Goal: Task Accomplishment & Management: Complete application form

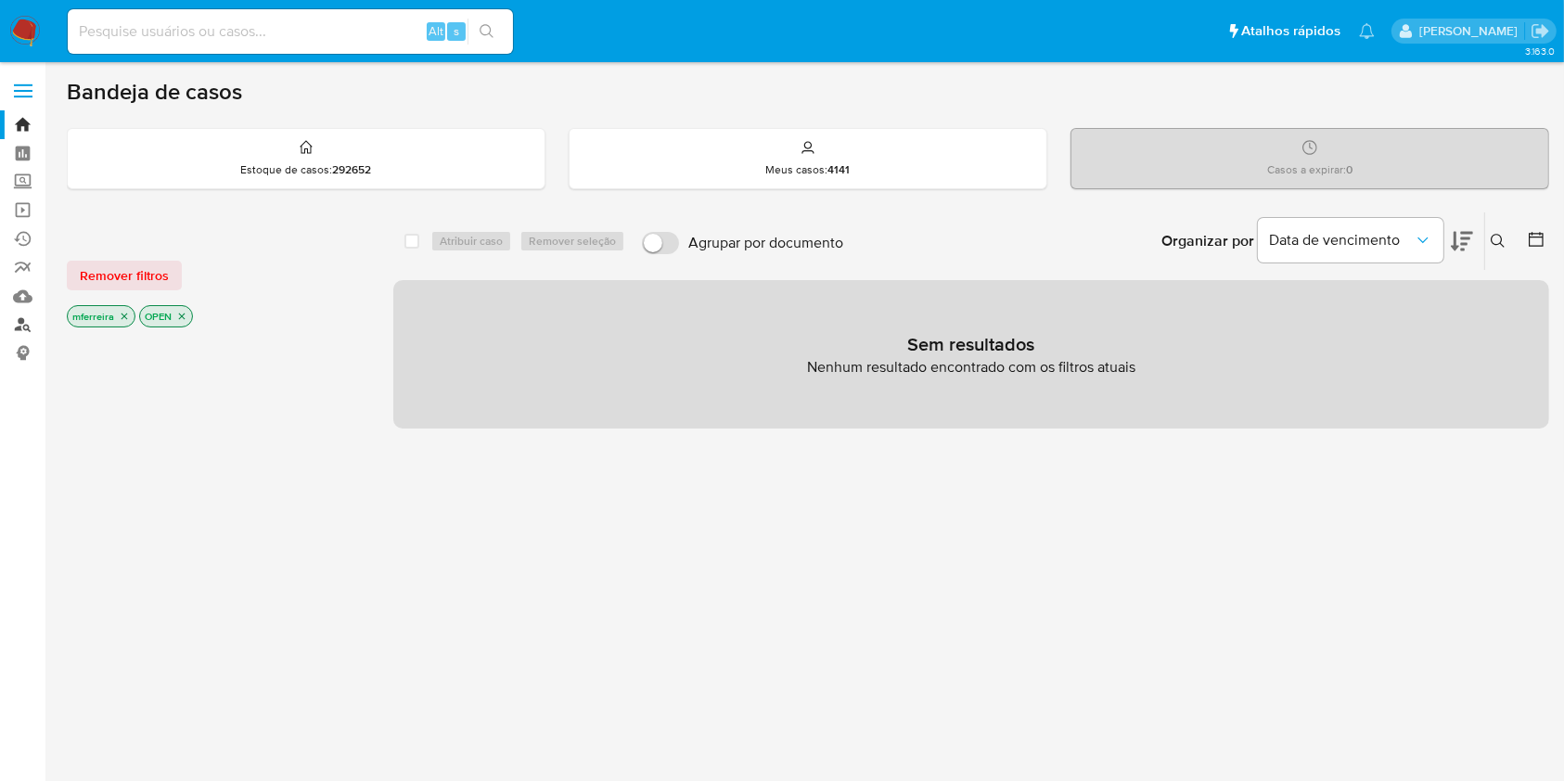
click at [16, 330] on link "Localizador de pessoas" at bounding box center [110, 325] width 221 height 29
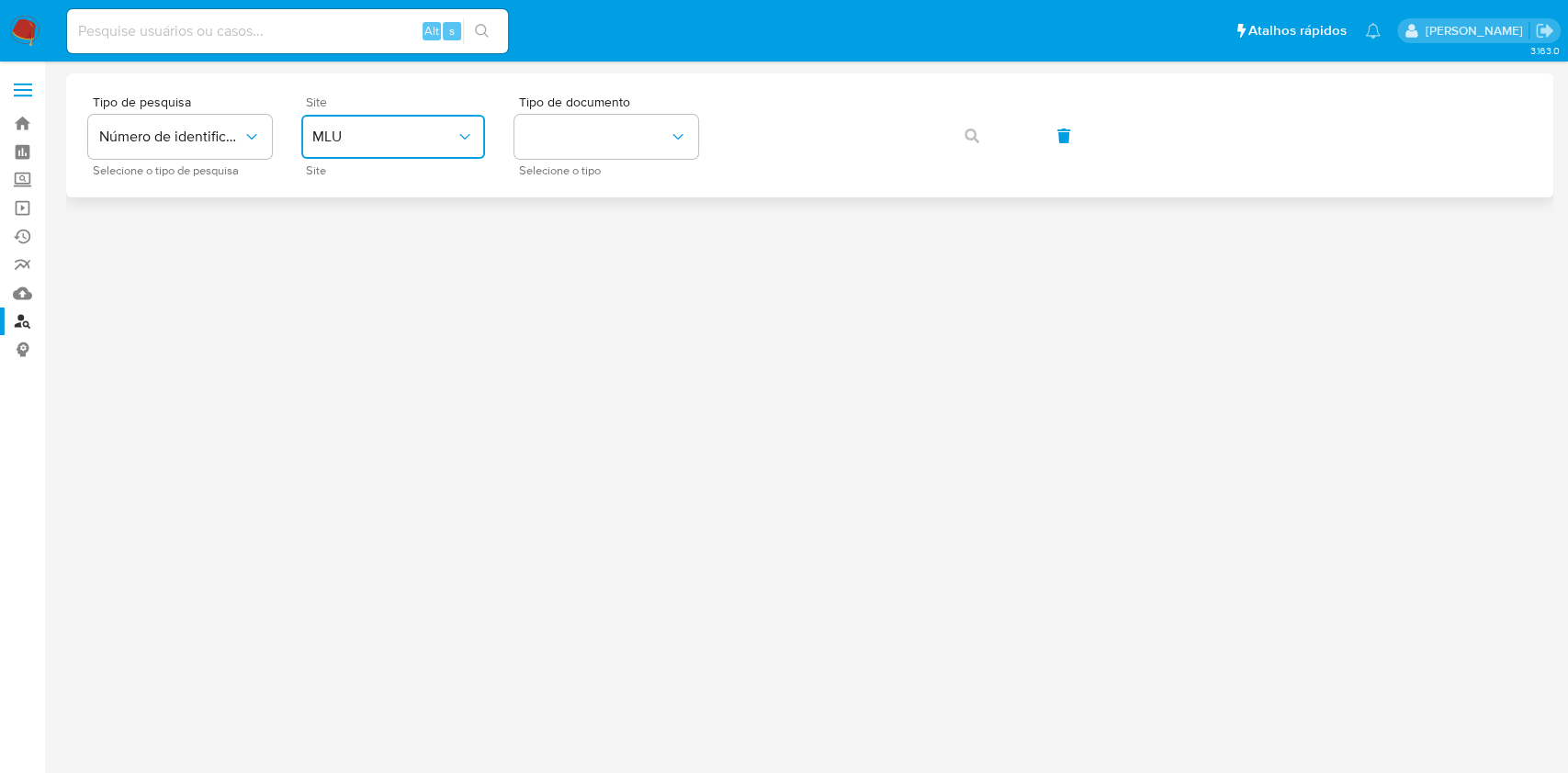
click at [414, 131] on button "MLU" at bounding box center [393, 137] width 184 height 45
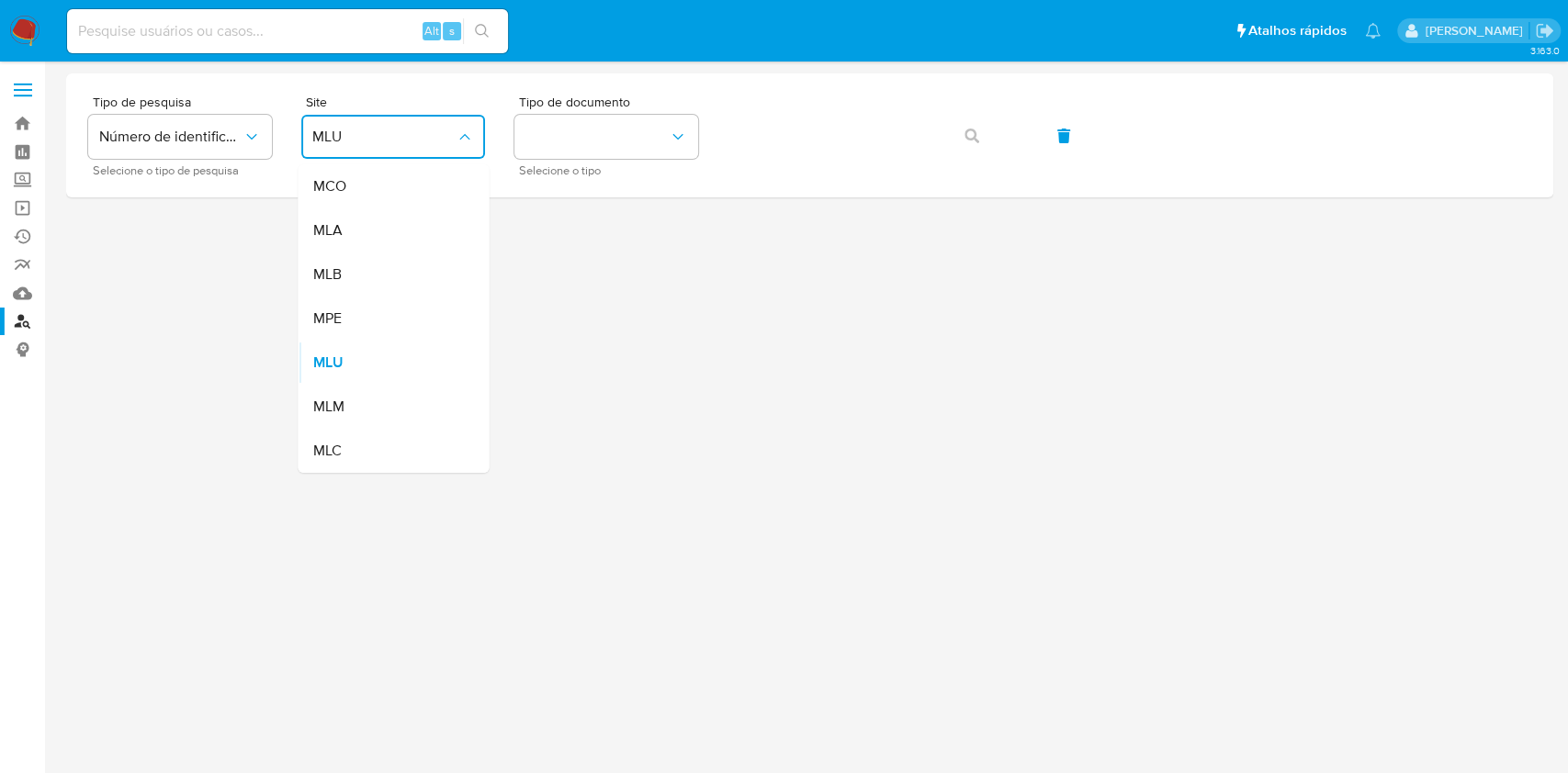
click at [373, 265] on div "MLB" at bounding box center [387, 274] width 150 height 45
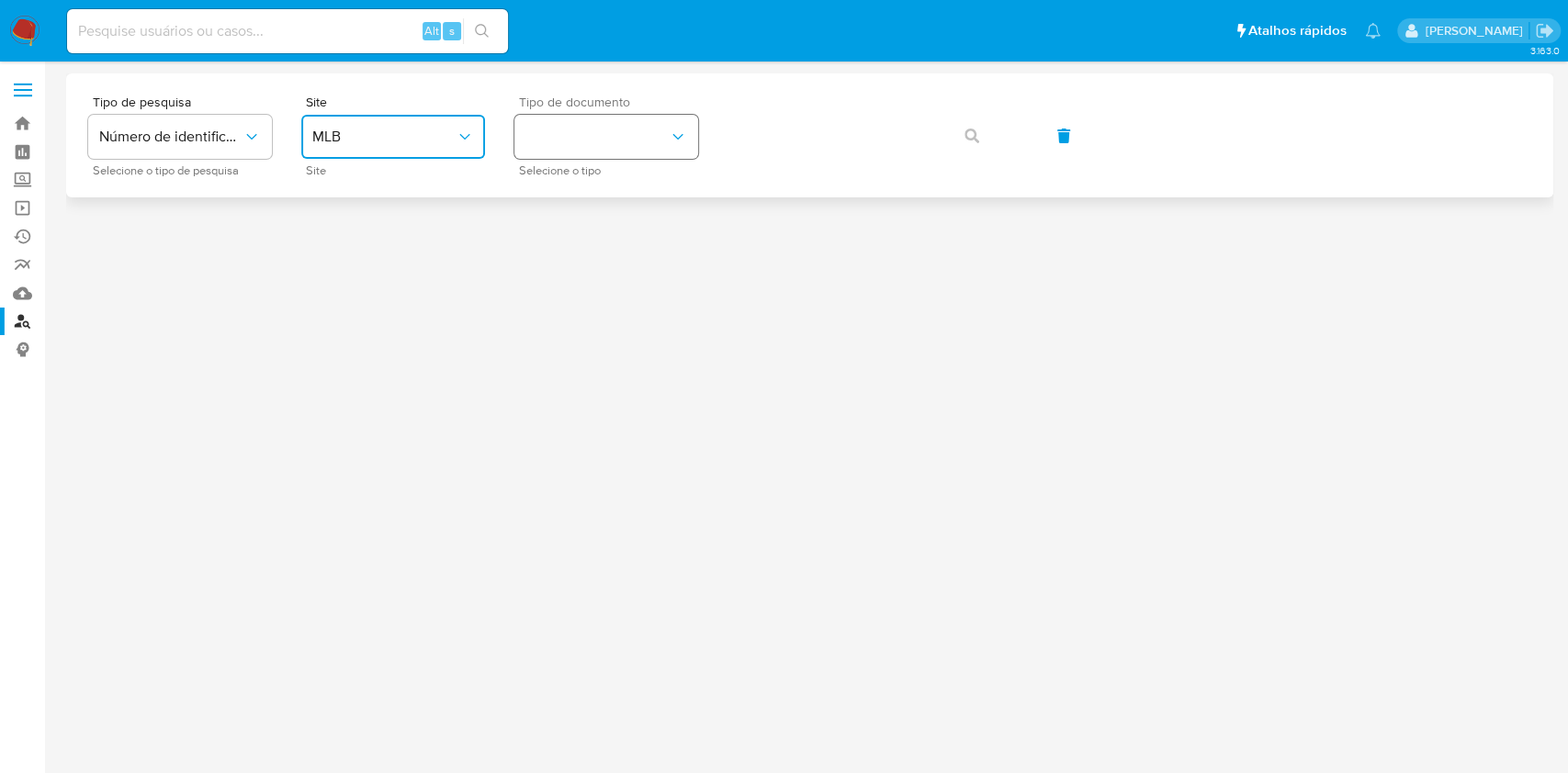
click at [553, 150] on button "identificationType" at bounding box center [607, 137] width 184 height 45
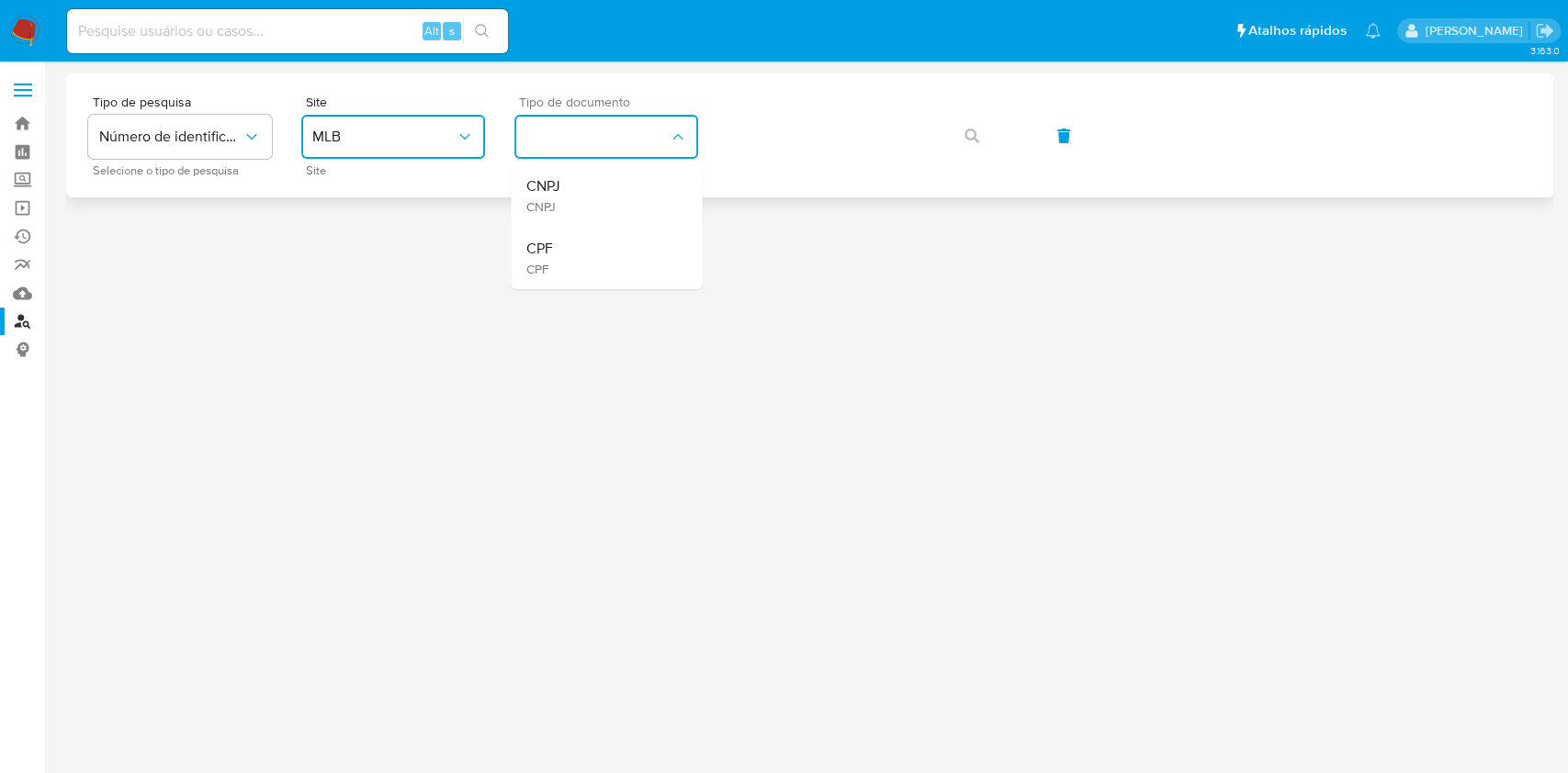
drag, startPoint x: 566, startPoint y: 184, endPoint x: 595, endPoint y: 179, distance: 29.4
click at [566, 187] on div "CNPJ CNPJ" at bounding box center [601, 195] width 150 height 62
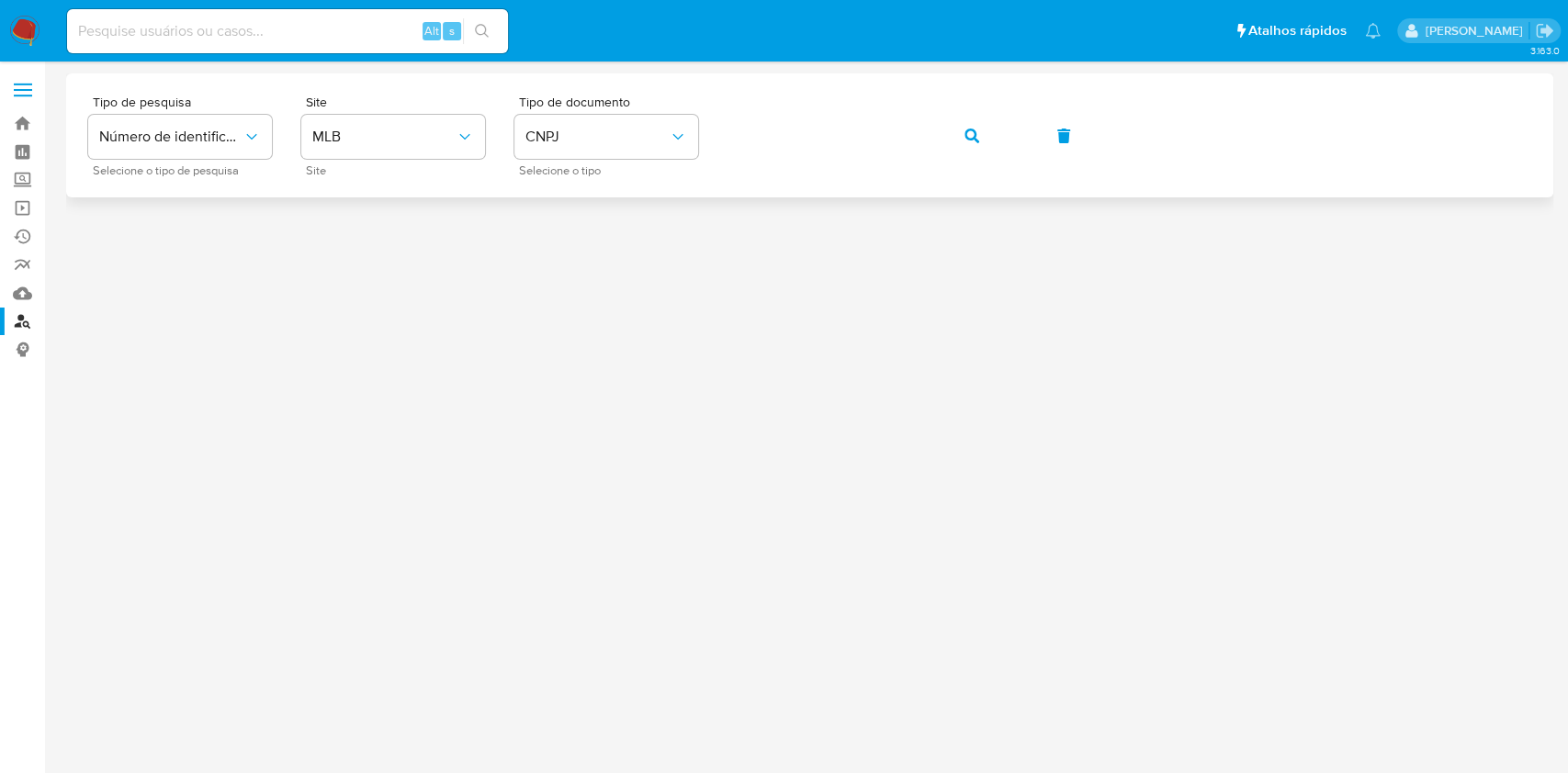
click at [973, 140] on icon "button" at bounding box center [971, 136] width 15 height 15
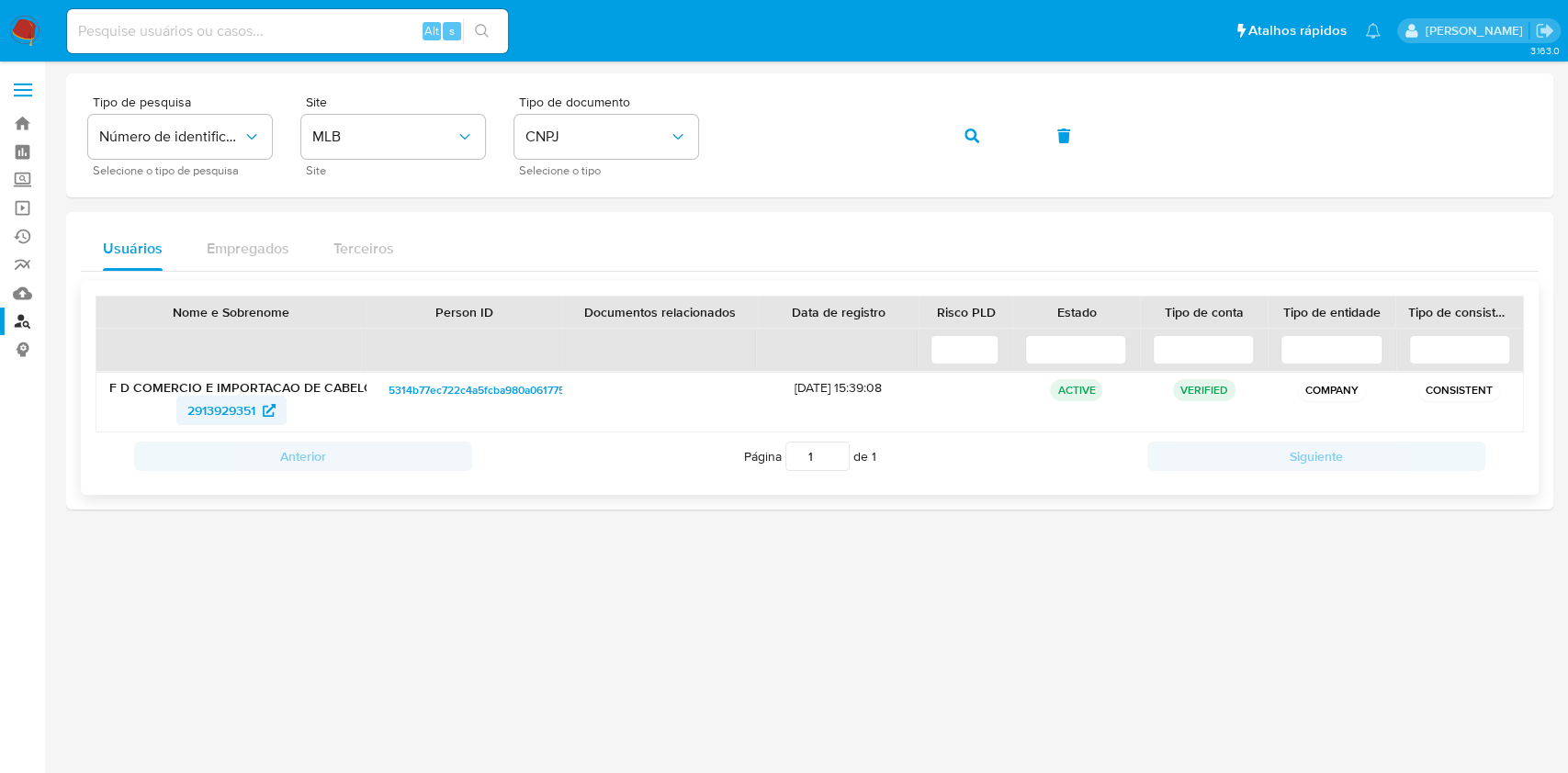
click at [228, 400] on span "2913929351" at bounding box center [221, 411] width 68 height 30
click at [786, 106] on div "Tipo de pesquisa Número de identificação Selecione o tipo de pesquisa Site MLB …" at bounding box center [810, 135] width 1443 height 80
click at [940, 114] on button "button" at bounding box center [971, 136] width 62 height 45
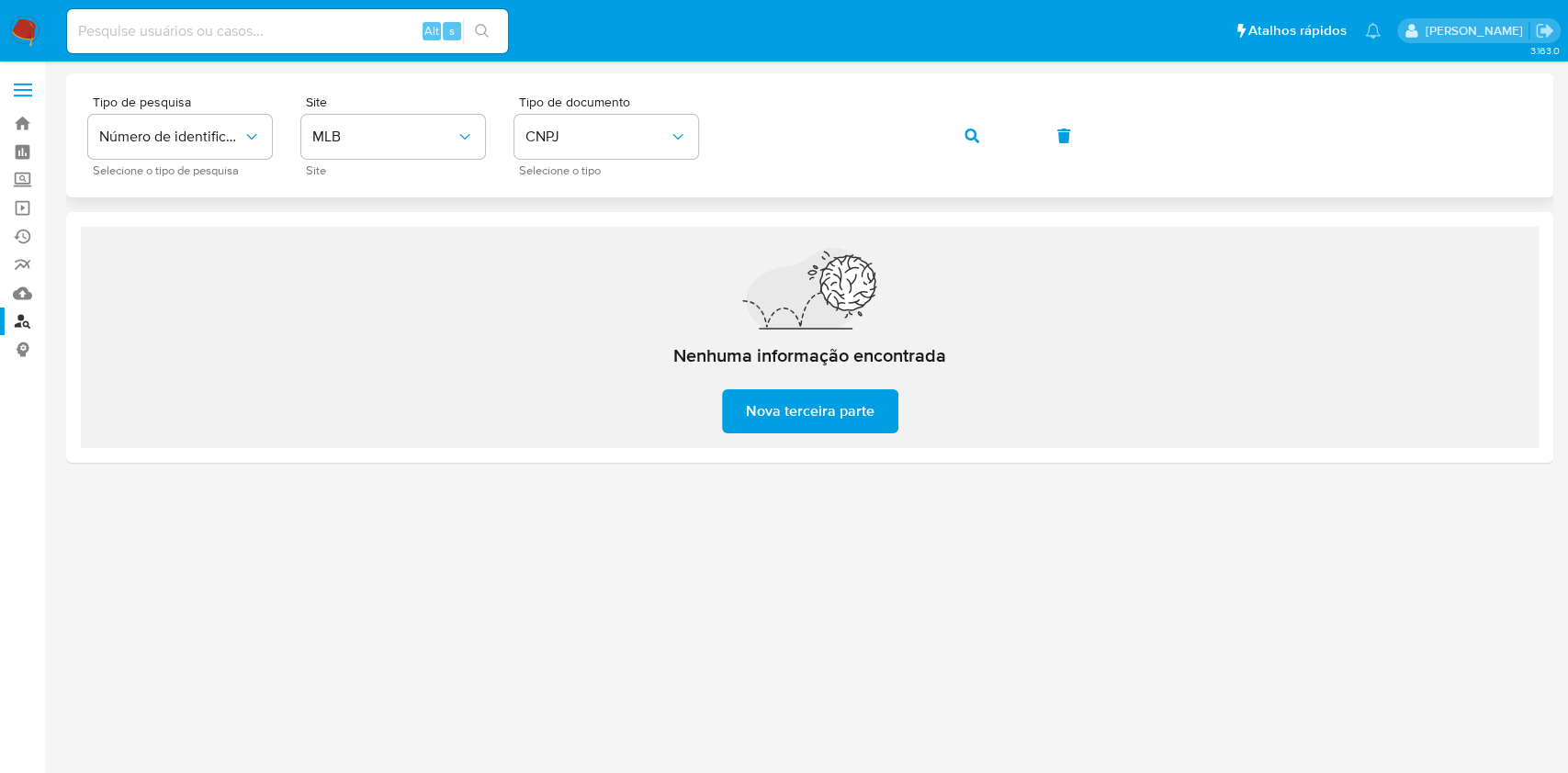
click at [977, 107] on div "Tipo de pesquisa Número de identificação Selecione o tipo de pesquisa Site MLB …" at bounding box center [810, 135] width 1443 height 80
click at [977, 128] on button "button" at bounding box center [971, 136] width 62 height 45
click at [940, 114] on button "button" at bounding box center [971, 136] width 62 height 45
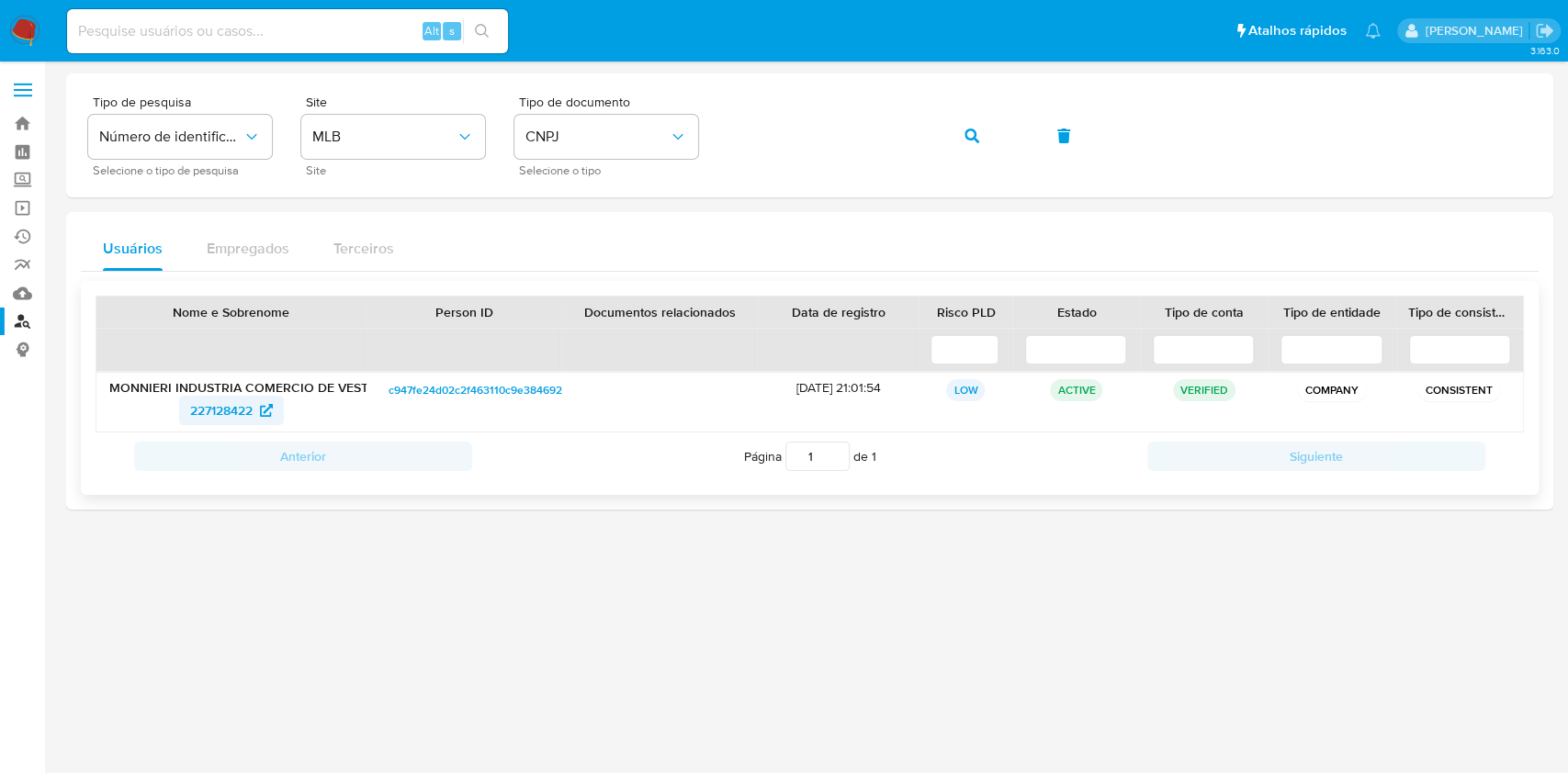
click at [213, 413] on span "227128422" at bounding box center [221, 411] width 62 height 30
click at [661, 139] on span "CNPJ" at bounding box center [597, 137] width 144 height 19
drag, startPoint x: 548, startPoint y: 247, endPoint x: 579, endPoint y: 230, distance: 35.4
click at [550, 247] on span "CPF" at bounding box center [539, 248] width 27 height 19
click at [940, 114] on button "button" at bounding box center [971, 136] width 62 height 45
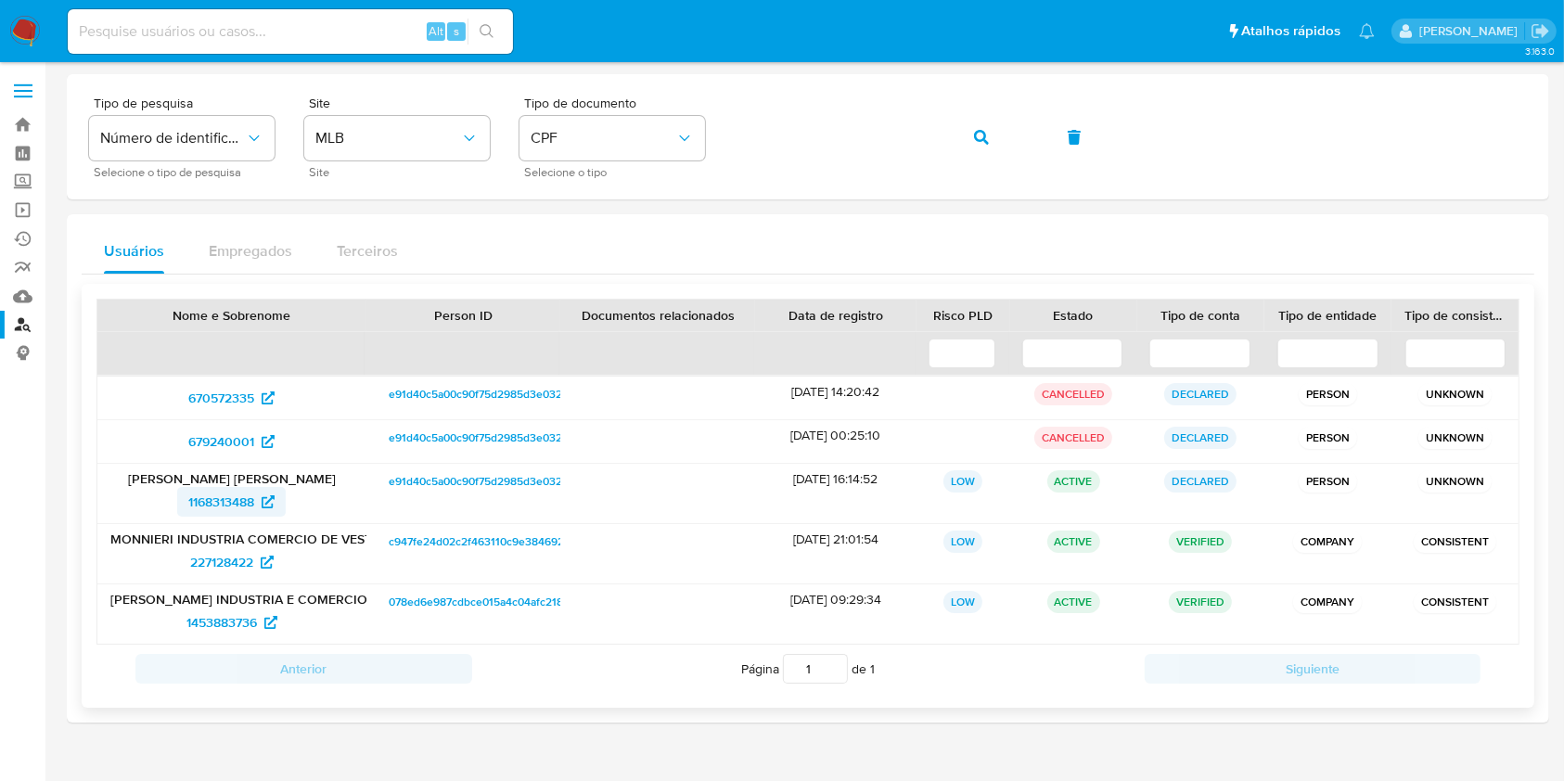
click at [221, 494] on span "1168313488" at bounding box center [221, 502] width 66 height 30
click at [950, 115] on button "button" at bounding box center [981, 137] width 63 height 45
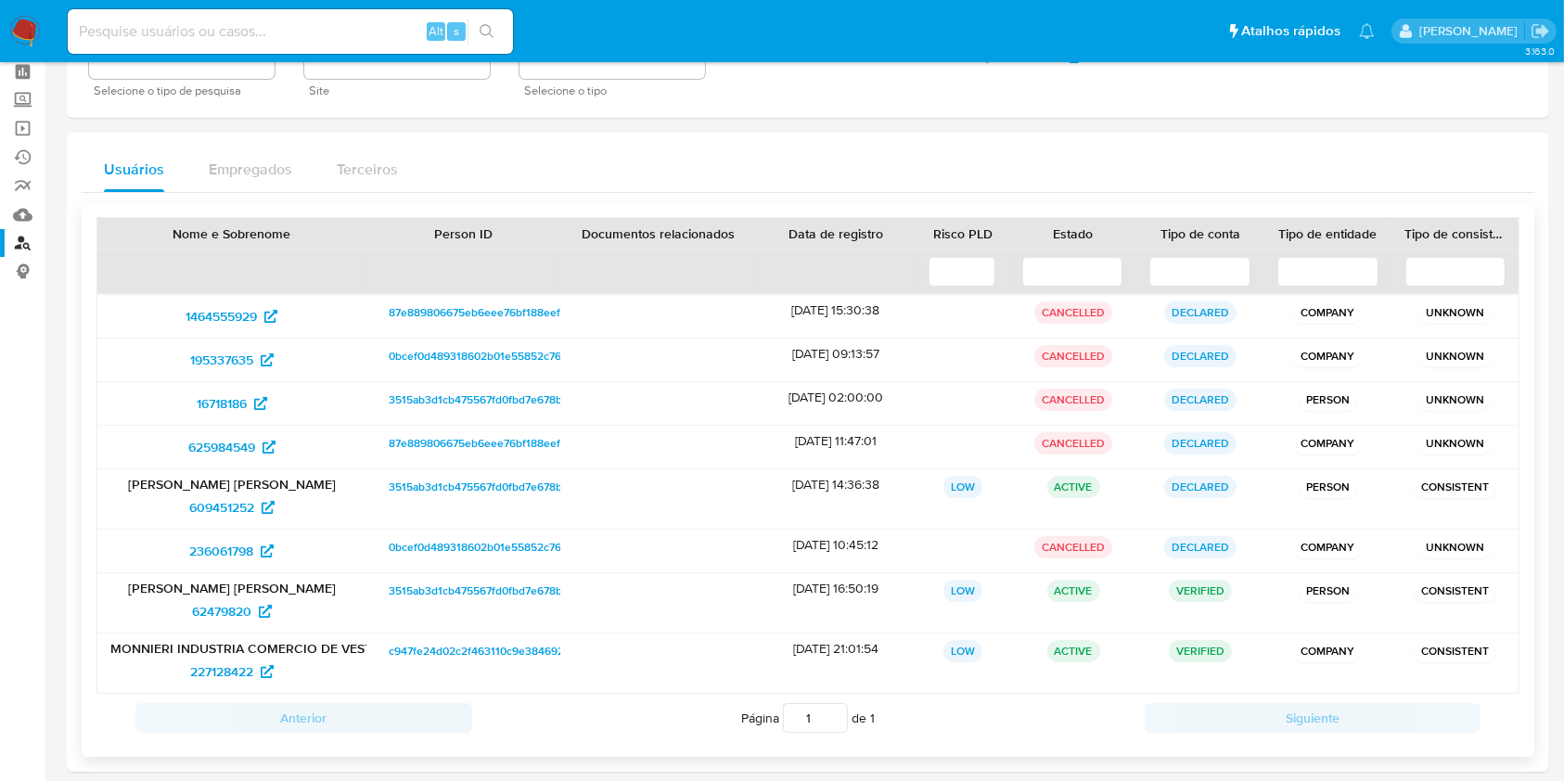
scroll to position [165, 0]
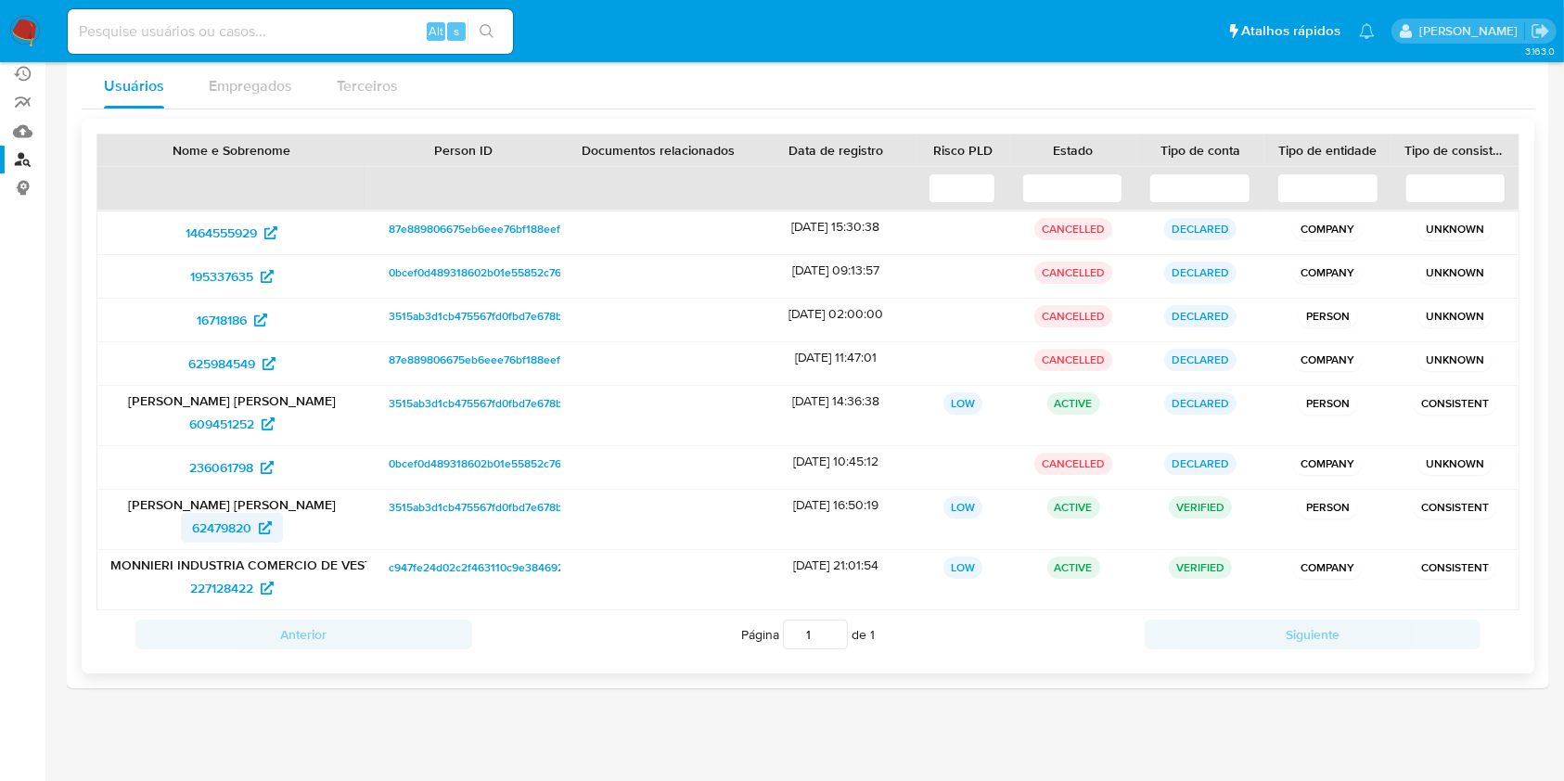
click at [223, 527] on span "62479820" at bounding box center [221, 528] width 59 height 30
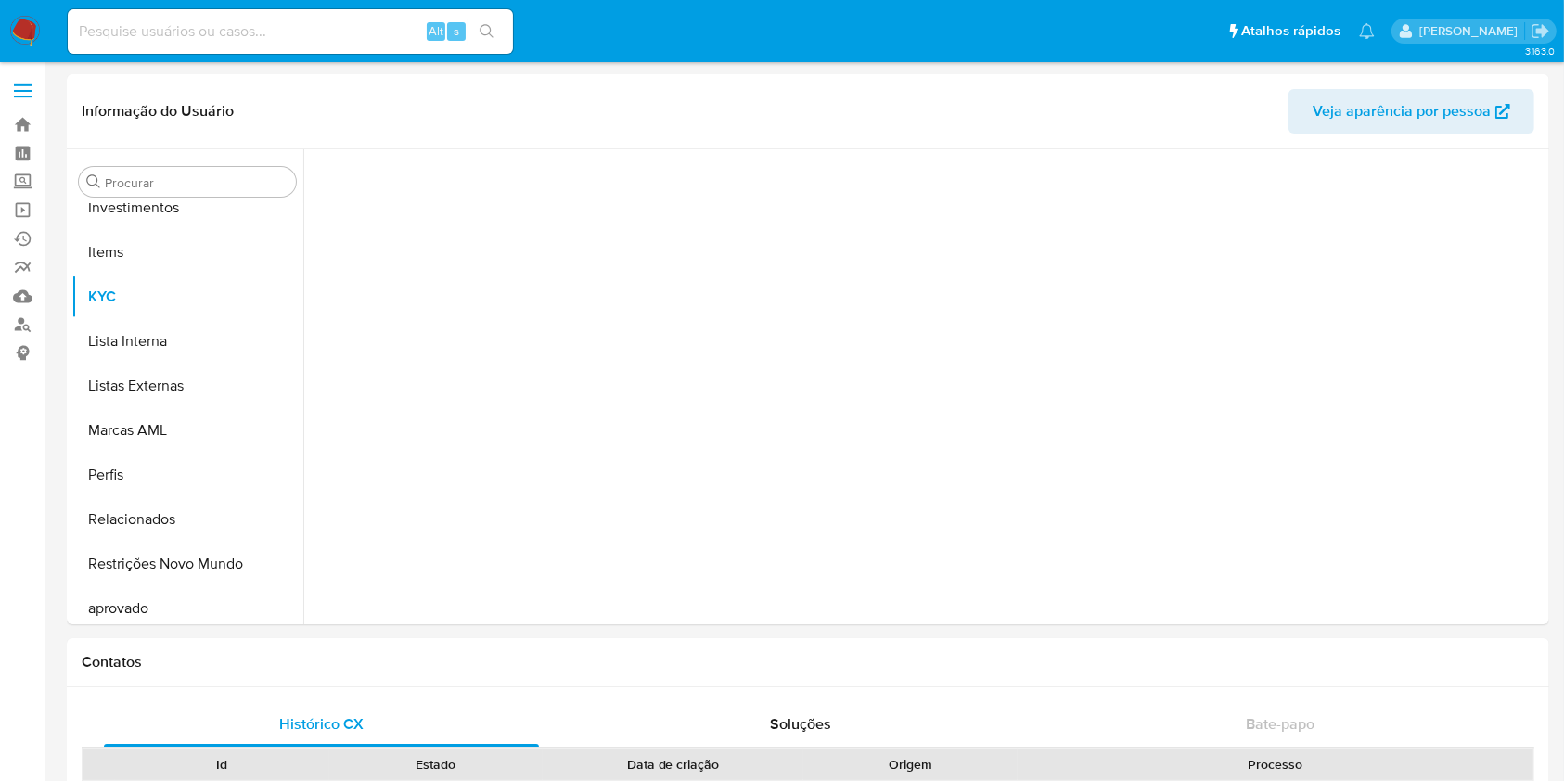
scroll to position [1007, 0]
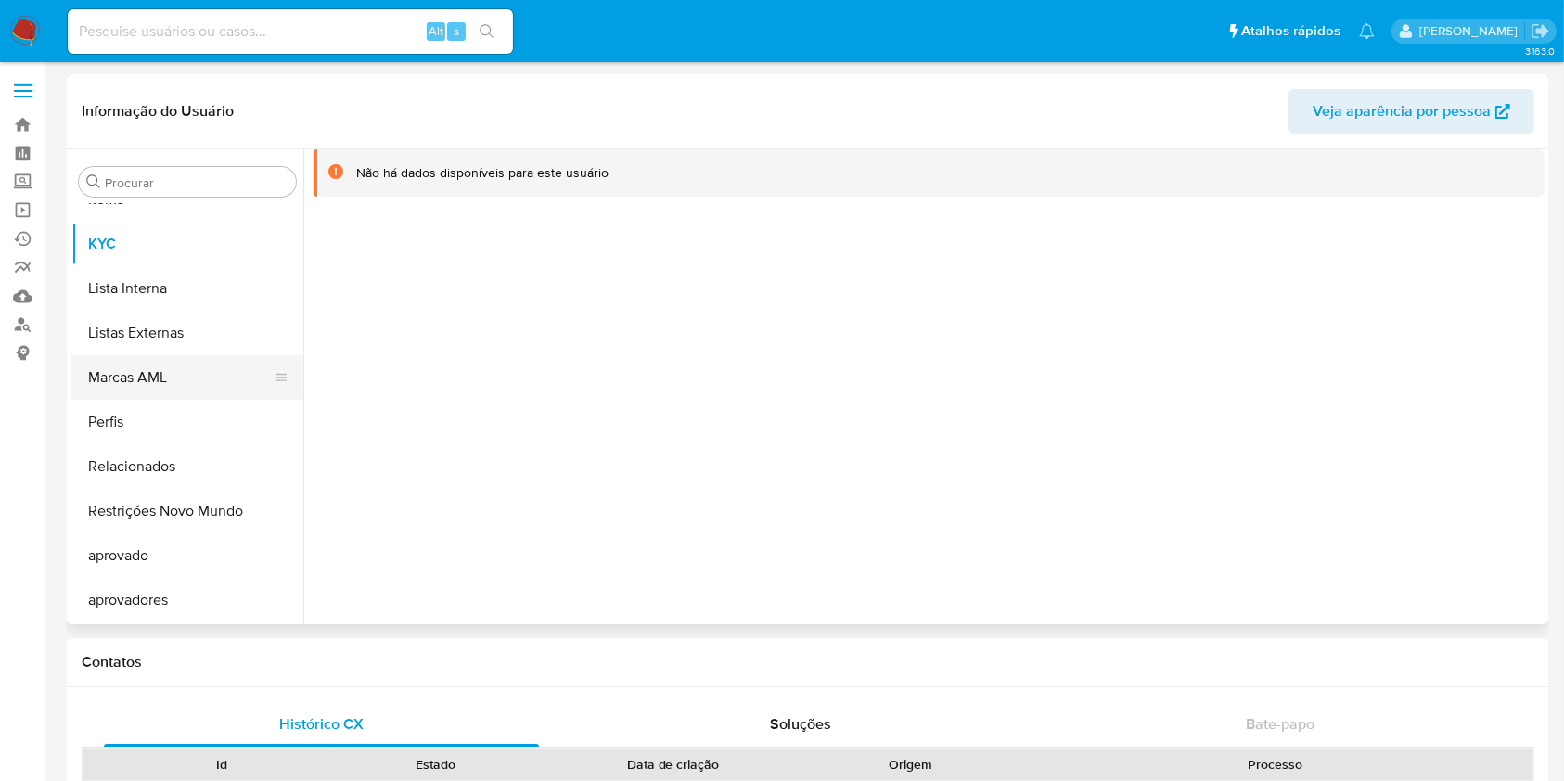
select select "10"
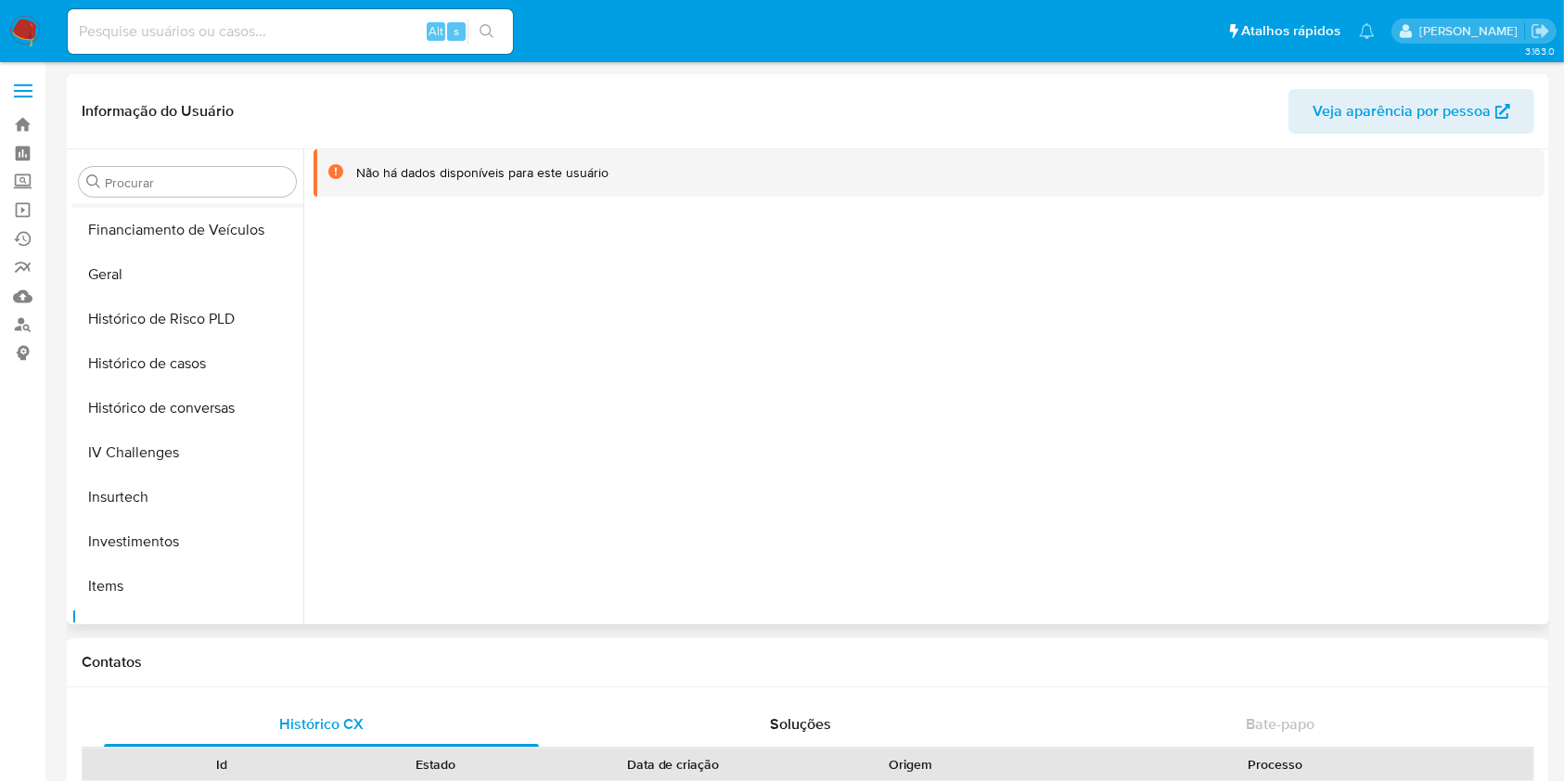
scroll to position [388, 0]
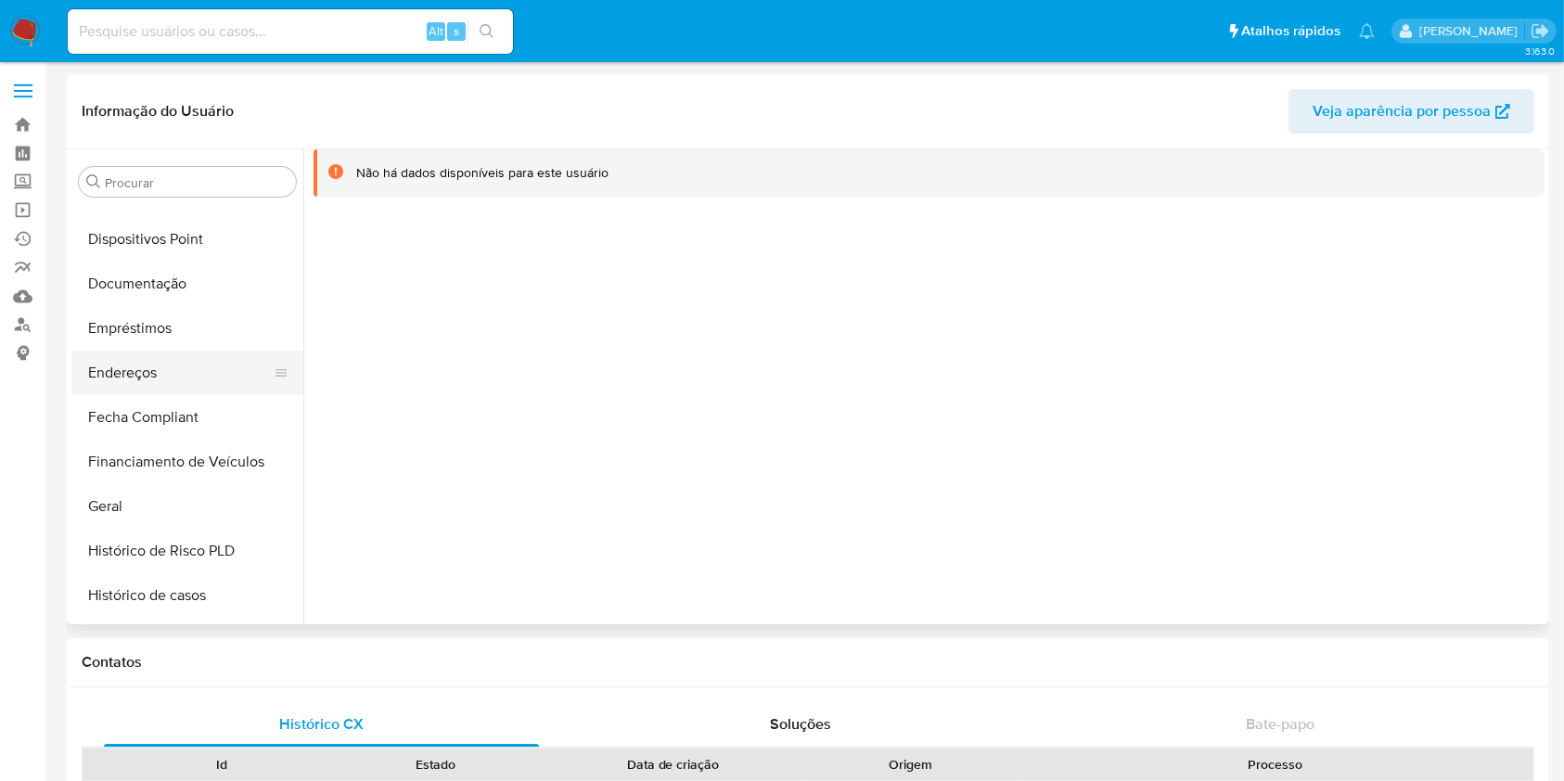
click at [150, 368] on button "Endereços" at bounding box center [179, 373] width 217 height 45
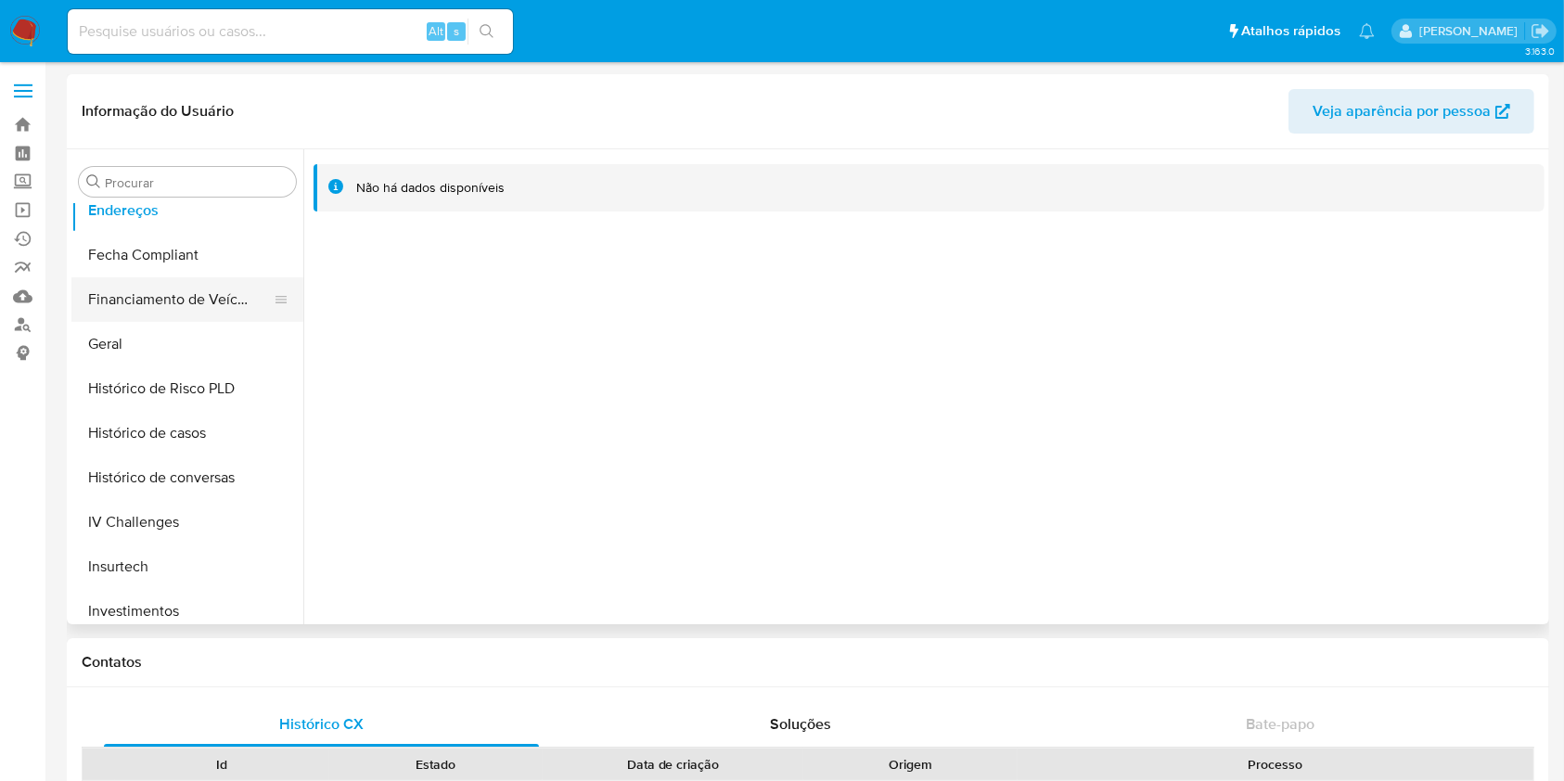
scroll to position [512, 0]
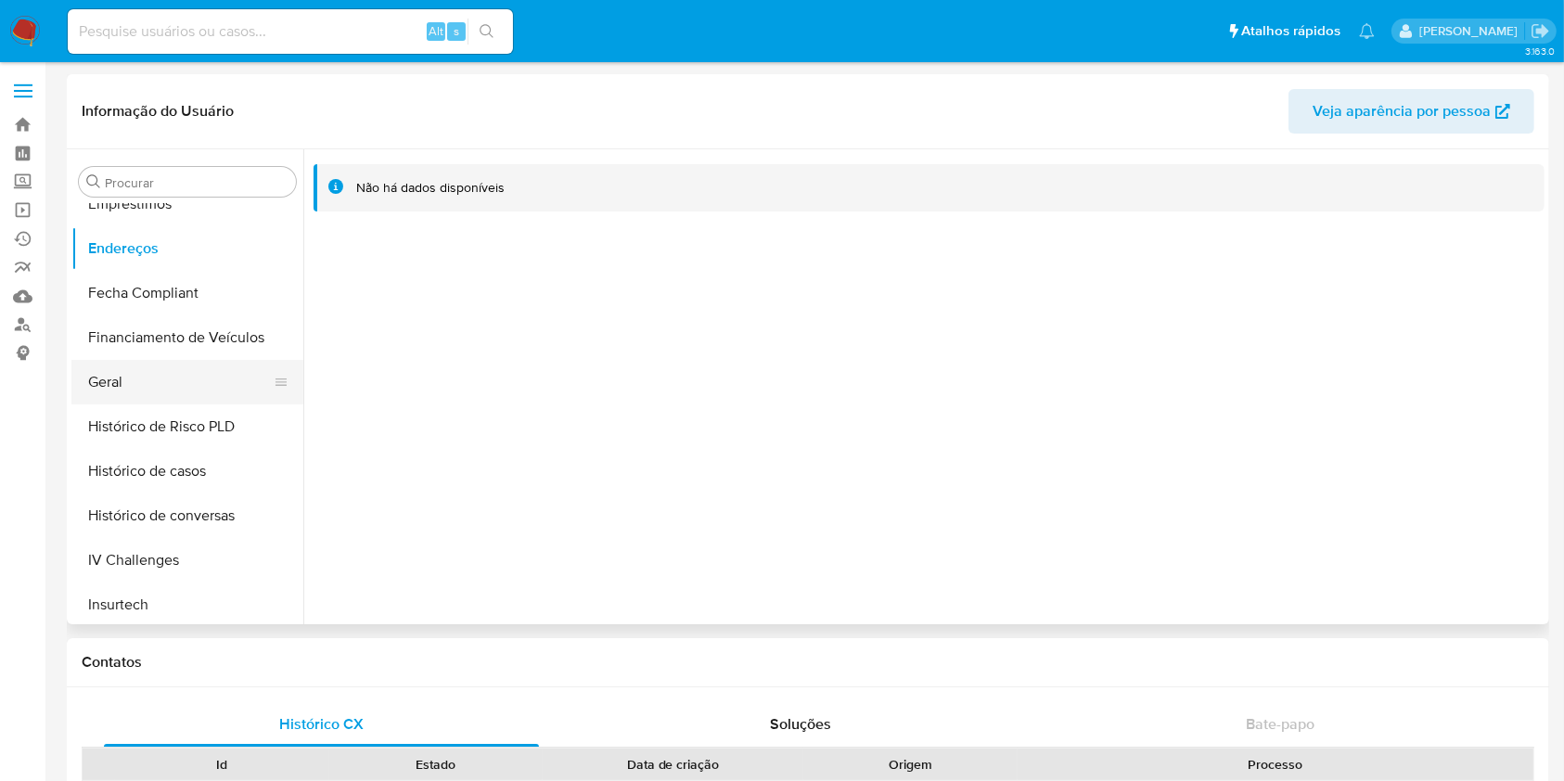
click at [119, 389] on button "Geral" at bounding box center [179, 382] width 217 height 45
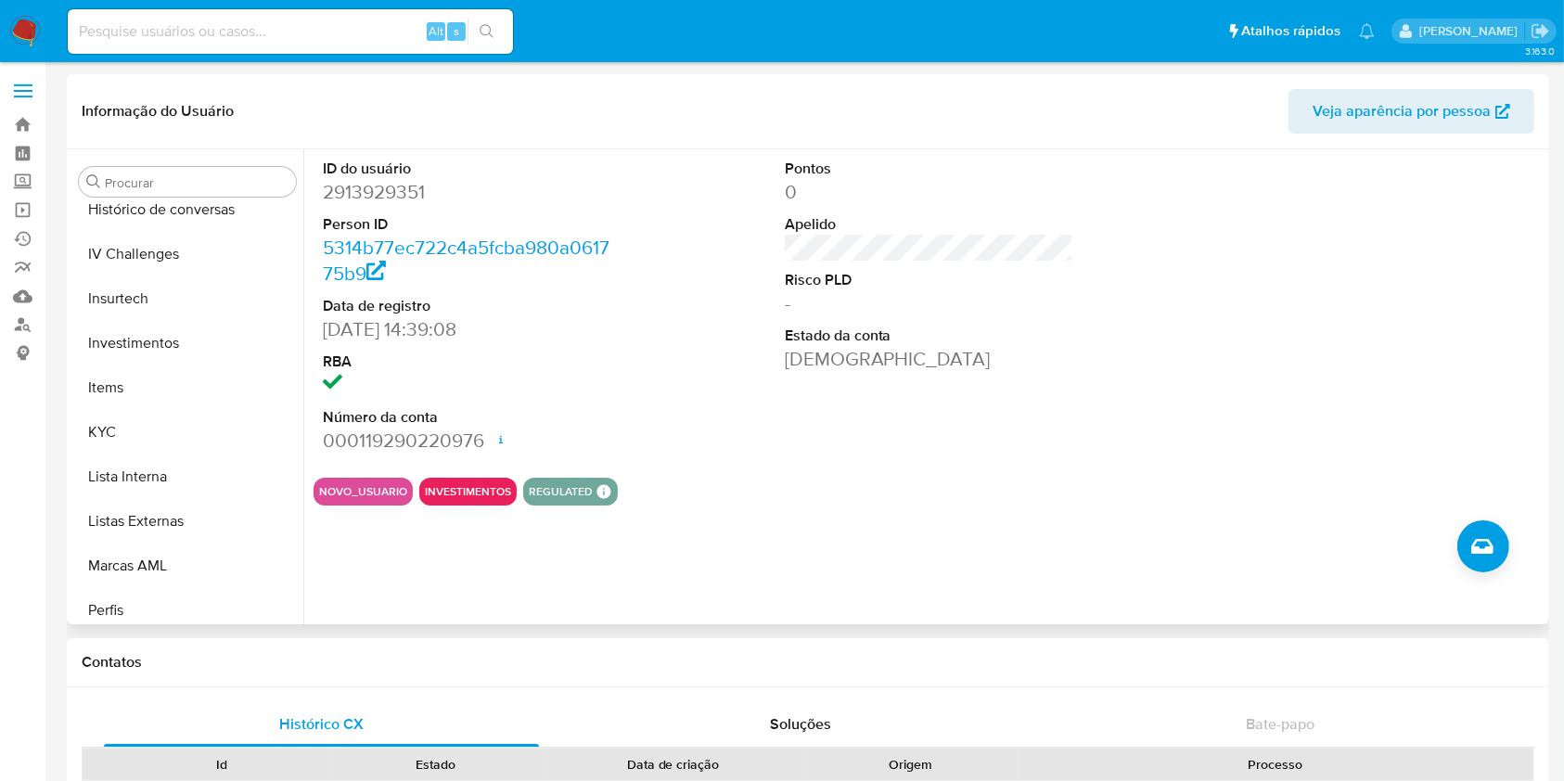
scroll to position [1007, 0]
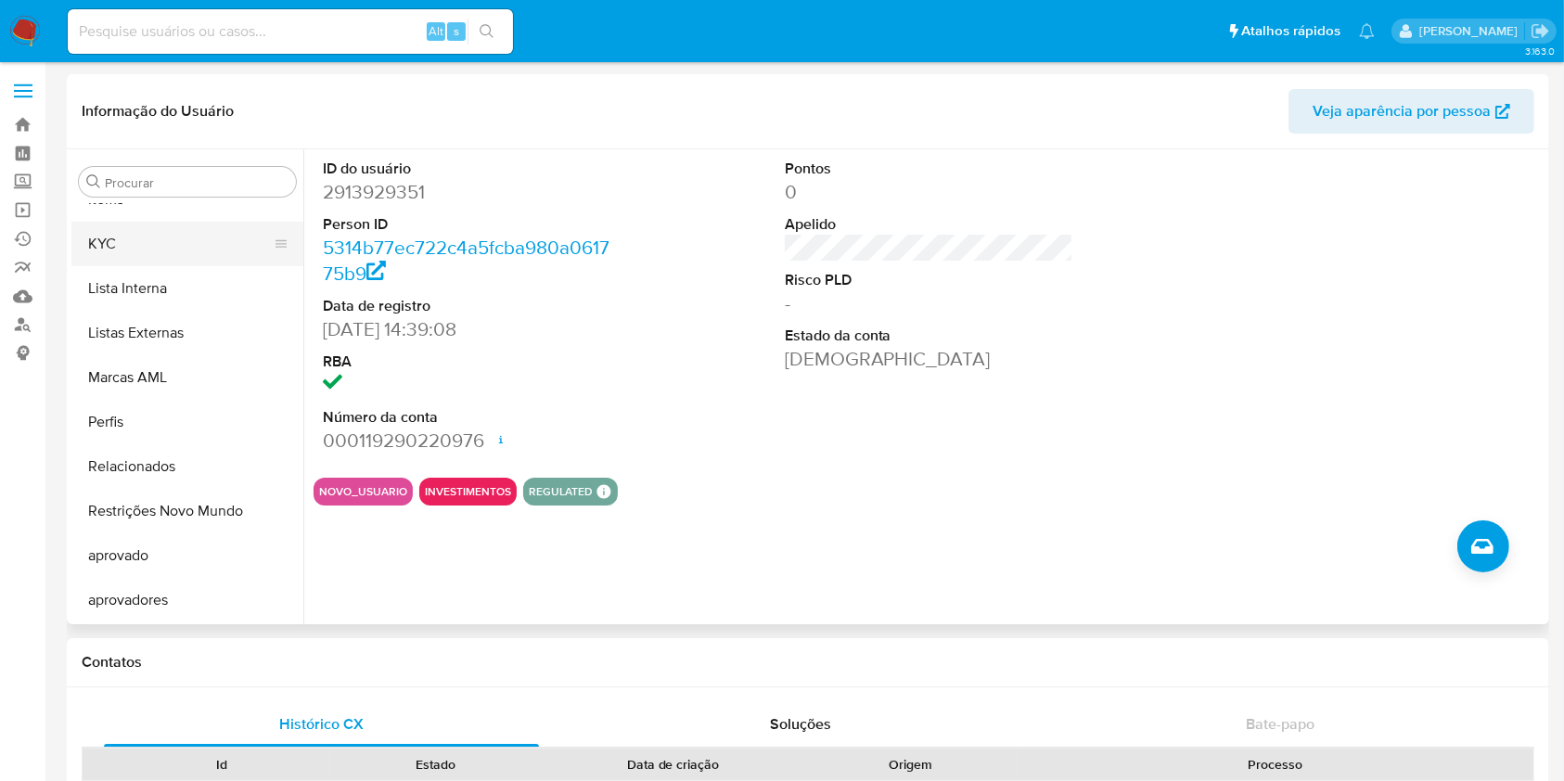
click at [120, 253] on button "KYC" at bounding box center [179, 244] width 217 height 45
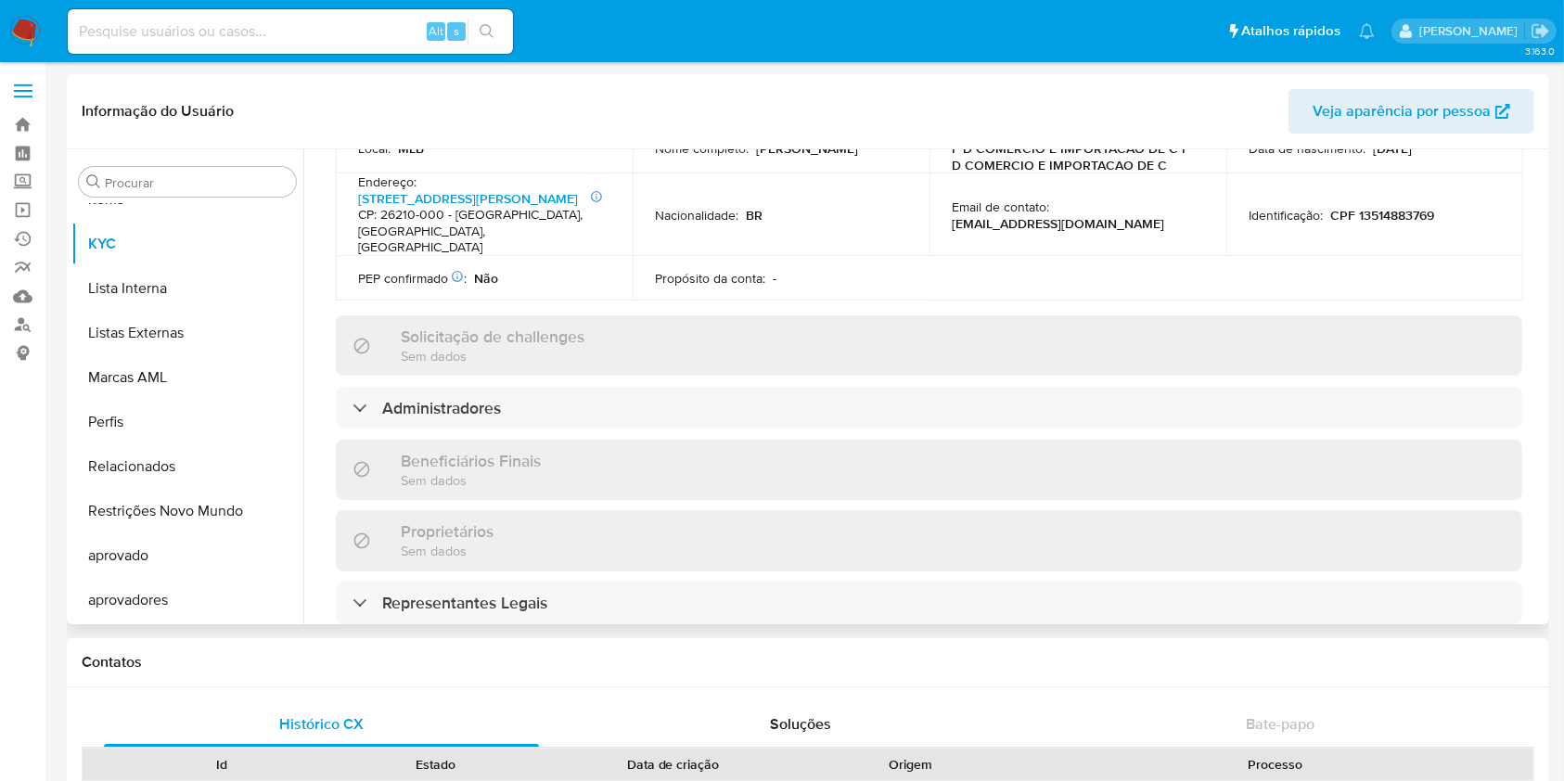
scroll to position [866, 0]
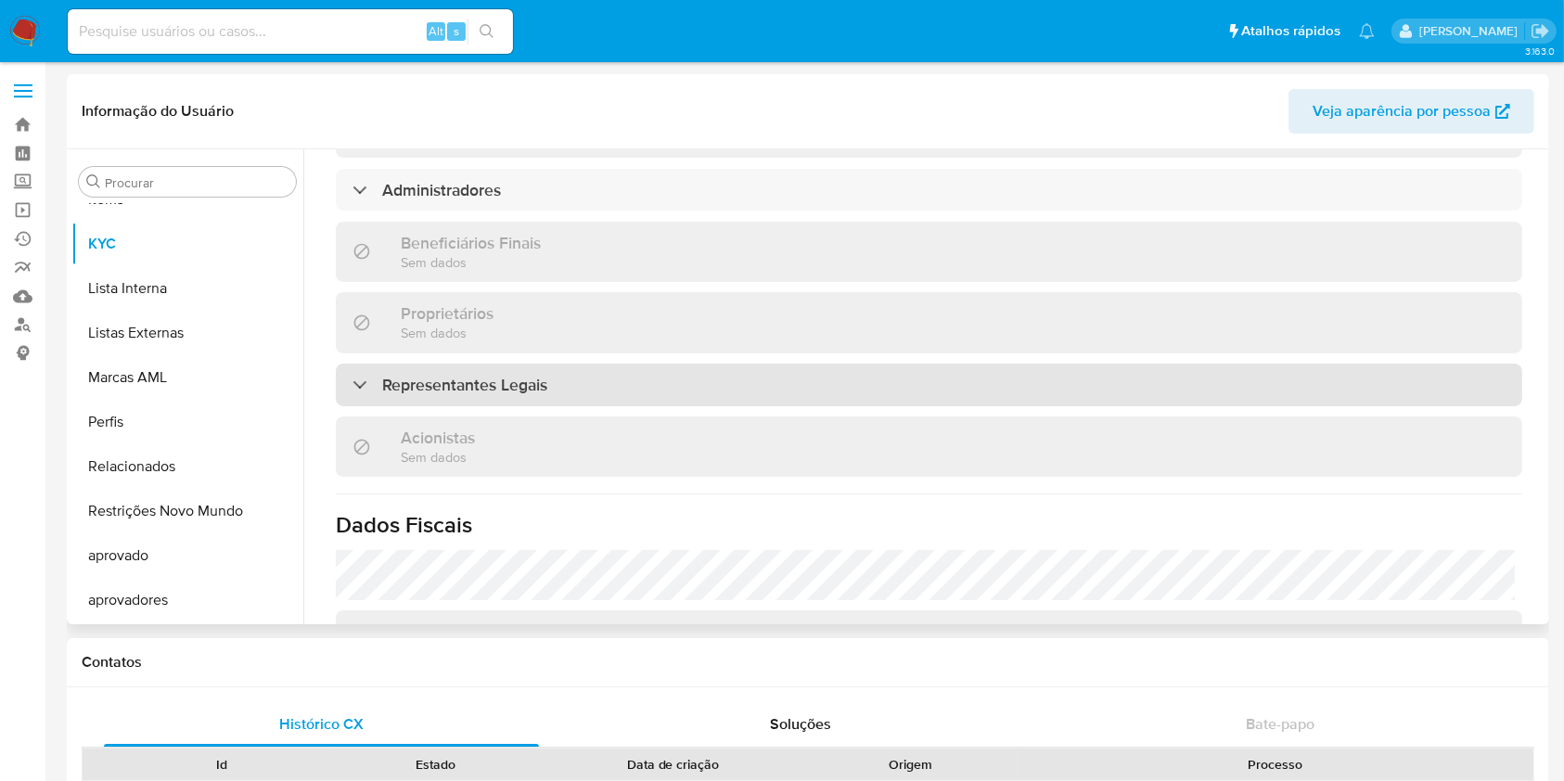
click at [448, 385] on h3 "Representantes Legais" at bounding box center [464, 385] width 165 height 20
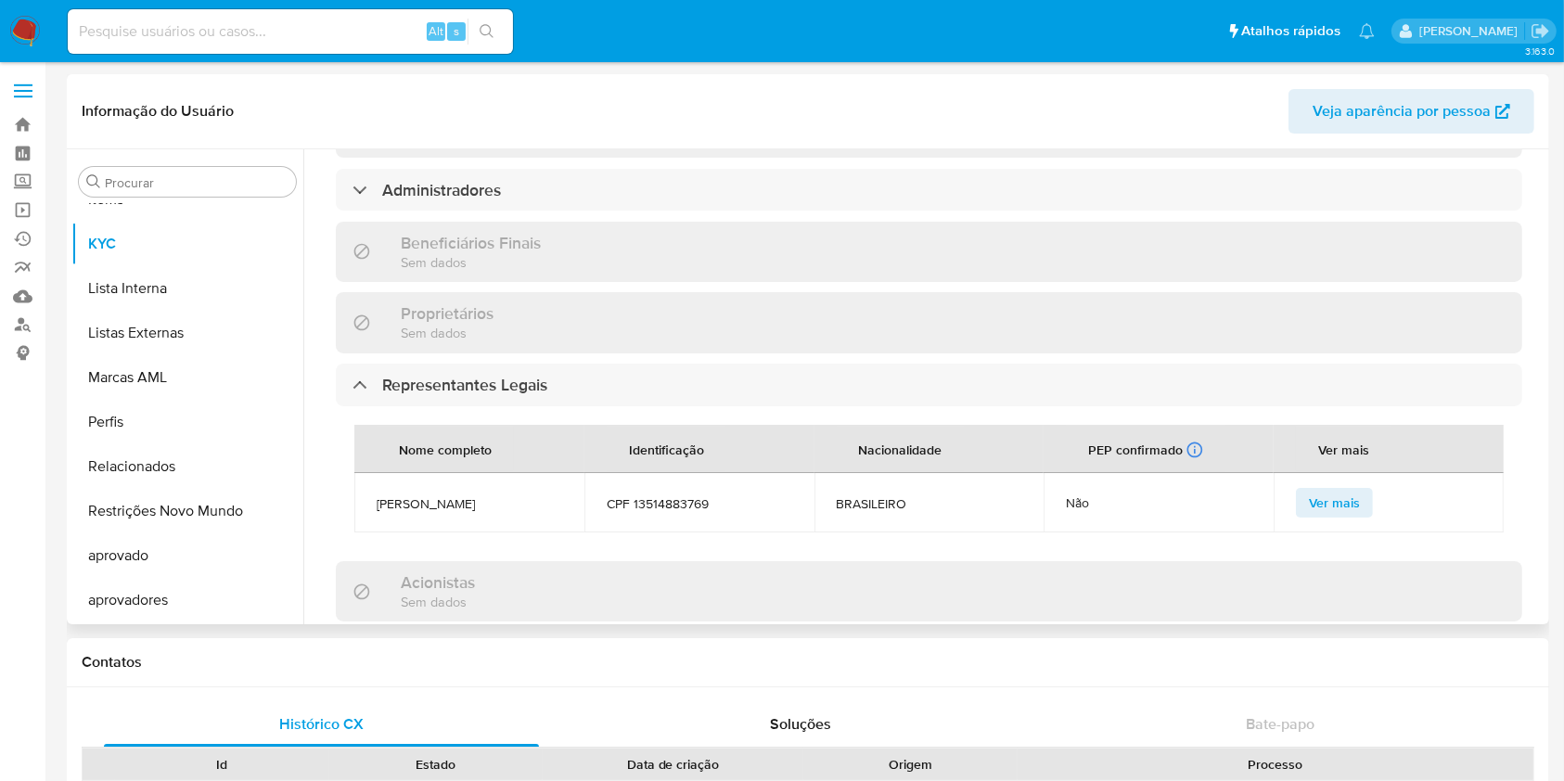
click at [483, 502] on span "DANIELLE SANTOS DA SILVA" at bounding box center [470, 503] width 186 height 17
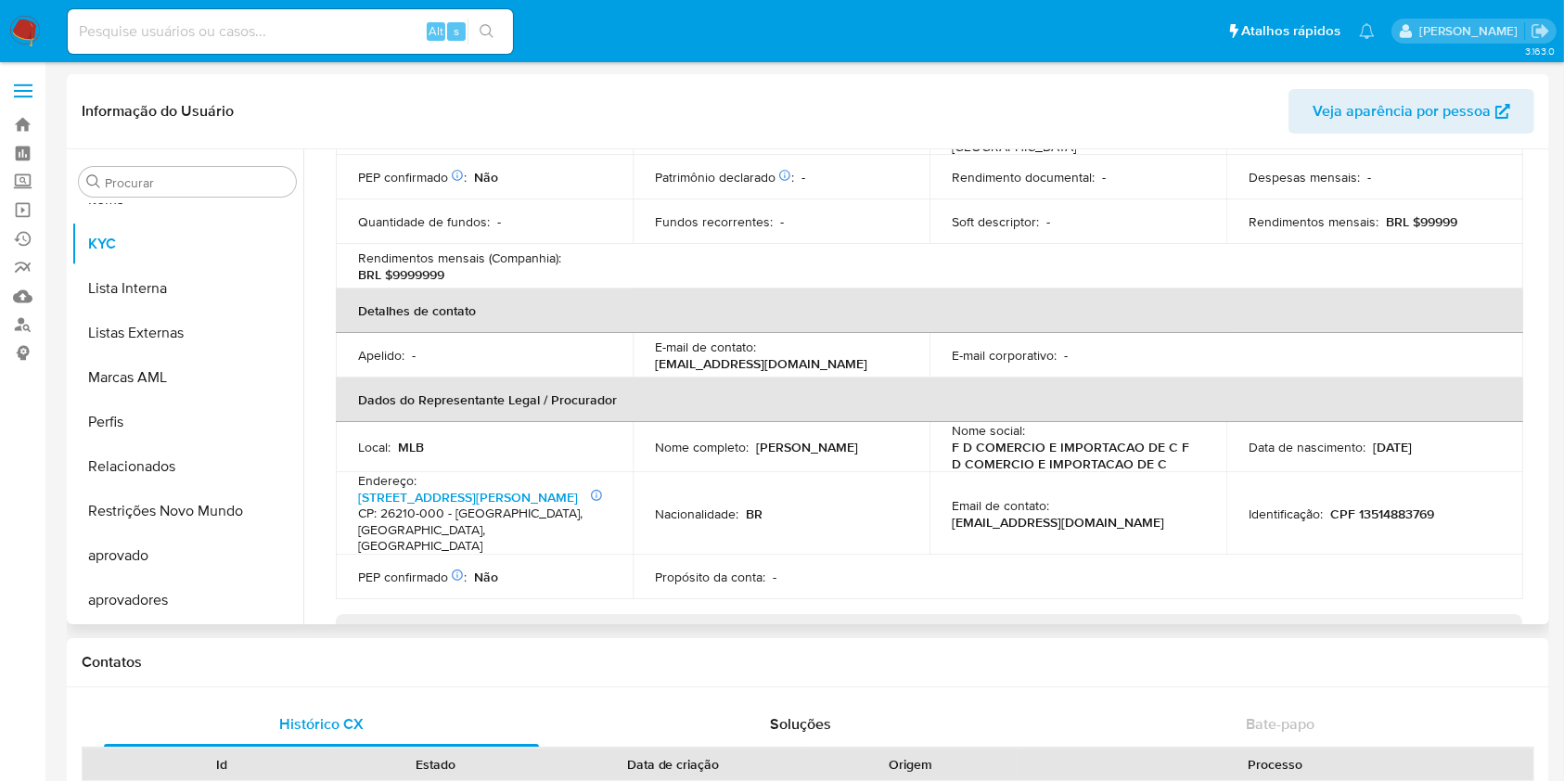
scroll to position [123, 0]
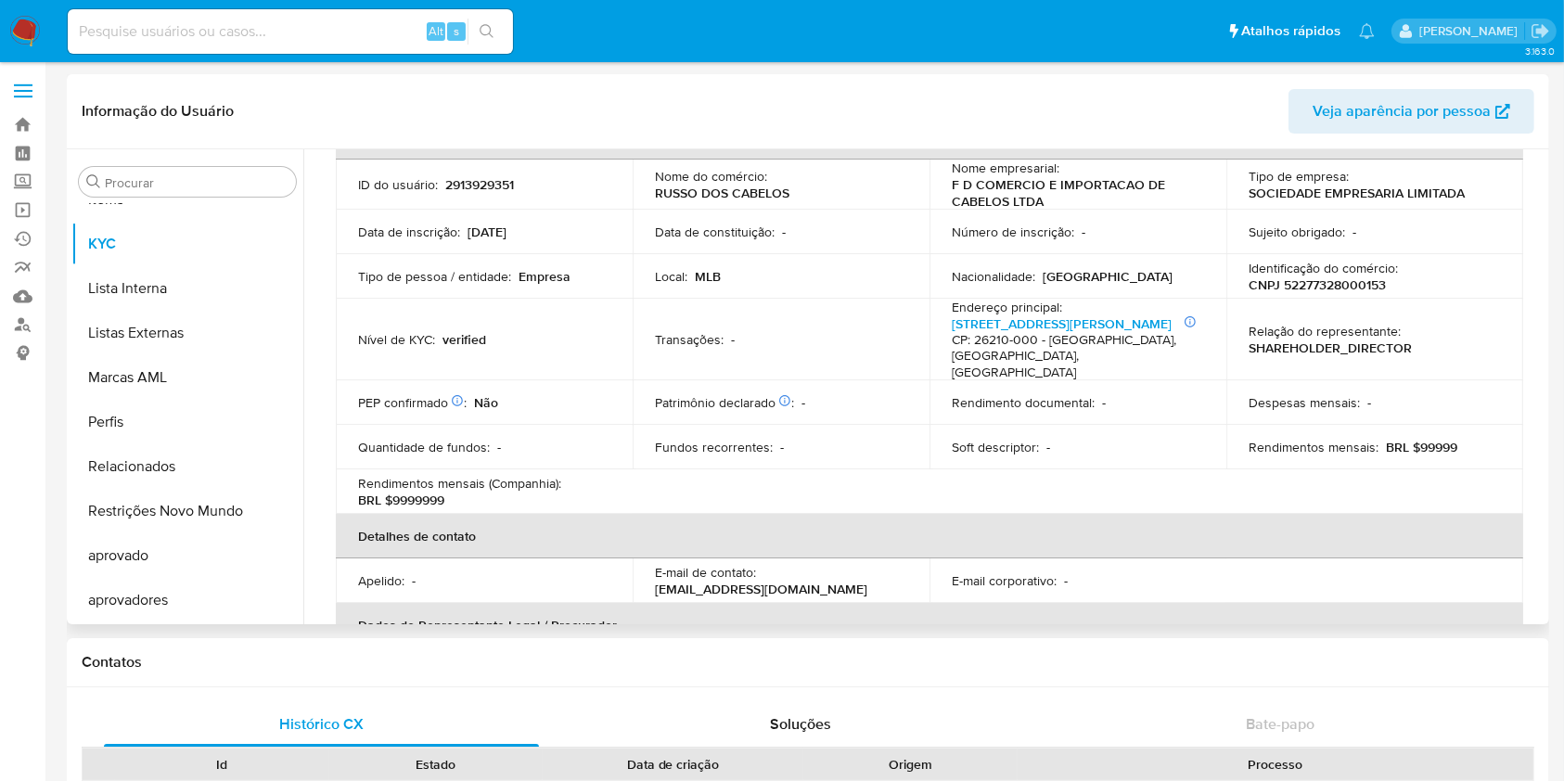
click at [1333, 293] on td "Identificação do comércio : CNPJ 52277328000153" at bounding box center [1375, 276] width 297 height 45
click at [1322, 272] on p "Identificação do comércio :" at bounding box center [1323, 268] width 149 height 17
click at [1336, 286] on p "CNPJ 52277328000153" at bounding box center [1317, 284] width 137 height 17
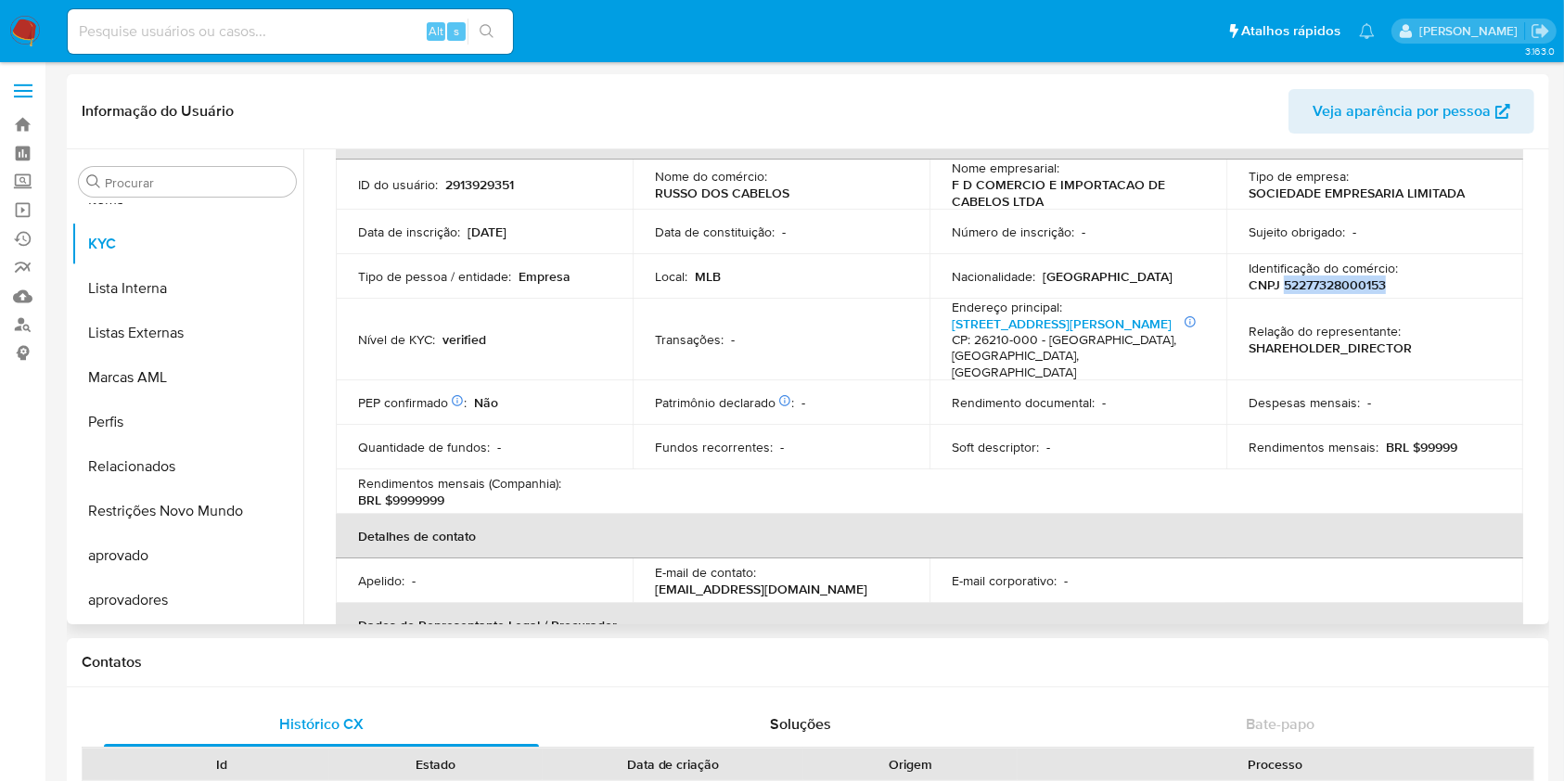
click at [1336, 286] on p "CNPJ 52277328000153" at bounding box center [1317, 284] width 137 height 17
copy p "52277328000153"
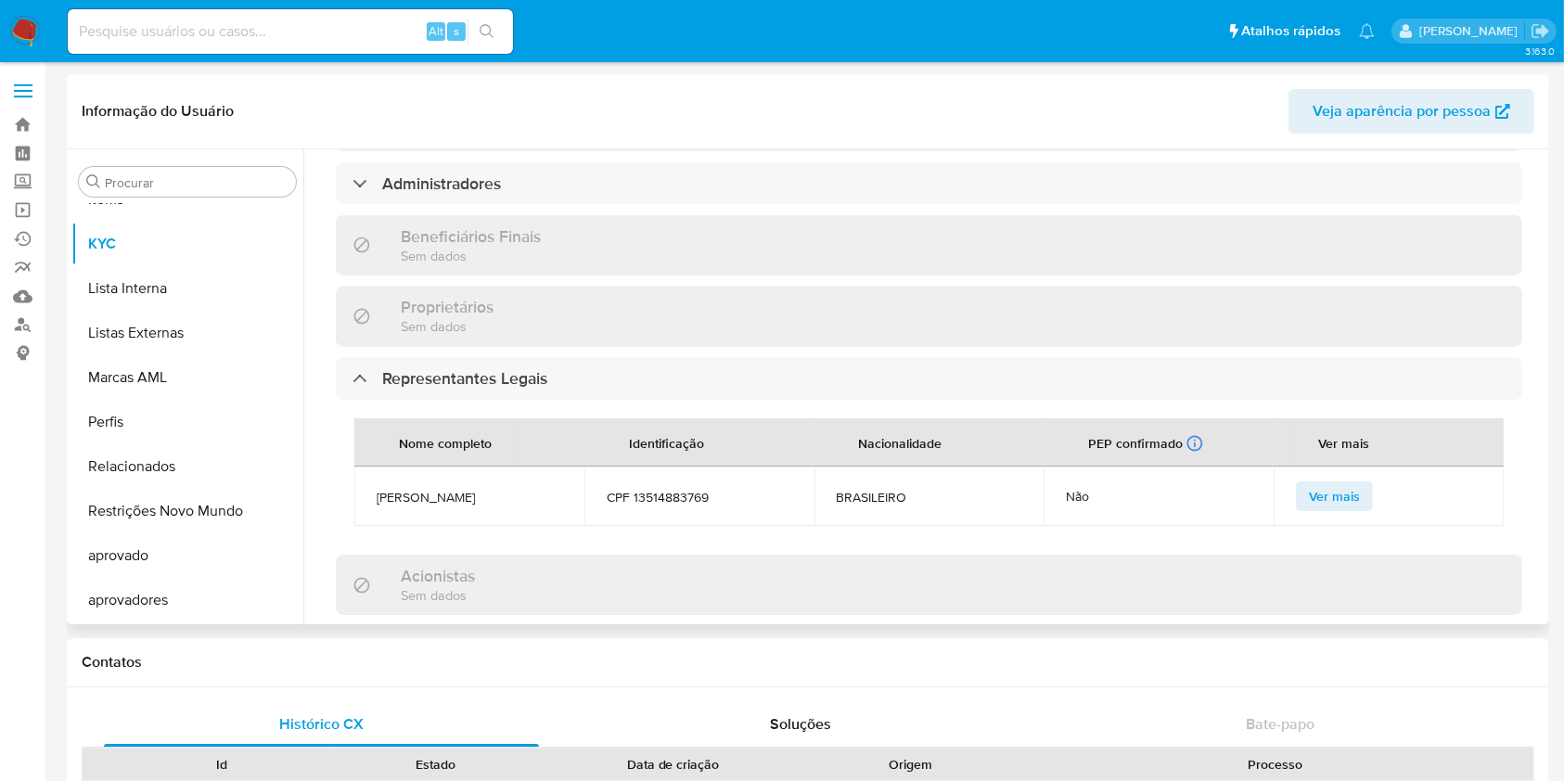
scroll to position [989, 0]
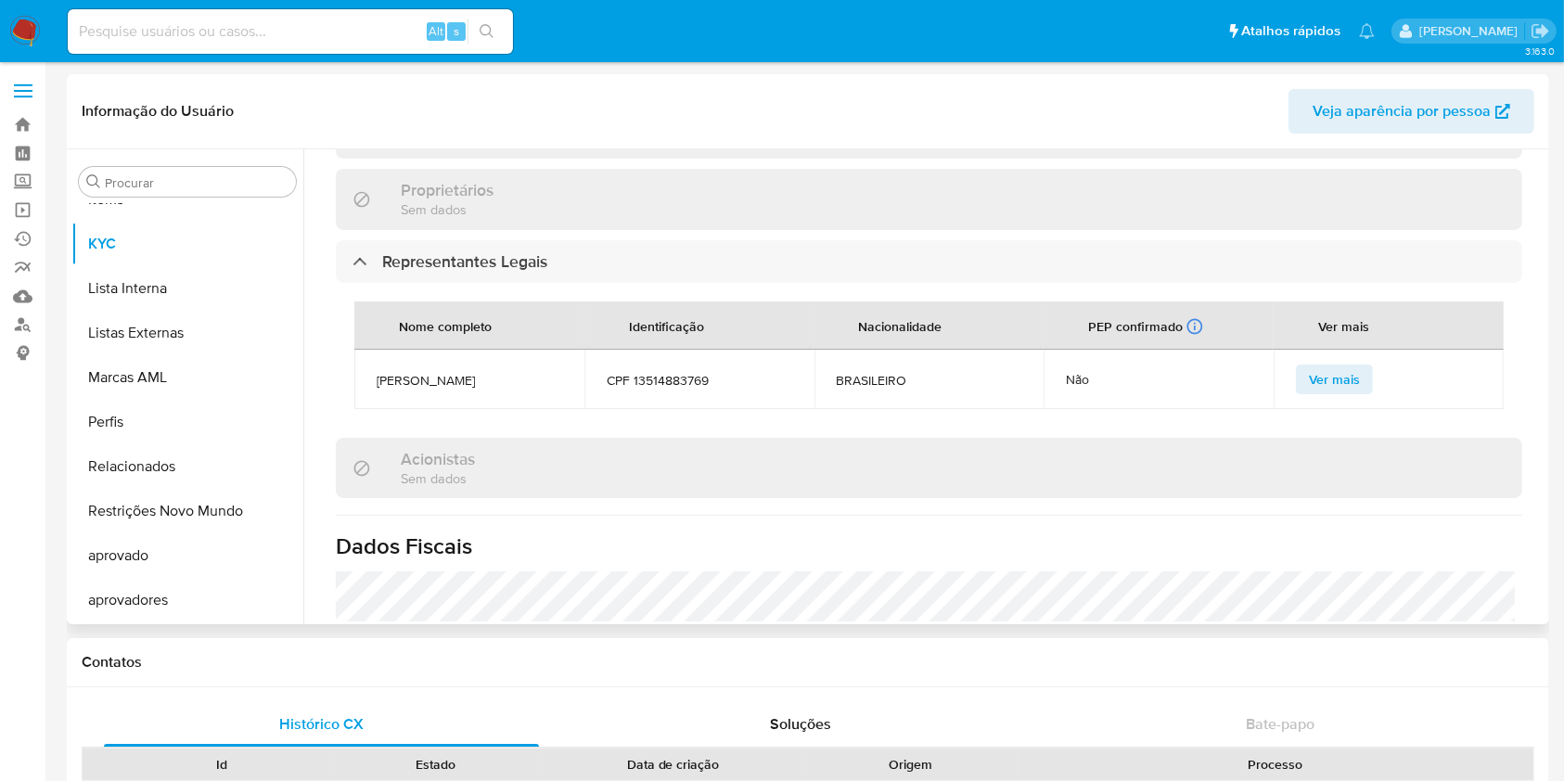
click at [462, 386] on span "DANIELLE SANTOS DA SILVA" at bounding box center [470, 380] width 186 height 17
copy span "DANIELLE SANTOS DA SILVA"
click at [638, 382] on span "CPF 13514883769" at bounding box center [700, 380] width 186 height 17
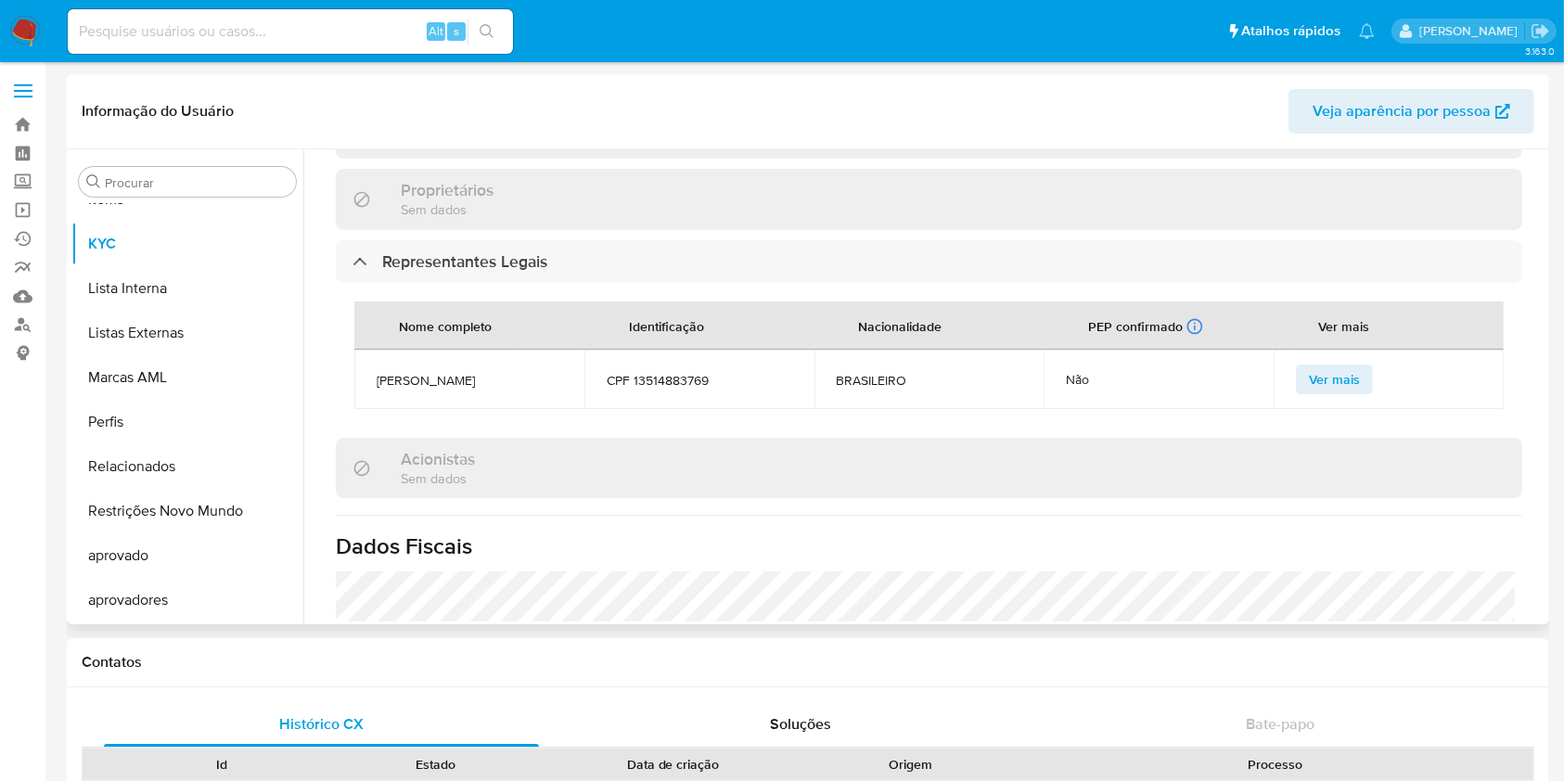
click at [637, 381] on span "CPF 13514883769" at bounding box center [700, 380] width 186 height 17
click at [640, 379] on span "CPF 13514883769" at bounding box center [700, 380] width 186 height 17
copy span "13514883769"
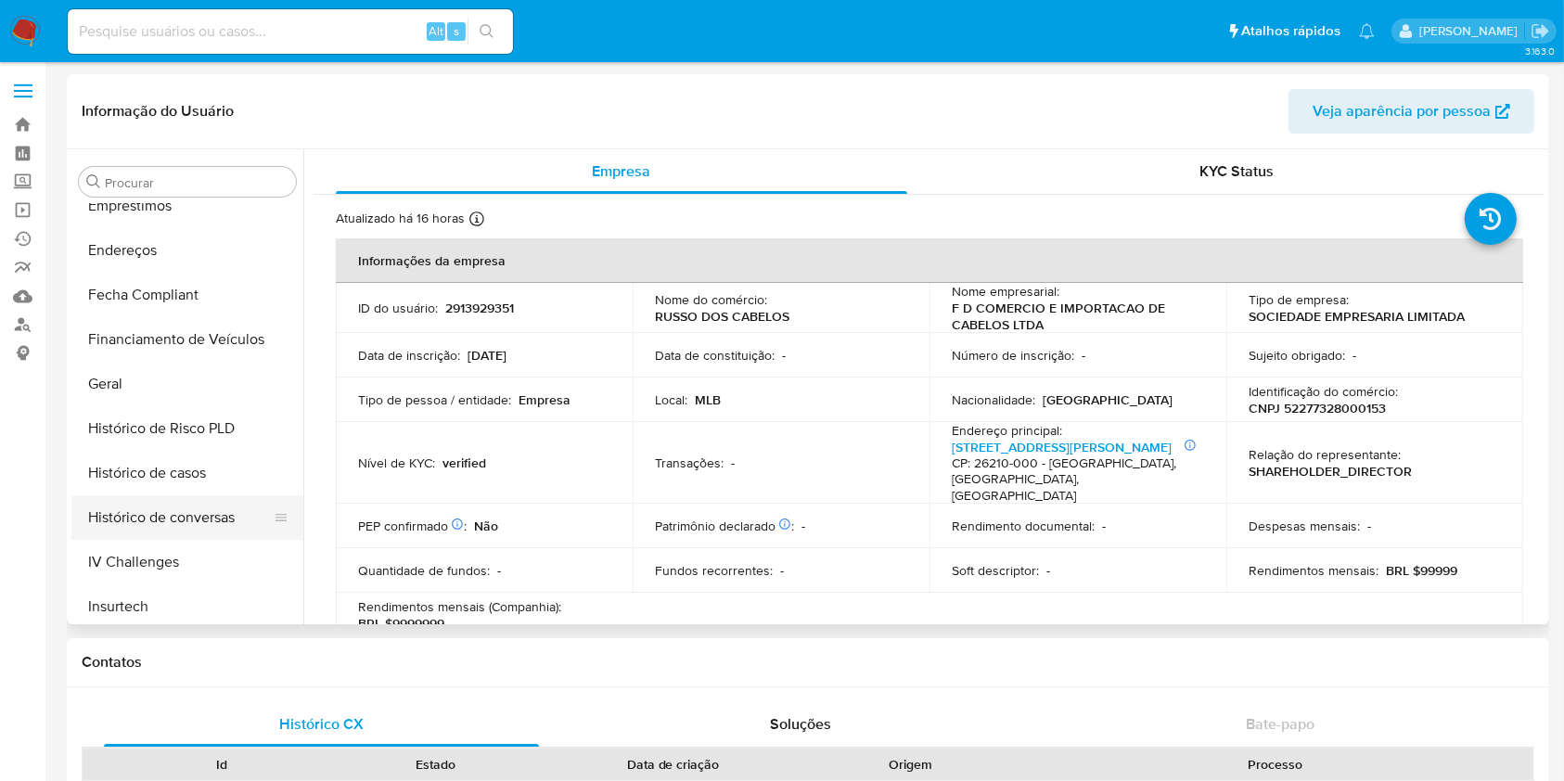
scroll to position [264, 0]
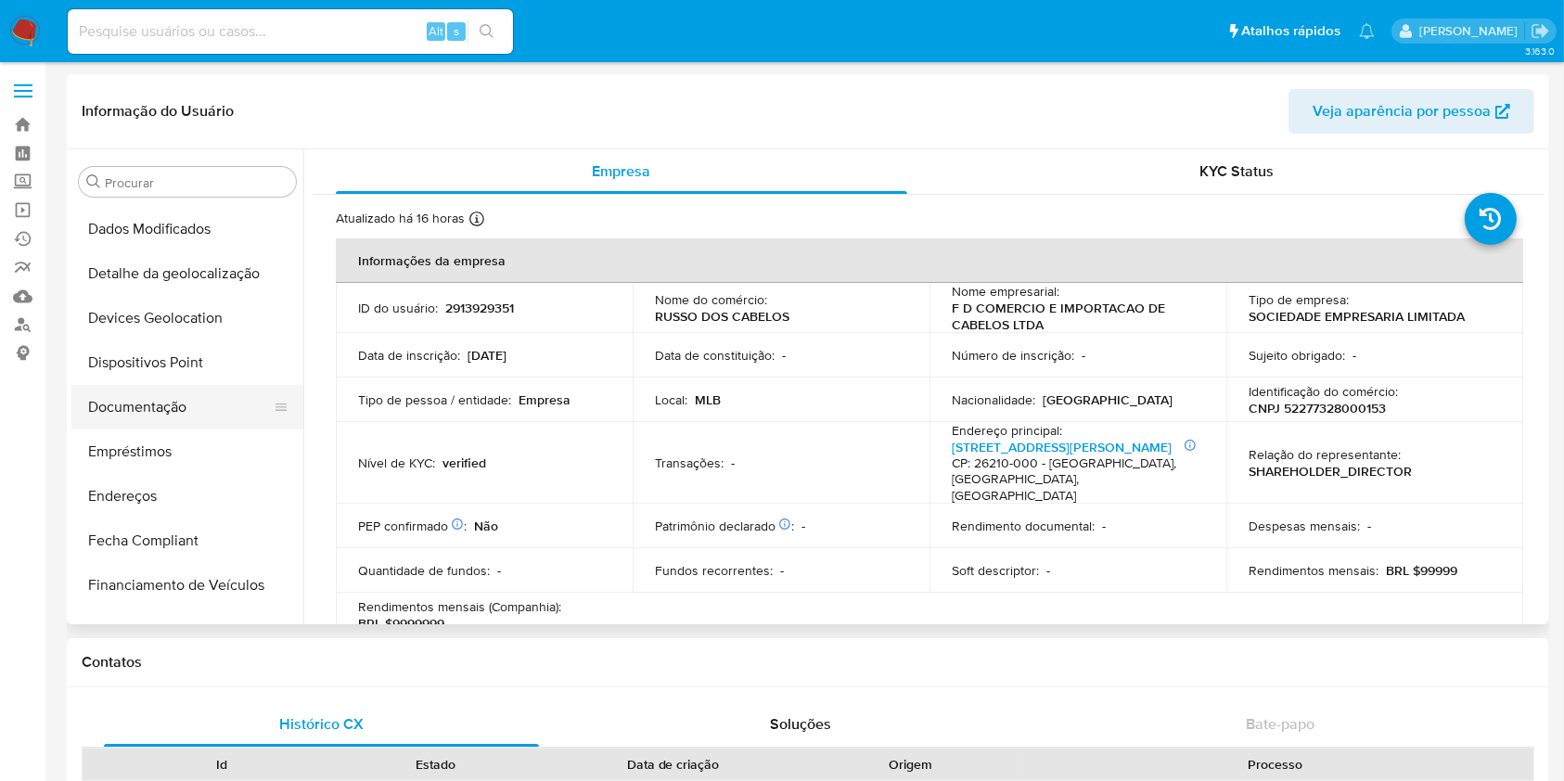
click at [171, 405] on button "Documentação" at bounding box center [179, 407] width 217 height 45
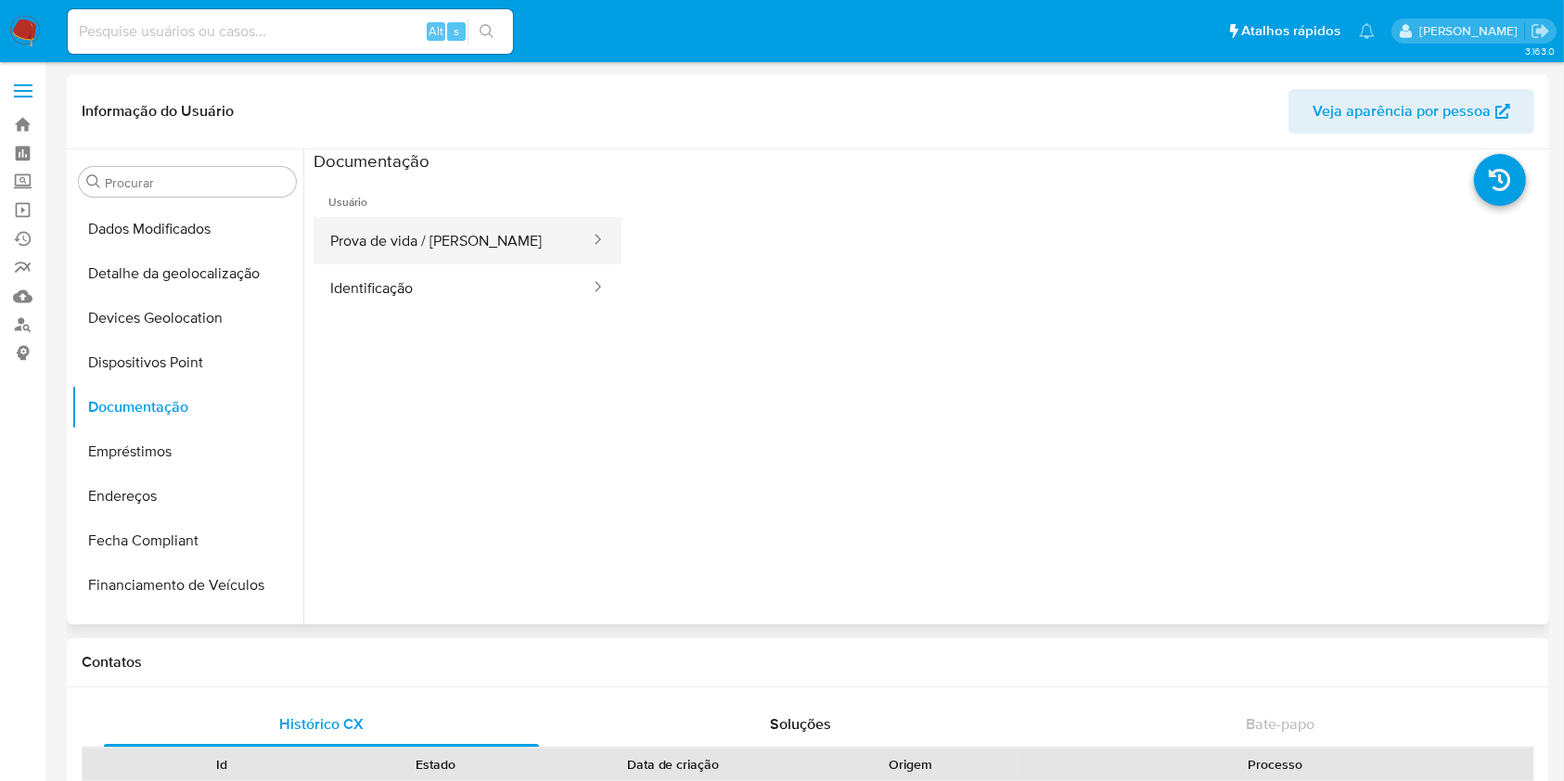
click at [423, 244] on button "Prova de vida / Selfie" at bounding box center [453, 240] width 278 height 47
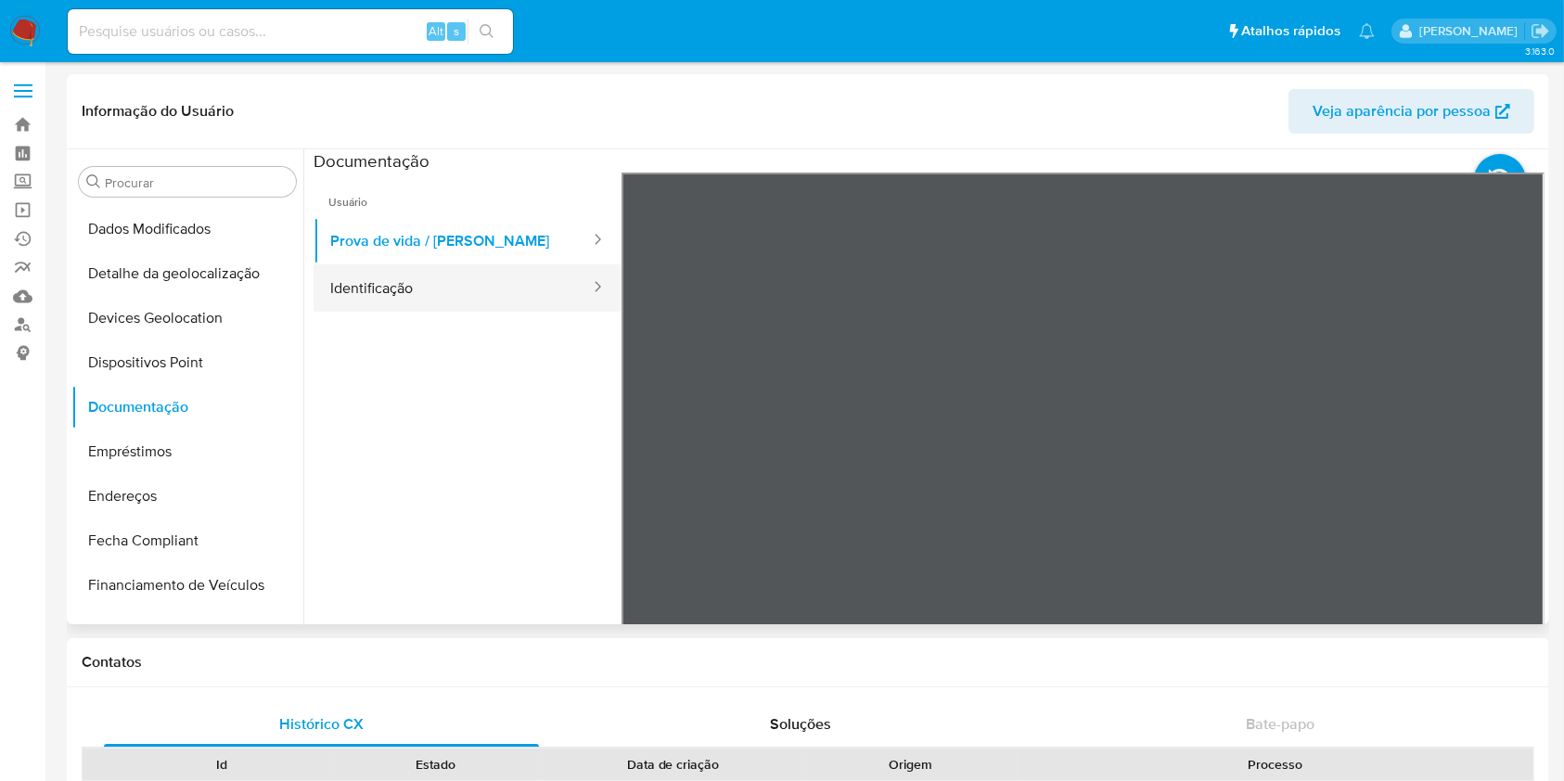
click at [533, 271] on button "Identificação" at bounding box center [453, 287] width 278 height 47
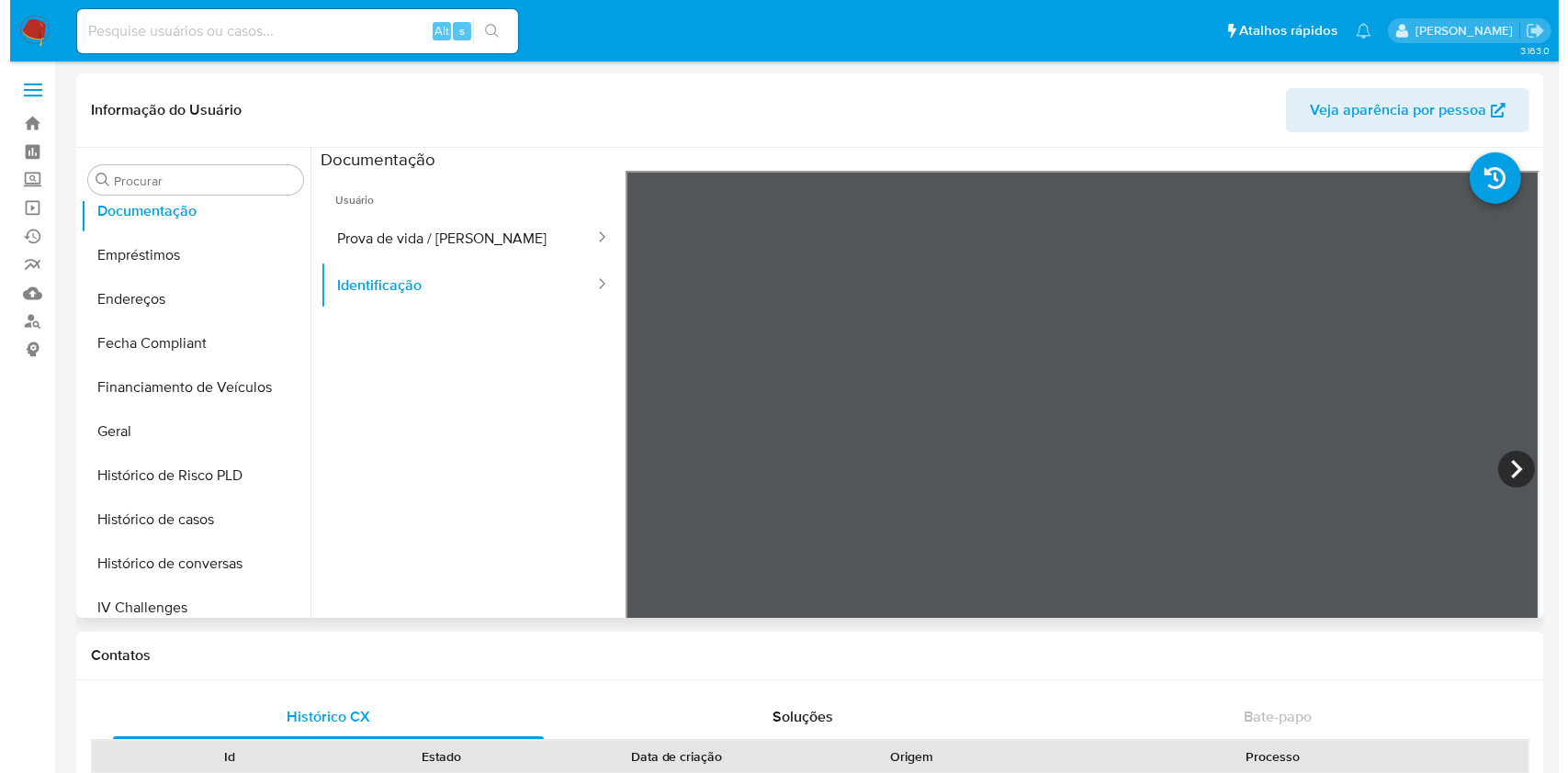
scroll to position [490, 0]
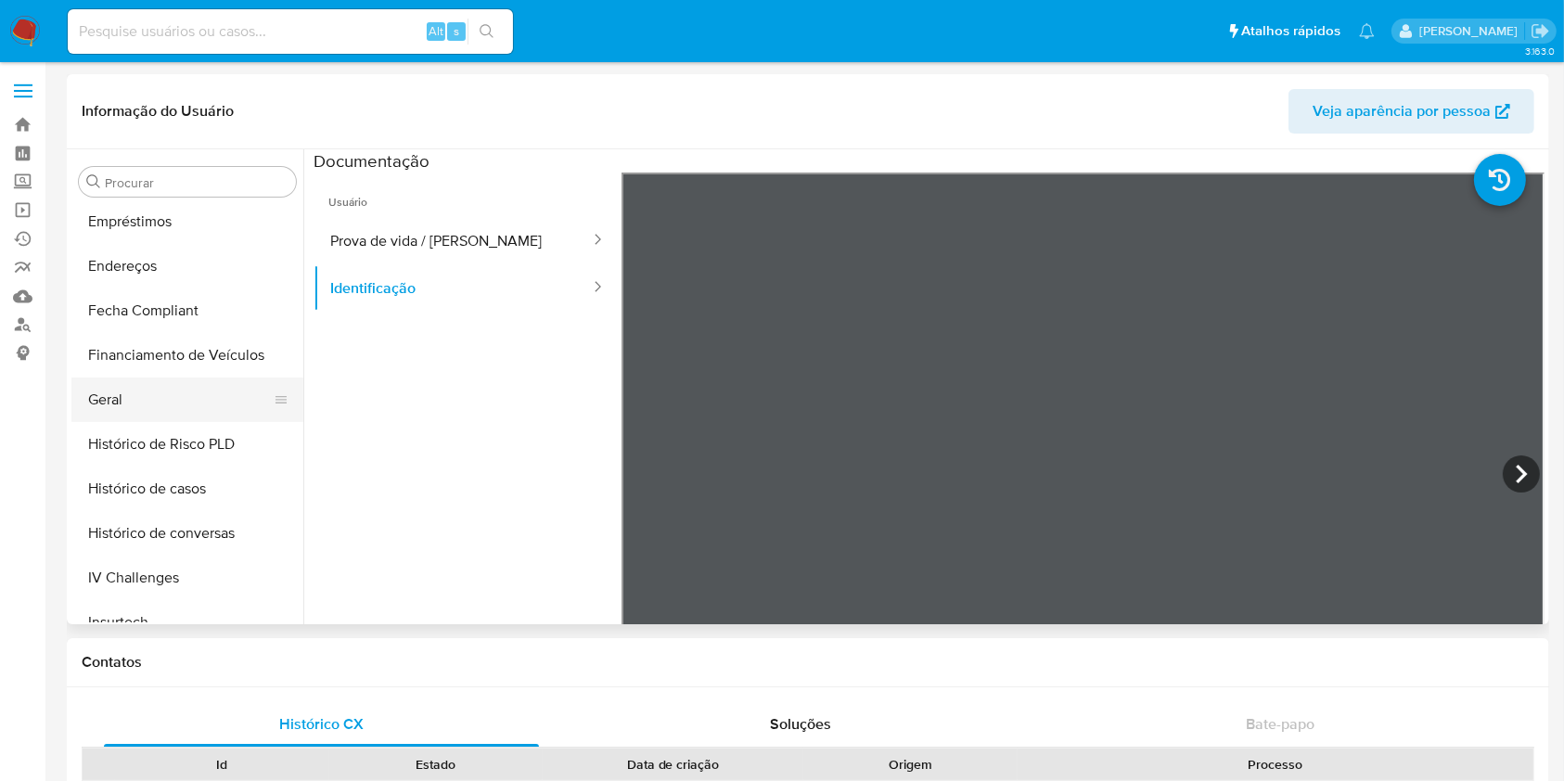
click at [167, 394] on button "Geral" at bounding box center [179, 400] width 217 height 45
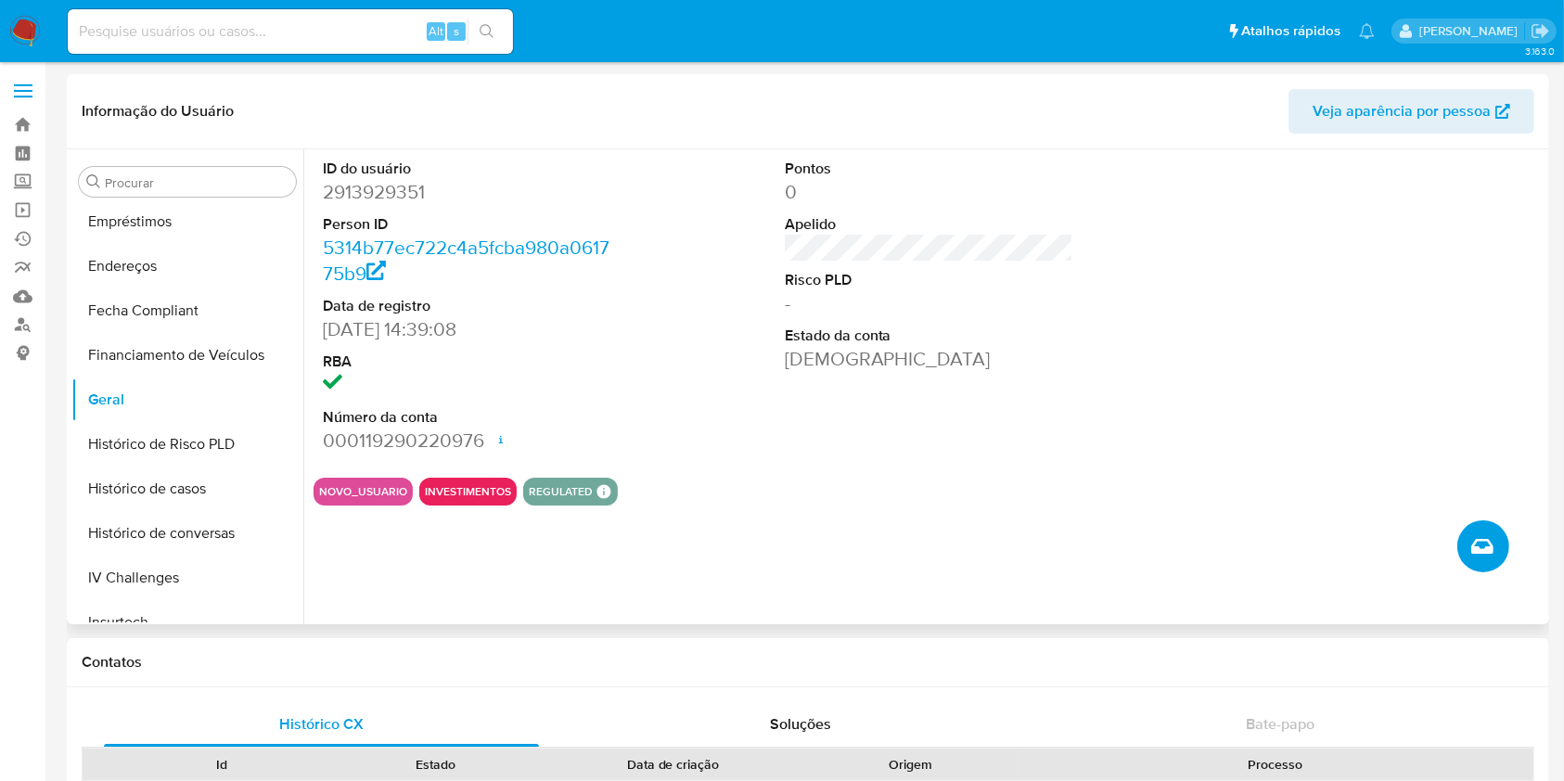
click at [1492, 545] on icon "Criar caso manual" at bounding box center [1483, 546] width 22 height 22
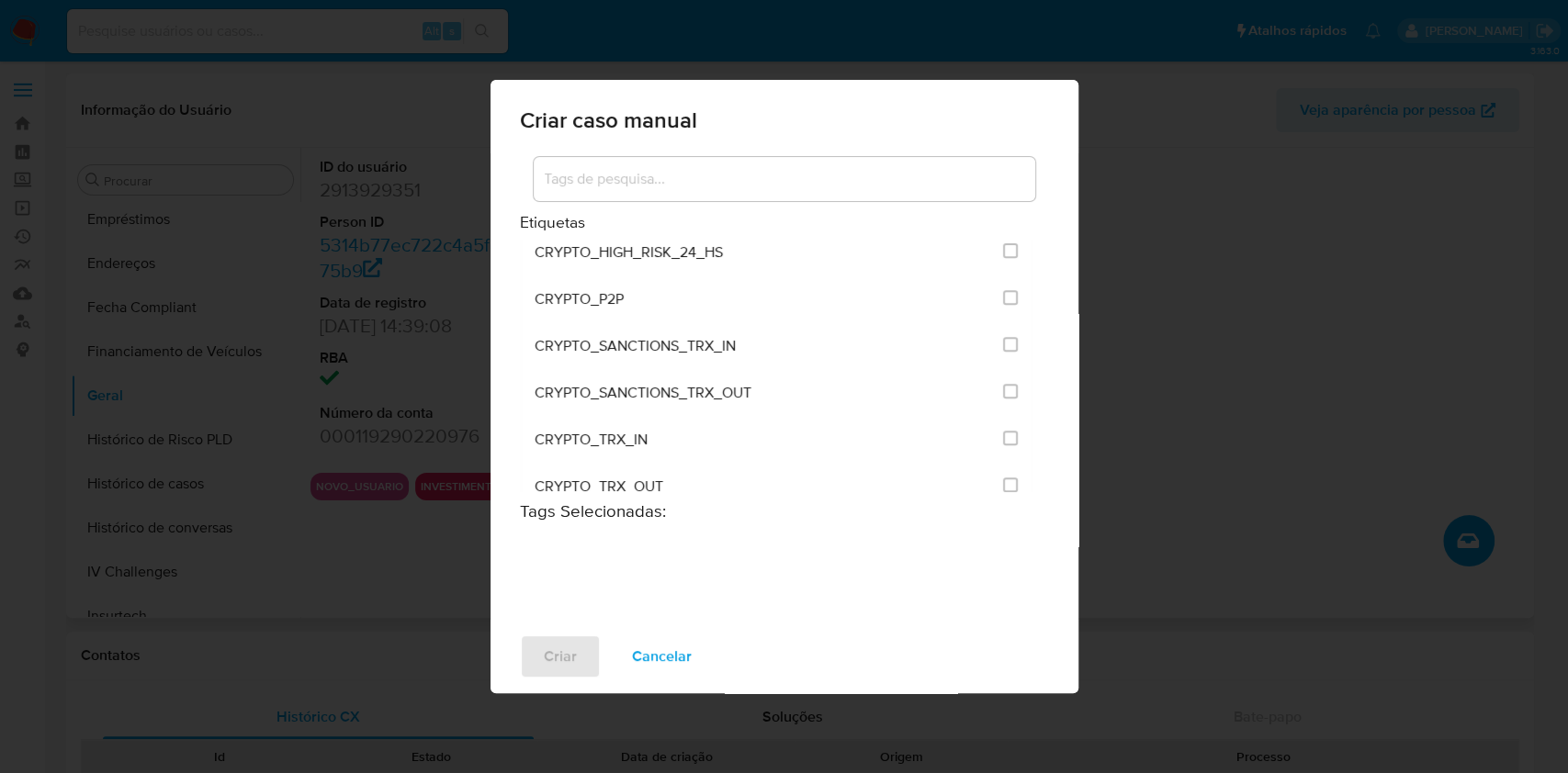
scroll to position [612, 0]
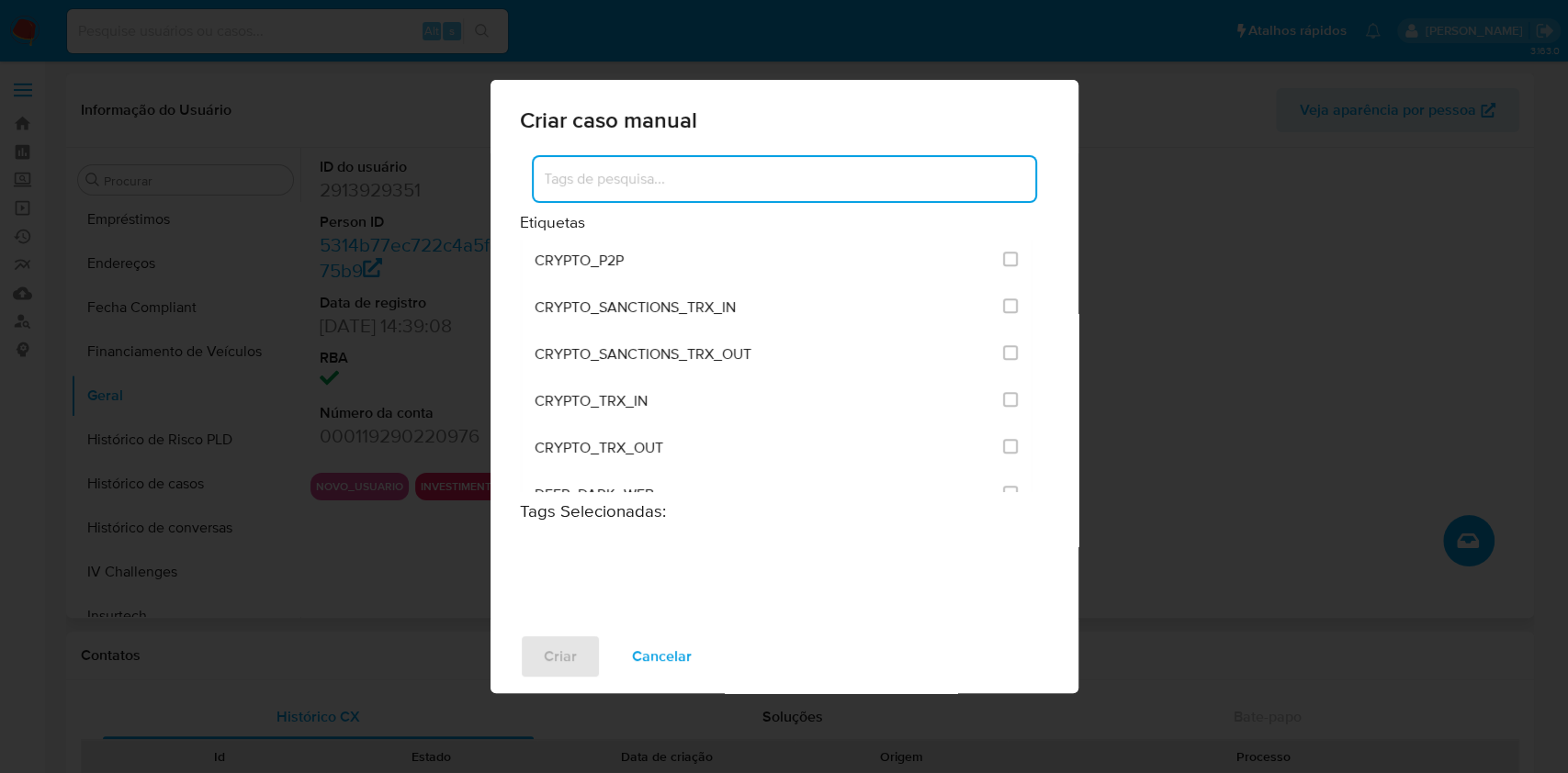
click at [788, 175] on input at bounding box center [784, 179] width 502 height 24
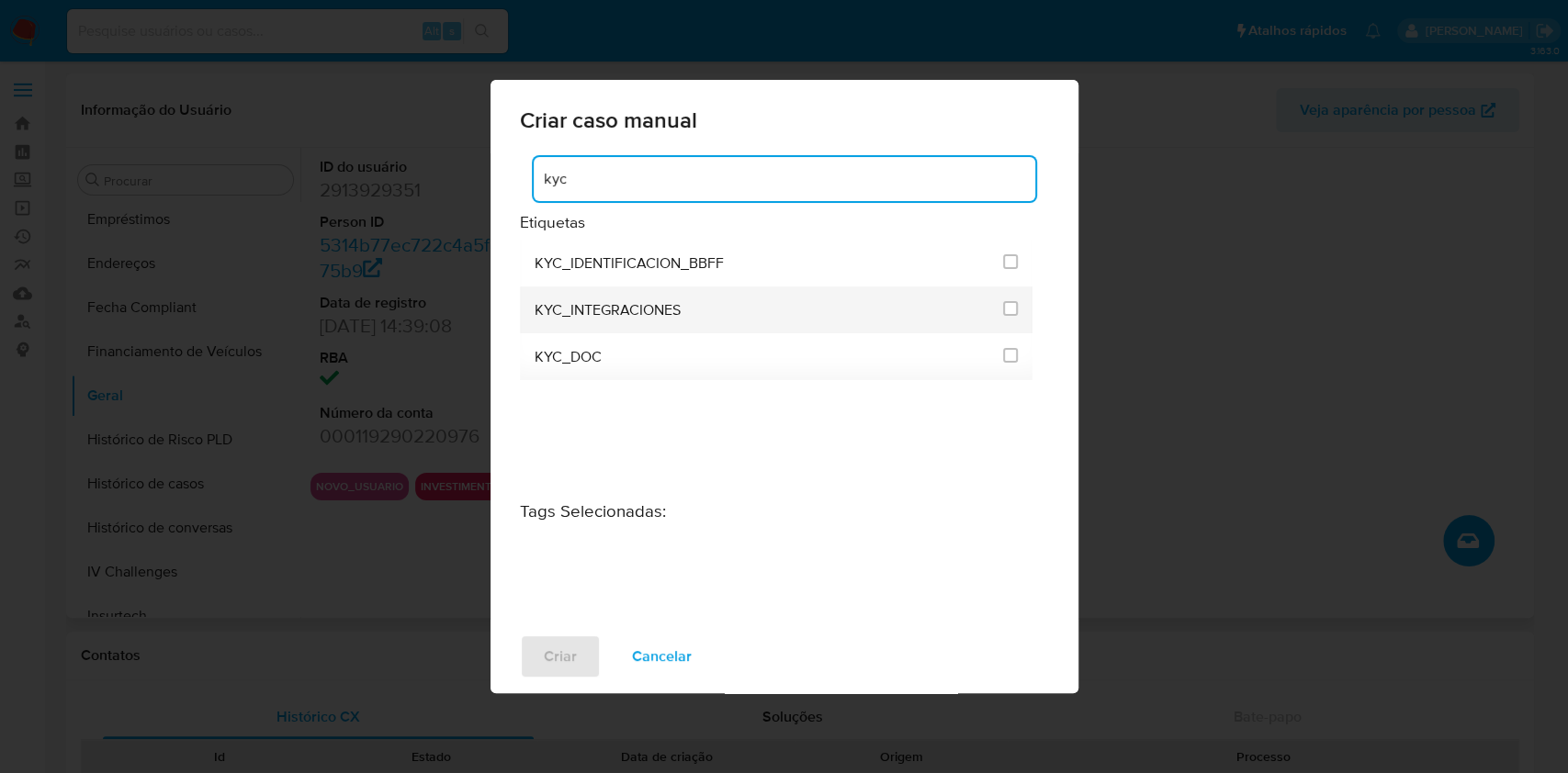
type input "kyc"
click at [1010, 299] on div at bounding box center [1010, 308] width 15 height 19
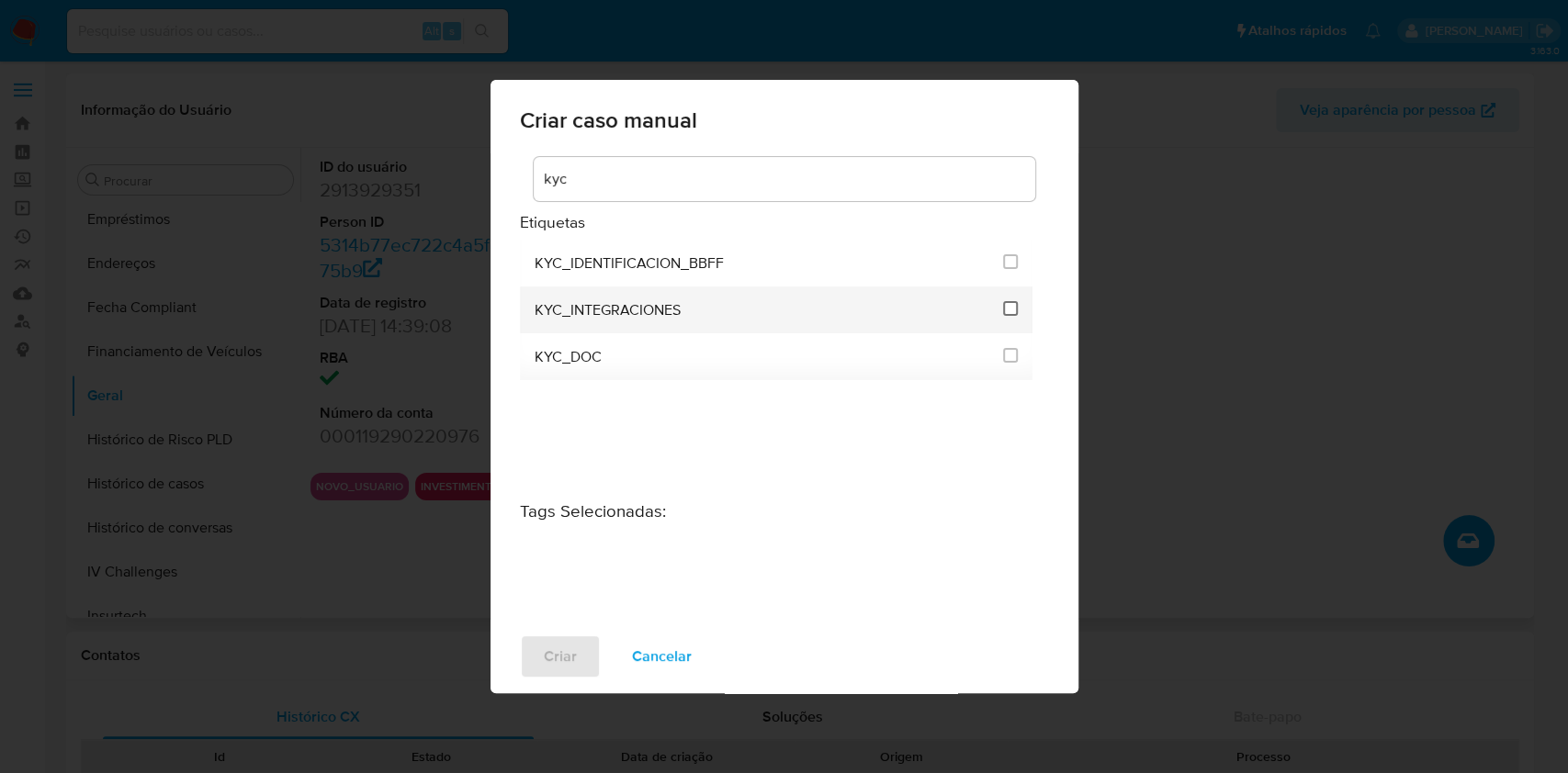
click at [1009, 305] on input "2093" at bounding box center [1010, 308] width 15 height 15
checkbox input "true"
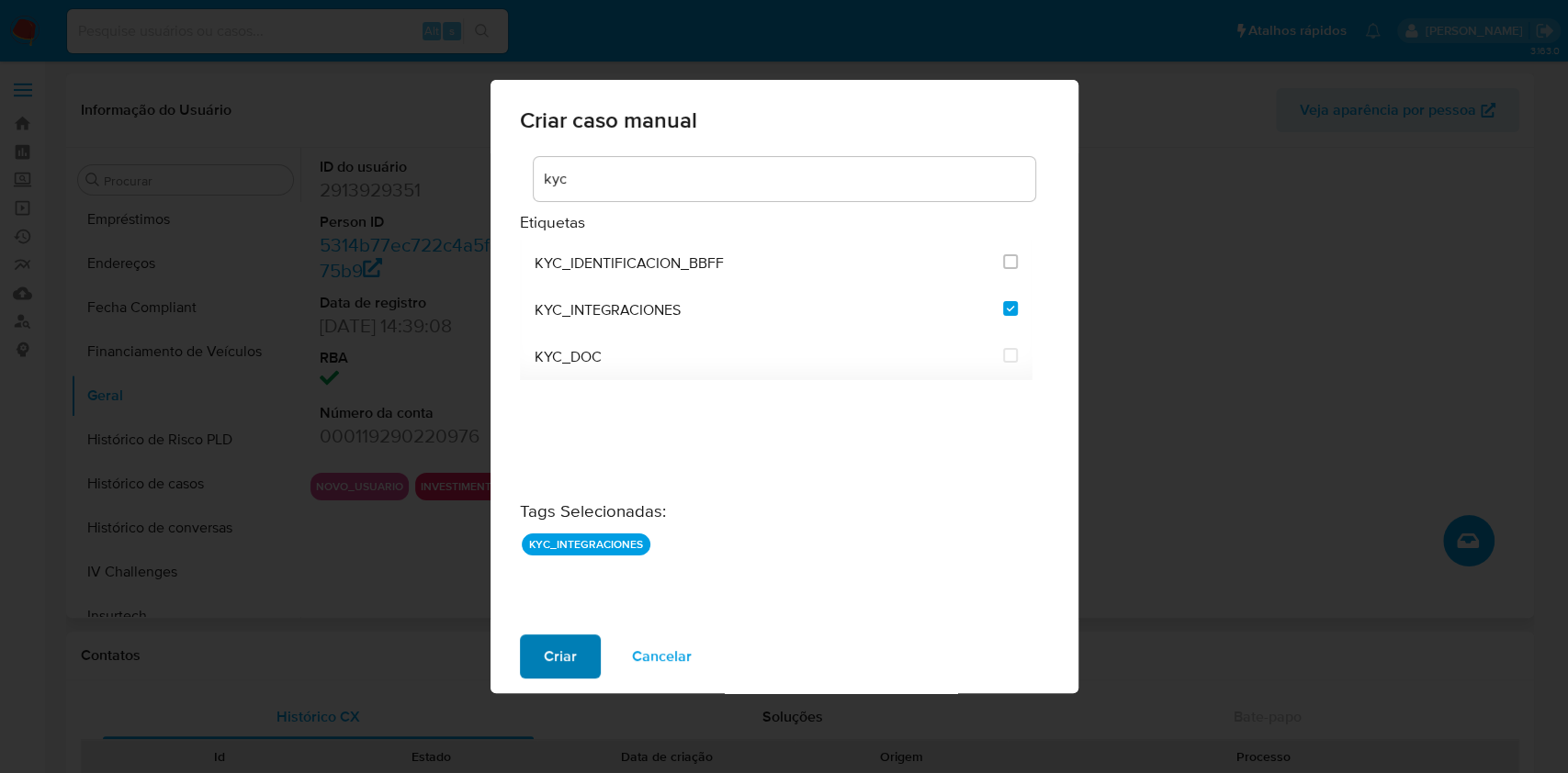
click at [579, 648] on button "Criar" at bounding box center [560, 656] width 81 height 45
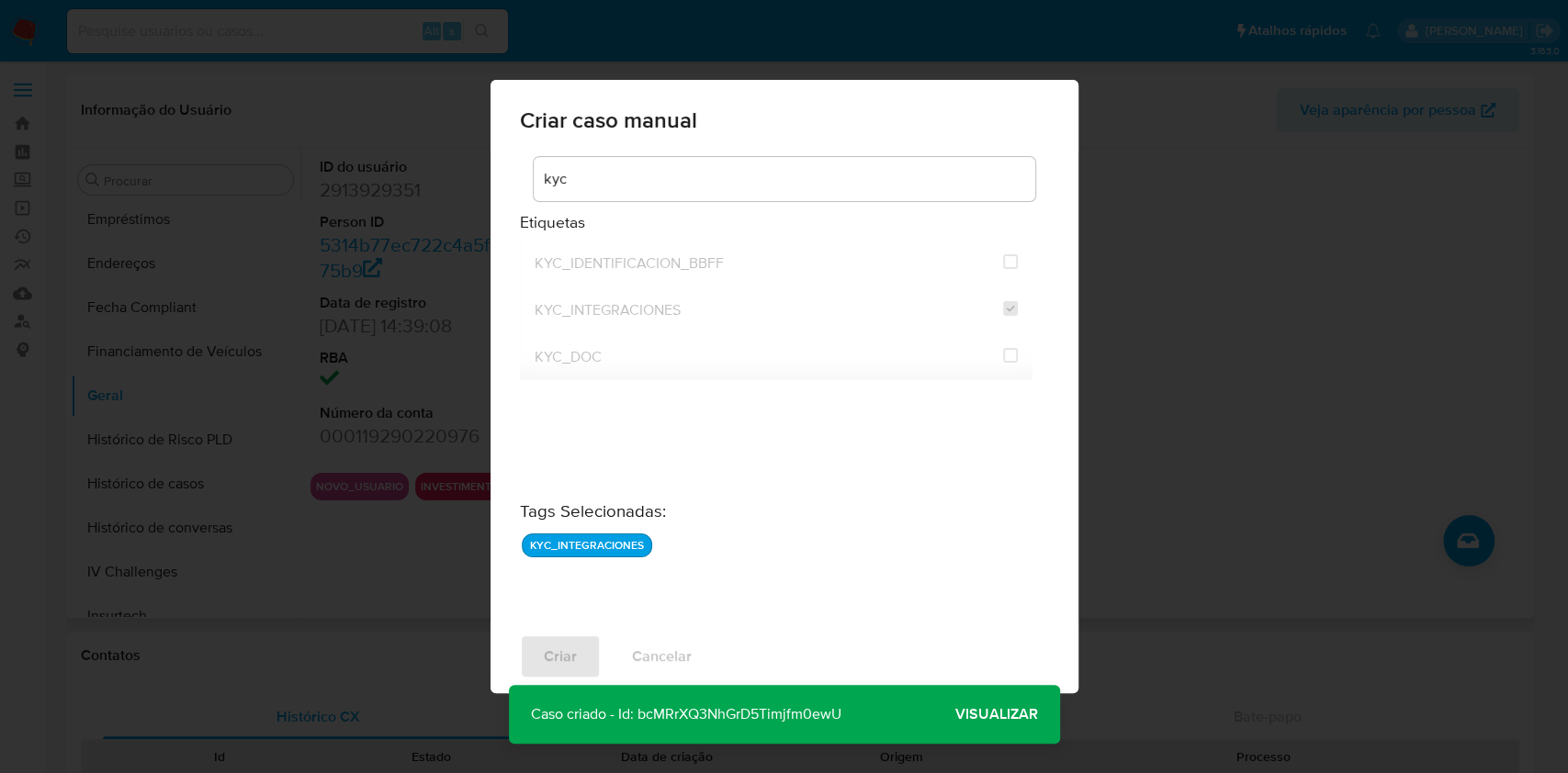
click at [974, 715] on span "Visualizar" at bounding box center [997, 715] width 83 height 0
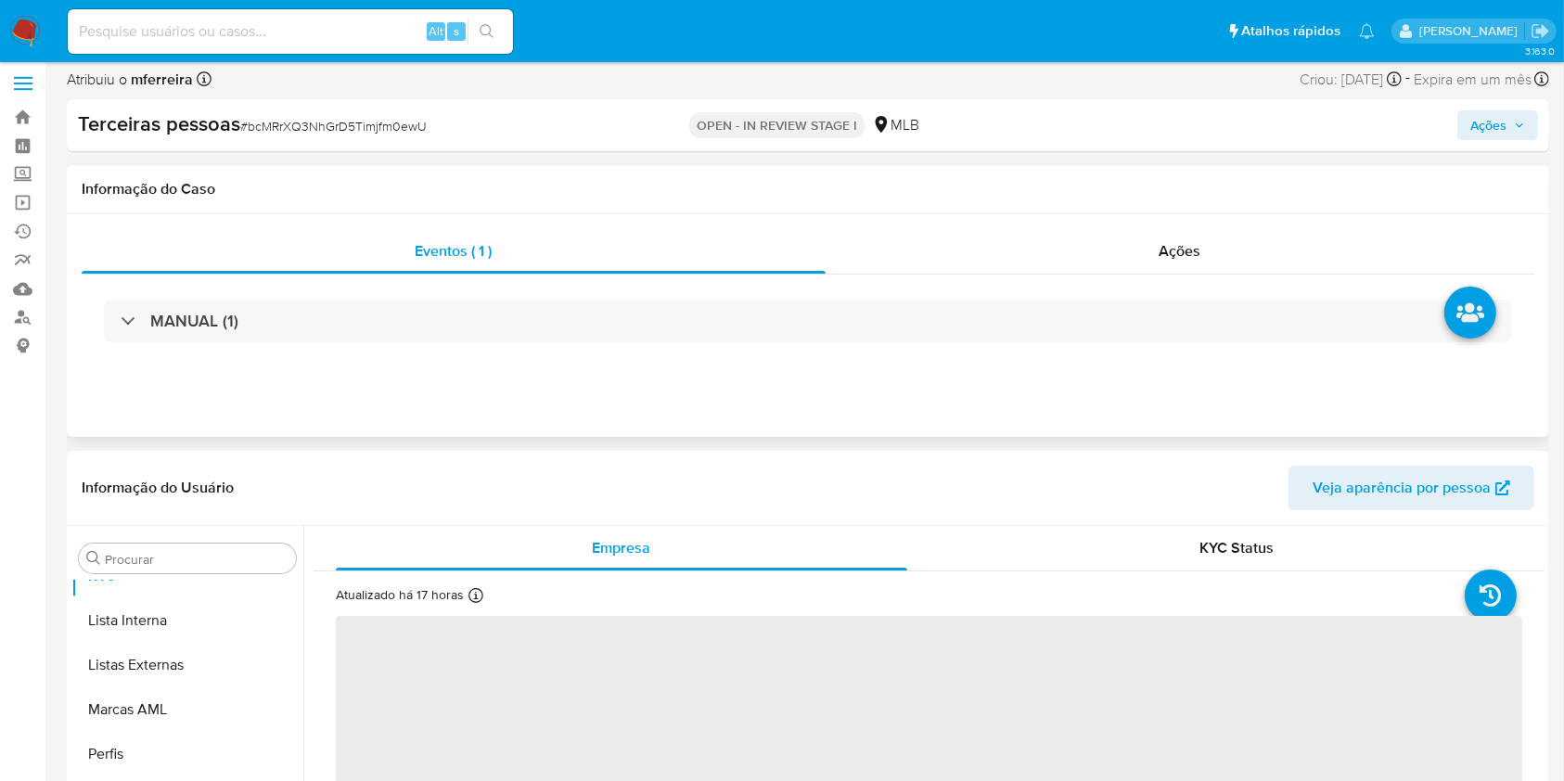
scroll to position [495, 0]
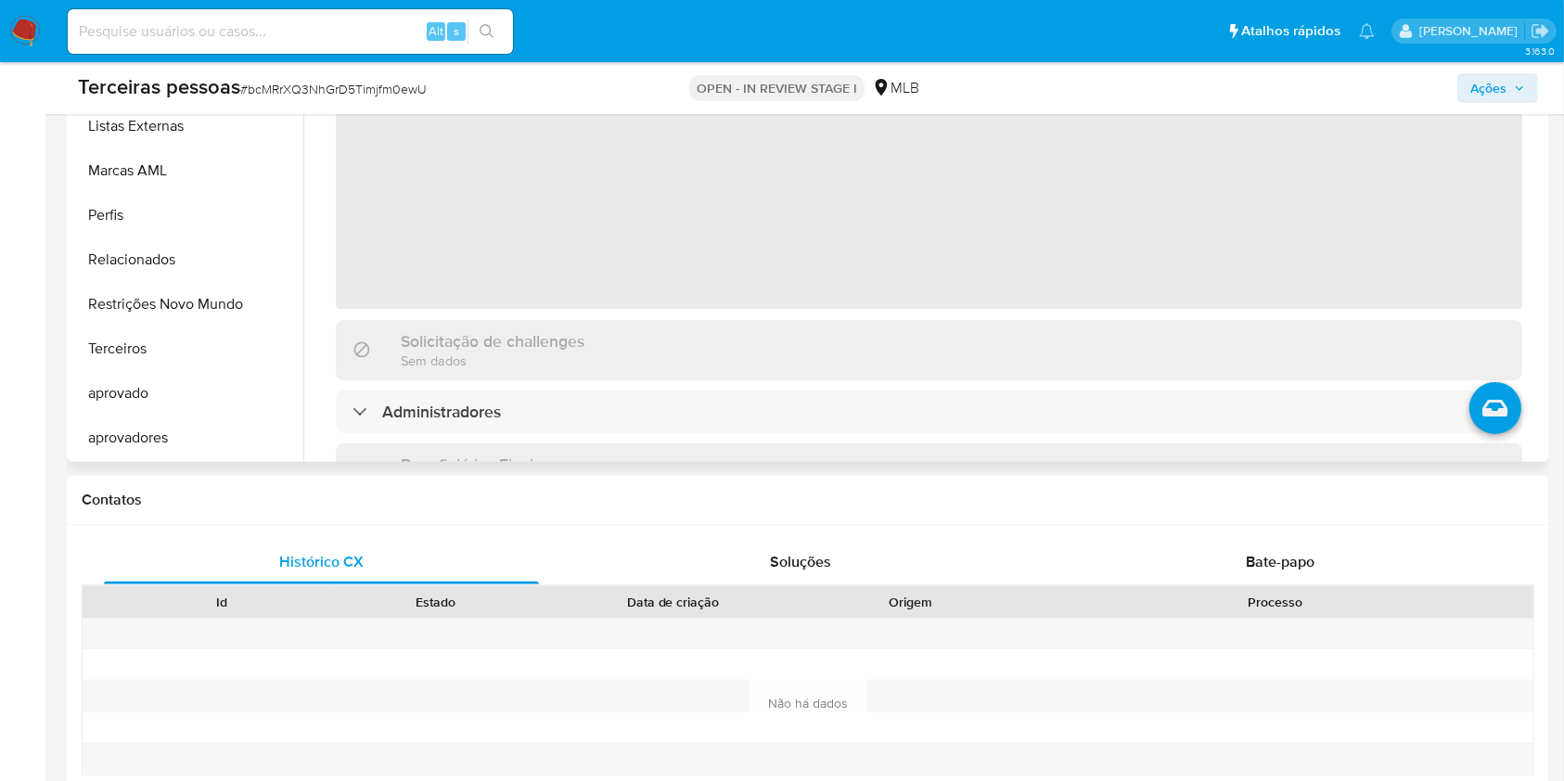
select select "10"
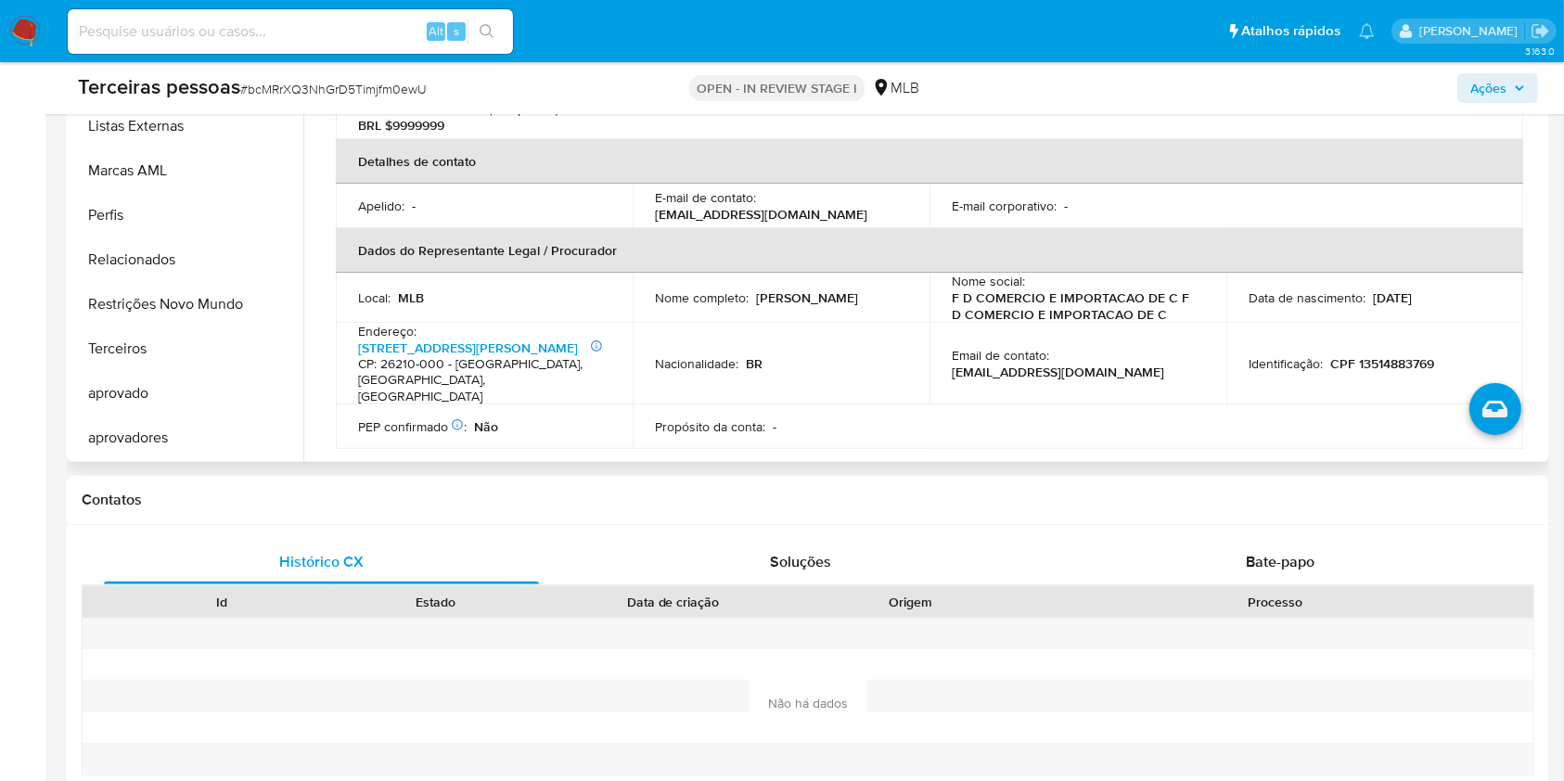
scroll to position [371, 0]
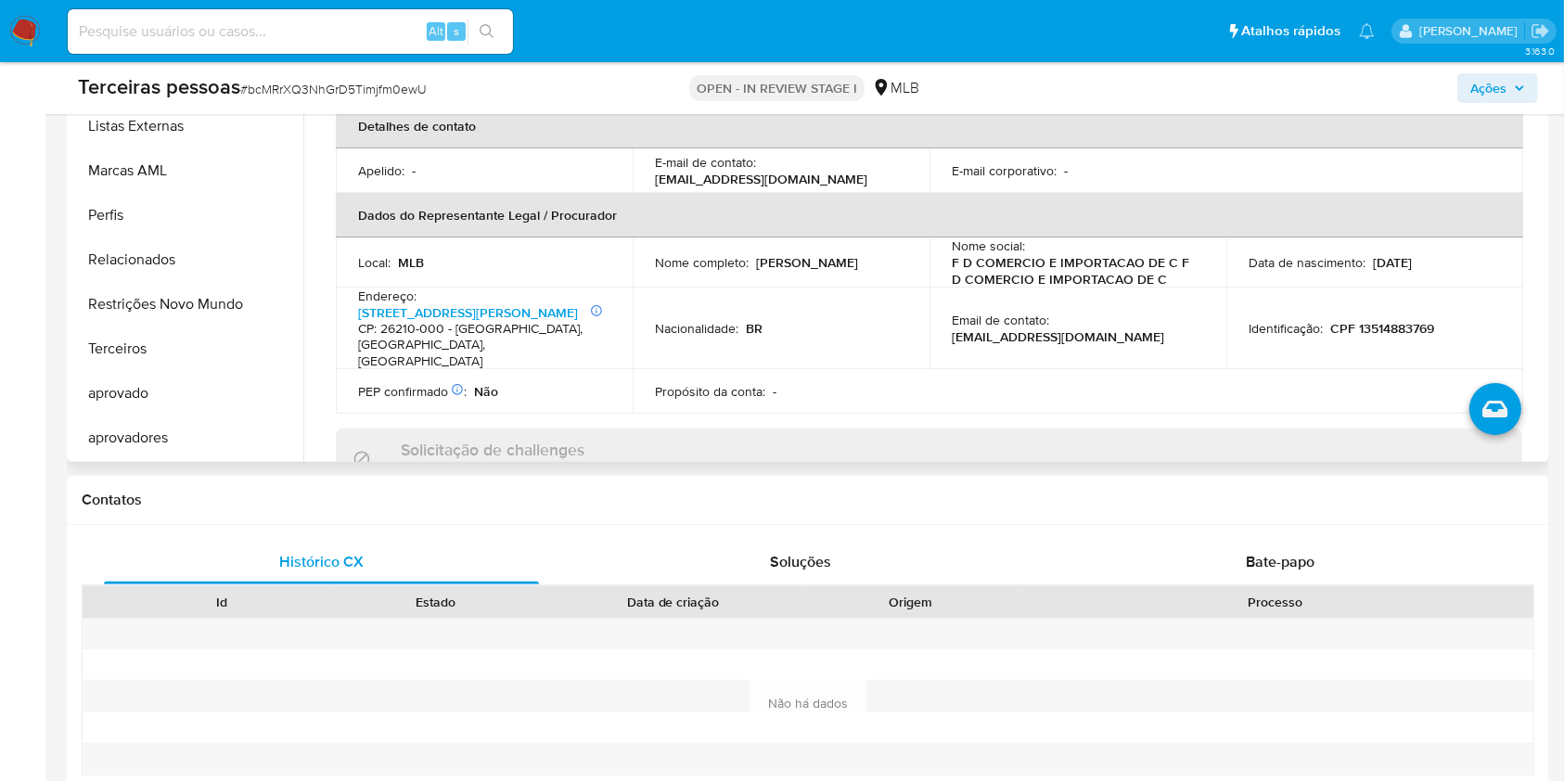
click at [1403, 332] on p "CPF 13514883769" at bounding box center [1382, 328] width 104 height 17
copy p "13514883769"
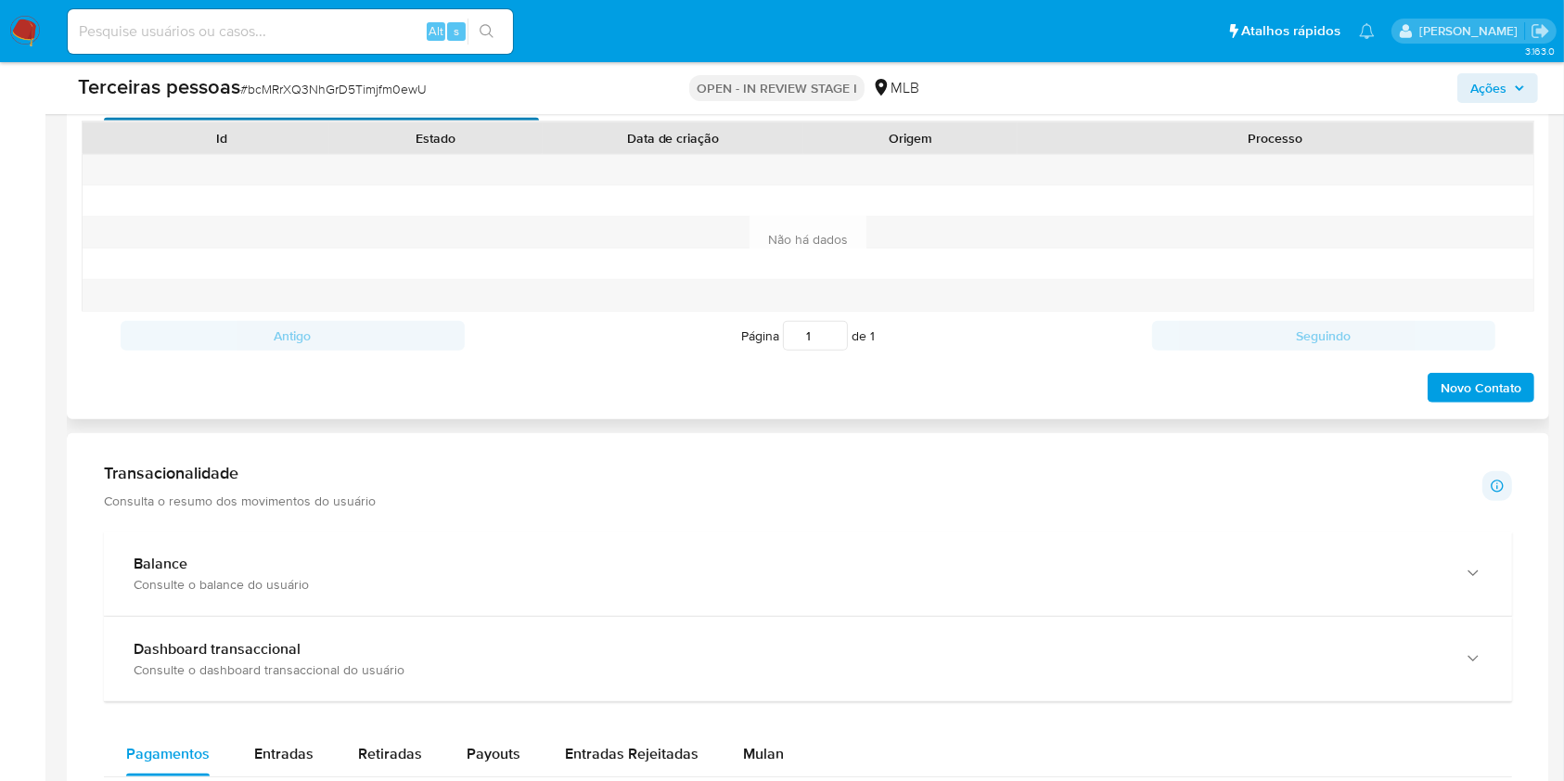
scroll to position [618, 0]
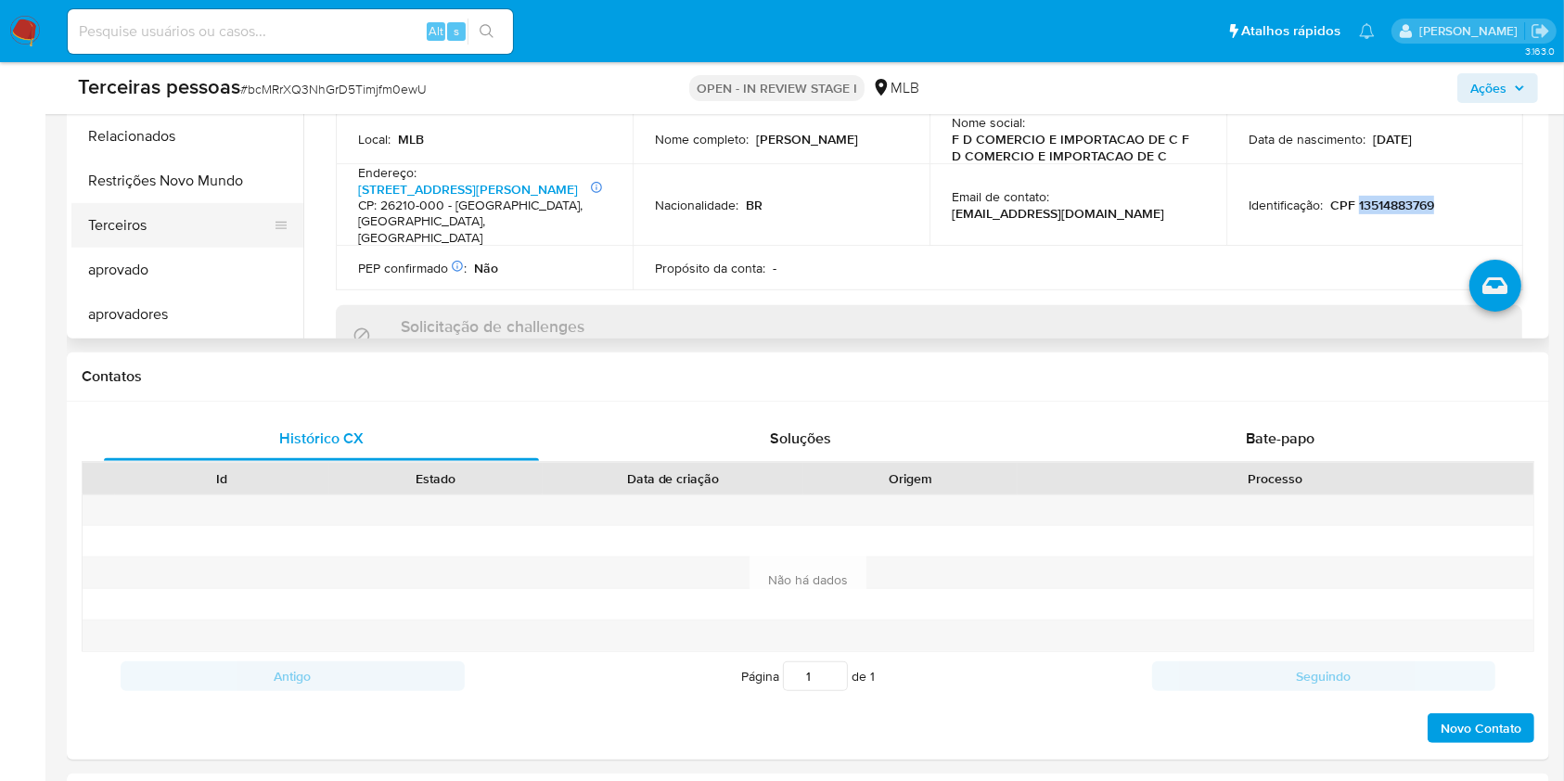
click at [146, 214] on button "Terceiros" at bounding box center [179, 225] width 217 height 45
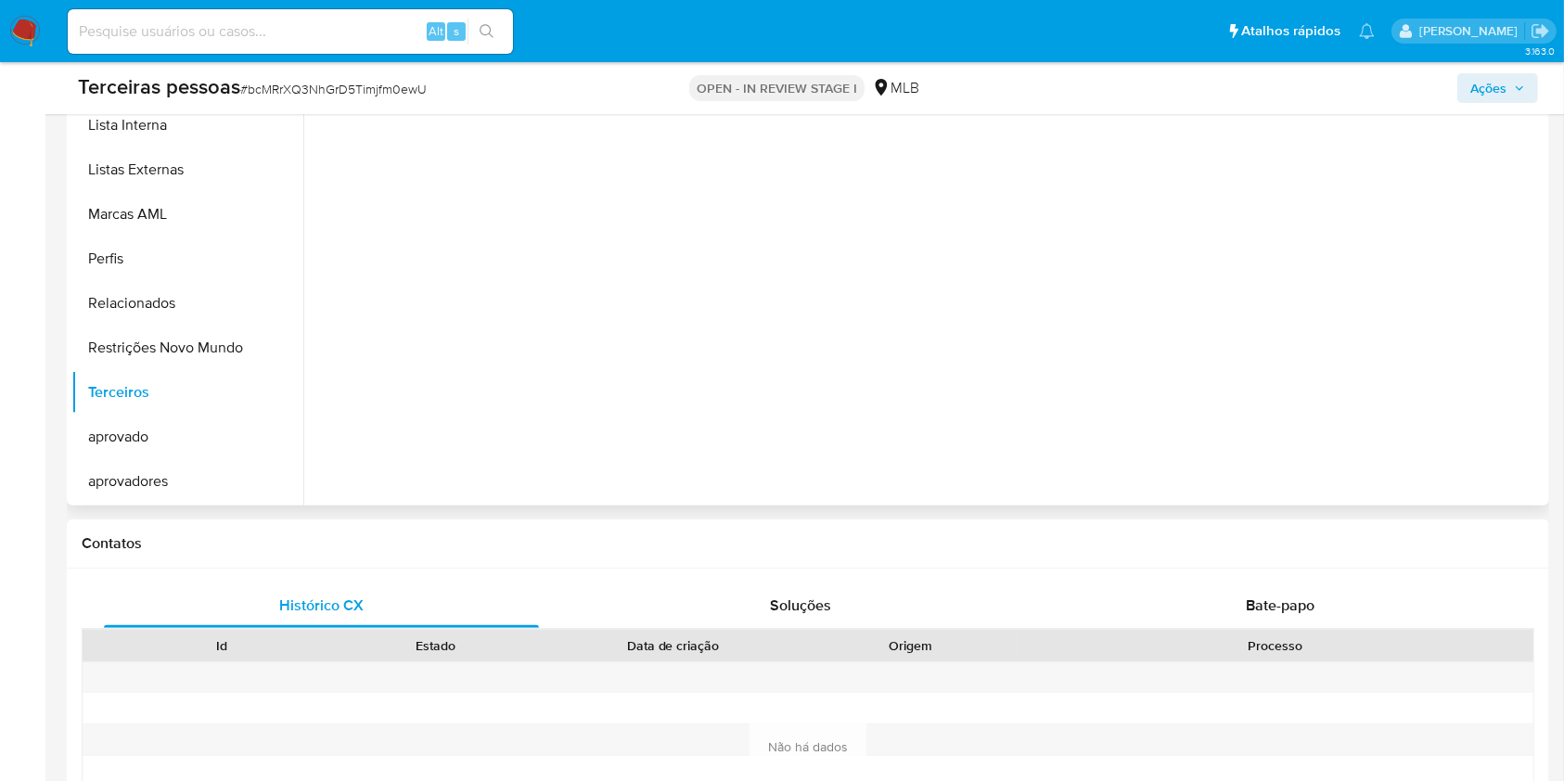
scroll to position [247, 0]
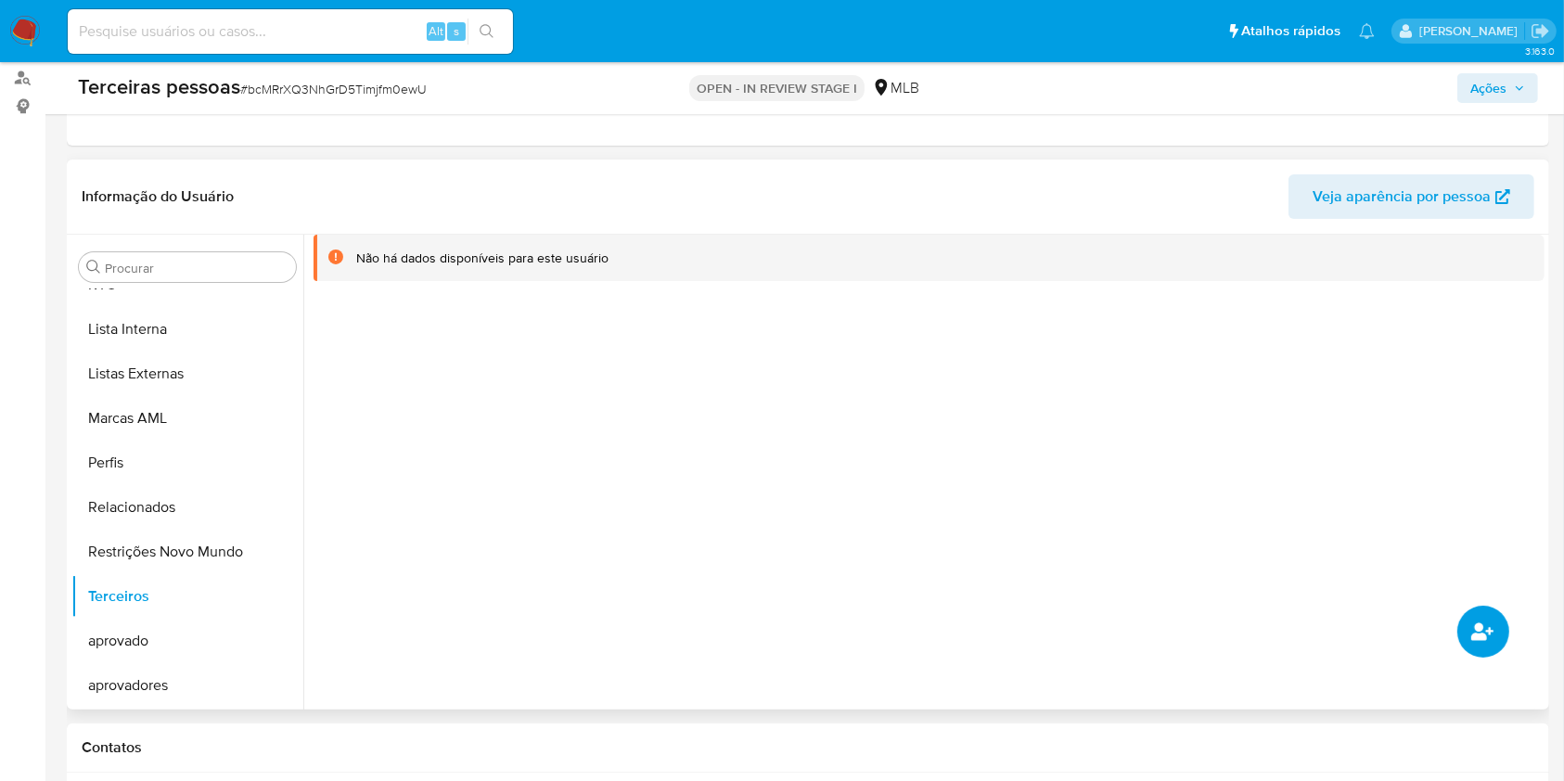
click at [1502, 636] on button "common.add_complementary_information" at bounding box center [1484, 632] width 52 height 52
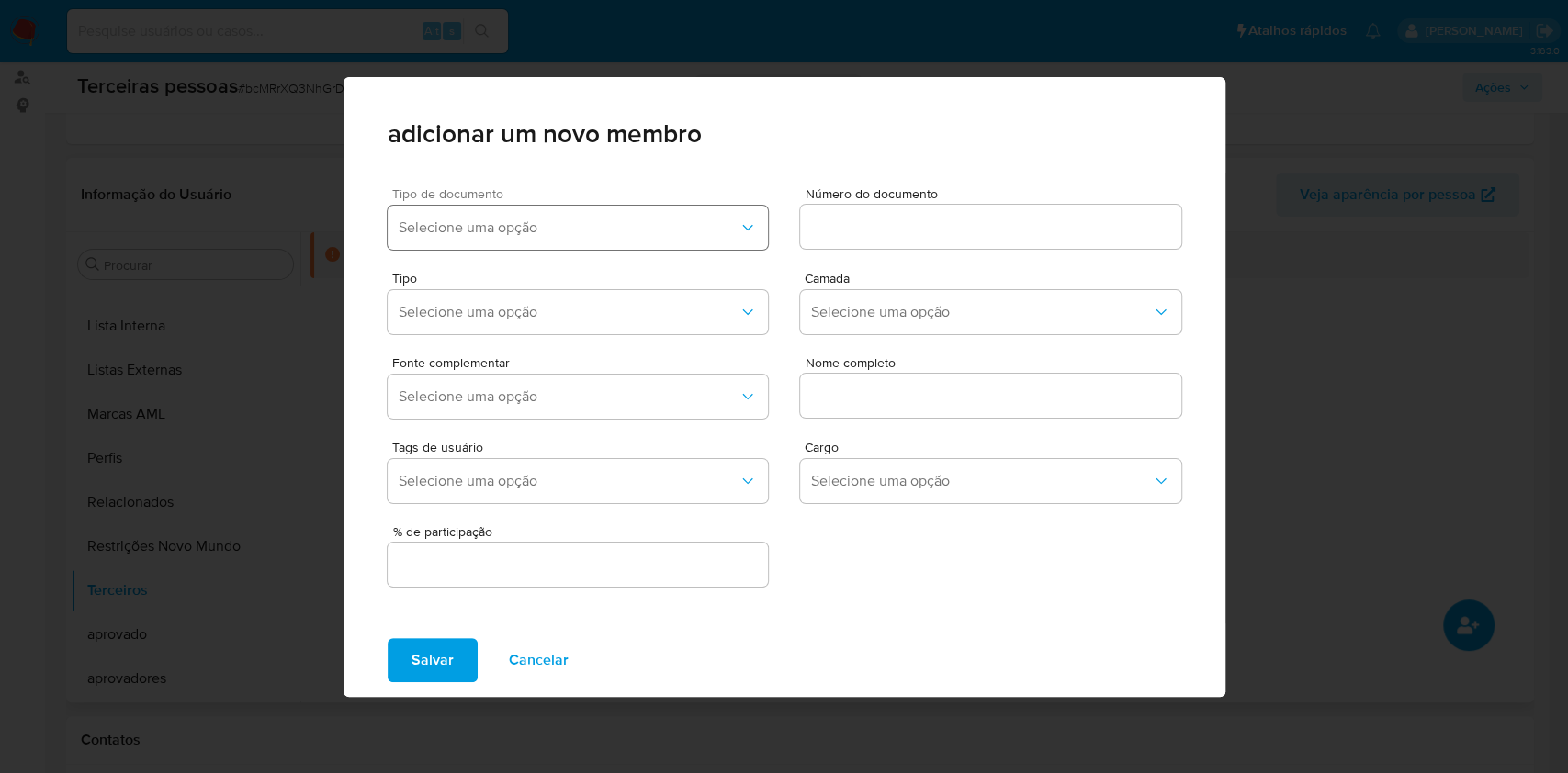
drag, startPoint x: 597, startPoint y: 218, endPoint x: 585, endPoint y: 247, distance: 31.4
click at [596, 219] on span "Selecione uma opção" at bounding box center [569, 228] width 341 height 19
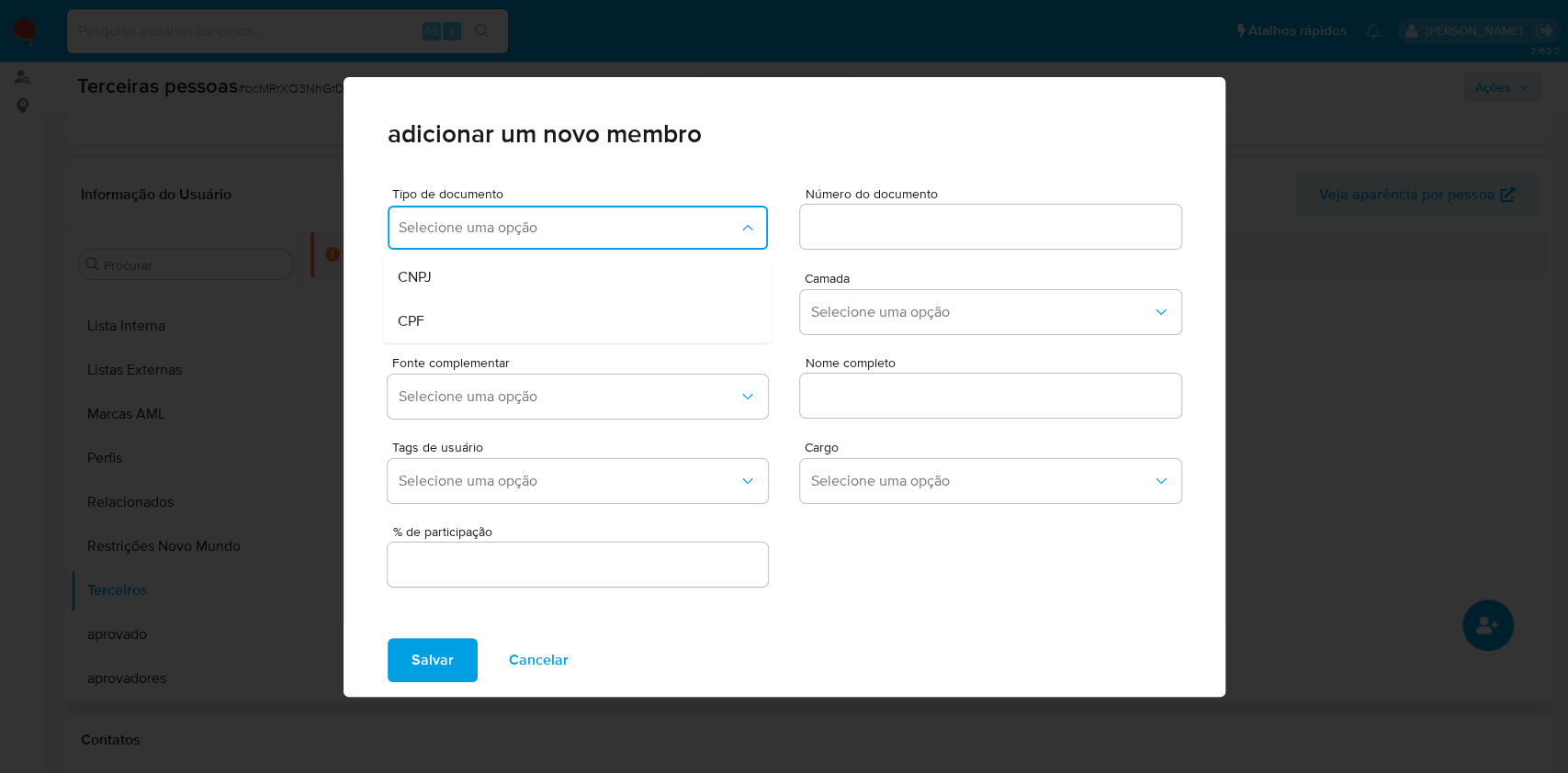
click at [473, 311] on div "CPF" at bounding box center [541, 321] width 287 height 45
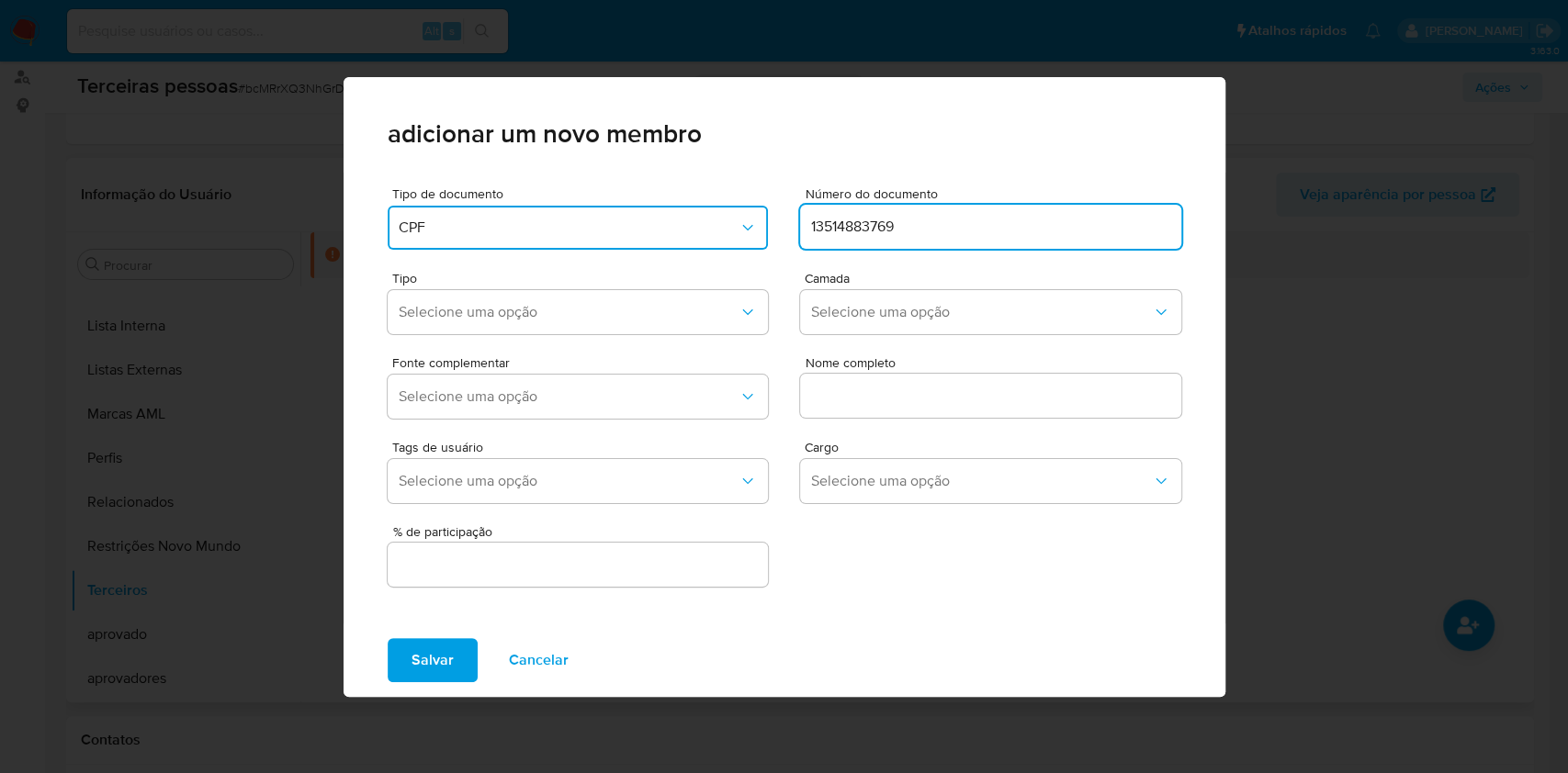
type input "13514883769"
drag, startPoint x: 599, startPoint y: 268, endPoint x: 785, endPoint y: 293, distance: 187.7
click at [600, 268] on div "Tipo Selecione uma opção Camada Selecione uma opção" at bounding box center [785, 299] width 794 height 84
drag, startPoint x: 902, startPoint y: 312, endPoint x: 886, endPoint y: 332, distance: 25.6
click at [901, 312] on span "Selecione uma opção" at bounding box center [981, 312] width 341 height 19
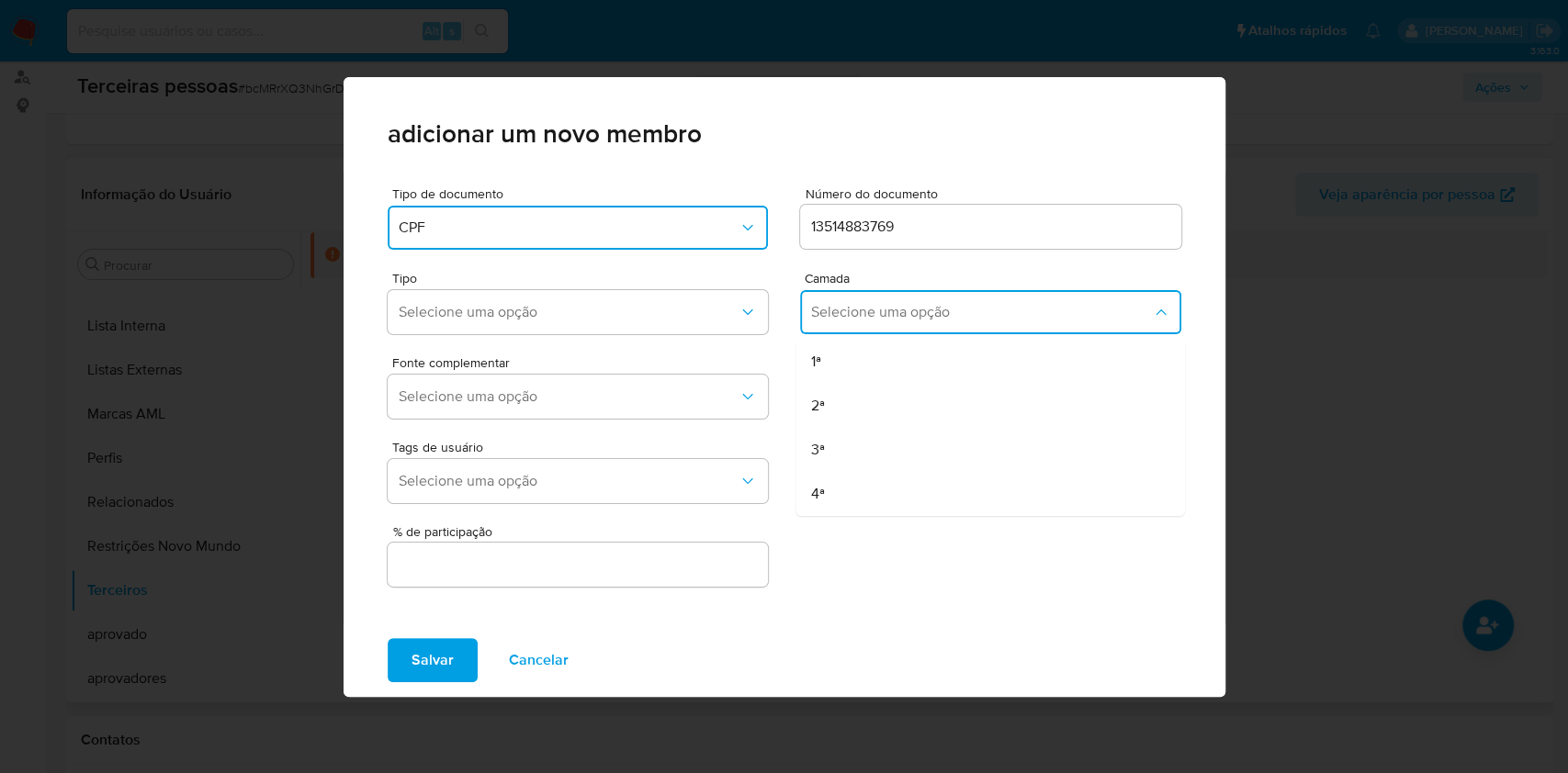
drag, startPoint x: 863, startPoint y: 355, endPoint x: 797, endPoint y: 334, distance: 69.3
click at [862, 355] on div "1ª" at bounding box center [953, 361] width 287 height 45
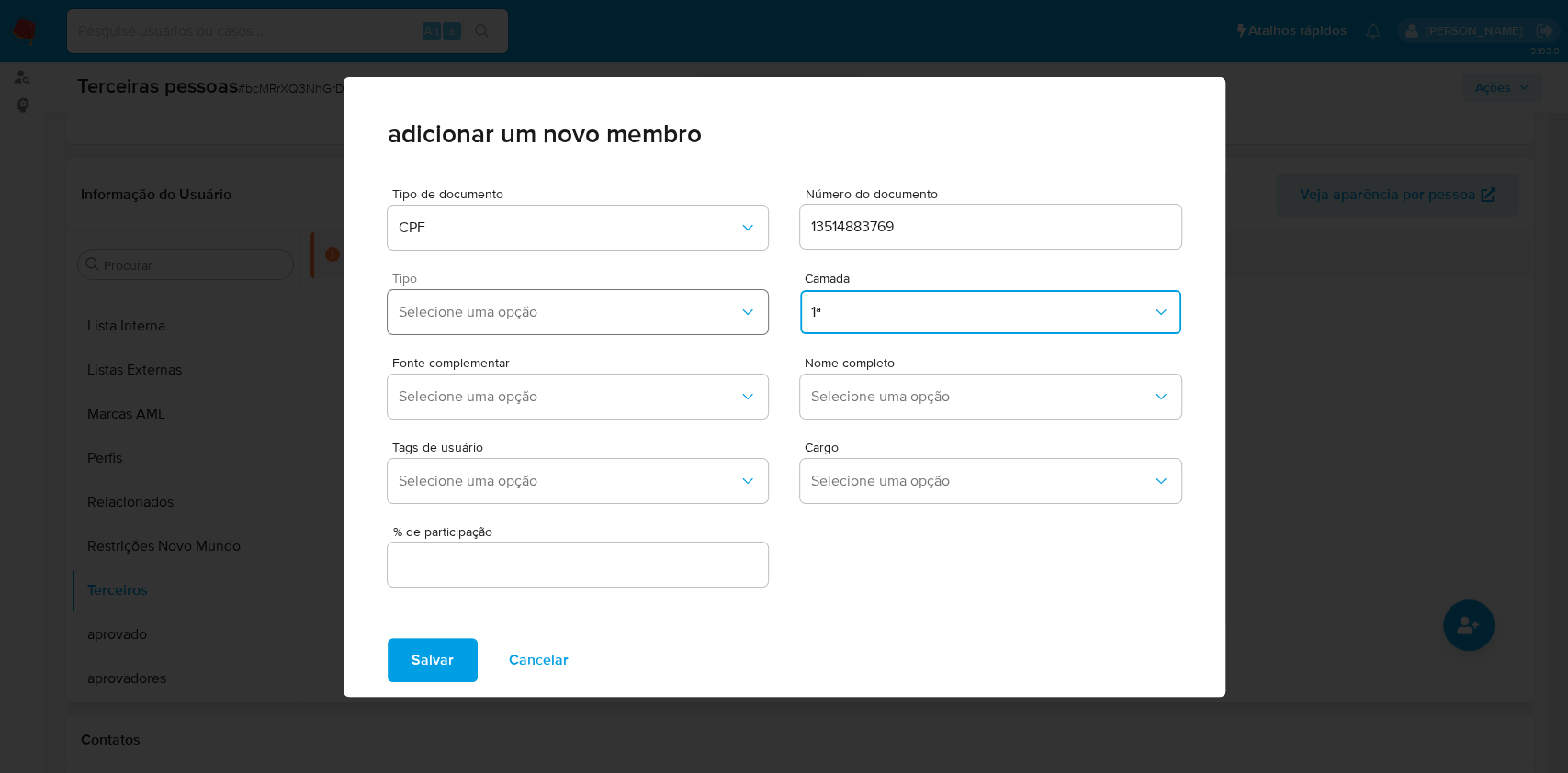
click at [678, 307] on span "Selecione uma opção" at bounding box center [569, 312] width 341 height 19
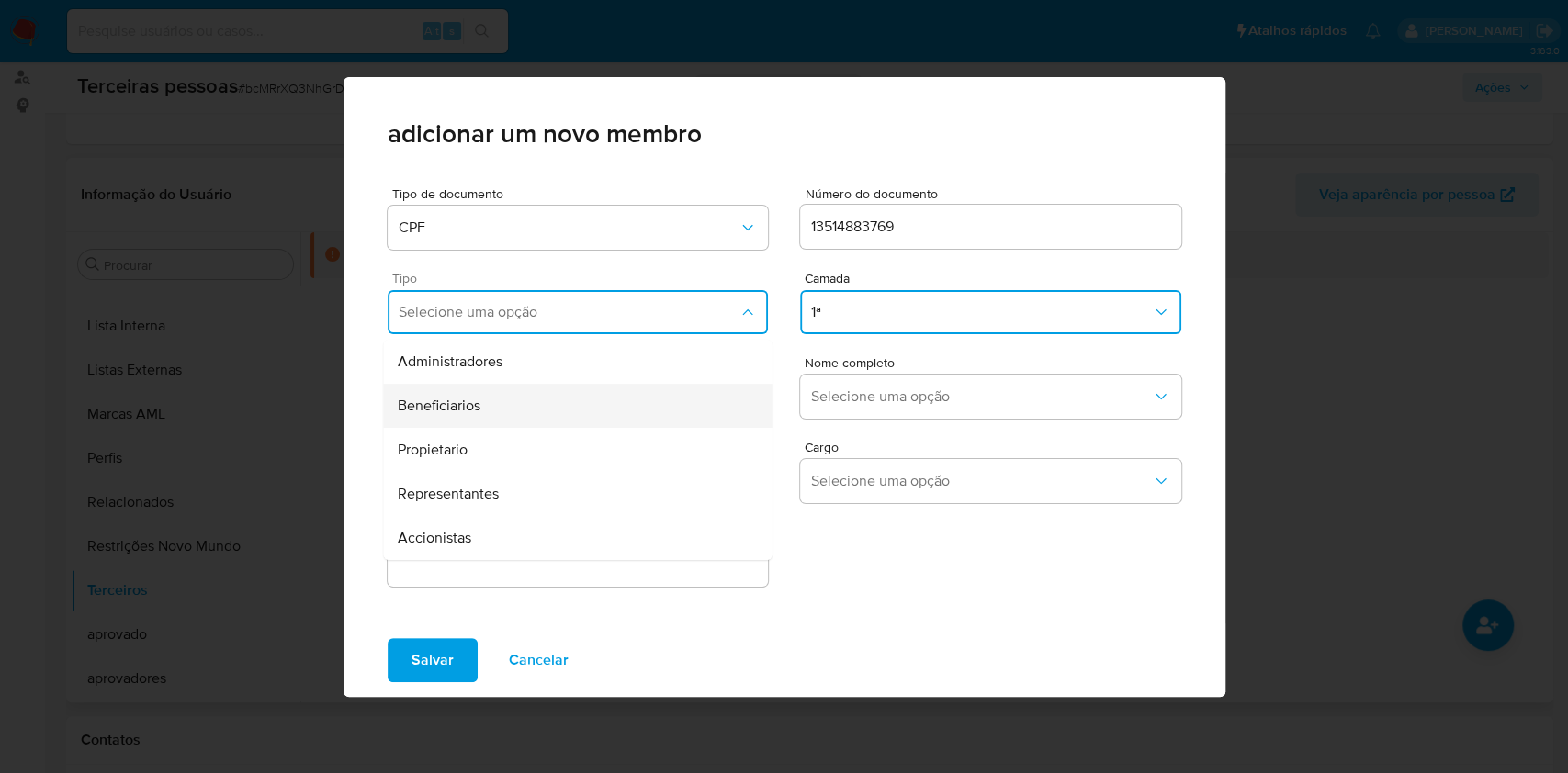
click at [532, 414] on div "Beneficiarios" at bounding box center [541, 406] width 287 height 45
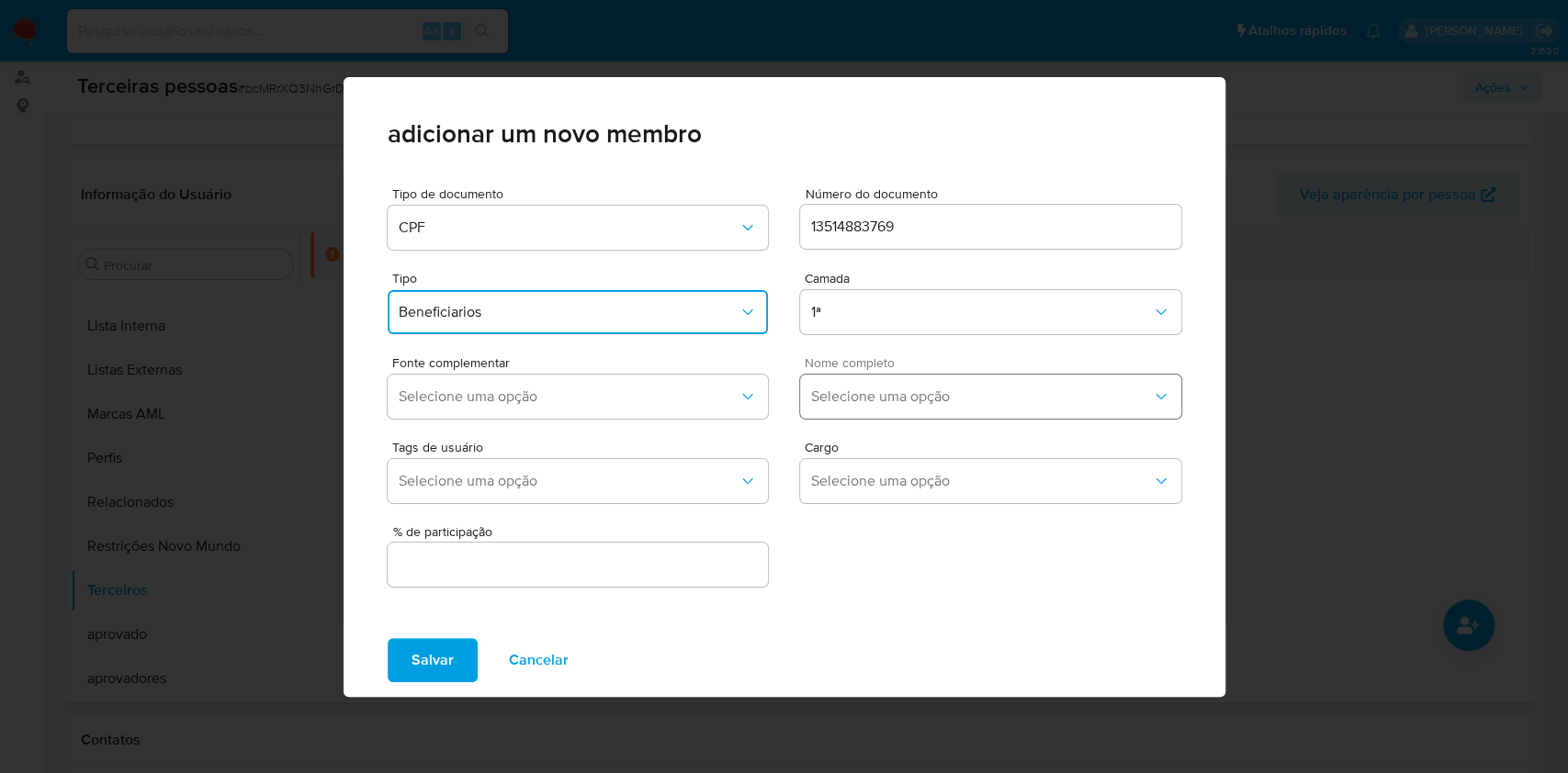
click at [860, 396] on span "Selecione uma opção" at bounding box center [981, 397] width 341 height 19
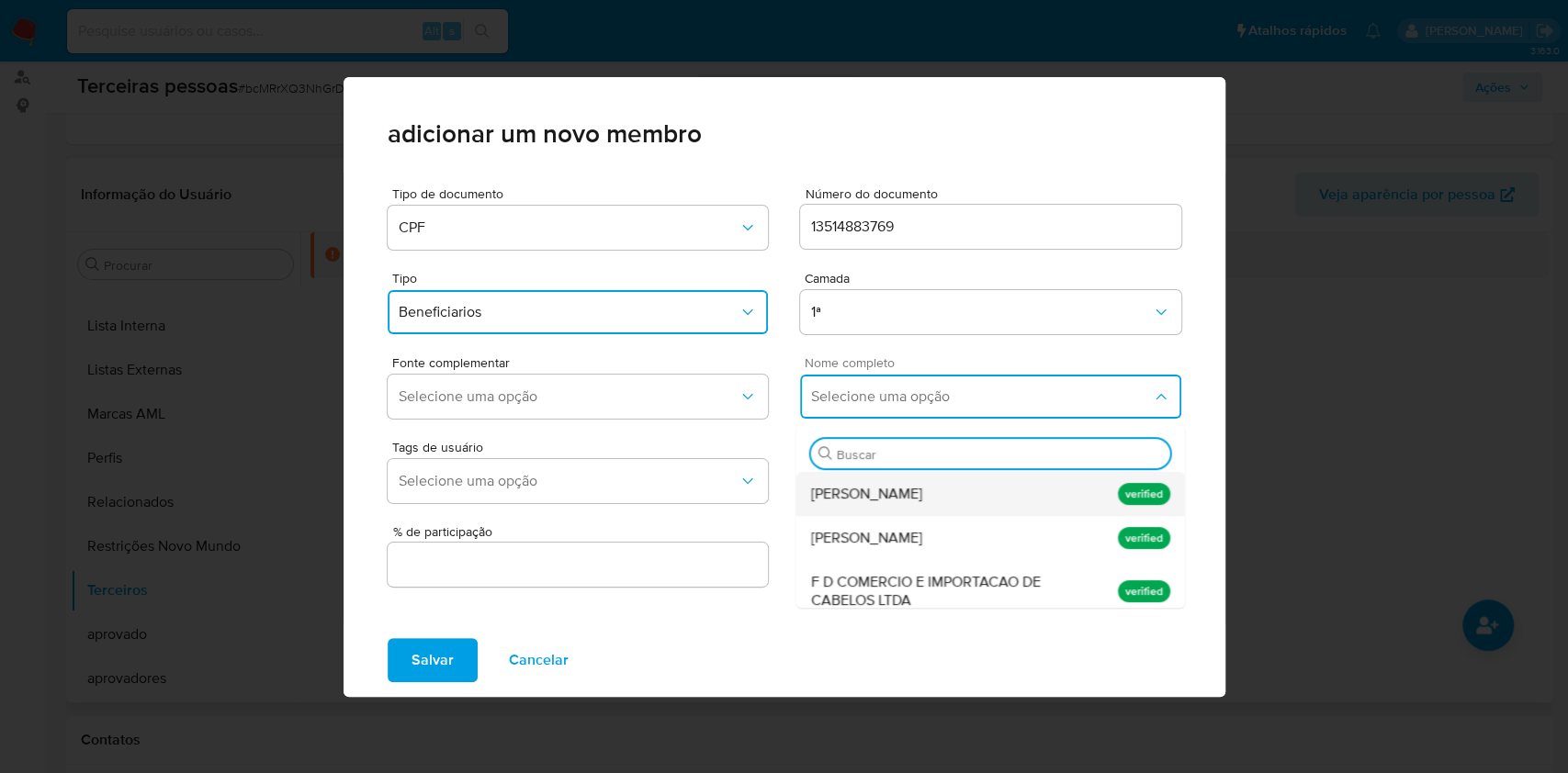
click at [882, 490] on span "Danielle Santos da Silva" at bounding box center [865, 494] width 111 height 19
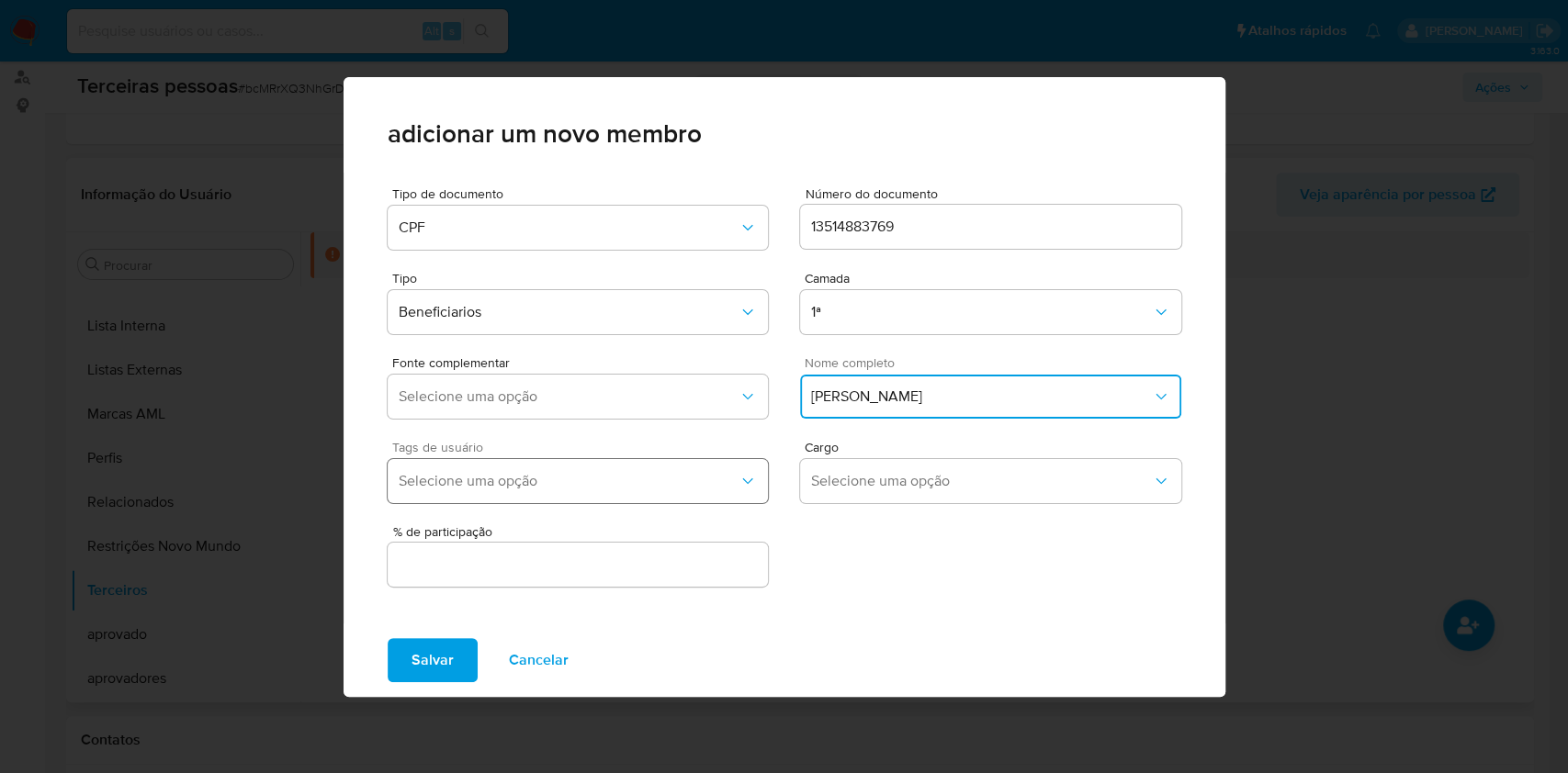
click at [591, 475] on span "Selecione uma opção" at bounding box center [569, 481] width 341 height 19
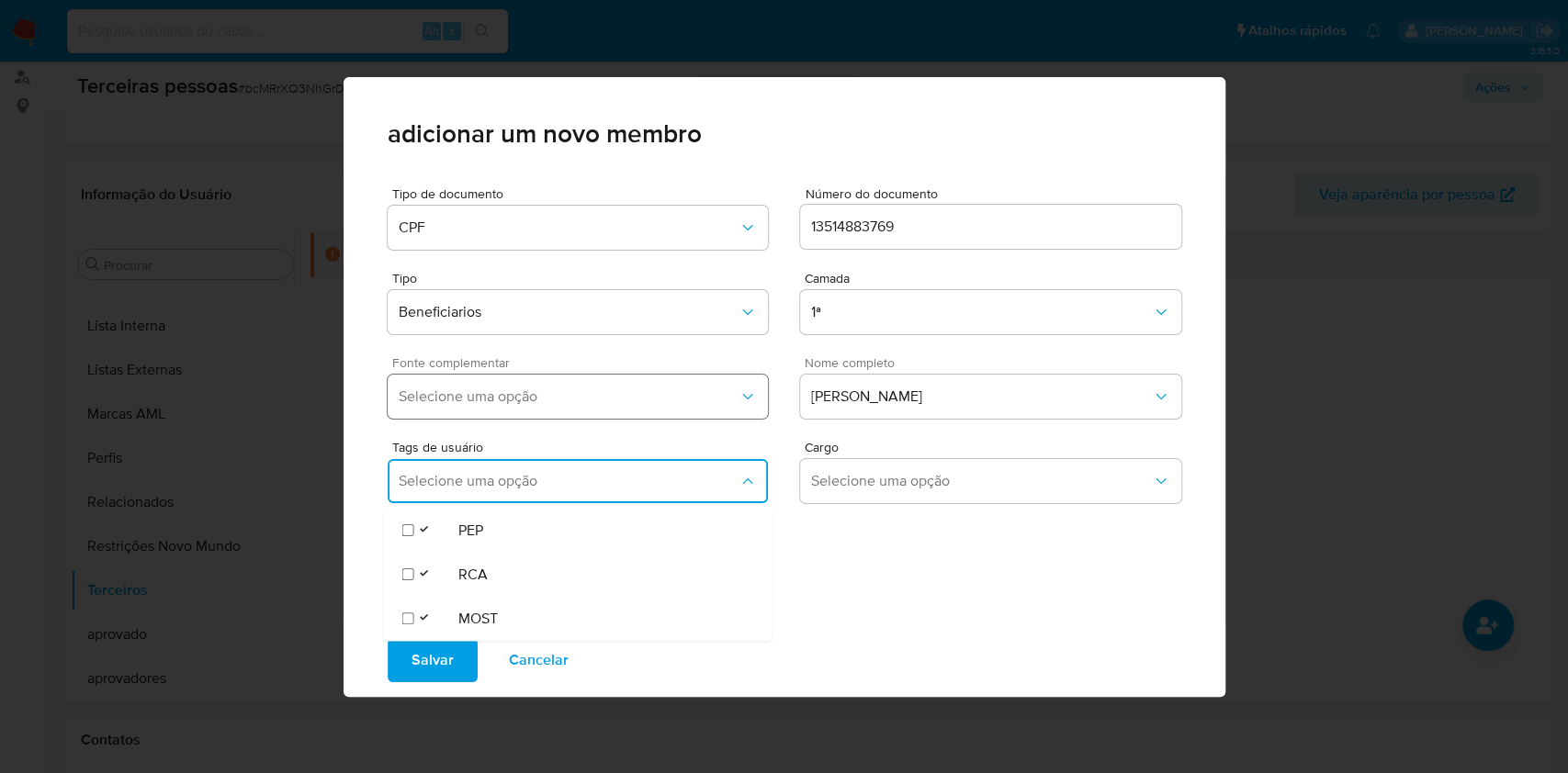
click at [499, 399] on span "Selecione uma opção" at bounding box center [569, 397] width 341 height 19
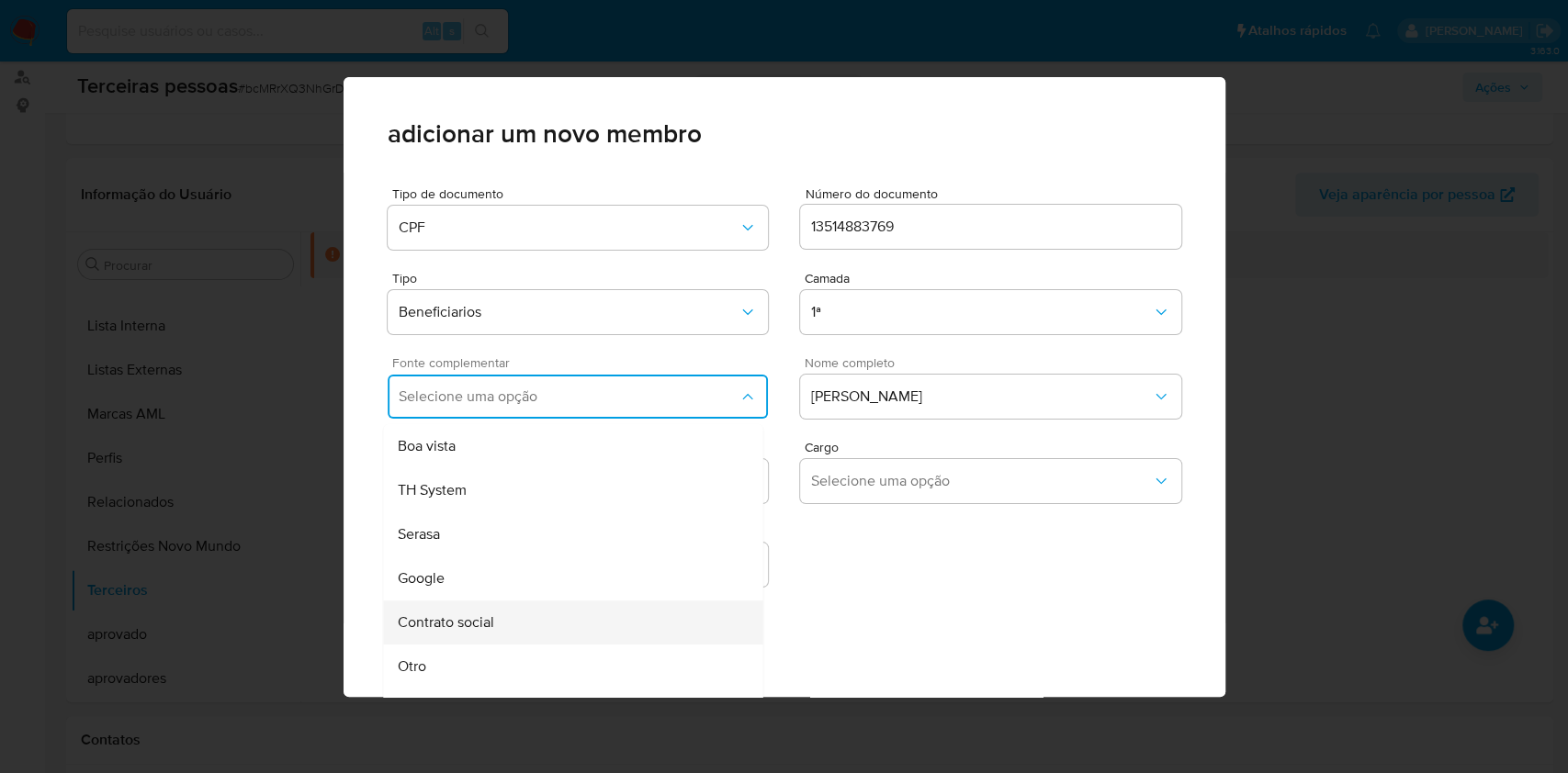
click at [482, 621] on span "Contrato social" at bounding box center [445, 623] width 96 height 19
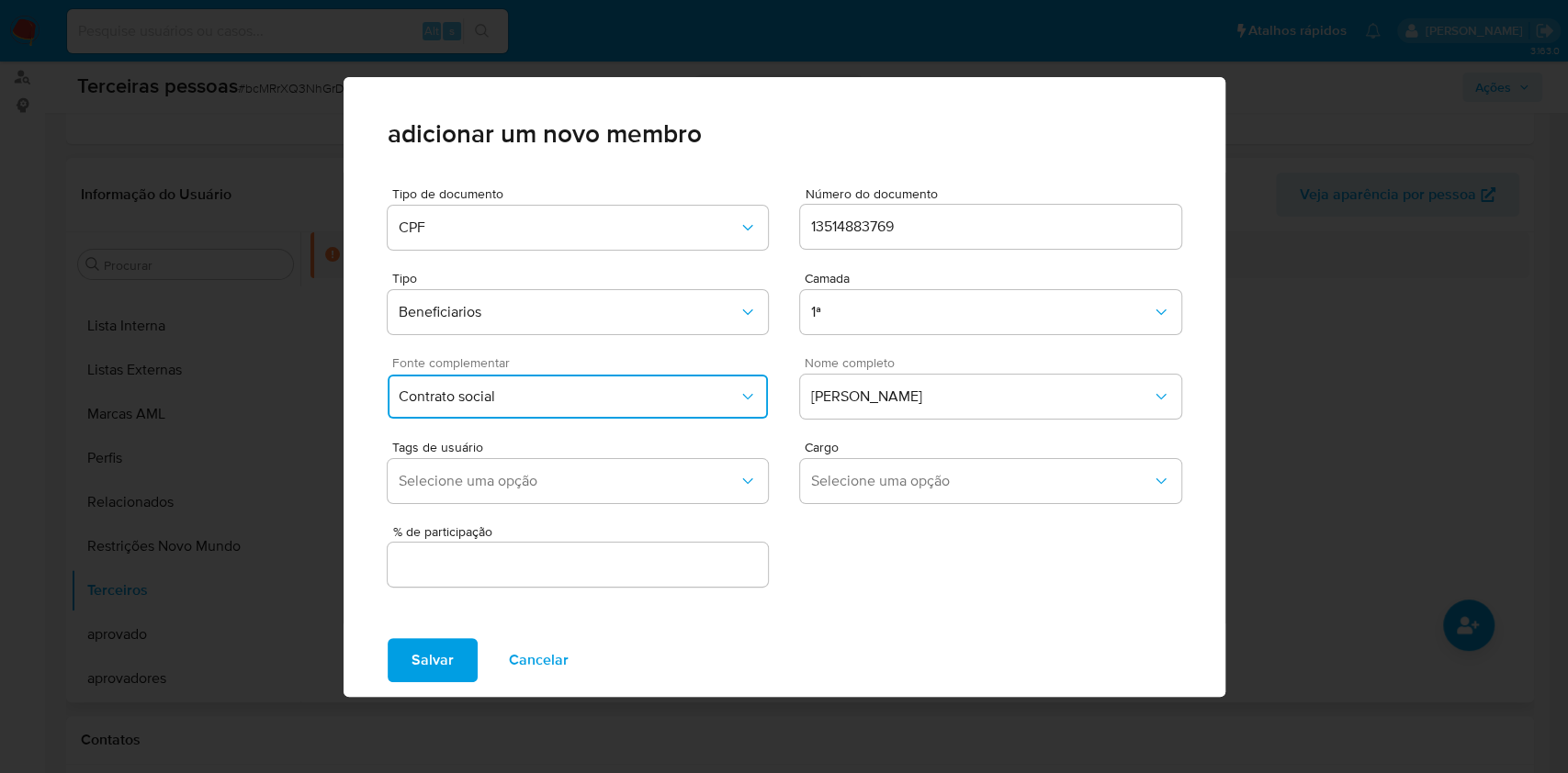
drag, startPoint x: 511, startPoint y: 579, endPoint x: 514, endPoint y: 555, distance: 24.2
click at [512, 577] on div at bounding box center [578, 564] width 381 height 45
click at [514, 555] on input "text" at bounding box center [578, 565] width 381 height 24
type input "100"
click at [388, 638] on button "Salvar" at bounding box center [433, 660] width 90 height 45
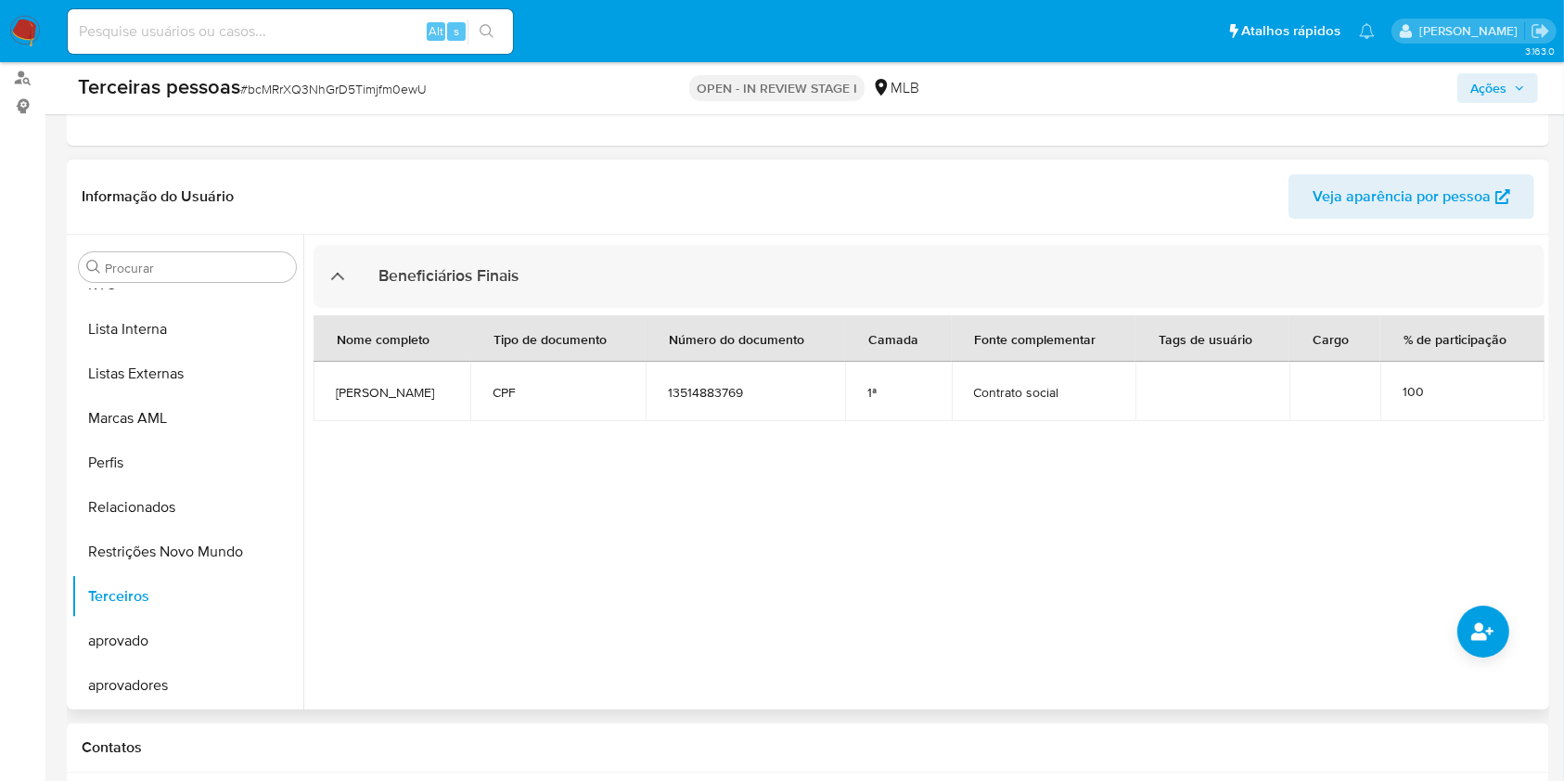
click at [736, 600] on div at bounding box center [923, 472] width 1241 height 475
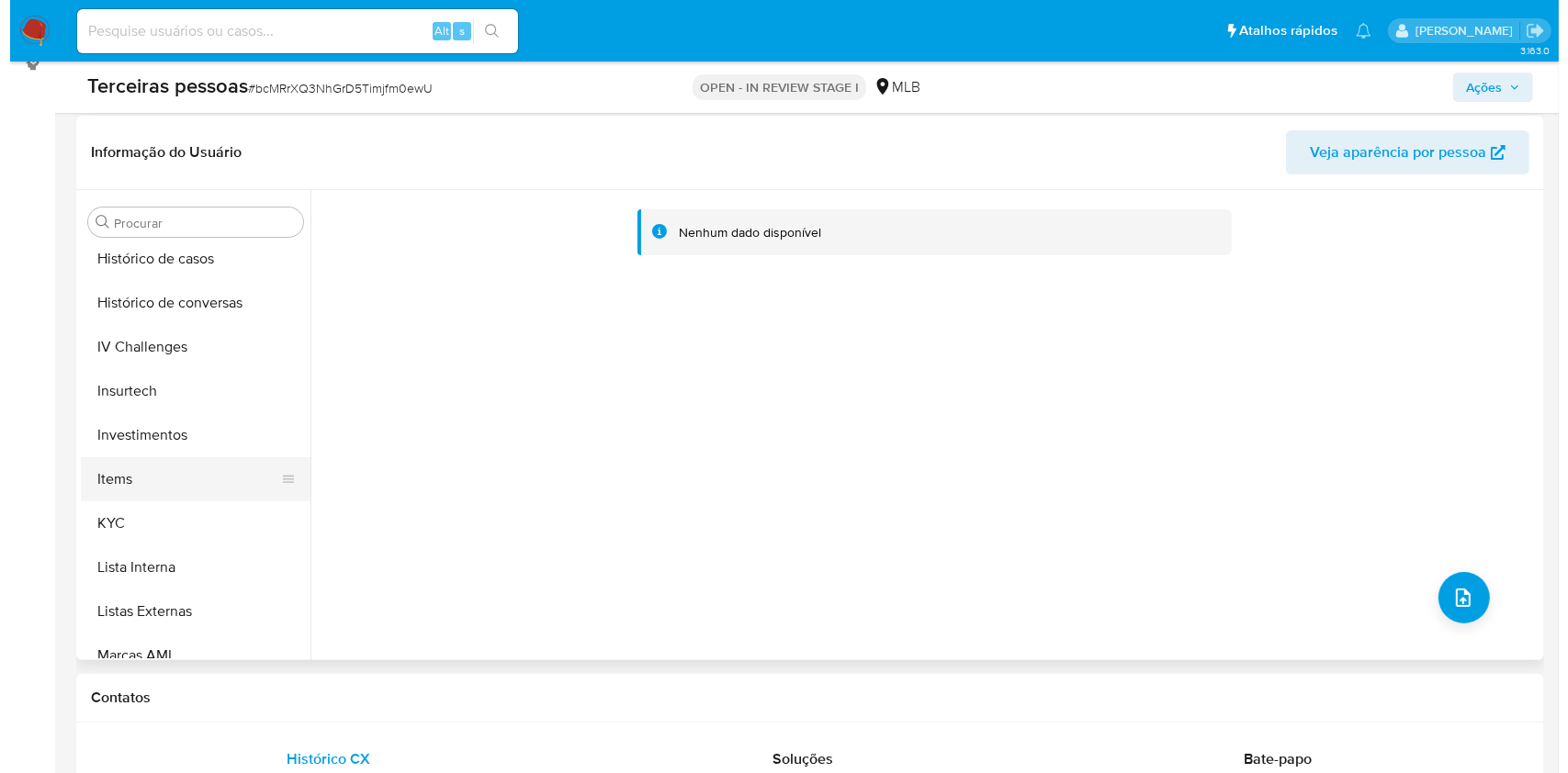
scroll to position [795, 0]
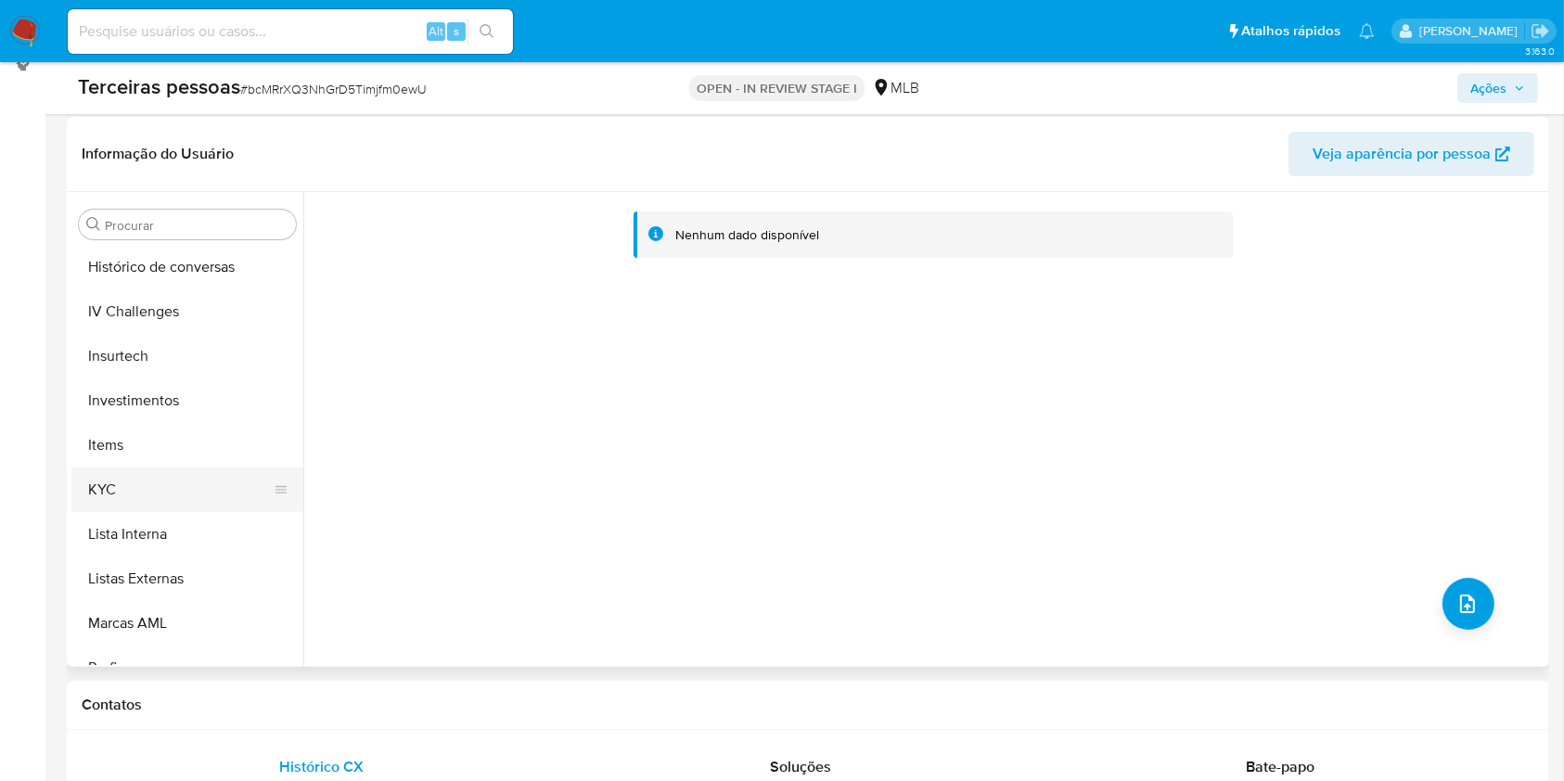
click at [174, 474] on button "KYC" at bounding box center [179, 490] width 217 height 45
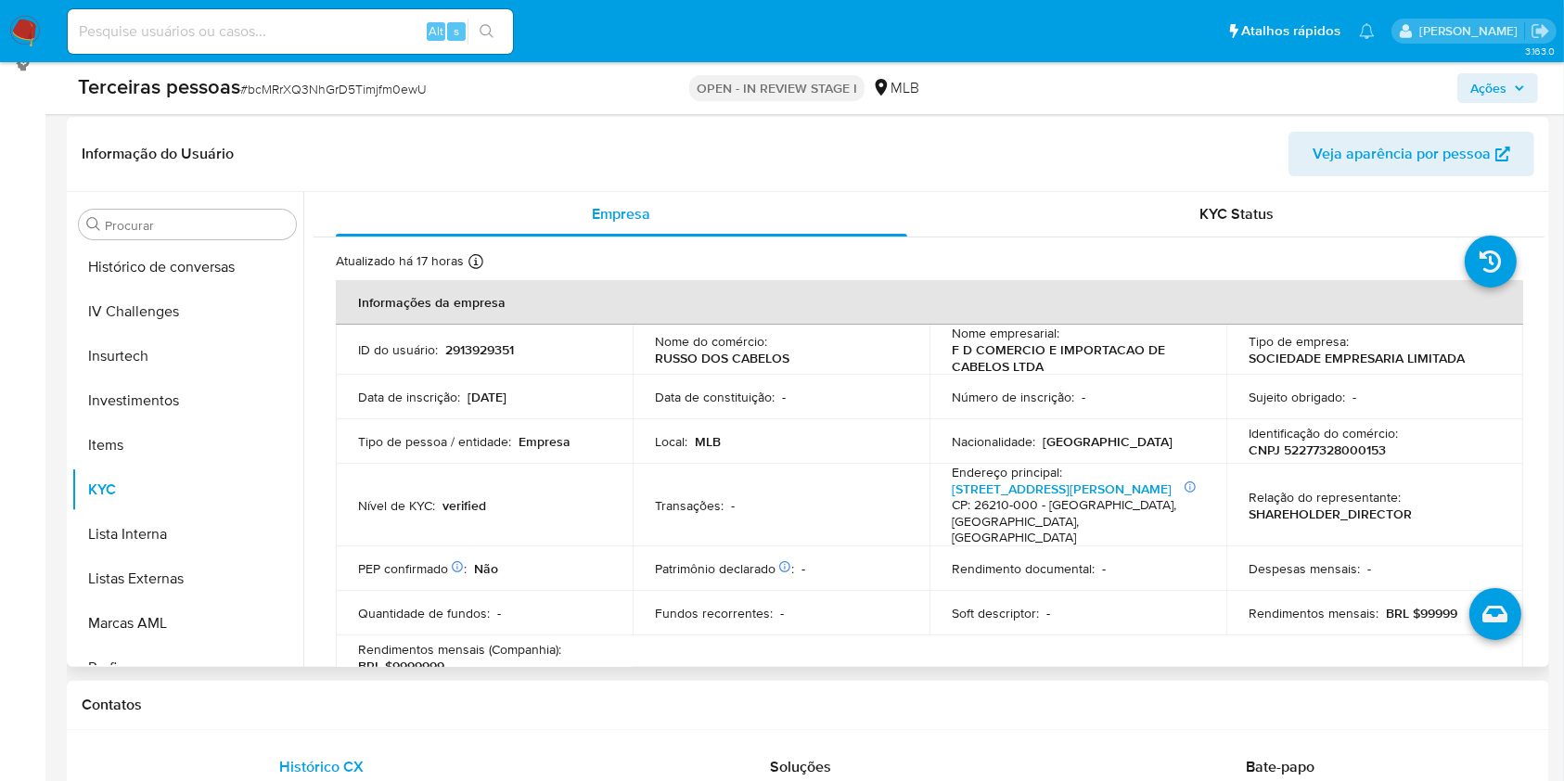
click at [1304, 442] on p "CNPJ 52277328000153" at bounding box center [1317, 450] width 137 height 17
click at [1305, 442] on p "CNPJ 52277328000153" at bounding box center [1317, 450] width 137 height 17
copy p "52277328000153"
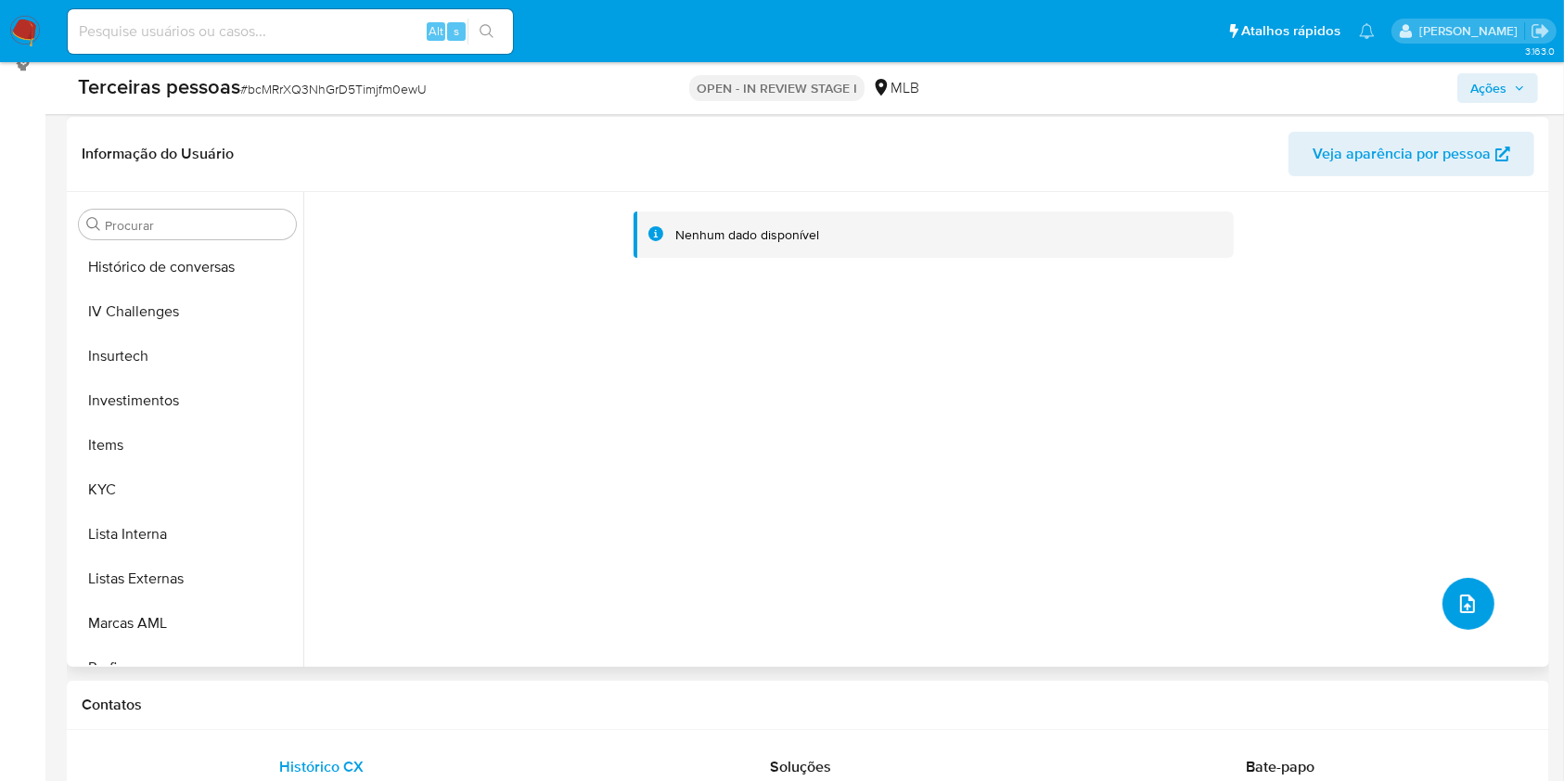
click at [1460, 589] on button "upload-file" at bounding box center [1469, 604] width 52 height 52
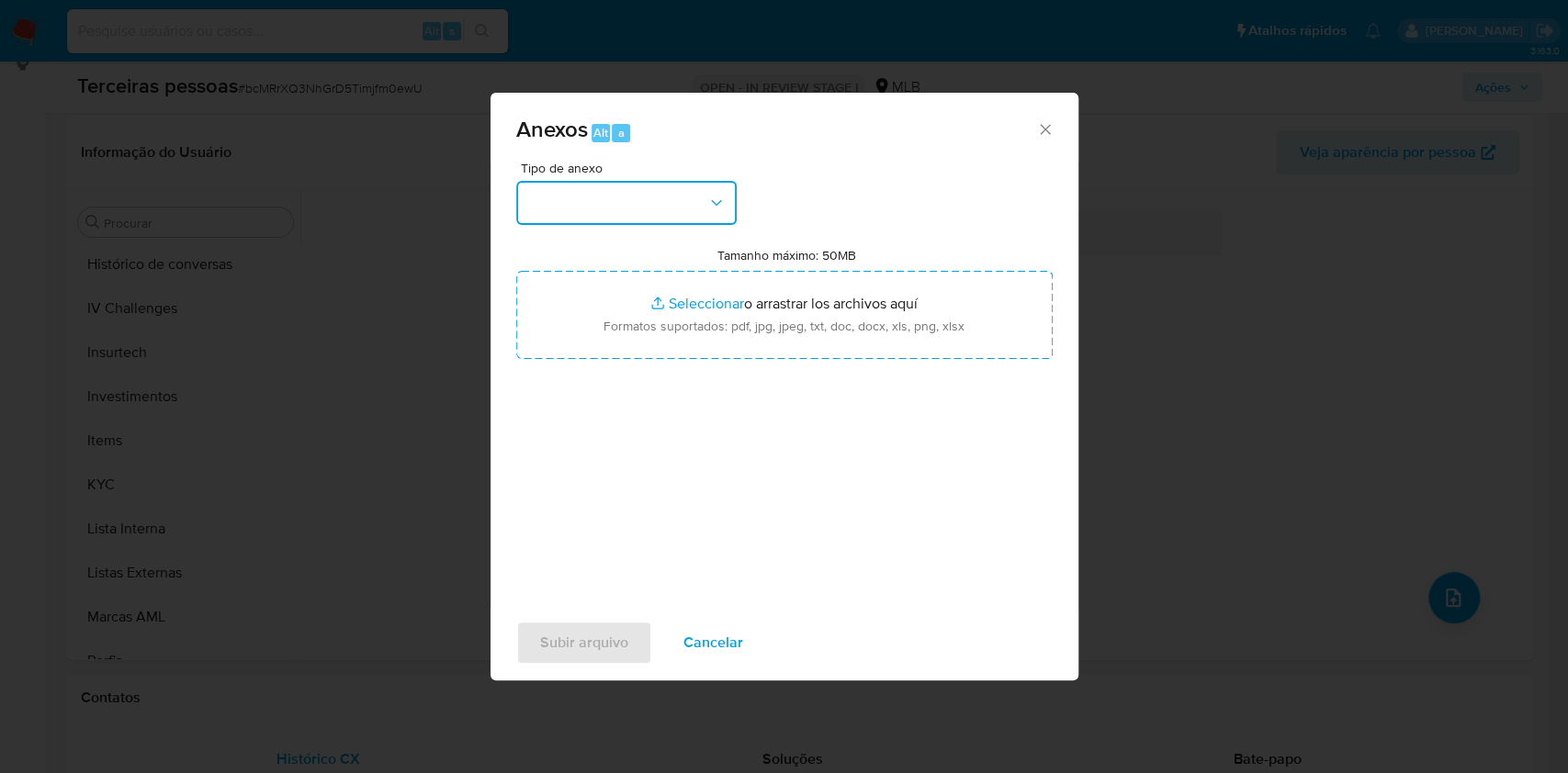
click at [675, 218] on button "button" at bounding box center [626, 203] width 221 height 45
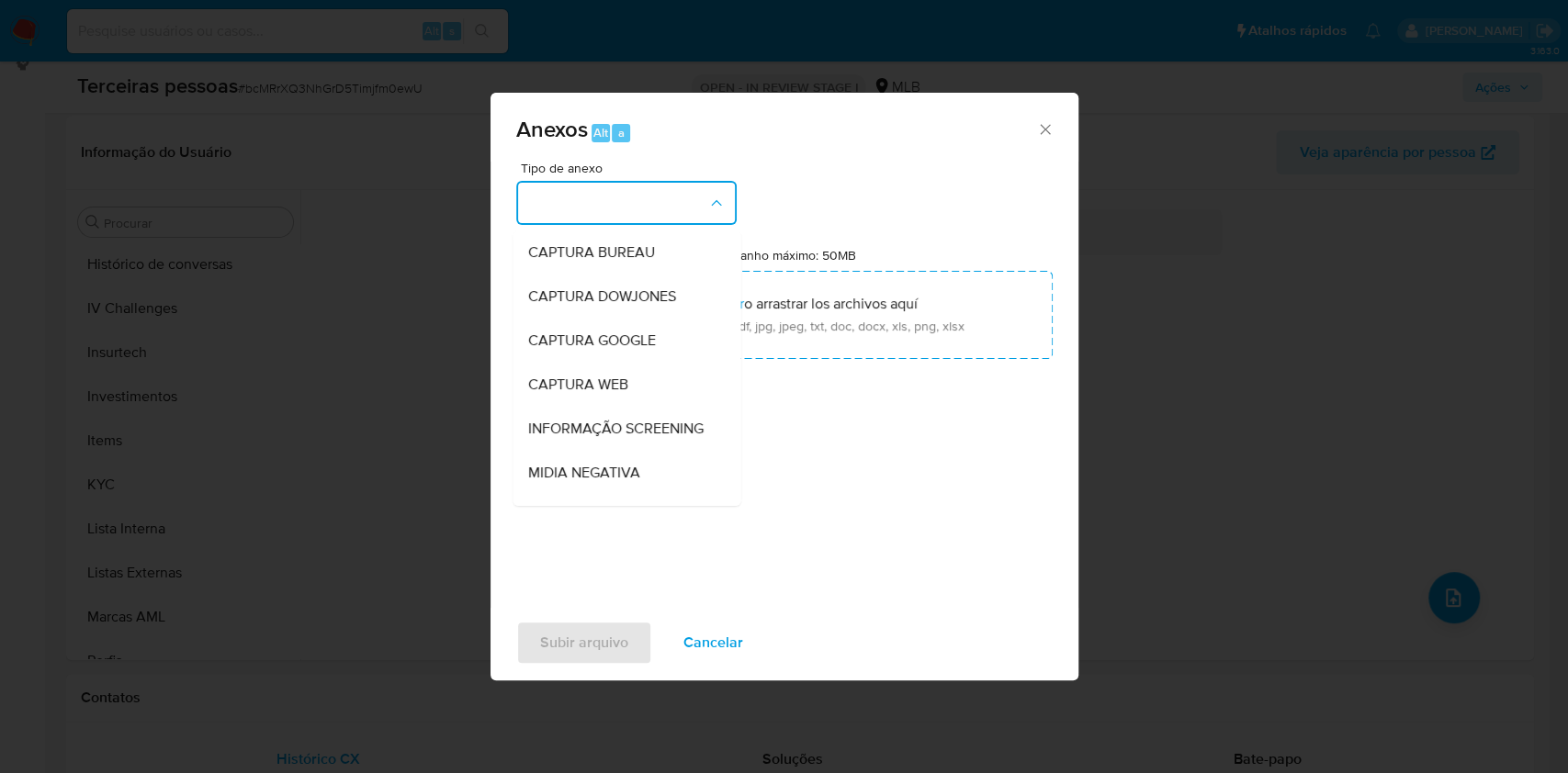
scroll to position [282, 0]
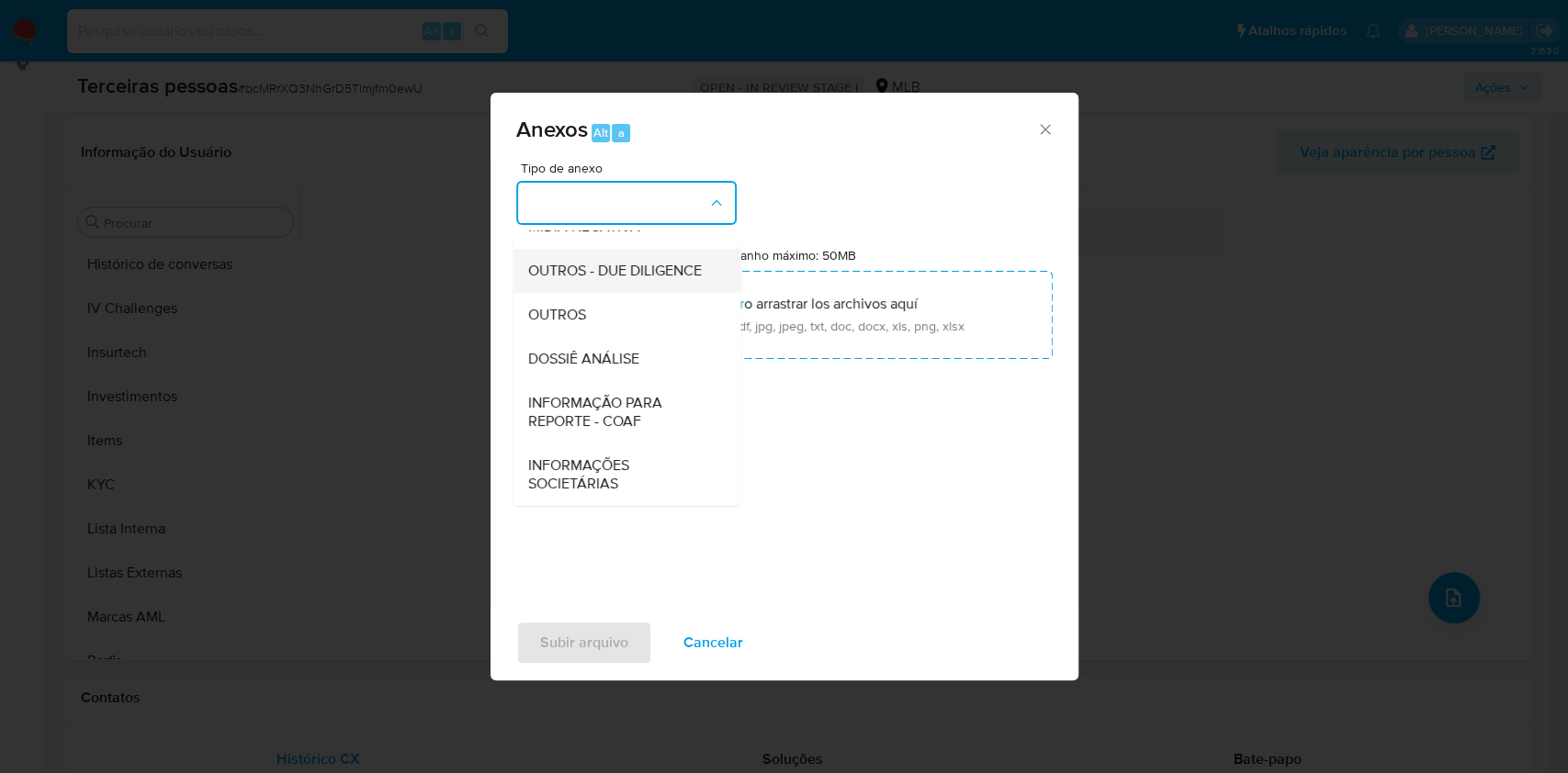
click at [584, 276] on span "OUTROS - DUE DILIGENCE" at bounding box center [614, 270] width 173 height 19
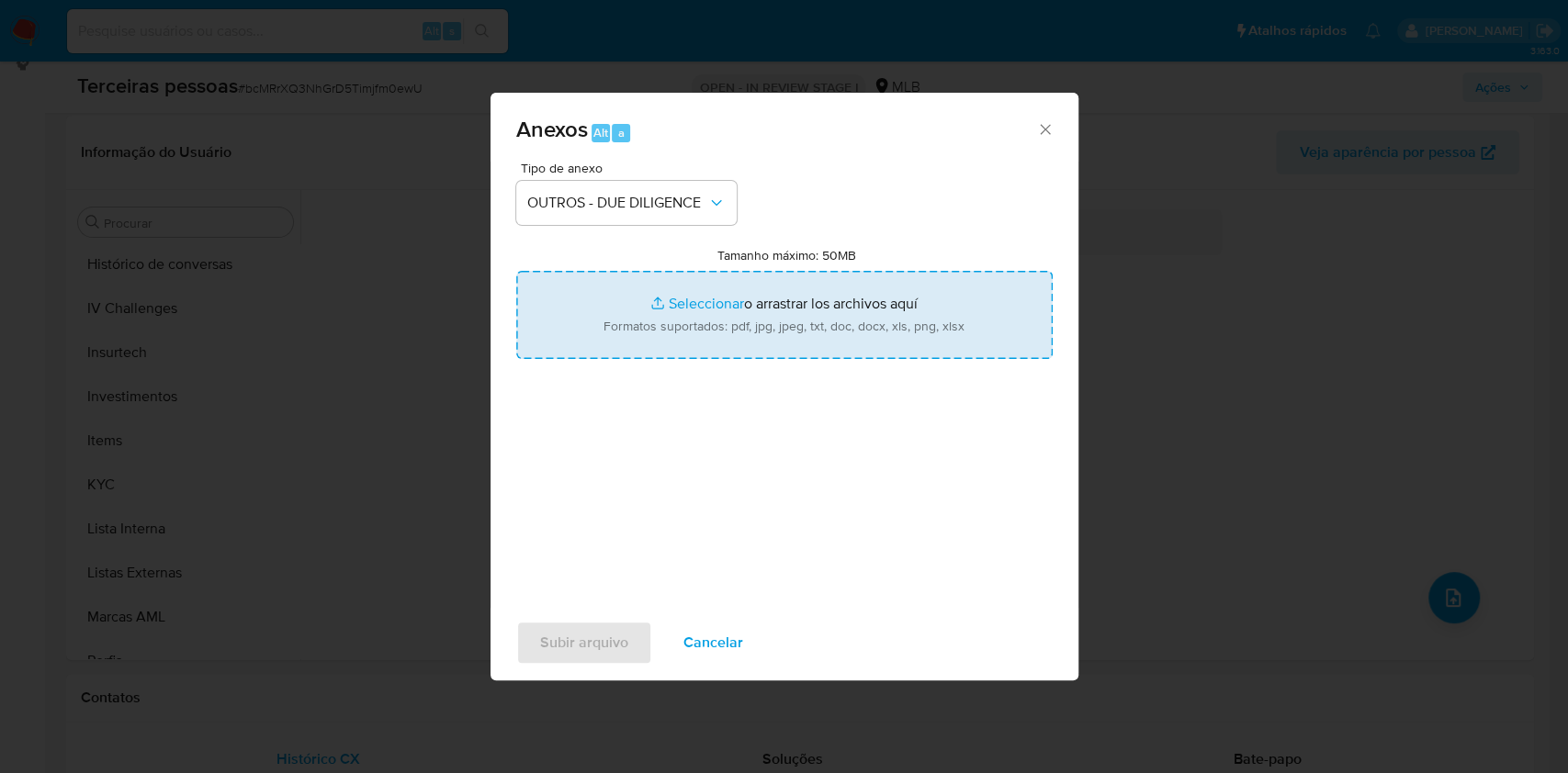
click at [608, 299] on input "Tamanho máximo: 50MB Seleccionar archivos" at bounding box center [784, 315] width 537 height 88
type input "C:\fakepath\WhatsApp Image 2025-10-08 at 18.17.19.jpeg"
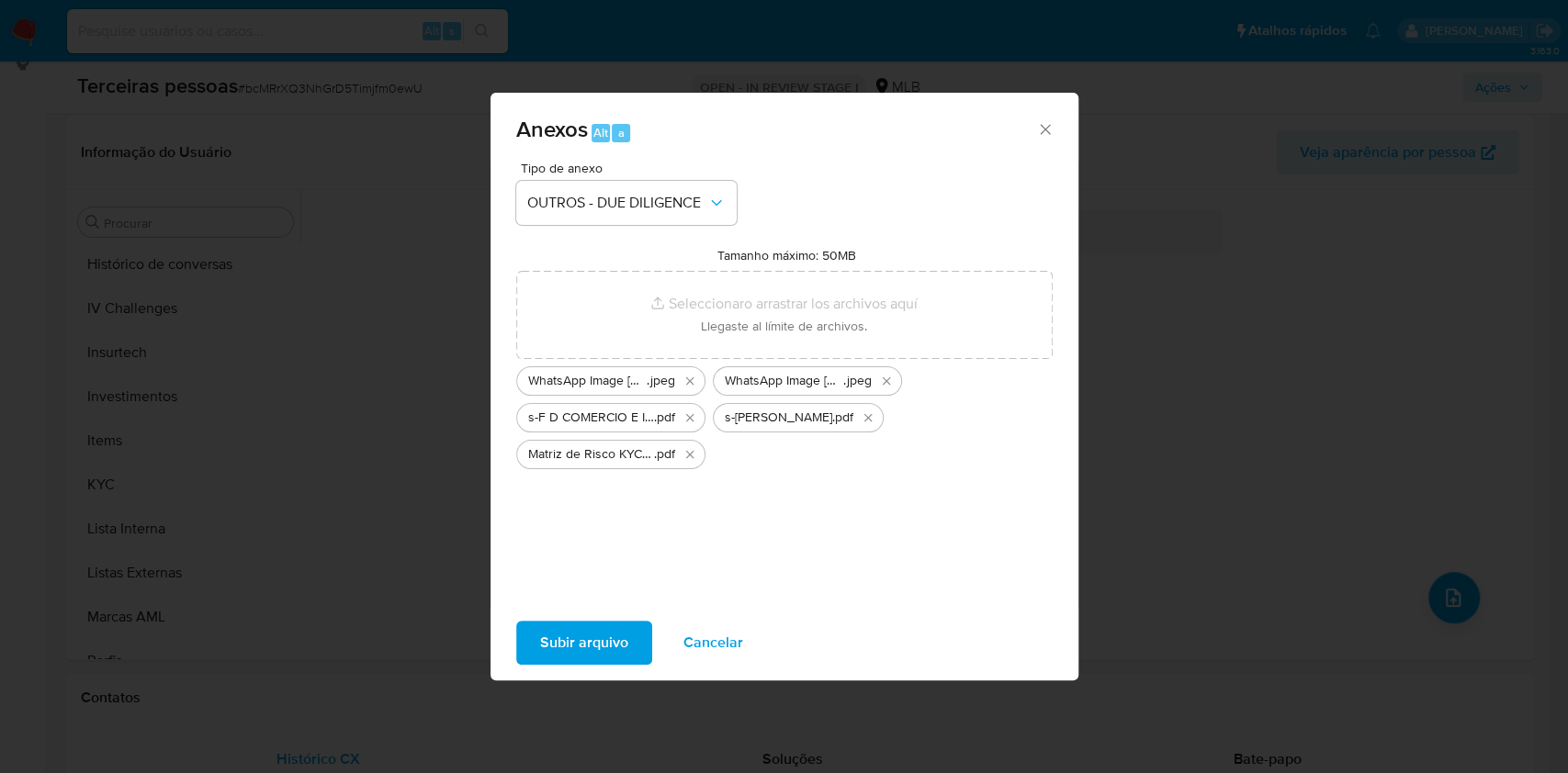
click at [603, 629] on span "Subir arquivo" at bounding box center [584, 642] width 88 height 41
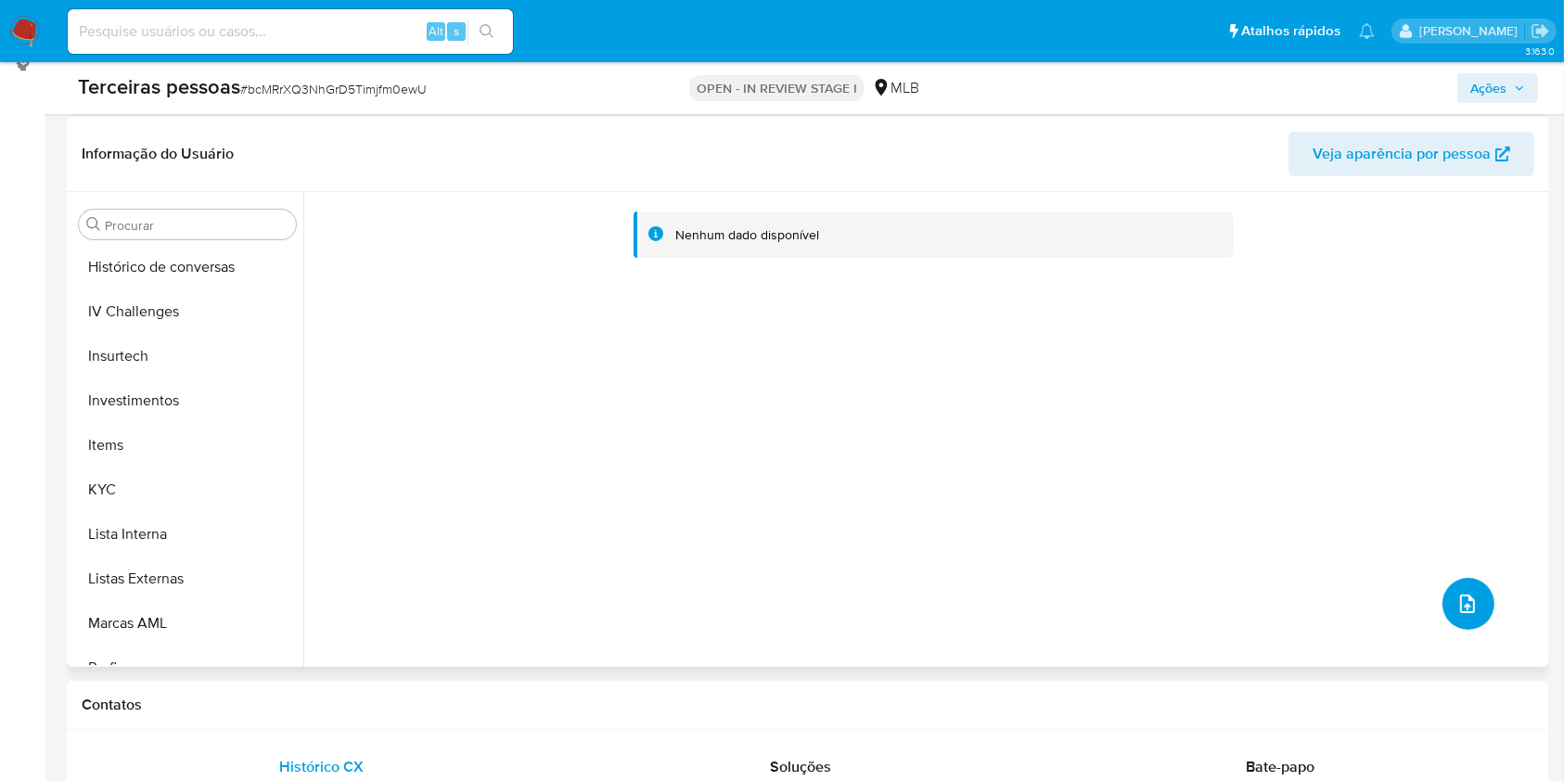
click at [1459, 612] on icon "upload-file" at bounding box center [1468, 604] width 22 height 22
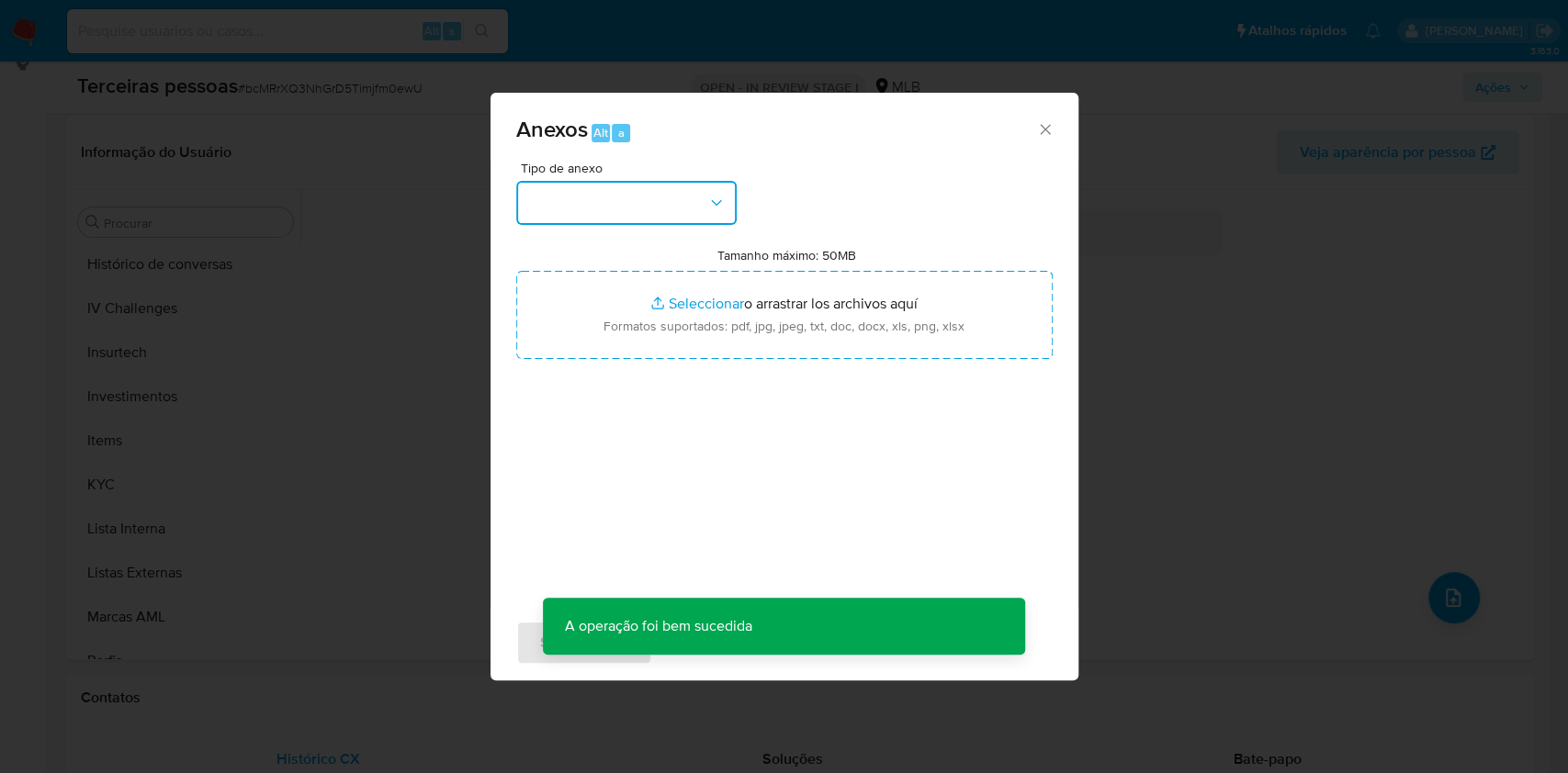
click at [628, 195] on button "button" at bounding box center [626, 203] width 221 height 45
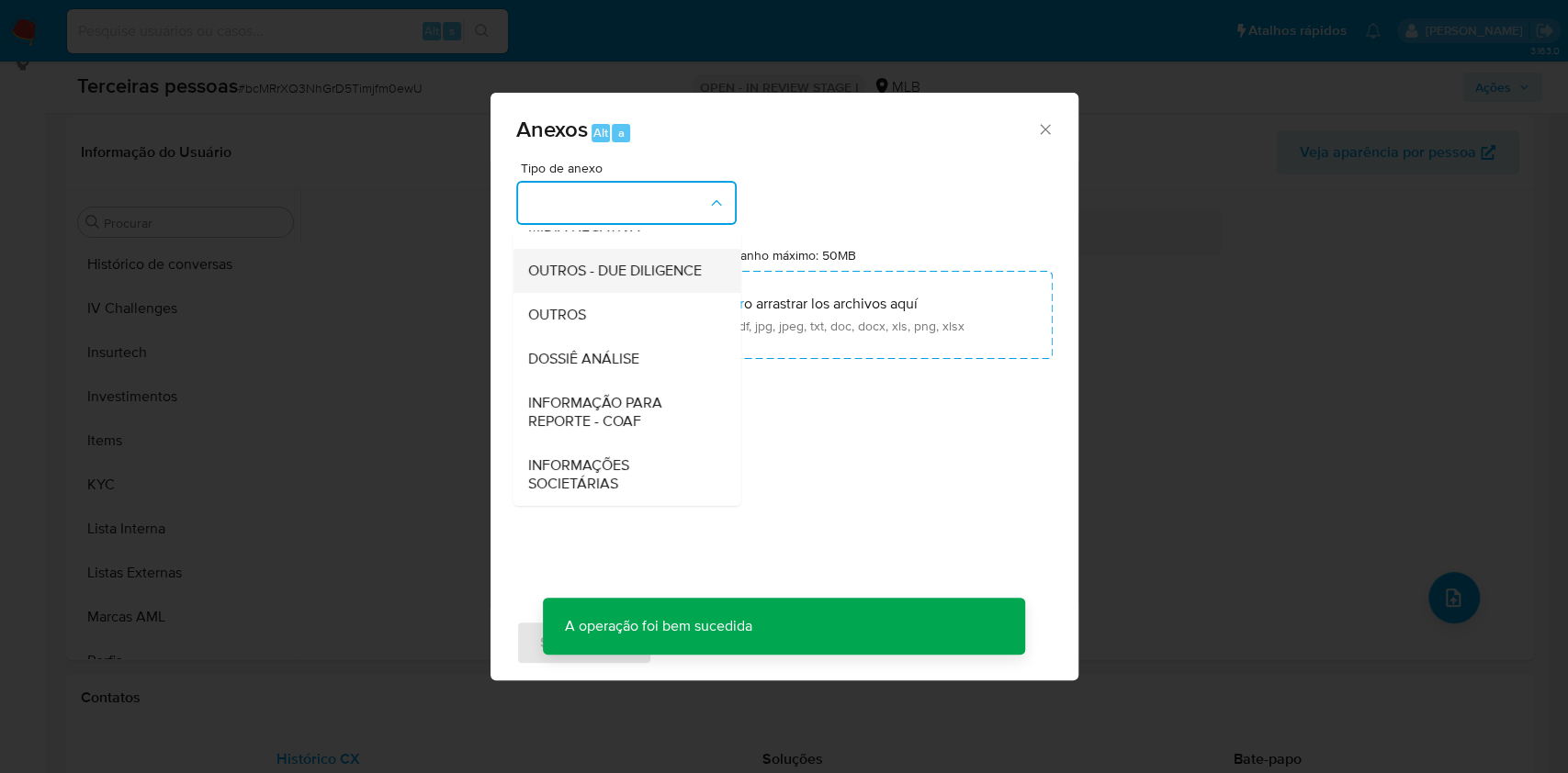
click at [566, 261] on span "OUTROS - DUE DILIGENCE" at bounding box center [614, 270] width 173 height 19
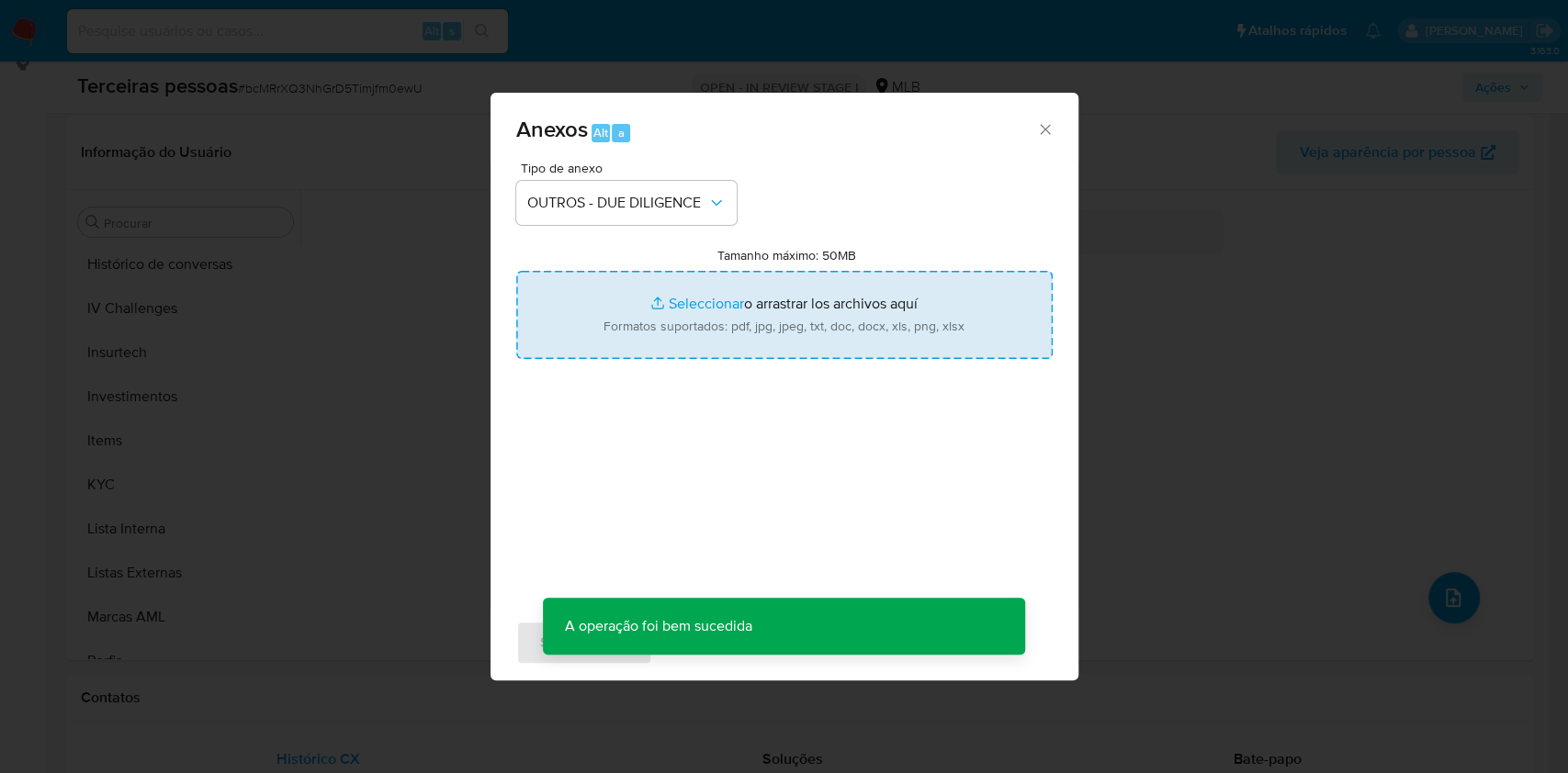
click at [616, 322] on input "Tamanho máximo: 50MB Seleccionar archivos" at bounding box center [784, 315] width 537 height 88
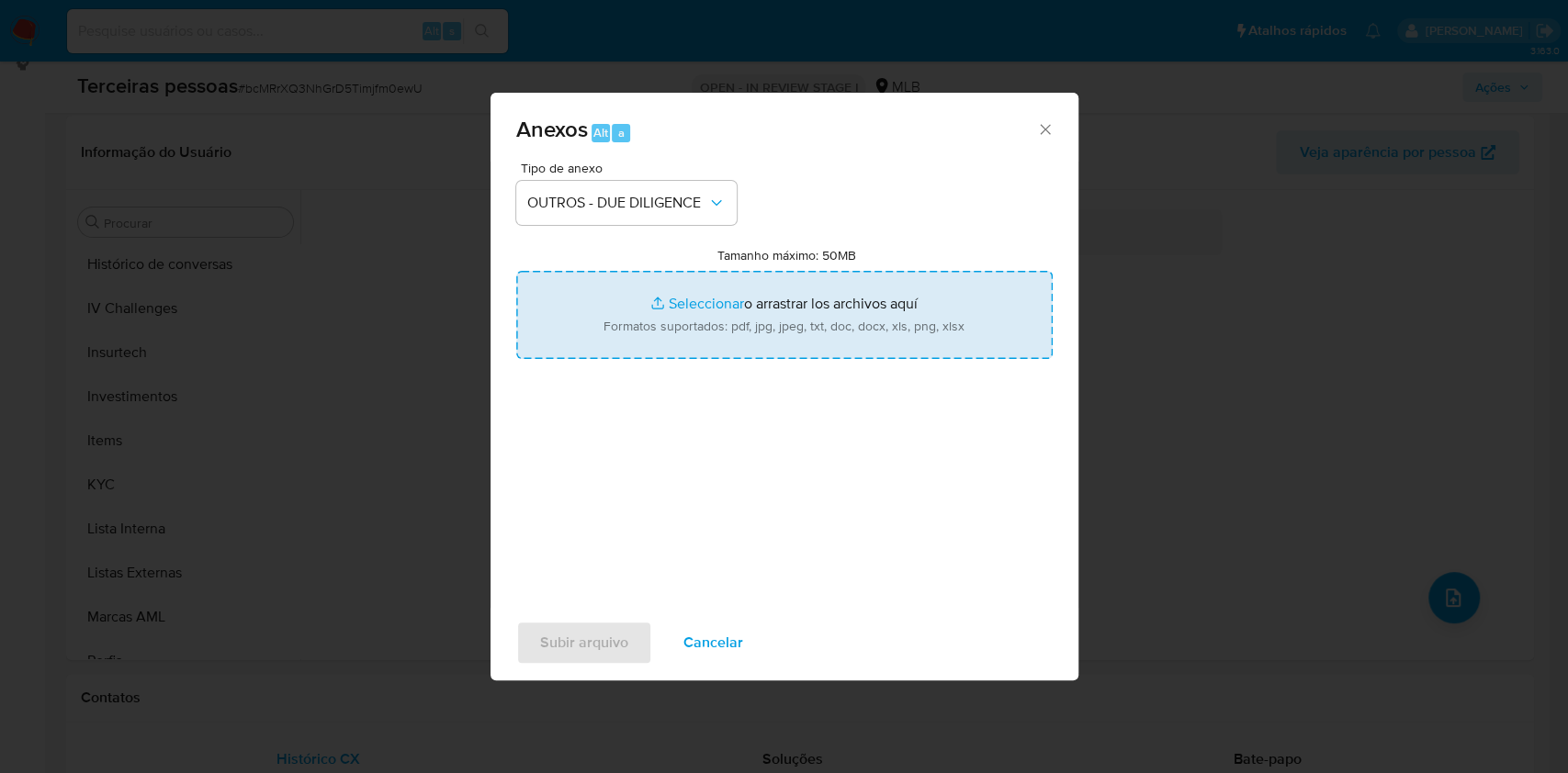
type input "C:\fakepath\CONTRATO (4).pdf"
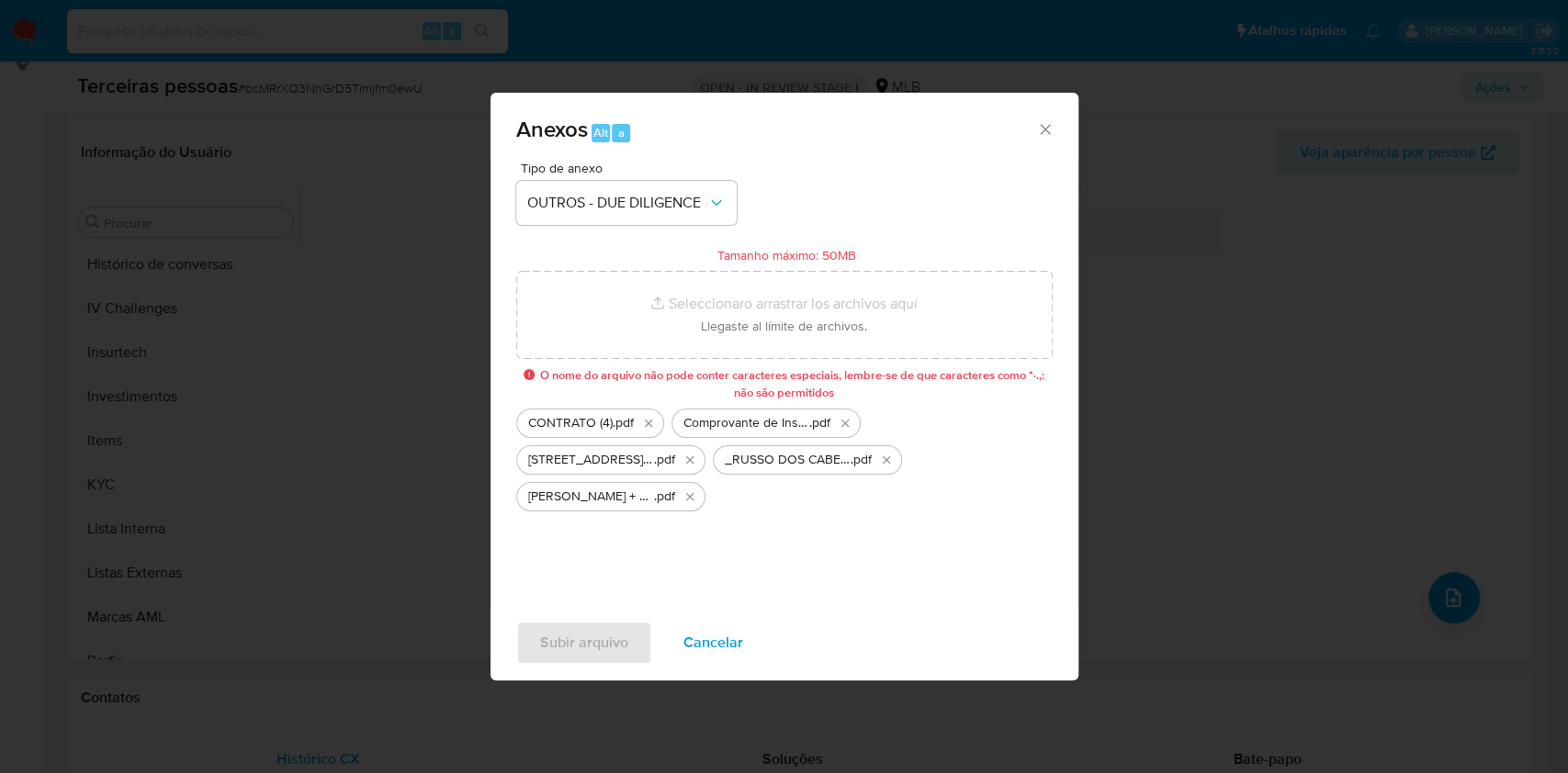
click at [540, 562] on div "Tipo de anexo OUTROS - DUE DILIGENCE Tamanho máximo: 50MB Seleccionar archivos …" at bounding box center [784, 378] width 537 height 434
click at [770, 422] on span "Comprovante de Inscrição e de Situação Cadastral" at bounding box center [745, 423] width 126 height 19
click at [883, 467] on button "Eliminar _RUSSO DOS CABELOS_ + crime + lavagem de dinheiro - Pesquisa Google.pdf" at bounding box center [886, 460] width 22 height 22
click at [883, 467] on button "Eliminar _DANIELLE SANTOS DA SILVA_ + crime + lavagem de dinheiro - Pesquisa Go…" at bounding box center [886, 460] width 22 height 22
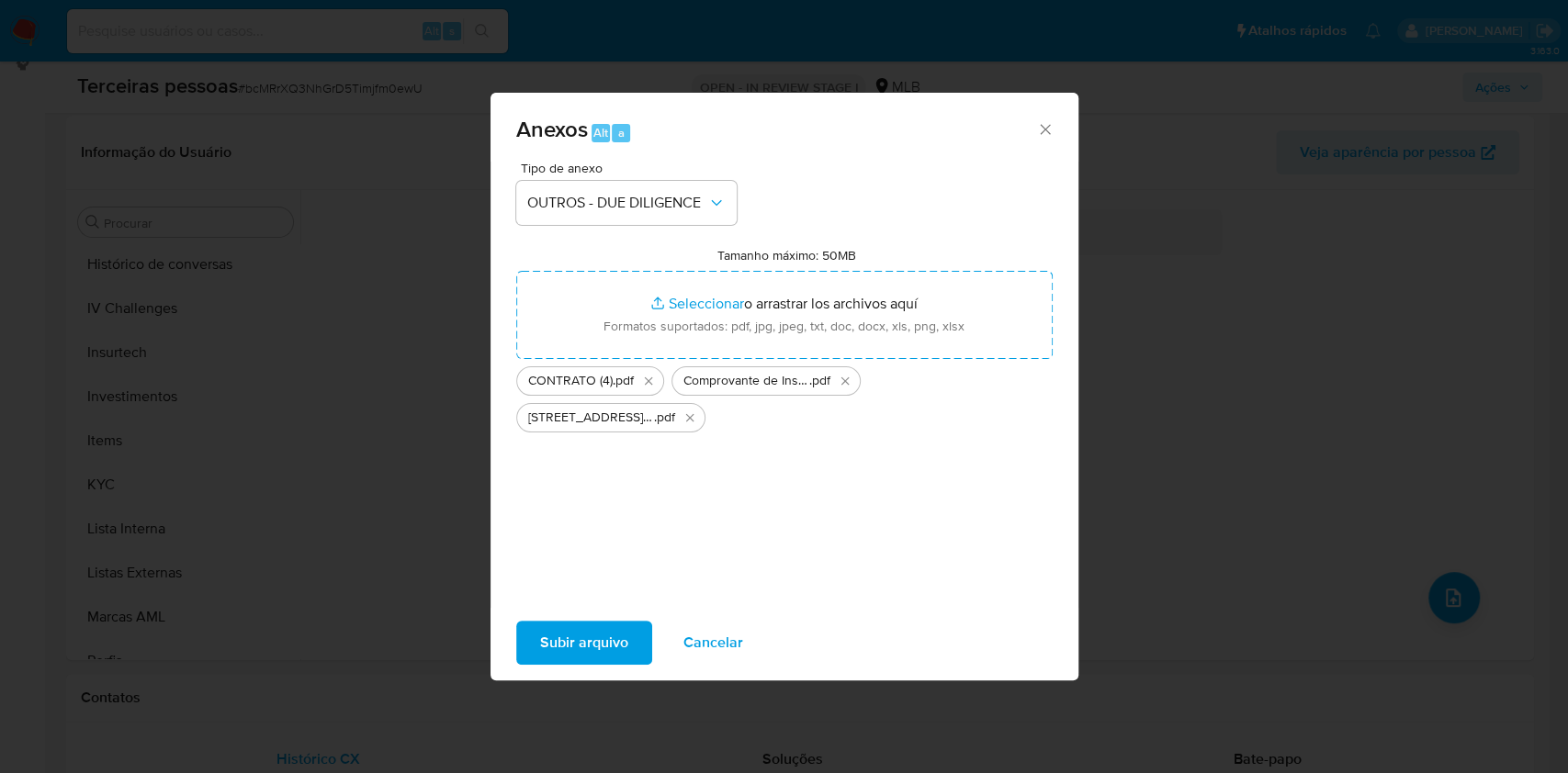
click at [558, 648] on span "Subir arquivo" at bounding box center [584, 642] width 88 height 41
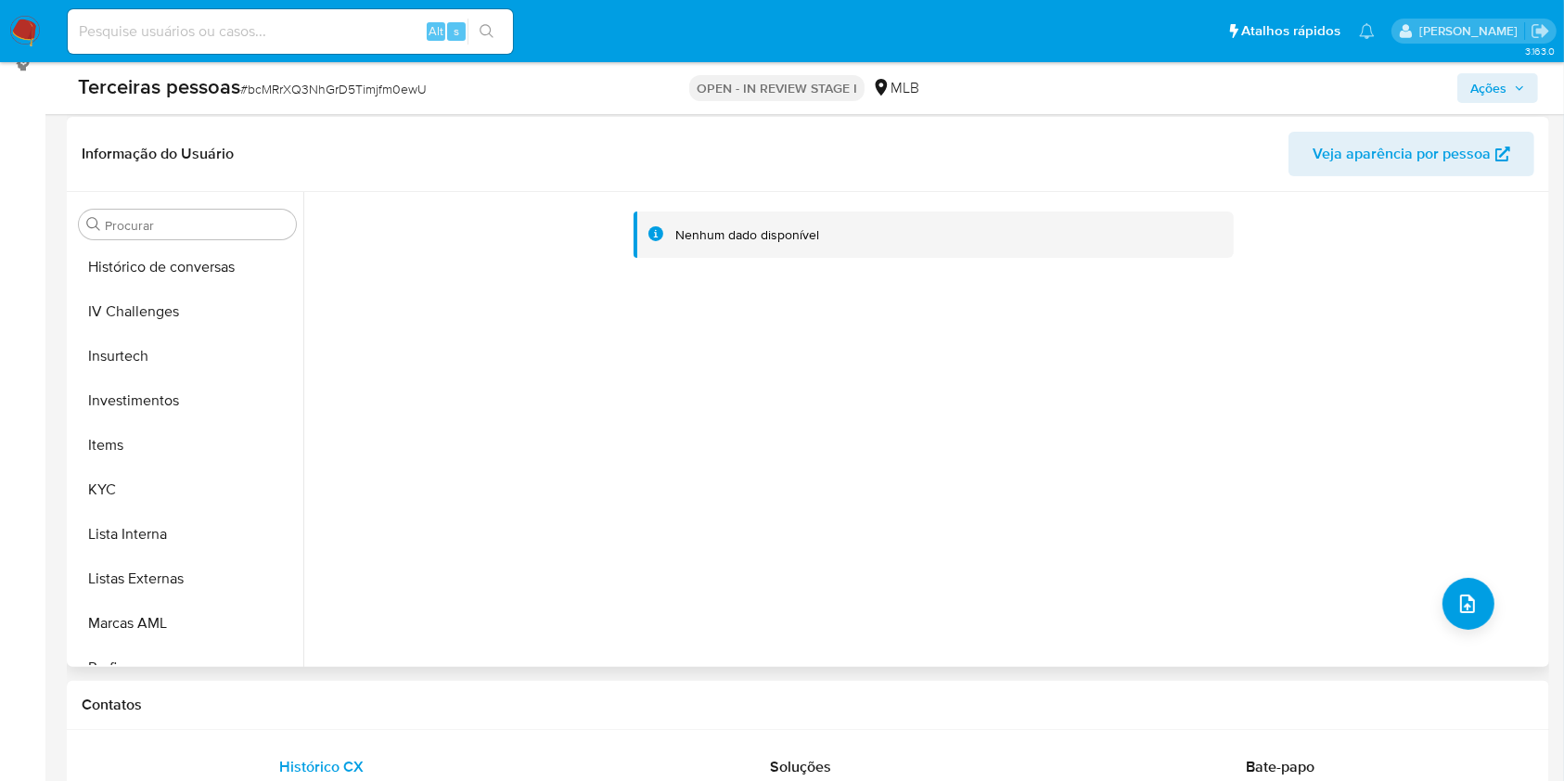
click at [379, 655] on div "Nenhum dado disponível" at bounding box center [923, 429] width 1241 height 475
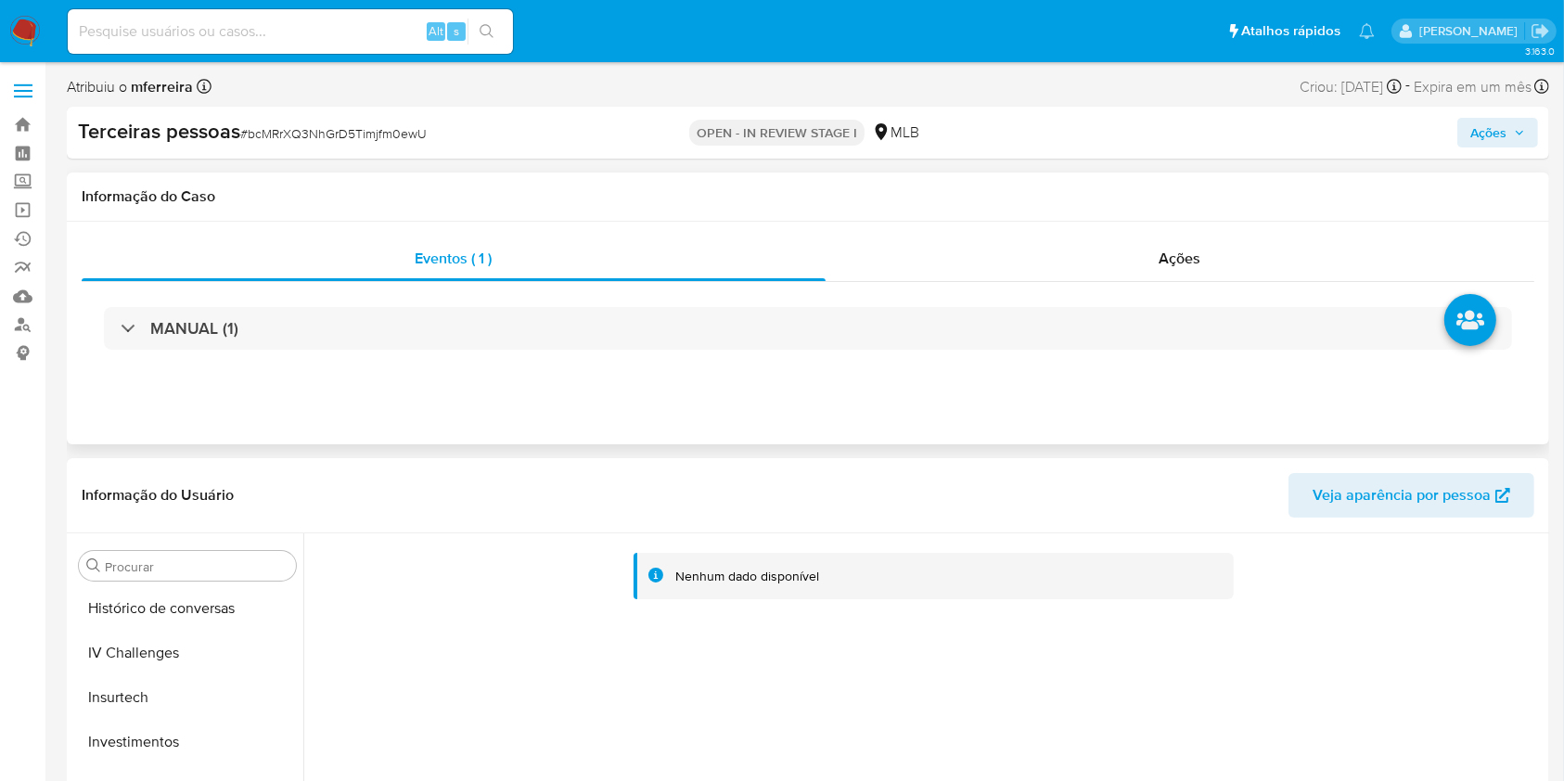
click at [1148, 231] on div "Eventos ( 1 ) Ações MANUAL (1)" at bounding box center [808, 333] width 1483 height 223
click at [1168, 271] on div "Ações" at bounding box center [1180, 259] width 709 height 45
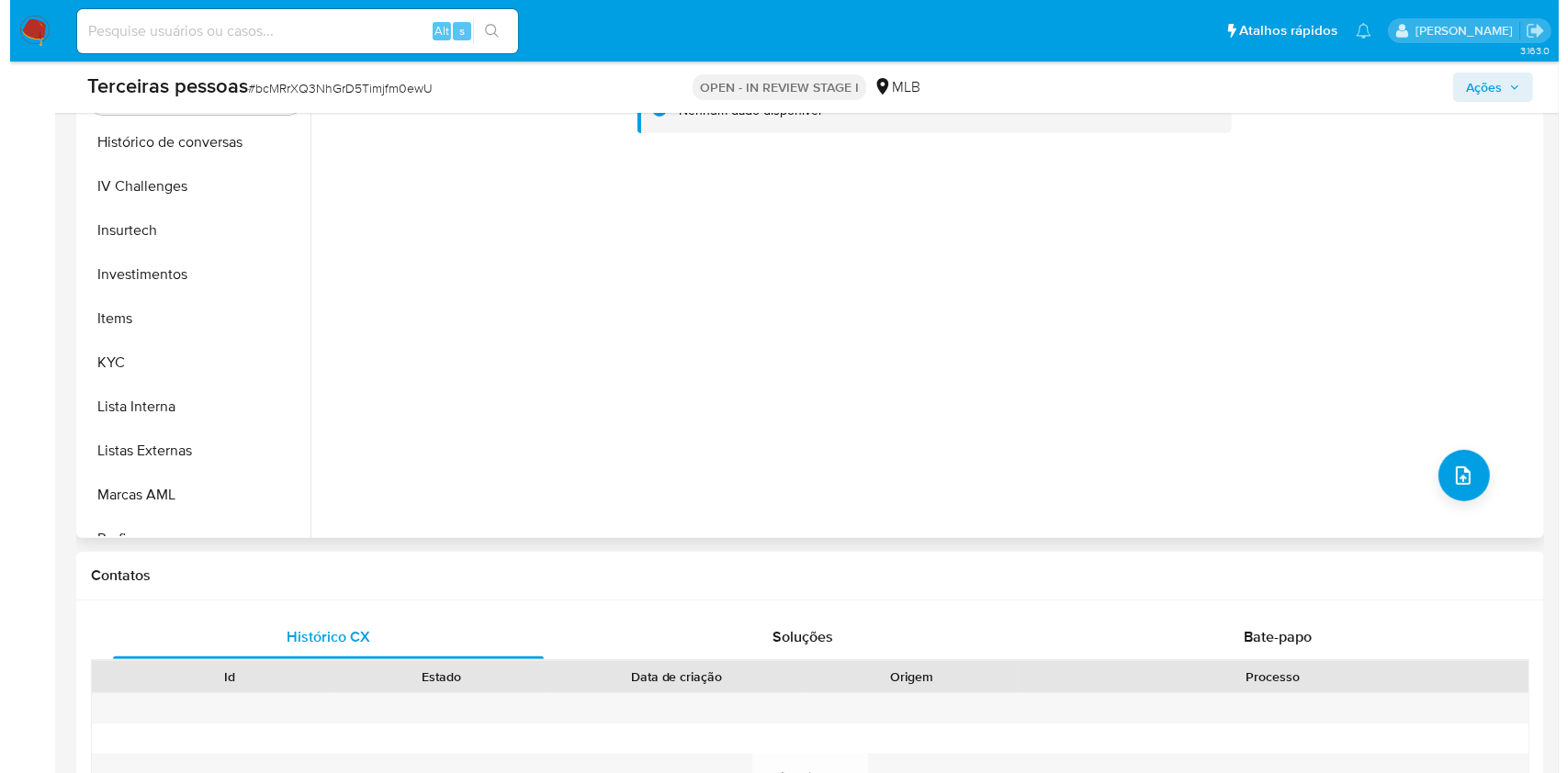
scroll to position [552, 0]
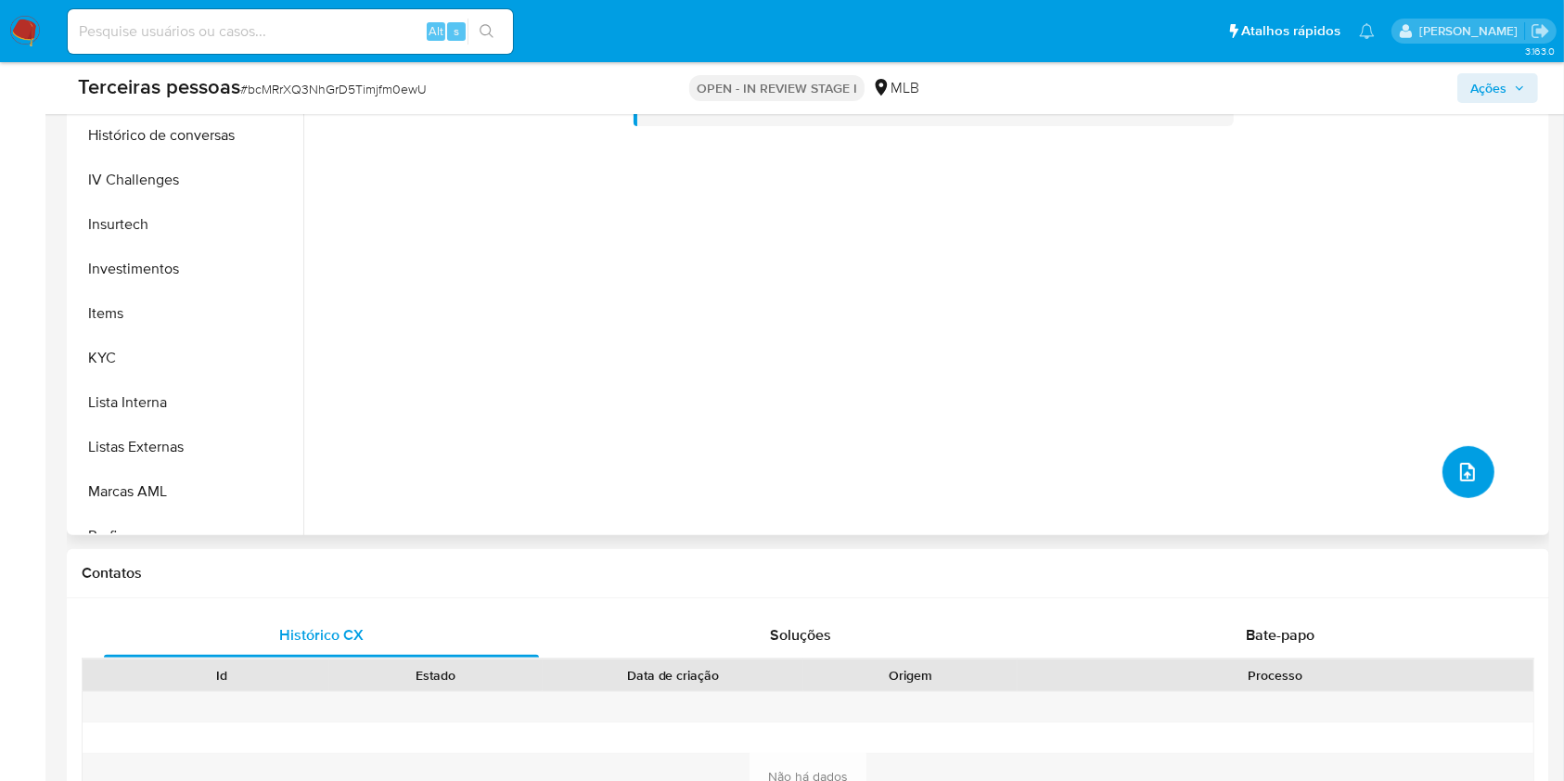
click at [1443, 470] on button "upload-file" at bounding box center [1469, 472] width 52 height 52
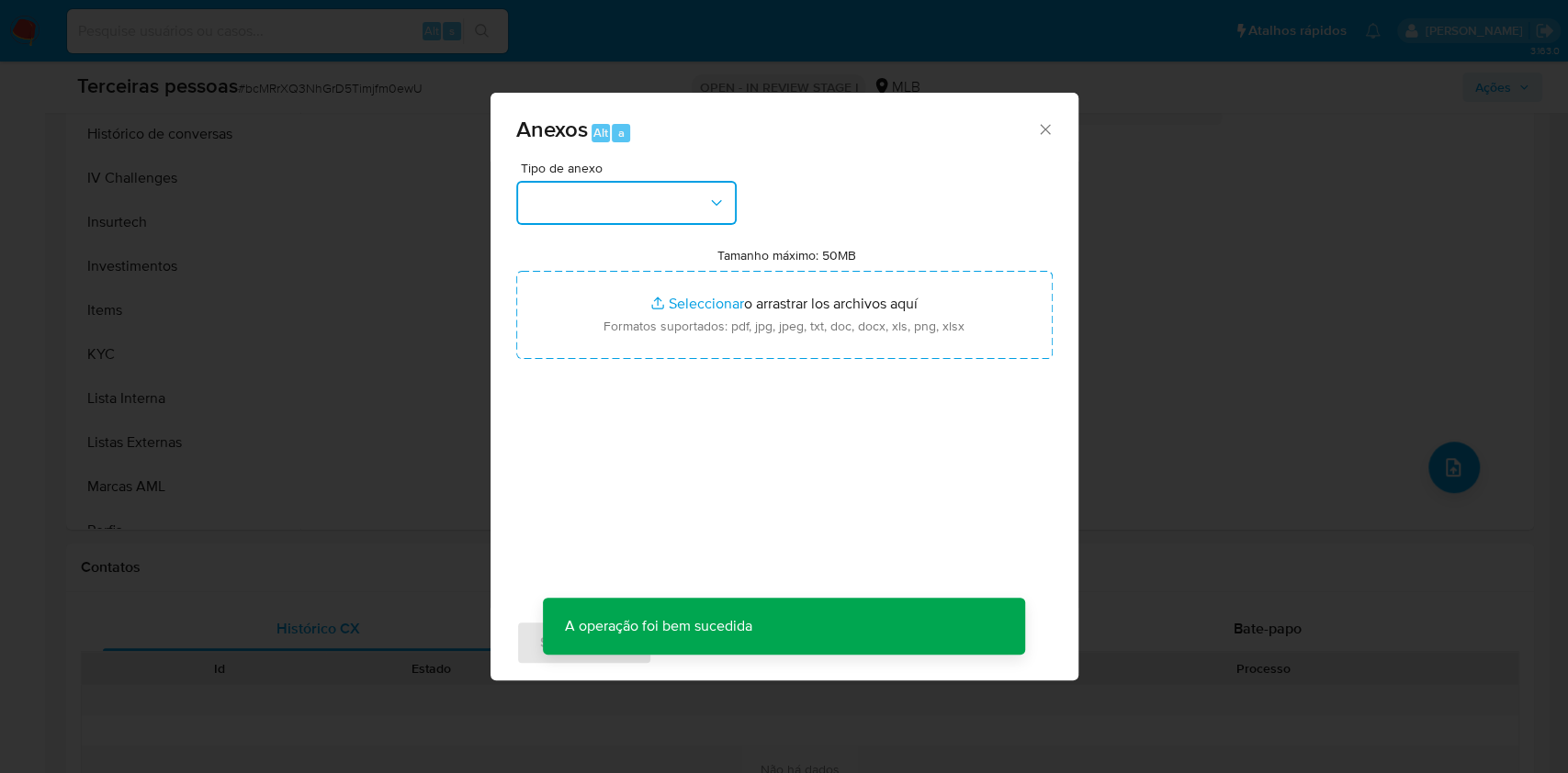
click at [619, 201] on button "button" at bounding box center [626, 203] width 221 height 45
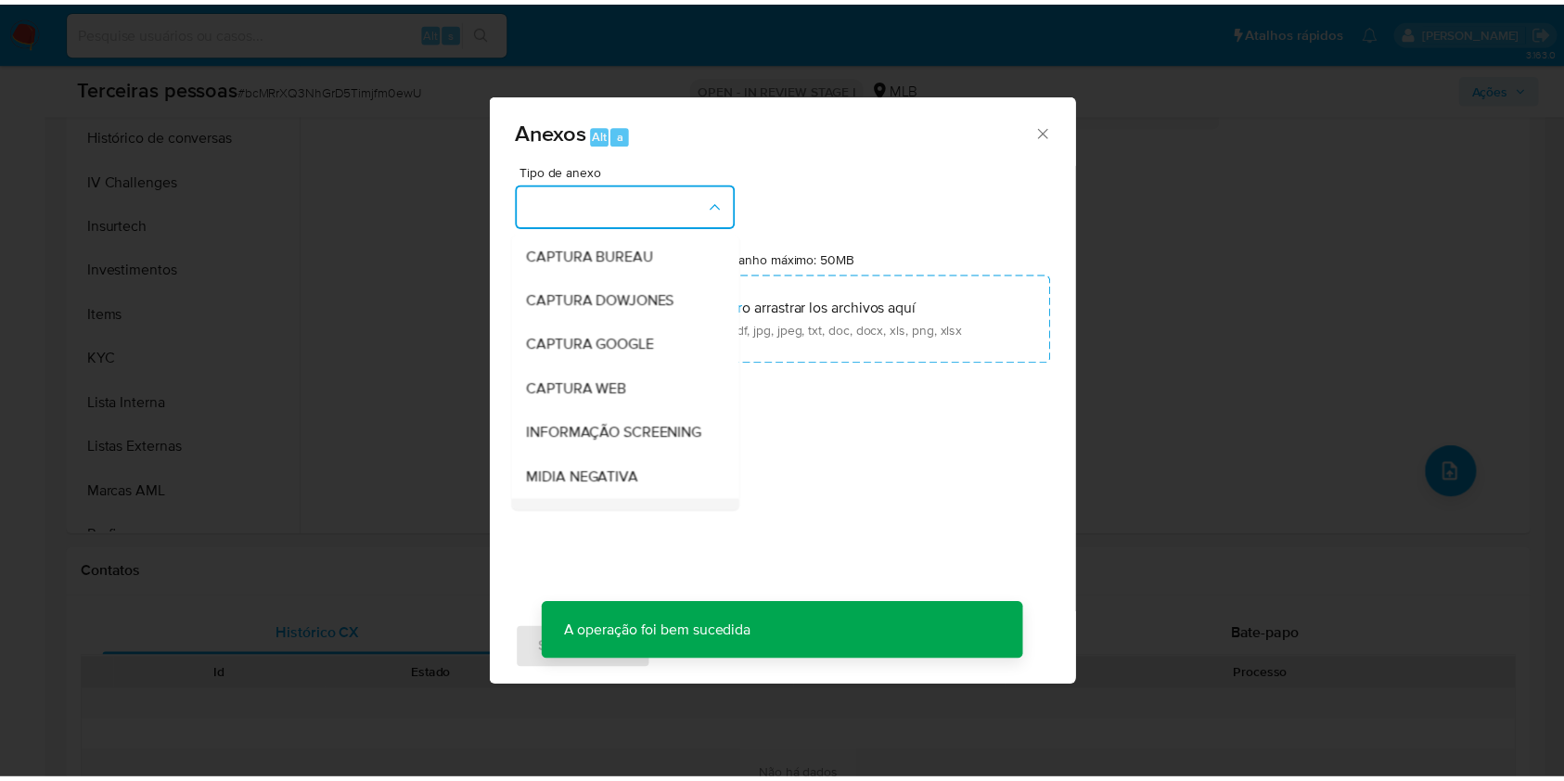
scroll to position [285, 0]
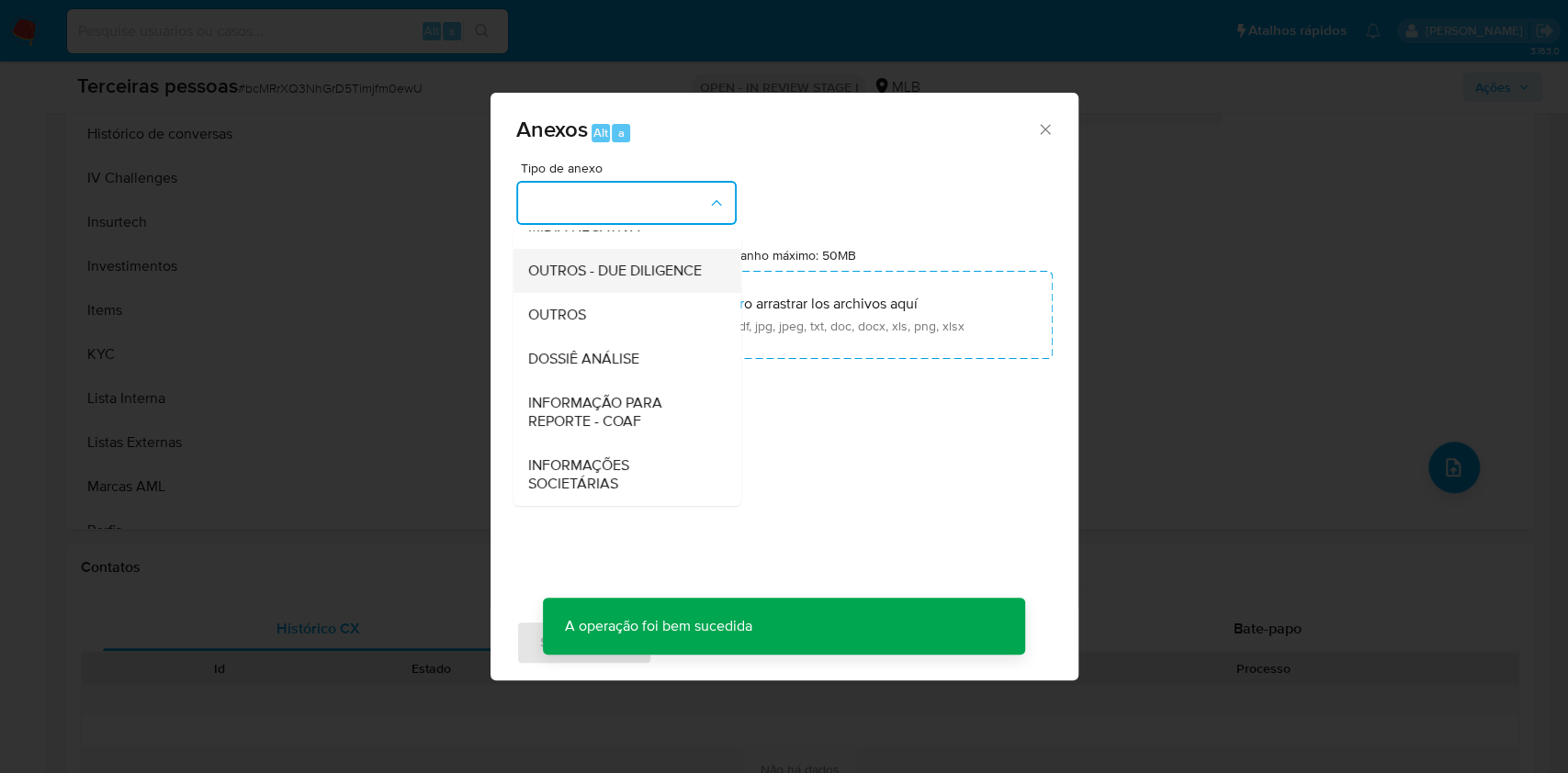
click at [573, 274] on span "OUTROS - DUE DILIGENCE" at bounding box center [614, 270] width 173 height 19
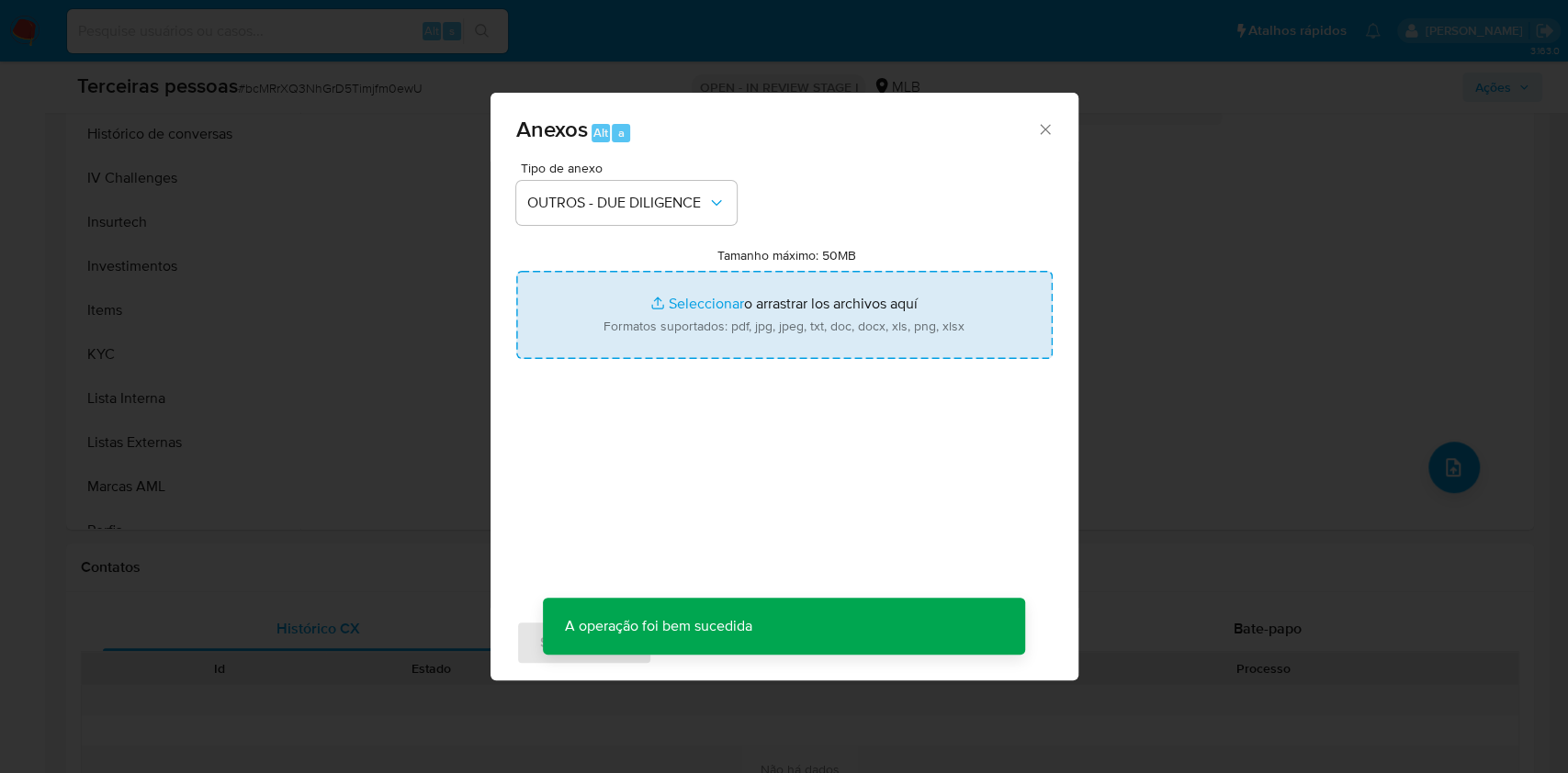
click at [651, 312] on input "Tamanho máximo: 50MB Seleccionar archivos" at bounding box center [784, 315] width 537 height 88
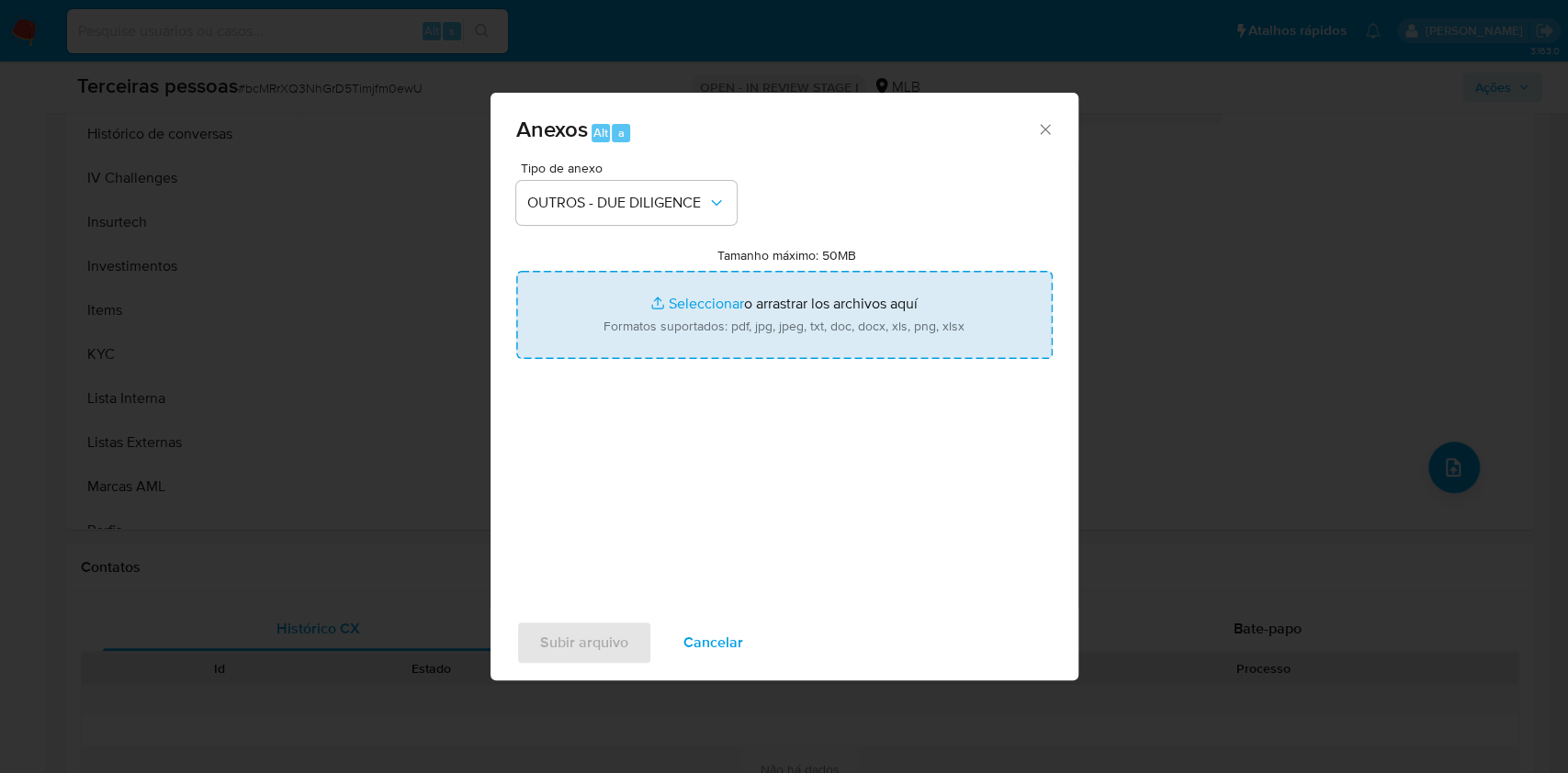
type input "C:\fakepath\_RUSSO DOS CABELOS_ crime lavagem de dinheiro - Pesquisa Google.pdf"
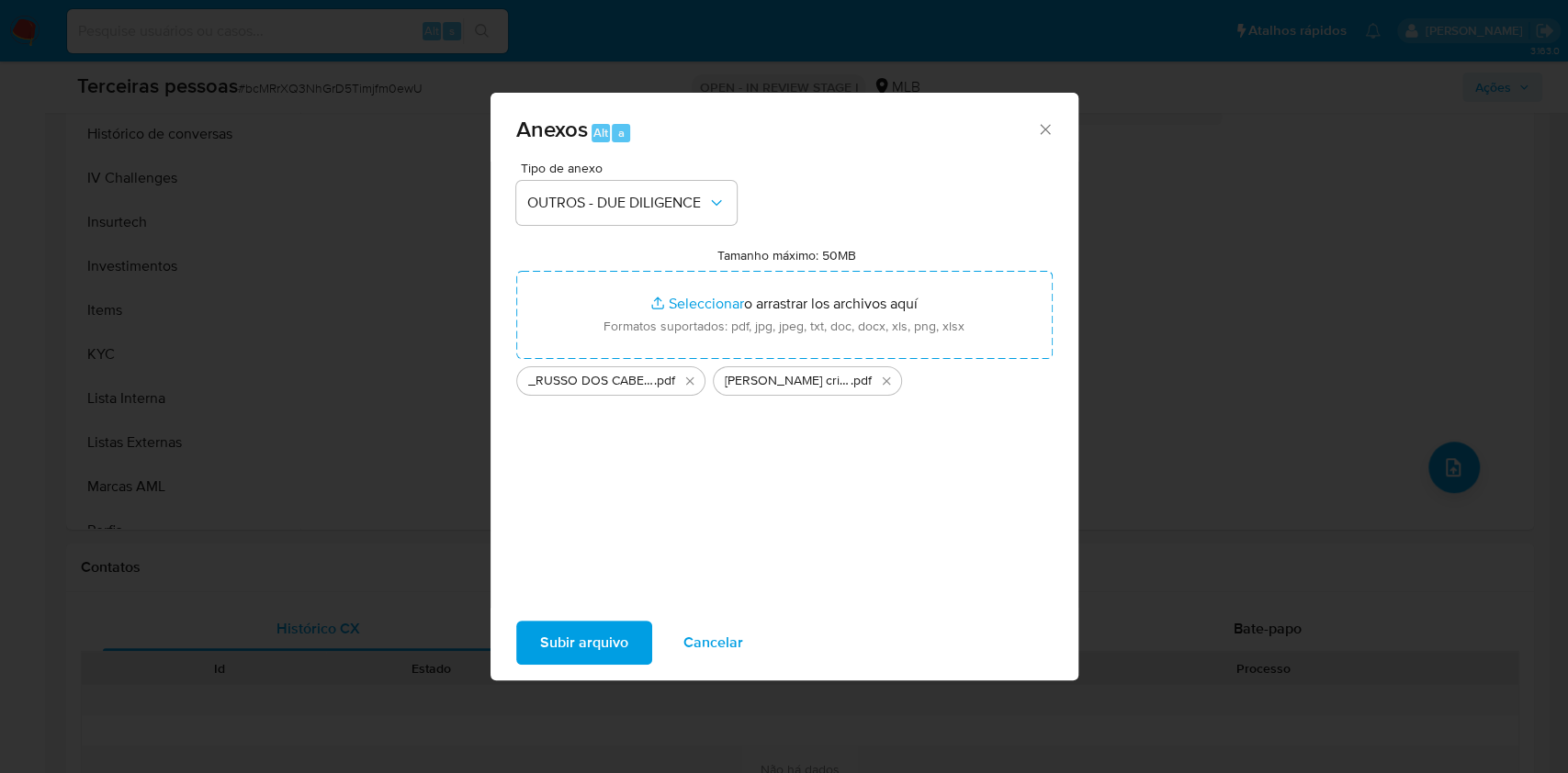
drag, startPoint x: 651, startPoint y: 312, endPoint x: 619, endPoint y: 631, distance: 320.6
click at [619, 631] on span "Subir arquivo" at bounding box center [584, 642] width 88 height 41
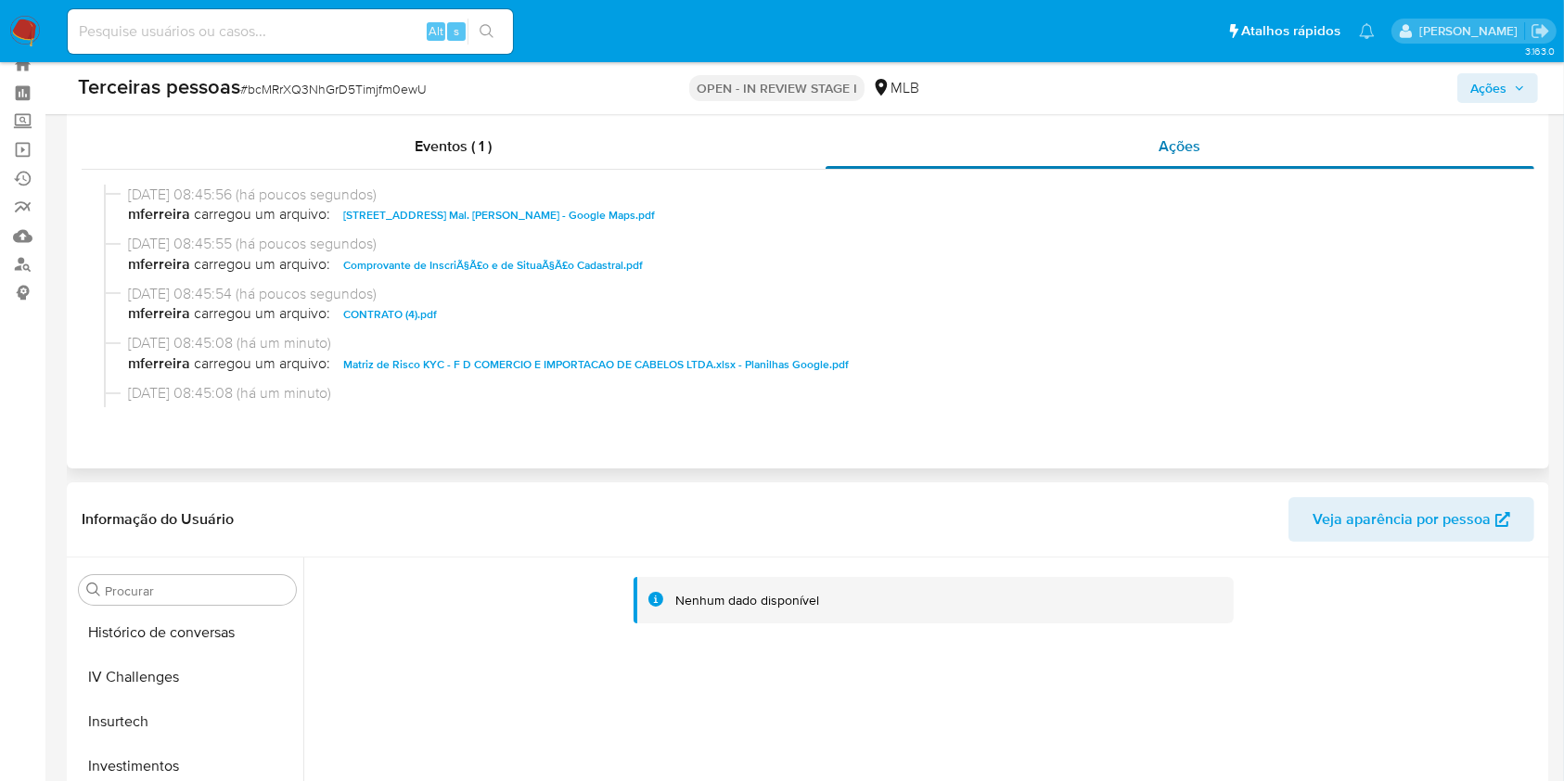
scroll to position [0, 0]
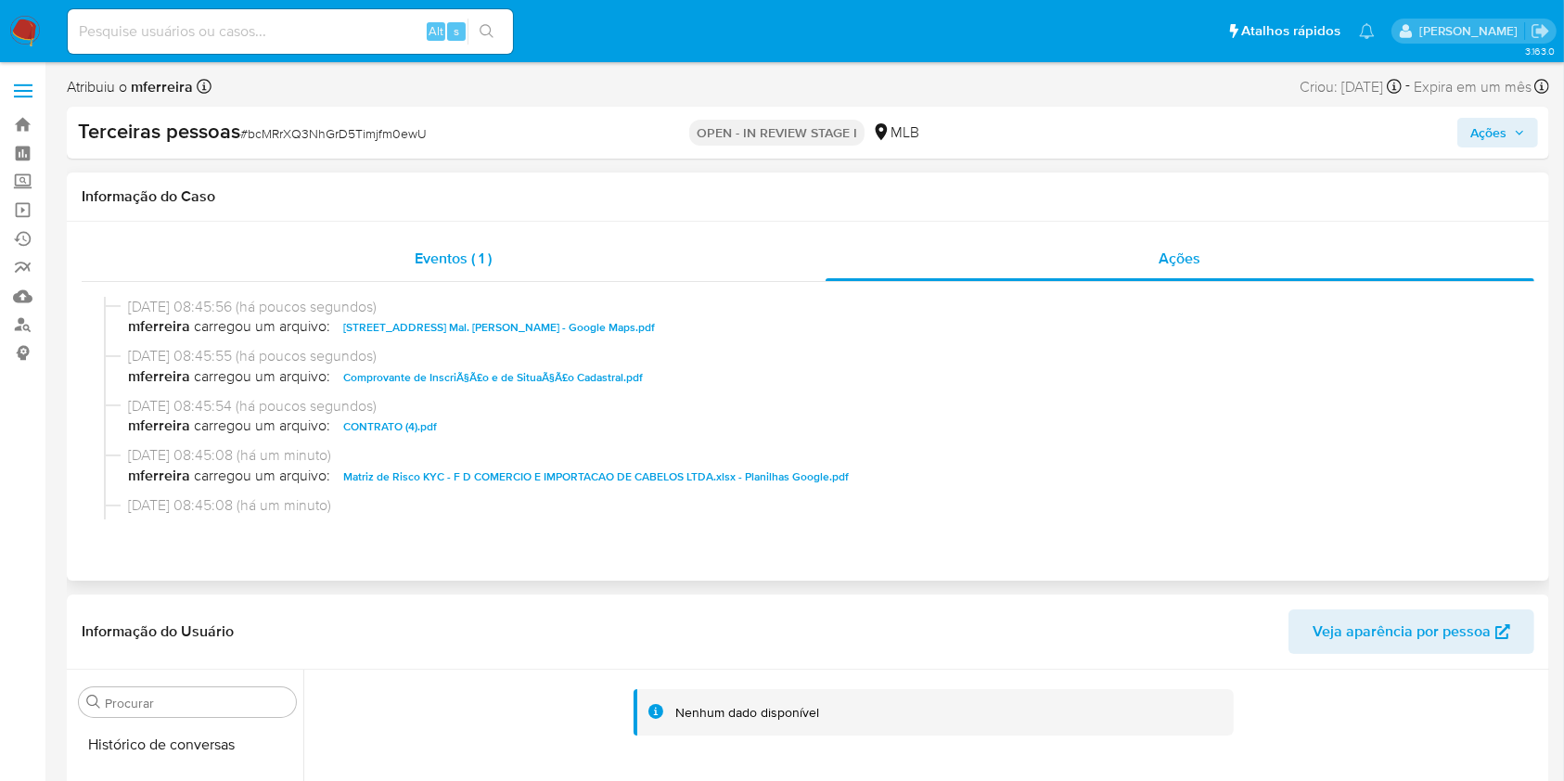
click at [654, 251] on div "Eventos ( 1 )" at bounding box center [454, 259] width 744 height 45
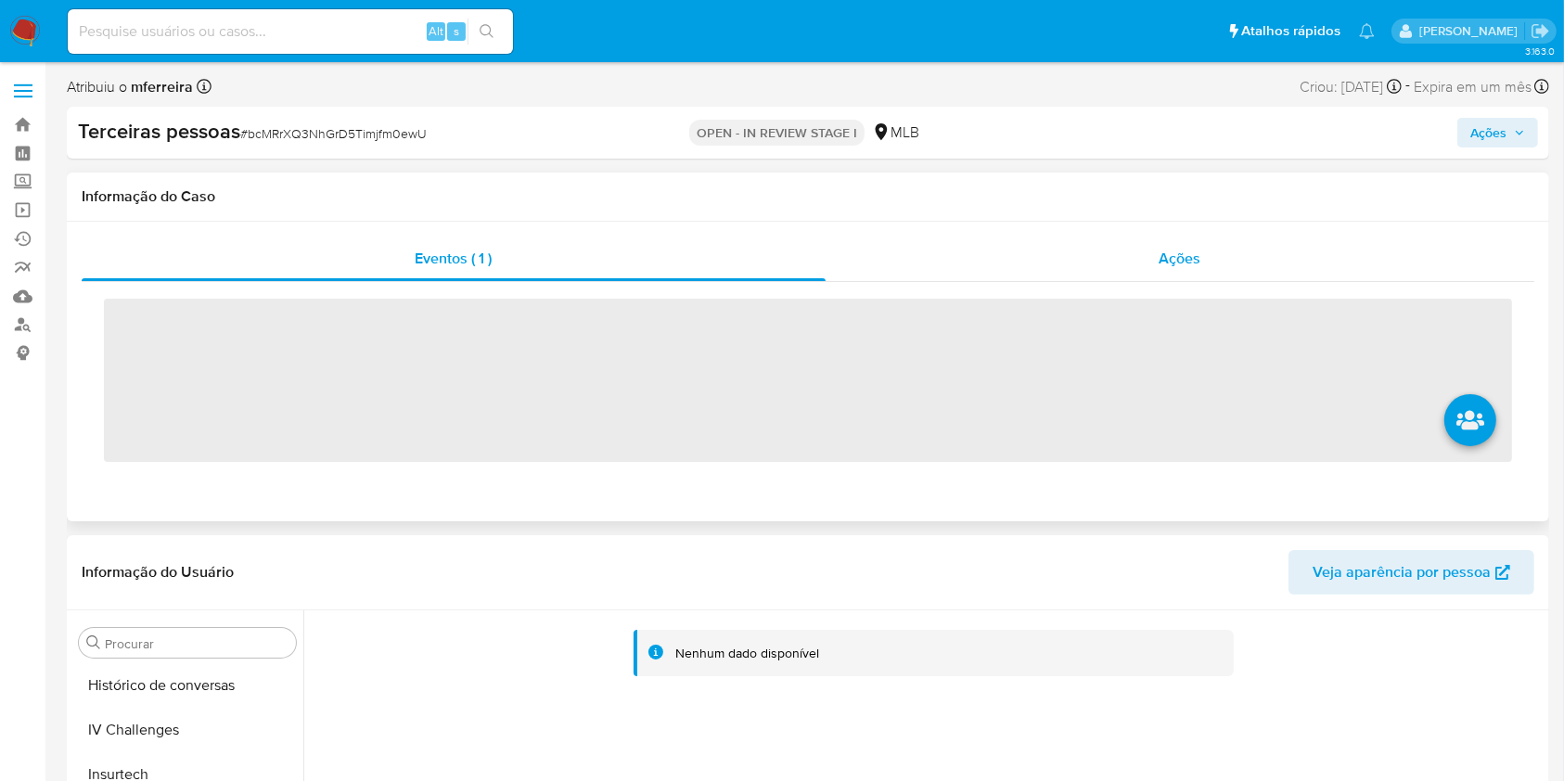
click at [1076, 261] on div "Ações" at bounding box center [1180, 259] width 709 height 45
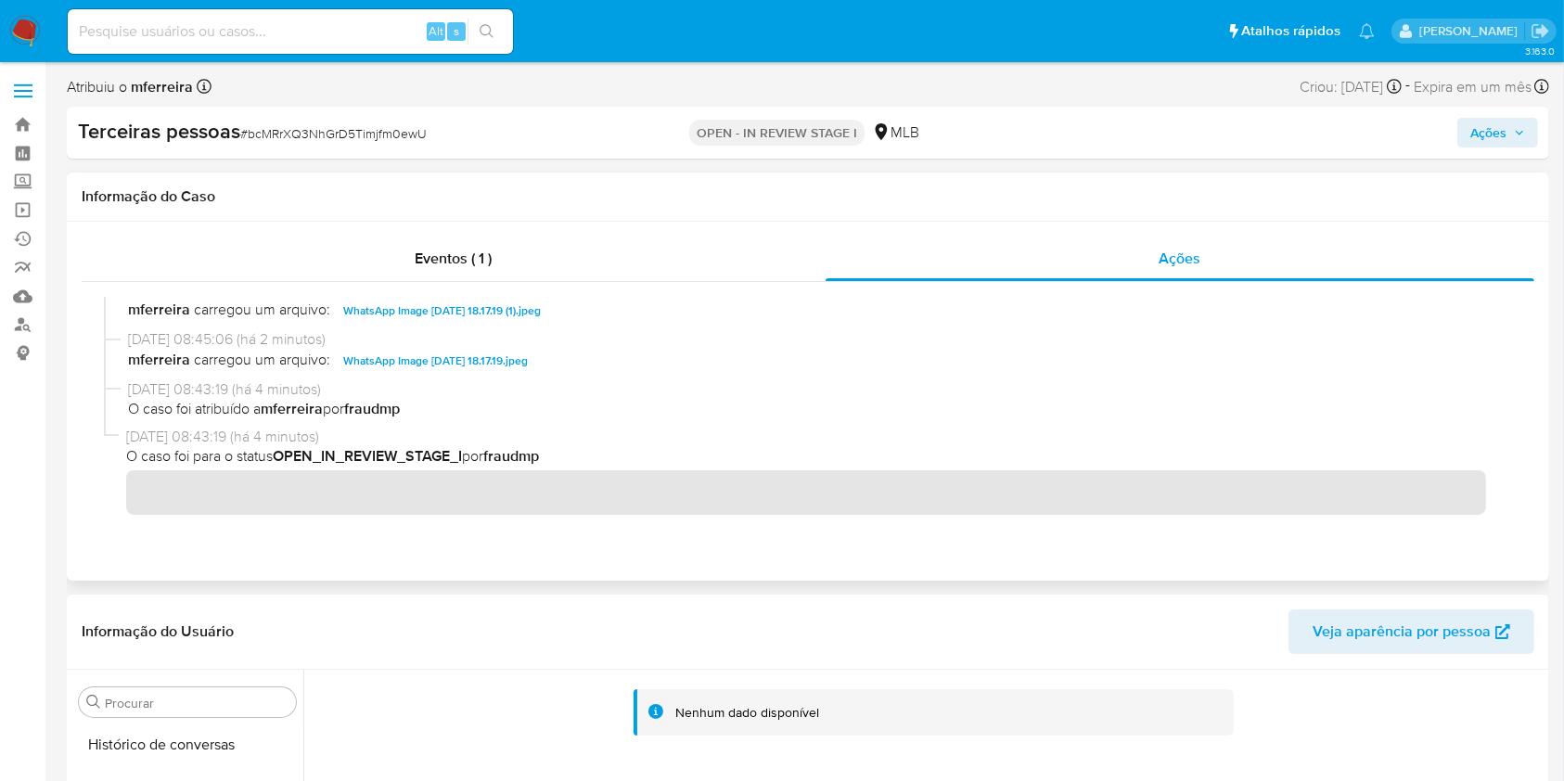
scroll to position [418, 0]
click at [1494, 124] on span "Ações" at bounding box center [1489, 133] width 36 height 30
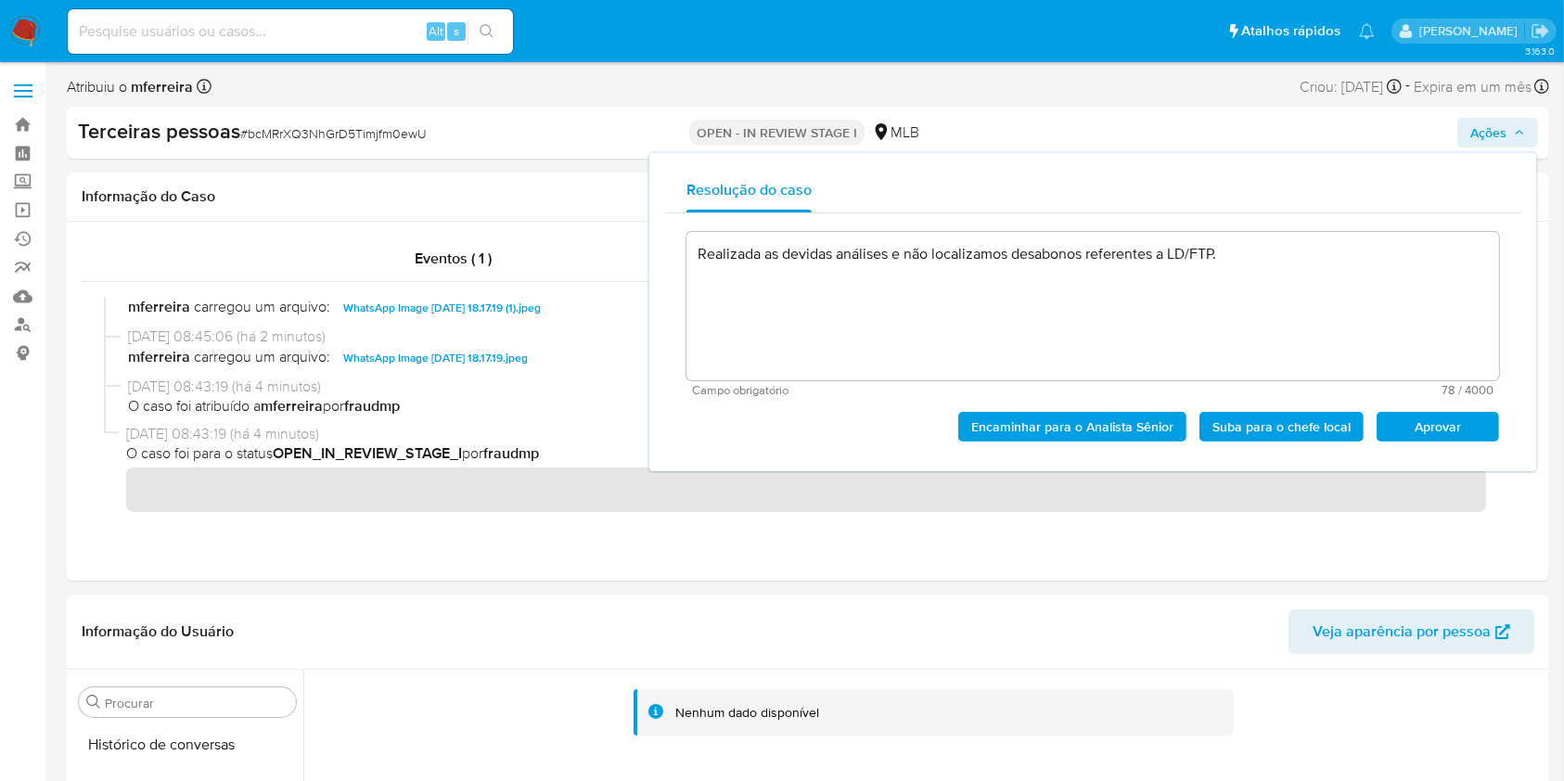
click at [1433, 432] on span "Aprovar" at bounding box center [1438, 427] width 96 height 26
type textarea "Realizada as devidas análises e não localizamos desabonos referentes a LD/FTP."
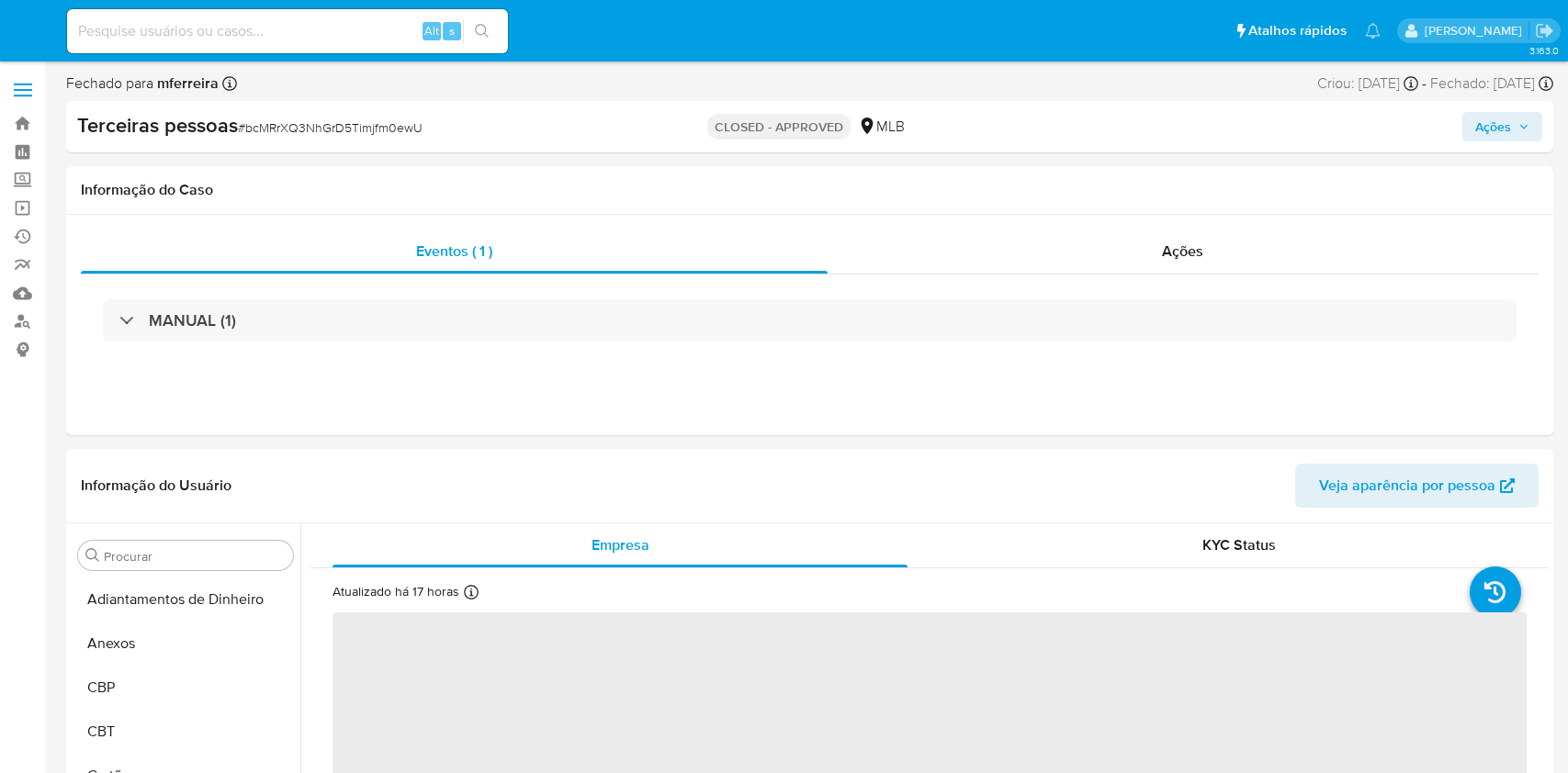
select select "10"
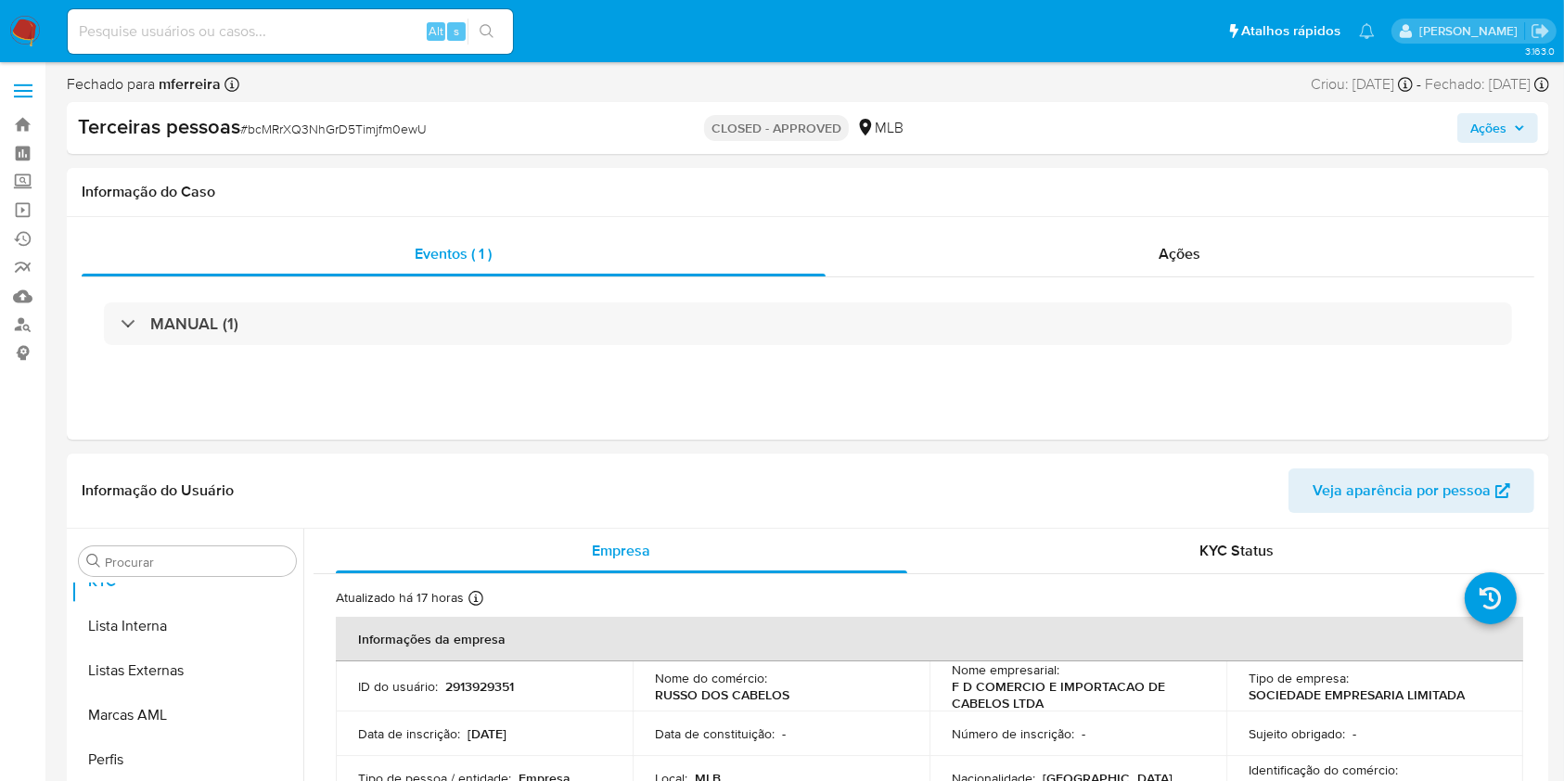
scroll to position [1051, 0]
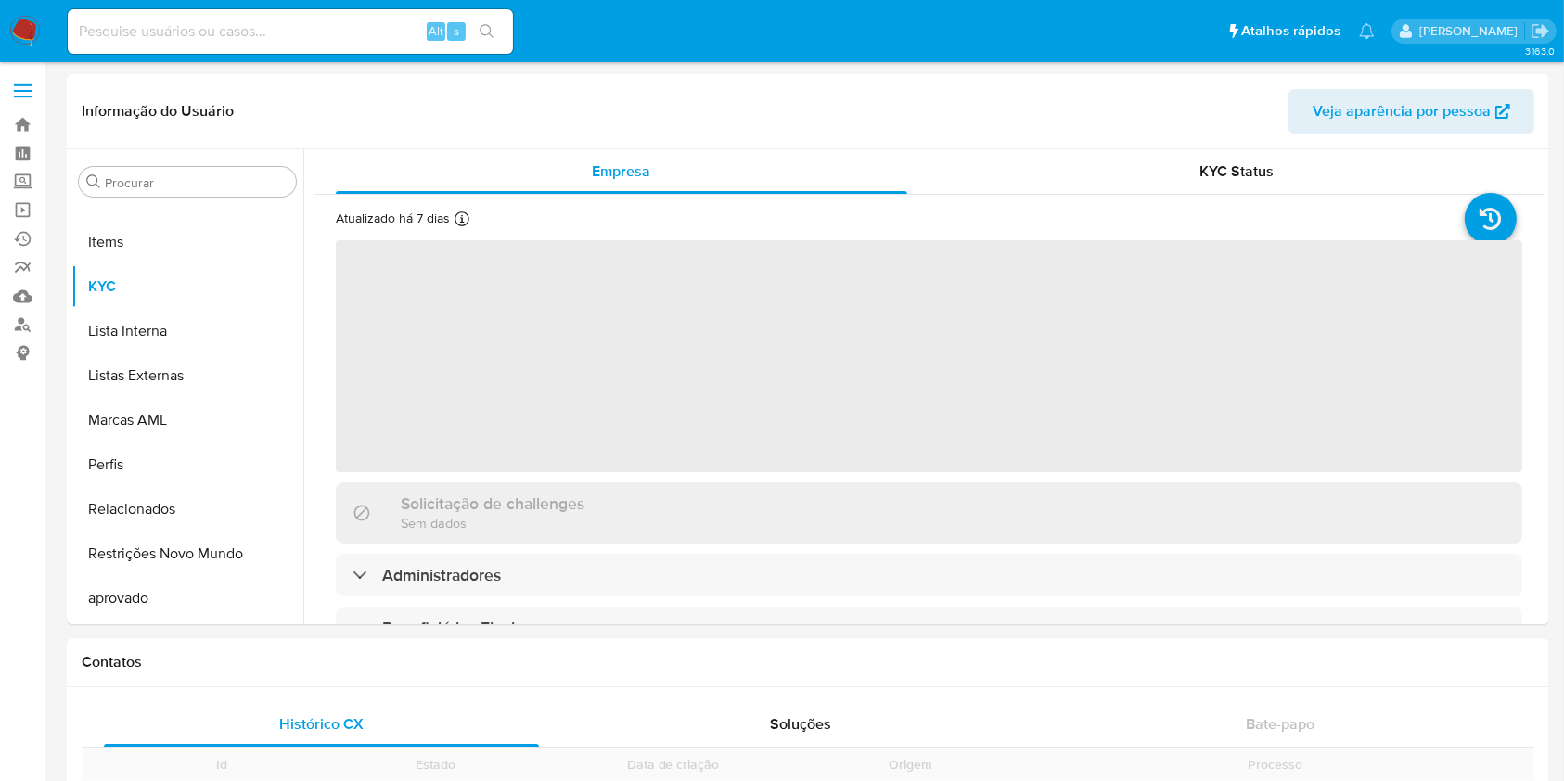
scroll to position [1007, 0]
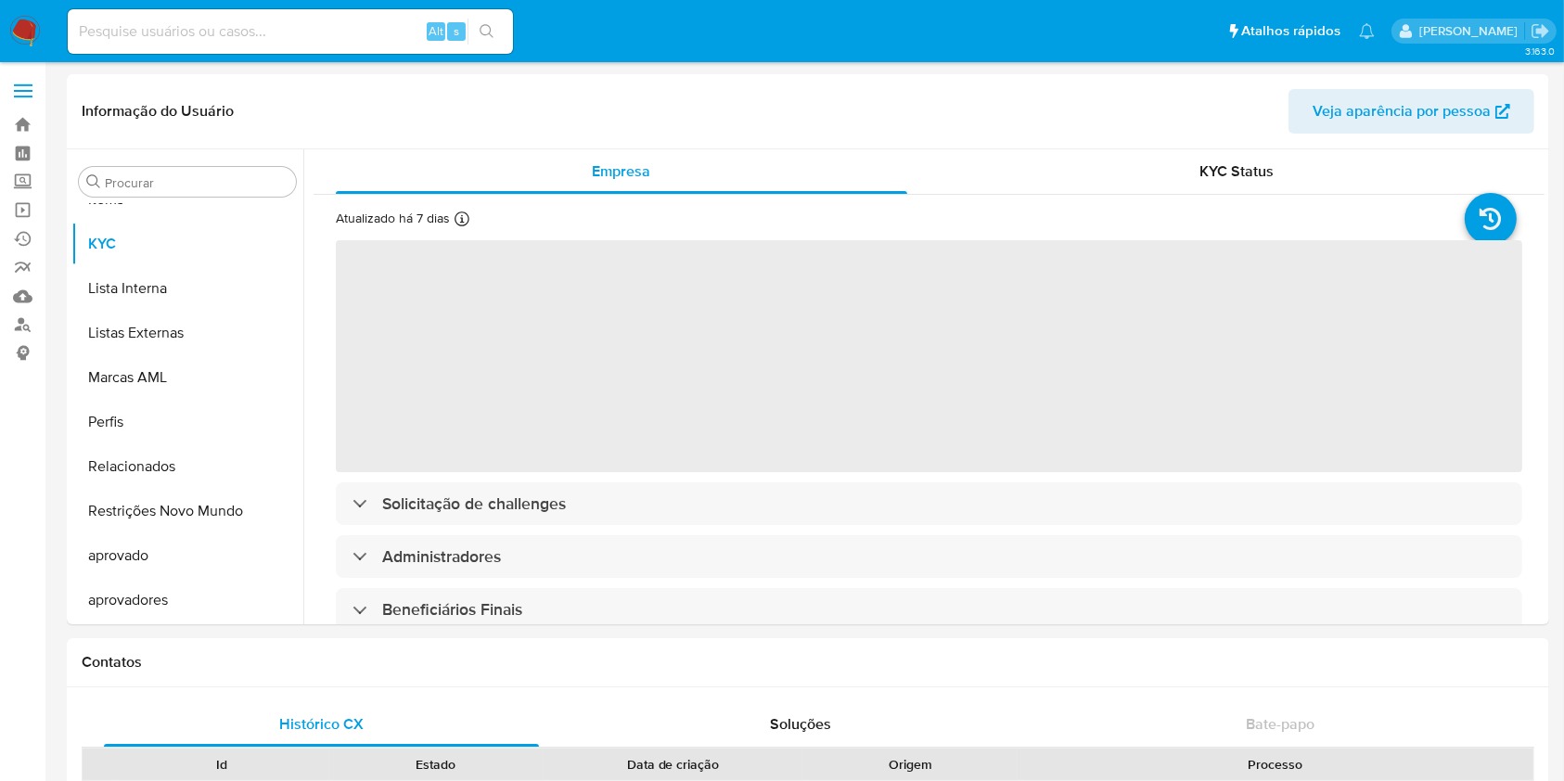
select select "10"
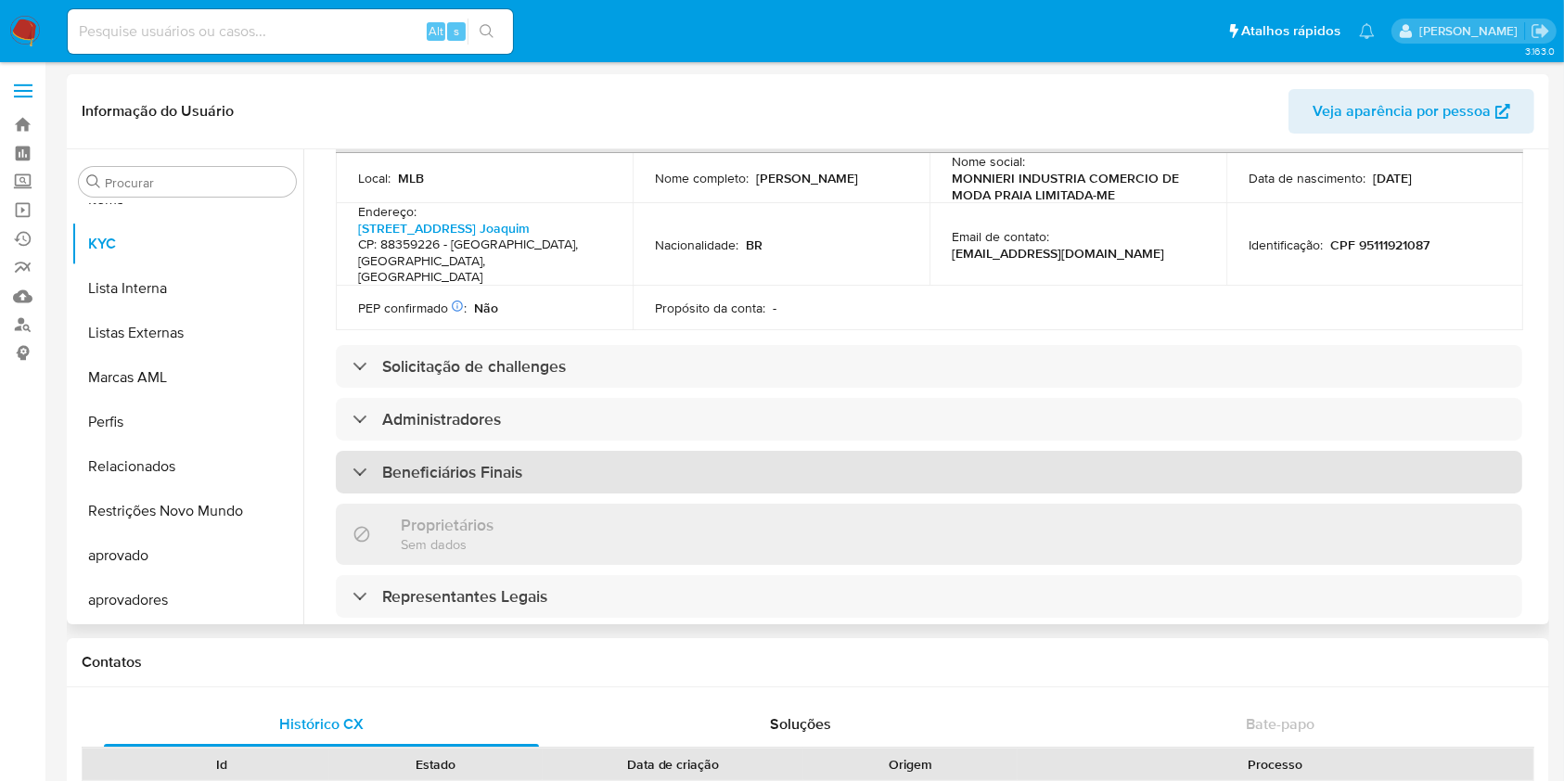
click at [463, 462] on h3 "Beneficiários Finais" at bounding box center [452, 472] width 140 height 20
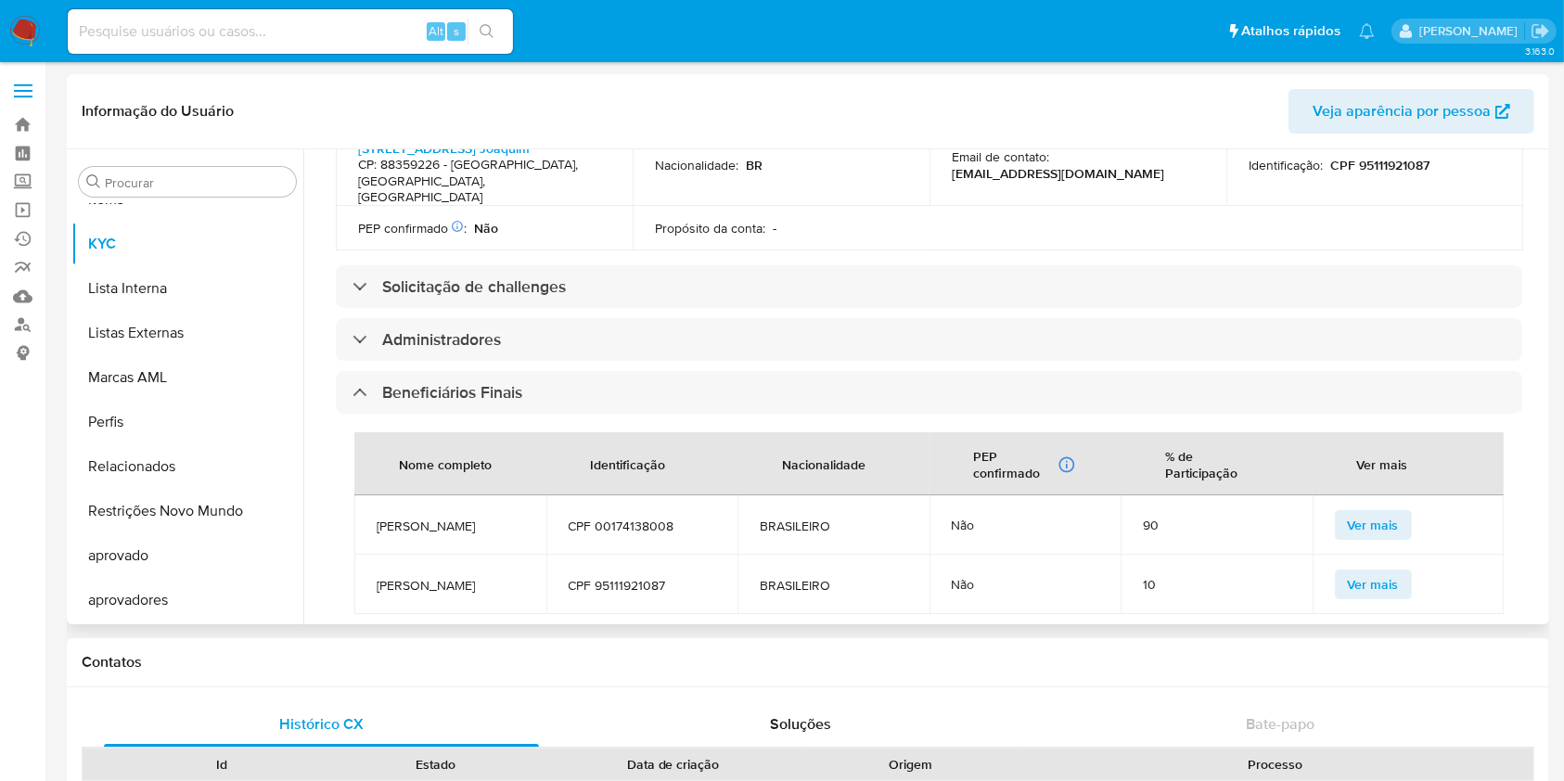
scroll to position [123, 0]
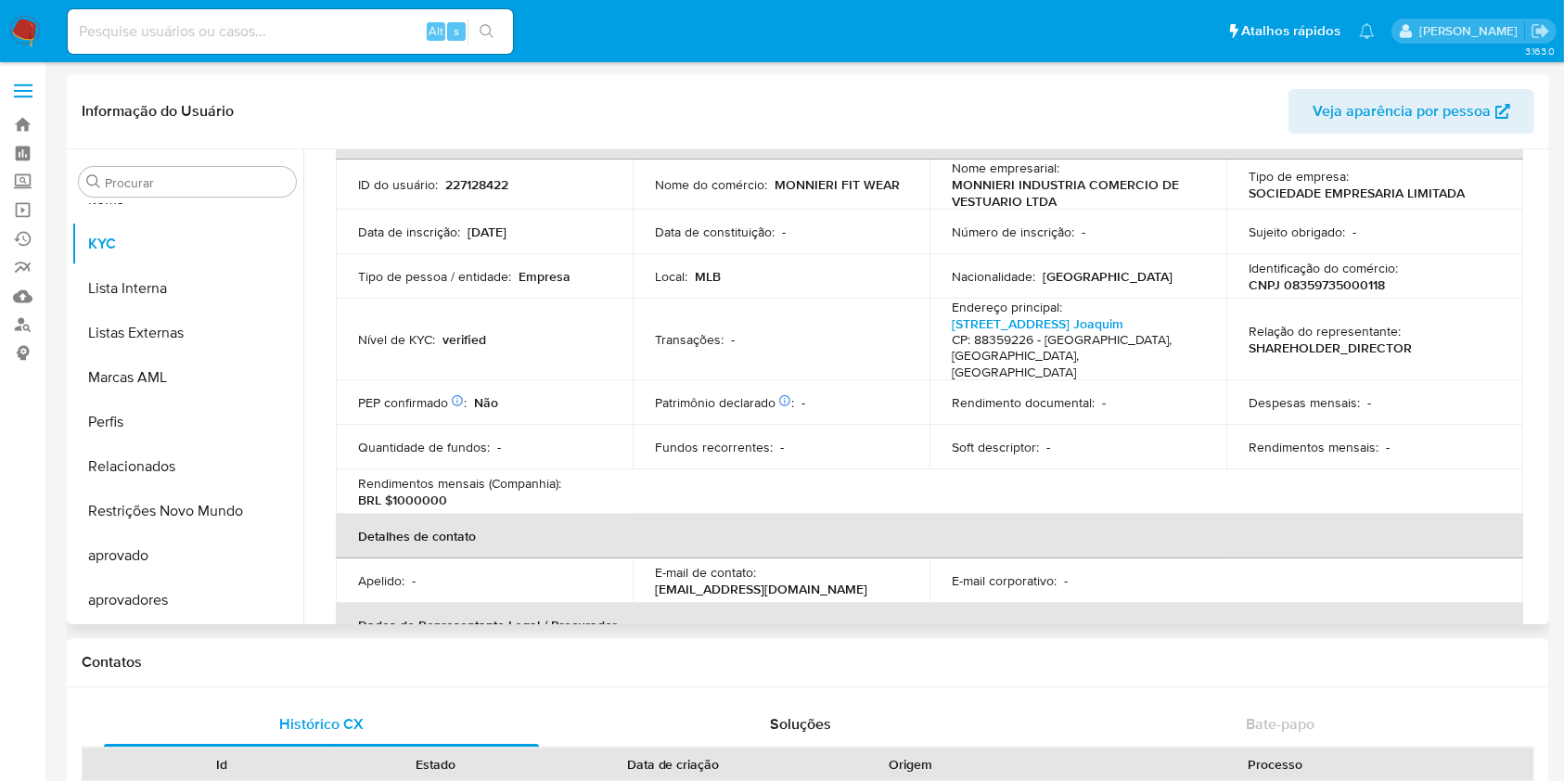
click at [1298, 292] on p "CNPJ 08359735000118" at bounding box center [1317, 284] width 136 height 17
click at [1298, 290] on p "CNPJ 08359735000118" at bounding box center [1317, 284] width 136 height 17
copy p "08359735000118"
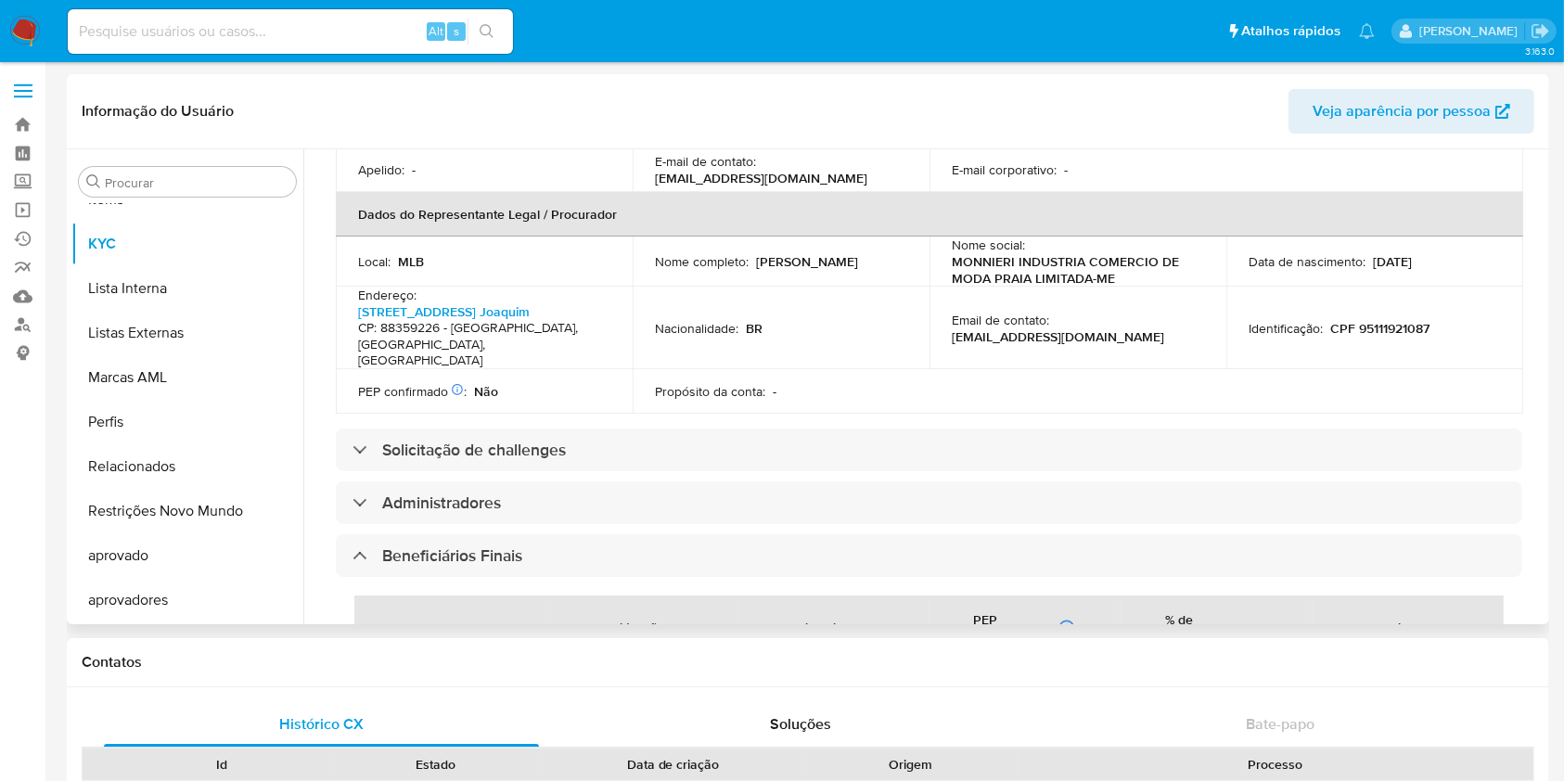
scroll to position [742, 0]
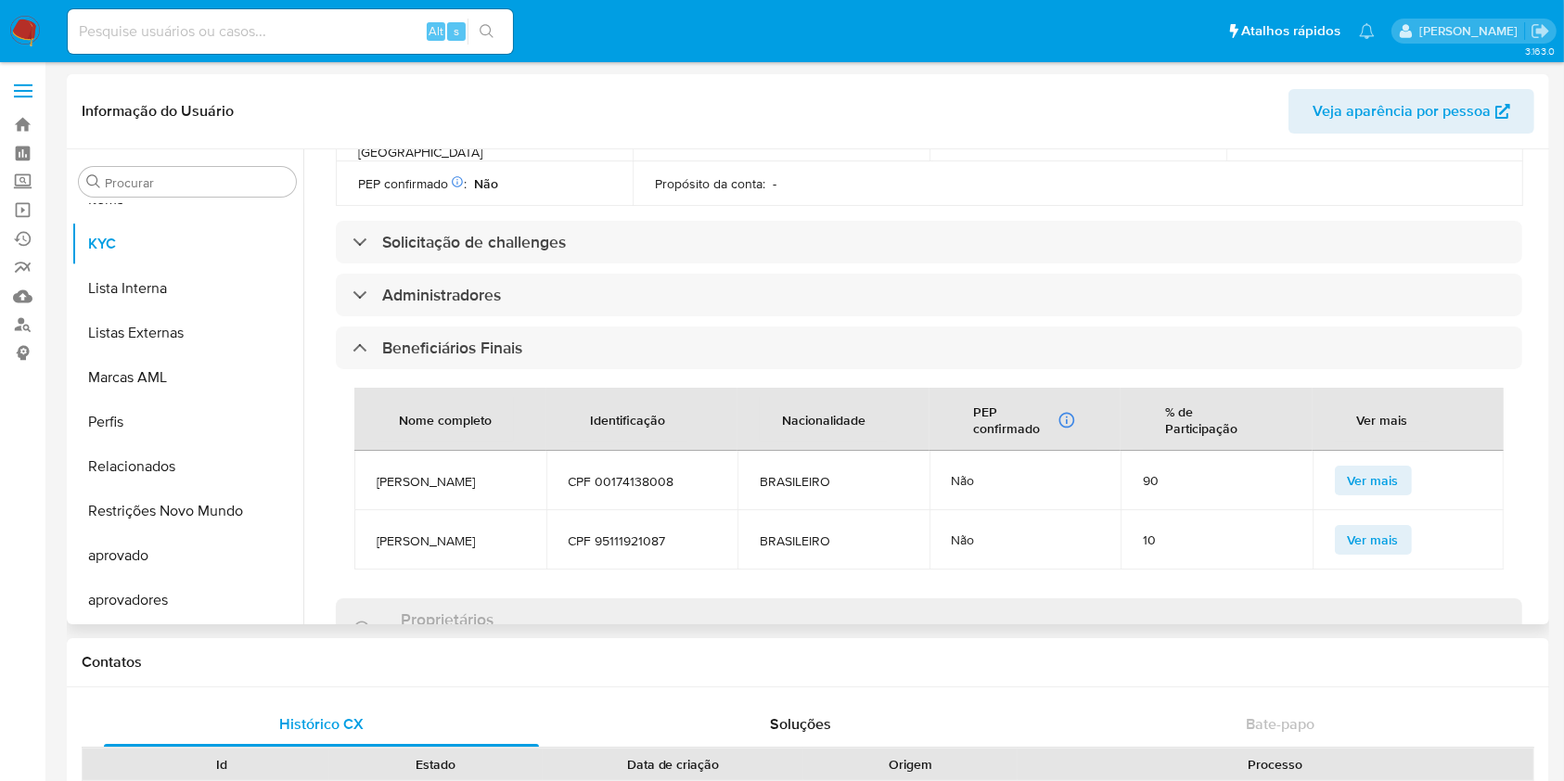
click at [427, 473] on span "ROBERTA DE SOUZA CORREA" at bounding box center [451, 481] width 148 height 17
copy span "ROBERTA DE SOUZA CORREA"
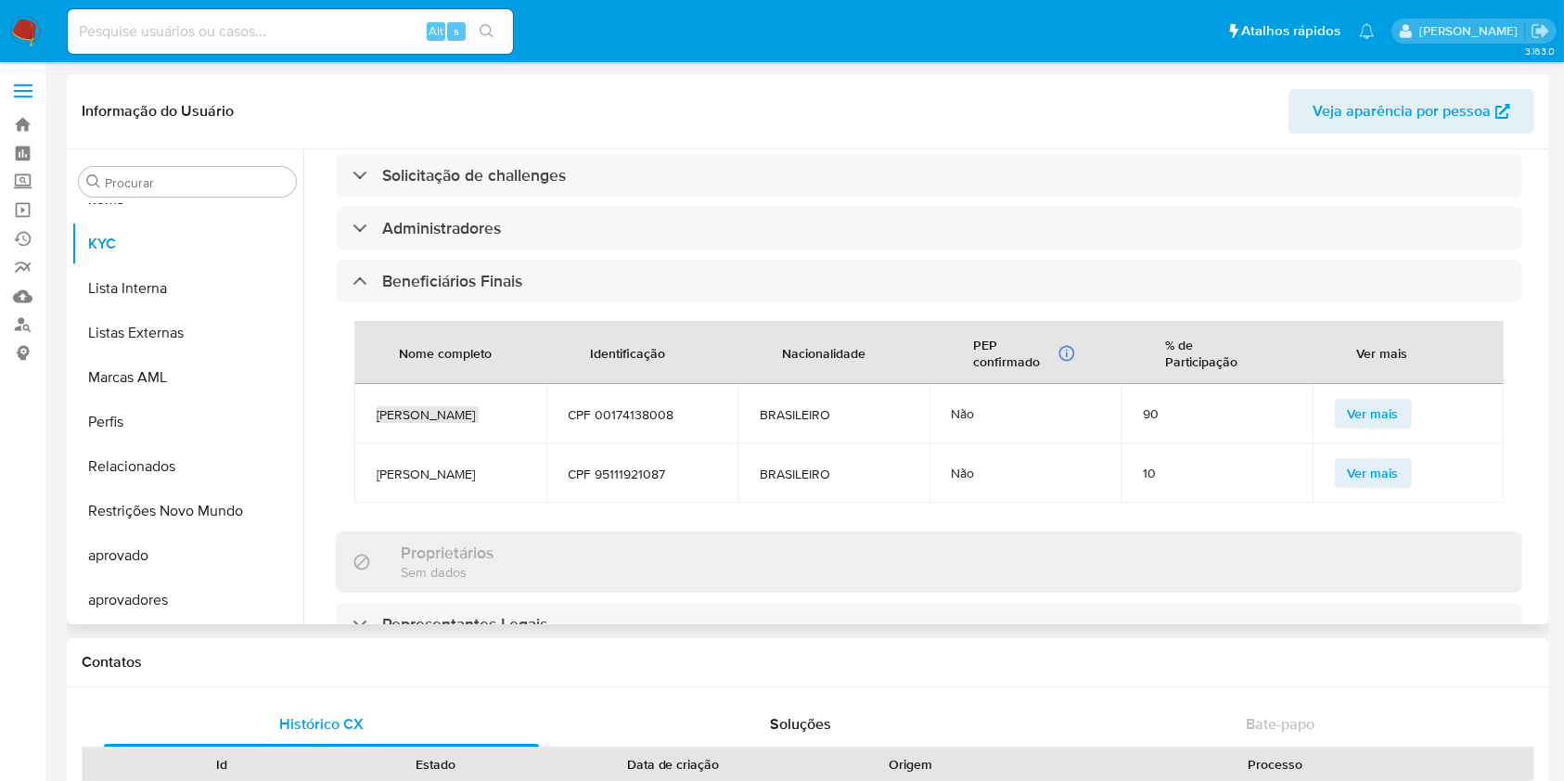
scroll to position [866, 0]
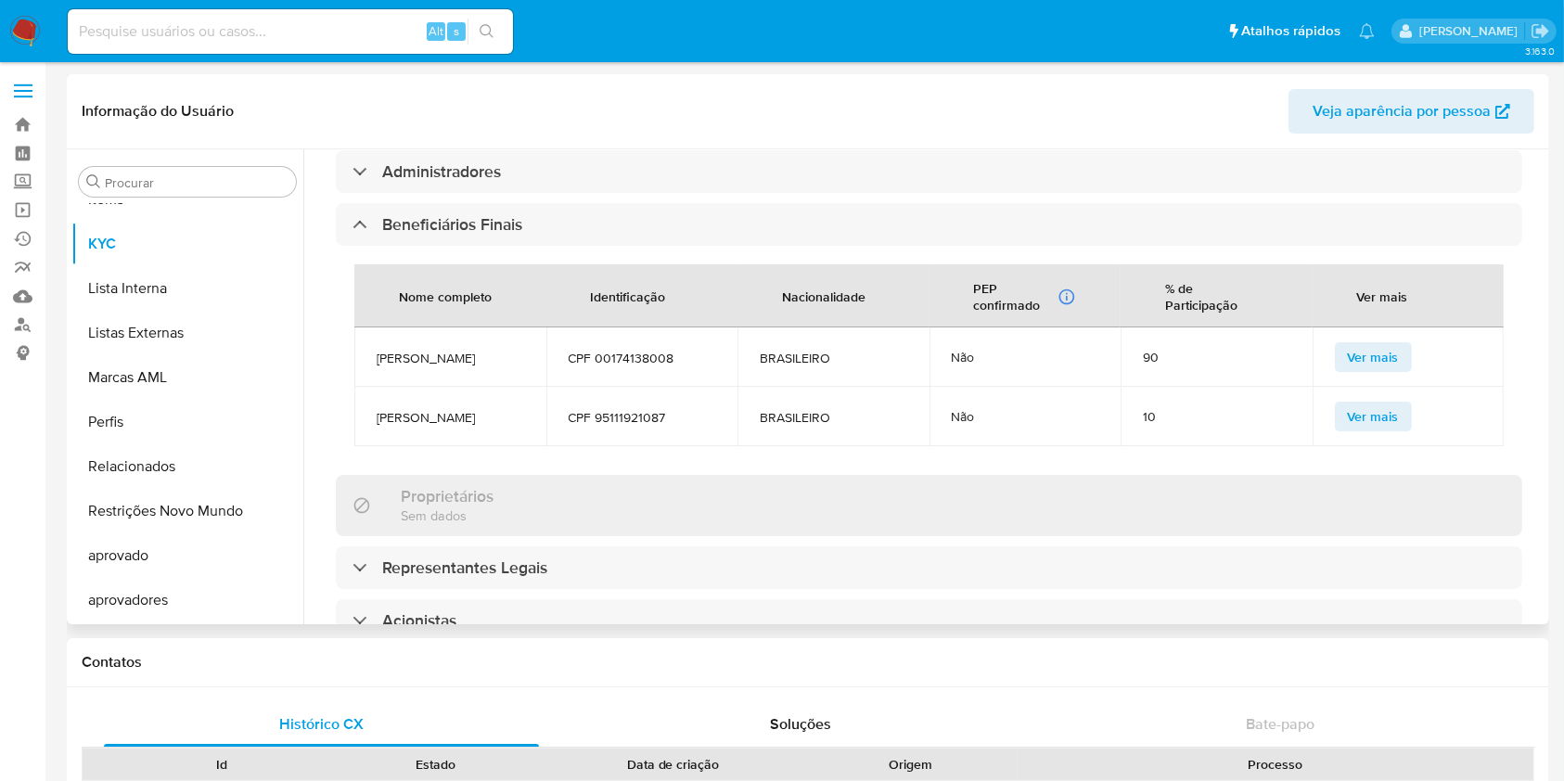
click at [405, 422] on span "MARCIO JOSEFINO EUGENIO" at bounding box center [451, 417] width 148 height 17
copy span "MARCIO JOSEFINO EUGENIO"
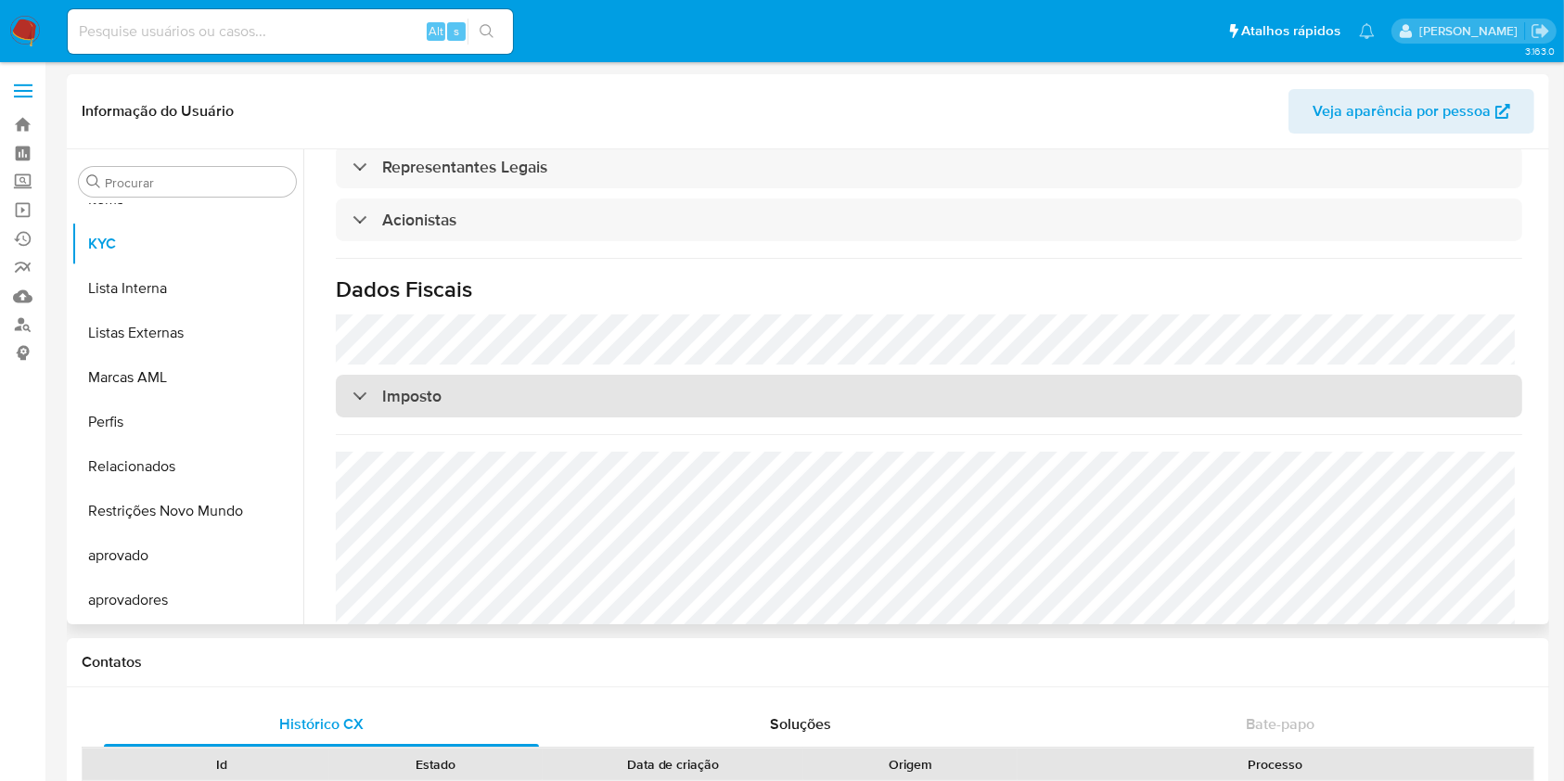
scroll to position [1215, 0]
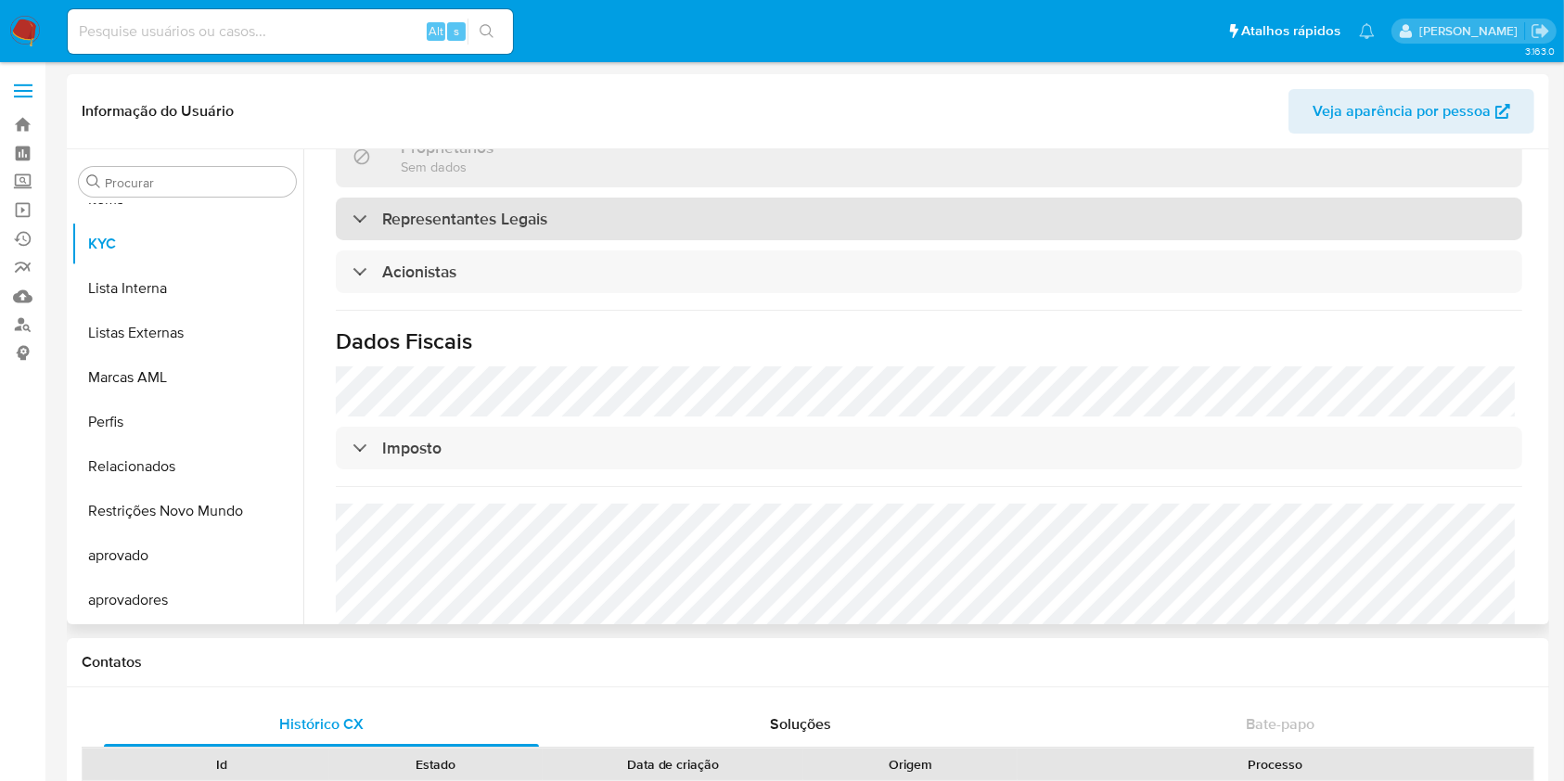
click at [467, 212] on h3 "Representantes Legais" at bounding box center [464, 219] width 165 height 20
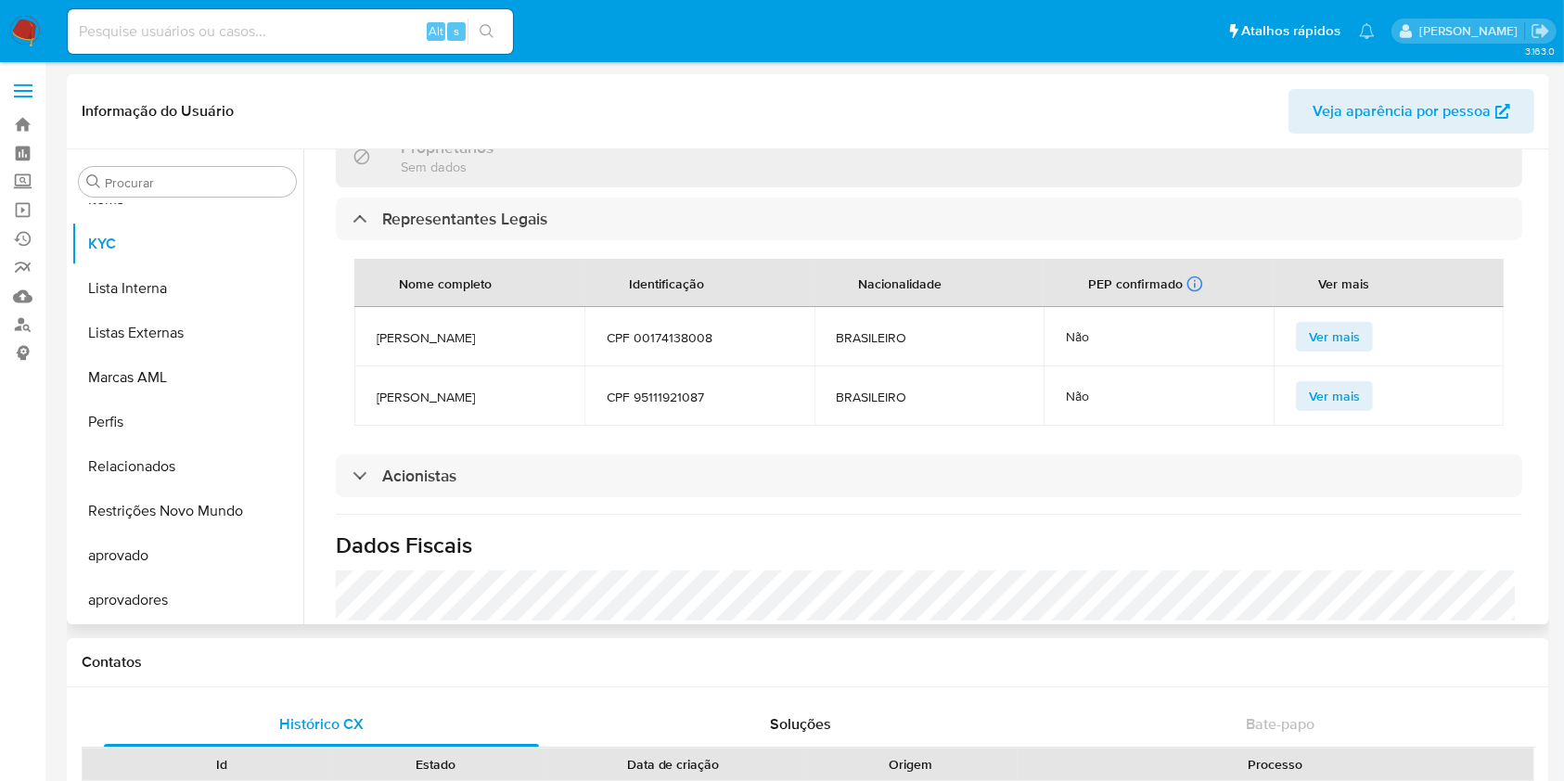
click at [691, 343] on span "CPF 00174138008" at bounding box center [700, 337] width 186 height 17
copy span "00174138008"
click at [648, 394] on span "CPF 95111921087" at bounding box center [700, 397] width 186 height 17
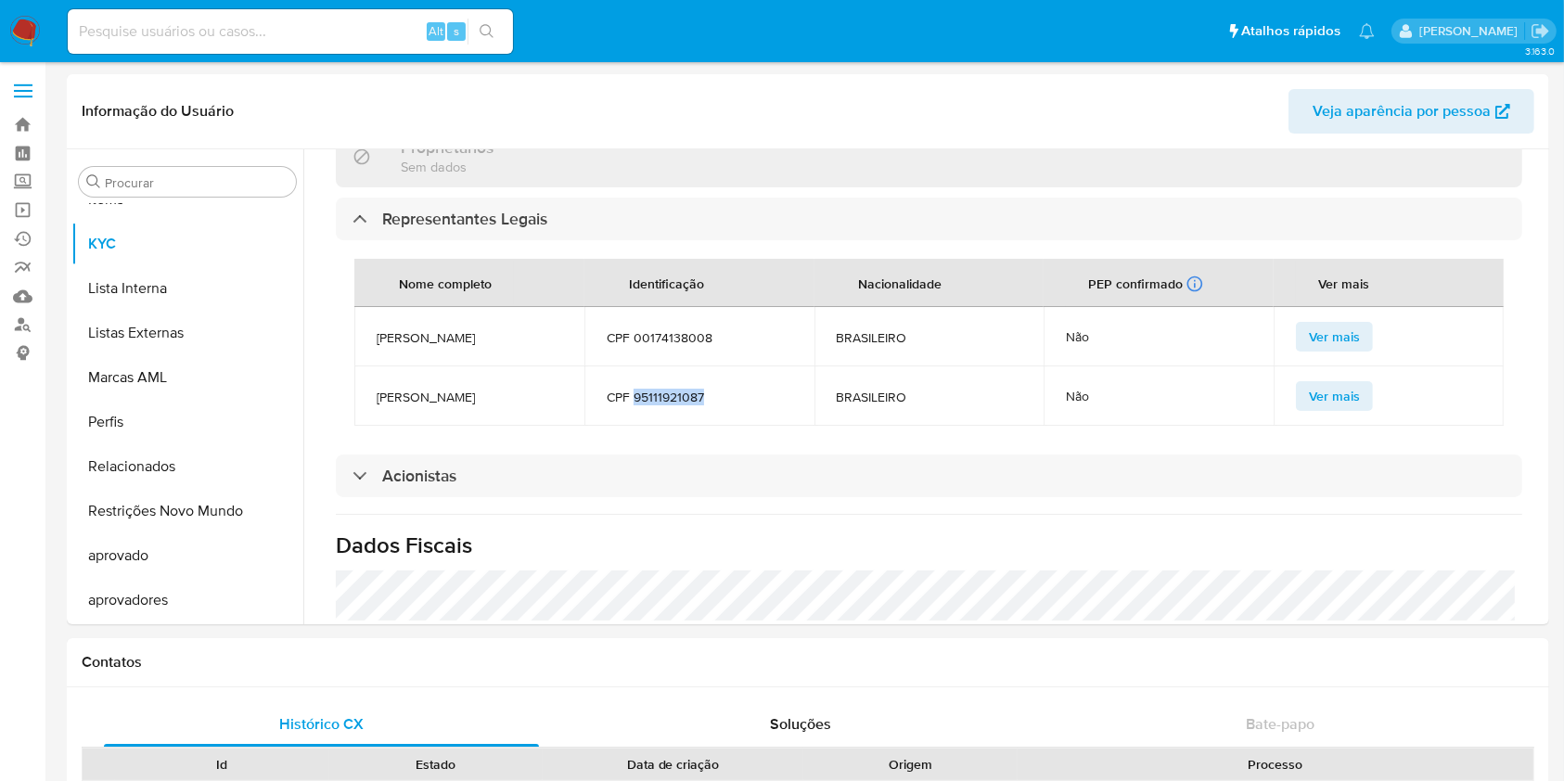
copy span "95111921087"
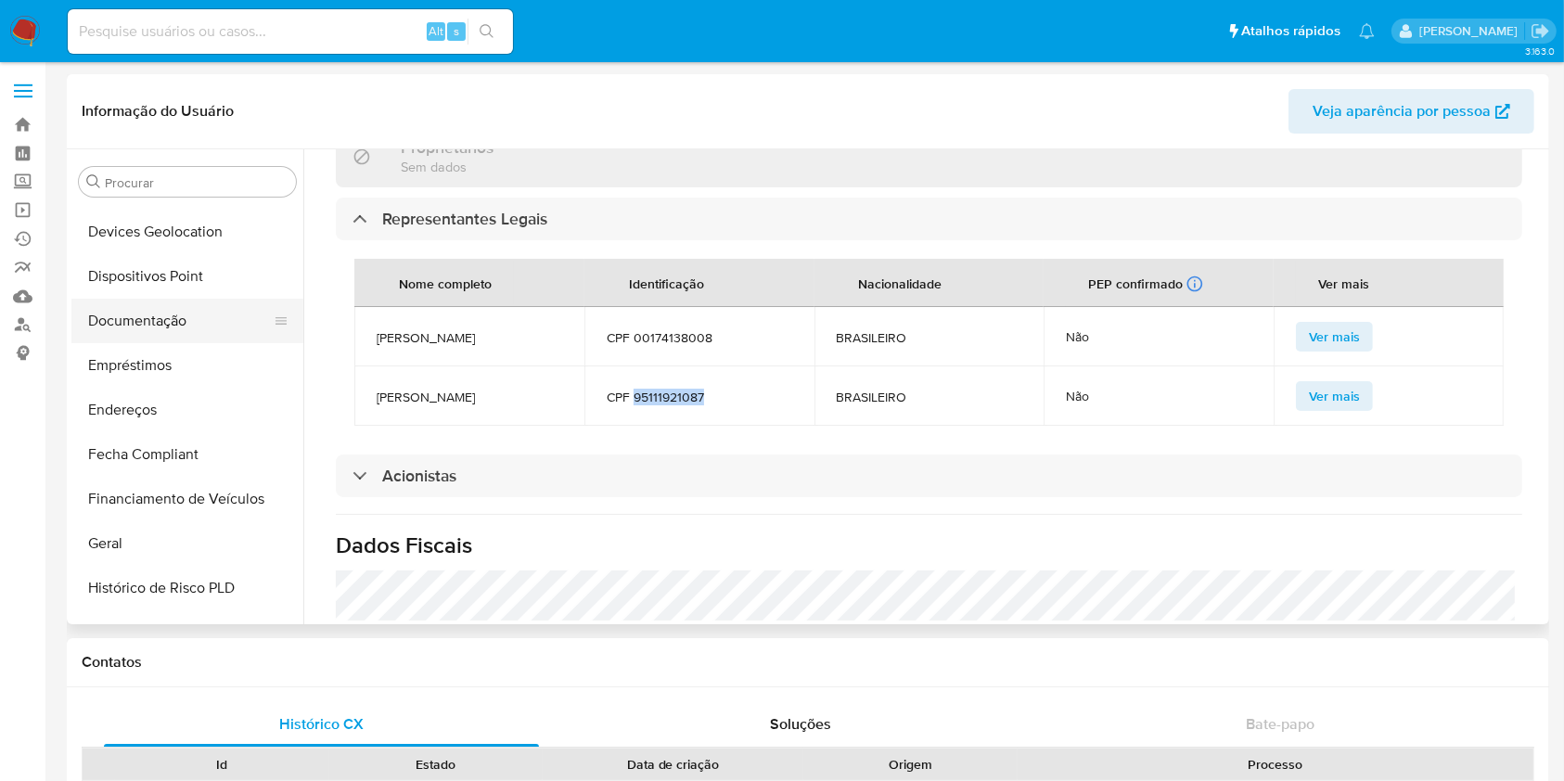
scroll to position [264, 0]
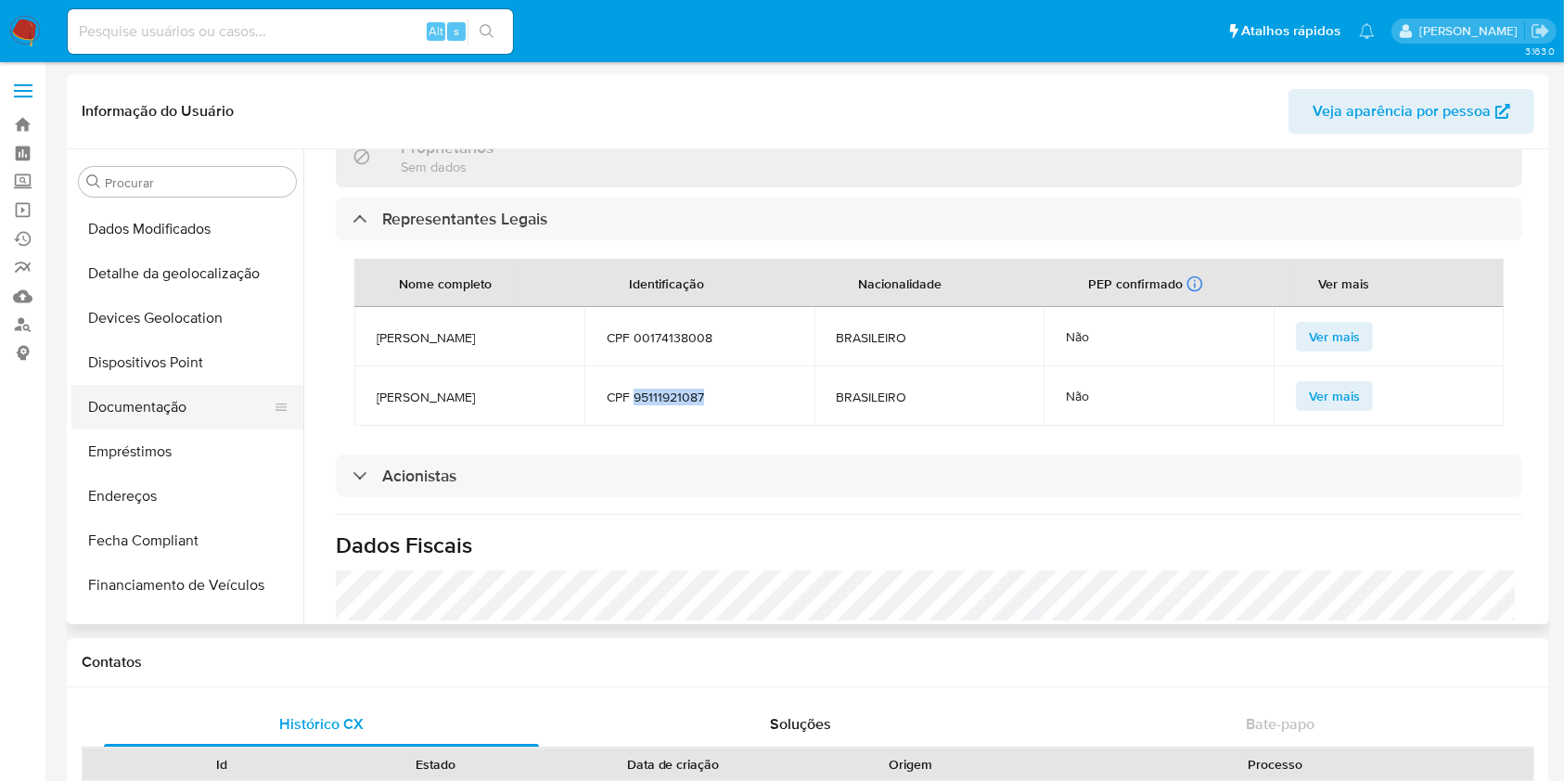
click at [166, 418] on button "Documentação" at bounding box center [179, 407] width 217 height 45
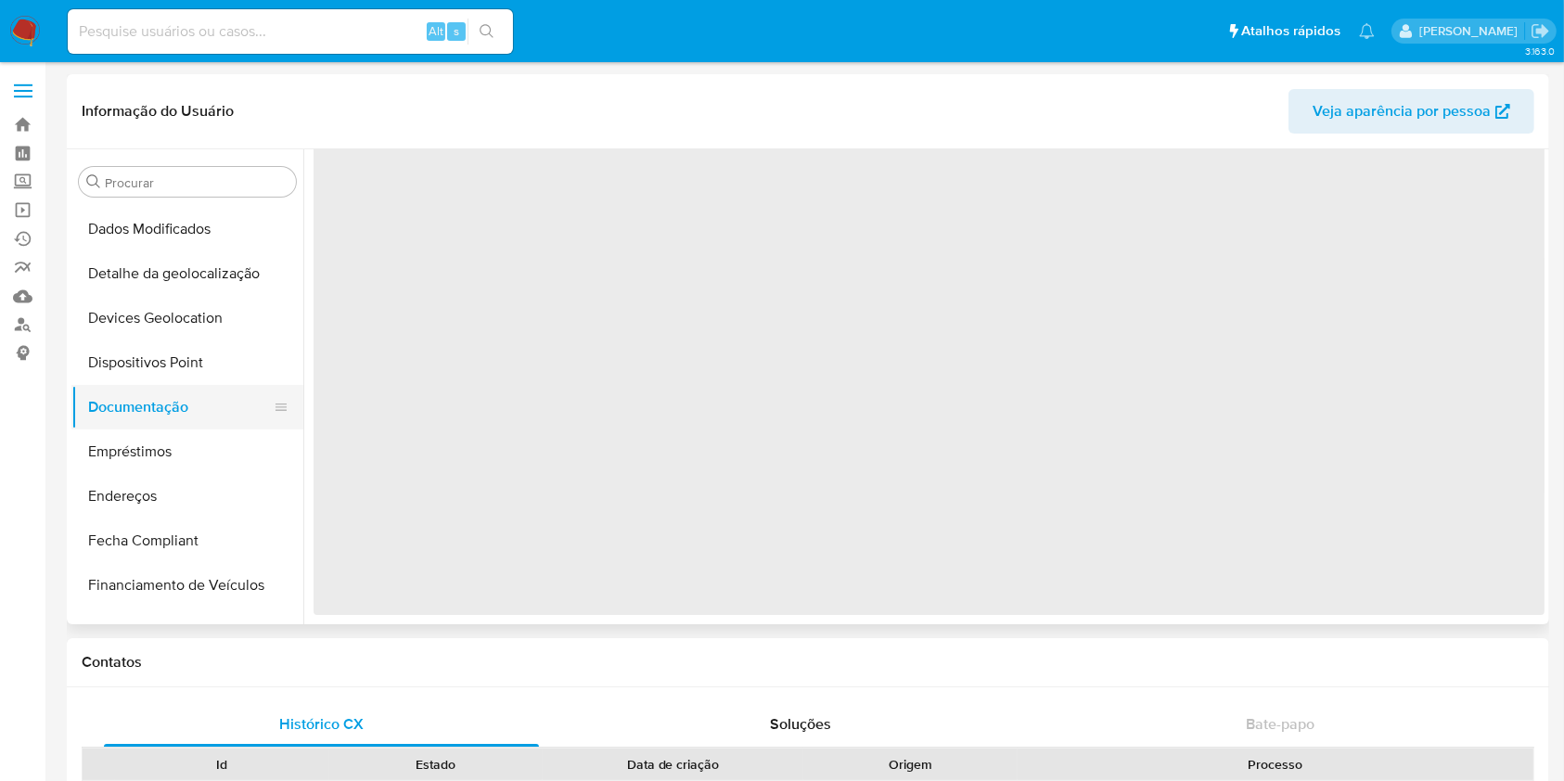
scroll to position [0, 0]
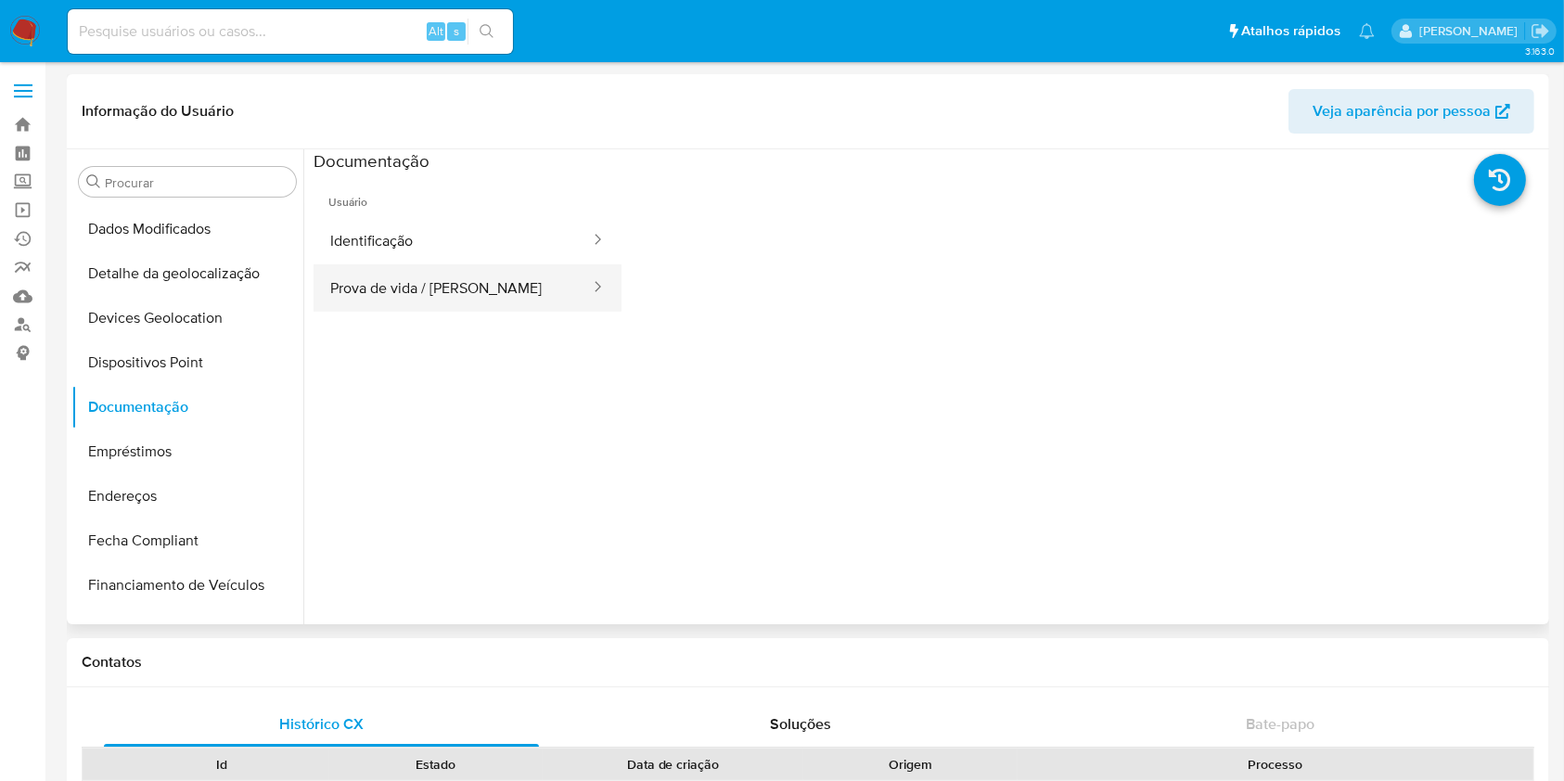
click at [435, 302] on button "Prova de vida / Selfie" at bounding box center [453, 287] width 278 height 47
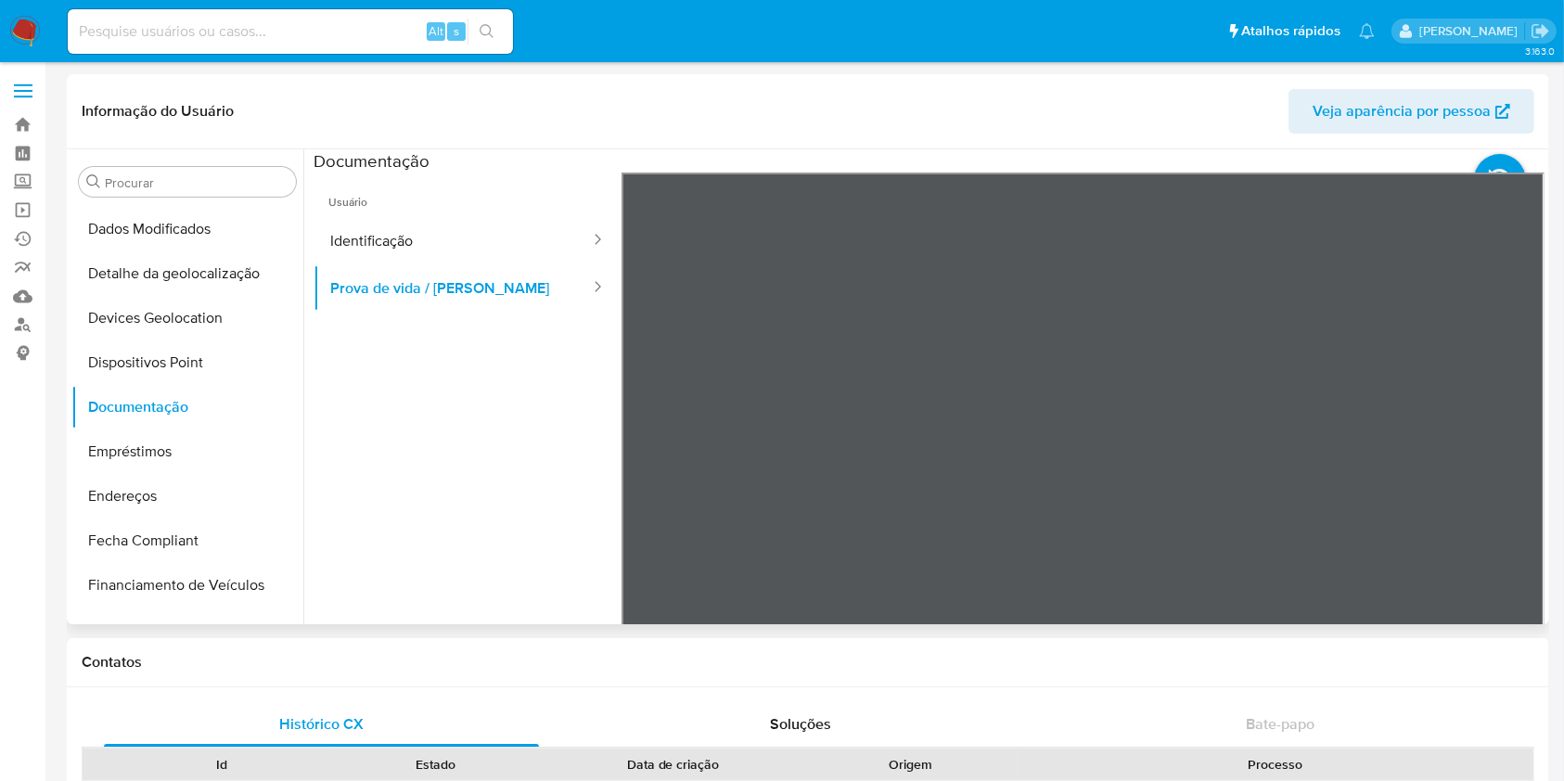
scroll to position [58, 0]
click at [407, 250] on button "Identificação" at bounding box center [453, 240] width 278 height 47
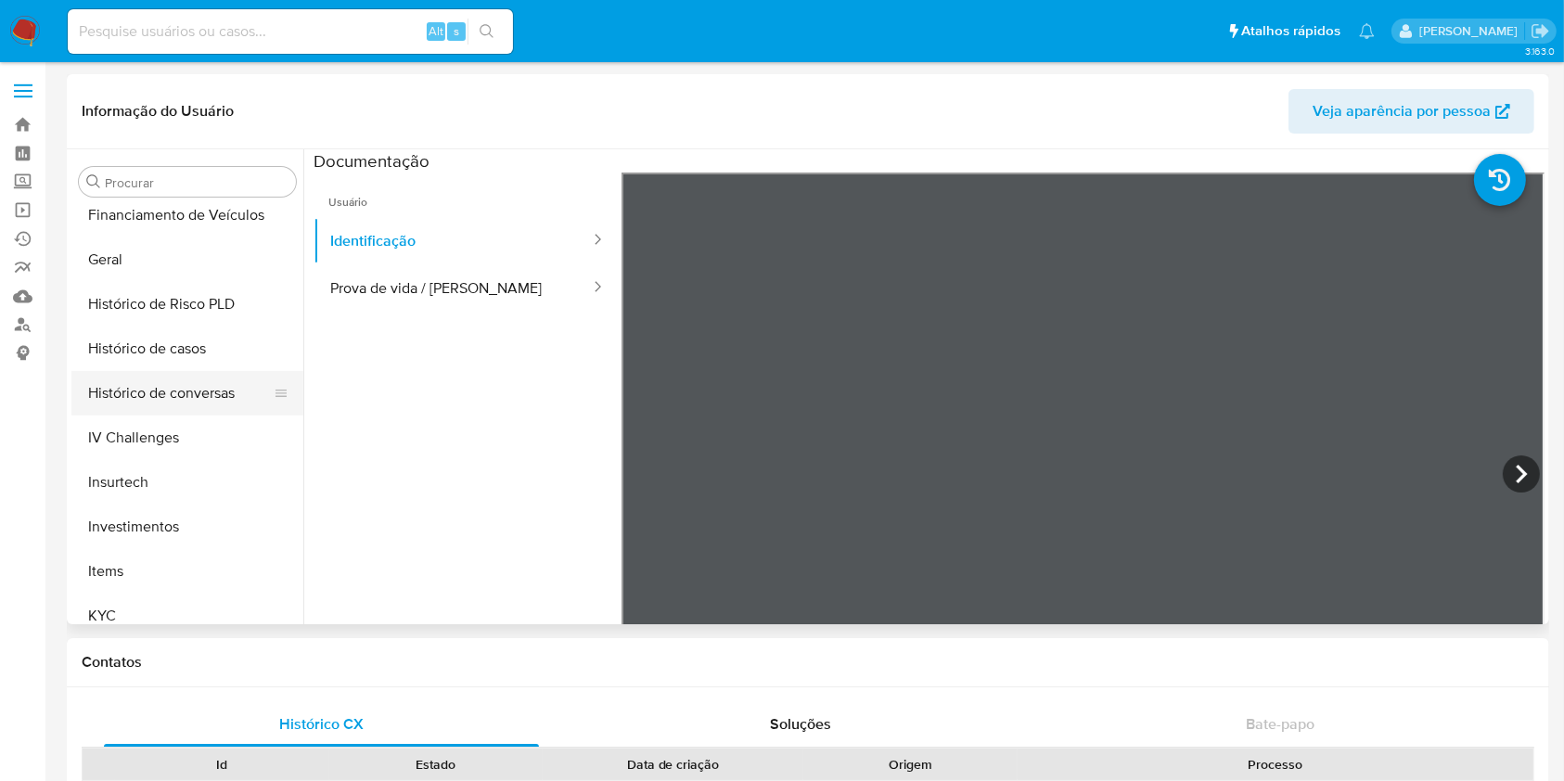
scroll to position [636, 0]
click at [199, 492] on button "Insurtech" at bounding box center [179, 481] width 217 height 45
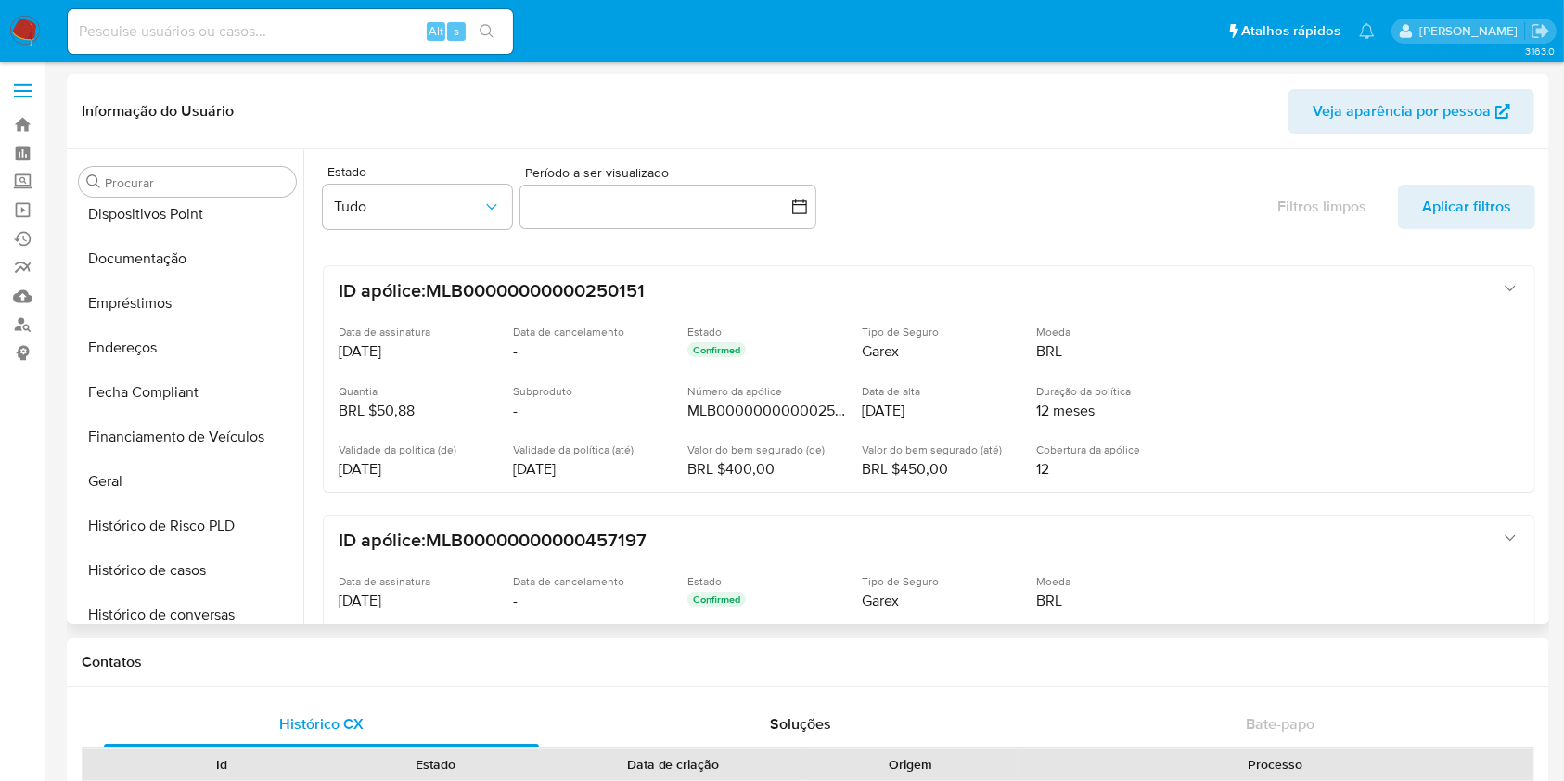
scroll to position [141, 0]
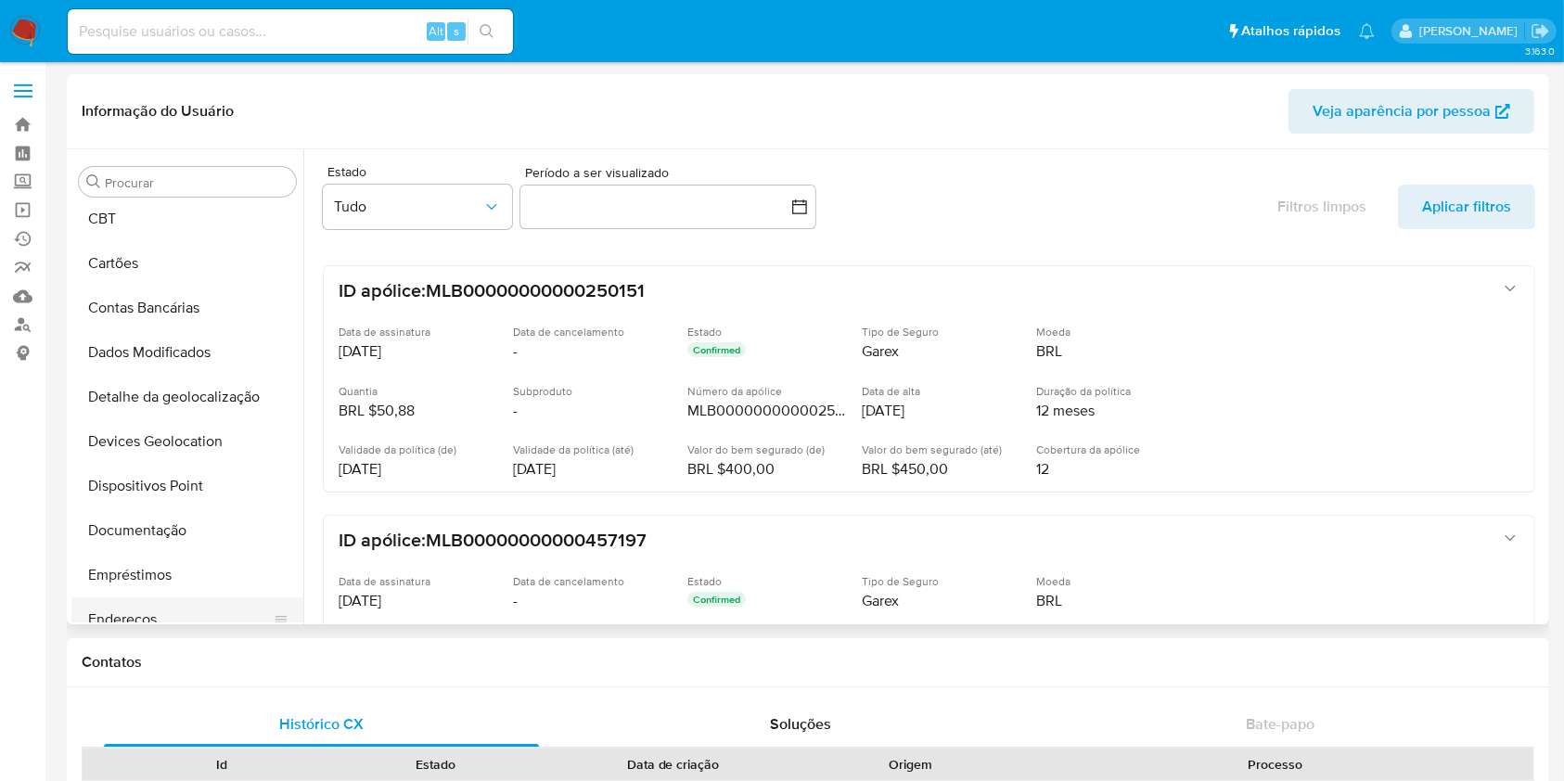
click at [178, 607] on button "Endereços" at bounding box center [179, 620] width 217 height 45
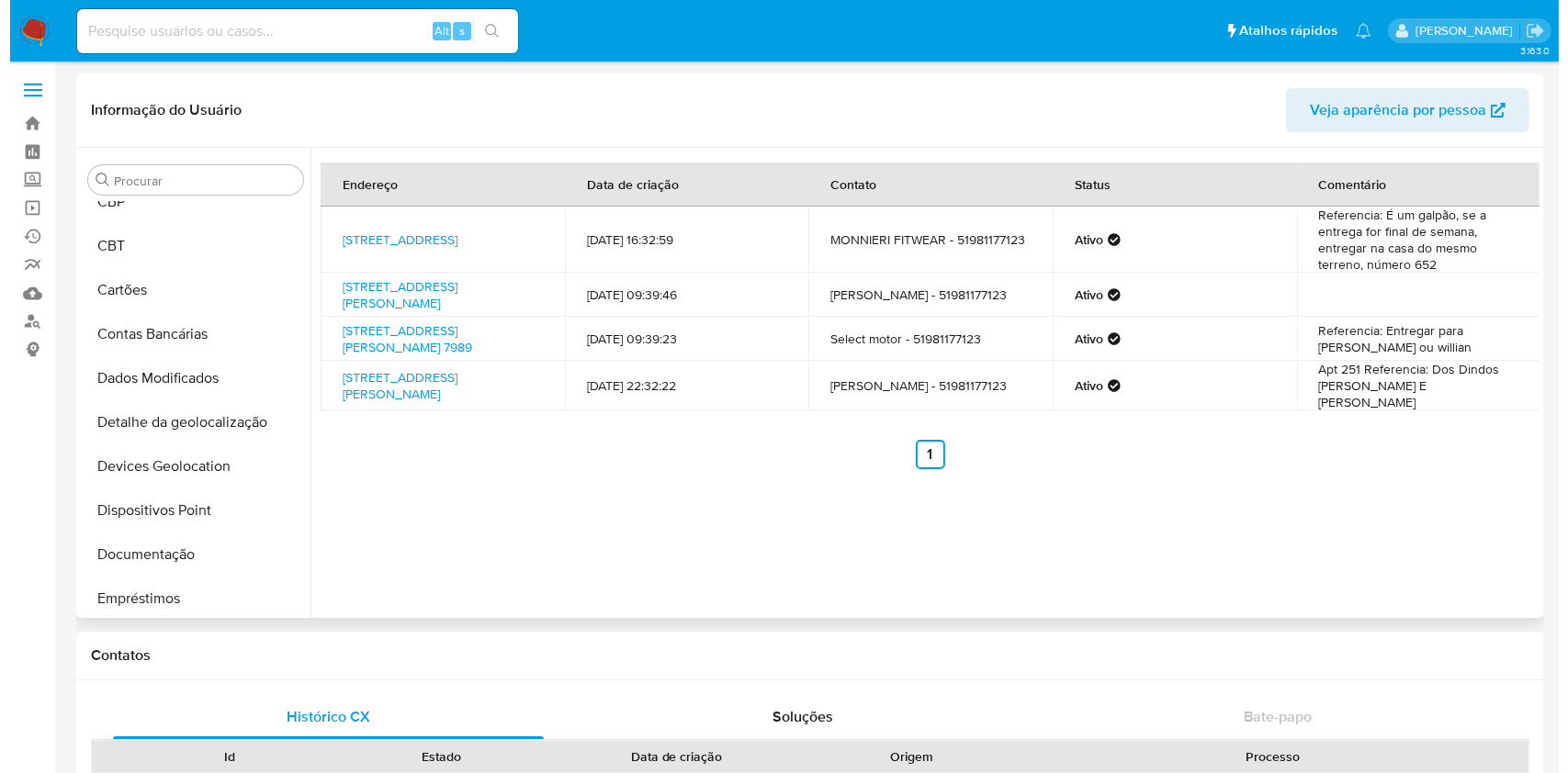
scroll to position [367, 0]
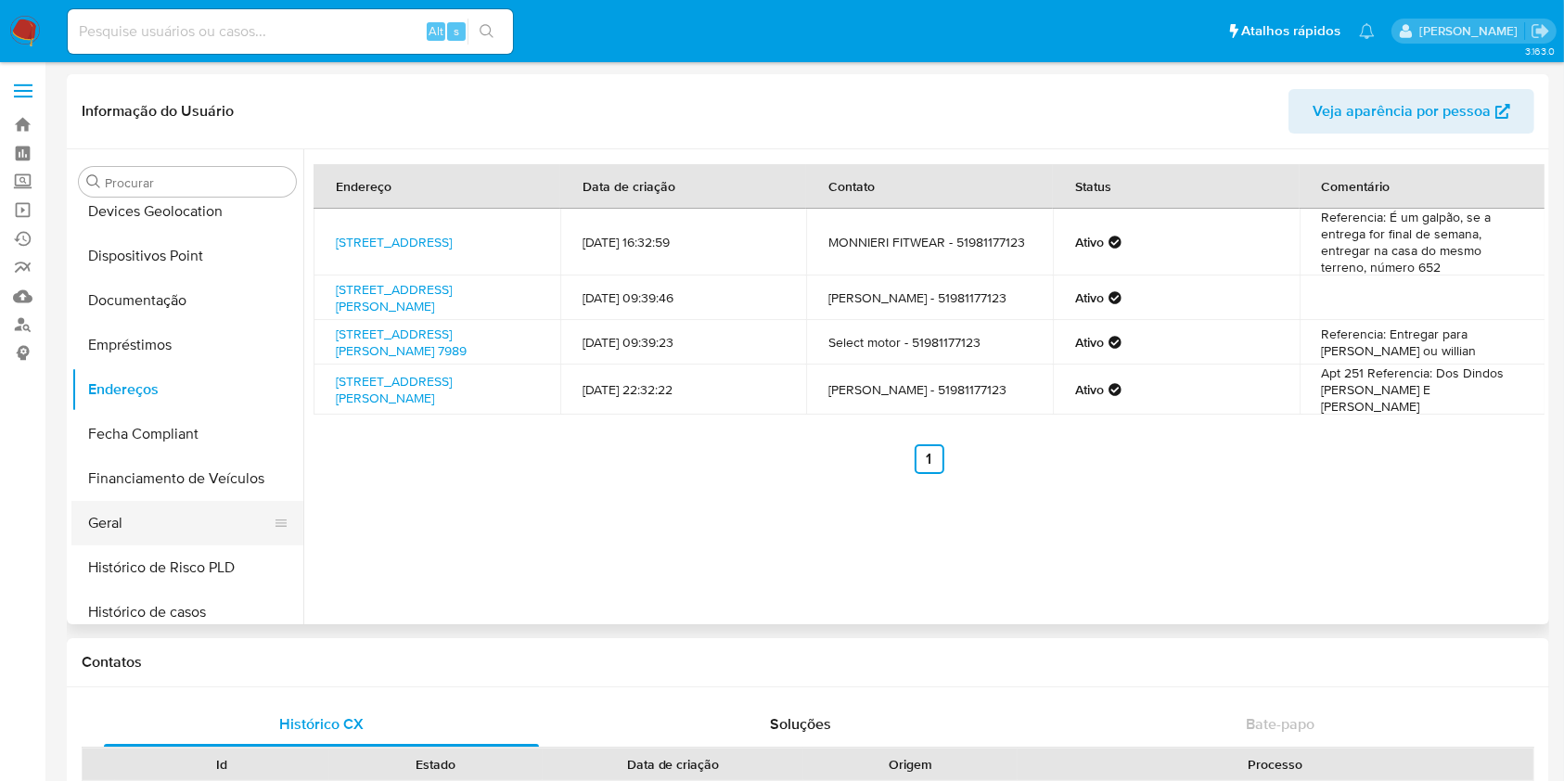
click at [188, 524] on button "Geral" at bounding box center [179, 523] width 217 height 45
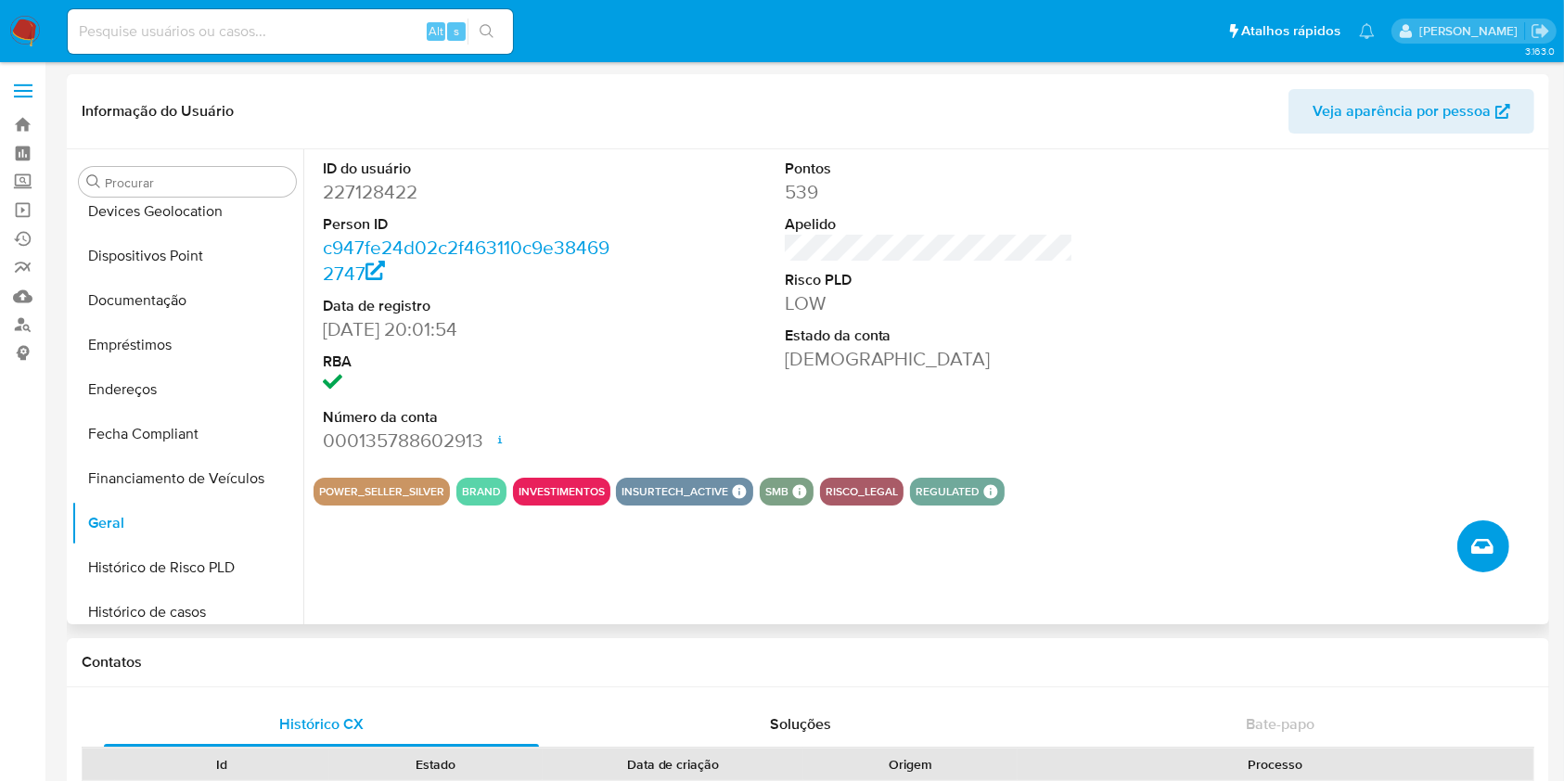
click at [1475, 555] on icon "Criar caso manual" at bounding box center [1483, 546] width 22 height 22
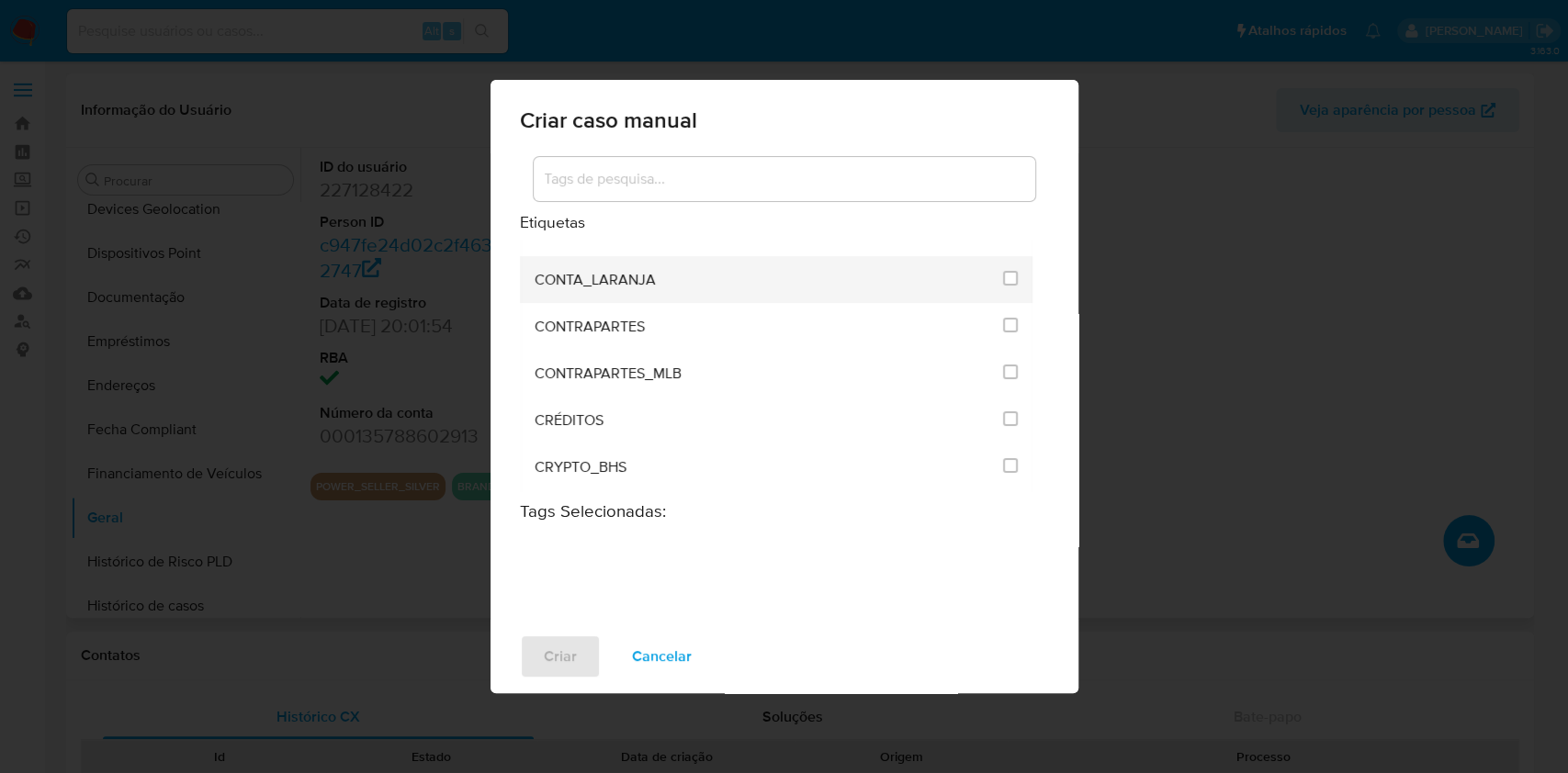
scroll to position [490, 0]
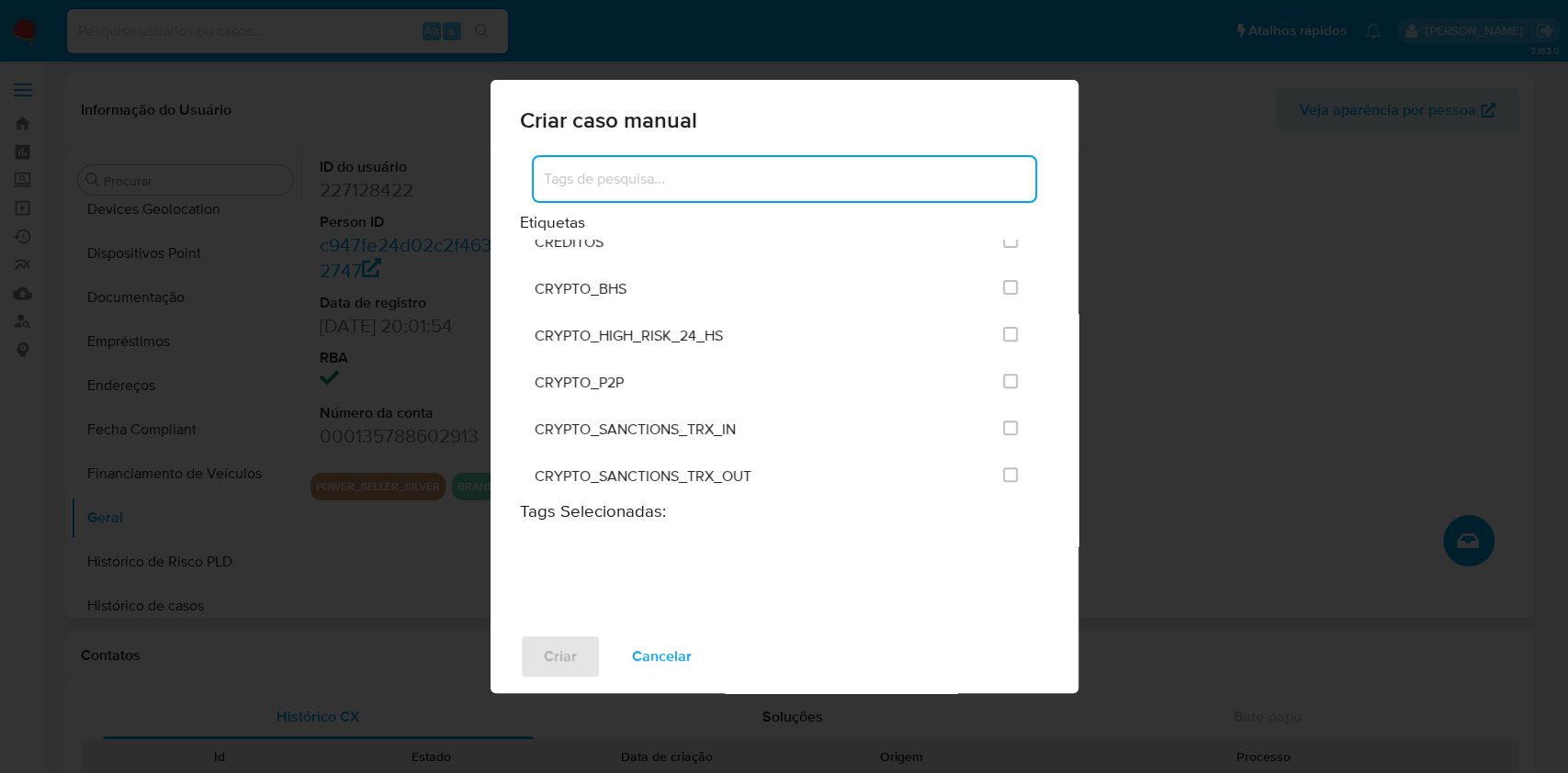
click at [841, 182] on input at bounding box center [784, 179] width 502 height 24
type input "k"
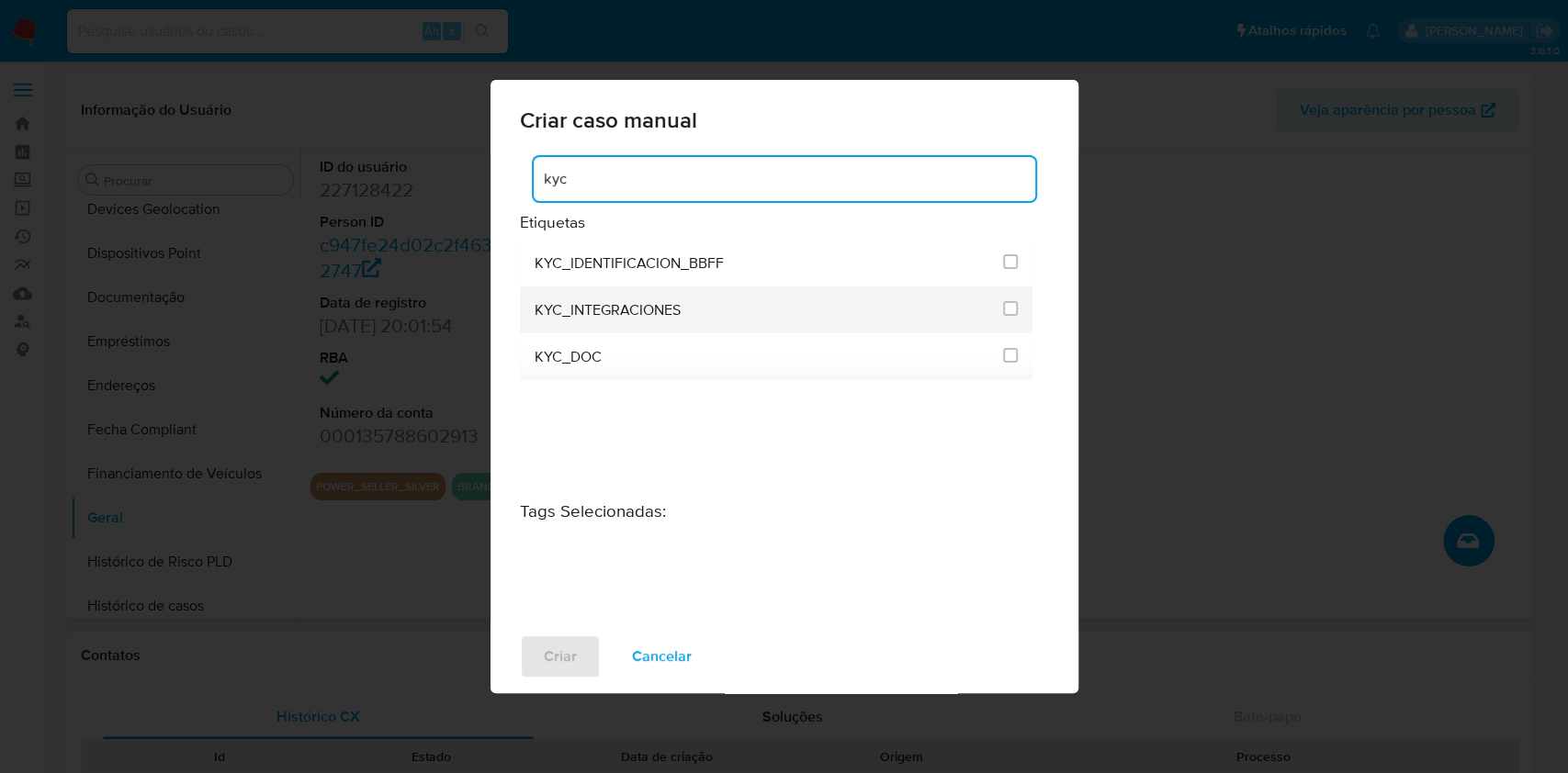
type input "kyc"
click at [789, 319] on div "KYC_INTEGRACIONES" at bounding box center [763, 309] width 458 height 47
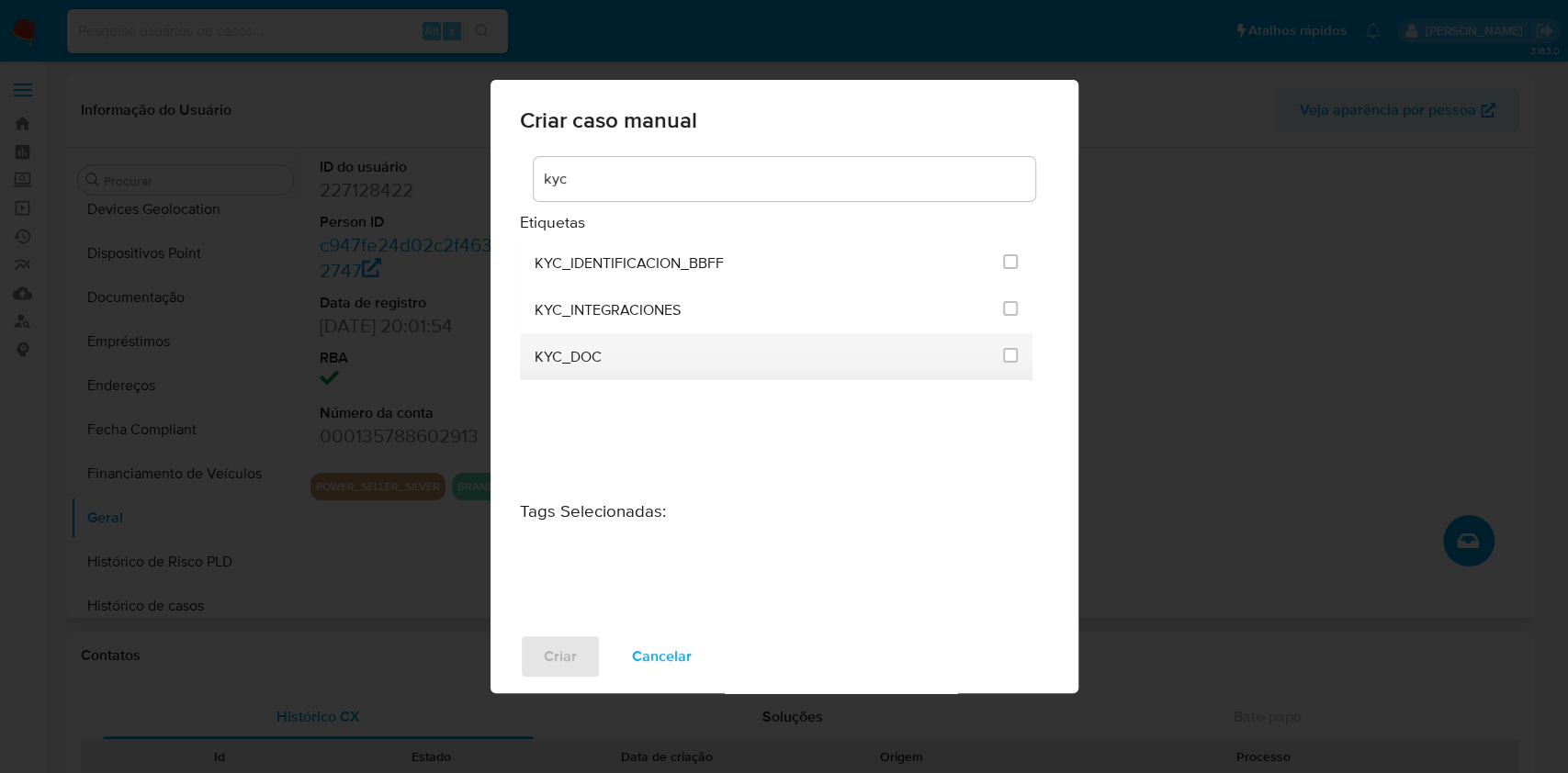
drag, startPoint x: 1017, startPoint y: 308, endPoint x: 994, endPoint y: 360, distance: 56.9
click at [1016, 308] on input "2093" at bounding box center [1010, 308] width 15 height 15
checkbox input "true"
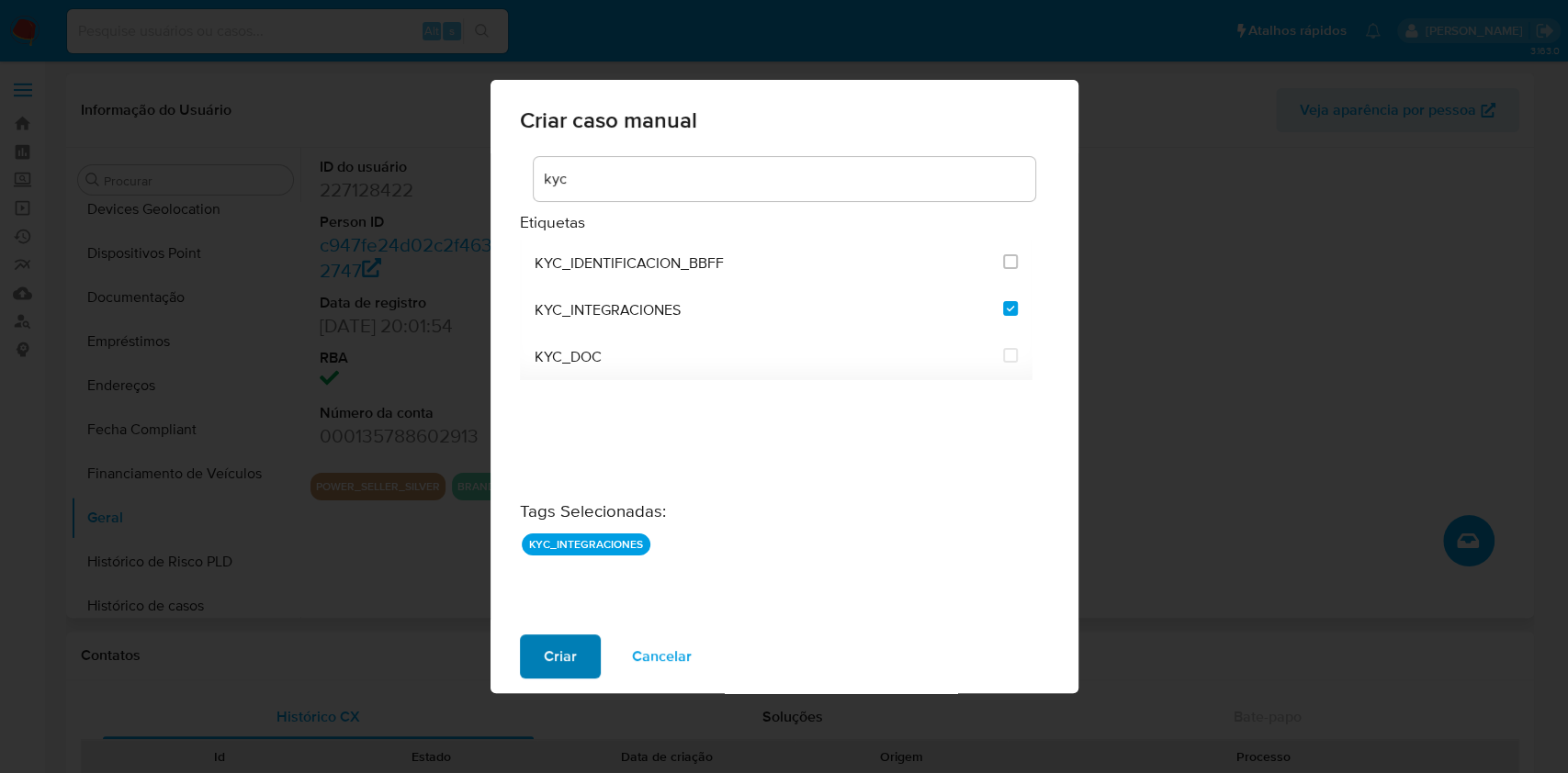
click at [590, 645] on button "Criar" at bounding box center [560, 656] width 81 height 45
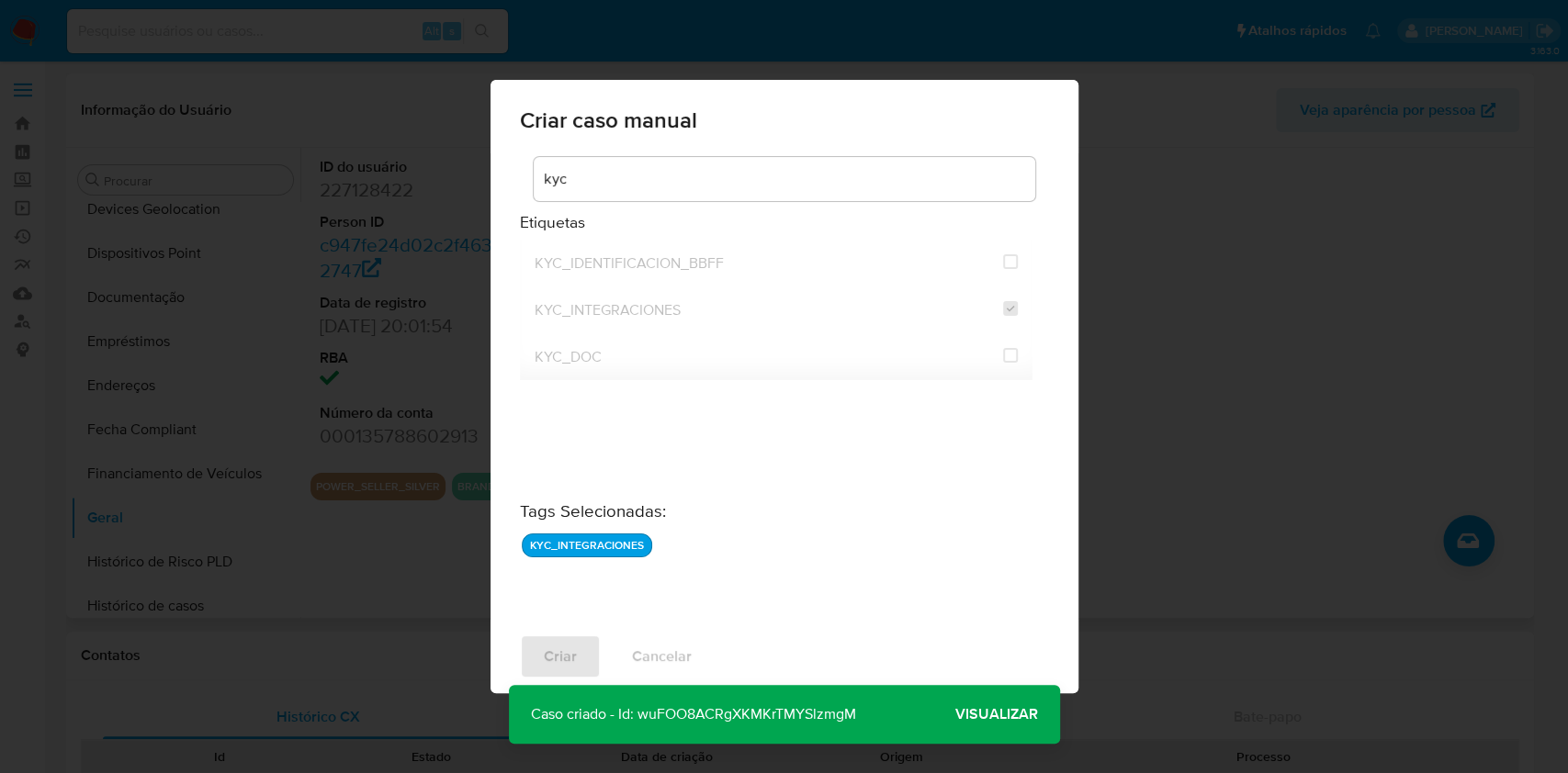
click at [965, 715] on span "Visualizar" at bounding box center [997, 715] width 83 height 0
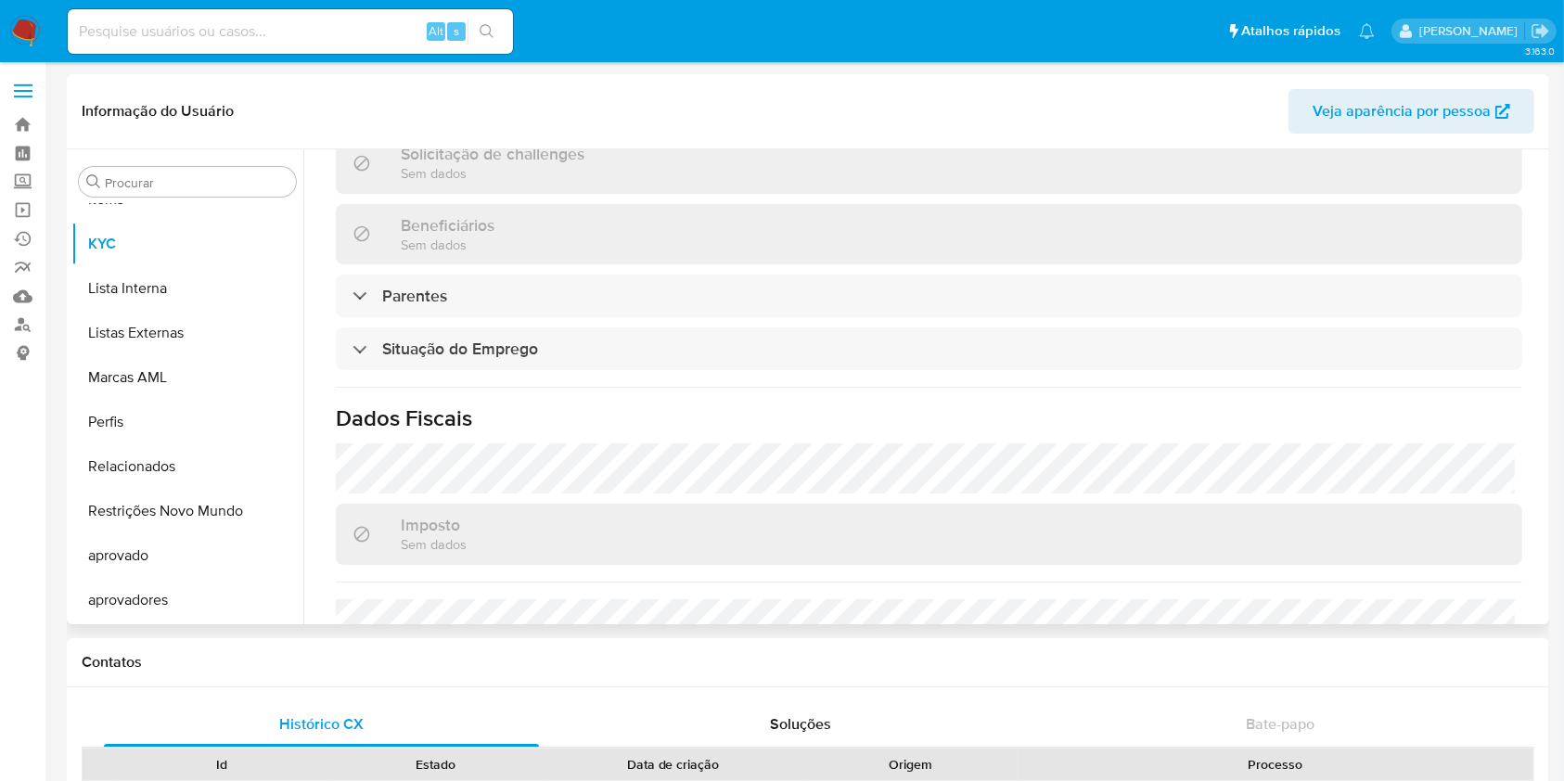
scroll to position [503, 0]
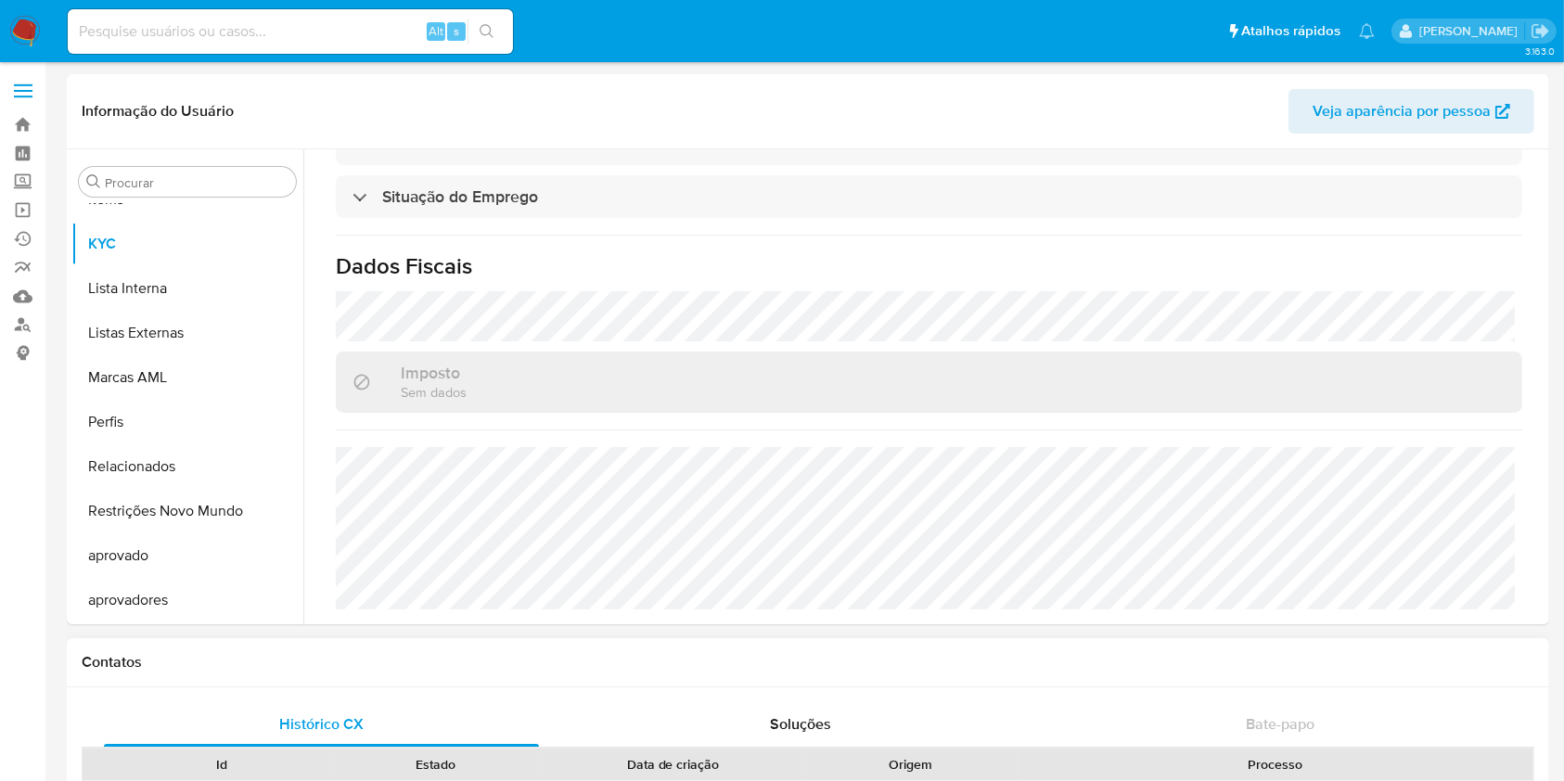
select select "10"
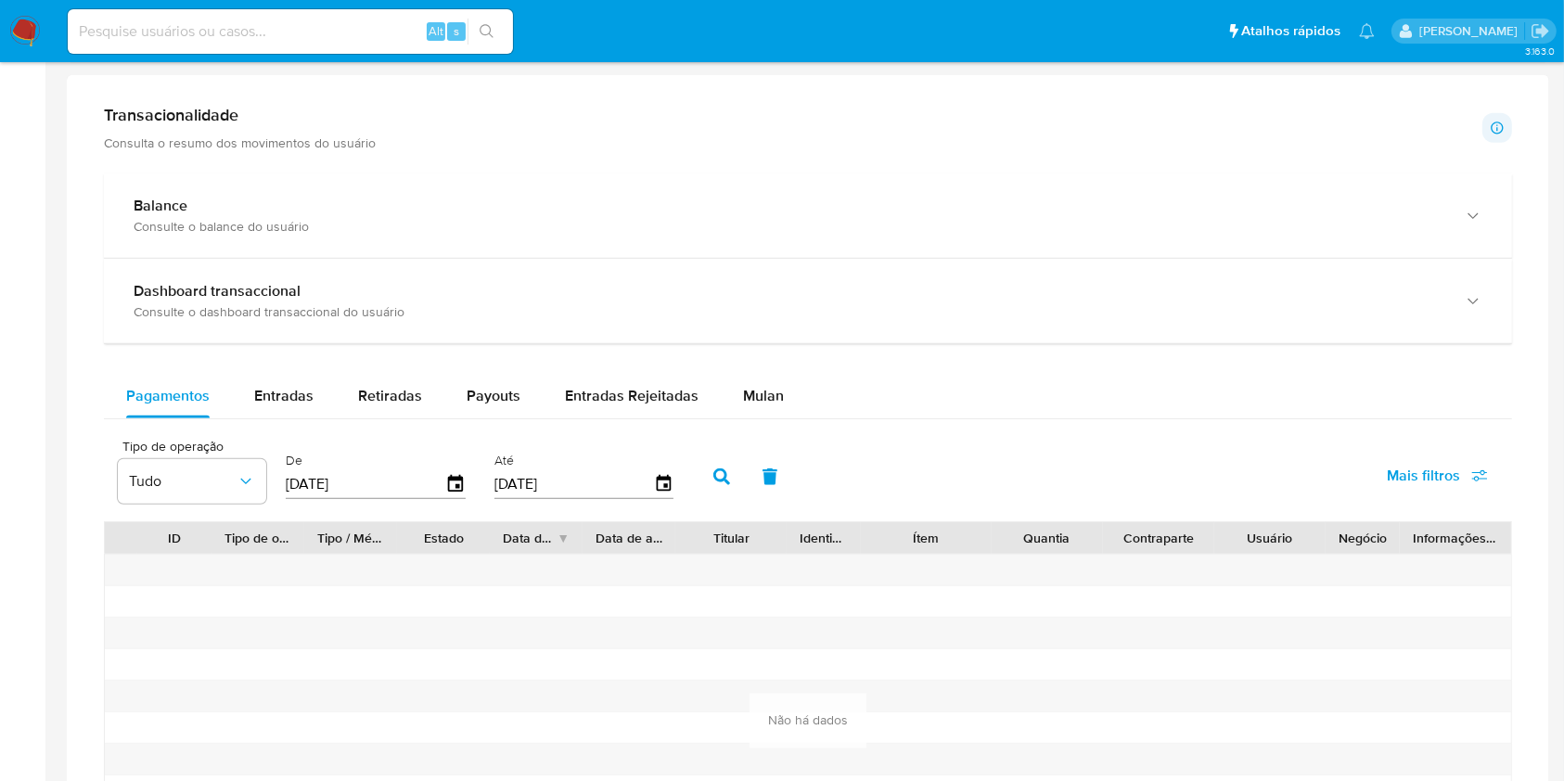
scroll to position [1113, 0]
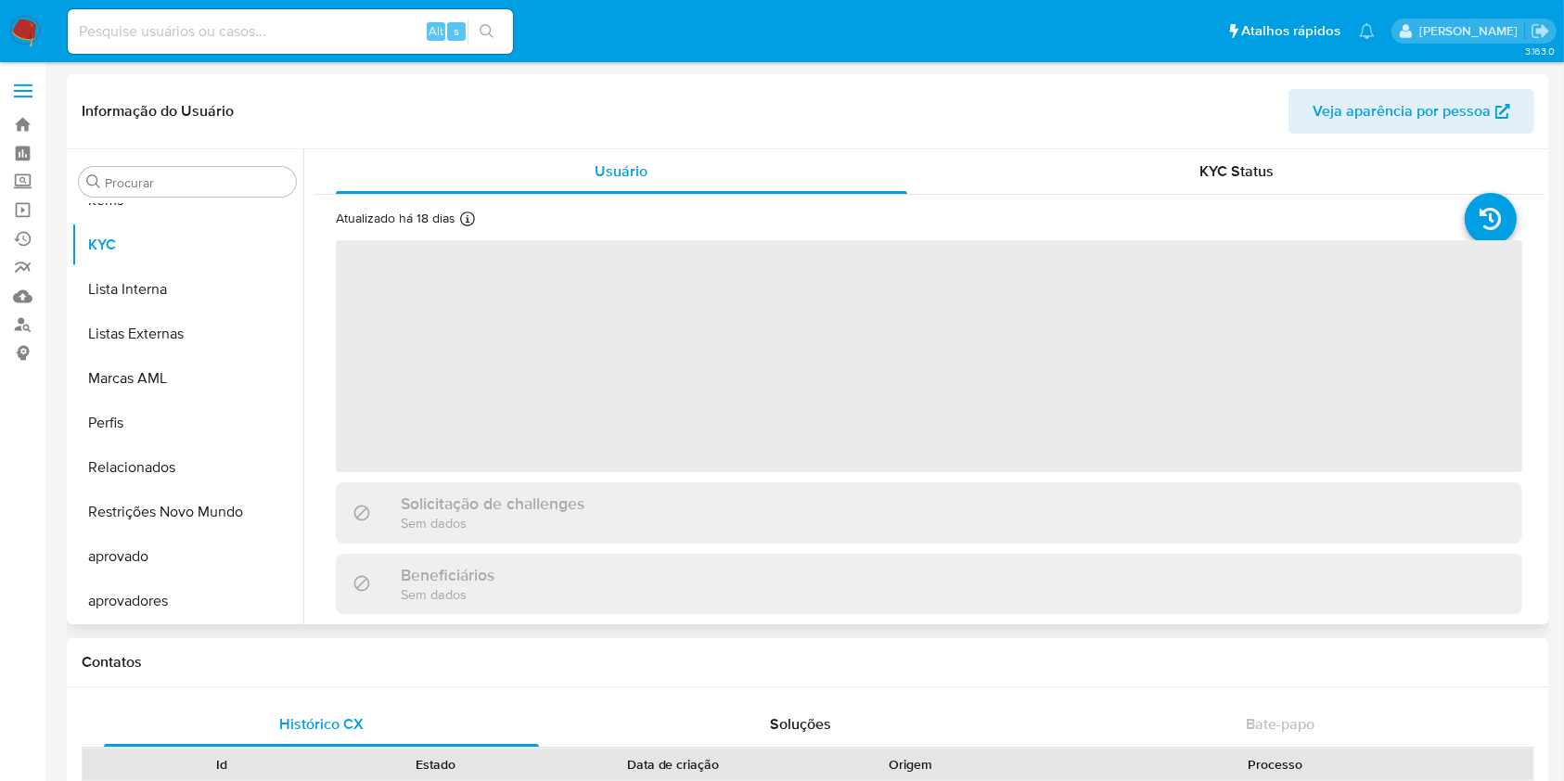
scroll to position [1007, 0]
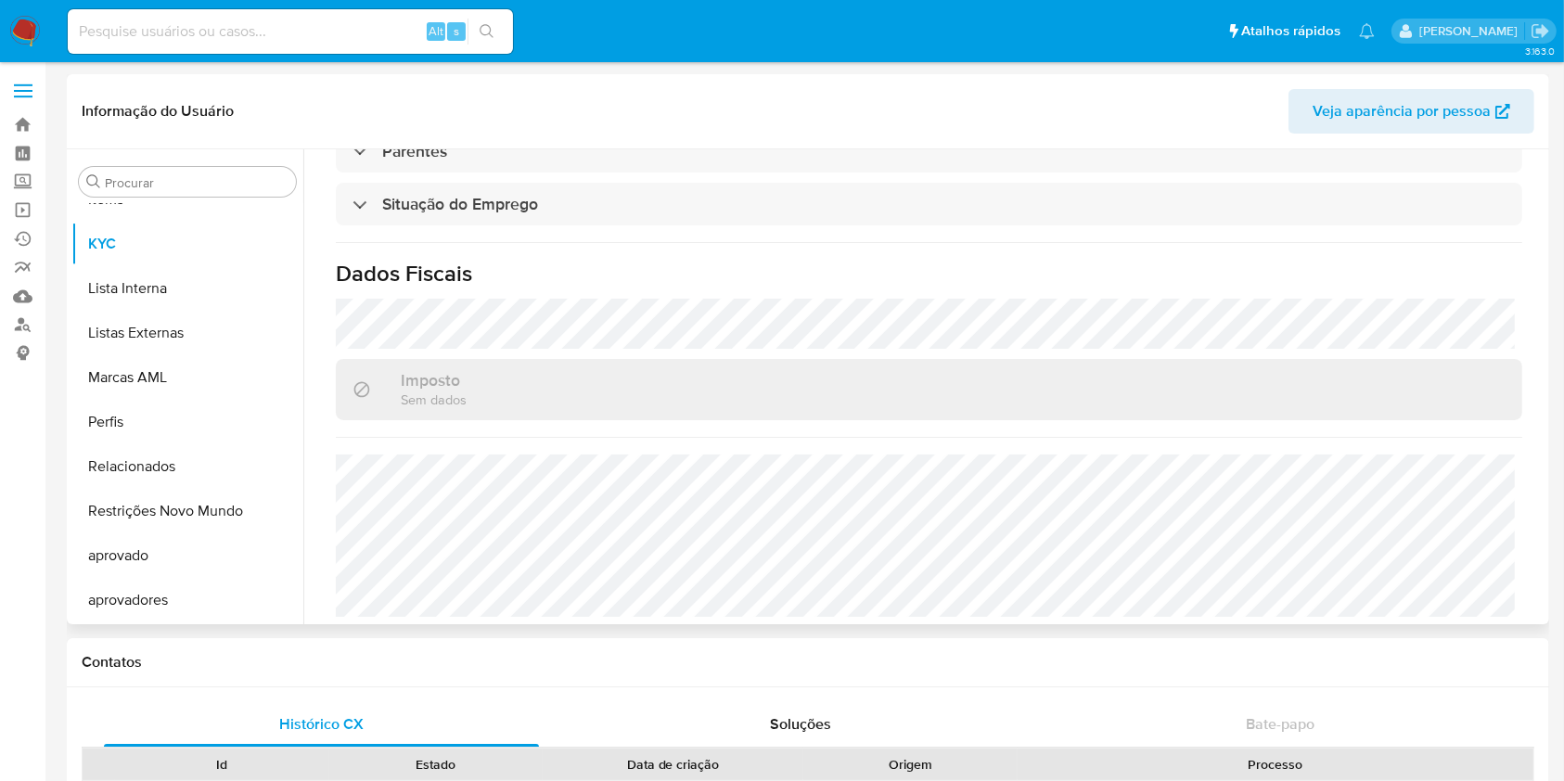
select select "10"
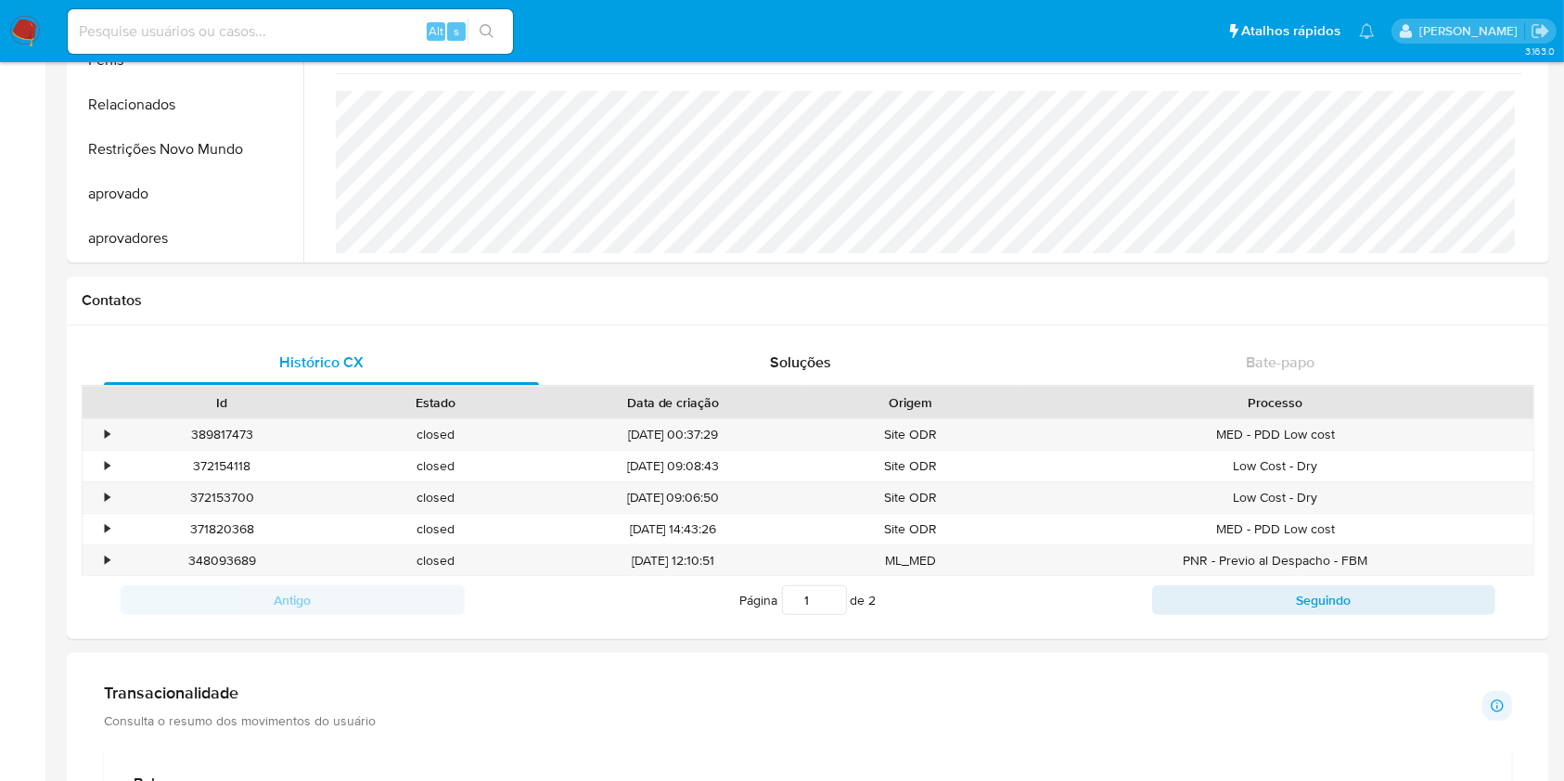
scroll to position [247, 0]
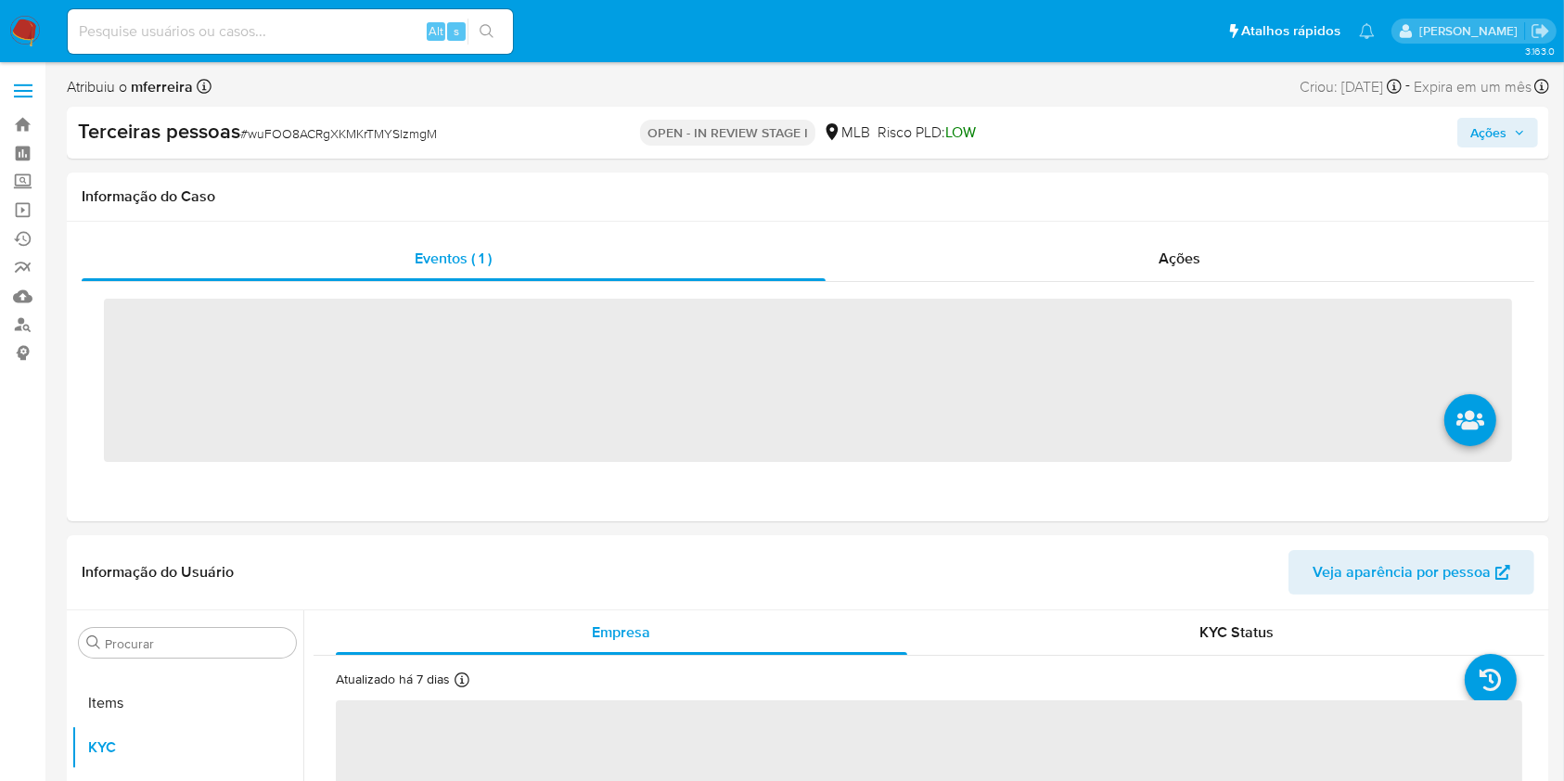
scroll to position [1051, 0]
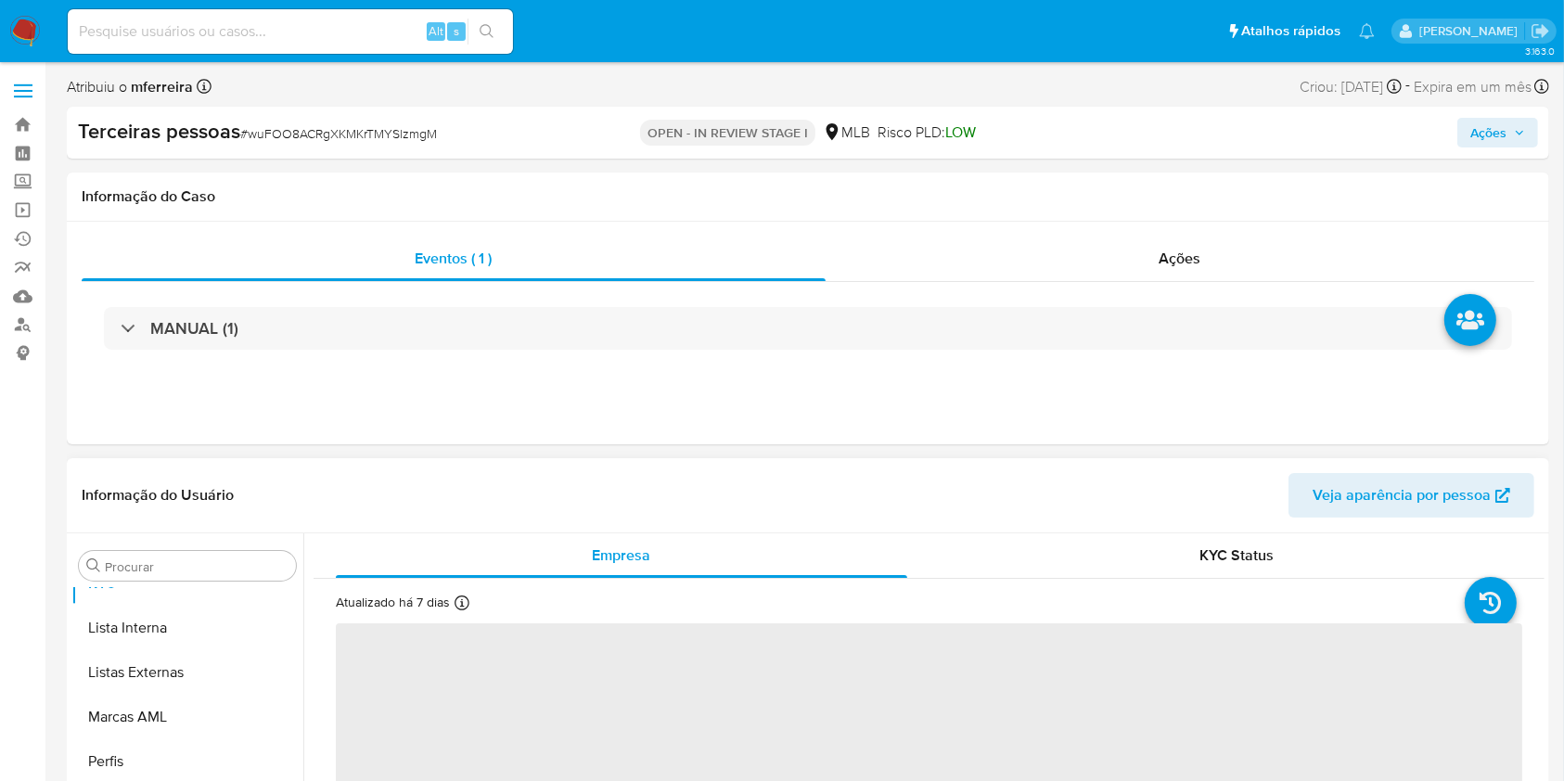
select select "10"
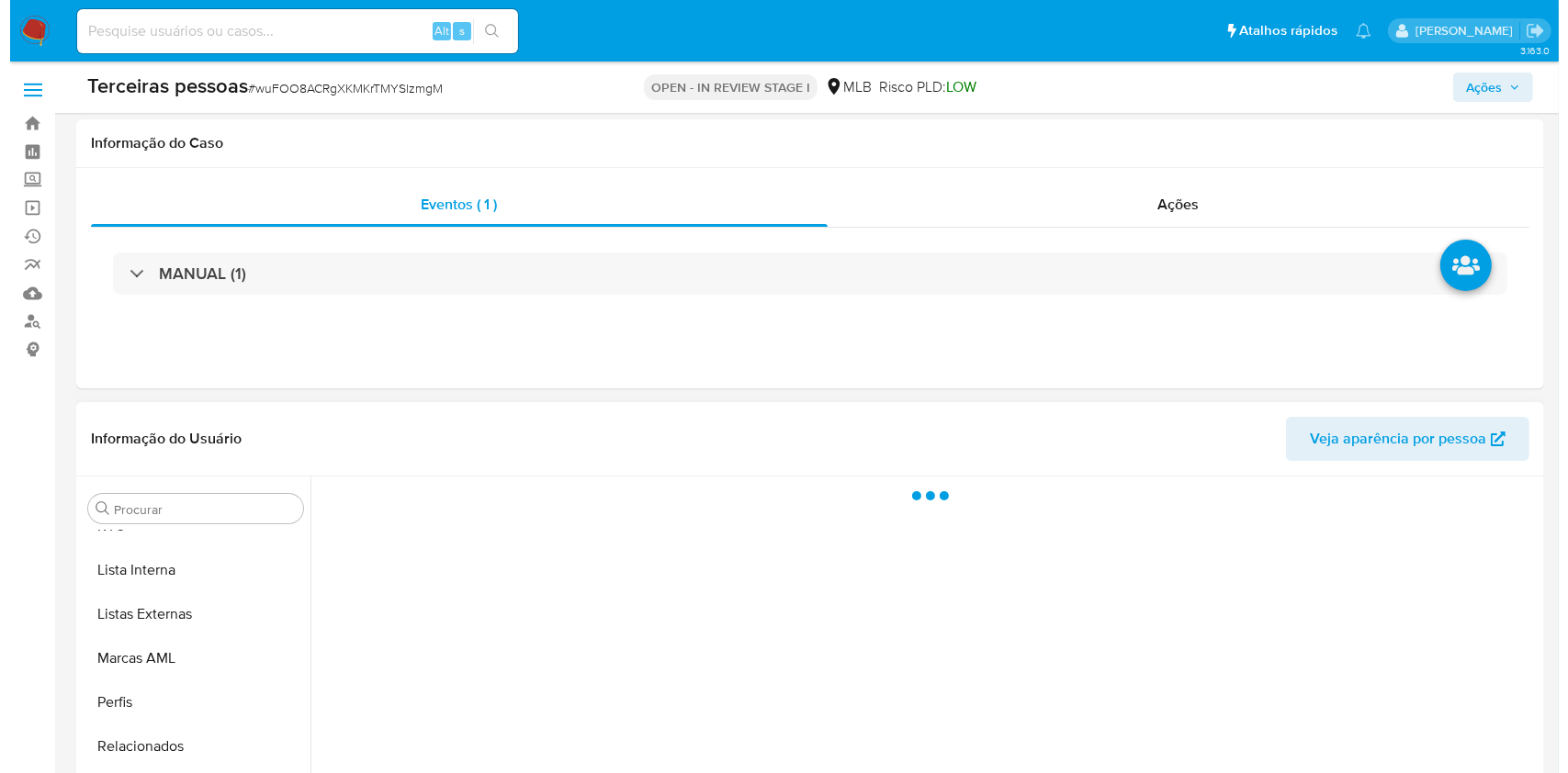
scroll to position [338, 0]
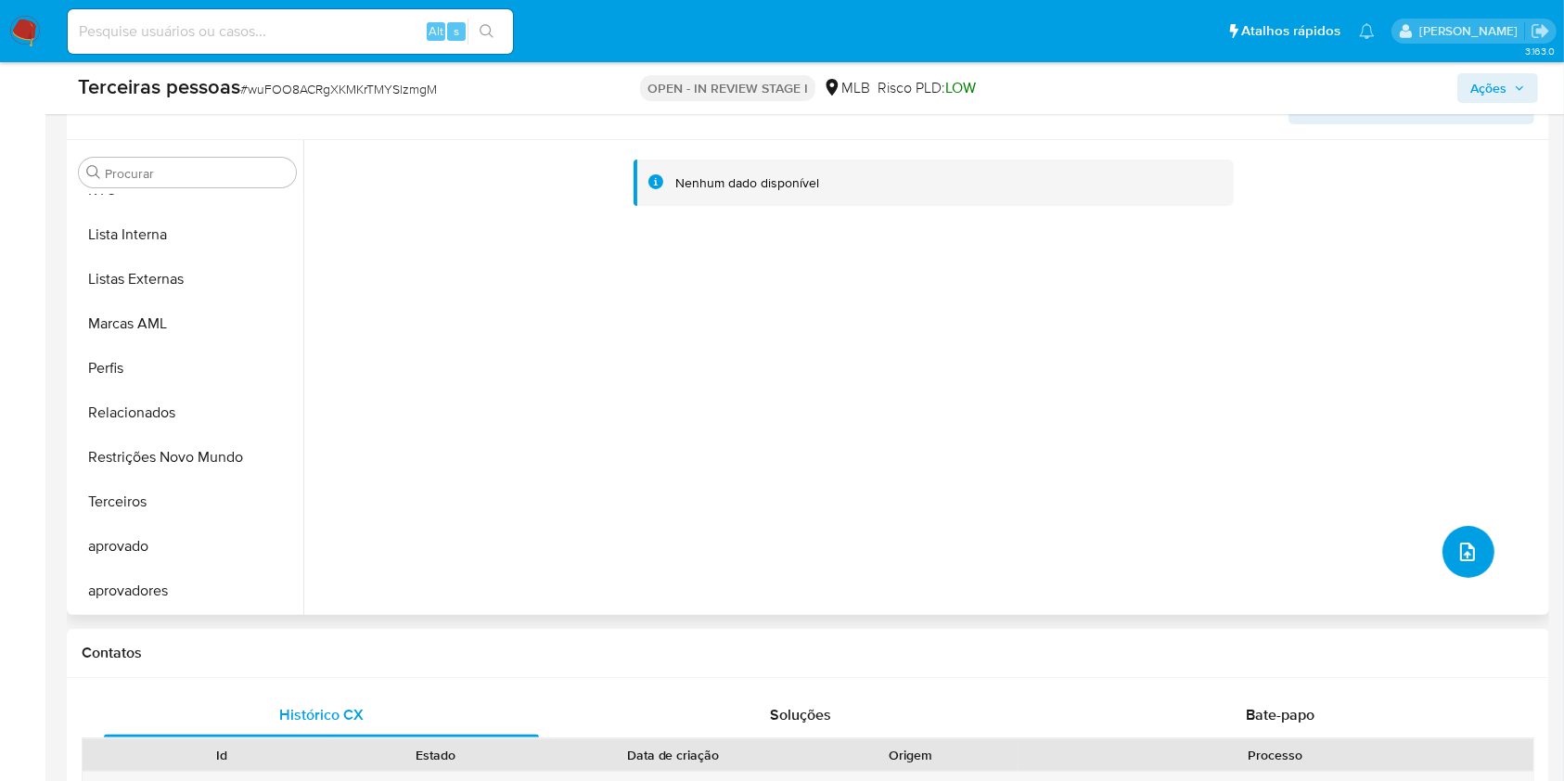
click at [1458, 575] on button "upload-file" at bounding box center [1469, 552] width 52 height 52
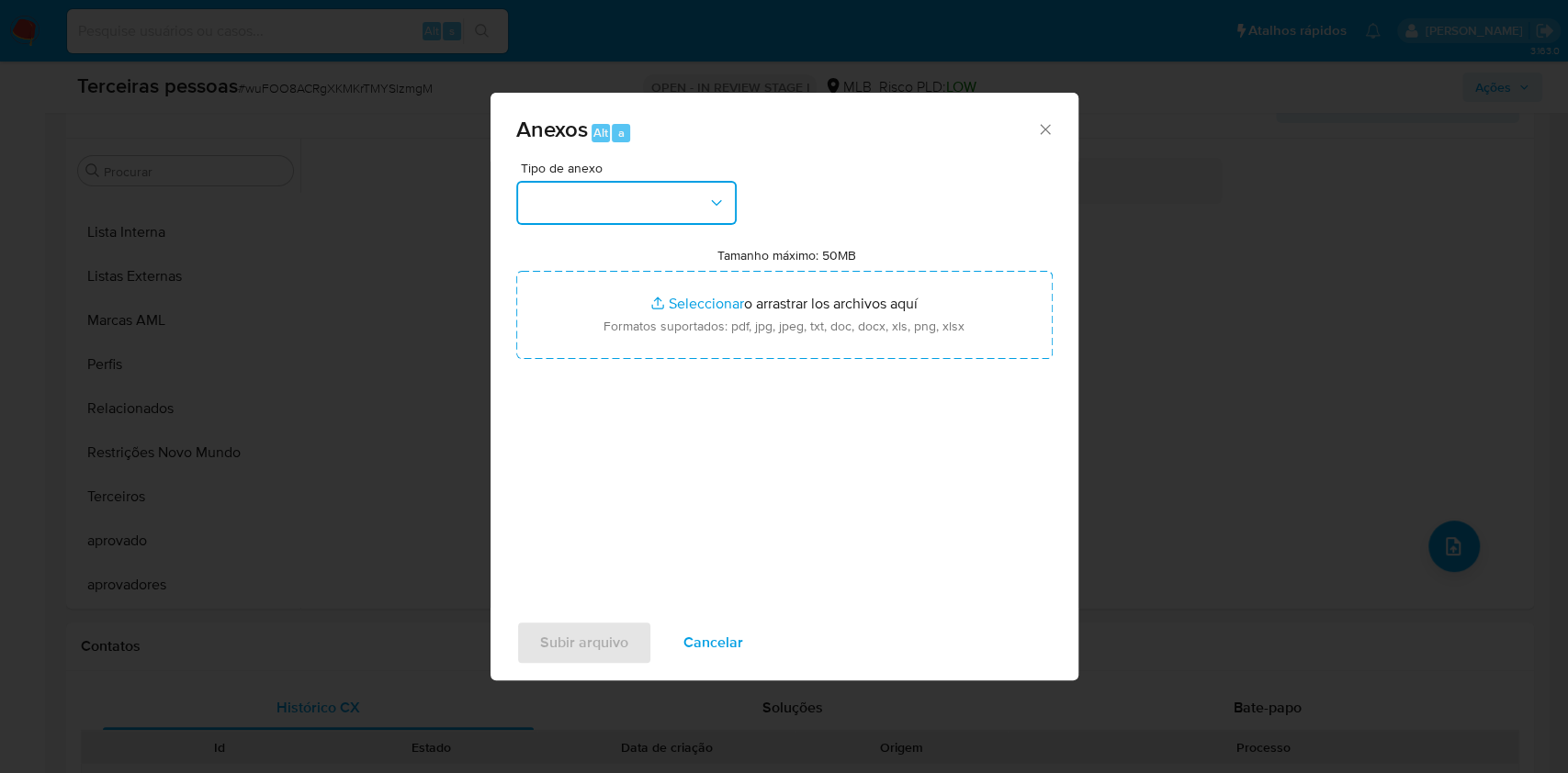
click at [616, 210] on button "button" at bounding box center [626, 203] width 221 height 45
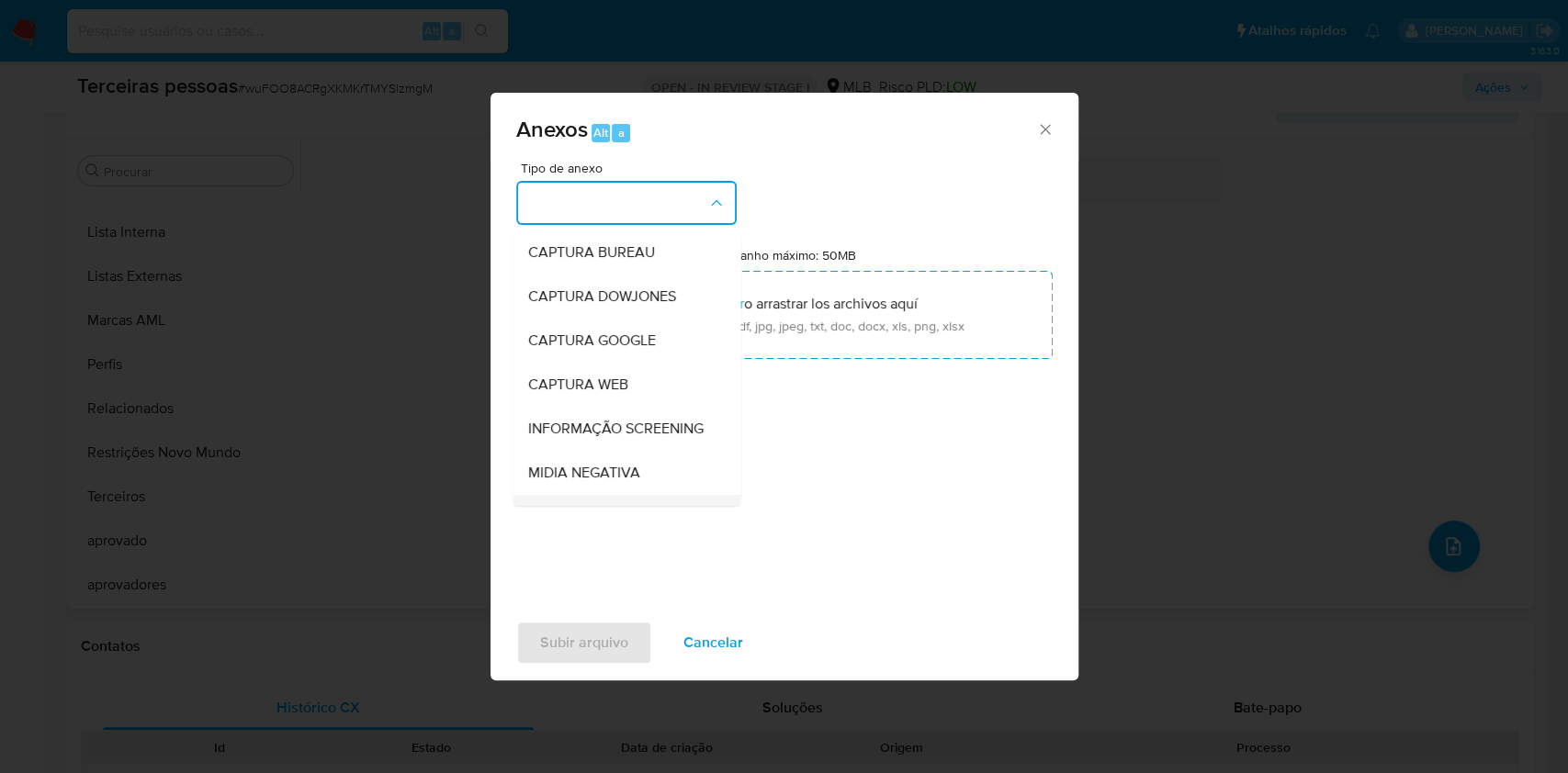
scroll to position [282, 0]
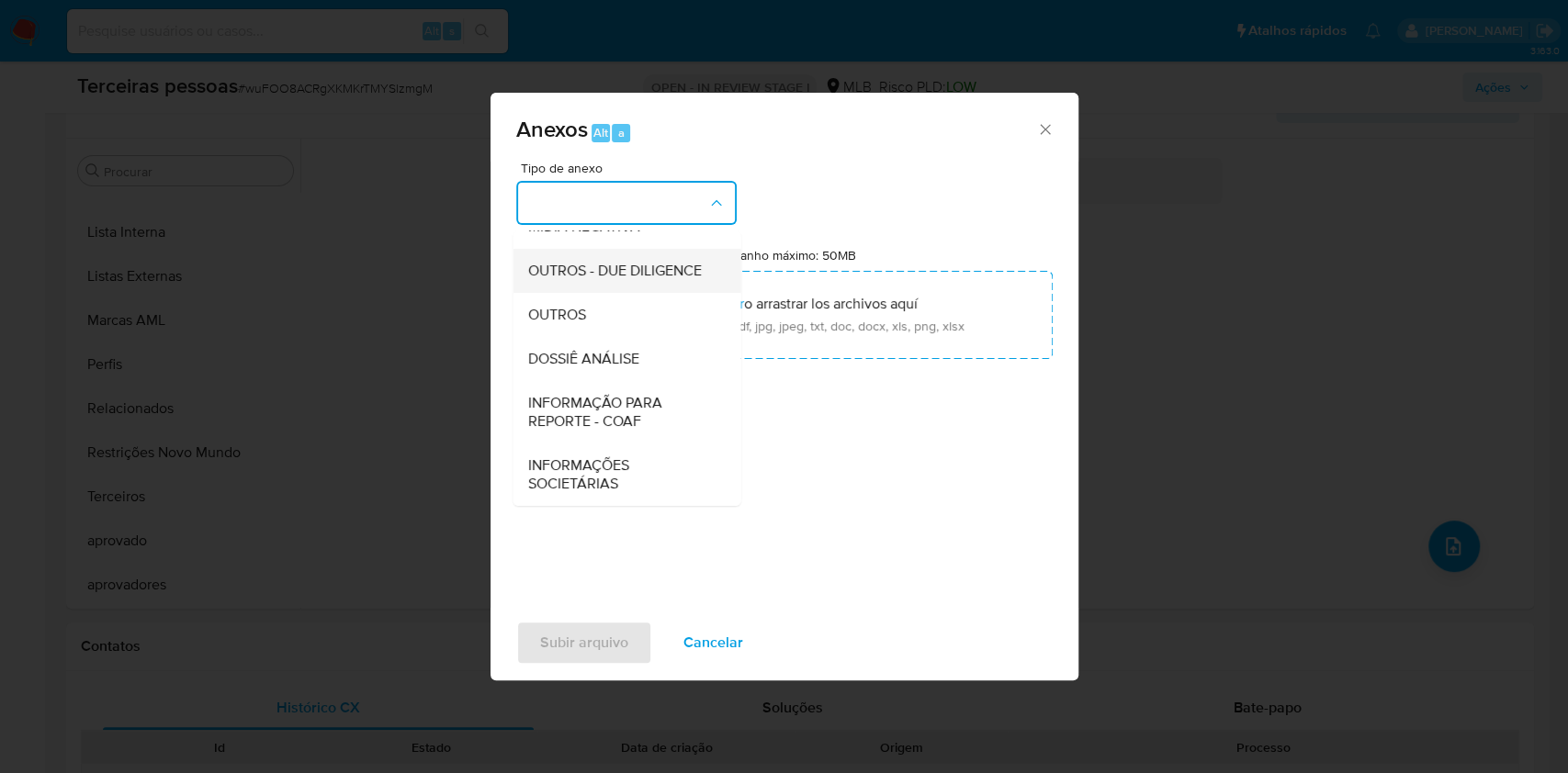
click at [594, 265] on span "OUTROS - DUE DILIGENCE" at bounding box center [614, 270] width 173 height 19
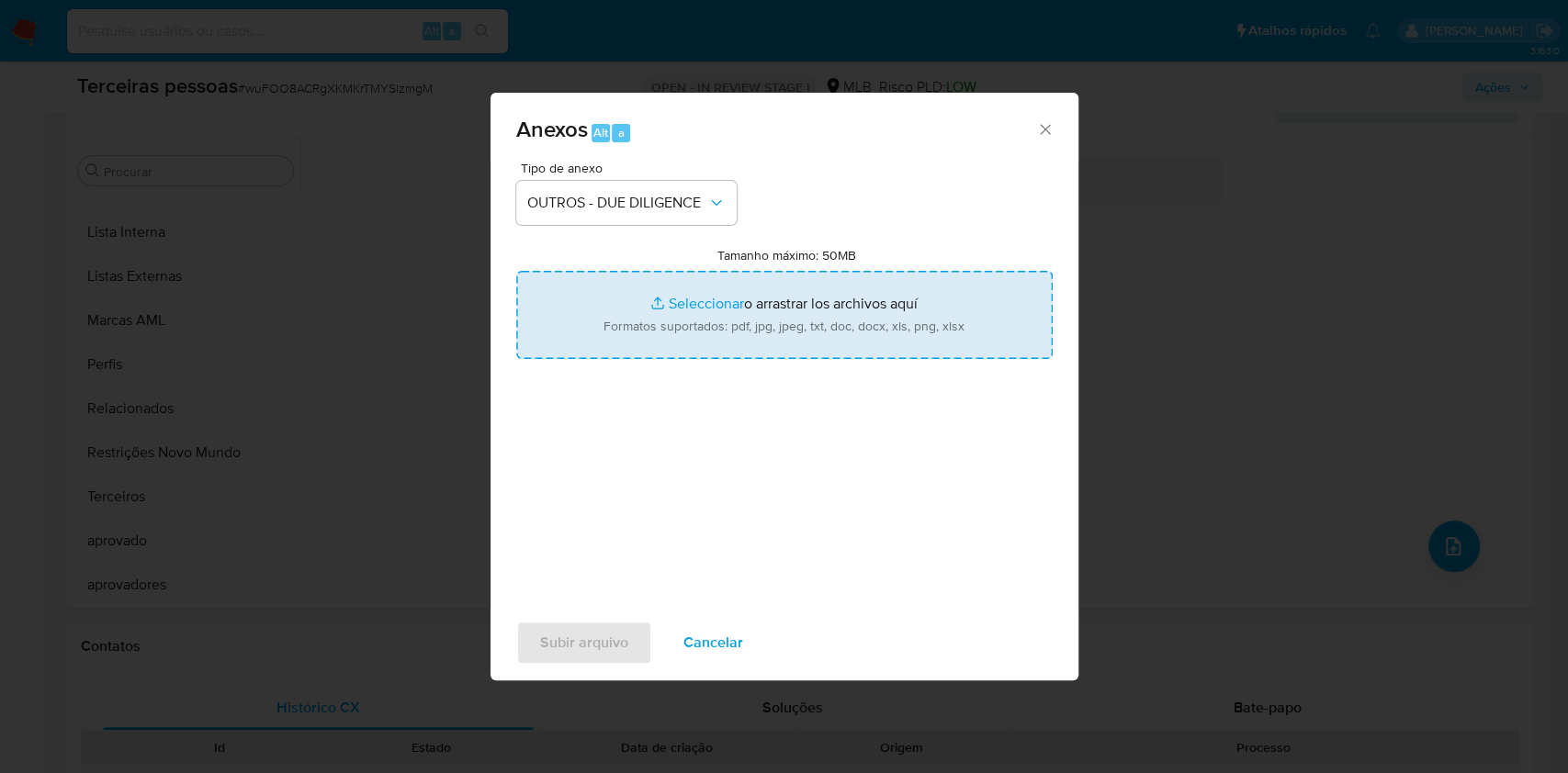
click at [694, 312] on input "Tamanho máximo: 50MB Seleccionar archivos" at bounding box center [784, 315] width 537 height 88
type input "C:\fakepath\s-ROBERTA DE SOUZA CORREA.pdf"
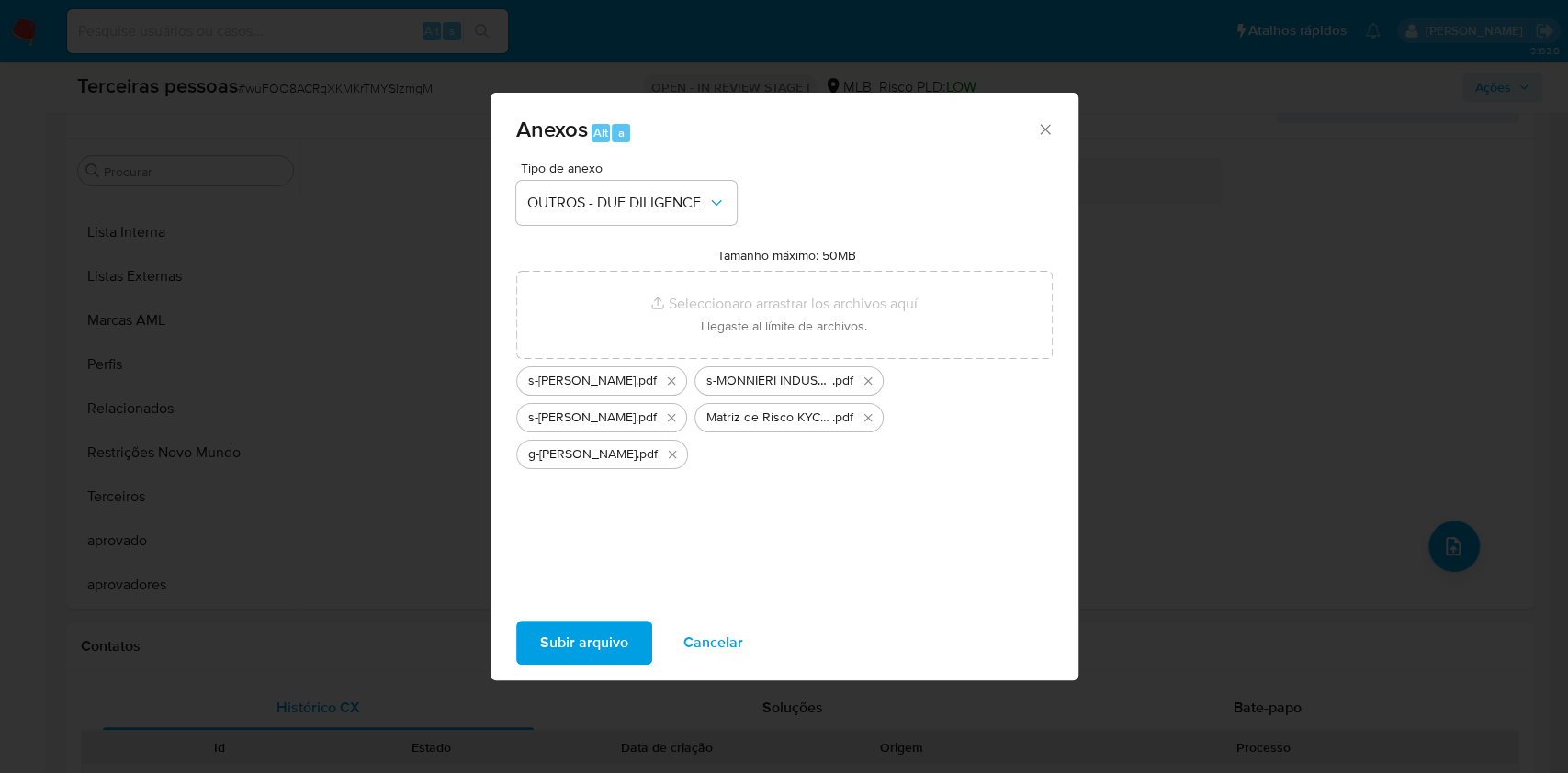
click at [584, 628] on span "Subir arquivo" at bounding box center [584, 642] width 88 height 41
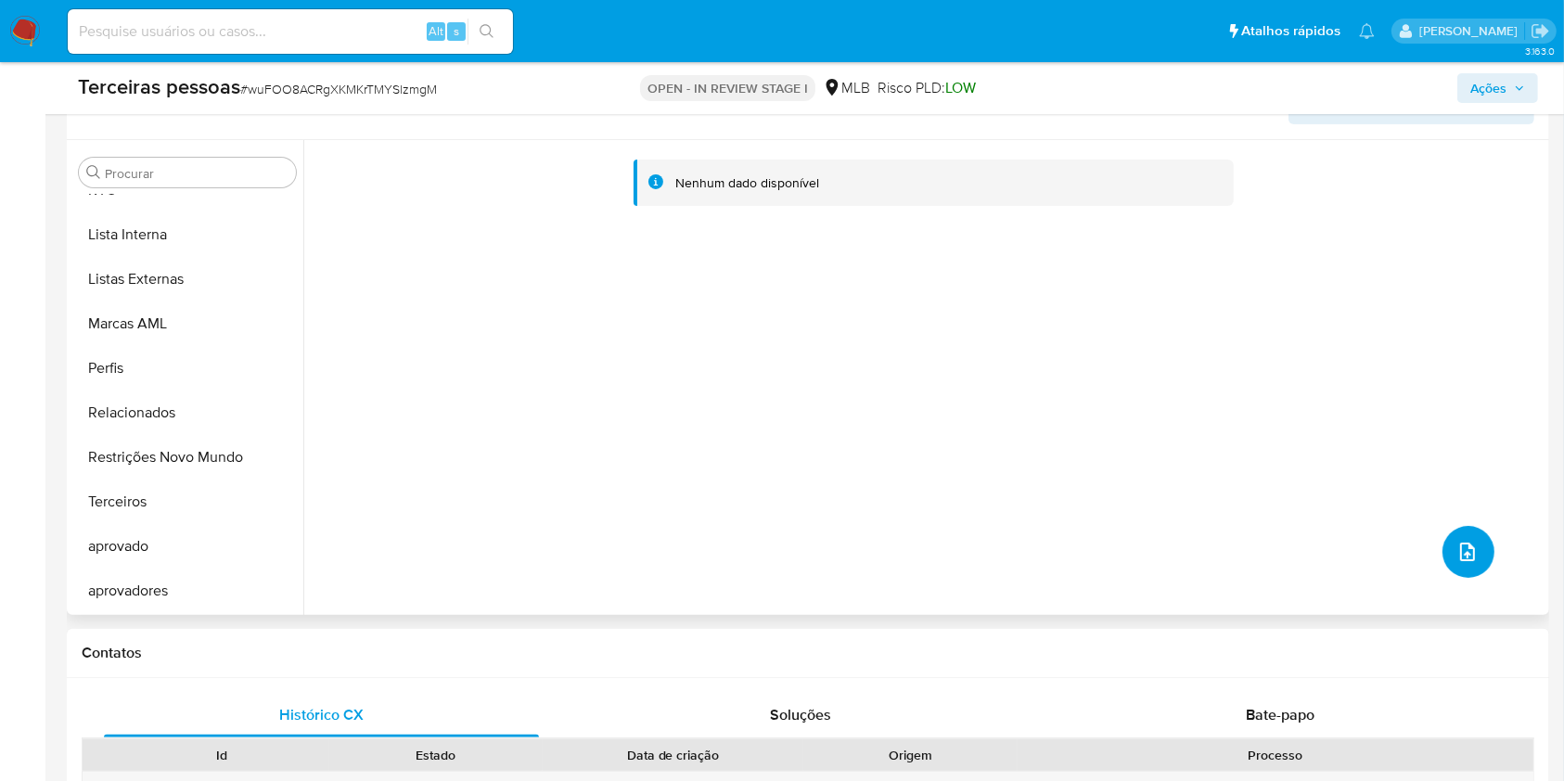
click at [1443, 548] on button "upload-file" at bounding box center [1469, 552] width 52 height 52
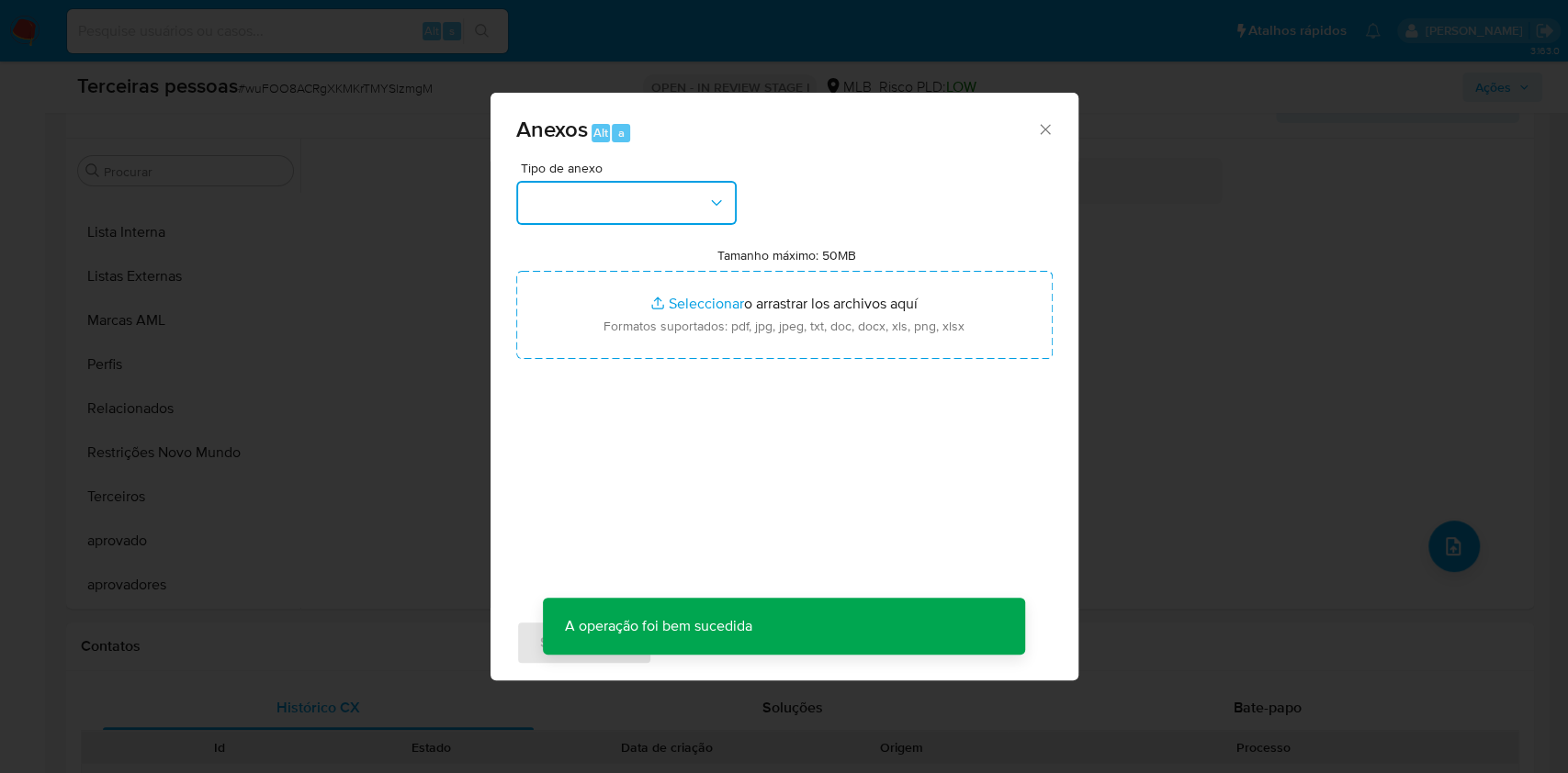
click at [595, 207] on button "button" at bounding box center [626, 203] width 221 height 45
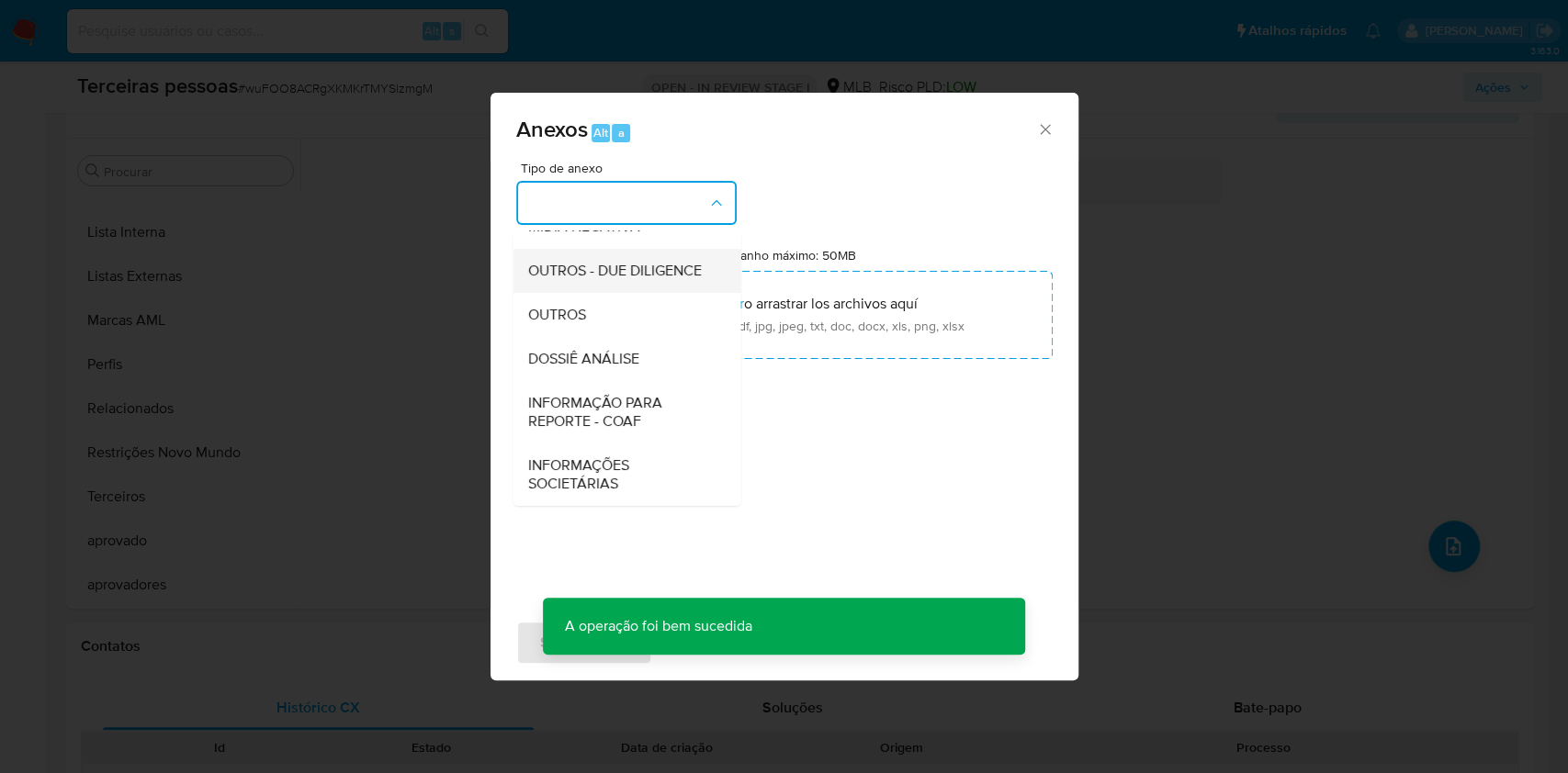
click at [577, 267] on span "OUTROS - DUE DILIGENCE" at bounding box center [614, 270] width 173 height 19
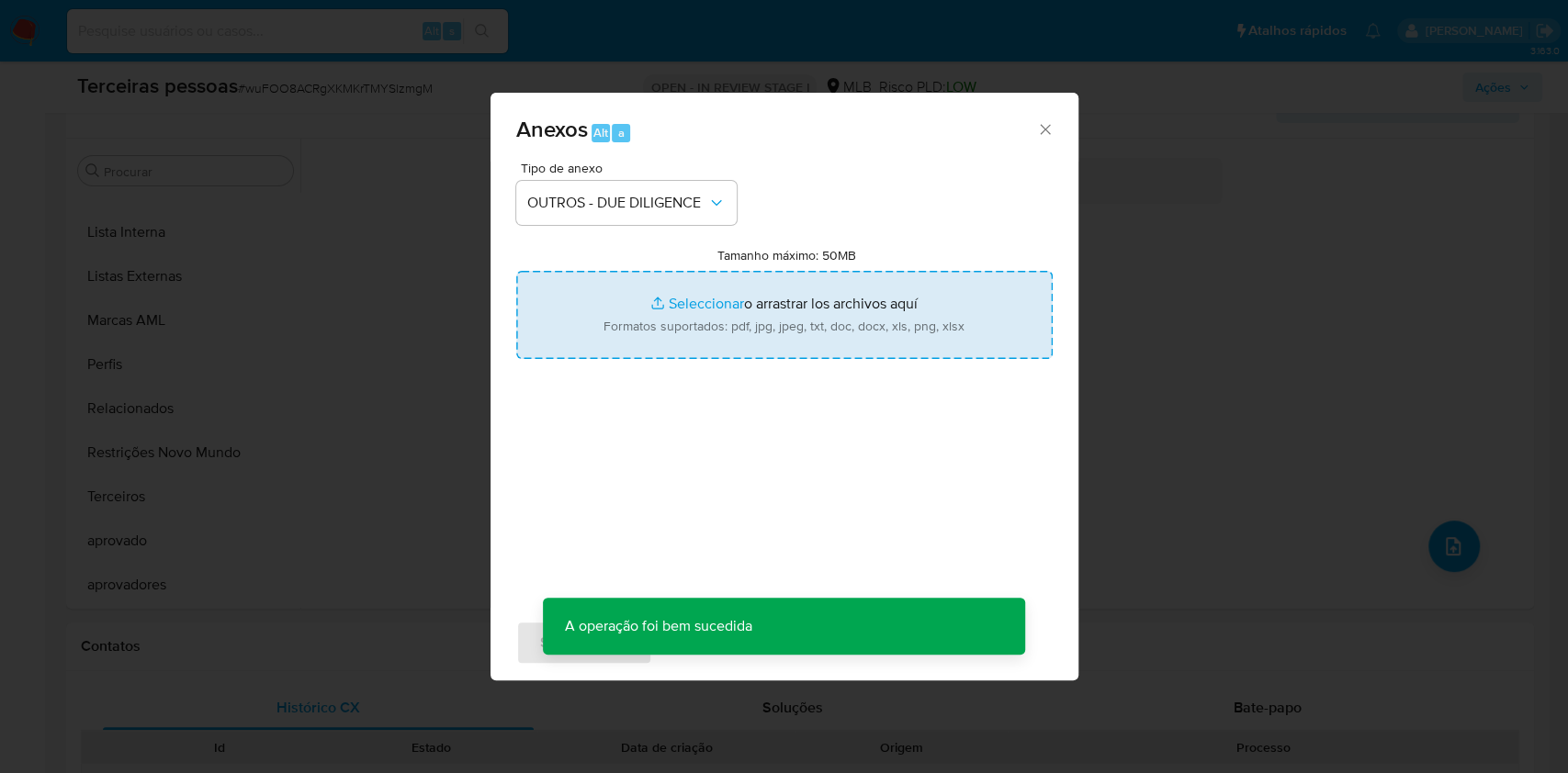
click at [609, 310] on input "Tamanho máximo: 50MB Seleccionar archivos" at bounding box center [784, 315] width 537 height 88
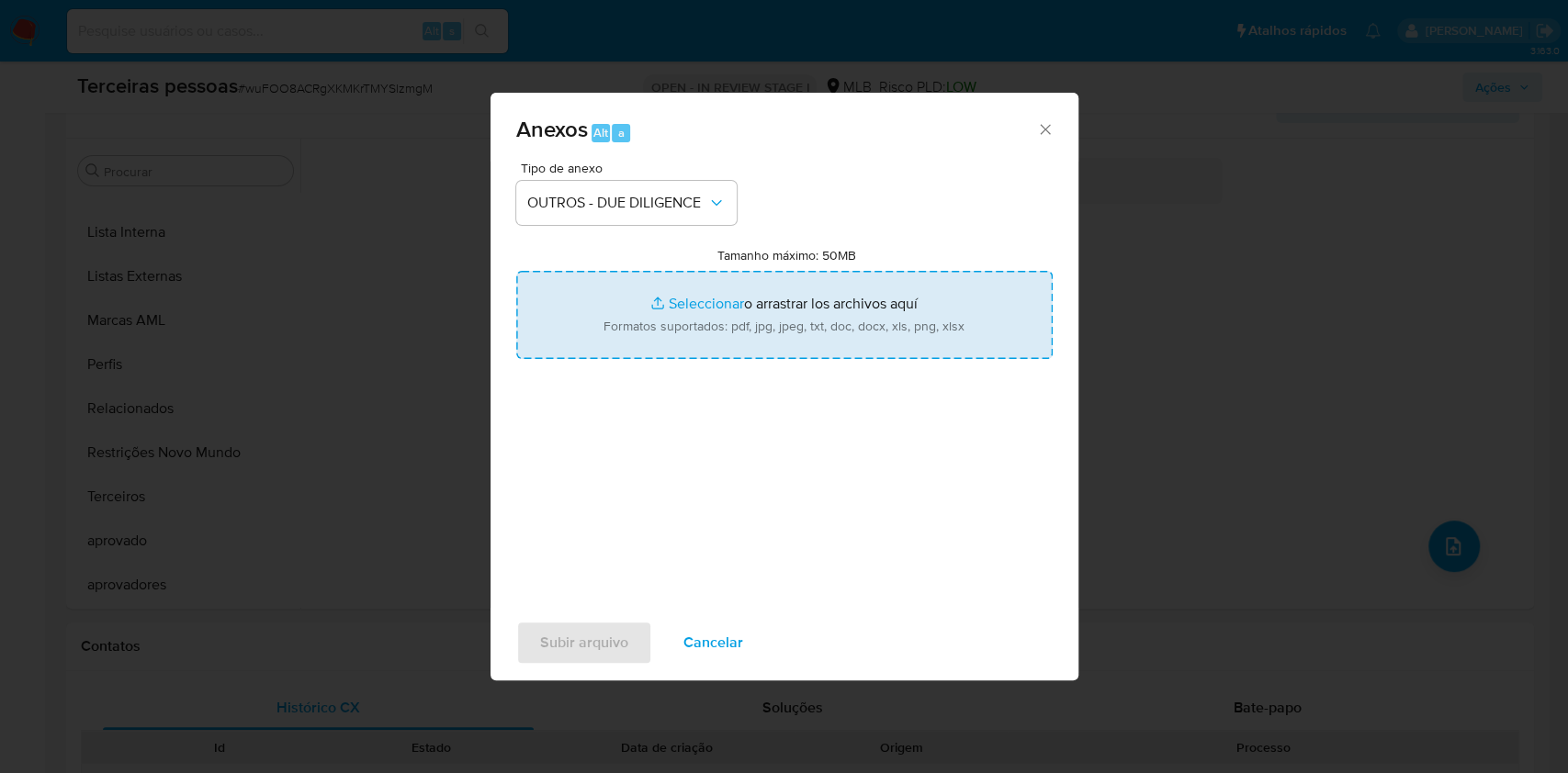
type input "C:\fakepath\g-MONNIERI INDUSTRIA COMERCIO DE VESTUARIO LTDA.pdf"
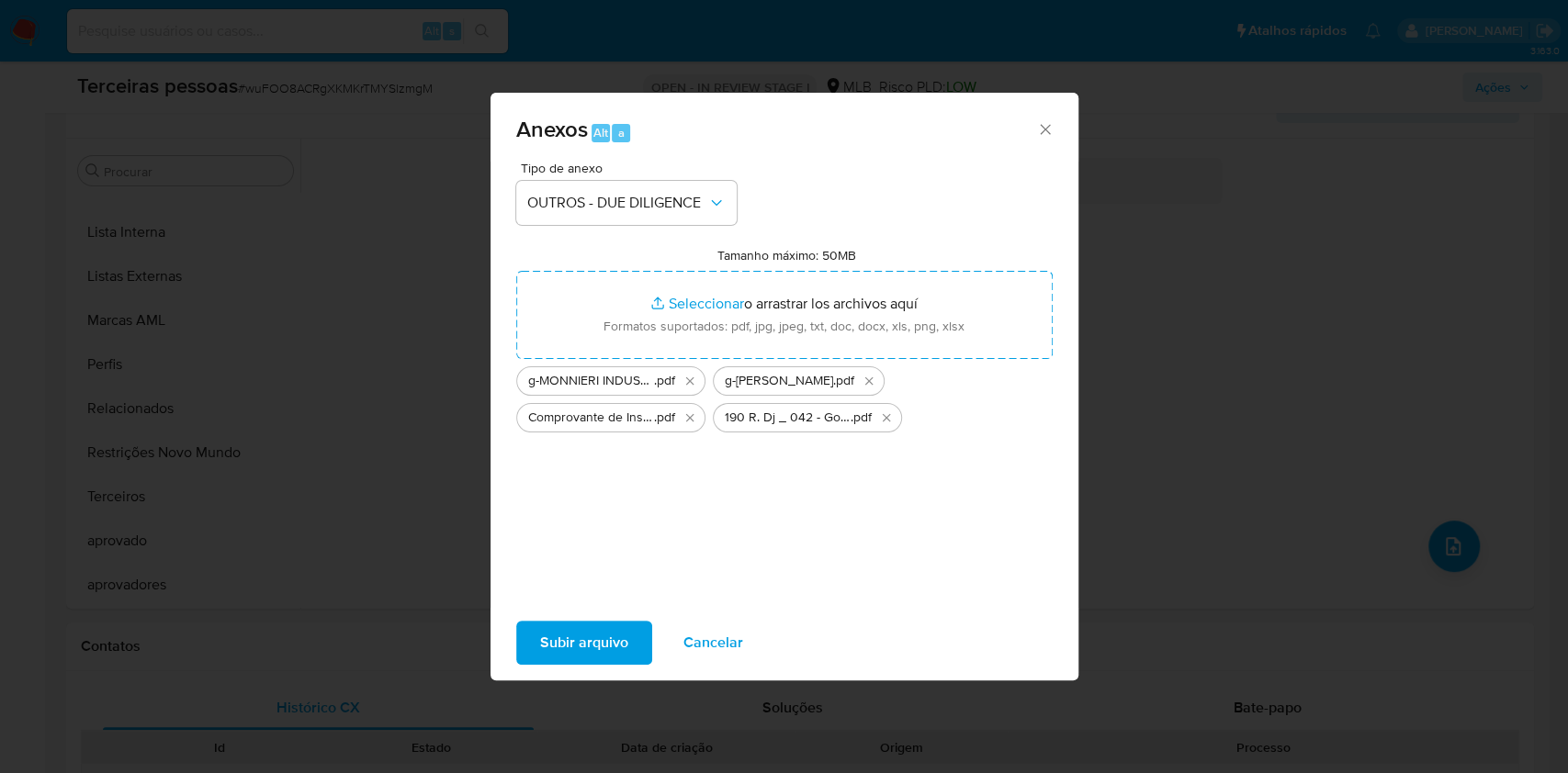
click at [623, 641] on span "Subir arquivo" at bounding box center [584, 642] width 88 height 41
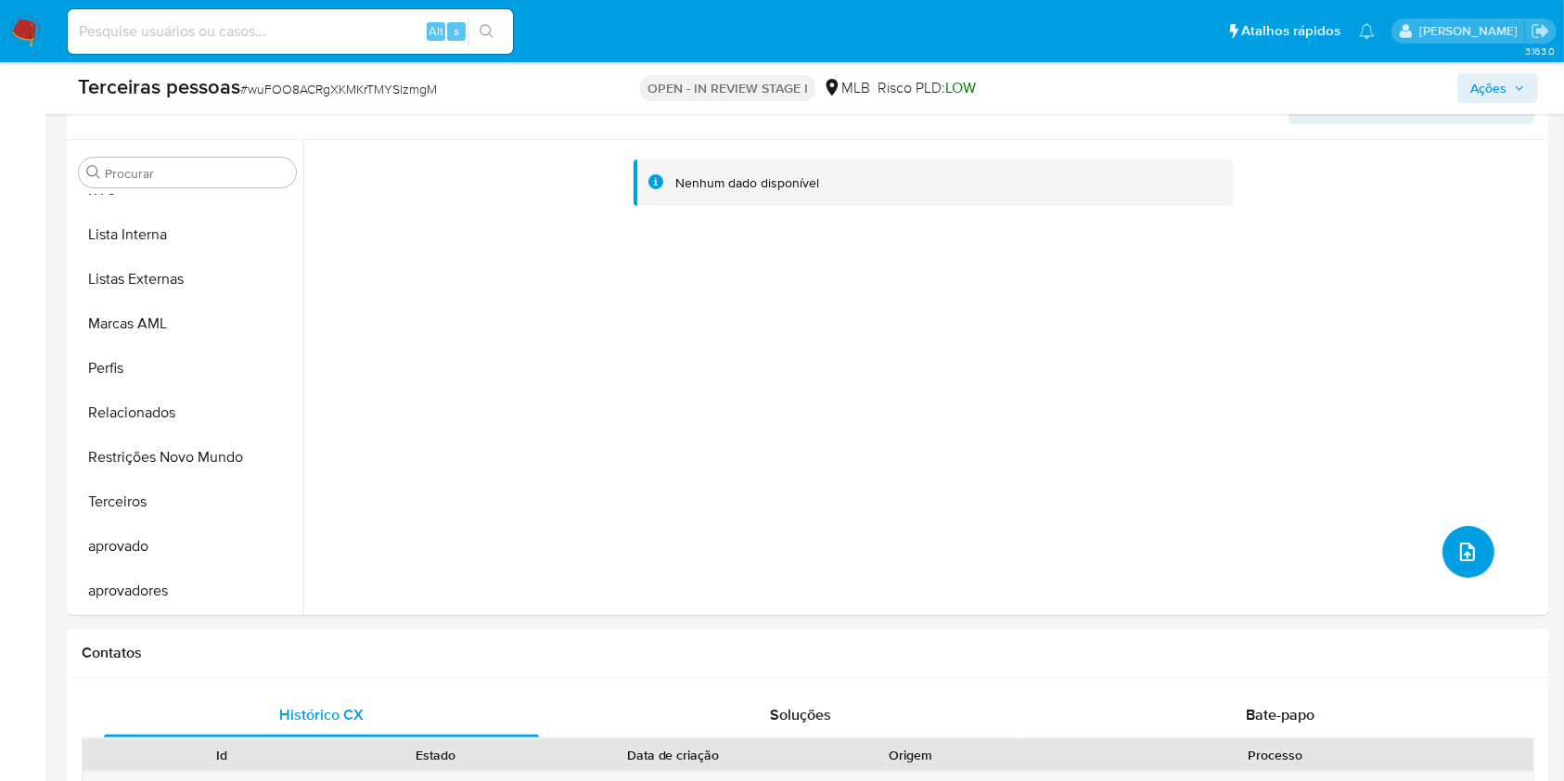
scroll to position [0, 0]
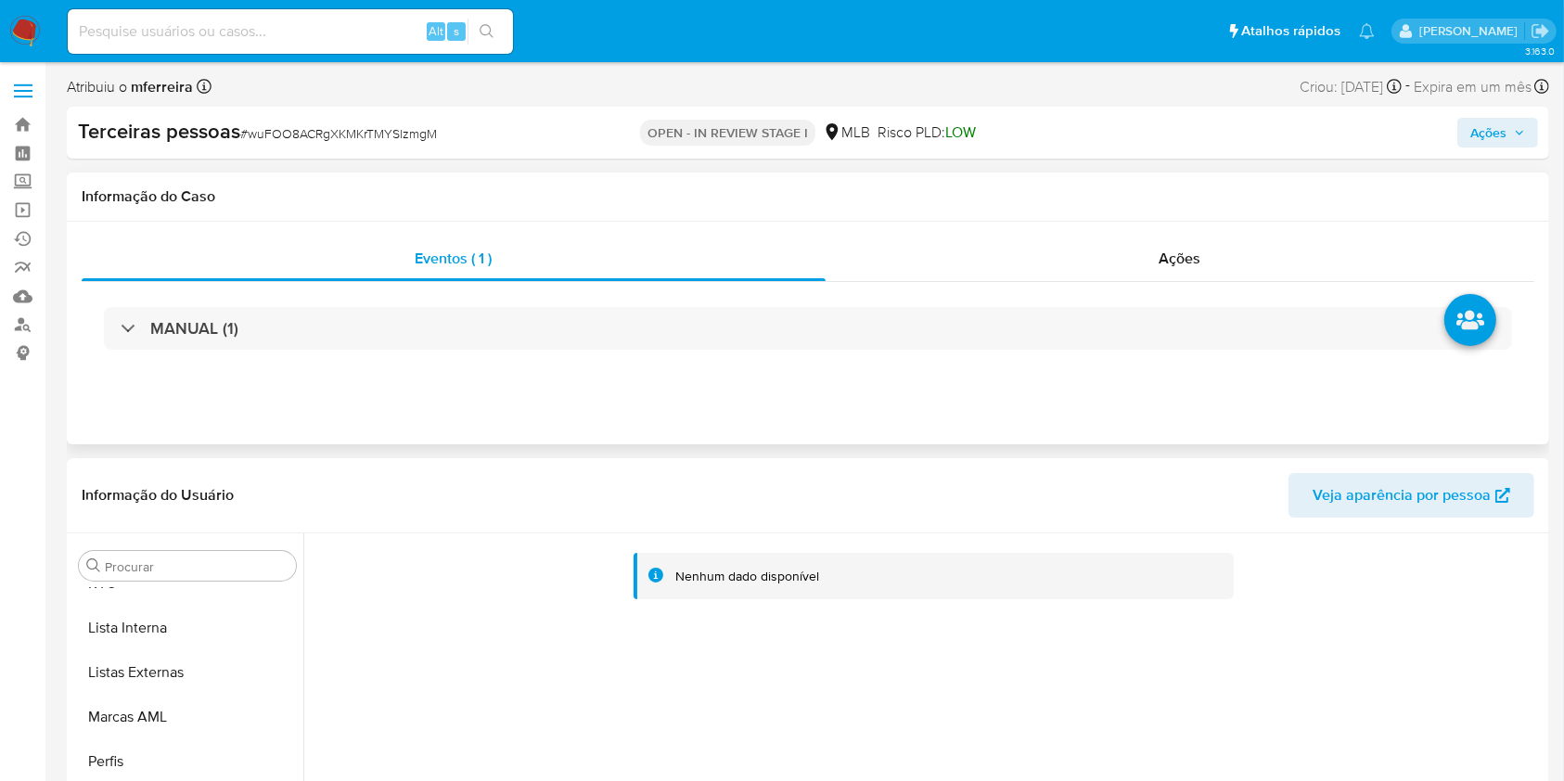
drag, startPoint x: 1235, startPoint y: 204, endPoint x: 1229, endPoint y: 227, distance: 23.9
click at [1236, 204] on h1 "Informação do Caso" at bounding box center [808, 196] width 1453 height 19
click at [1228, 229] on div "Eventos ( 1 ) Ações MANUAL (1)" at bounding box center [808, 333] width 1483 height 223
click at [1218, 249] on div "Ações" at bounding box center [1180, 259] width 709 height 45
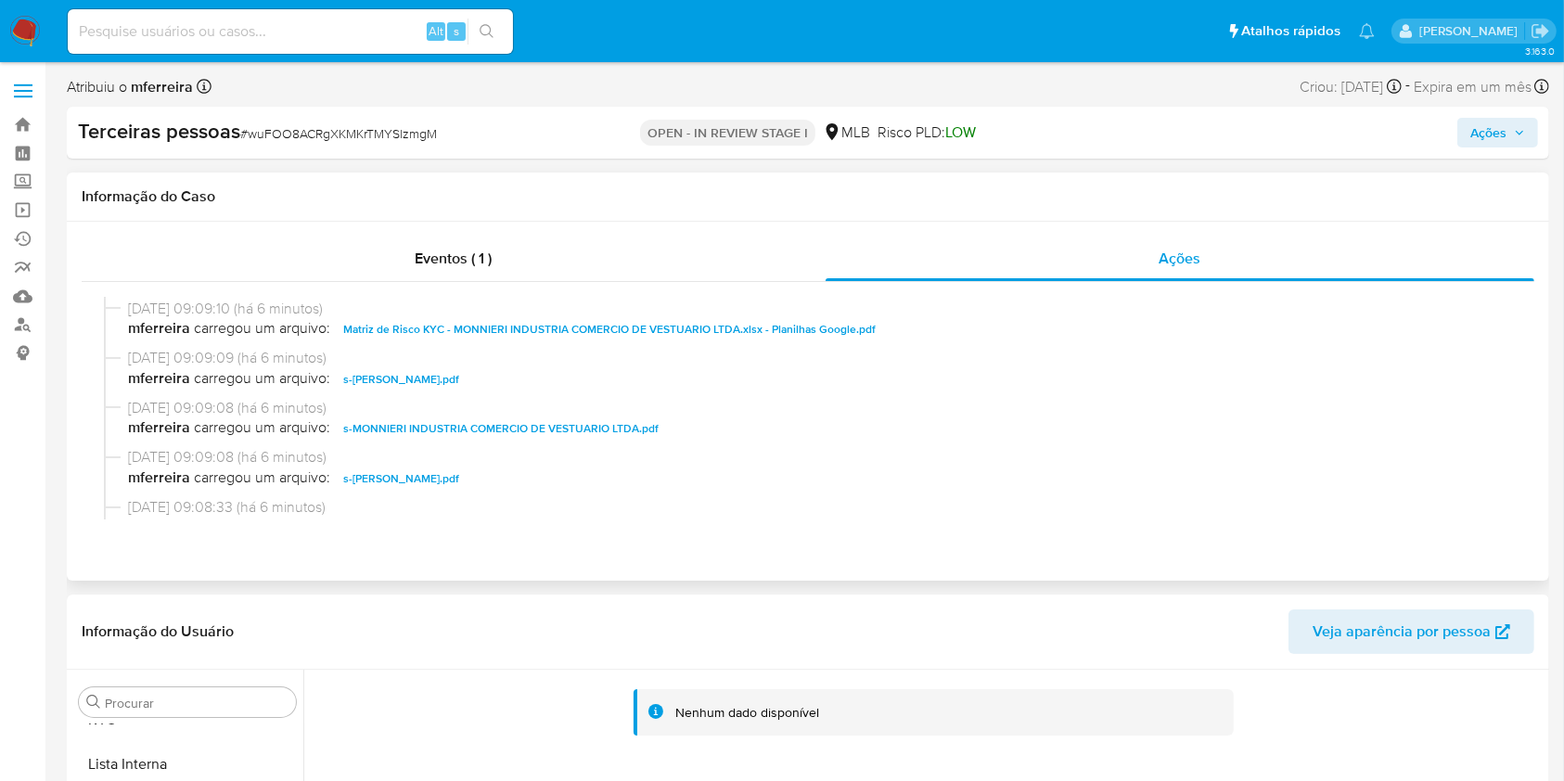
scroll to position [368, 0]
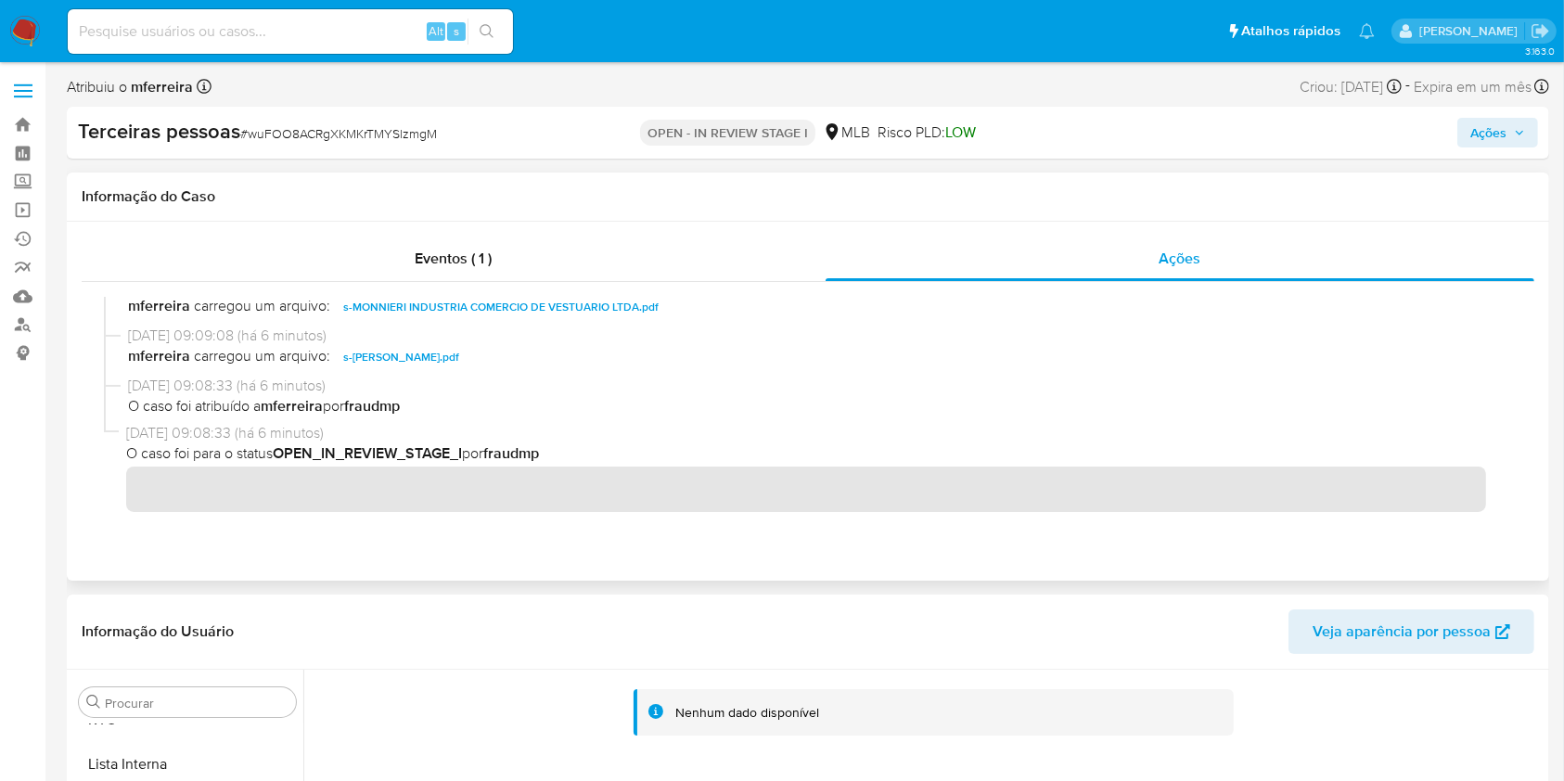
drag, startPoint x: 551, startPoint y: 531, endPoint x: 572, endPoint y: 516, distance: 25.2
click at [551, 531] on div at bounding box center [808, 408] width 1453 height 252
click at [1500, 133] on span "Ações" at bounding box center [1489, 133] width 36 height 30
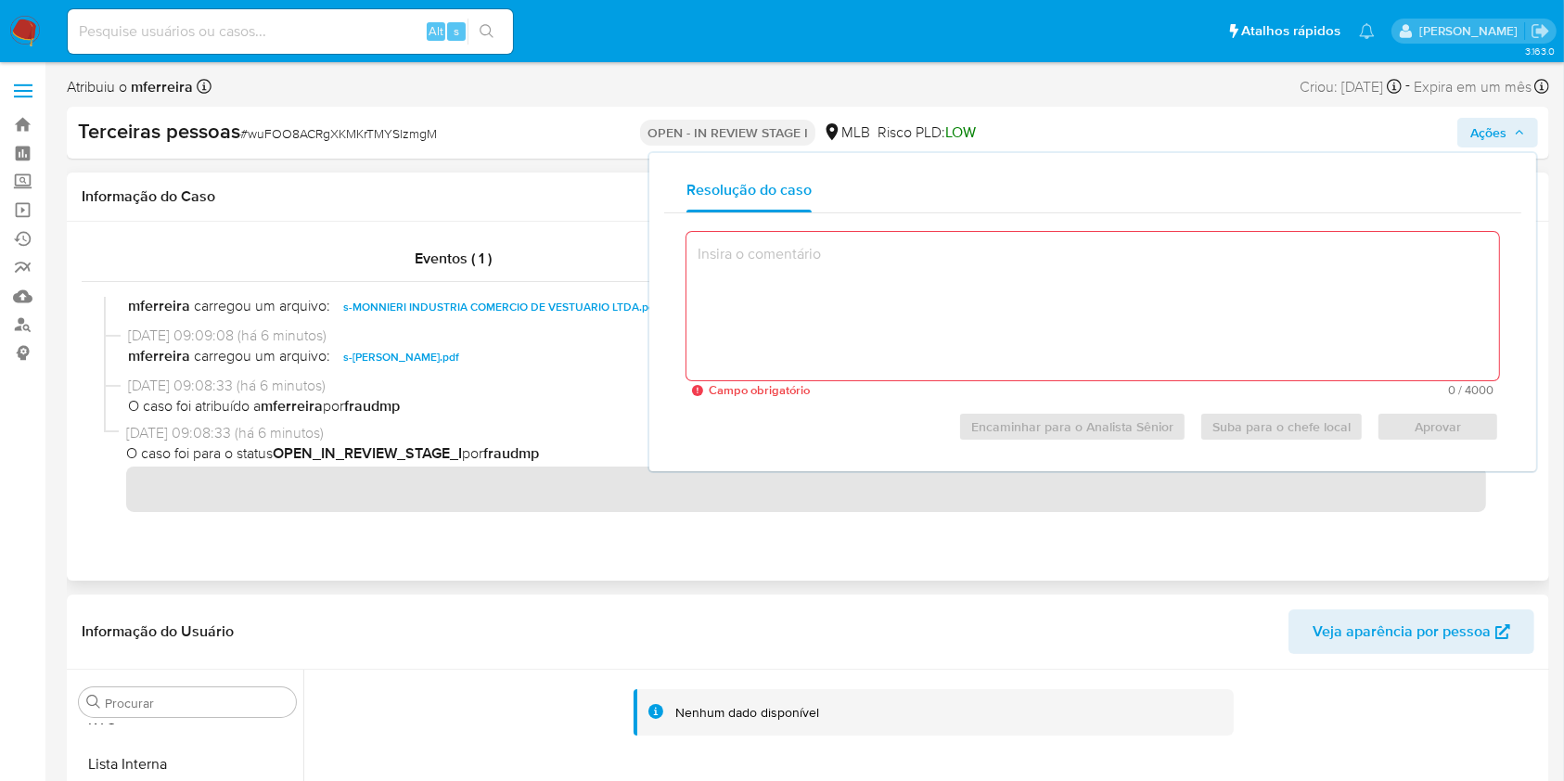
click at [1375, 557] on div "Eventos ( 1 ) Ações" at bounding box center [808, 401] width 1483 height 359
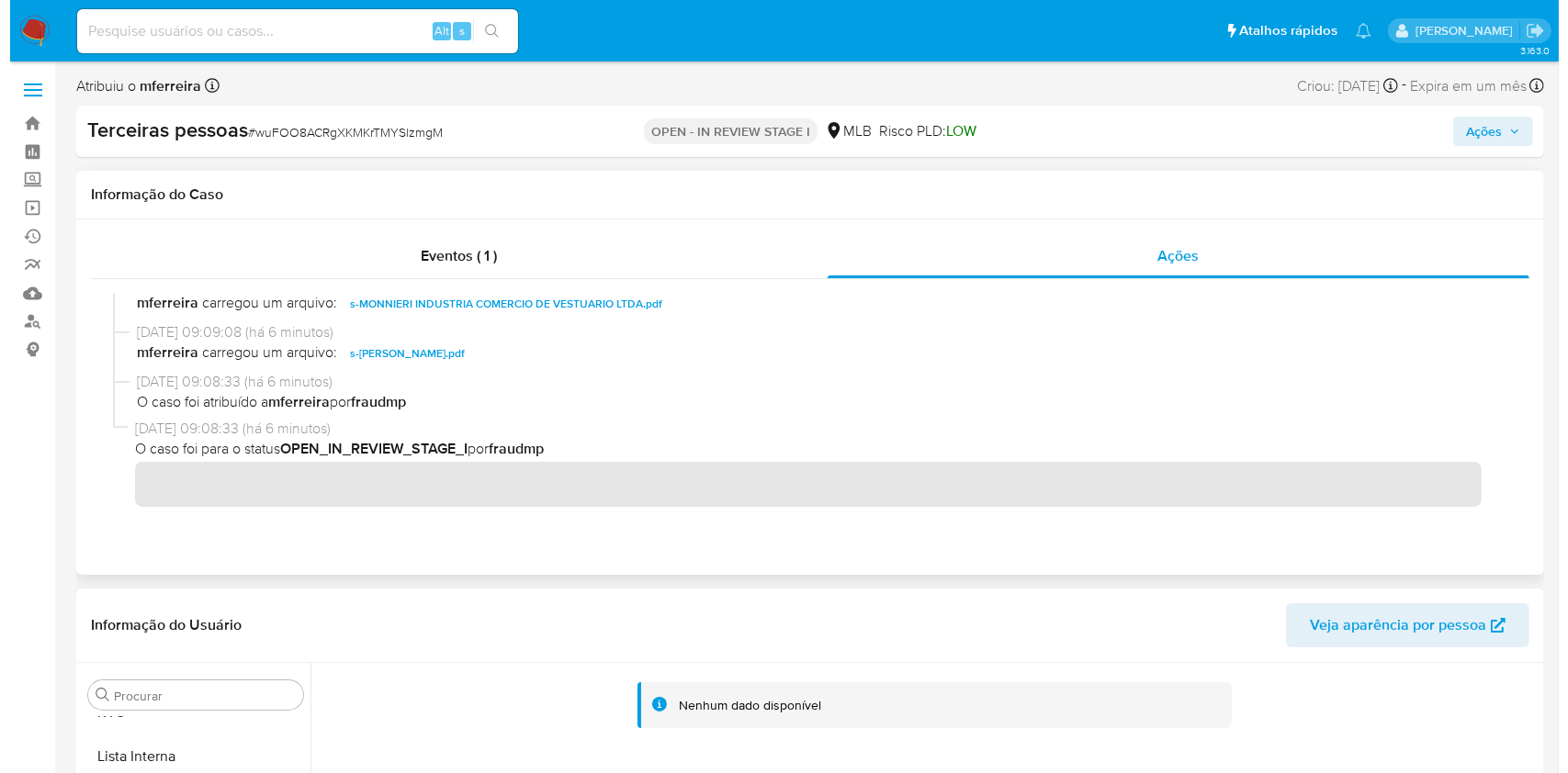
scroll to position [474, 0]
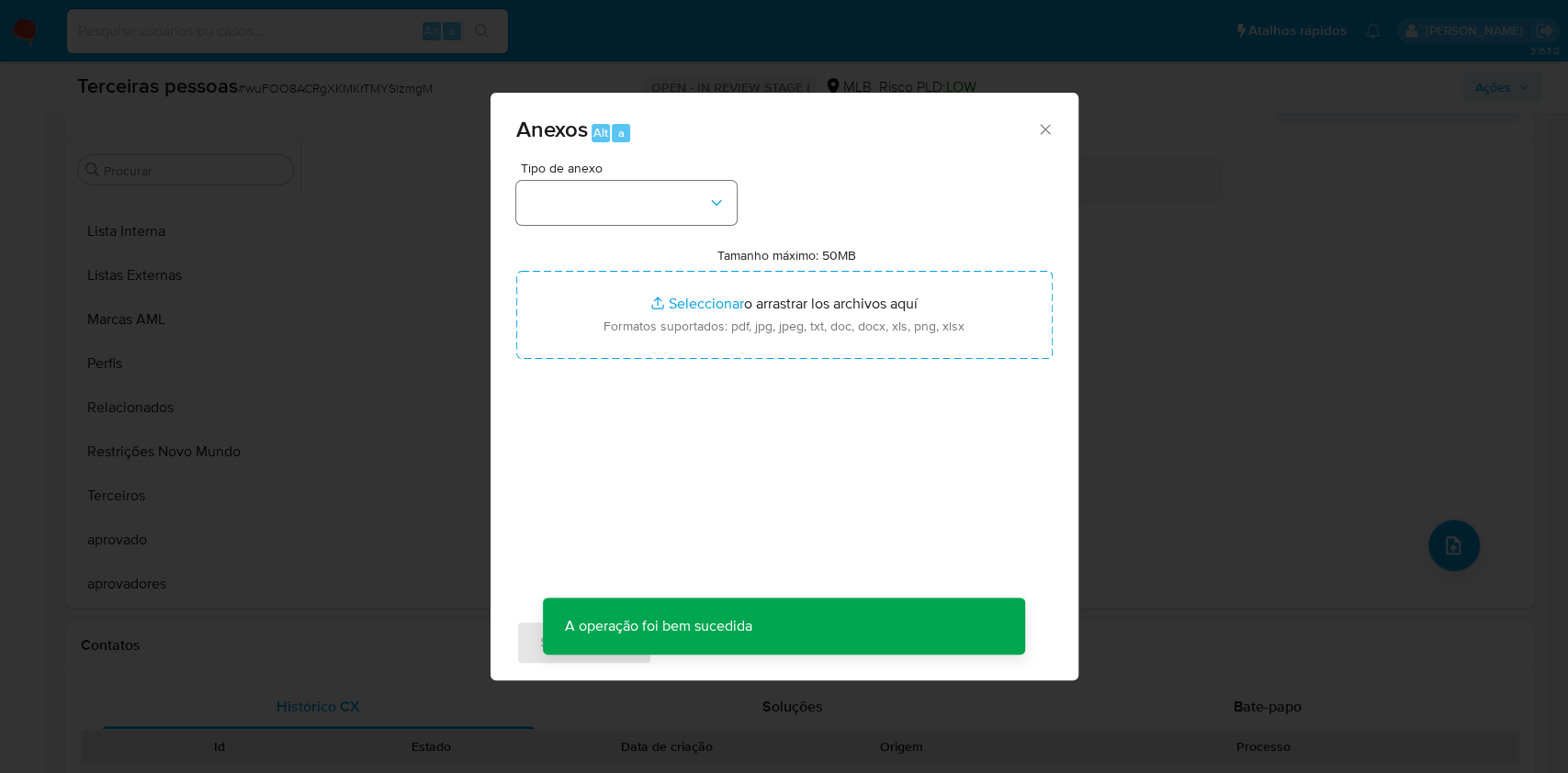
drag, startPoint x: 655, startPoint y: 173, endPoint x: 662, endPoint y: 195, distance: 23.1
click at [655, 175] on div "Tipo de anexo" at bounding box center [626, 193] width 221 height 63
click at [663, 197] on button "button" at bounding box center [626, 203] width 221 height 45
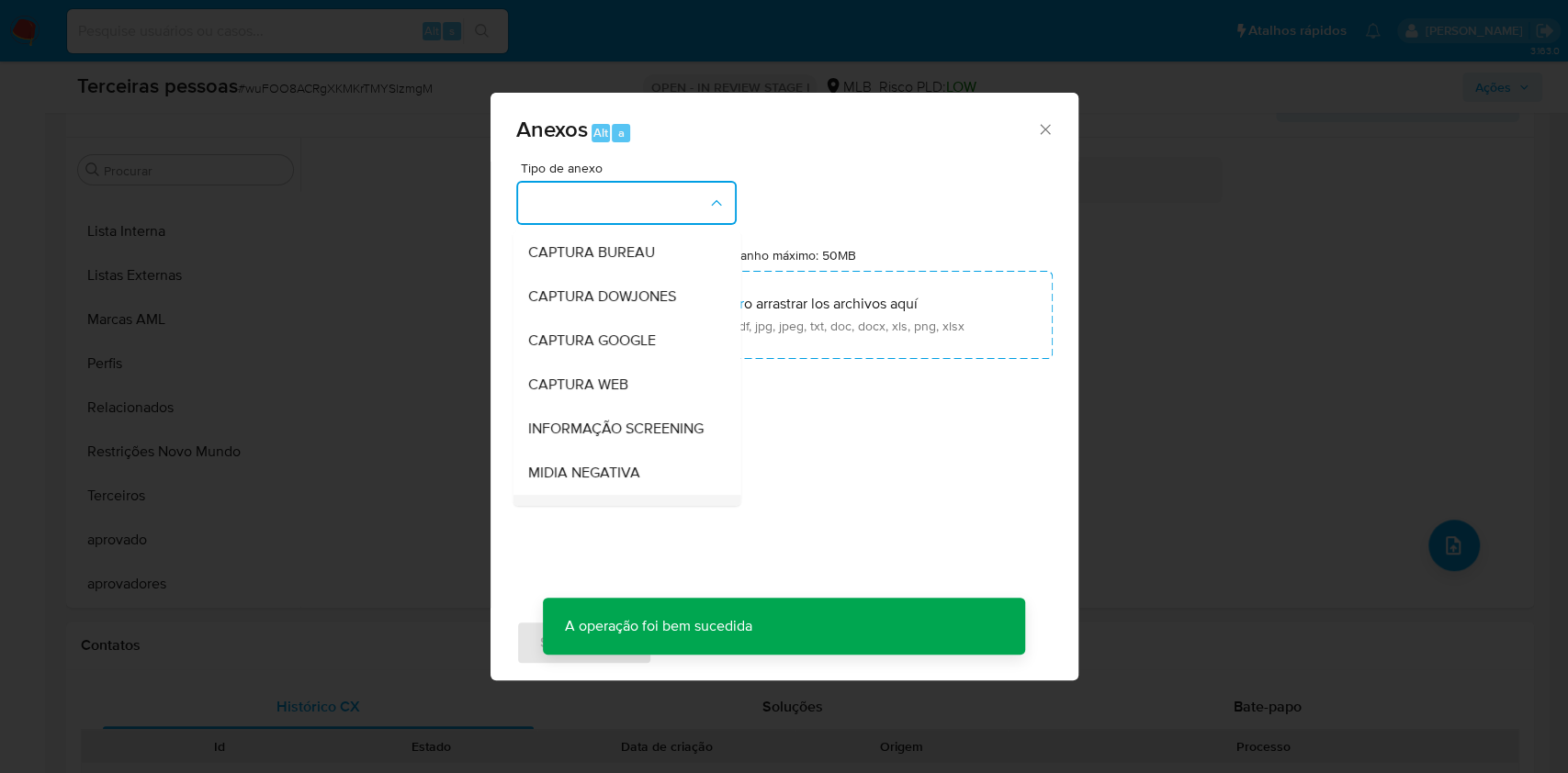
scroll to position [282, 0]
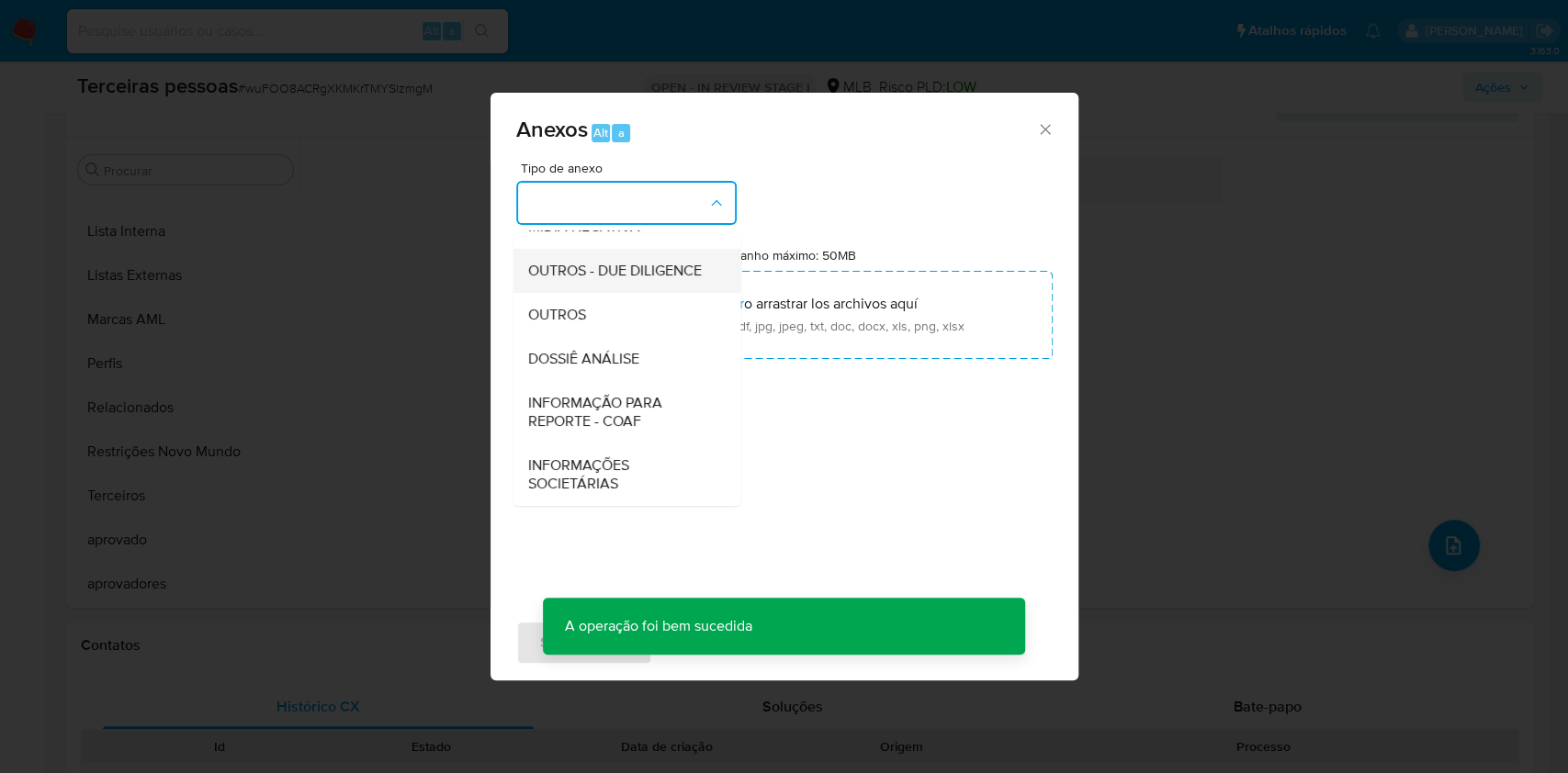
click at [618, 248] on div "OUTROS - DUE DILIGENCE" at bounding box center [621, 270] width 187 height 45
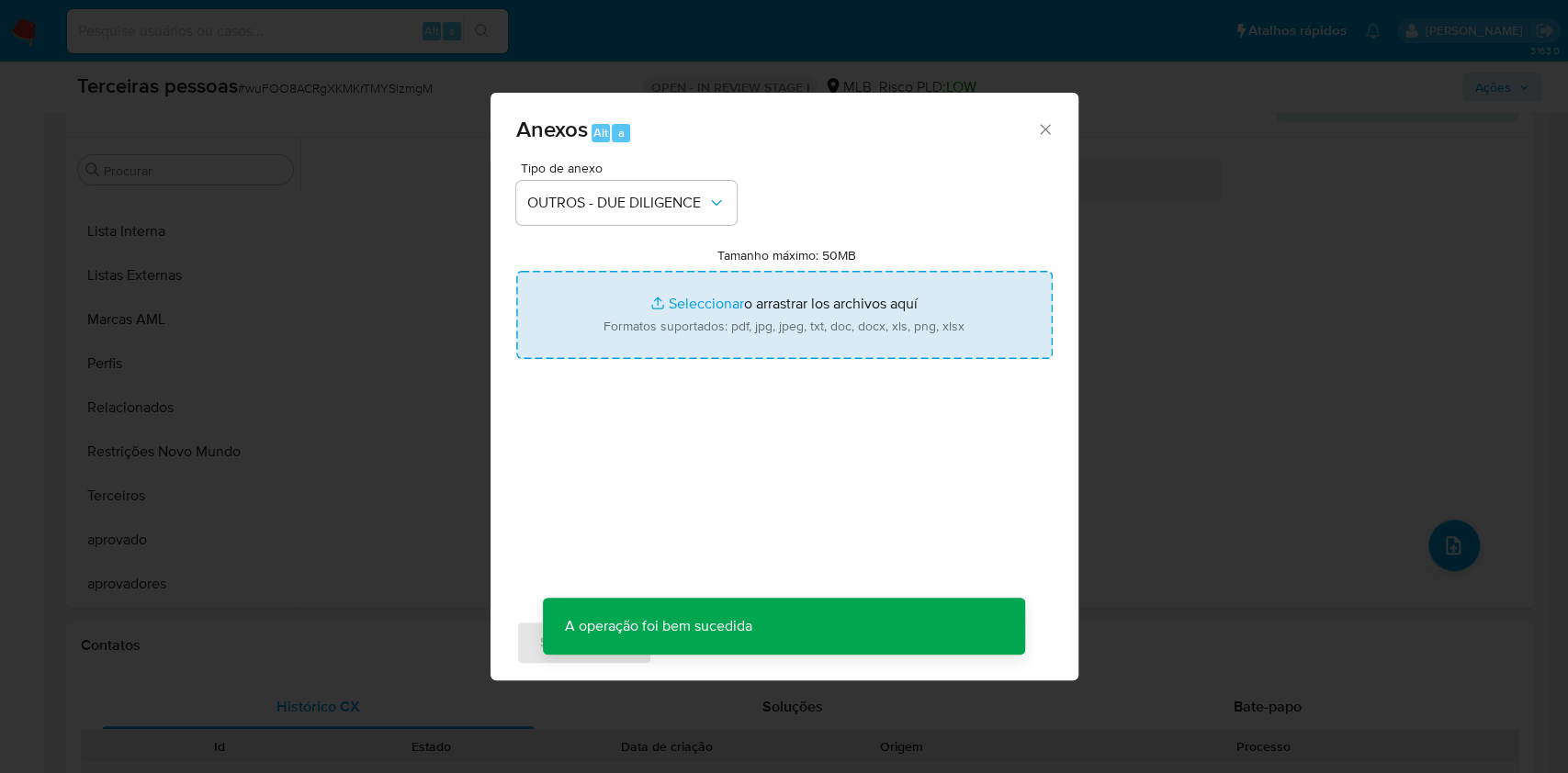
click at [655, 298] on input "Tamanho máximo: 50MB Seleccionar archivos" at bounding box center [784, 315] width 537 height 88
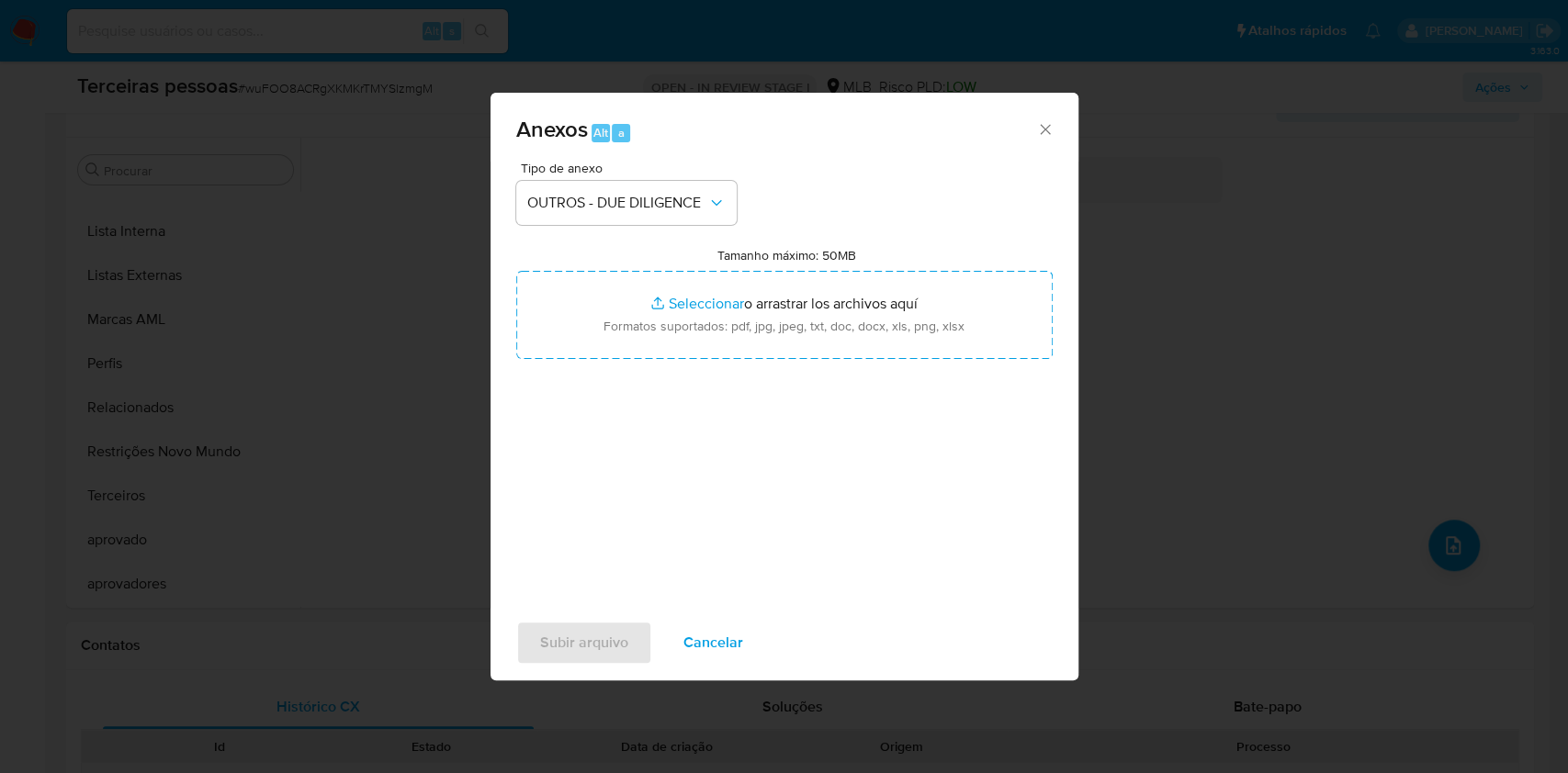
click at [725, 628] on span "Cancelar" at bounding box center [713, 642] width 59 height 41
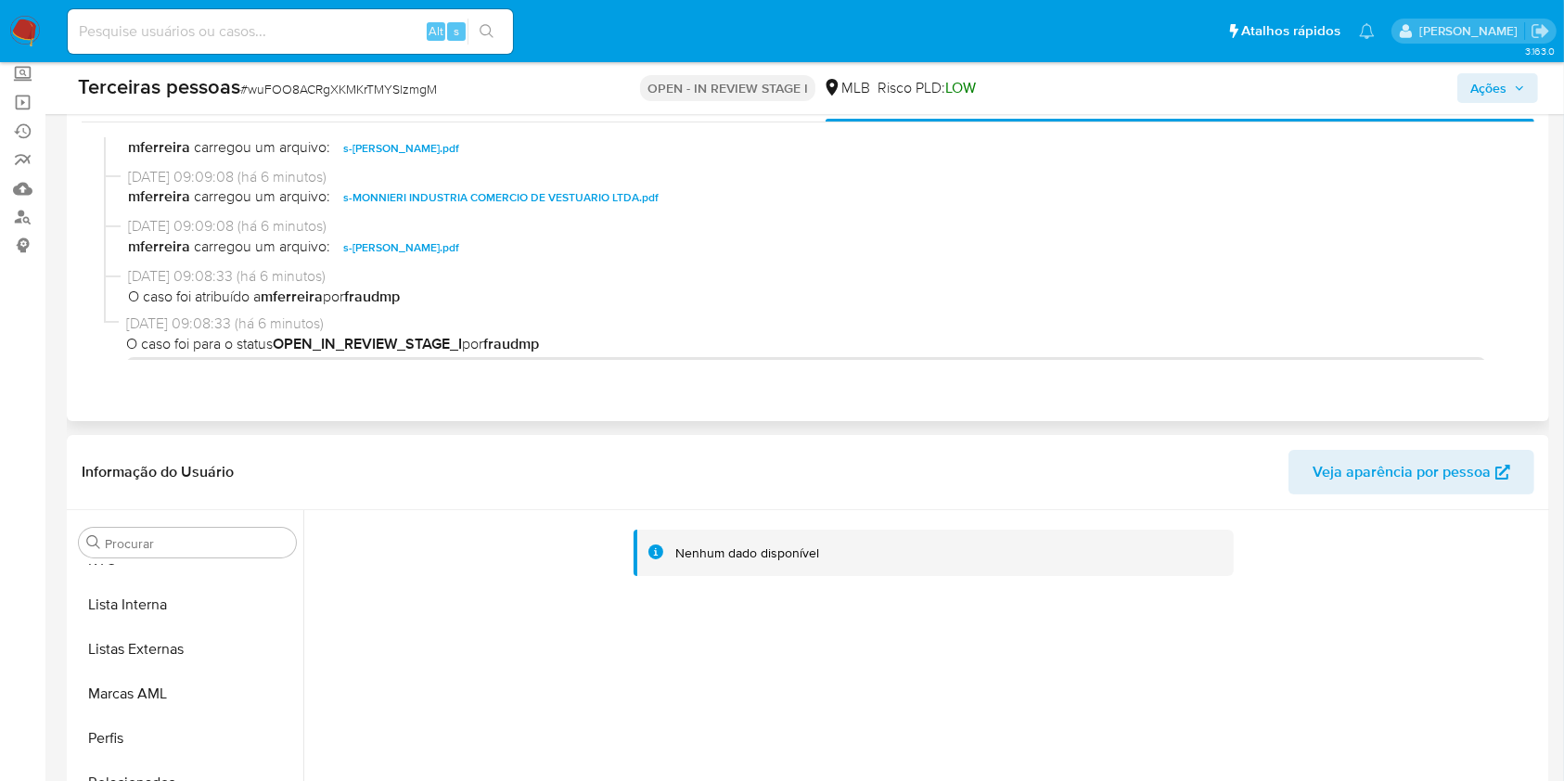
scroll to position [330, 0]
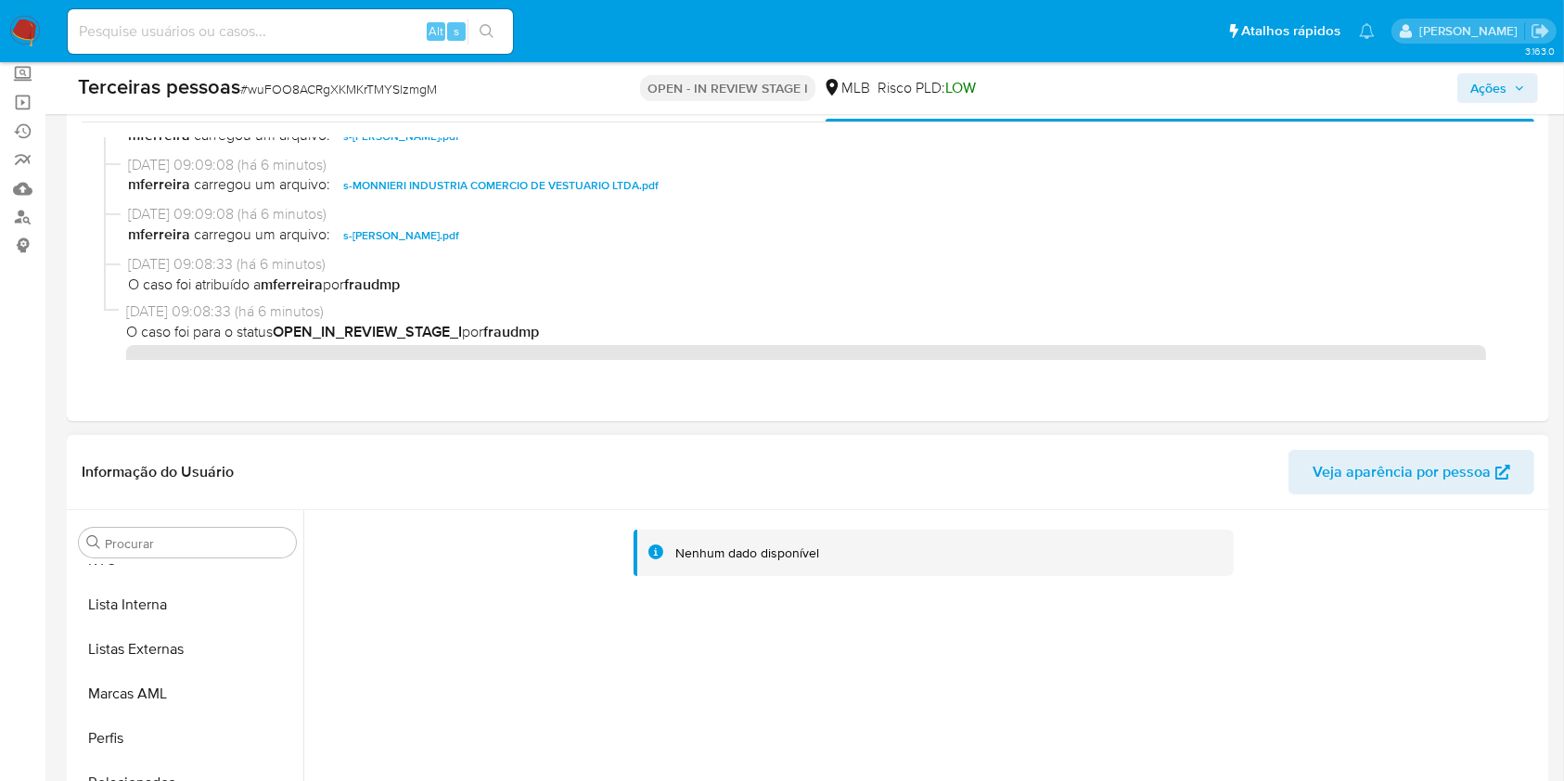
click at [438, 538] on div "Nenhum dado disponível" at bounding box center [929, 548] width 1202 height 47
click at [1502, 91] on span "Ações" at bounding box center [1489, 88] width 36 height 30
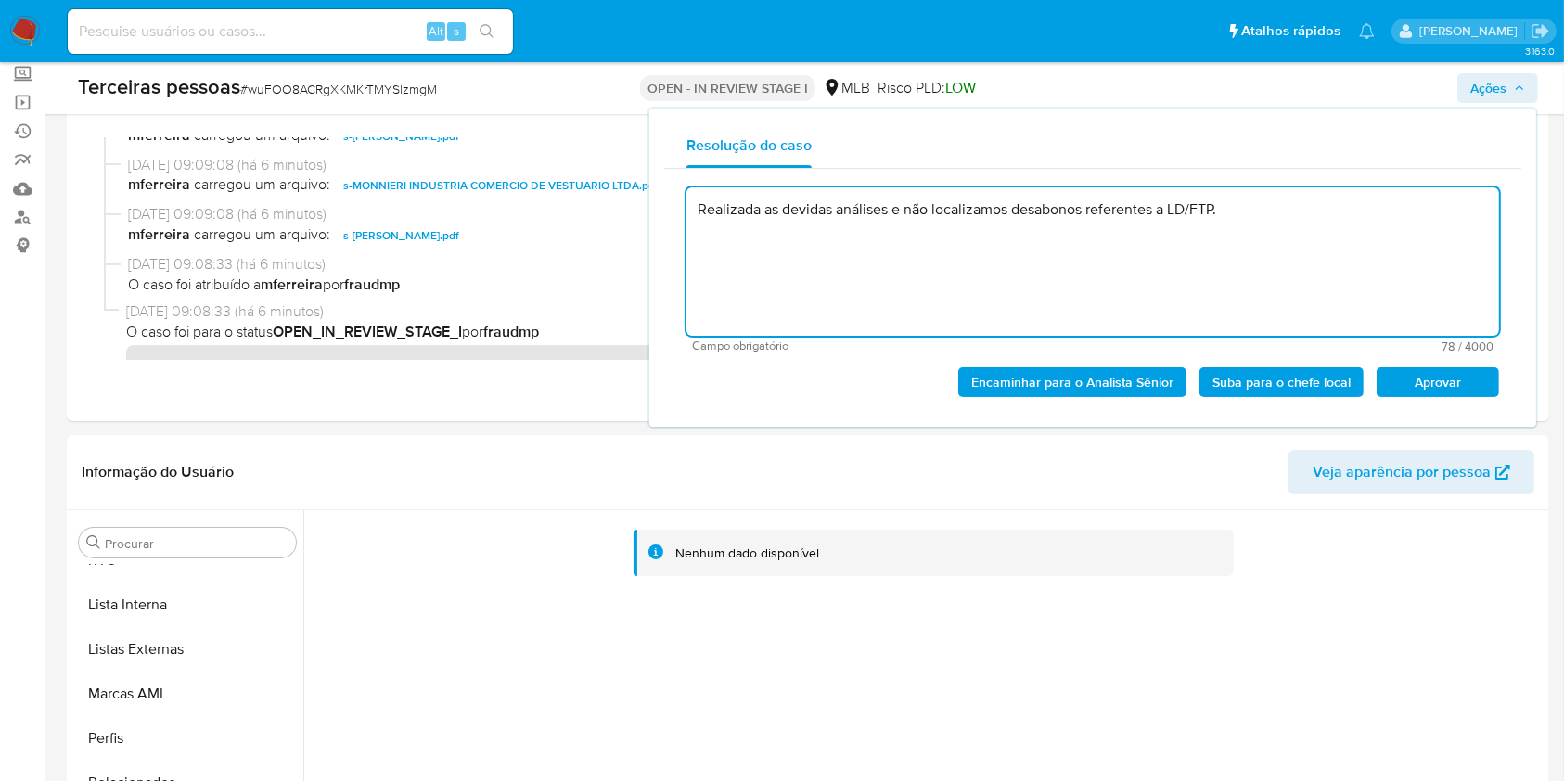
click at [1462, 378] on span "Aprovar" at bounding box center [1438, 382] width 96 height 26
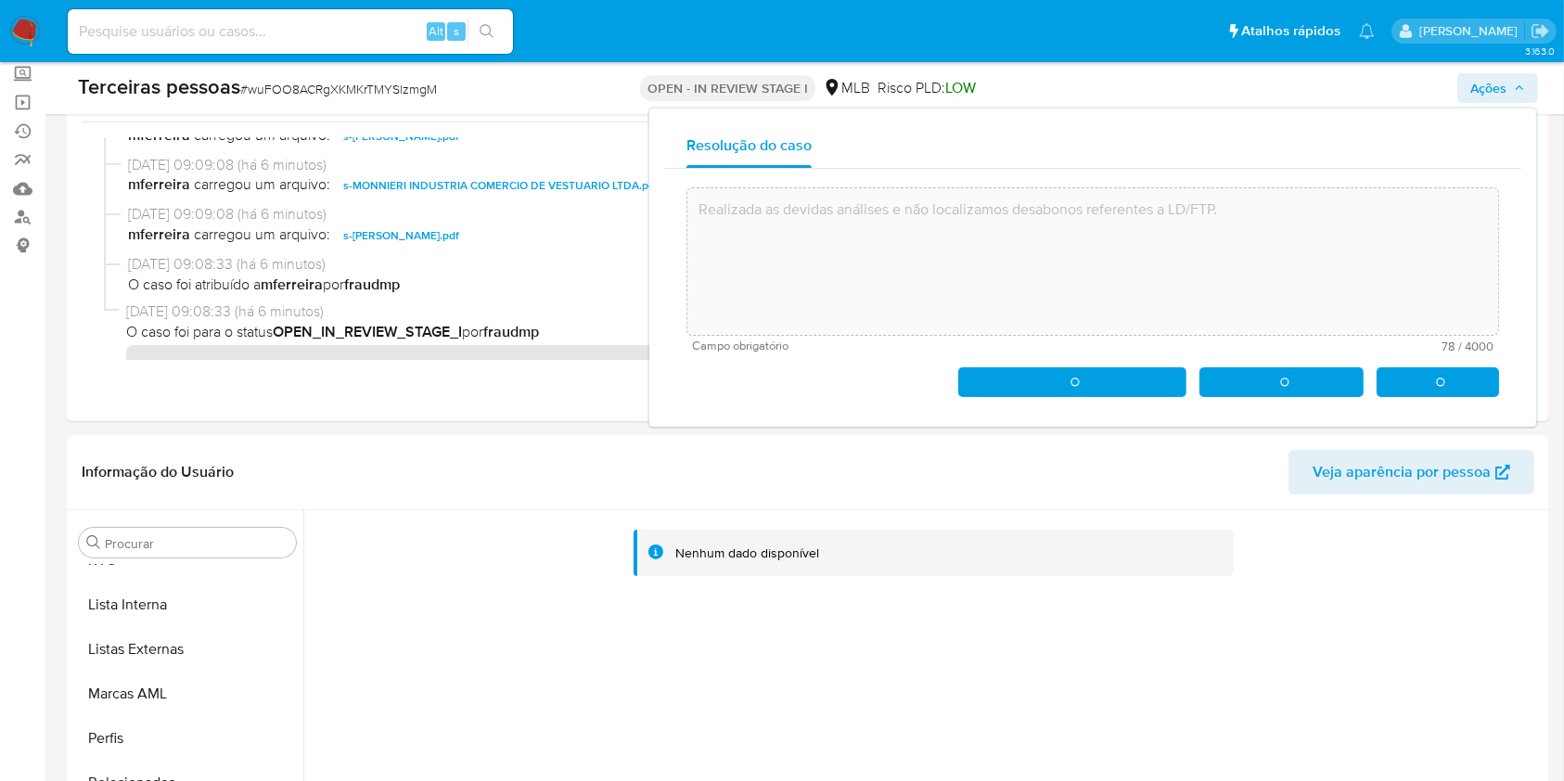
type textarea "Realizada as devidas análises e não localizamos desabonos referentes a LD/FTP."
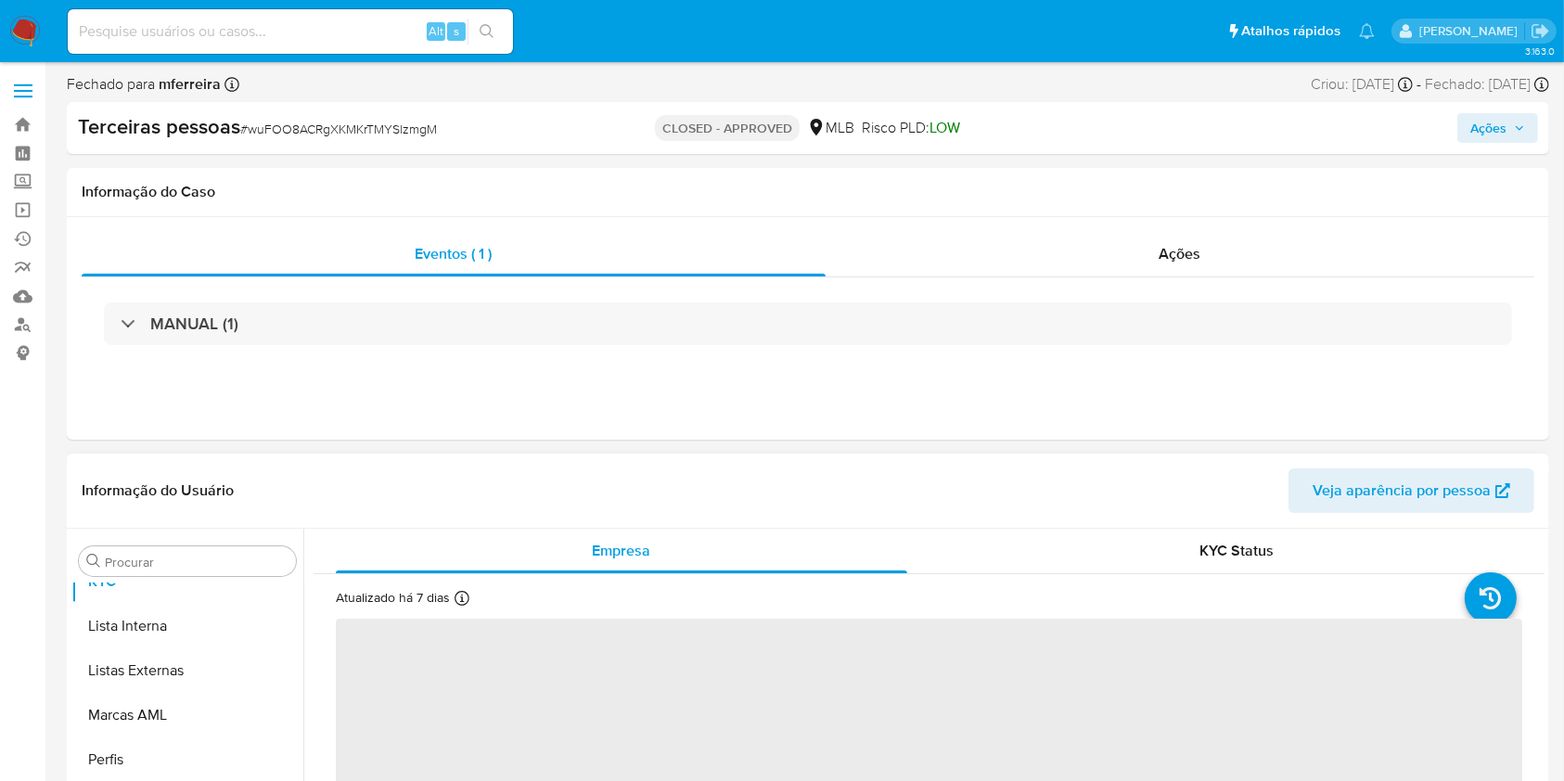
scroll to position [1051, 0]
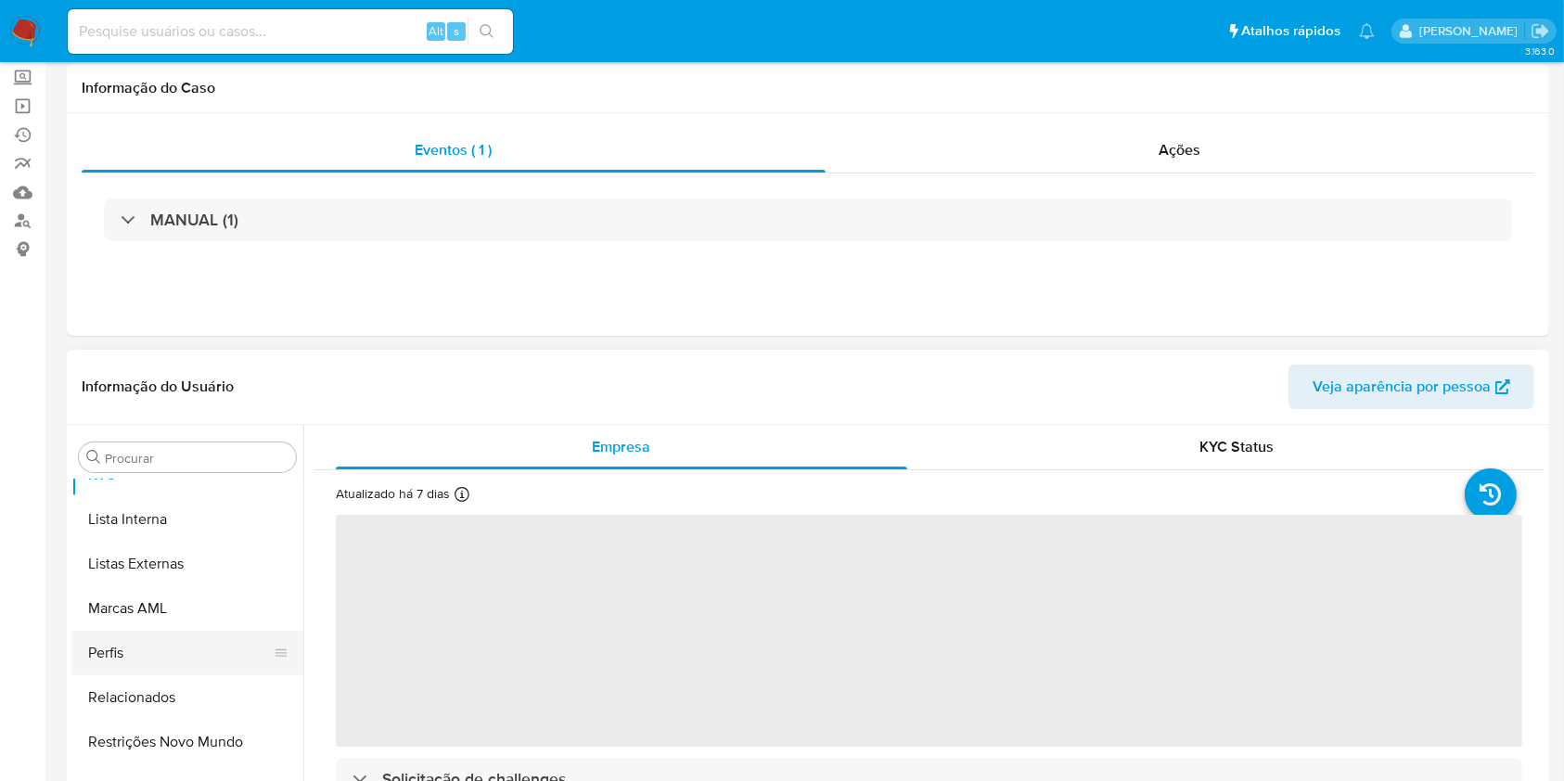
select select "10"
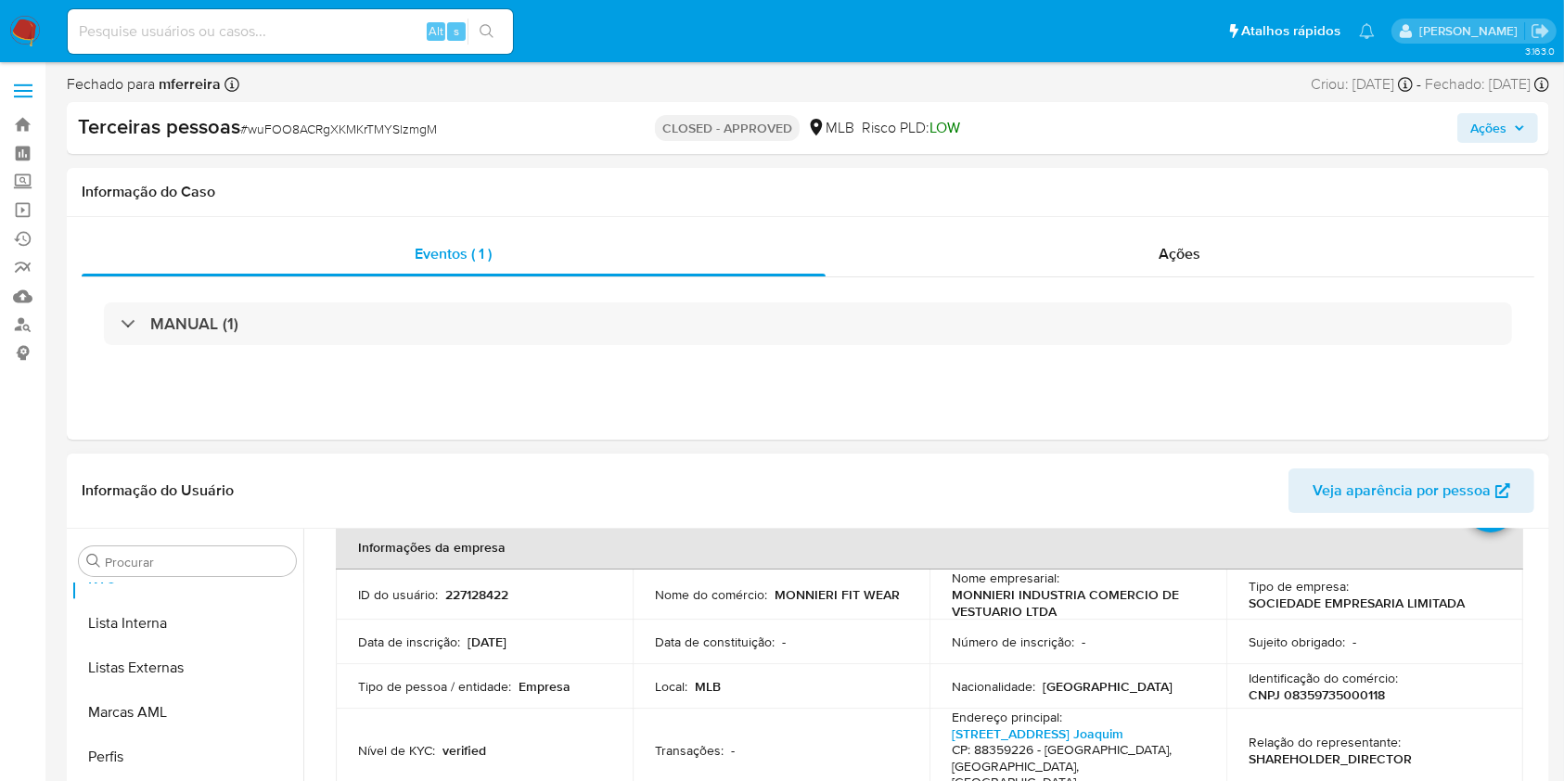
scroll to position [247, 0]
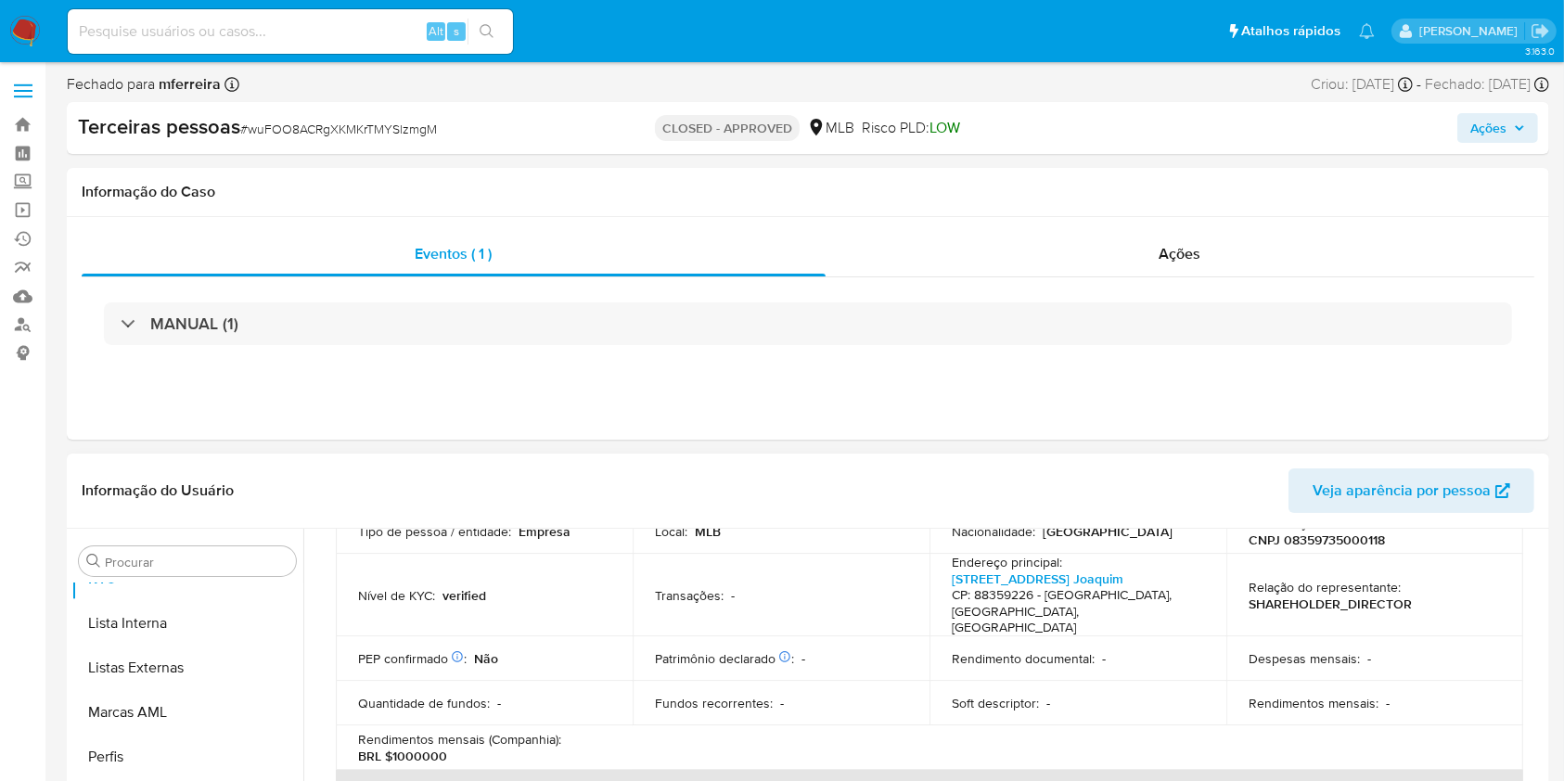
click at [1301, 546] on p "CNPJ 08359735000118" at bounding box center [1317, 540] width 136 height 17
click at [1304, 546] on p "CNPJ 08359735000118" at bounding box center [1317, 540] width 136 height 17
copy p "08359735000118"
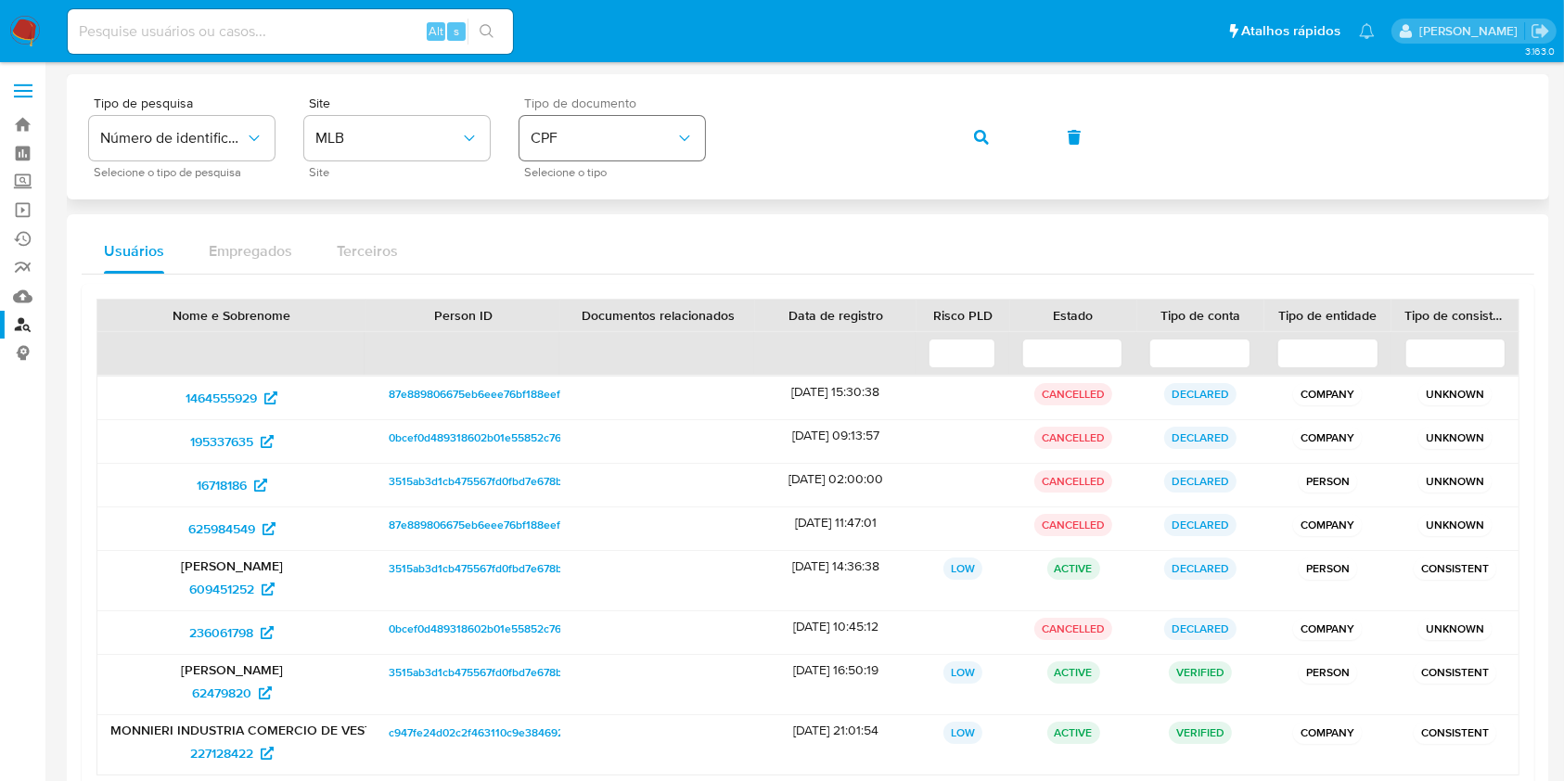
click at [675, 142] on icon "identificationType" at bounding box center [684, 138] width 19 height 19
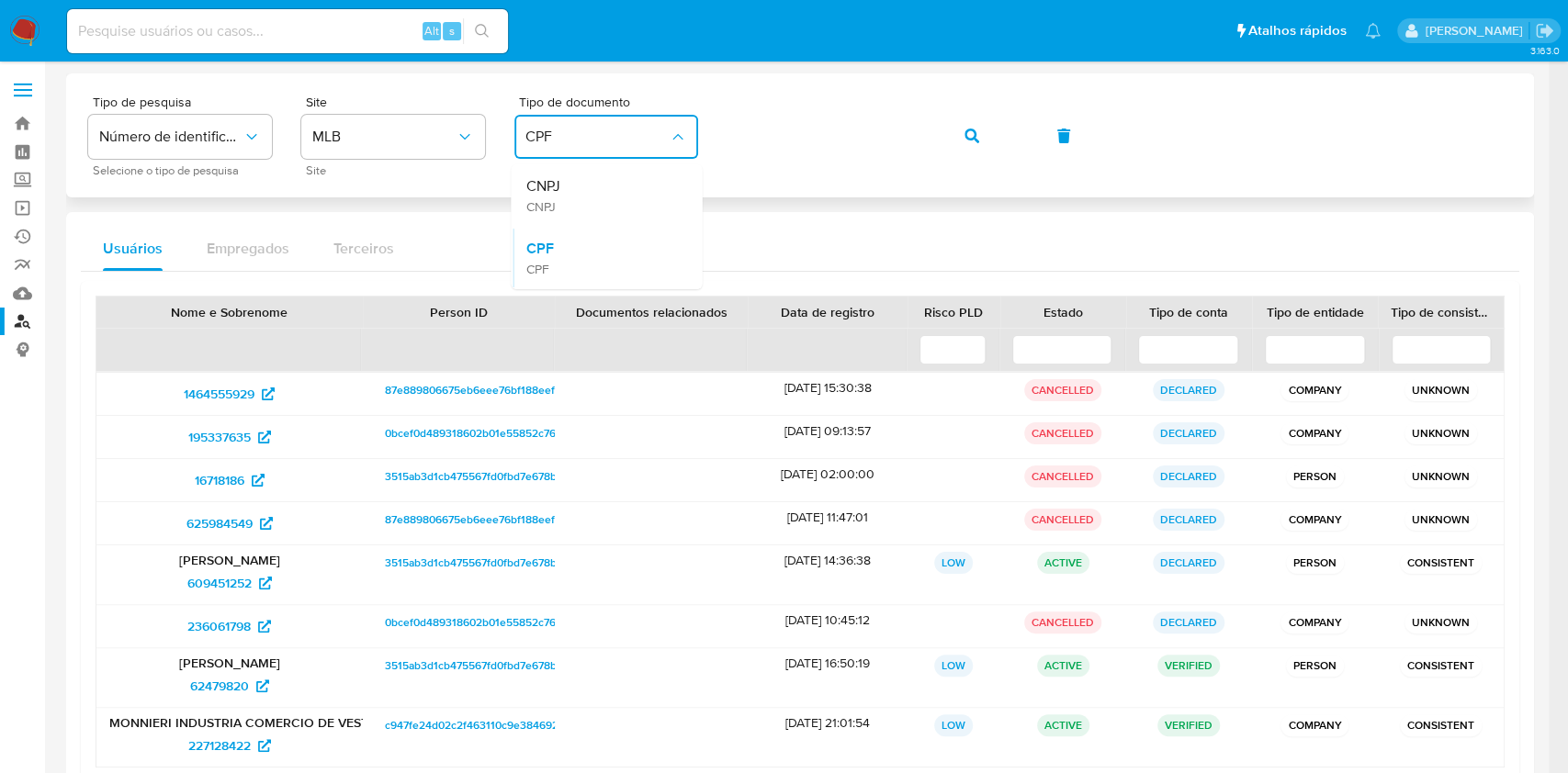
drag, startPoint x: 562, startPoint y: 203, endPoint x: 730, endPoint y: 167, distance: 171.8
click at [583, 195] on div "CNPJ CNPJ" at bounding box center [601, 195] width 150 height 62
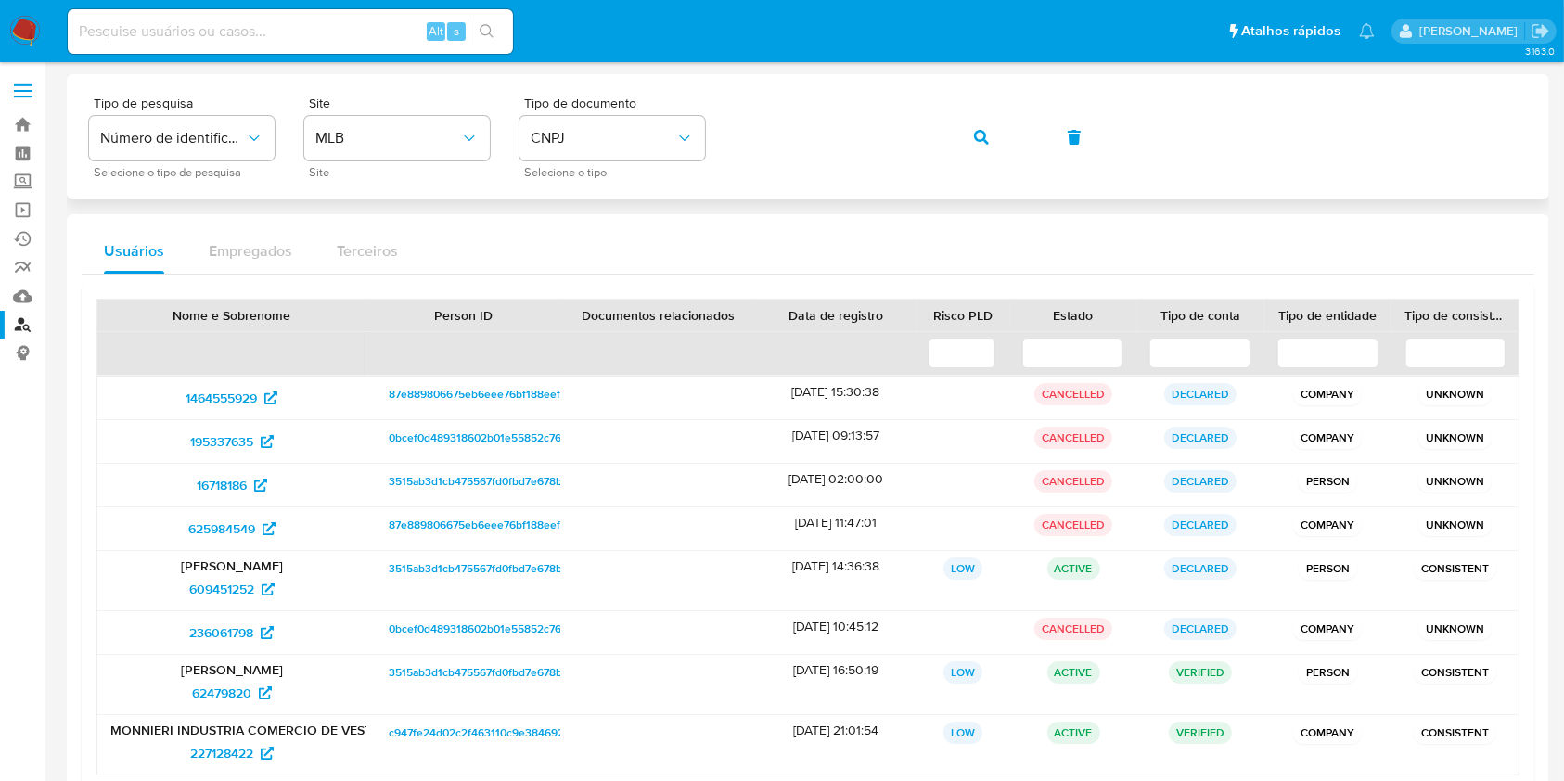
click at [950, 115] on button "button" at bounding box center [981, 137] width 63 height 45
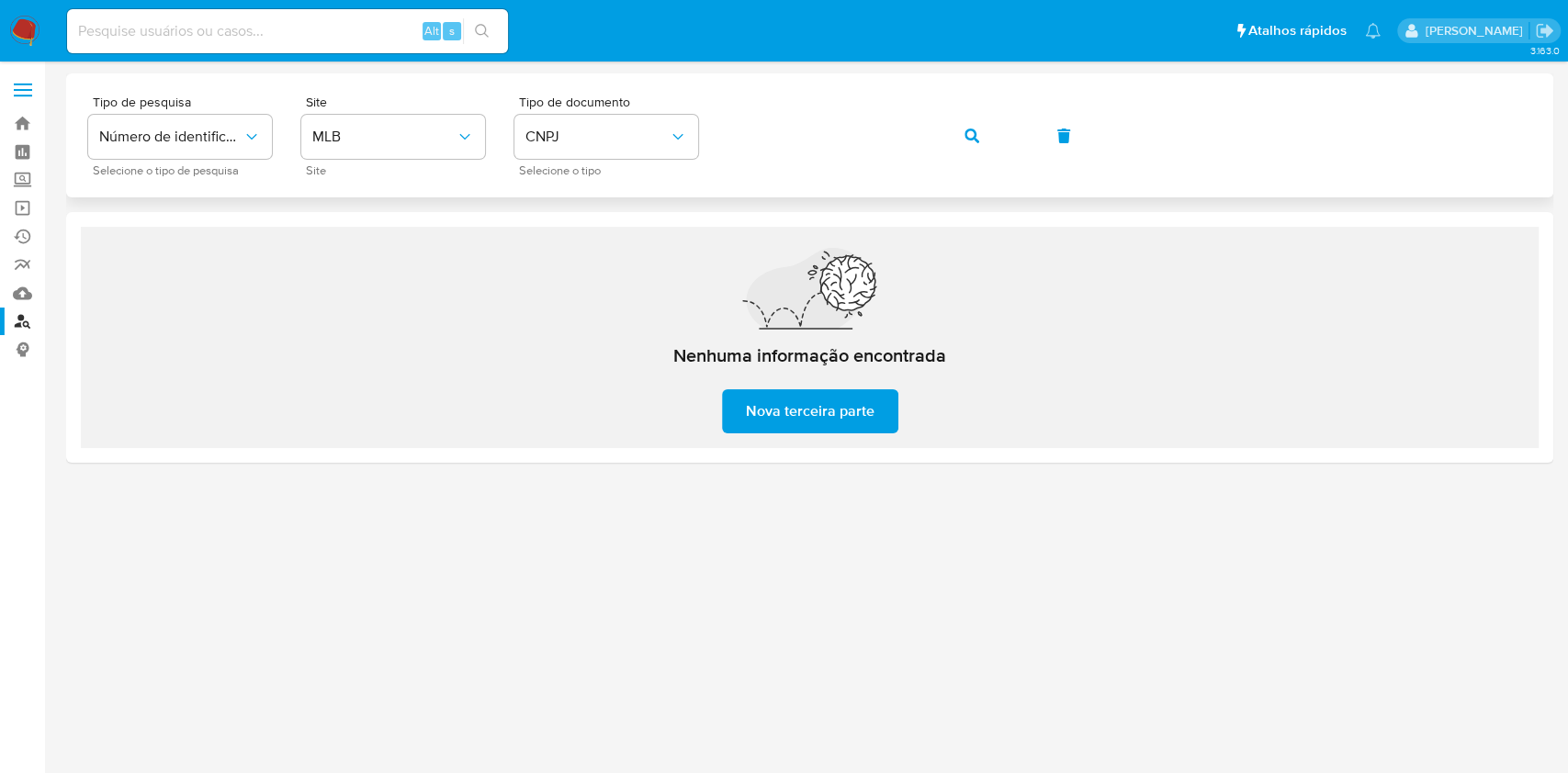
click at [955, 134] on button "button" at bounding box center [971, 136] width 62 height 45
click at [975, 135] on icon "button" at bounding box center [971, 136] width 15 height 15
click at [837, 408] on span "Nova terceira parte" at bounding box center [810, 411] width 129 height 41
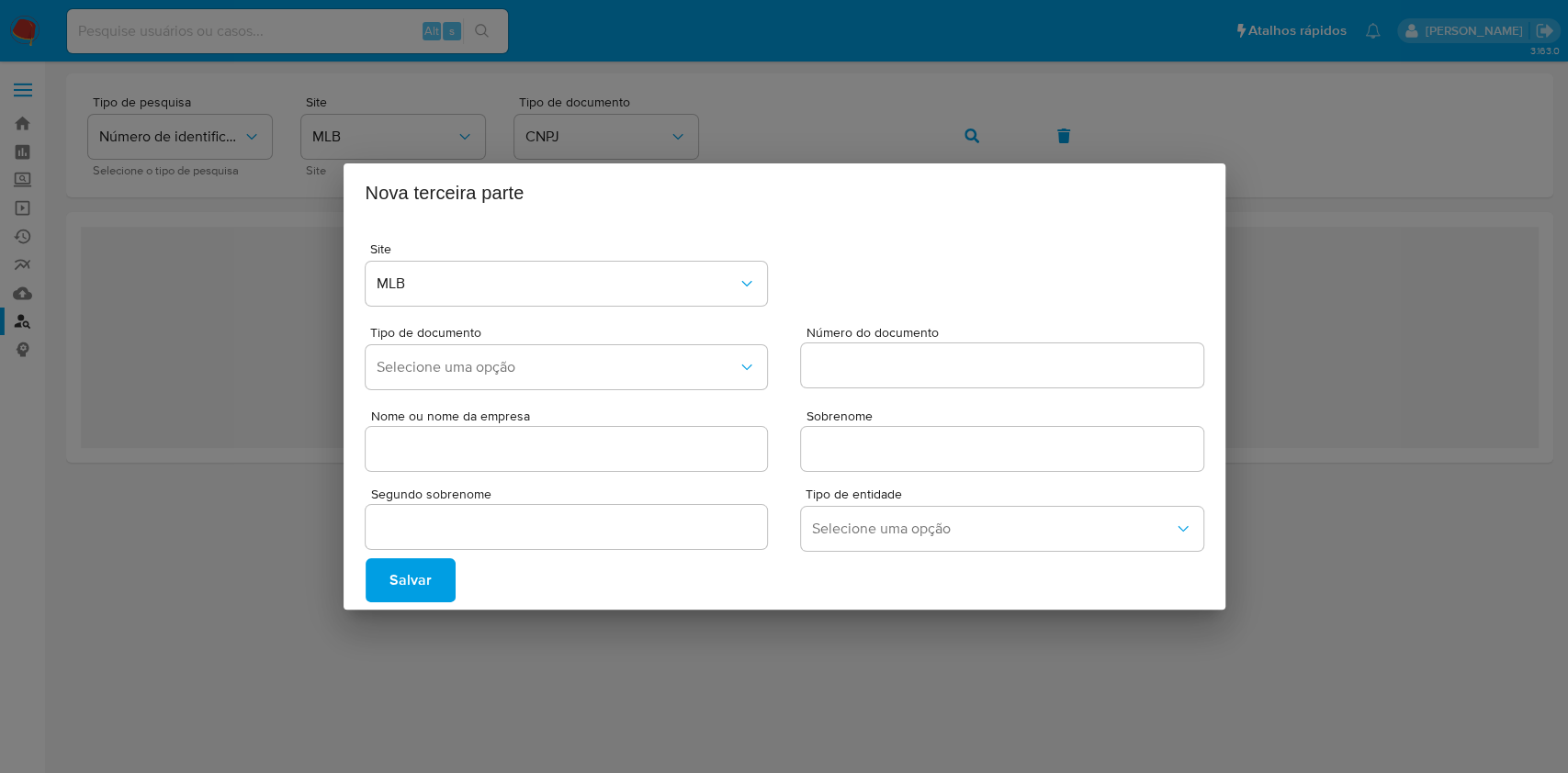
click at [897, 366] on input "Número do documento" at bounding box center [1002, 365] width 402 height 24
paste input "61028309000184"
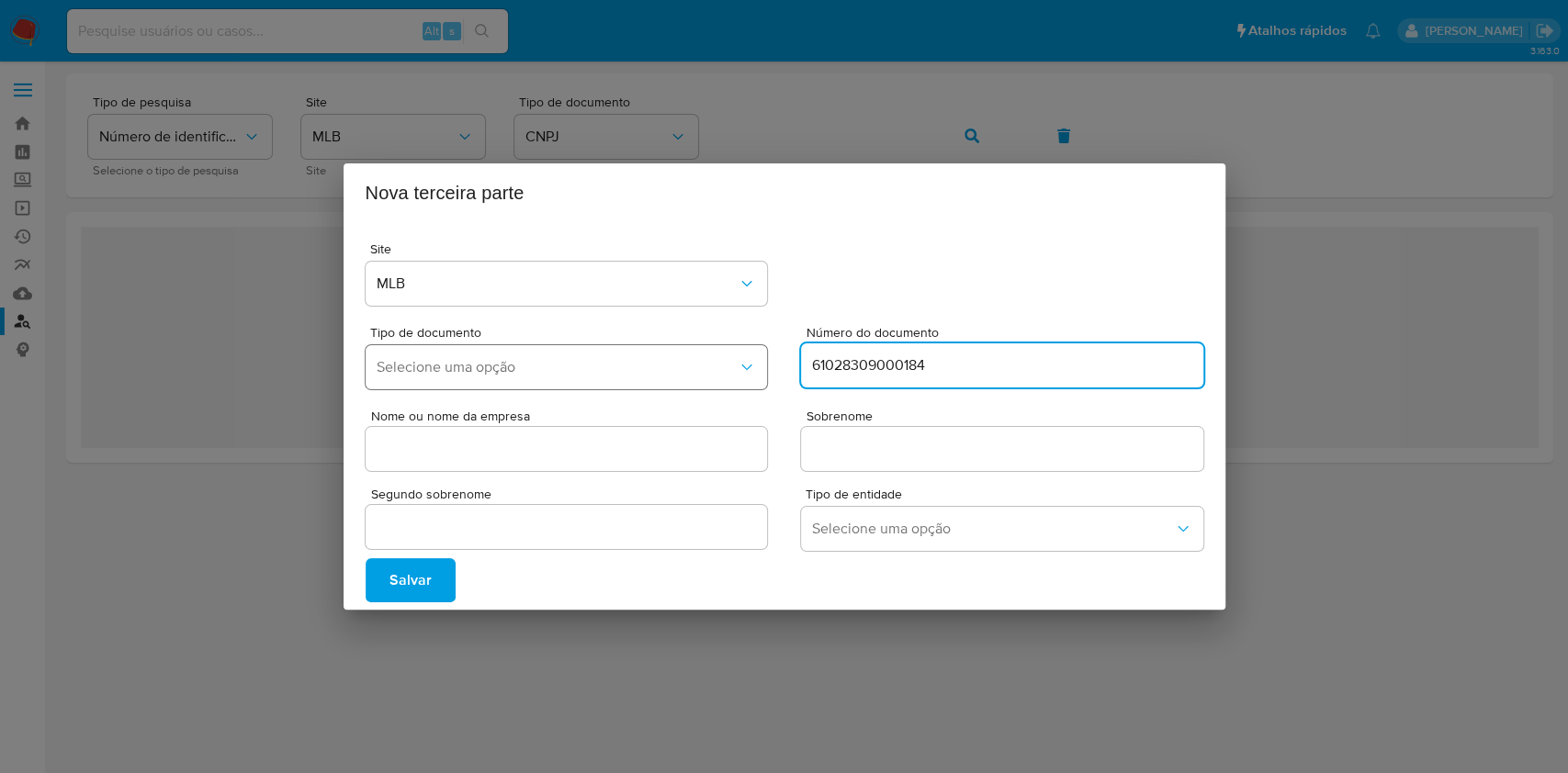
type input "61028309000184"
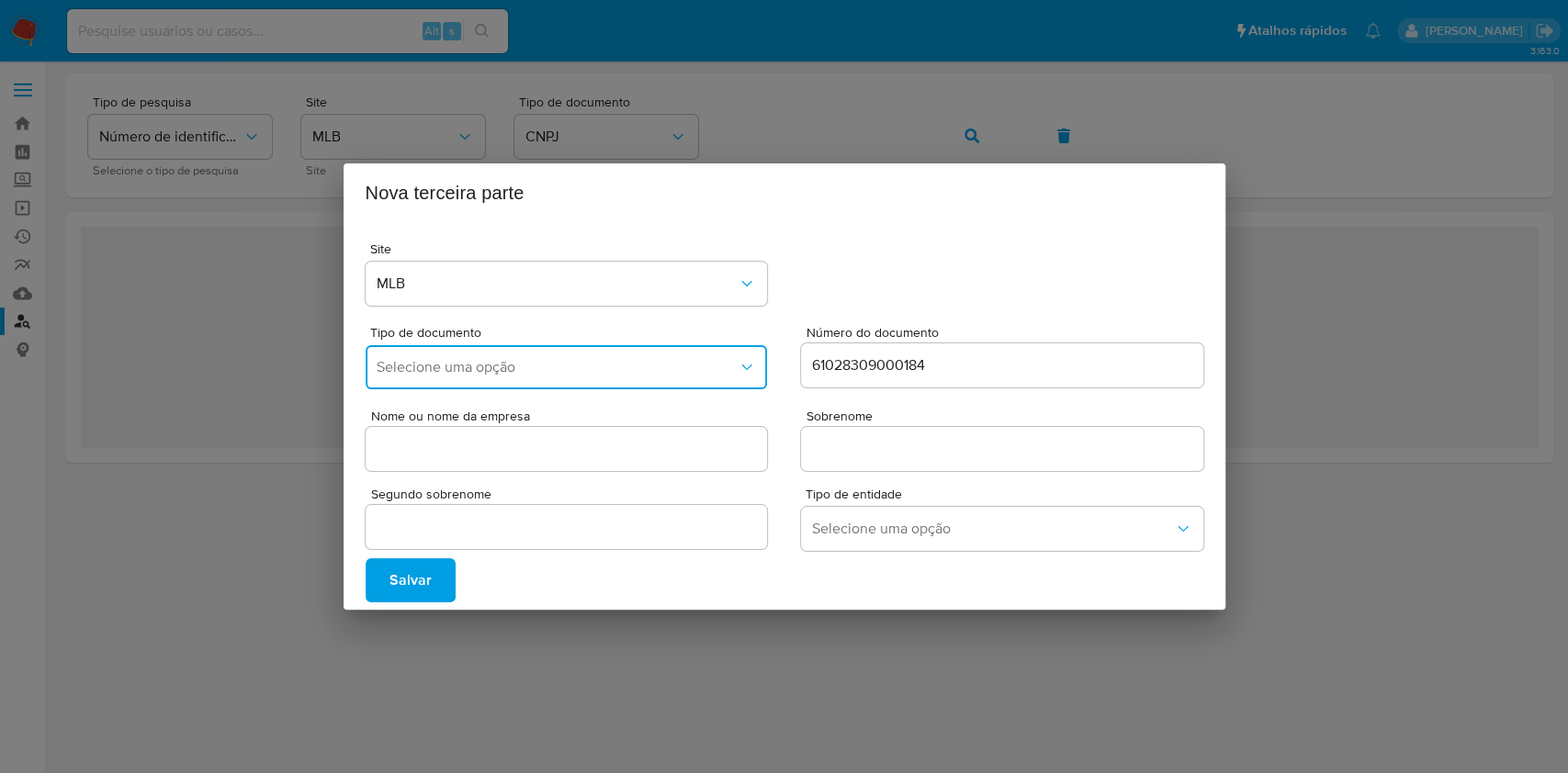
click at [555, 369] on span "Selecione uma opção" at bounding box center [557, 367] width 362 height 19
click at [475, 419] on div "CNPJ" at bounding box center [559, 417] width 369 height 45
click at [581, 448] on input "Nome ou nome da empresa" at bounding box center [566, 449] width 402 height 24
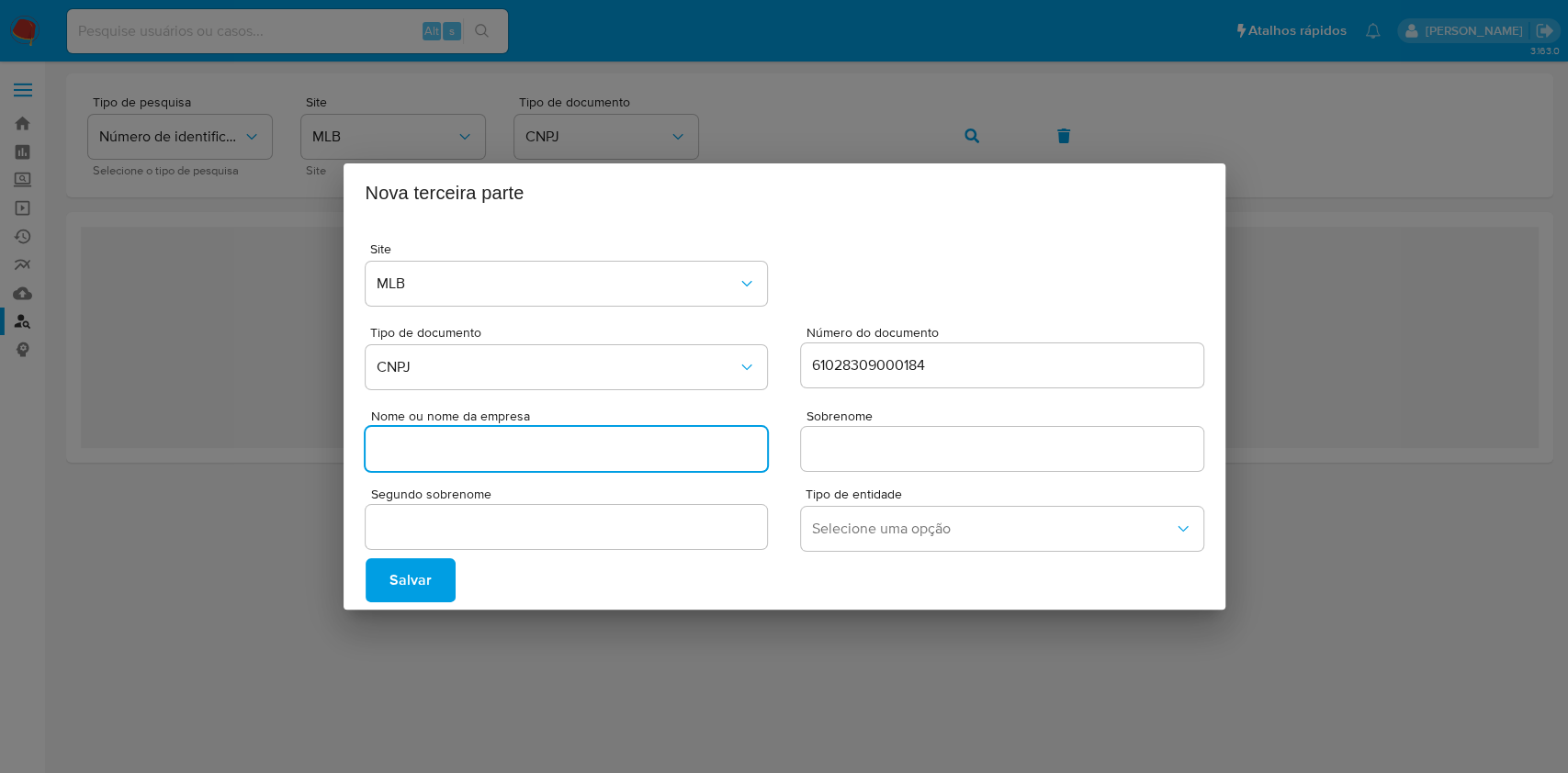
paste input "CENTRO AAUTOMOTIVO B P LTDA"
type input "CENTRO AAUTOMOTIVO B P LTDA"
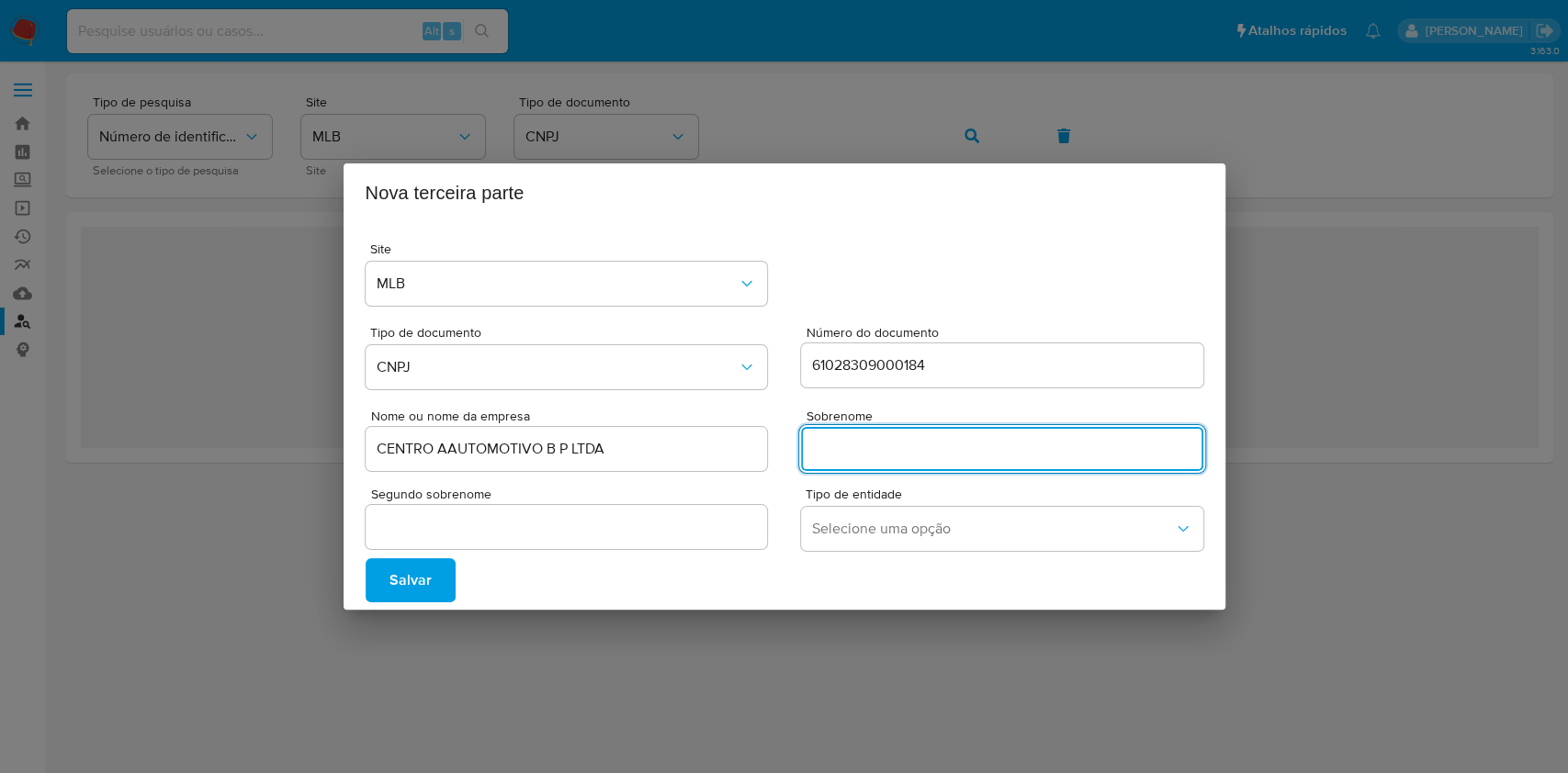
type input ","
type input "."
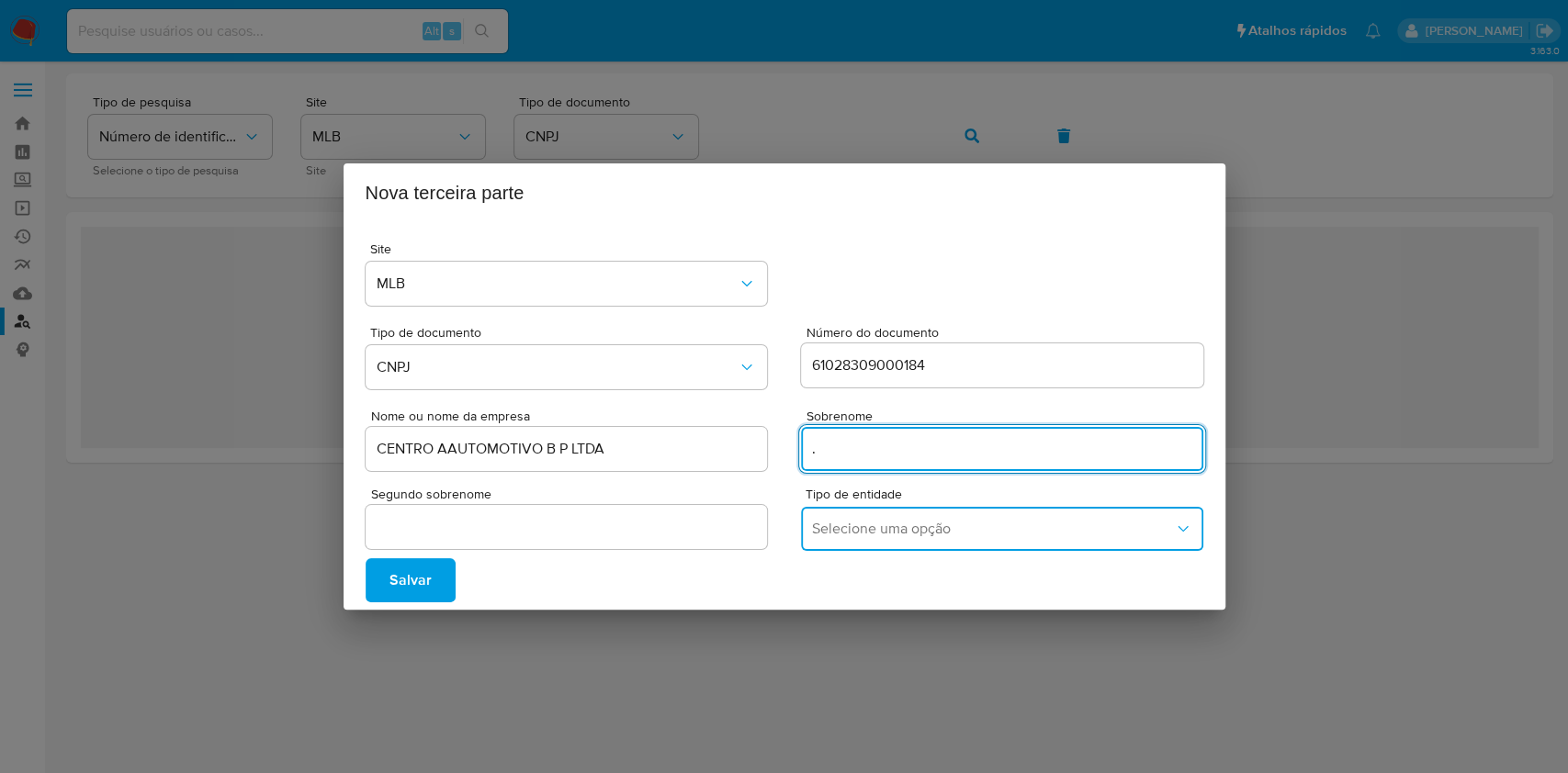
click at [929, 526] on span "Selecione uma opção" at bounding box center [993, 529] width 362 height 19
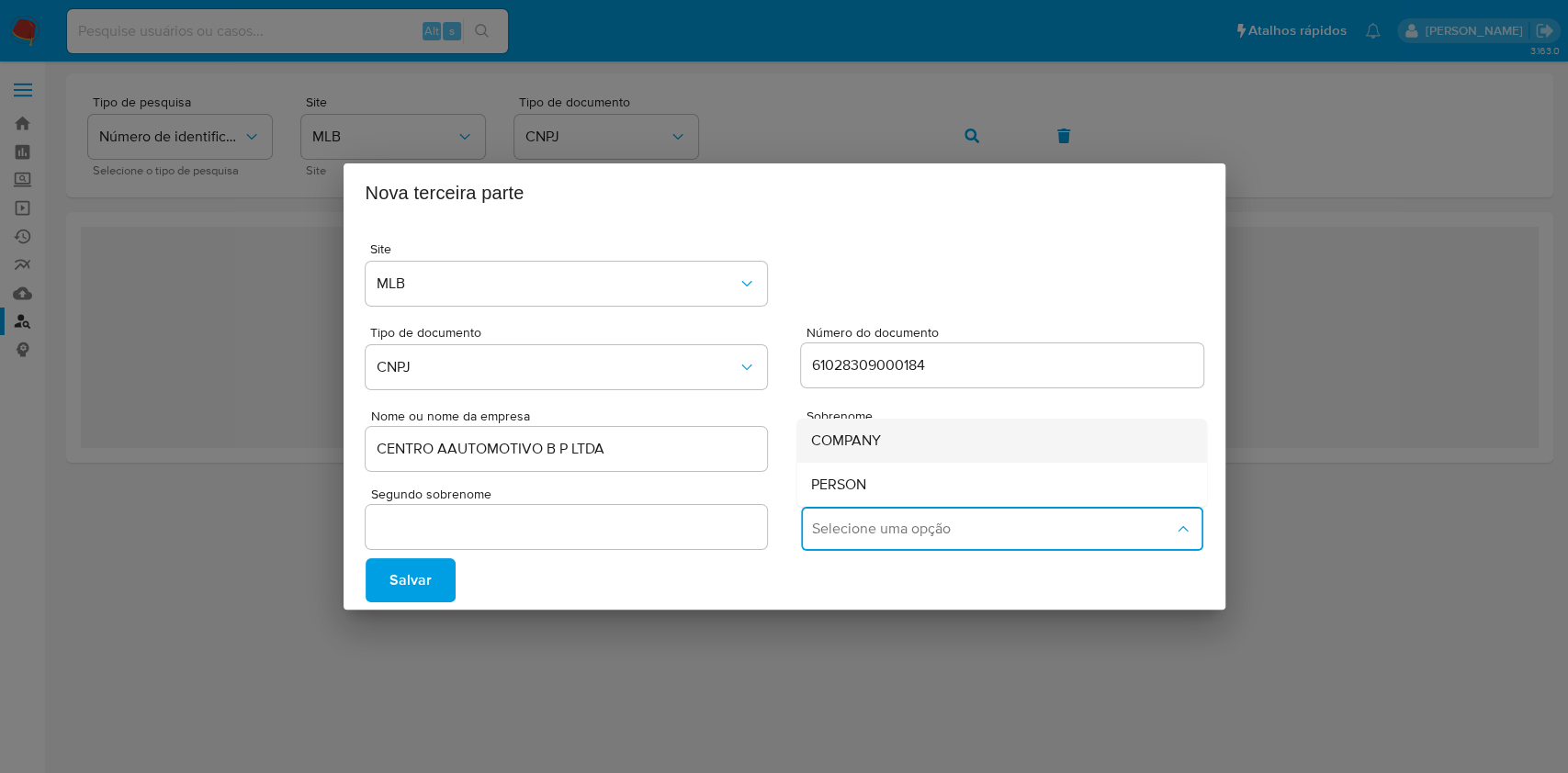
click at [842, 441] on span "COMPANY" at bounding box center [845, 440] width 70 height 19
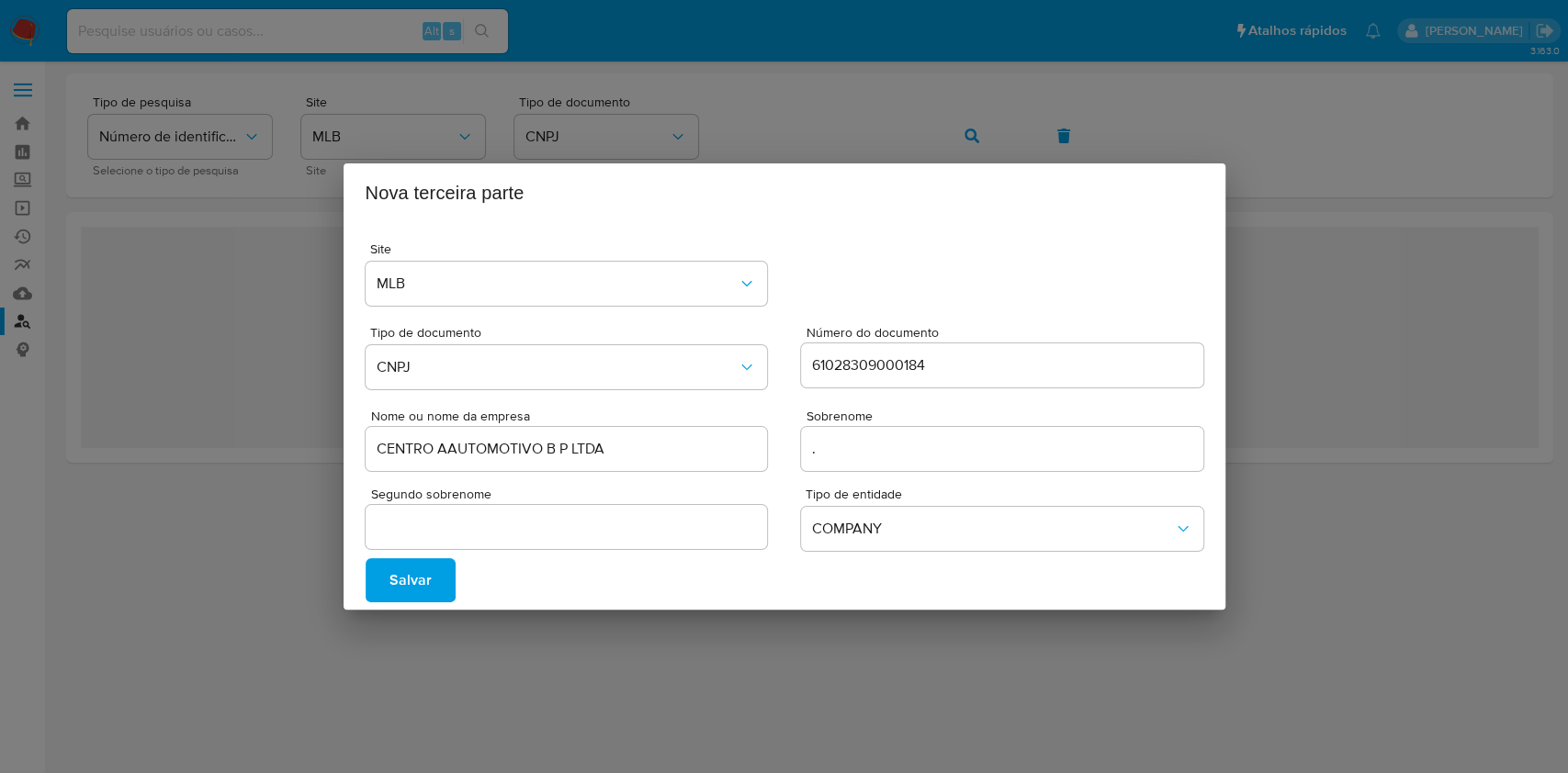
click at [977, 379] on div "61028309000184" at bounding box center [1002, 365] width 402 height 45
click at [972, 357] on input "61028309000184" at bounding box center [1002, 365] width 402 height 24
click at [444, 577] on button "Salvar" at bounding box center [410, 580] width 90 height 45
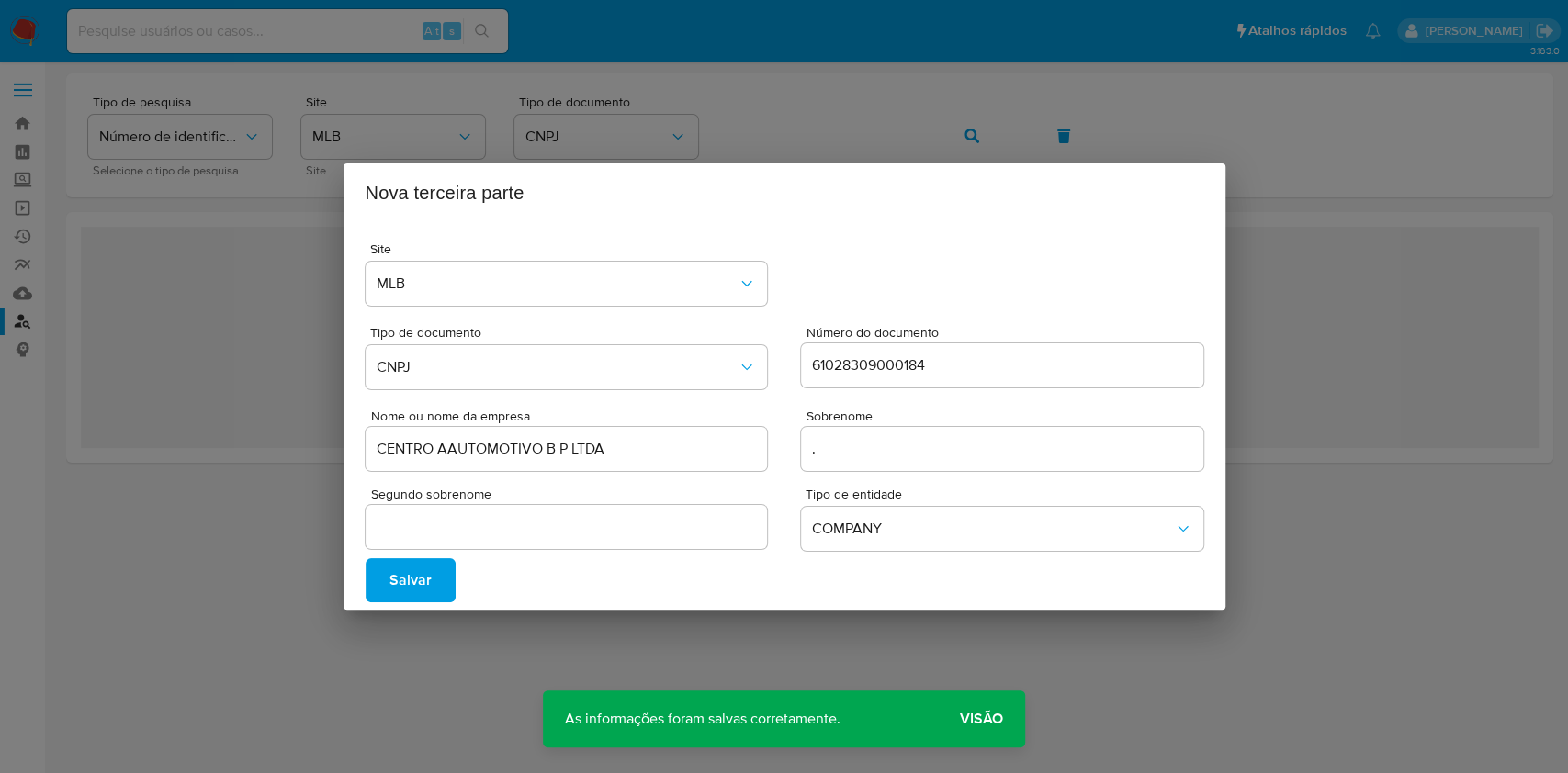
click at [987, 719] on span "Visão" at bounding box center [982, 719] width 44 height 0
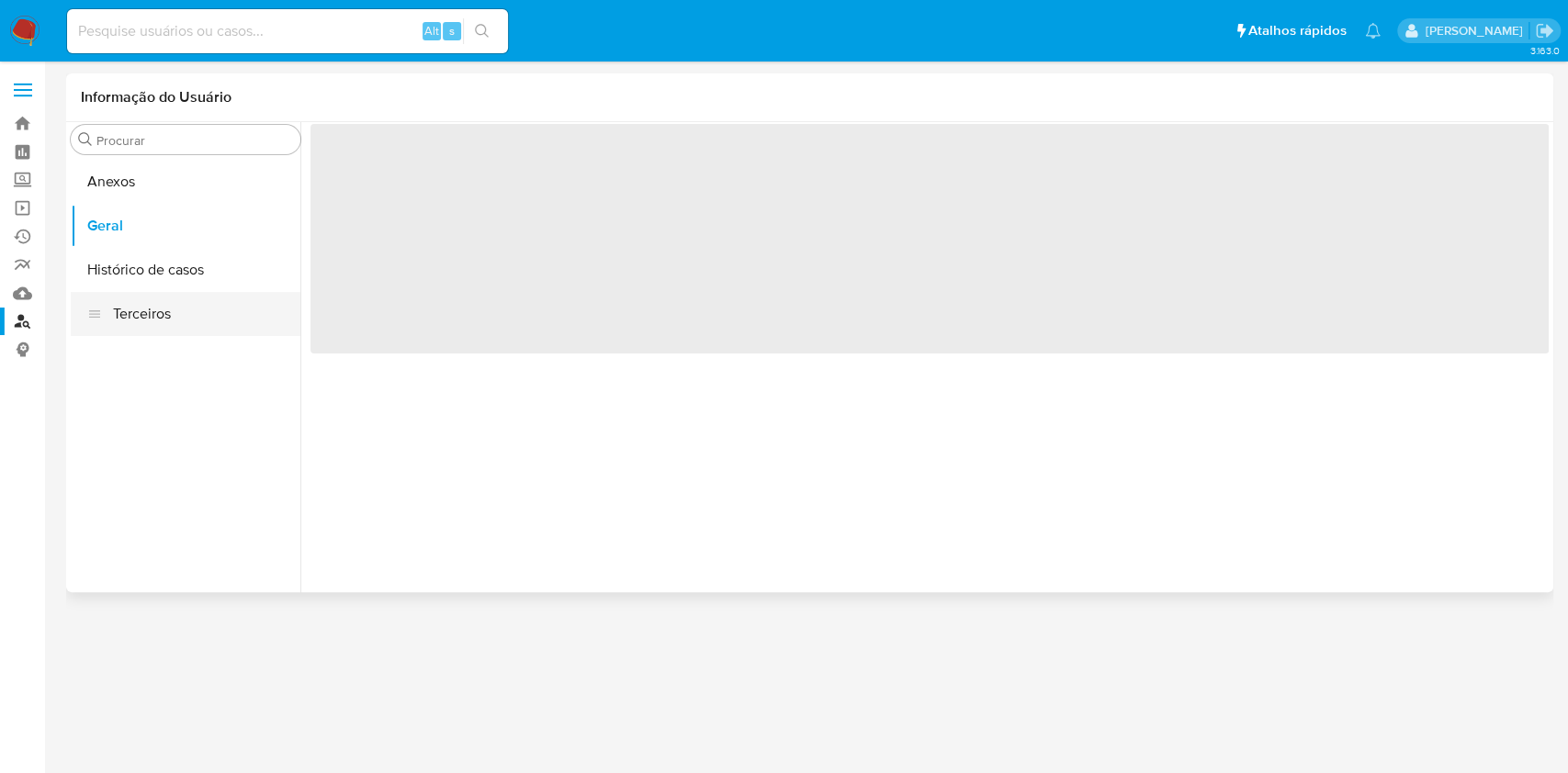
click at [147, 312] on button "Terceiros" at bounding box center [185, 314] width 230 height 45
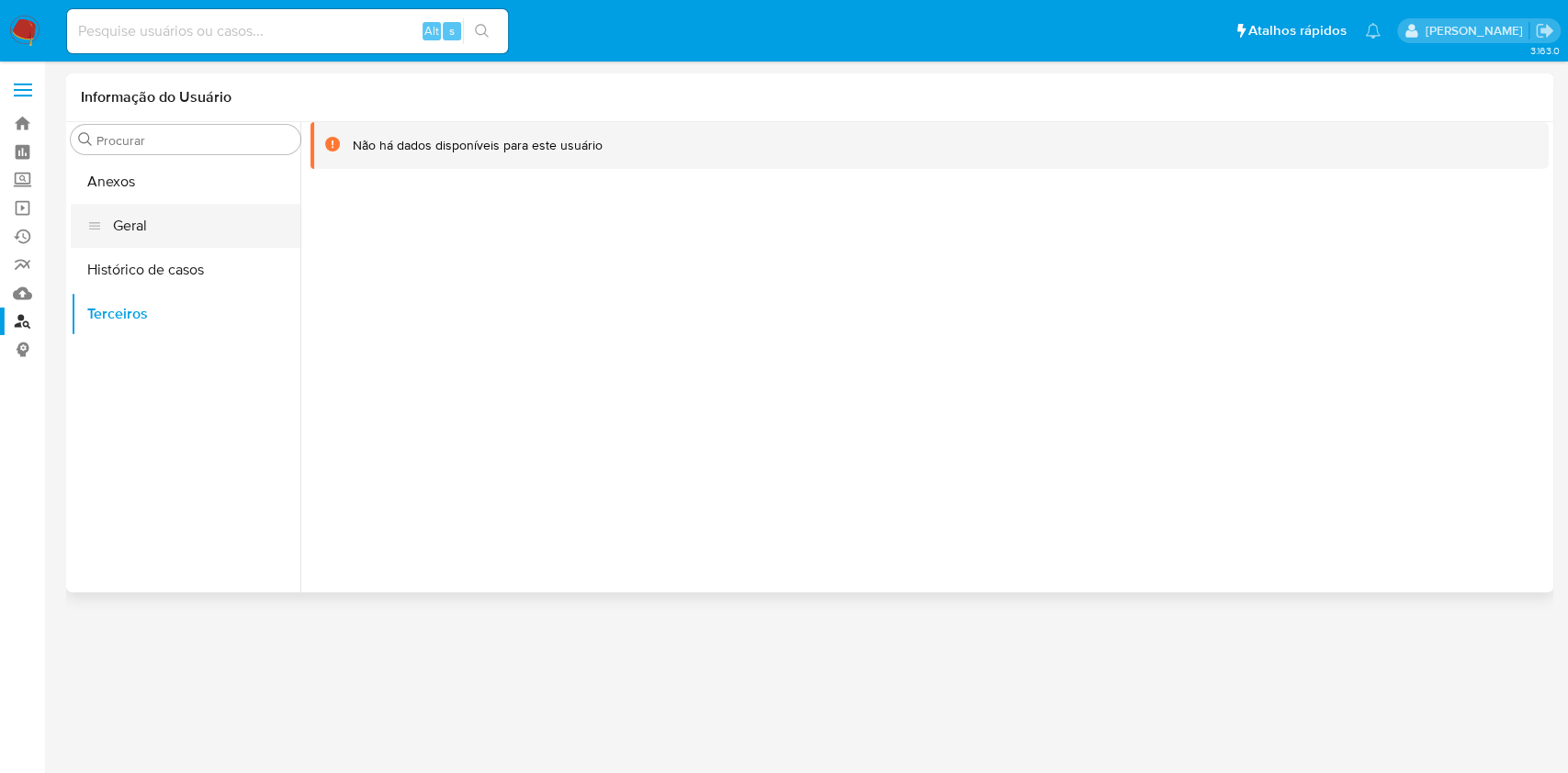
click at [188, 241] on button "Geral" at bounding box center [185, 226] width 230 height 45
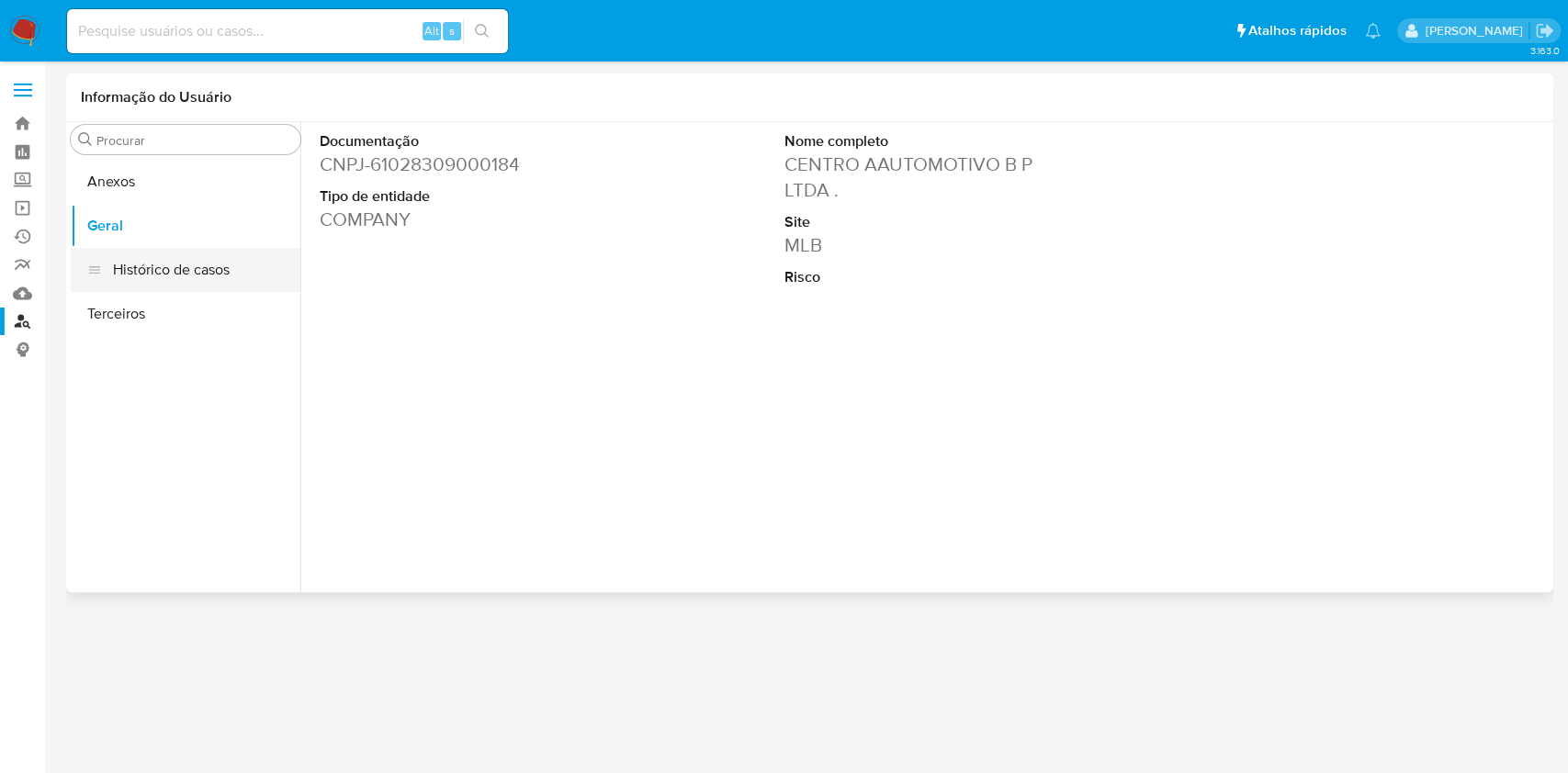
click at [173, 250] on button "Histórico de casos" at bounding box center [185, 270] width 230 height 45
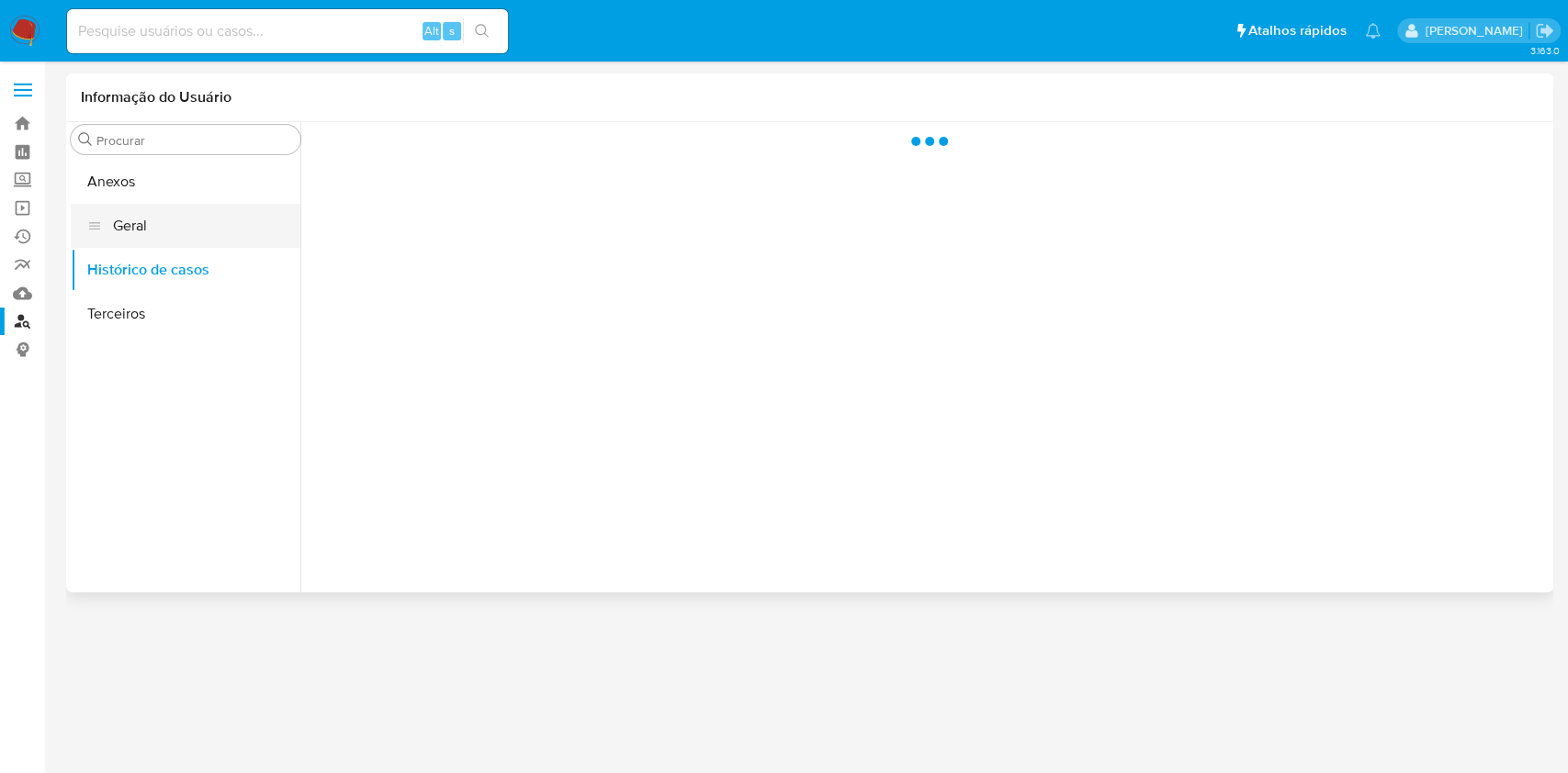
click at [162, 232] on button "Geral" at bounding box center [185, 226] width 230 height 45
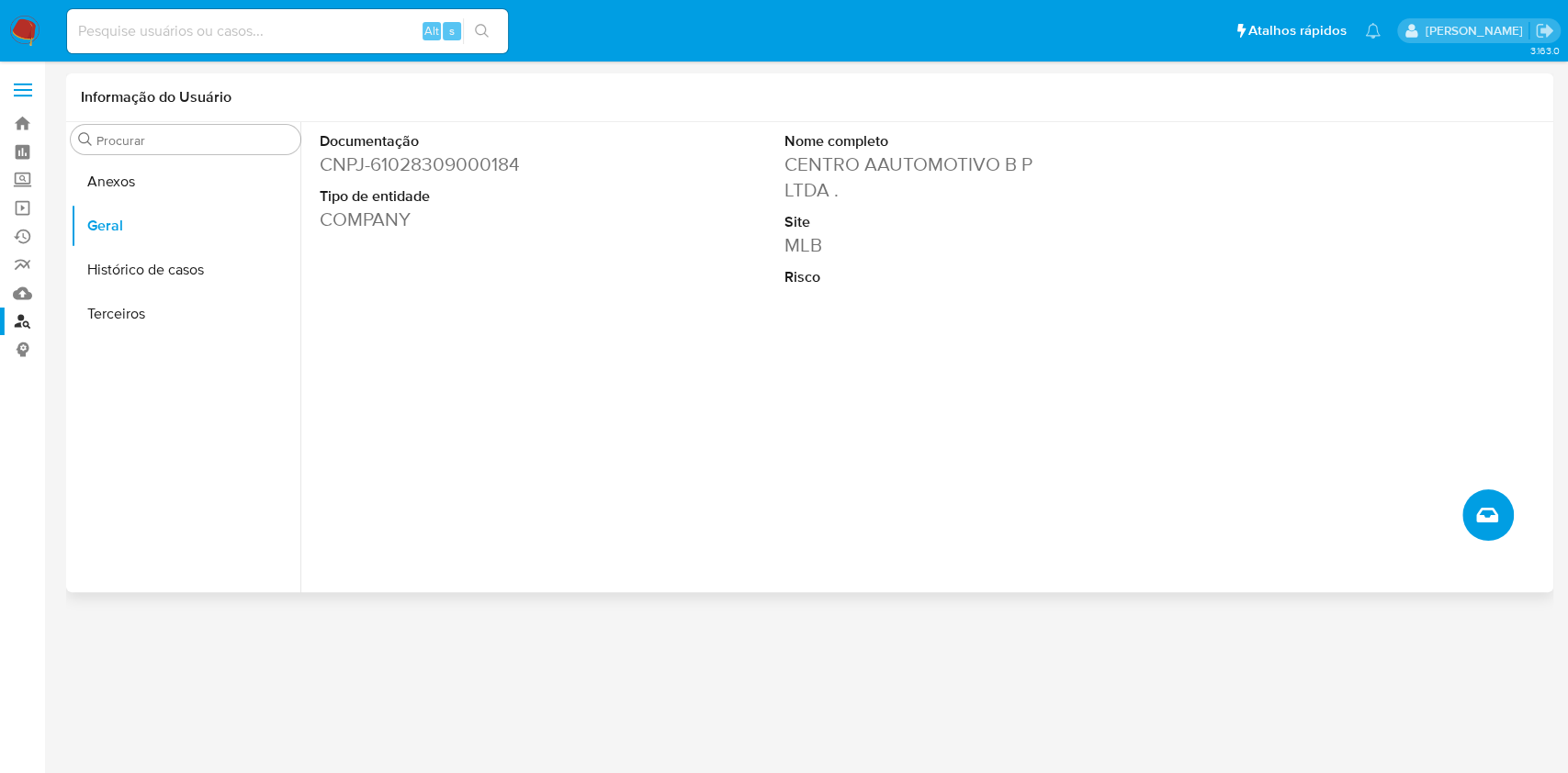
click at [1476, 492] on button "Criar caso manual" at bounding box center [1488, 516] width 51 height 51
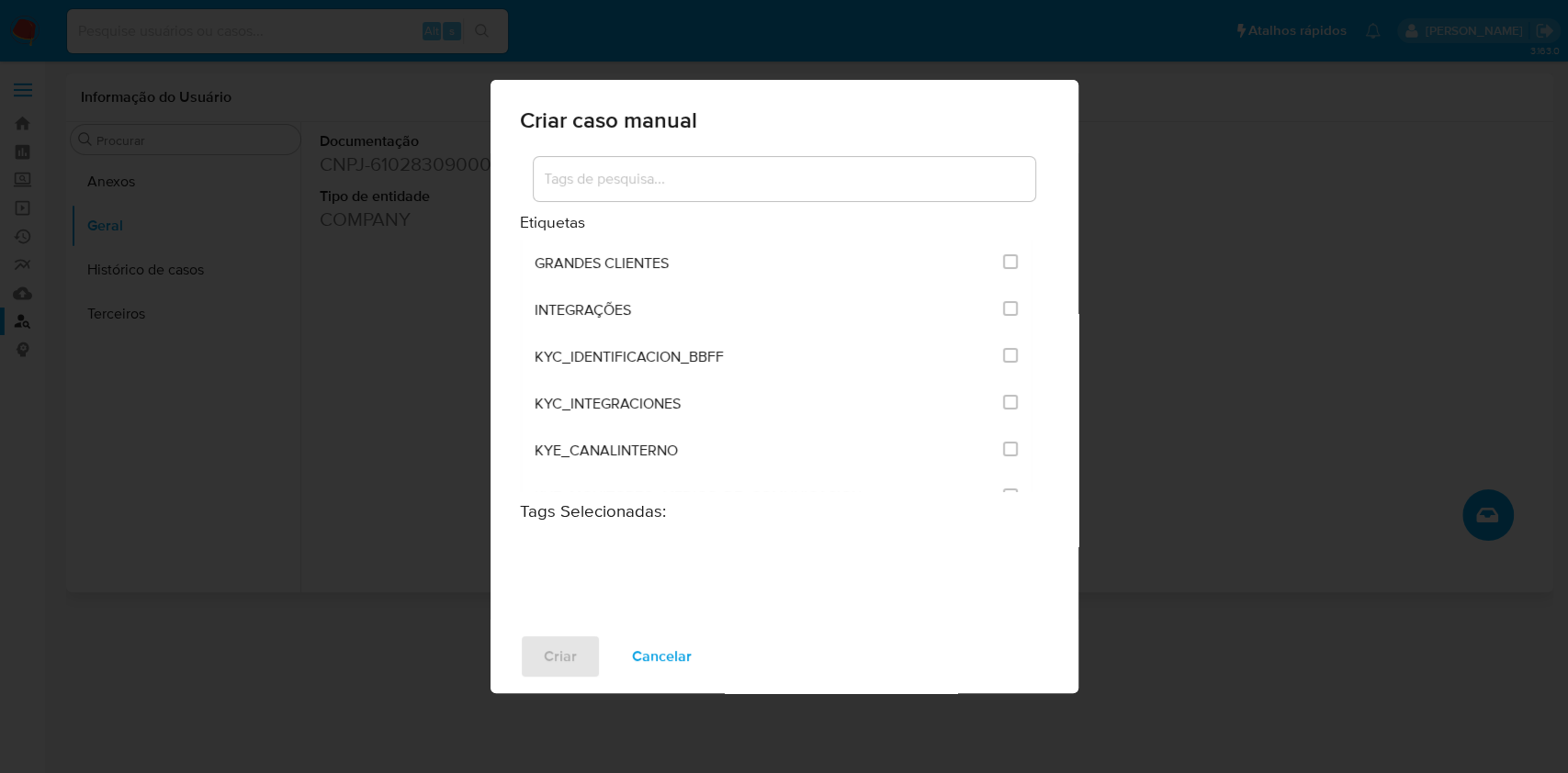
click at [761, 192] on div at bounding box center [784, 179] width 502 height 45
click at [757, 184] on input at bounding box center [784, 179] width 502 height 24
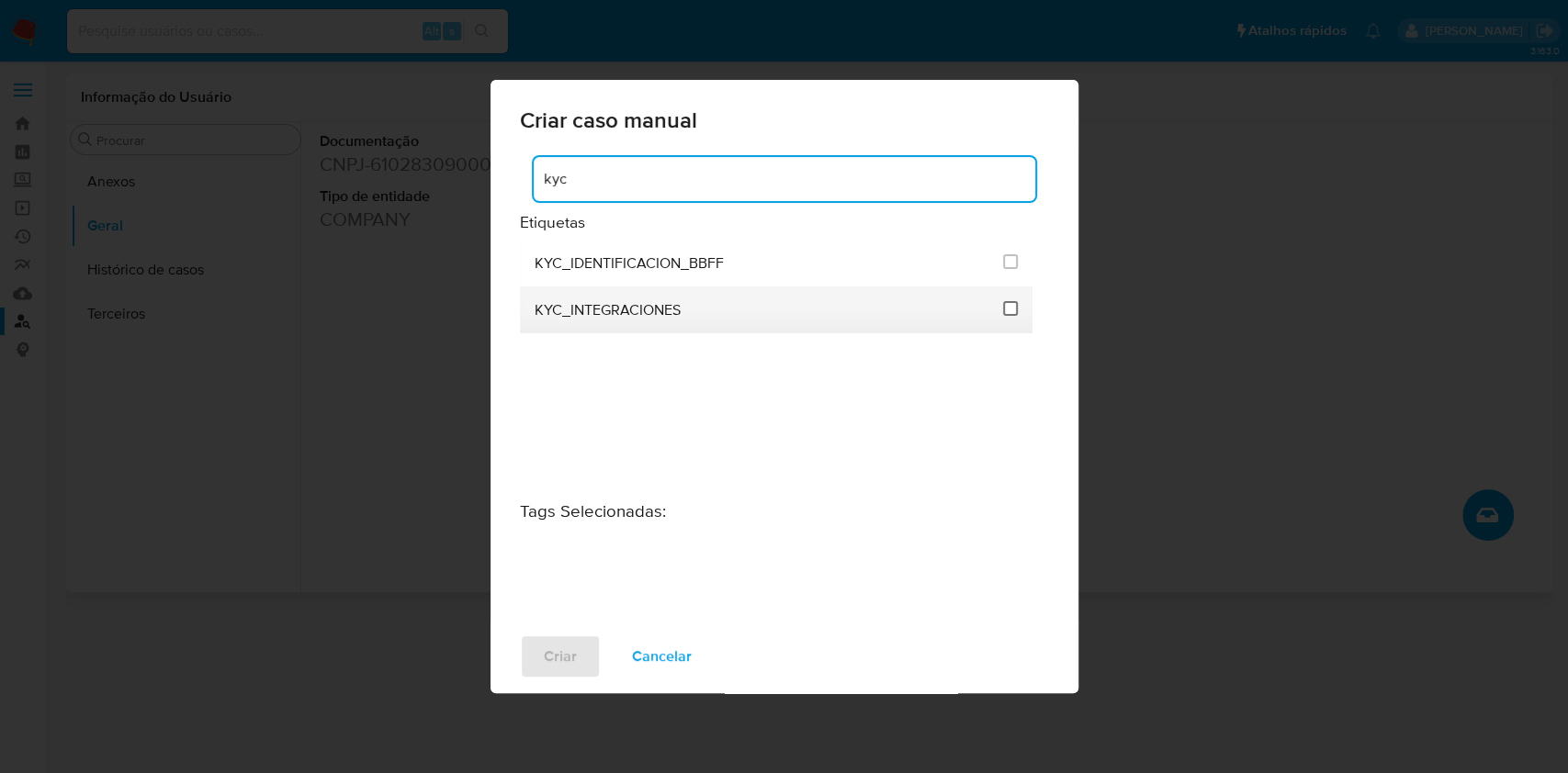
type input "kyc"
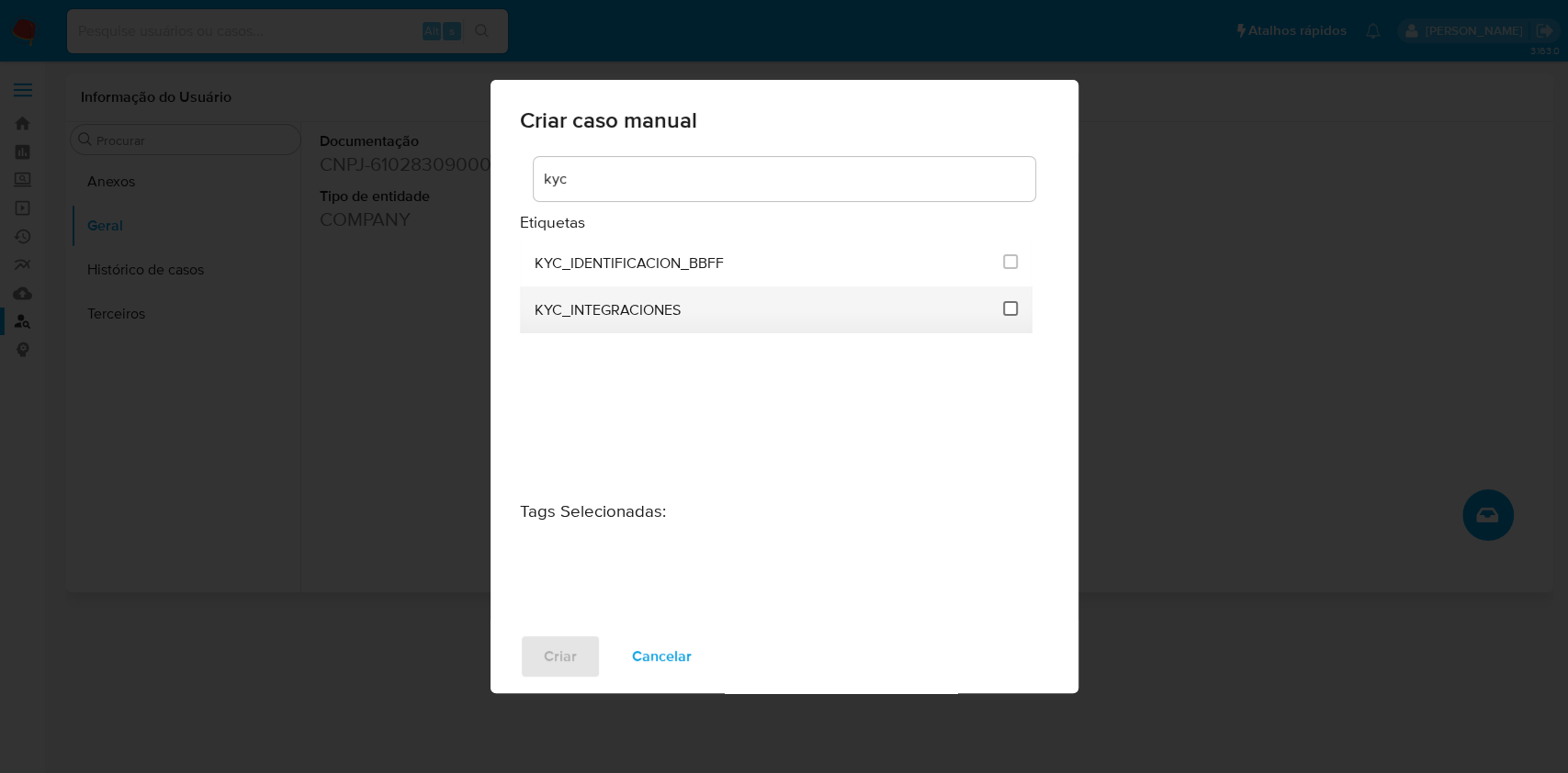
click at [1005, 311] on input "2093" at bounding box center [1010, 308] width 15 height 15
checkbox input "true"
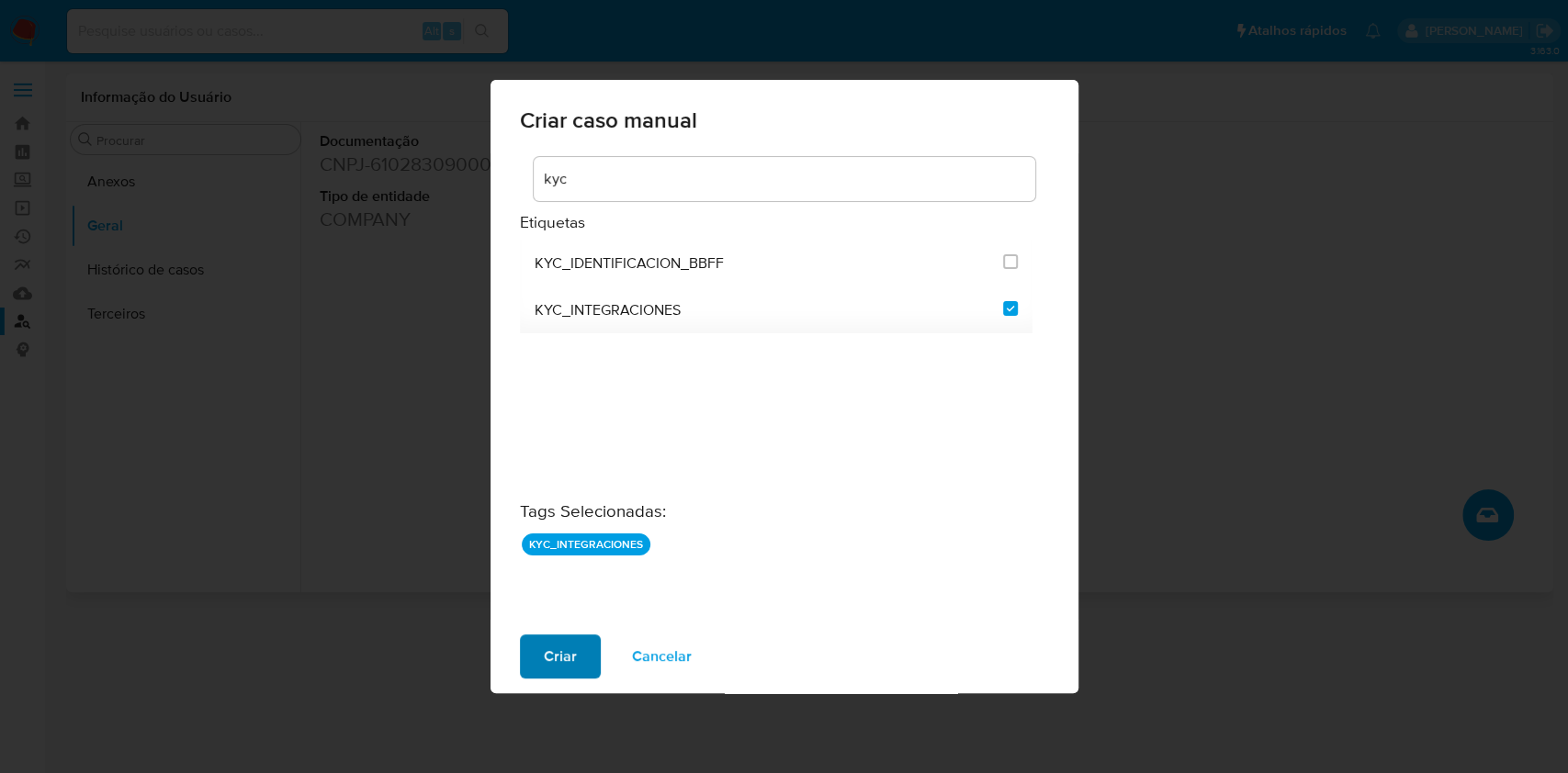
click at [566, 645] on span "Criar" at bounding box center [559, 656] width 33 height 41
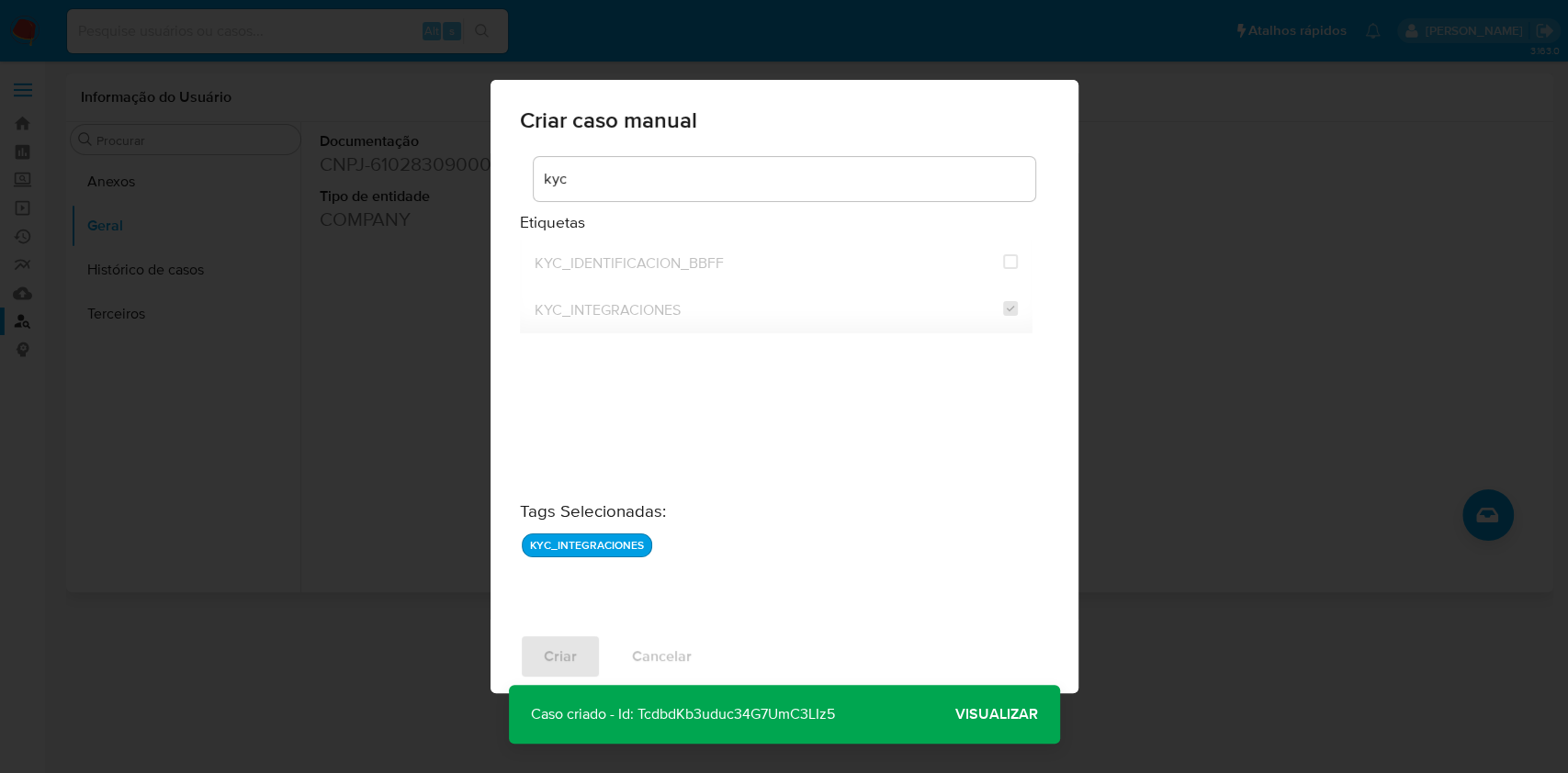
click at [983, 715] on span "Visualizar" at bounding box center [997, 715] width 83 height 0
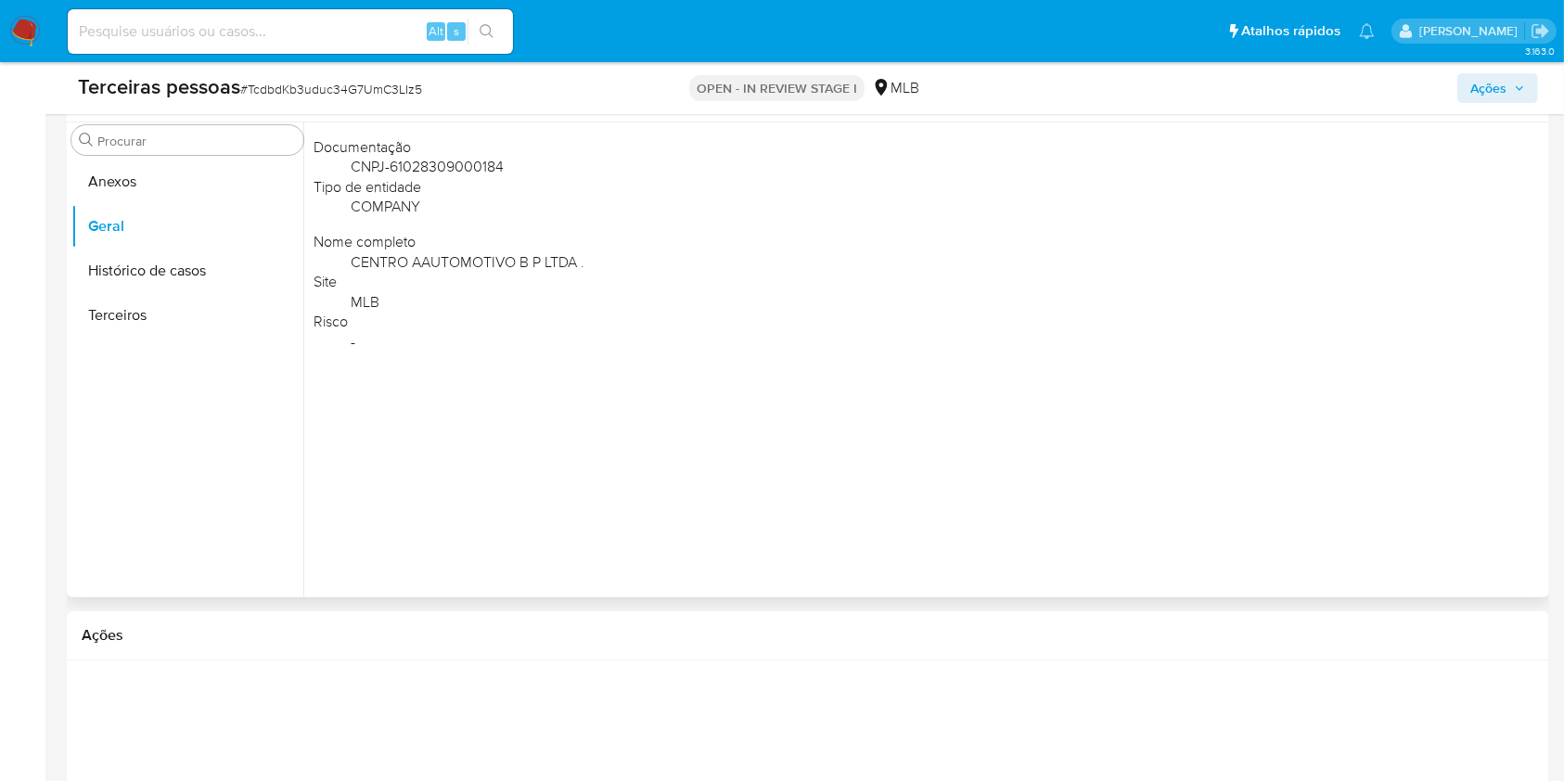
scroll to position [371, 0]
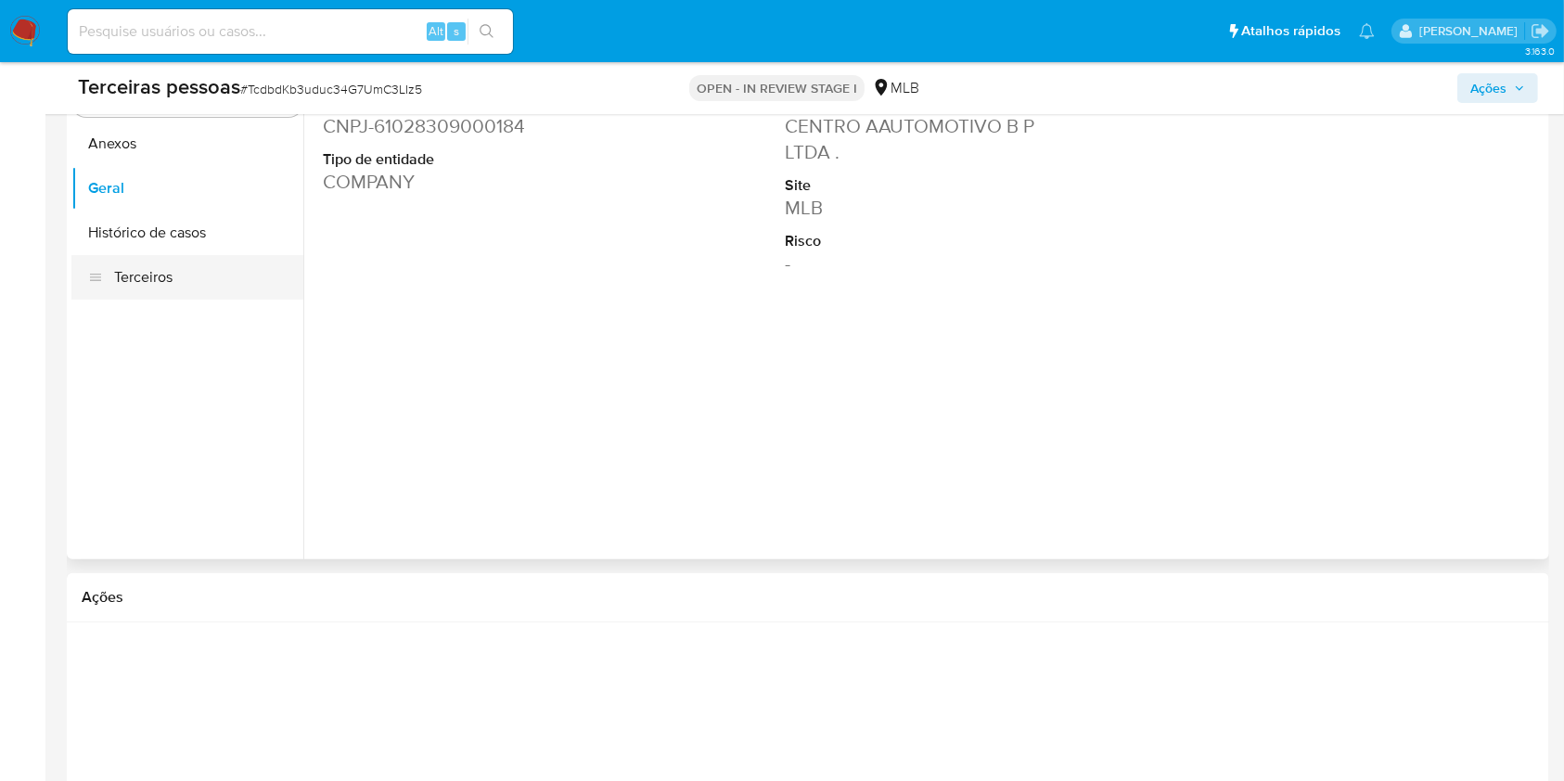
click at [162, 285] on button "Terceiros" at bounding box center [187, 277] width 232 height 45
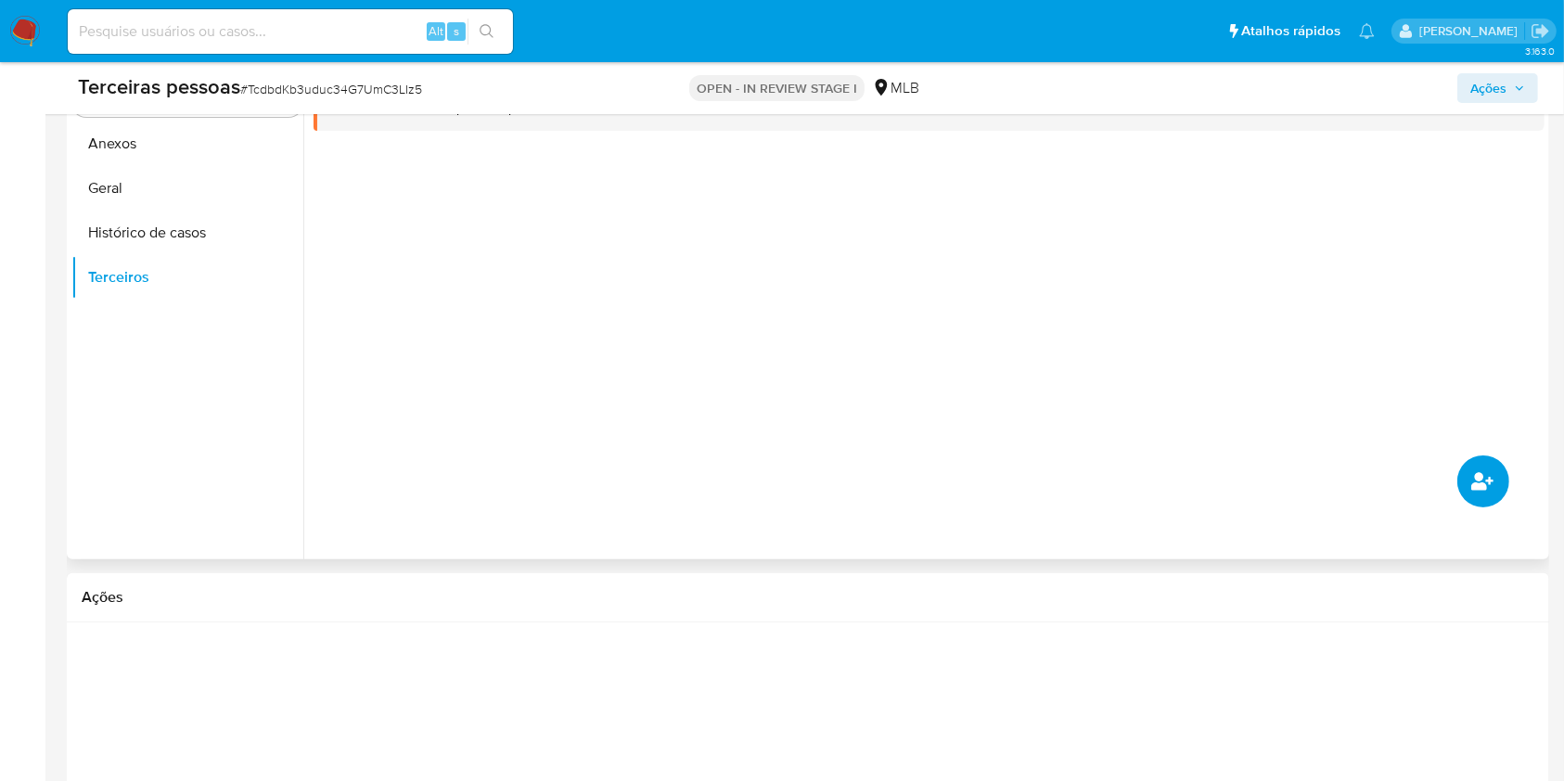
click at [1487, 475] on icon "common.add_complementary_information" at bounding box center [1483, 481] width 22 height 22
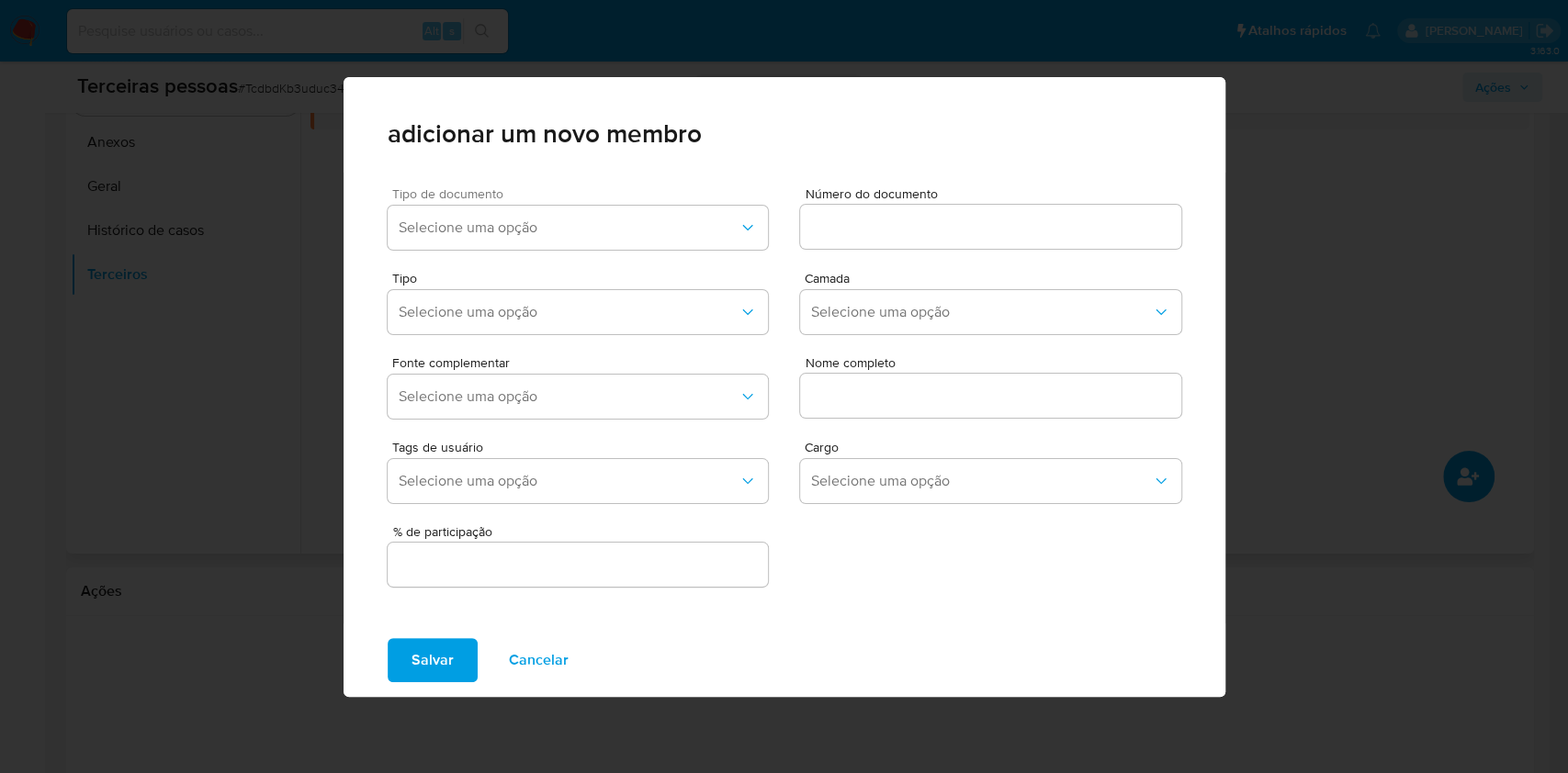
drag, startPoint x: 625, startPoint y: 223, endPoint x: 607, endPoint y: 249, distance: 31.6
click at [624, 223] on span "Selecione uma opção" at bounding box center [569, 228] width 341 height 19
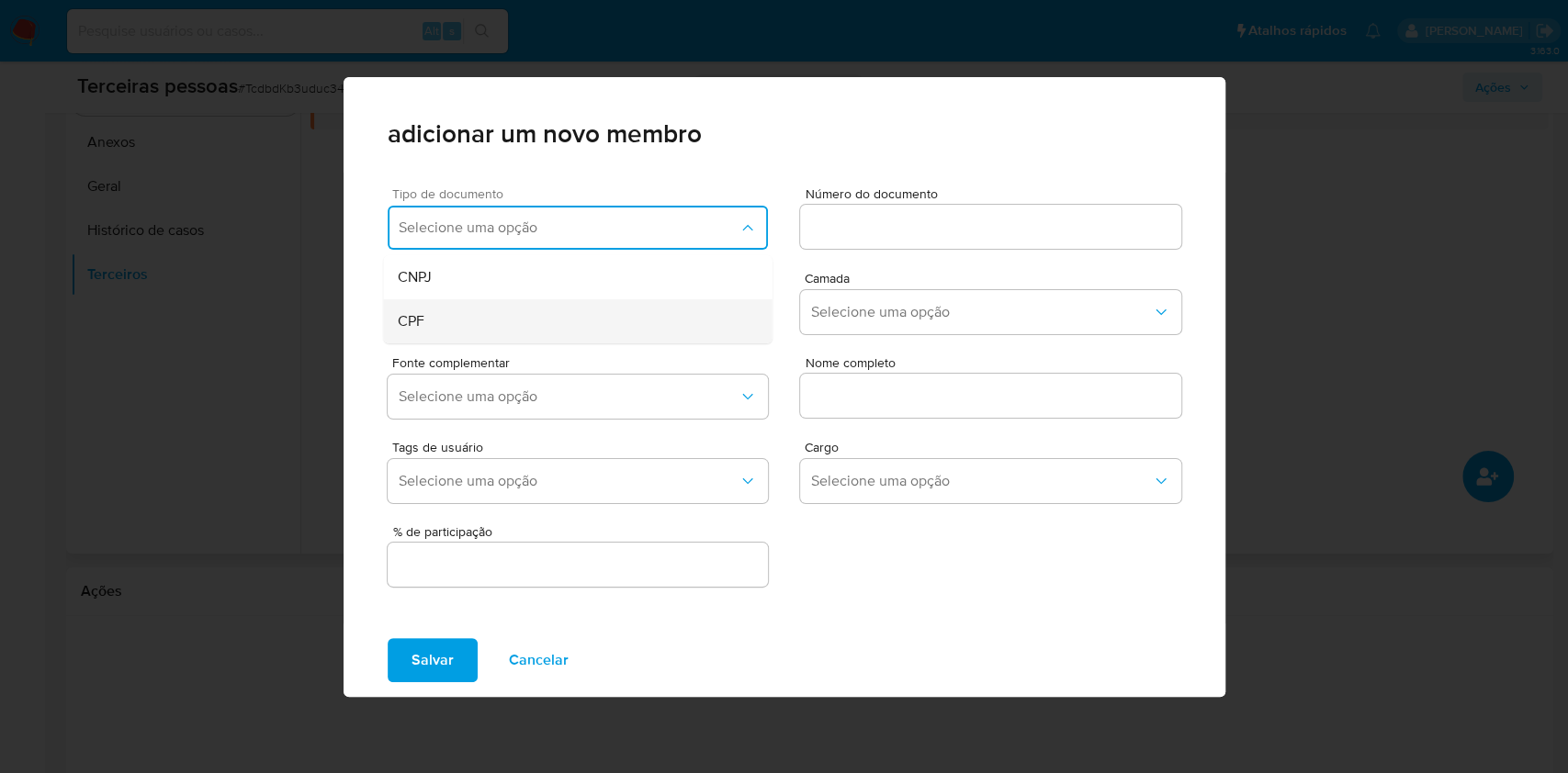
click at [519, 302] on div "CPF" at bounding box center [541, 321] width 287 height 45
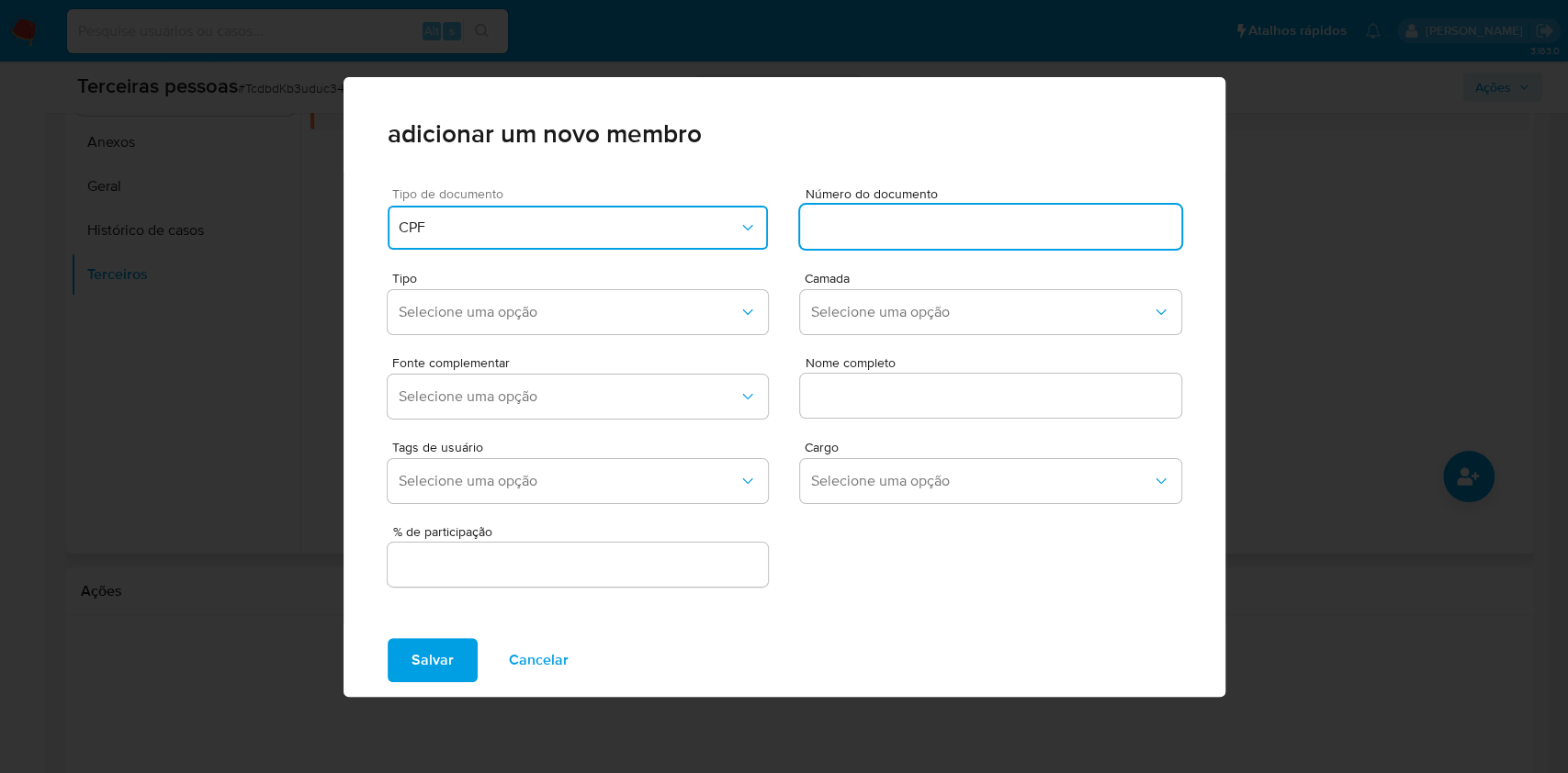
type input "313.036.798-50"
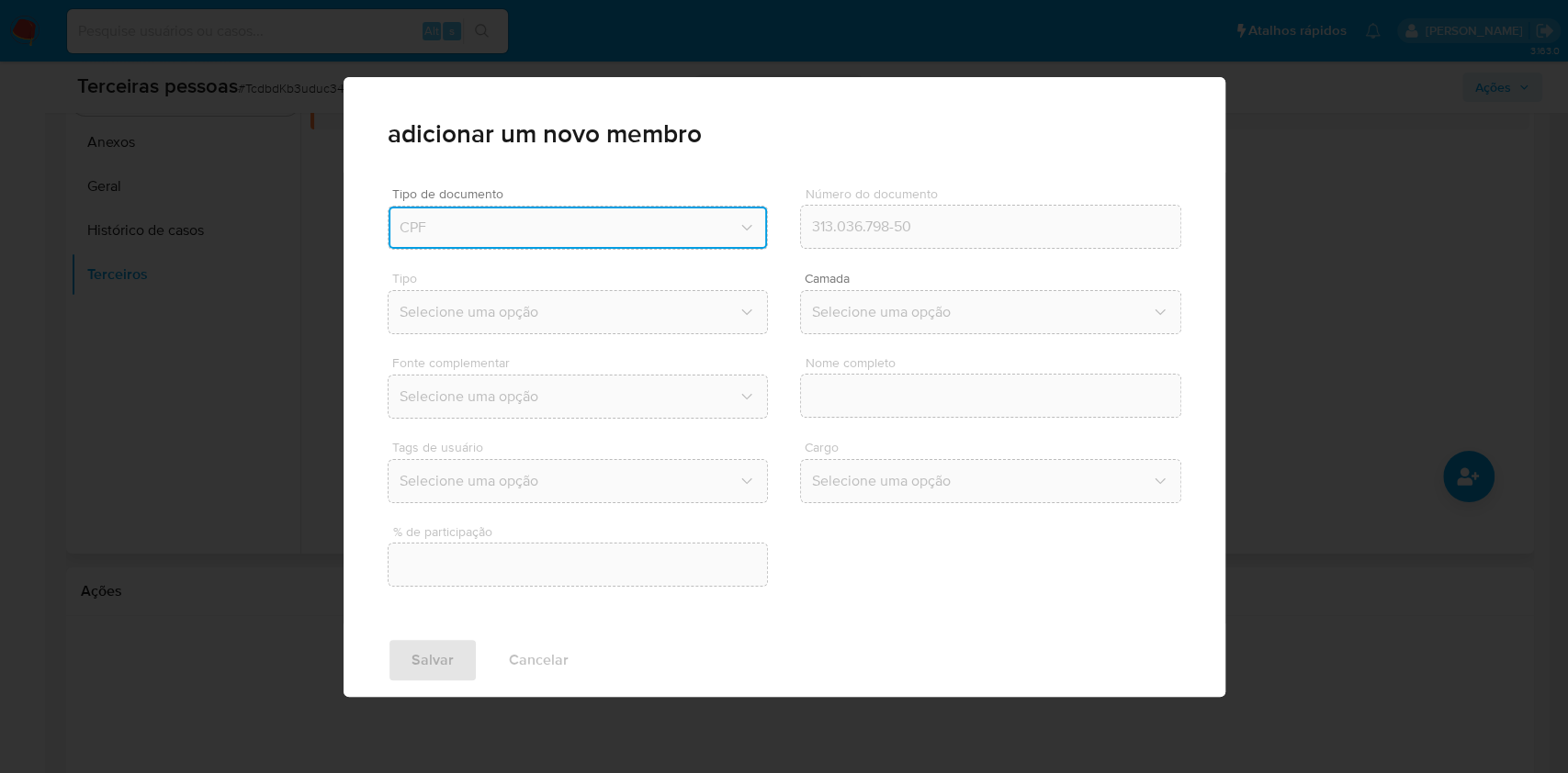
drag, startPoint x: 741, startPoint y: 261, endPoint x: 840, endPoint y: 288, distance: 102.6
click at [744, 261] on div "Tipo Selecione uma opção Camada Selecione uma opção" at bounding box center [785, 299] width 794 height 84
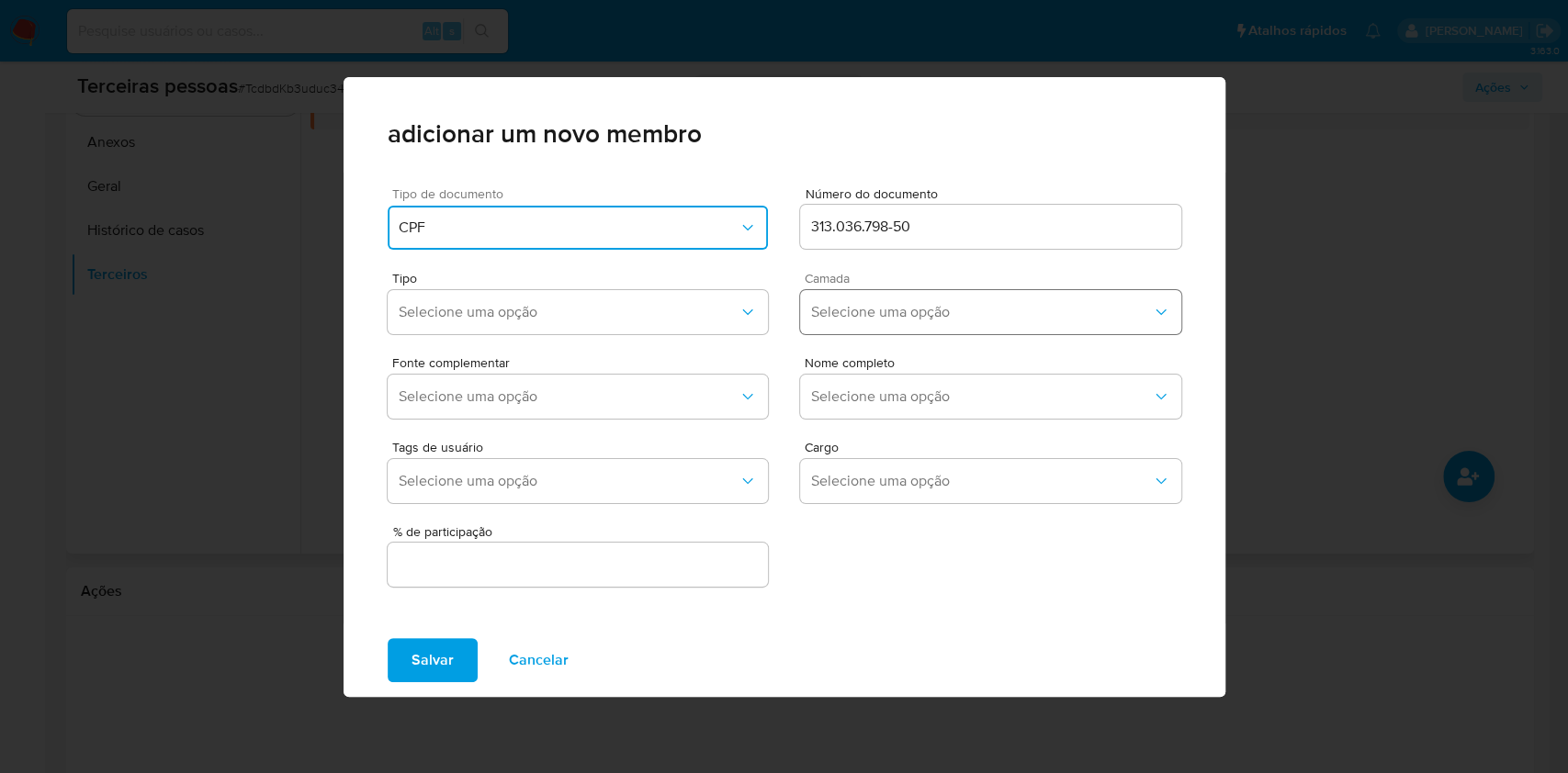
drag, startPoint x: 868, startPoint y: 308, endPoint x: 862, endPoint y: 330, distance: 22.8
click at [869, 308] on span "Selecione uma opção" at bounding box center [981, 312] width 341 height 19
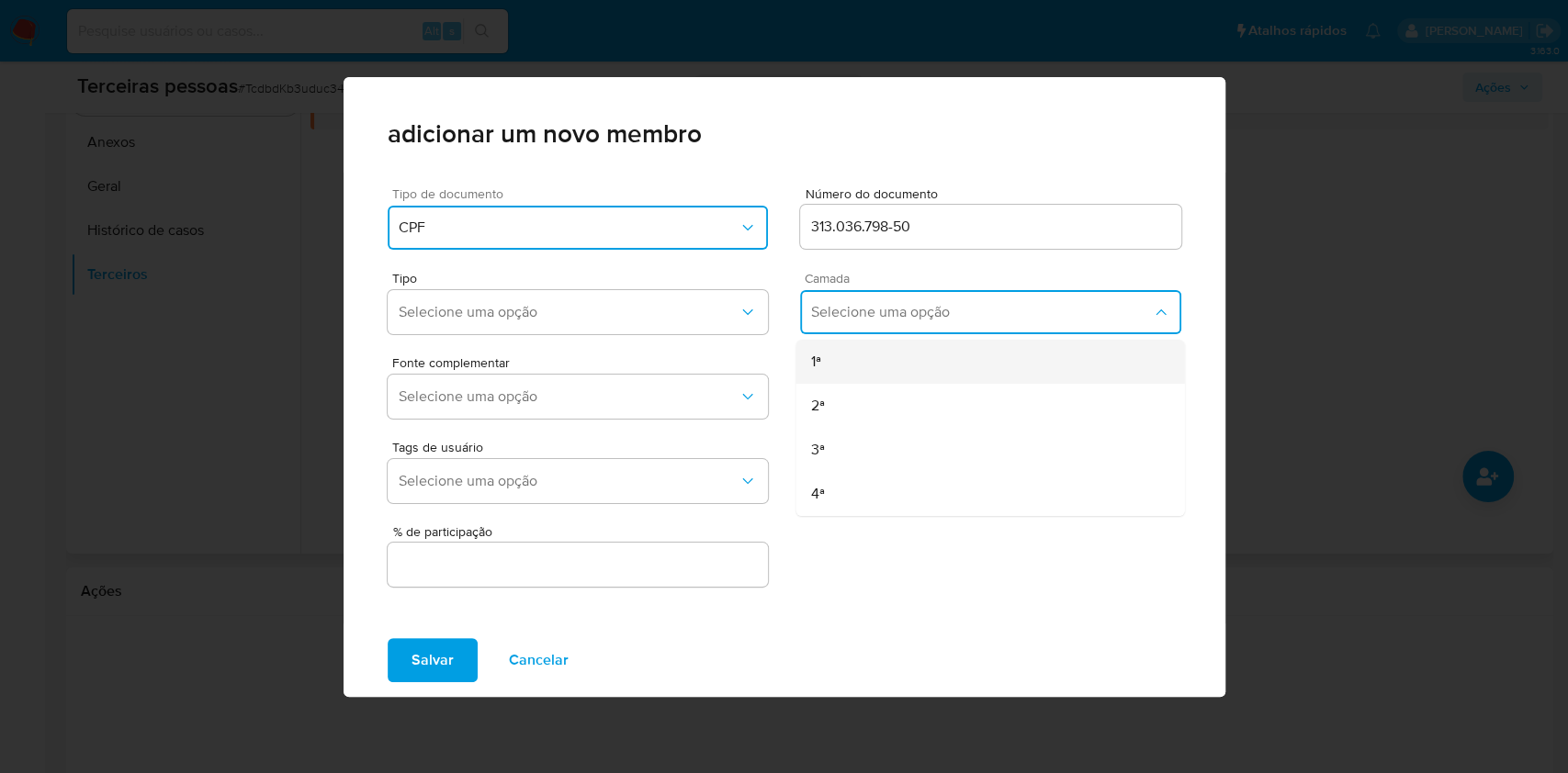
click at [852, 357] on div "1ª" at bounding box center [953, 361] width 287 height 45
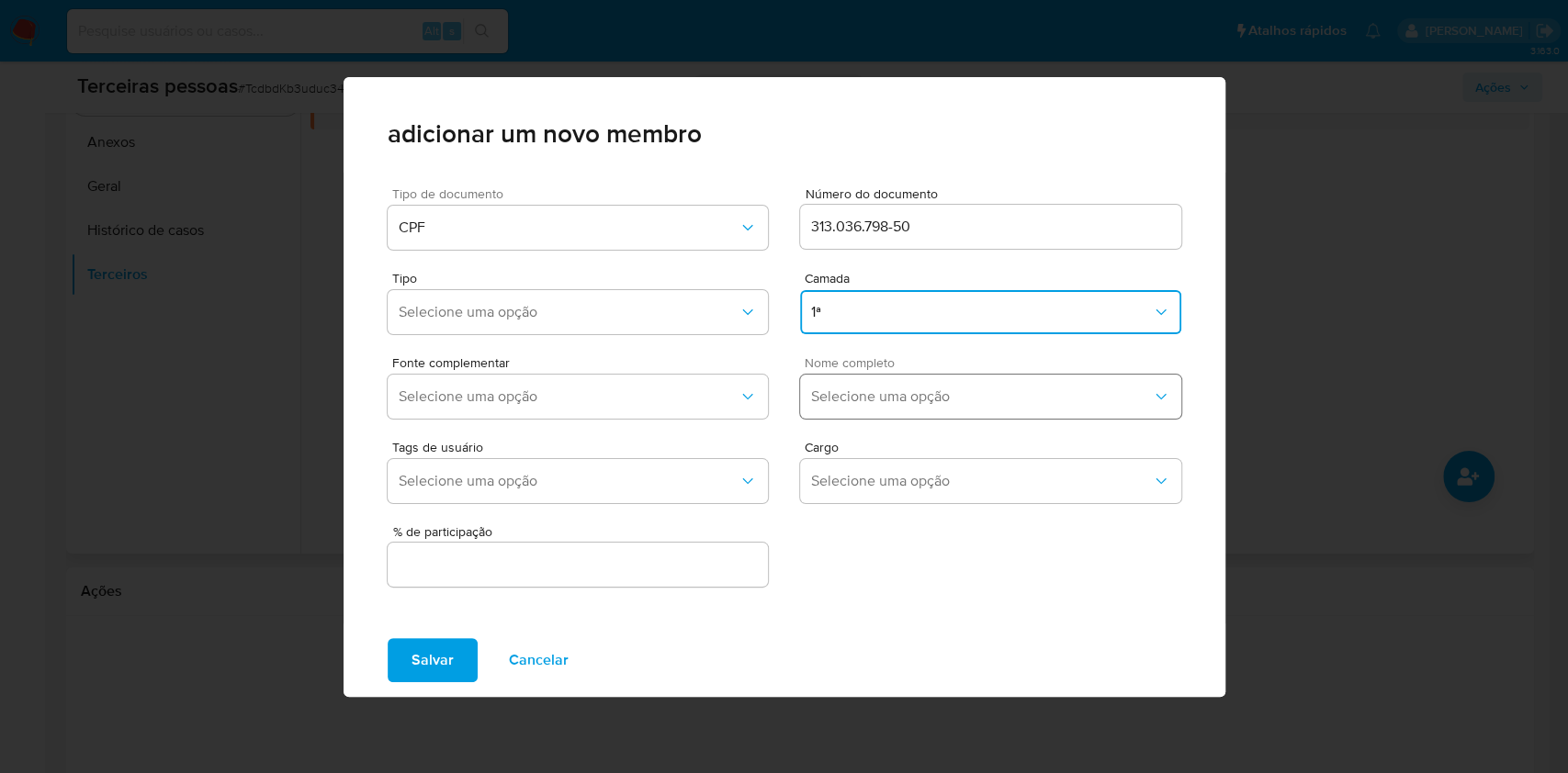
click at [866, 390] on span "Selecione uma opção" at bounding box center [981, 397] width 341 height 19
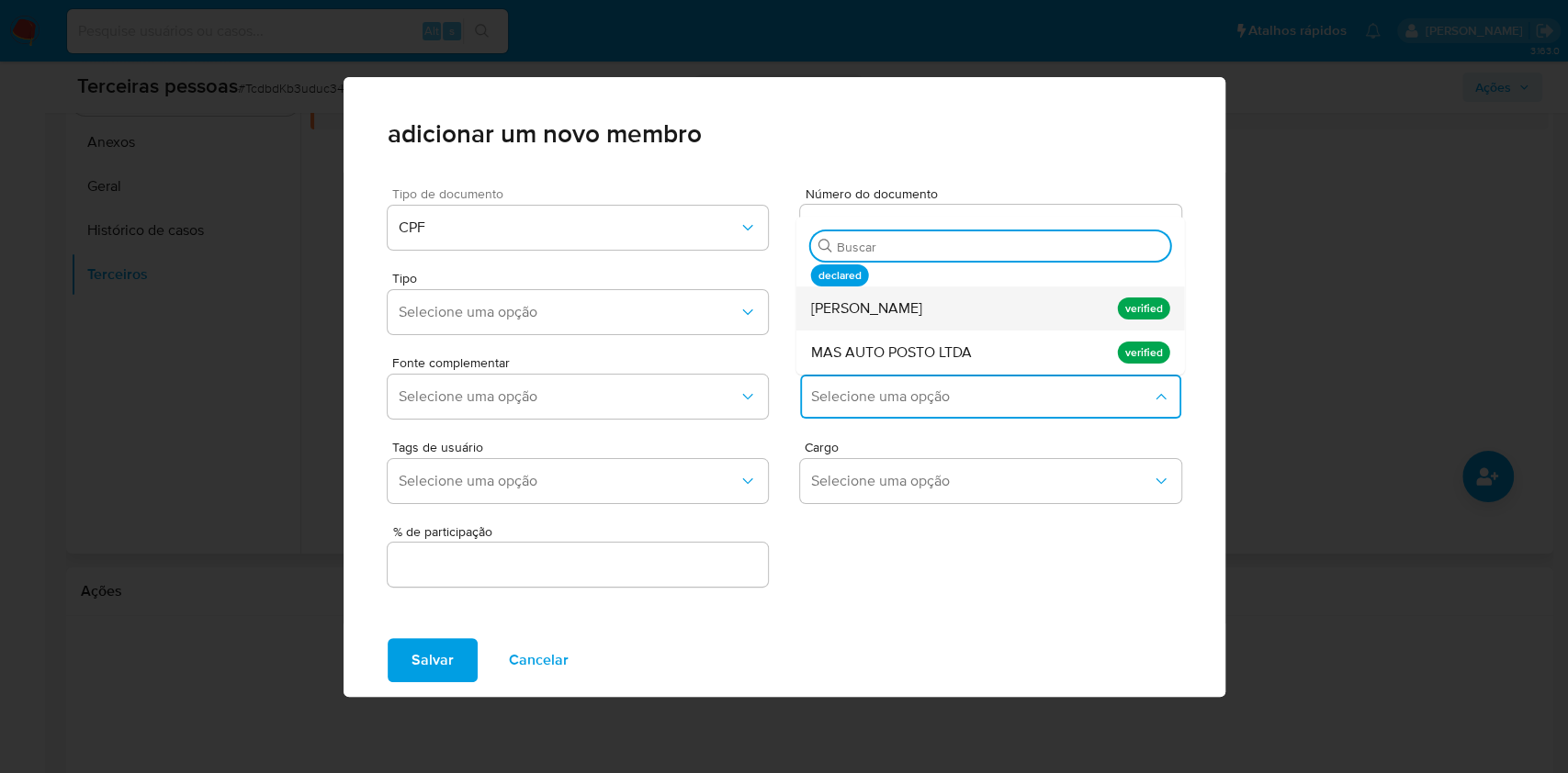
click at [919, 299] on span "Liliam Lucas Pereira" at bounding box center [865, 308] width 111 height 19
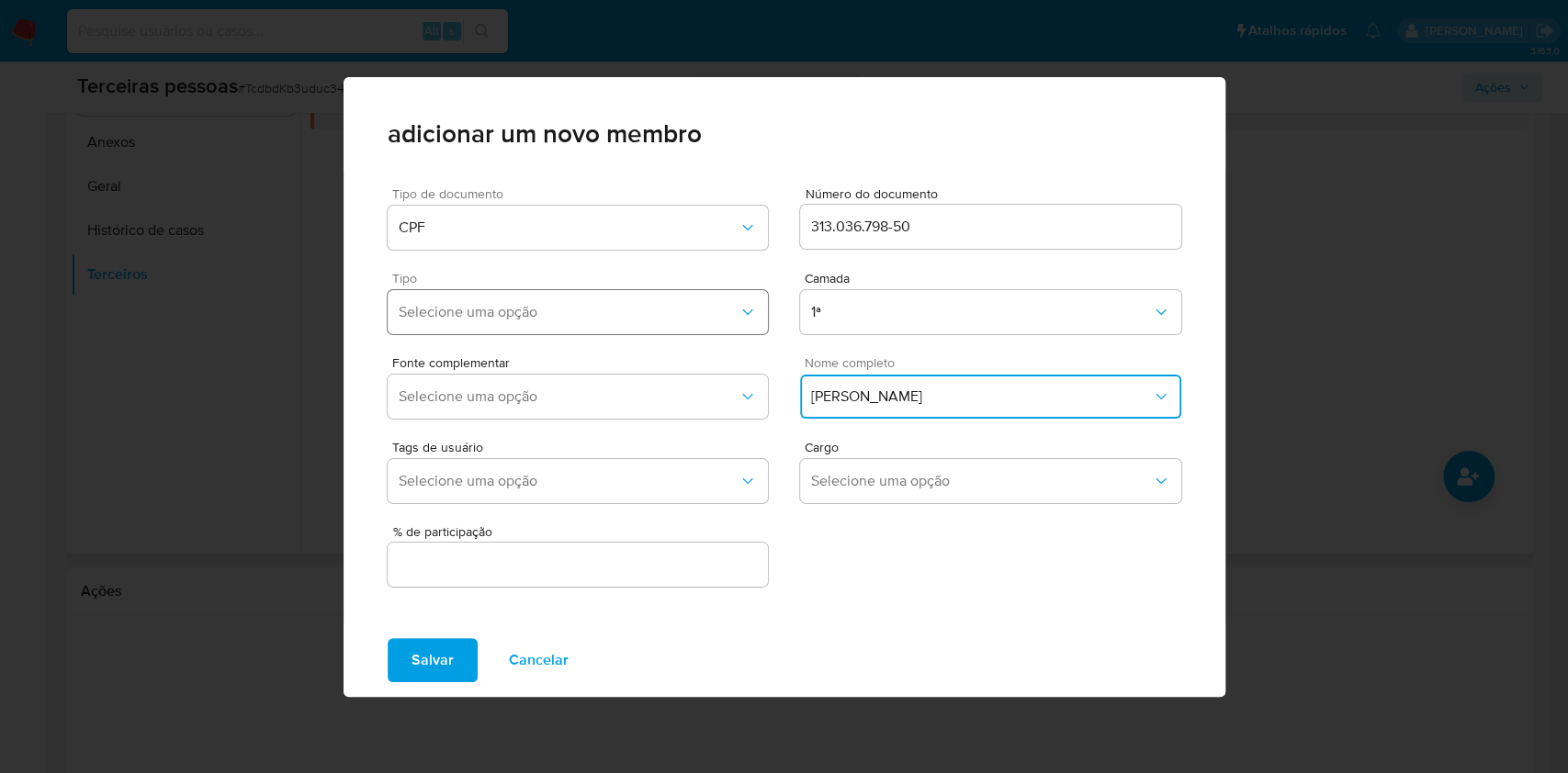
click at [549, 316] on span "Selecione uma opção" at bounding box center [569, 312] width 341 height 19
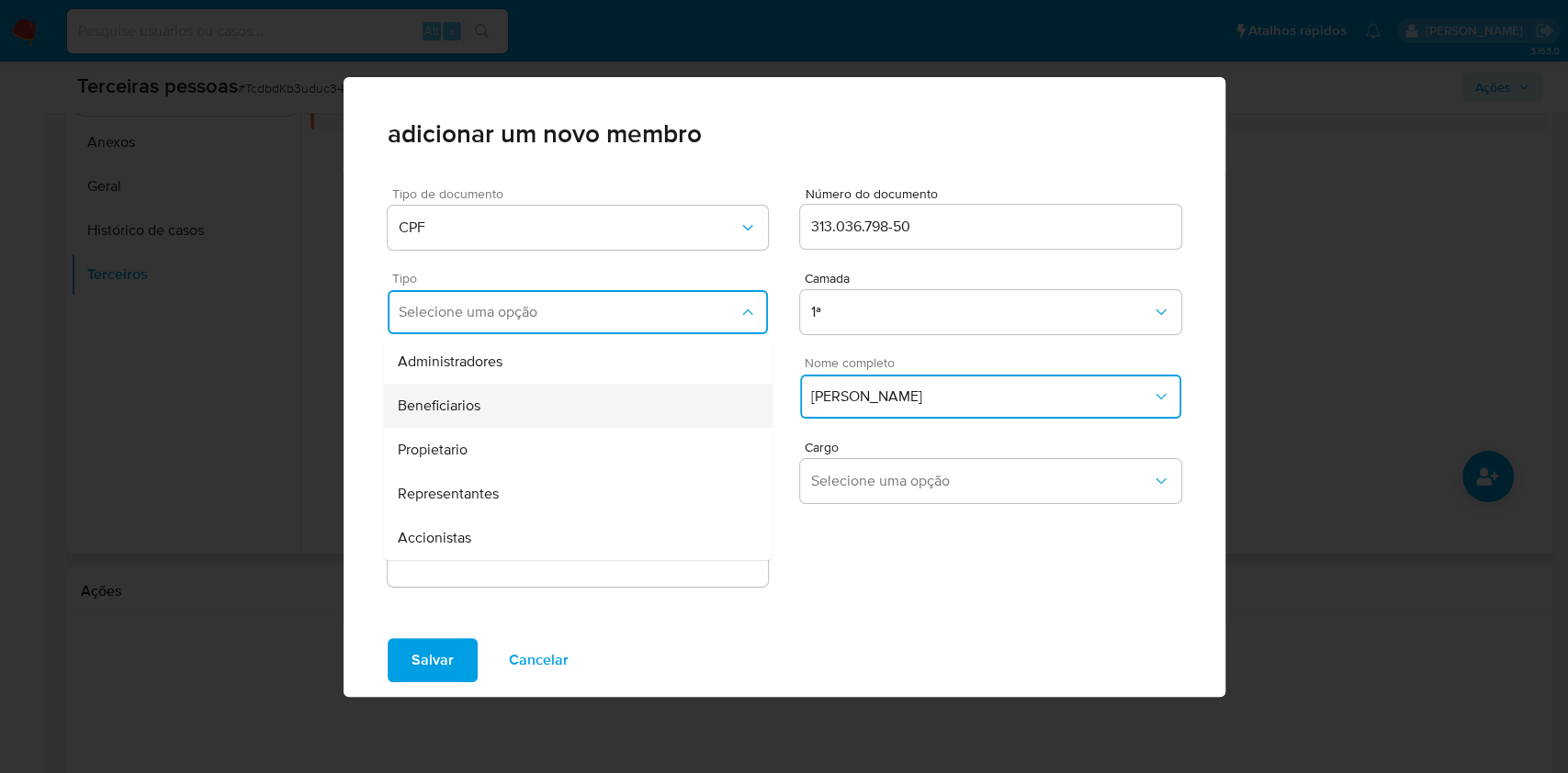
click at [469, 403] on span "Beneficiarios" at bounding box center [440, 406] width 83 height 19
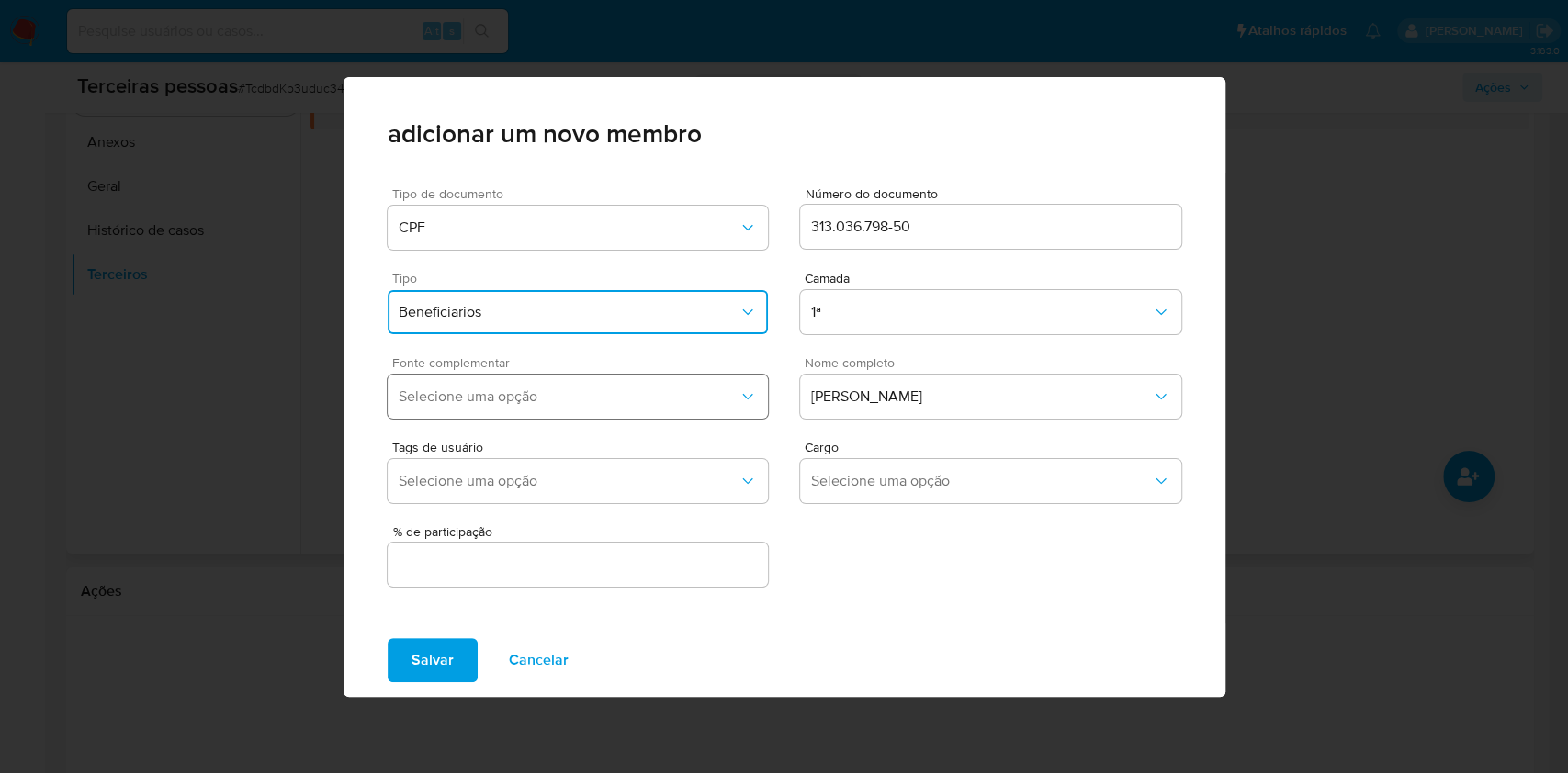
click at [478, 397] on span "Selecione uma opção" at bounding box center [569, 397] width 341 height 19
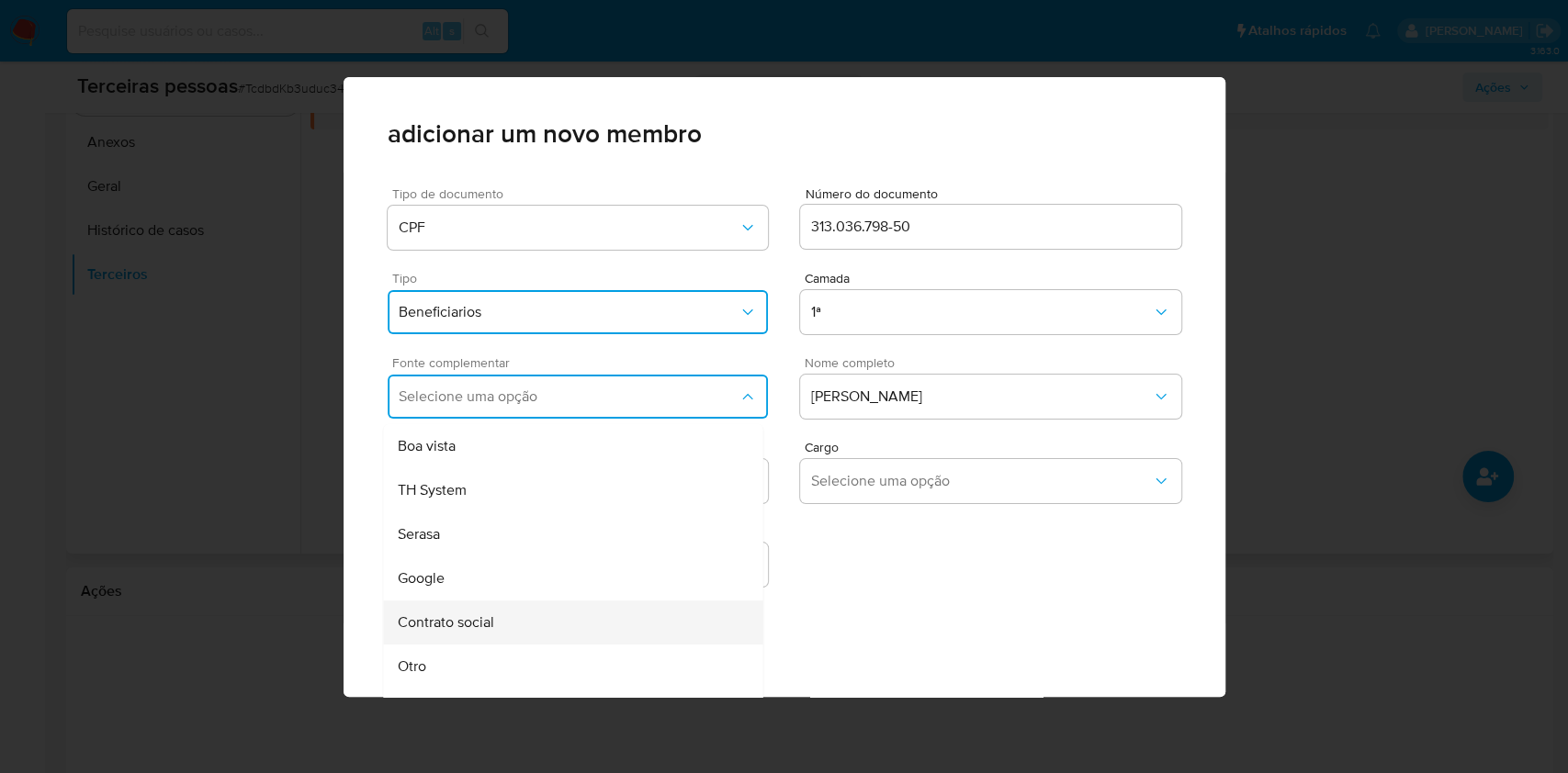
click at [465, 615] on span "Contrato social" at bounding box center [445, 623] width 96 height 19
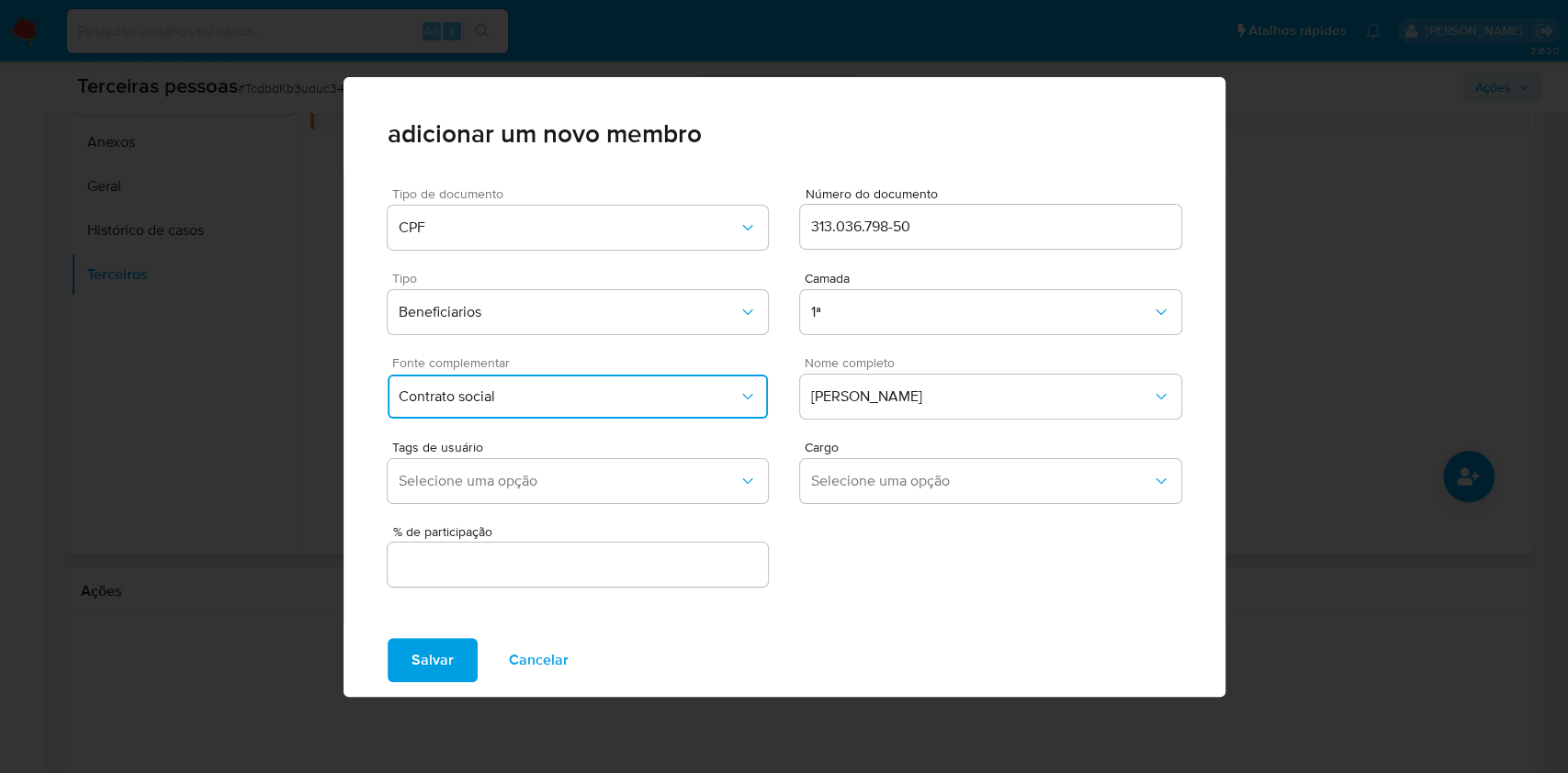
click at [507, 549] on div at bounding box center [578, 564] width 381 height 45
click at [514, 554] on div at bounding box center [578, 564] width 381 height 45
click at [514, 554] on input "text" at bounding box center [578, 565] width 381 height 24
type input "100"
click at [388, 638] on button "Salvar" at bounding box center [433, 660] width 90 height 45
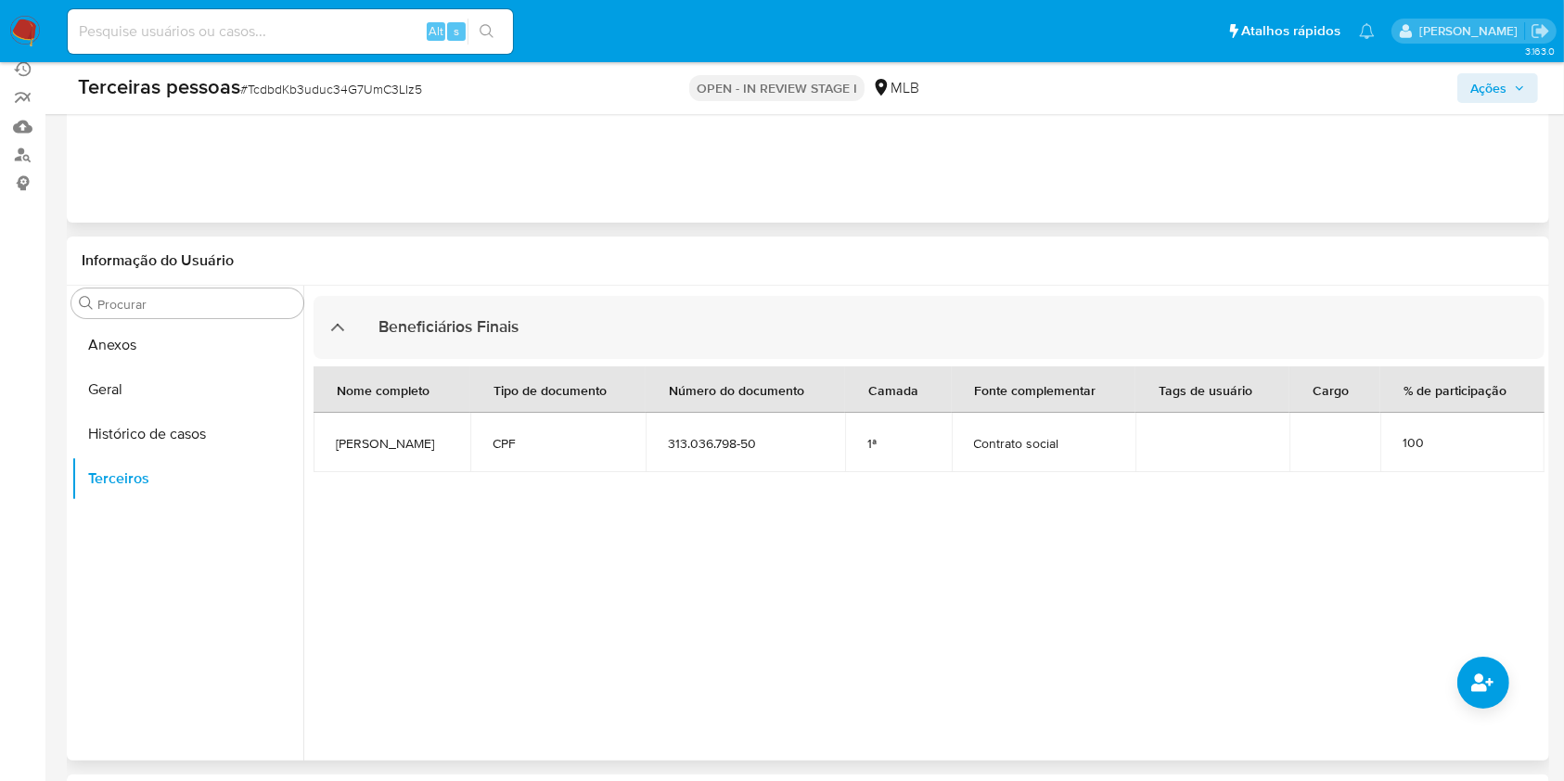
scroll to position [0, 0]
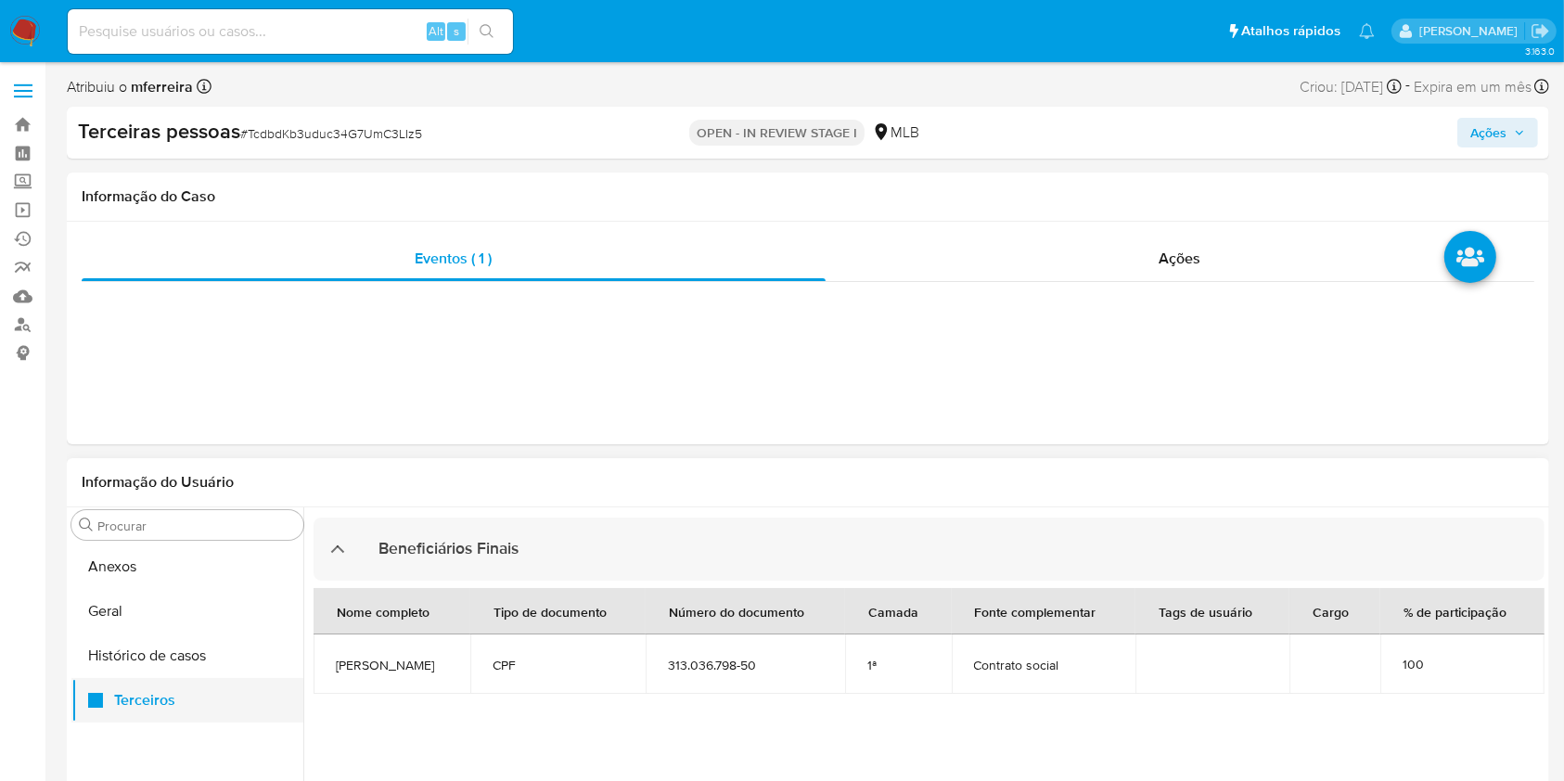
click at [251, 718] on button "Terceiros" at bounding box center [187, 700] width 232 height 45
click at [164, 572] on button "Anexos" at bounding box center [187, 567] width 232 height 45
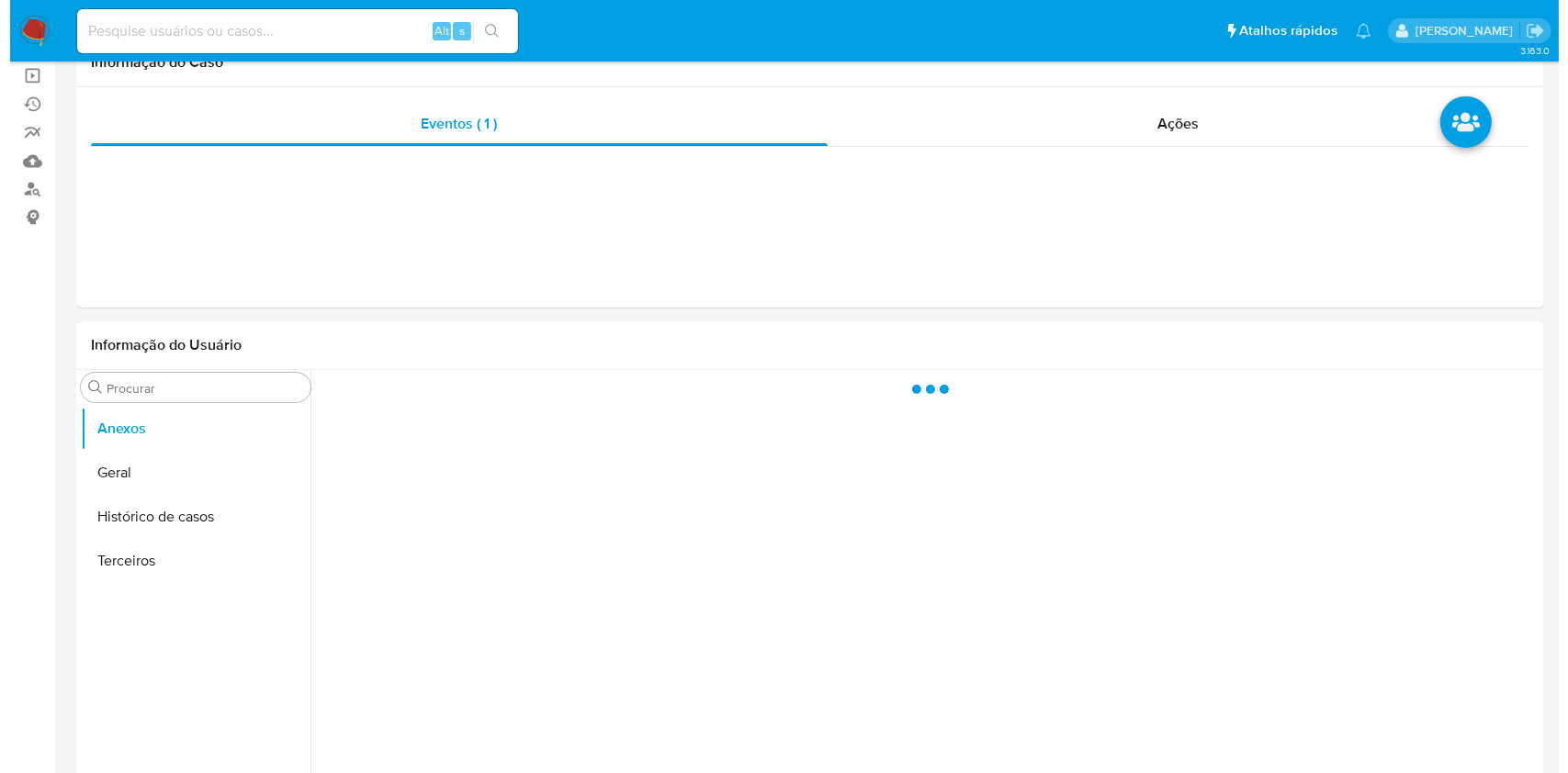
scroll to position [244, 0]
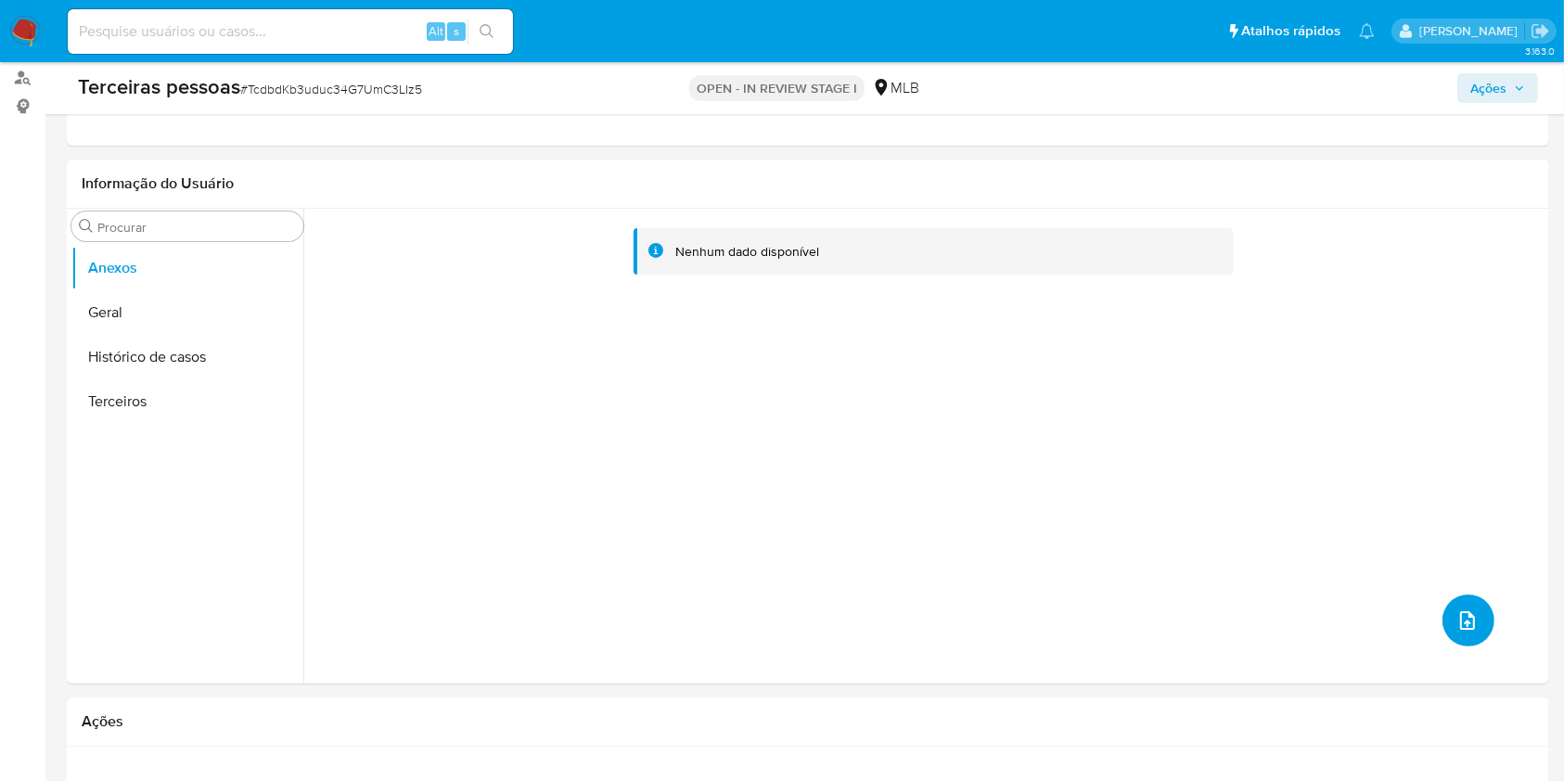
click at [1462, 612] on icon "upload-file" at bounding box center [1467, 620] width 15 height 19
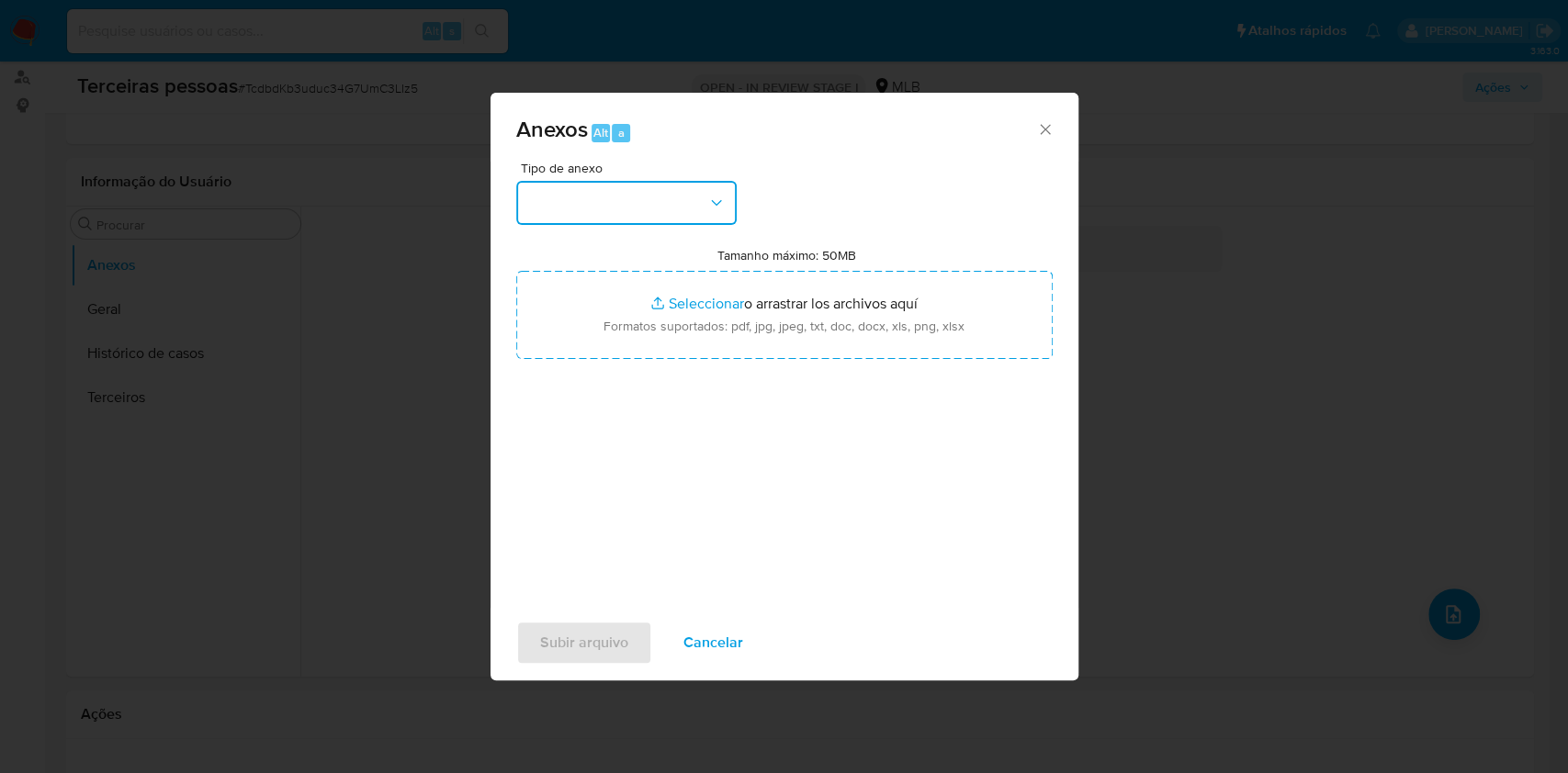
click at [628, 192] on button "button" at bounding box center [626, 203] width 221 height 45
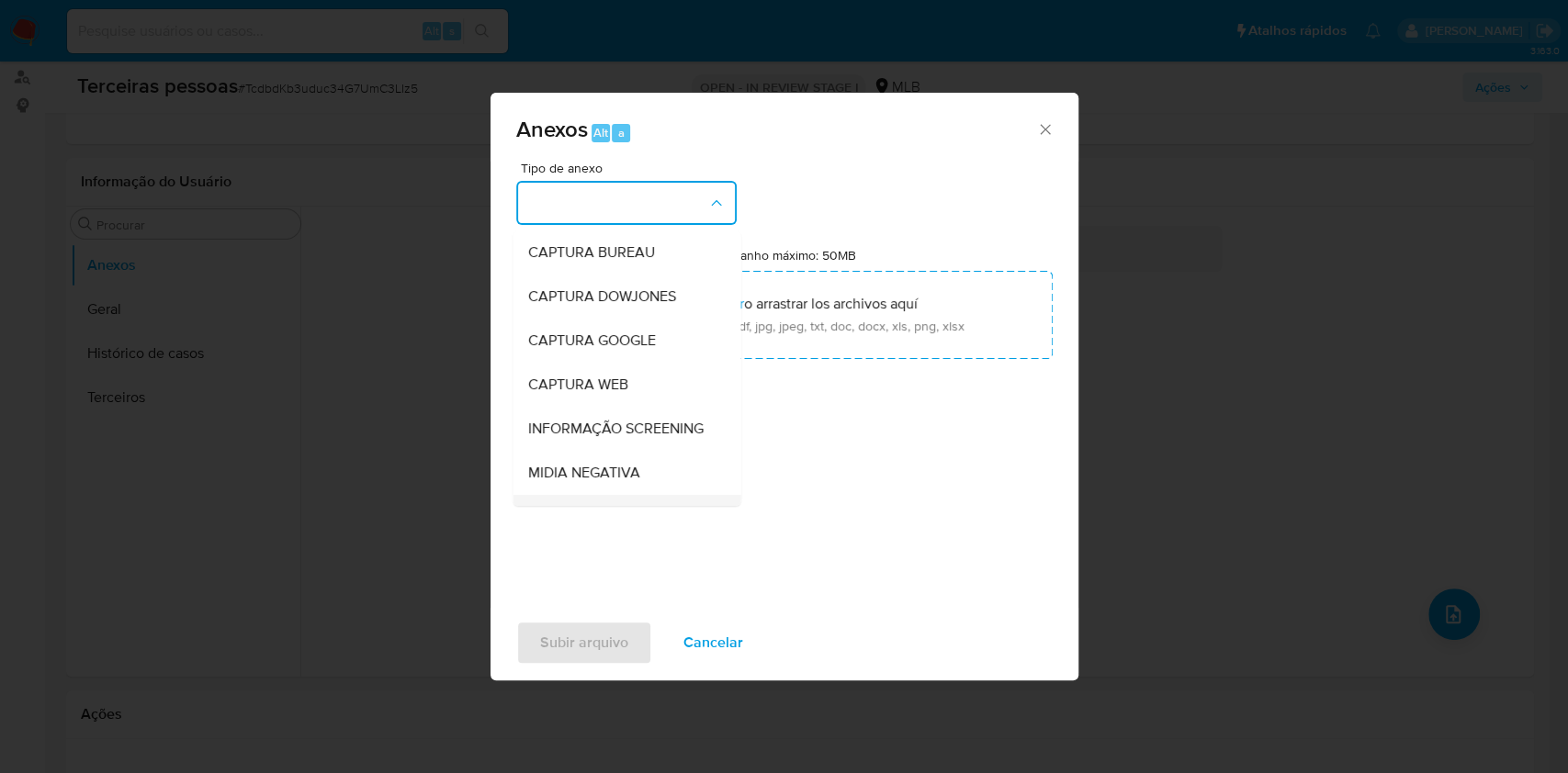
scroll to position [282, 0]
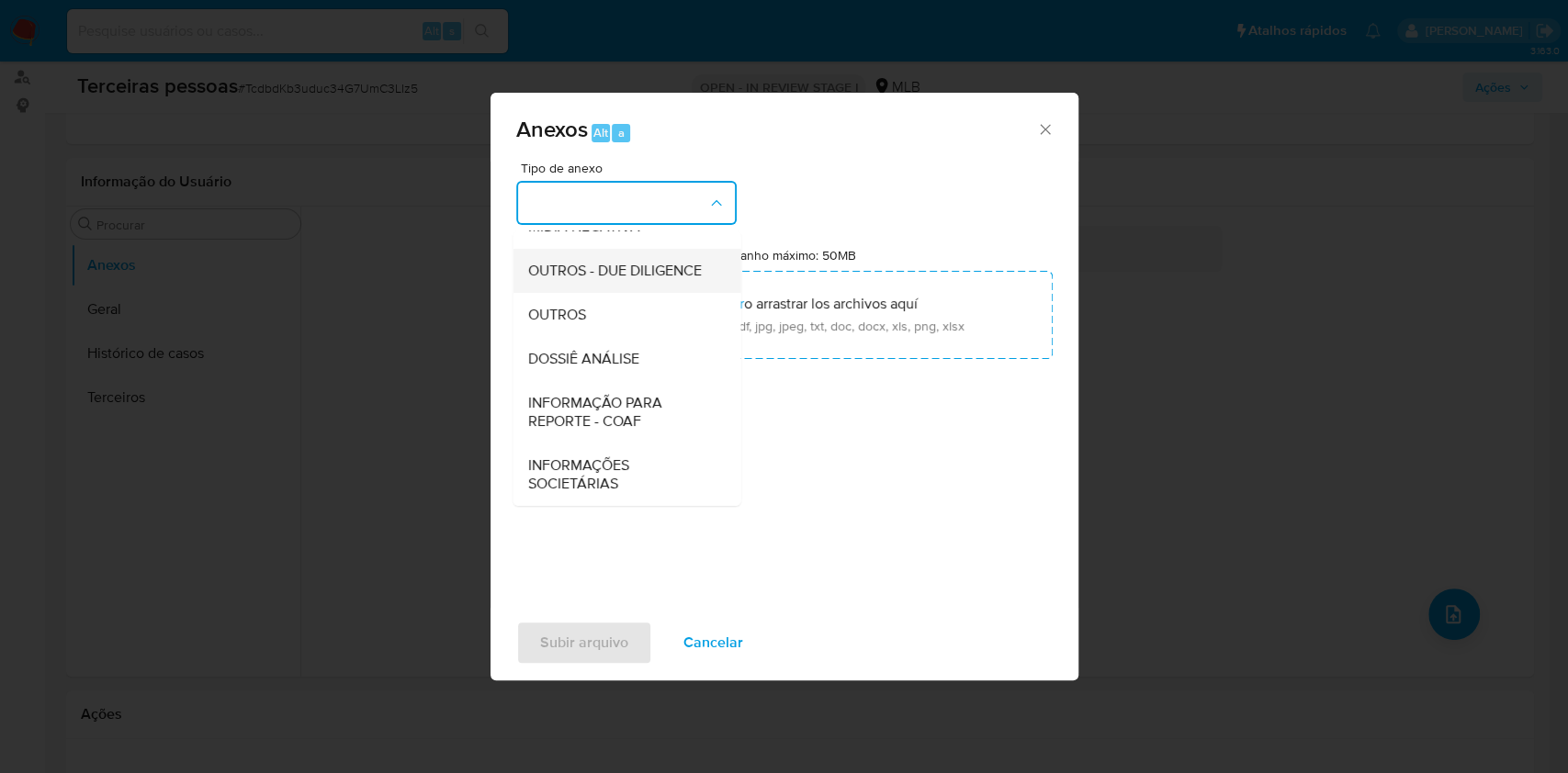
click at [579, 261] on span "OUTROS - DUE DILIGENCE" at bounding box center [614, 270] width 173 height 19
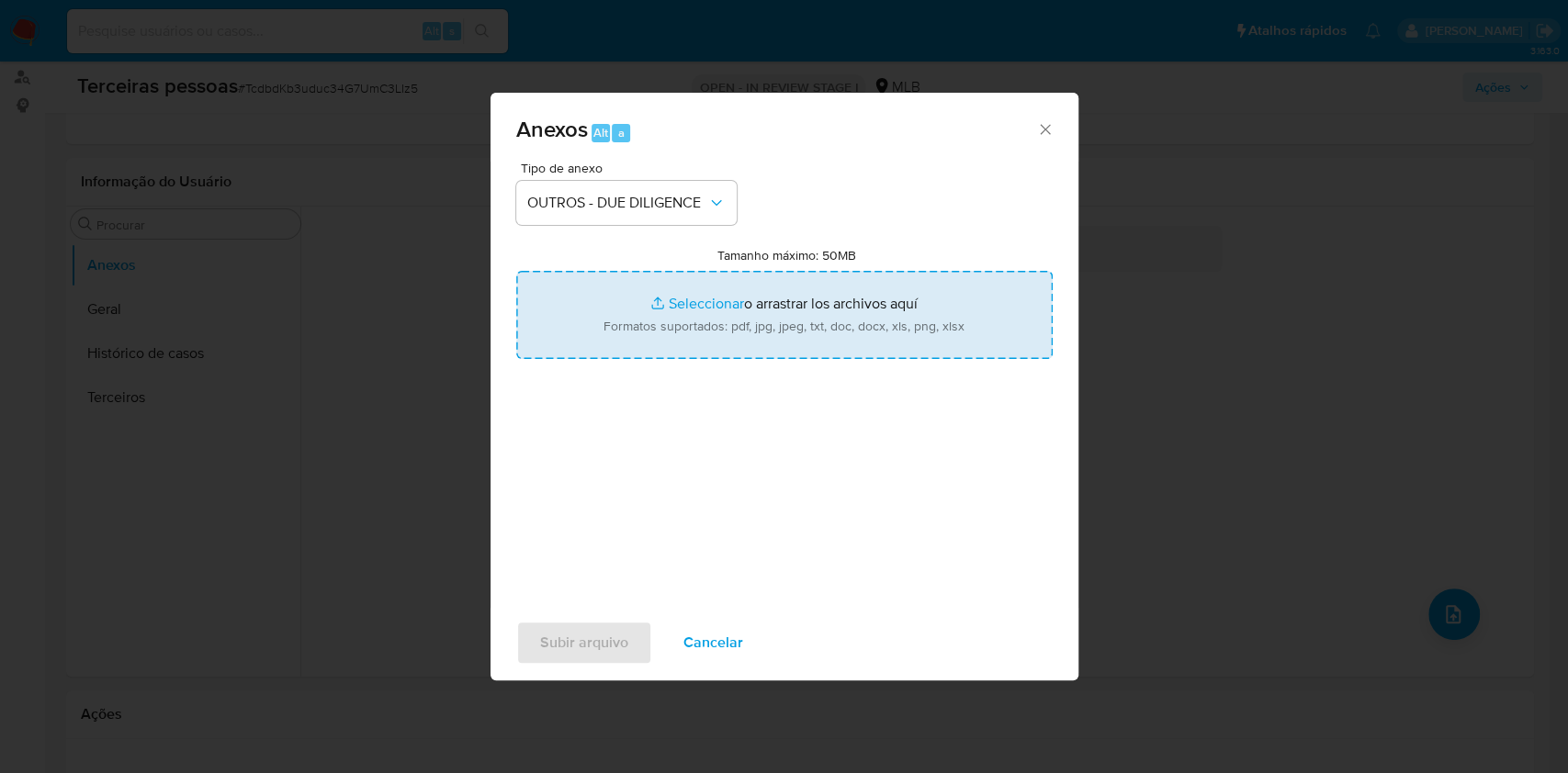
click at [639, 284] on input "Tamanho máximo: 50MB Seleccionar archivos" at bounding box center [784, 315] width 537 height 88
type input "C:\fakepath\s-LILIAM LUCAS PEREIRA.pdf"
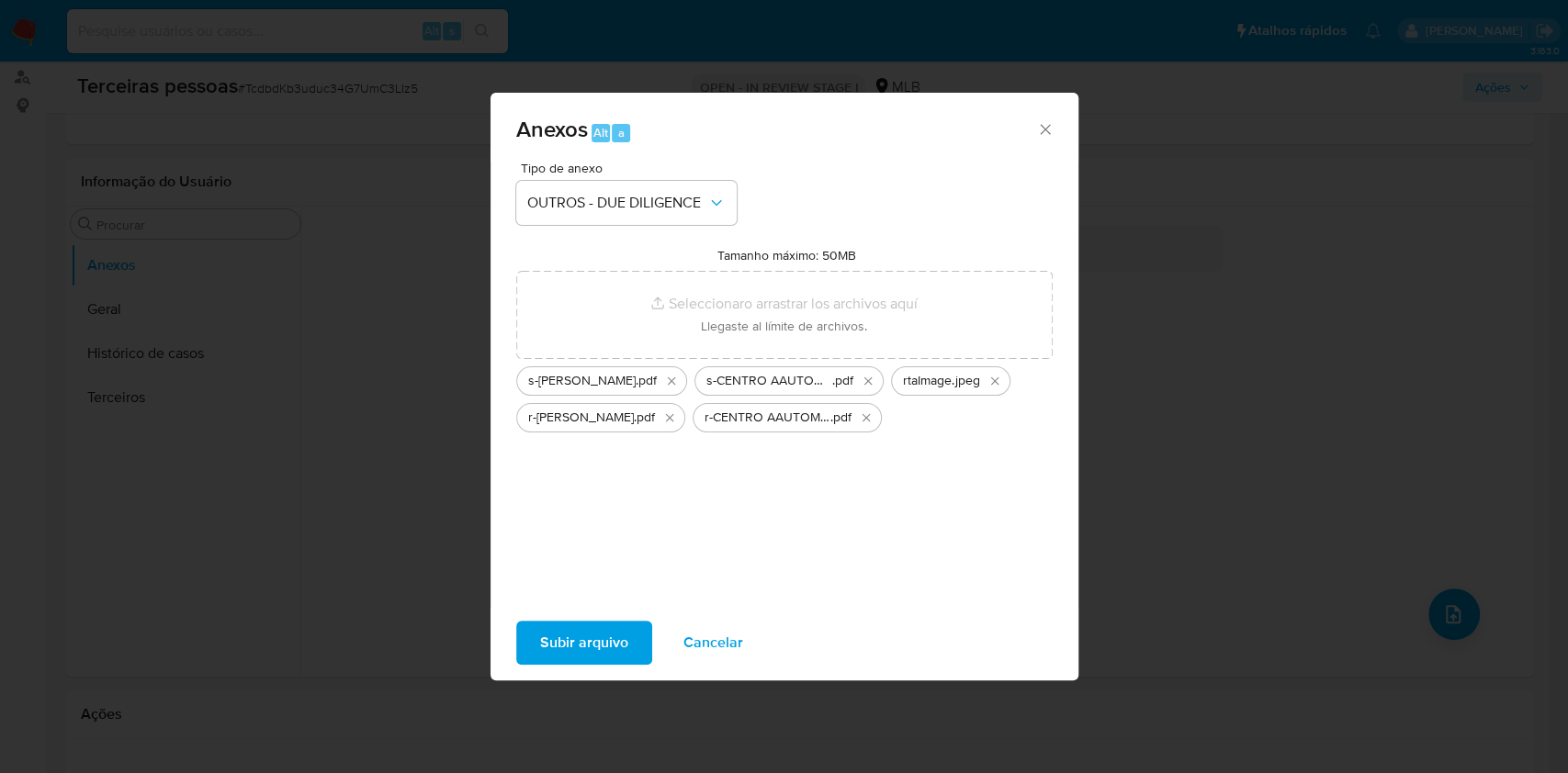
click at [614, 630] on span "Subir arquivo" at bounding box center [584, 642] width 88 height 41
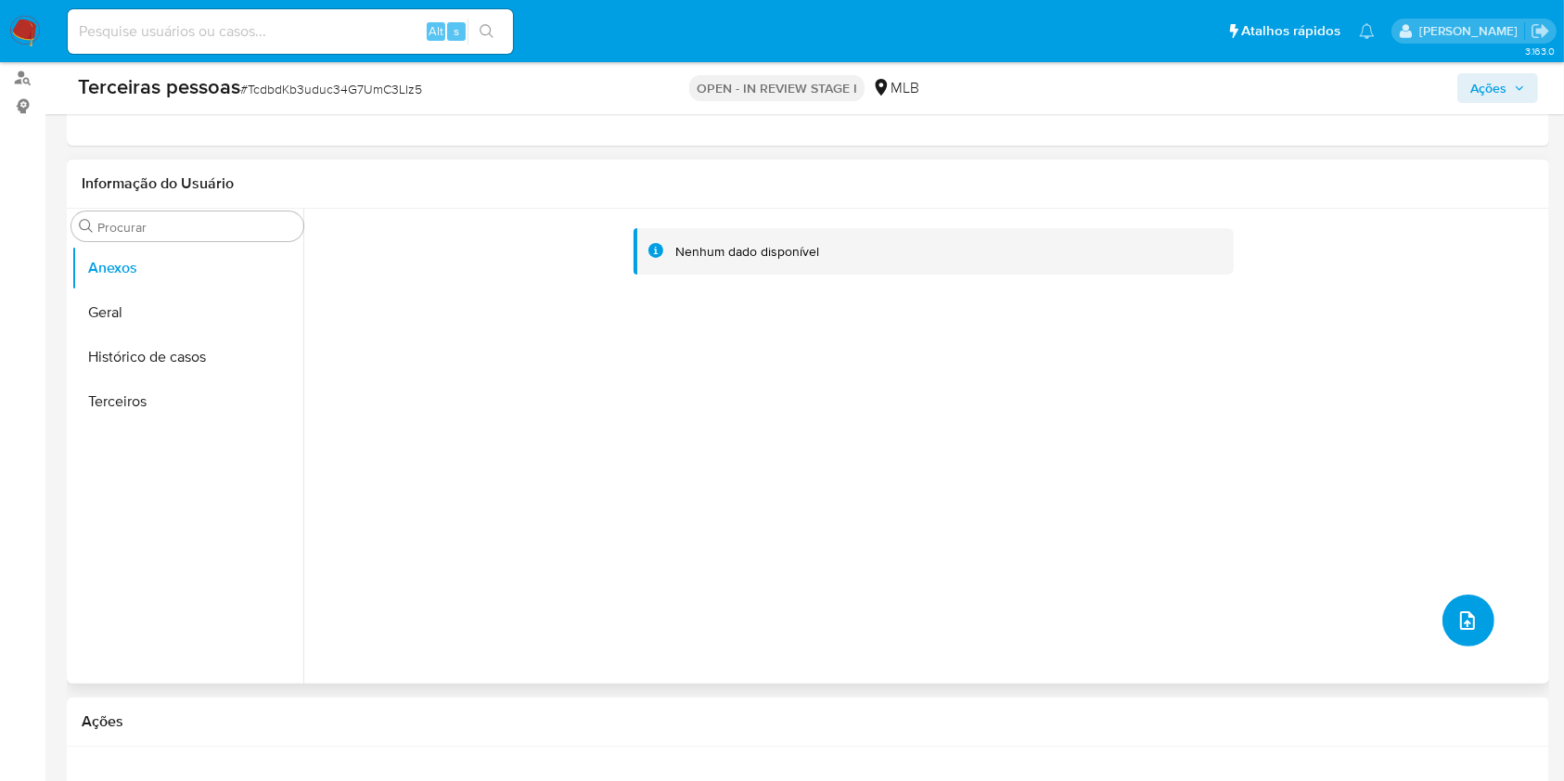
click at [1467, 620] on icon "upload-file" at bounding box center [1468, 621] width 22 height 22
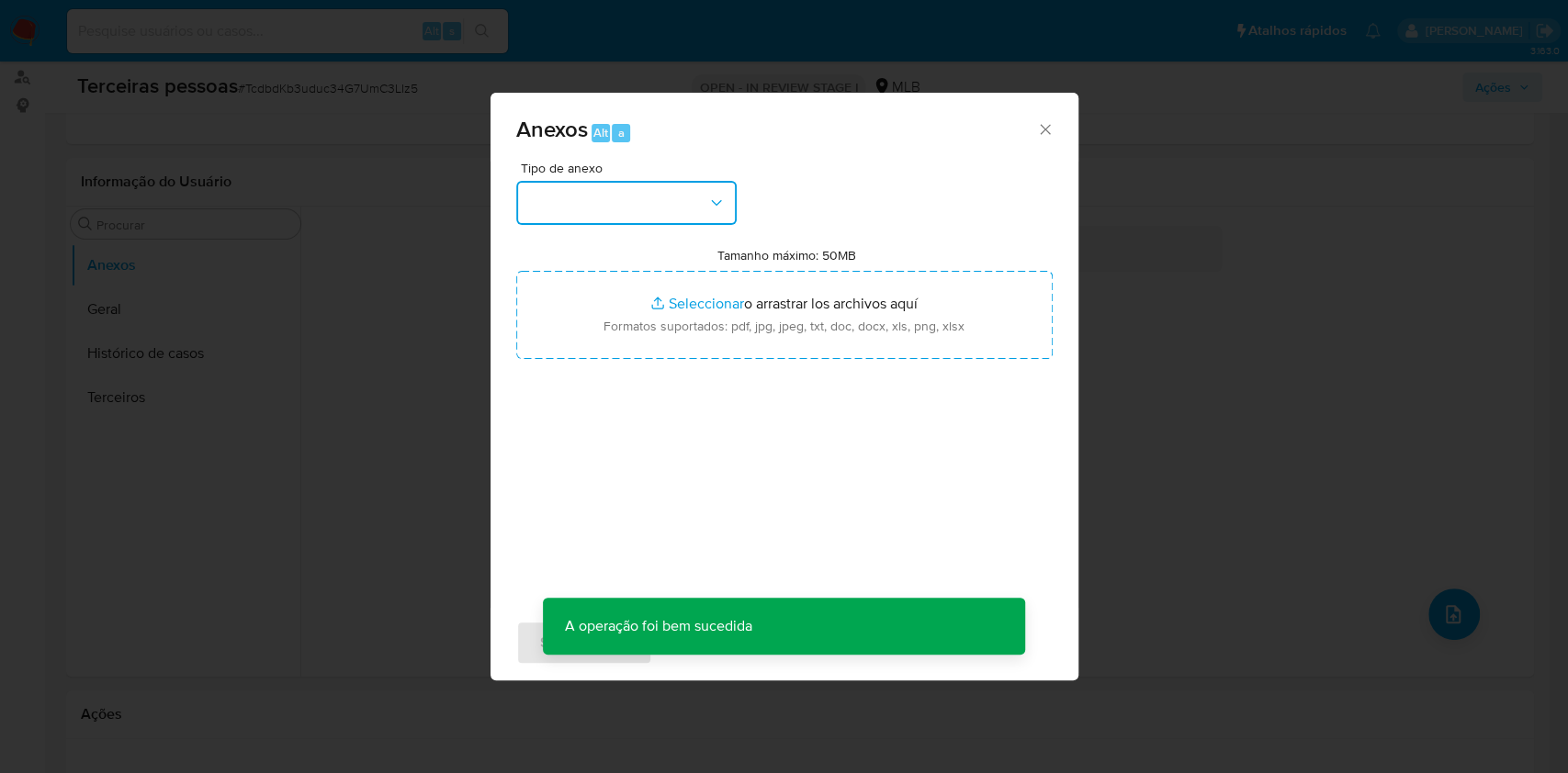
click at [580, 213] on button "button" at bounding box center [626, 203] width 221 height 45
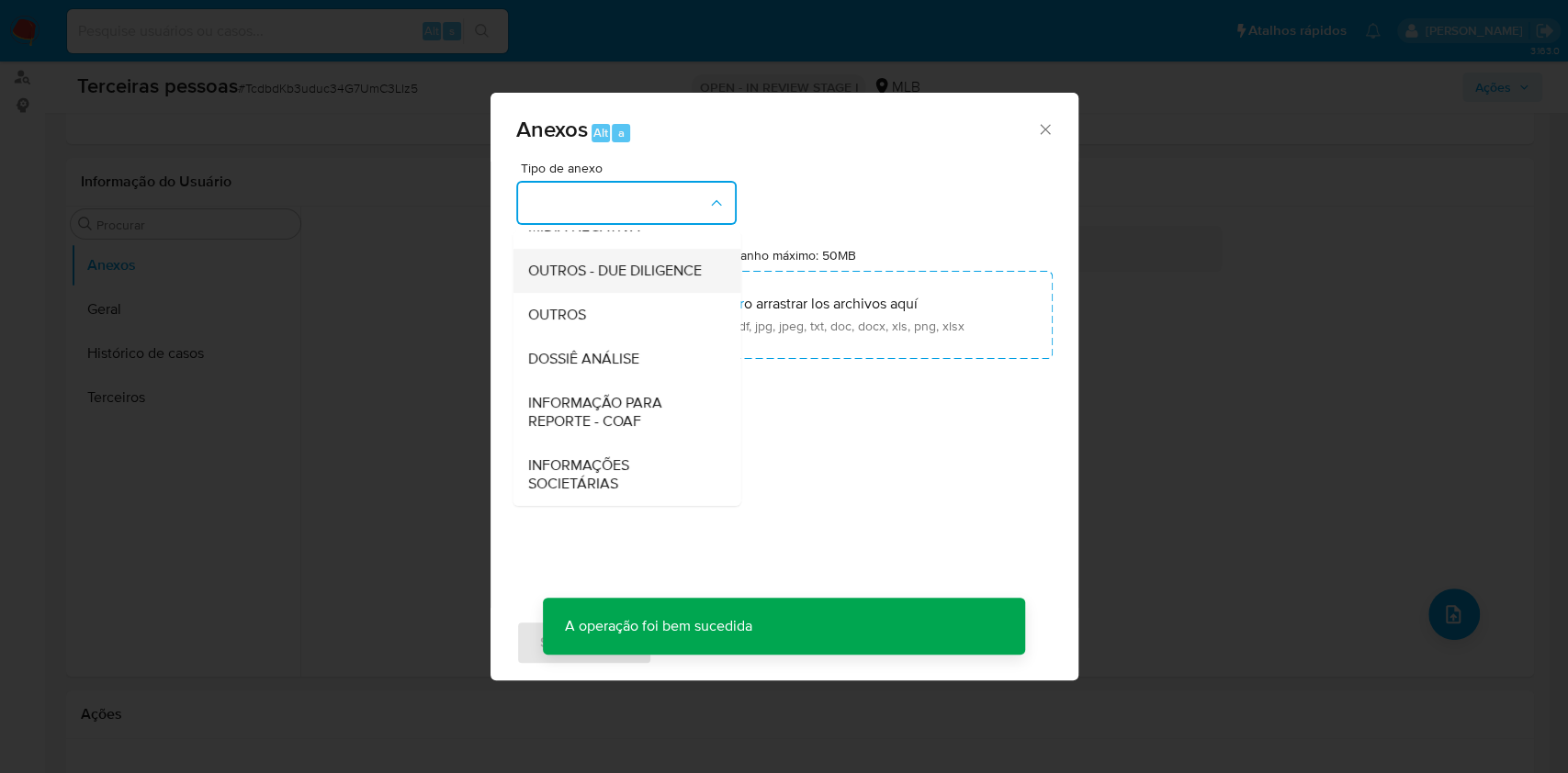
click at [548, 261] on span "OUTROS - DUE DILIGENCE" at bounding box center [614, 270] width 173 height 19
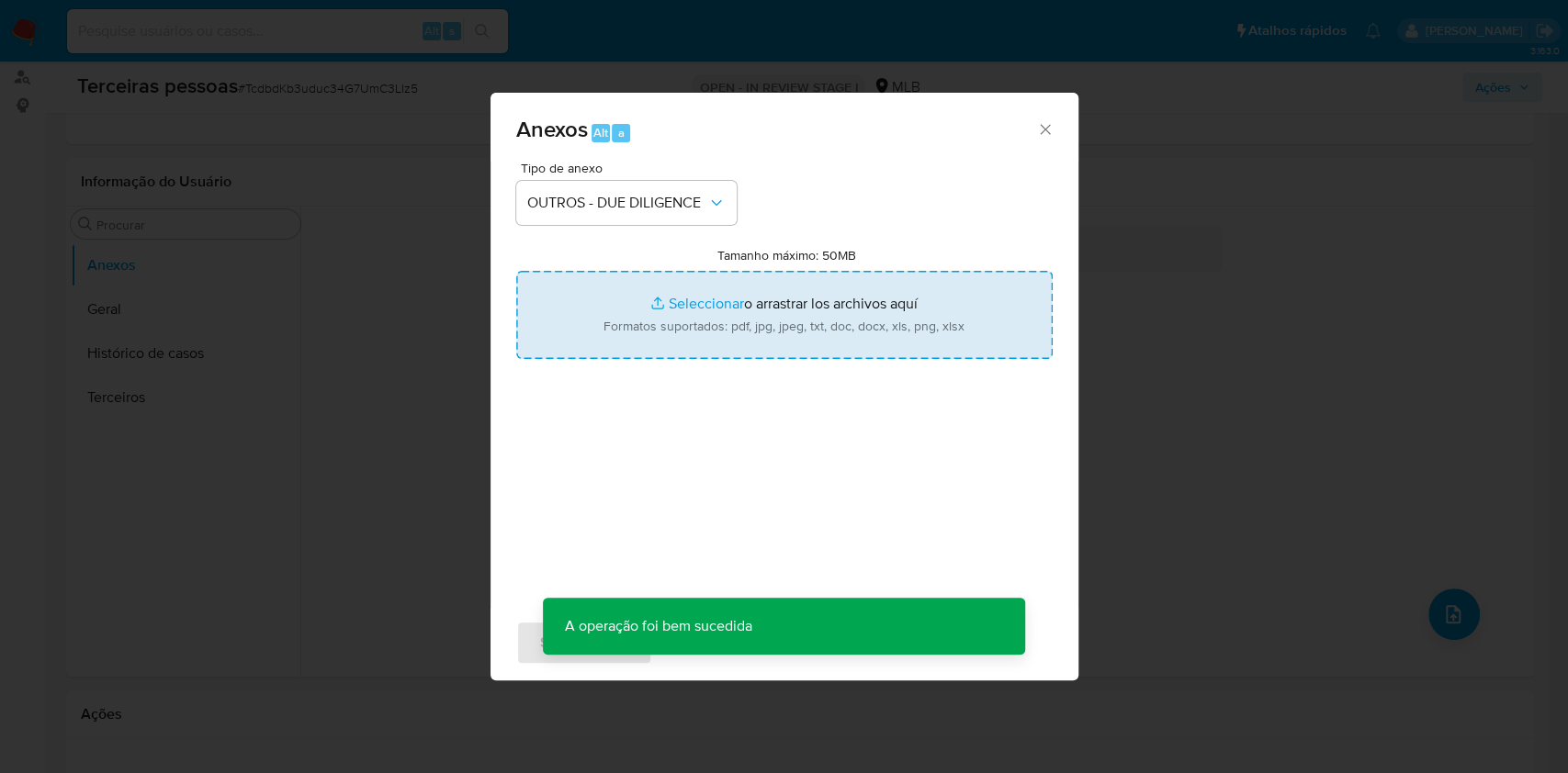
click at [592, 298] on input "Tamanho máximo: 50MB Seleccionar archivos" at bounding box center [784, 315] width 537 height 88
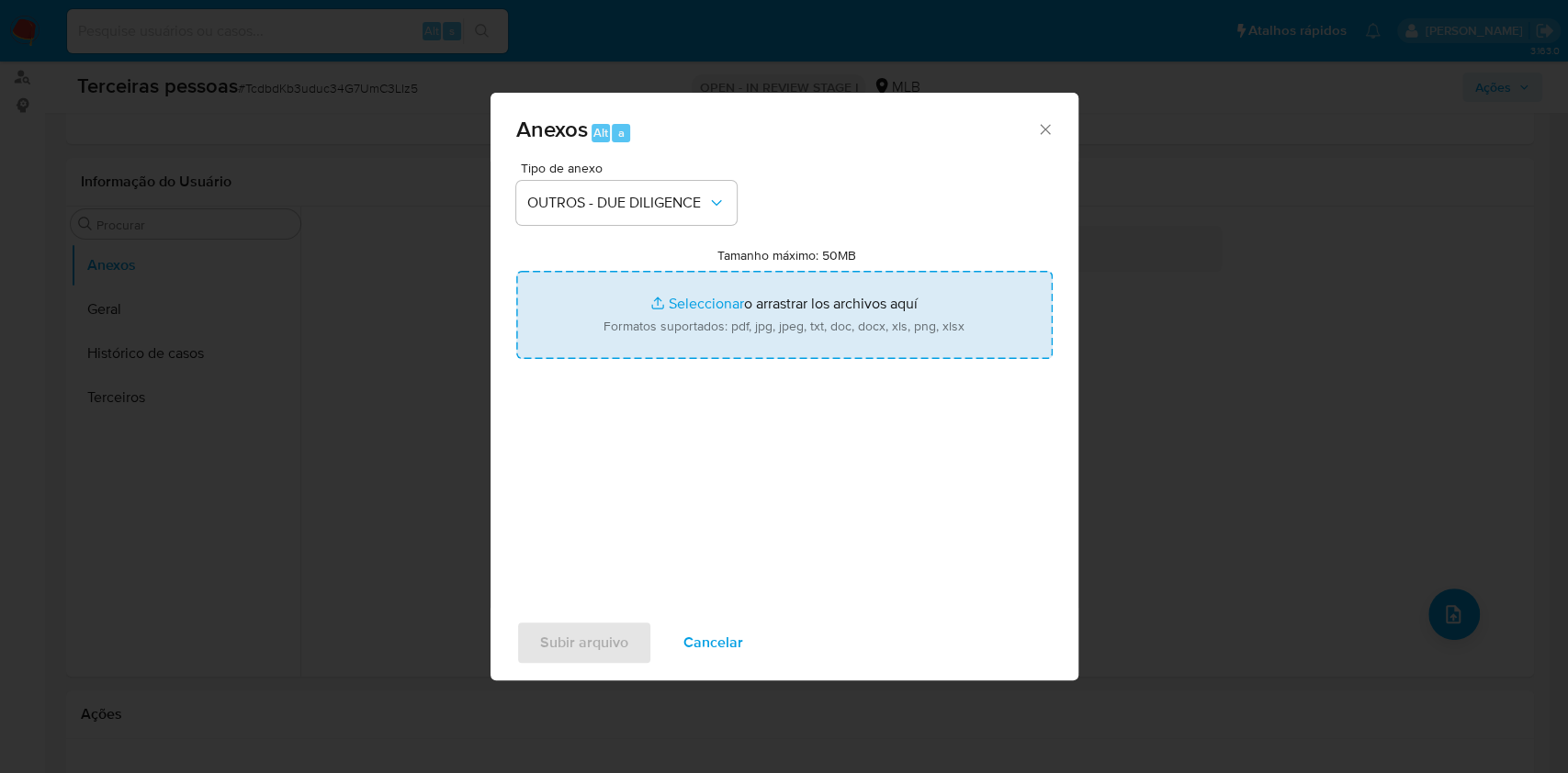
type input "C:\fakepath\Matriz de Risco KYC - CENTRO AAUTOMOTIVO B P LTDA.xlsx - Planilhas …"
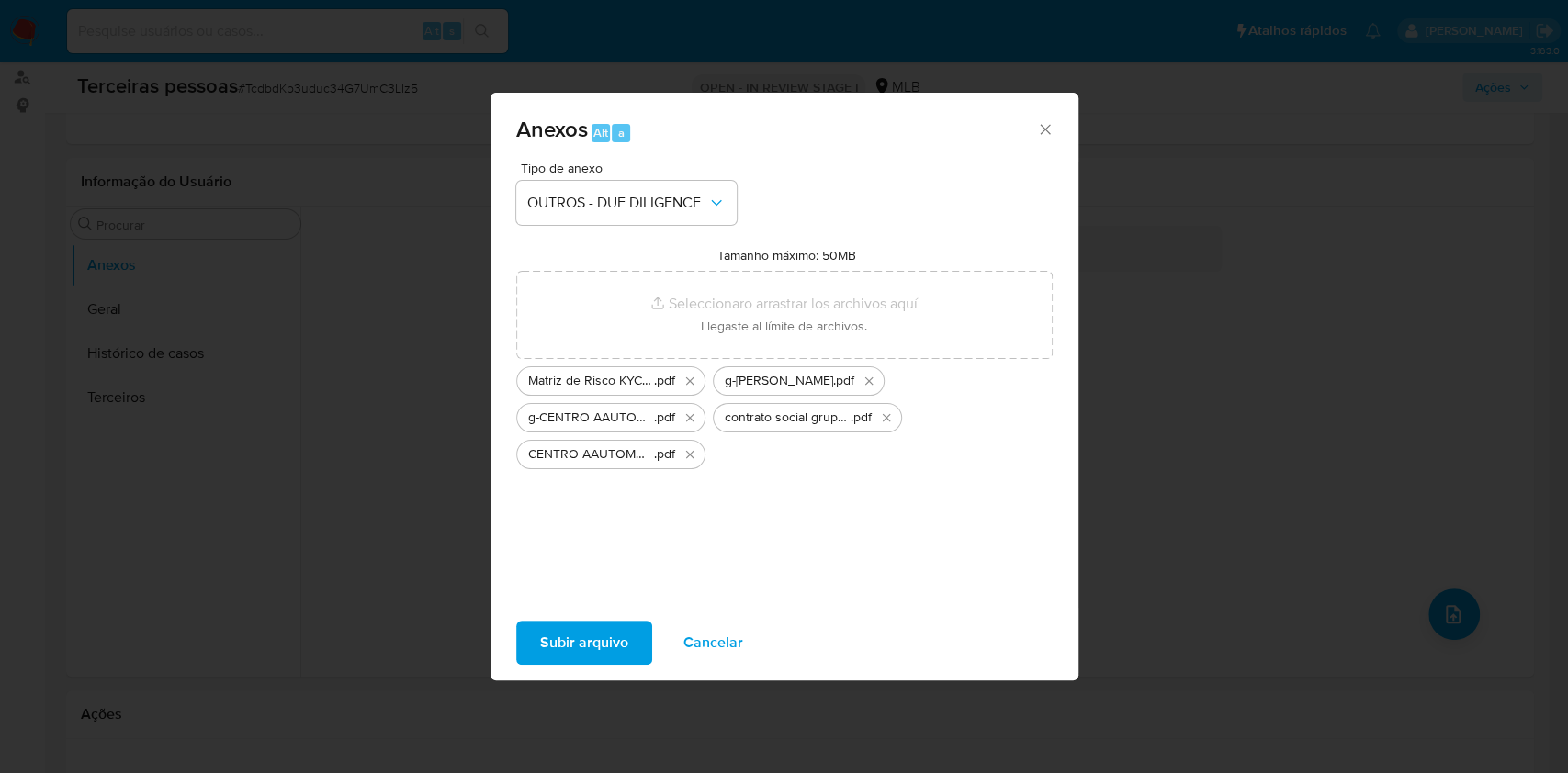
drag, startPoint x: 592, startPoint y: 298, endPoint x: 605, endPoint y: 640, distance: 342.2
click at [605, 640] on span "Subir arquivo" at bounding box center [584, 642] width 88 height 41
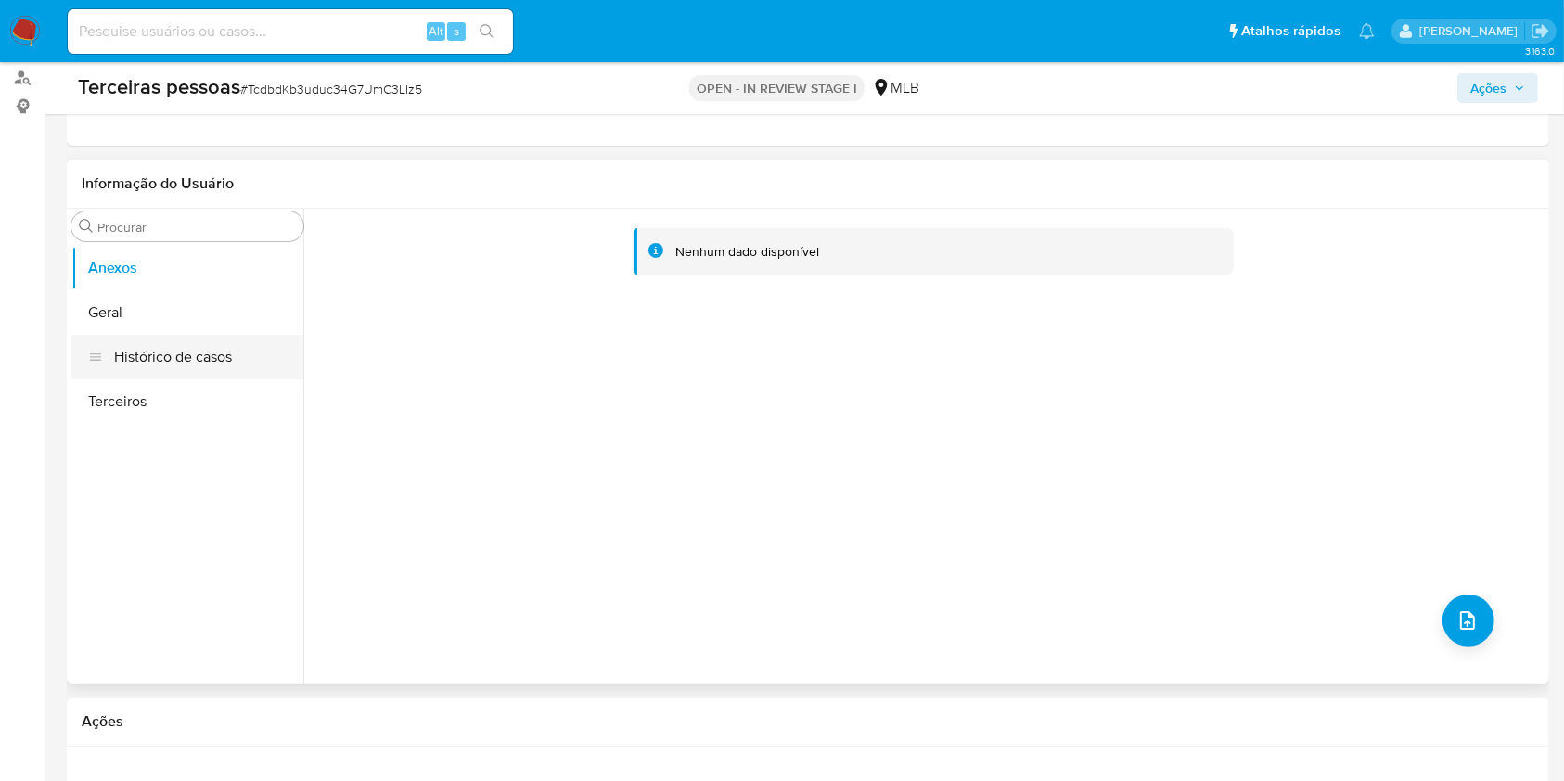
drag, startPoint x: 233, startPoint y: 313, endPoint x: 285, endPoint y: 352, distance: 64.9
click at [230, 311] on button "Geral" at bounding box center [187, 312] width 232 height 45
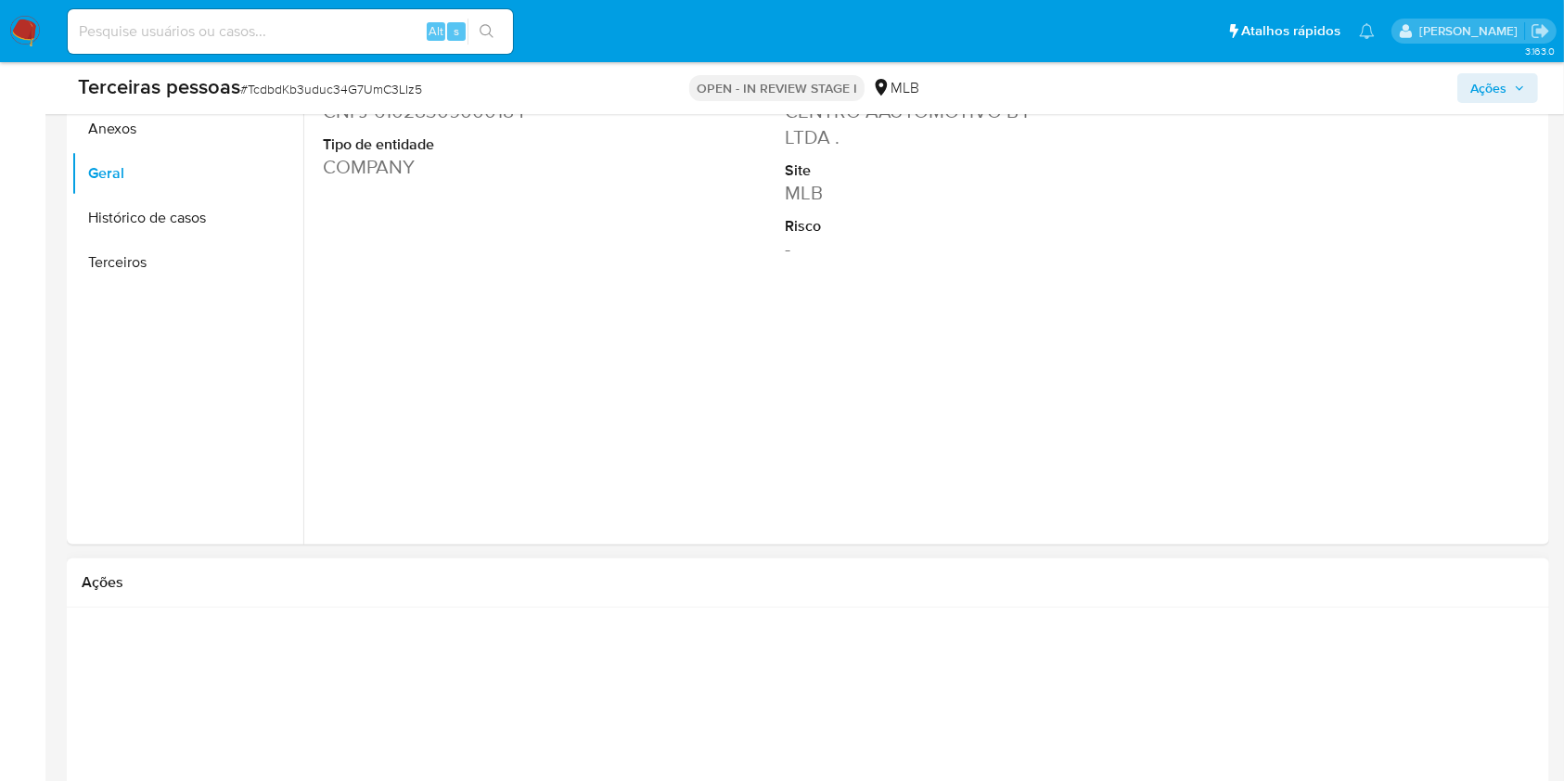
scroll to position [557, 0]
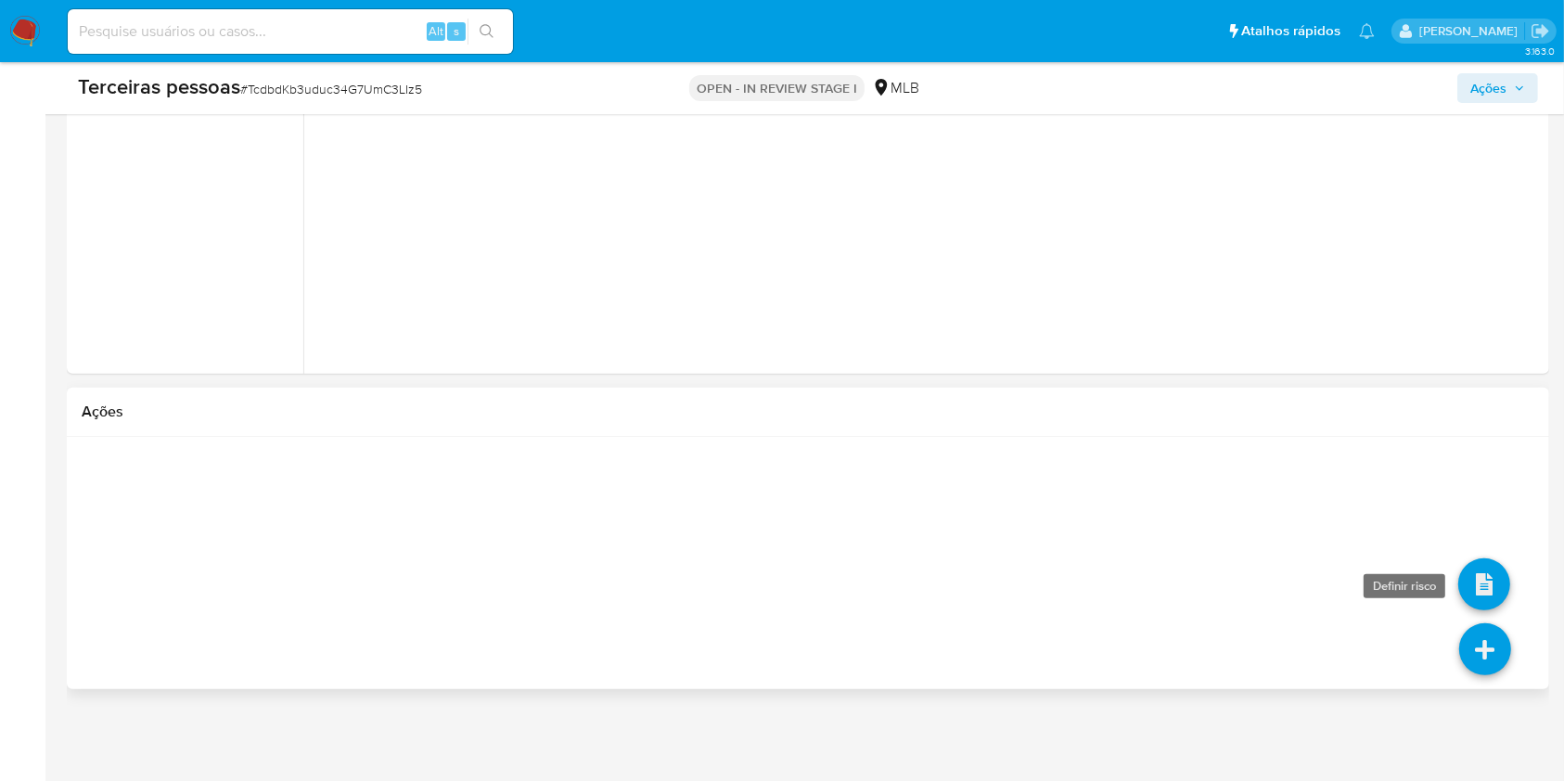
click at [1475, 590] on icon at bounding box center [1485, 585] width 52 height 52
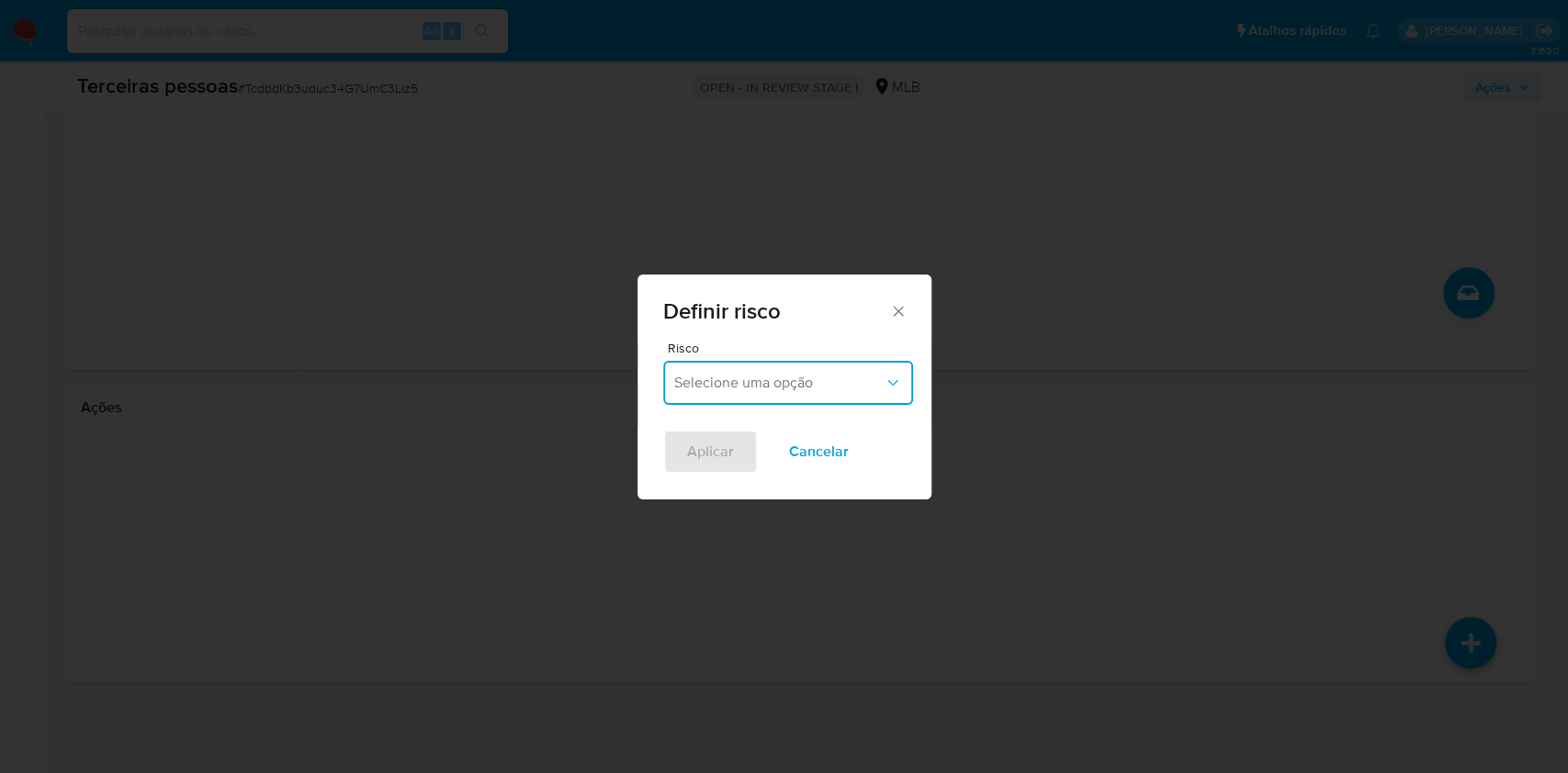
click at [759, 378] on span "Selecione uma opção" at bounding box center [779, 383] width 210 height 19
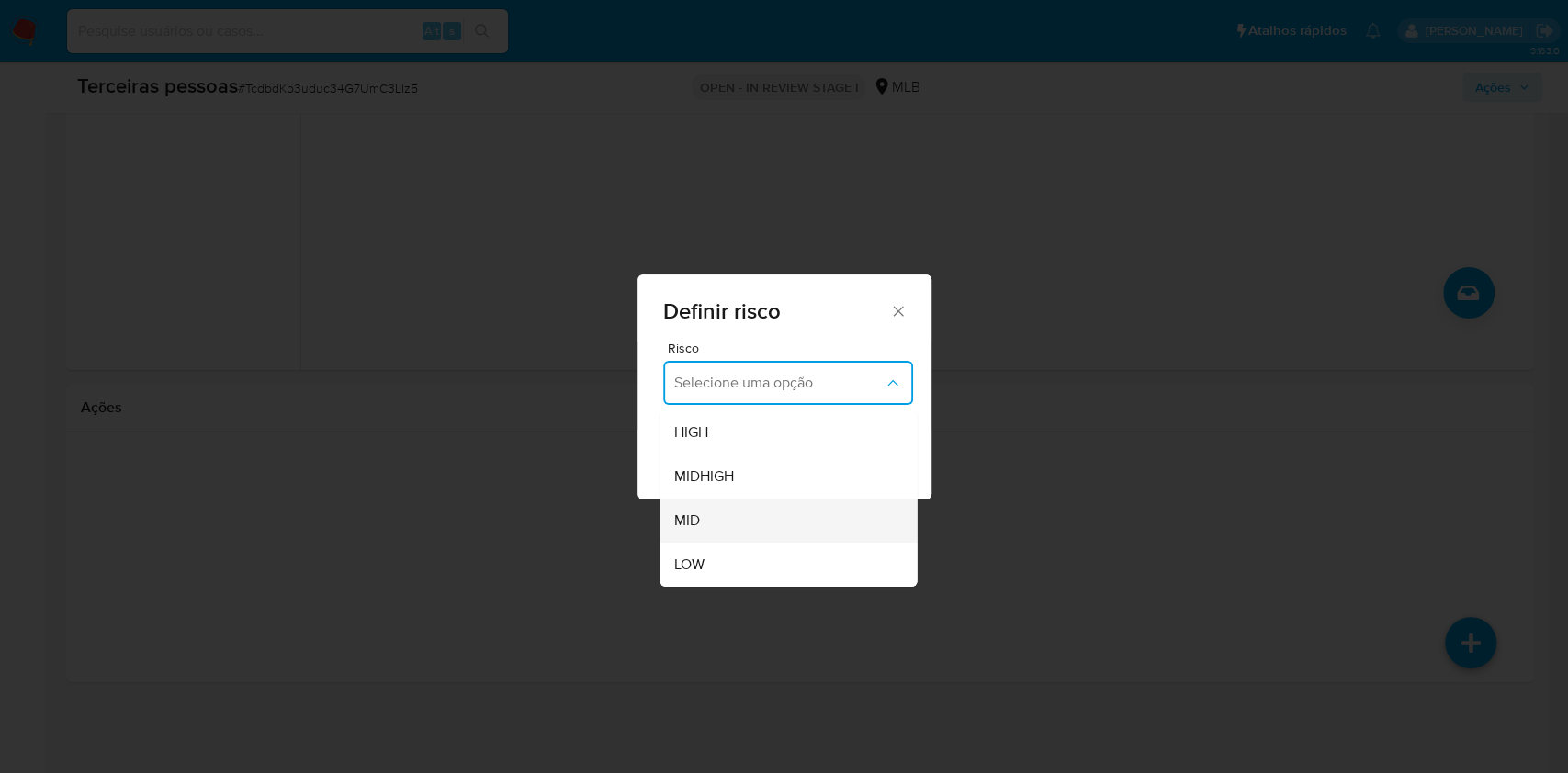
click at [709, 505] on div "MID" at bounding box center [782, 521] width 217 height 45
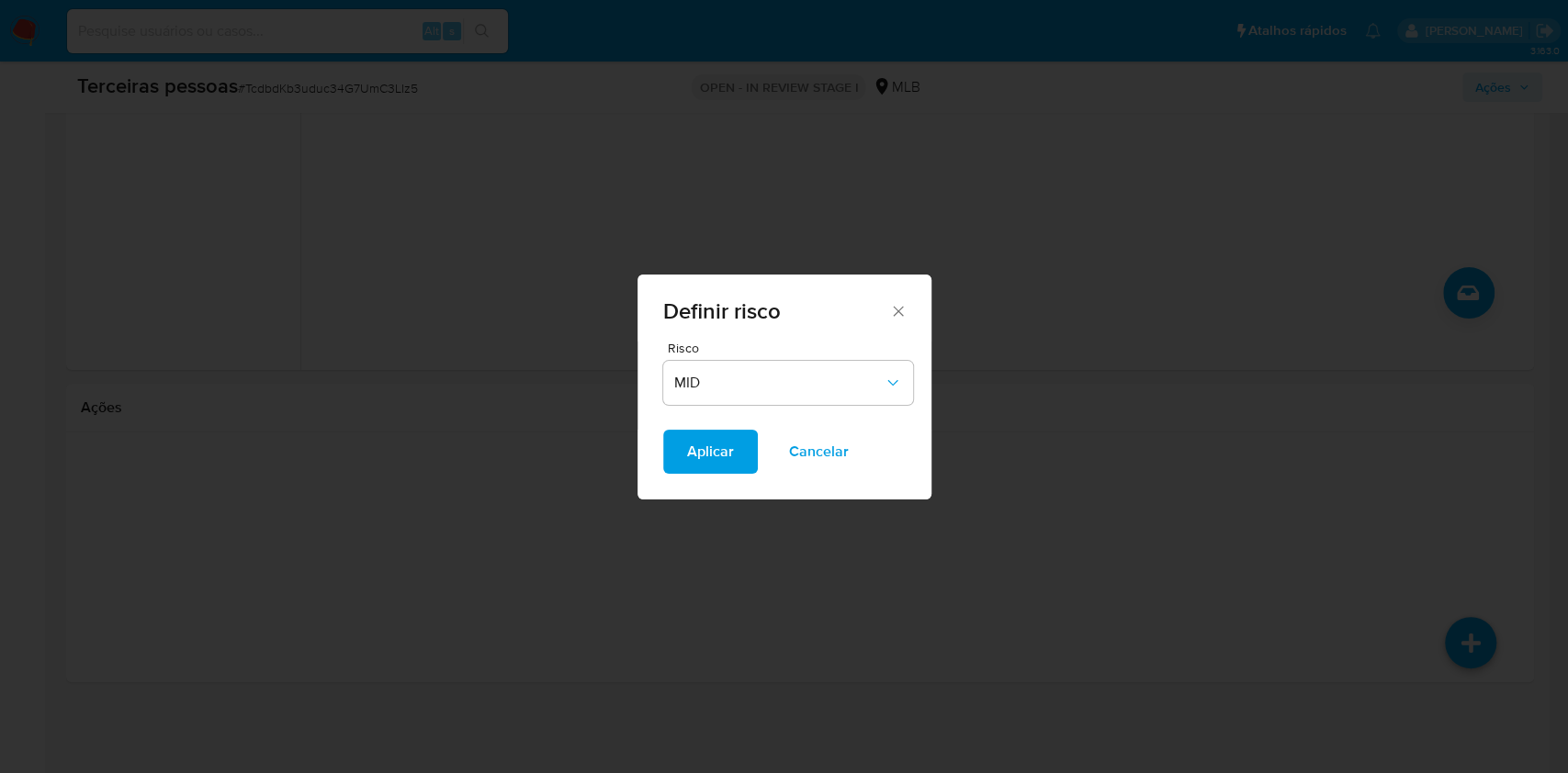
click at [712, 450] on span "Aplicar" at bounding box center [710, 451] width 47 height 41
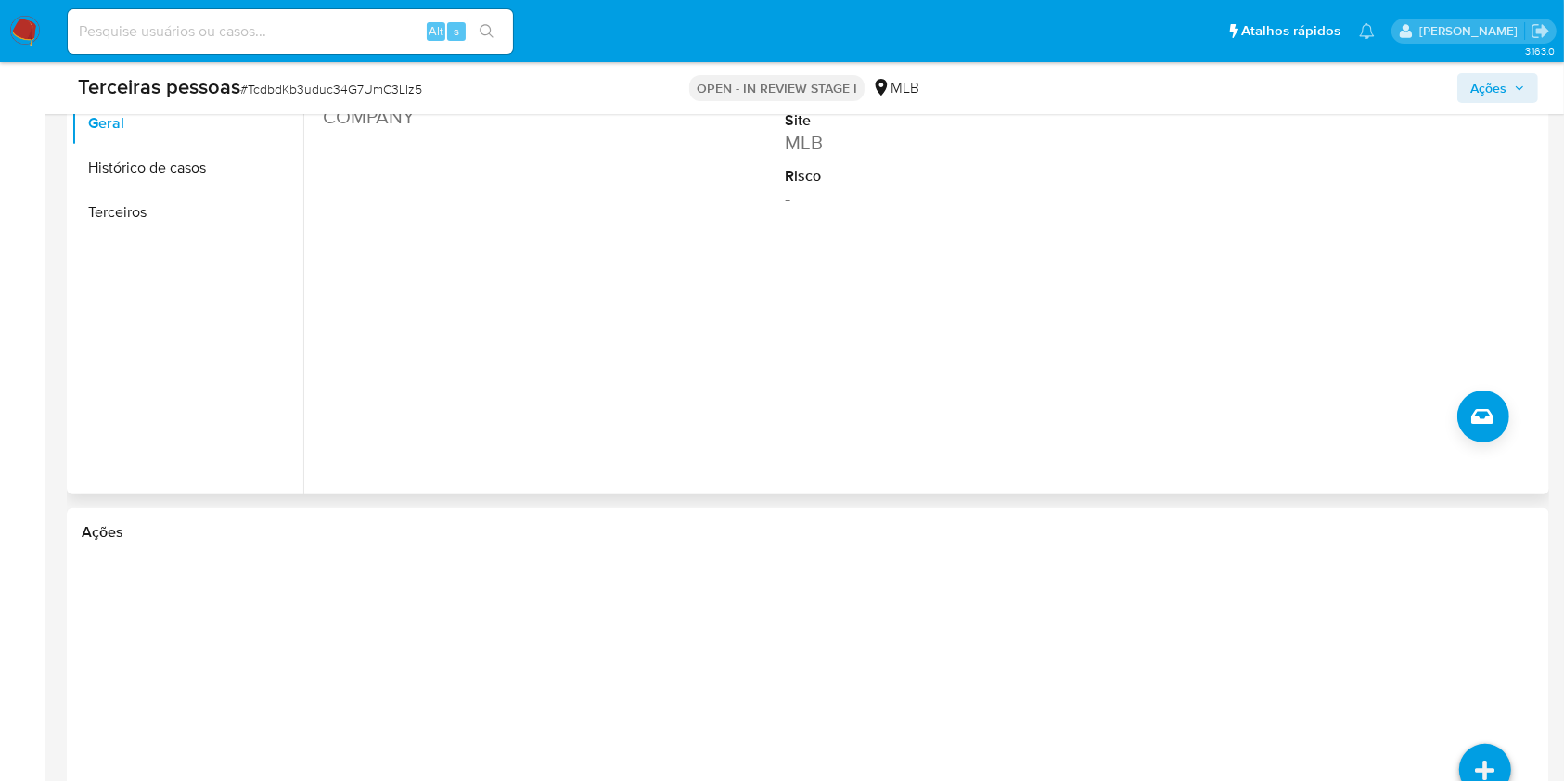
scroll to position [62, 0]
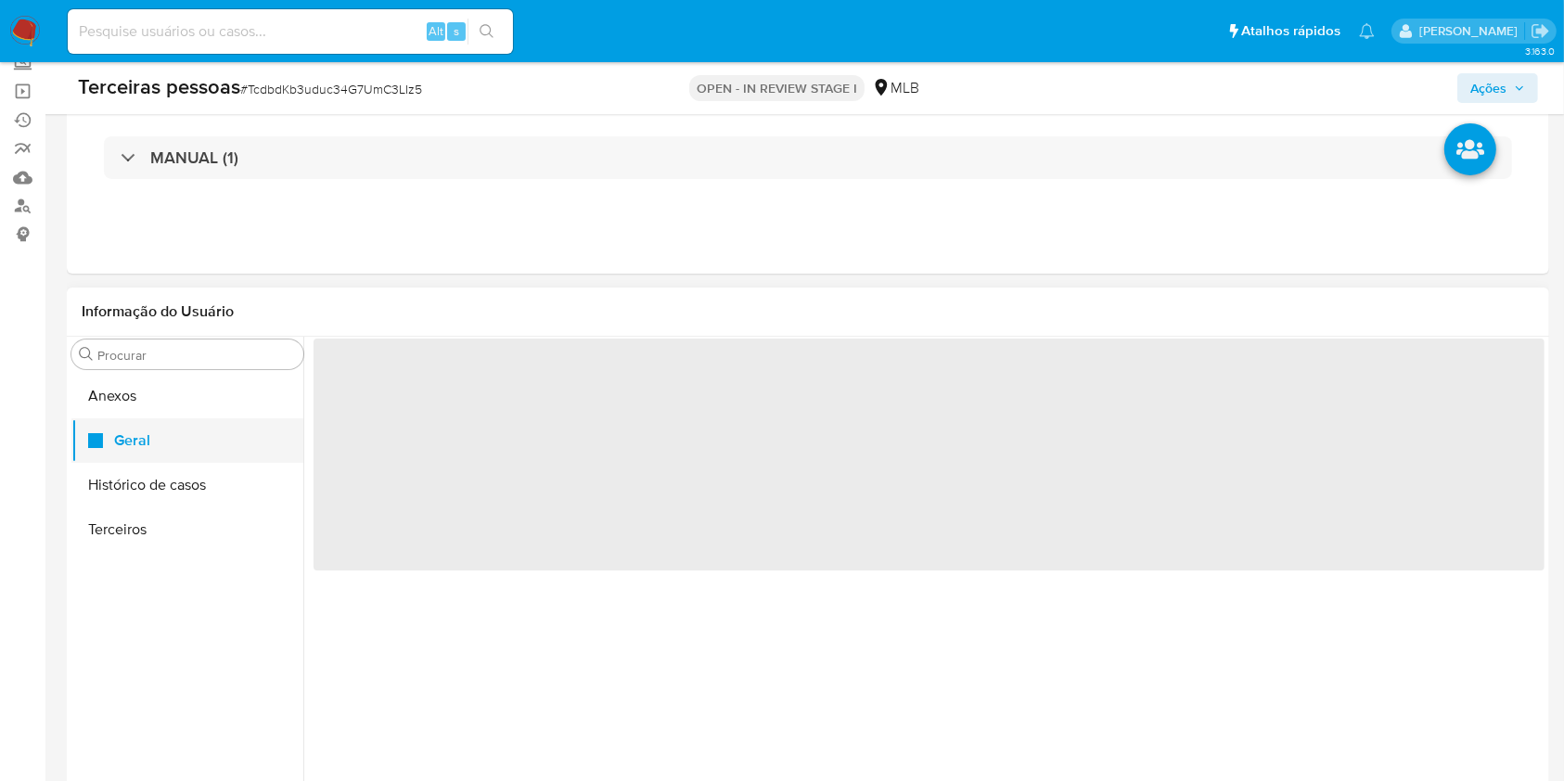
scroll to position [123, 0]
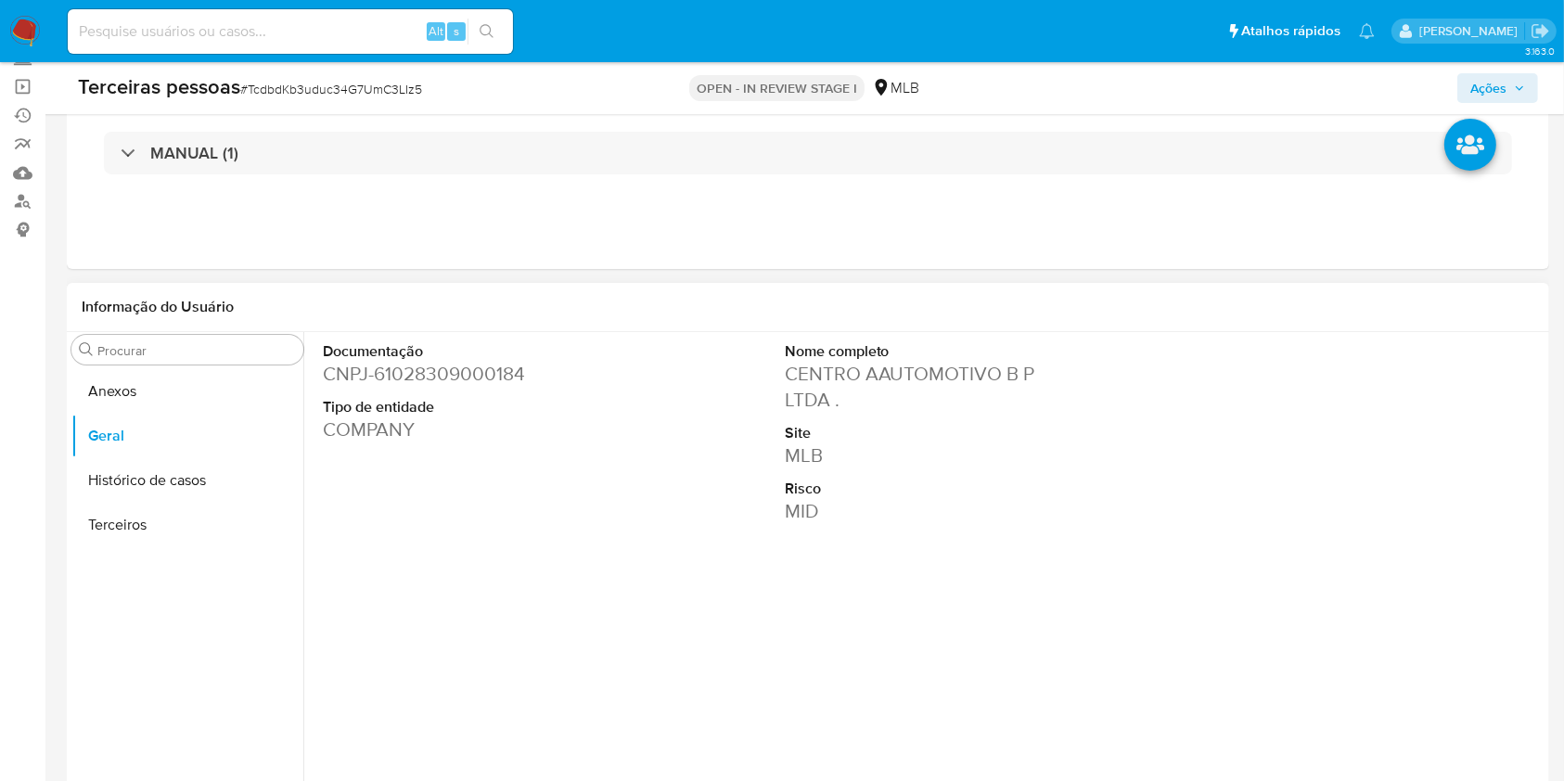
click at [488, 379] on dd "CNPJ - 61028309000184" at bounding box center [467, 374] width 289 height 26
click at [1481, 77] on span "Ações" at bounding box center [1489, 88] width 36 height 30
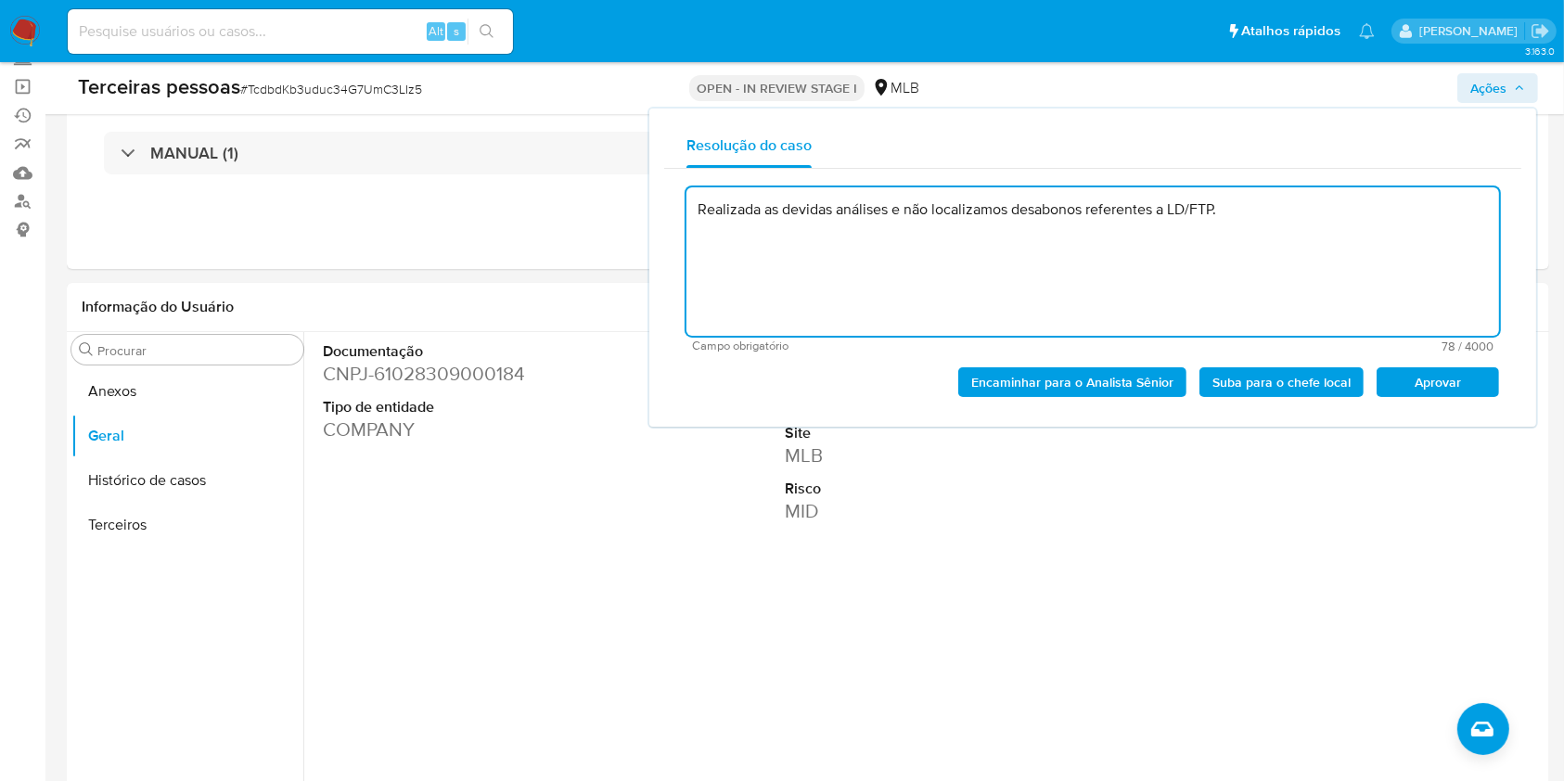
click at [1461, 384] on span "Aprovar" at bounding box center [1438, 382] width 96 height 26
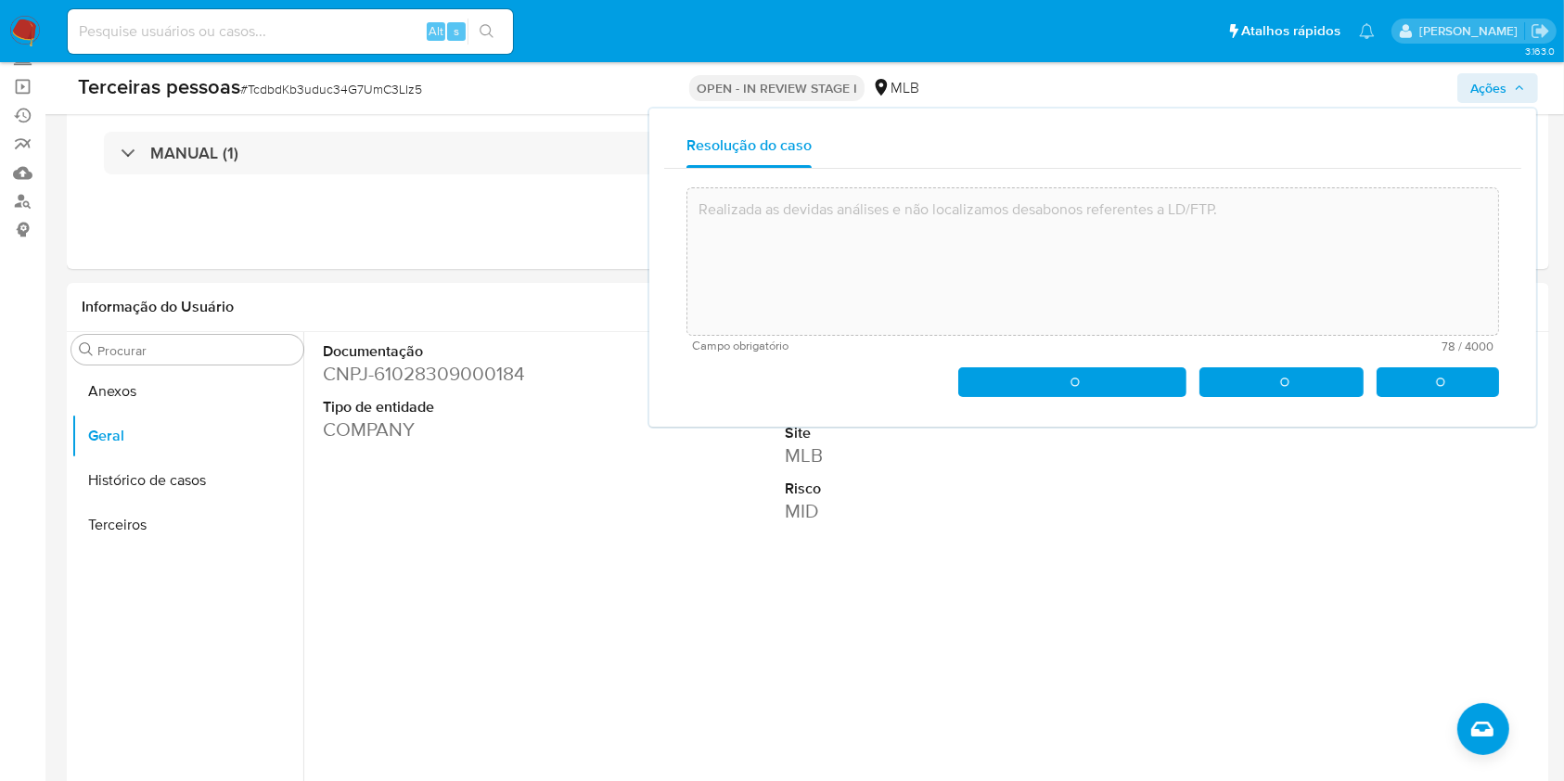
type textarea "Realizada as devidas análises e não localizamos desabonos referentes a LD/FTP."
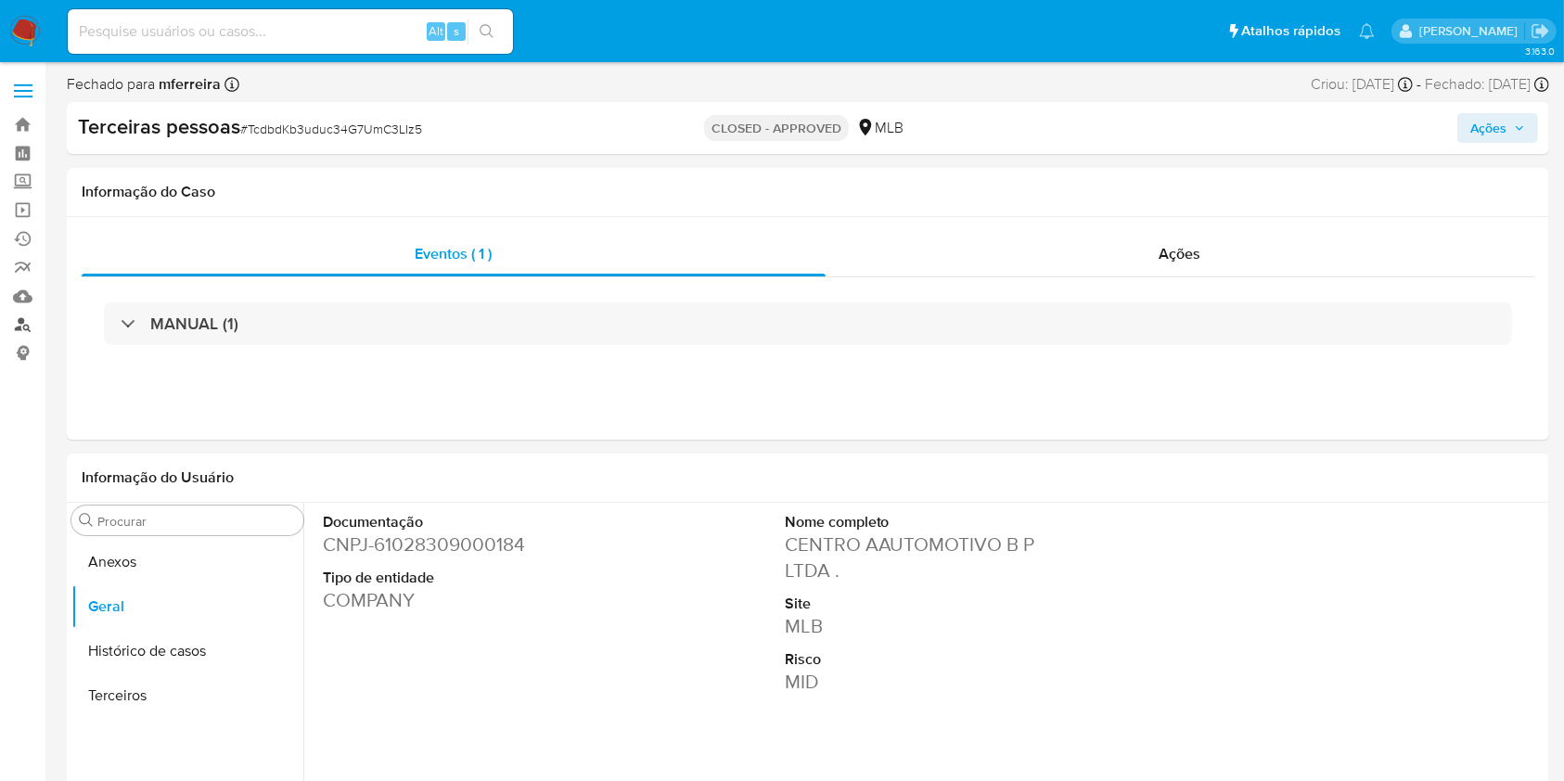
click at [34, 322] on link "Localizador de pessoas" at bounding box center [110, 325] width 221 height 29
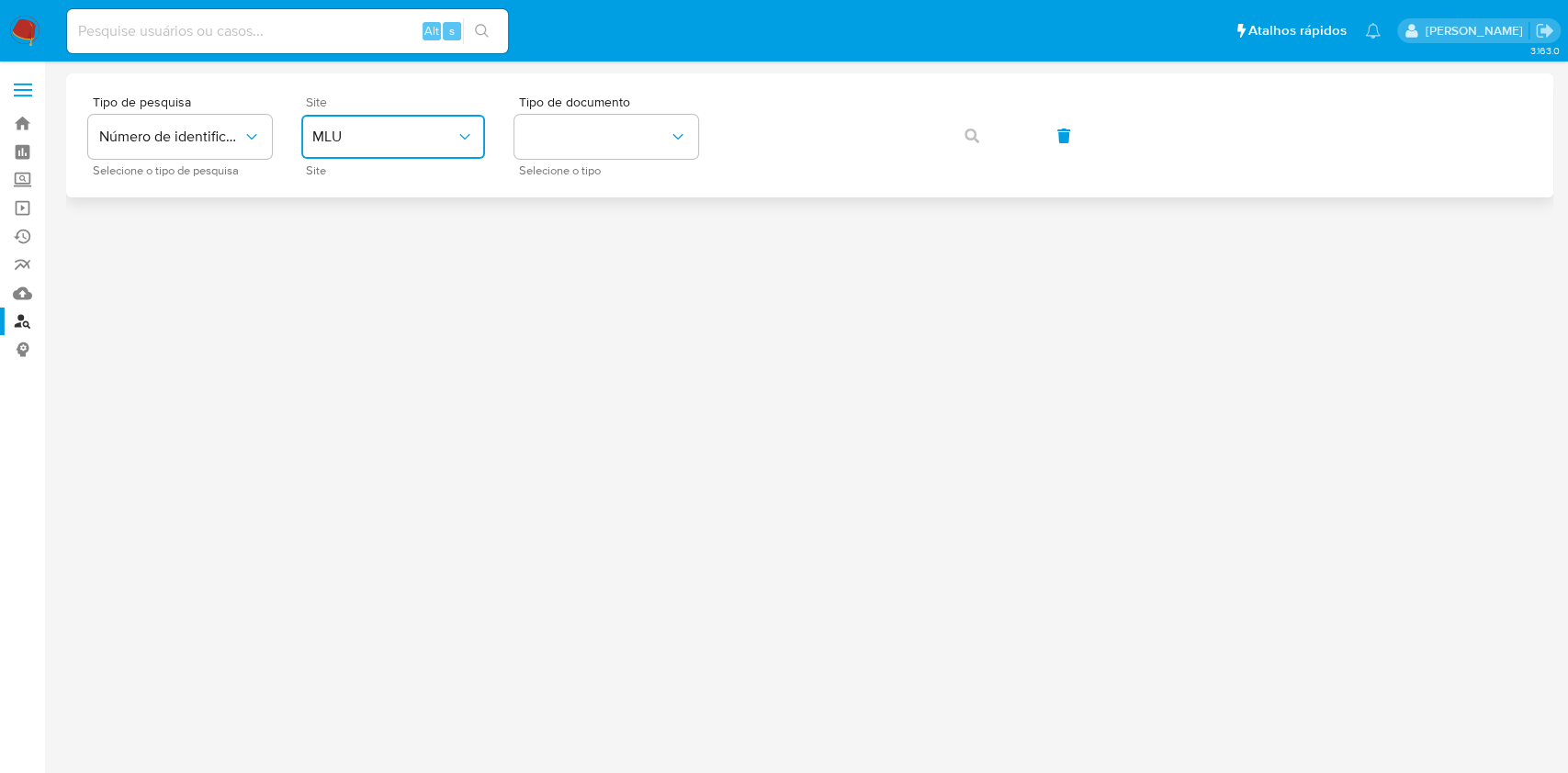
click at [430, 134] on span "MLU" at bounding box center [383, 137] width 144 height 19
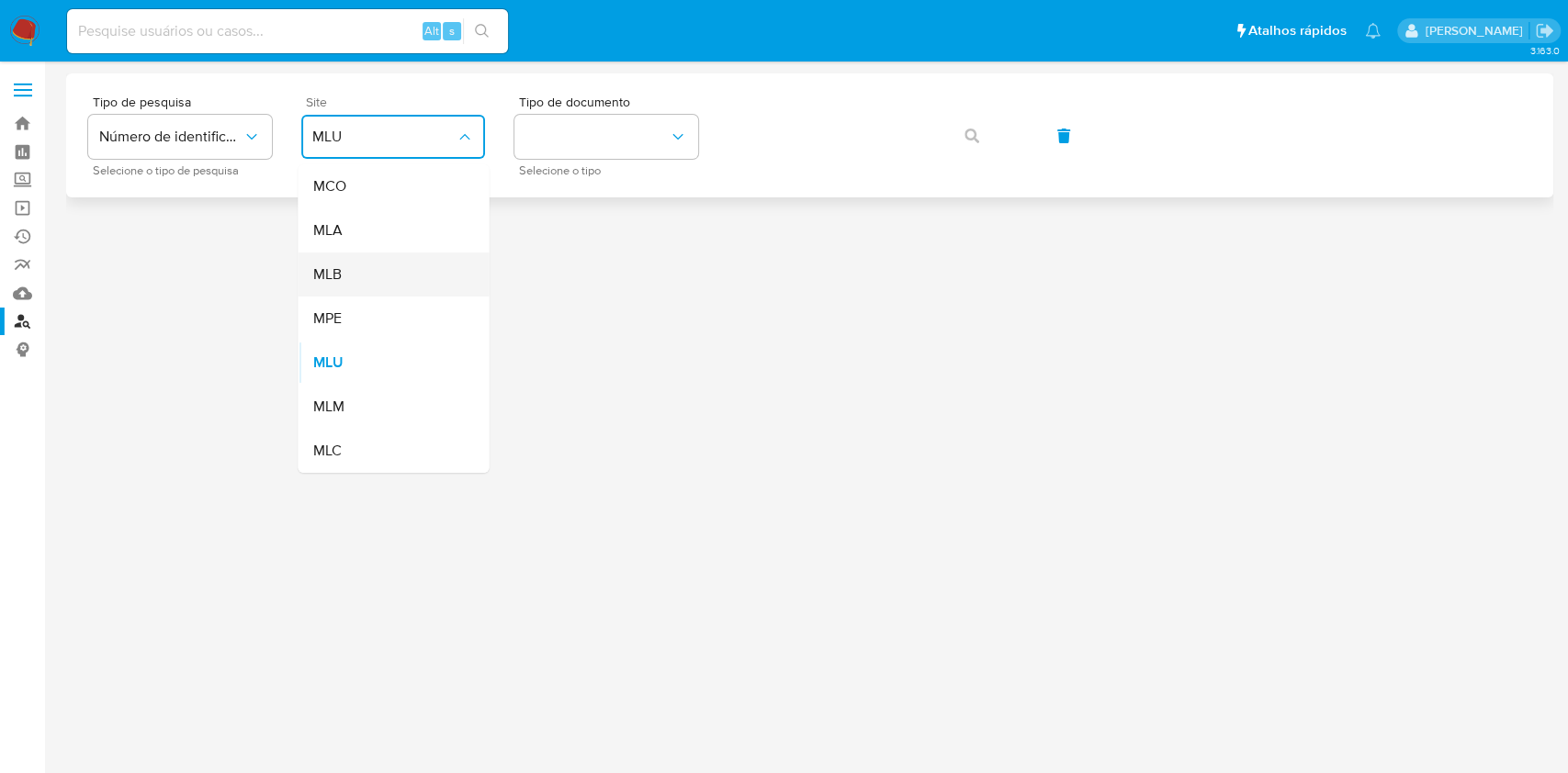
click at [370, 270] on div "MLB" at bounding box center [387, 274] width 150 height 45
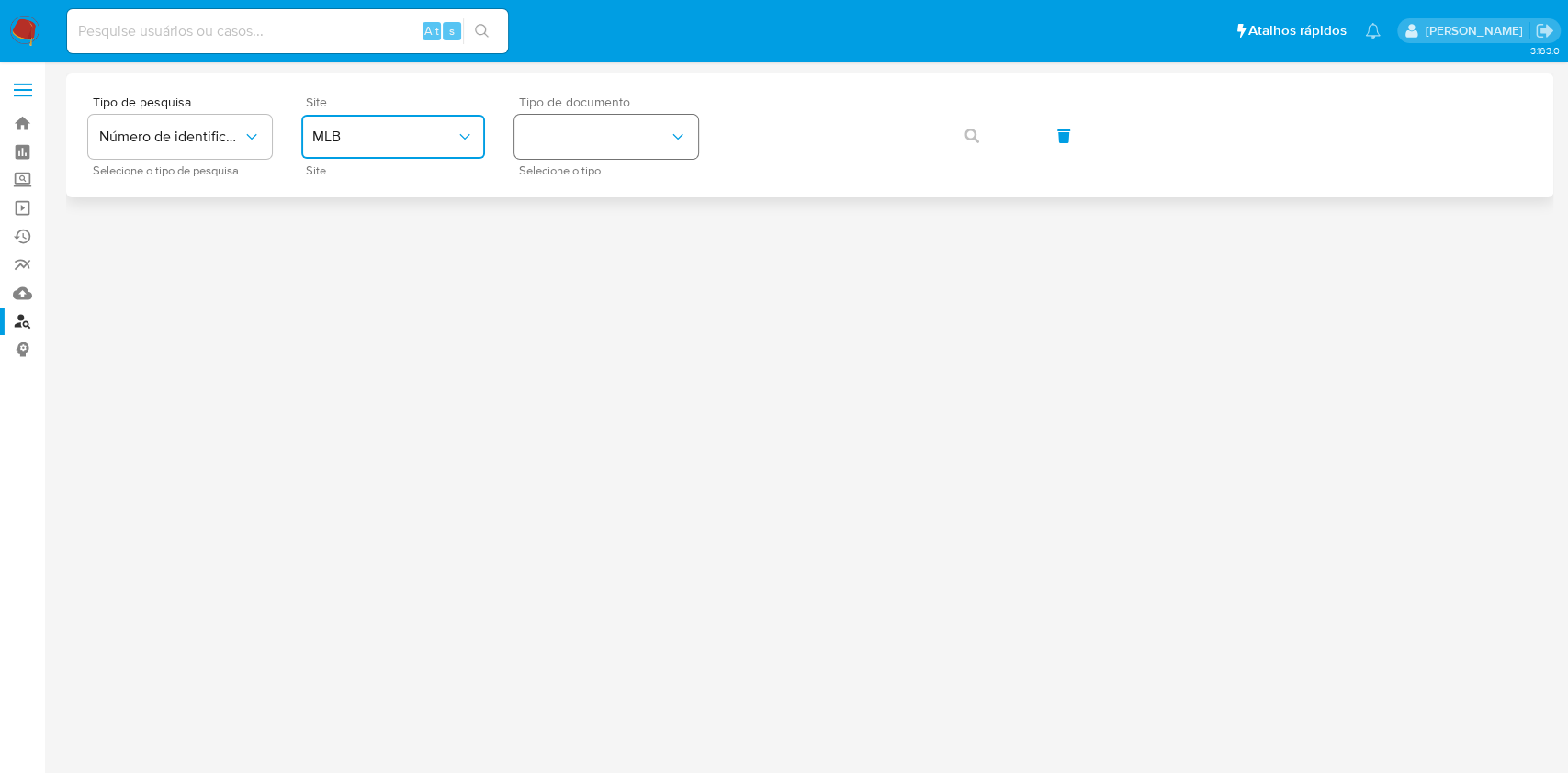
click at [592, 143] on button "identificationType" at bounding box center [607, 137] width 184 height 45
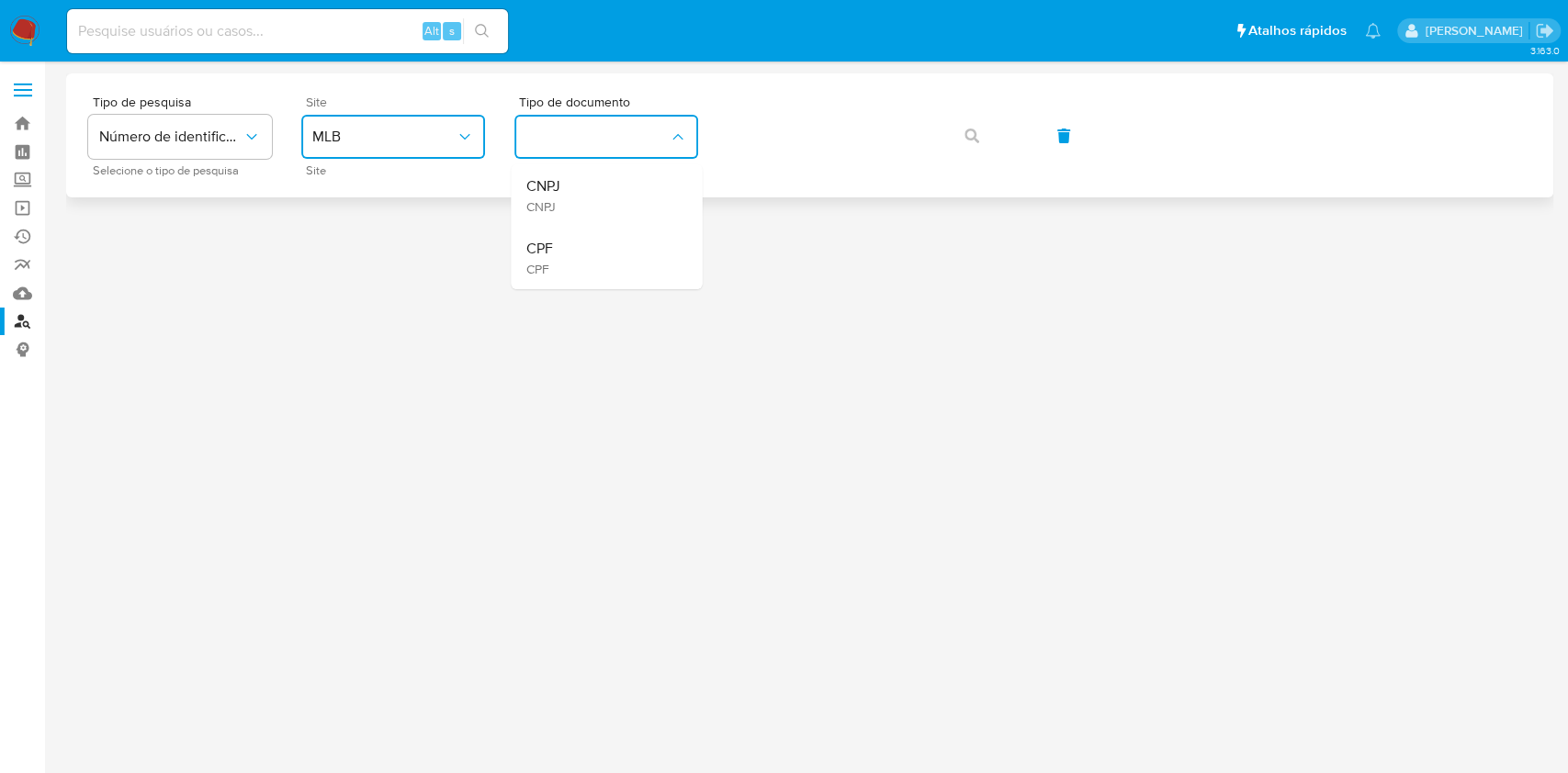
click at [595, 186] on div "CNPJ CNPJ" at bounding box center [601, 195] width 150 height 62
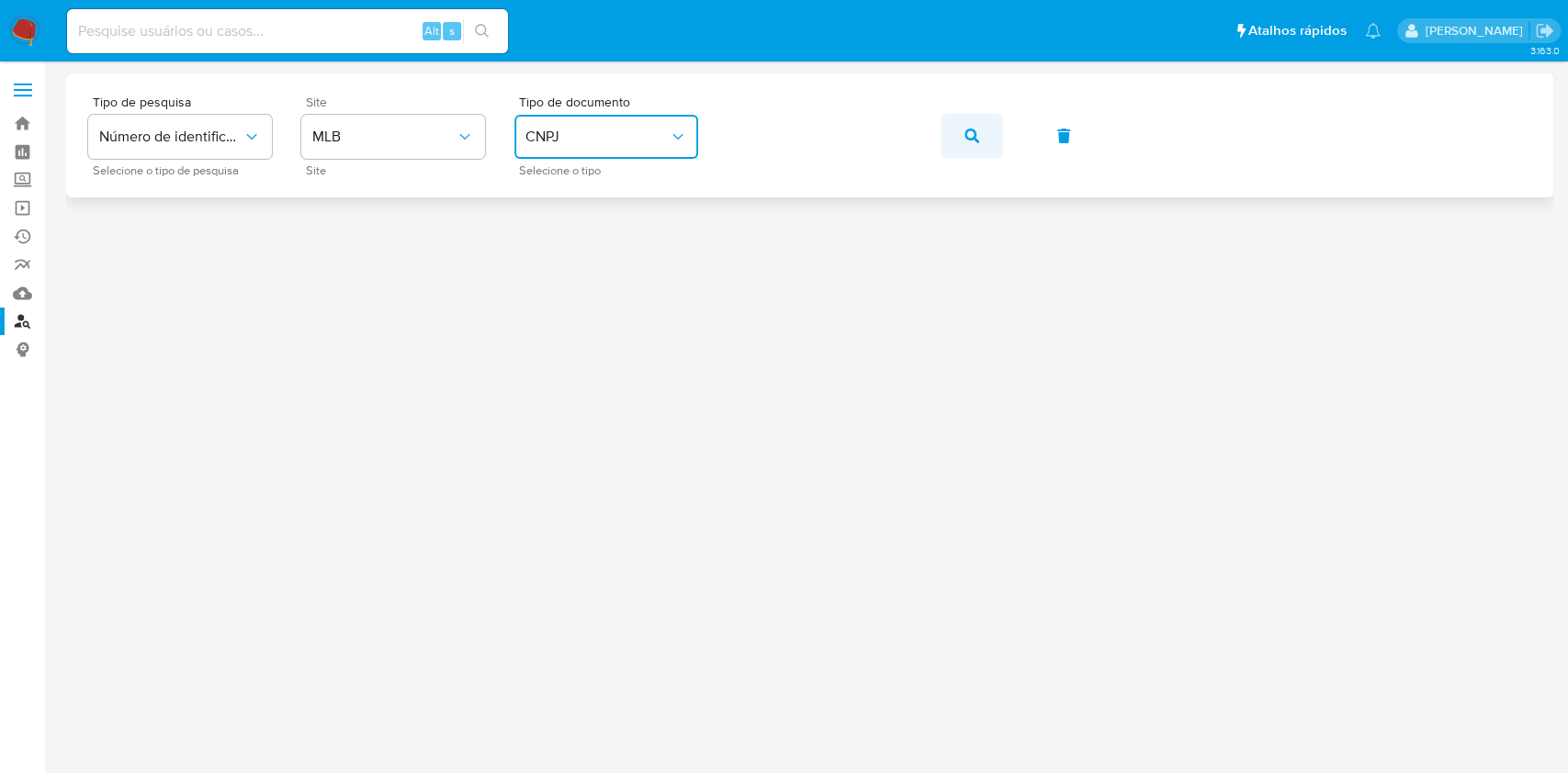
click at [982, 144] on button "button" at bounding box center [971, 136] width 62 height 45
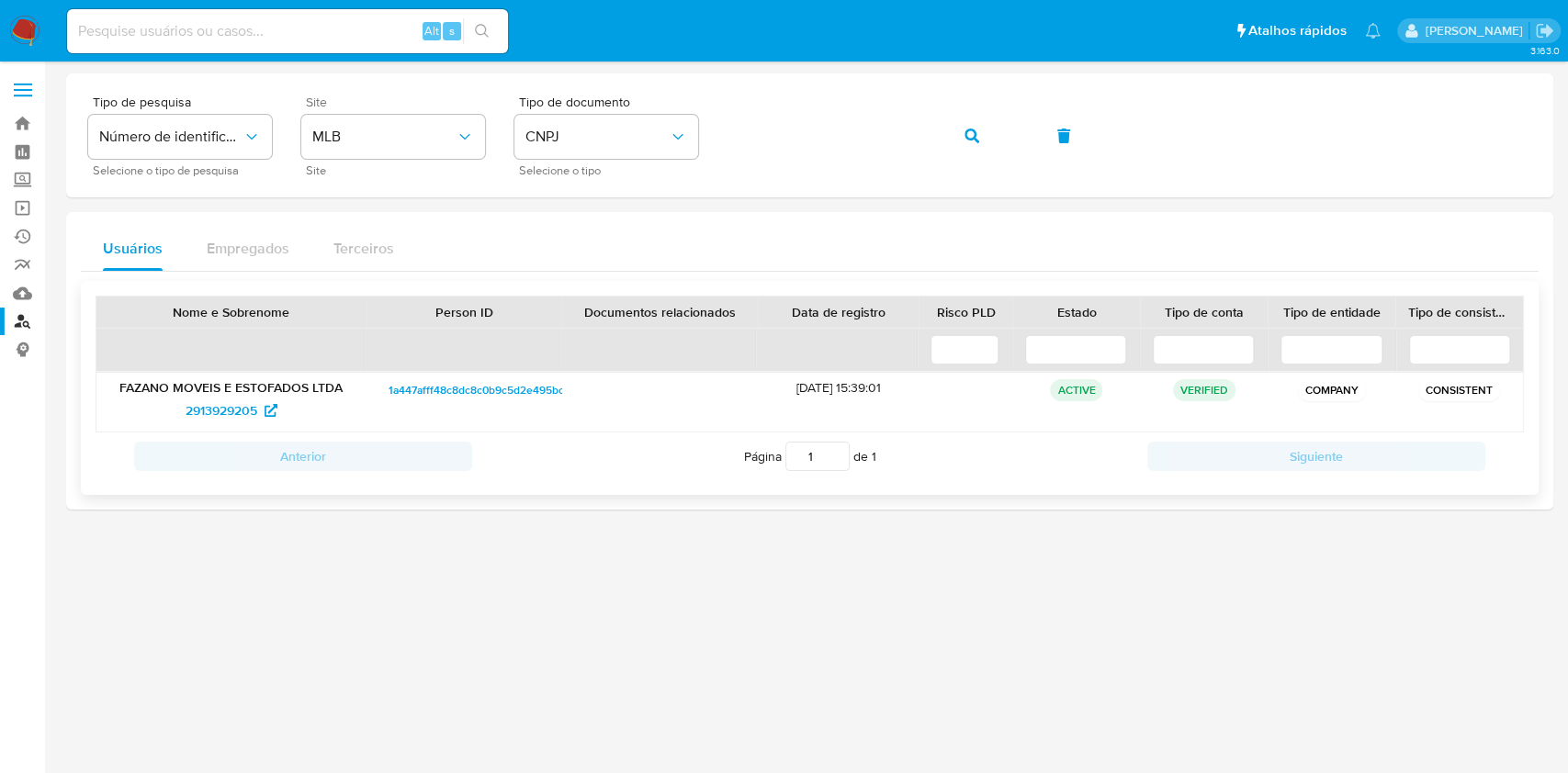
click at [230, 393] on p "FAZANO MOVEIS E ESTOFADOS LTDA" at bounding box center [231, 387] width 245 height 17
click at [242, 403] on span "2913929205" at bounding box center [221, 411] width 71 height 30
drag, startPoint x: 683, startPoint y: 134, endPoint x: 644, endPoint y: 153, distance: 43.4
click at [681, 134] on icon "identificationType" at bounding box center [677, 137] width 19 height 19
drag, startPoint x: 551, startPoint y: 236, endPoint x: 595, endPoint y: 227, distance: 44.9
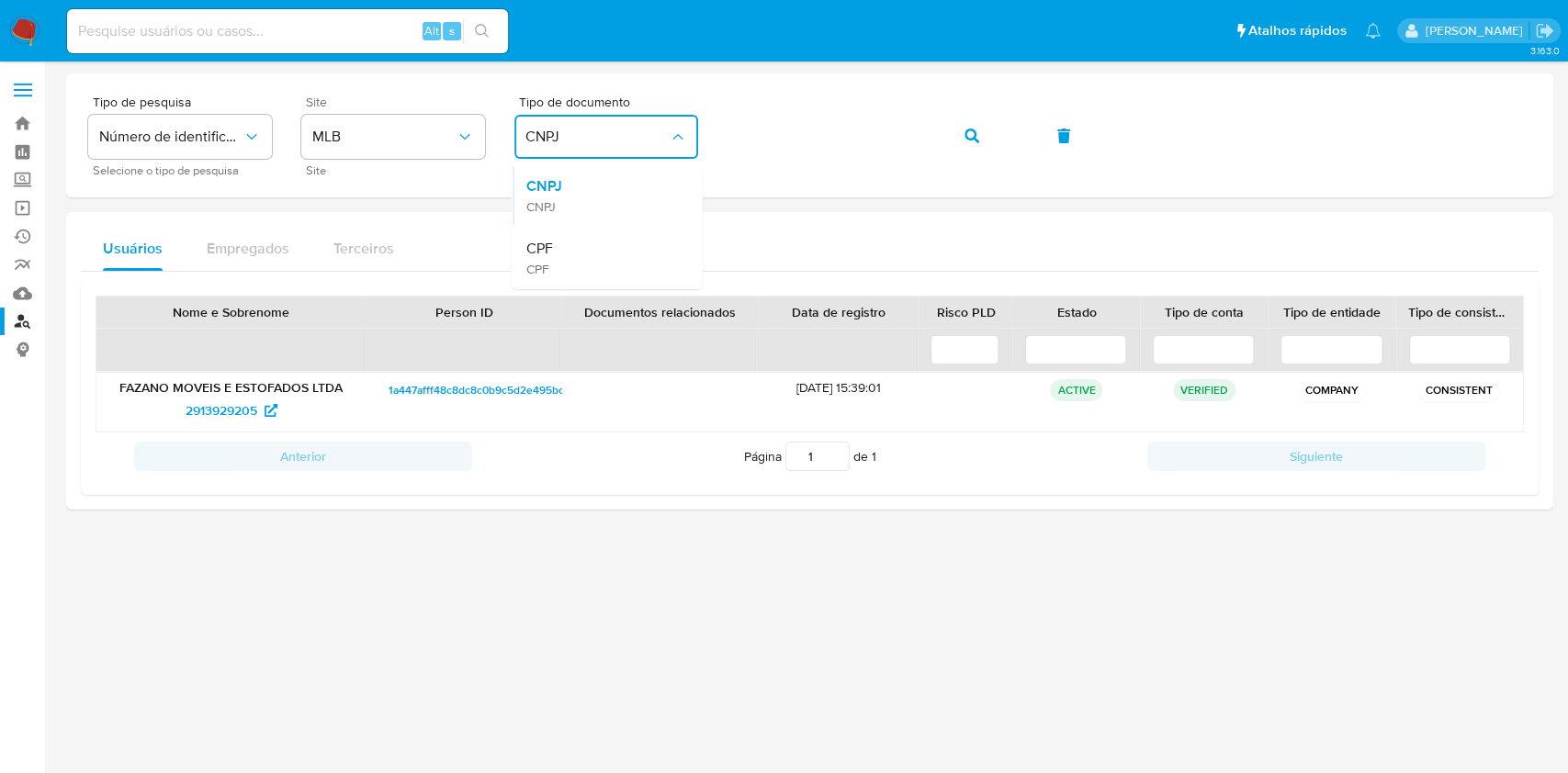
click at [551, 236] on div "CPF CPF" at bounding box center [601, 257] width 150 height 62
click at [940, 114] on button "button" at bounding box center [971, 136] width 62 height 45
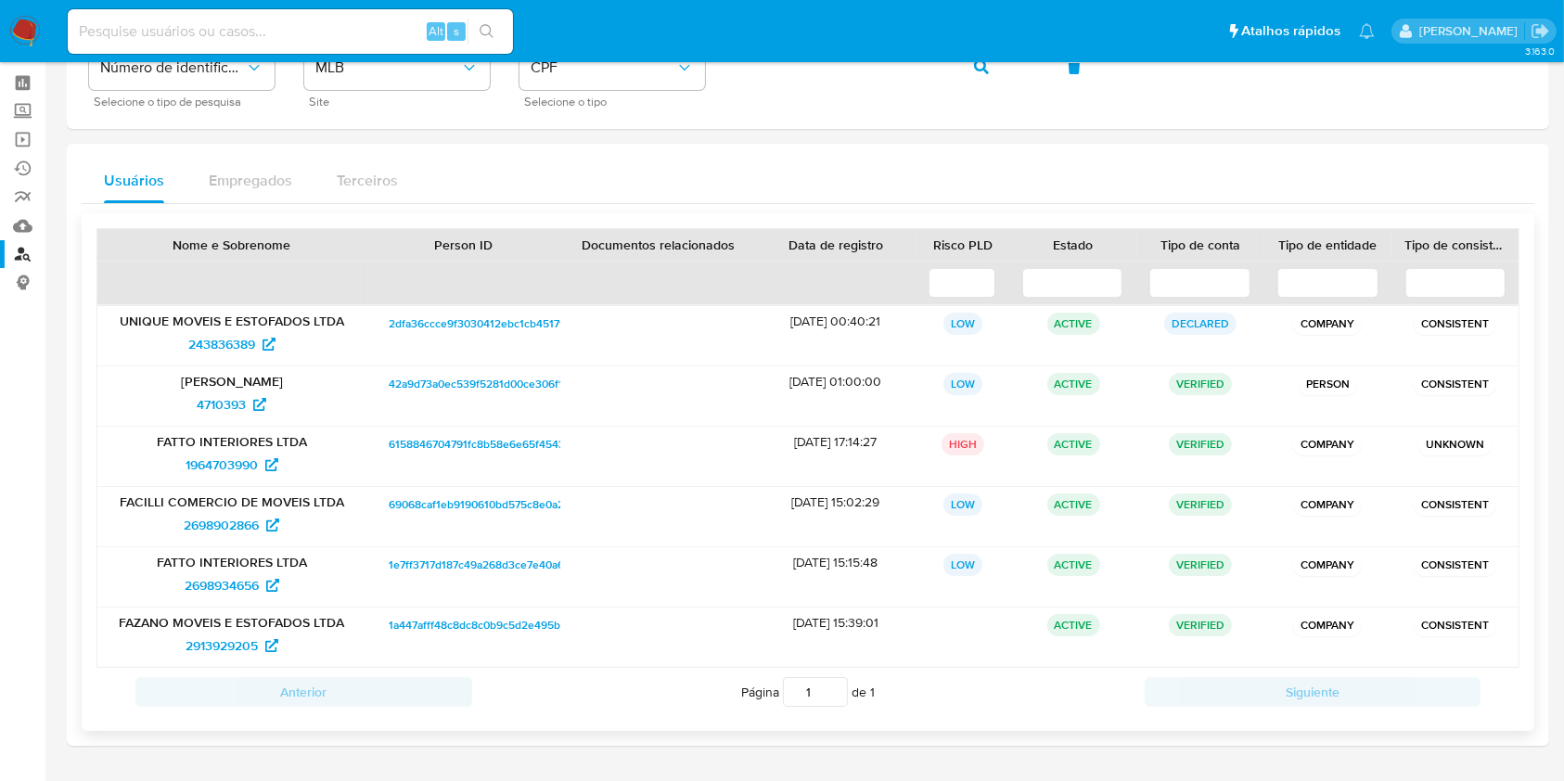
scroll to position [128, 0]
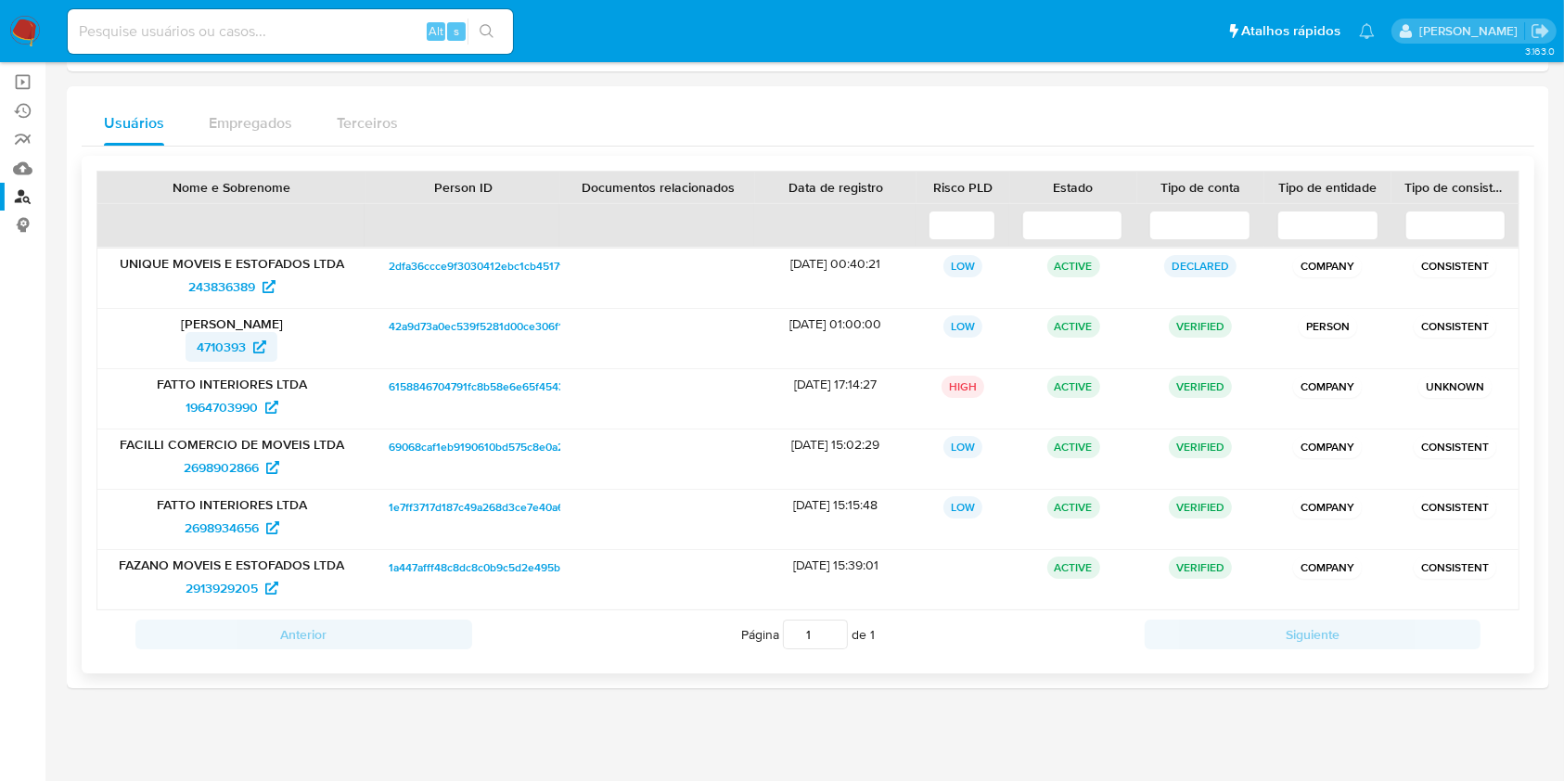
click at [230, 348] on span "4710393" at bounding box center [221, 347] width 49 height 30
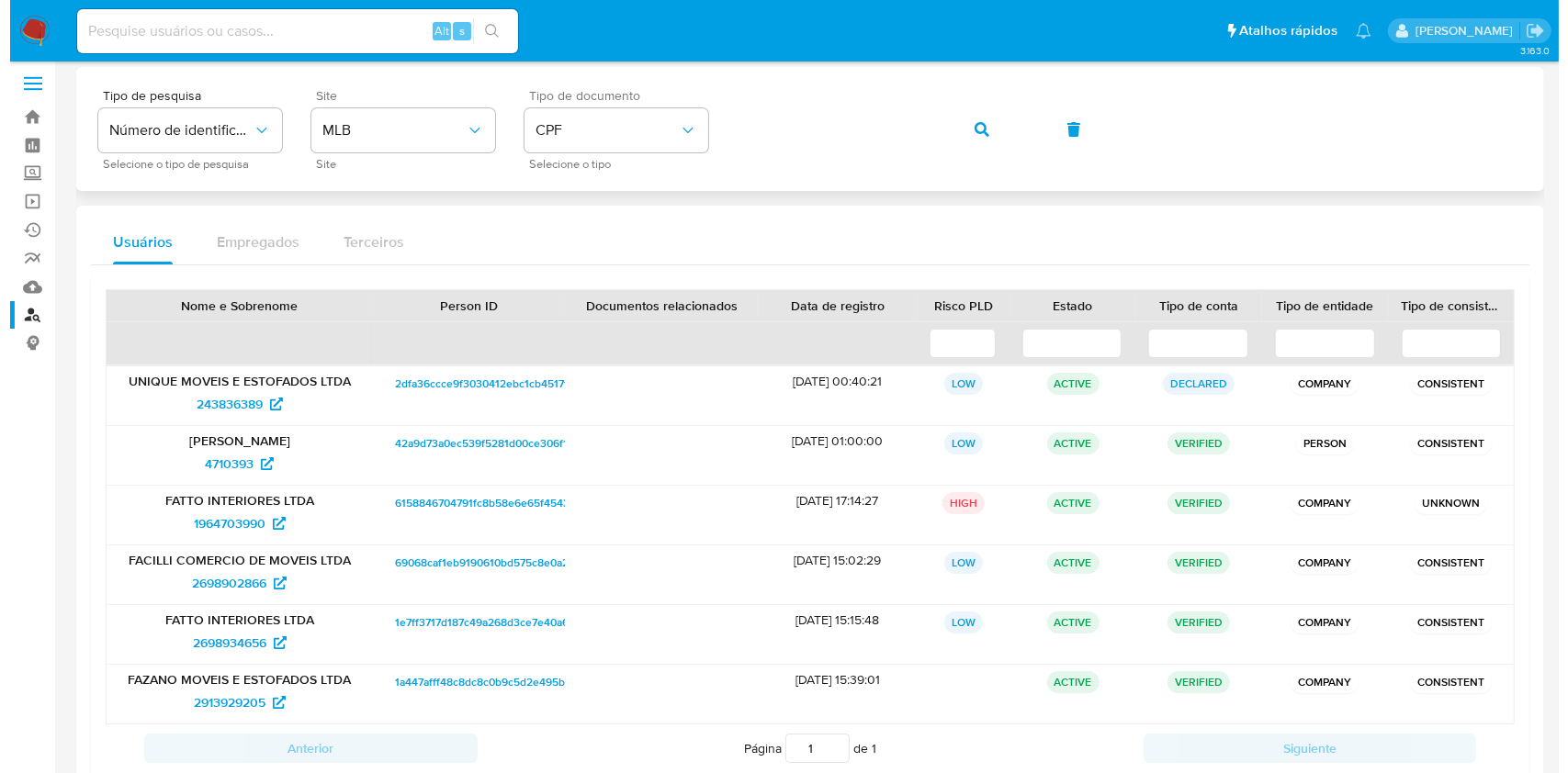
scroll to position [0, 0]
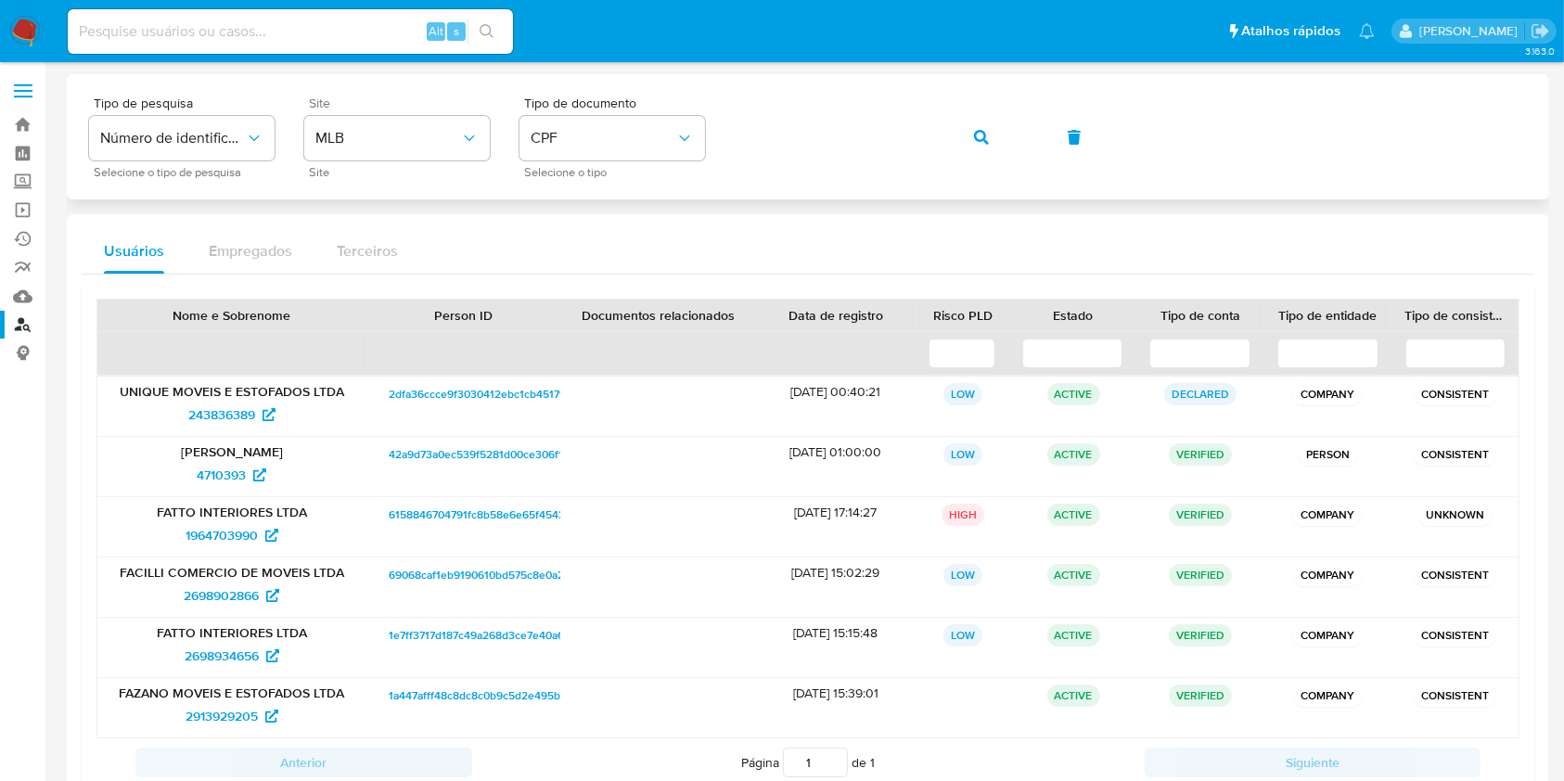
click at [950, 115] on button "button" at bounding box center [981, 137] width 63 height 45
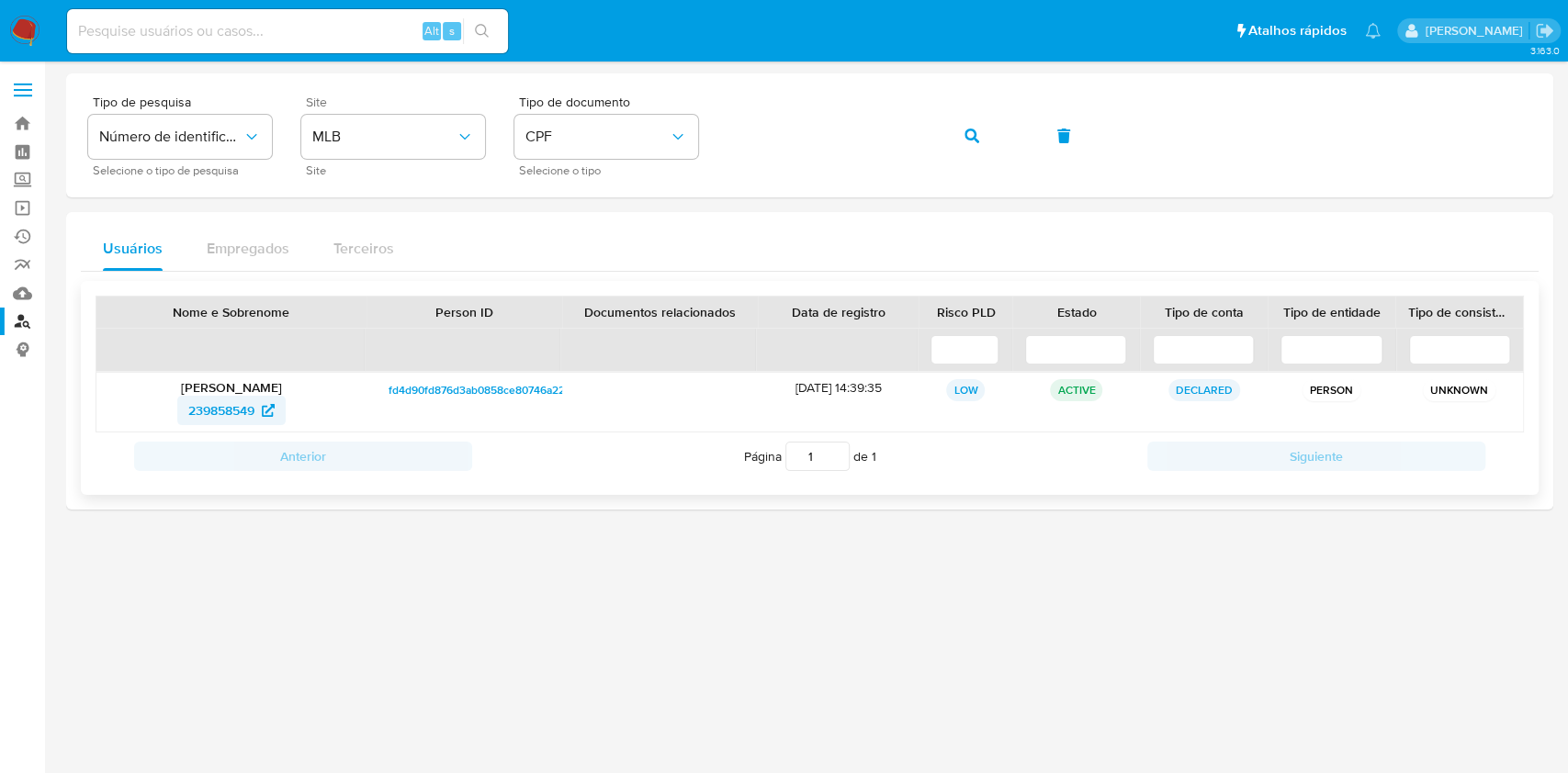
click at [215, 417] on span "239858549" at bounding box center [221, 411] width 66 height 30
drag, startPoint x: 601, startPoint y: 154, endPoint x: 588, endPoint y: 153, distance: 13.0
click at [600, 150] on button "CPF" at bounding box center [607, 137] width 184 height 45
click at [559, 198] on span "CNPJ" at bounding box center [542, 206] width 34 height 17
click at [998, 110] on div "Tipo de pesquisa Número de identificação Selecione o tipo de pesquisa Site MLB …" at bounding box center [810, 135] width 1443 height 80
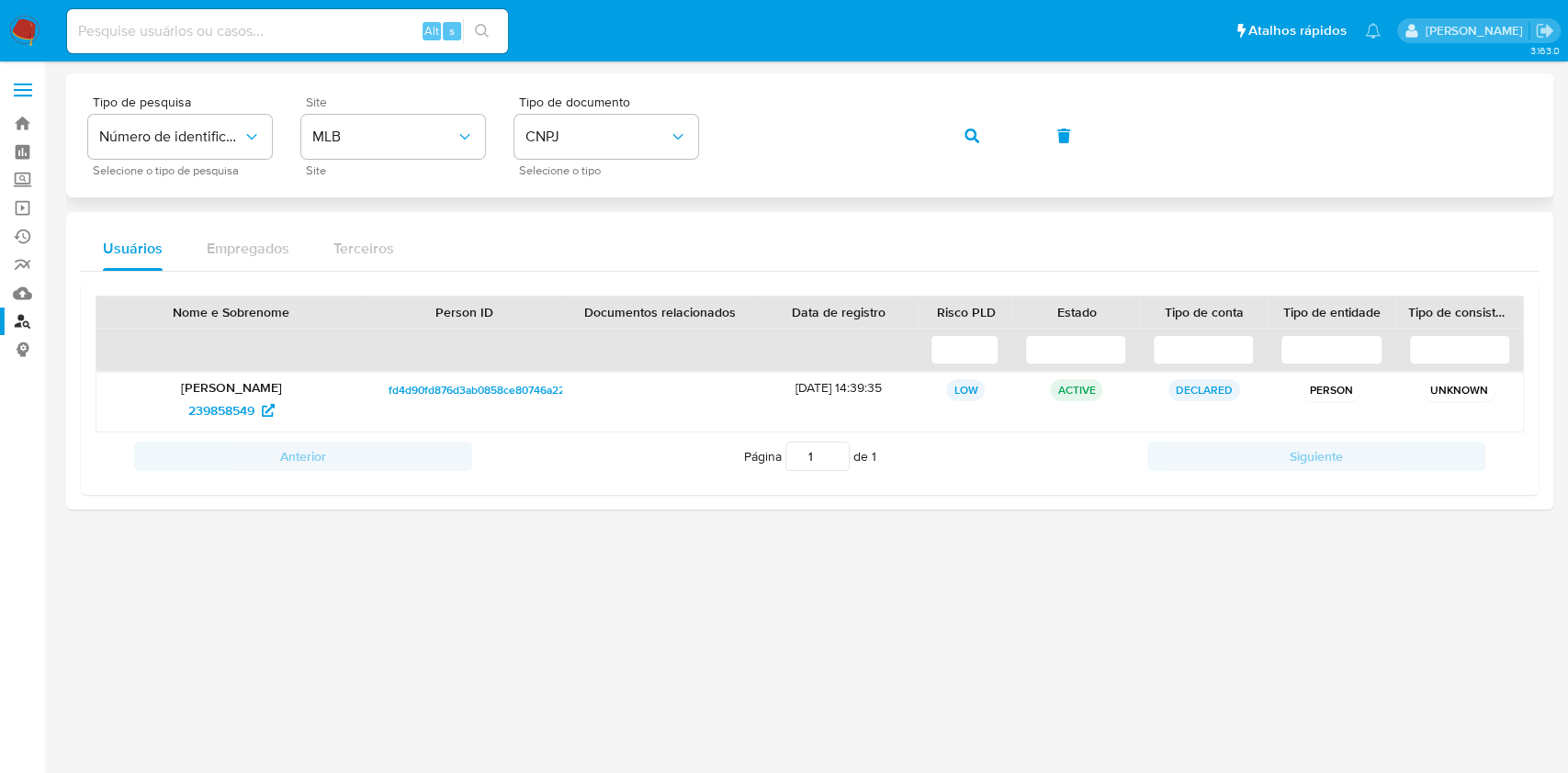
click at [988, 125] on button "button" at bounding box center [971, 136] width 62 height 45
click at [240, 419] on span "2913286533" at bounding box center [220, 411] width 70 height 30
click at [940, 136] on button "button" at bounding box center [971, 136] width 62 height 45
click at [239, 401] on span "1114960818" at bounding box center [221, 411] width 63 height 30
click at [940, 114] on button "button" at bounding box center [971, 136] width 62 height 45
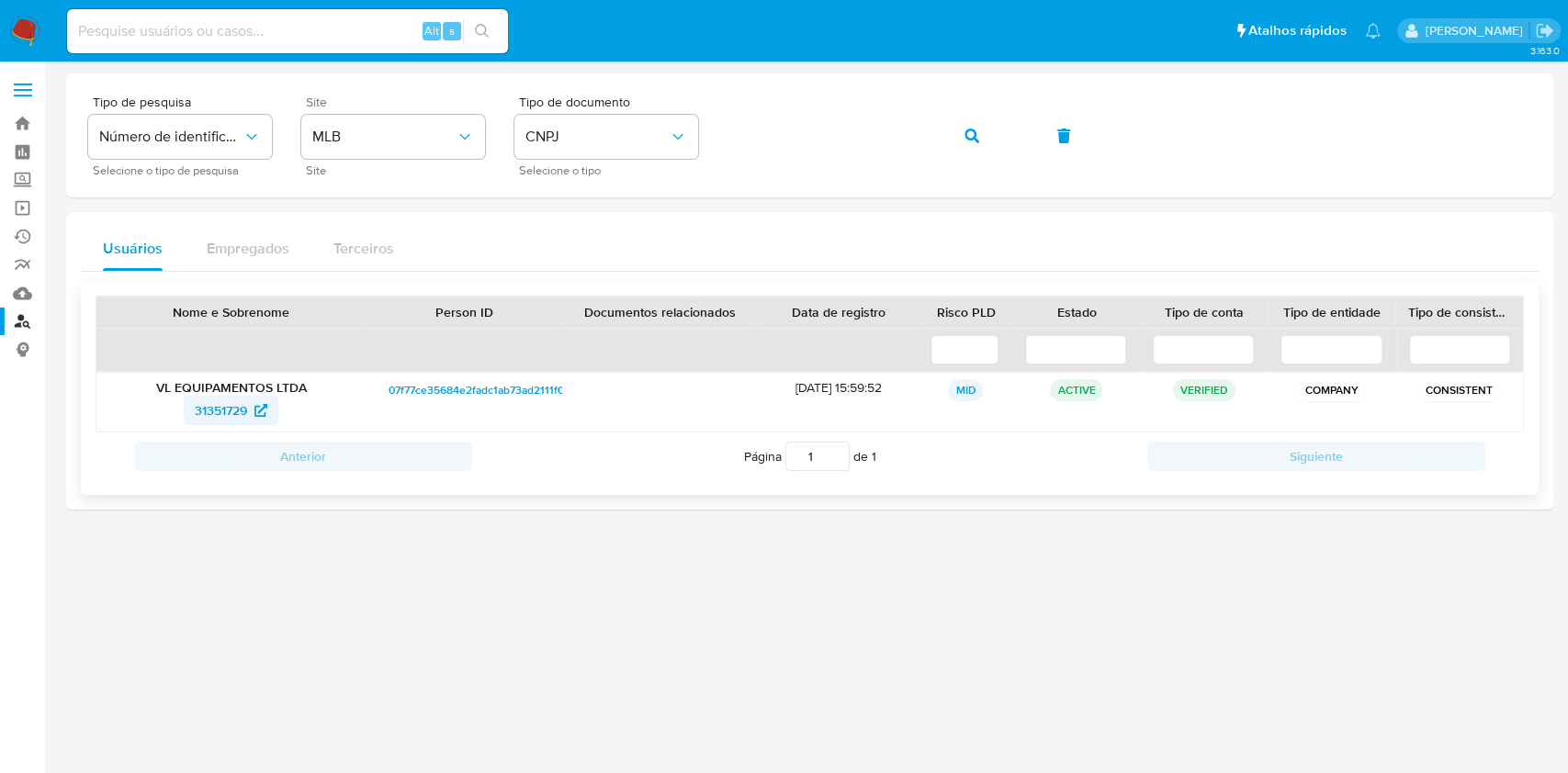
click at [213, 414] on span "31351729" at bounding box center [221, 411] width 52 height 30
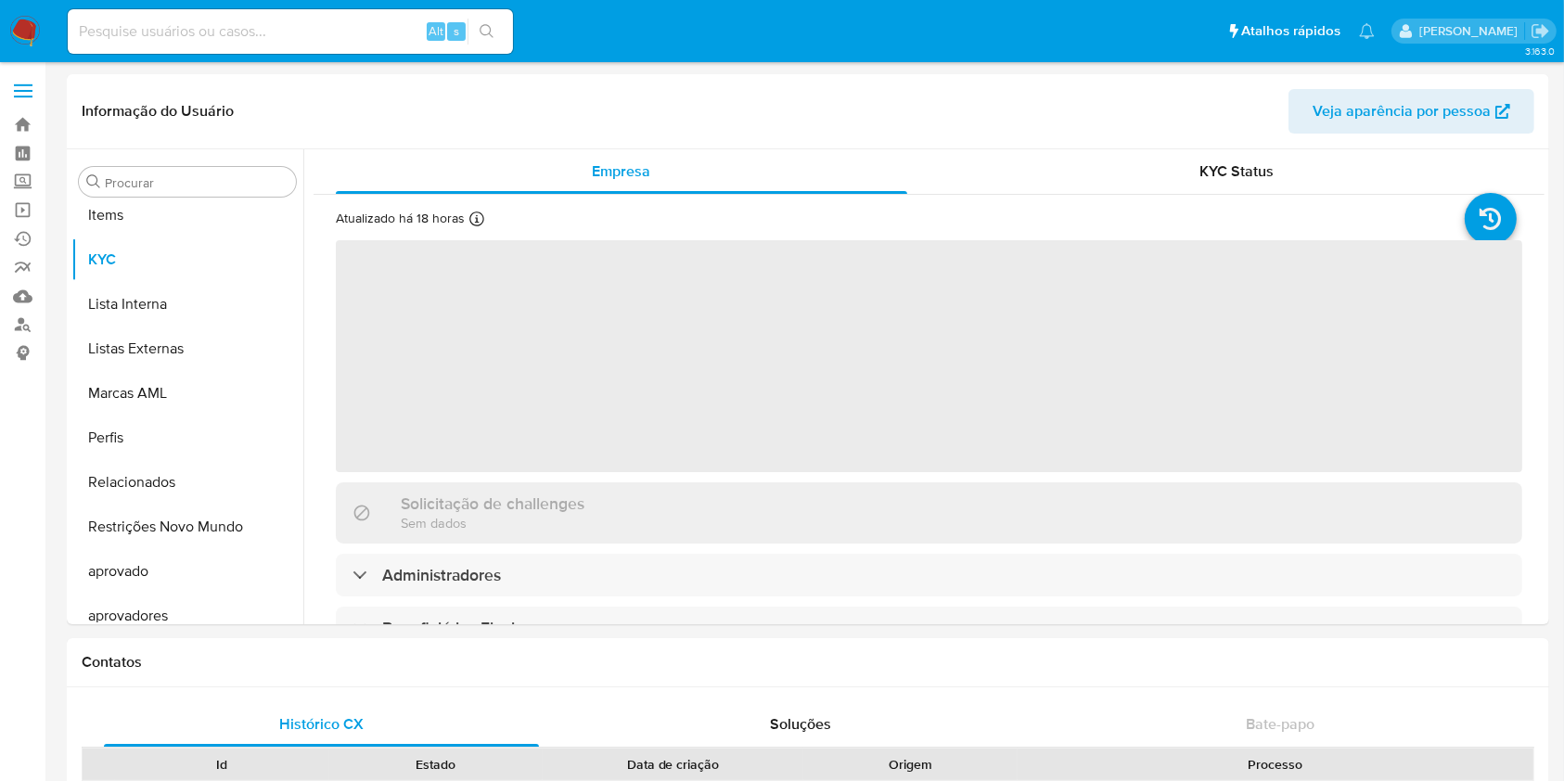
scroll to position [1007, 0]
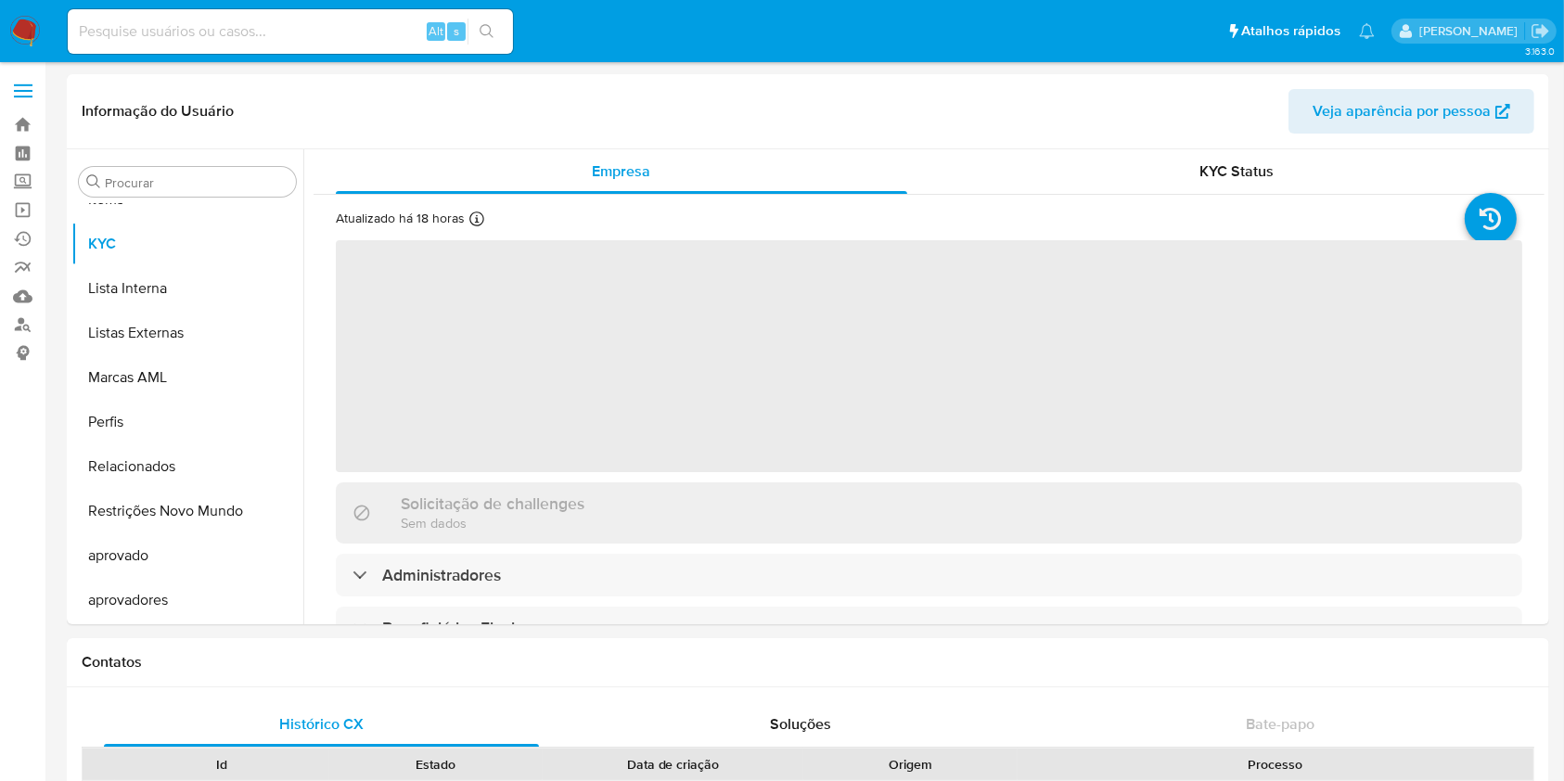
select select "10"
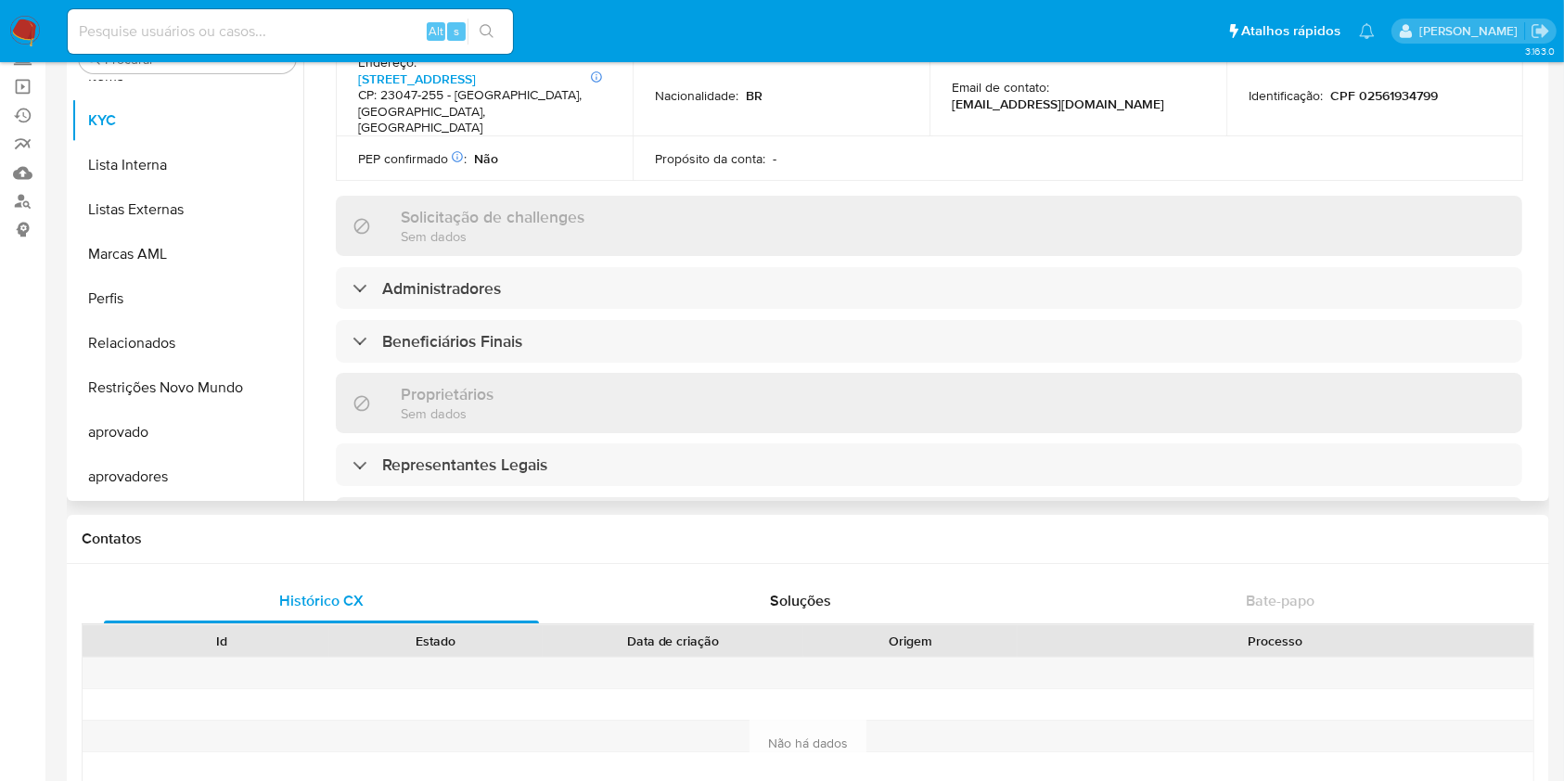
scroll to position [742, 0]
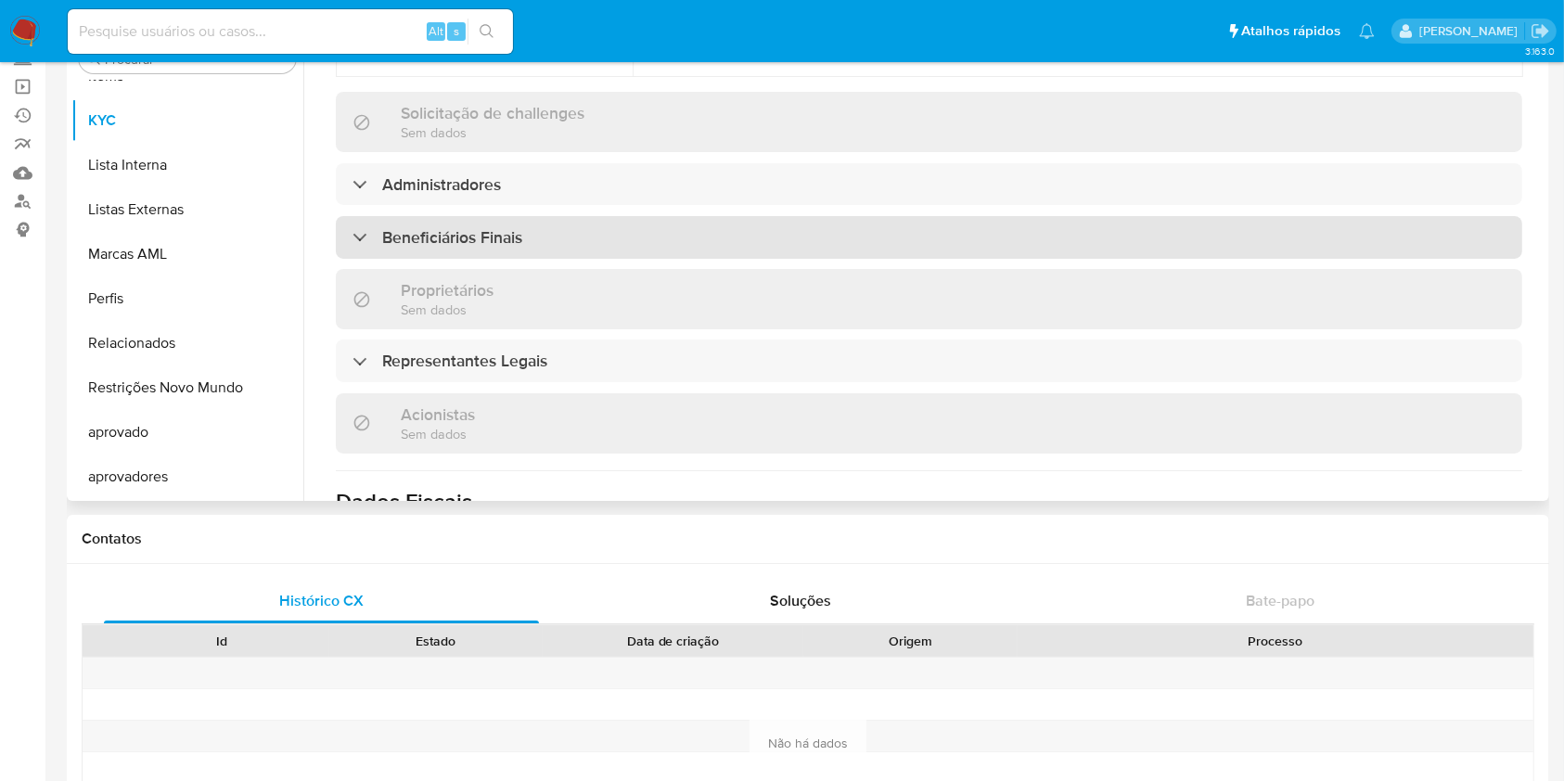
click at [455, 241] on h3 "Beneficiários Finais" at bounding box center [452, 237] width 140 height 20
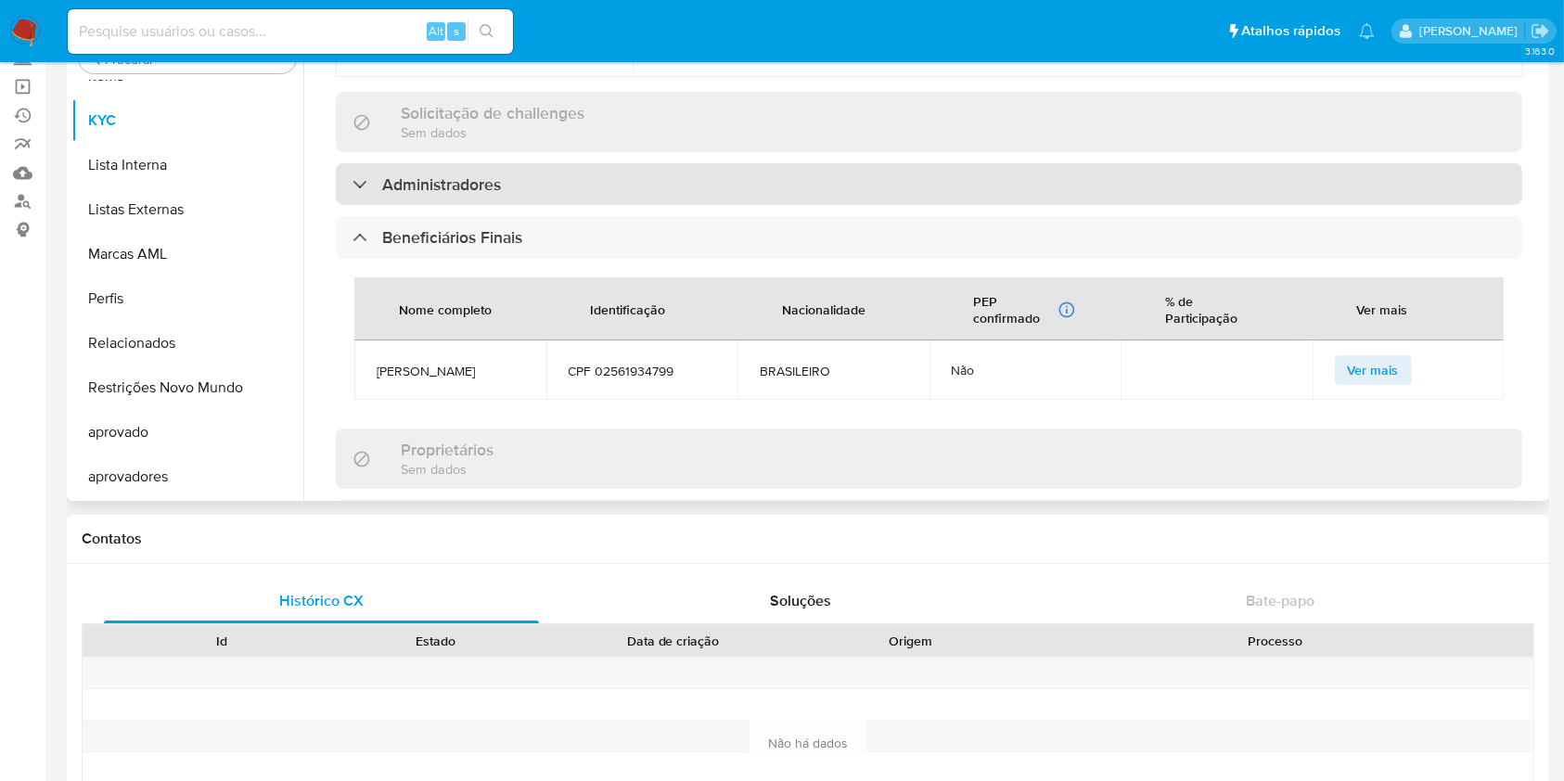
click at [449, 167] on div "Informações da empresa ID do usuário : 2913929205 Nome do comércio : FAZANO MOV…" at bounding box center [929, 221] width 1187 height 1697
click at [449, 184] on h3 "Administradores" at bounding box center [441, 184] width 119 height 20
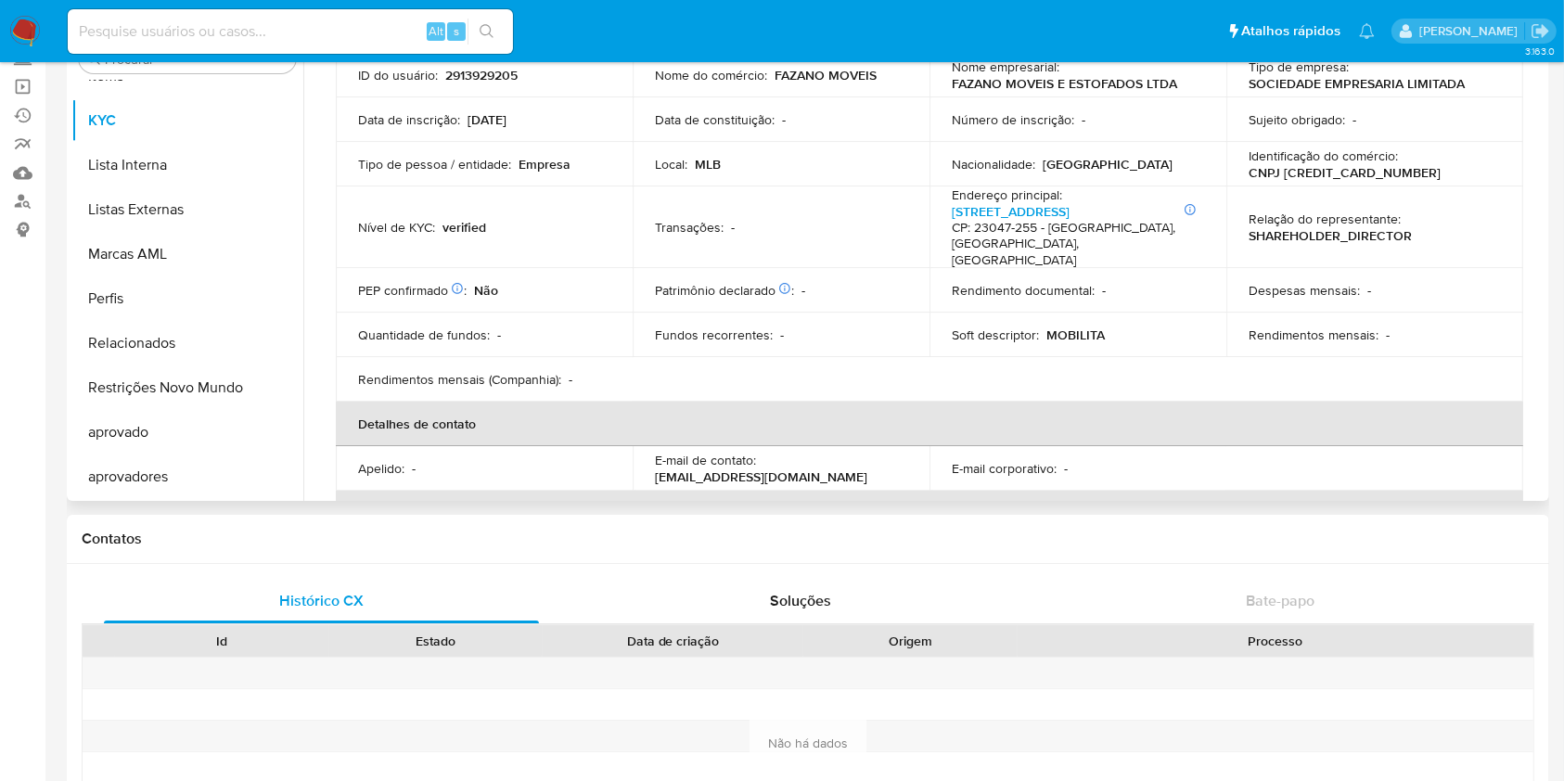
scroll to position [0, 0]
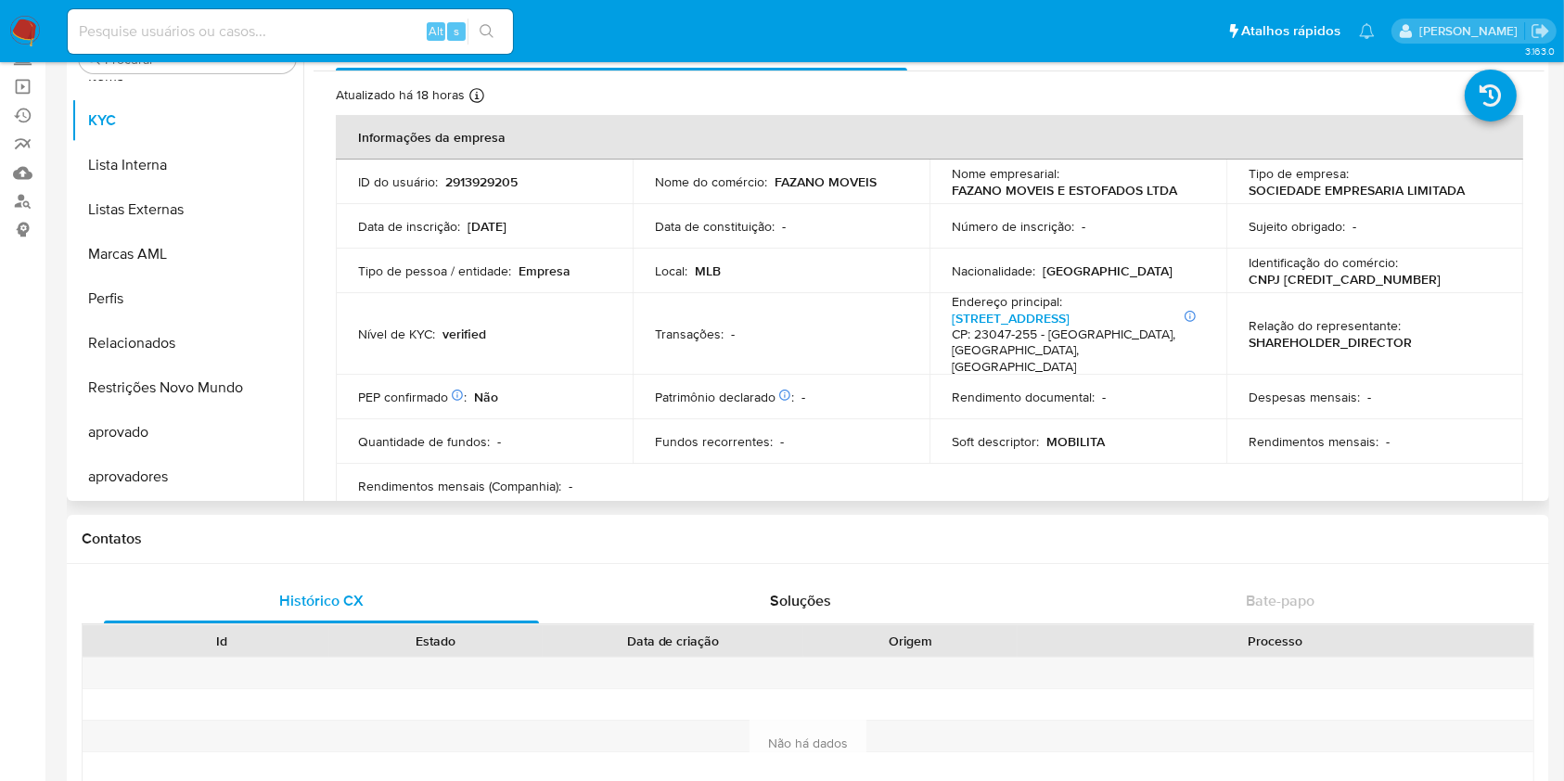
click at [1330, 282] on p "CNPJ 58666067000140" at bounding box center [1345, 279] width 192 height 17
copy p "58666067000140"
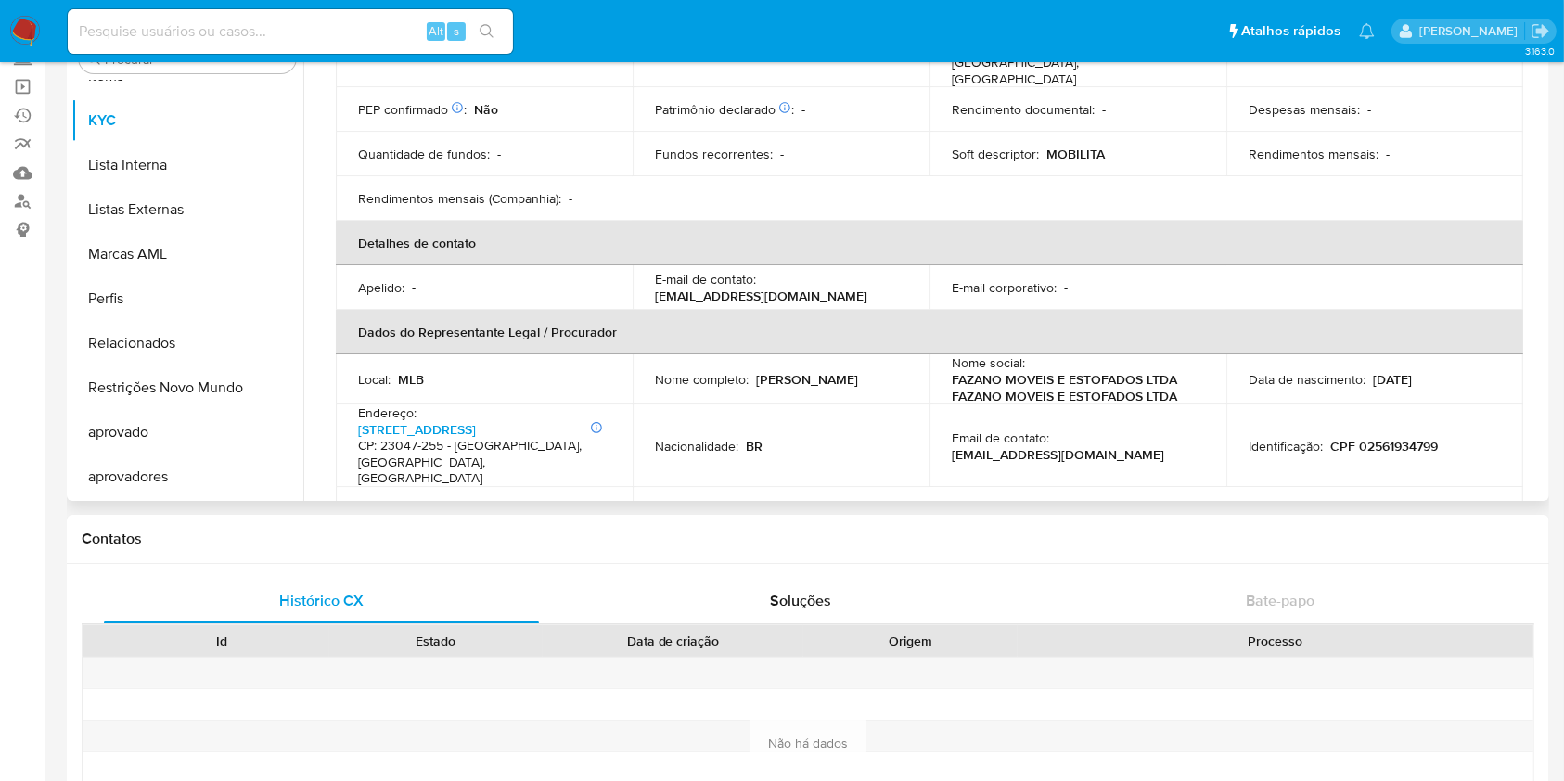
scroll to position [371, 0]
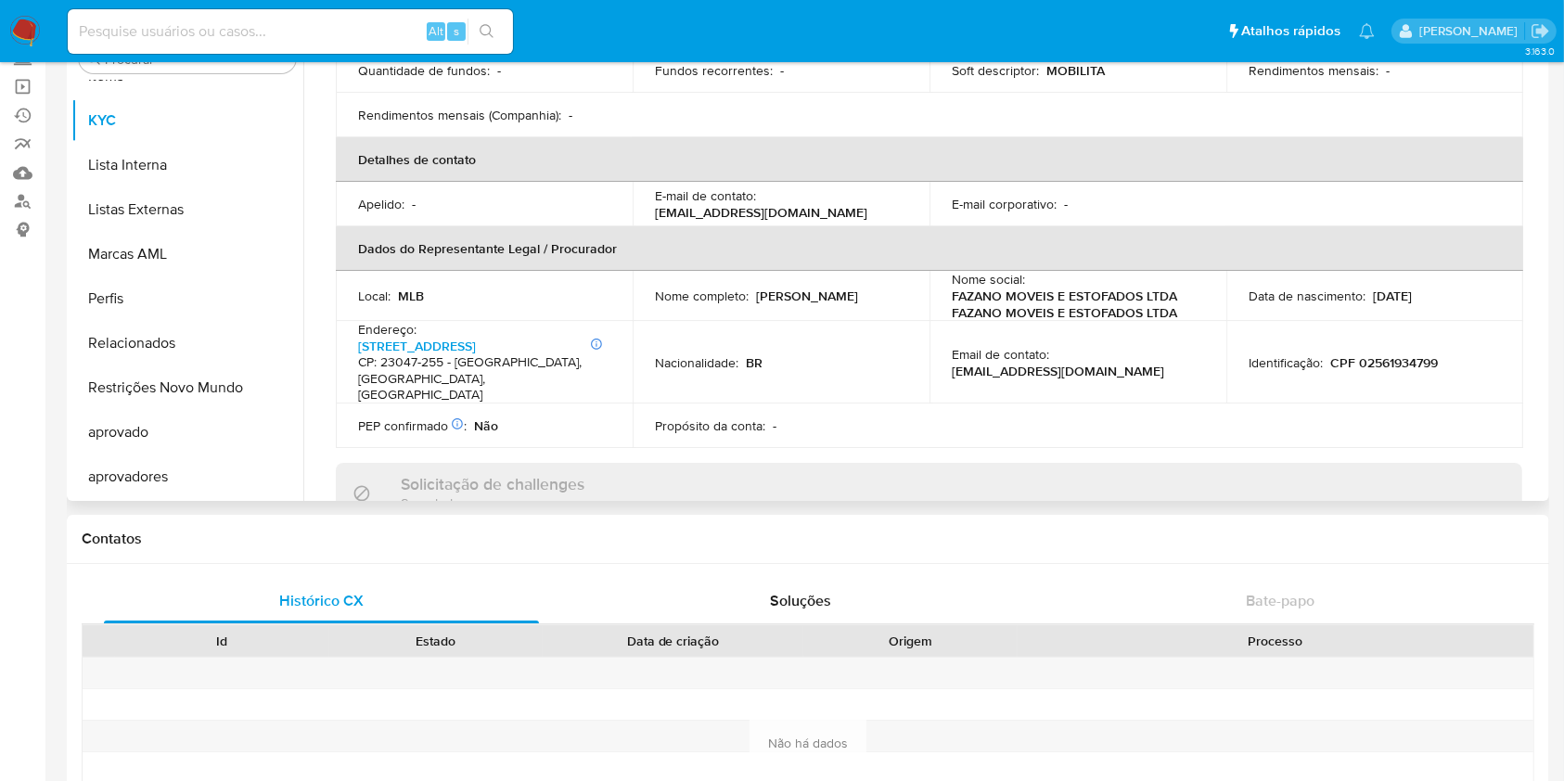
drag, startPoint x: 824, startPoint y: 302, endPoint x: 650, endPoint y: 309, distance: 173.7
click at [650, 309] on td "Nome completo : Glaucio Giovani Lima da Silva" at bounding box center [781, 296] width 297 height 50
copy p "[PERSON_NAME]"
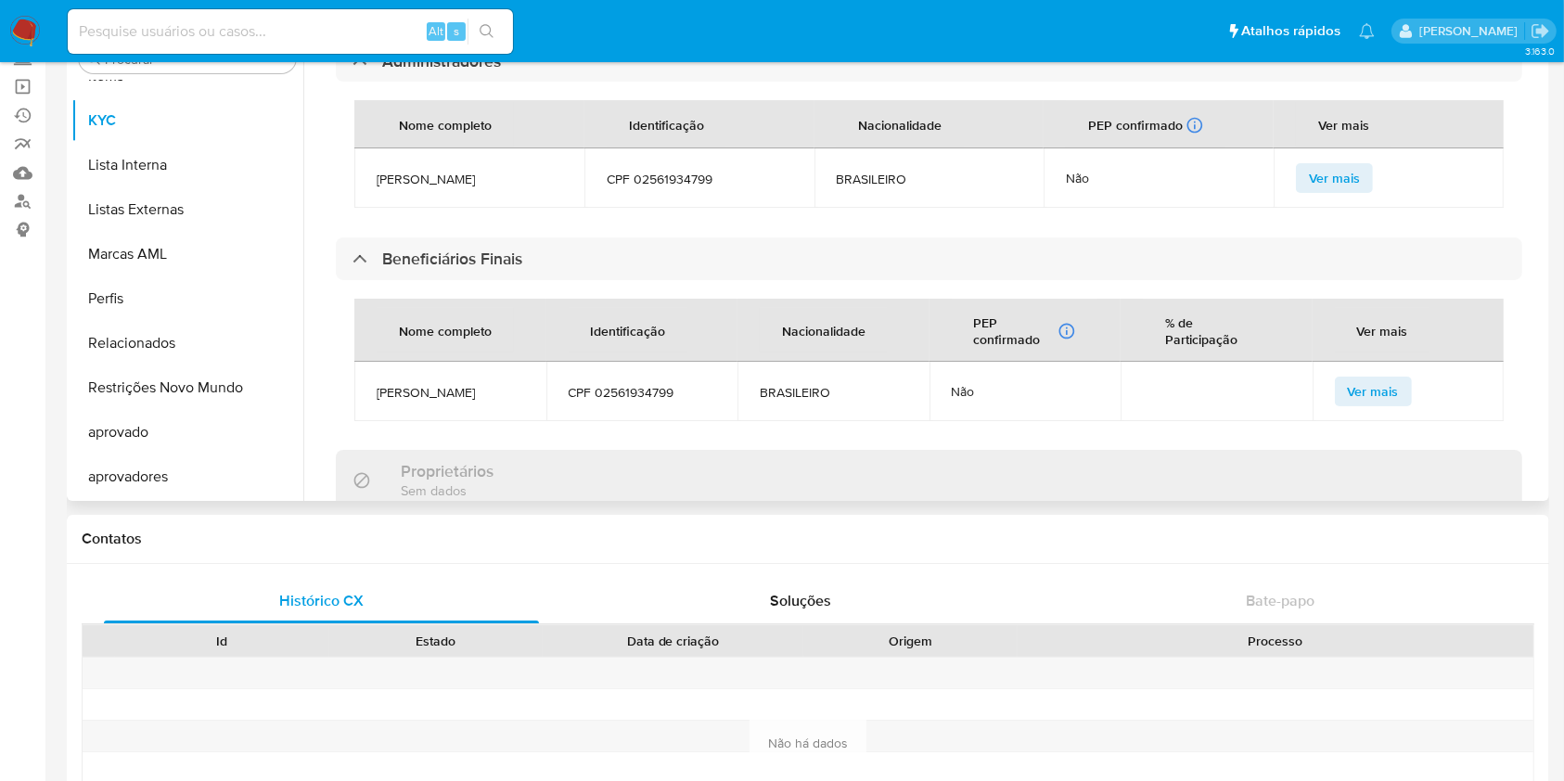
scroll to position [989, 0]
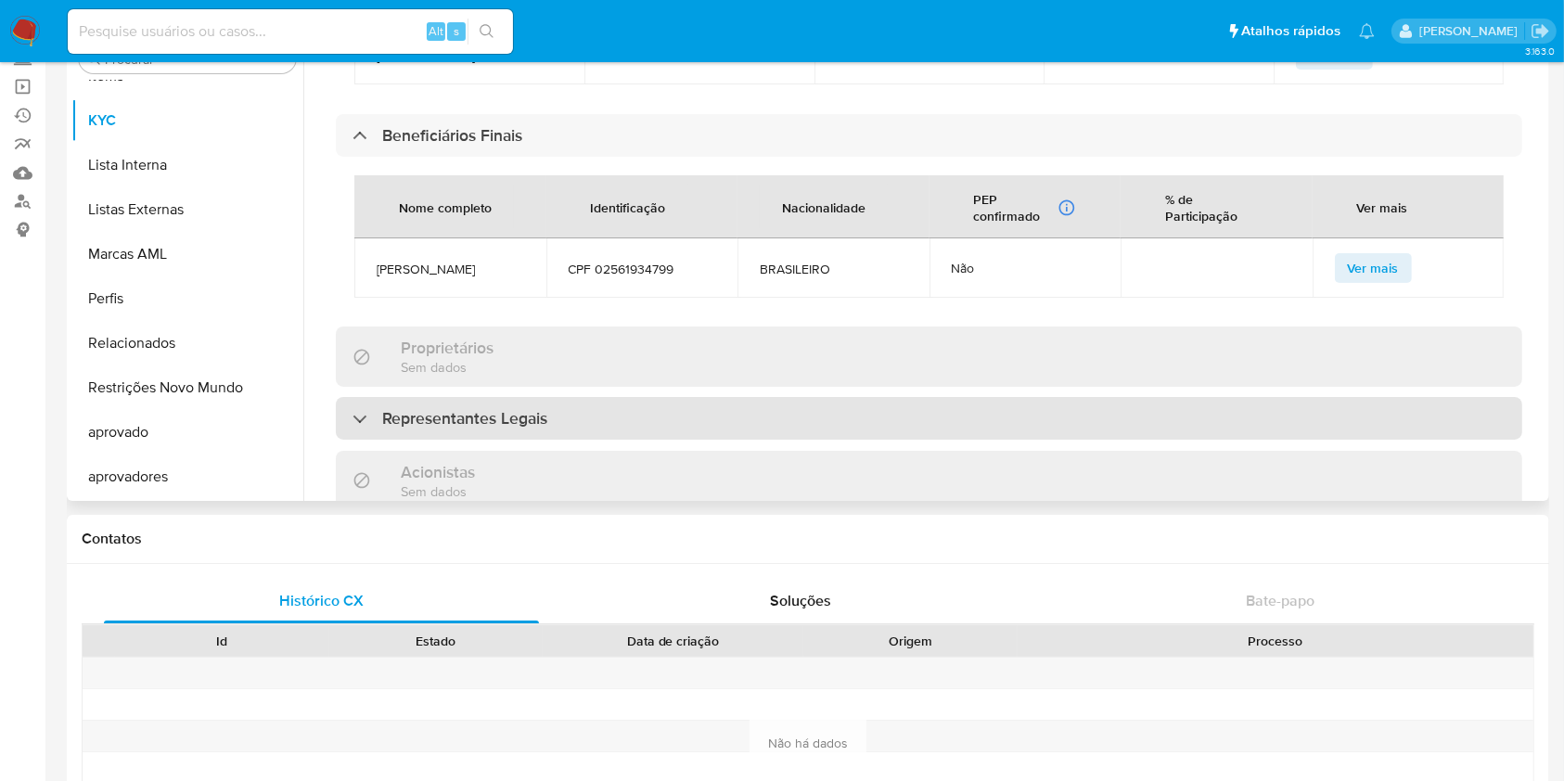
click at [450, 429] on h3 "Representantes Legais" at bounding box center [464, 418] width 165 height 20
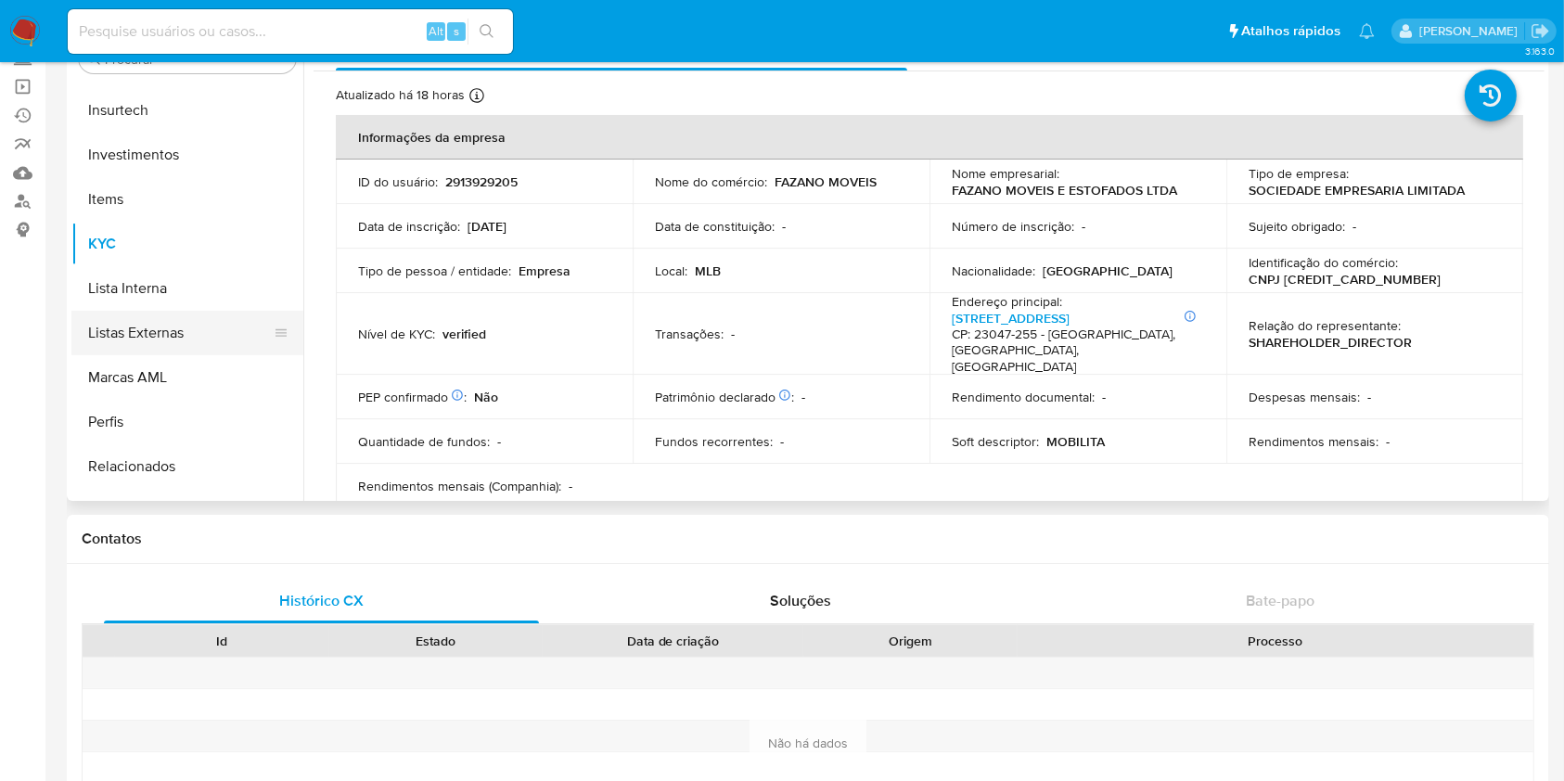
scroll to position [636, 0]
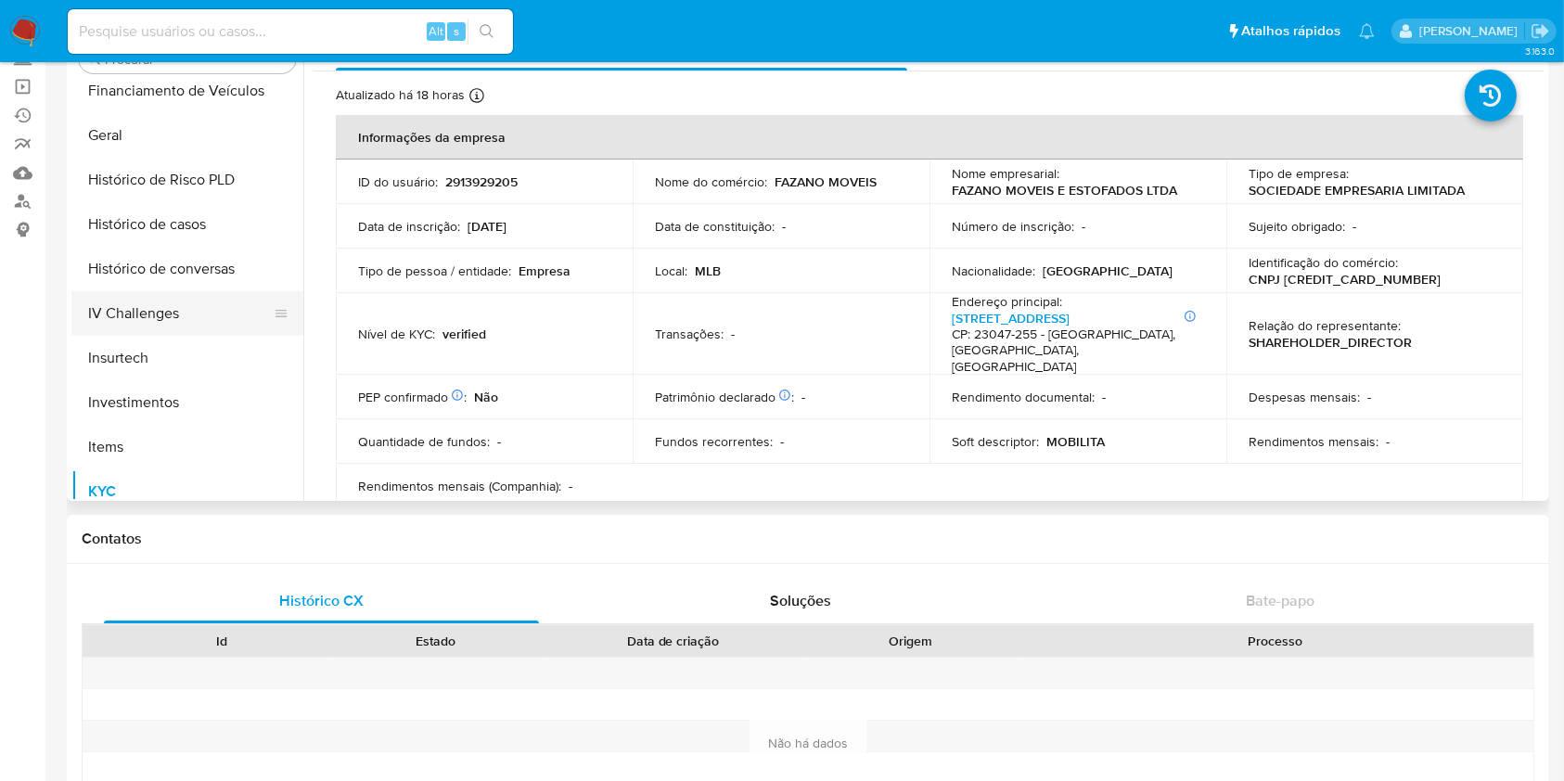
click at [178, 299] on button "IV Challenges" at bounding box center [179, 313] width 217 height 45
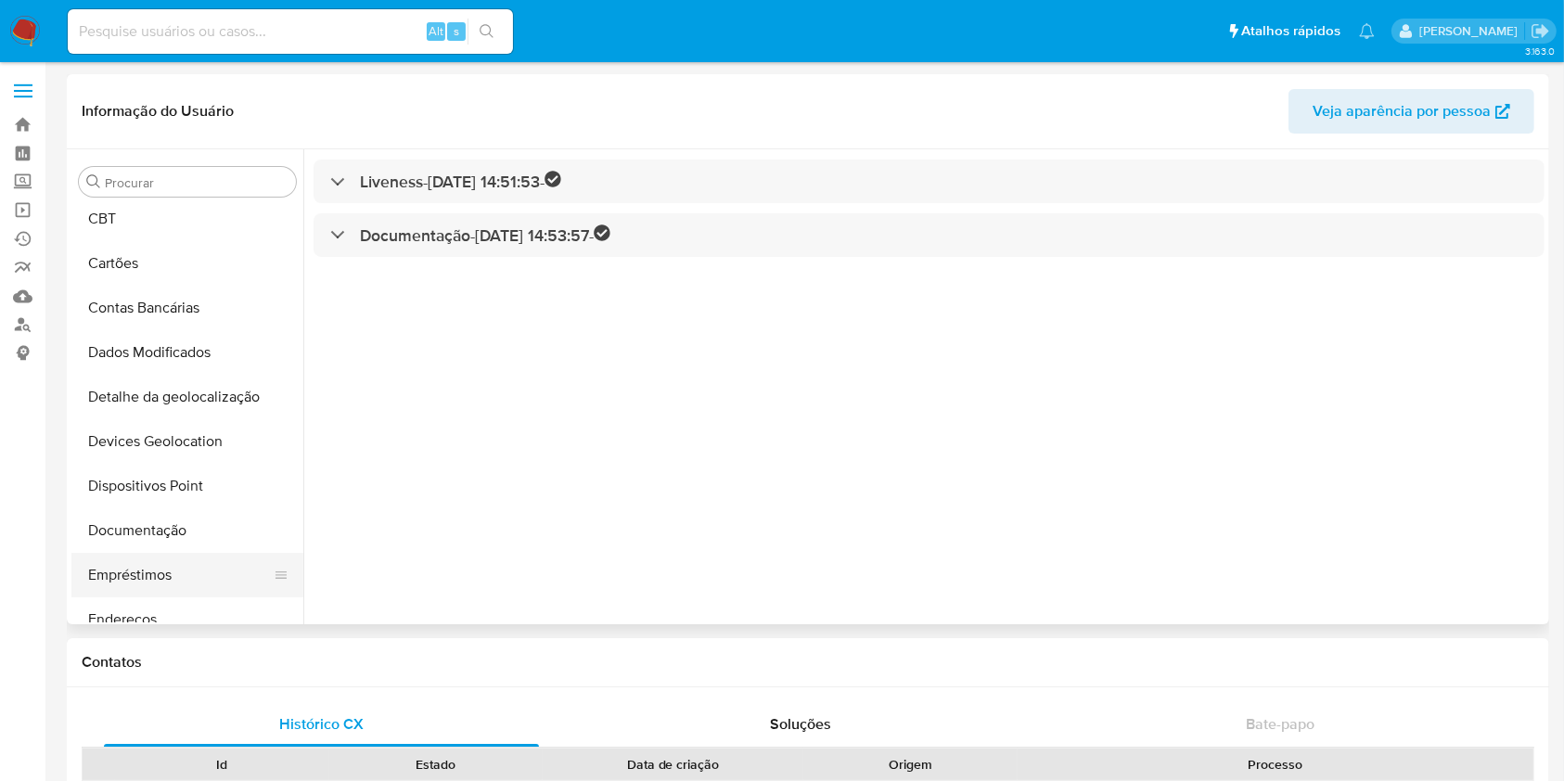
scroll to position [264, 0]
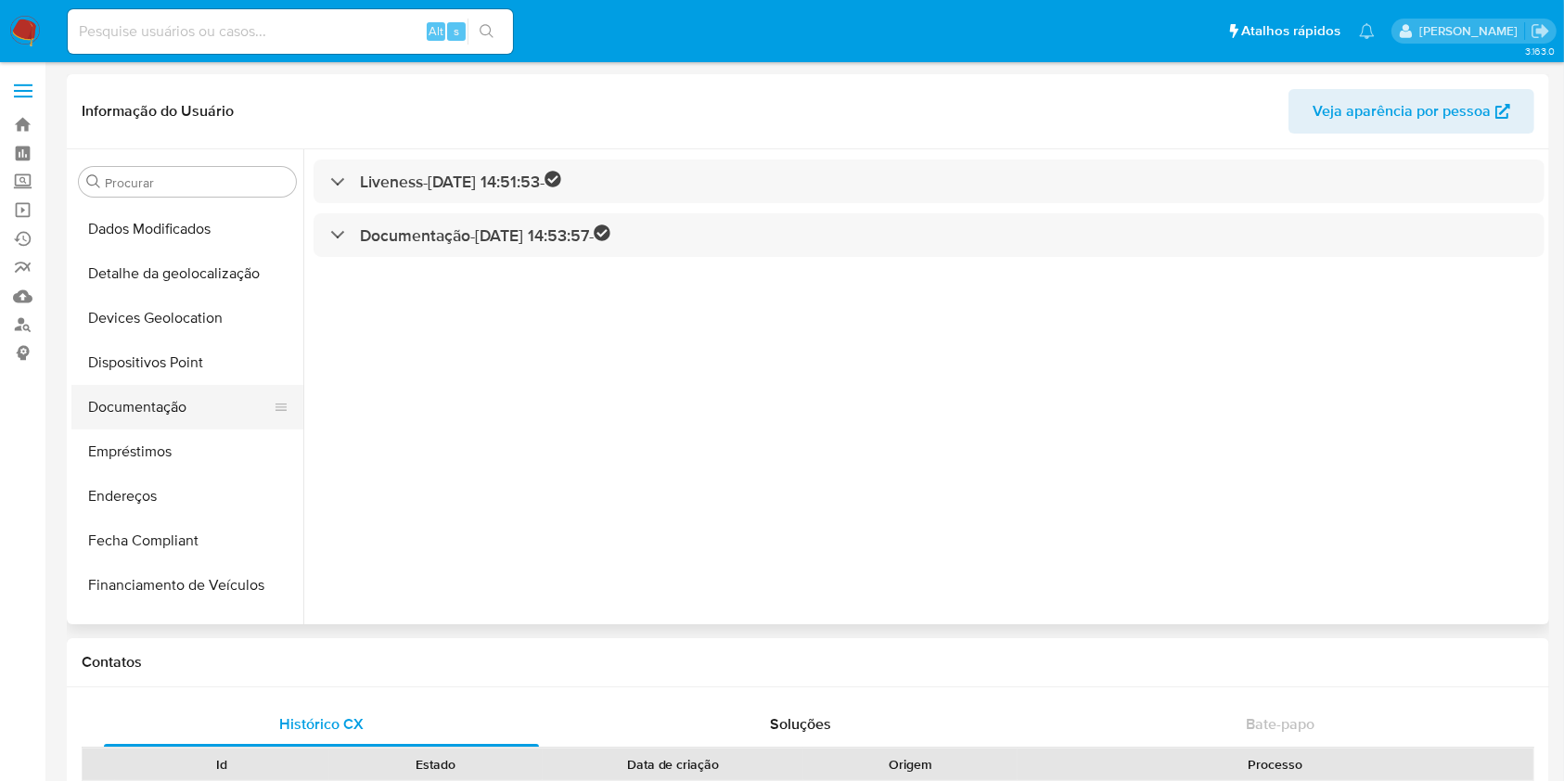
click at [156, 412] on button "Documentação" at bounding box center [179, 407] width 217 height 45
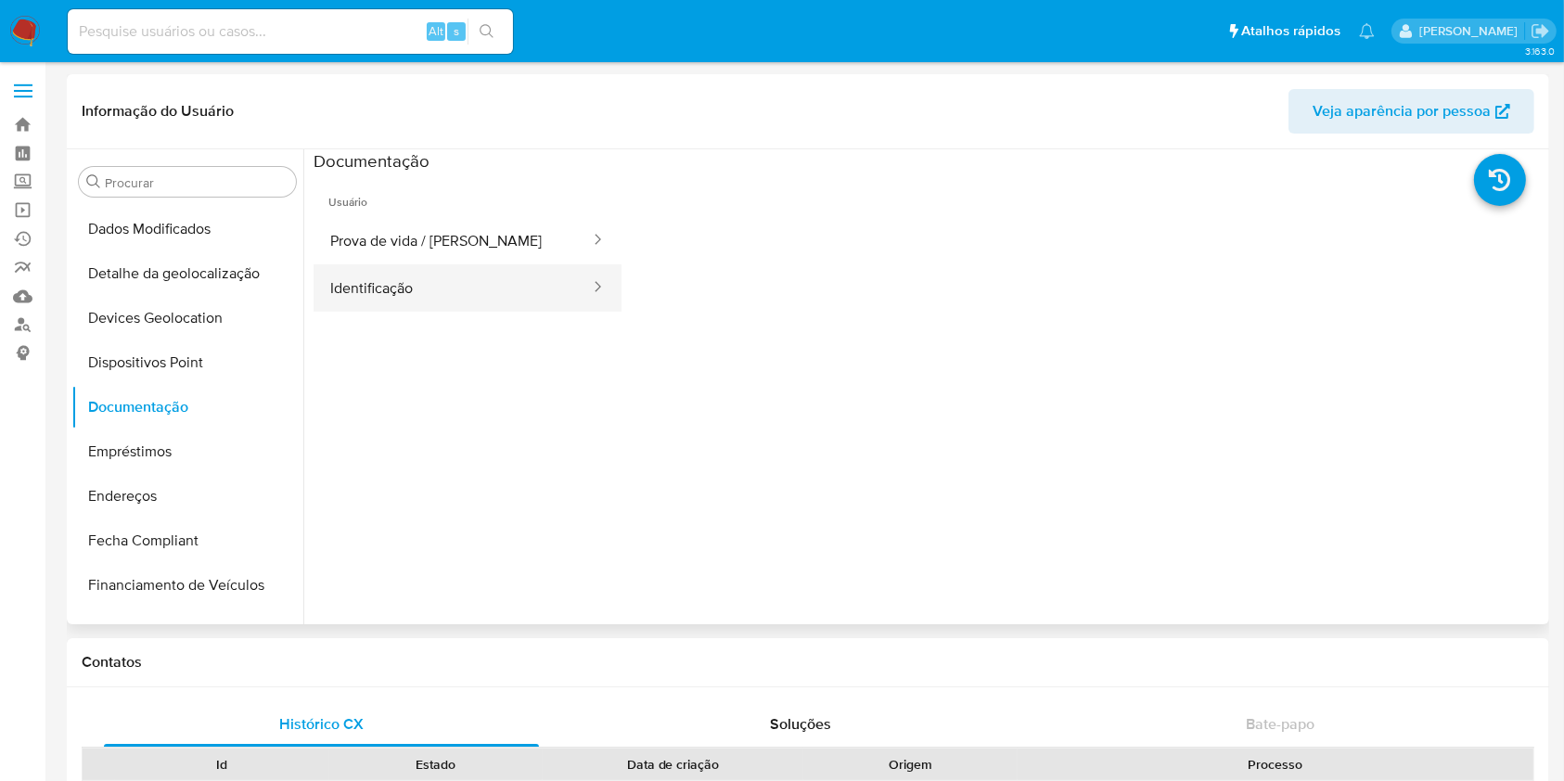
click at [425, 280] on button "Identificação" at bounding box center [453, 287] width 278 height 47
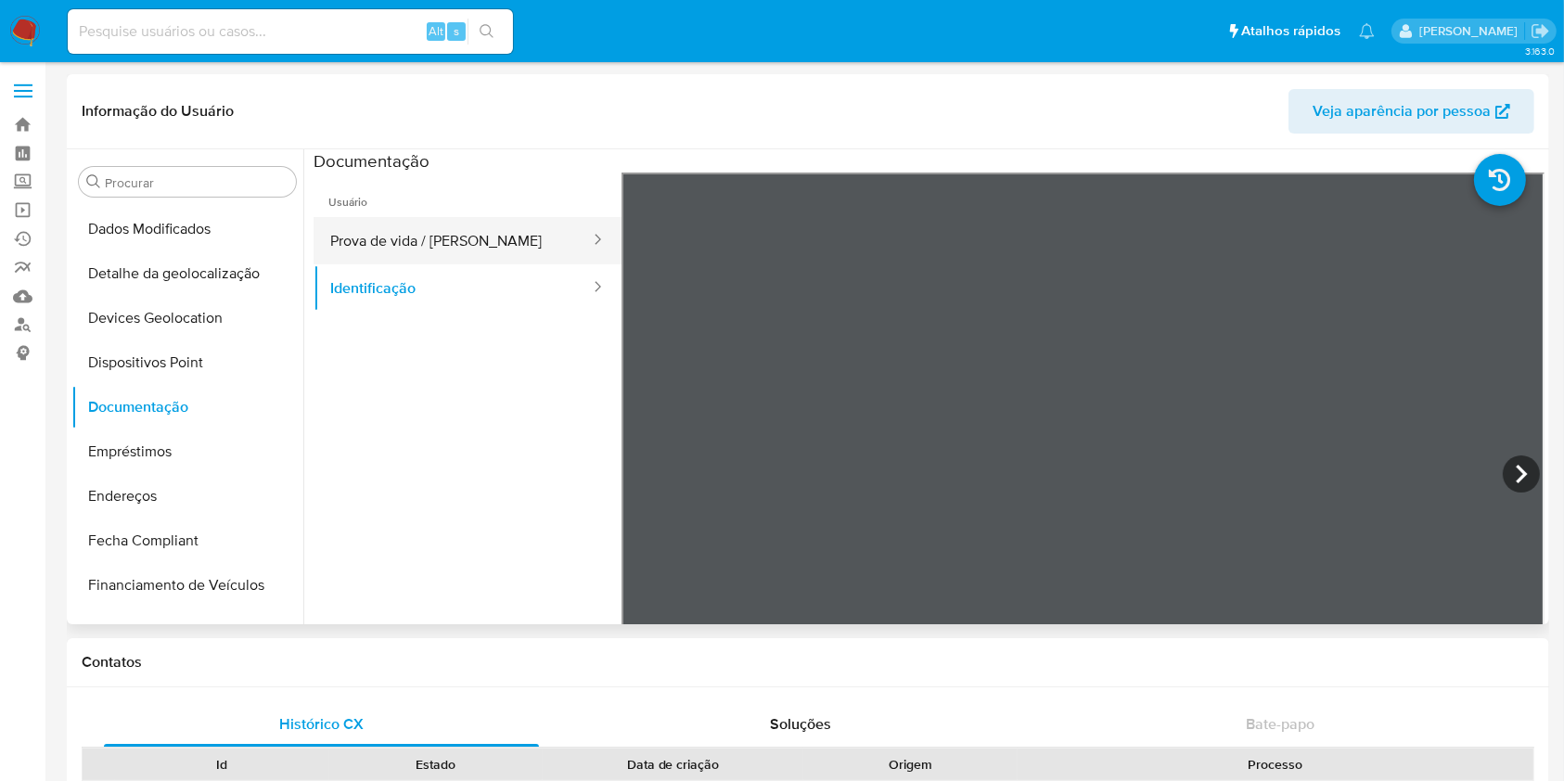
click at [482, 256] on button "Prova de vida / Selfie" at bounding box center [453, 240] width 278 height 47
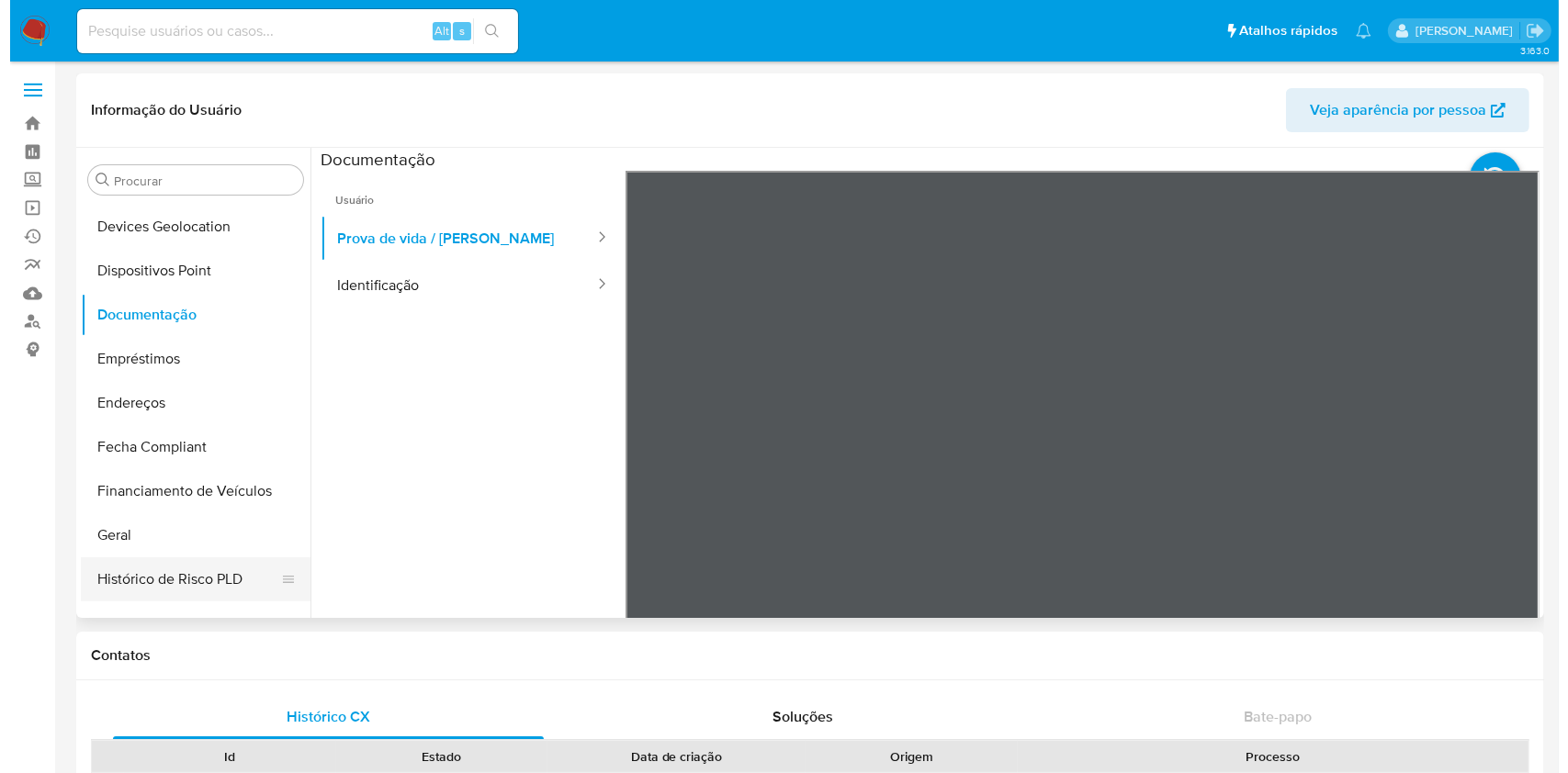
scroll to position [507, 0]
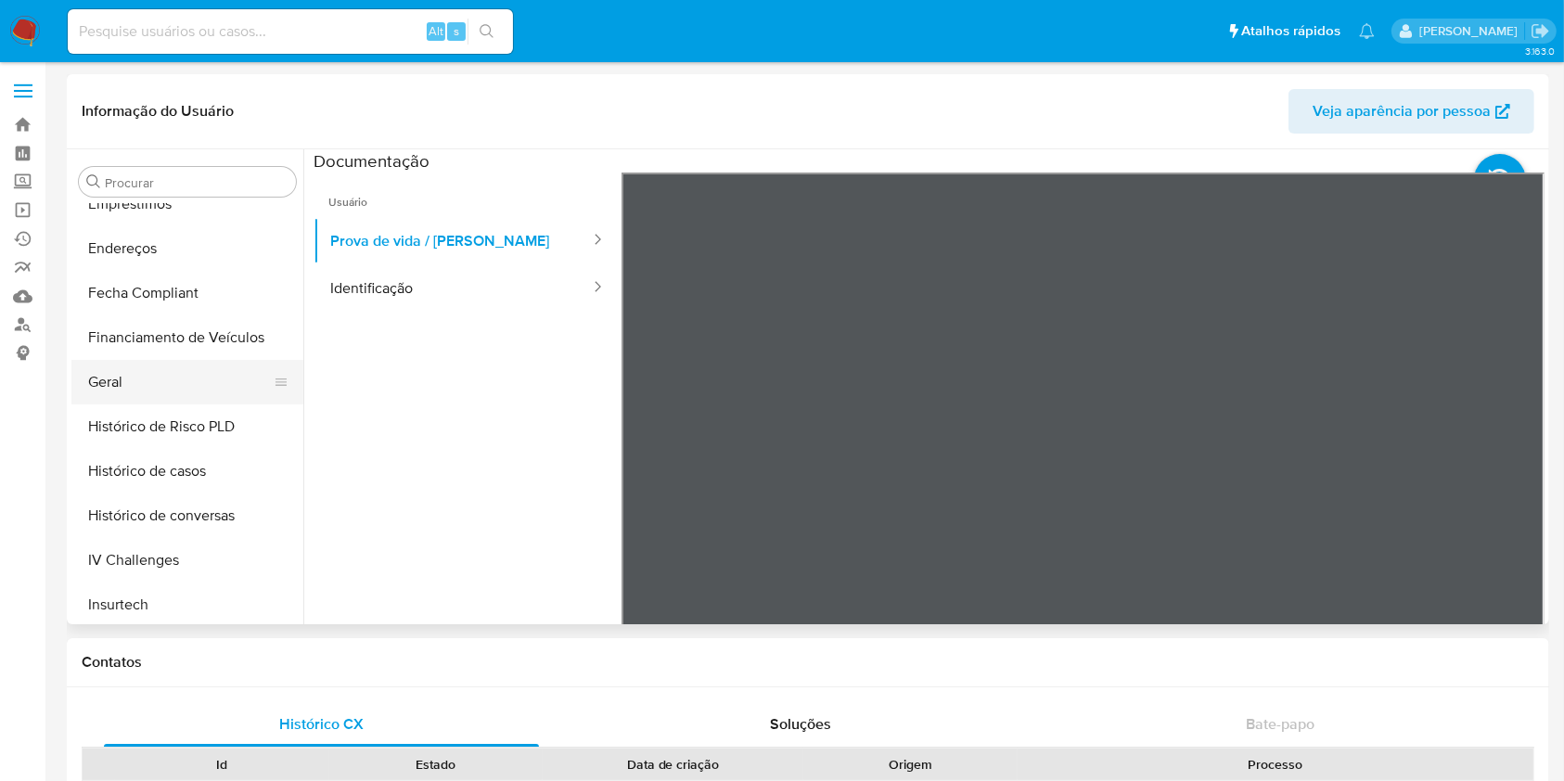
click at [167, 367] on button "Geral" at bounding box center [179, 382] width 217 height 45
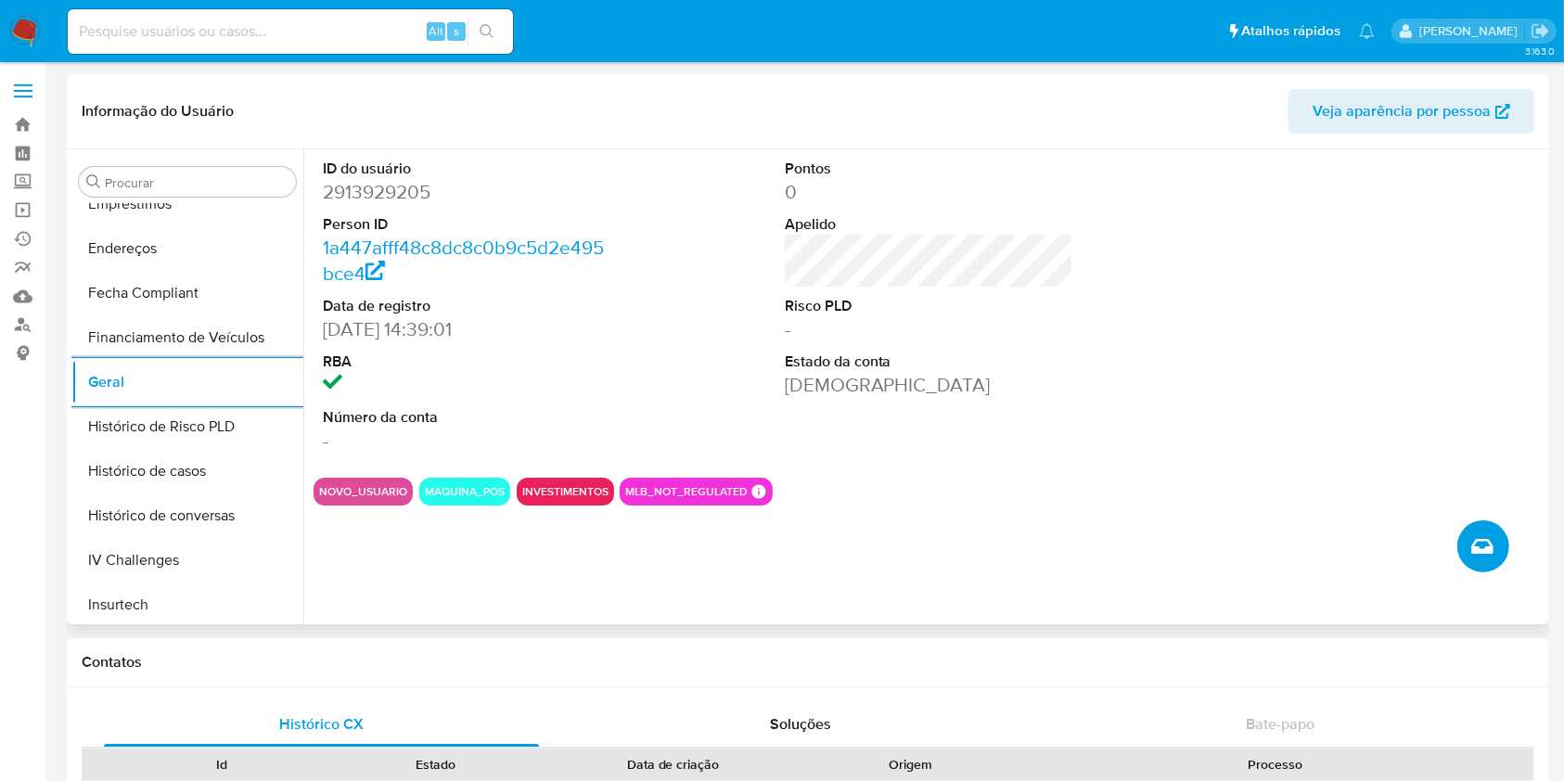
click at [1483, 533] on button "Criar caso manual" at bounding box center [1484, 547] width 52 height 52
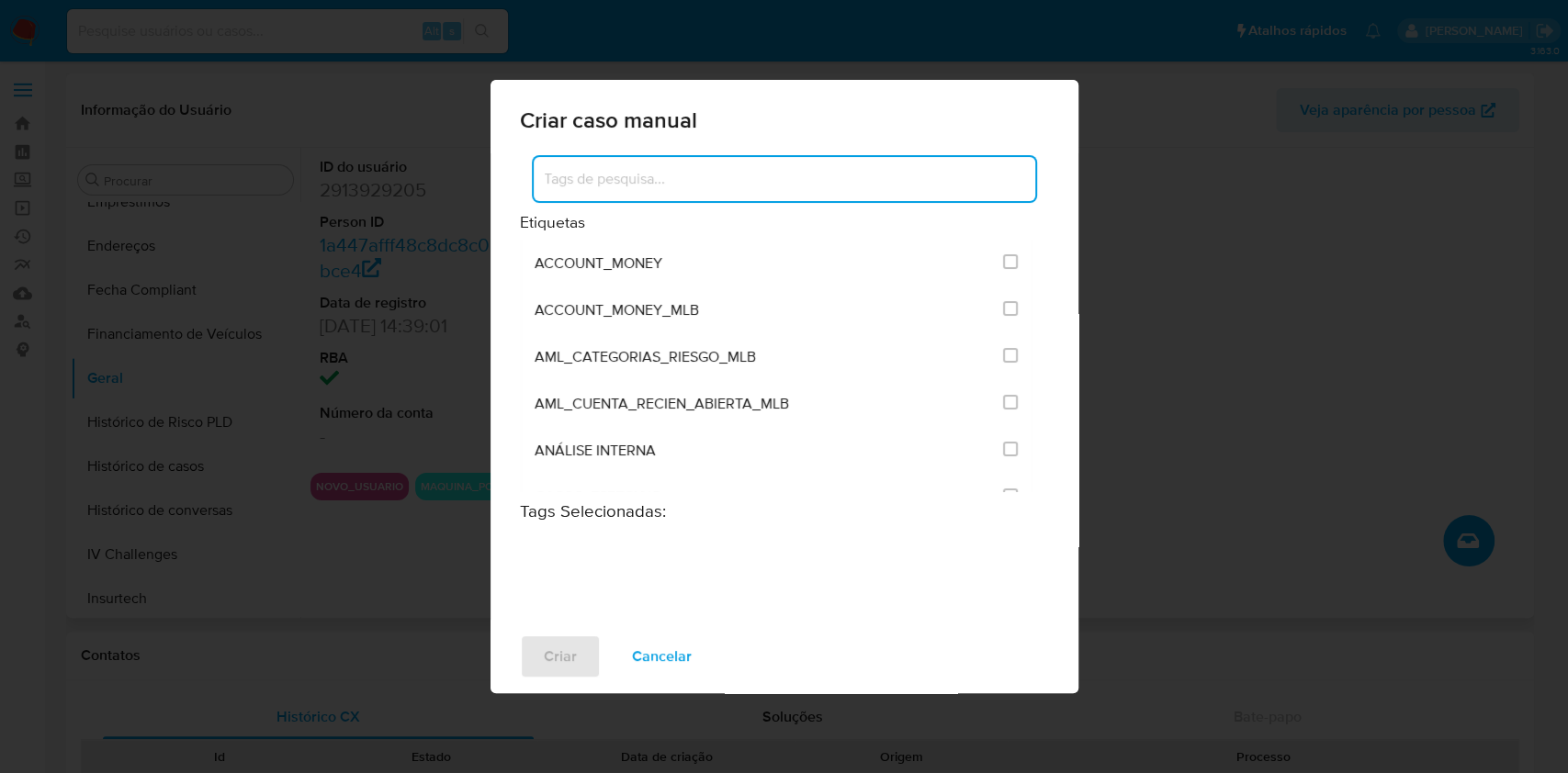
click at [849, 172] on input at bounding box center [784, 179] width 502 height 24
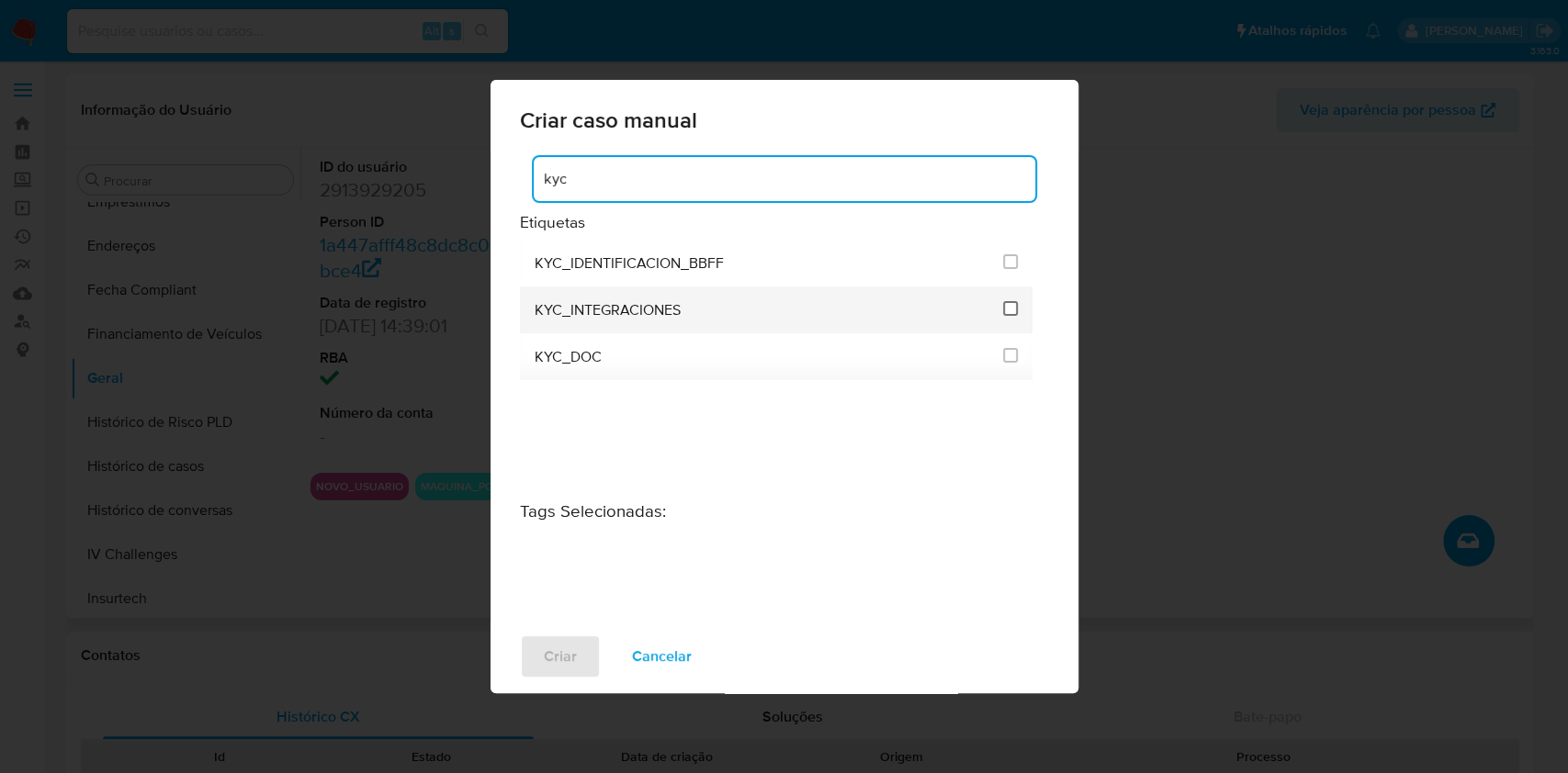
type input "kyc"
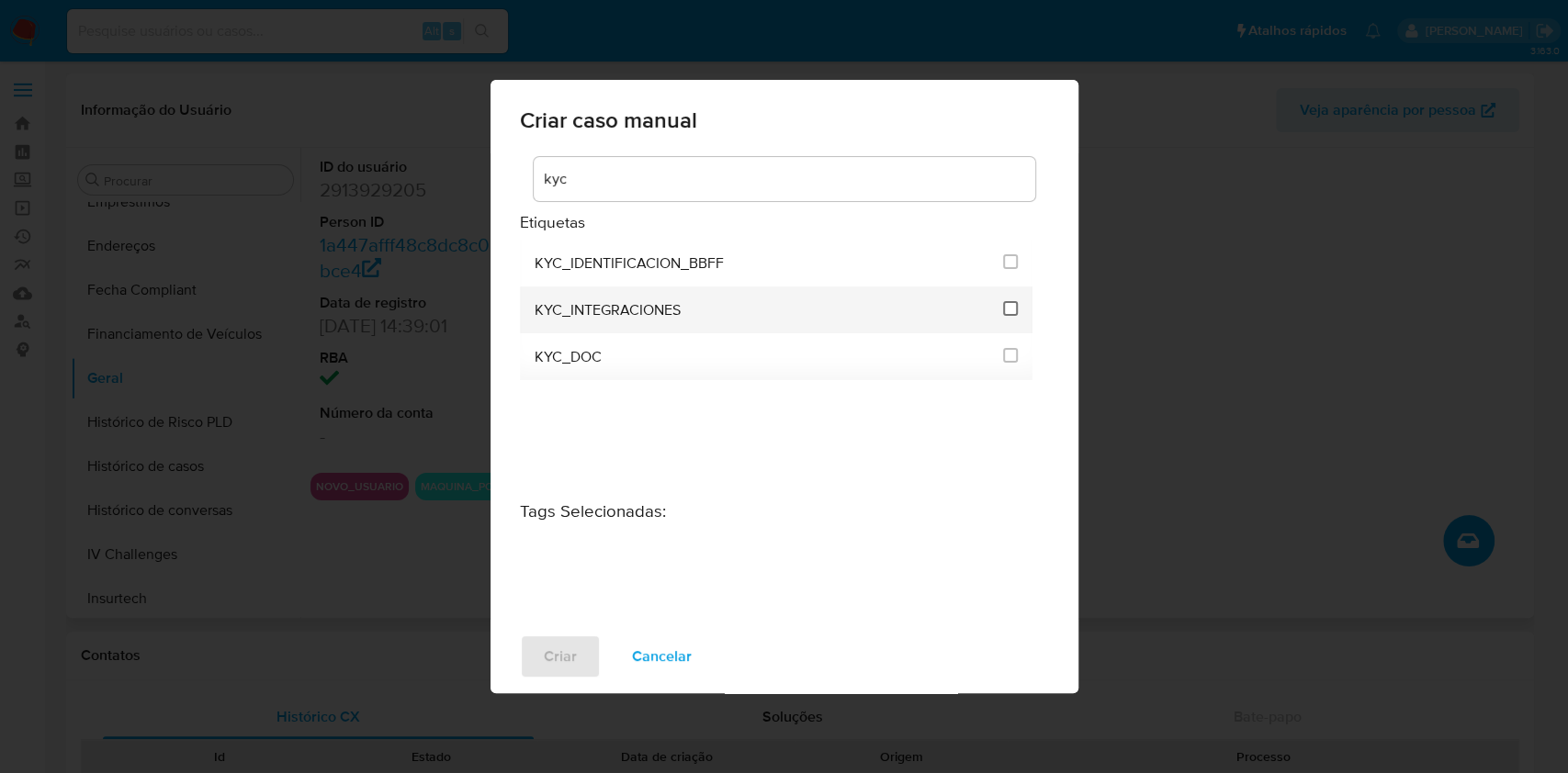
click at [1011, 305] on input "2093" at bounding box center [1010, 308] width 15 height 15
checkbox input "true"
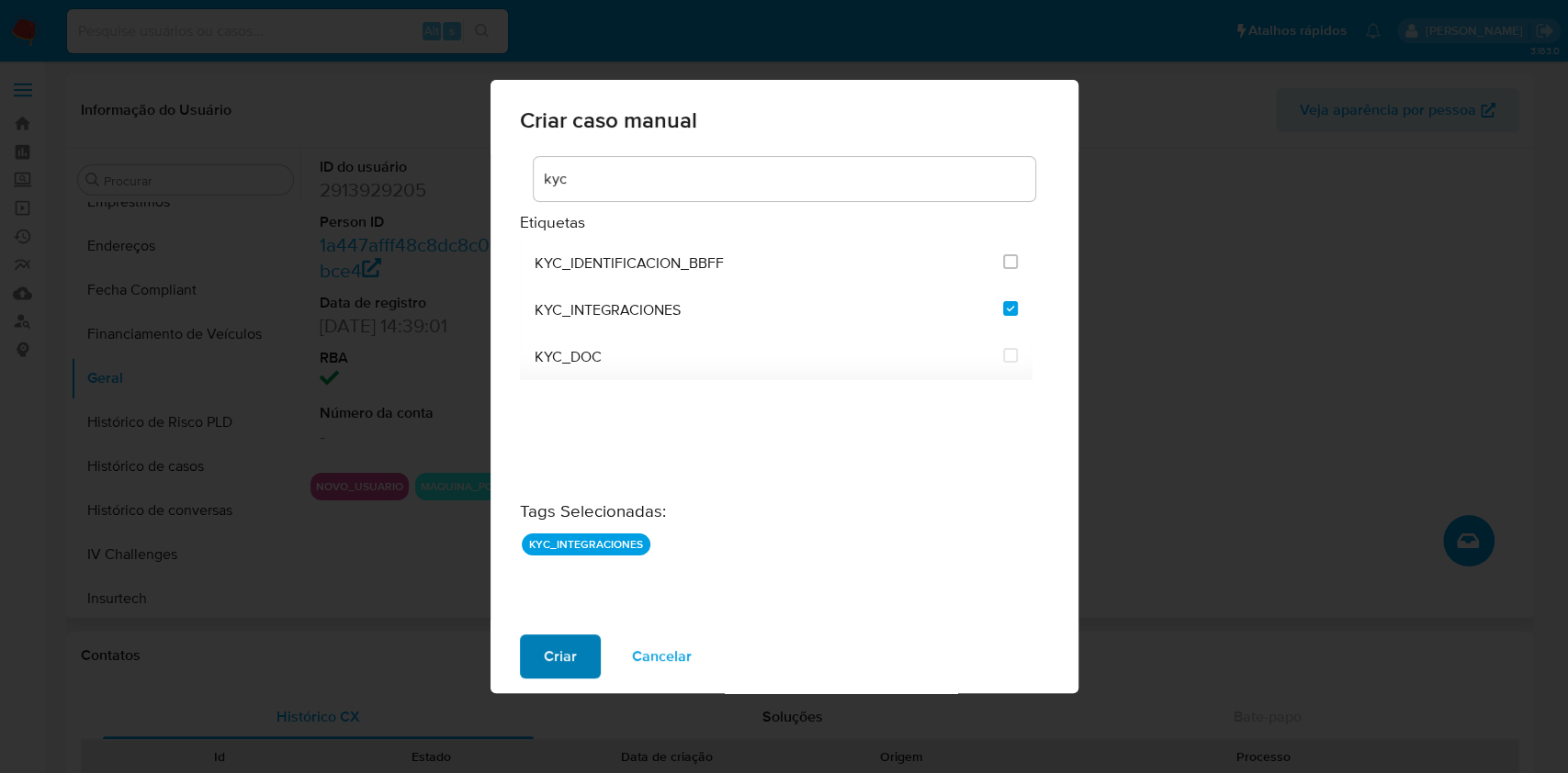
click at [555, 650] on span "Criar" at bounding box center [559, 656] width 33 height 41
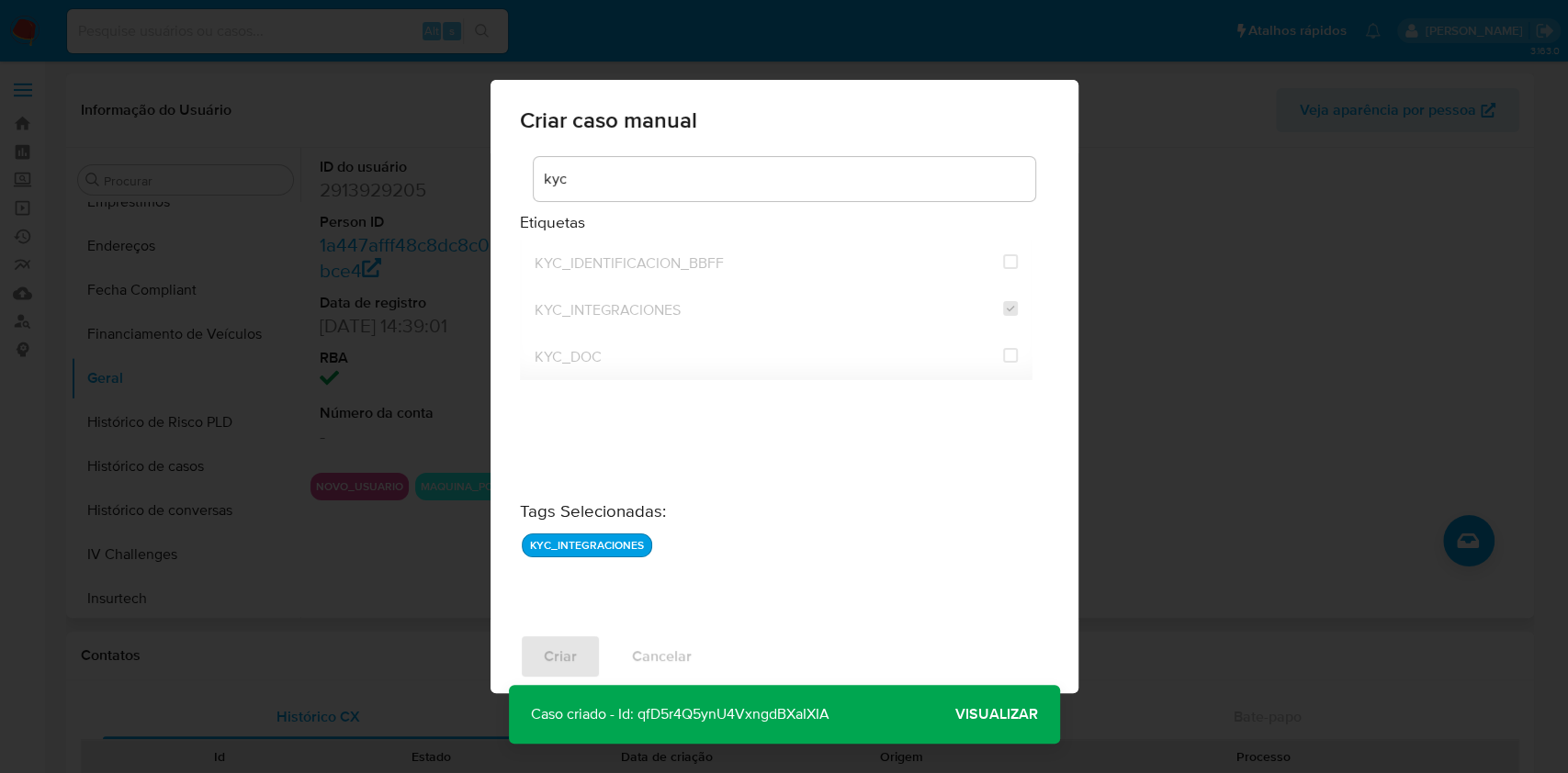
click at [994, 715] on span "Visualizar" at bounding box center [997, 715] width 83 height 0
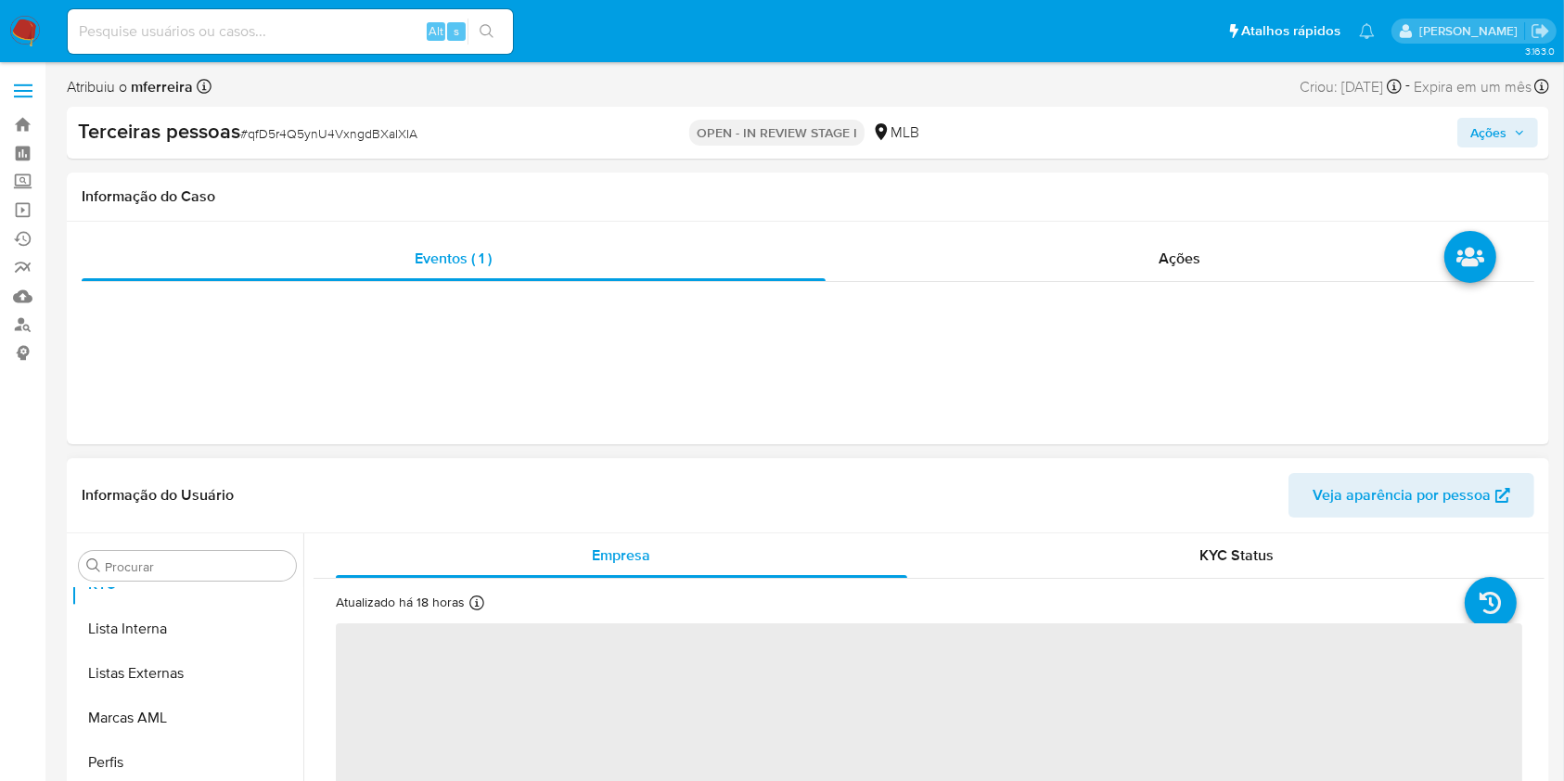
scroll to position [1051, 0]
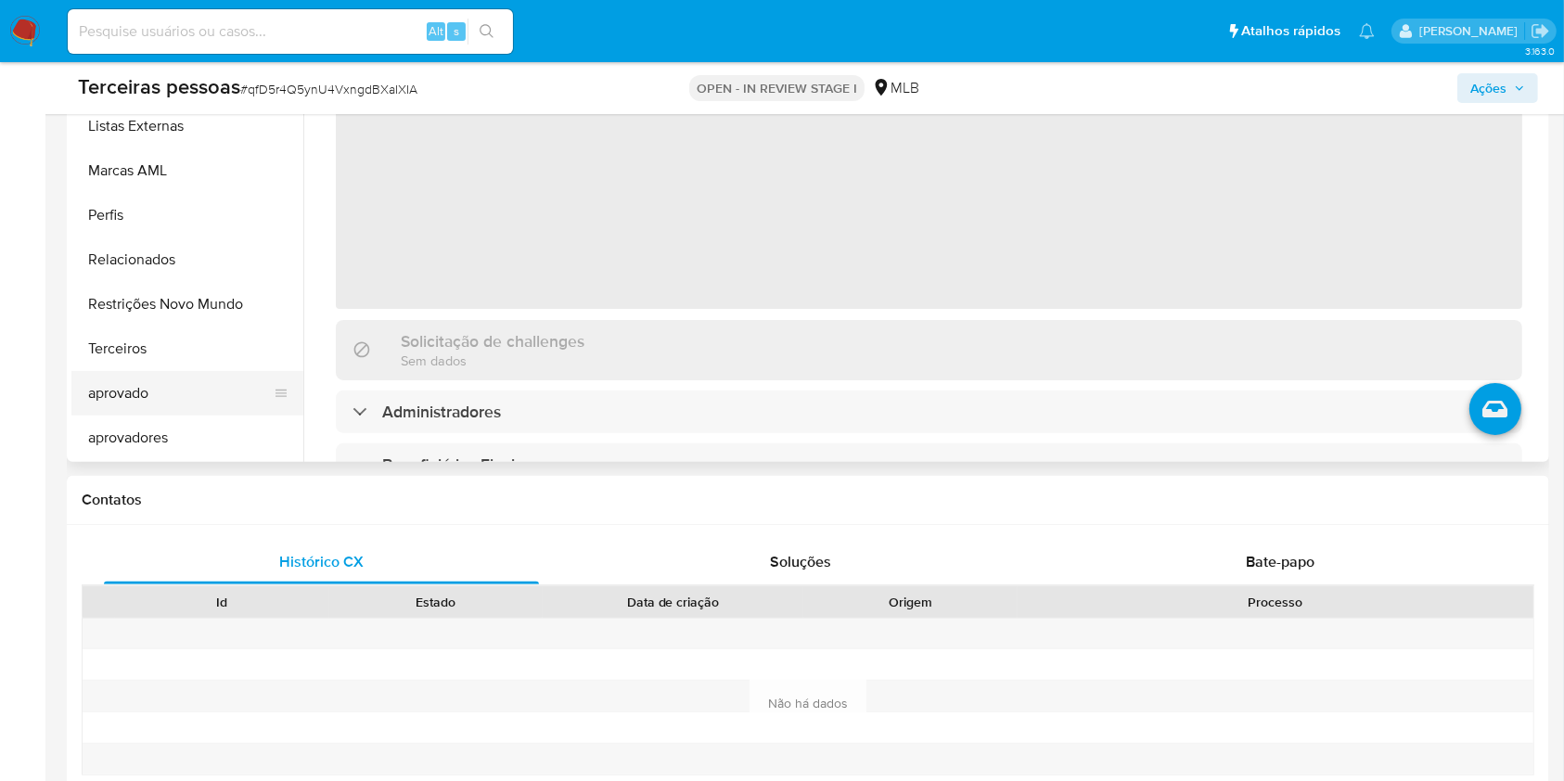
select select "10"
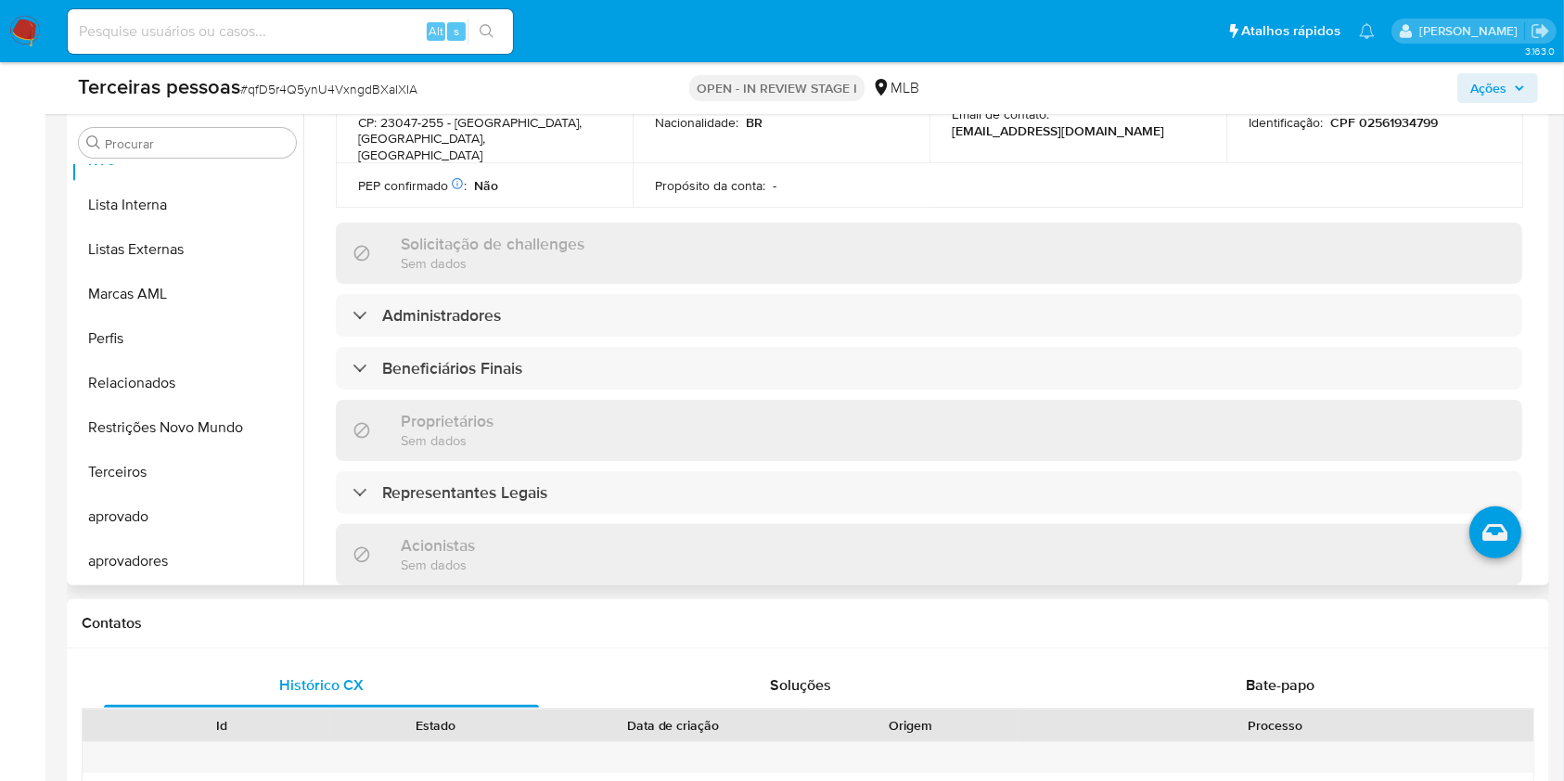
scroll to position [866, 0]
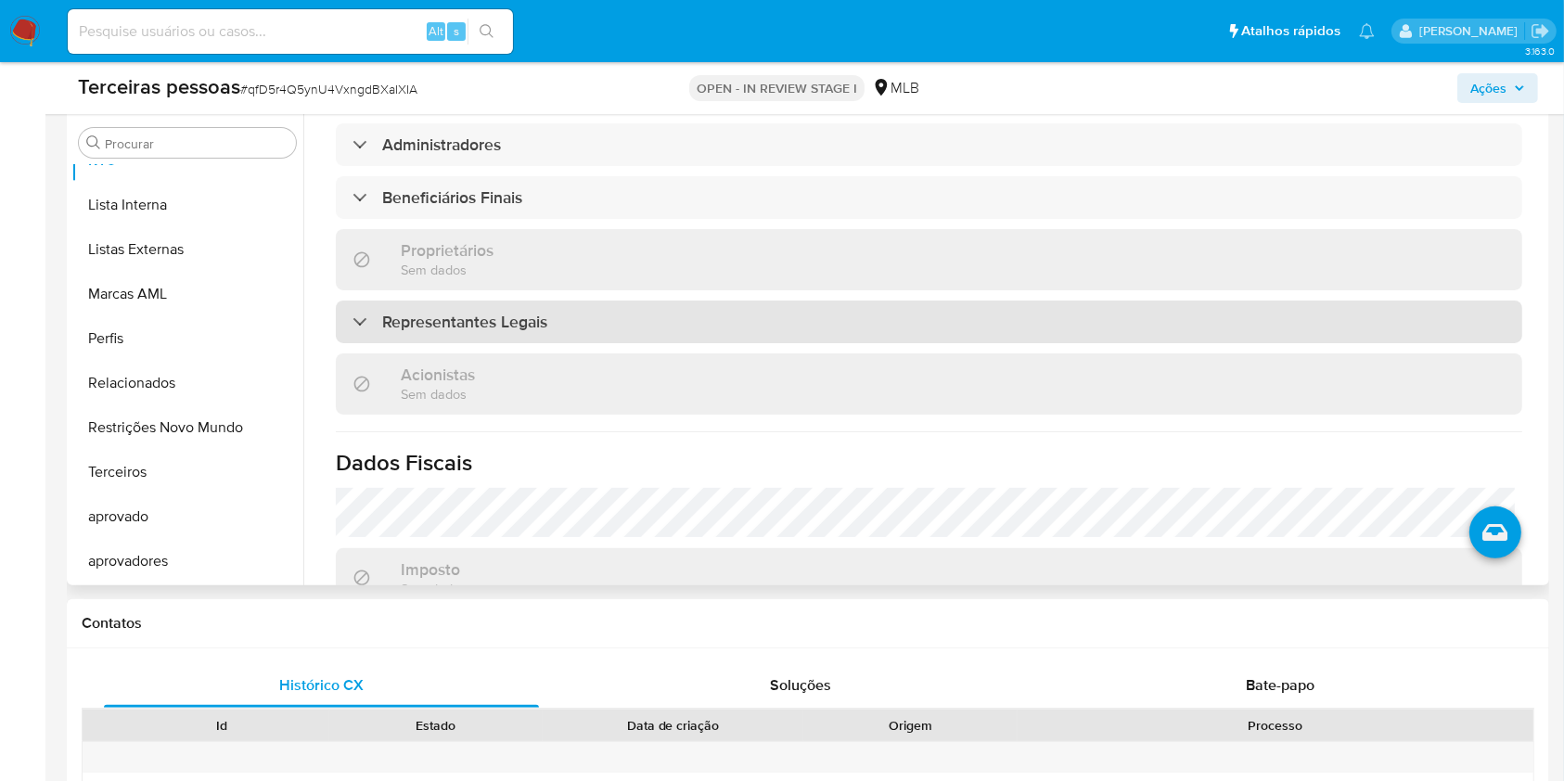
click at [491, 325] on h3 "Representantes Legais" at bounding box center [464, 322] width 165 height 20
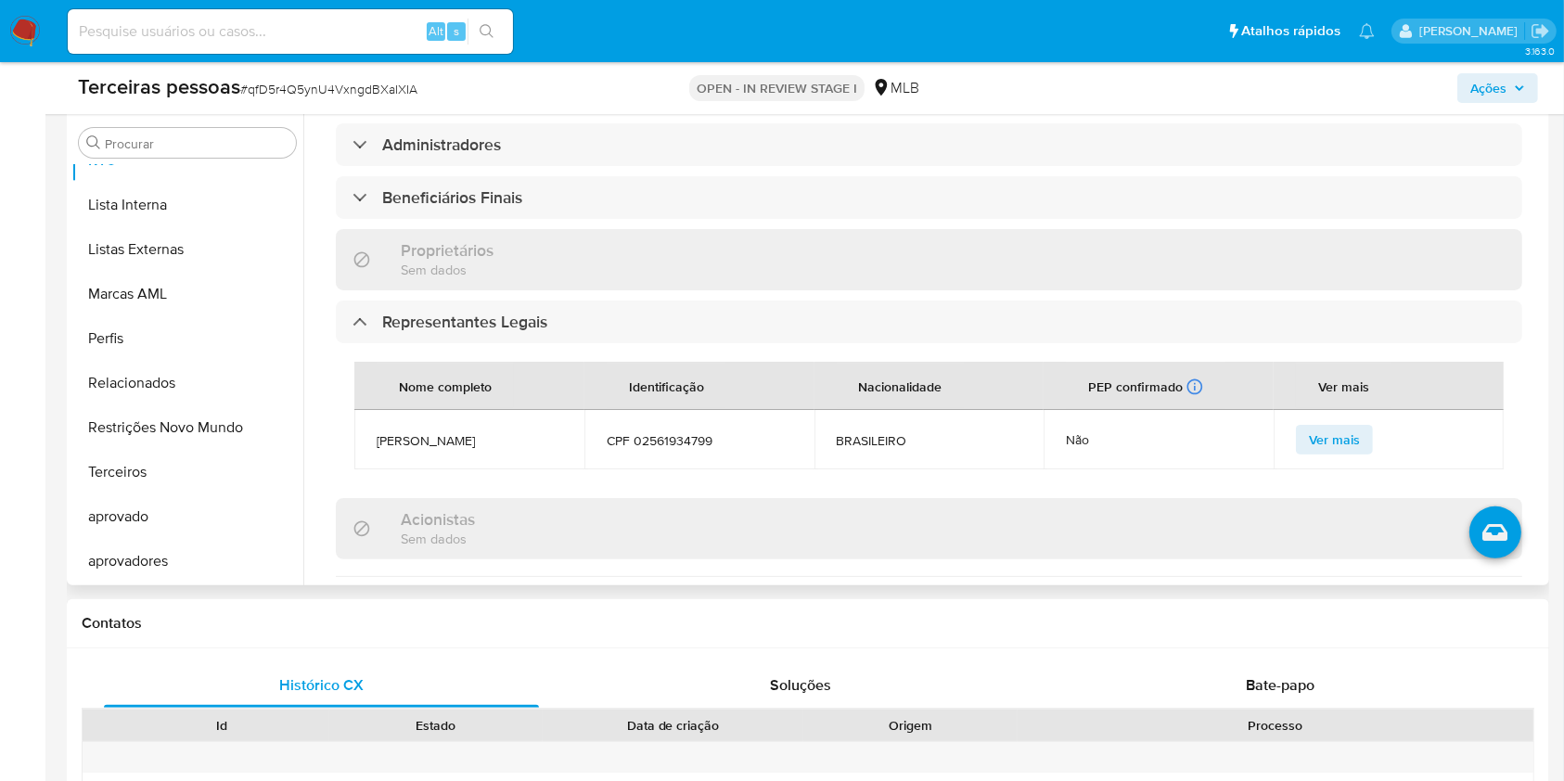
click at [669, 449] on span "CPF 02561934799" at bounding box center [700, 440] width 186 height 17
copy span "02561934799"
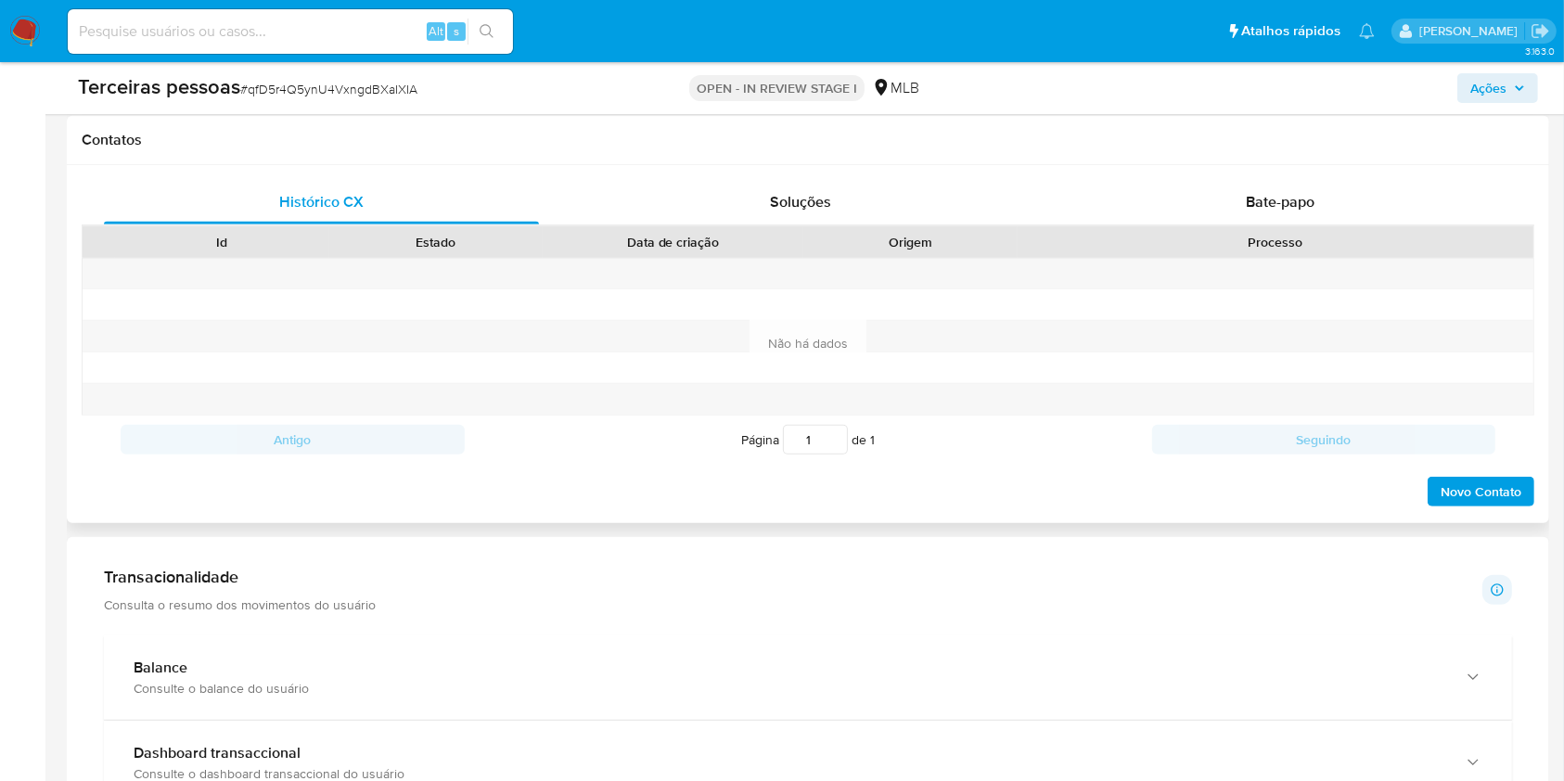
scroll to position [495, 0]
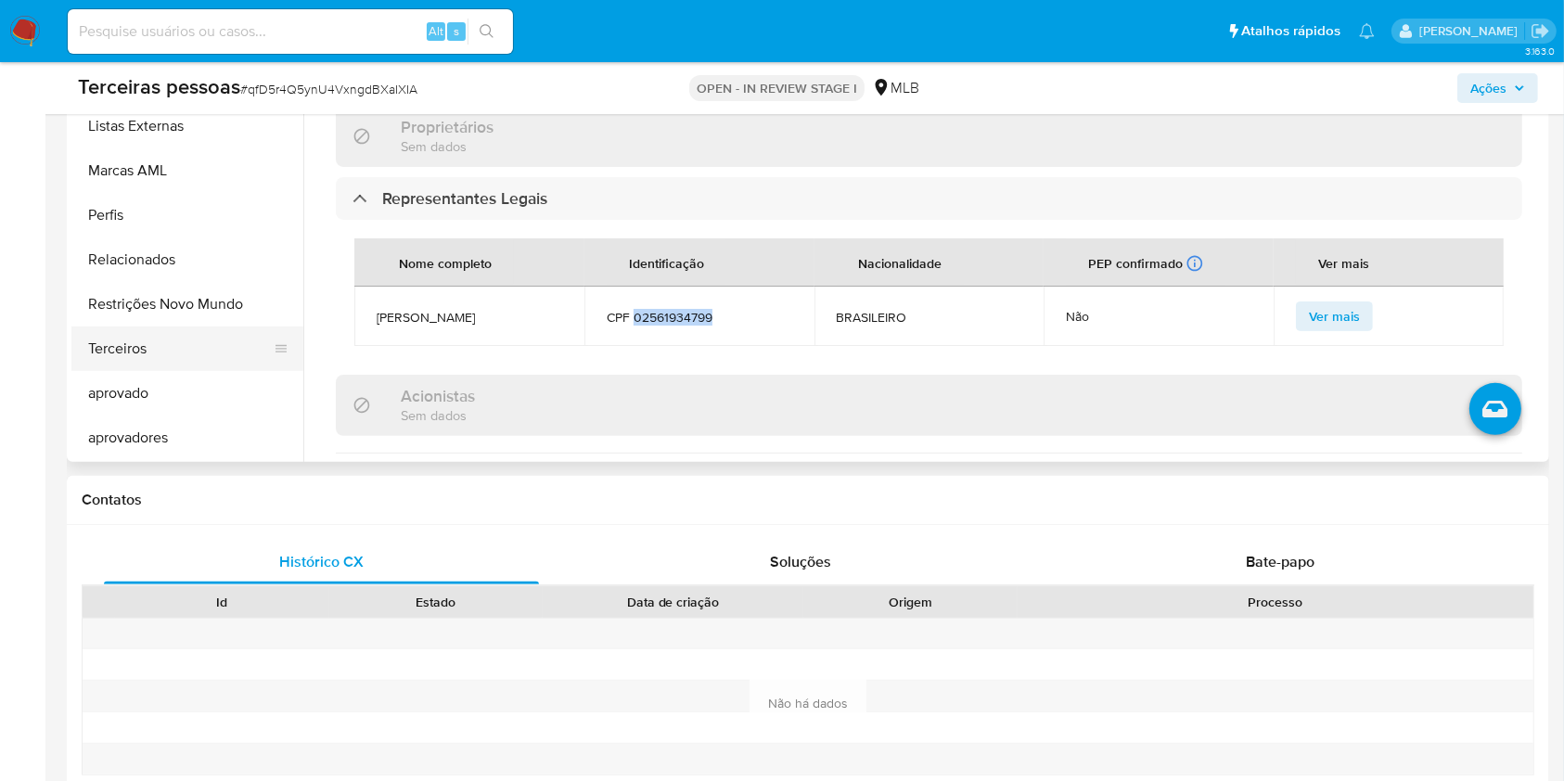
click at [133, 335] on button "Terceiros" at bounding box center [179, 349] width 217 height 45
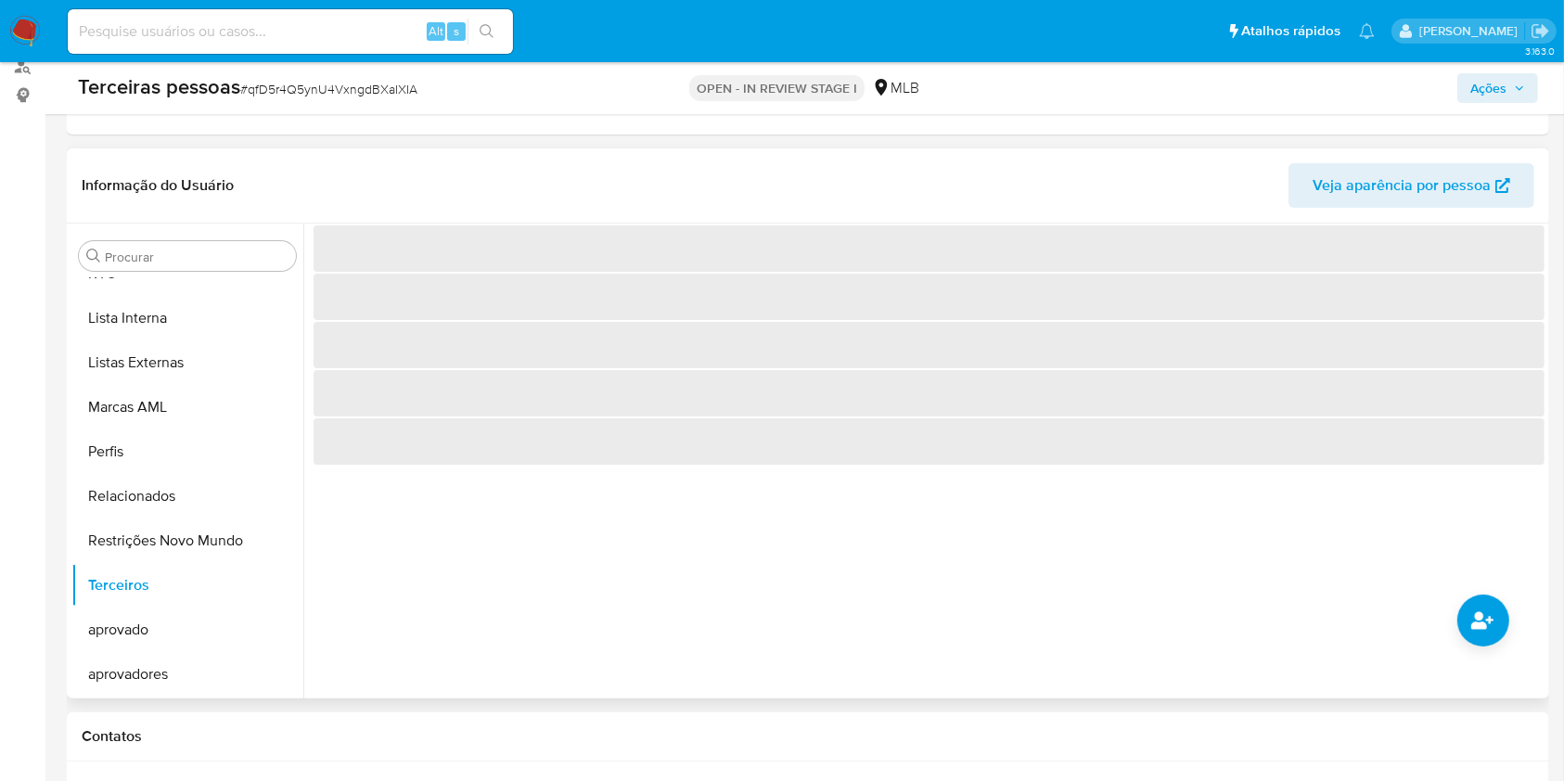
scroll to position [247, 0]
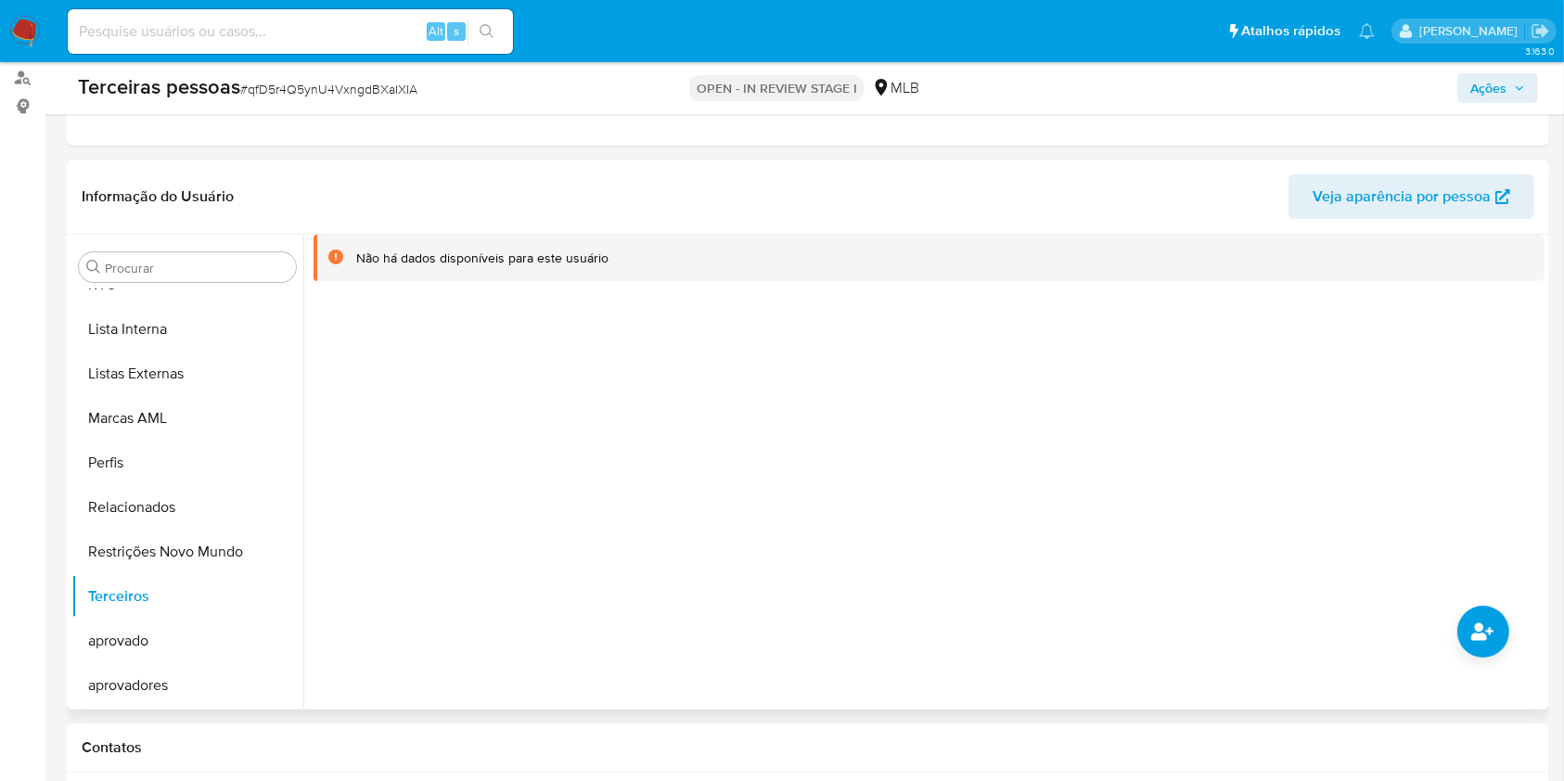
click at [1459, 615] on div at bounding box center [923, 472] width 1241 height 475
click at [1498, 627] on button "common.add_complementary_information" at bounding box center [1484, 632] width 52 height 52
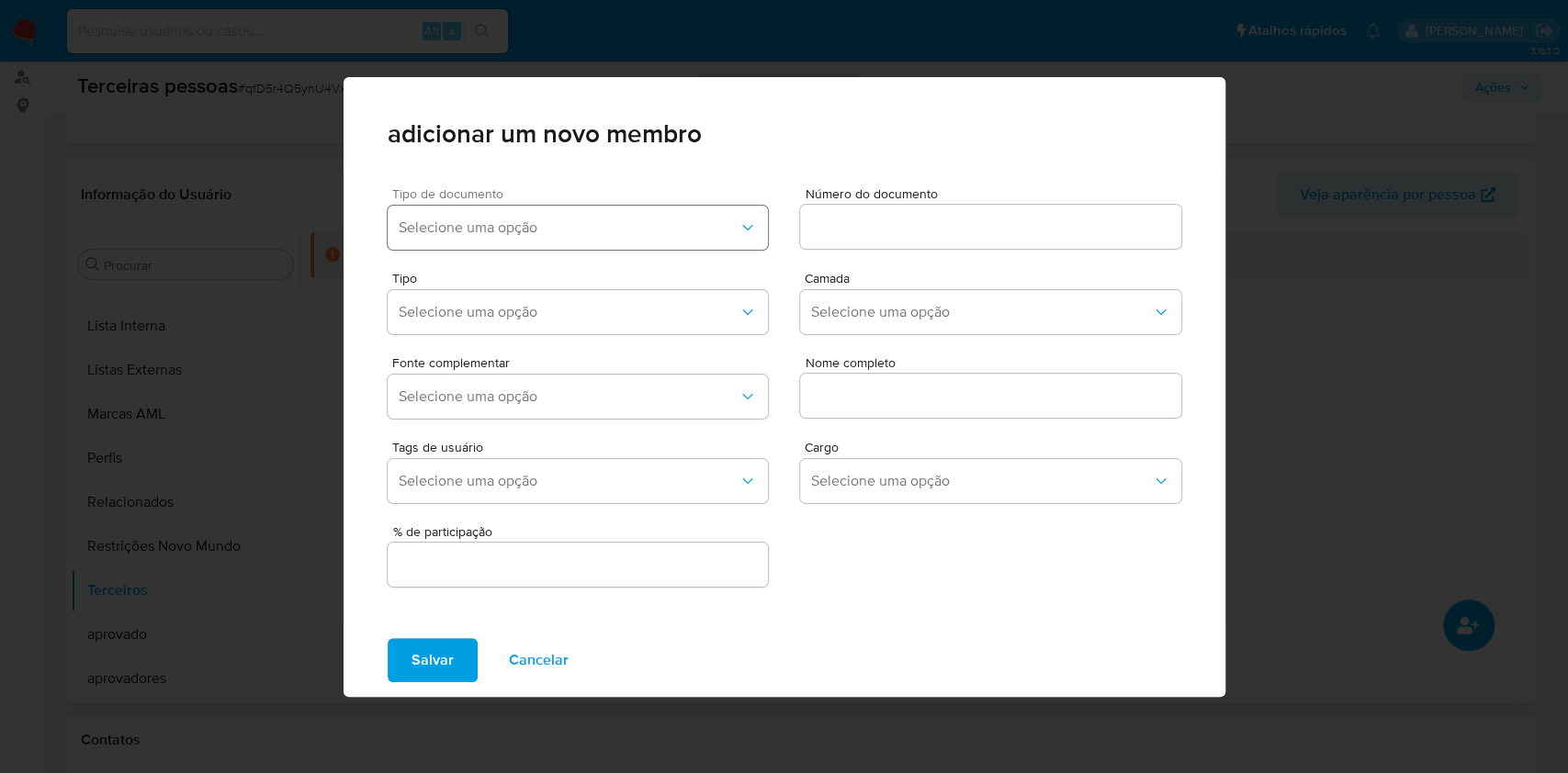
drag, startPoint x: 528, startPoint y: 231, endPoint x: 523, endPoint y: 240, distance: 10.3
click at [528, 228] on span "Selecione uma opção" at bounding box center [569, 228] width 341 height 19
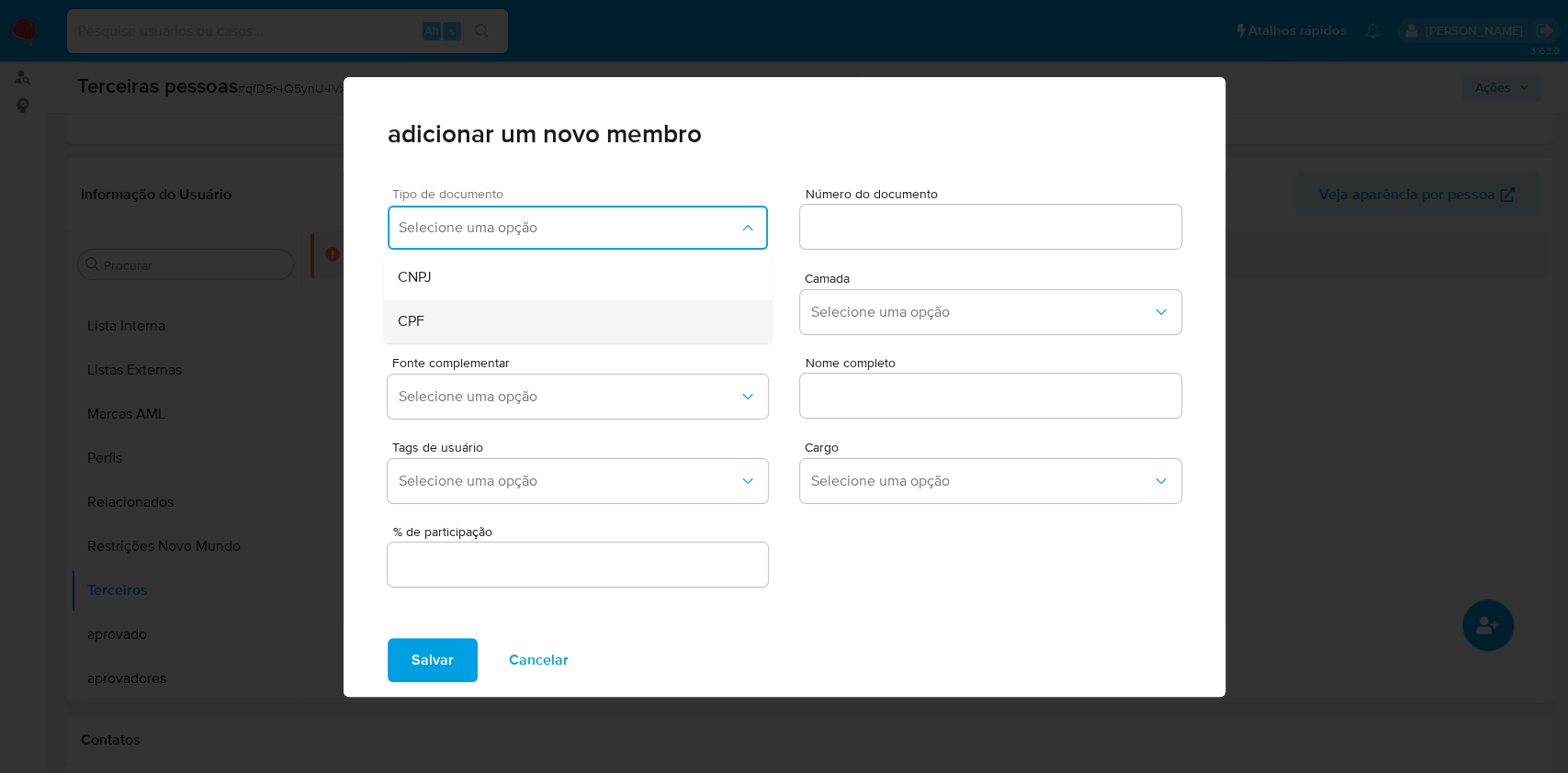
click at [471, 320] on div "CPF" at bounding box center [541, 321] width 287 height 45
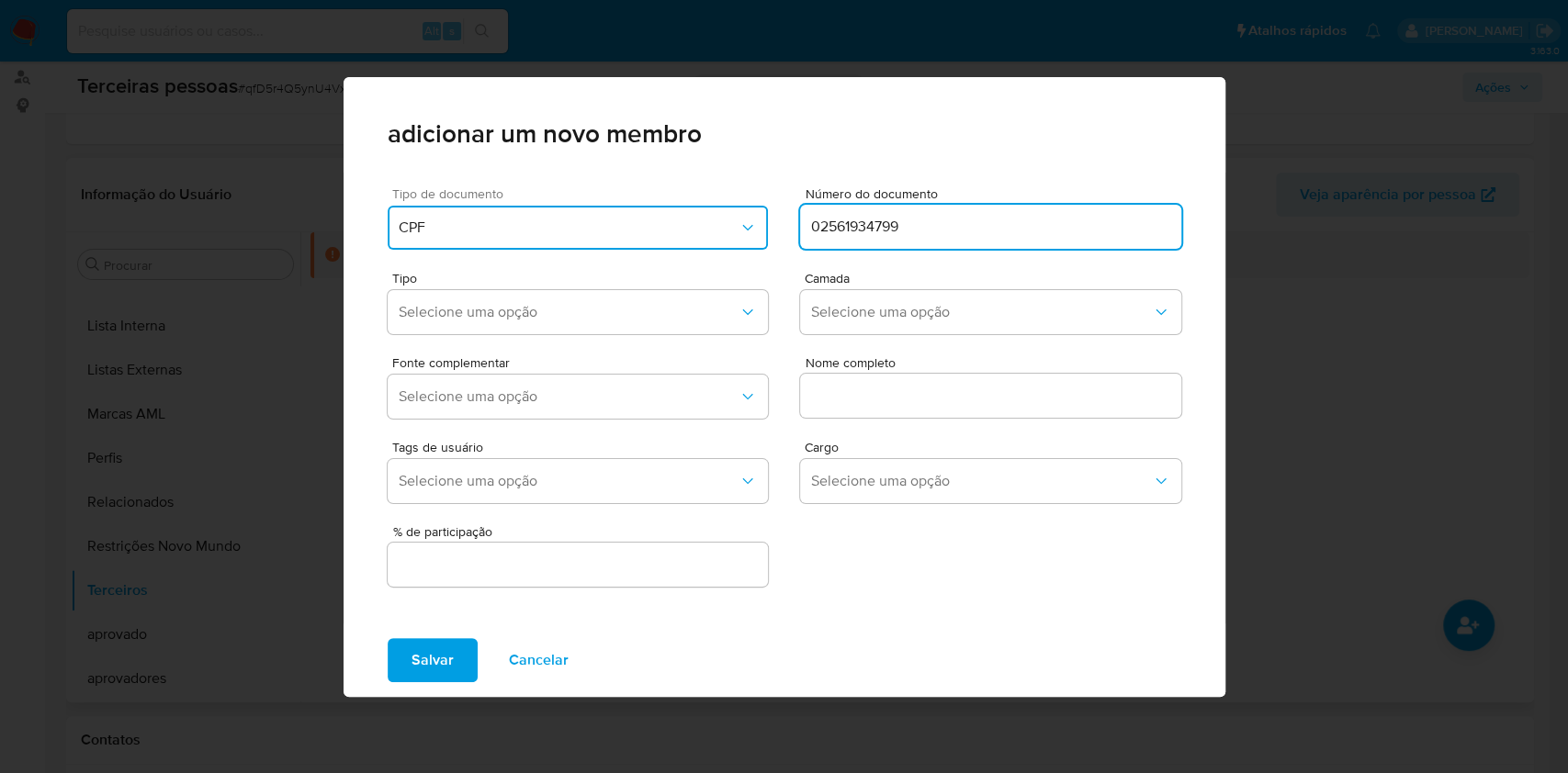
type input "02561934799"
click at [693, 254] on div "Tipo de documento CPF" at bounding box center [578, 222] width 381 height 70
click at [888, 311] on span "Selecione uma opção" at bounding box center [981, 312] width 341 height 19
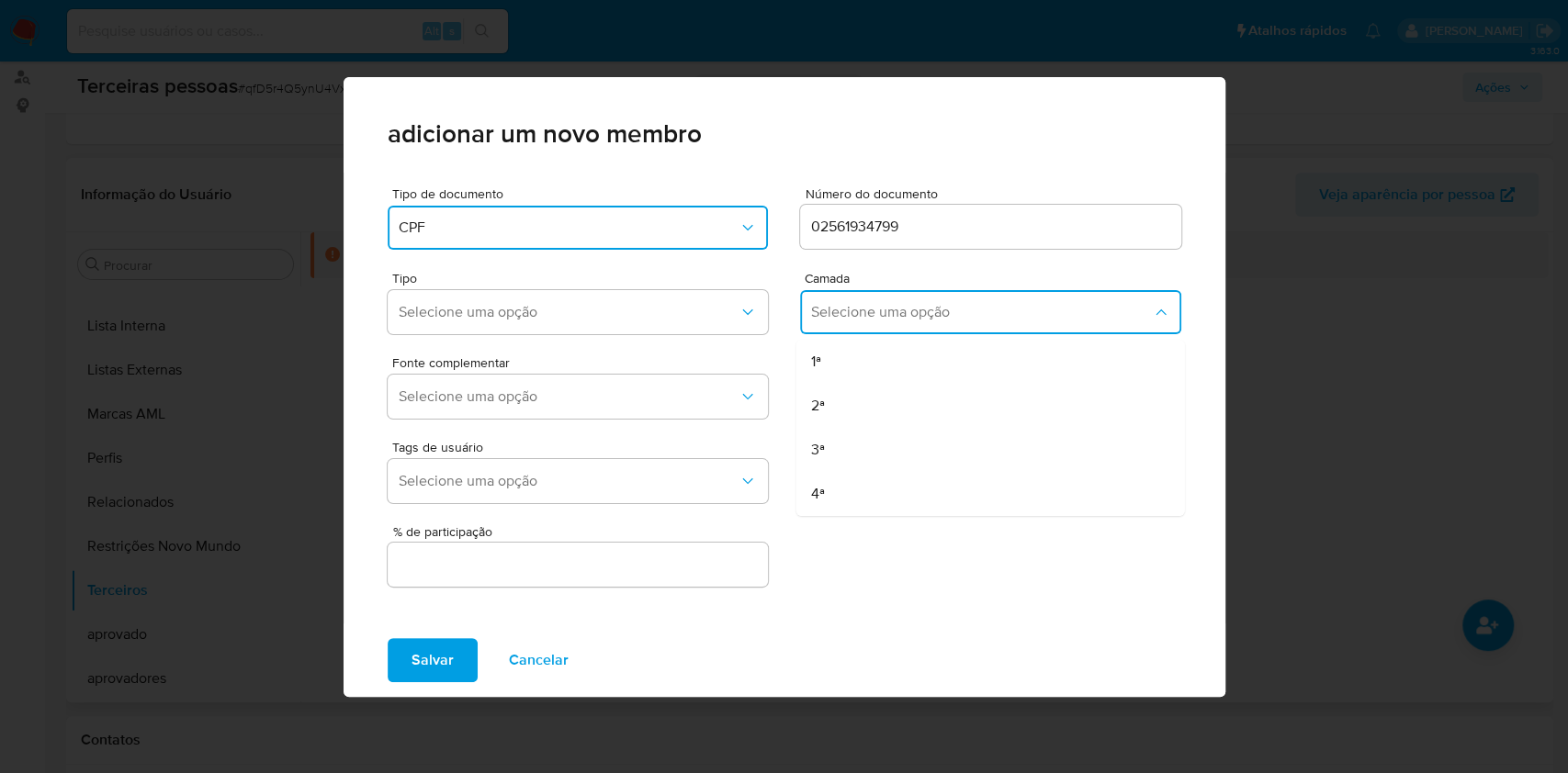
click at [859, 367] on div "1ª" at bounding box center [953, 361] width 287 height 45
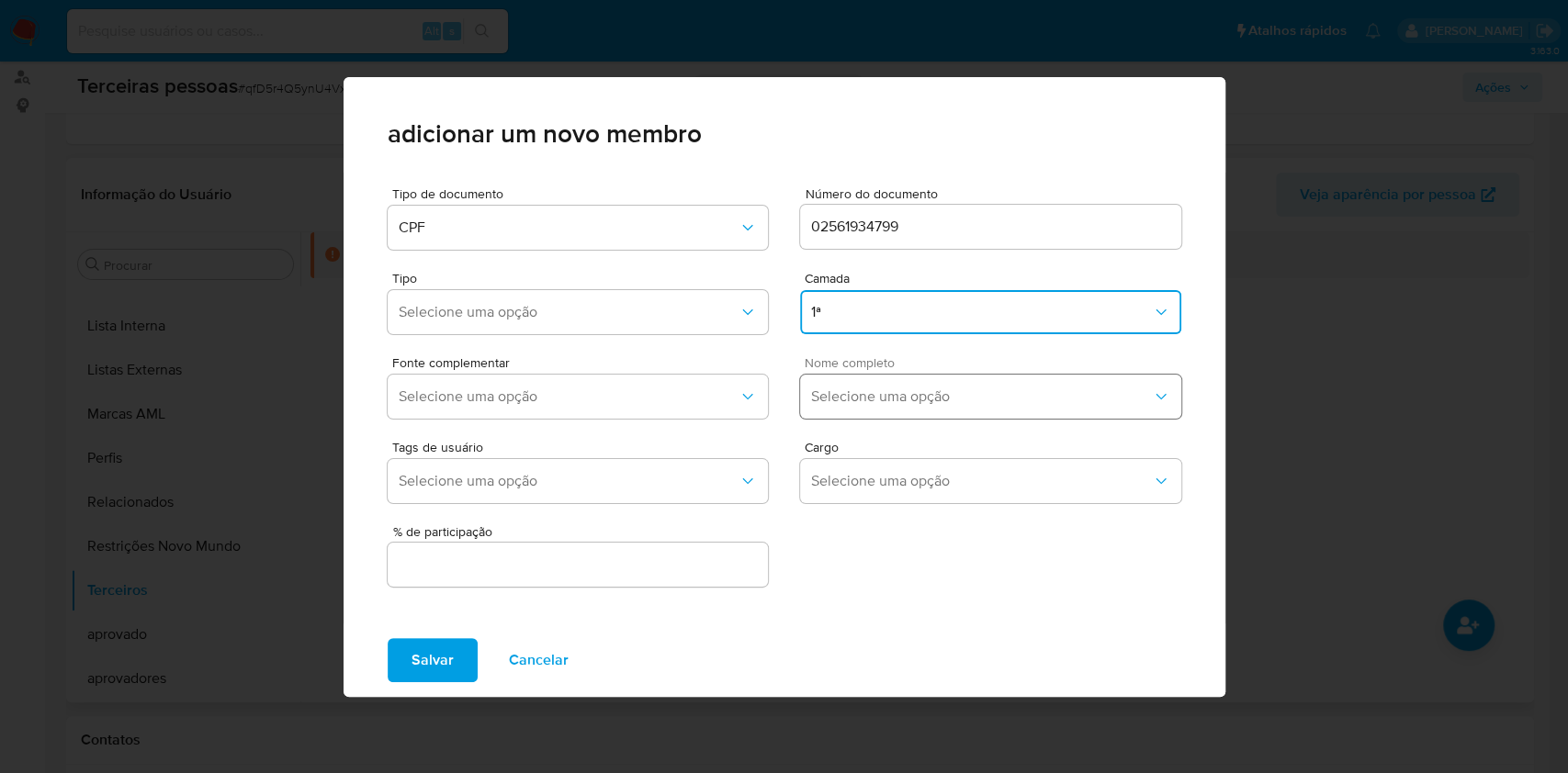
click at [861, 388] on span "Selecione uma opção" at bounding box center [981, 397] width 341 height 19
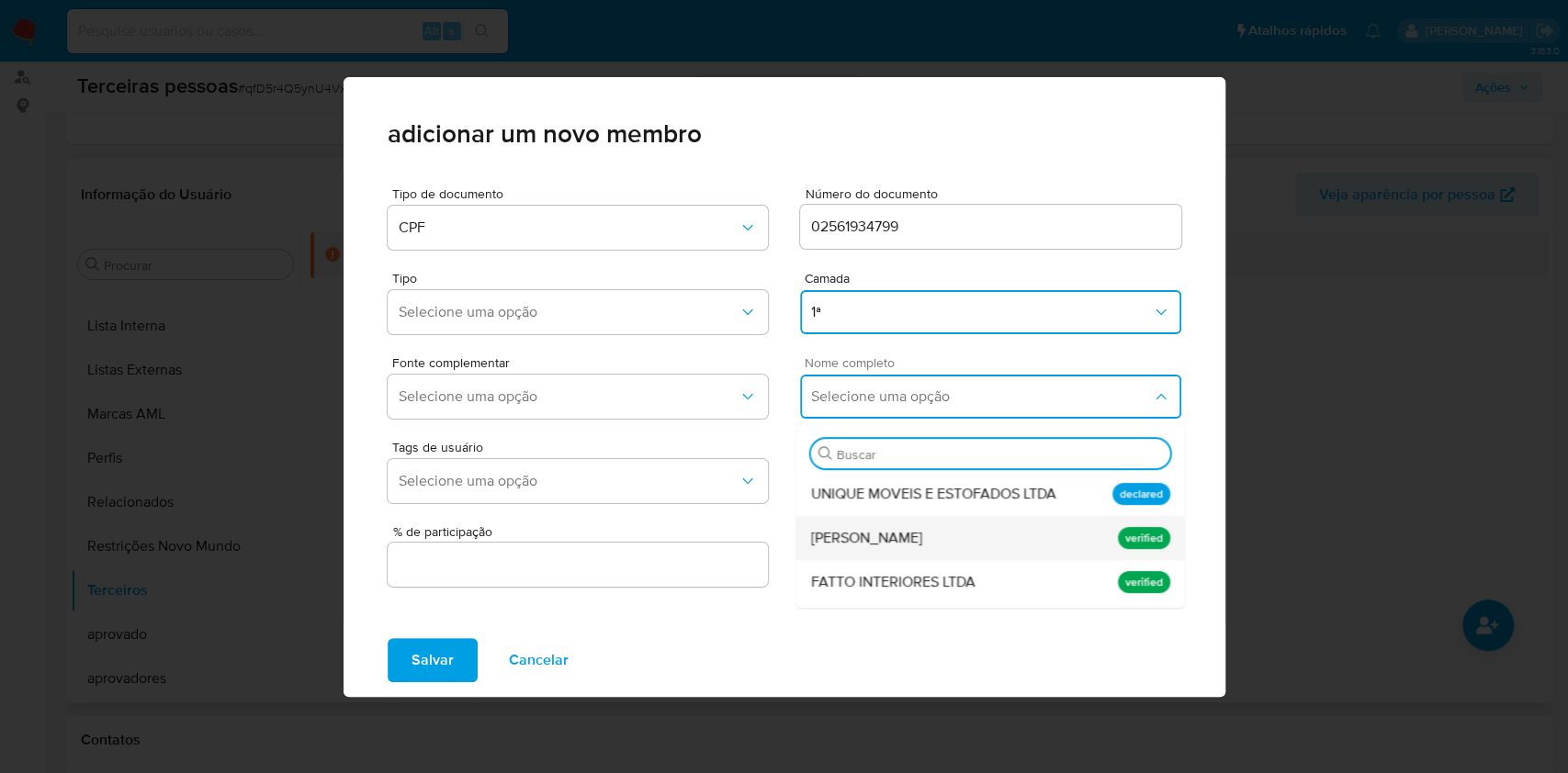
click at [869, 546] on span "Glaucio Giovani Lima da Silva" at bounding box center [865, 537] width 111 height 19
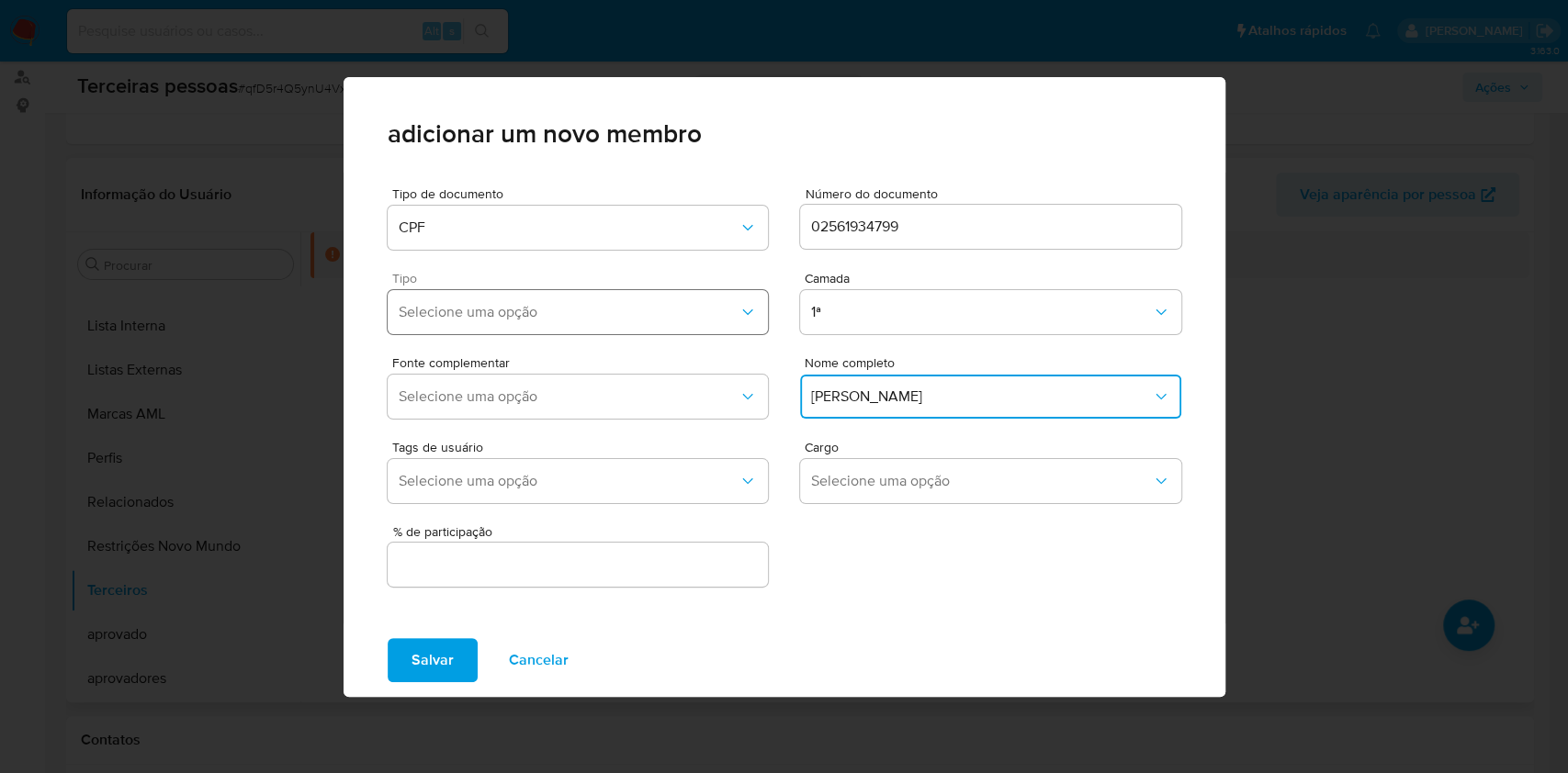
click at [511, 308] on span "Selecione uma opção" at bounding box center [569, 312] width 341 height 19
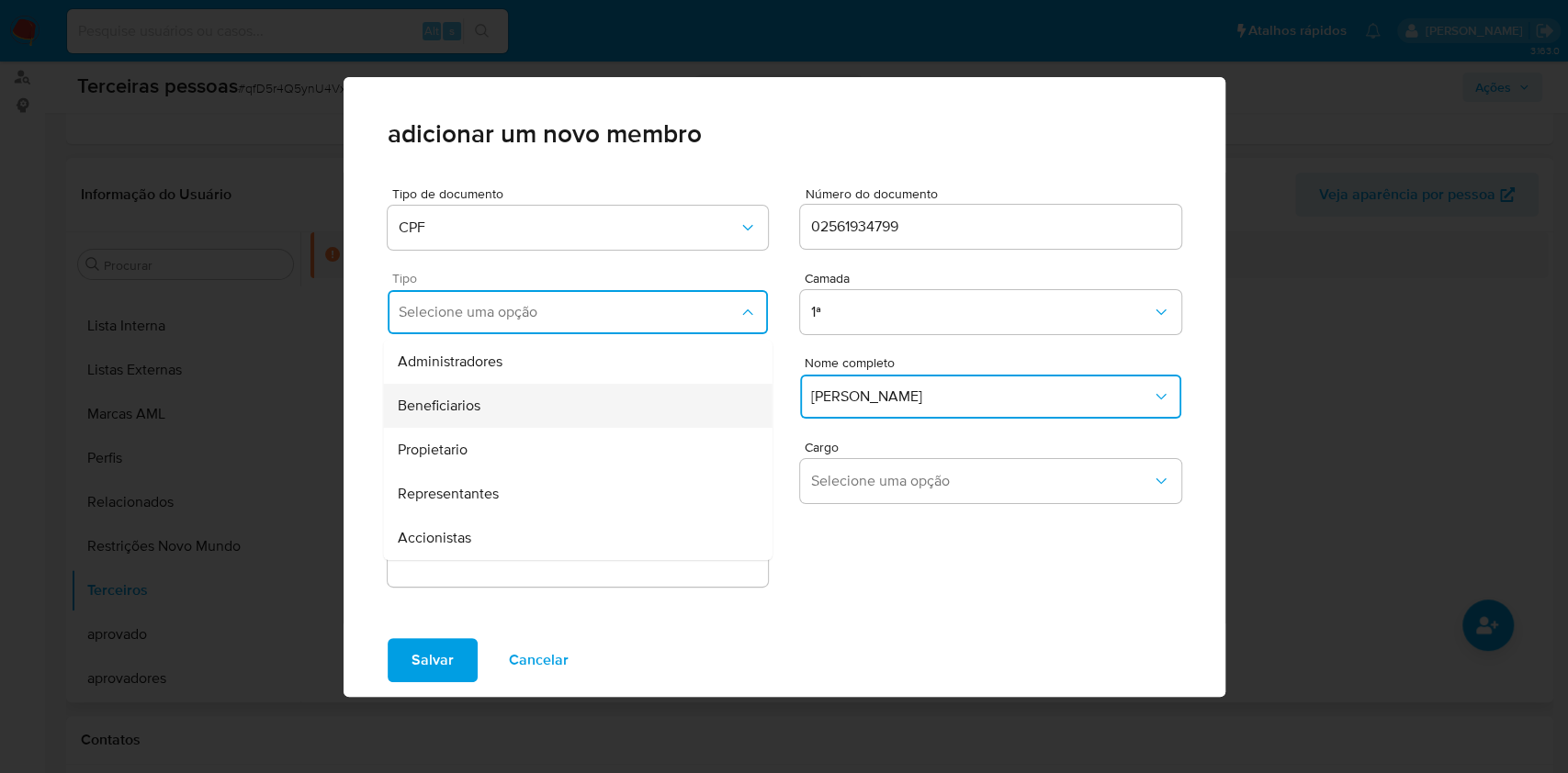
click at [463, 393] on div "Beneficiarios" at bounding box center [541, 406] width 287 height 45
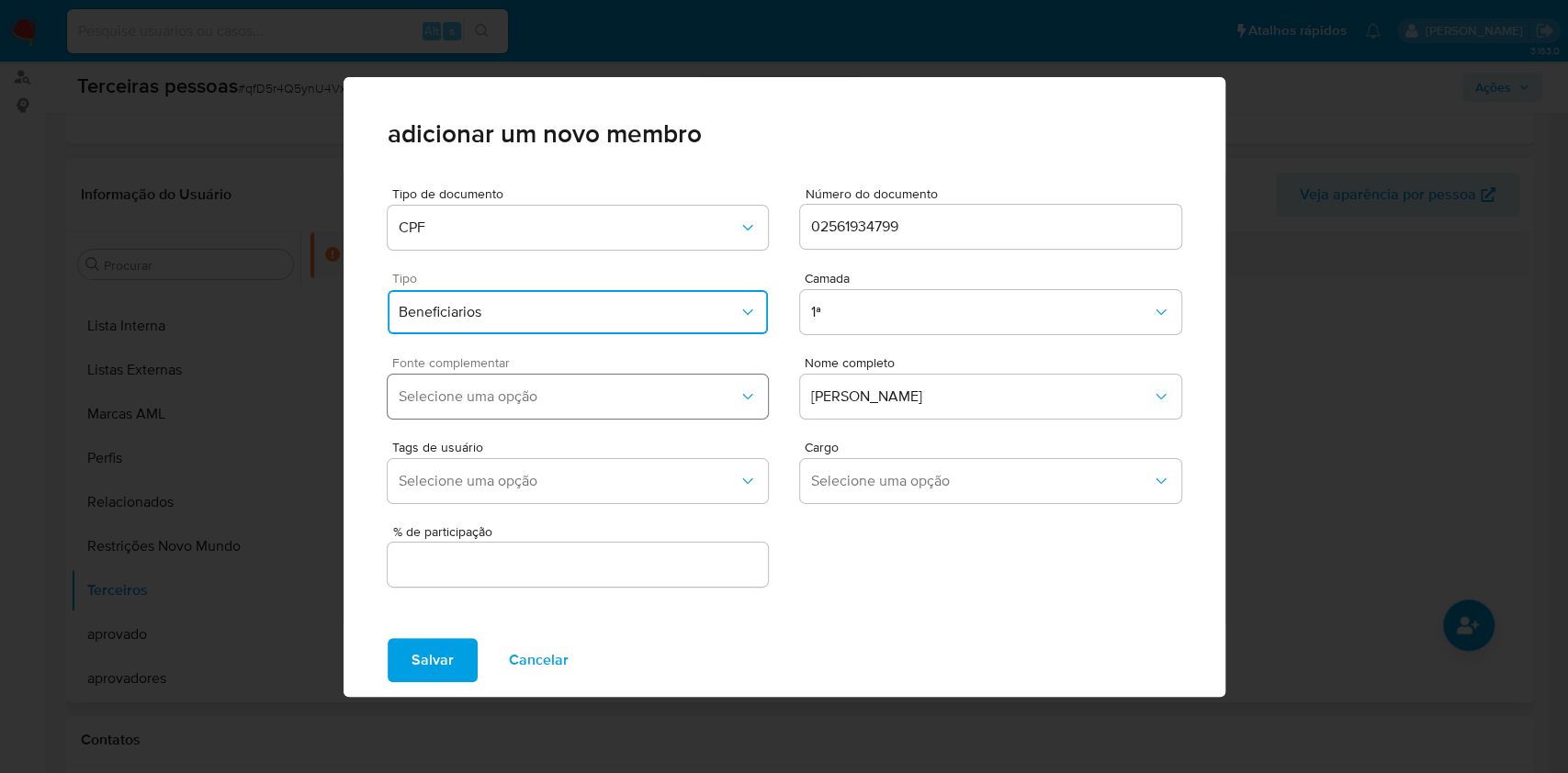
drag, startPoint x: 531, startPoint y: 403, endPoint x: 522, endPoint y: 415, distance: 15.0
click at [530, 402] on span "Selecione uma opção" at bounding box center [569, 397] width 341 height 19
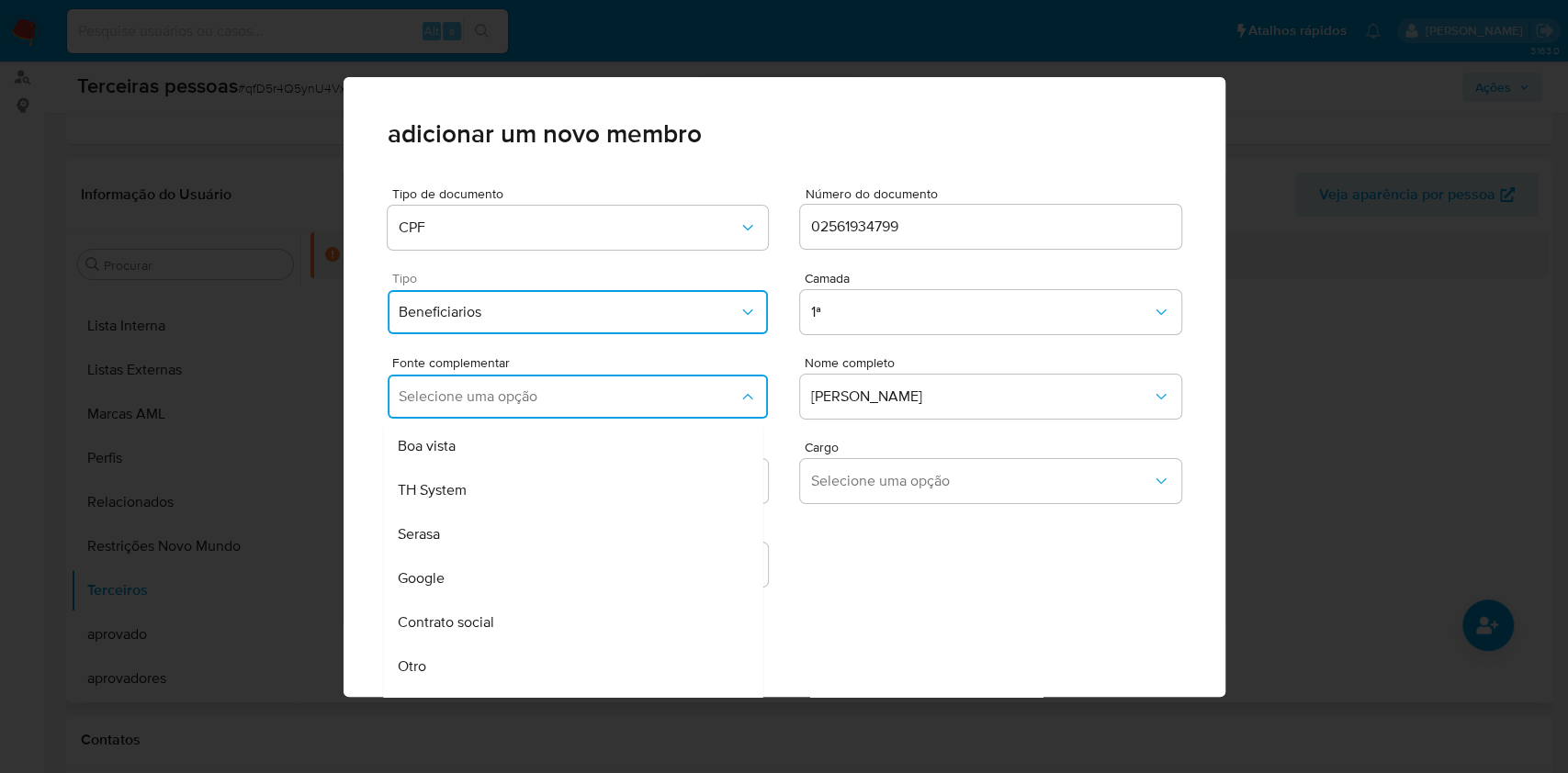
click at [475, 617] on span "Contrato social" at bounding box center [445, 623] width 96 height 19
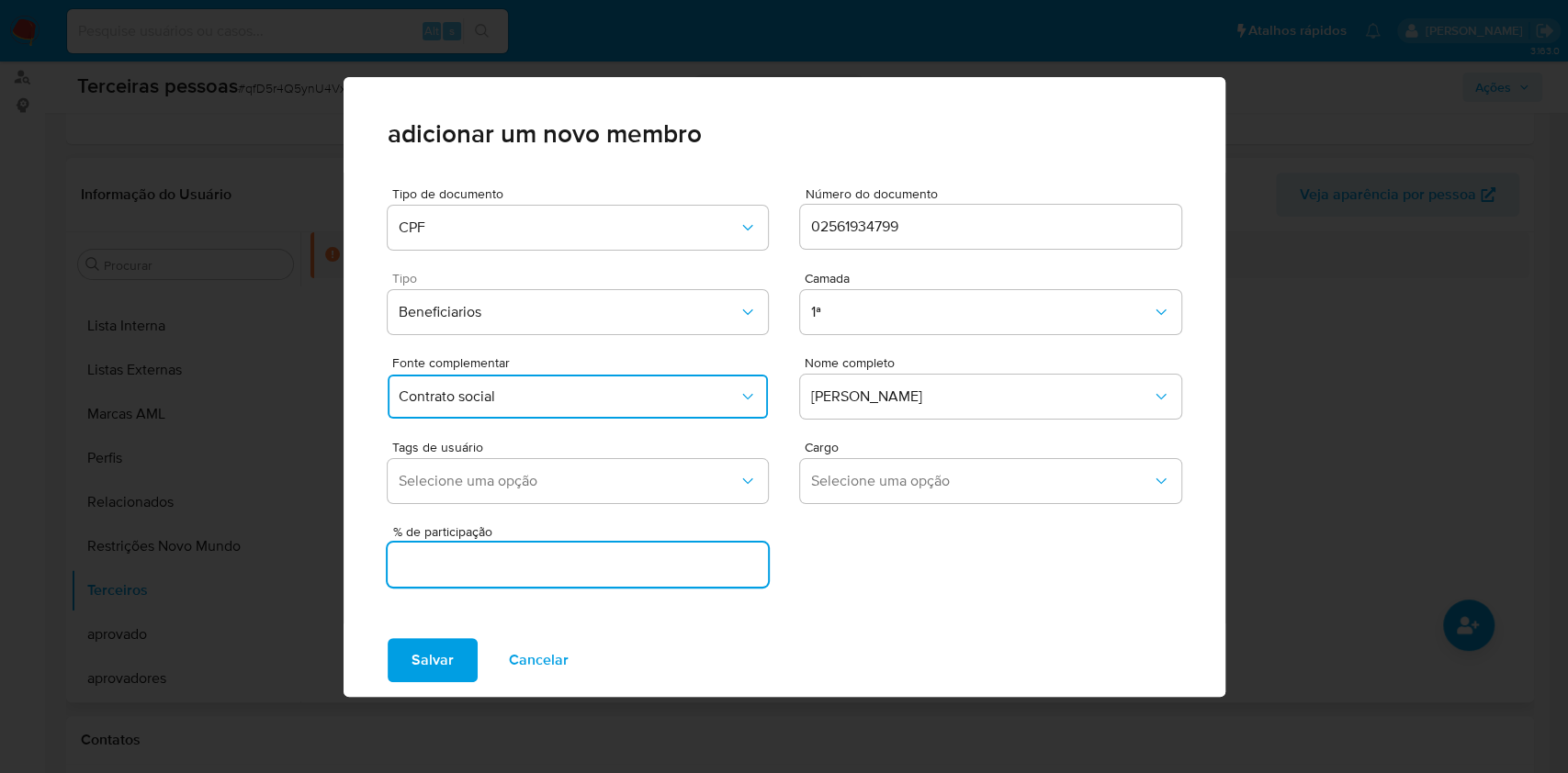
click at [634, 565] on input "text" at bounding box center [578, 565] width 381 height 24
type input "5"
type input "60"
click at [388, 638] on button "Salvar" at bounding box center [433, 660] width 90 height 45
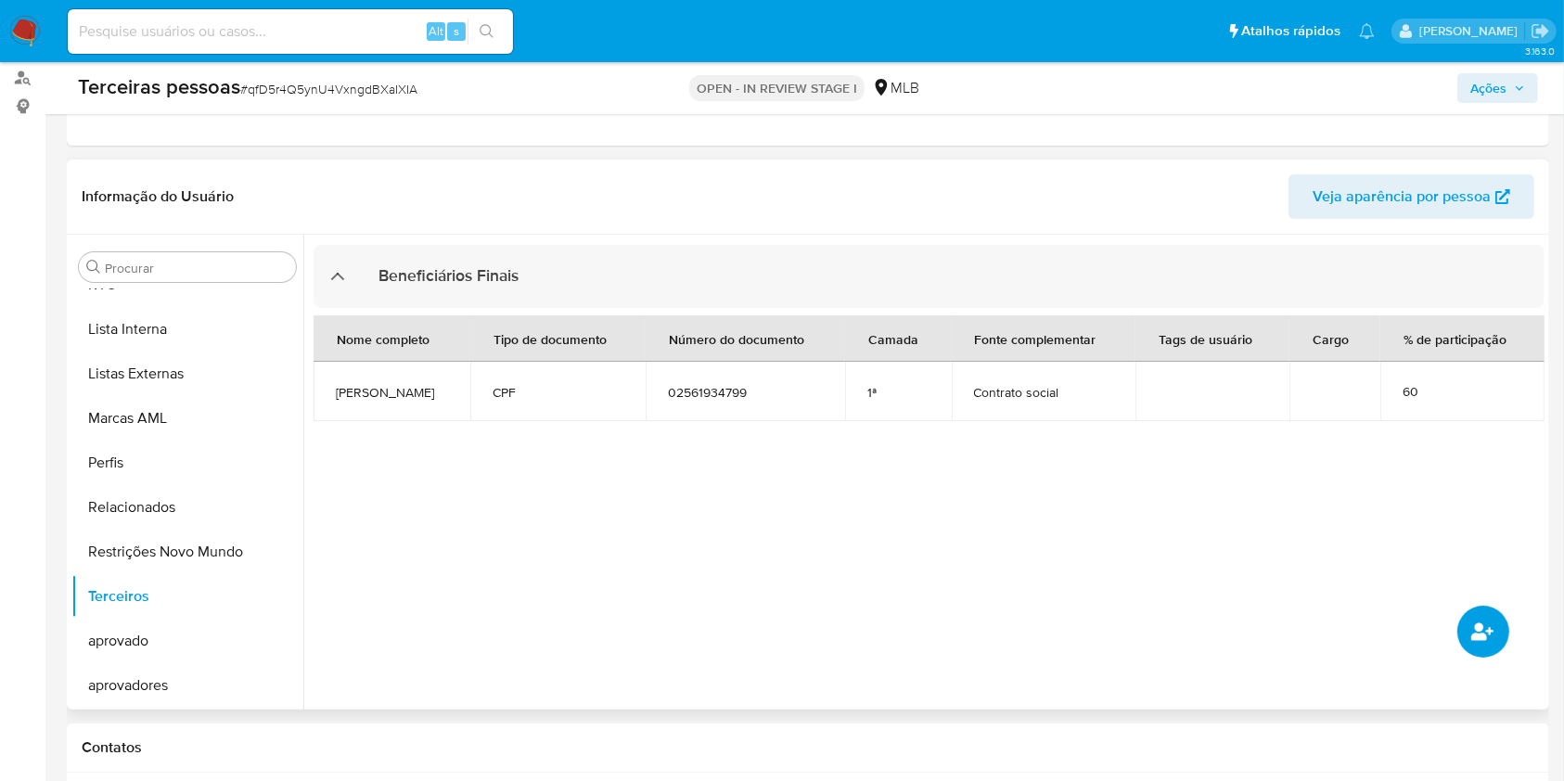
click at [1496, 642] on button "common.add_complementary_information" at bounding box center [1484, 632] width 52 height 52
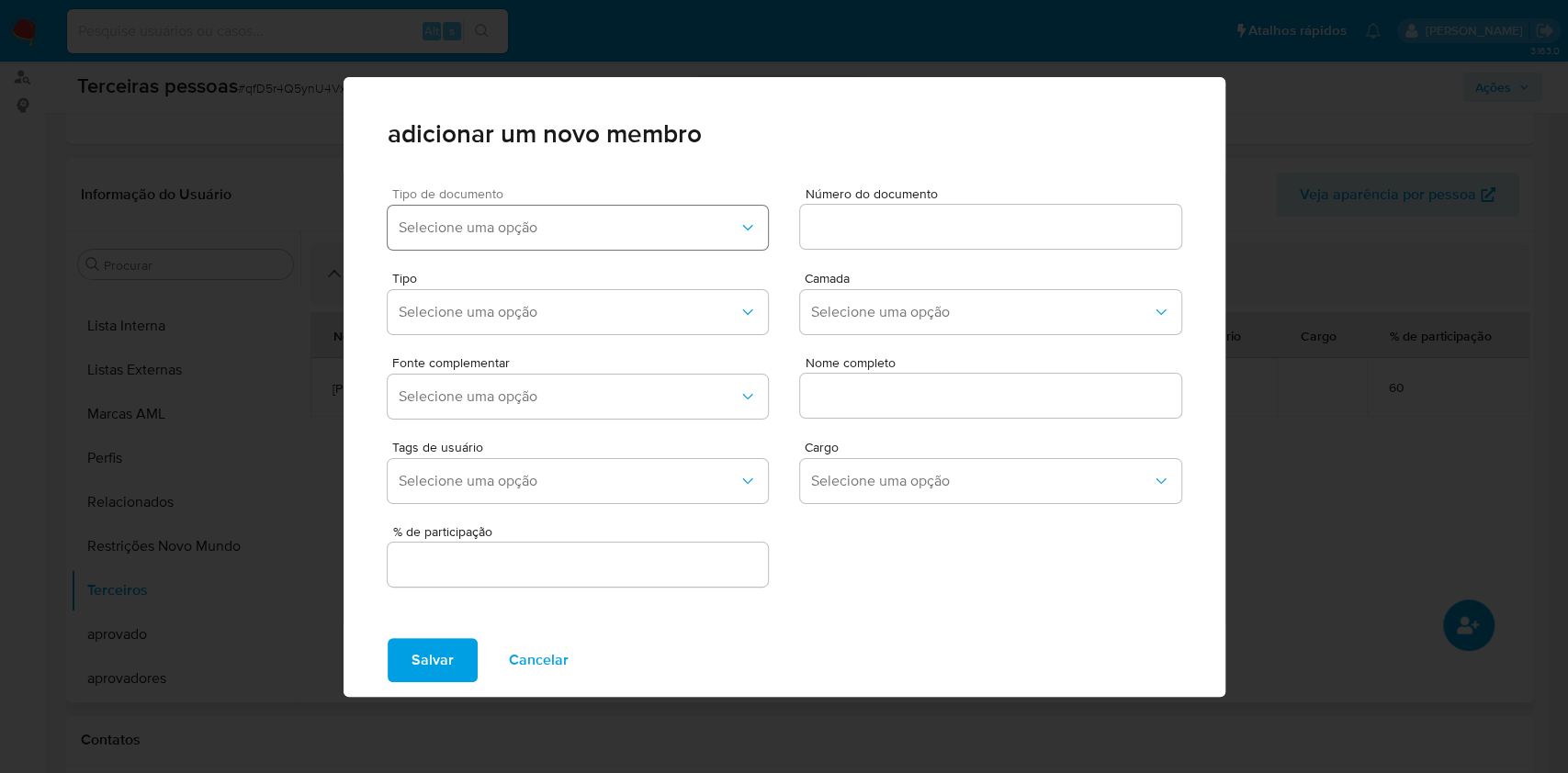
click at [606, 230] on span "Selecione uma opção" at bounding box center [569, 228] width 341 height 19
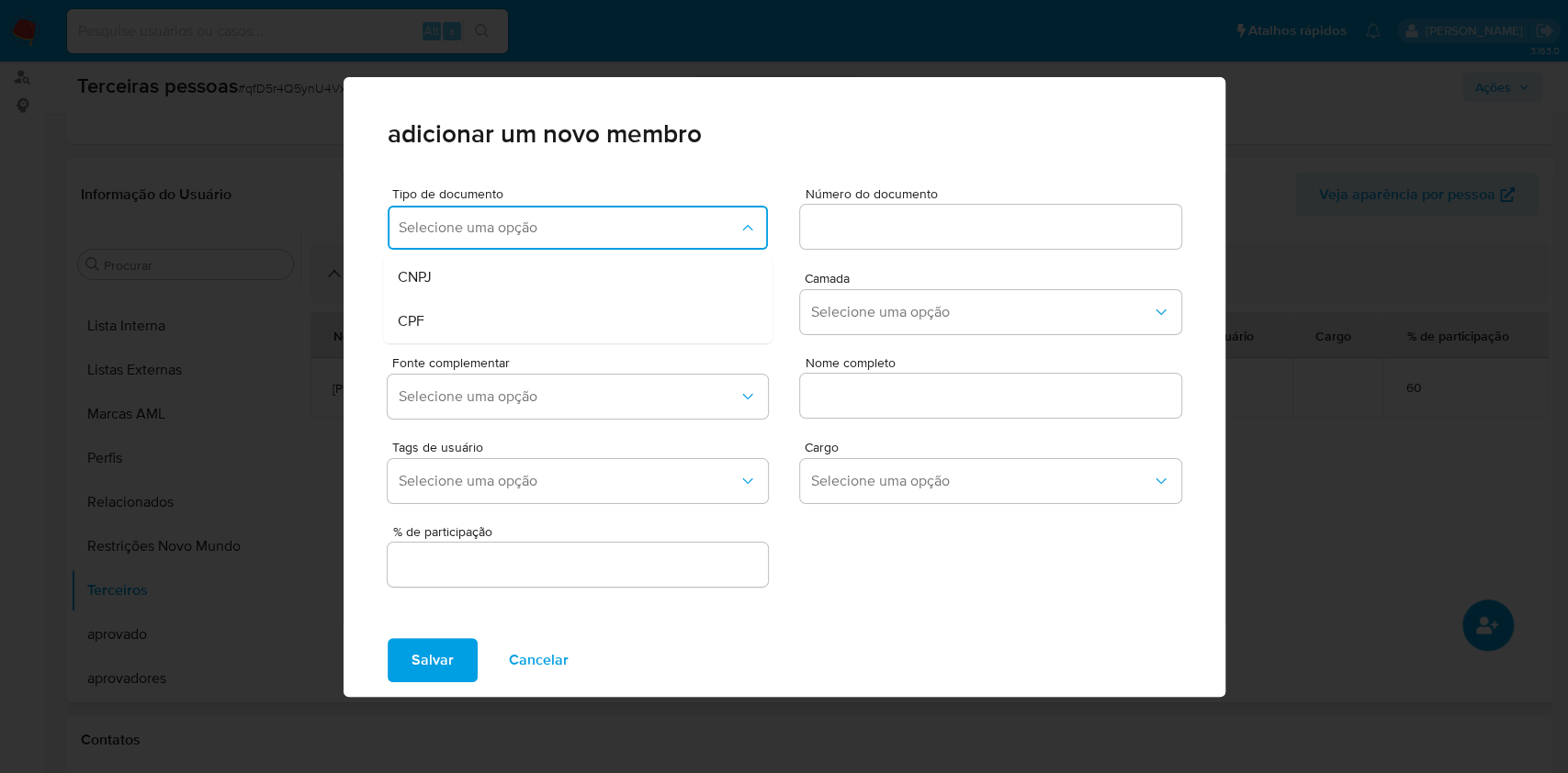
drag, startPoint x: 519, startPoint y: 336, endPoint x: 556, endPoint y: 312, distance: 44.1
click at [513, 334] on div "CPF" at bounding box center [541, 321] width 287 height 45
click at [843, 242] on div at bounding box center [990, 227] width 381 height 45
click at [845, 240] on div at bounding box center [990, 227] width 381 height 45
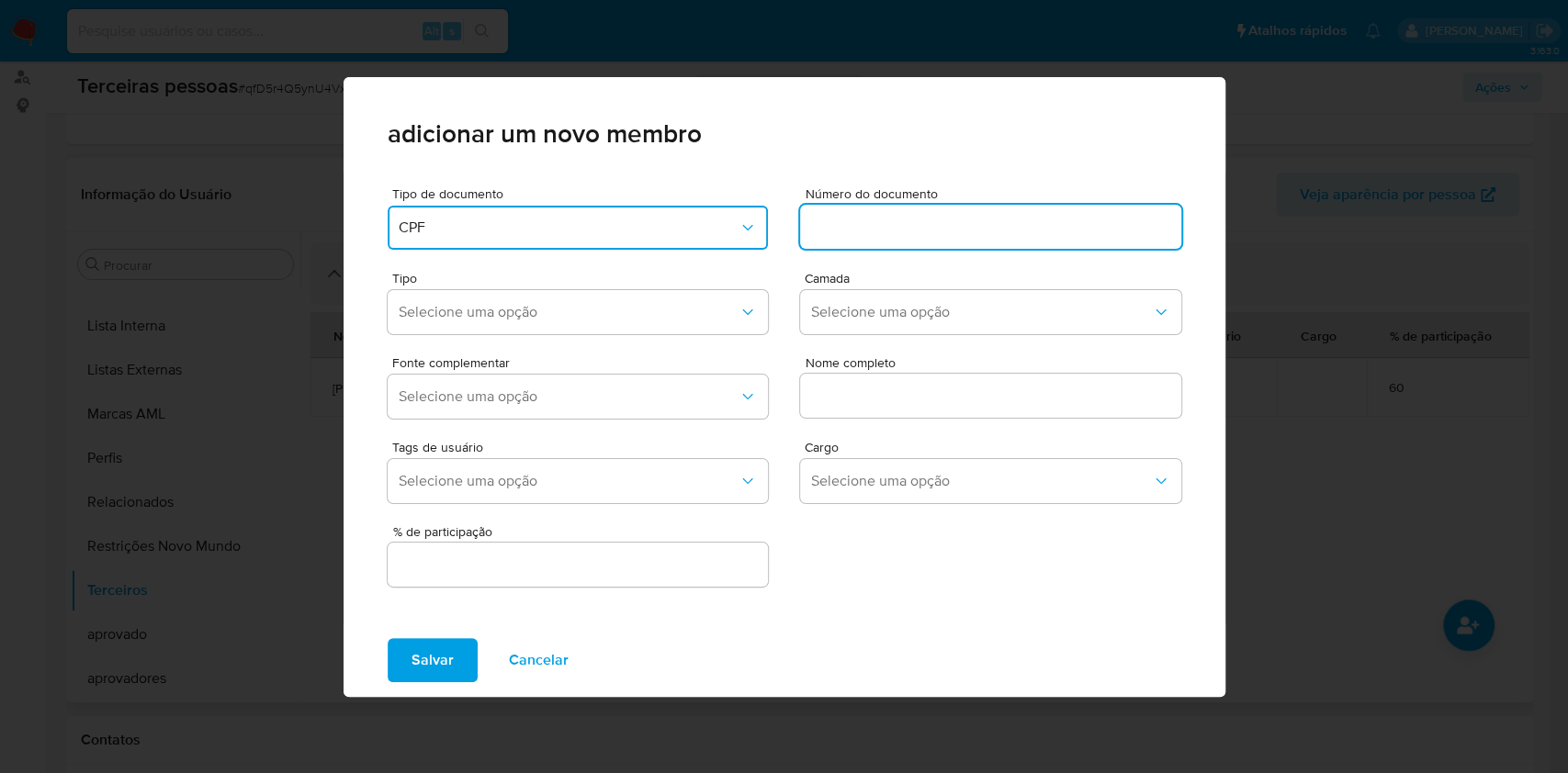
click at [848, 233] on input at bounding box center [990, 227] width 381 height 24
type input "08259683725"
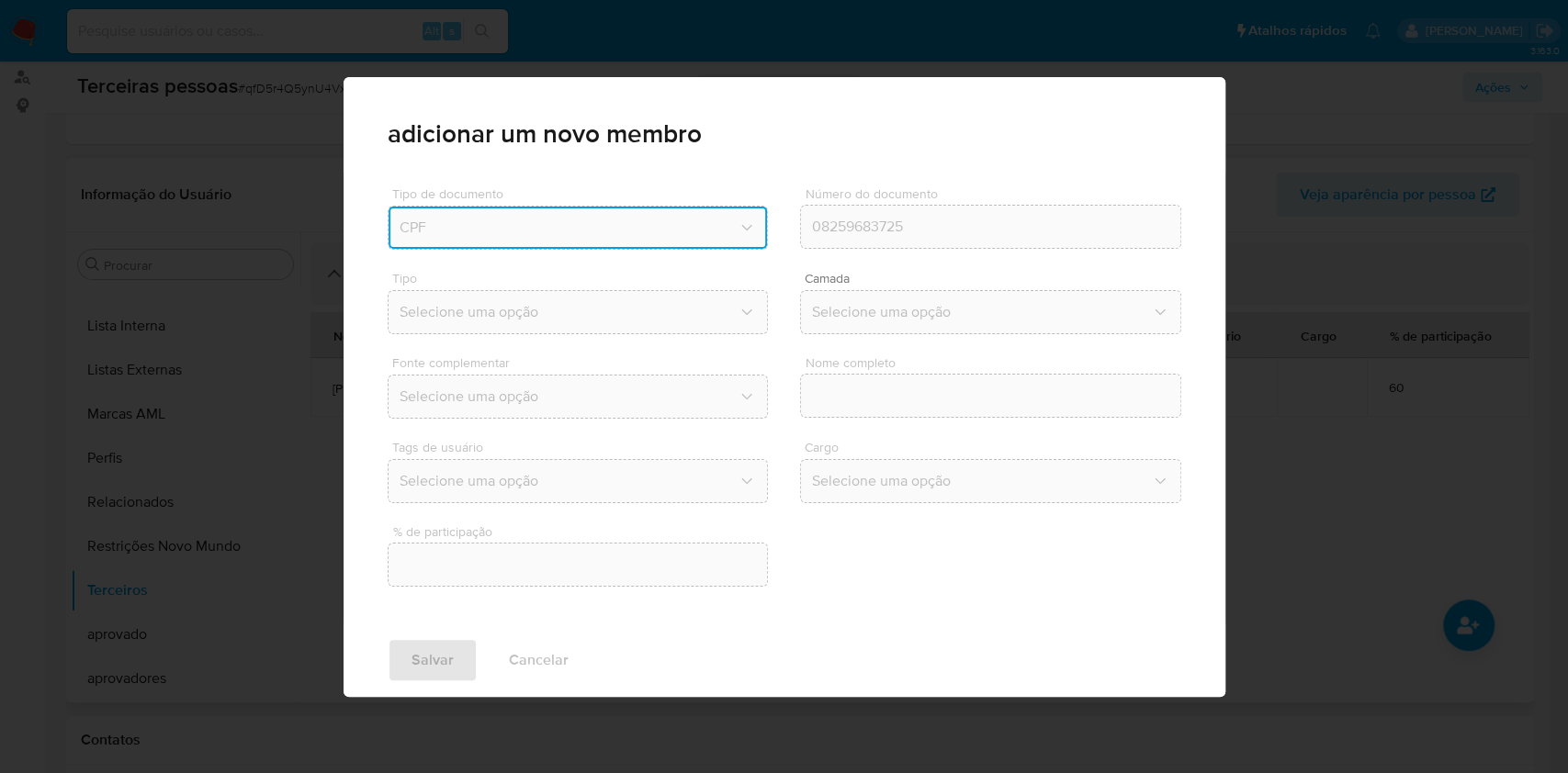
click at [850, 267] on div "Tipo Selecione uma opção Camada Selecione uma opção" at bounding box center [785, 299] width 794 height 84
type input "Tatiana Moura Lima"
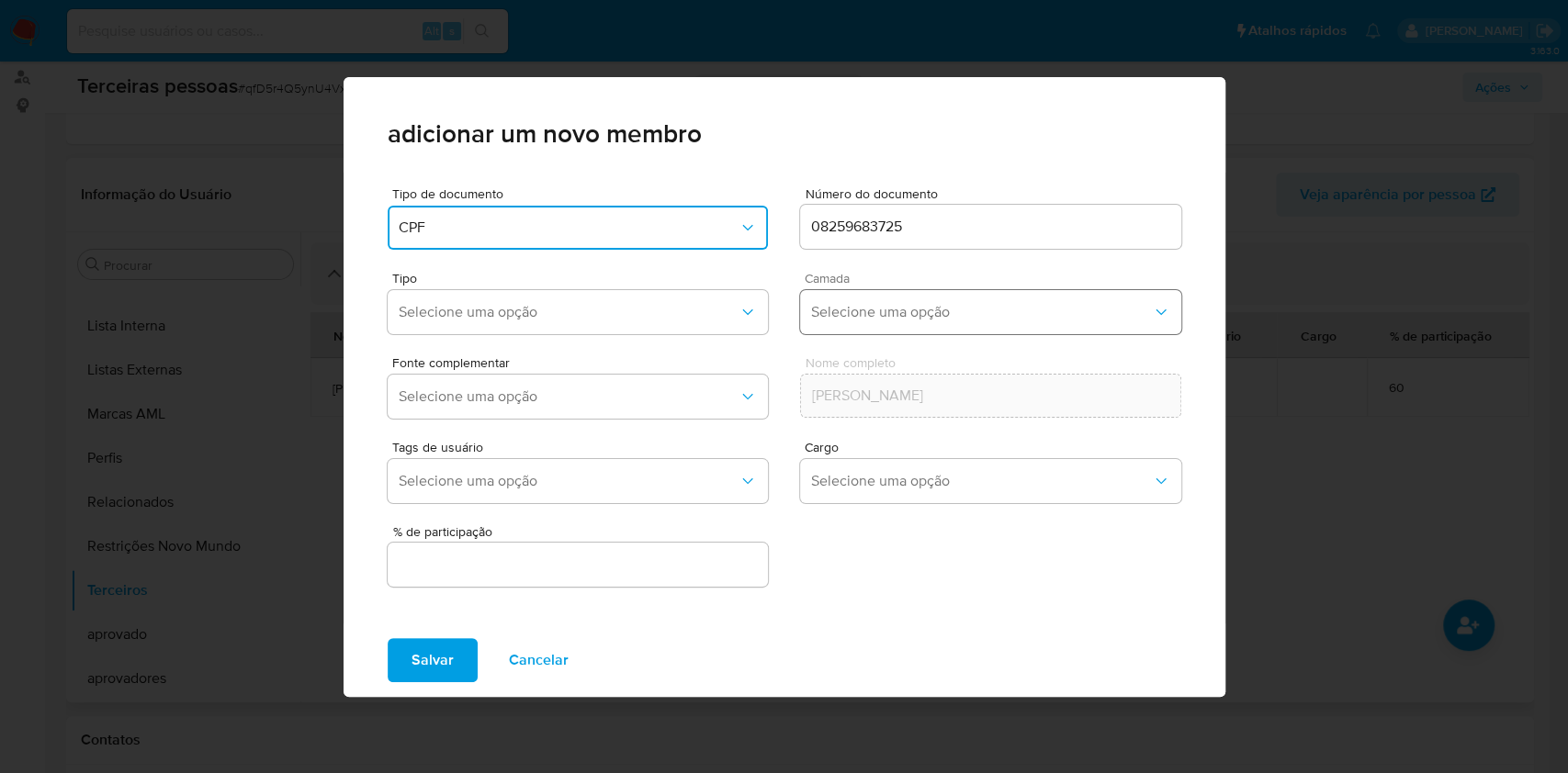
click at [873, 303] on span "Selecione uma opção" at bounding box center [981, 312] width 341 height 19
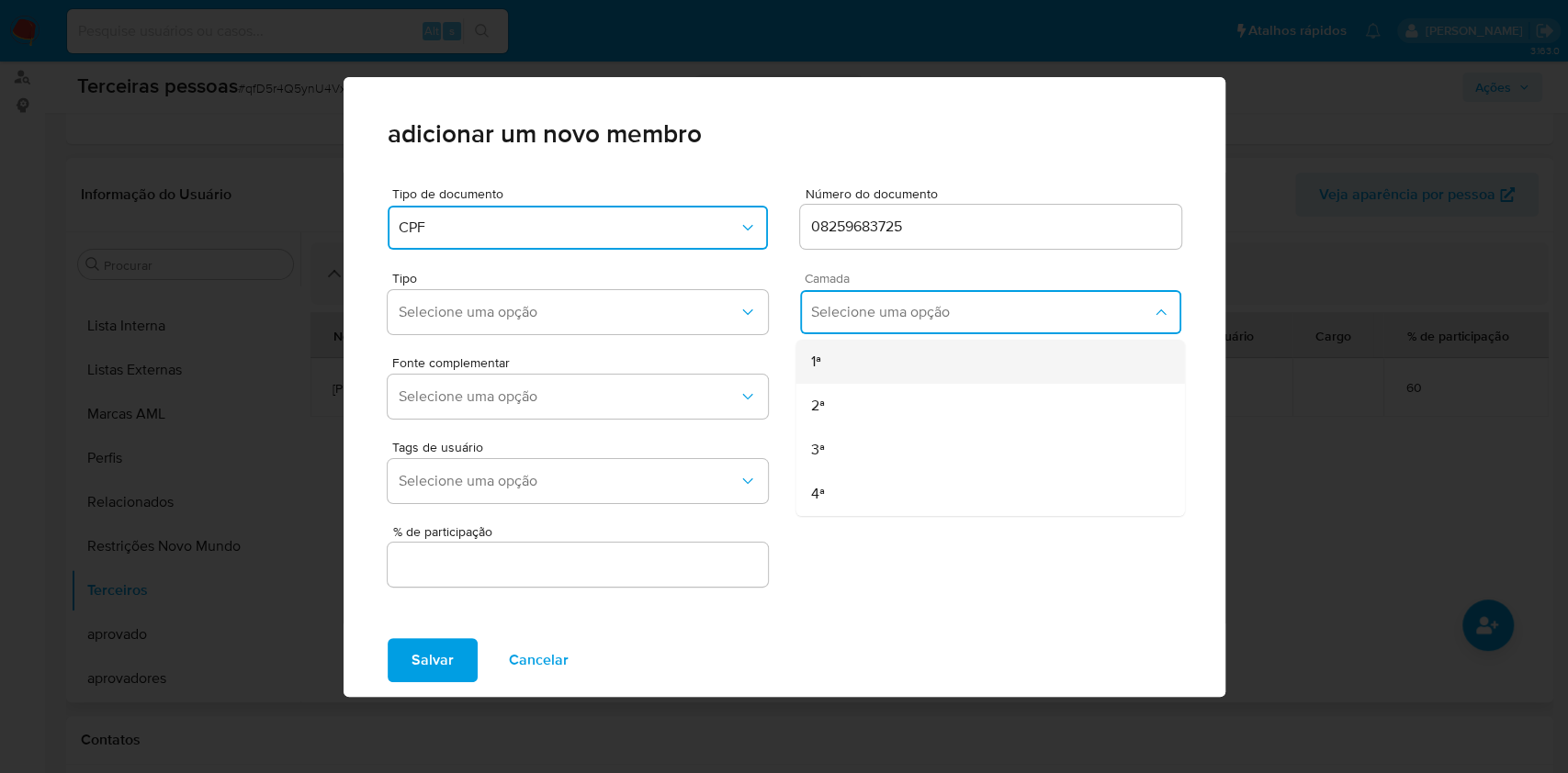
click at [859, 369] on div "1ª" at bounding box center [953, 361] width 287 height 45
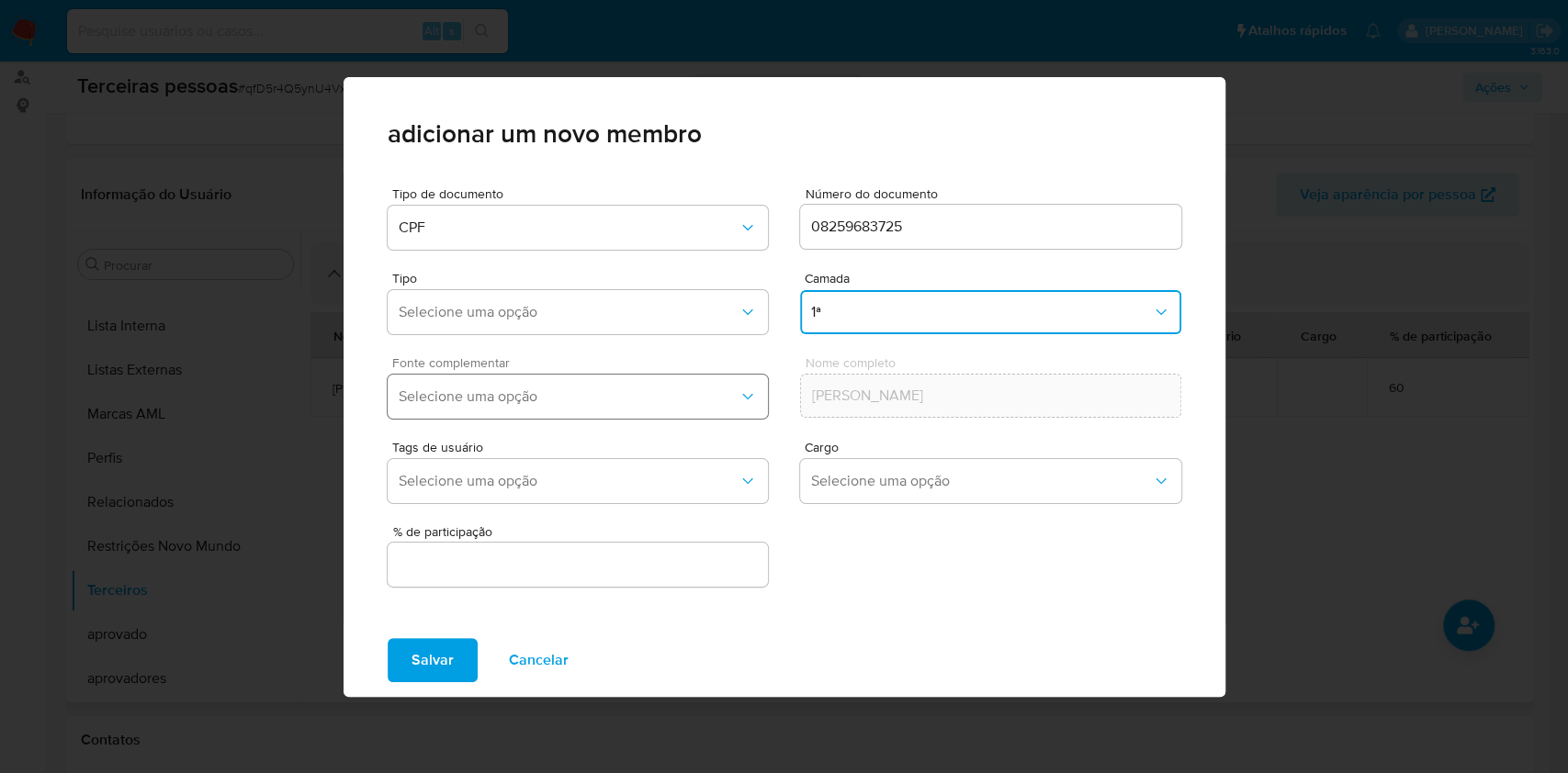
drag, startPoint x: 637, startPoint y: 405, endPoint x: 625, endPoint y: 389, distance: 20.0
click at [634, 402] on span "Selecione uma opção" at bounding box center [569, 397] width 341 height 19
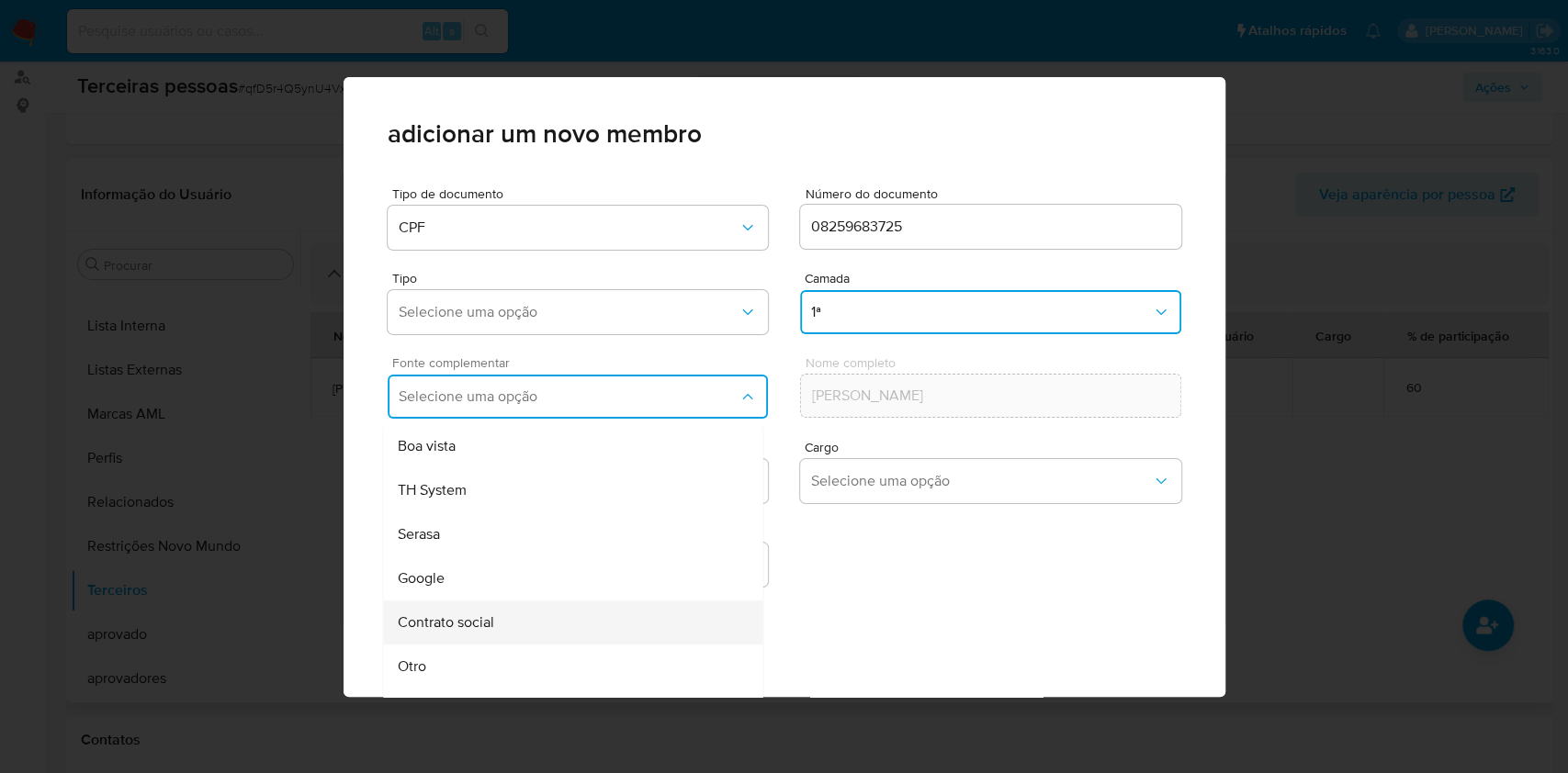
click at [466, 624] on span "Contrato social" at bounding box center [445, 623] width 96 height 19
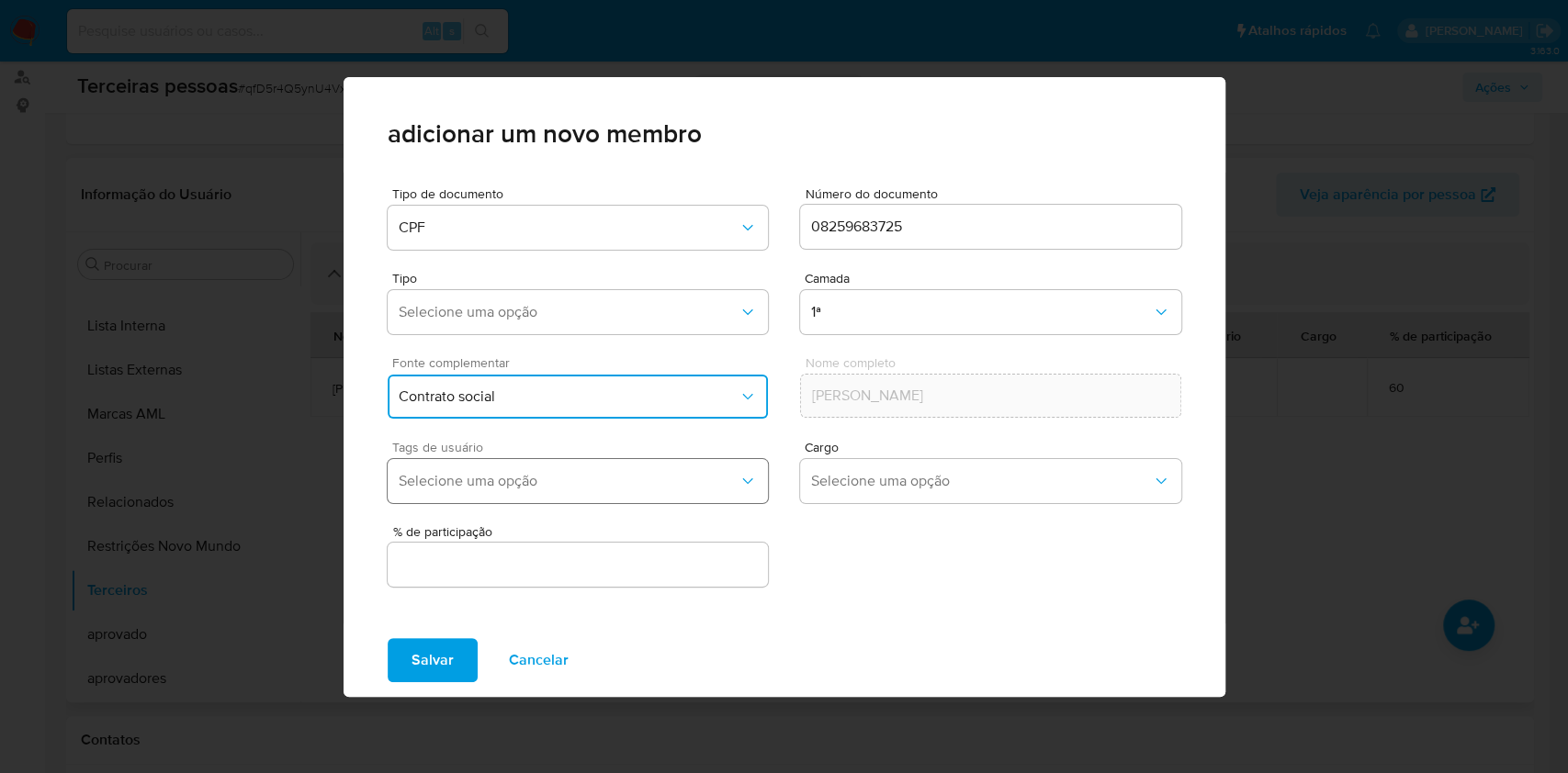
click at [511, 482] on span "Selecione uma opção" at bounding box center [569, 481] width 341 height 19
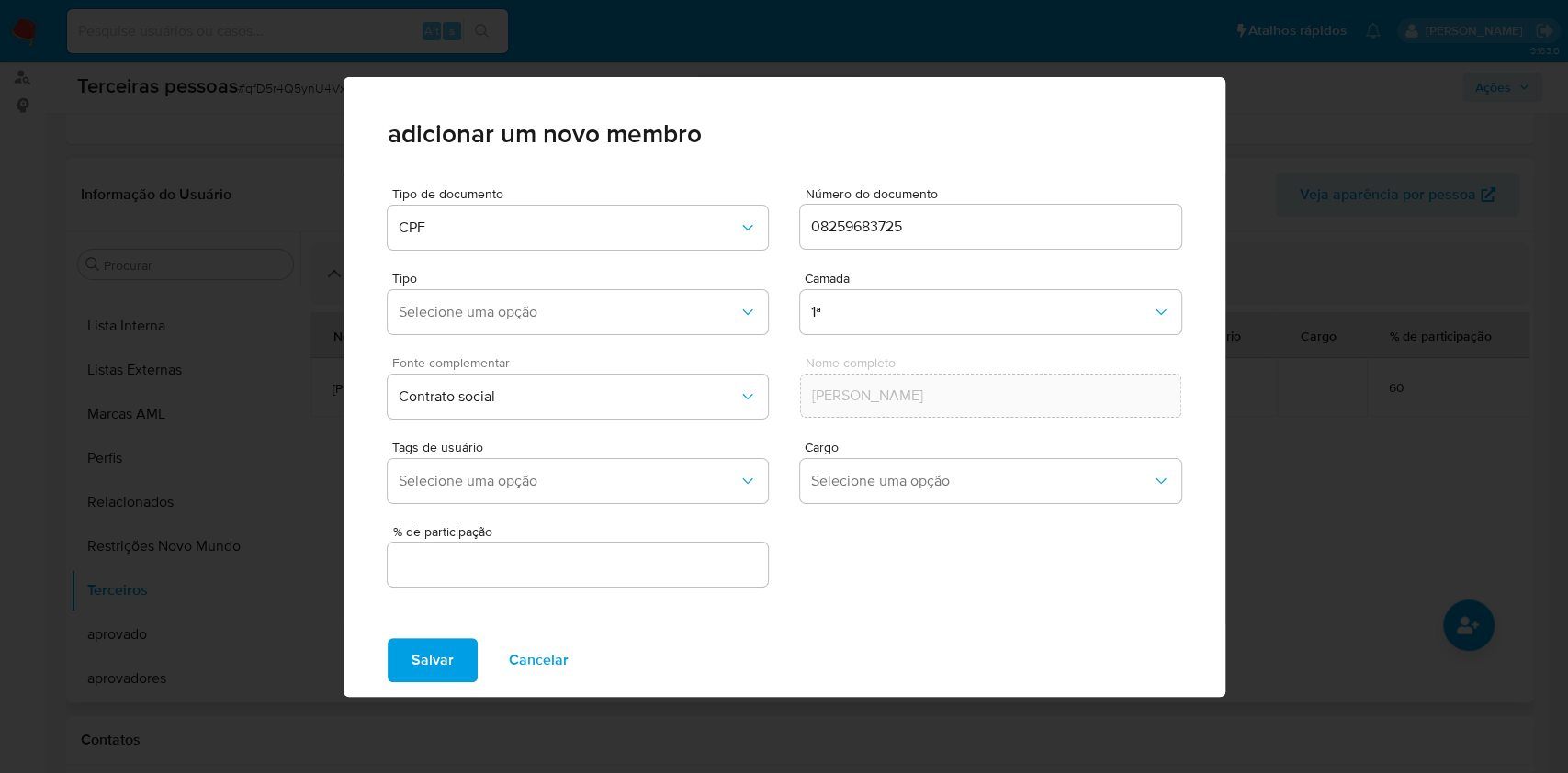
click at [910, 553] on div "% de participação" at bounding box center [785, 550] width 794 height 80
click at [580, 578] on div at bounding box center [578, 564] width 381 height 45
click at [580, 561] on input "text" at bounding box center [578, 565] width 381 height 24
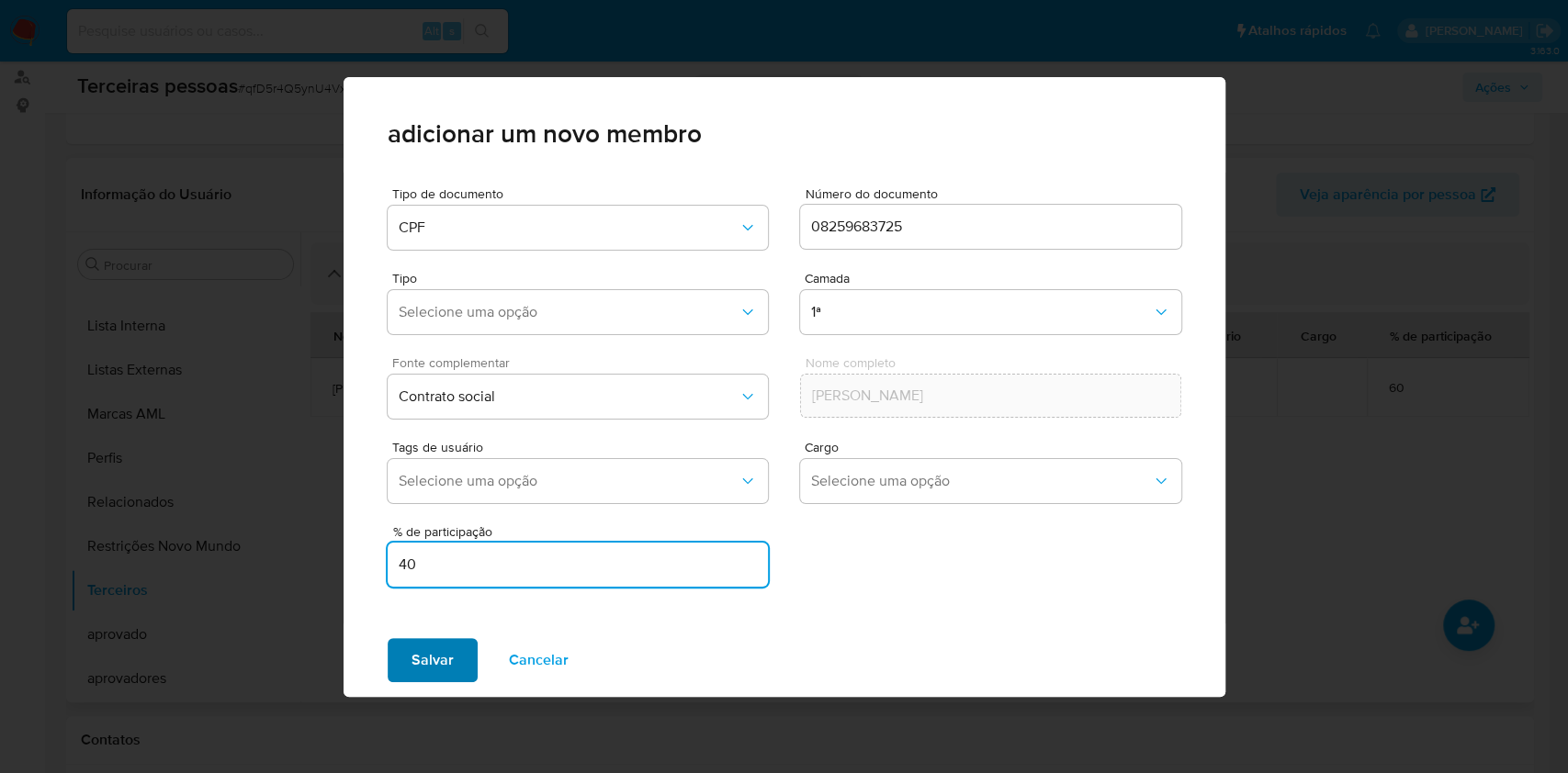
type input "40"
click at [418, 658] on span "Salvar" at bounding box center [433, 660] width 43 height 41
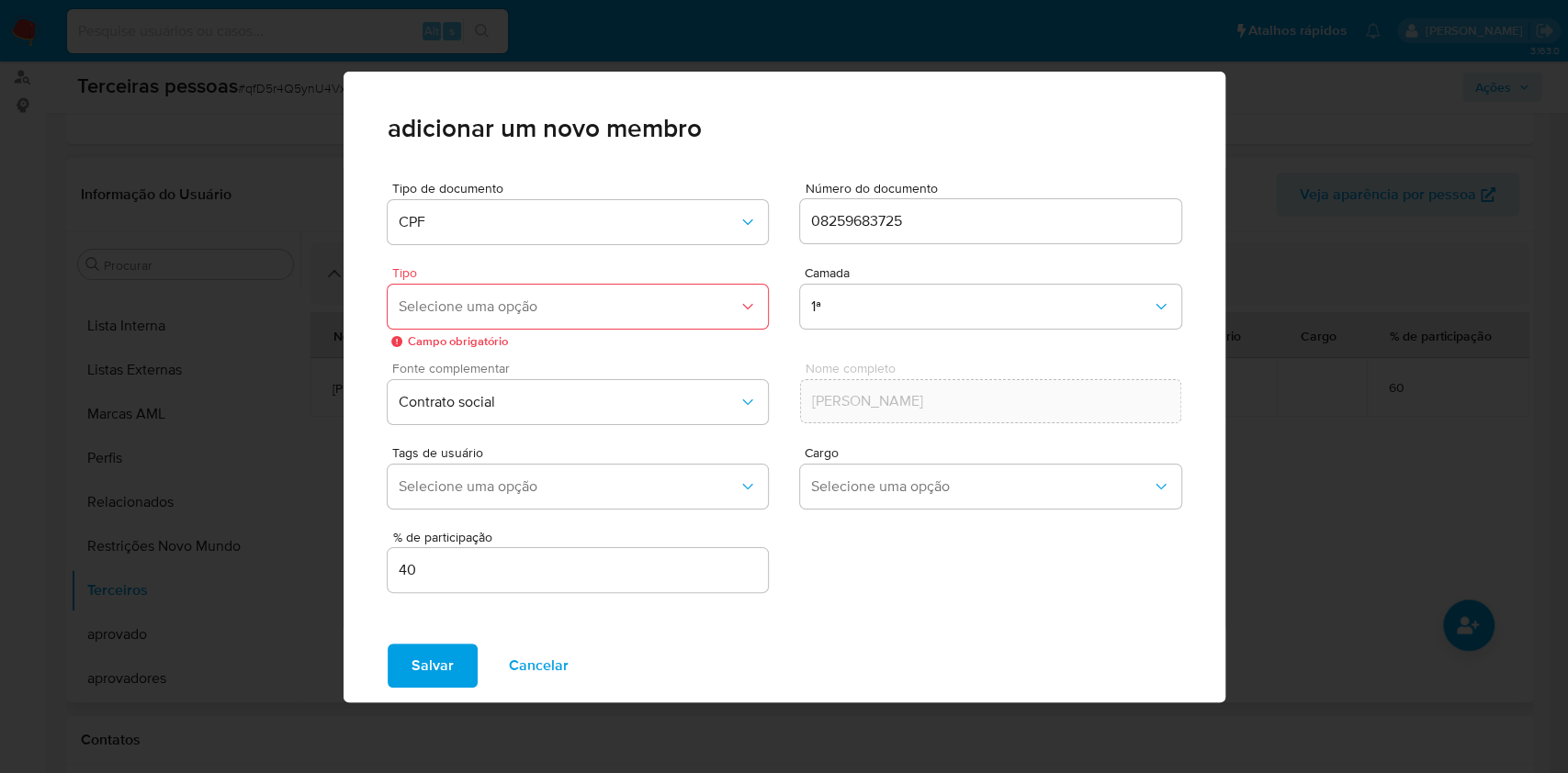
click at [531, 307] on span "Selecione uma opção" at bounding box center [569, 307] width 341 height 19
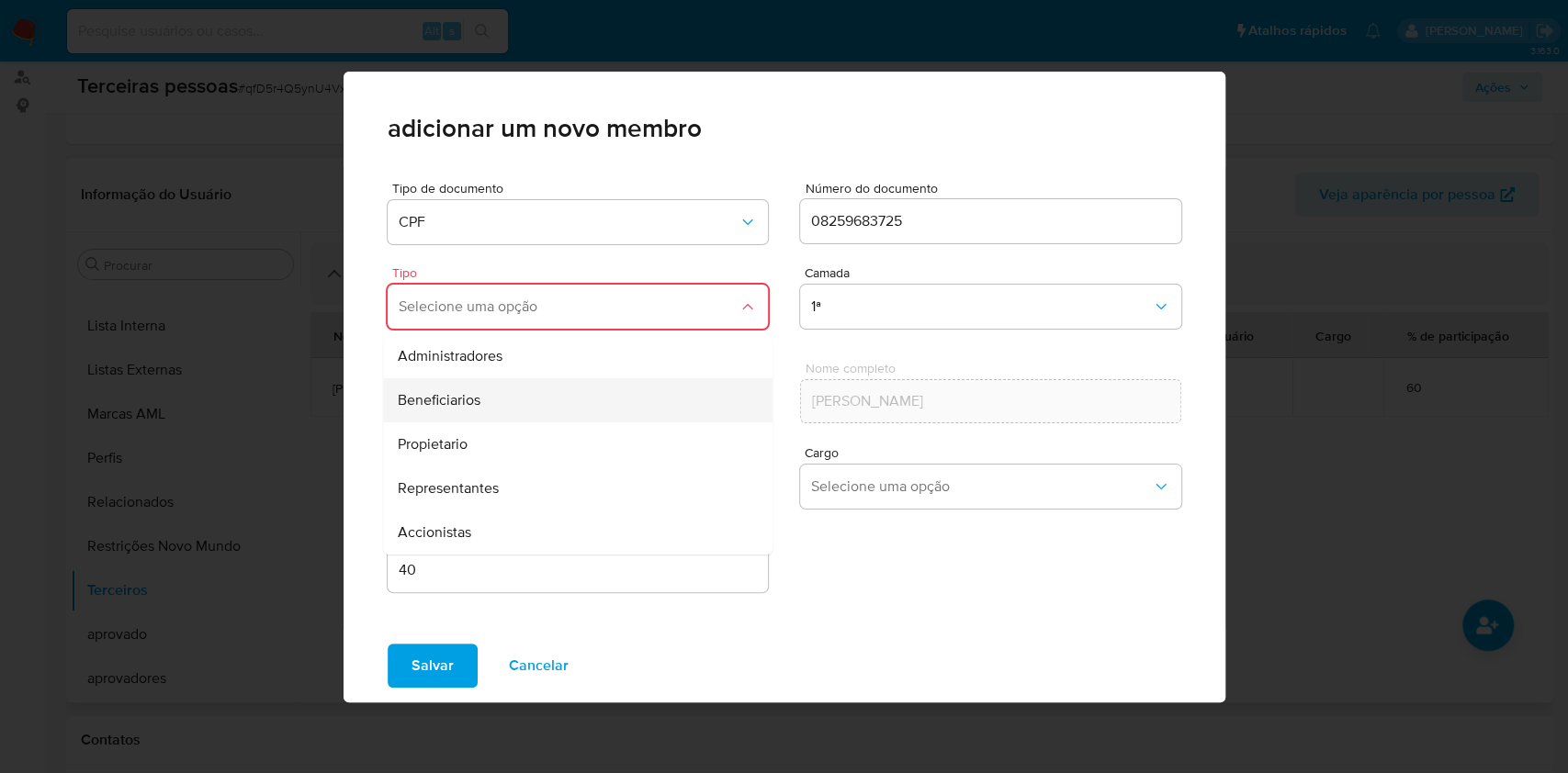
click at [493, 388] on div "Beneficiarios" at bounding box center [541, 400] width 287 height 45
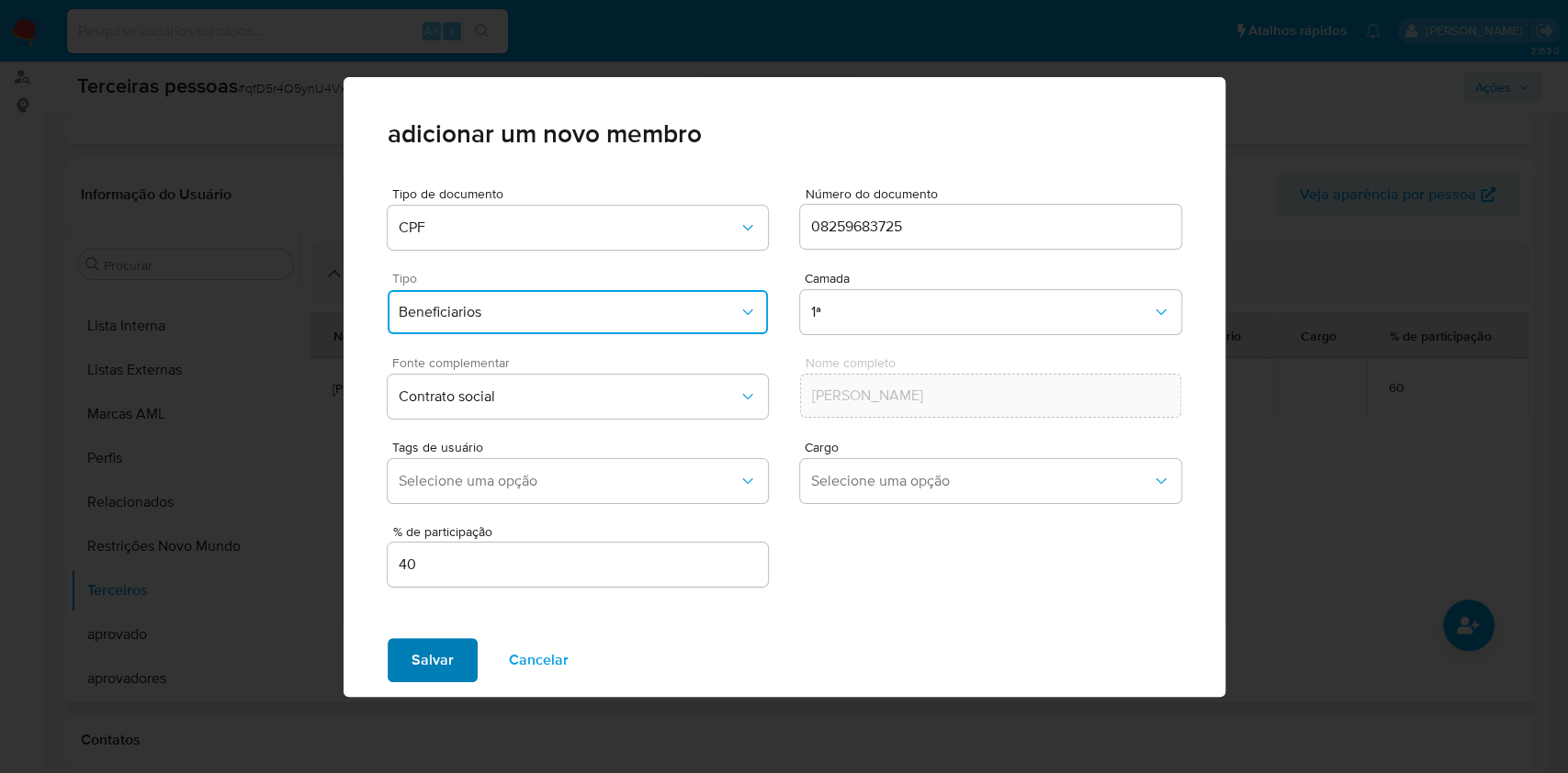
click at [391, 654] on button "Salvar" at bounding box center [433, 660] width 90 height 45
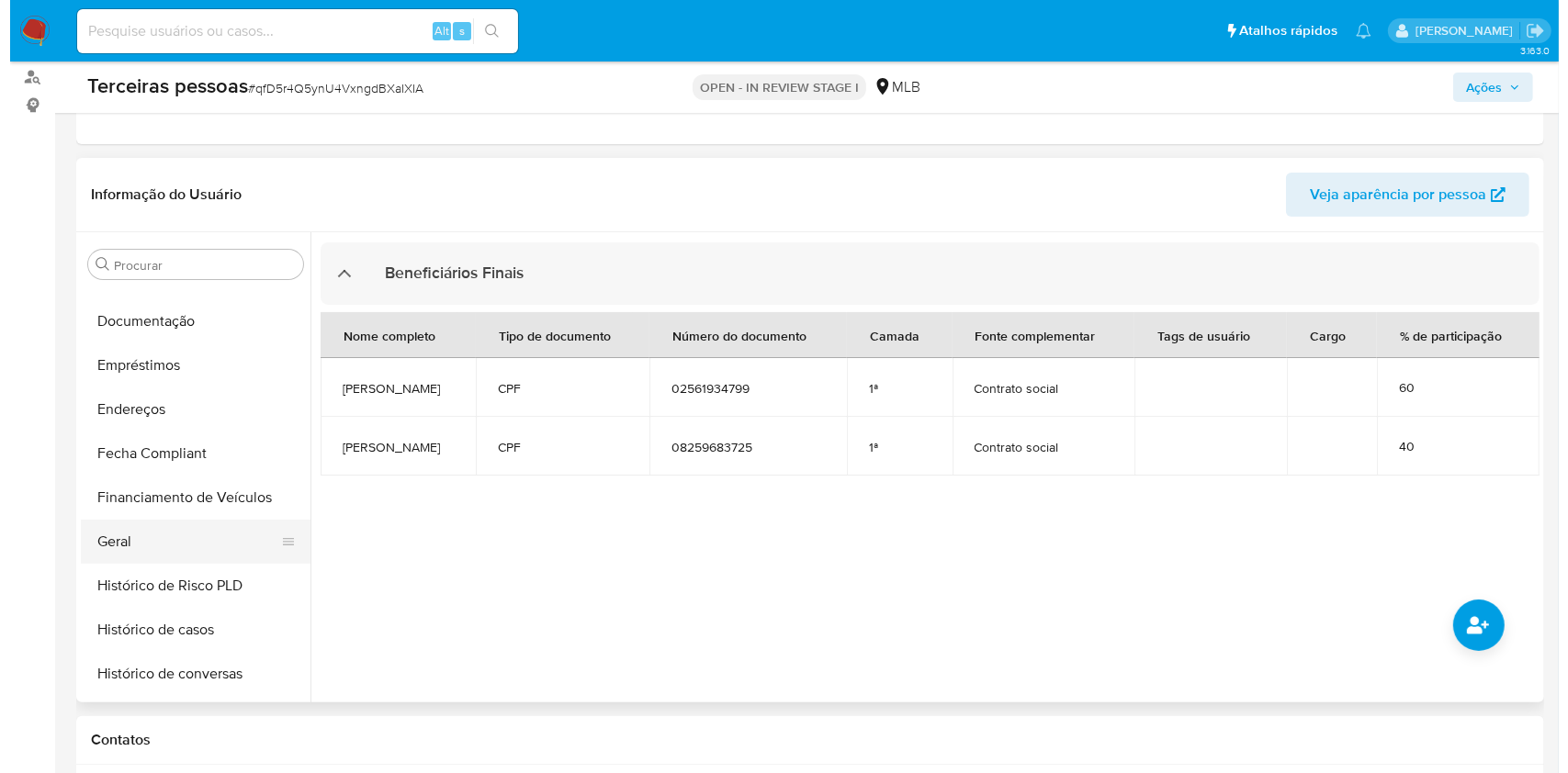
scroll to position [286, 0]
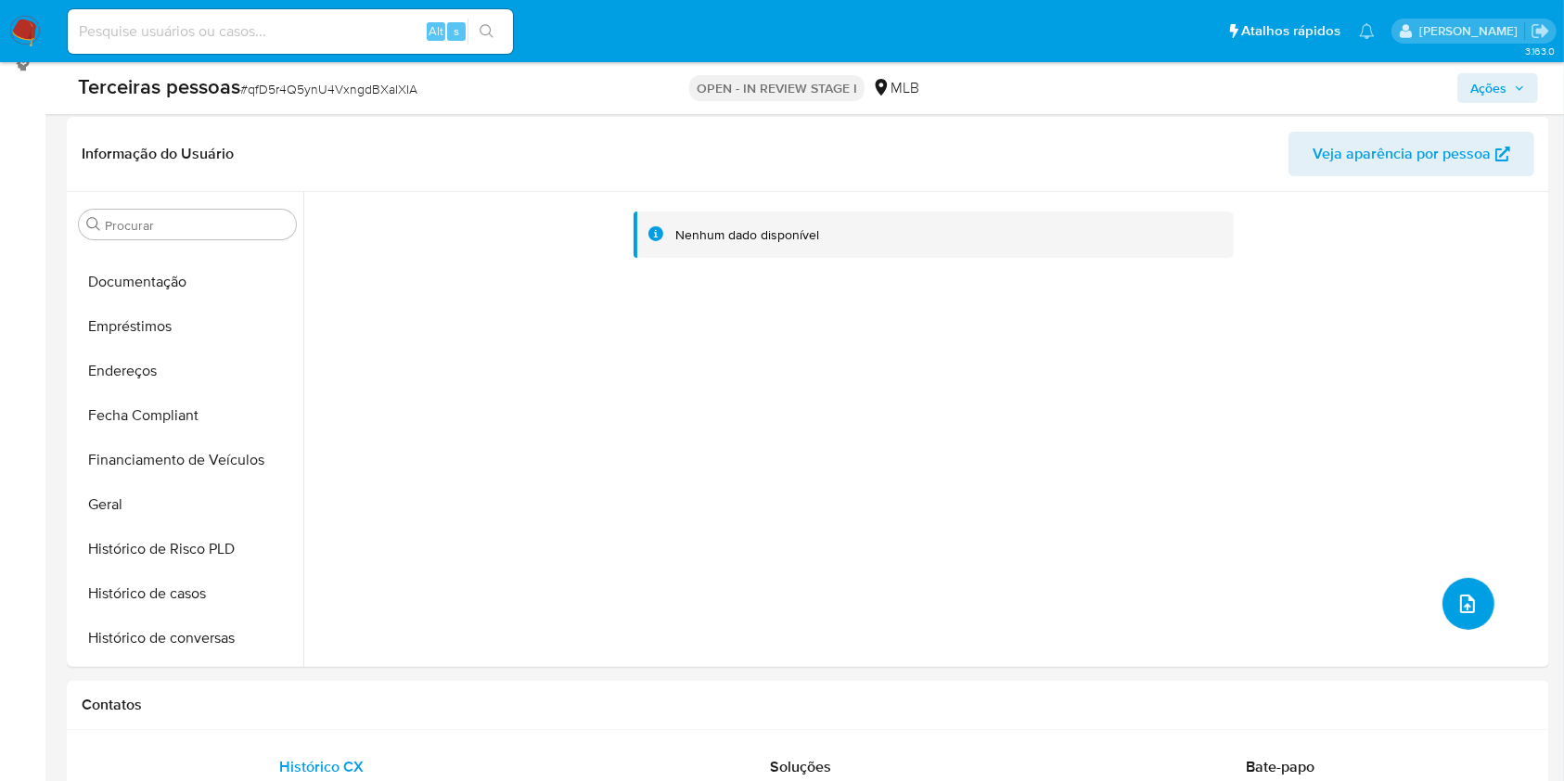
click at [1463, 616] on button "upload-file" at bounding box center [1469, 604] width 52 height 52
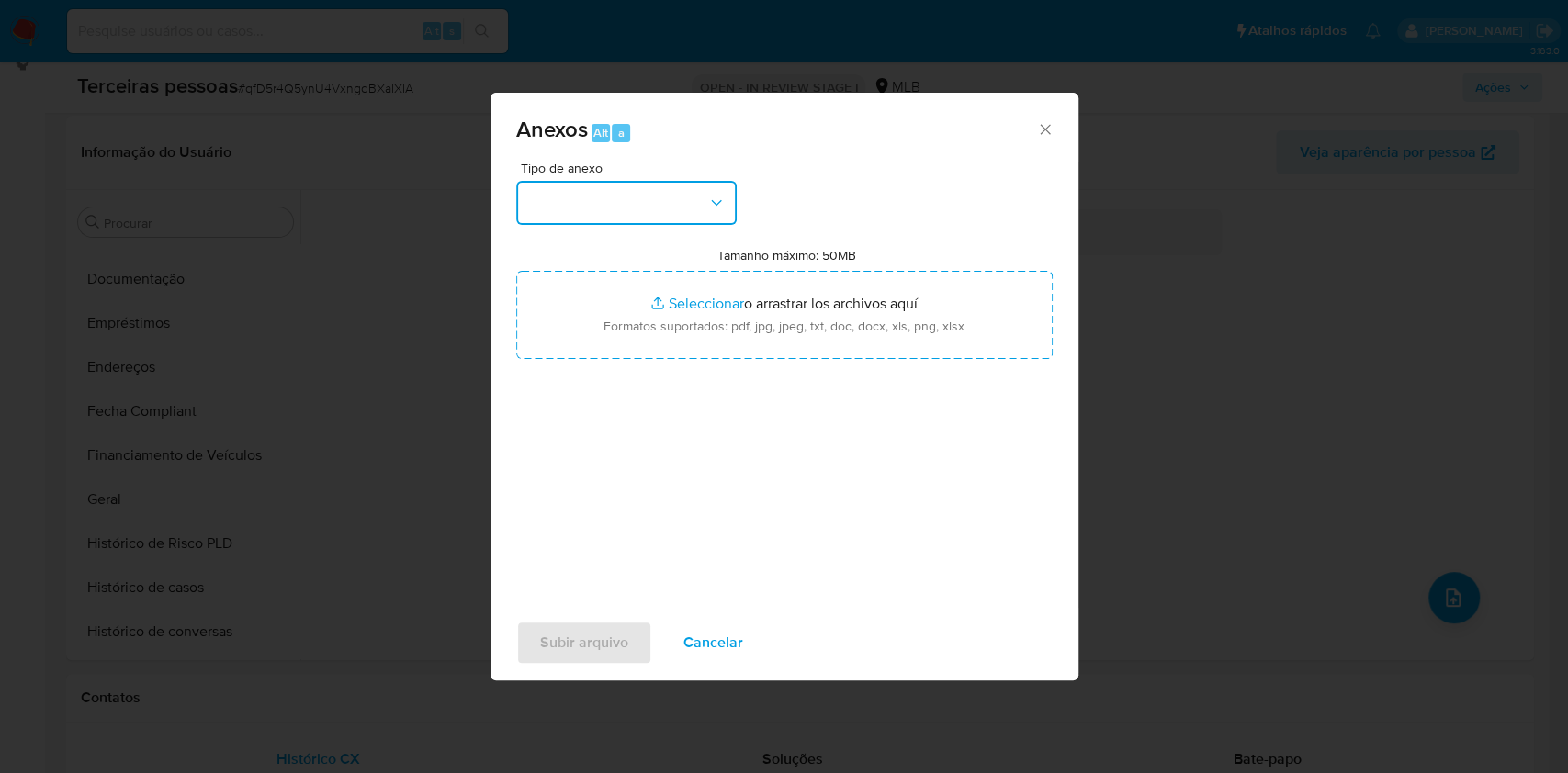
click at [632, 193] on button "button" at bounding box center [626, 203] width 221 height 45
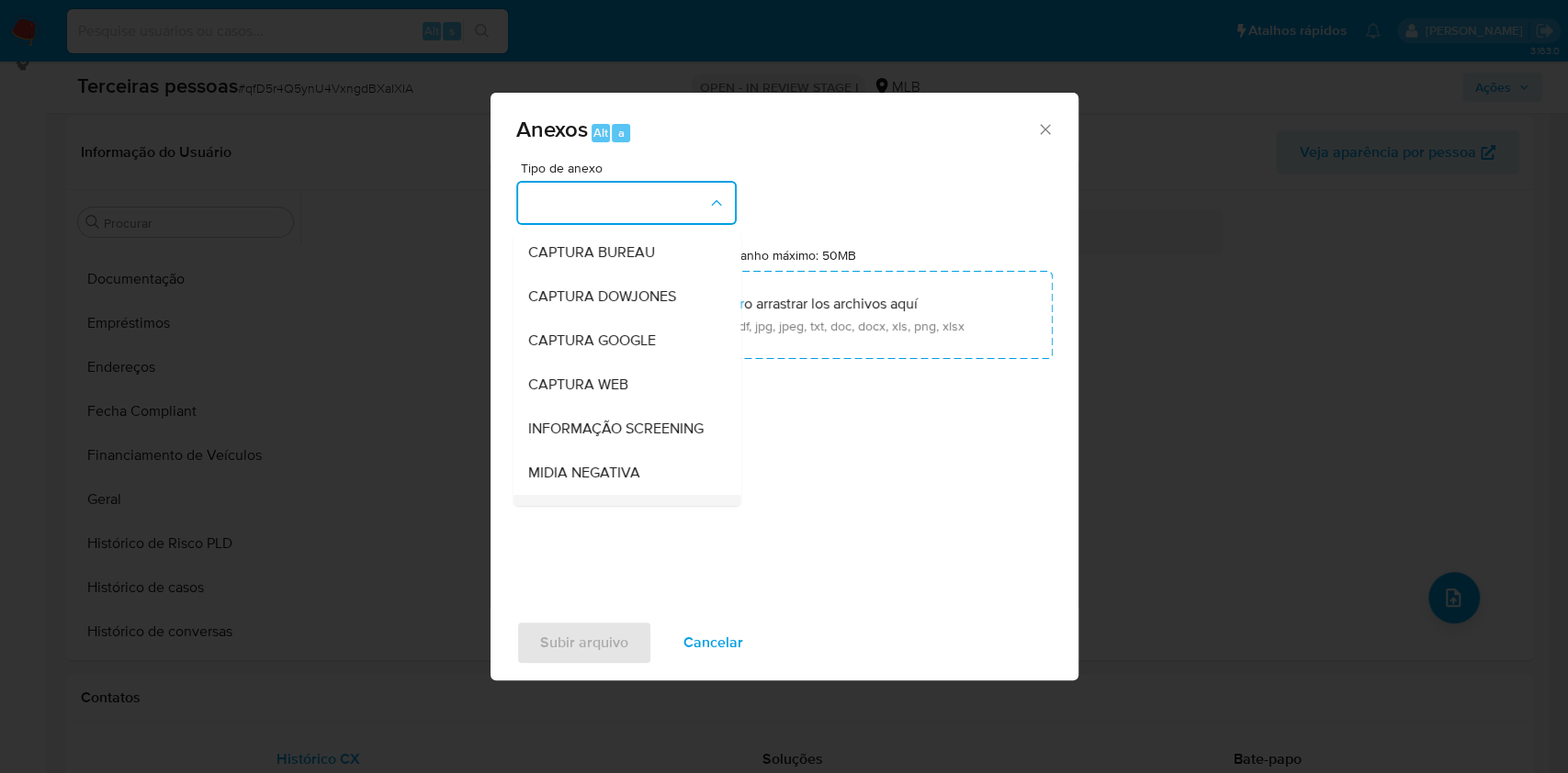
scroll to position [282, 0]
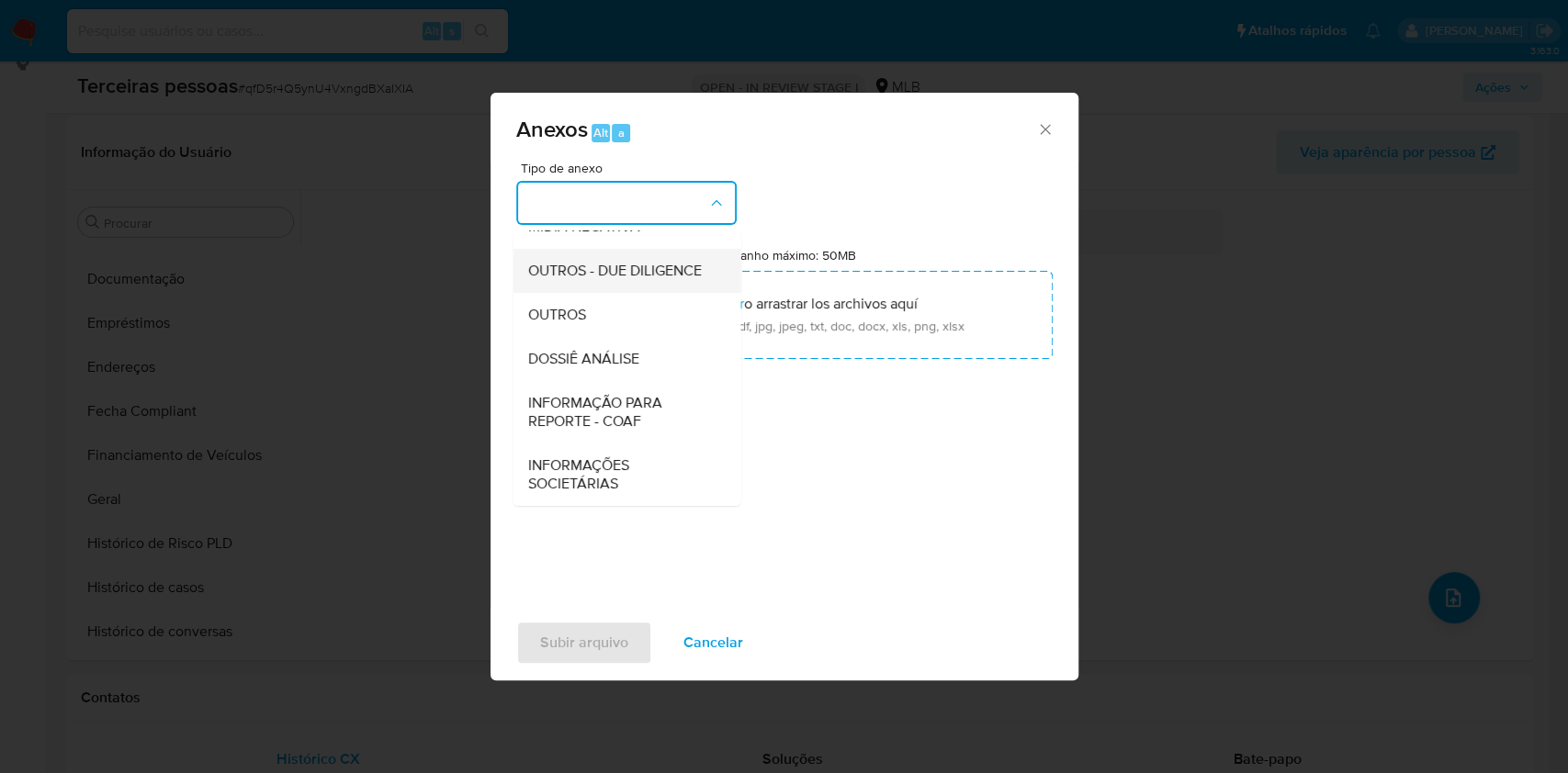
click at [596, 248] on div "OUTROS - DUE DILIGENCE" at bounding box center [621, 270] width 187 height 45
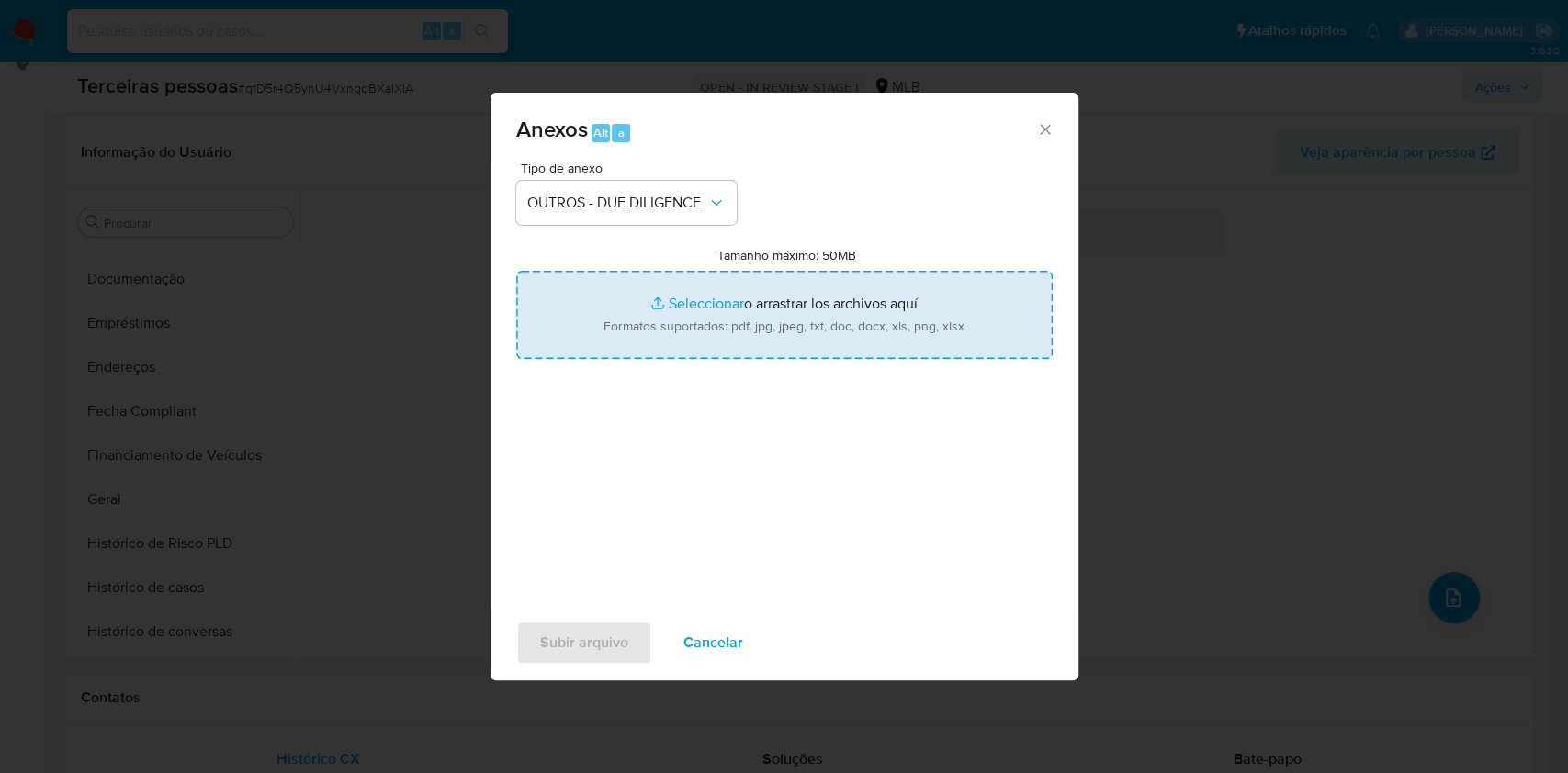
click at [646, 338] on input "Tamanho máximo: 50MB Seleccionar archivos" at bounding box center [784, 315] width 537 height 88
type input "C:\fakepath\s-tatiana moura lima.pdf"
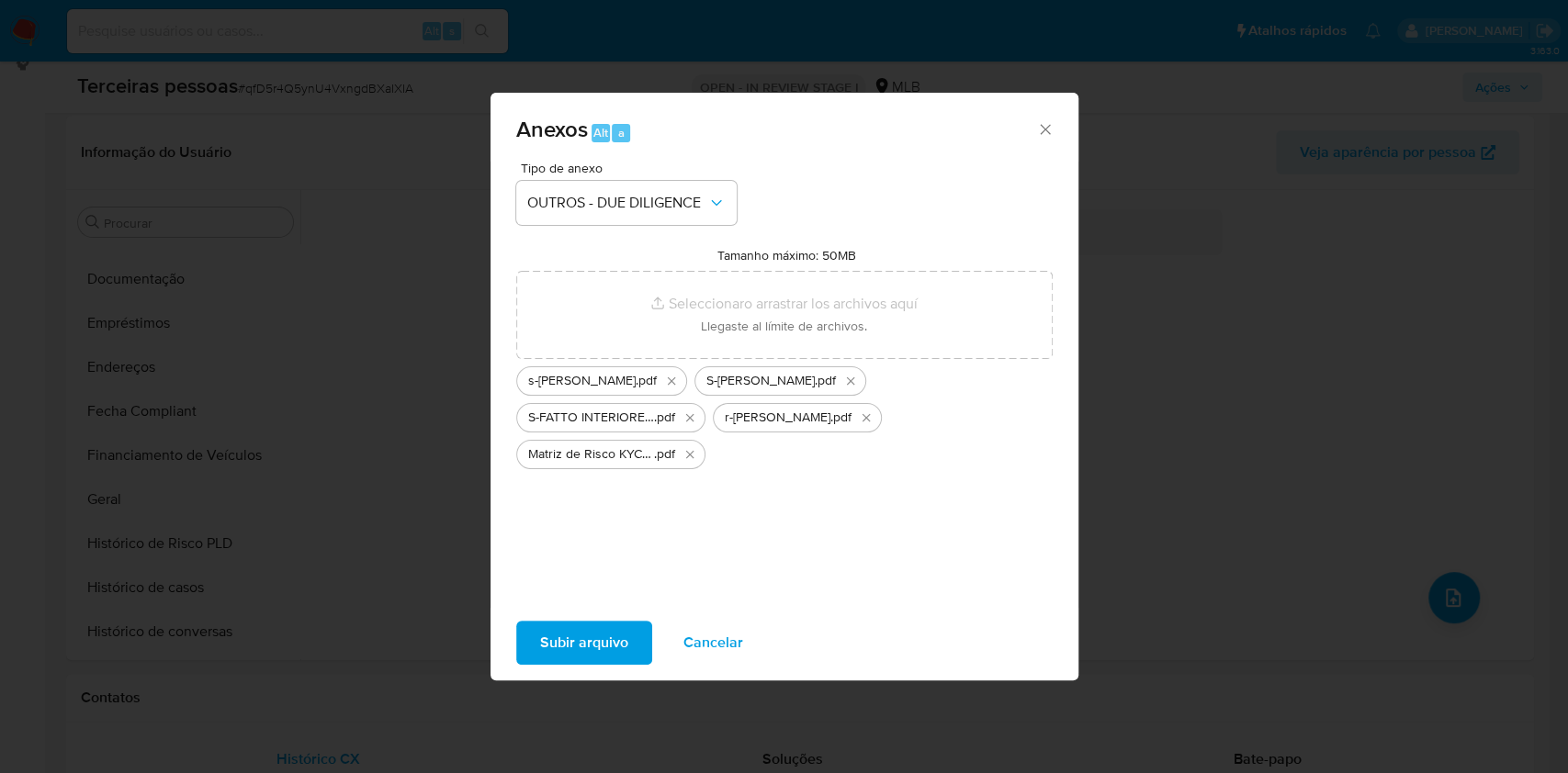
click at [564, 639] on span "Subir arquivo" at bounding box center [584, 642] width 88 height 41
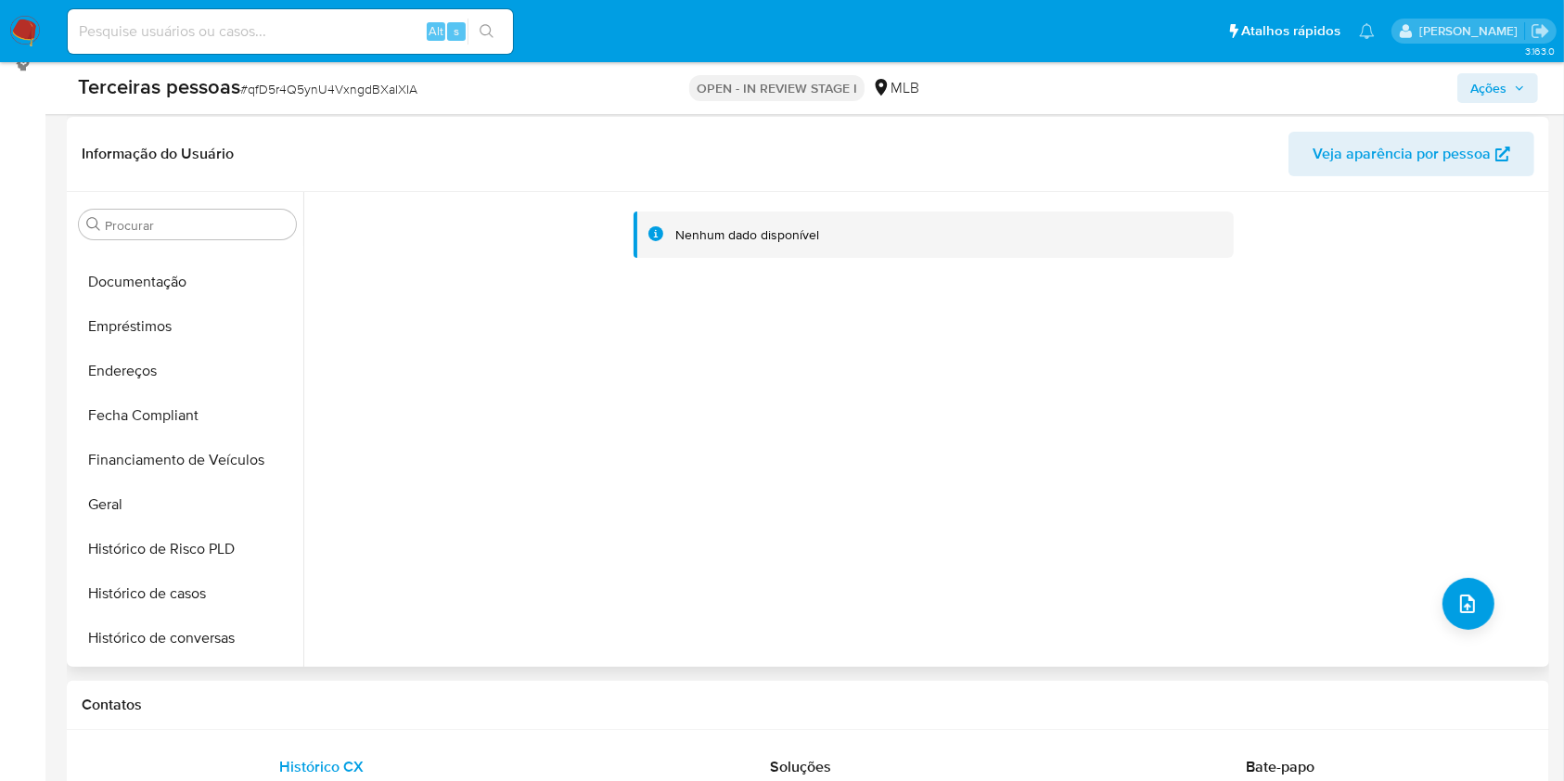
click at [408, 431] on div "Nenhum dado disponível" at bounding box center [923, 429] width 1241 height 475
click at [1444, 594] on button "upload-file" at bounding box center [1469, 604] width 52 height 52
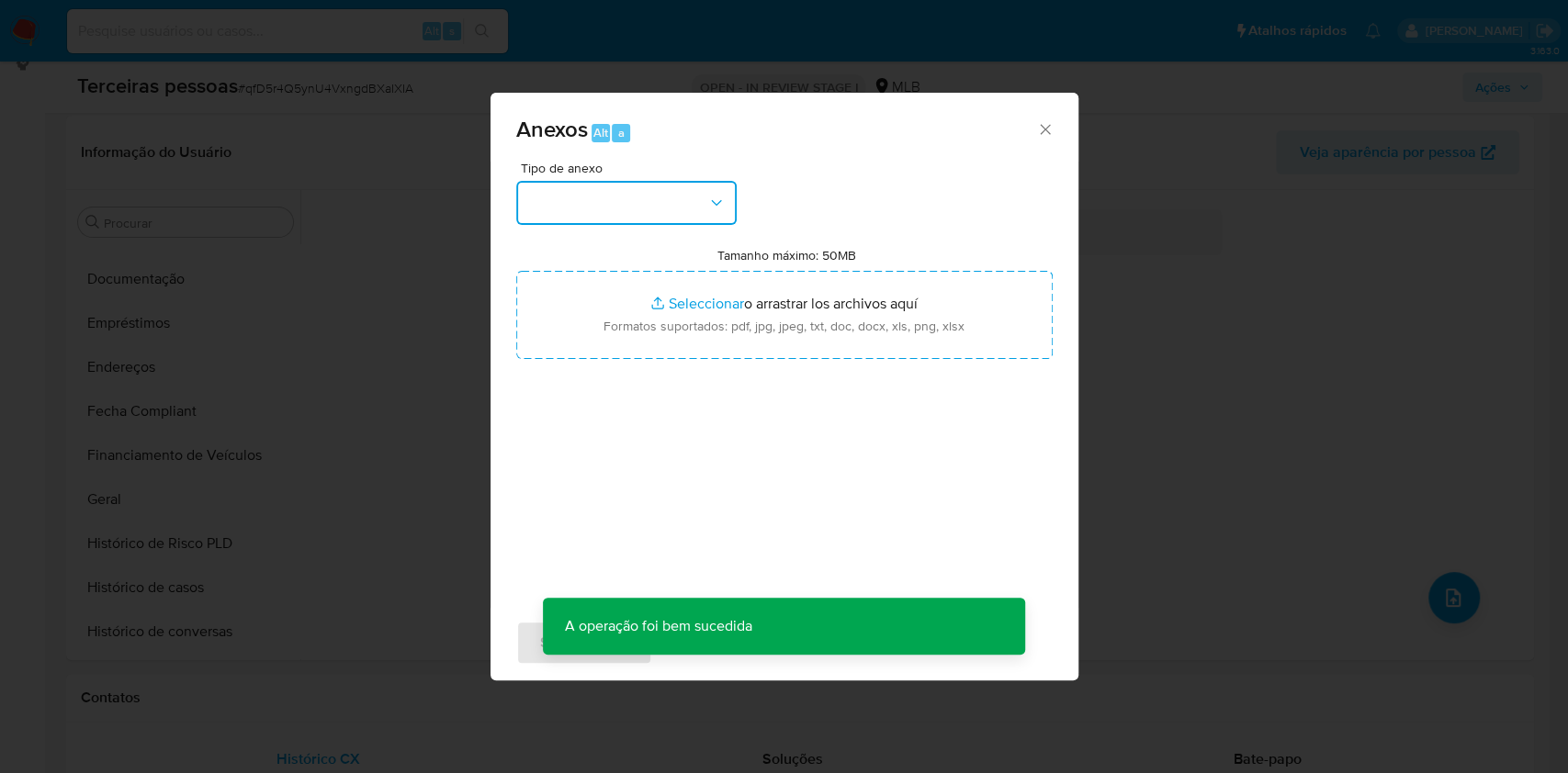
click at [668, 222] on button "button" at bounding box center [626, 203] width 221 height 45
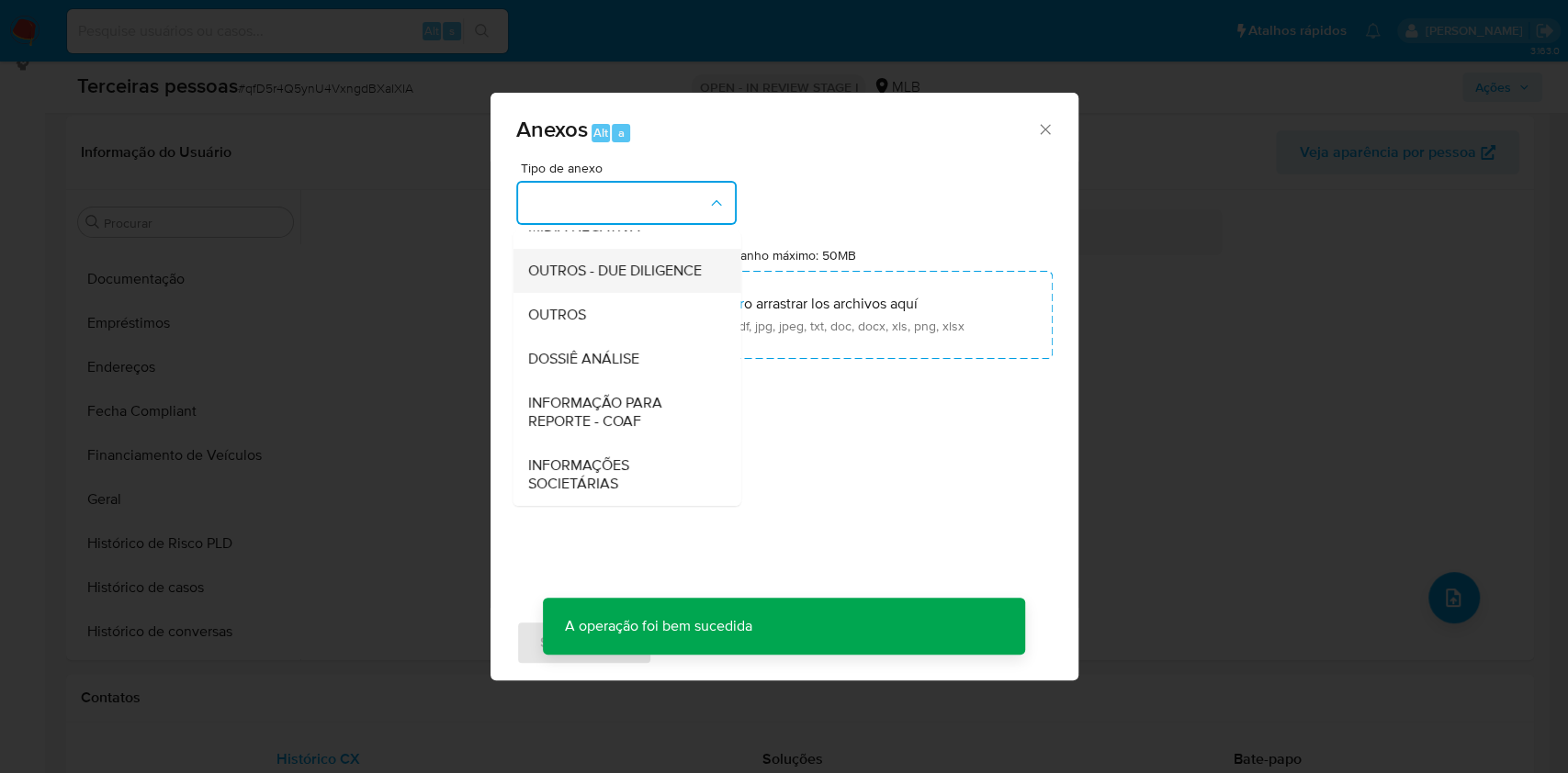
click at [588, 270] on span "OUTROS - DUE DILIGENCE" at bounding box center [614, 270] width 173 height 19
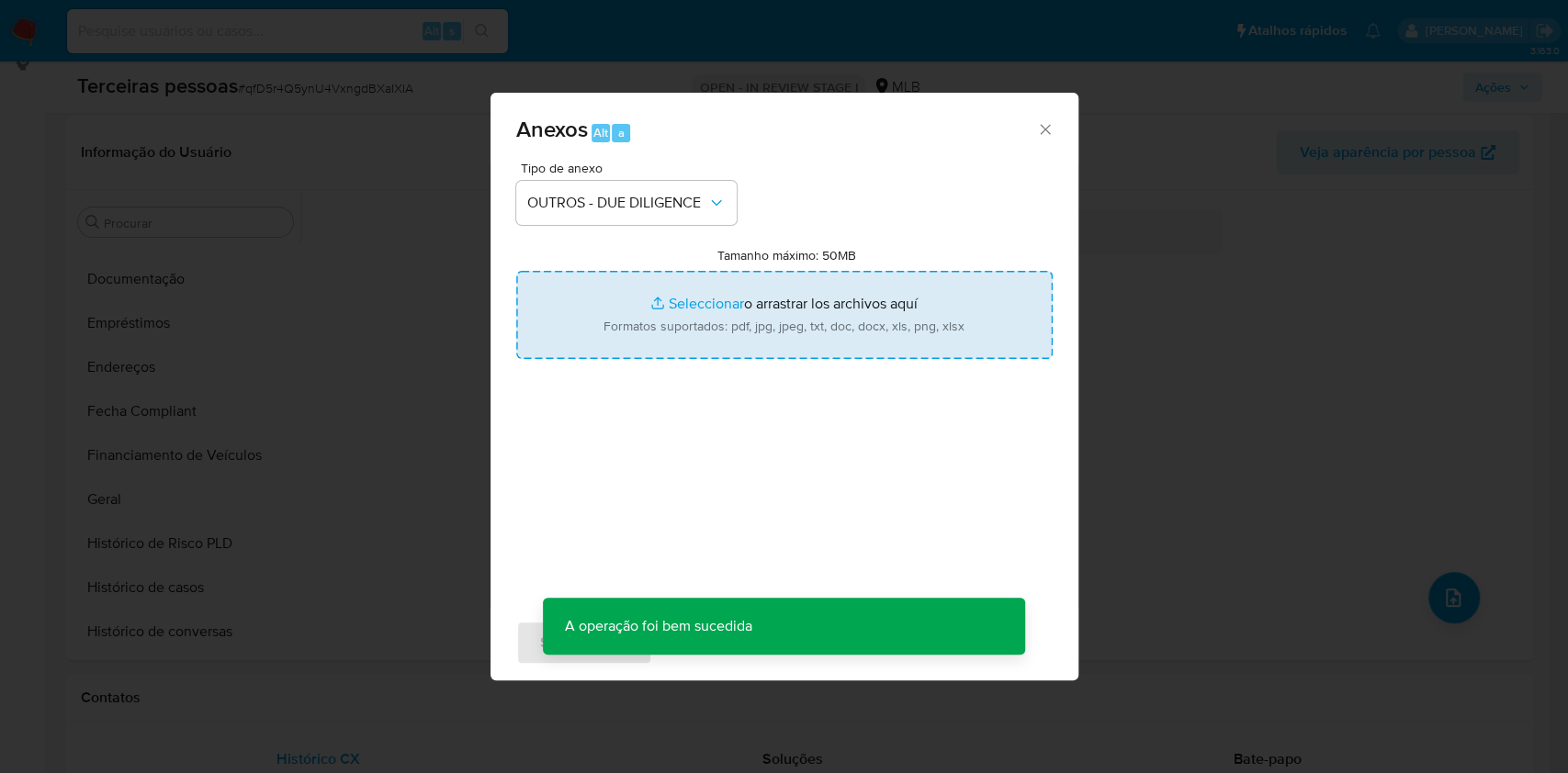
click at [632, 341] on input "Tamanho máximo: 50MB Seleccionar archivos" at bounding box center [784, 315] width 537 height 88
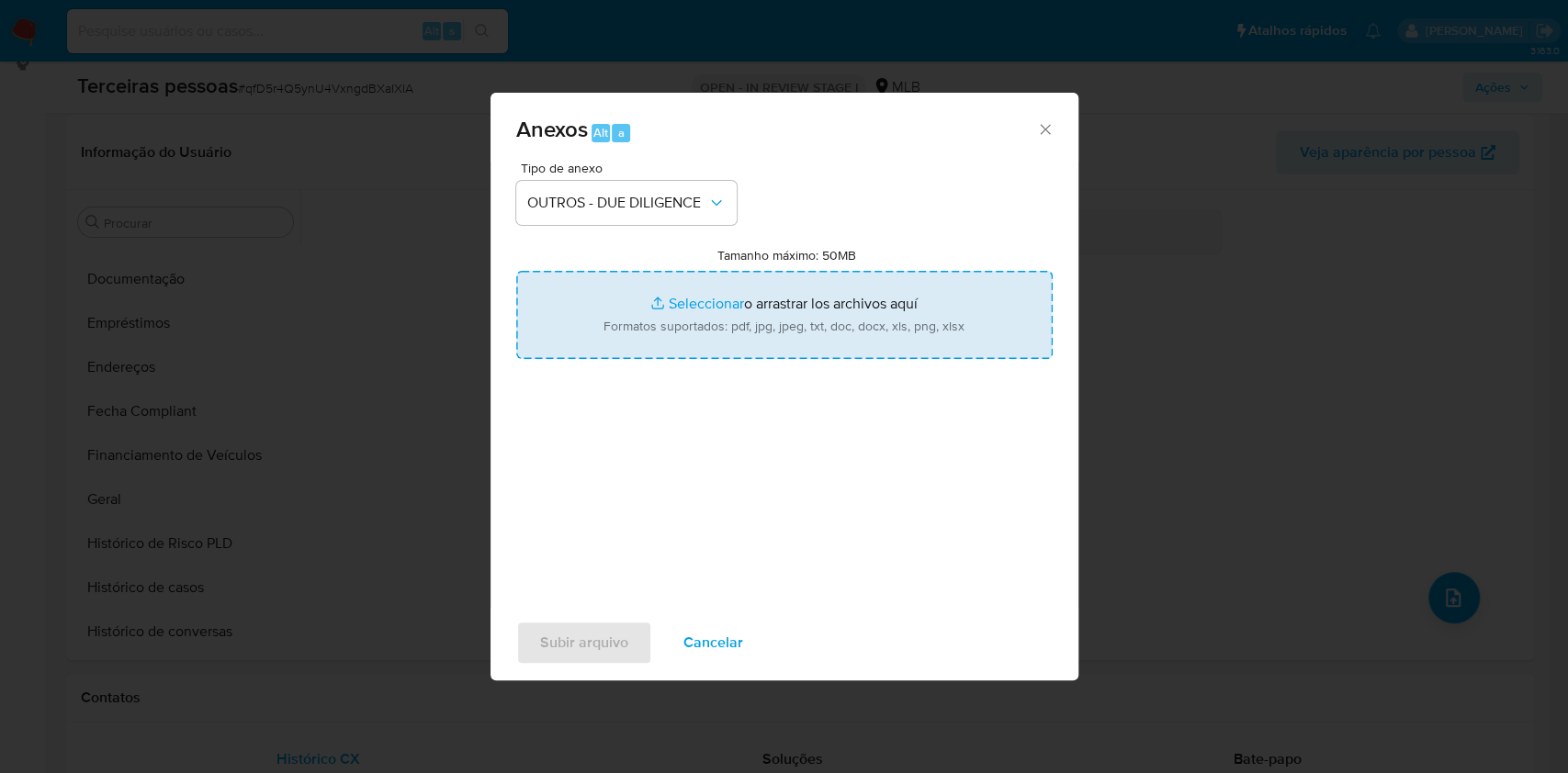
type input "C:\fakepath\g-tatiana moura lima.pdf"
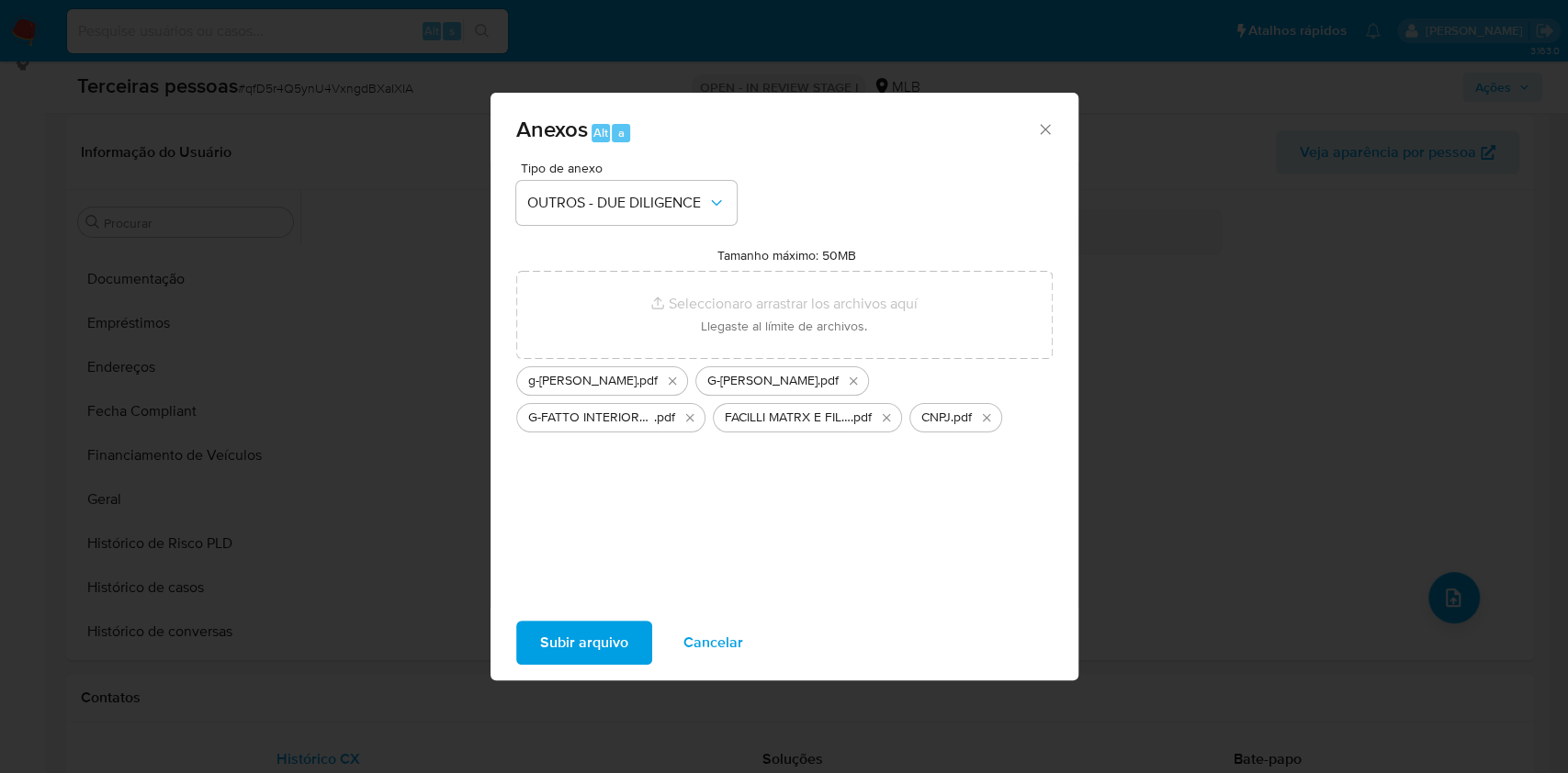
drag, startPoint x: 632, startPoint y: 341, endPoint x: 621, endPoint y: 634, distance: 293.2
click at [621, 634] on span "Subir arquivo" at bounding box center [584, 642] width 88 height 41
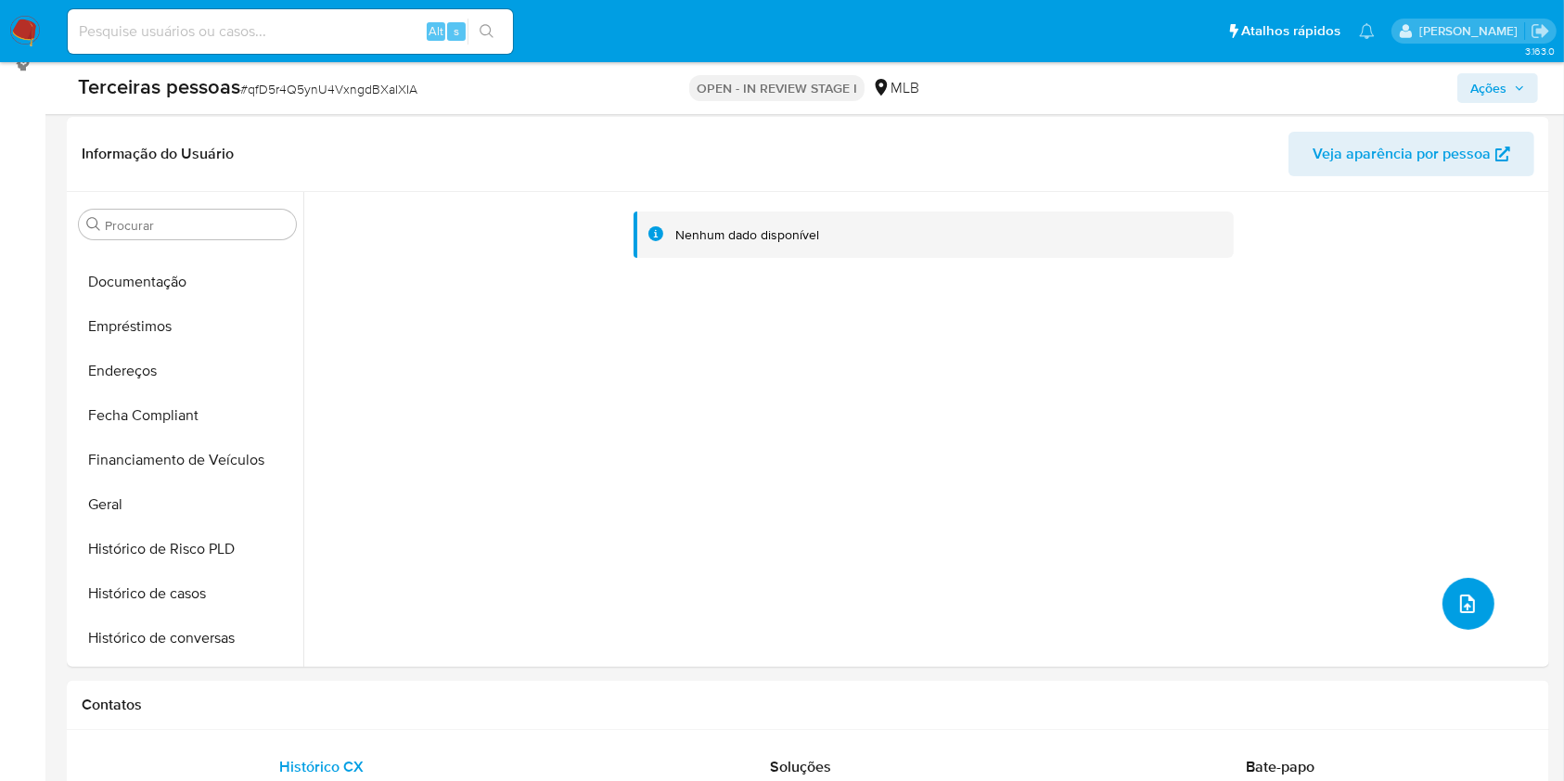
click at [1466, 610] on icon "upload-file" at bounding box center [1468, 604] width 22 height 22
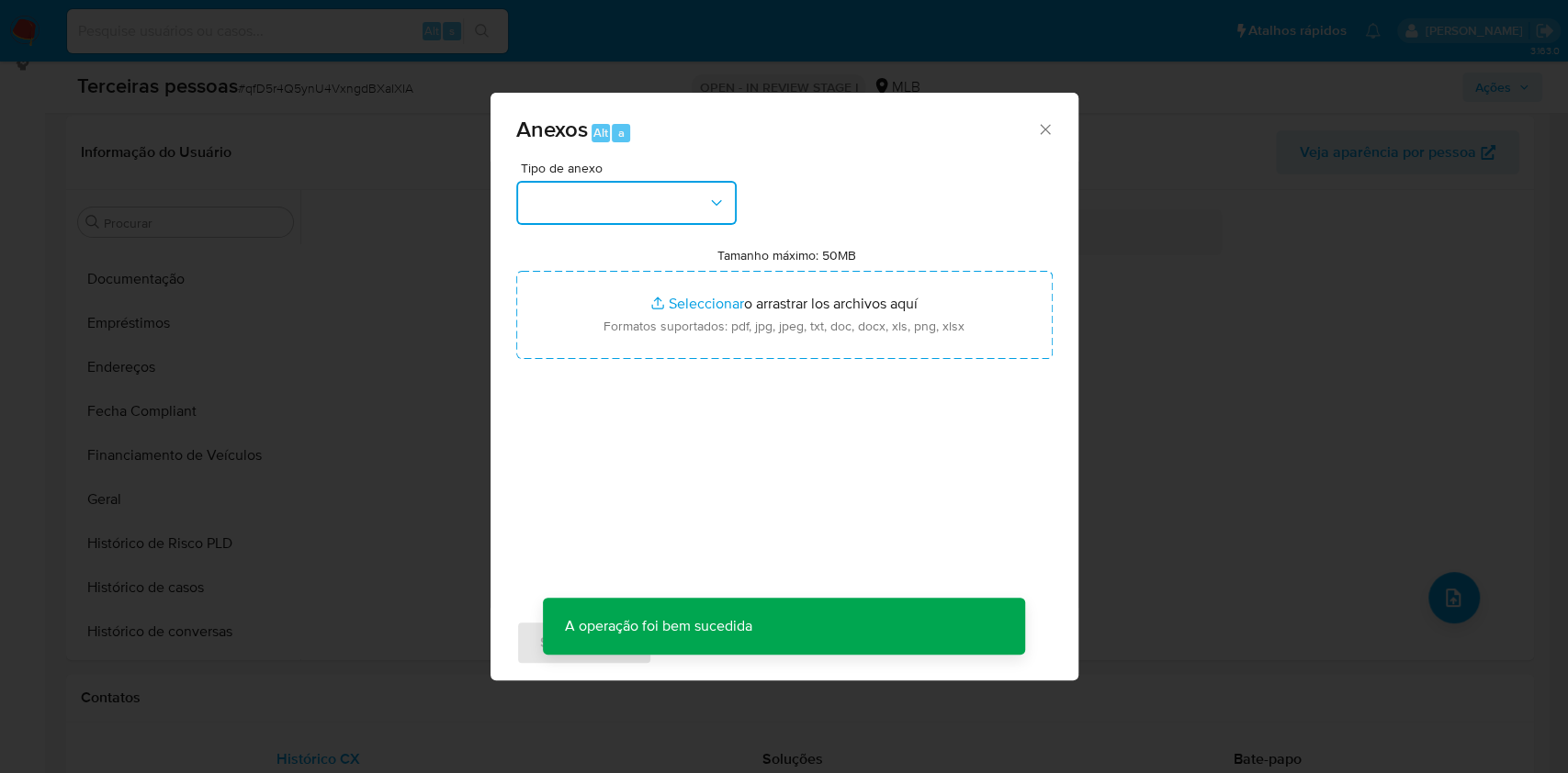
click at [679, 199] on button "button" at bounding box center [626, 203] width 221 height 45
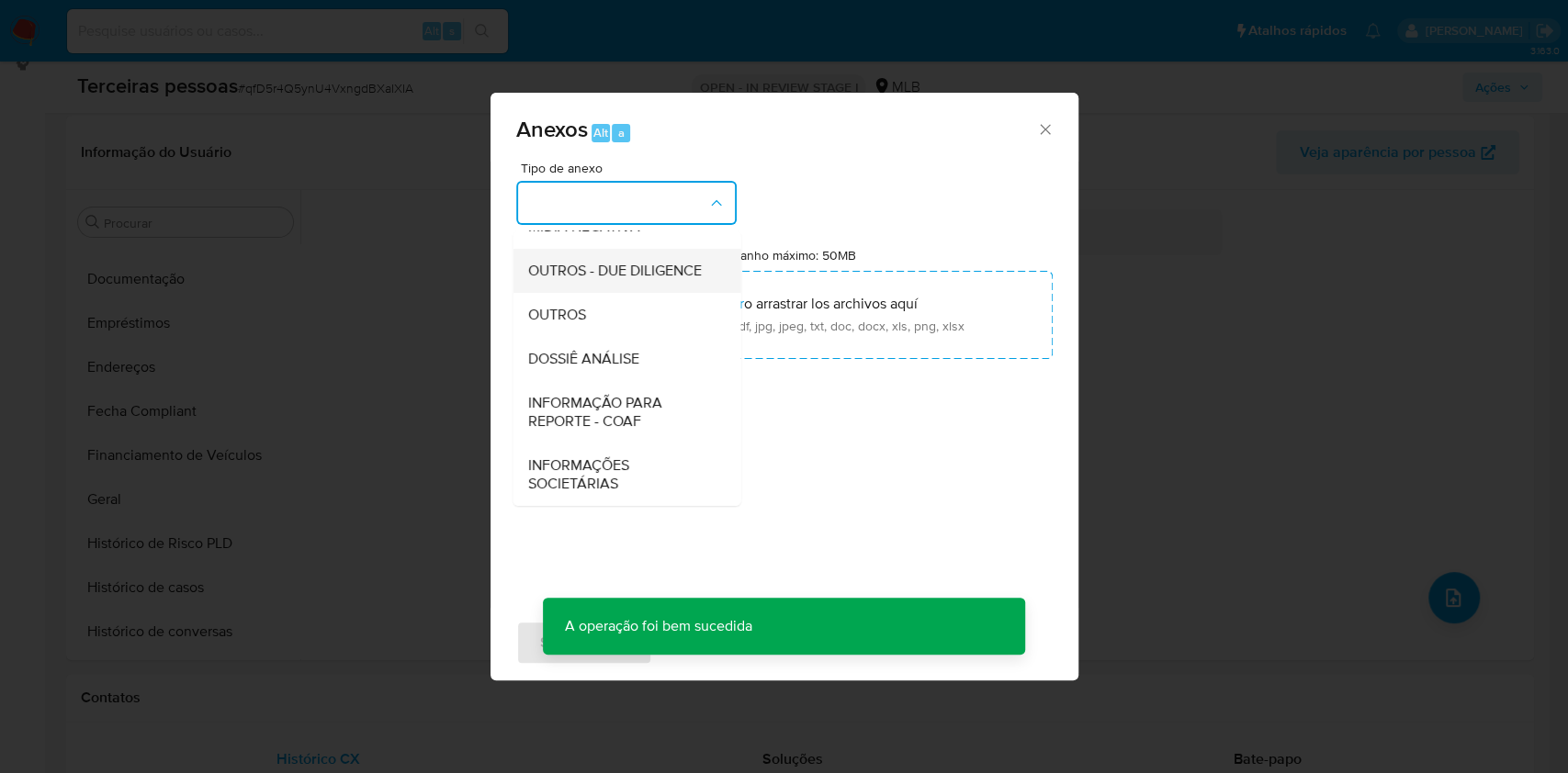
click at [577, 265] on span "OUTROS - DUE DILIGENCE" at bounding box center [614, 270] width 173 height 19
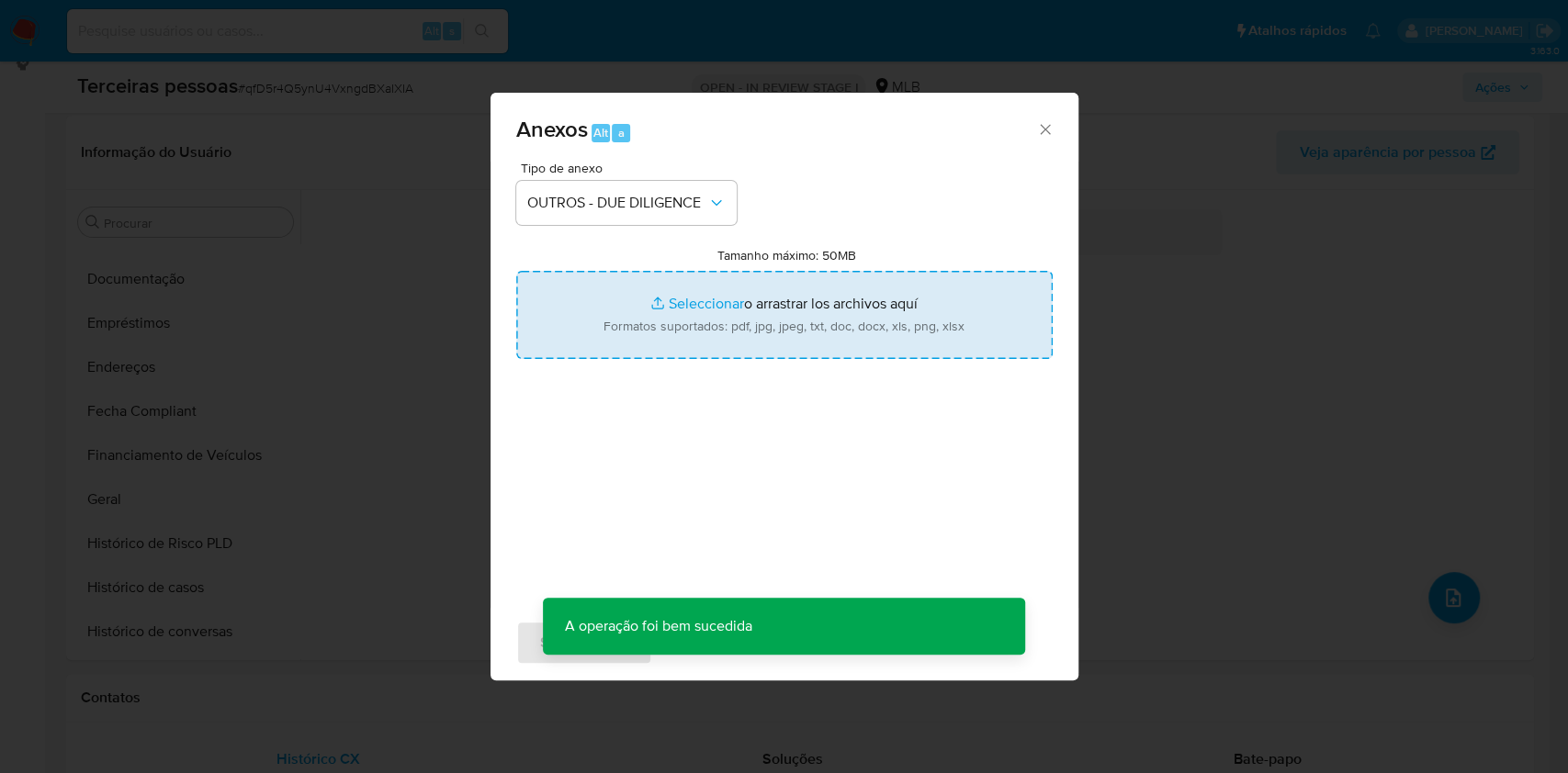
click at [642, 305] on input "Tamanho máximo: 50MB Seleccionar archivos" at bounding box center [784, 315] width 537 height 88
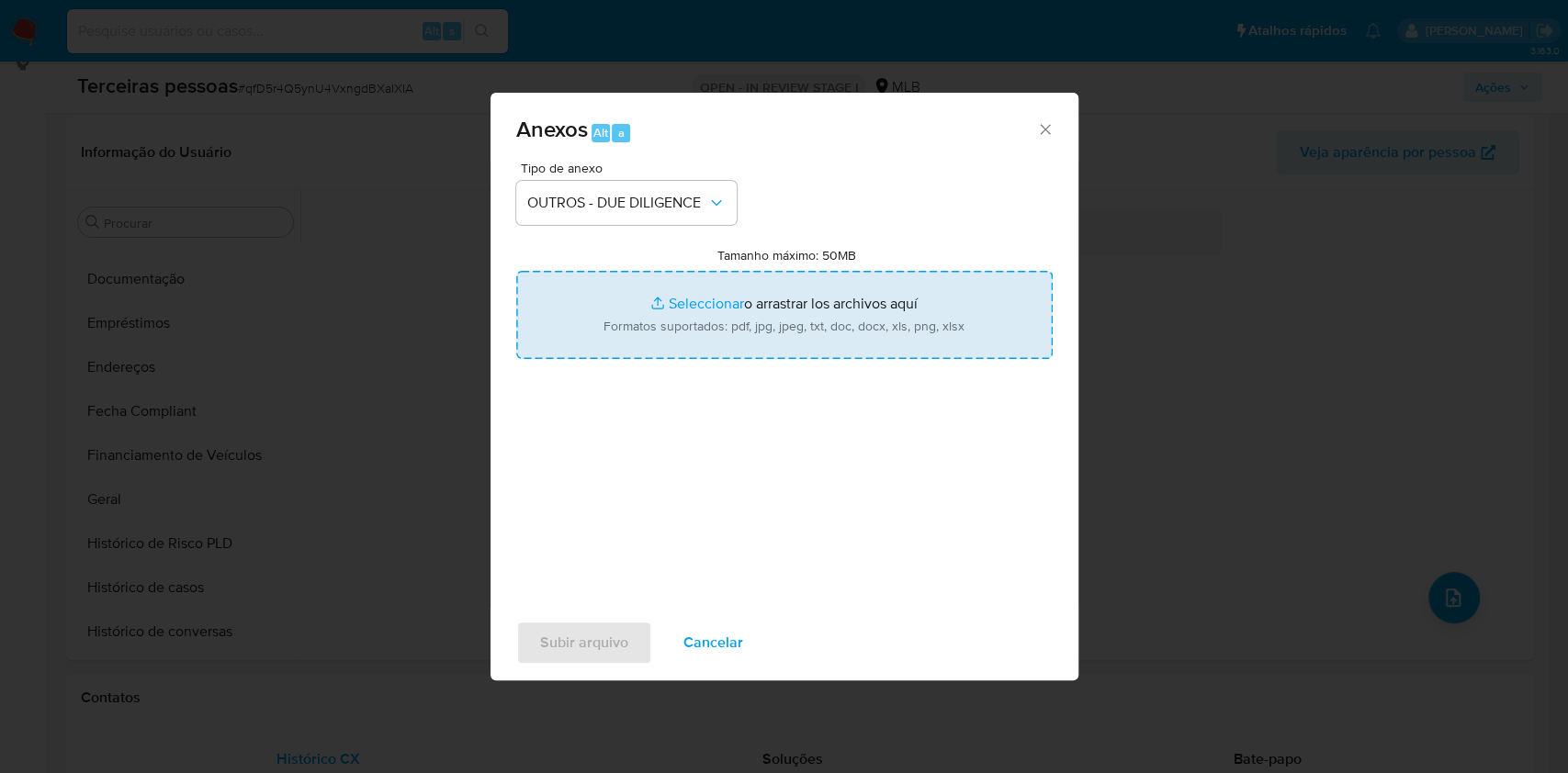
type input "C:\fakepath\1575 Estr. do Guandú do Sena - Google Maps.pdf"
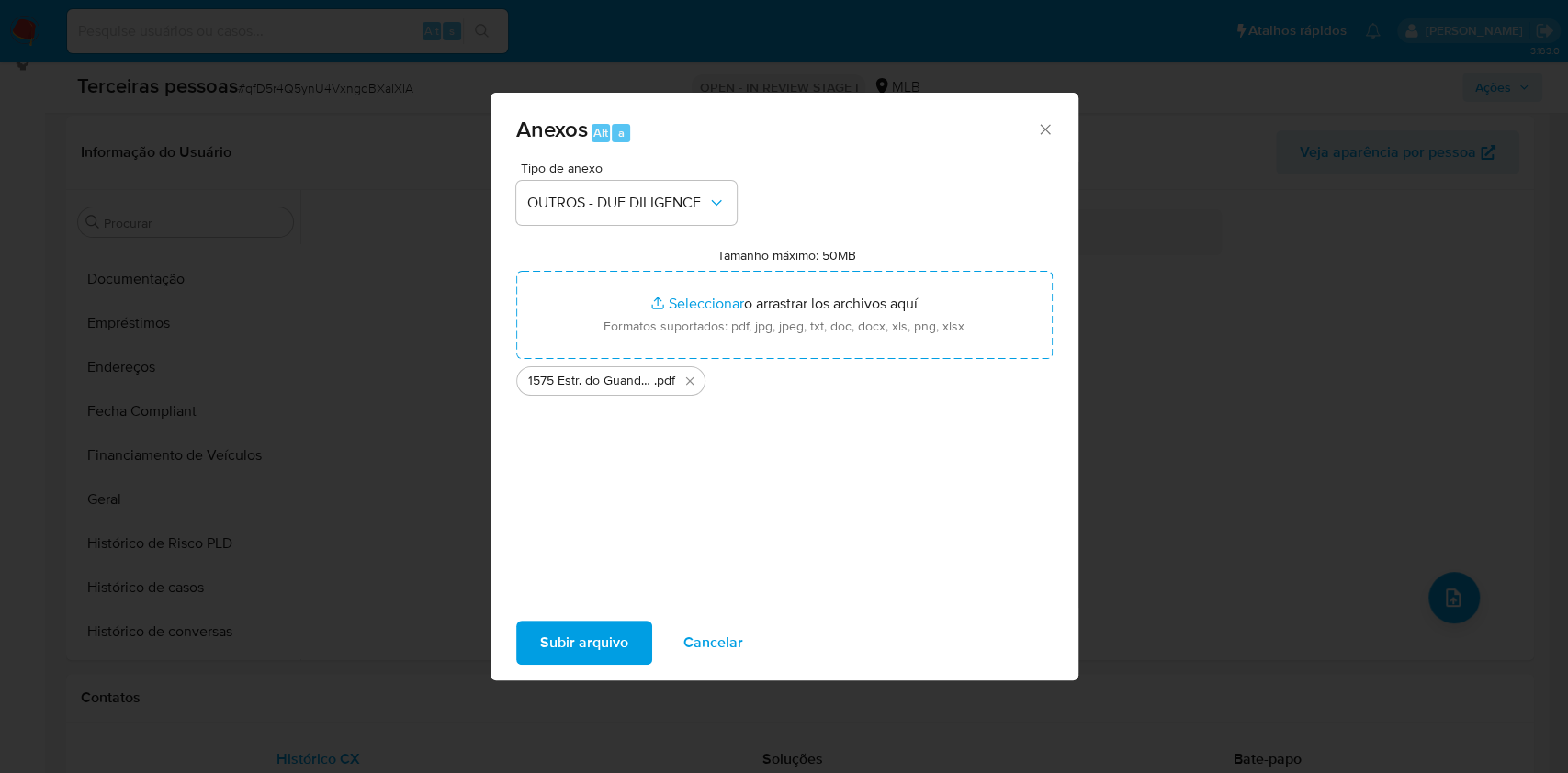
click at [576, 645] on span "Subir arquivo" at bounding box center [584, 642] width 88 height 41
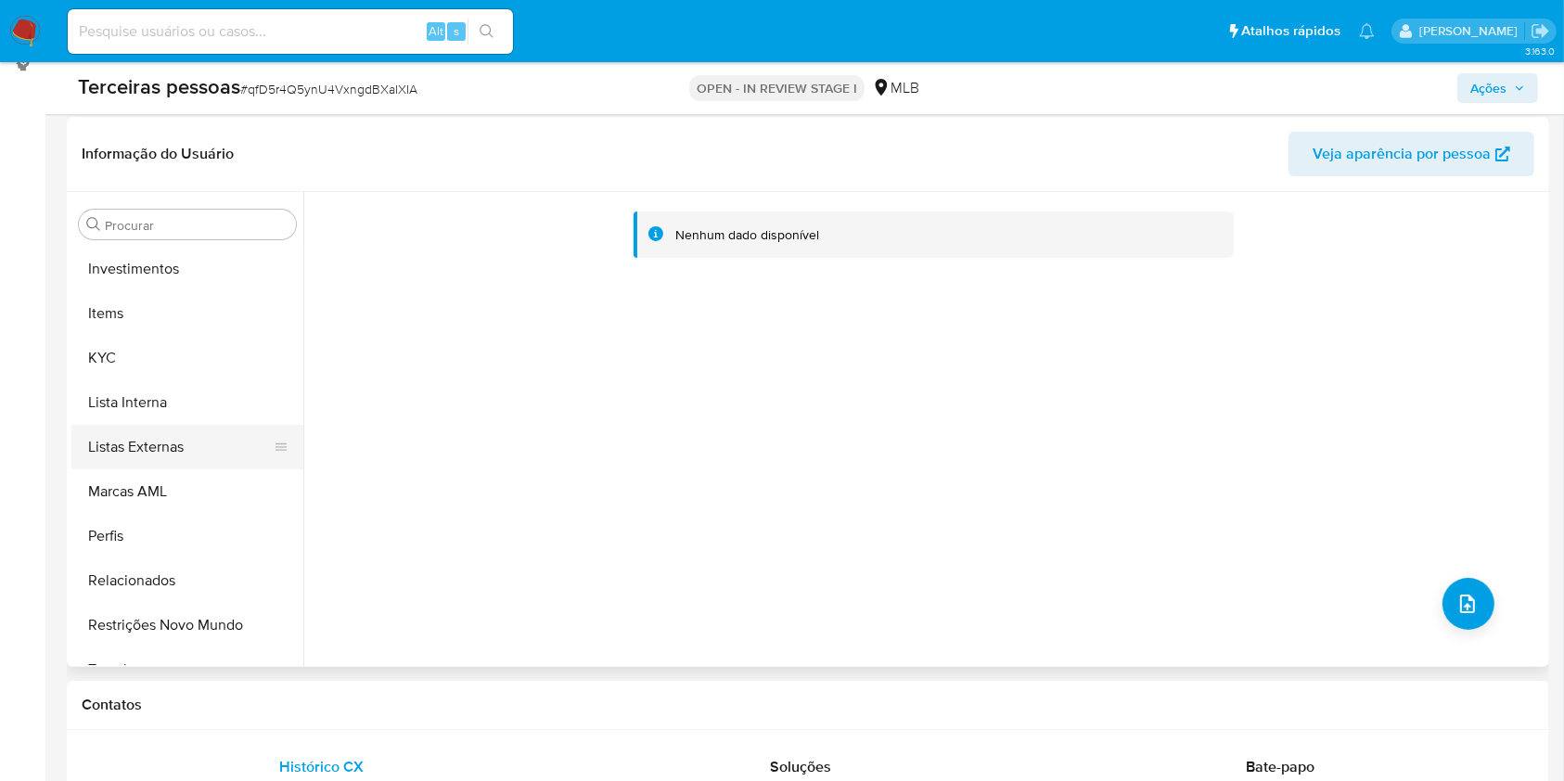
scroll to position [1051, 0]
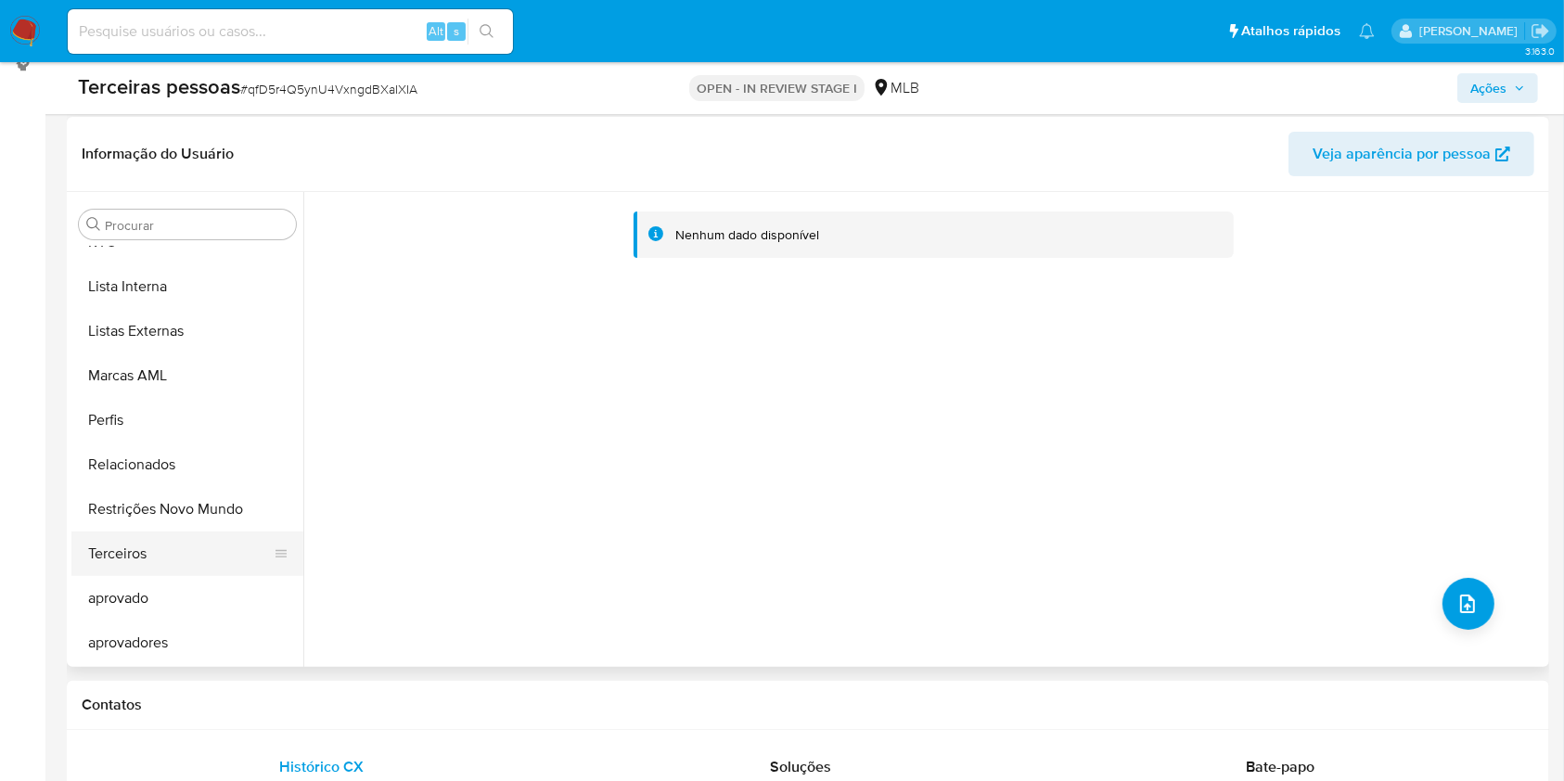
click at [146, 550] on button "Terceiros" at bounding box center [179, 554] width 217 height 45
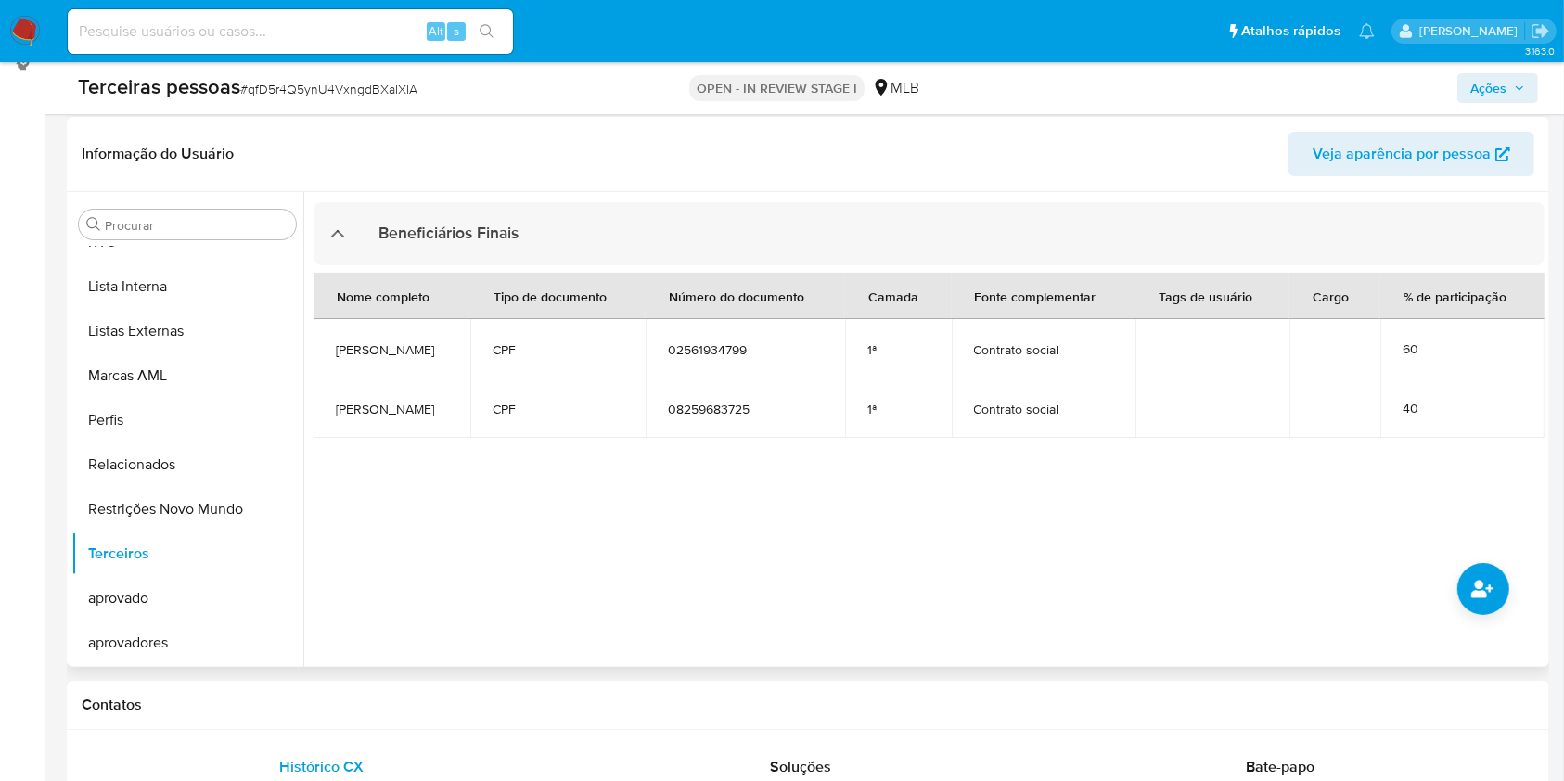
drag, startPoint x: 1024, startPoint y: 355, endPoint x: 945, endPoint y: 368, distance: 79.9
click at [1019, 355] on span "Contrato social" at bounding box center [1044, 349] width 140 height 17
click at [771, 341] on span "02561934799" at bounding box center [745, 349] width 155 height 17
click at [789, 408] on span "08259683725" at bounding box center [745, 409] width 155 height 17
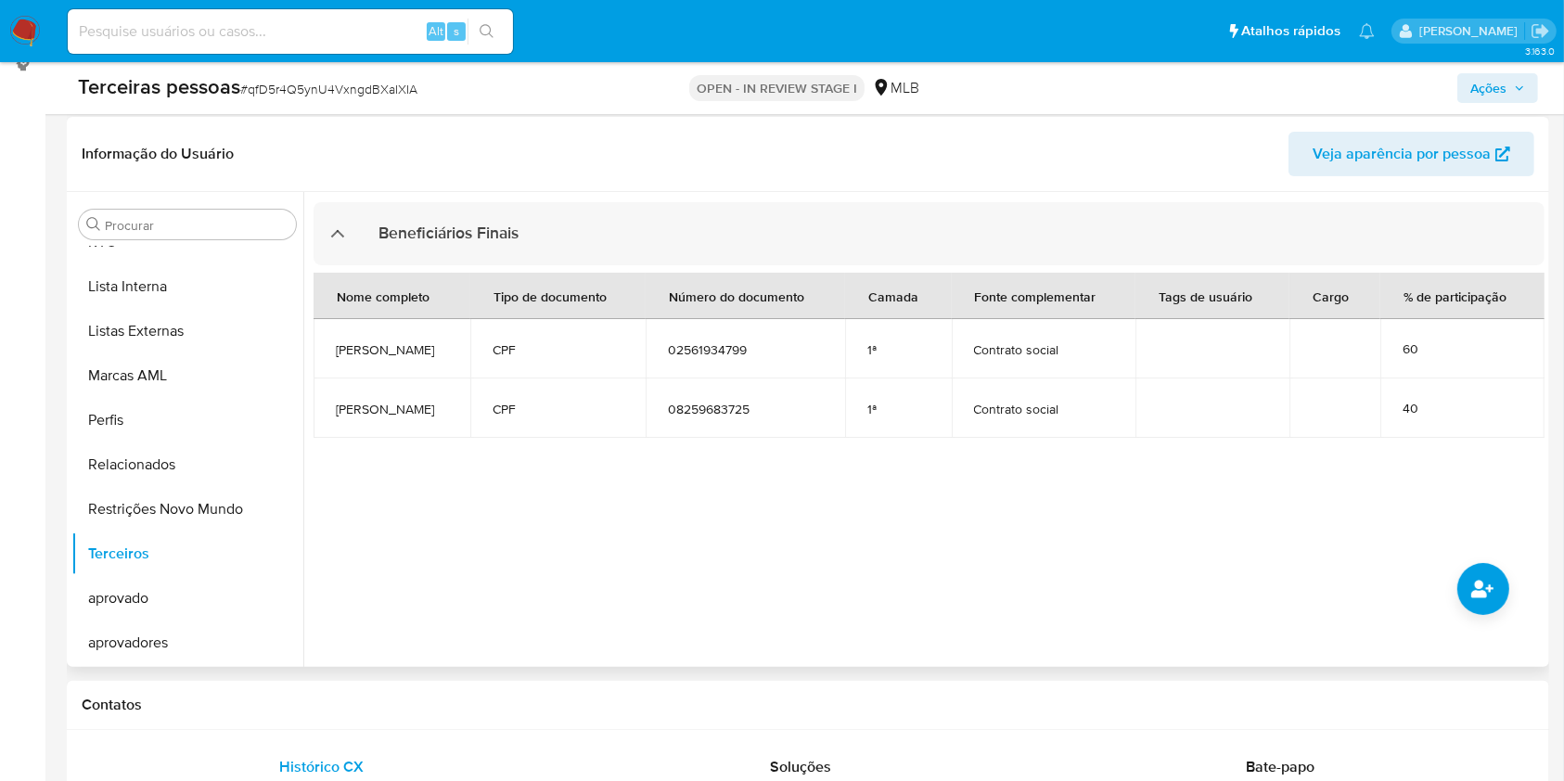
click at [789, 408] on span "08259683725" at bounding box center [745, 409] width 155 height 17
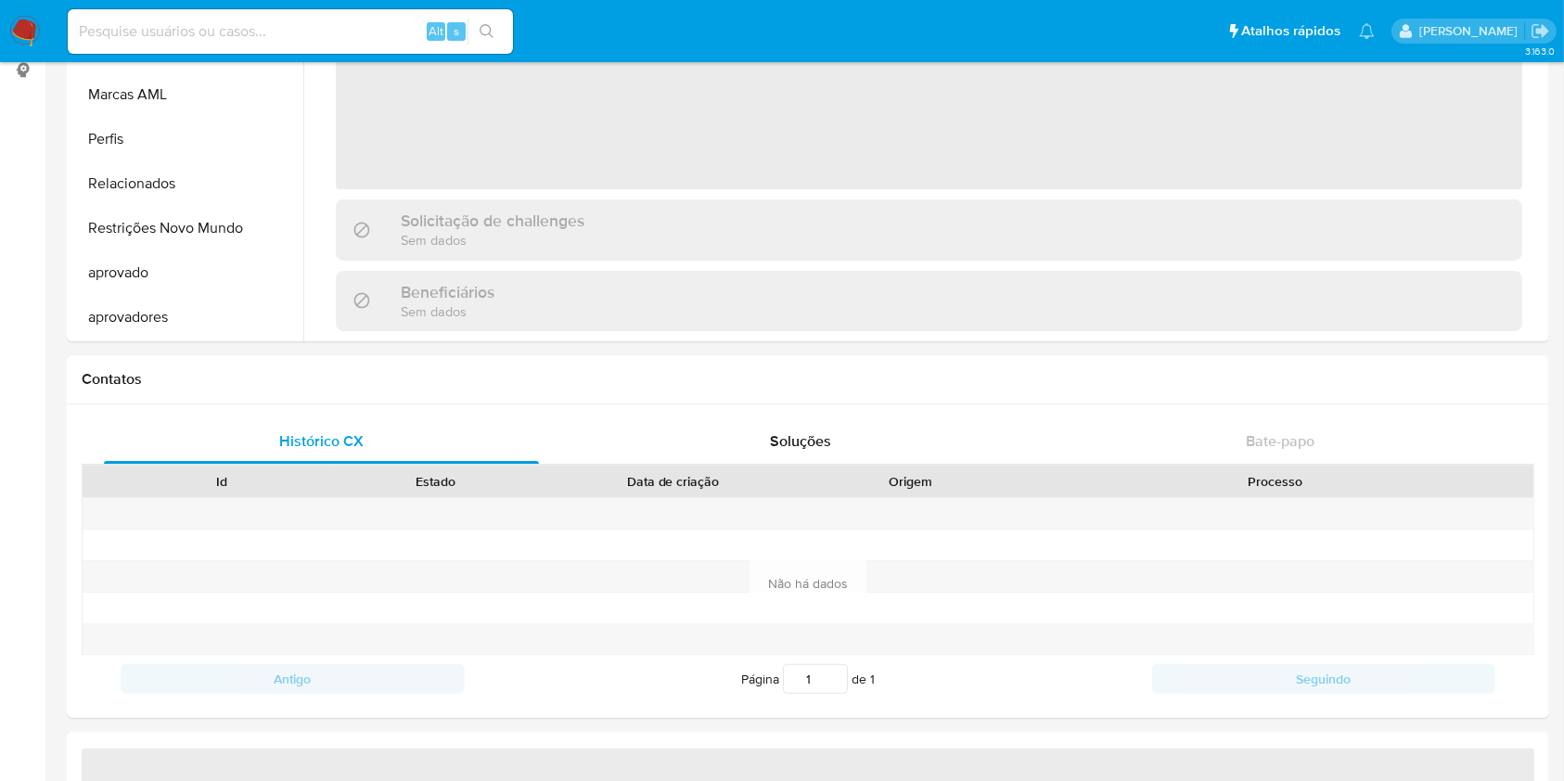
scroll to position [618, 0]
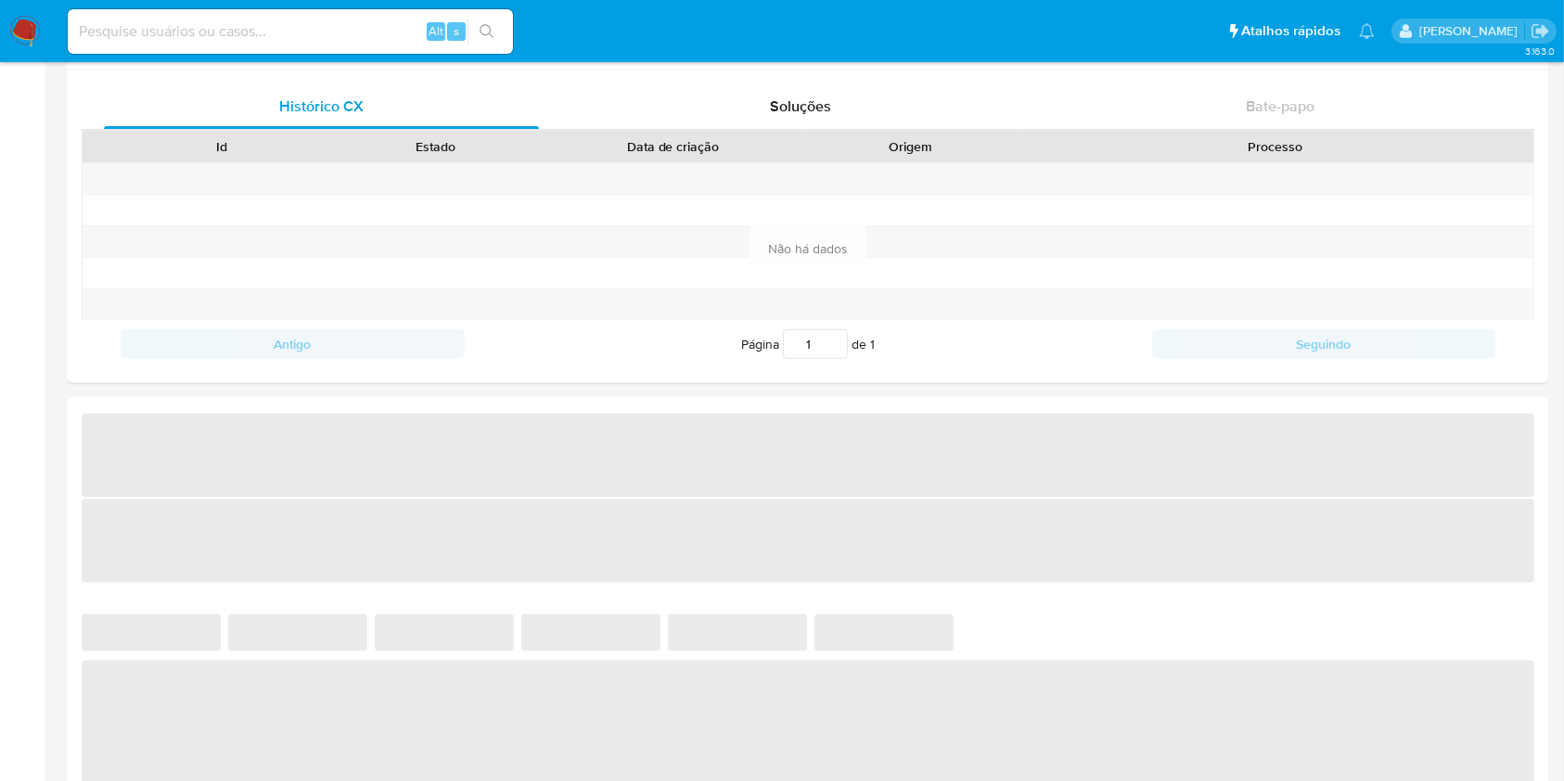
select select "10"
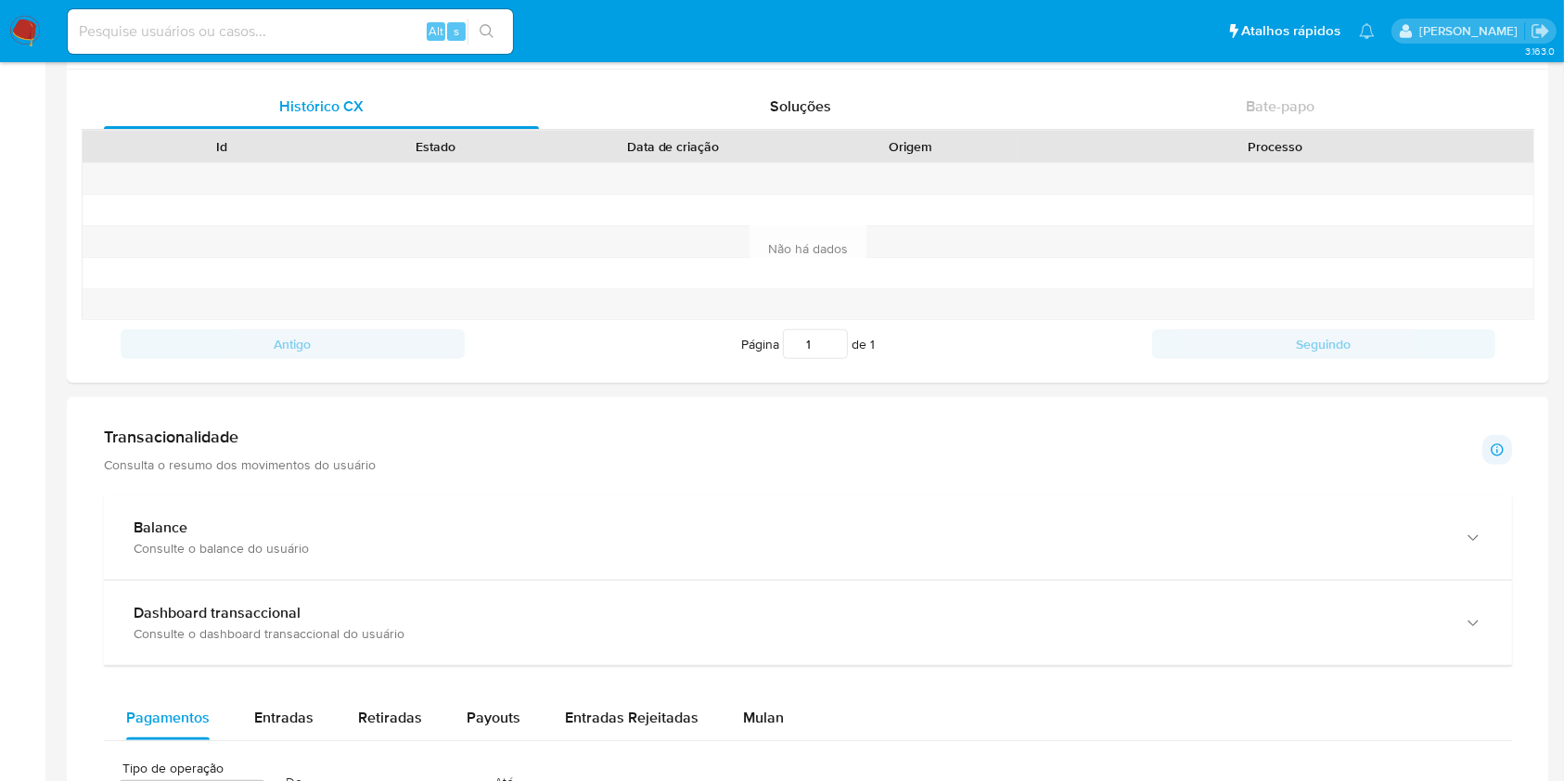
scroll to position [0, 0]
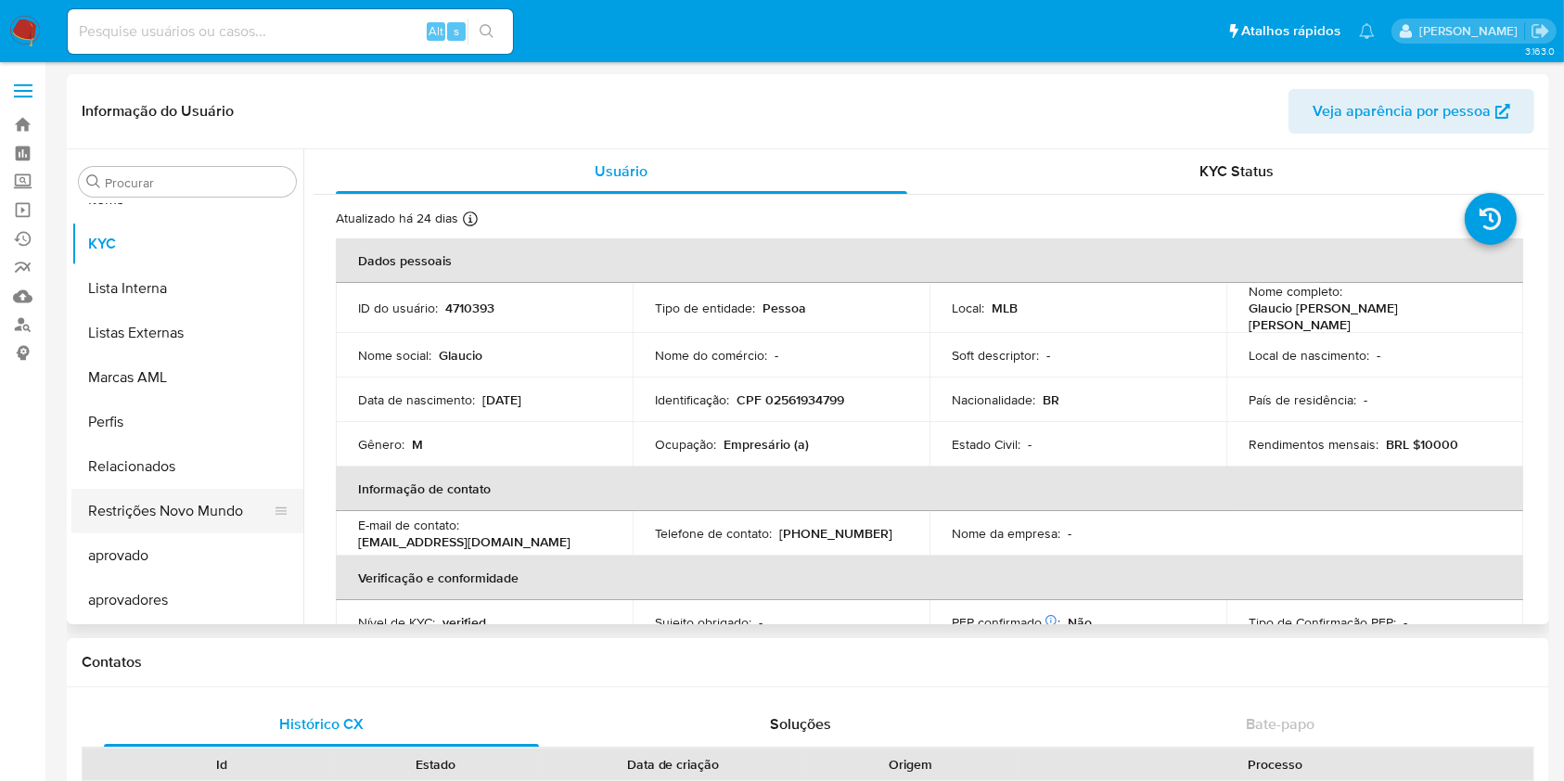
click at [189, 532] on button "Restrições Novo Mundo" at bounding box center [179, 511] width 217 height 45
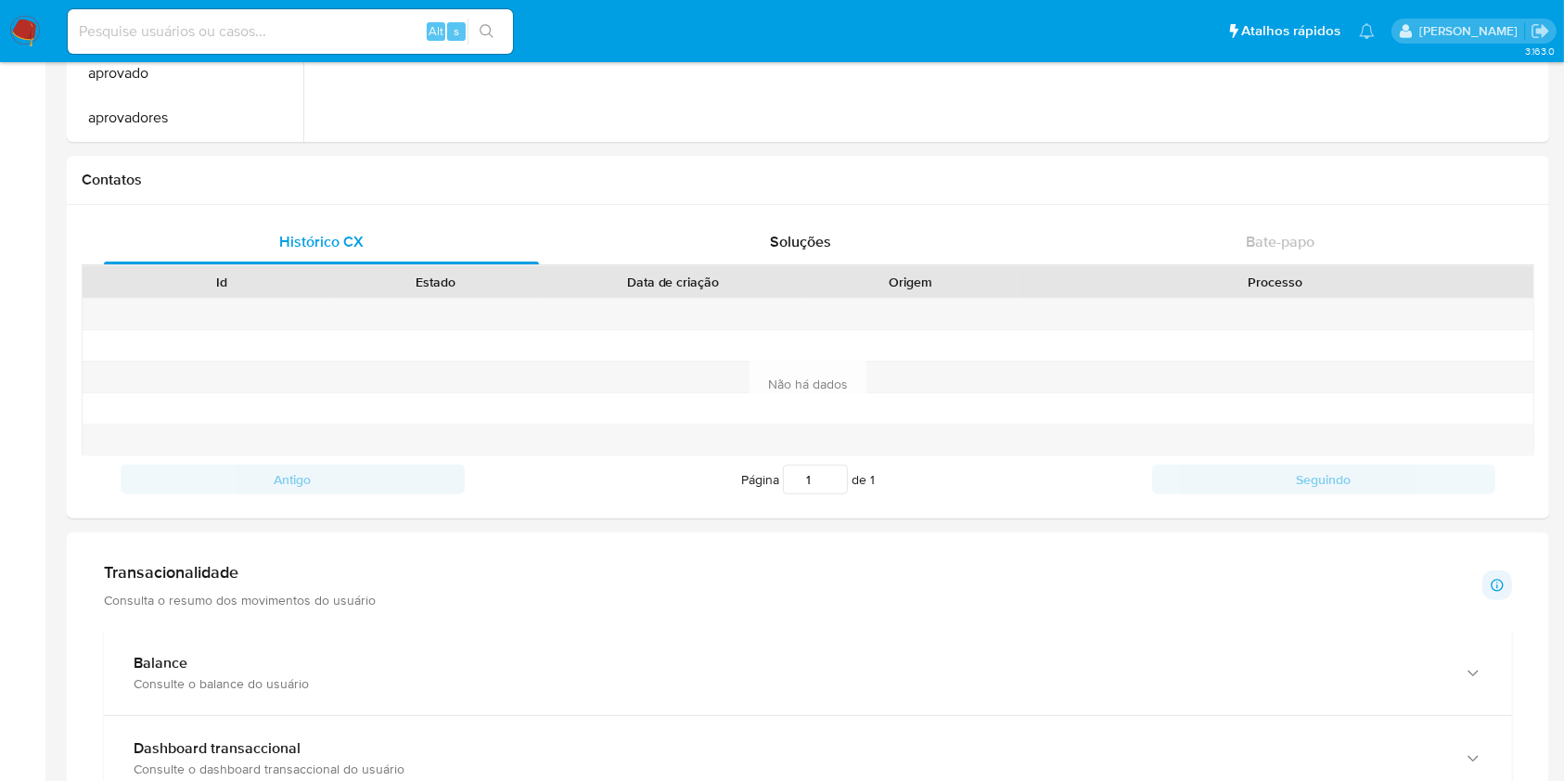
scroll to position [123, 0]
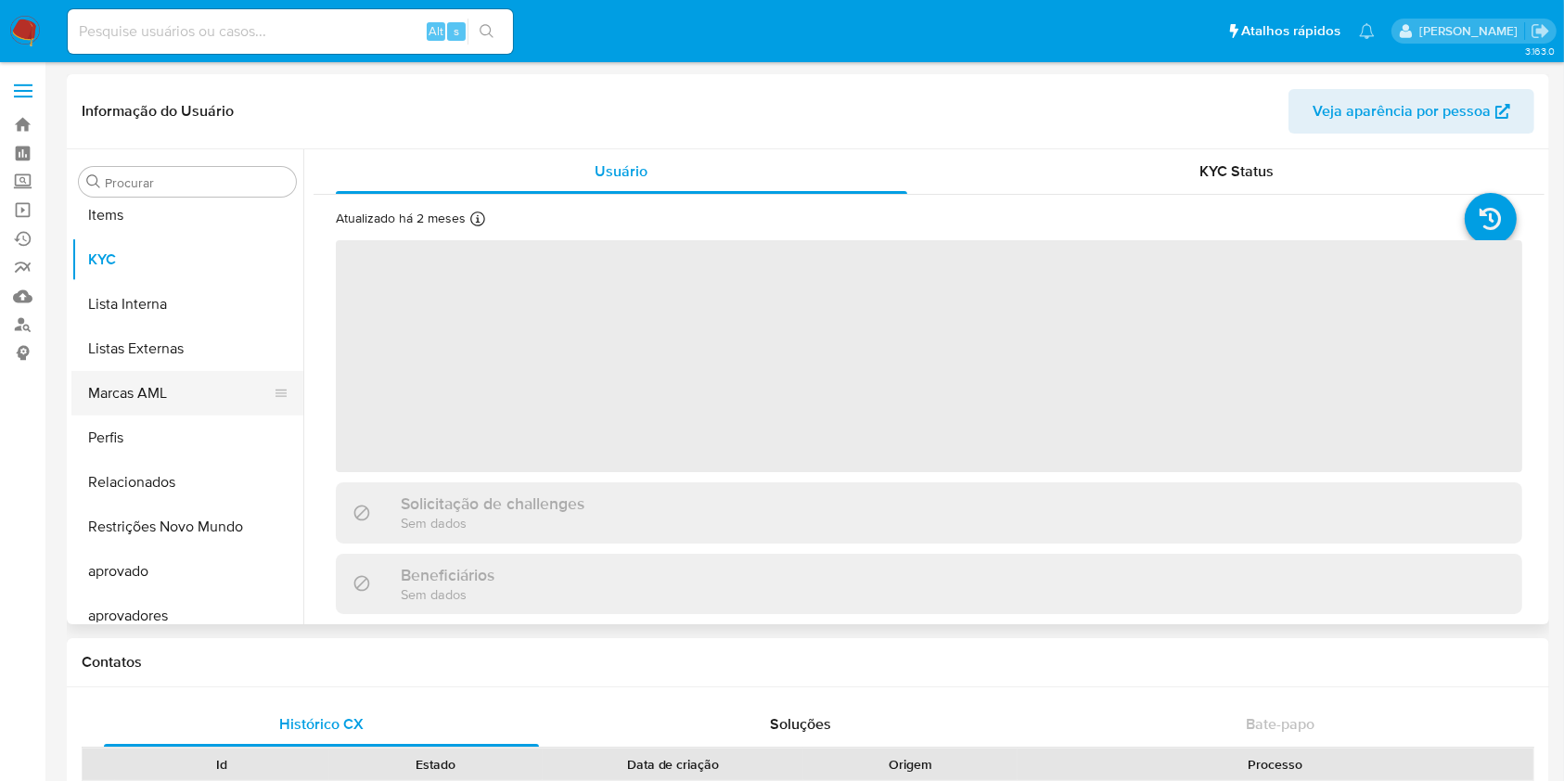
scroll to position [1007, 0]
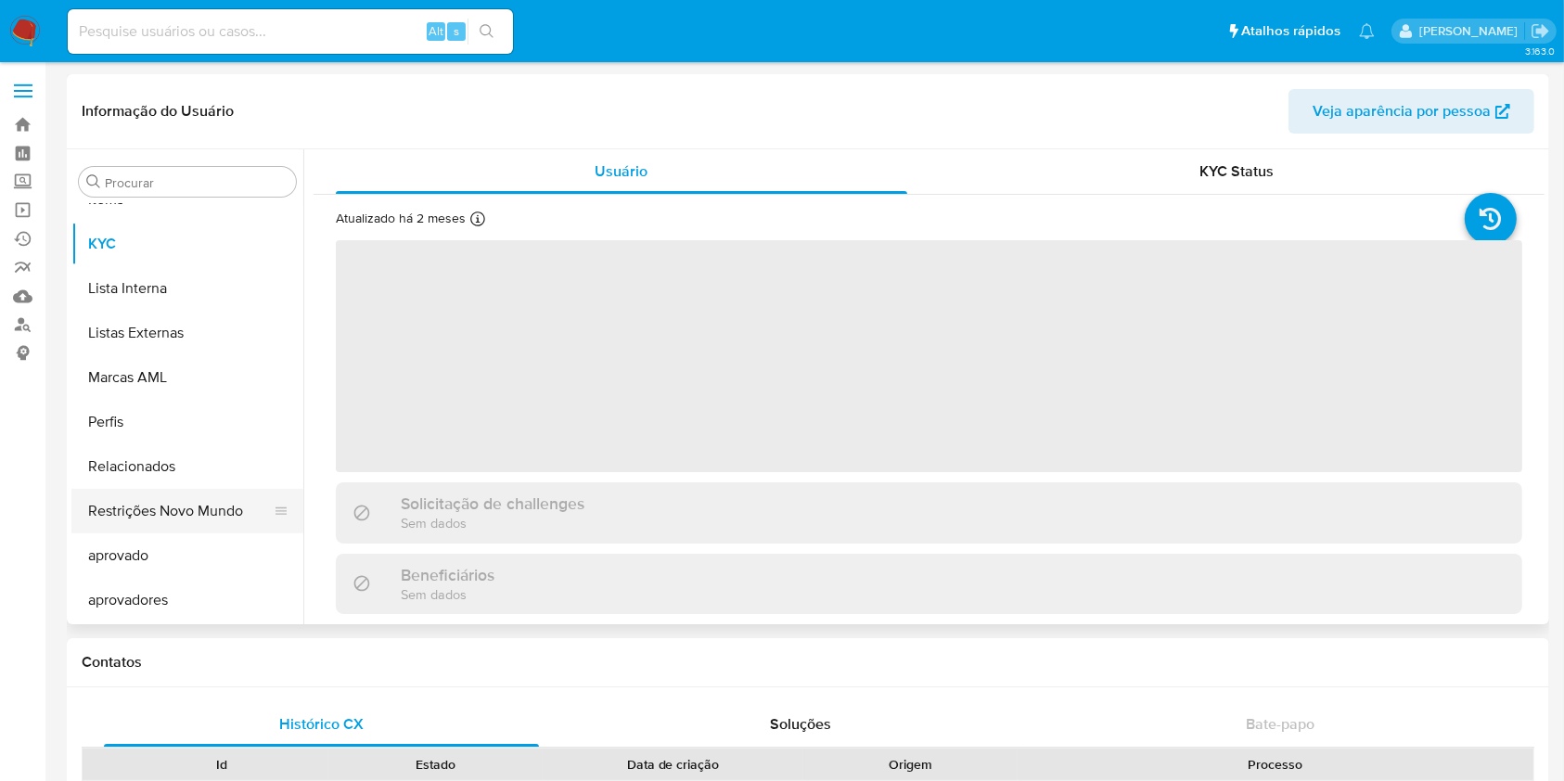
select select "10"
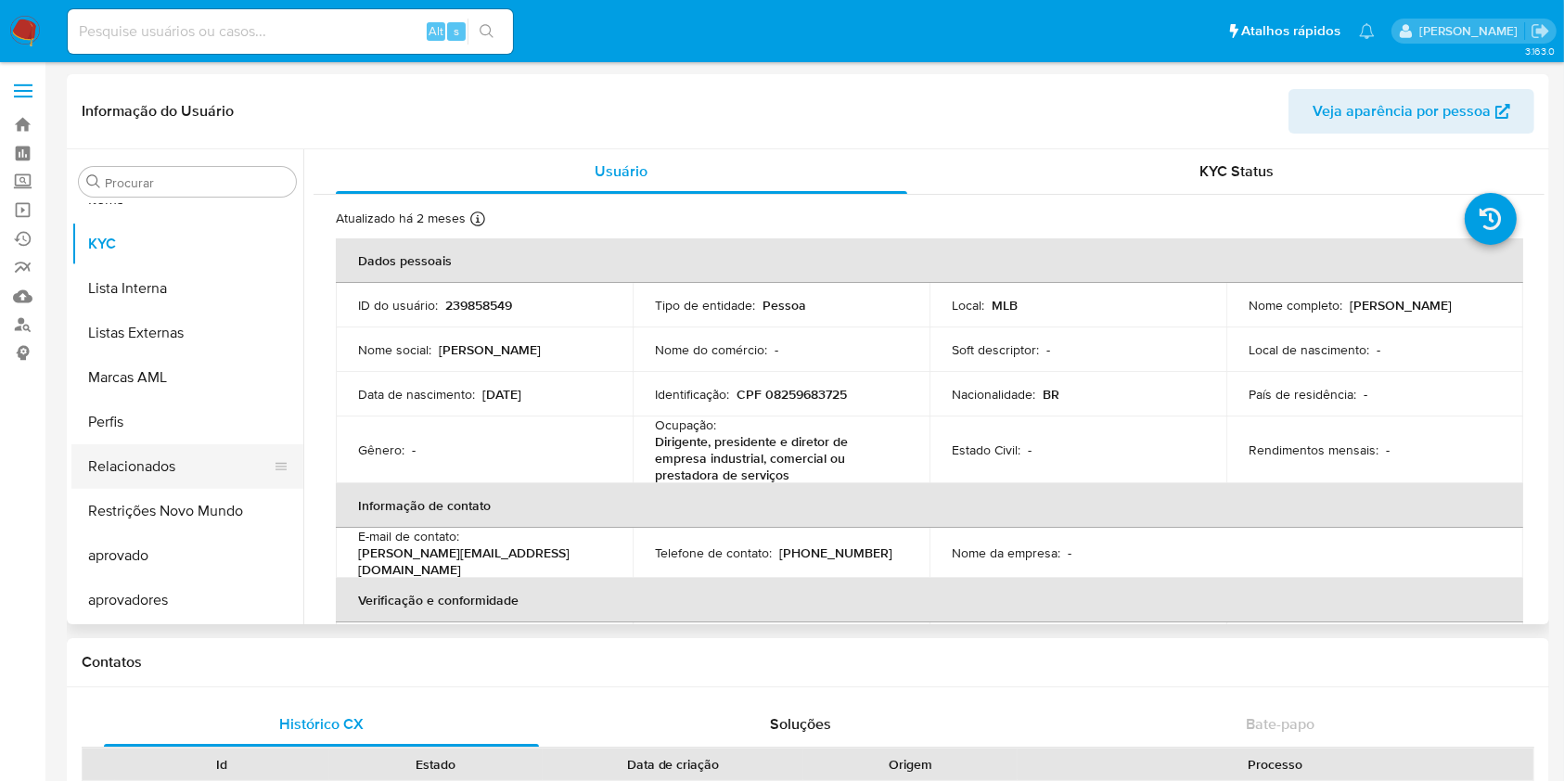
click at [170, 474] on button "Relacionados" at bounding box center [179, 466] width 217 height 45
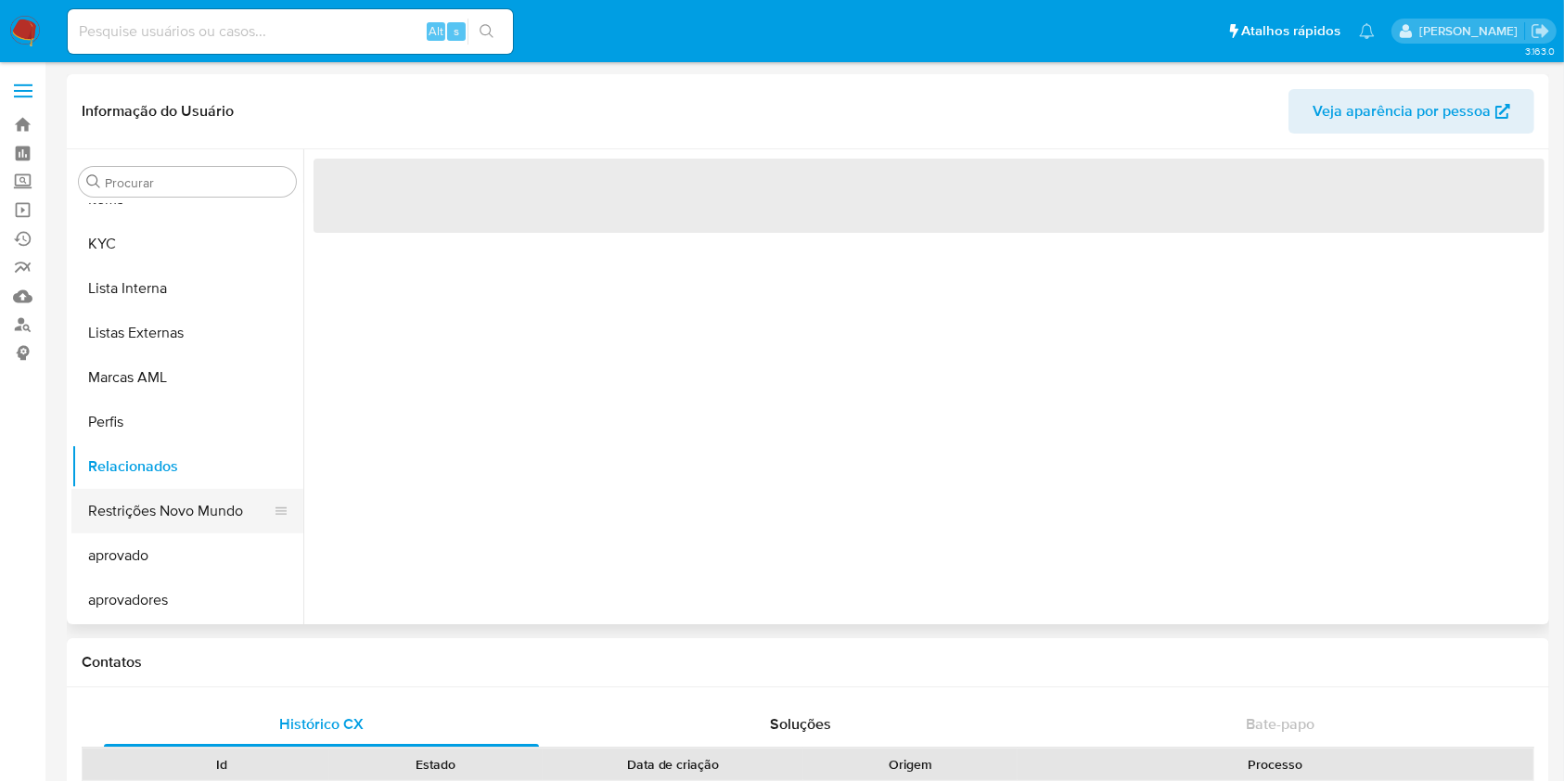
click at [186, 500] on button "Restrições Novo Mundo" at bounding box center [179, 511] width 217 height 45
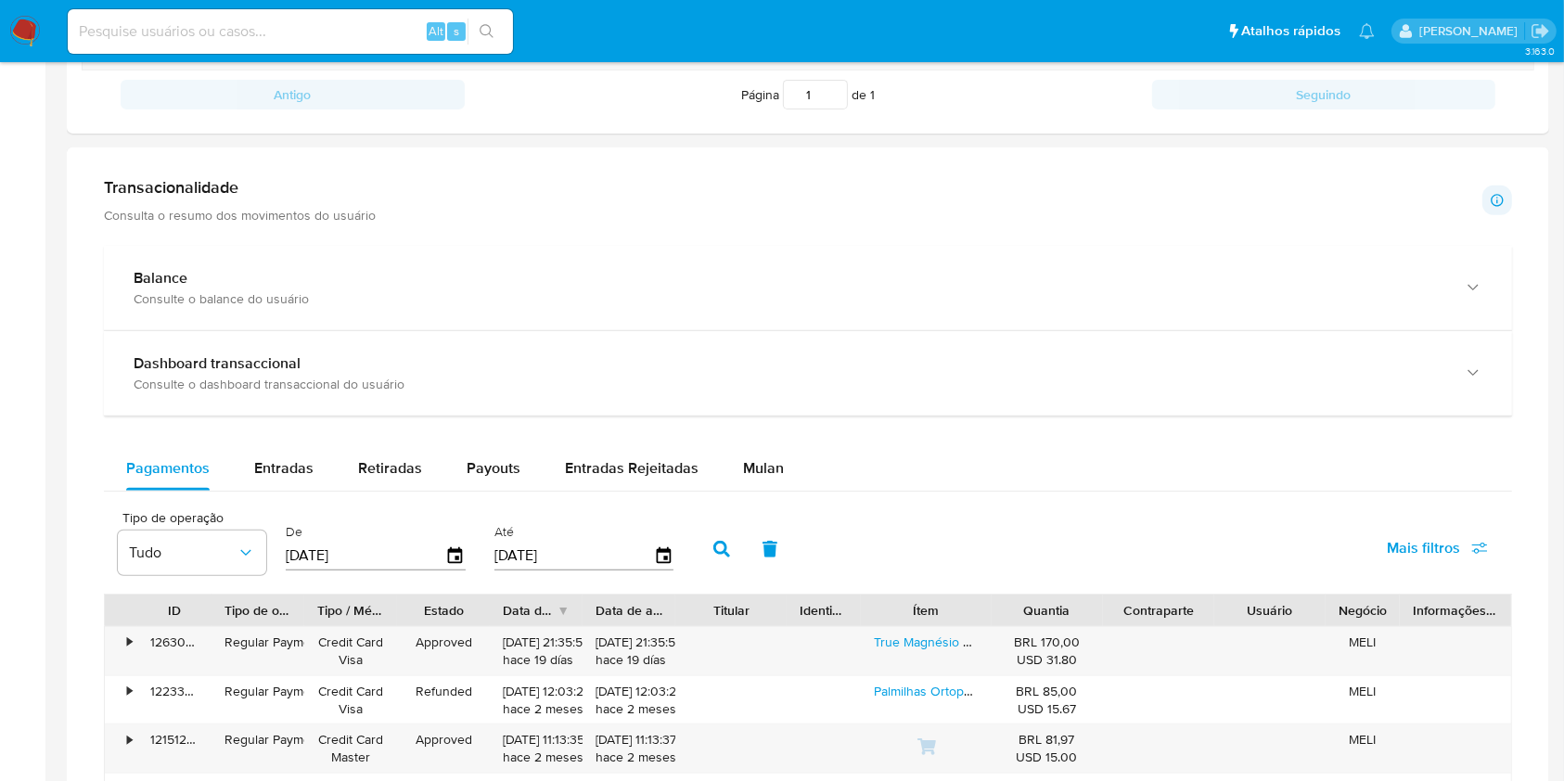
scroll to position [989, 0]
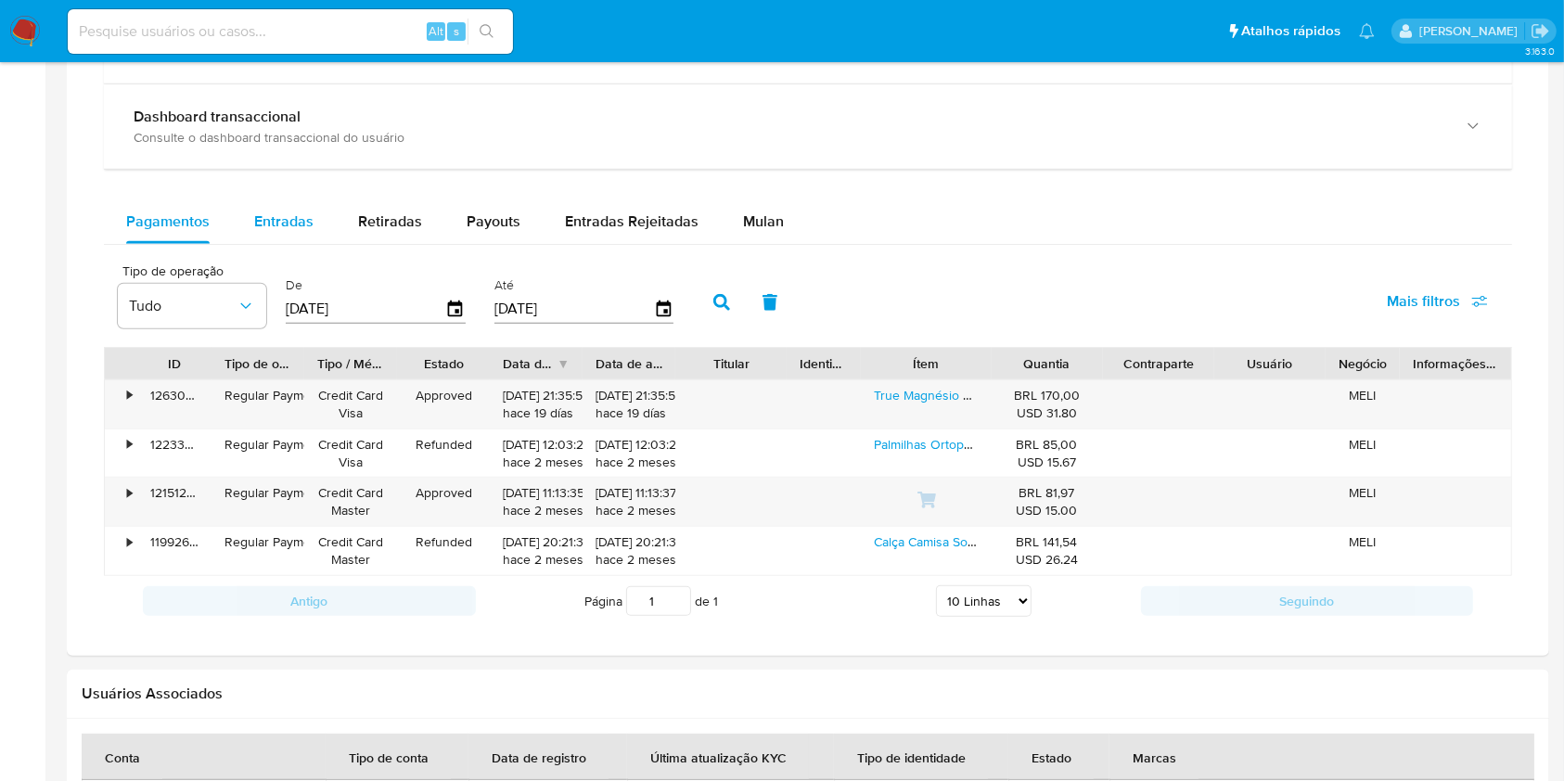
click at [273, 225] on span "Entradas" at bounding box center [283, 221] width 59 height 21
select select "10"
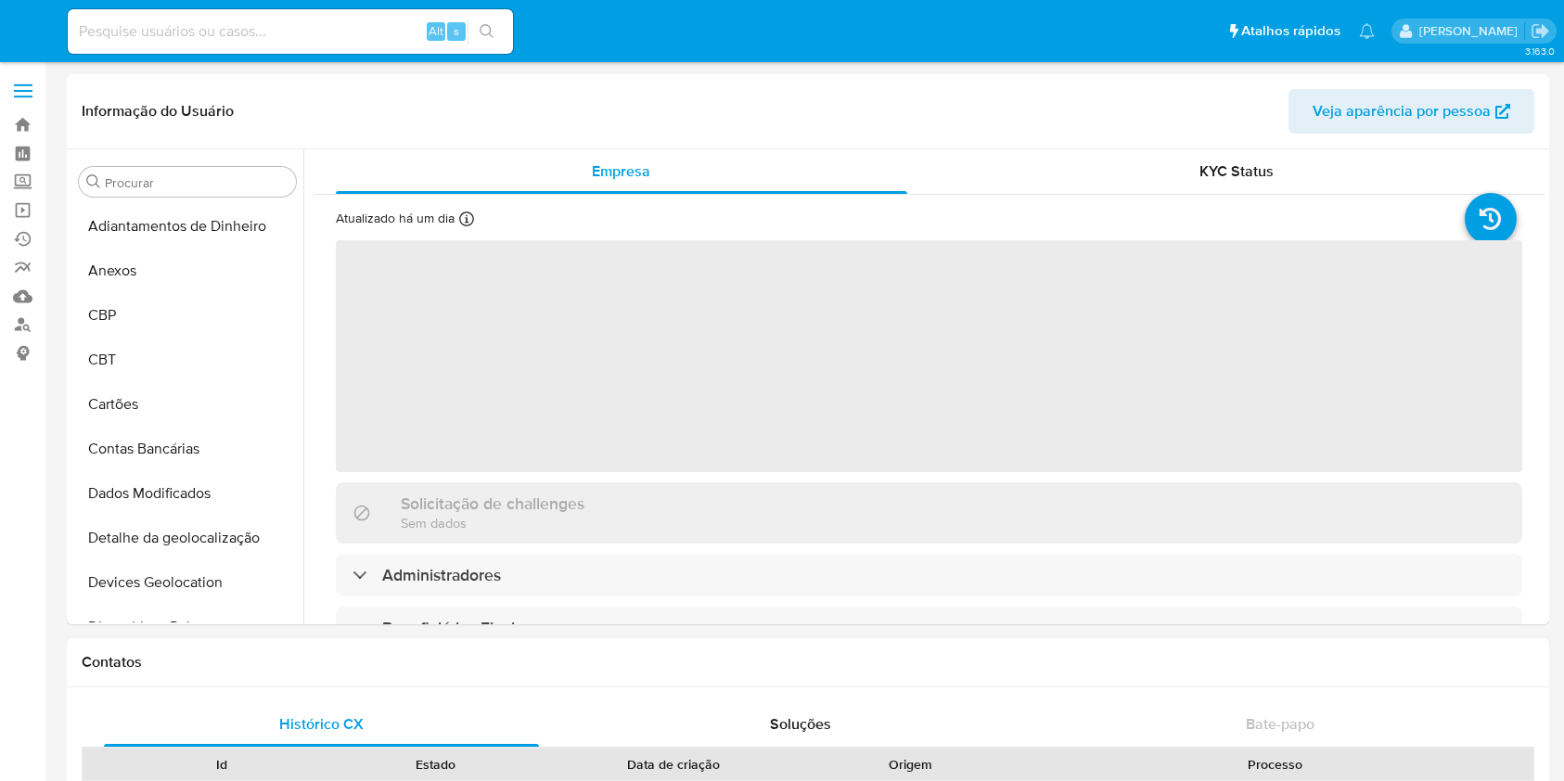
select select "10"
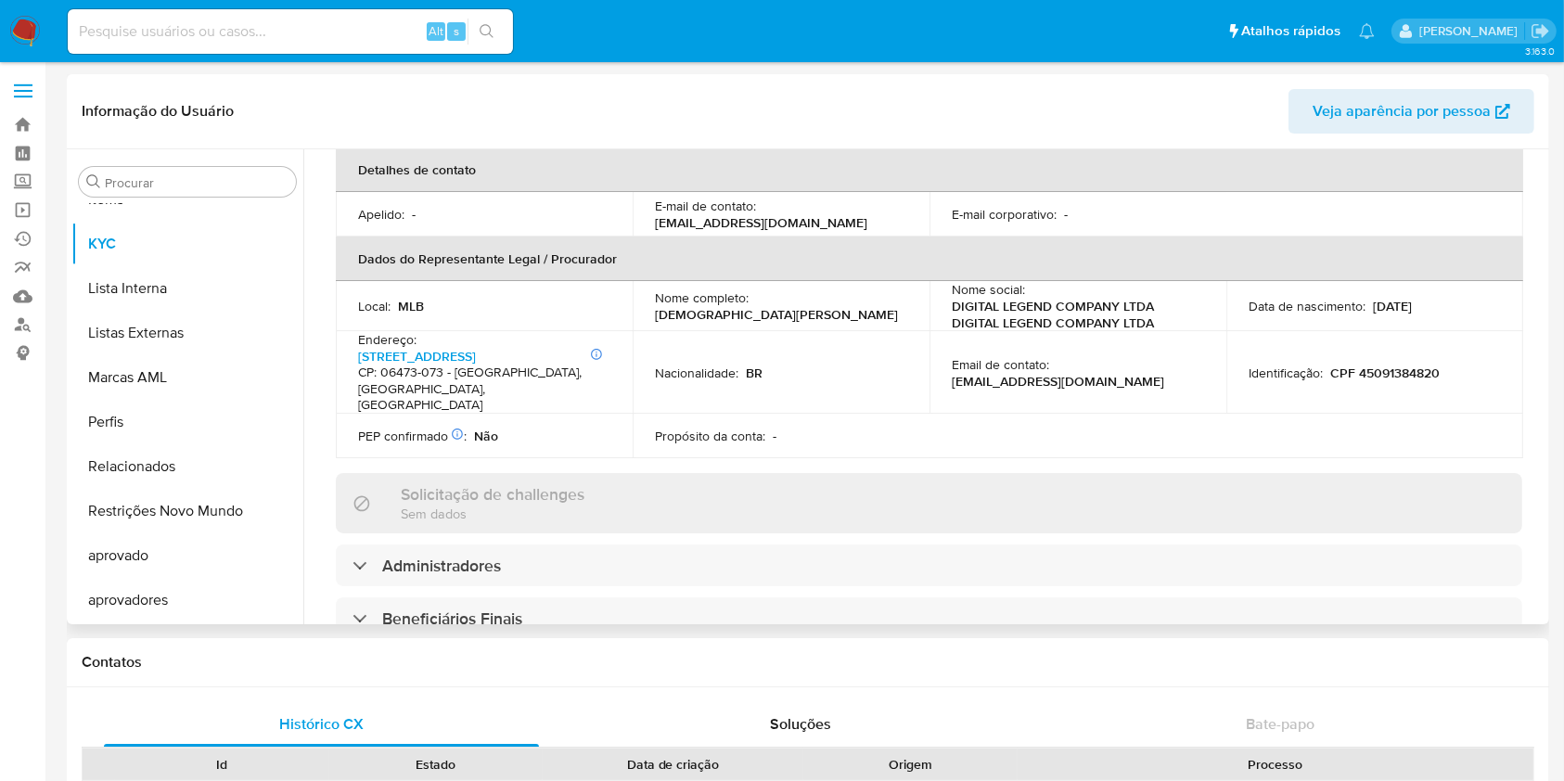
scroll to position [866, 0]
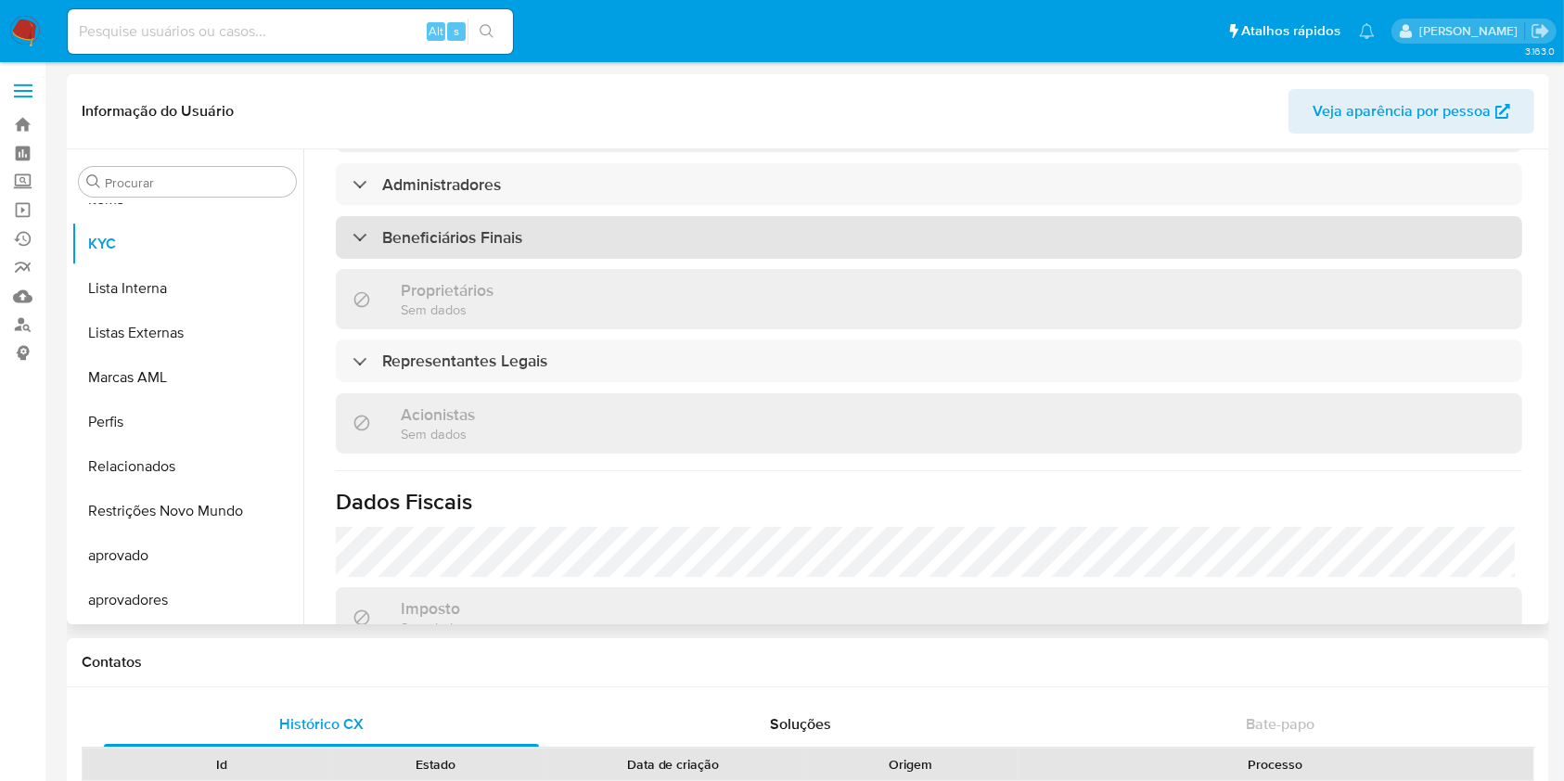
drag, startPoint x: 456, startPoint y: 228, endPoint x: 458, endPoint y: 215, distance: 13.1
click at [456, 227] on div "Informações da empresa ID do usuário : 2913286533 Nome do comércio : DIGITAL LE…" at bounding box center [929, 141] width 1187 height 1537
click at [458, 227] on h3 "Beneficiários Finais" at bounding box center [452, 237] width 140 height 20
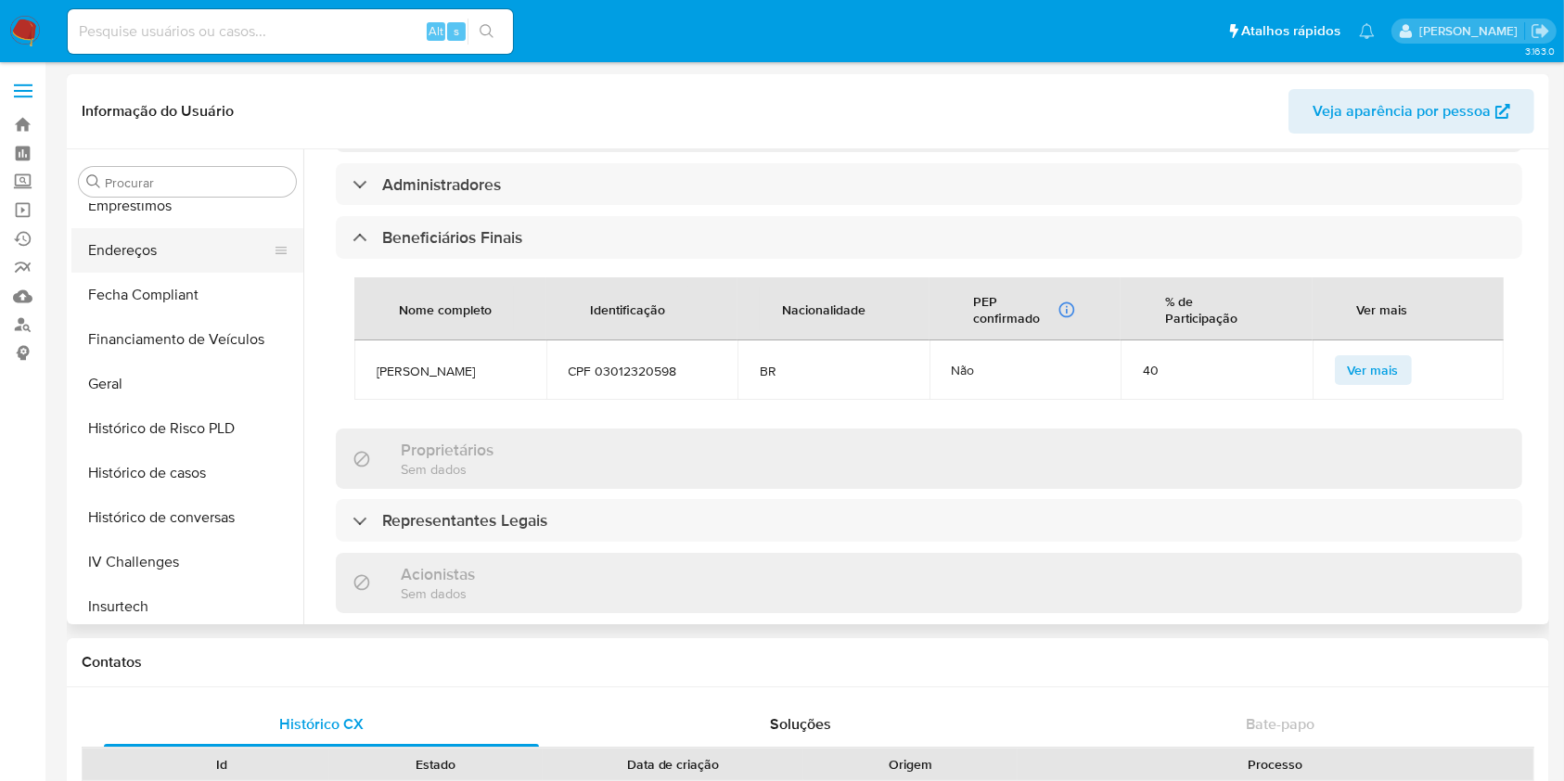
scroll to position [388, 0]
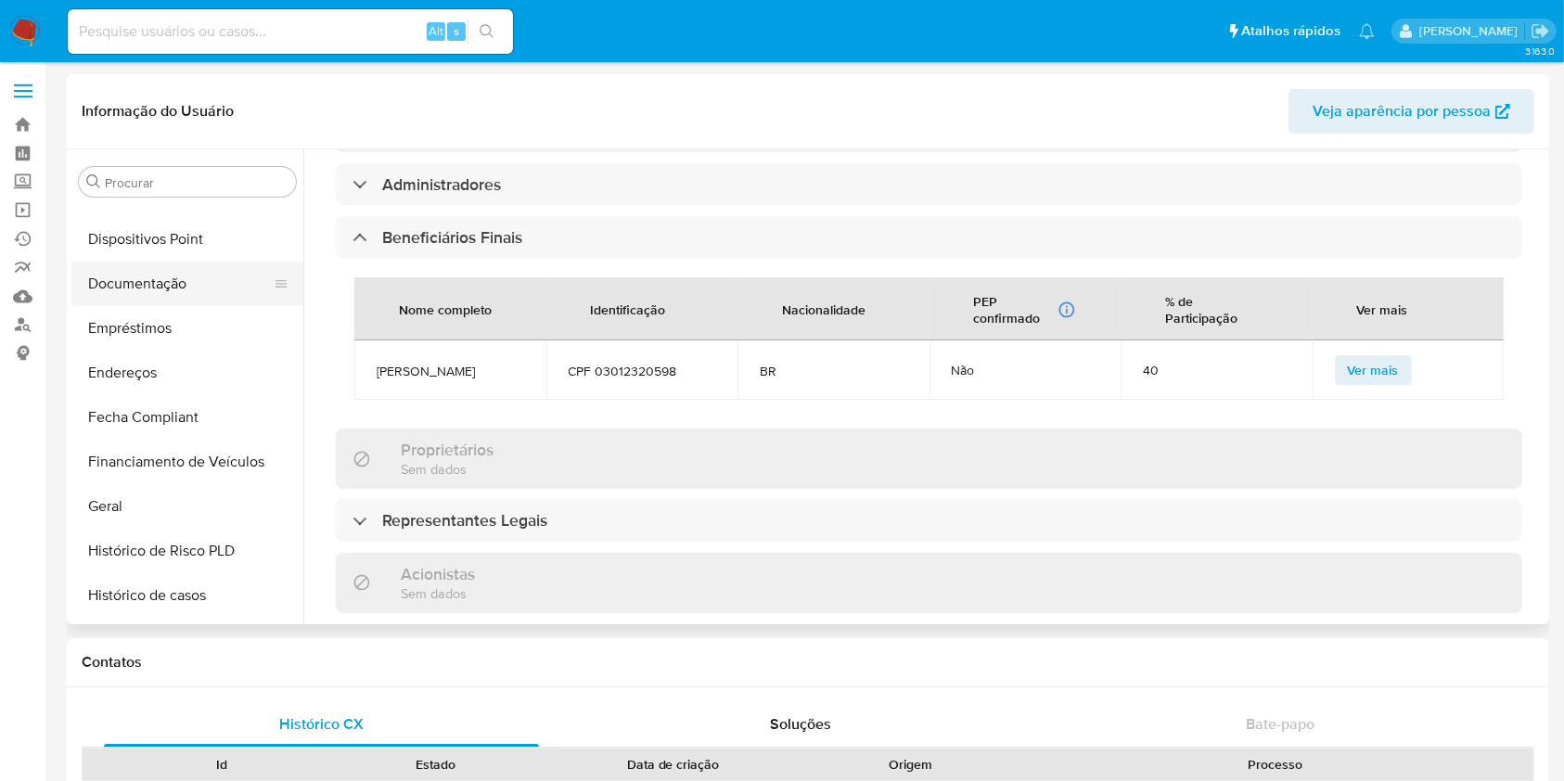
click at [177, 291] on button "Documentação" at bounding box center [179, 284] width 217 height 45
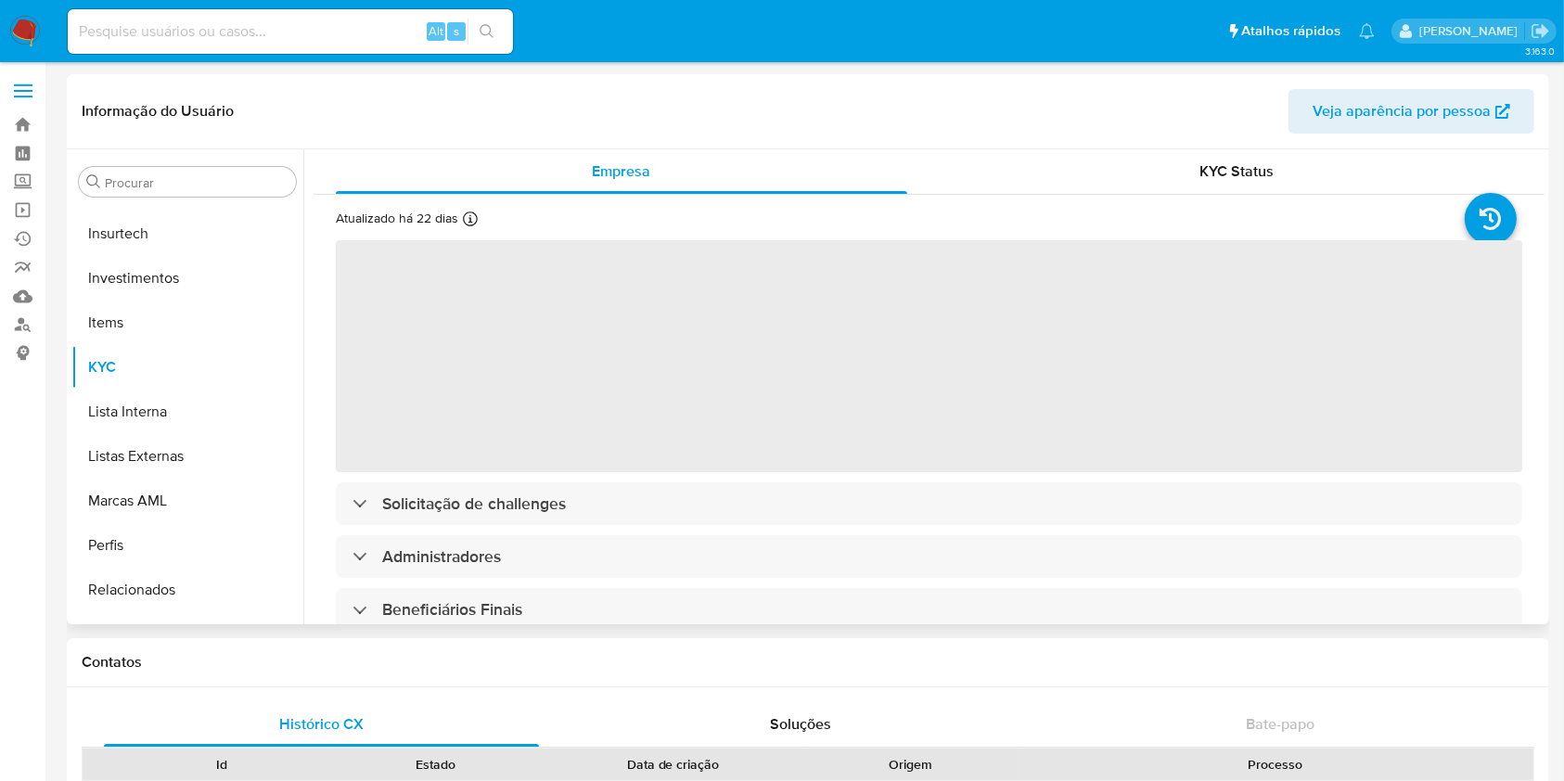
select select "10"
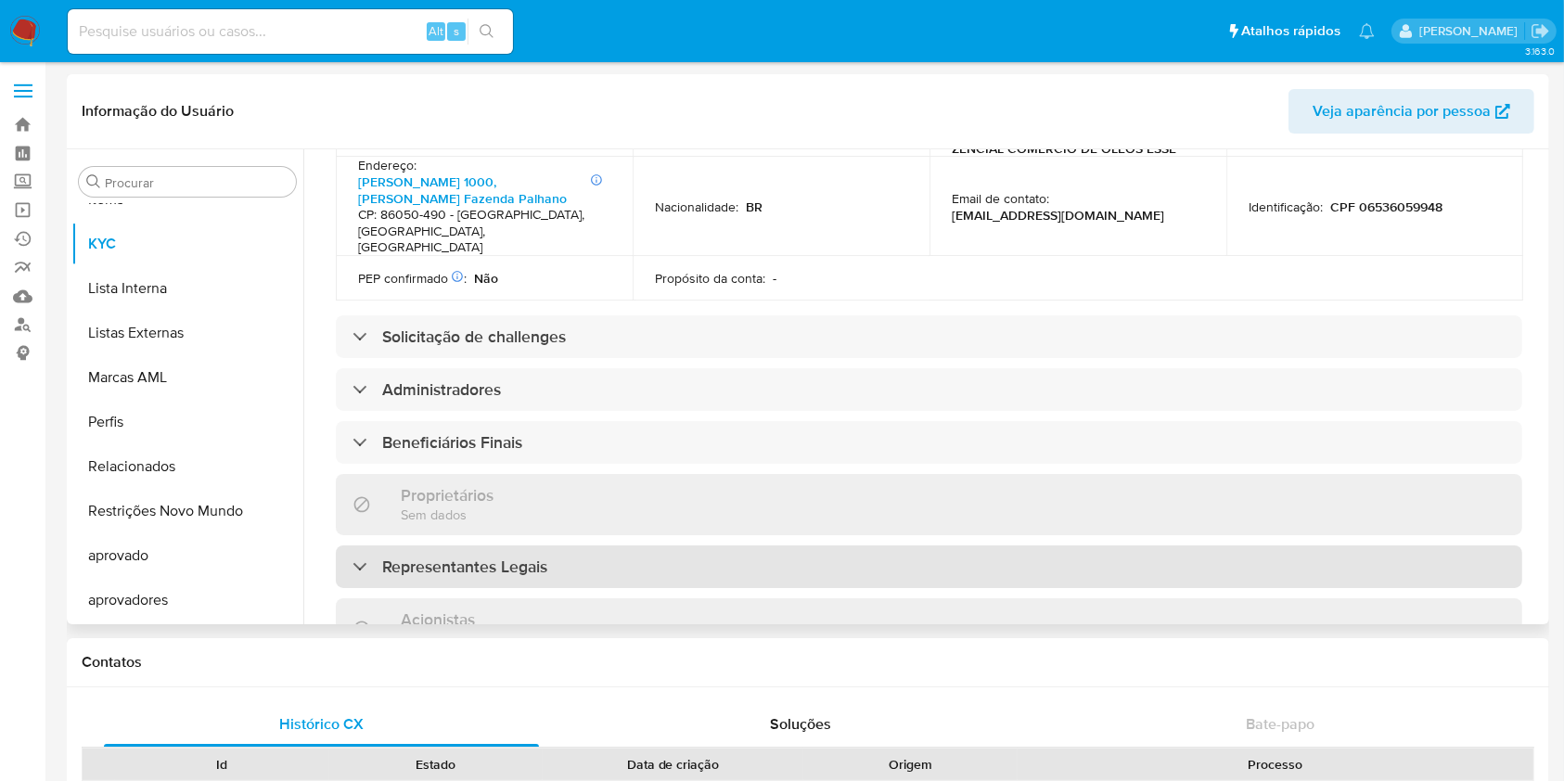
scroll to position [742, 0]
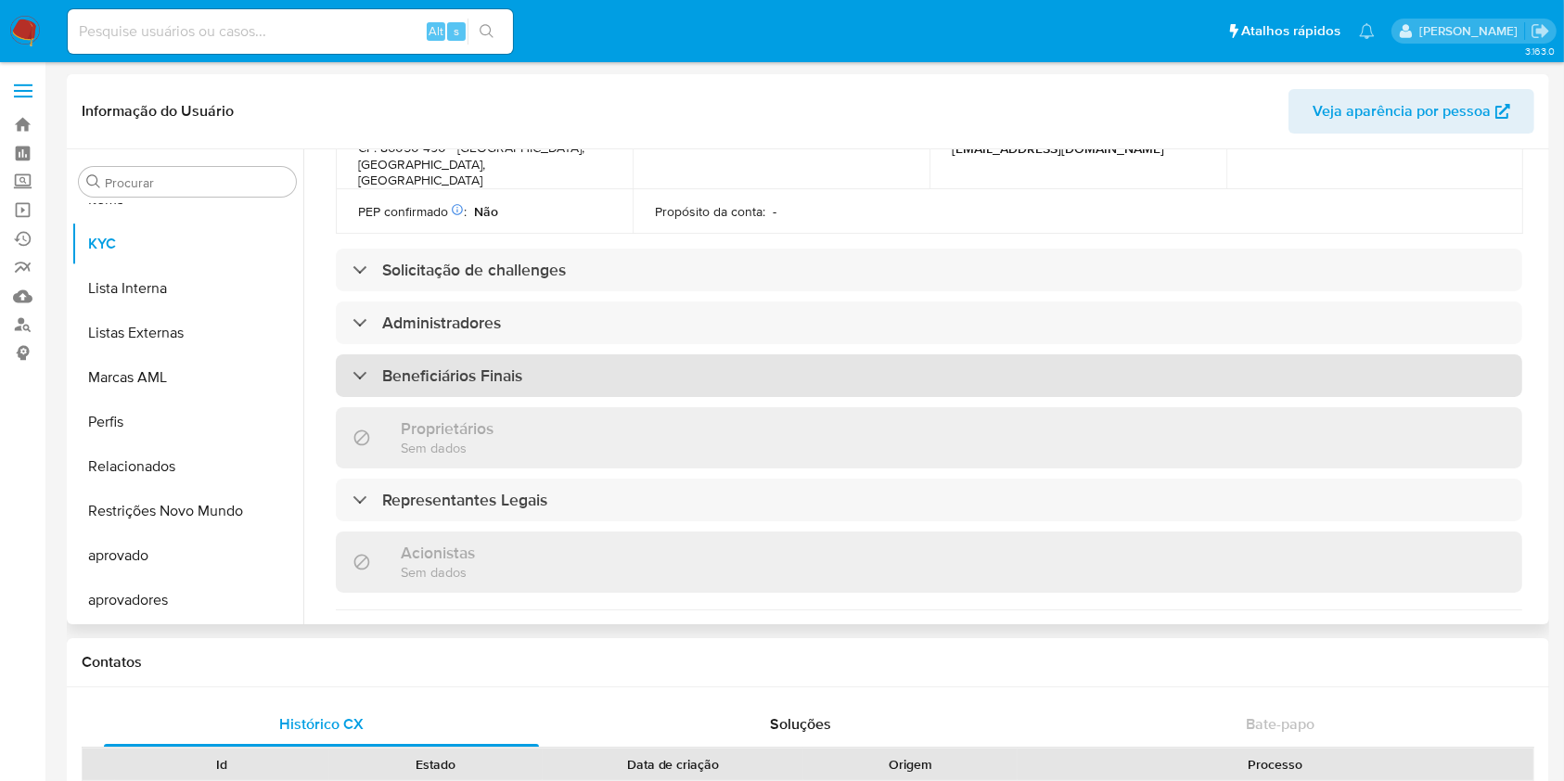
click at [449, 366] on h3 "Beneficiários Finais" at bounding box center [452, 376] width 140 height 20
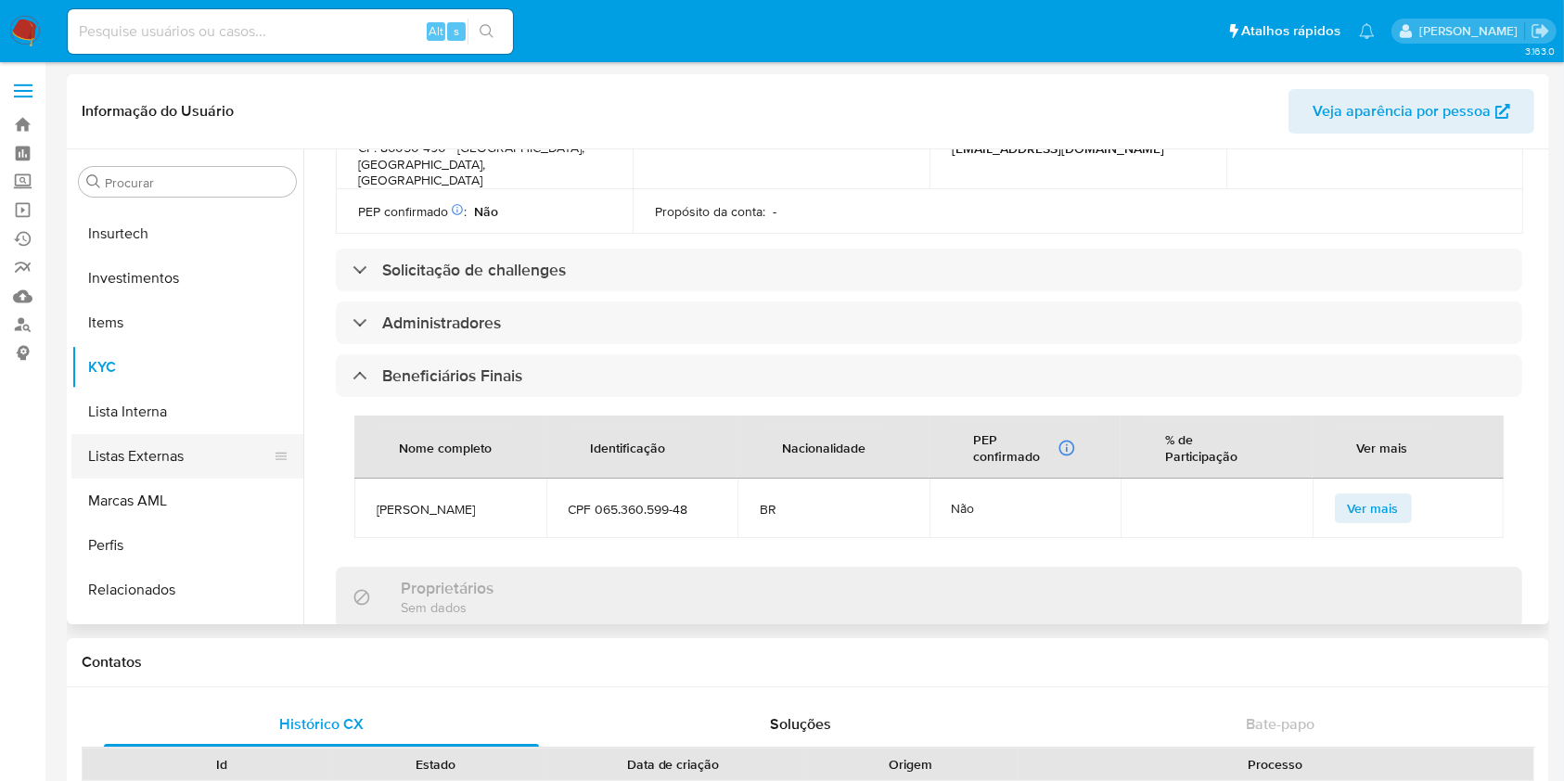
scroll to position [141, 0]
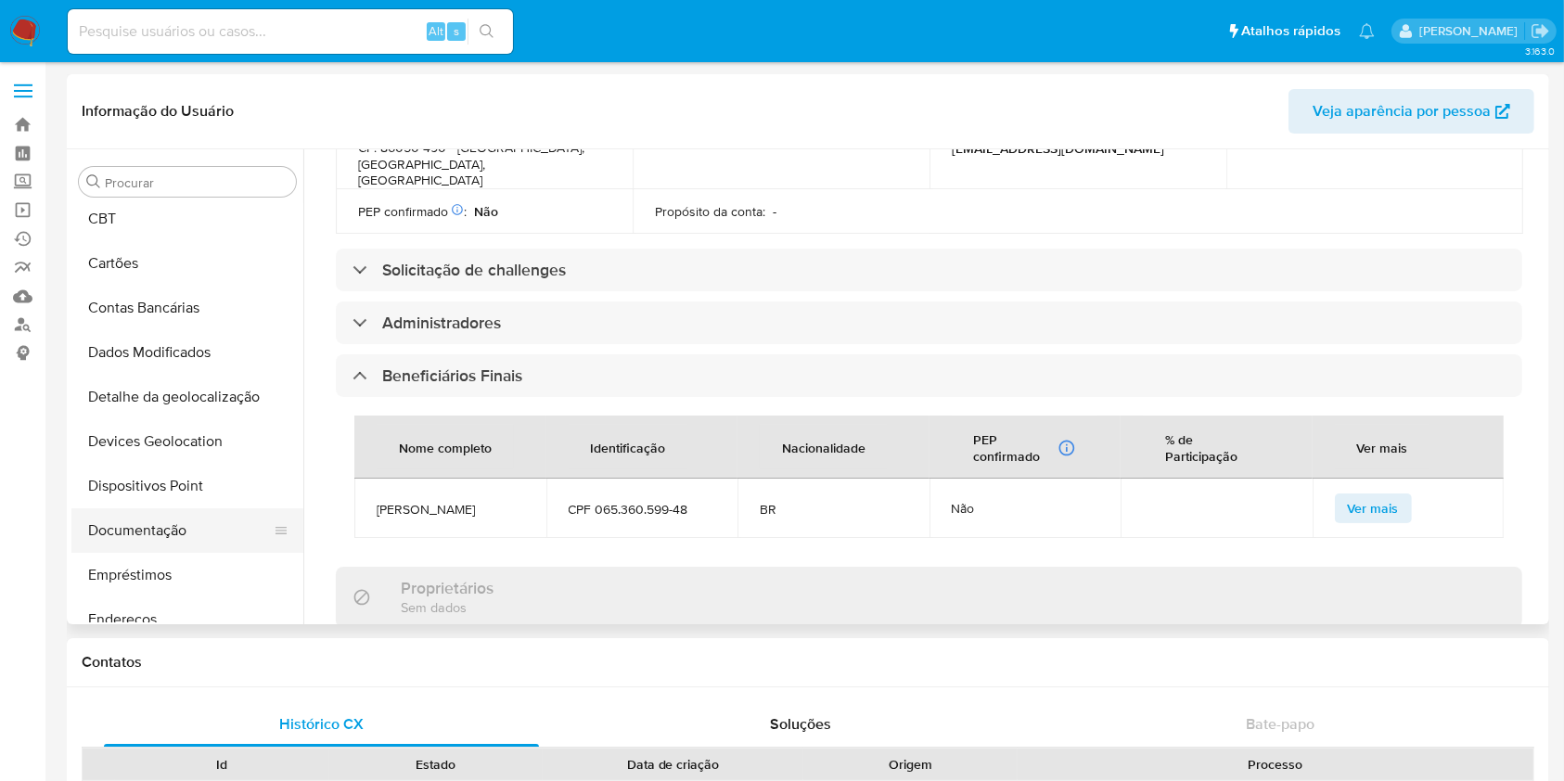
click at [182, 534] on button "Documentação" at bounding box center [179, 530] width 217 height 45
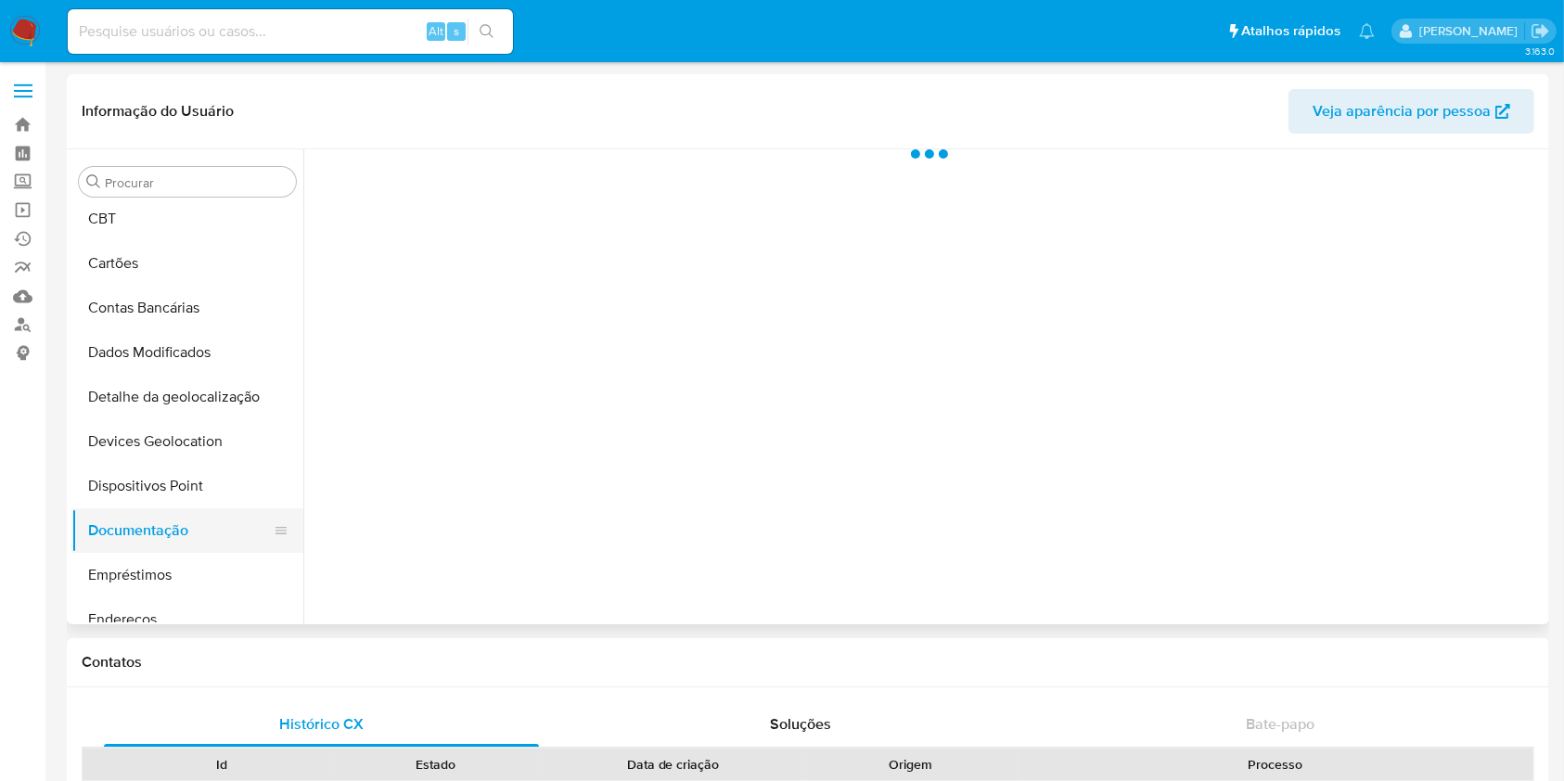
scroll to position [0, 0]
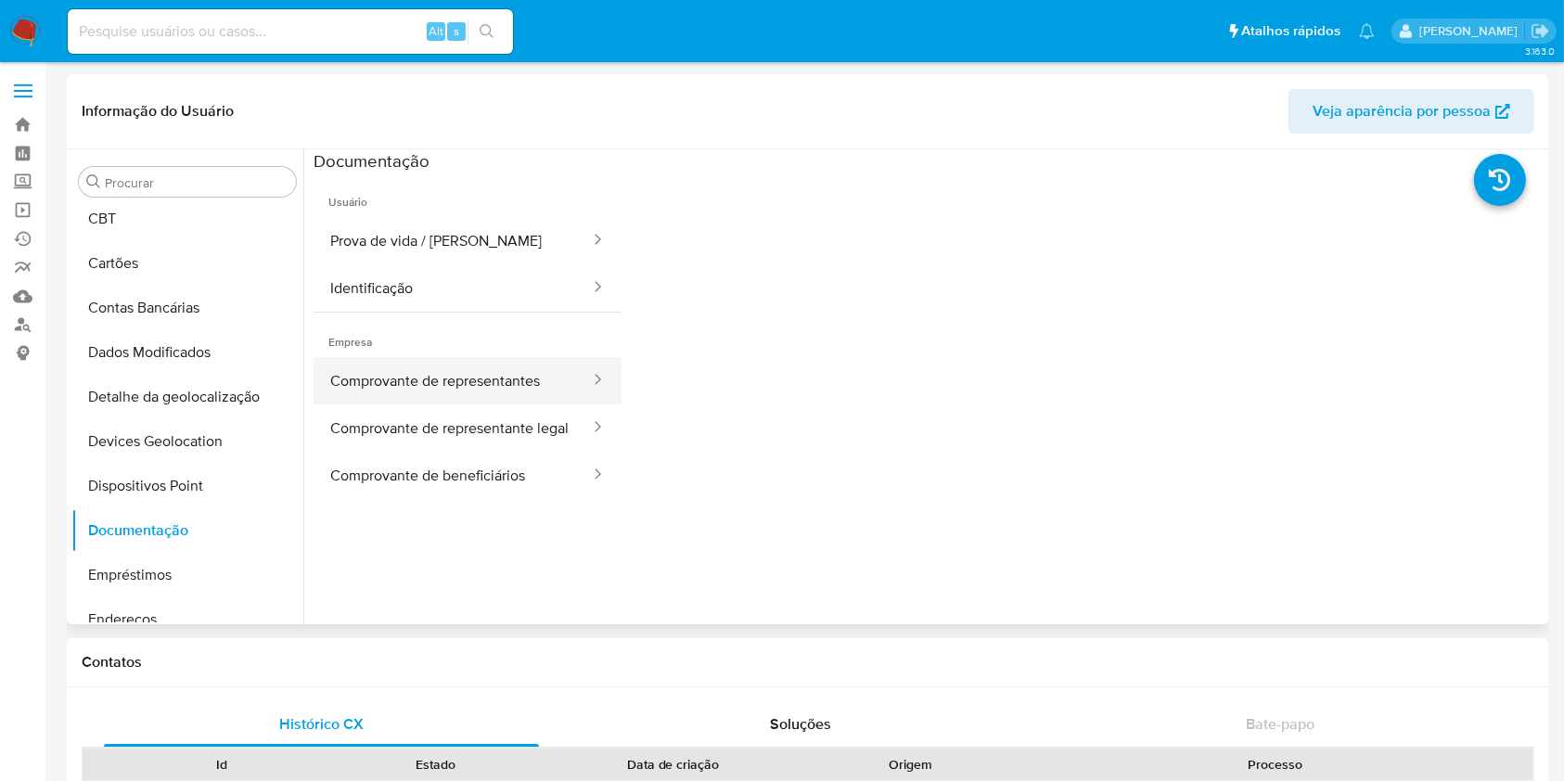
click at [490, 388] on button "Comprovante de representantes" at bounding box center [453, 380] width 278 height 47
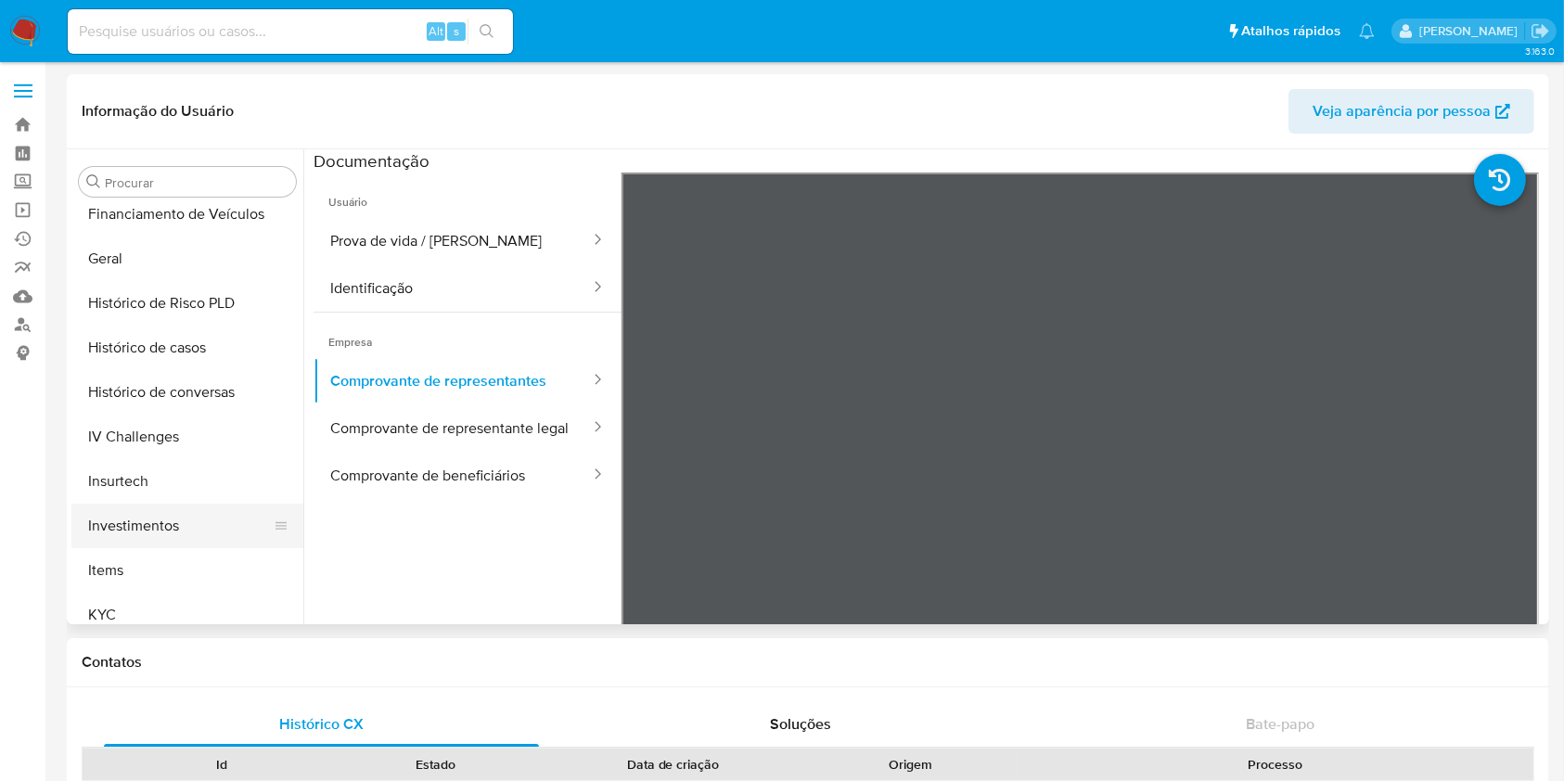
scroll to position [665, 0]
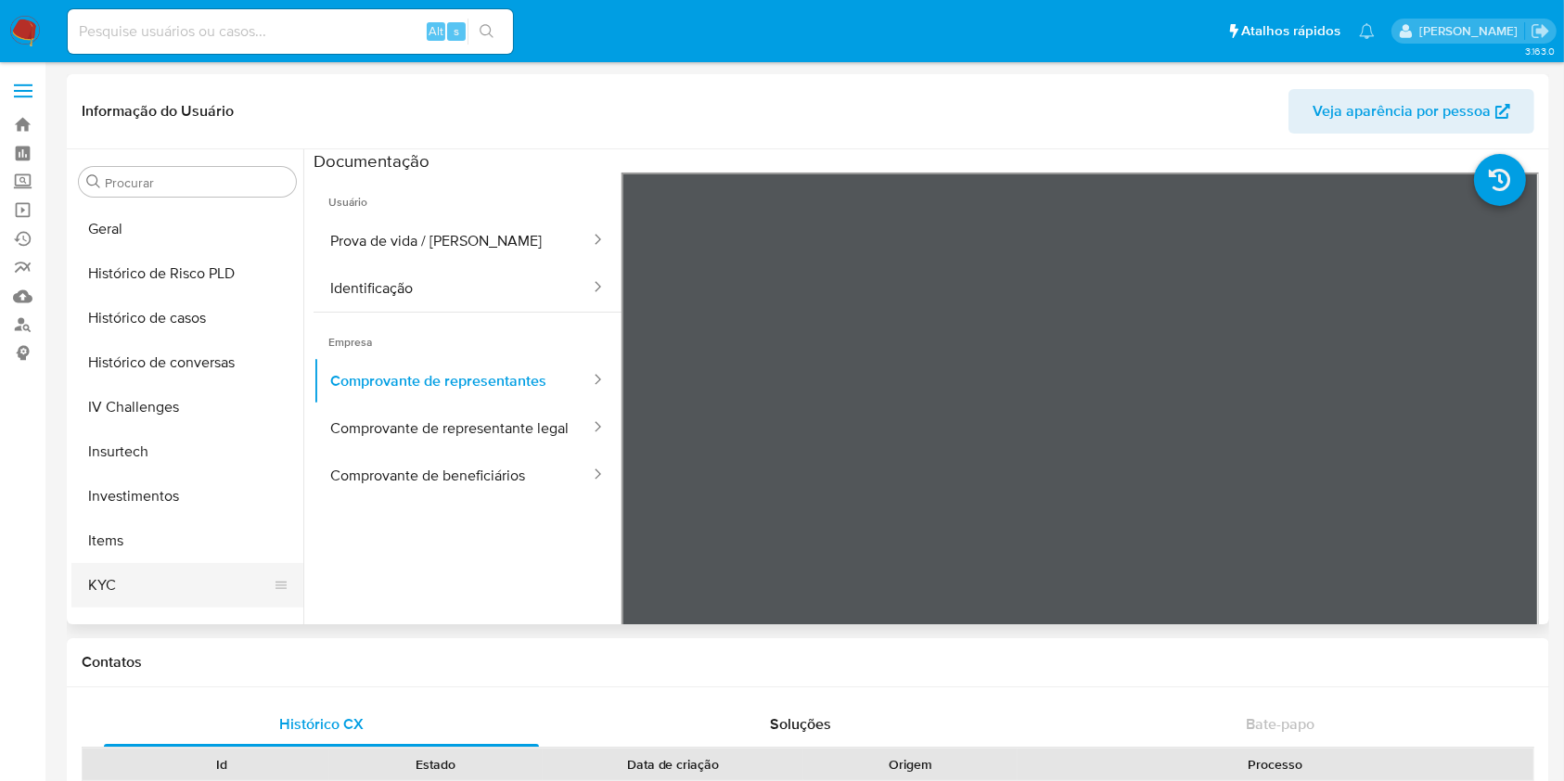
click at [128, 593] on button "KYC" at bounding box center [179, 585] width 217 height 45
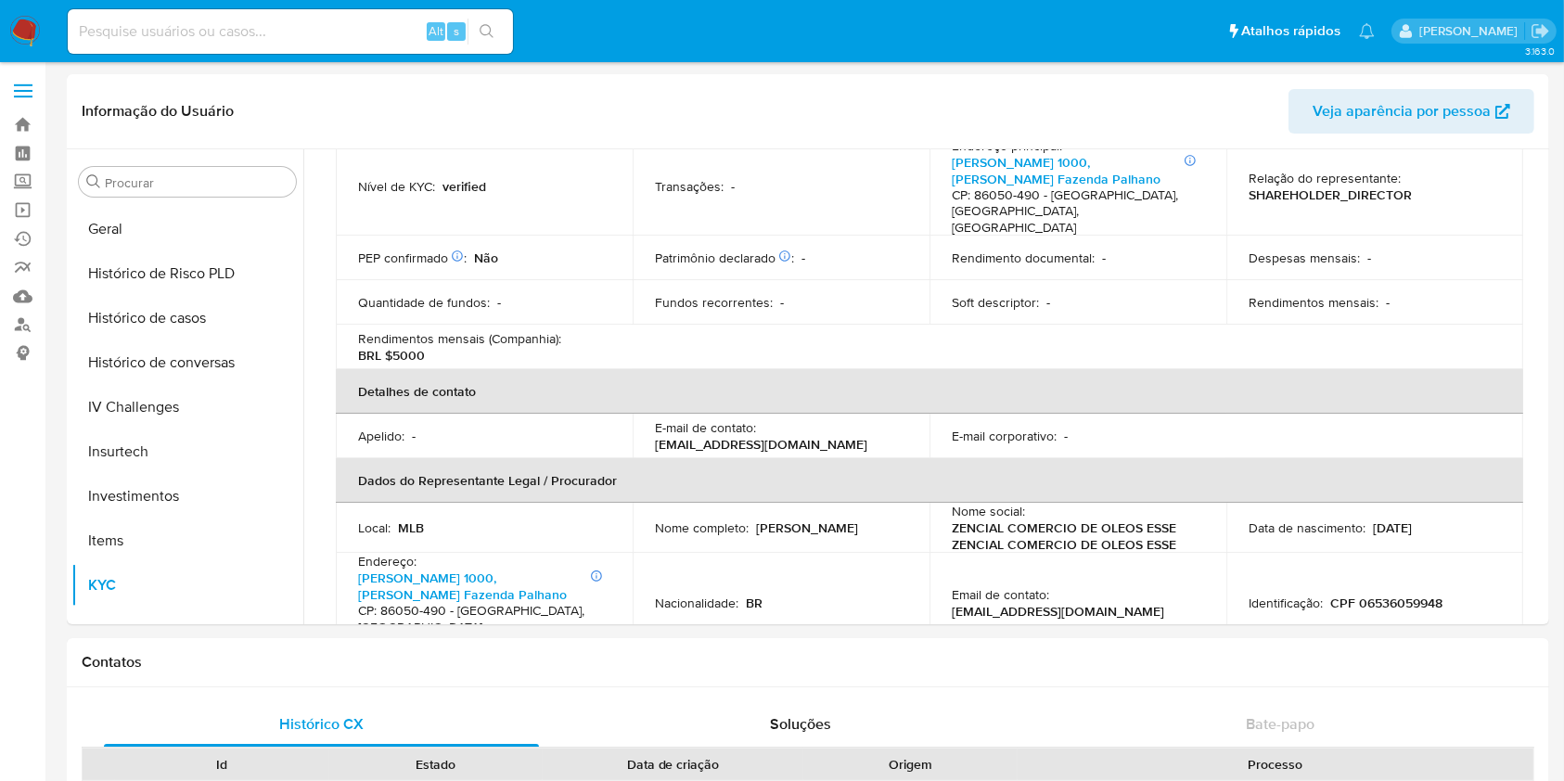
click at [602, 330] on div "Rendimentos mensais (Companhia) : BRL $5000" at bounding box center [484, 346] width 252 height 33
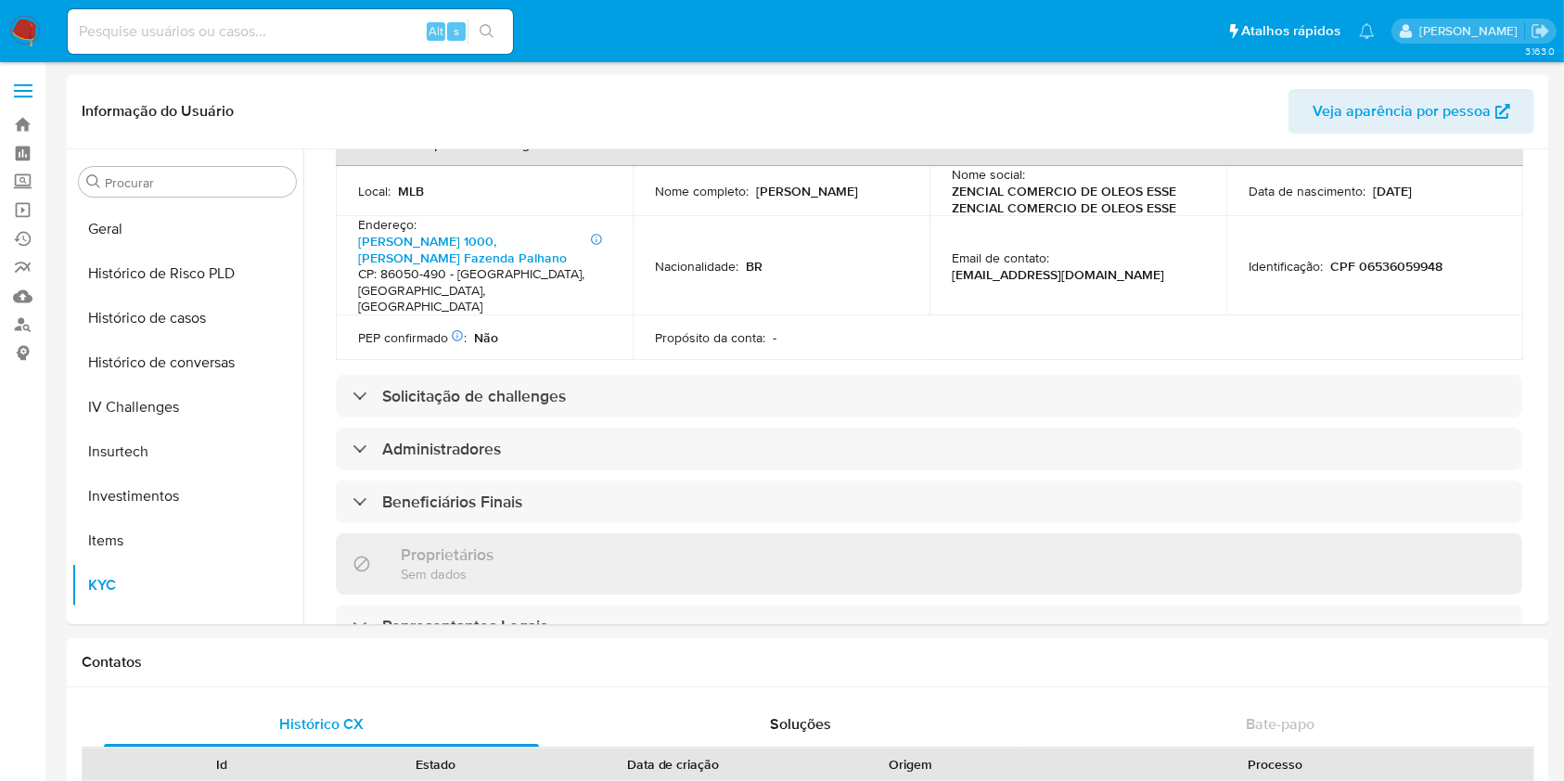
scroll to position [621, 0]
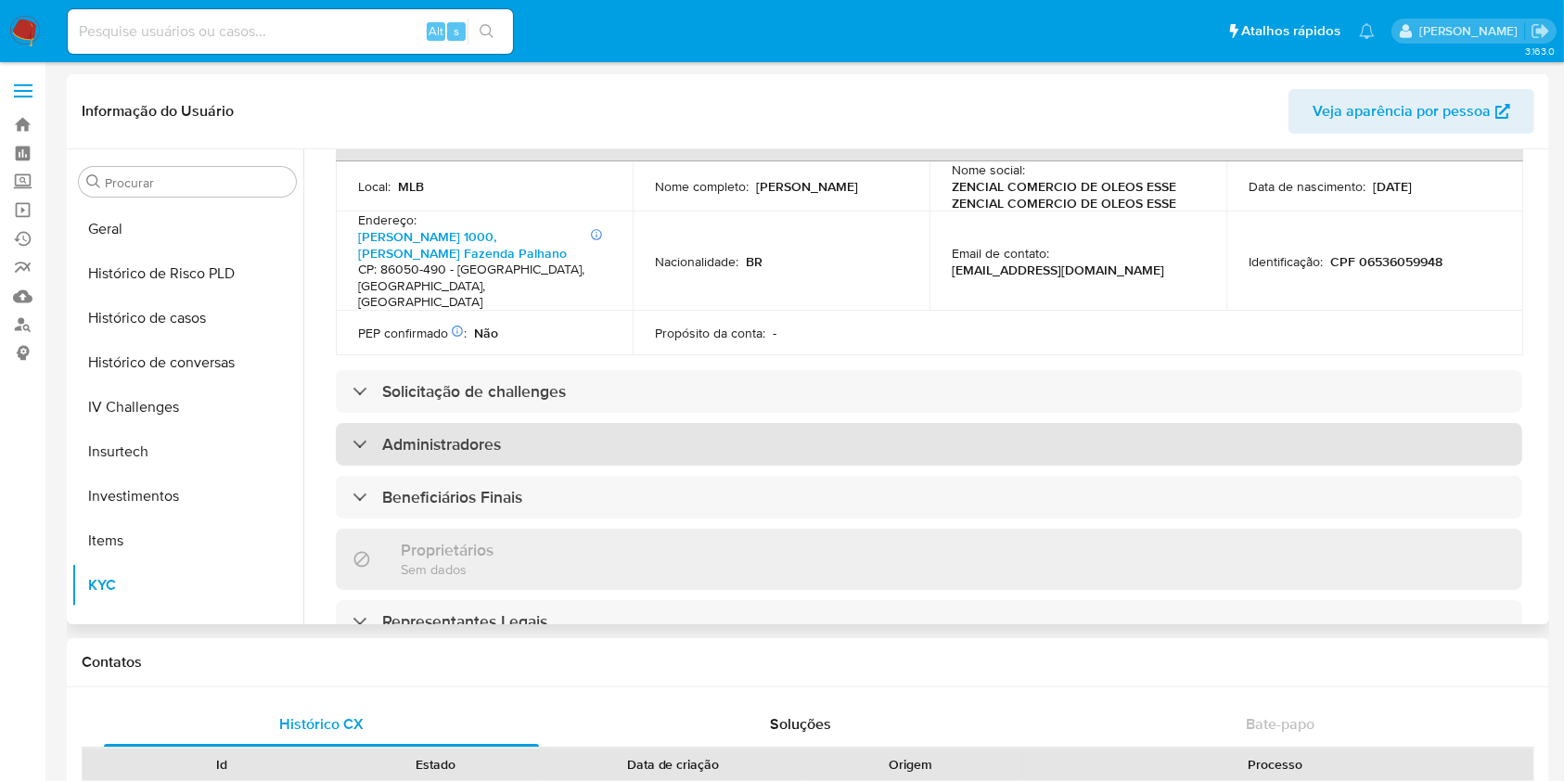
click at [443, 434] on h3 "Administradores" at bounding box center [441, 444] width 119 height 20
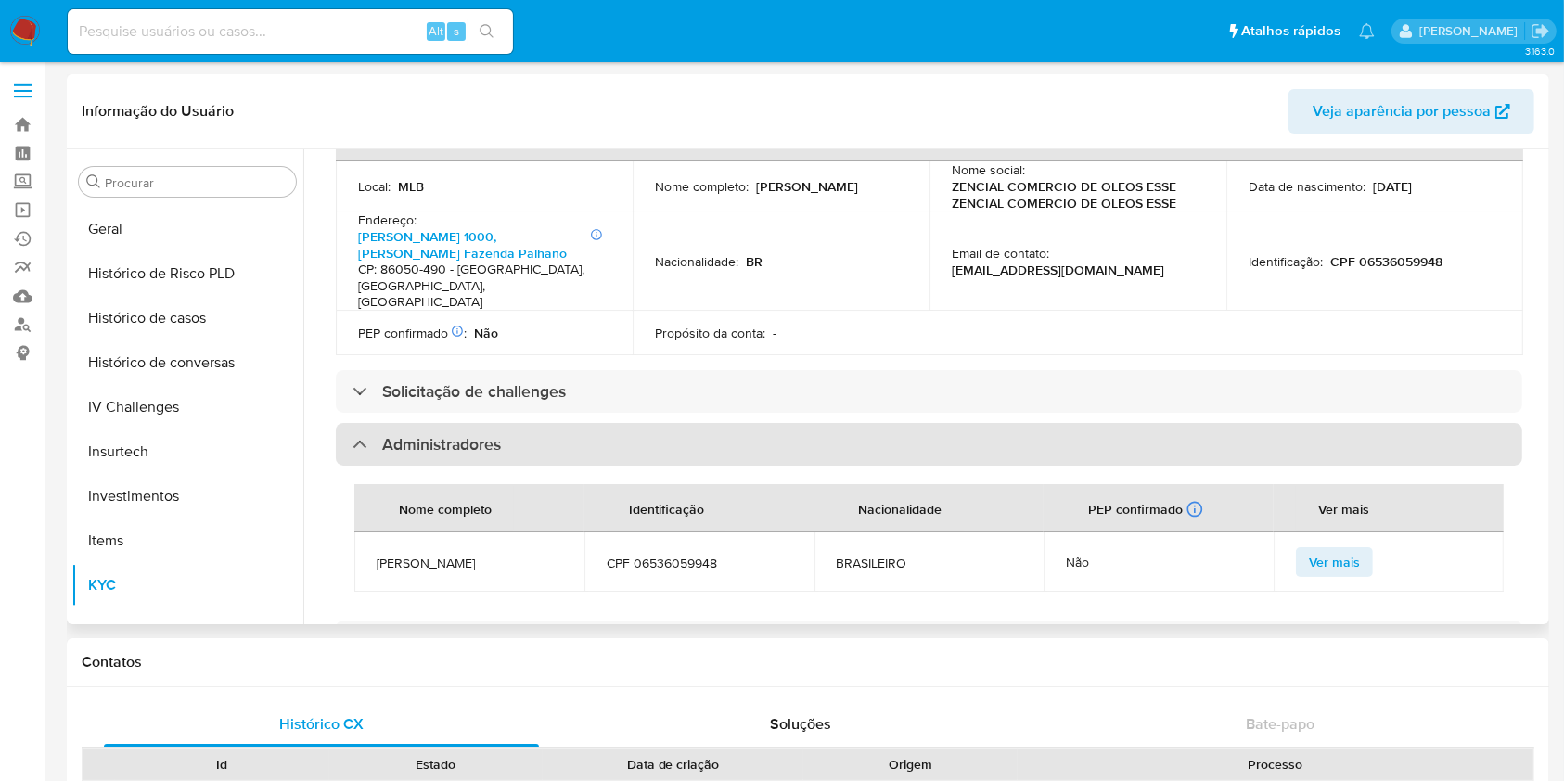
scroll to position [747, 0]
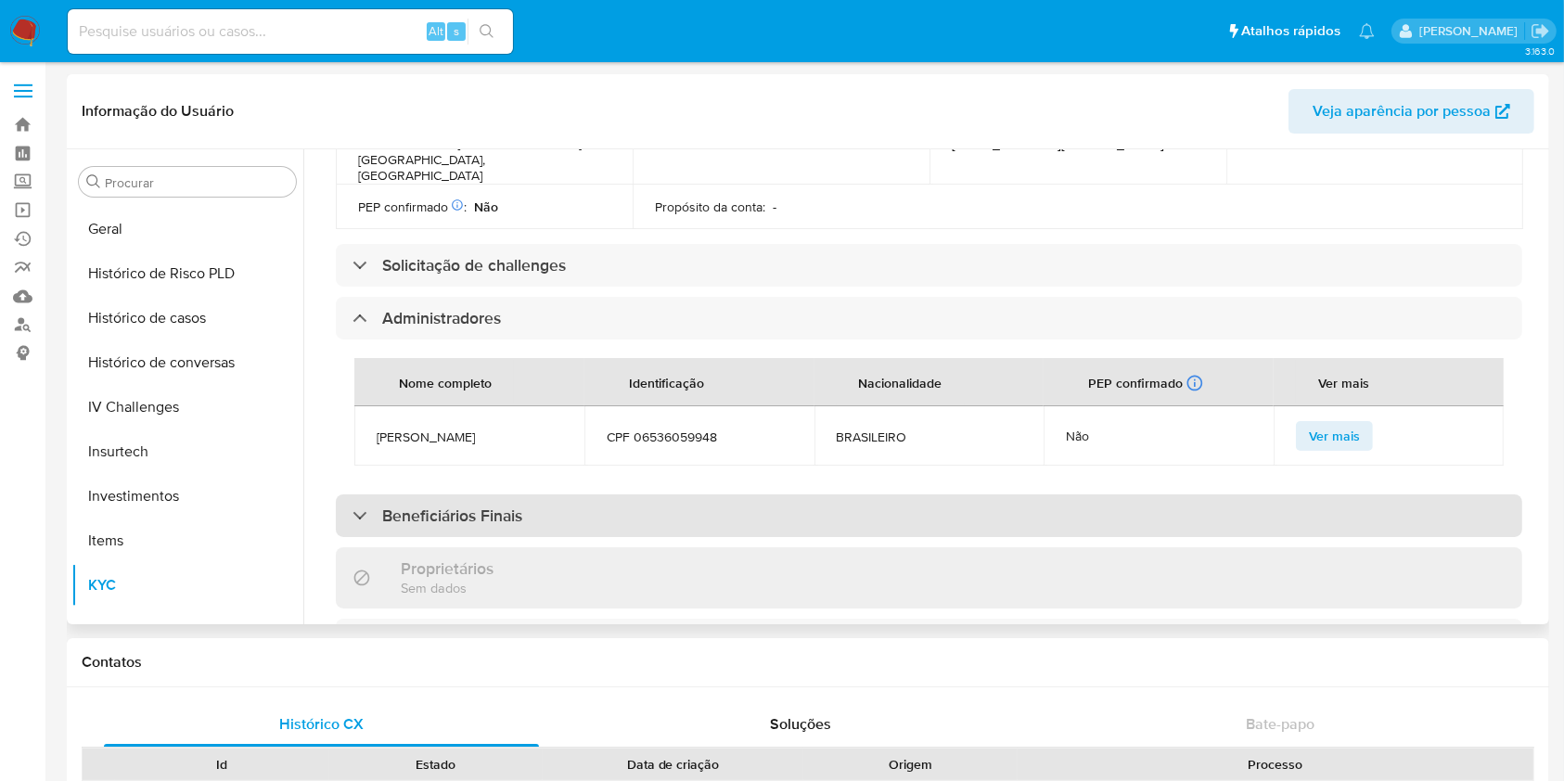
click at [461, 506] on h3 "Beneficiários Finais" at bounding box center [452, 516] width 140 height 20
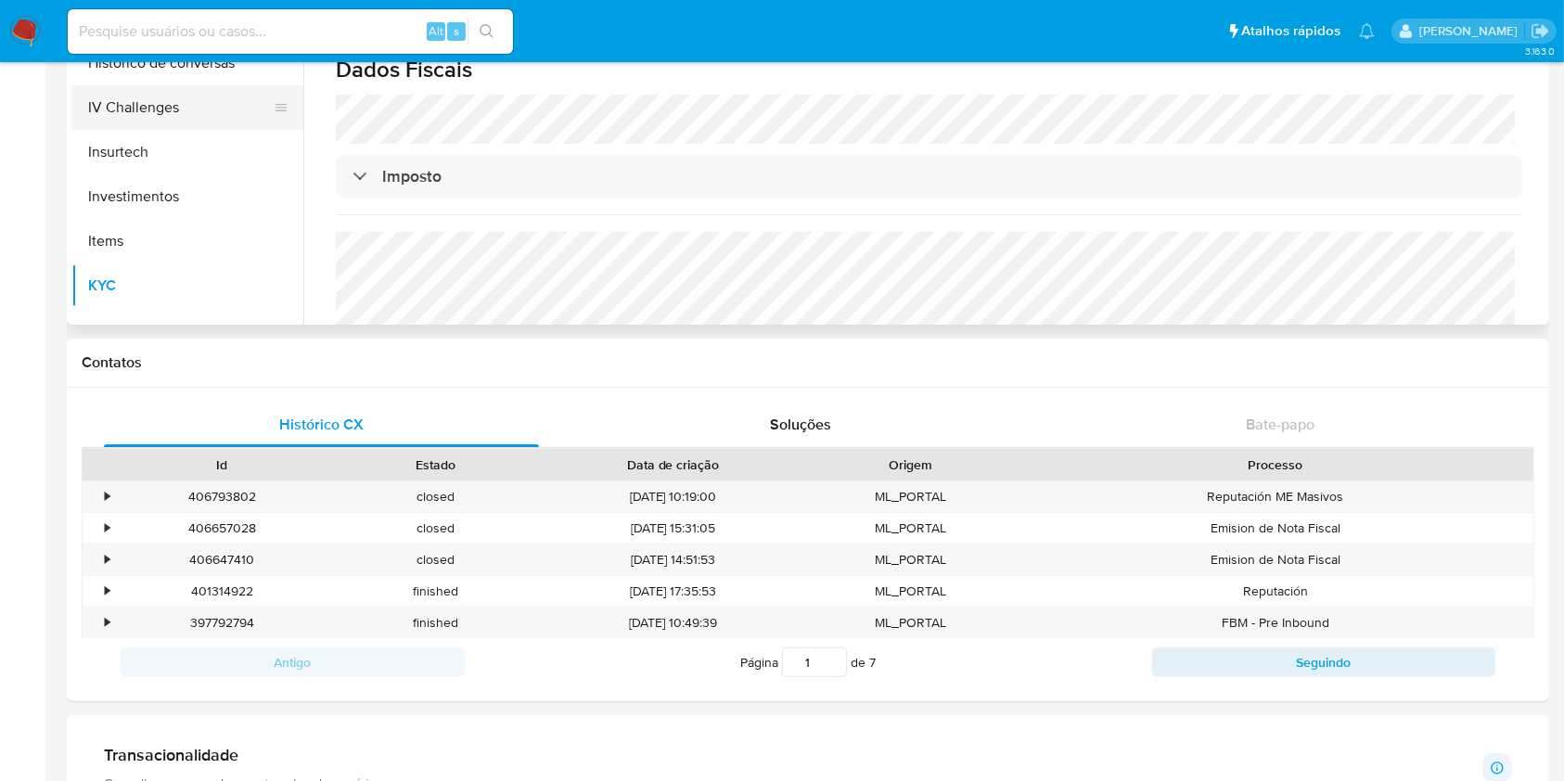
scroll to position [0, 0]
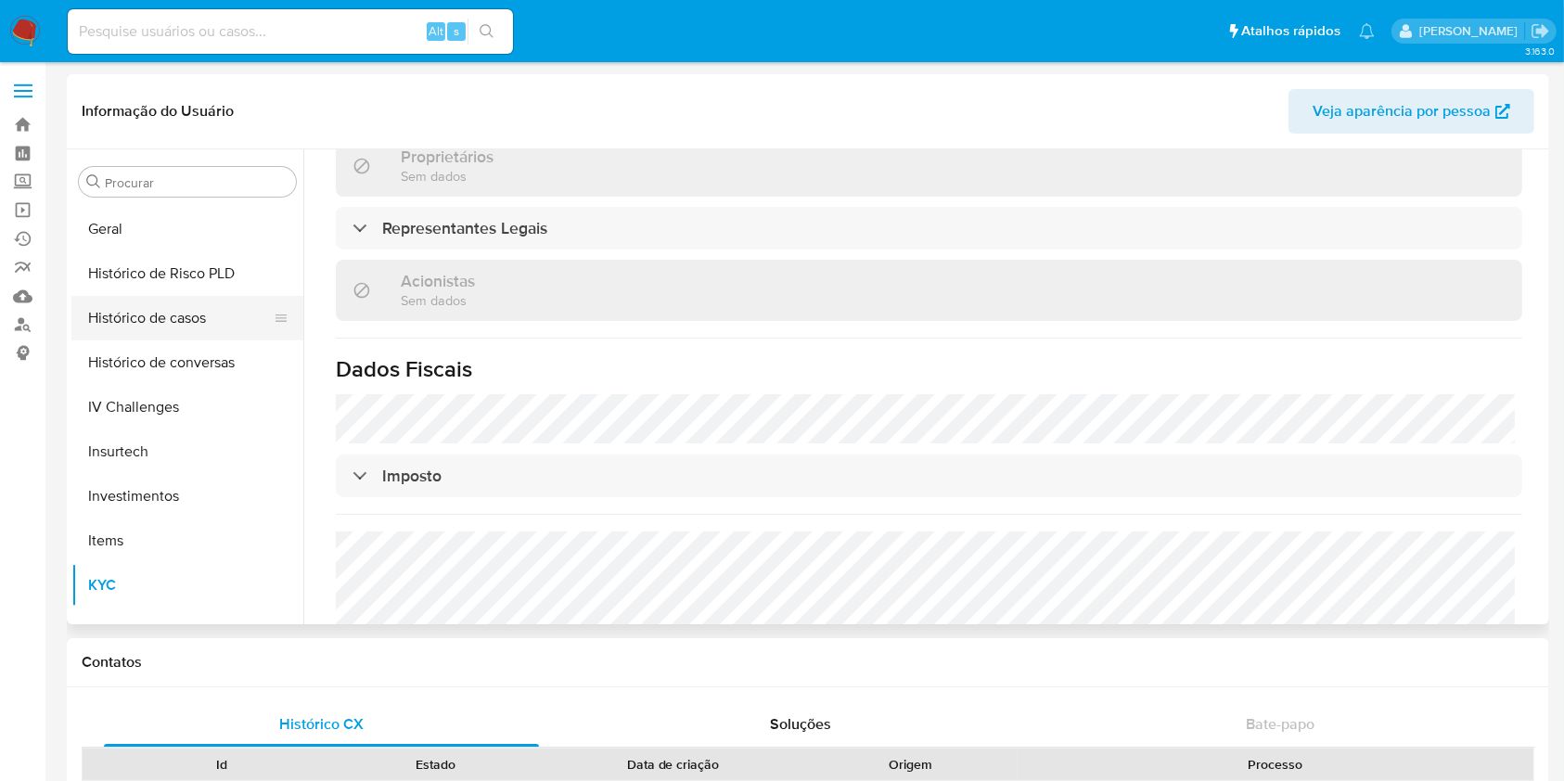
click at [166, 302] on button "Histórico de casos" at bounding box center [179, 318] width 217 height 45
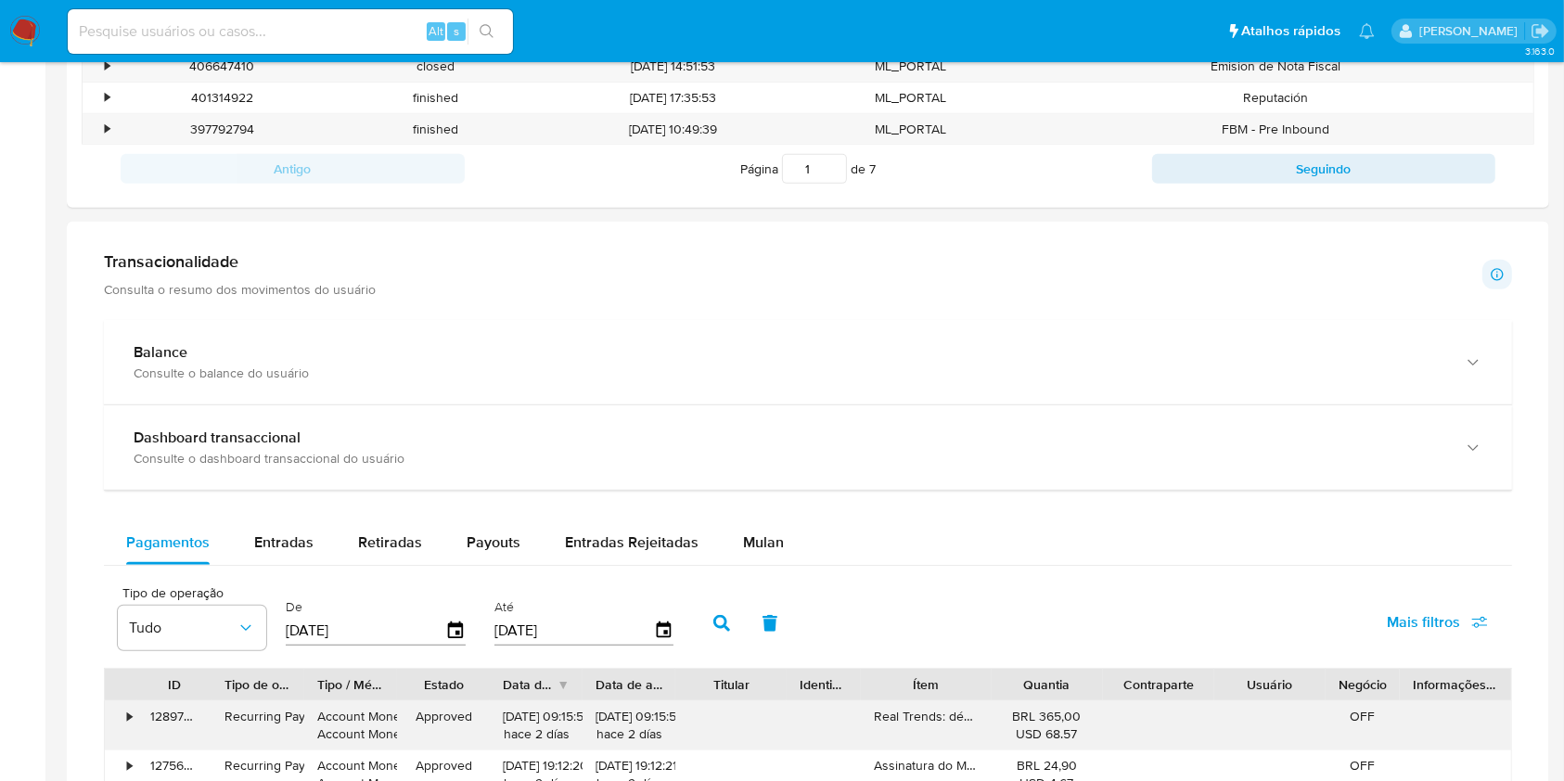
scroll to position [1113, 0]
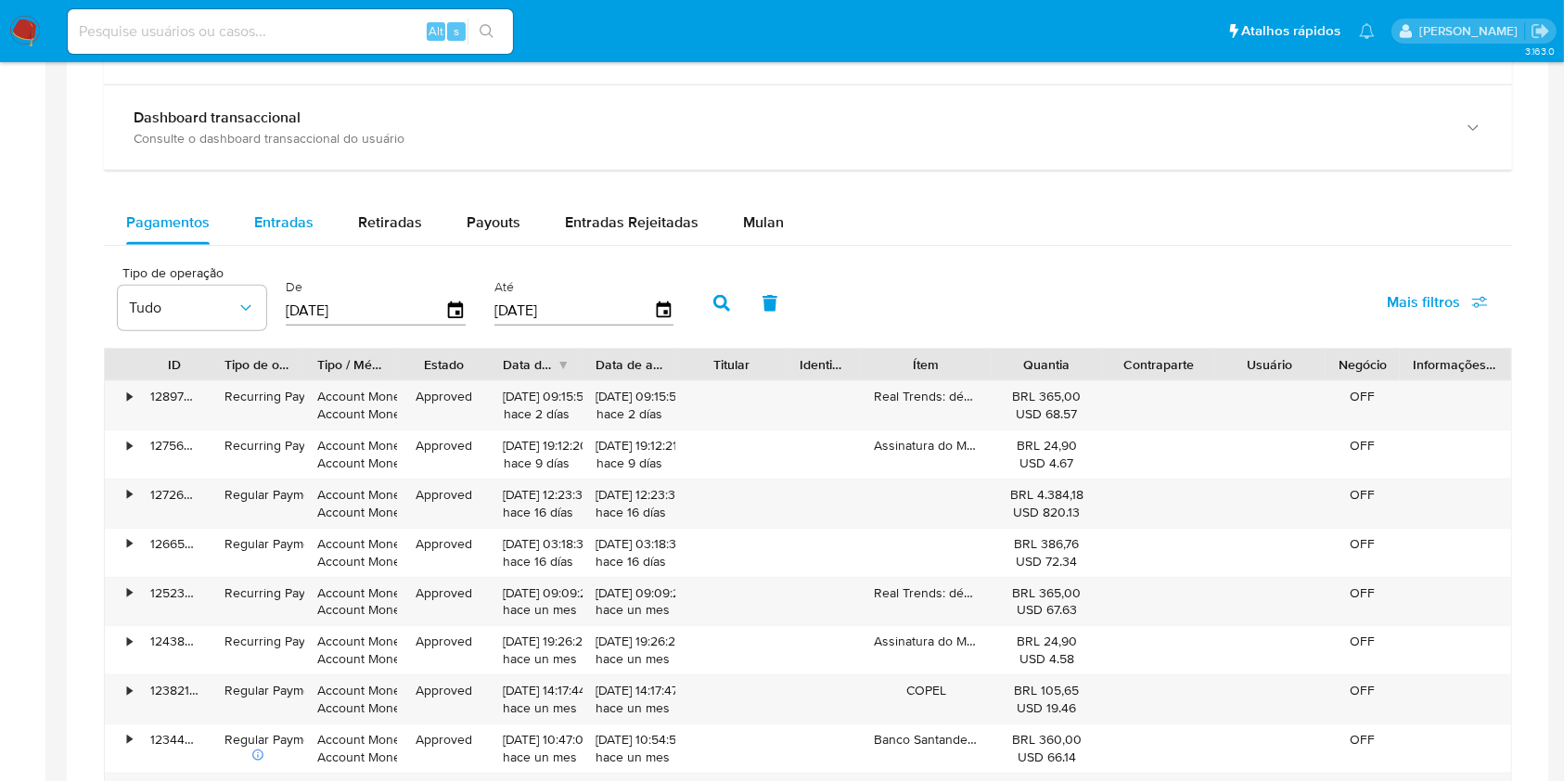
click at [250, 237] on button "Entradas" at bounding box center [284, 222] width 104 height 45
select select "10"
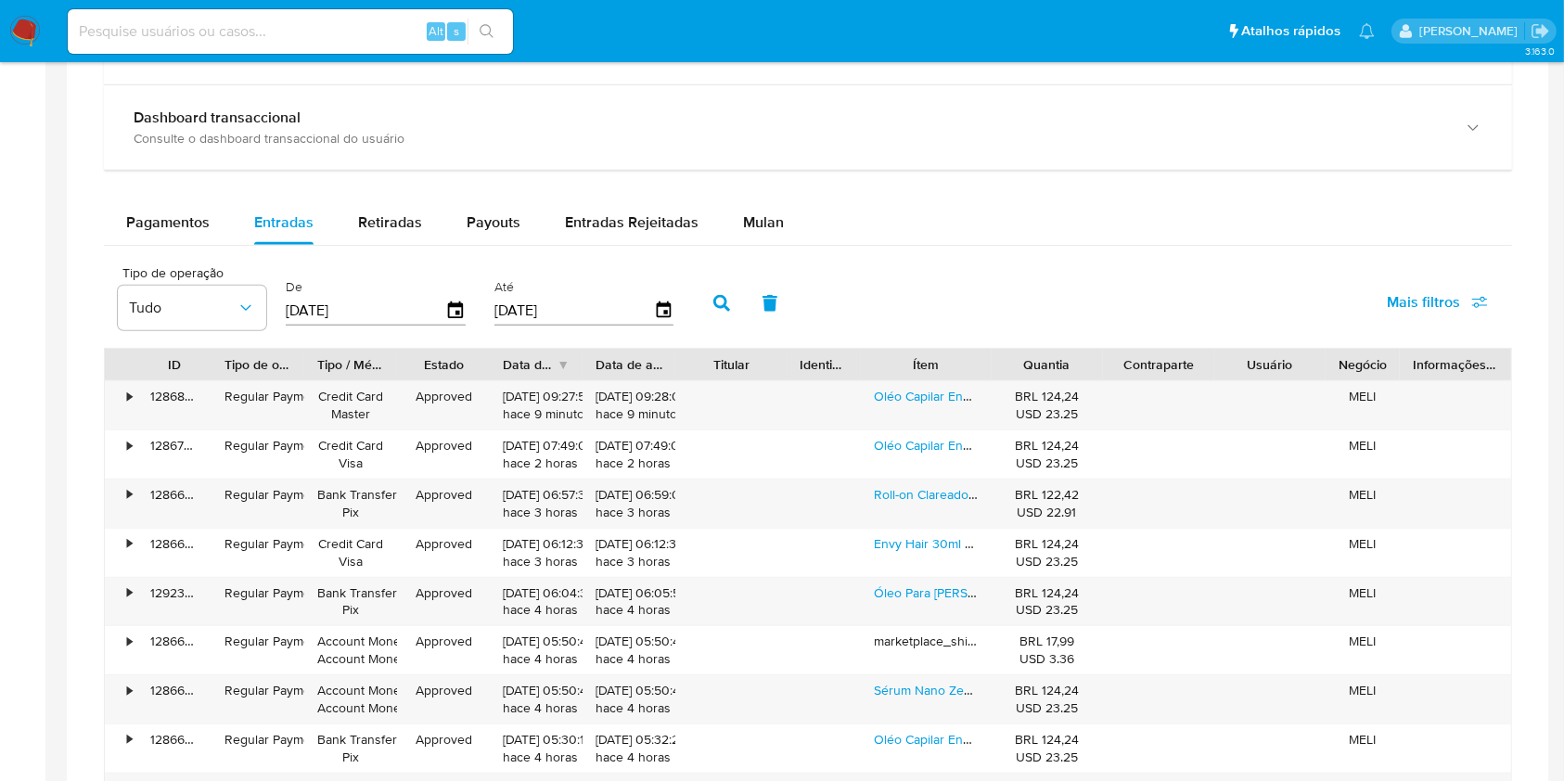
type button "1"
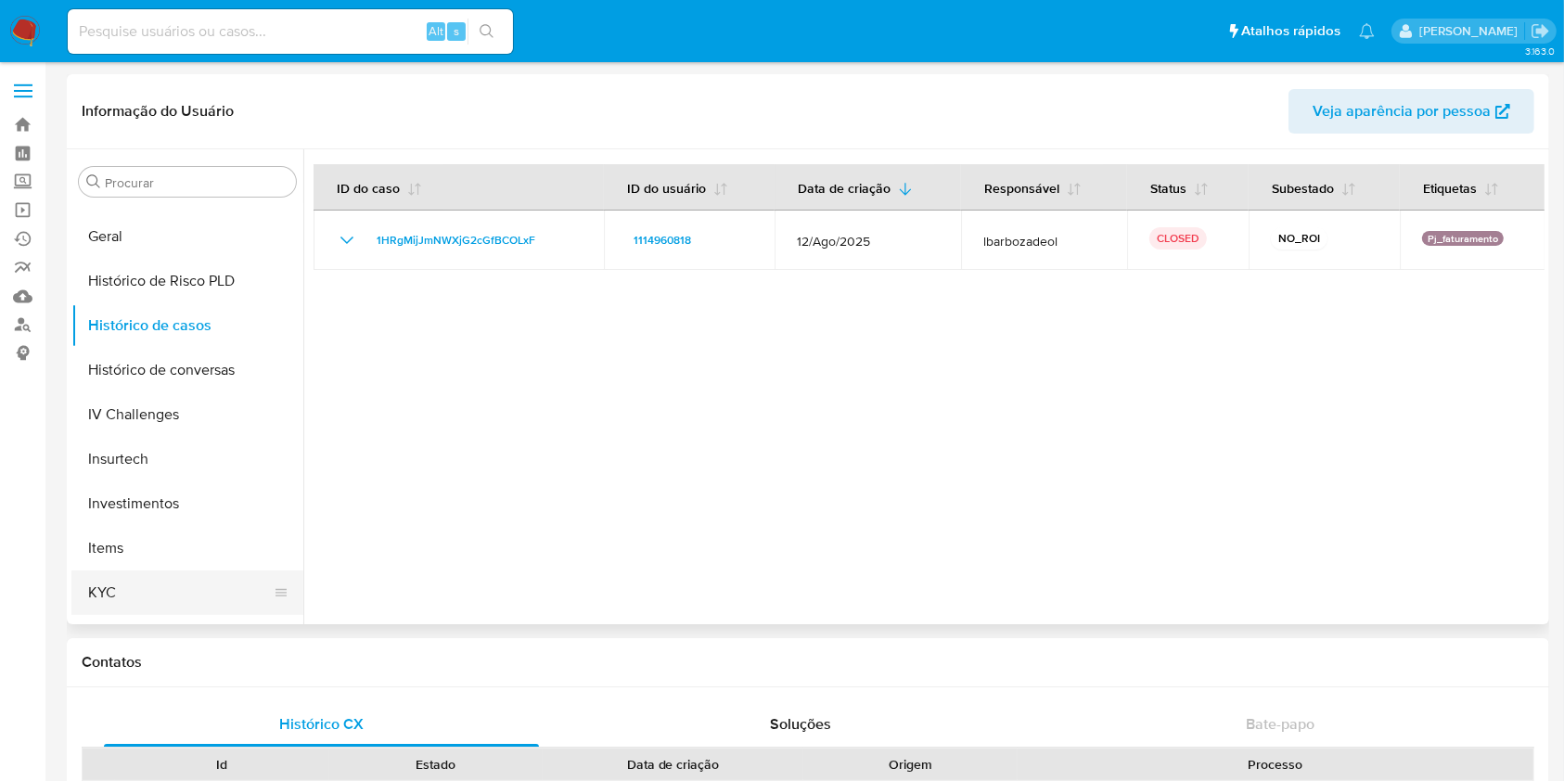
scroll to position [759, 0]
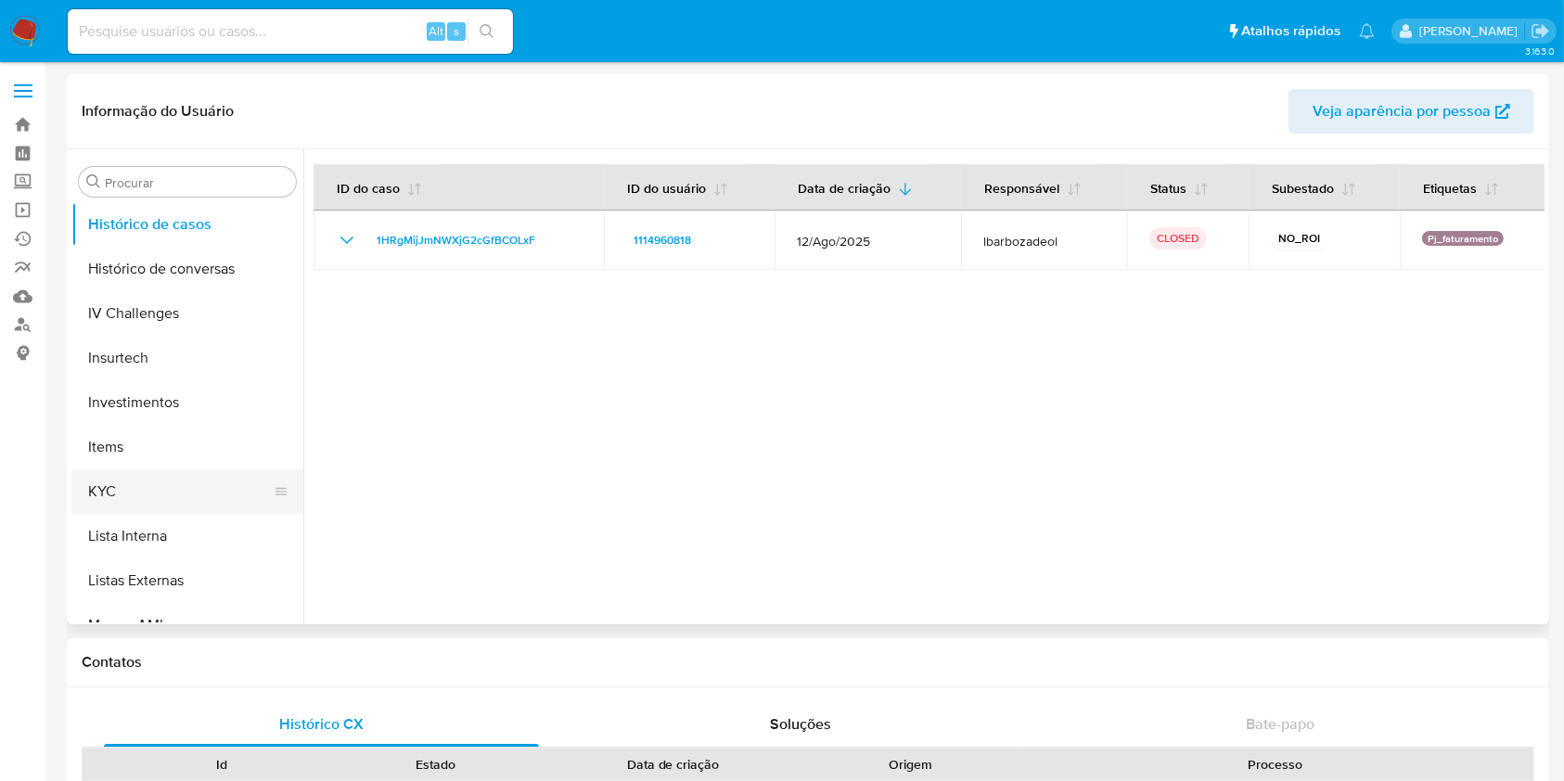
click at [122, 496] on button "KYC" at bounding box center [179, 491] width 217 height 45
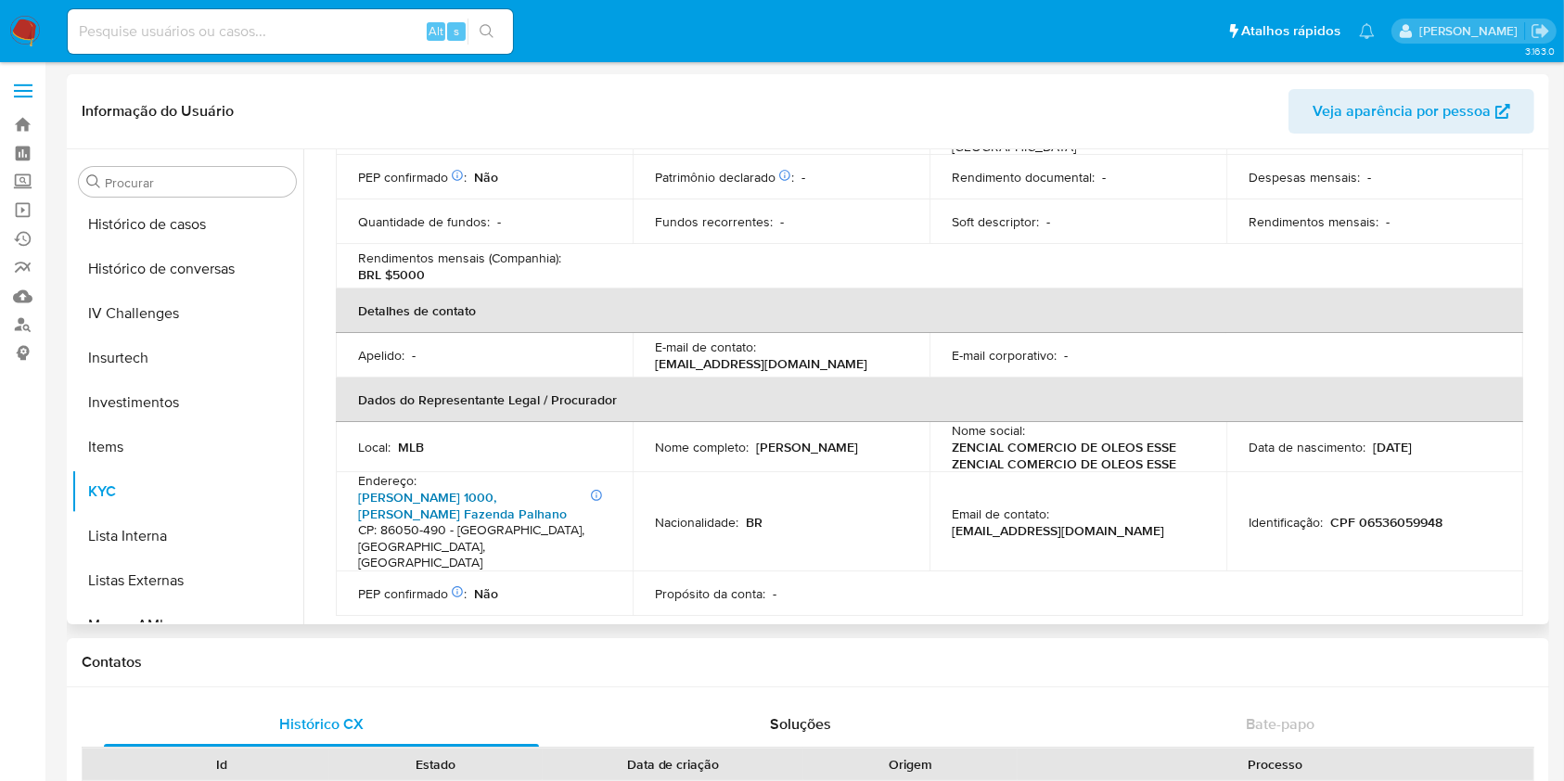
scroll to position [618, 0]
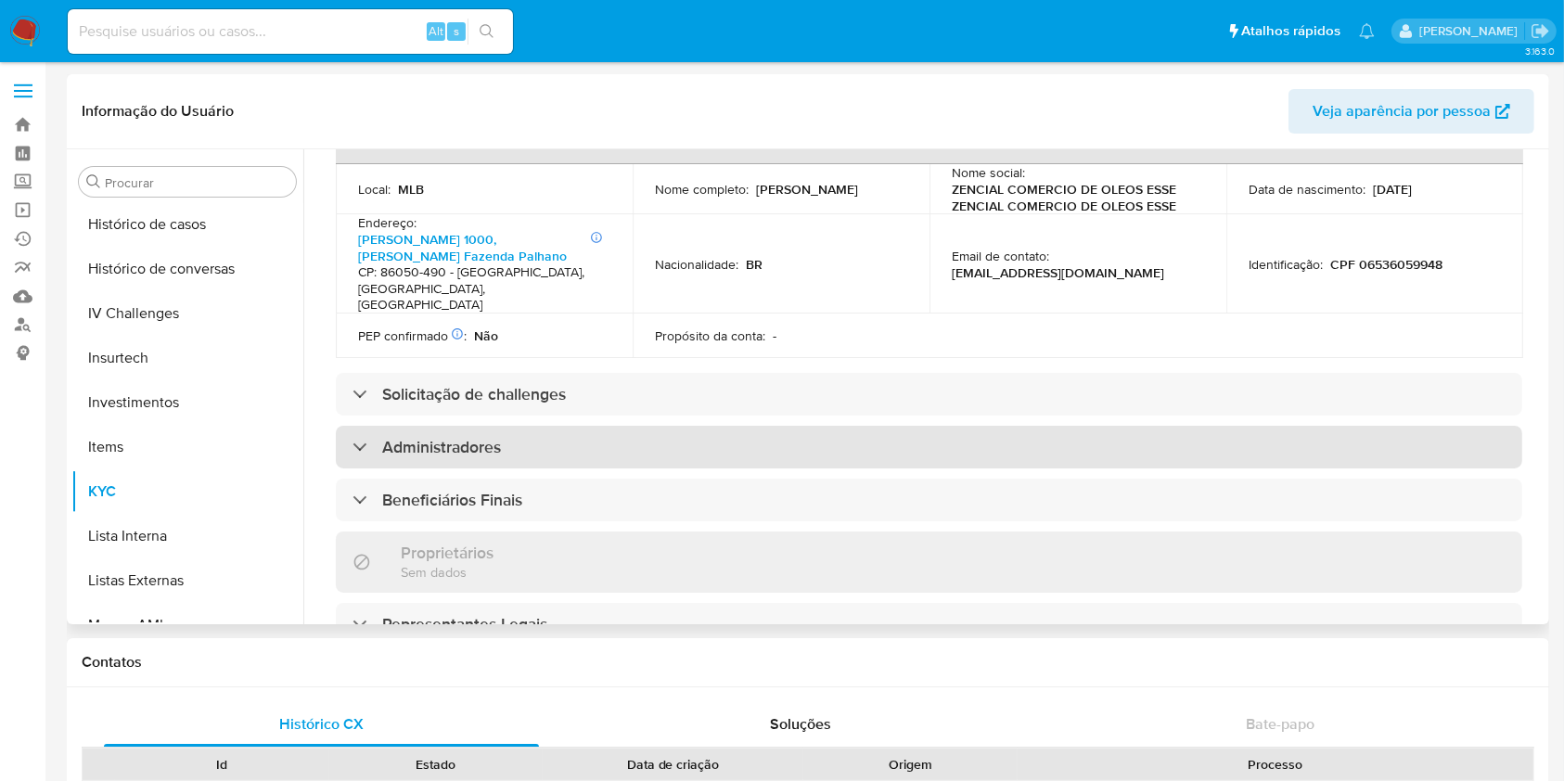
drag, startPoint x: 449, startPoint y: 378, endPoint x: 456, endPoint y: 399, distance: 22.6
click at [449, 437] on h3 "Administradores" at bounding box center [441, 447] width 119 height 20
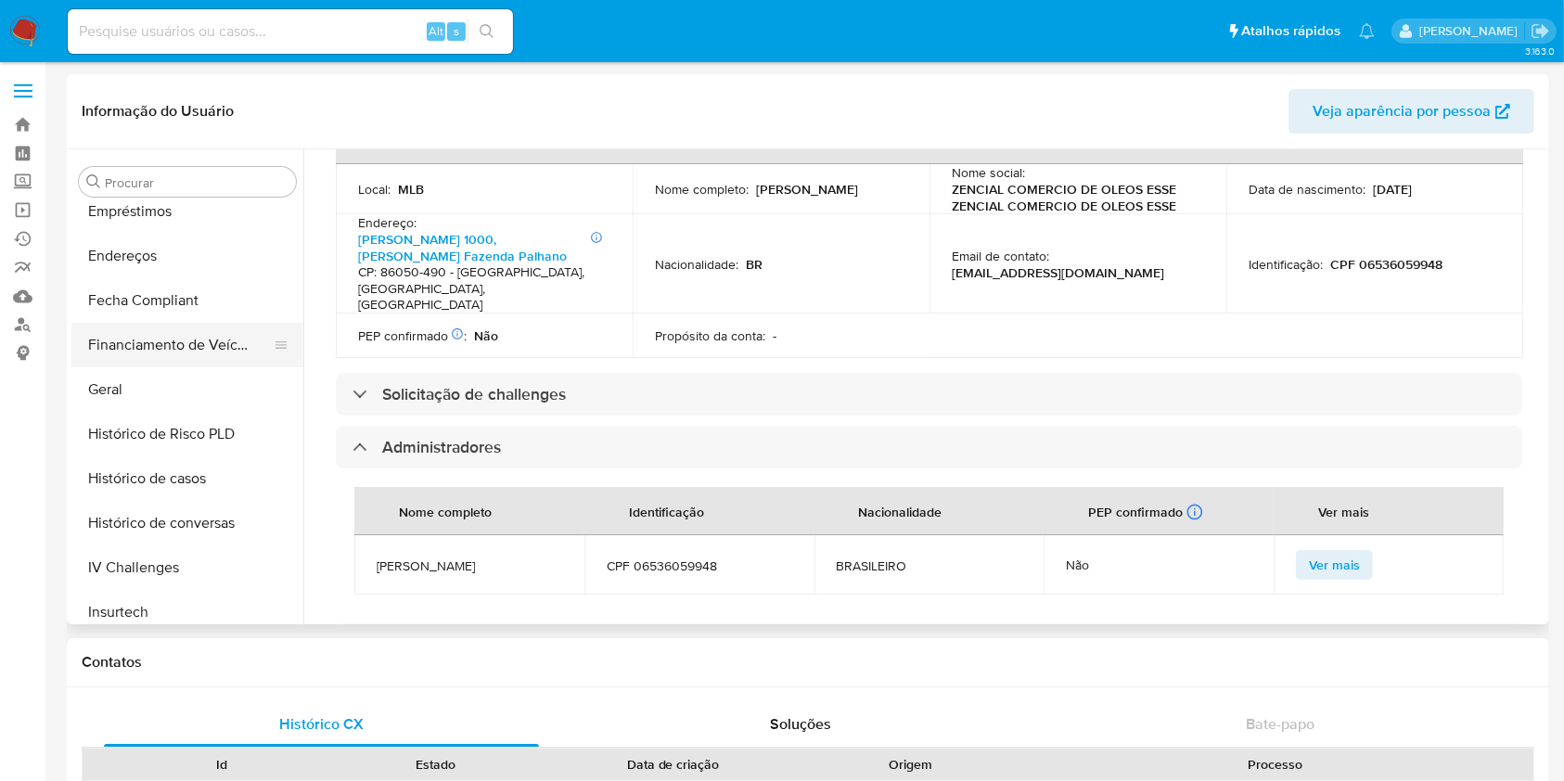
scroll to position [388, 0]
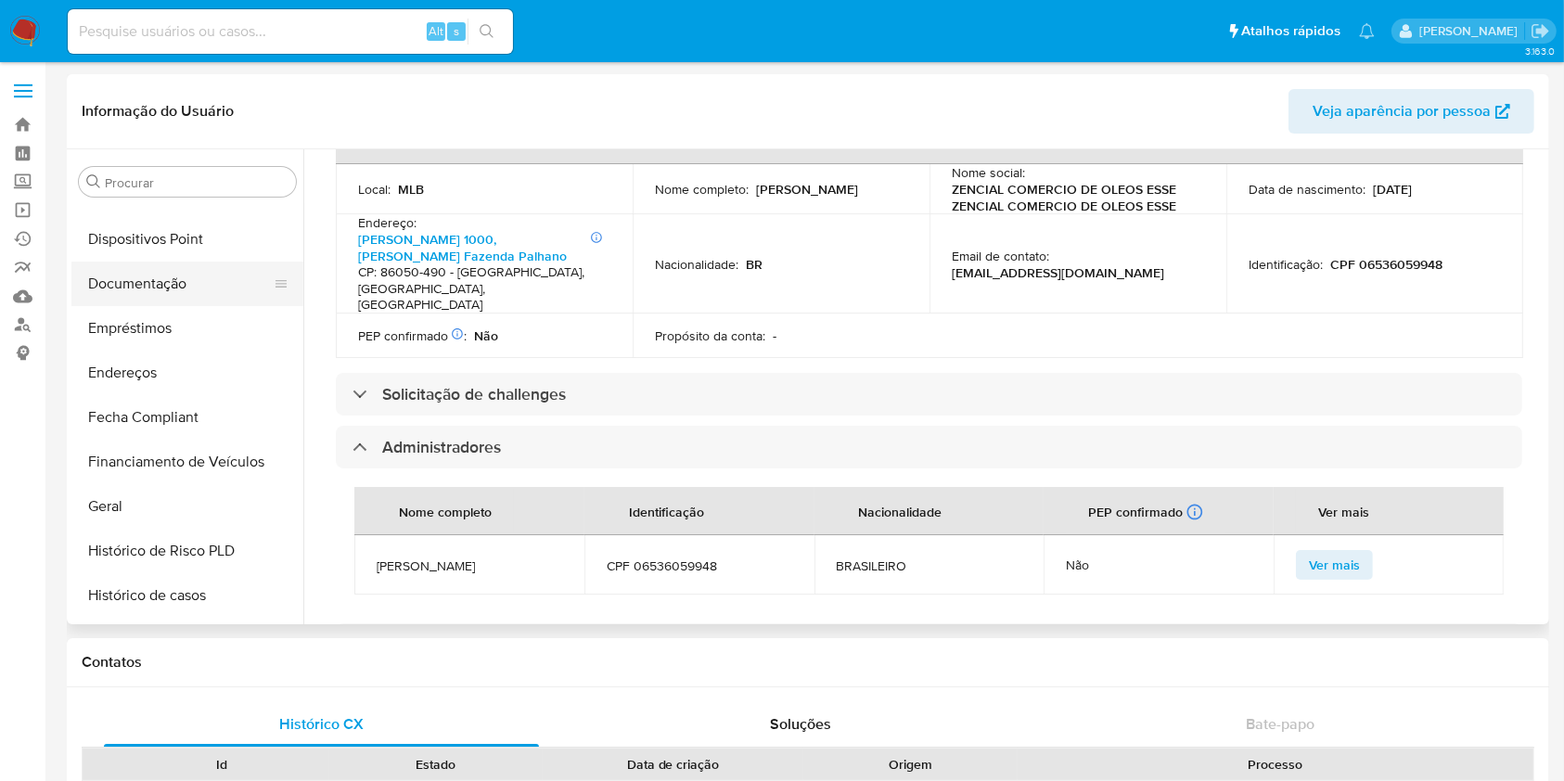
click at [174, 284] on button "Documentação" at bounding box center [179, 284] width 217 height 45
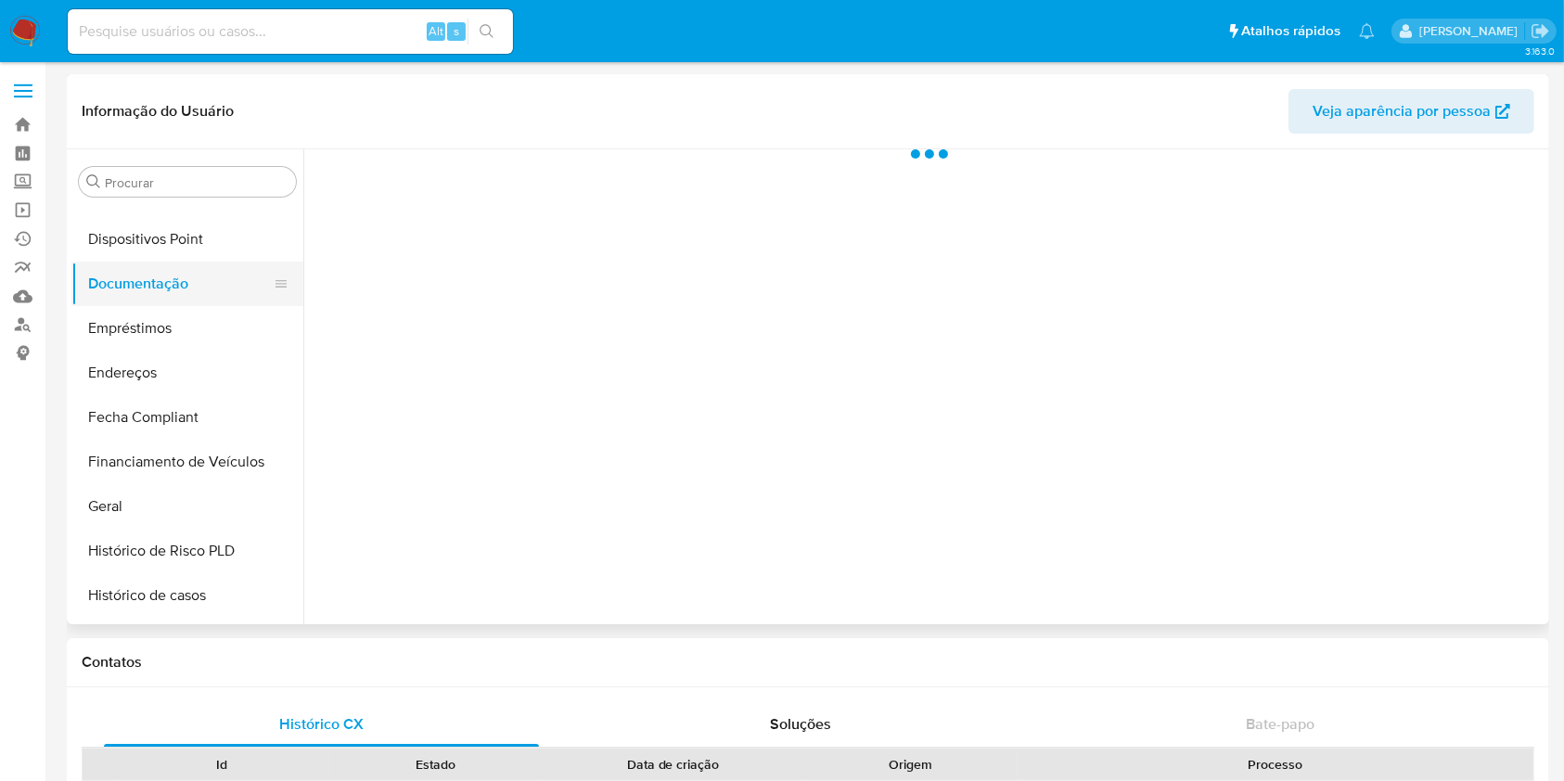
scroll to position [0, 0]
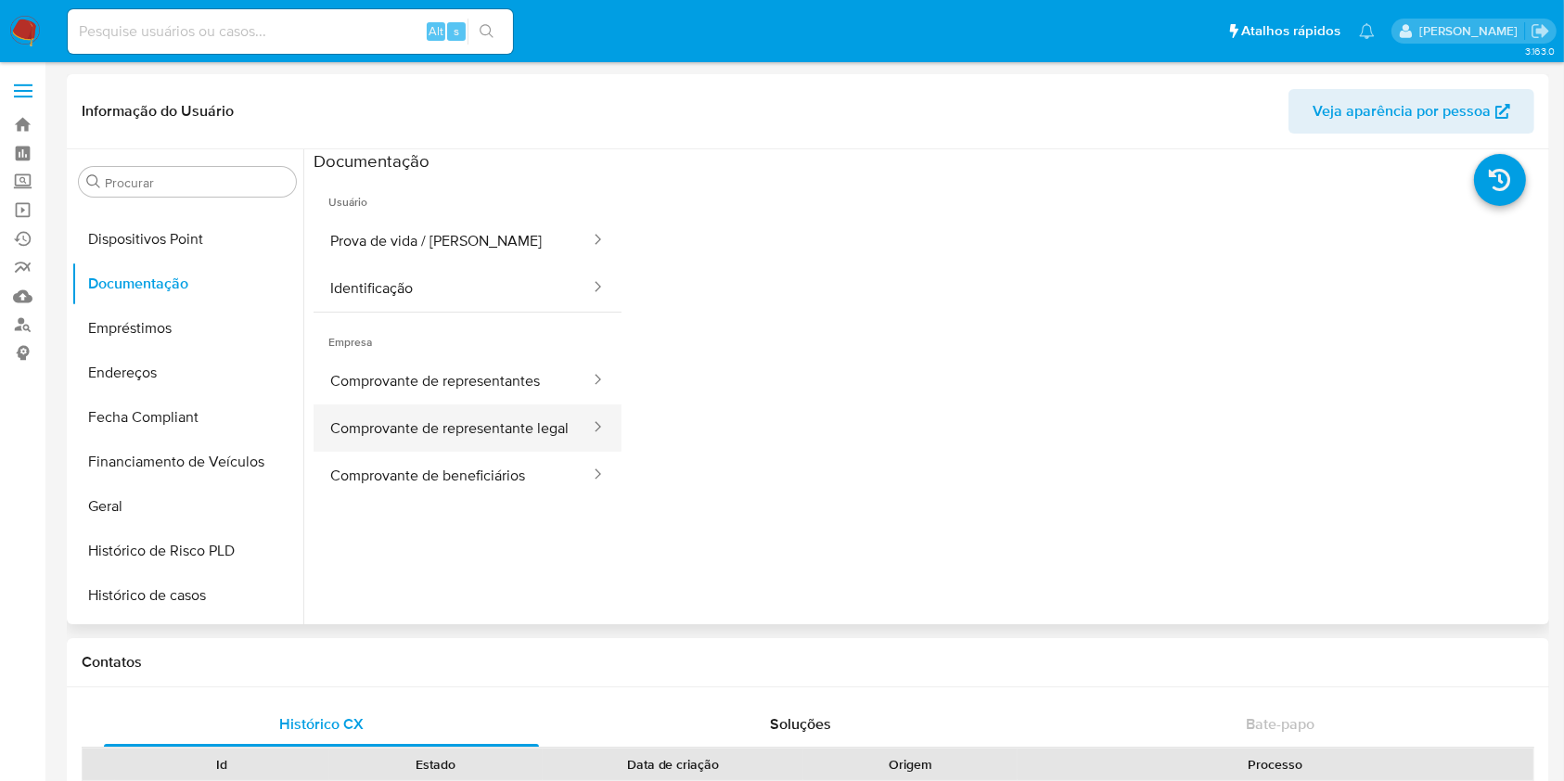
click at [513, 408] on button "Comprovante de representante legal" at bounding box center [453, 428] width 278 height 47
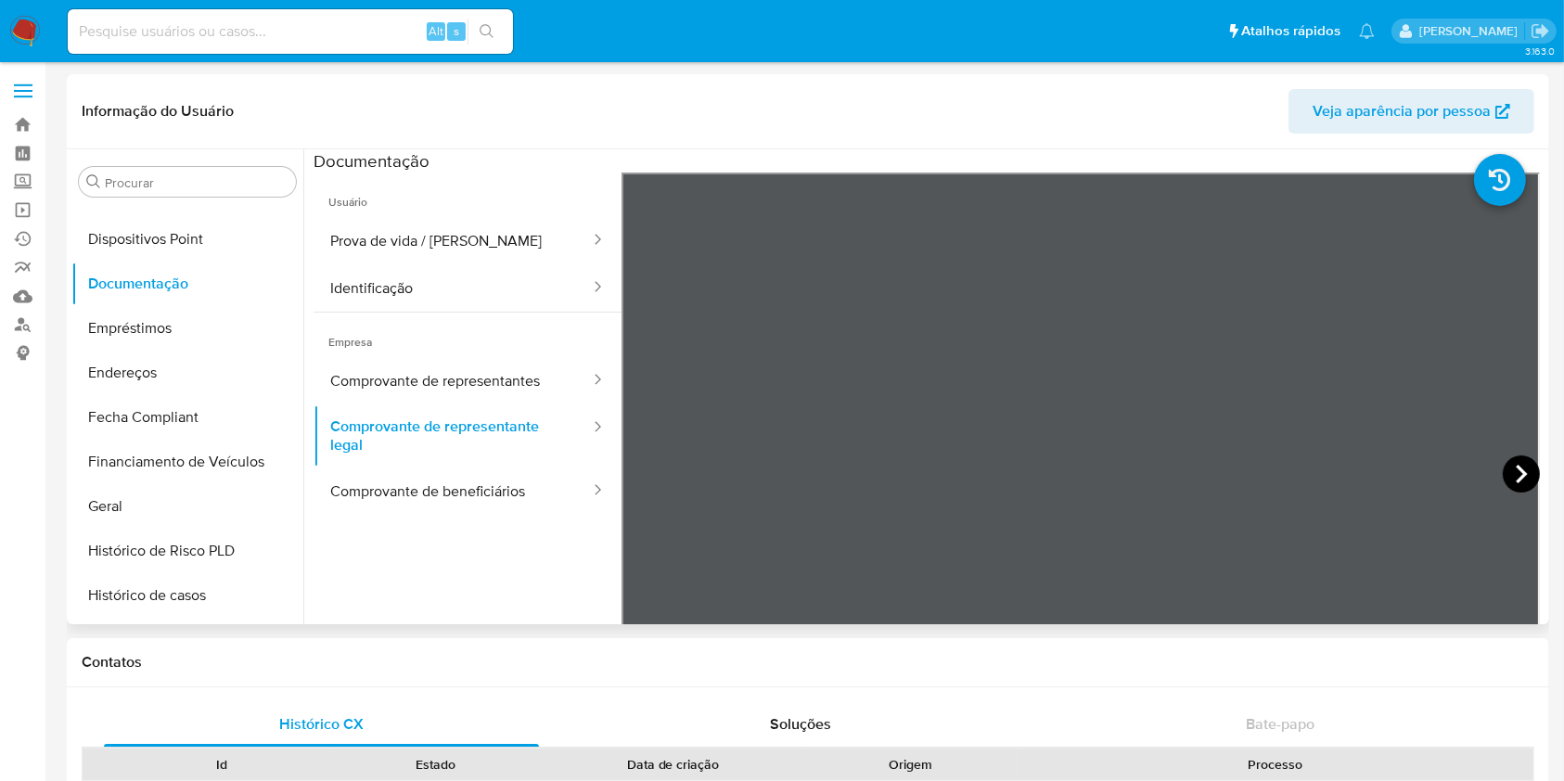
click at [1508, 470] on icon at bounding box center [1521, 474] width 37 height 37
click at [641, 457] on icon at bounding box center [644, 474] width 37 height 37
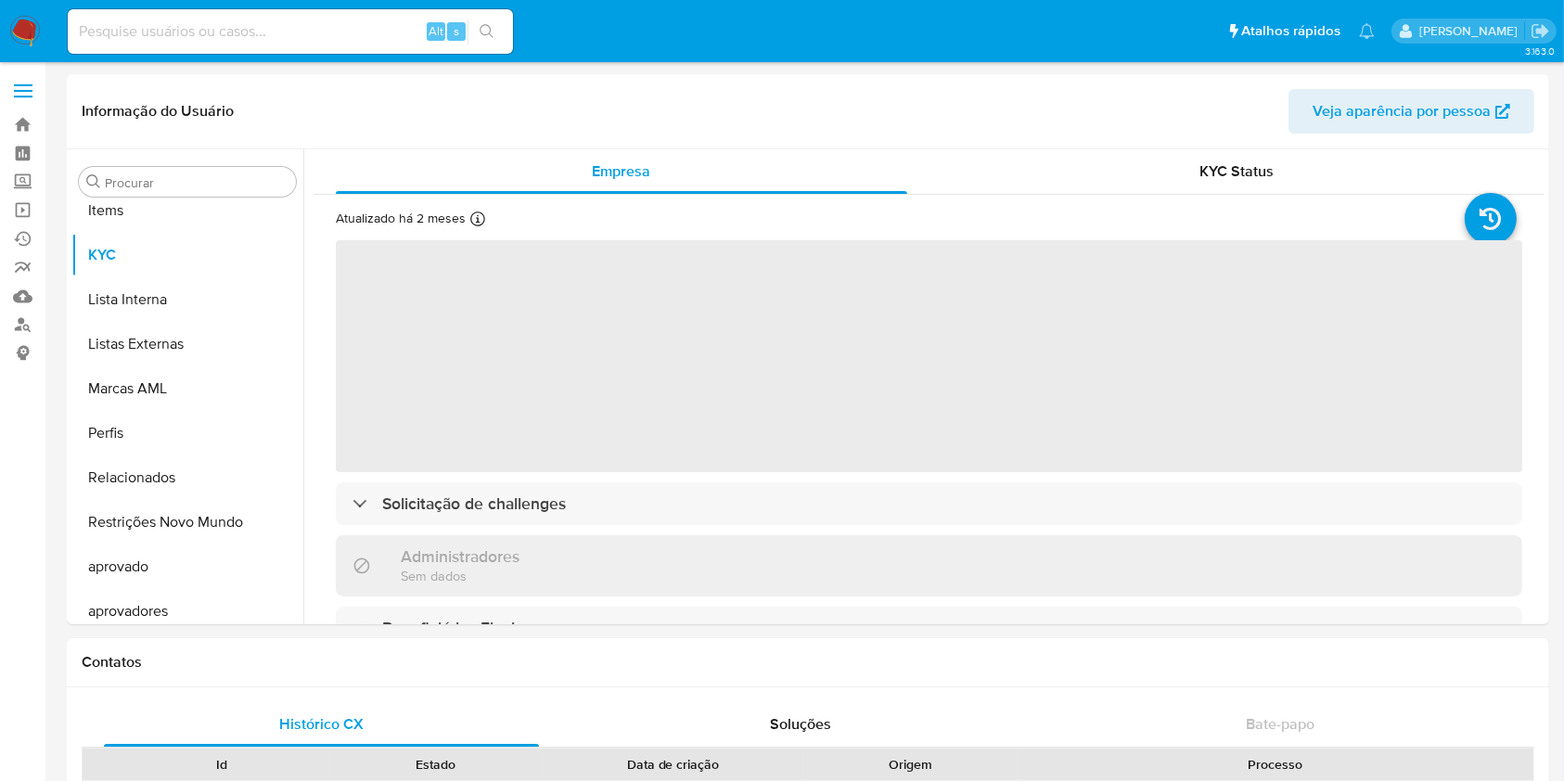
scroll to position [1007, 0]
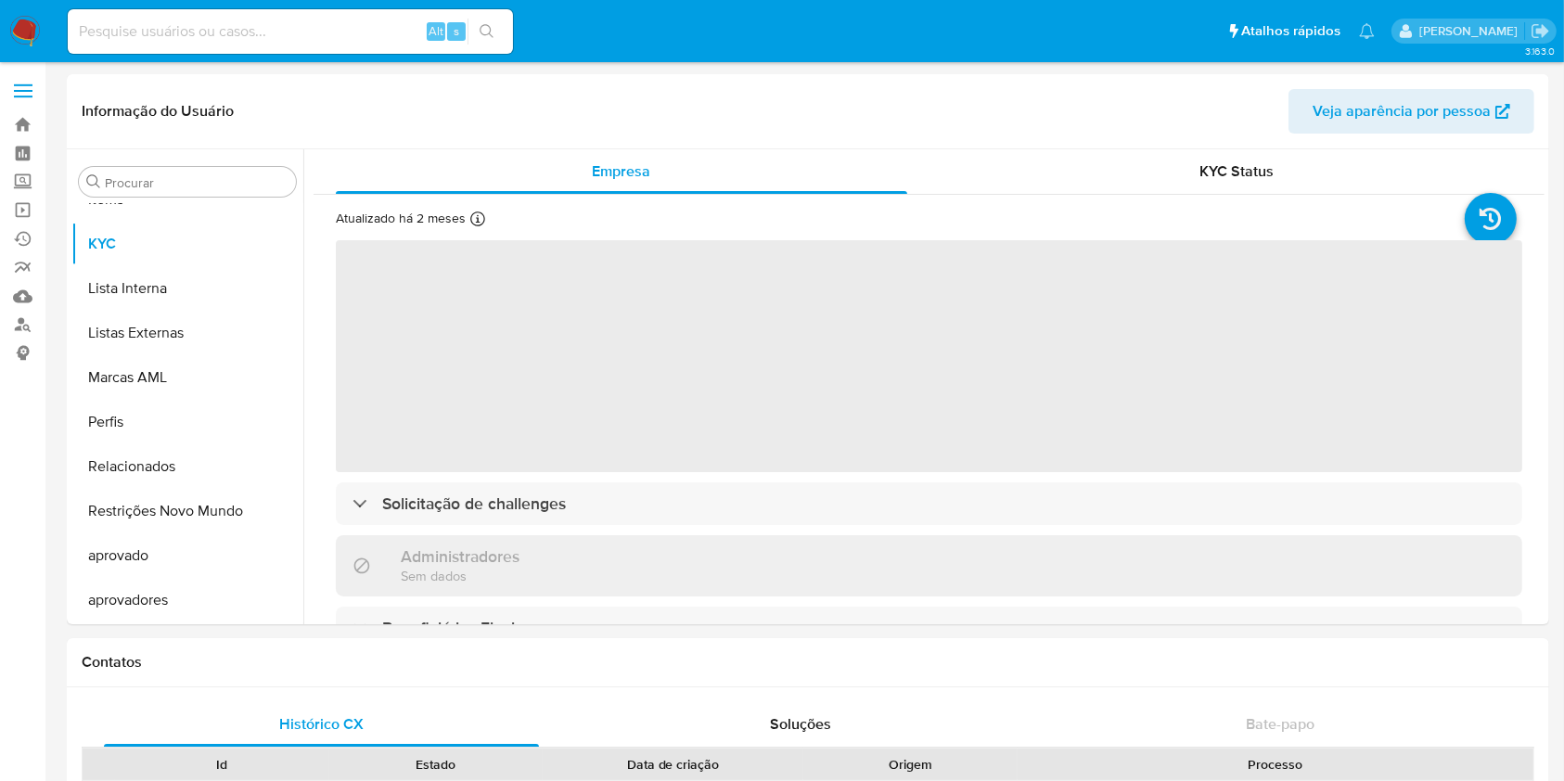
select select "10"
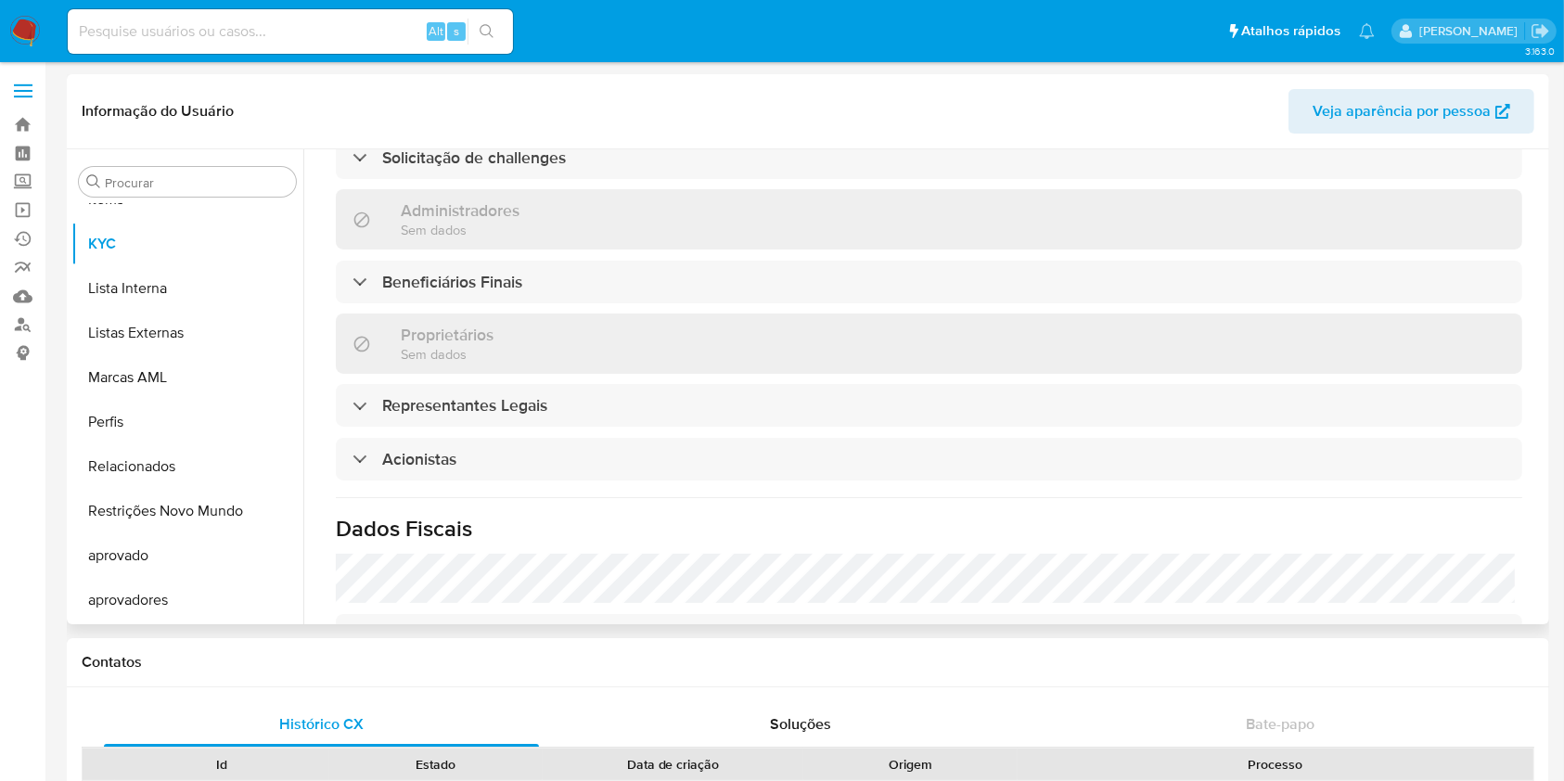
scroll to position [814, 0]
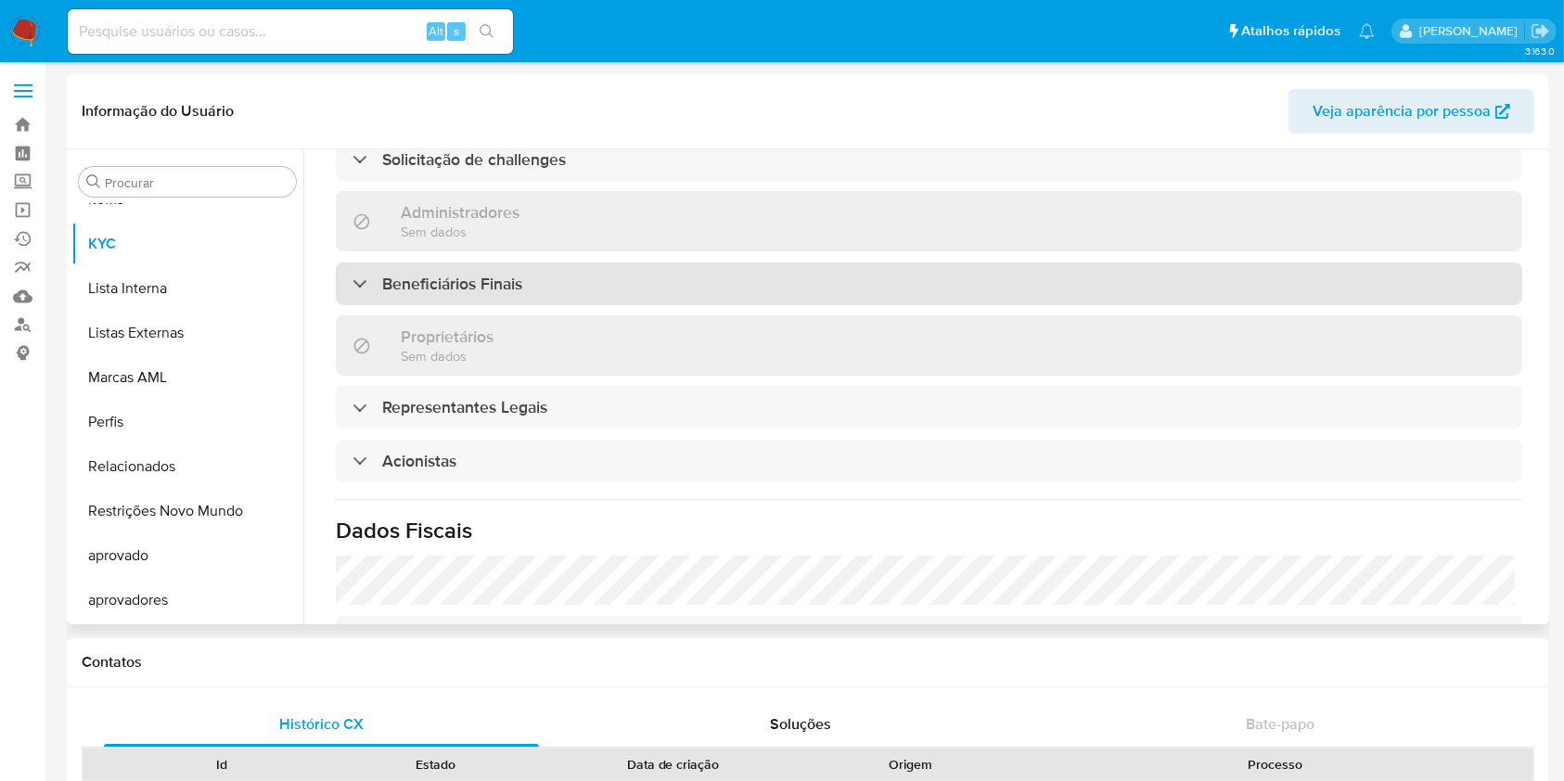
click at [445, 264] on div "Beneficiários Finais" at bounding box center [929, 284] width 1187 height 43
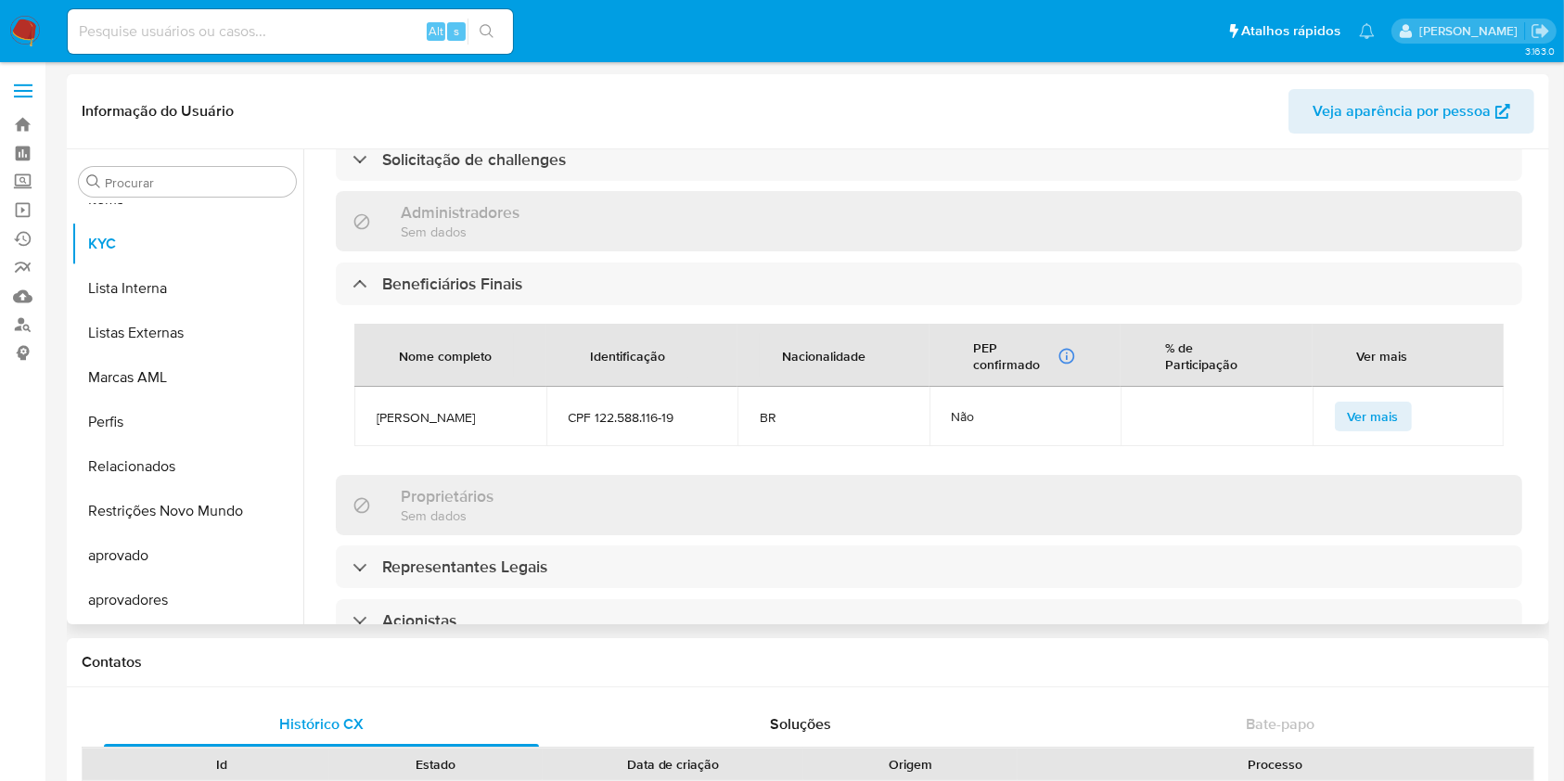
scroll to position [910, 0]
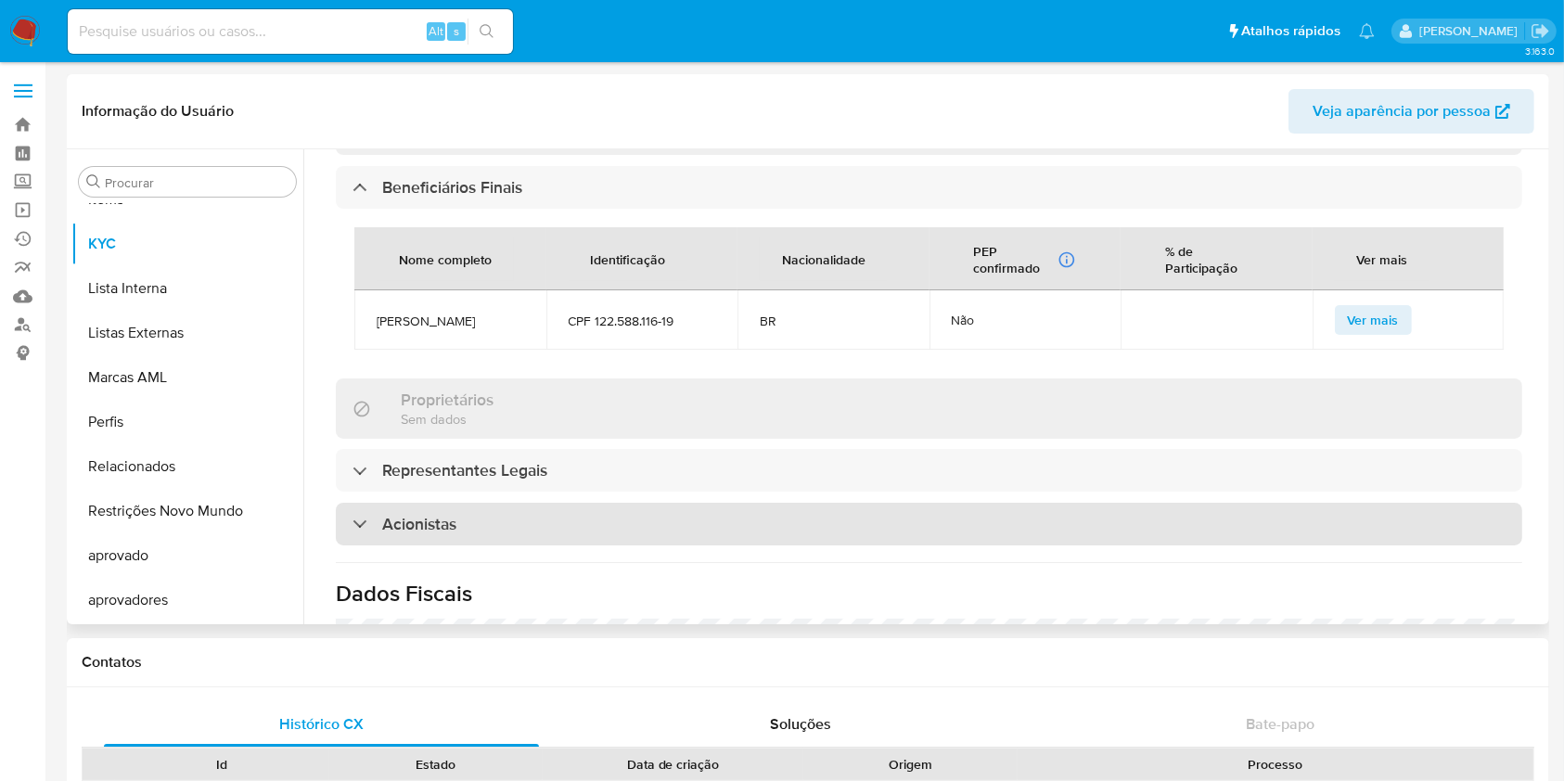
click at [480, 521] on div "Acionistas" at bounding box center [929, 524] width 1187 height 43
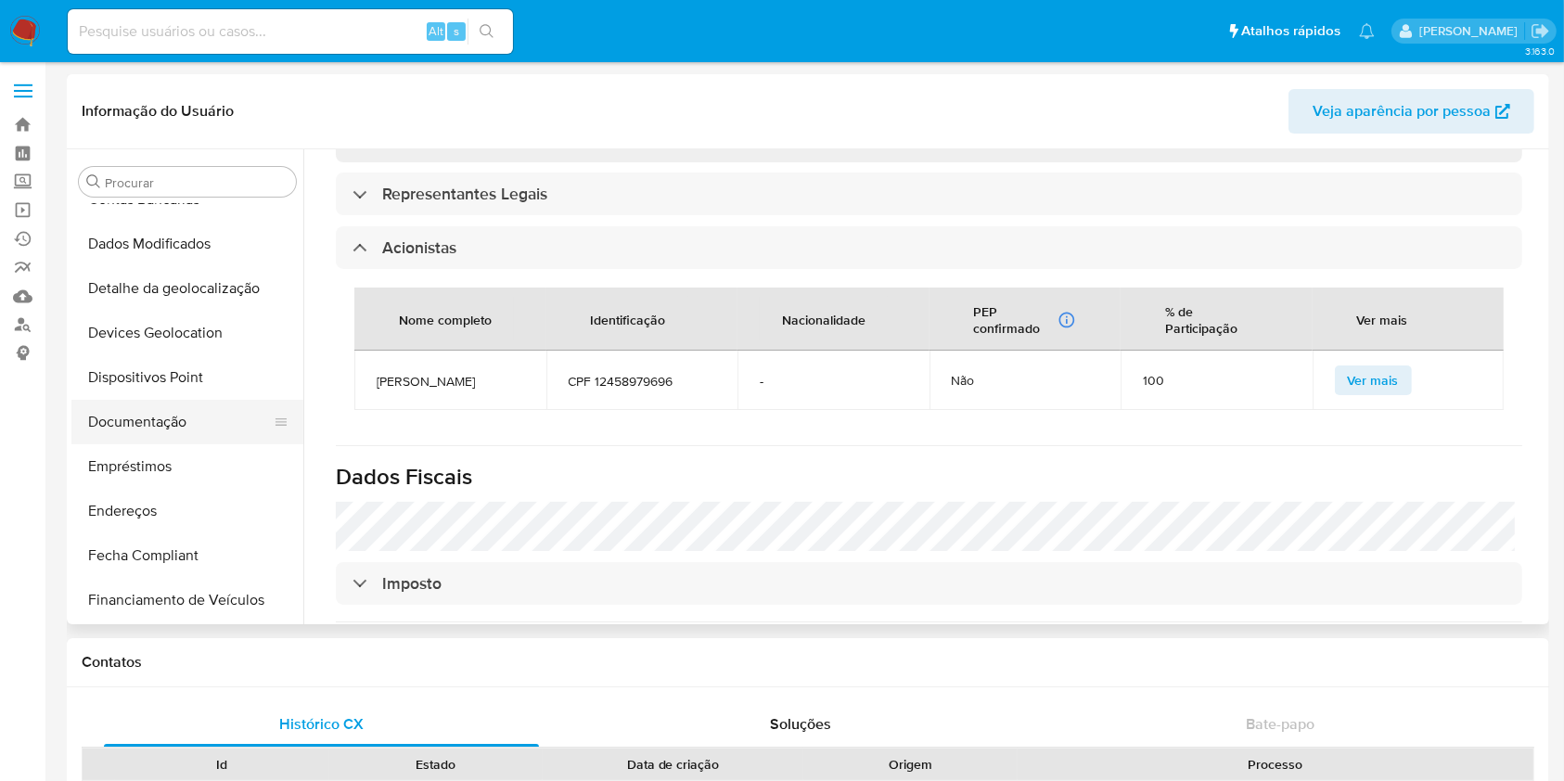
scroll to position [249, 0]
click at [172, 435] on button "Documentação" at bounding box center [179, 423] width 217 height 45
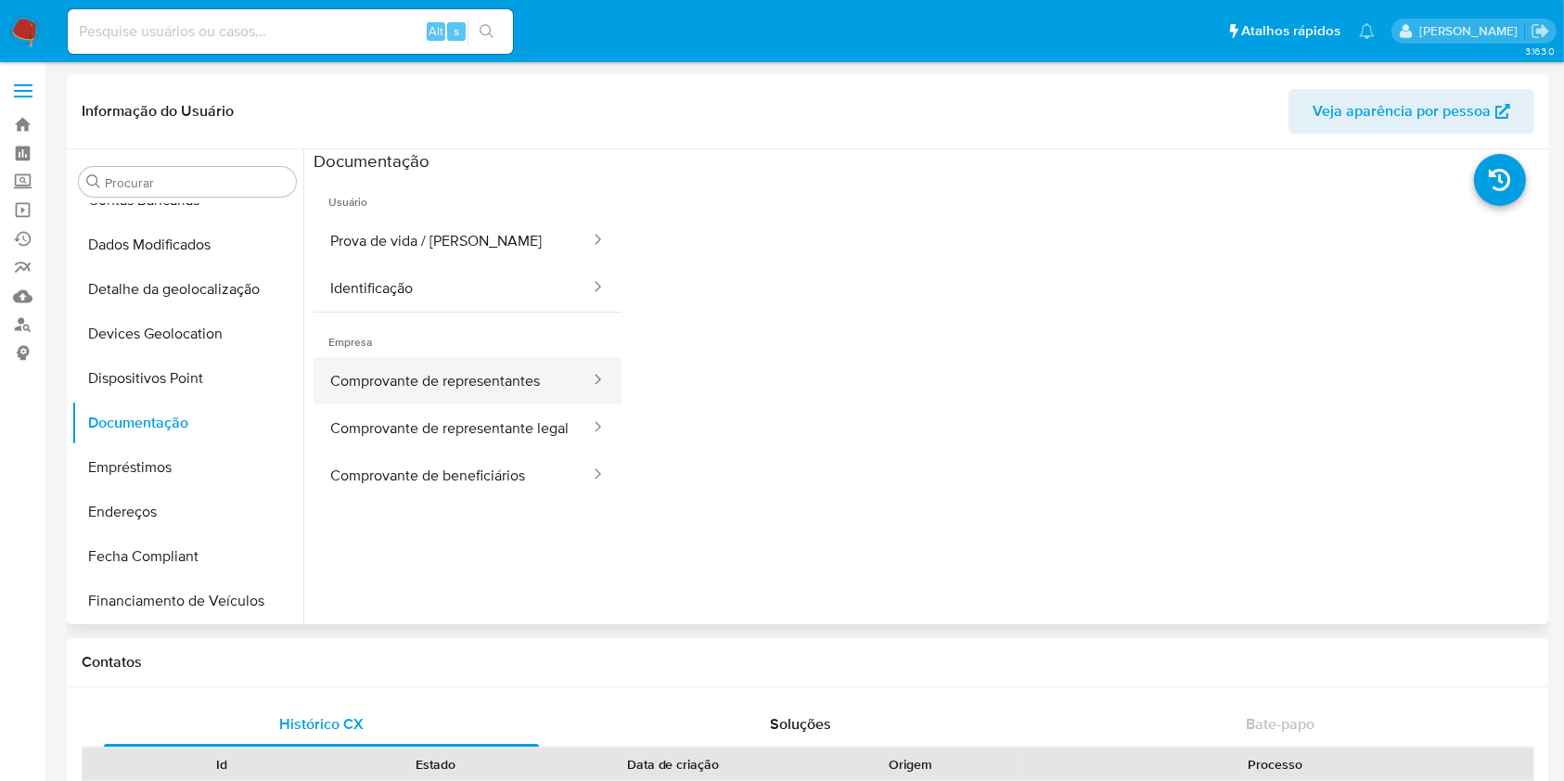
click at [460, 393] on button "Comprovante de representantes" at bounding box center [453, 380] width 278 height 47
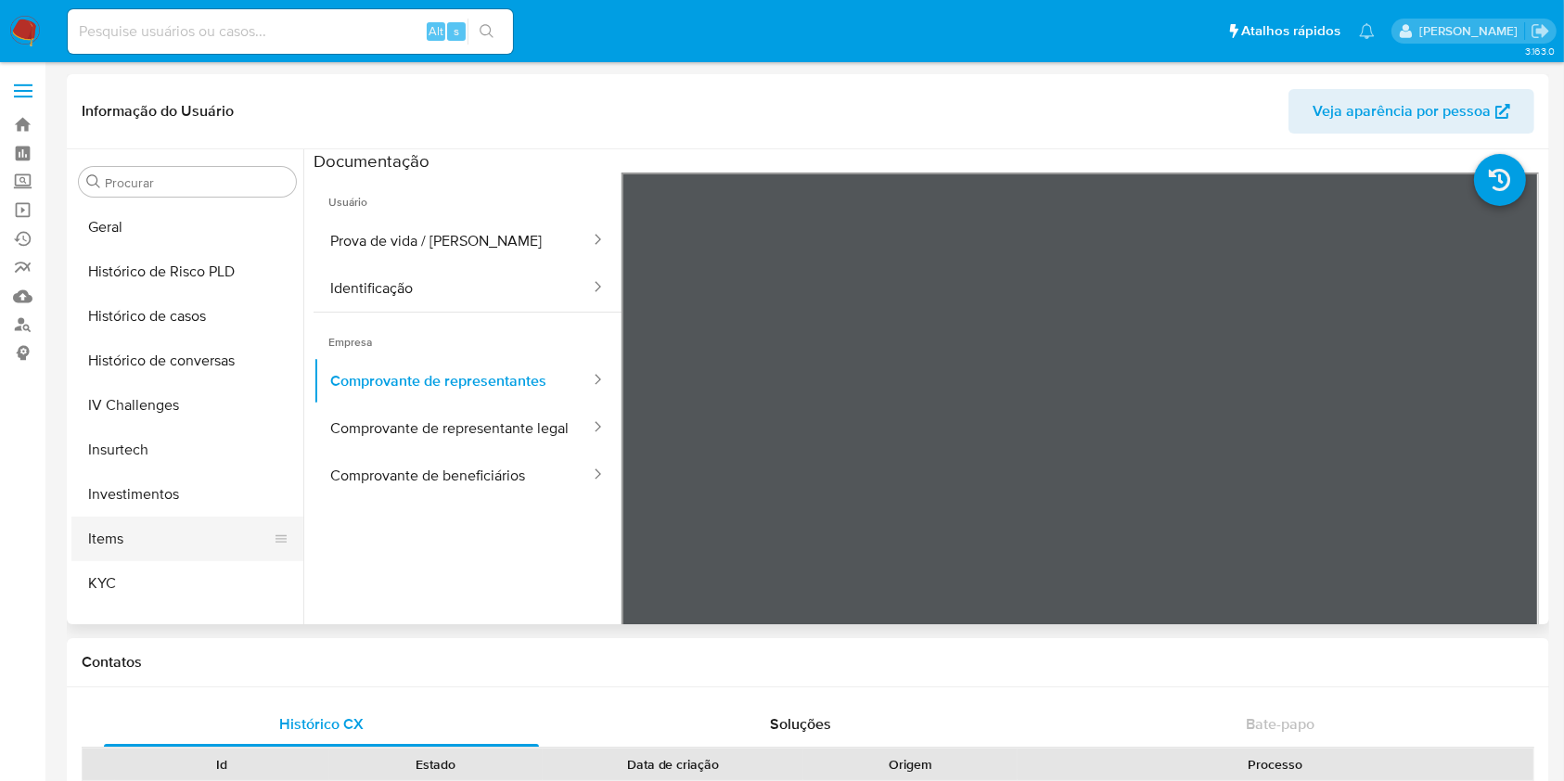
scroll to position [742, 0]
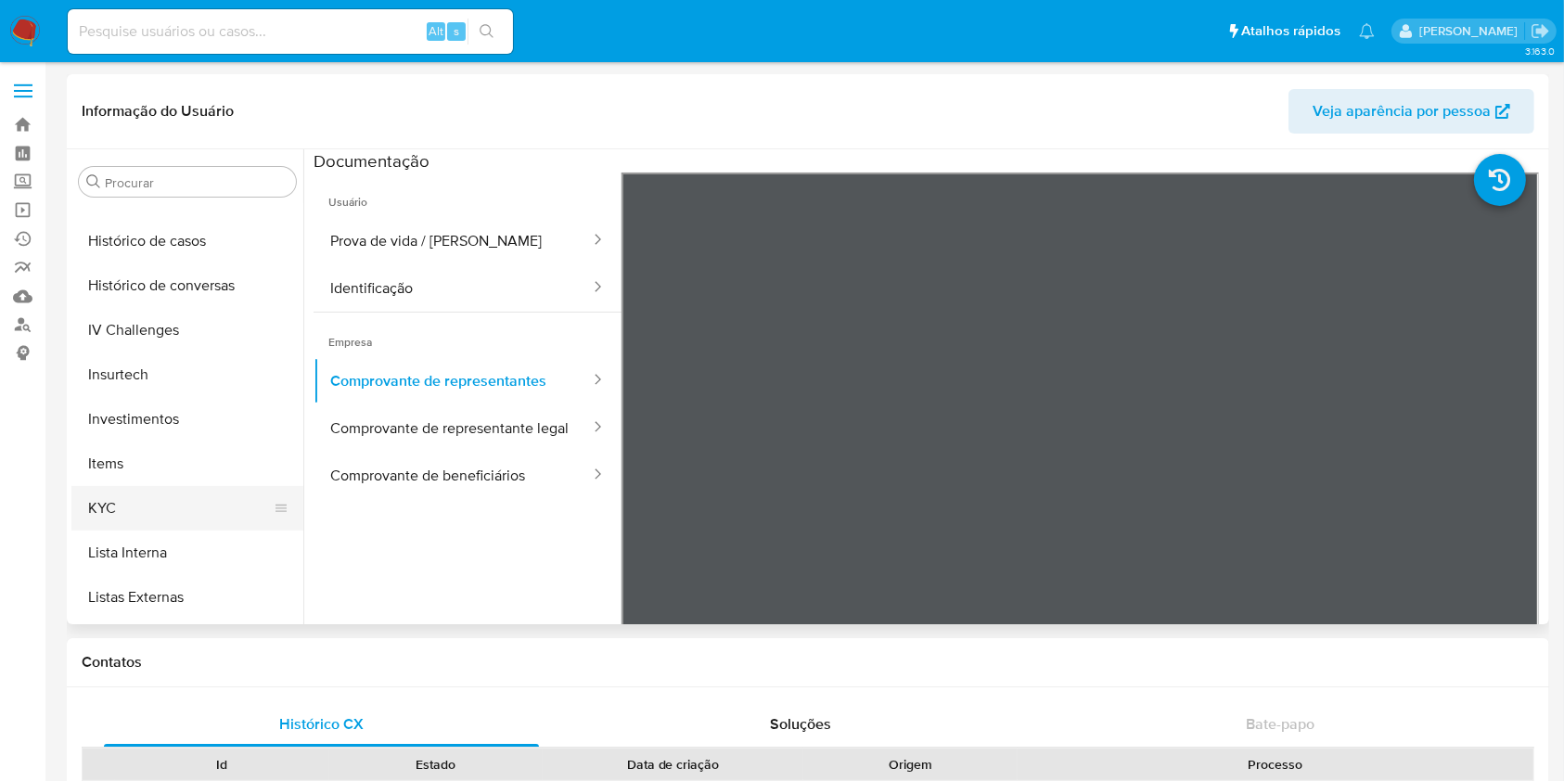
click at [186, 517] on button "KYC" at bounding box center [179, 508] width 217 height 45
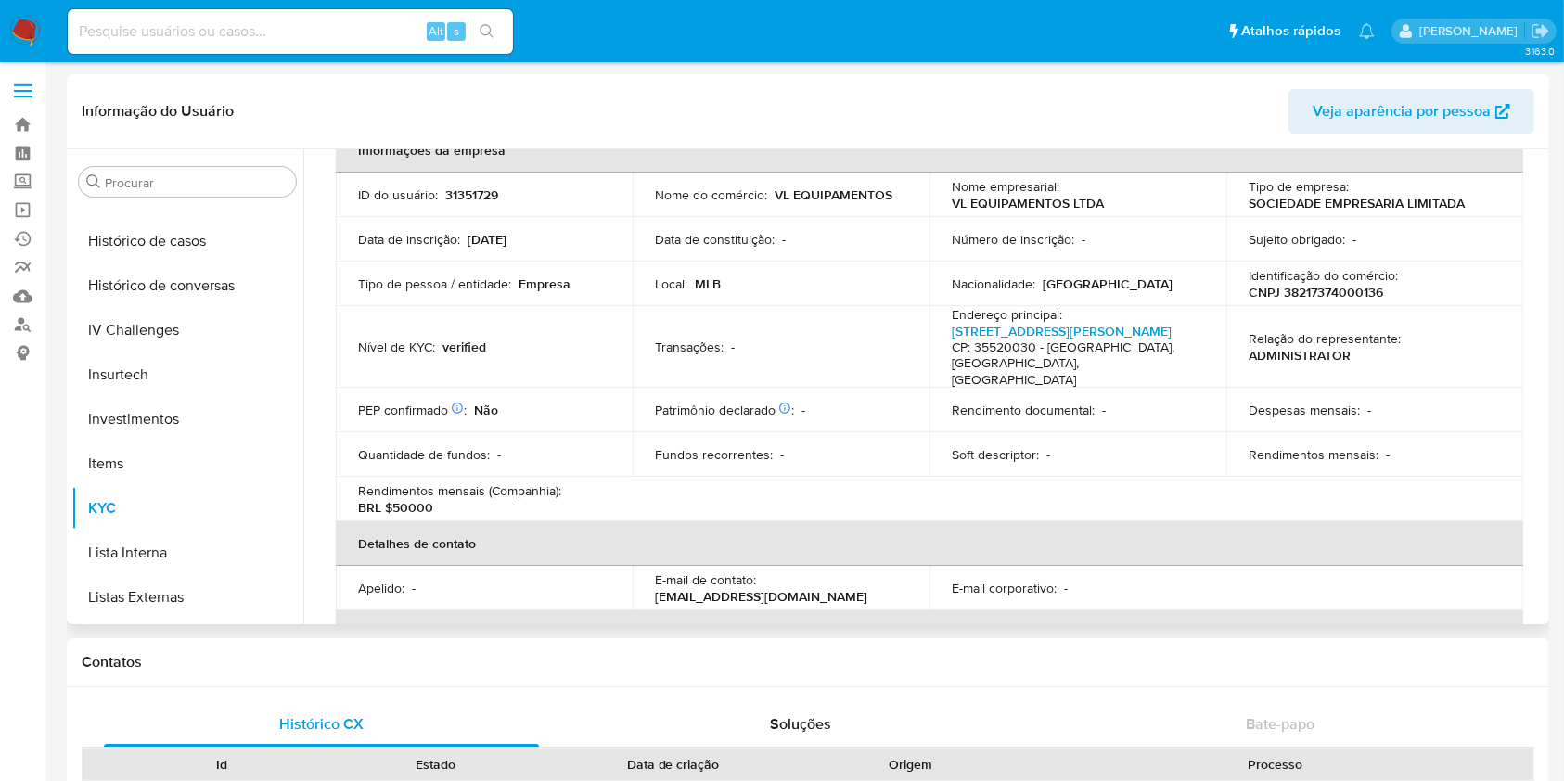
scroll to position [0, 0]
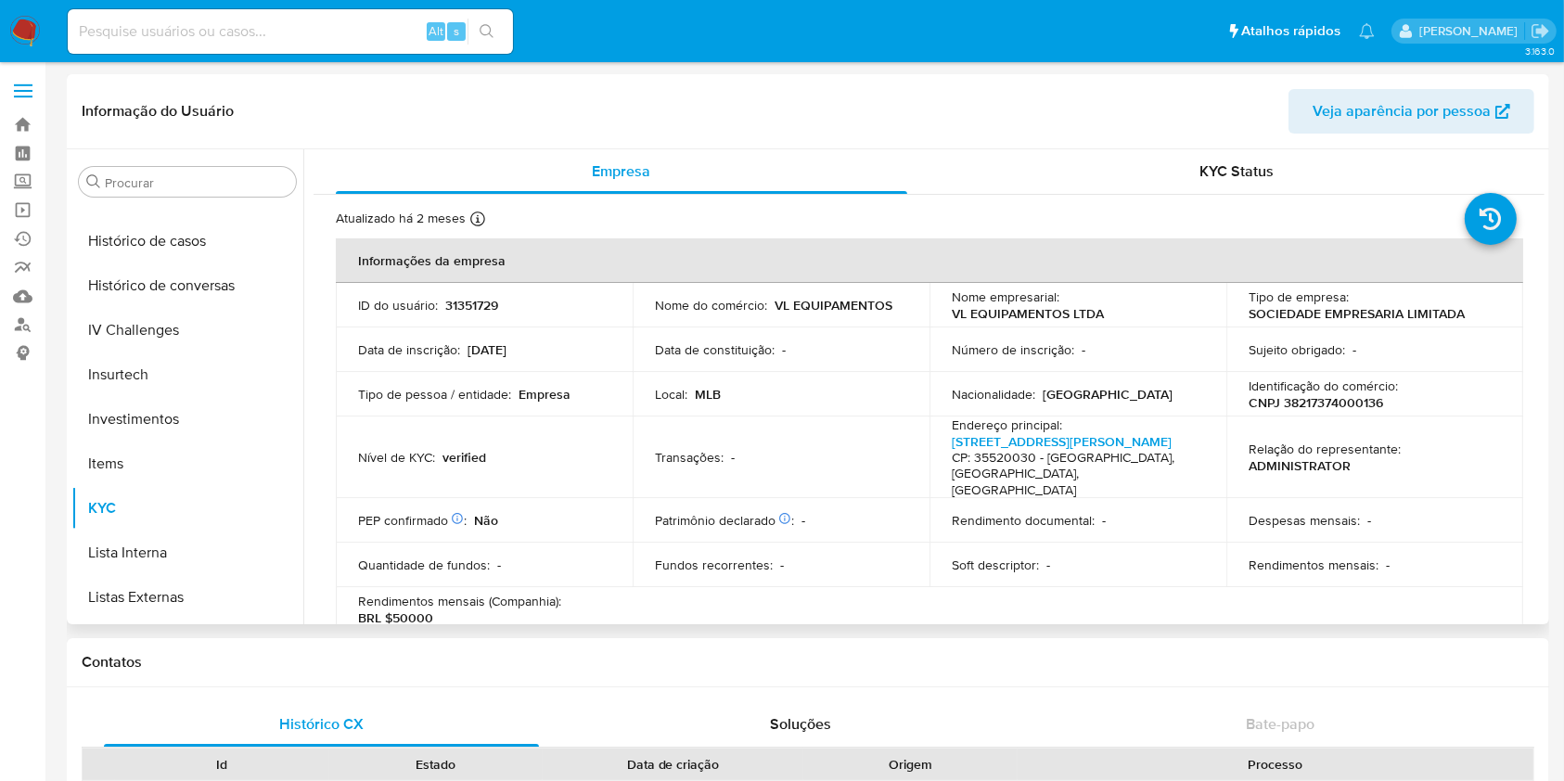
click at [1330, 398] on p "CNPJ 38217374000136" at bounding box center [1316, 402] width 135 height 17
copy p "38217374000136"
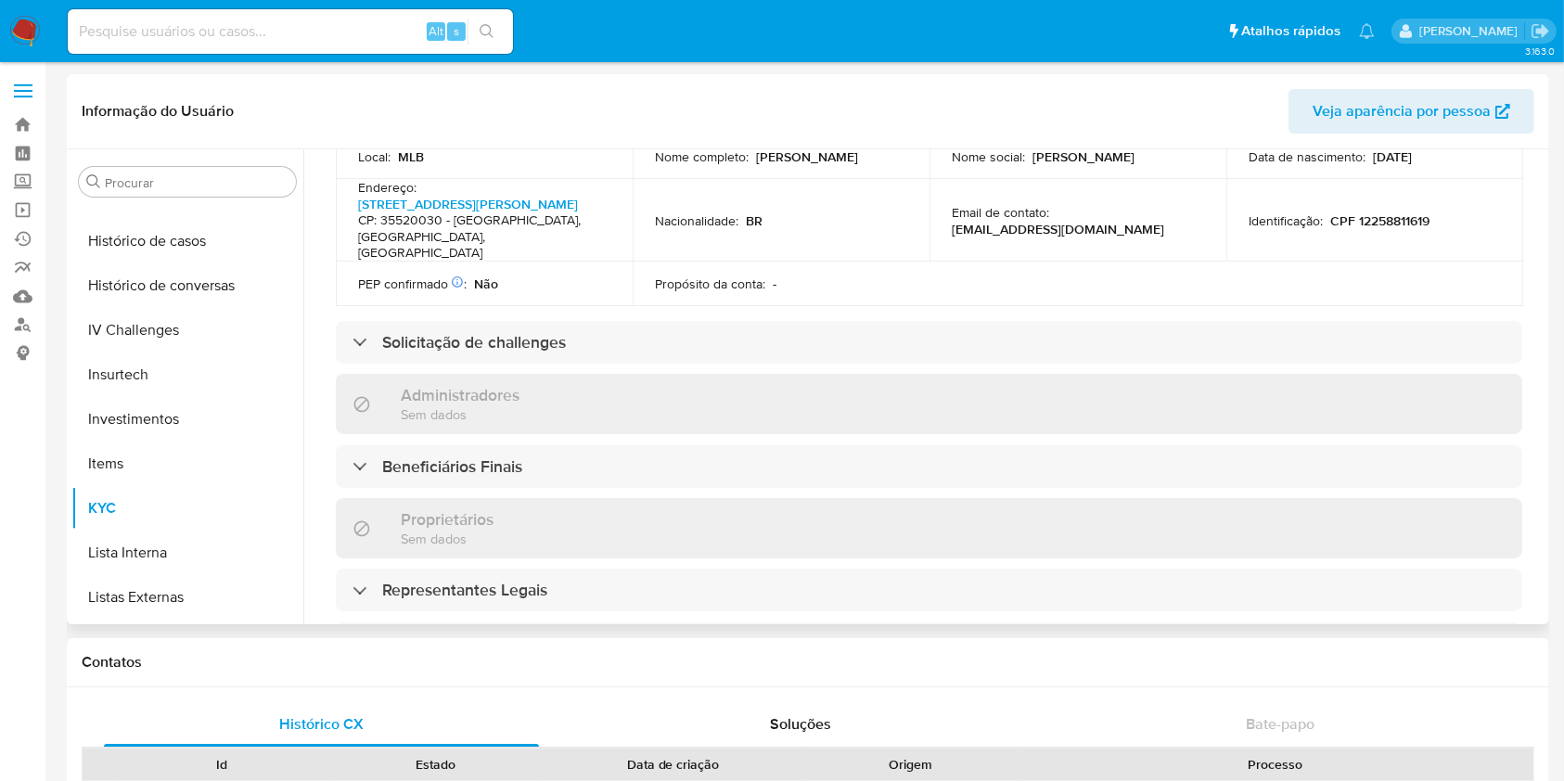
scroll to position [742, 0]
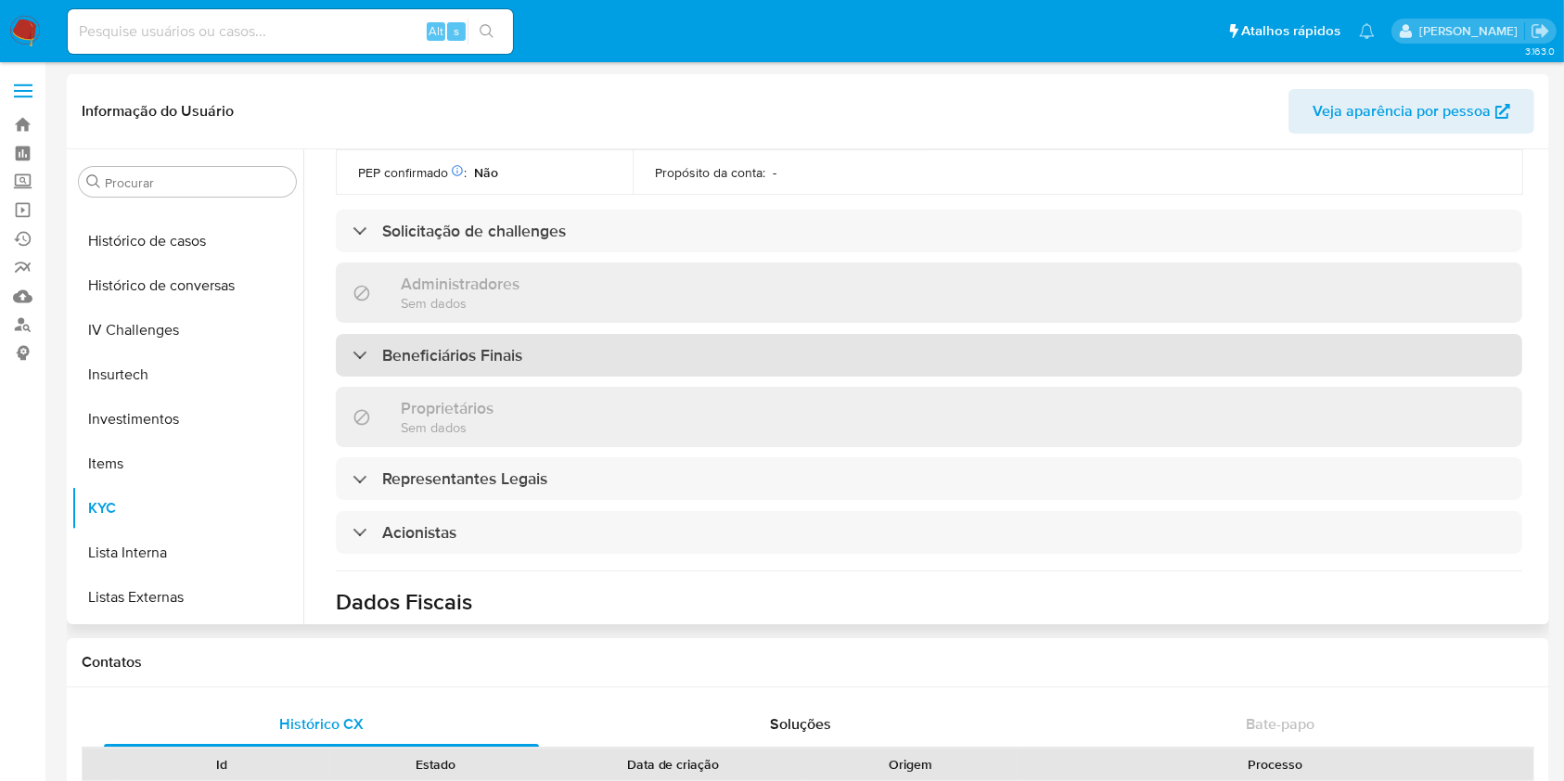
click at [446, 334] on div "Beneficiários Finais" at bounding box center [929, 355] width 1187 height 43
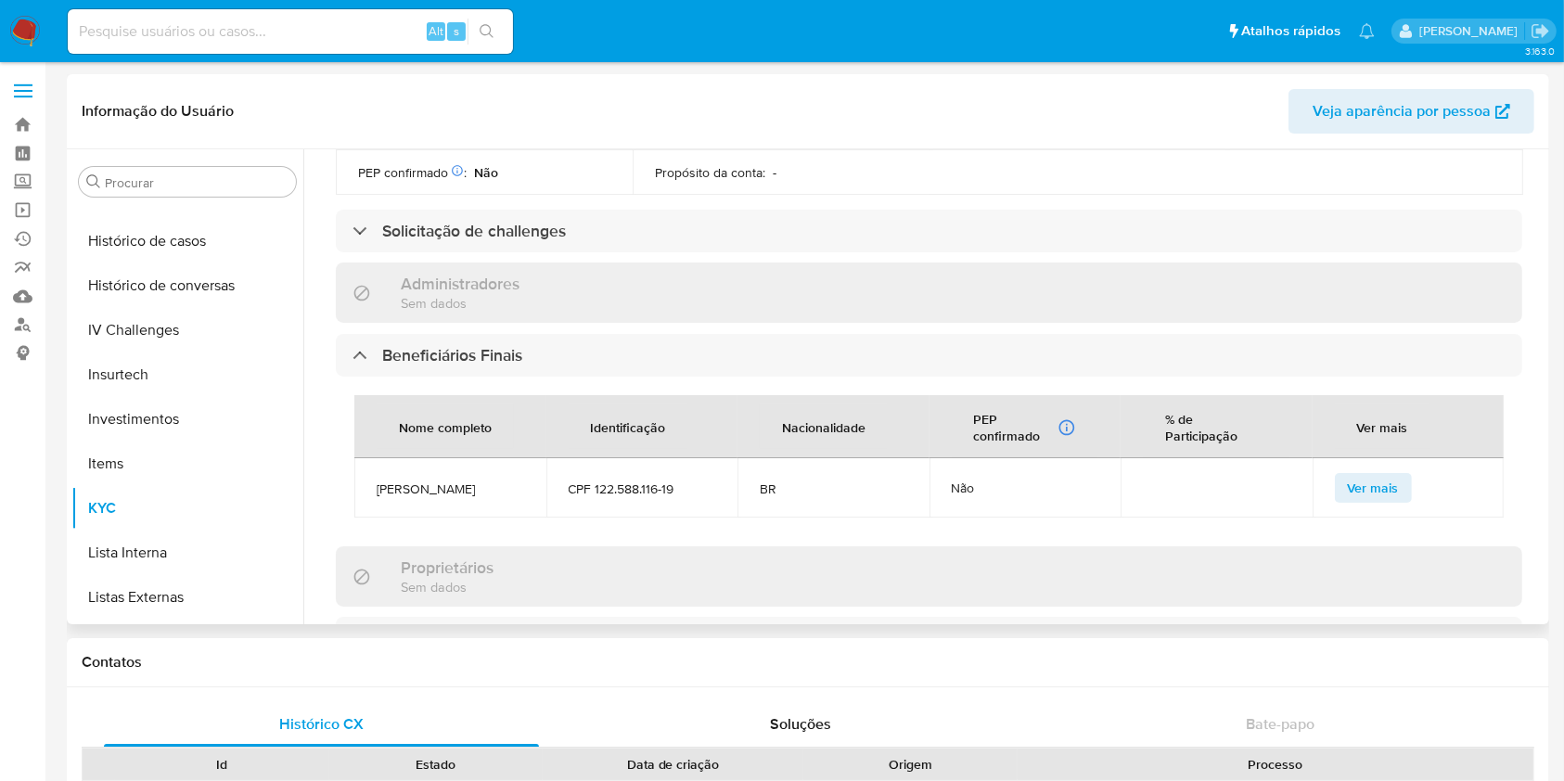
click at [453, 481] on span "João Henrique Freitas Ferreira" at bounding box center [451, 489] width 148 height 17
copy span "João Henrique Freitas Ferreira"
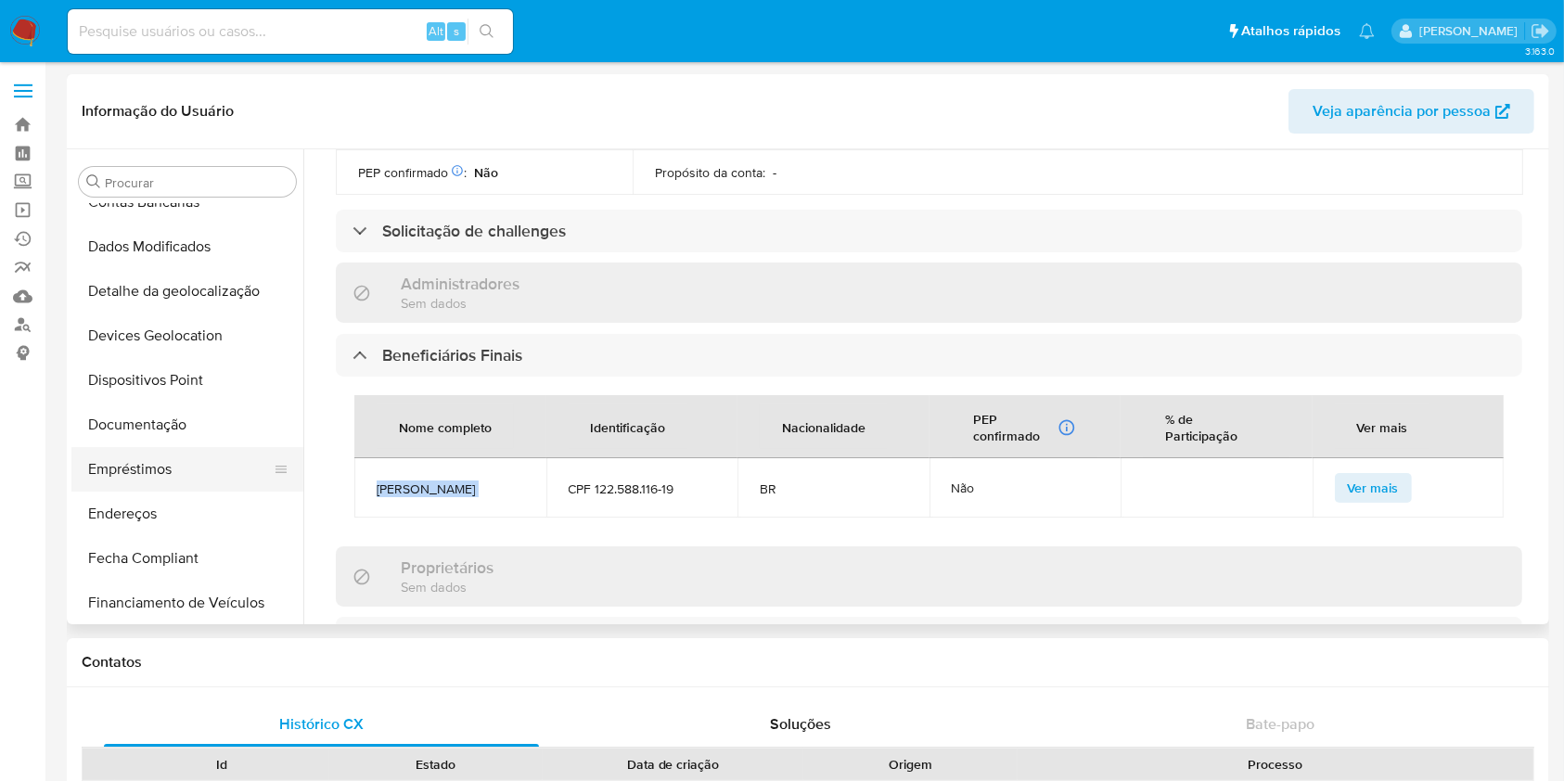
click at [177, 481] on button "Empréstimos" at bounding box center [179, 469] width 217 height 45
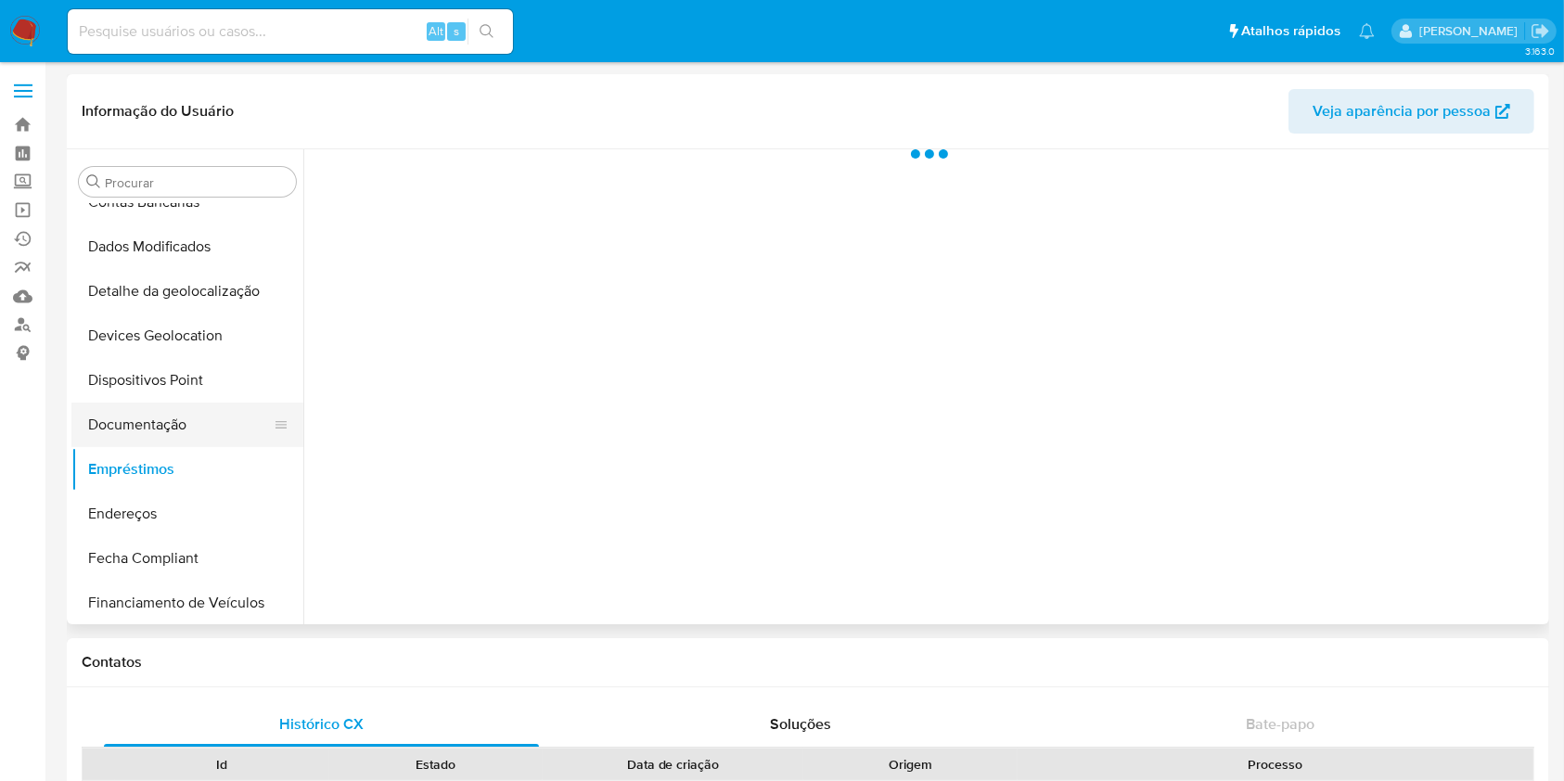
scroll to position [0, 0]
click at [171, 421] on button "Documentação" at bounding box center [179, 425] width 217 height 45
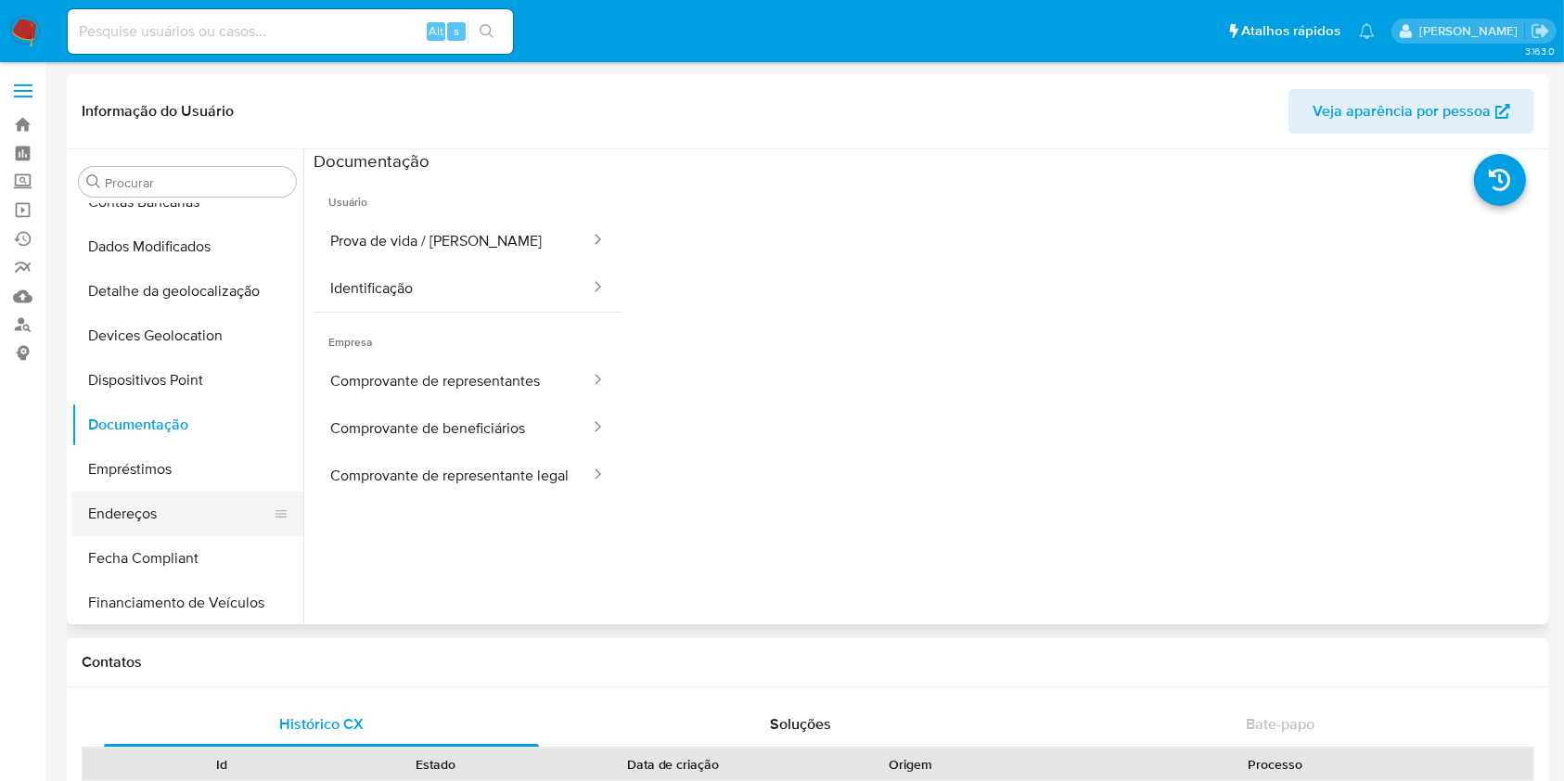
click at [186, 518] on button "Endereços" at bounding box center [179, 514] width 217 height 45
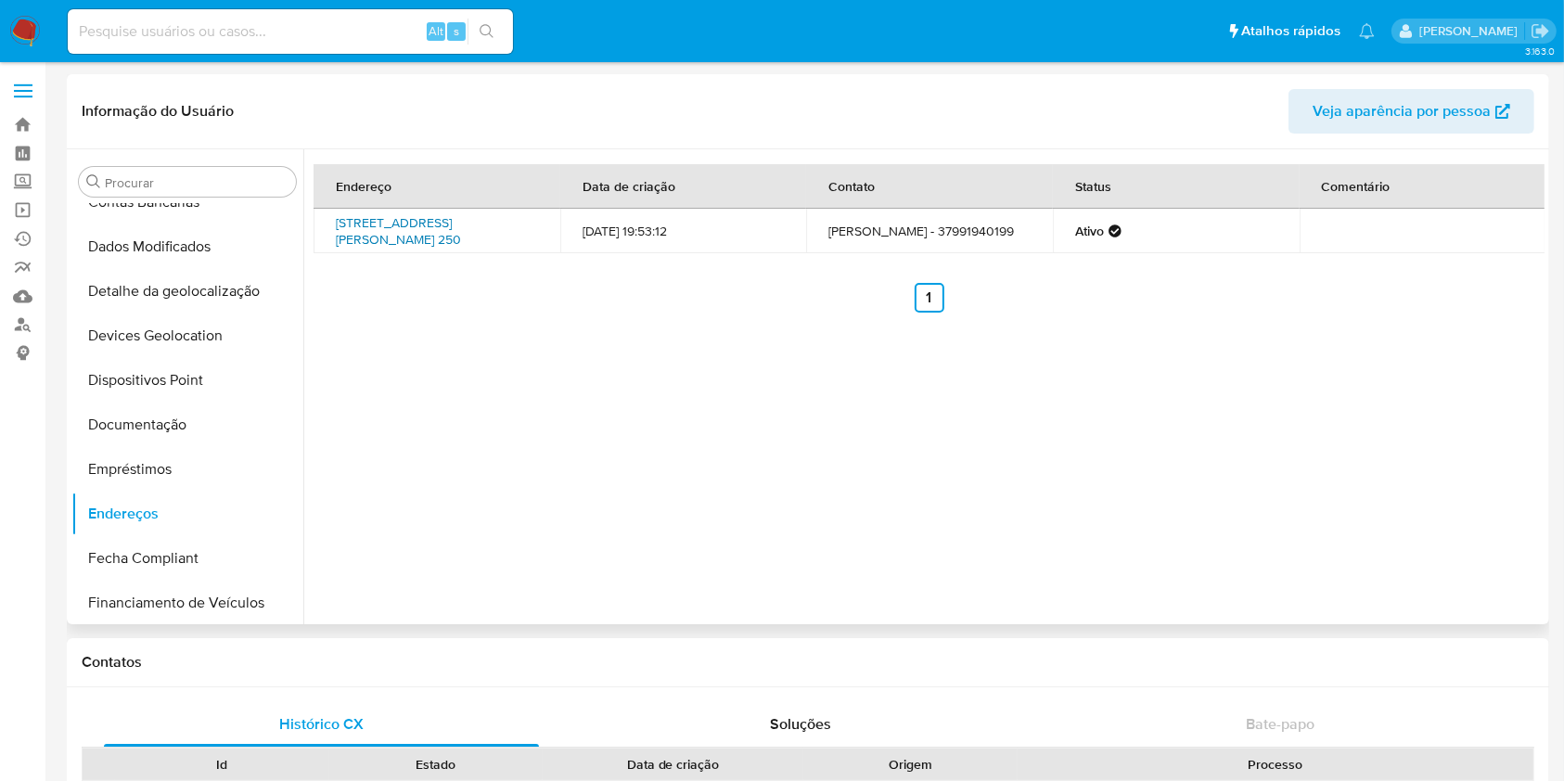
click at [429, 243] on link "Praça José Batista De Freitas 250, Nova Serrana, Minas Gerais, 35520030, Brasil…" at bounding box center [398, 230] width 125 height 35
drag, startPoint x: 500, startPoint y: 443, endPoint x: 367, endPoint y: 464, distance: 134.2
click at [500, 443] on div "Endereço Data de criação Contato Status Comentário Praça José Batista De Freita…" at bounding box center [923, 386] width 1241 height 475
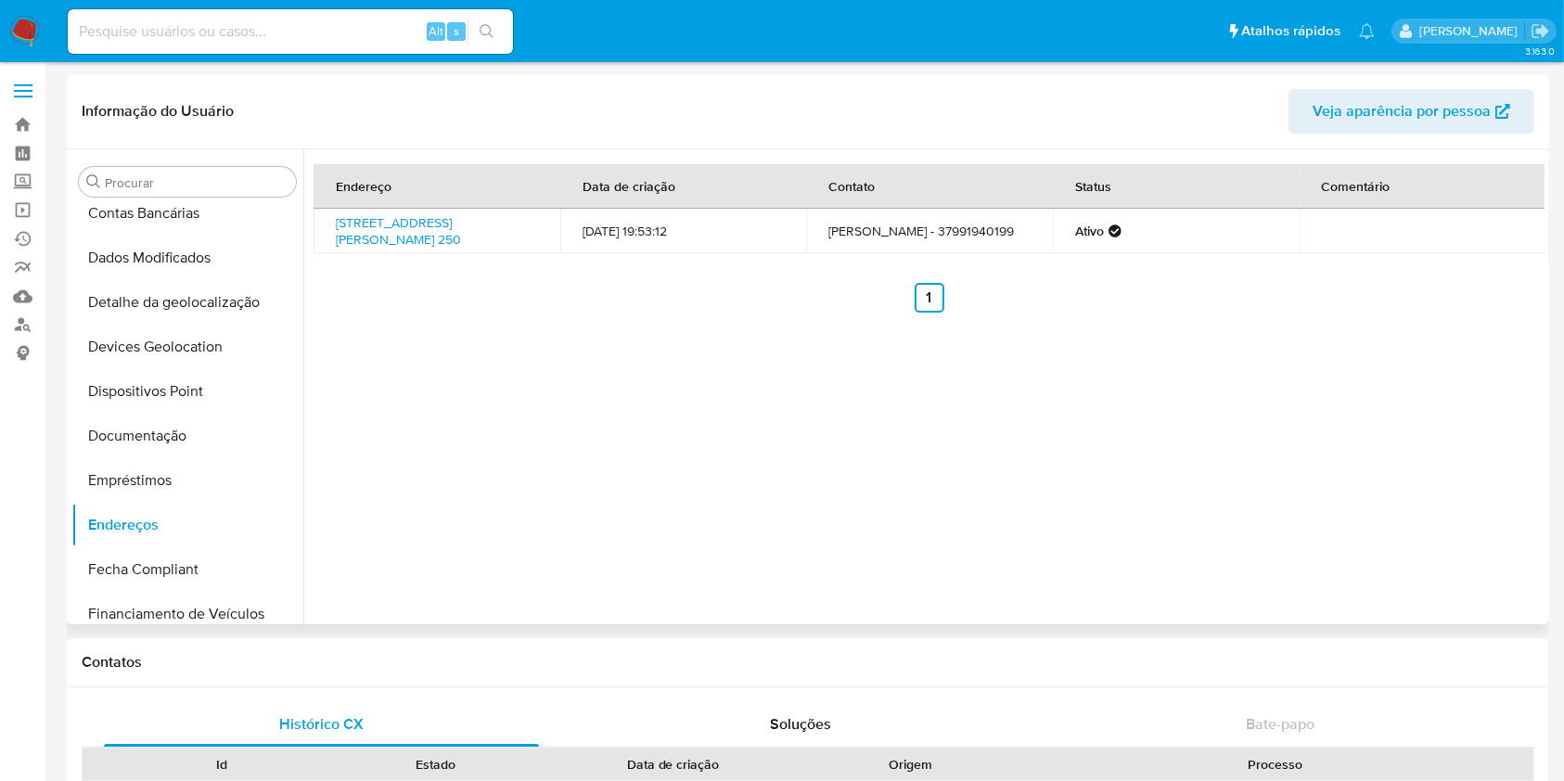
scroll to position [495, 0]
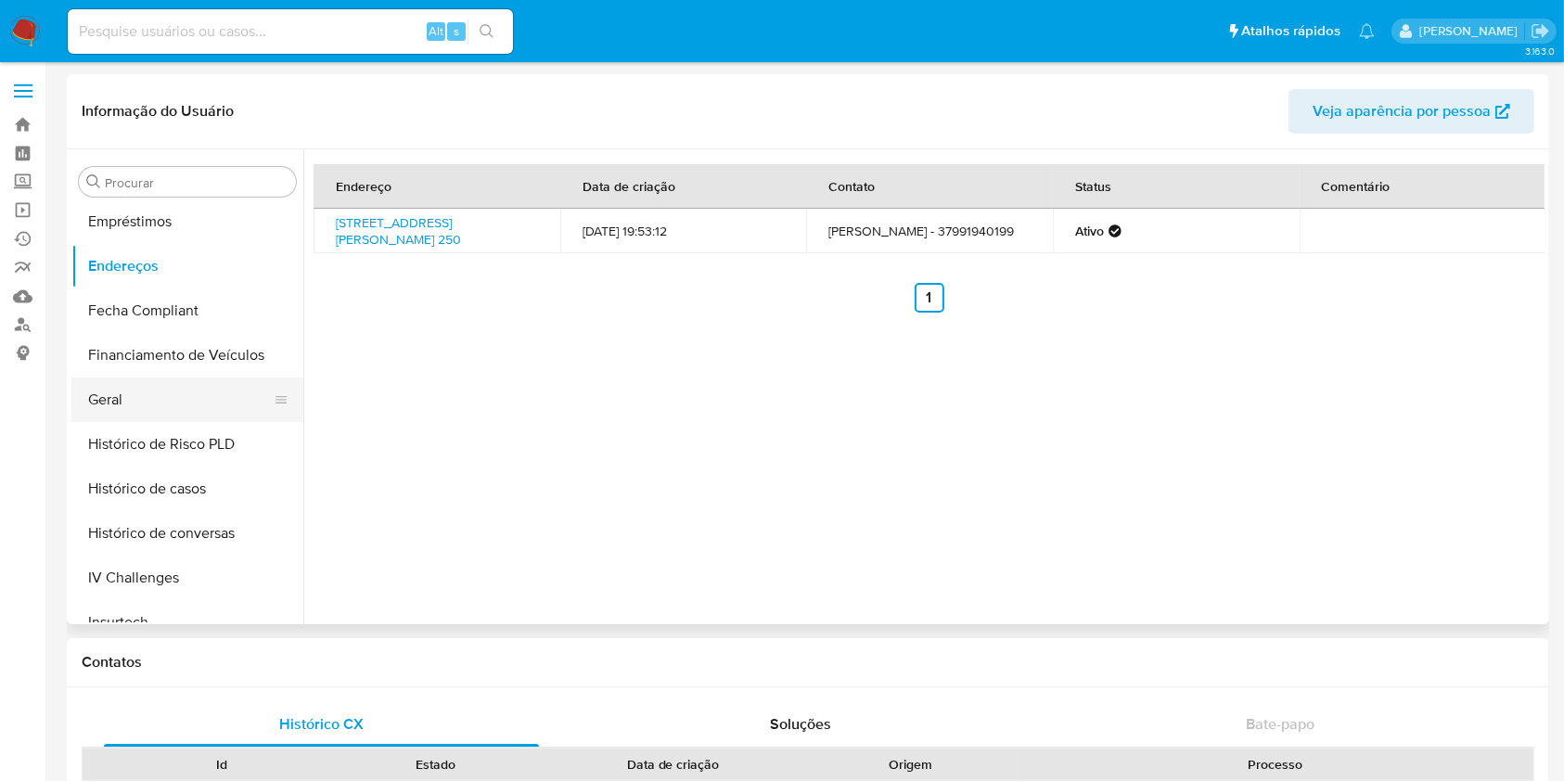
click at [170, 392] on button "Geral" at bounding box center [179, 400] width 217 height 45
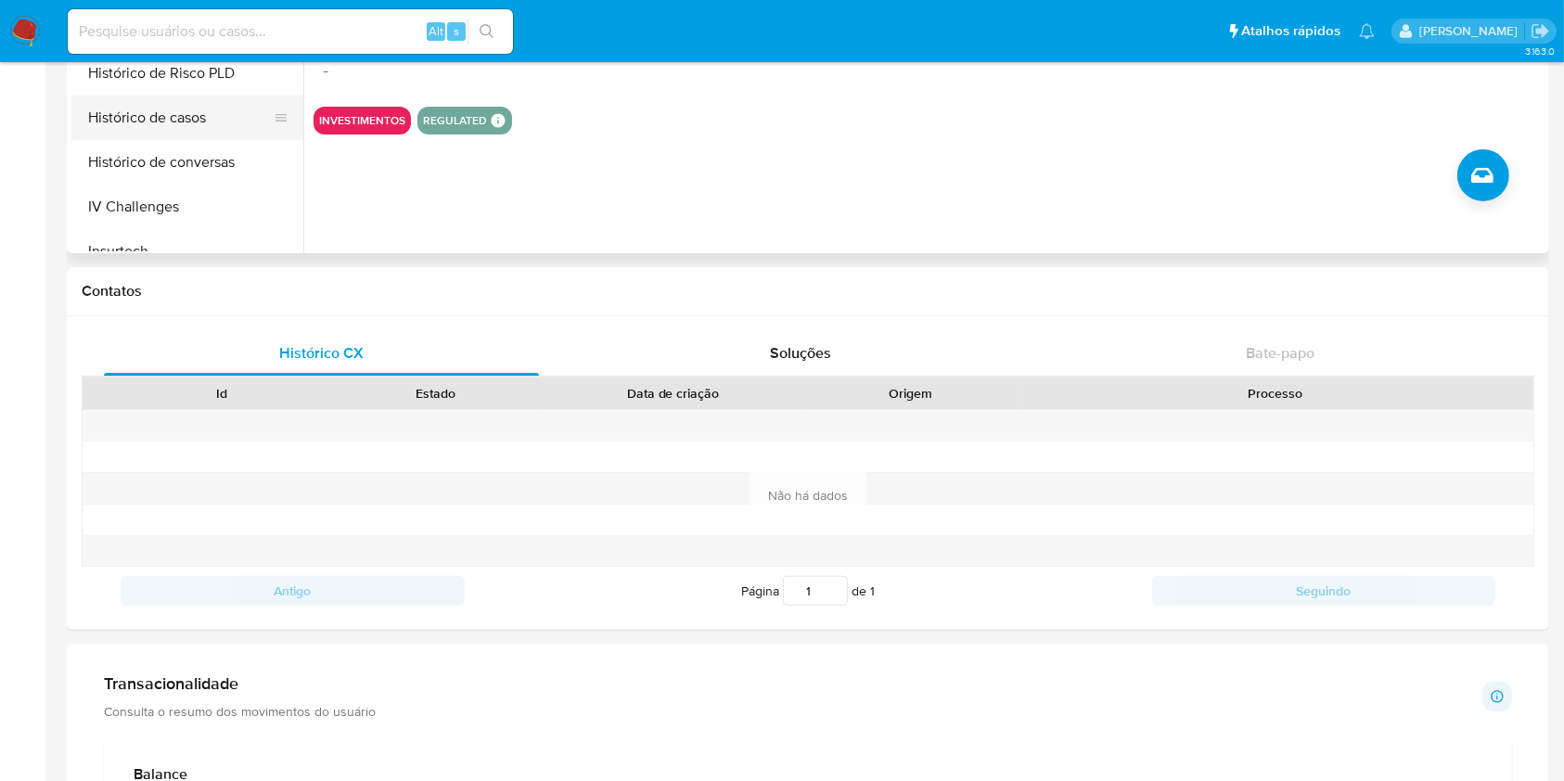
scroll to position [1007, 0]
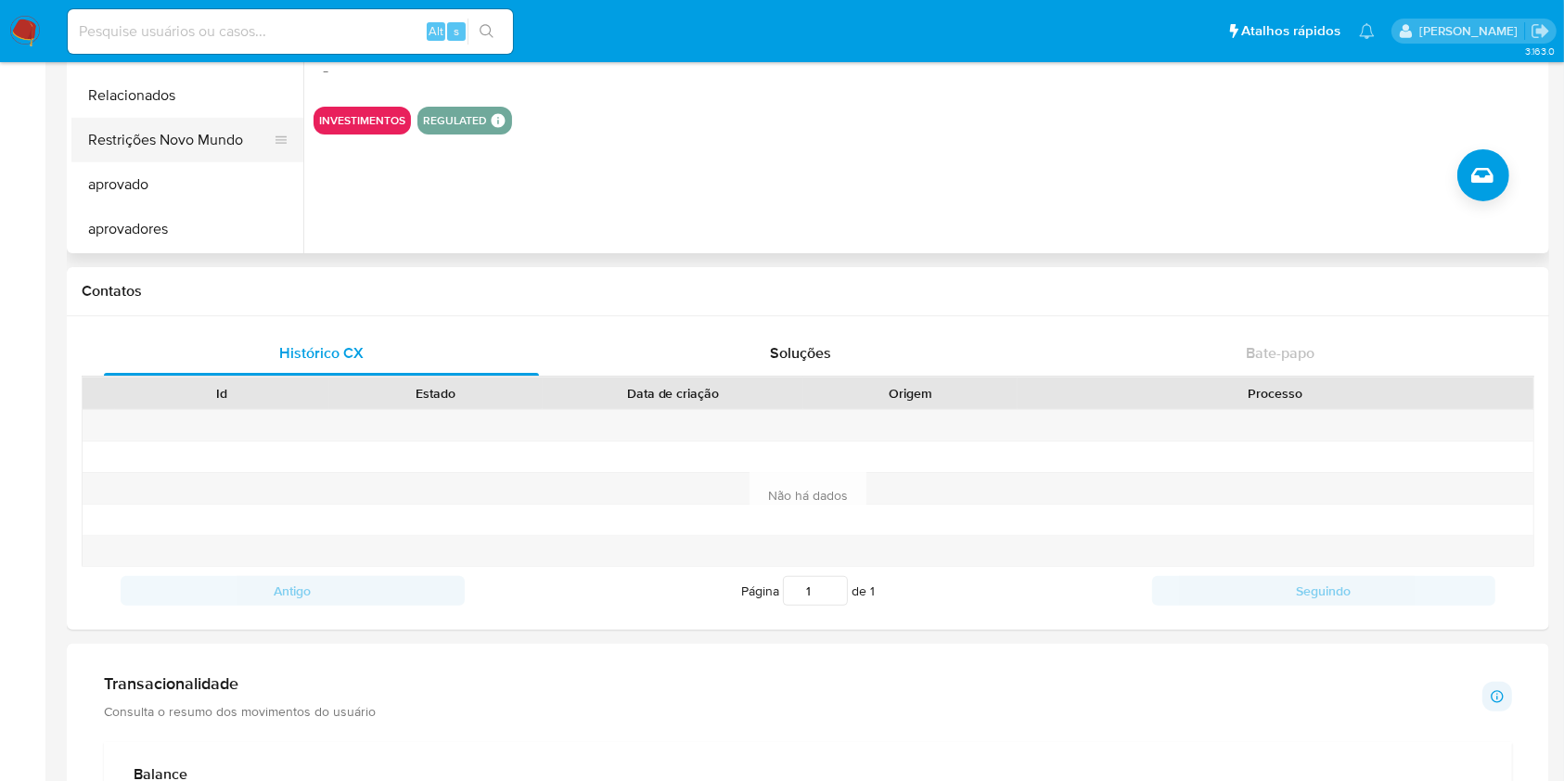
click at [202, 153] on button "Restrições Novo Mundo" at bounding box center [179, 140] width 217 height 45
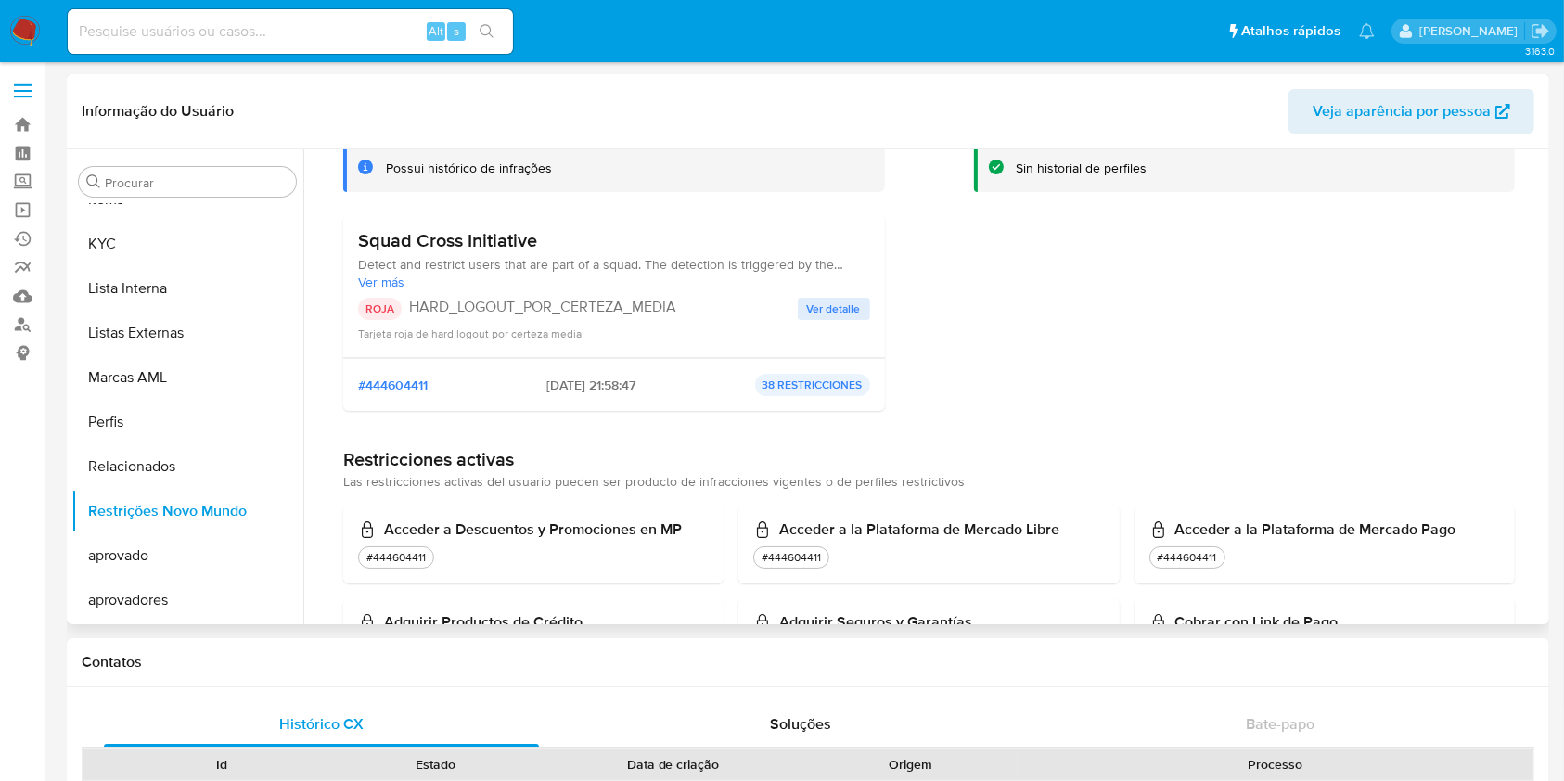
scroll to position [0, 0]
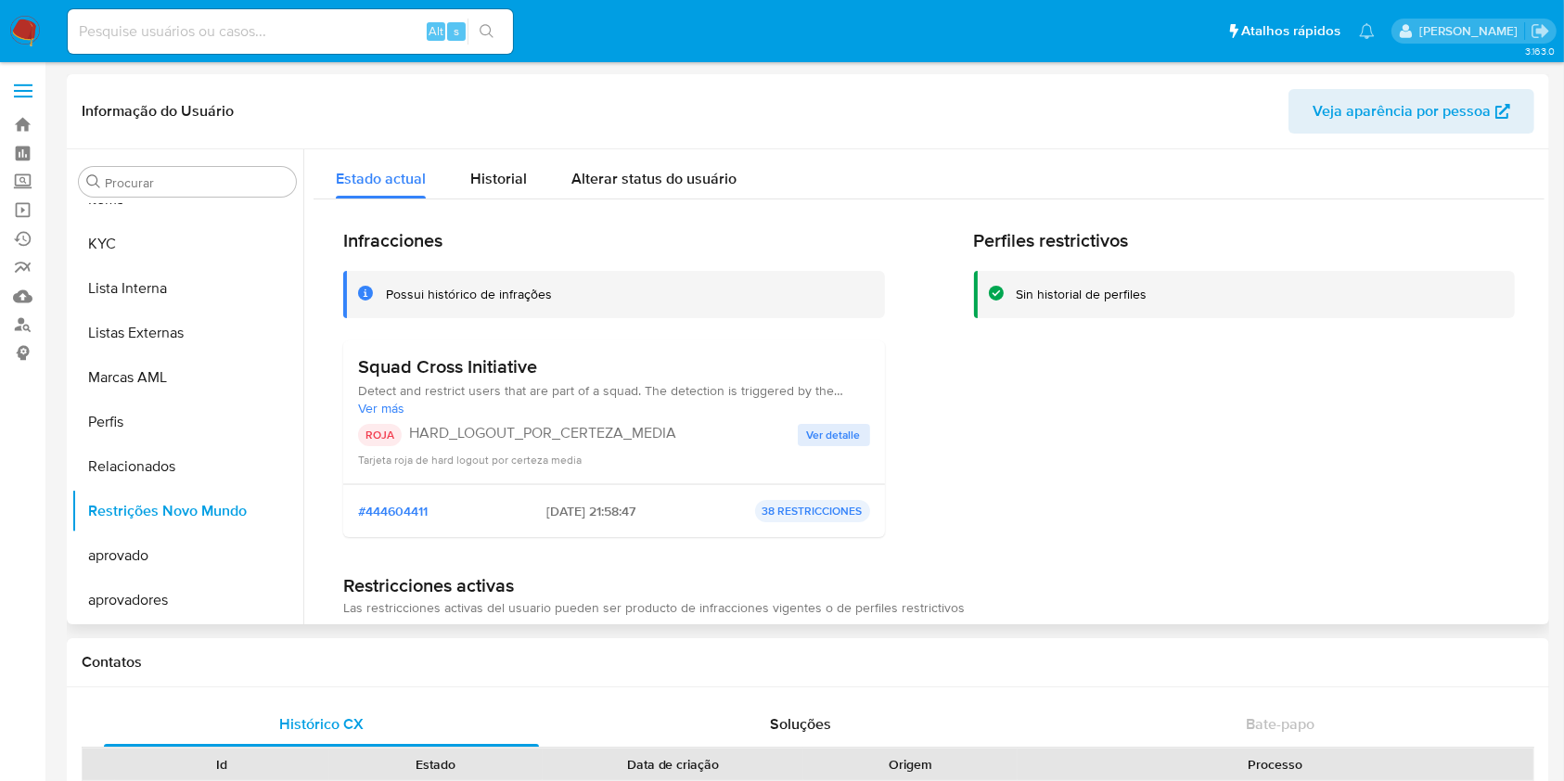
click at [826, 426] on span "Ver detalle" at bounding box center [834, 435] width 54 height 19
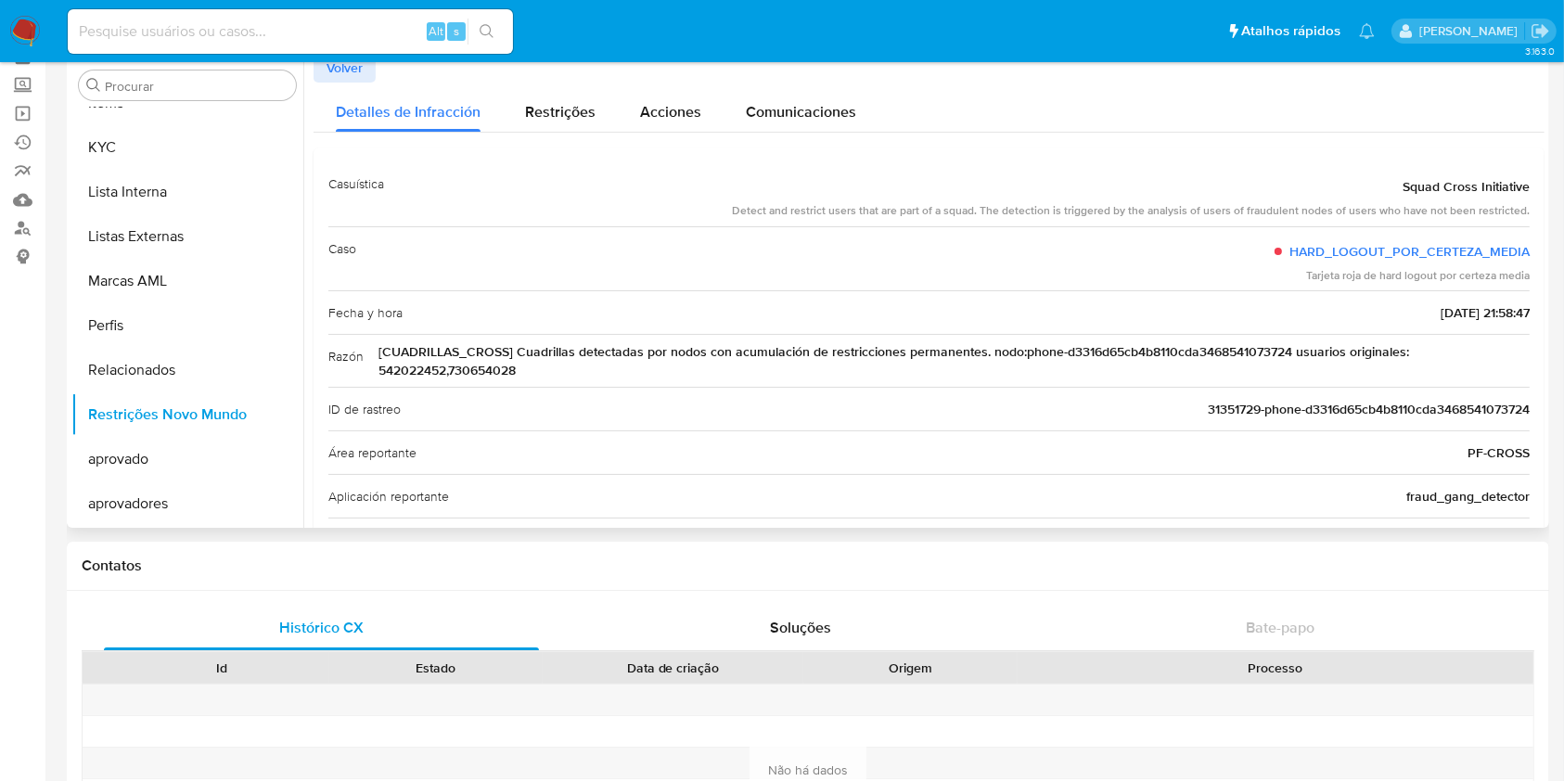
click at [408, 379] on span "[CUADRILLAS_CROSS] Cuadrillas detectadas por nodos con acumulación de restricci…" at bounding box center [954, 360] width 1151 height 37
click at [412, 380] on div "Razón [CUADRILLAS_CROSS] Cuadrillas detectadas por nodos con acumulación de res…" at bounding box center [929, 360] width 1202 height 53
click at [441, 367] on span "[CUADRILLAS_CROSS] Cuadrillas detectadas por nodos con acumulación de restricci…" at bounding box center [954, 360] width 1151 height 37
click at [375, 369] on div "Razón [CUADRILLAS_CROSS] Cuadrillas detectadas por nodos con acumulación de res…" at bounding box center [929, 360] width 1202 height 53
click at [373, 370] on div "Razón [CUADRILLAS_CROSS] Cuadrillas detectadas por nodos con acumulación de res…" at bounding box center [929, 360] width 1202 height 53
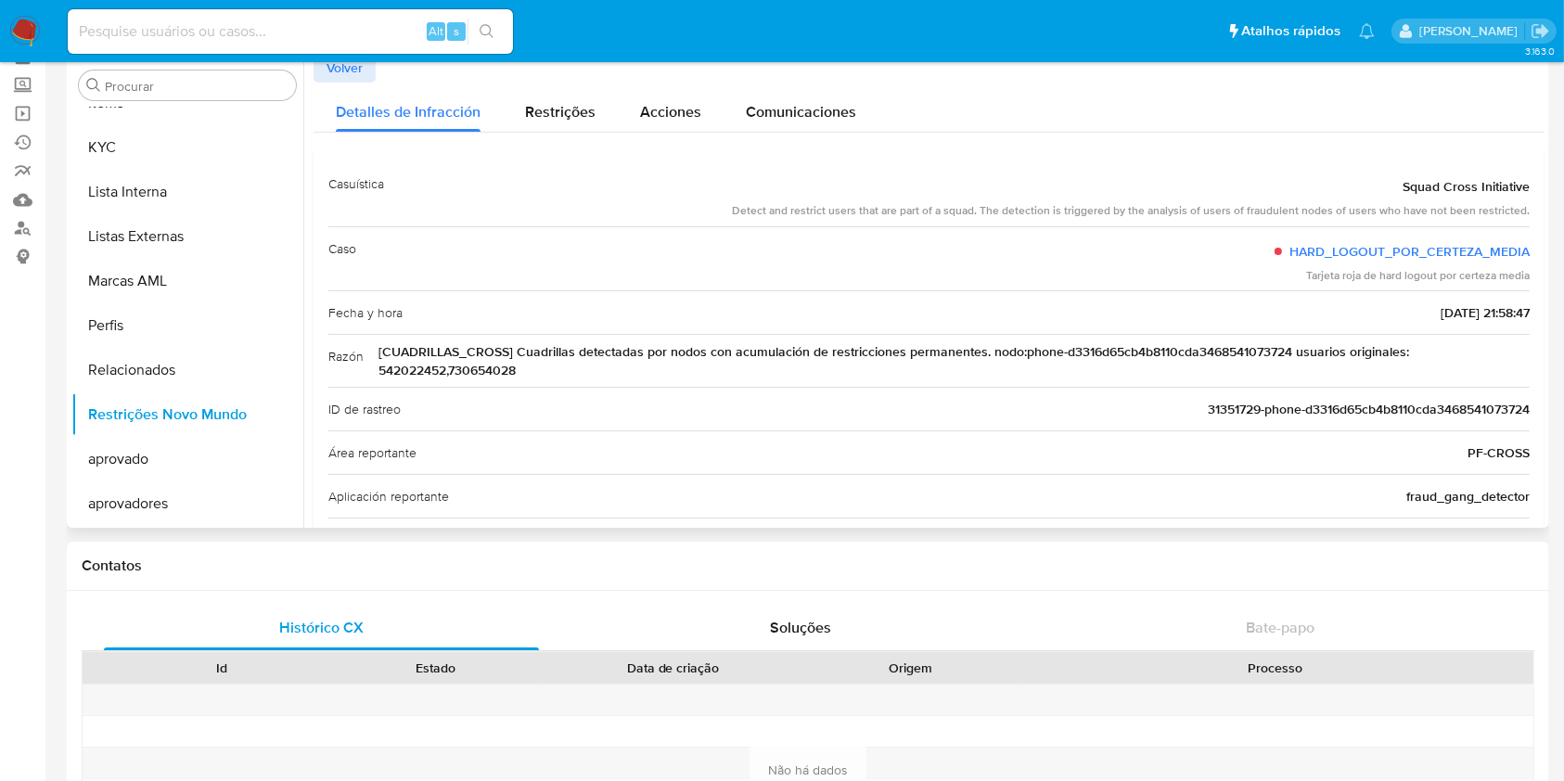
click at [388, 368] on span "[CUADRILLAS_CROSS] Cuadrillas detectadas por nodos con acumulación de restricci…" at bounding box center [954, 360] width 1151 height 37
click at [392, 353] on span "[CUADRILLAS_CROSS] Cuadrillas detectadas por nodos con acumulación de restricci…" at bounding box center [954, 360] width 1151 height 37
drag, startPoint x: 373, startPoint y: 370, endPoint x: 444, endPoint y: 369, distance: 71.4
click at [444, 369] on div "Razón [CUADRILLAS_CROSS] Cuadrillas detectadas por nodos con acumulación de res…" at bounding box center [929, 360] width 1202 height 53
drag, startPoint x: 523, startPoint y: 370, endPoint x: 451, endPoint y: 368, distance: 72.4
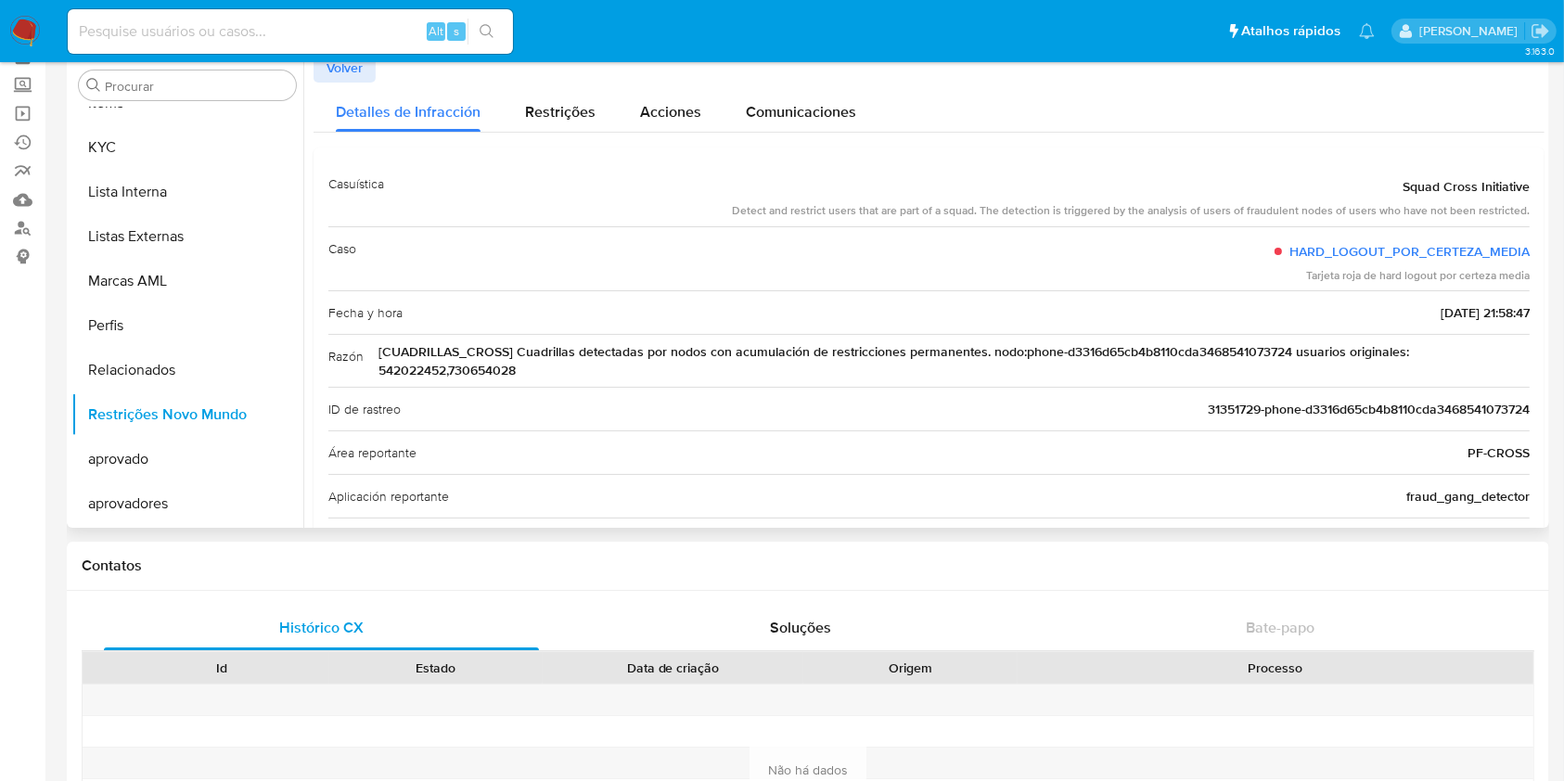
click at [451, 368] on span "[CUADRILLAS_CROSS] Cuadrillas detectadas por nodos con acumulación de restricci…" at bounding box center [954, 360] width 1151 height 37
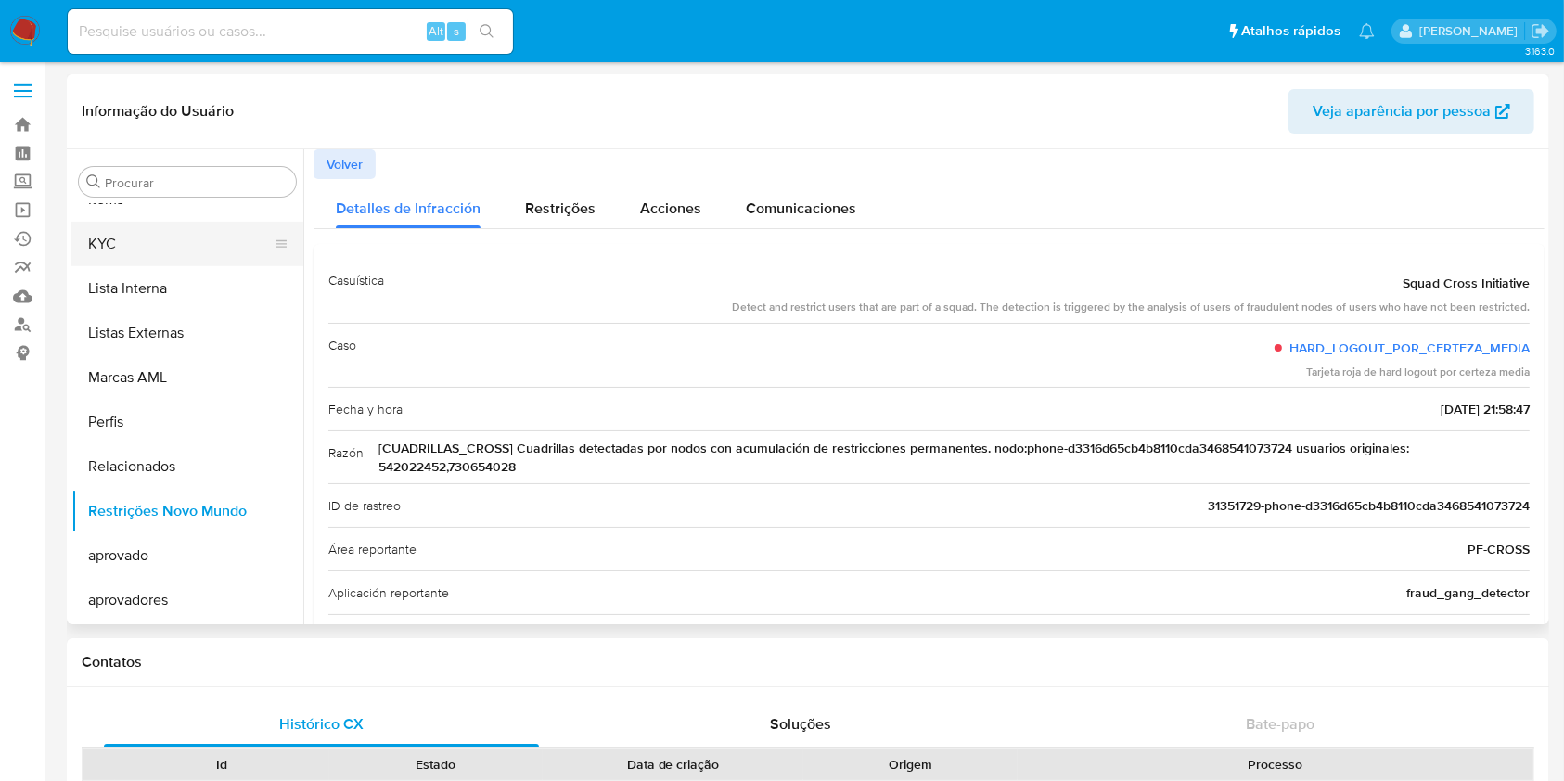
click at [163, 246] on button "KYC" at bounding box center [179, 244] width 217 height 45
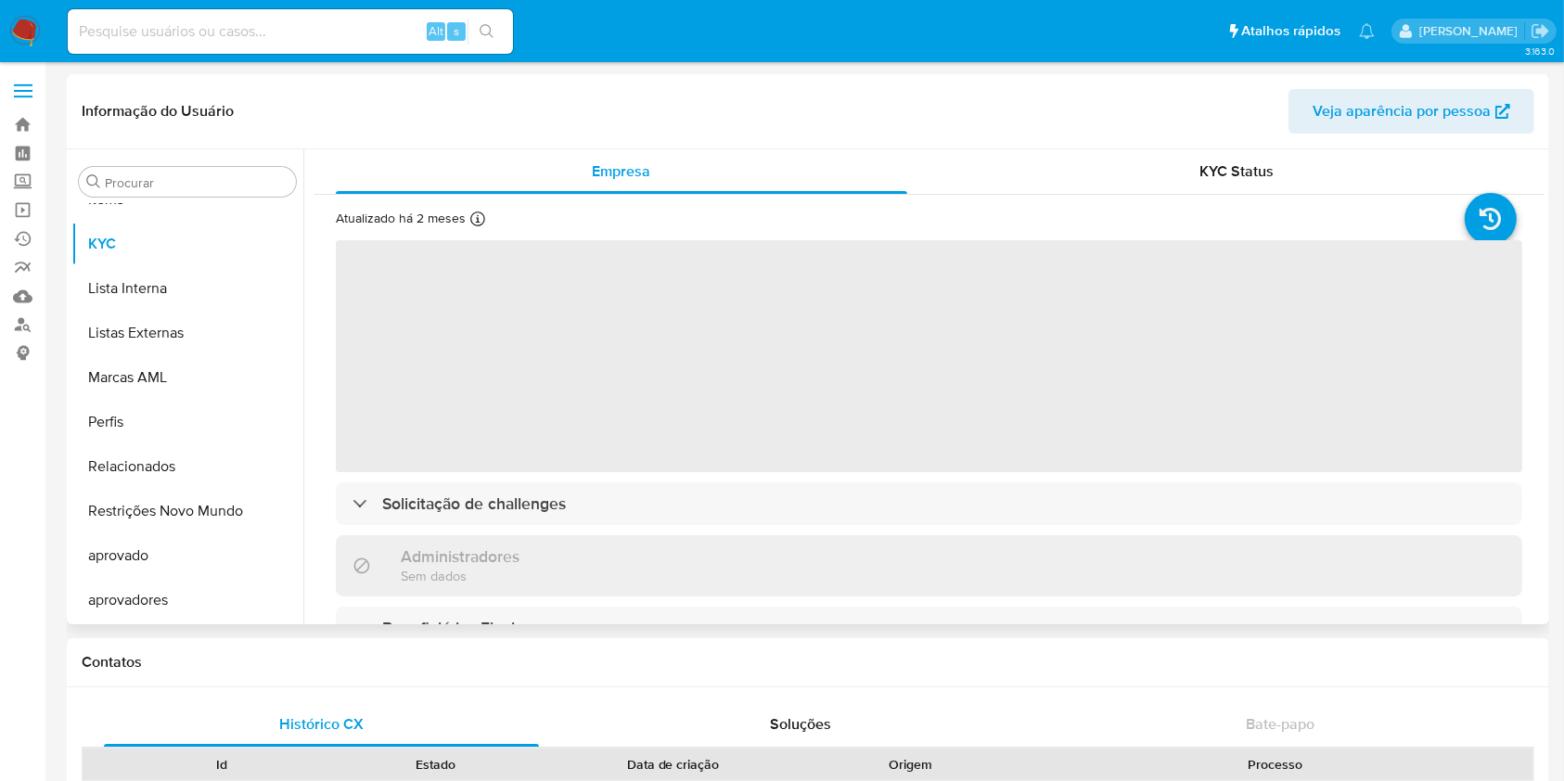
scroll to position [123, 0]
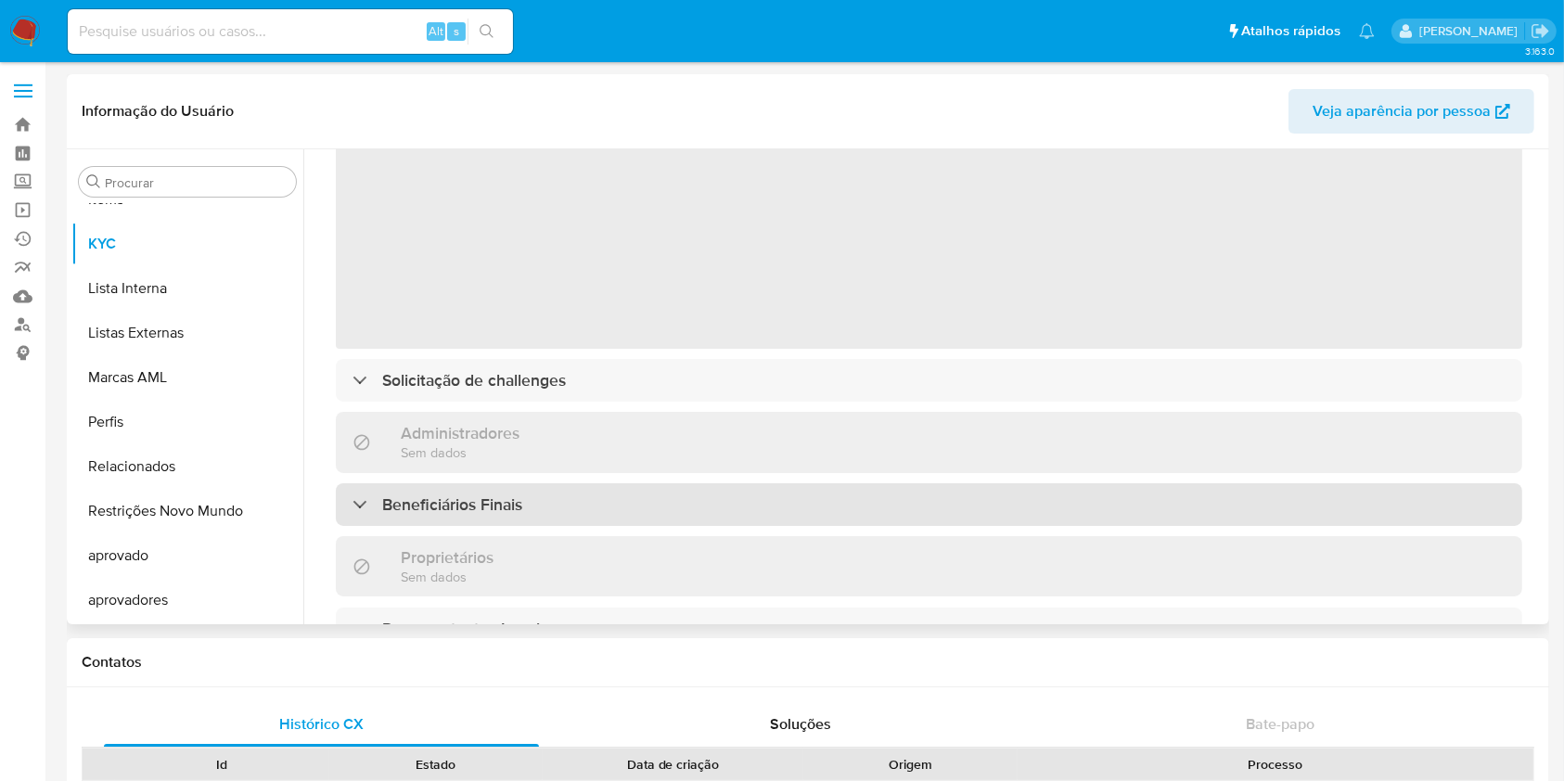
click at [481, 519] on div "‌ Solicitação de challenges Administradores Sem dados Beneficiários Finais Prop…" at bounding box center [929, 628] width 1187 height 1026
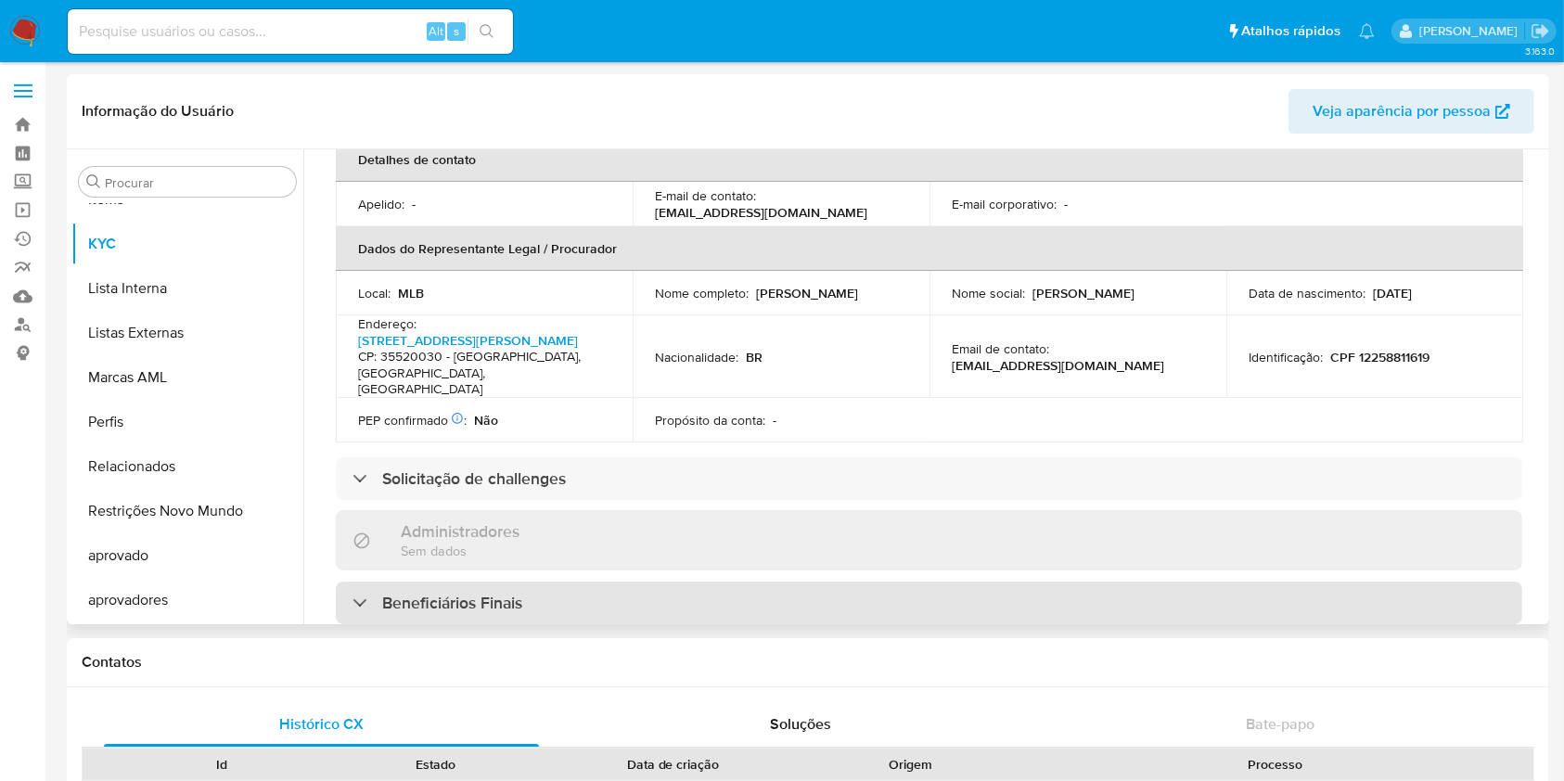
click at [463, 593] on h3 "Beneficiários Finais" at bounding box center [452, 603] width 140 height 20
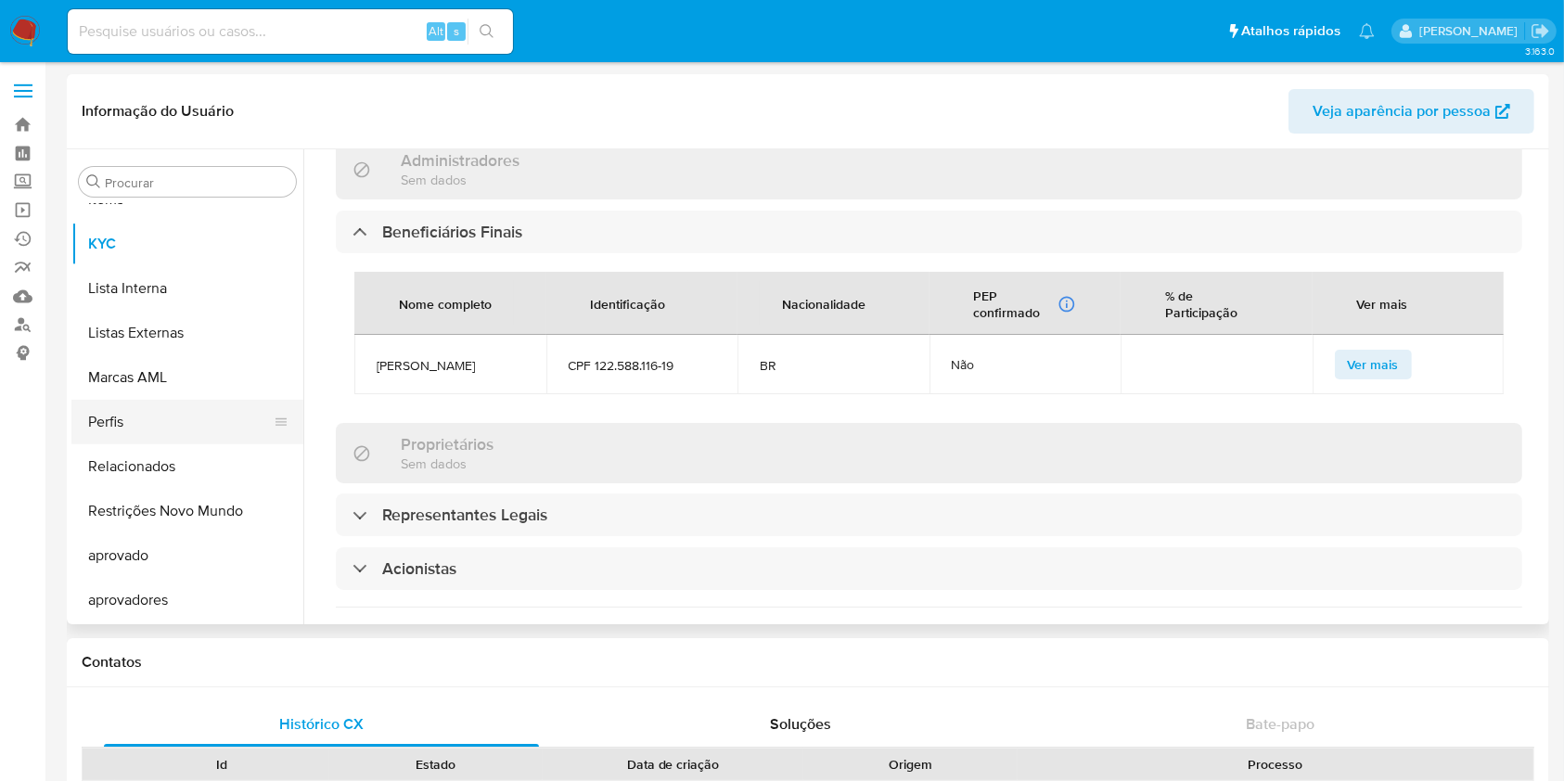
scroll to position [24, 0]
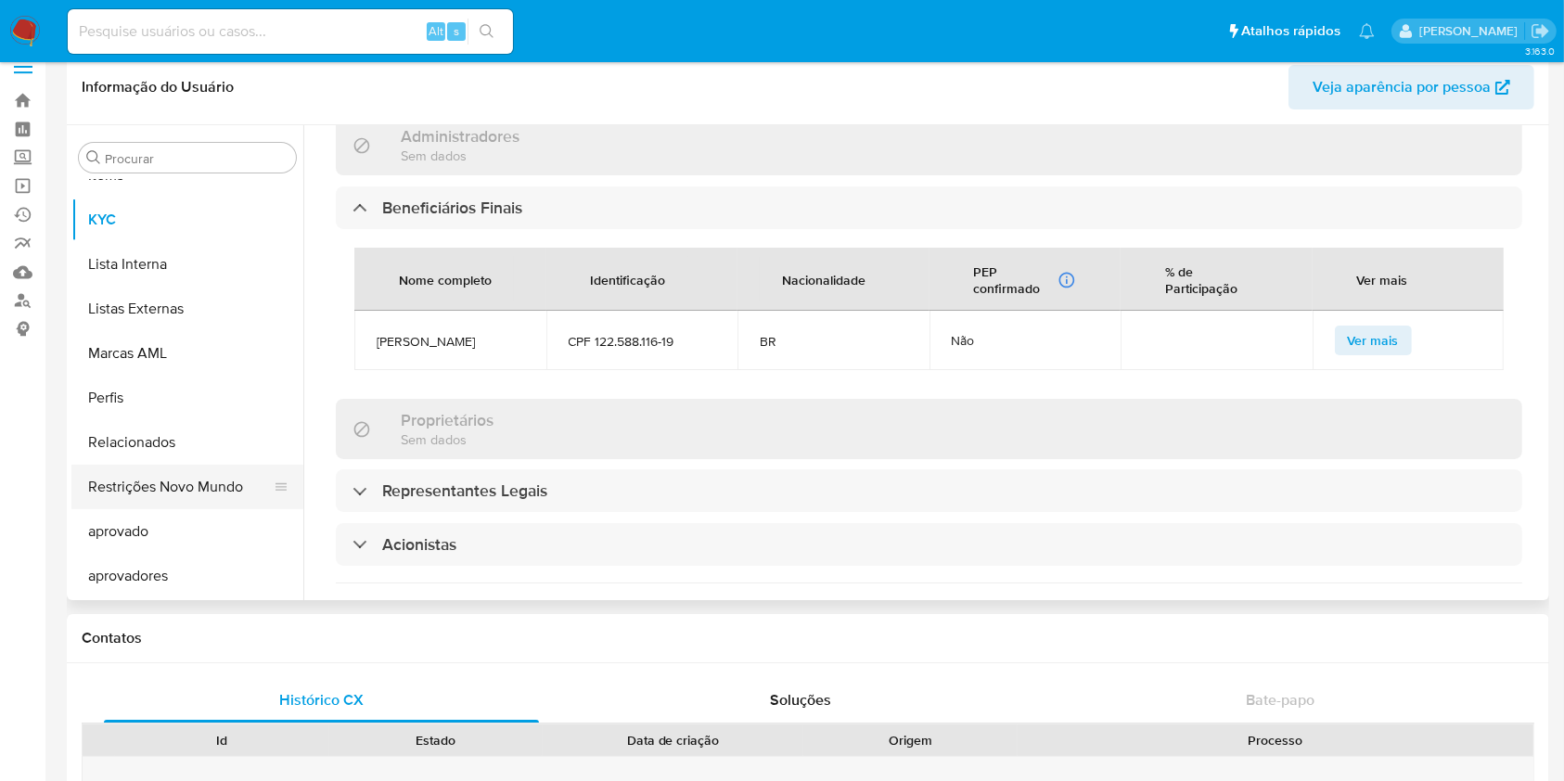
click at [195, 475] on button "Restrições Novo Mundo" at bounding box center [179, 487] width 217 height 45
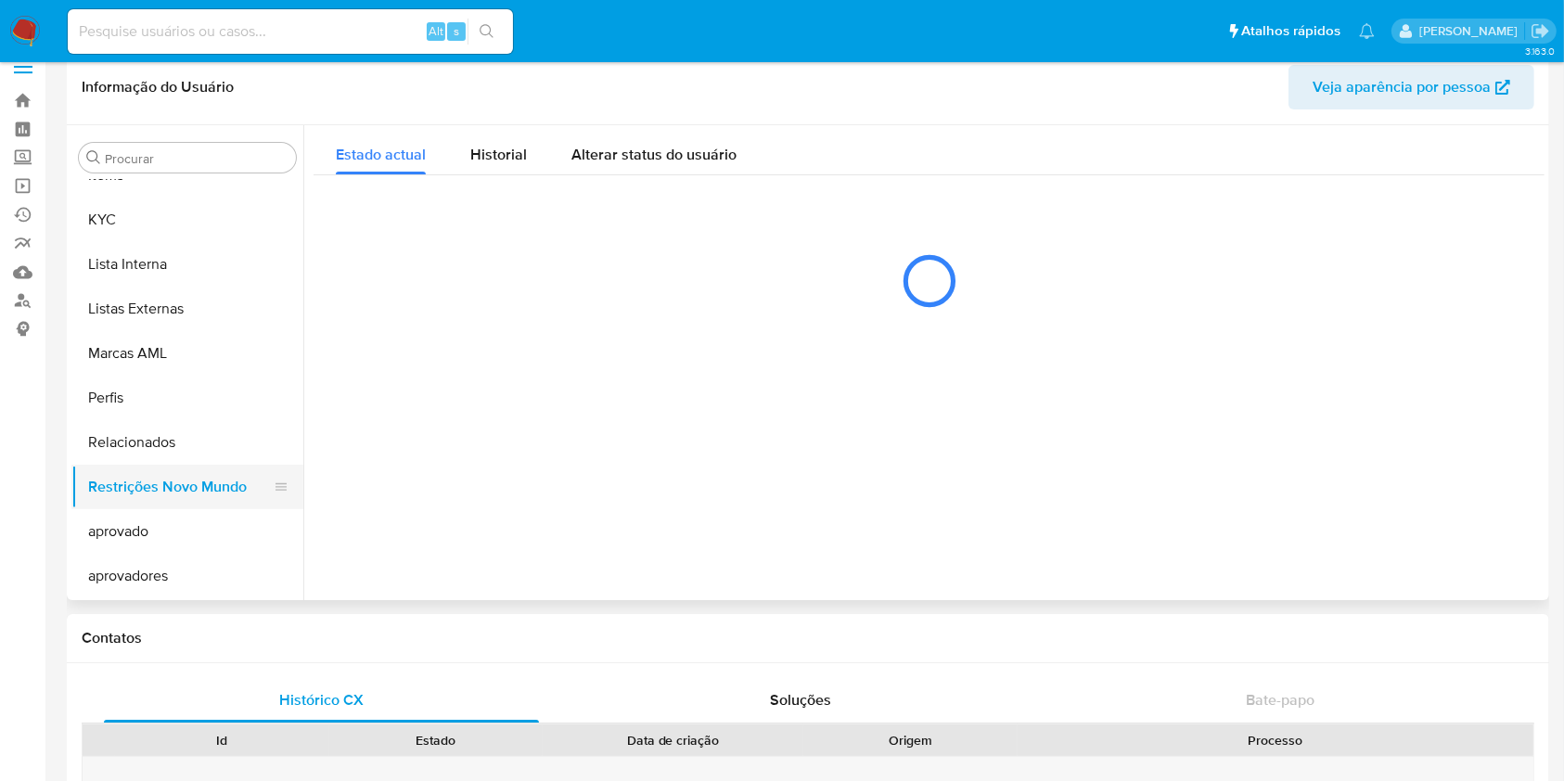
scroll to position [0, 0]
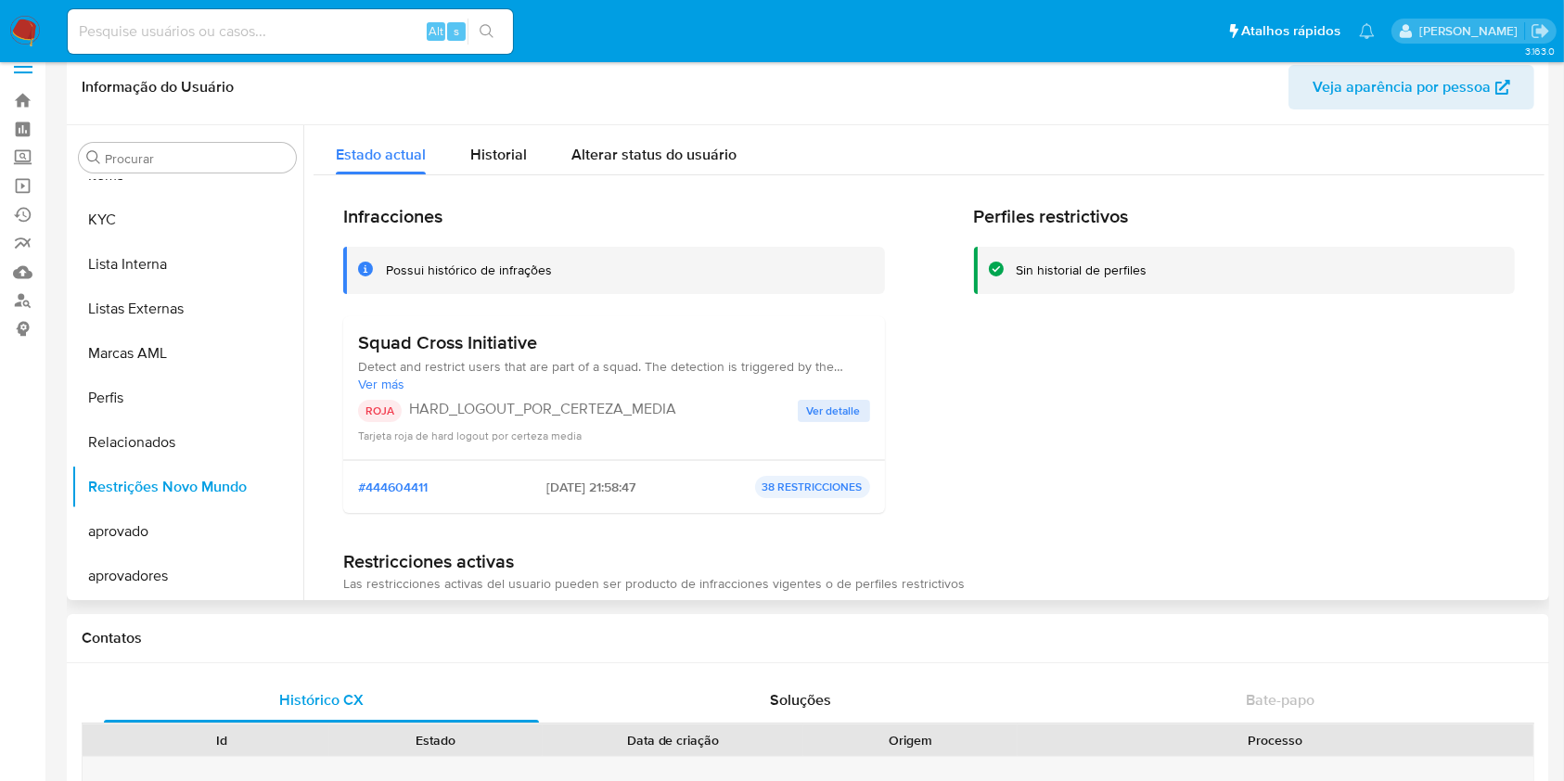
click at [829, 419] on span "Ver detalle" at bounding box center [834, 411] width 54 height 19
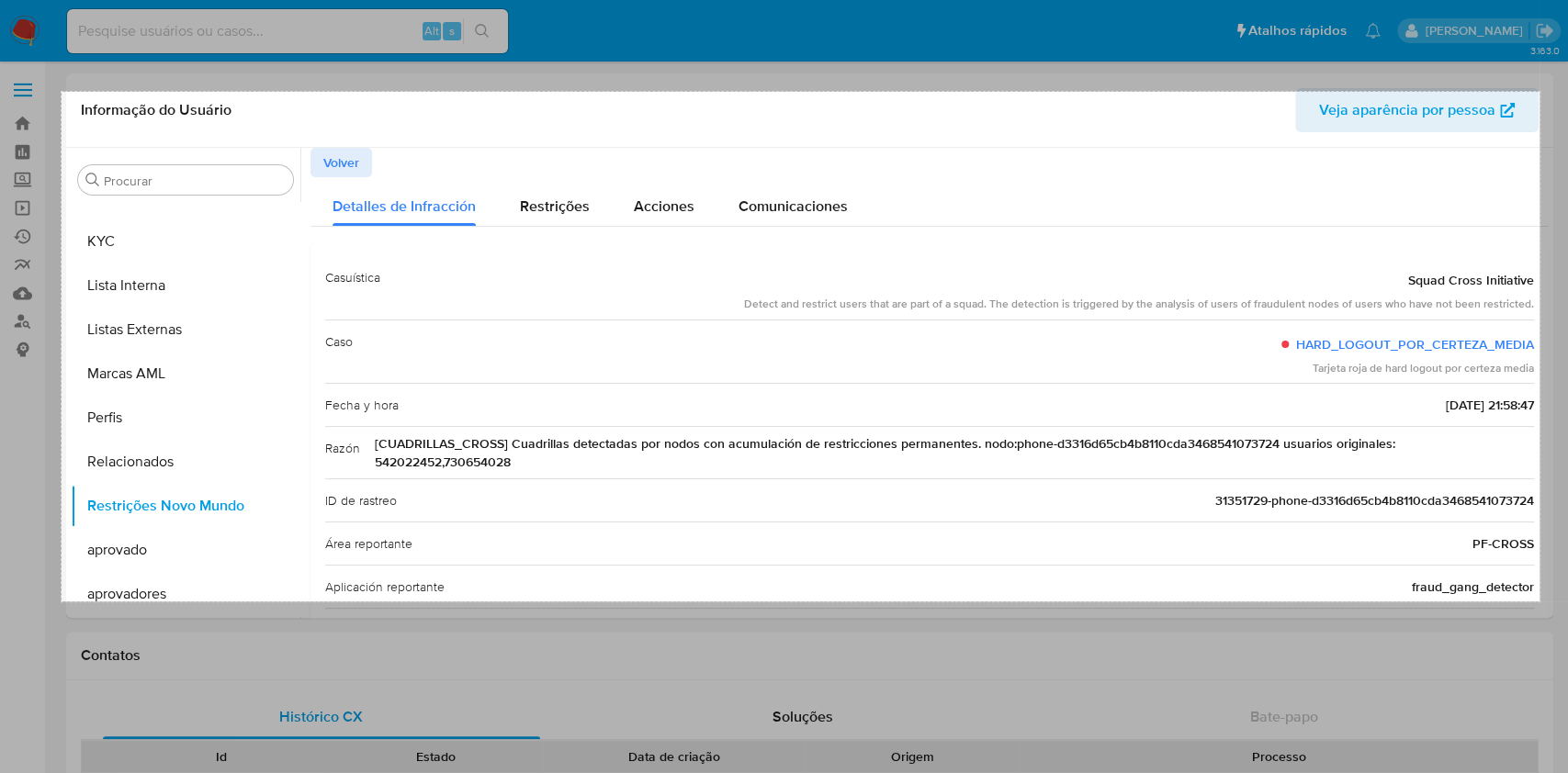
drag, startPoint x: 245, startPoint y: 129, endPoint x: 1541, endPoint y: 602, distance: 1379.6
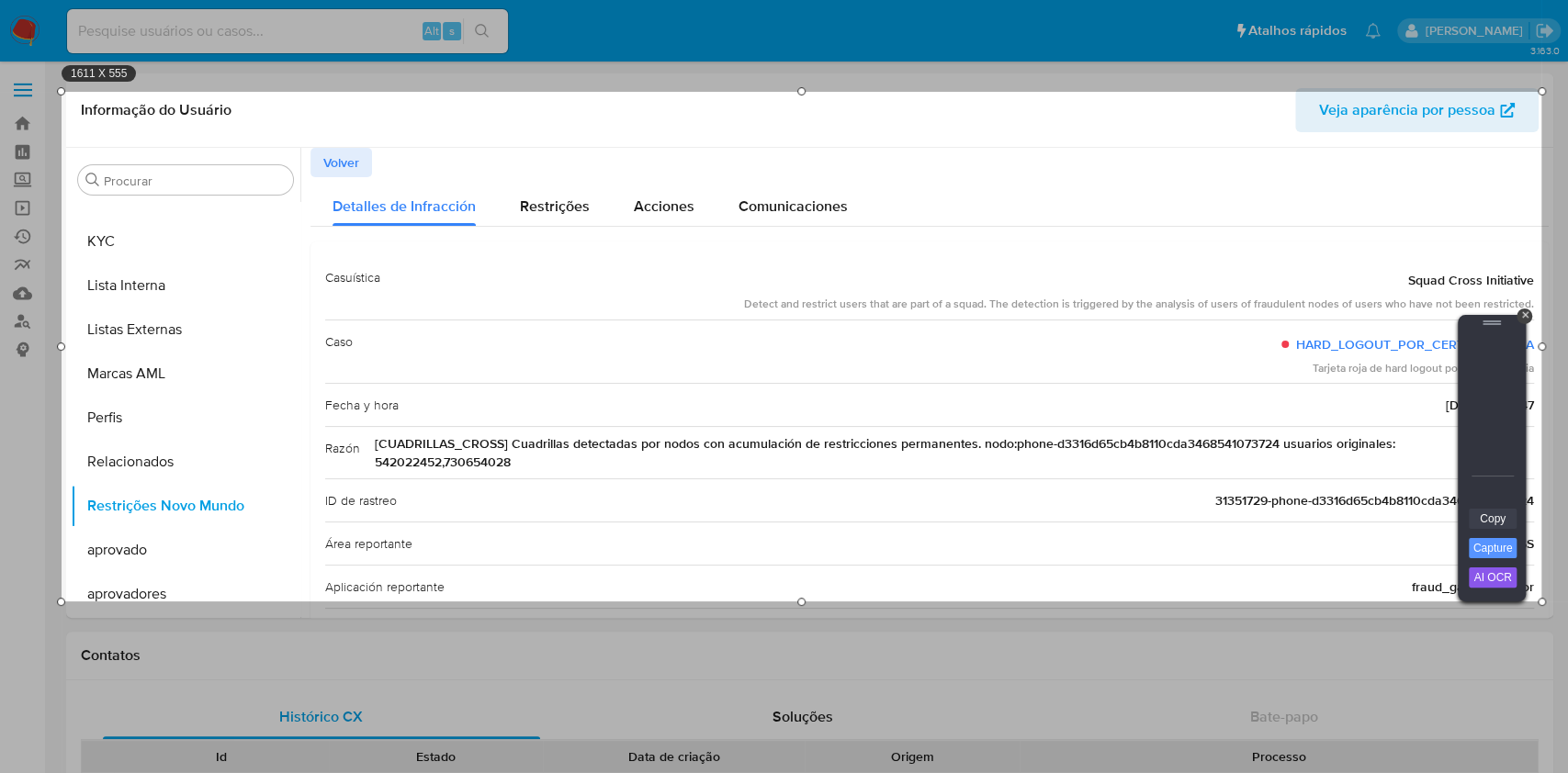
click at [1509, 512] on link "Copy" at bounding box center [1493, 519] width 48 height 20
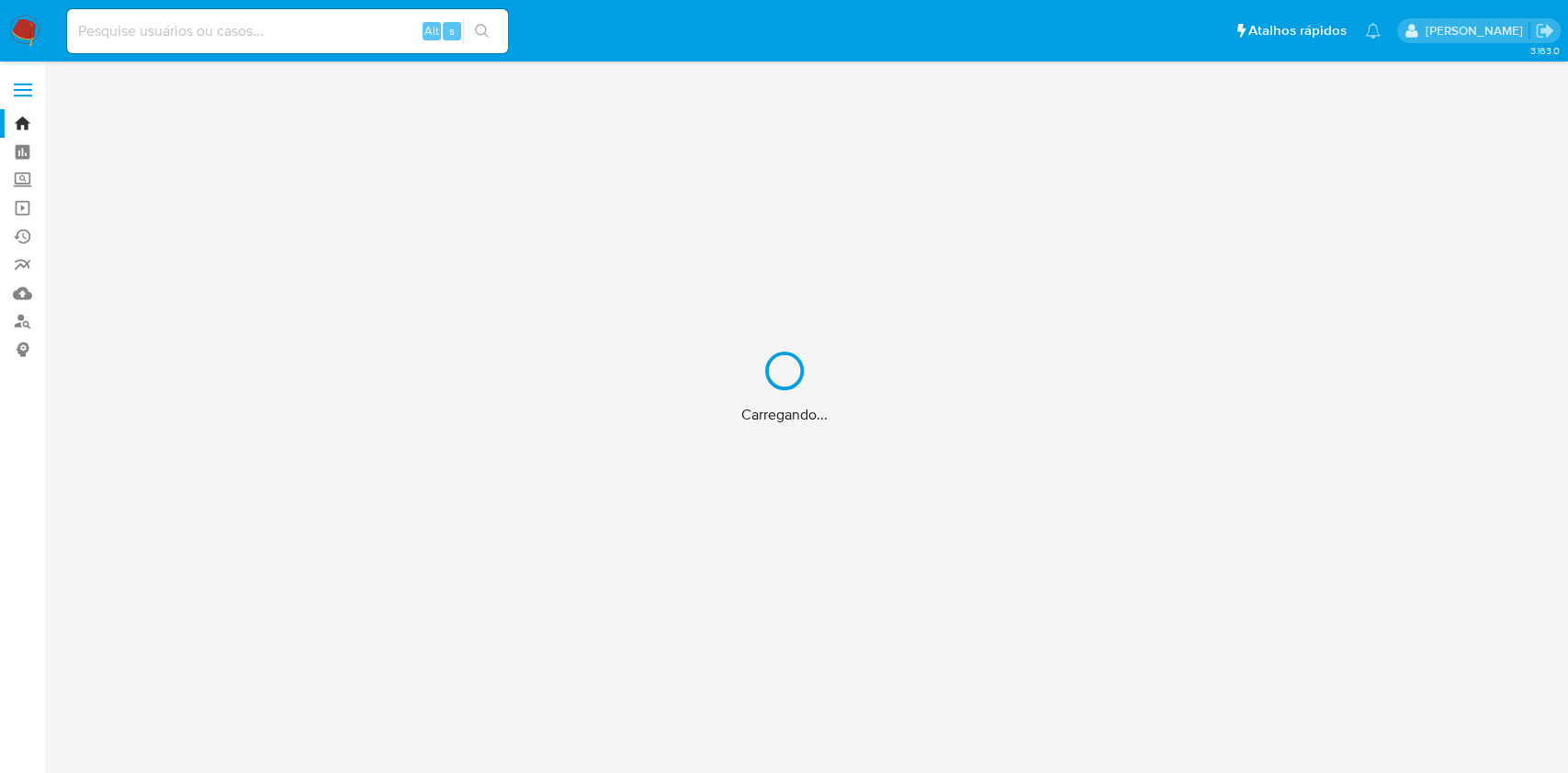
click at [204, 40] on div "Carregando..." at bounding box center [784, 386] width 1568 height 773
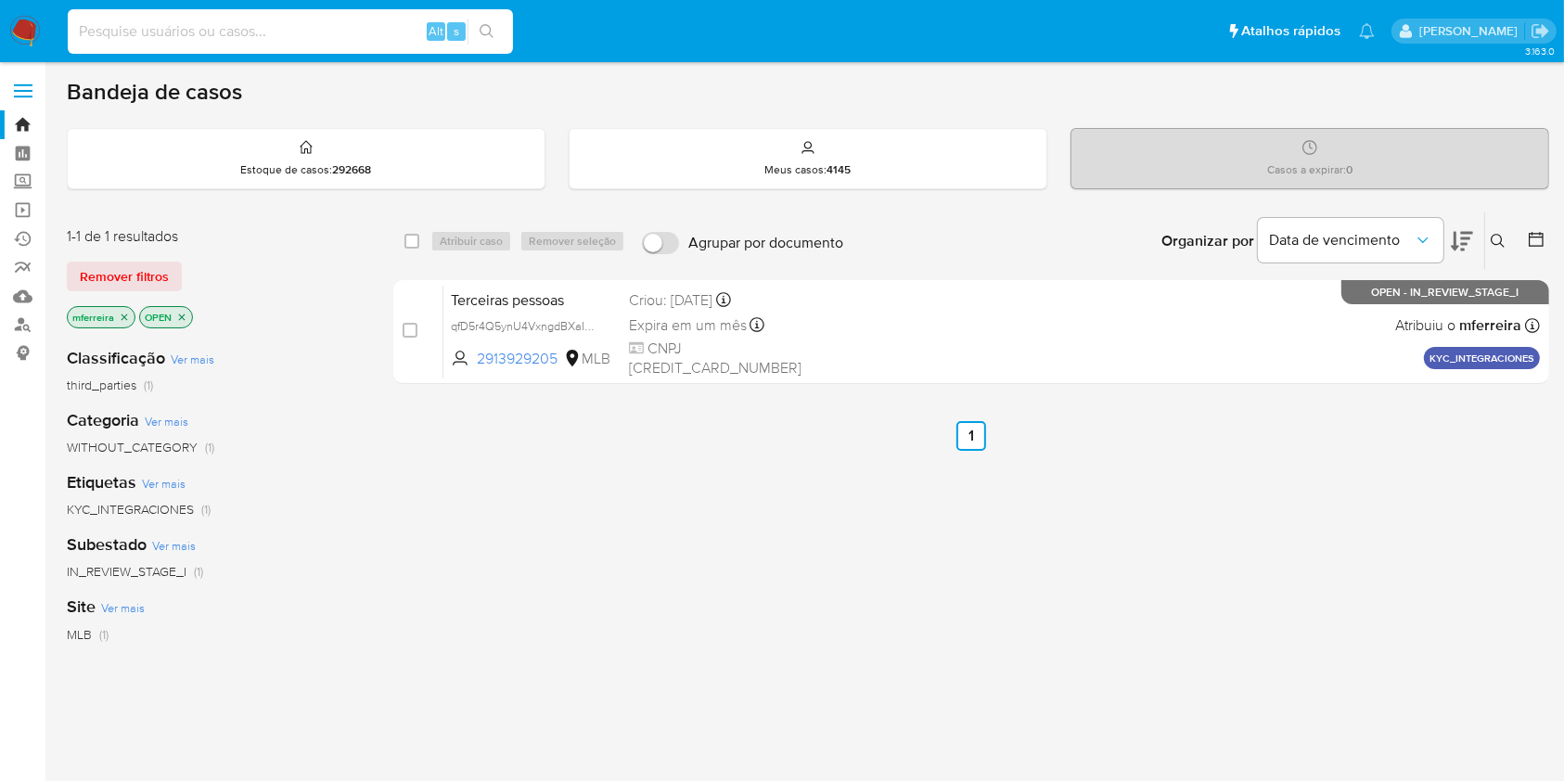
click at [250, 35] on input at bounding box center [290, 31] width 445 height 24
paste input "542022452"
type input "542022452"
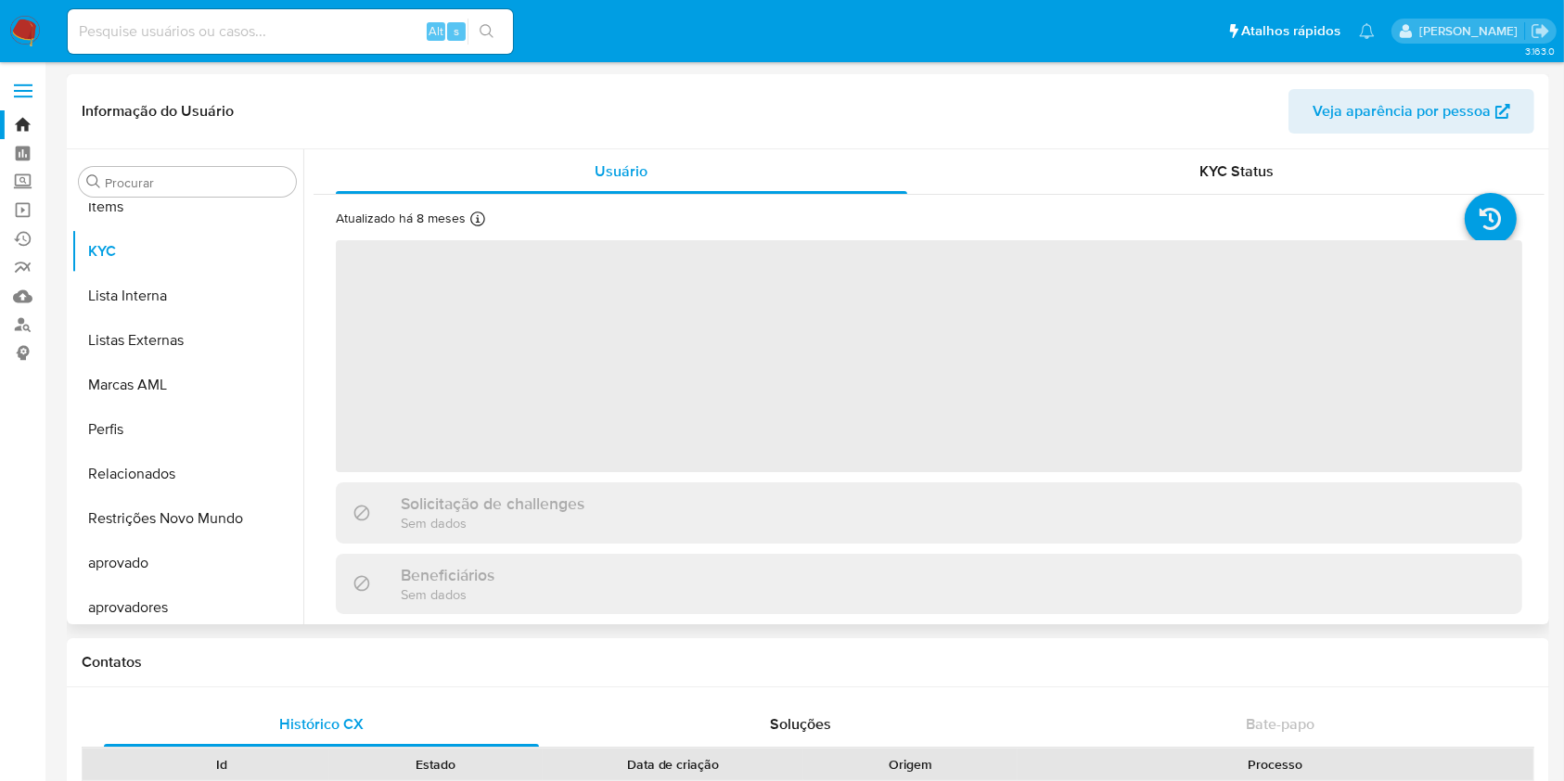
scroll to position [1007, 0]
select select "10"
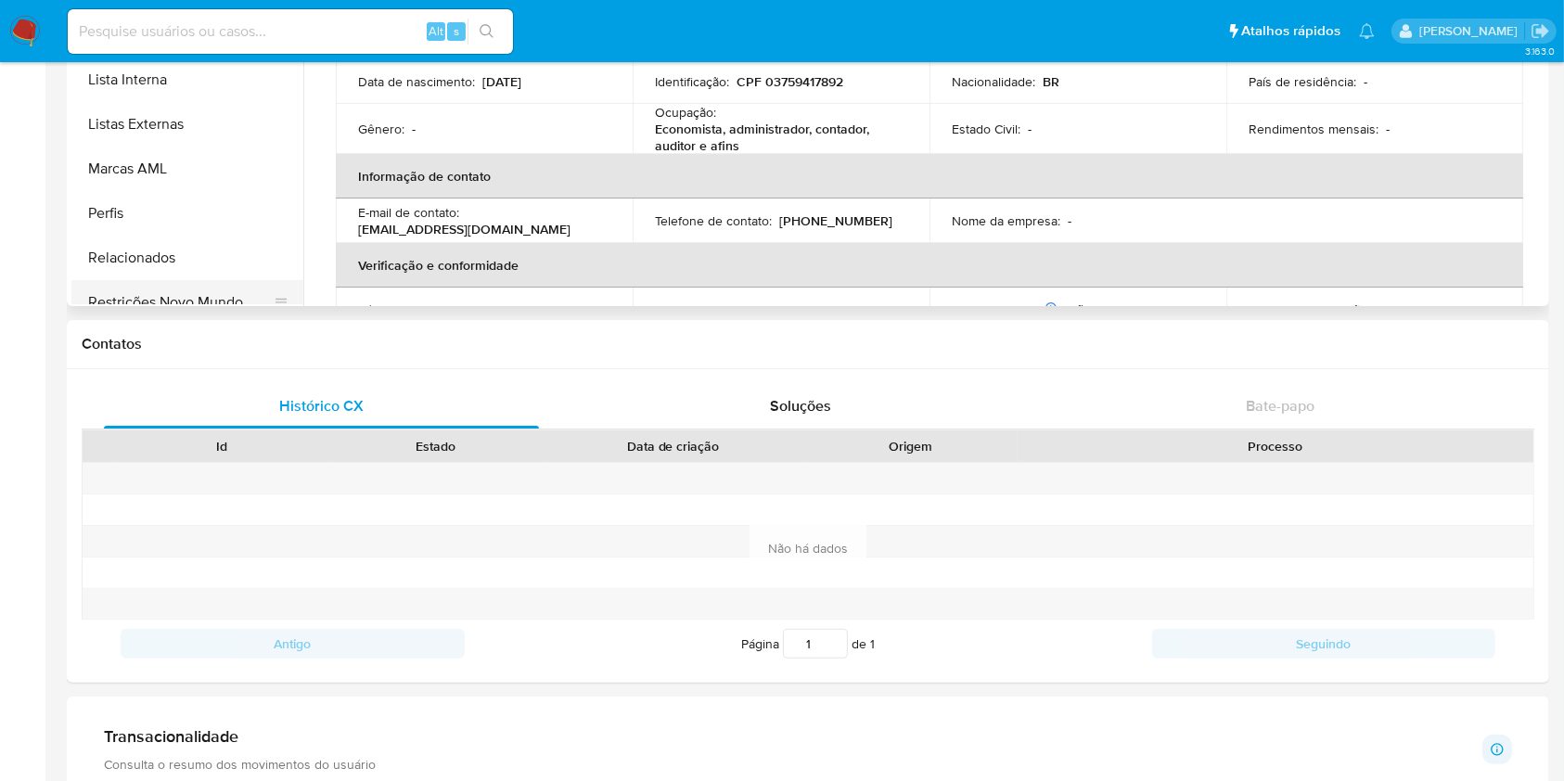
scroll to position [897, 0]
click at [208, 290] on button "Restrições Novo Mundo" at bounding box center [179, 302] width 217 height 45
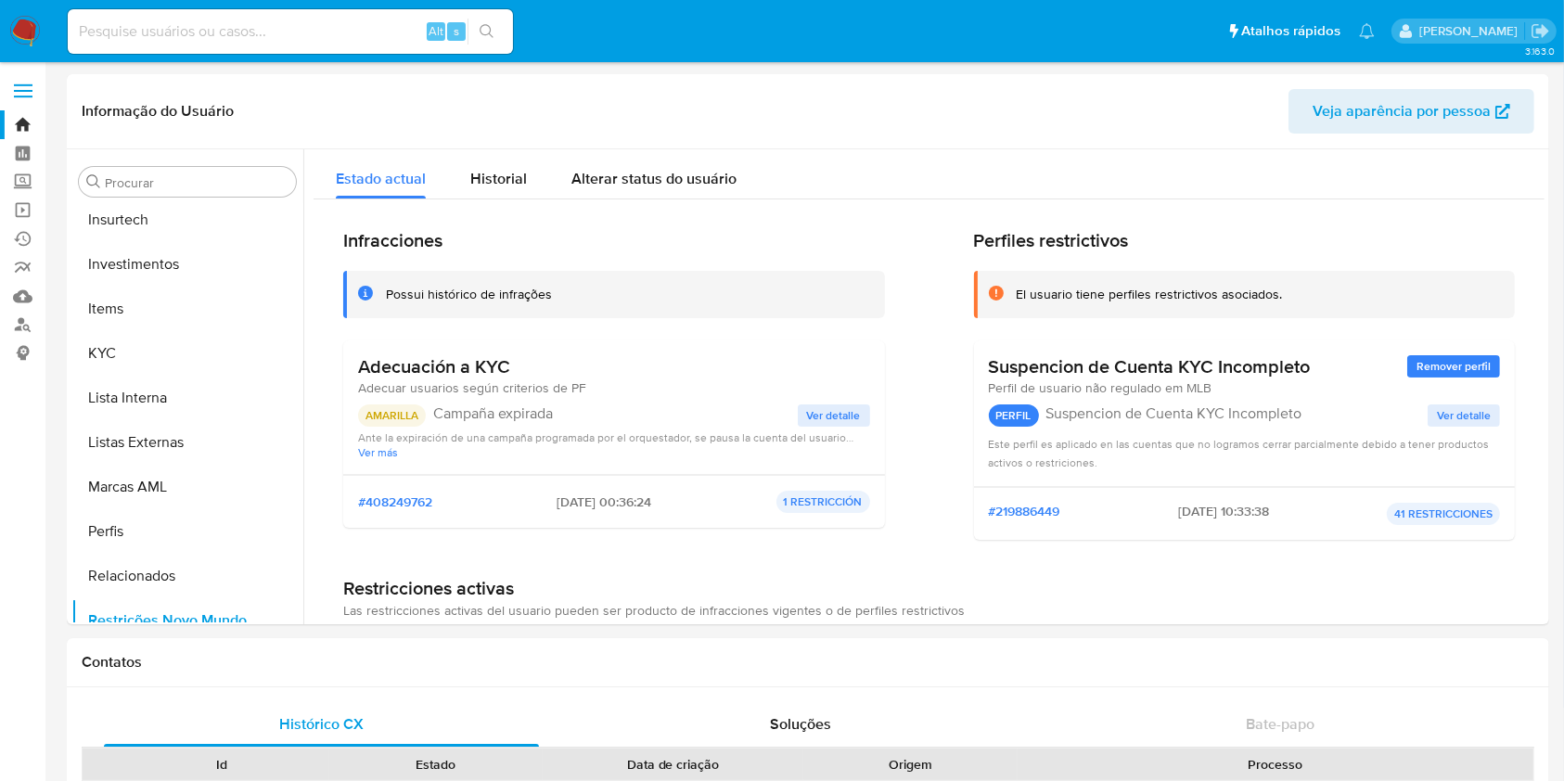
scroll to position [123, 0]
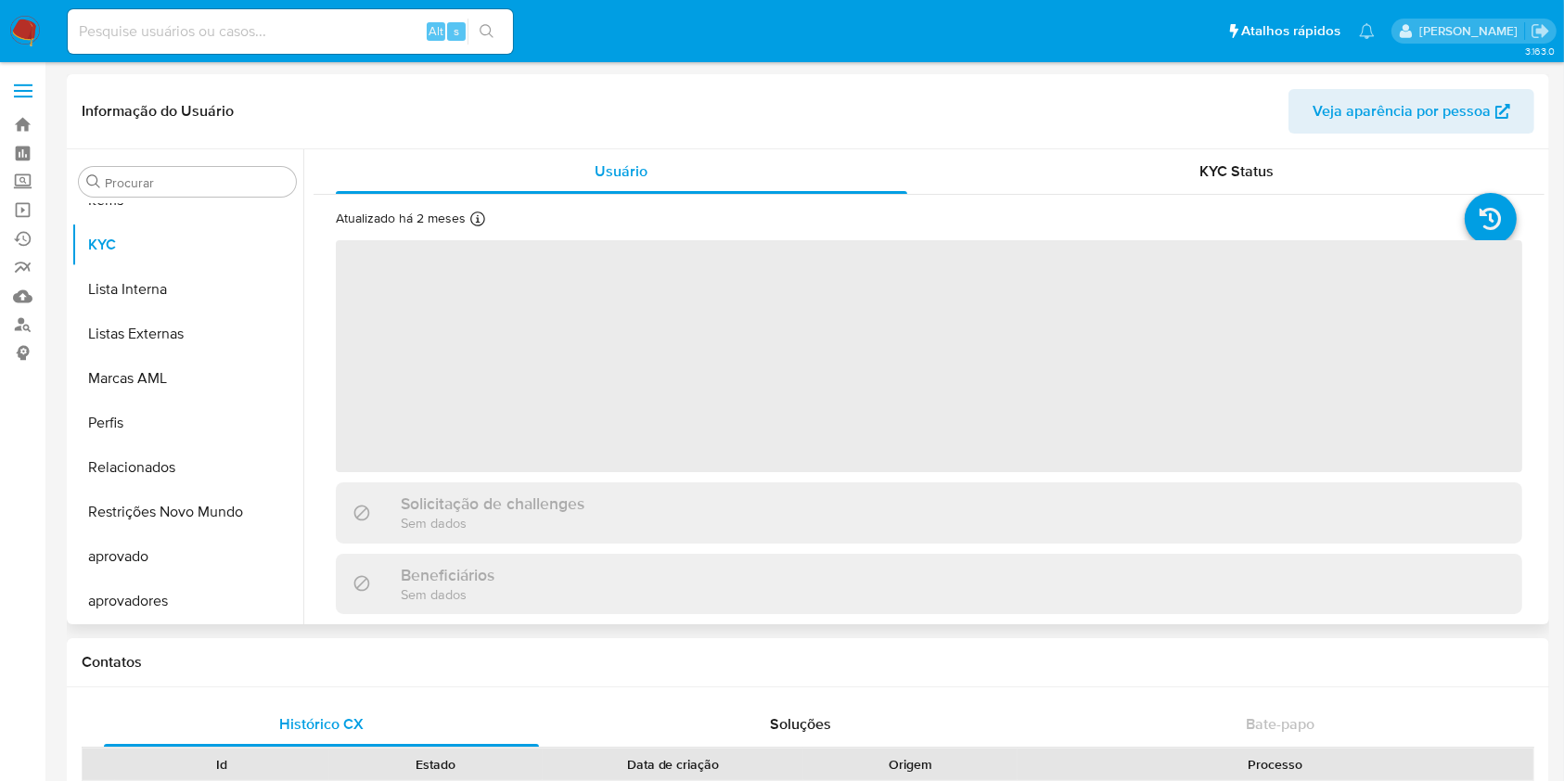
scroll to position [1007, 0]
select select "10"
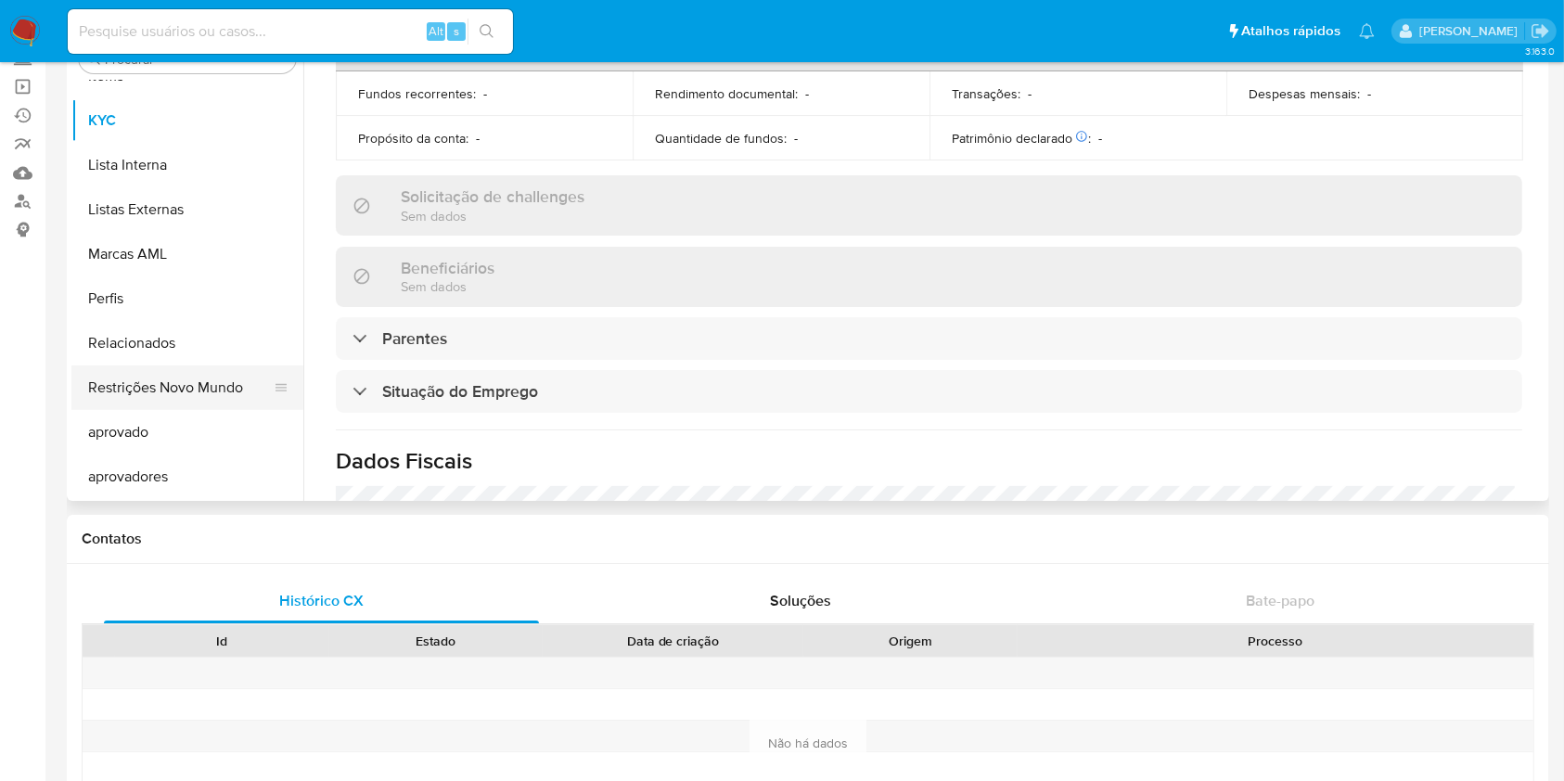
click at [185, 381] on button "Restrições Novo Mundo" at bounding box center [179, 388] width 217 height 45
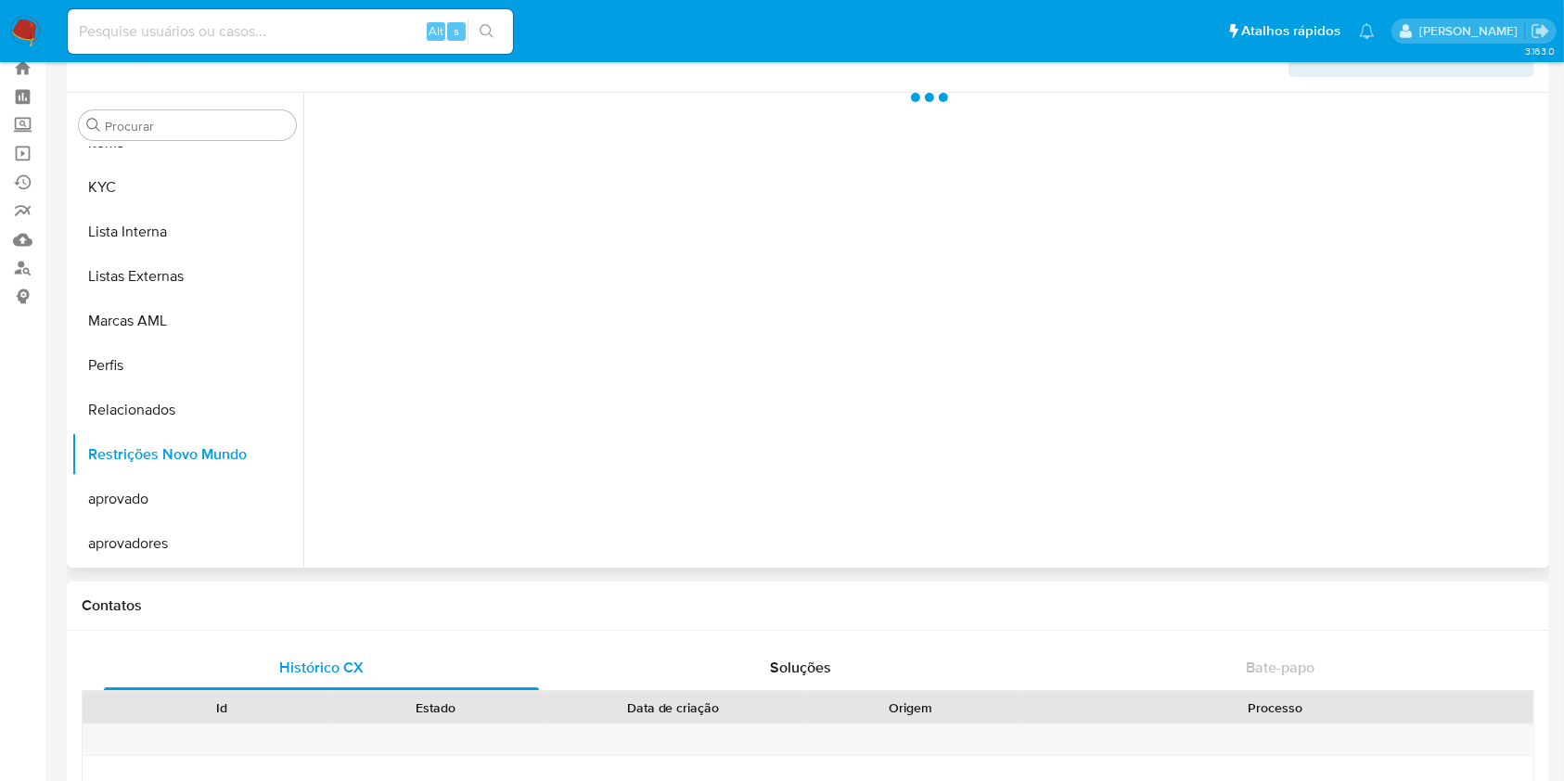
scroll to position [0, 0]
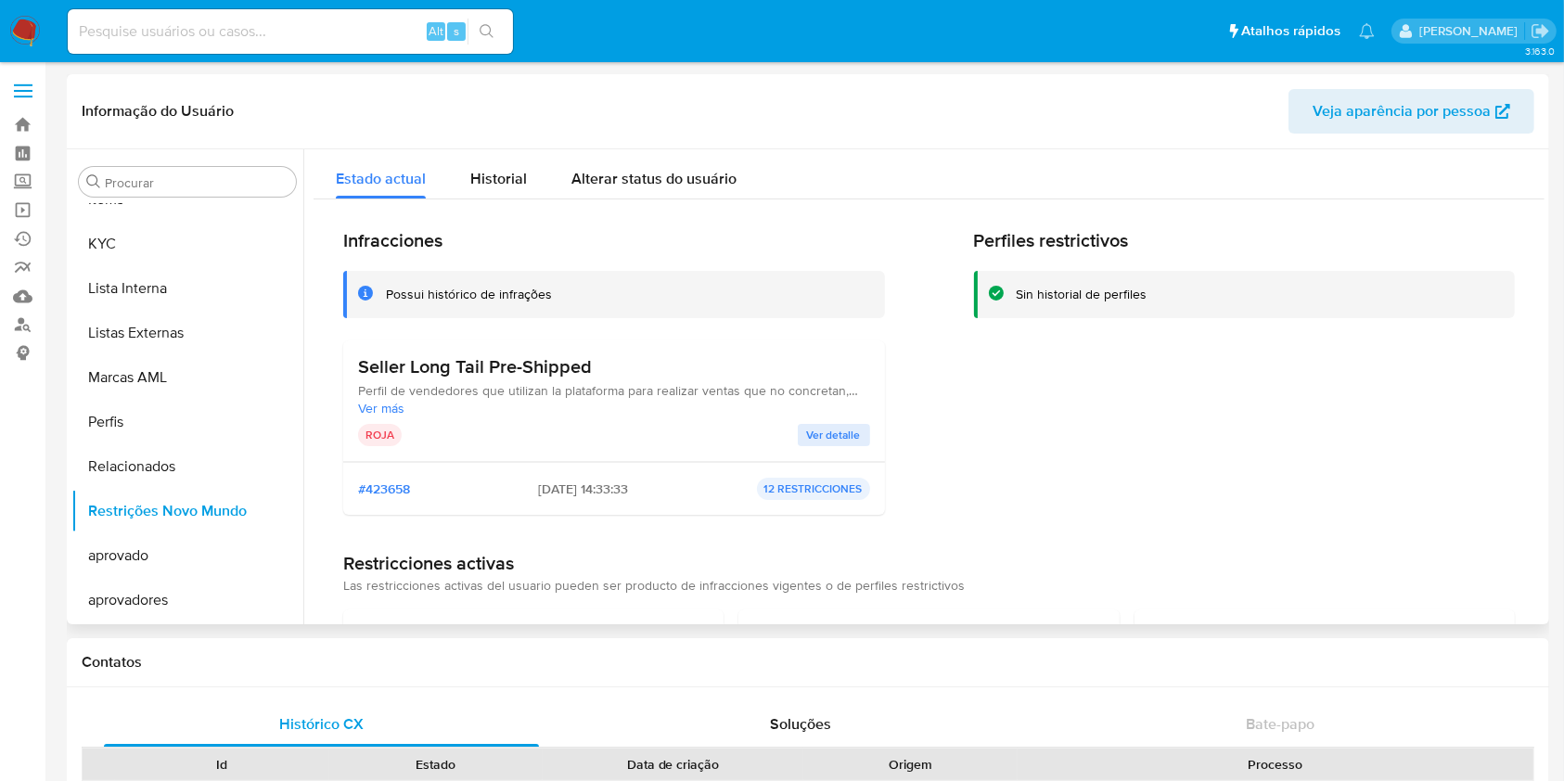
click at [861, 430] on button "Ver detalle" at bounding box center [834, 435] width 72 height 22
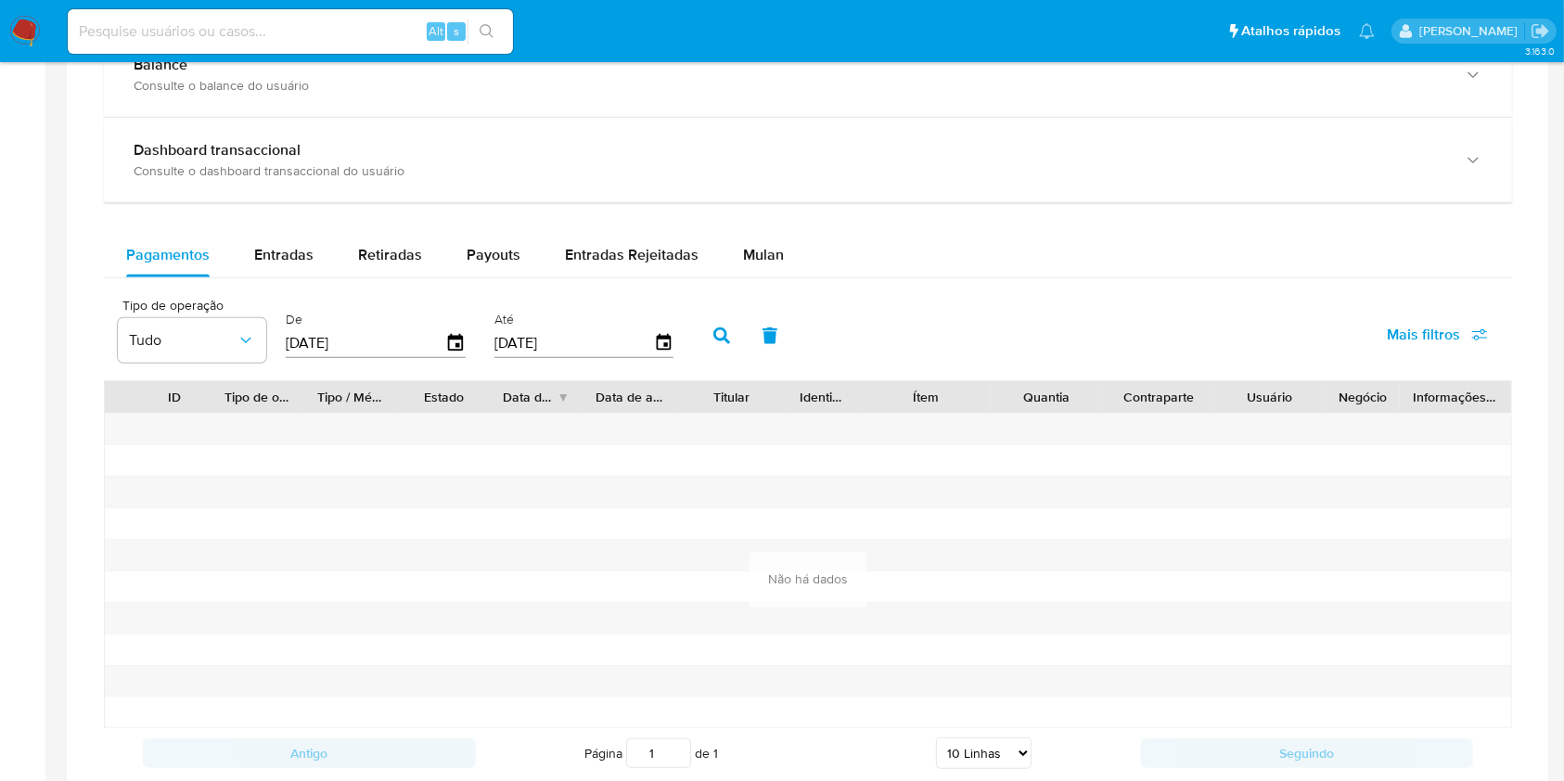
scroll to position [1080, 0]
click at [269, 269] on div "Entradas" at bounding box center [283, 256] width 59 height 45
select select "10"
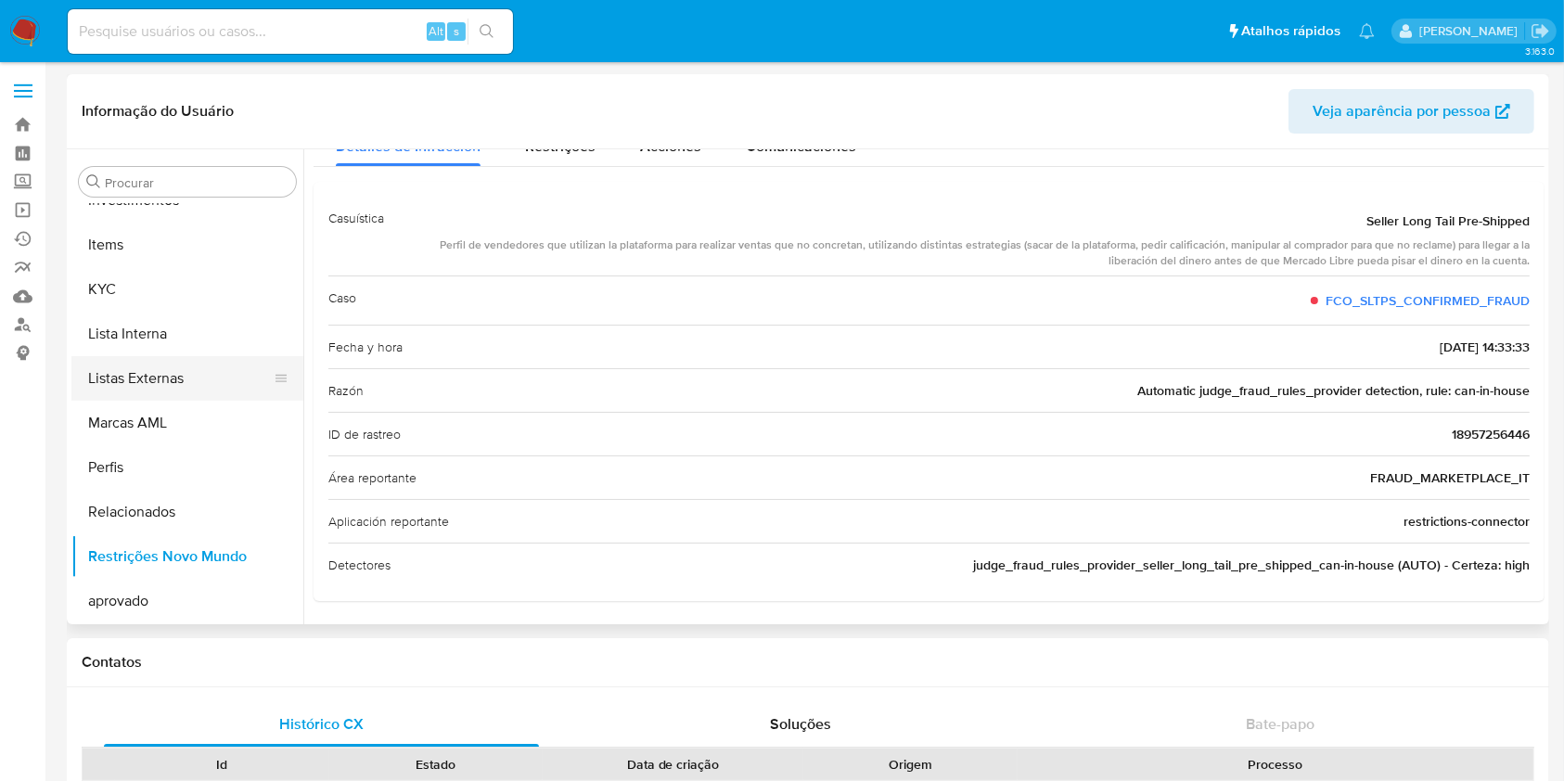
scroll to position [950, 0]
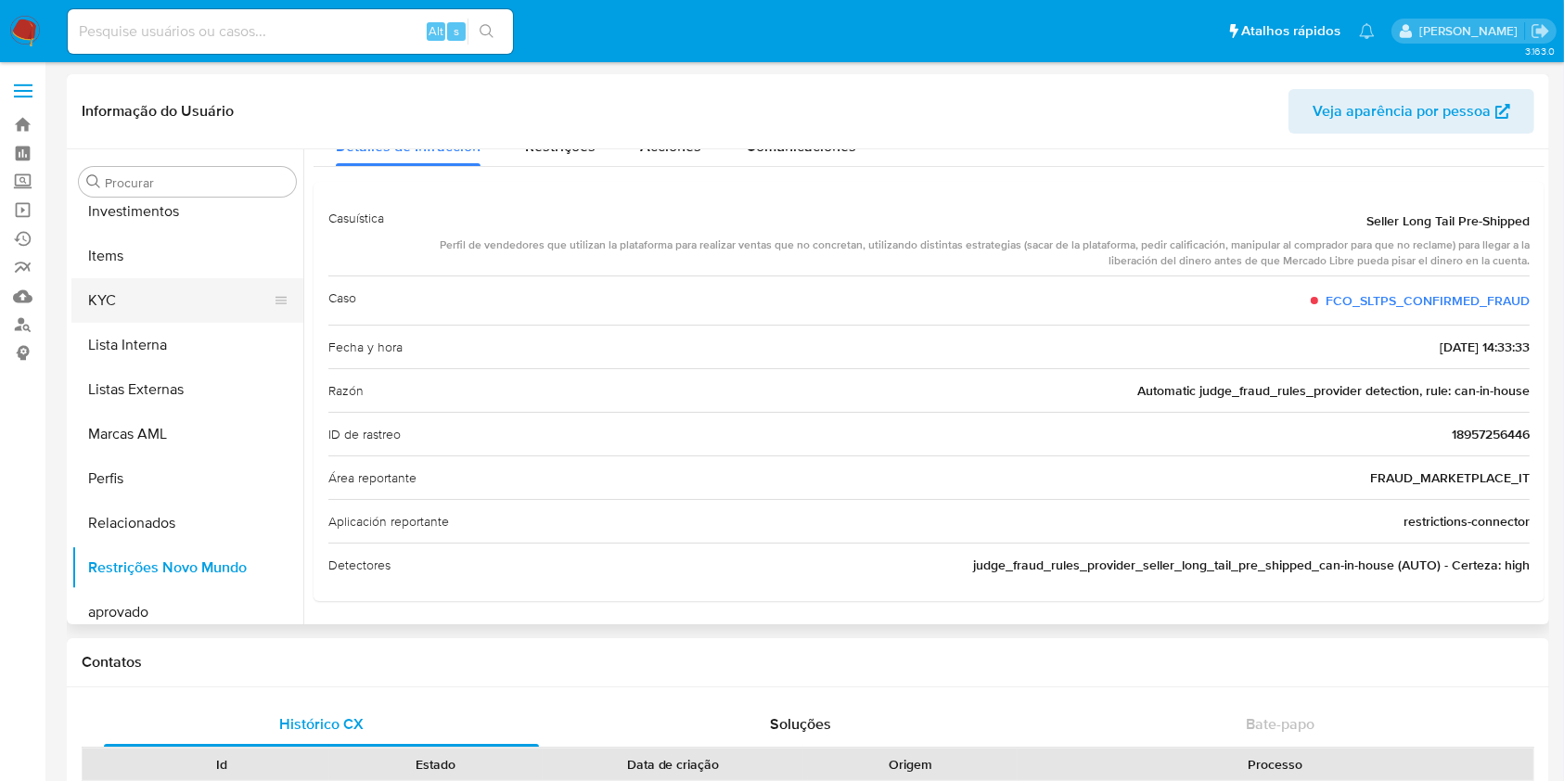
drag, startPoint x: 159, startPoint y: 341, endPoint x: 139, endPoint y: 280, distance: 63.4
click at [139, 280] on button "KYC" at bounding box center [179, 300] width 217 height 45
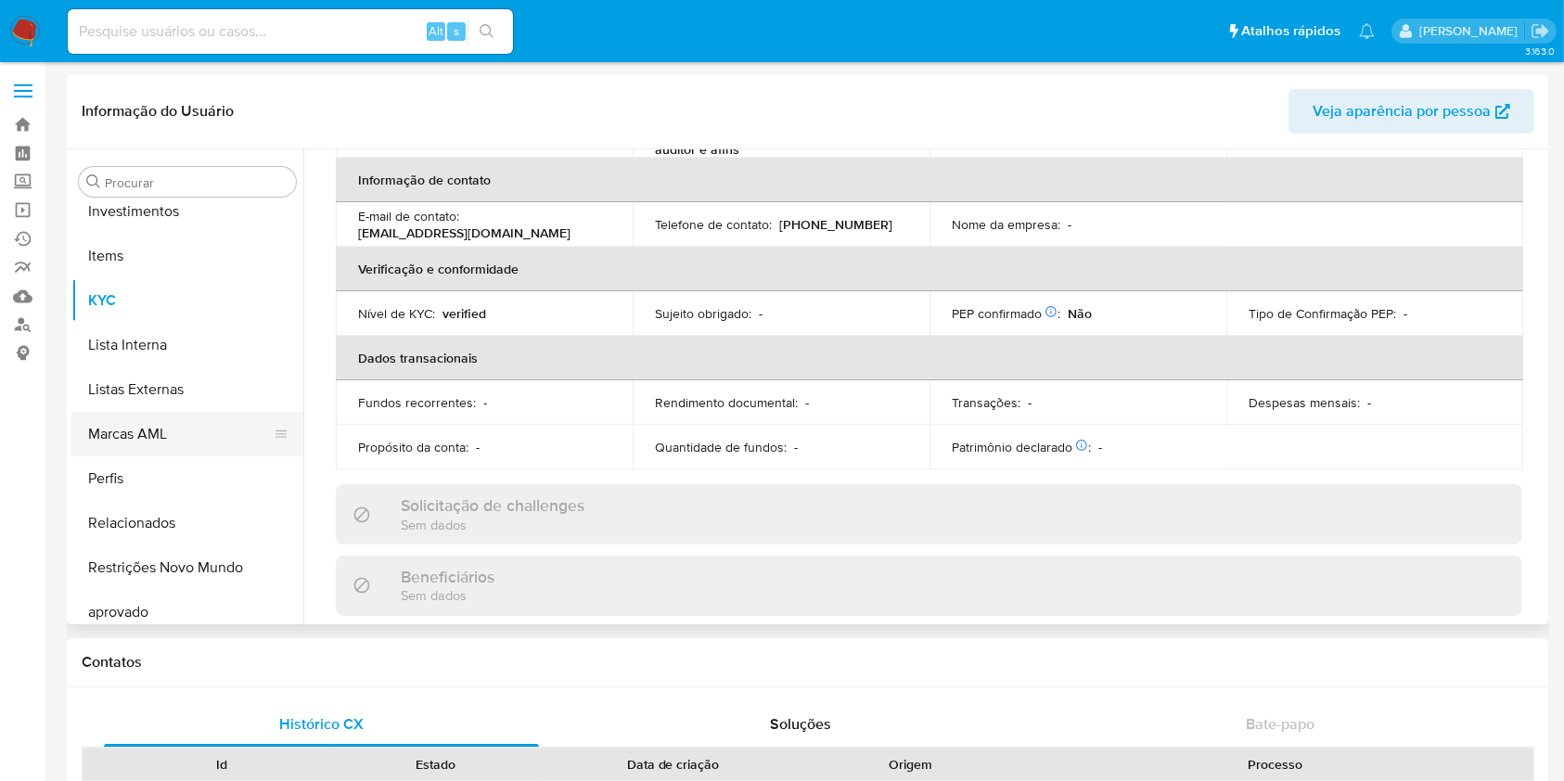
scroll to position [1007, 0]
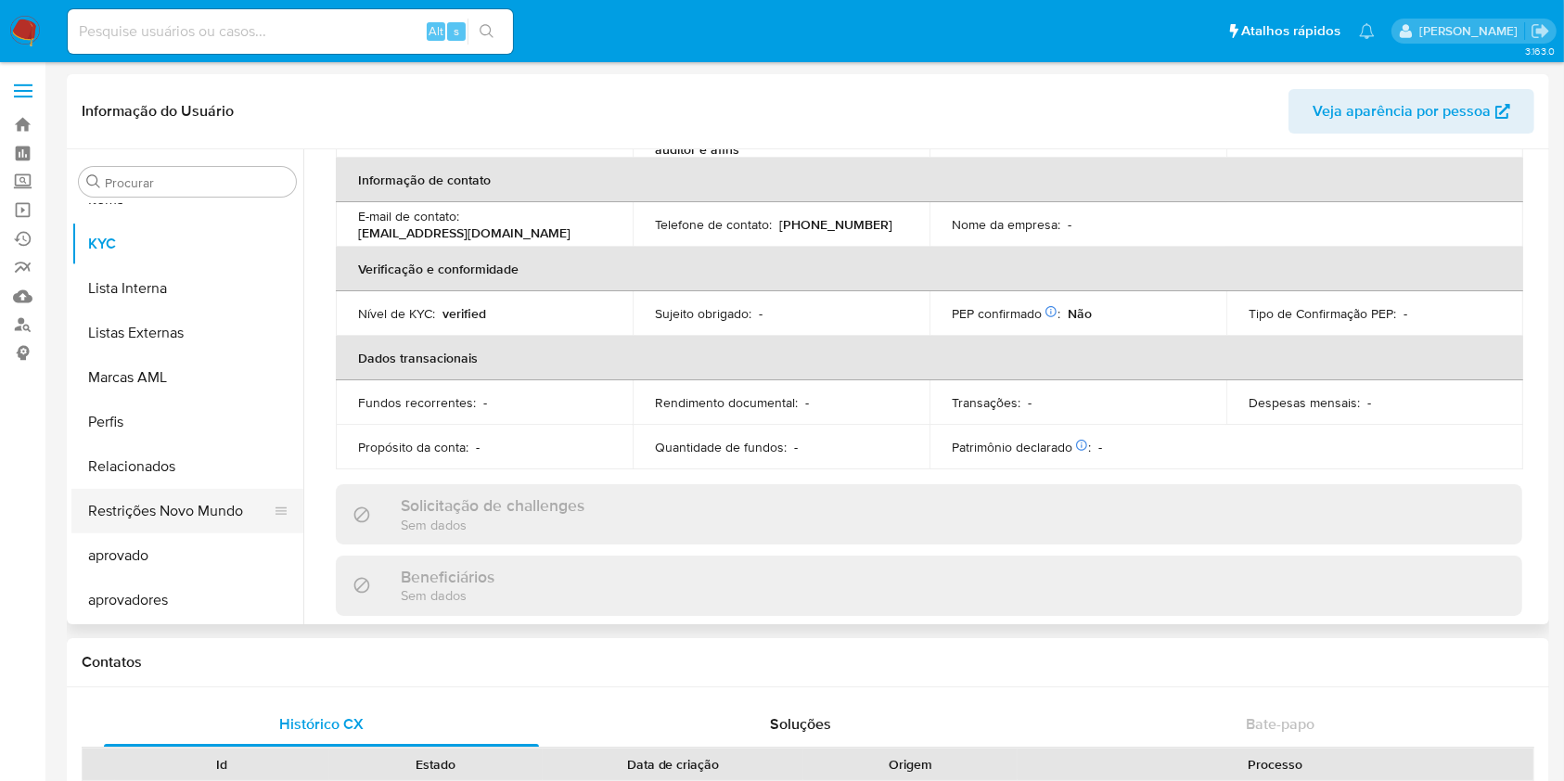
click at [148, 512] on button "Restrições Novo Mundo" at bounding box center [179, 511] width 217 height 45
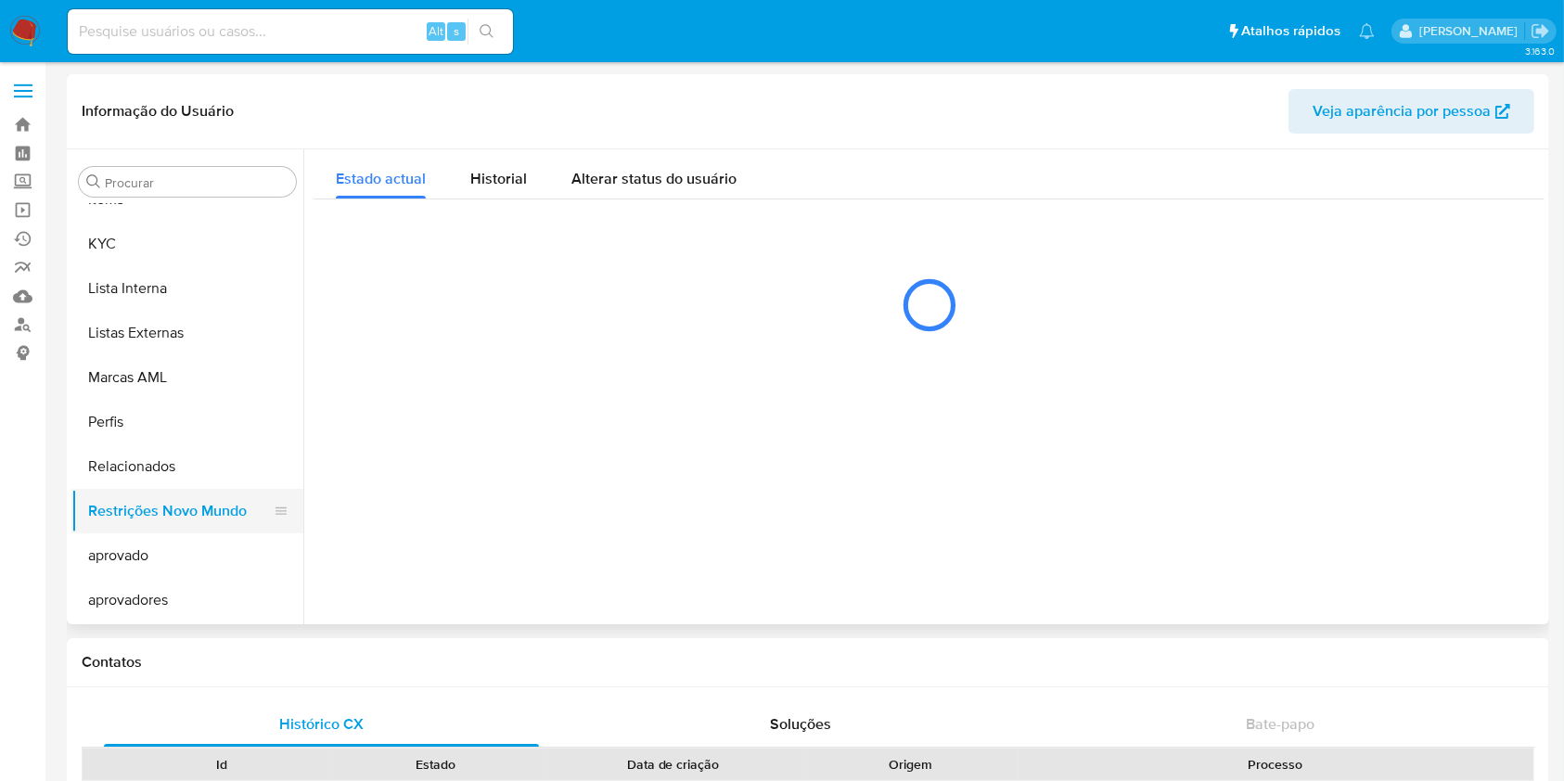
scroll to position [0, 0]
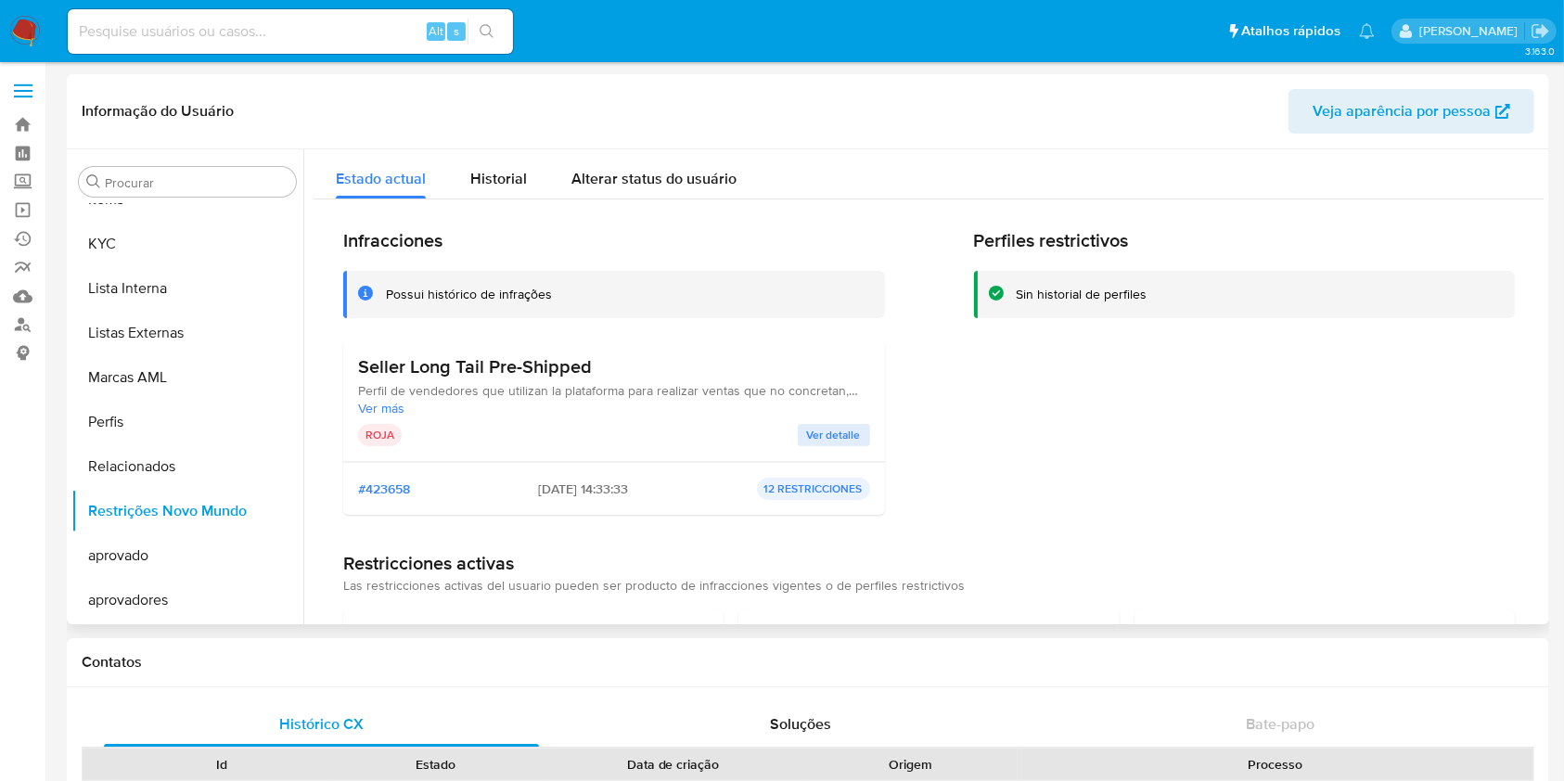
click at [373, 413] on span "Ver más" at bounding box center [614, 408] width 512 height 17
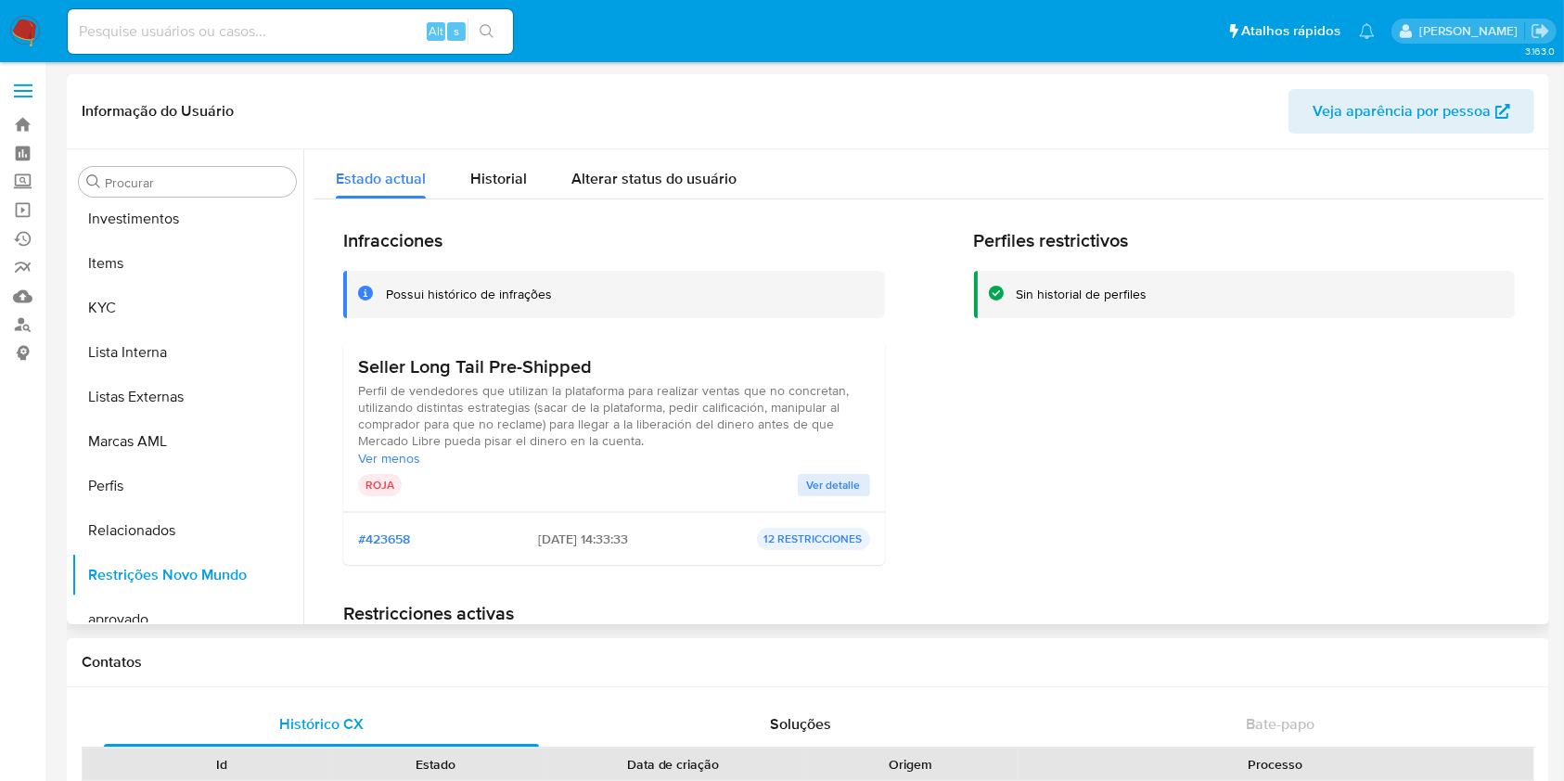
scroll to position [944, 0]
click at [148, 263] on button "Items" at bounding box center [179, 262] width 217 height 45
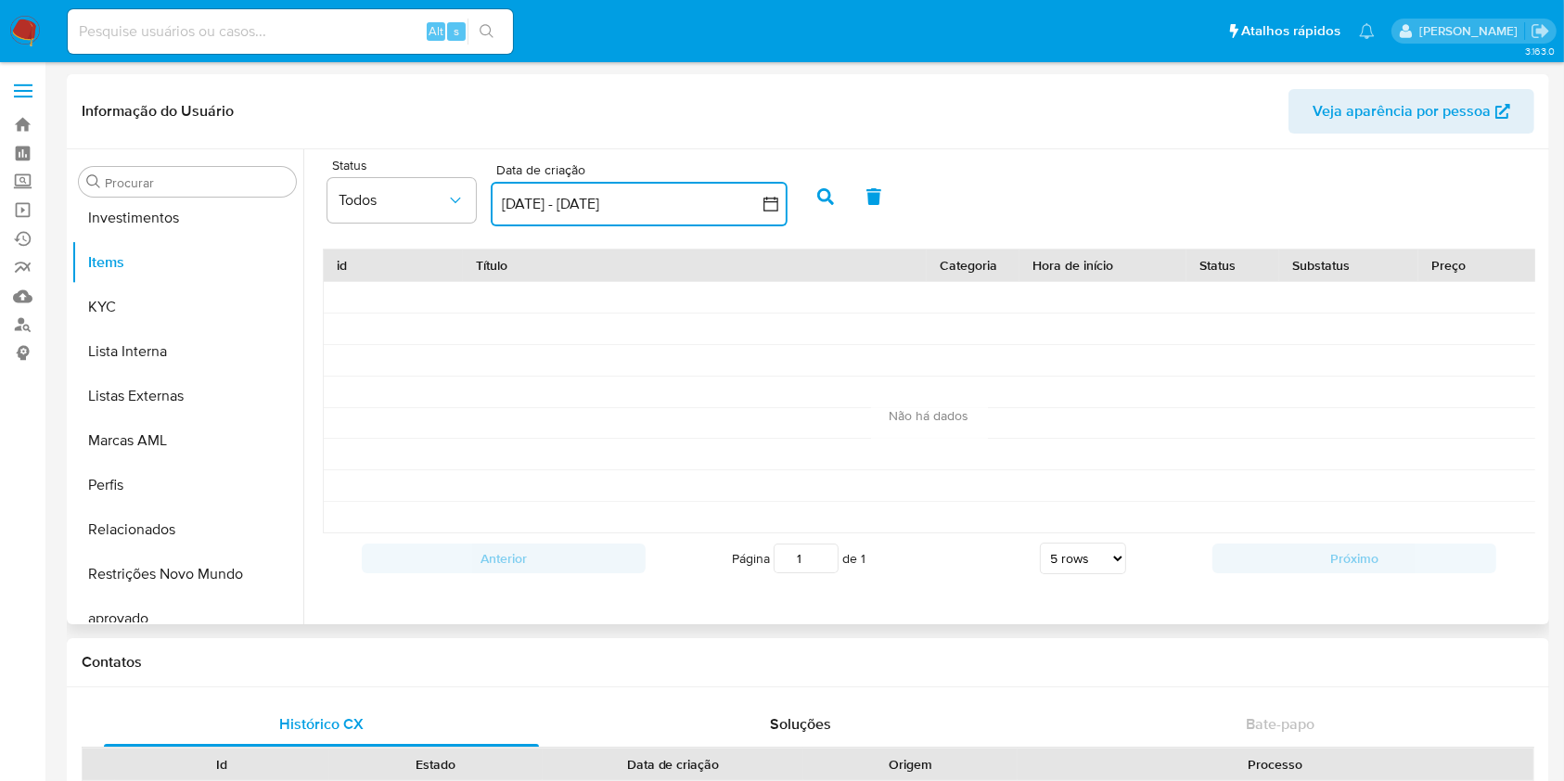
click at [578, 223] on button "[DATE] - [DATE]" at bounding box center [639, 204] width 297 height 45
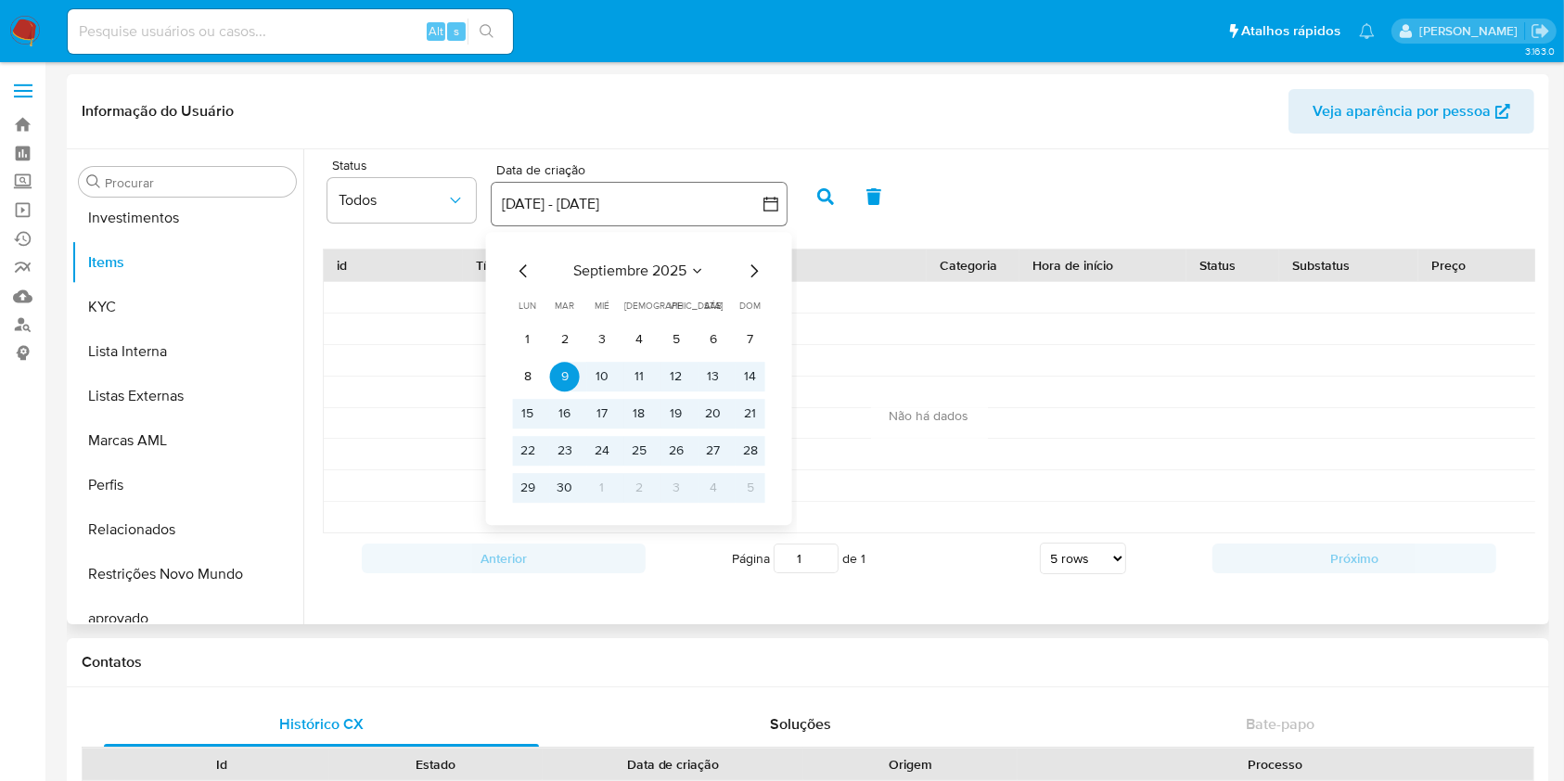
click at [564, 221] on button "[DATE] - [DATE]" at bounding box center [639, 204] width 297 height 45
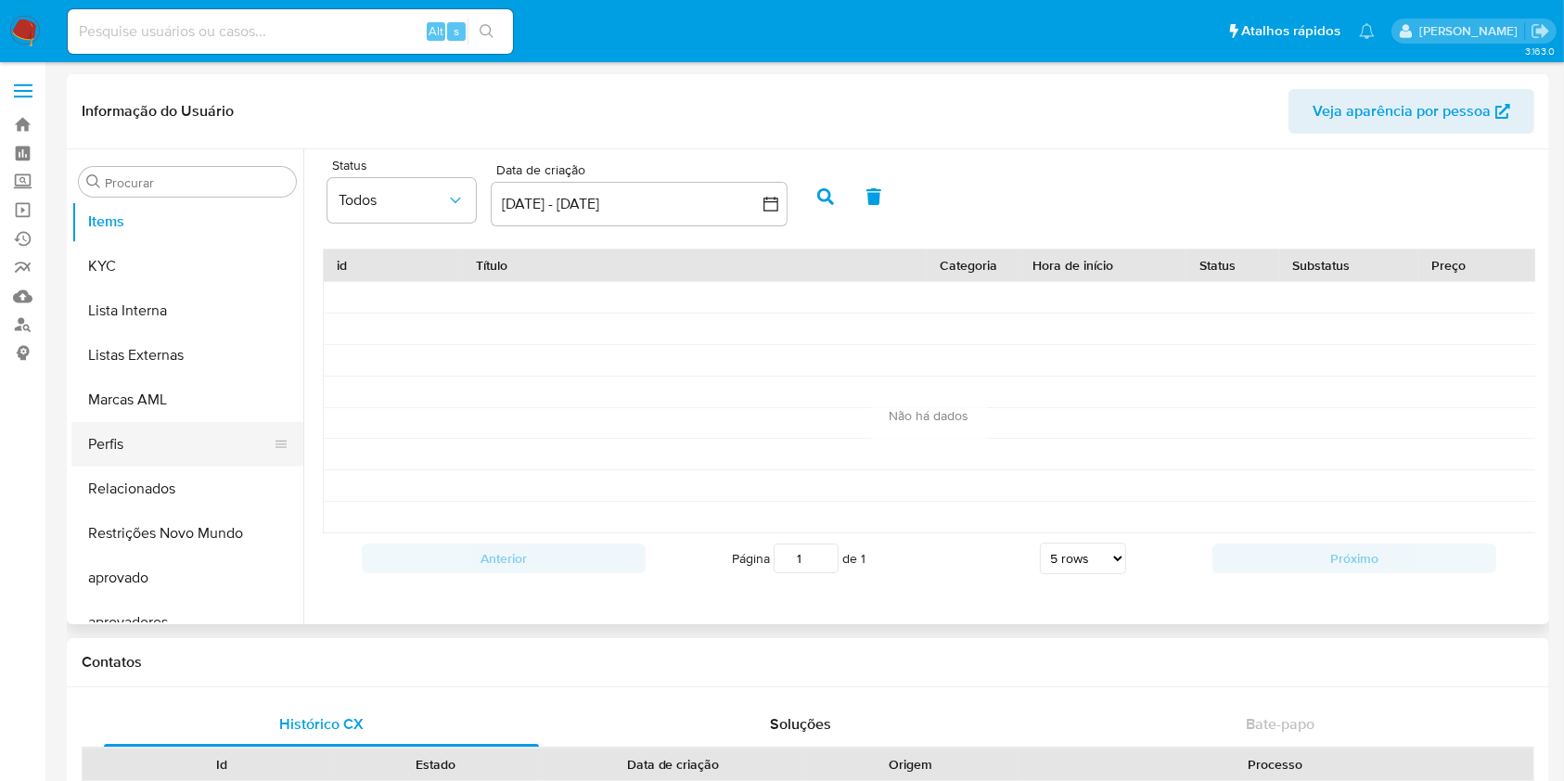
scroll to position [1007, 0]
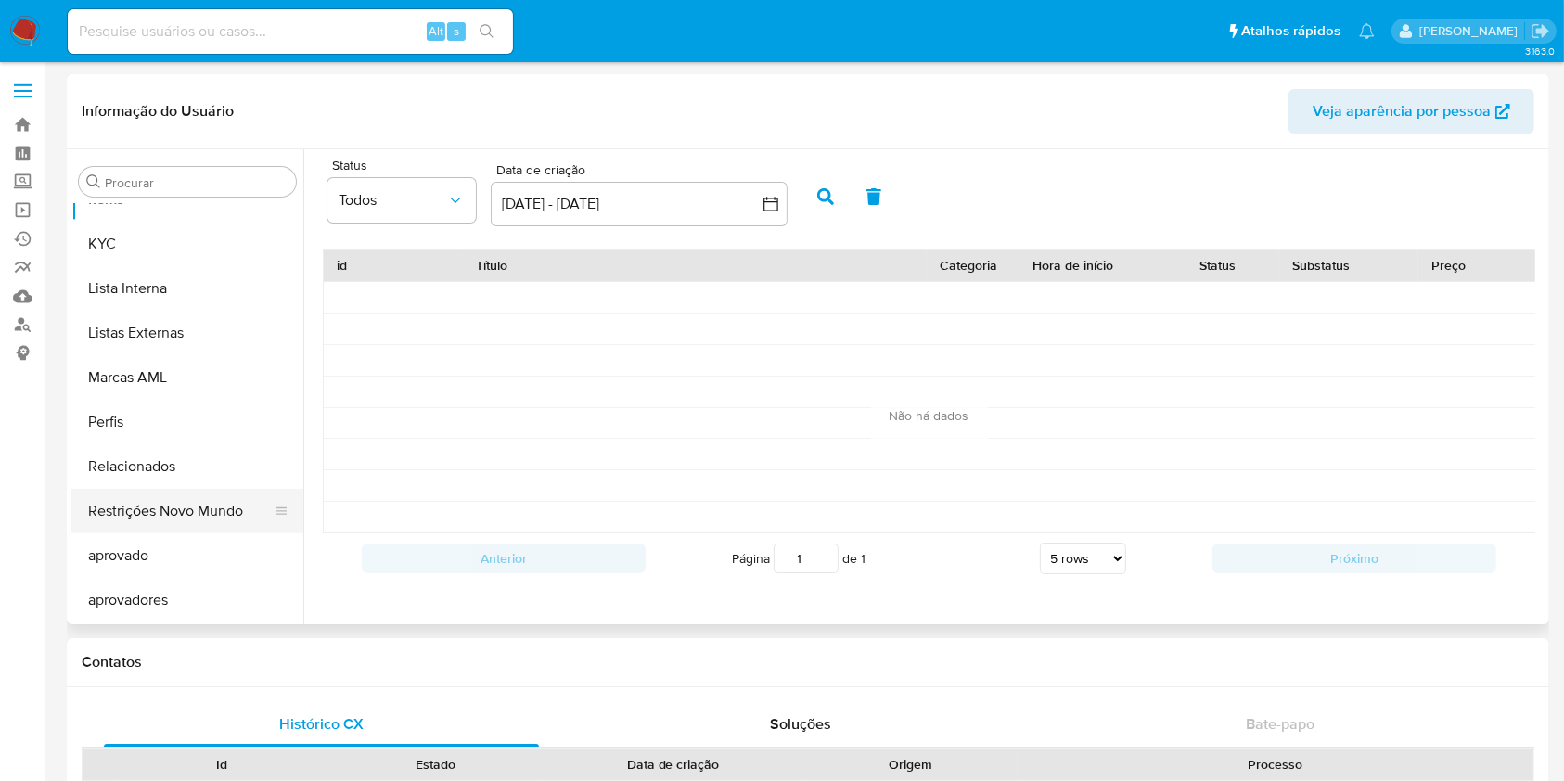
click at [193, 526] on button "Restrições Novo Mundo" at bounding box center [179, 511] width 217 height 45
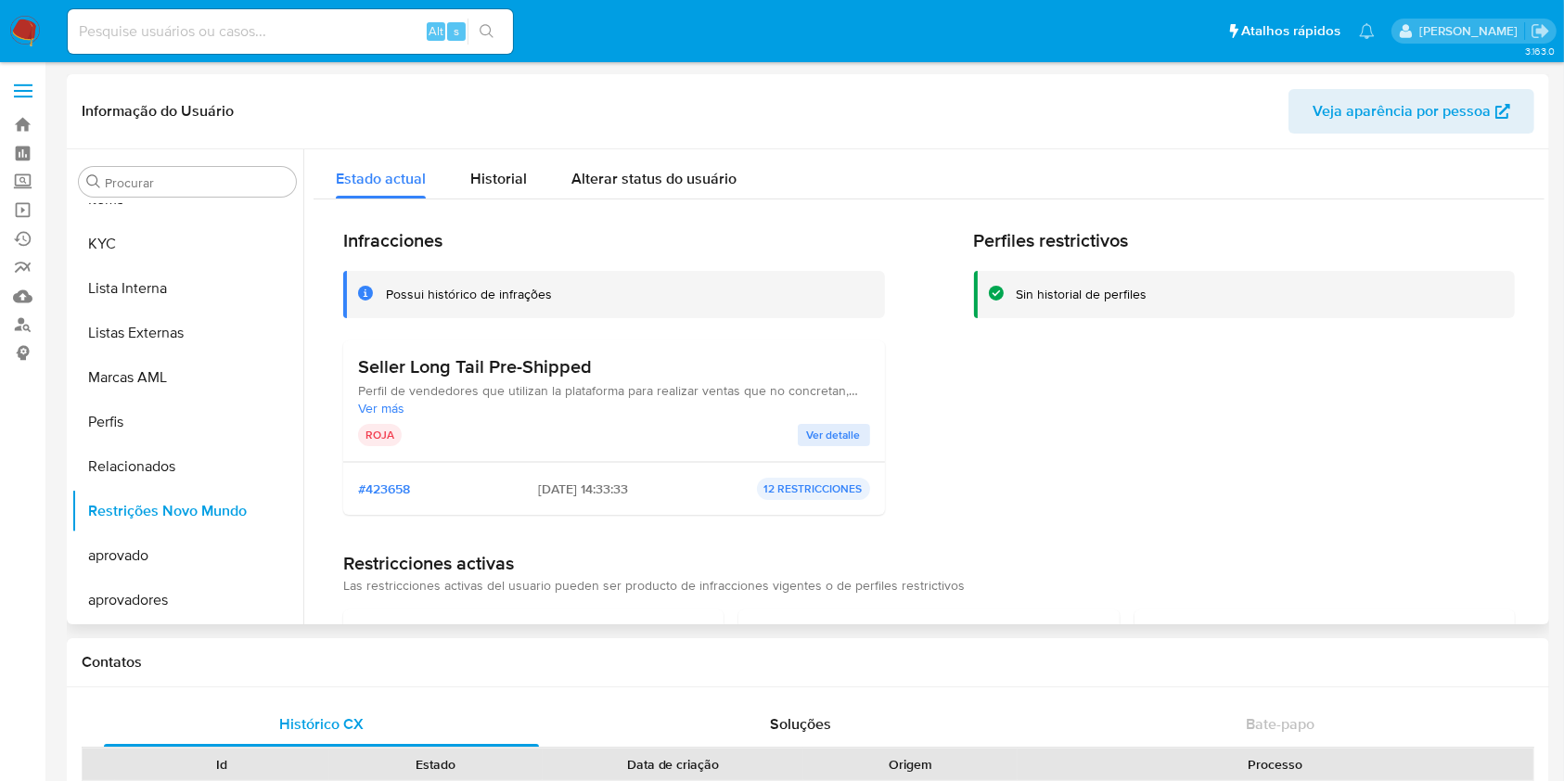
click at [852, 435] on span "Ver detalle" at bounding box center [834, 435] width 54 height 19
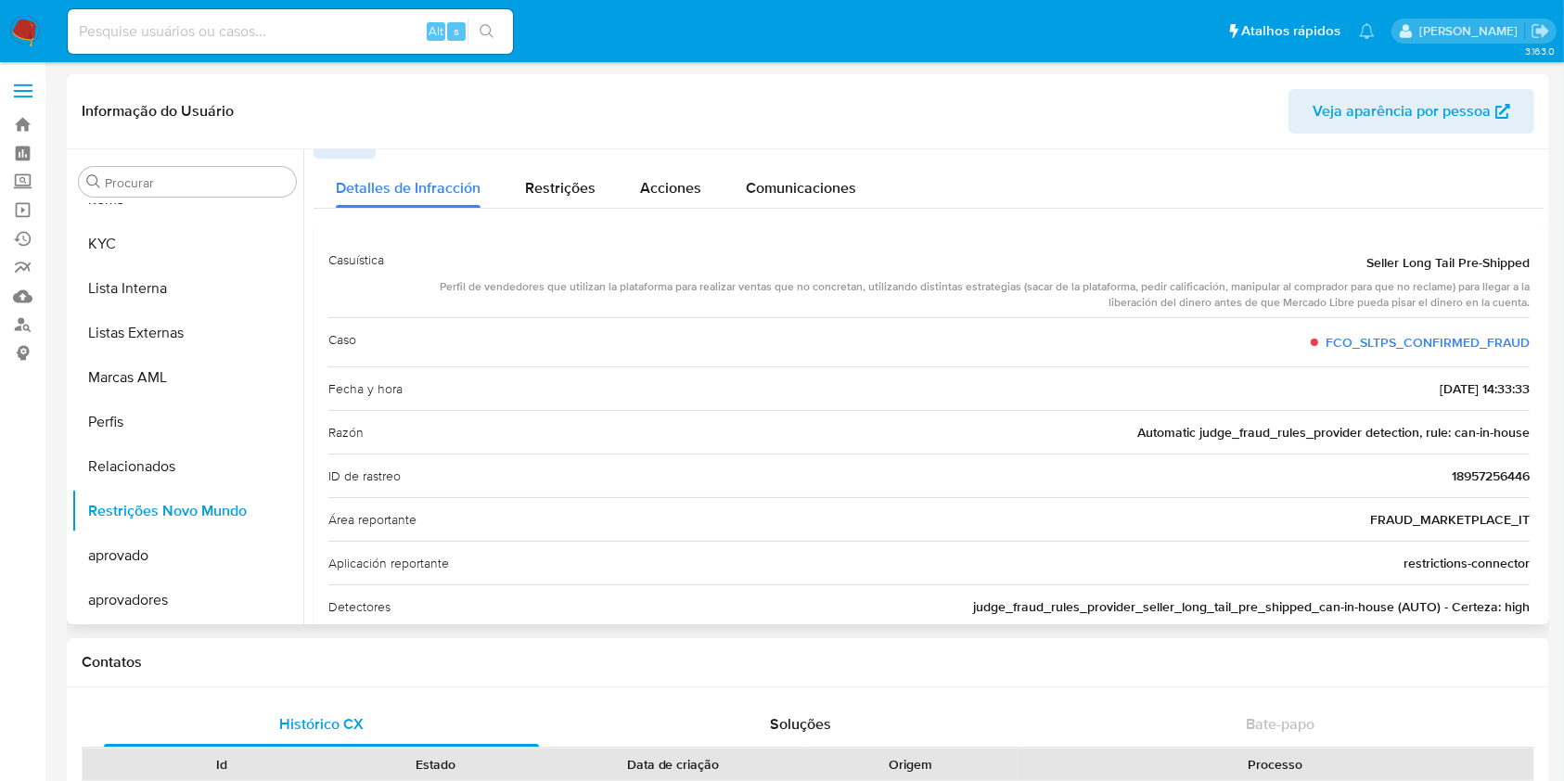
scroll to position [0, 0]
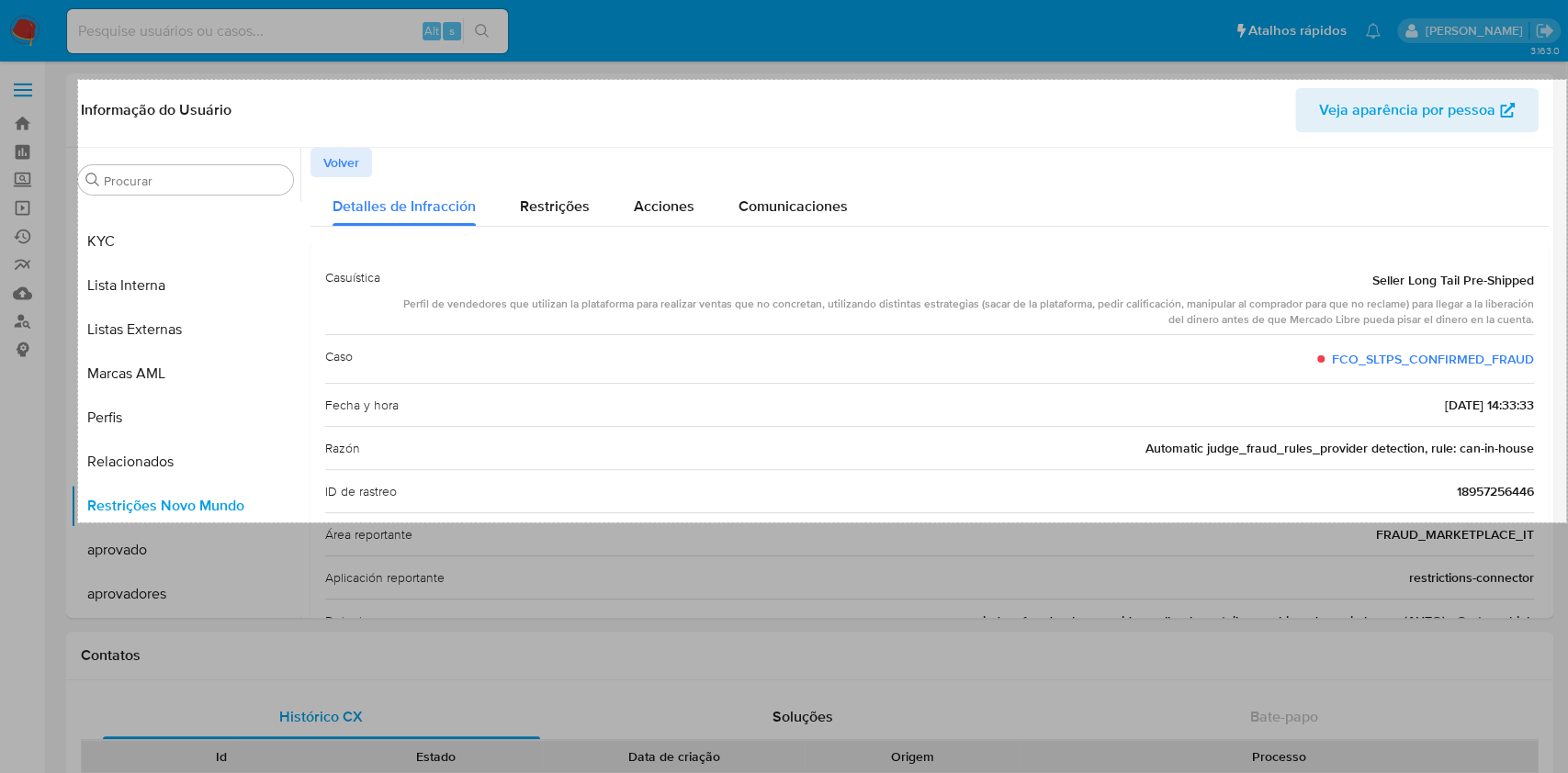
drag, startPoint x: 78, startPoint y: 80, endPoint x: 1566, endPoint y: 523, distance: 1552.5
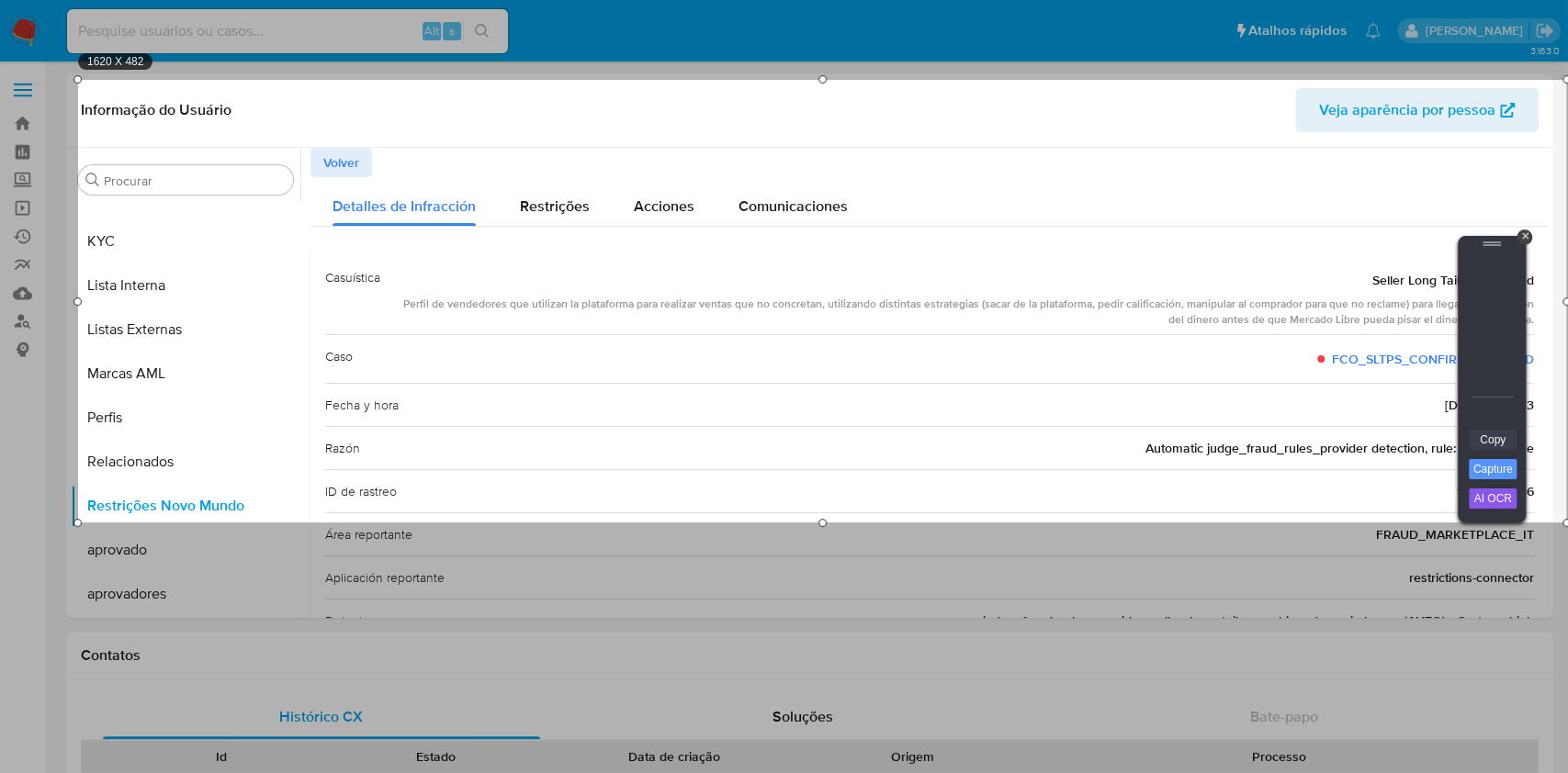
click at [1489, 440] on link "Copy" at bounding box center [1493, 439] width 48 height 20
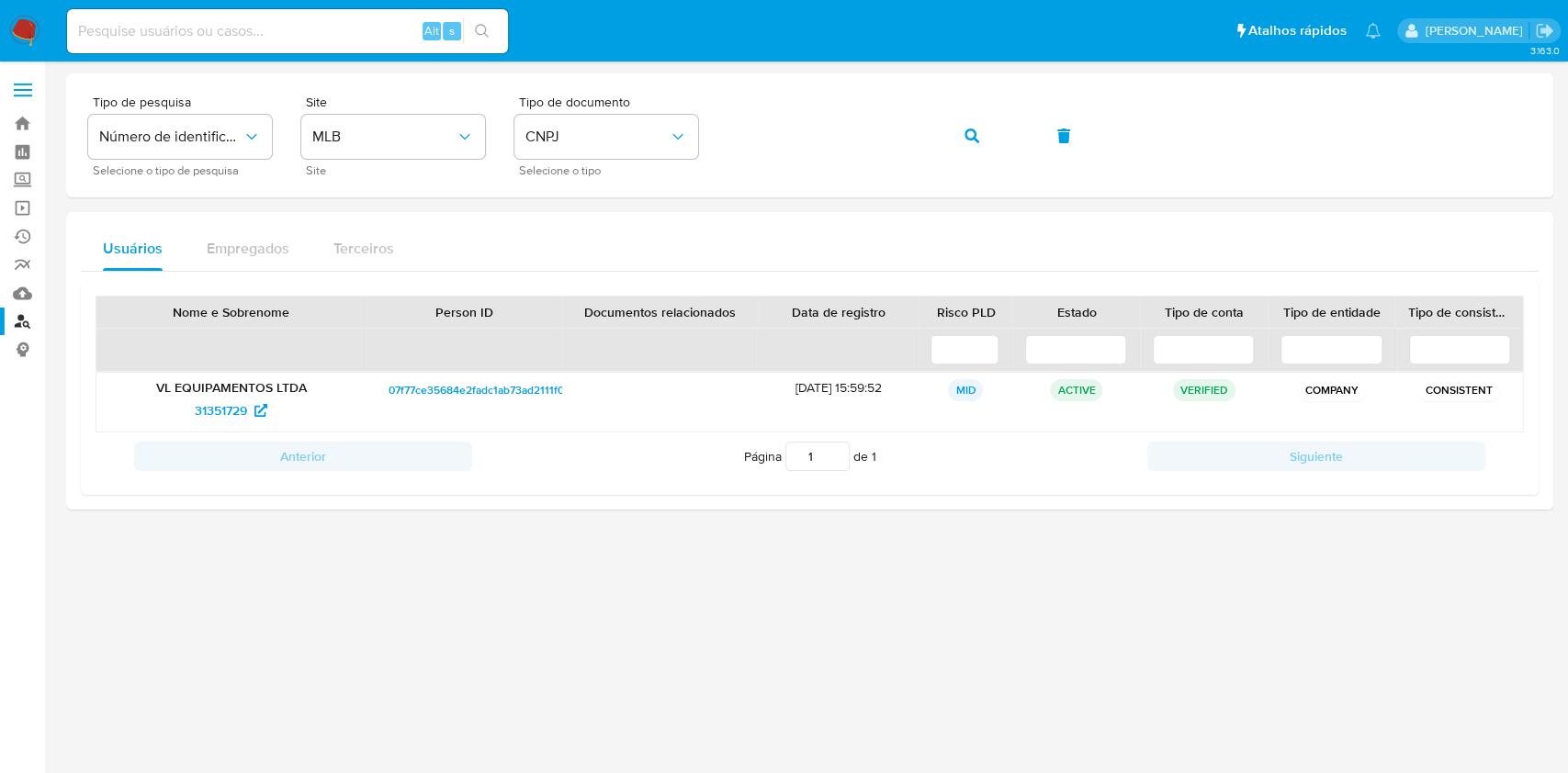
click at [940, 114] on button "button" at bounding box center [971, 136] width 62 height 45
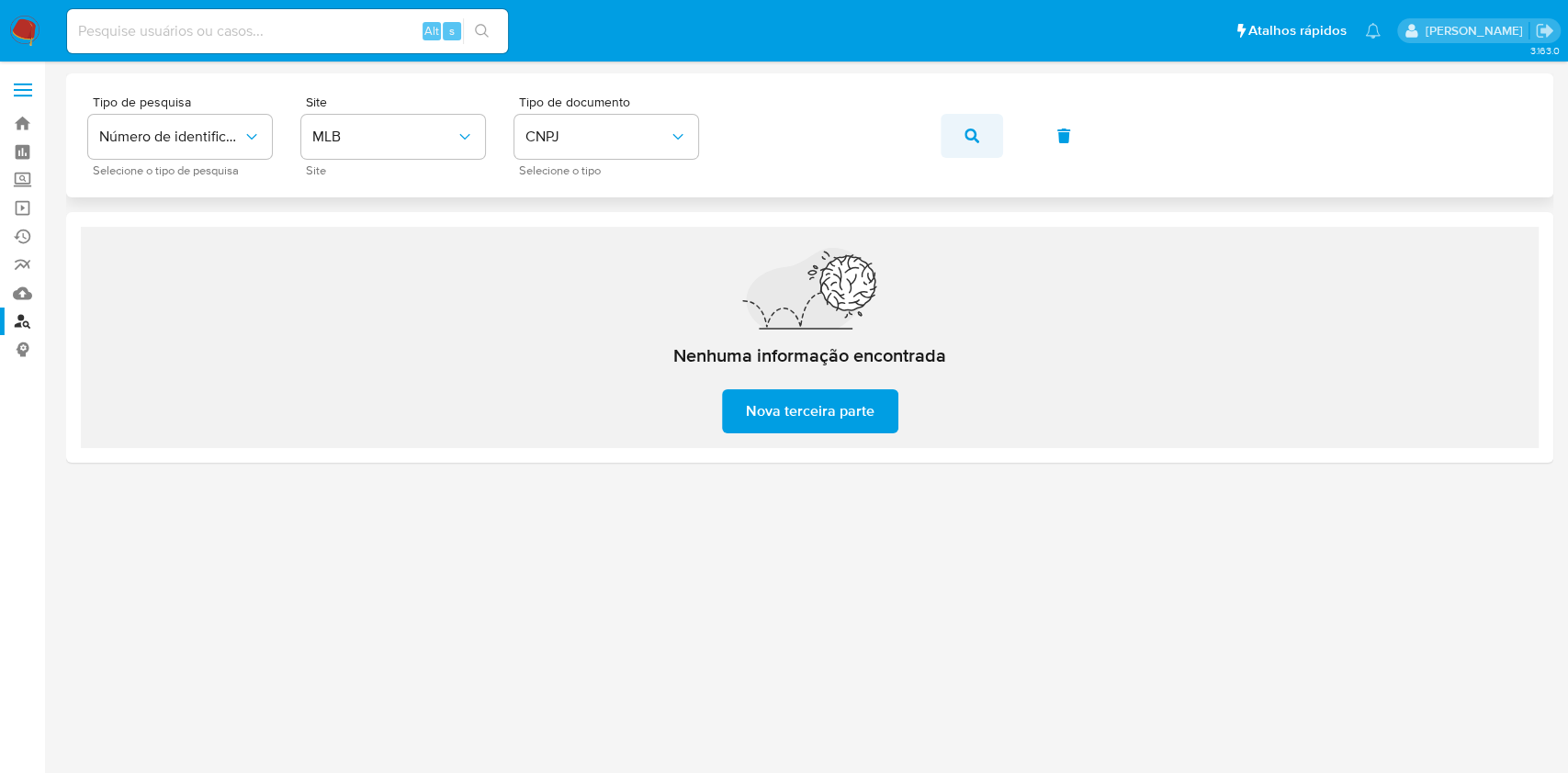
click at [962, 134] on button "button" at bounding box center [971, 136] width 62 height 45
click at [972, 130] on icon "button" at bounding box center [971, 136] width 15 height 15
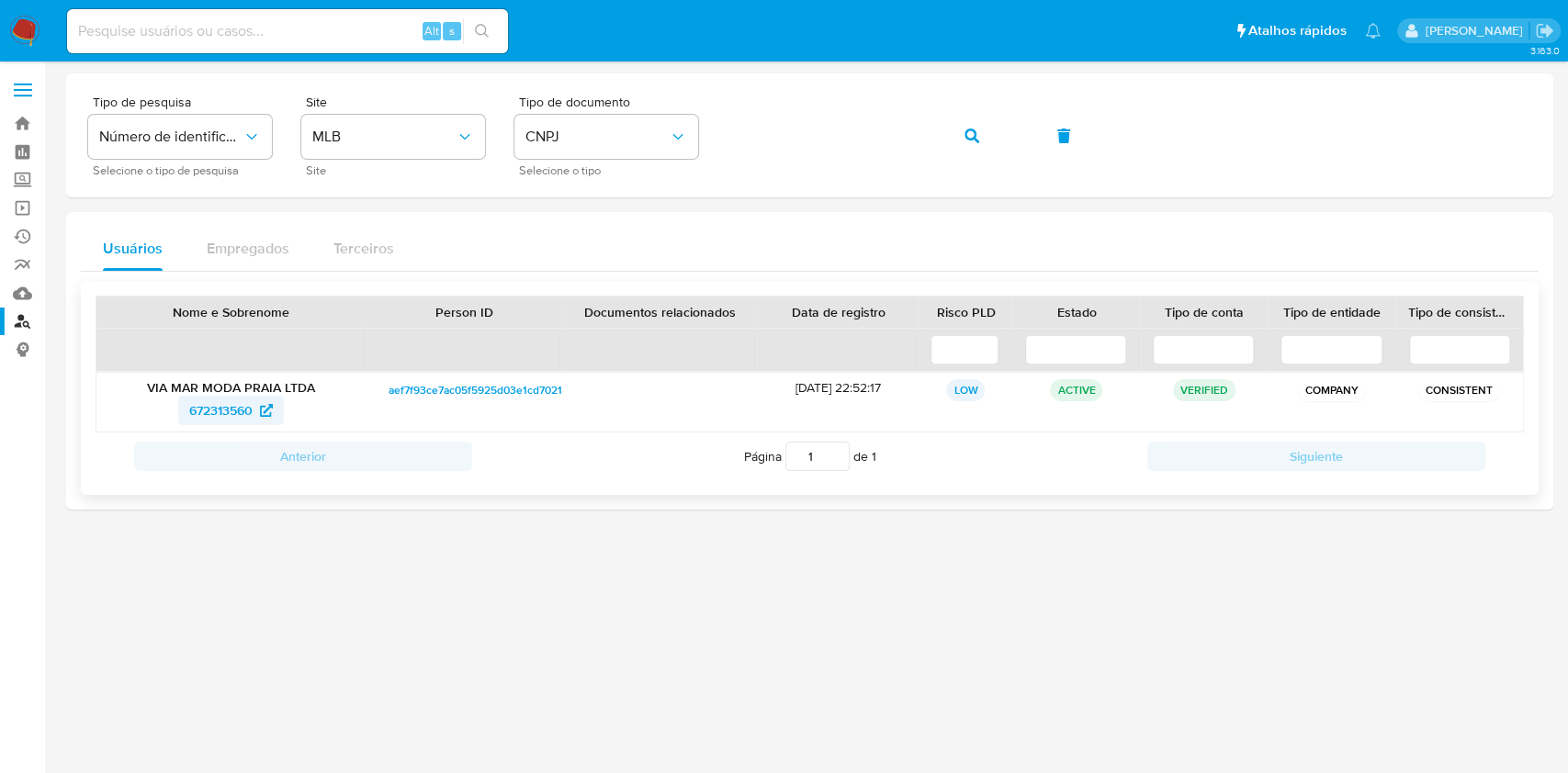
click at [232, 414] on span "672313560" at bounding box center [221, 411] width 63 height 30
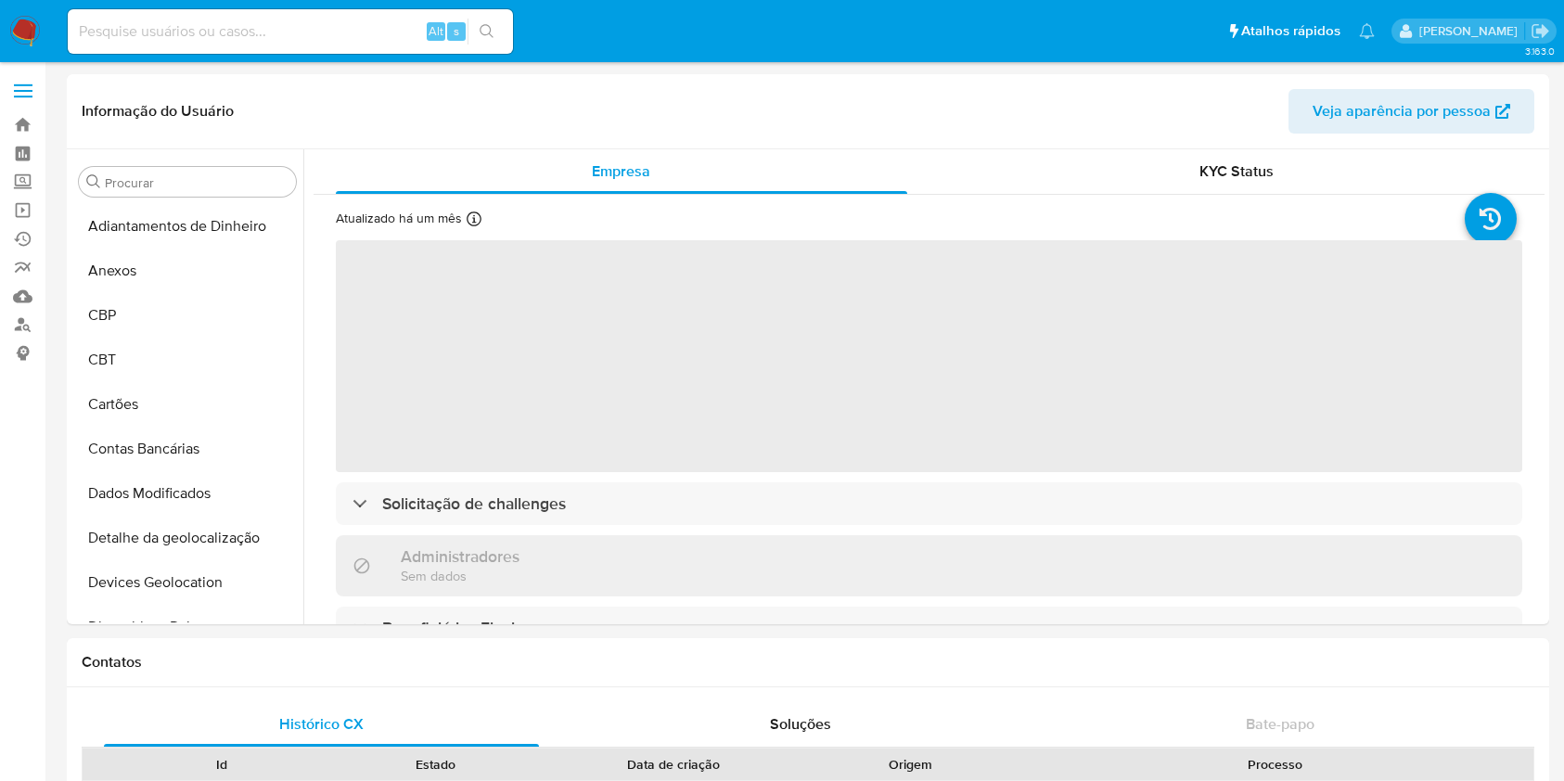
select select "10"
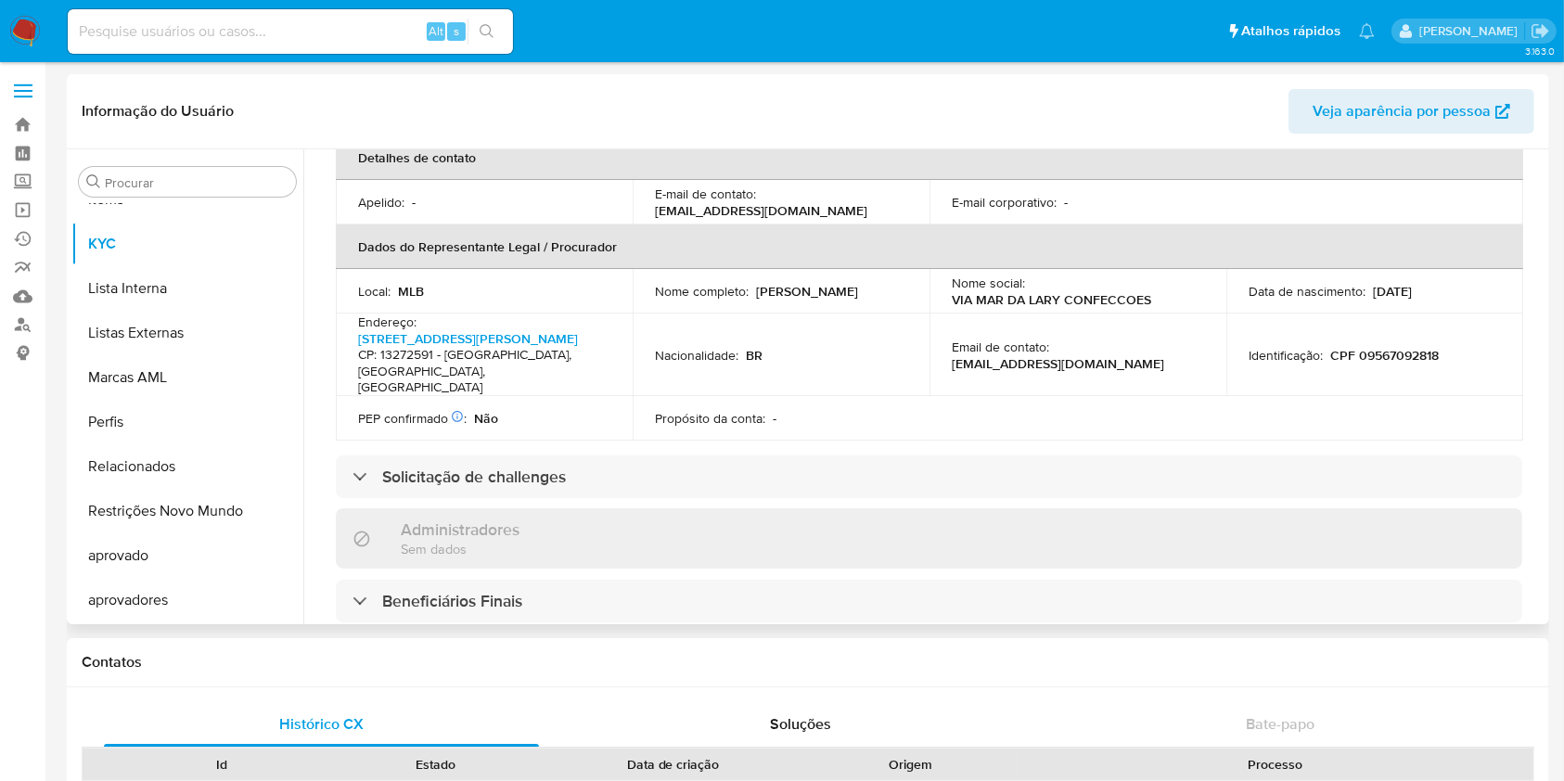
scroll to position [618, 0]
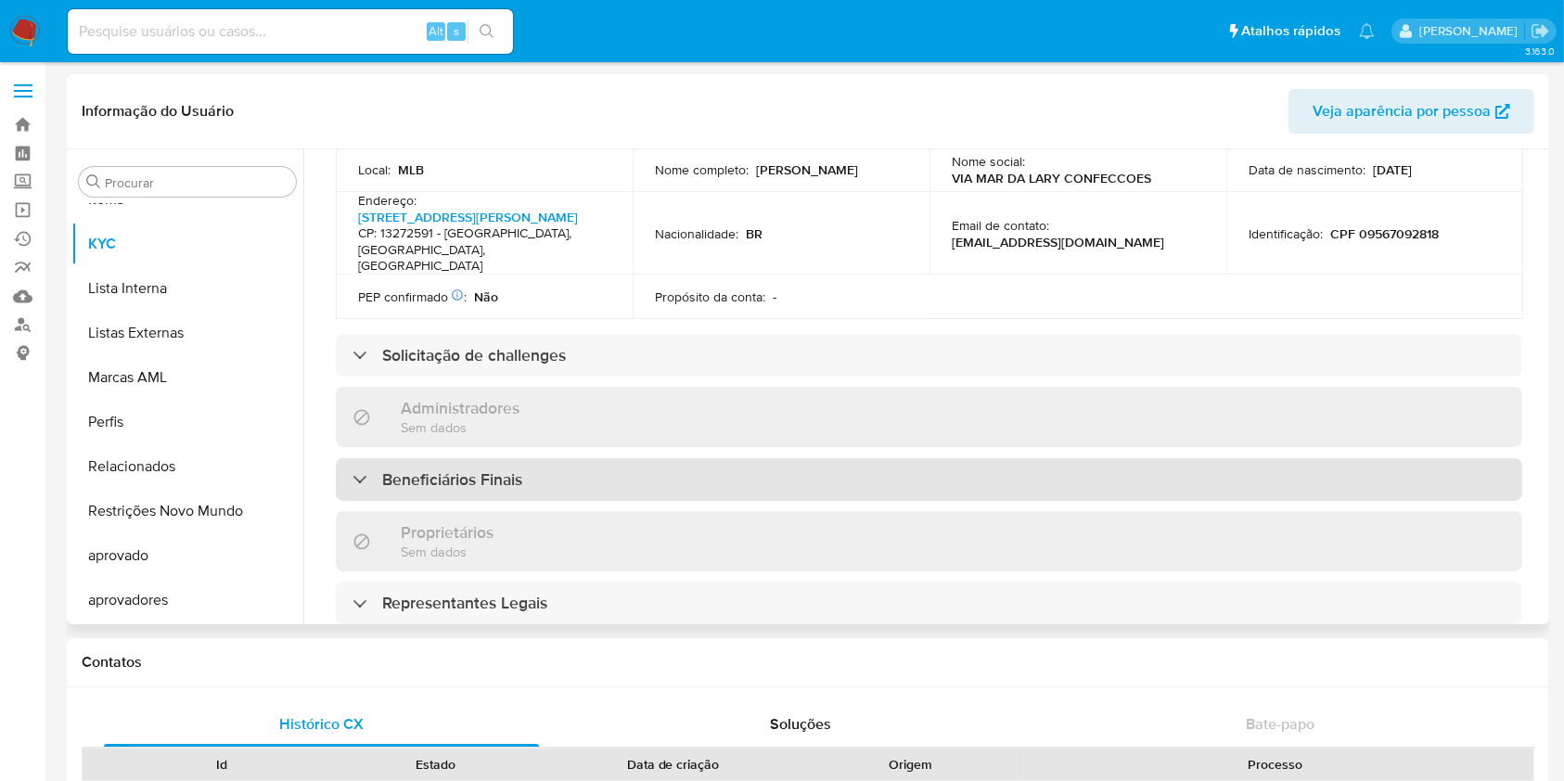
click at [451, 469] on h3 "Beneficiários Finais" at bounding box center [452, 479] width 140 height 20
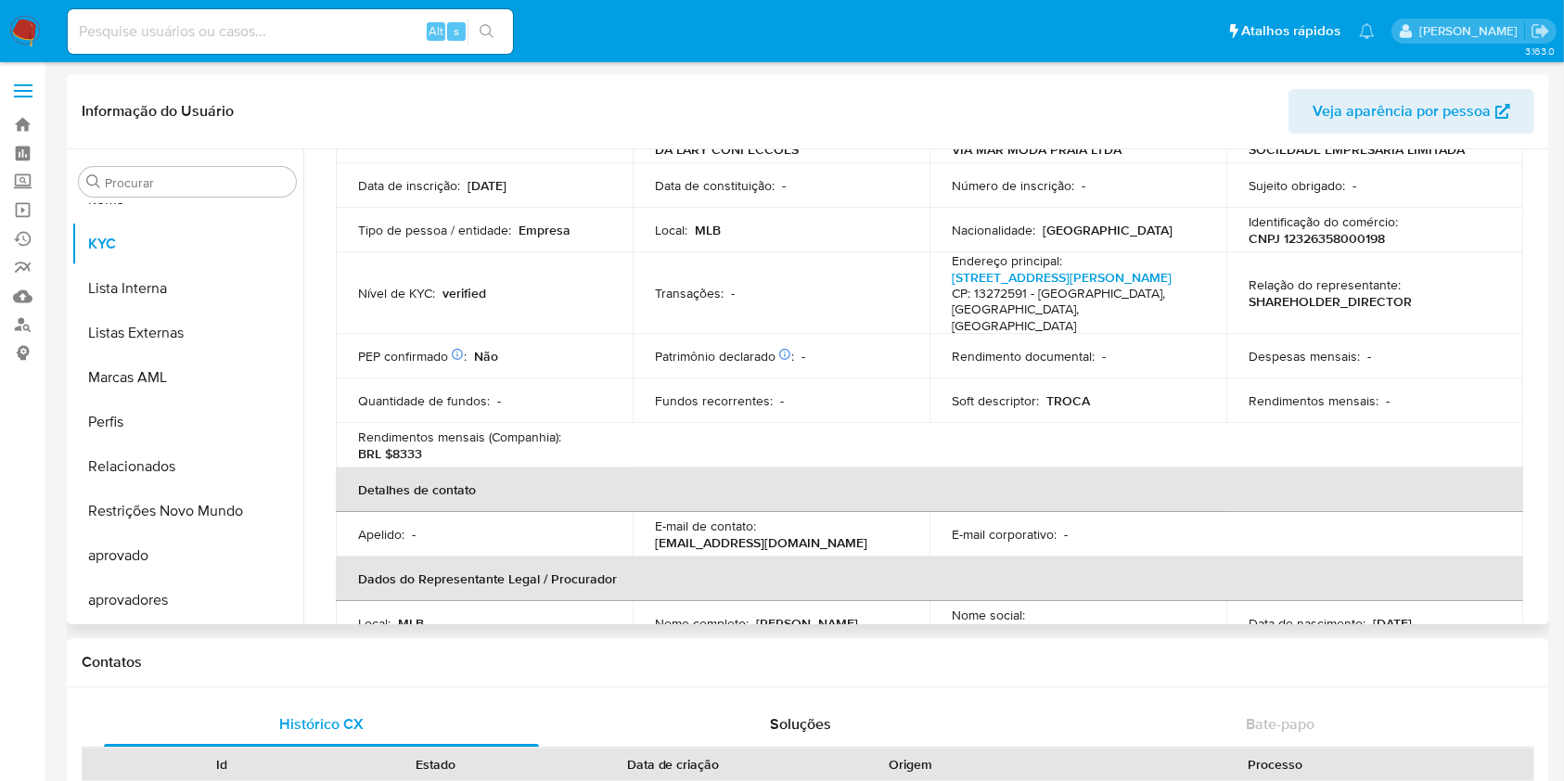
scroll to position [123, 0]
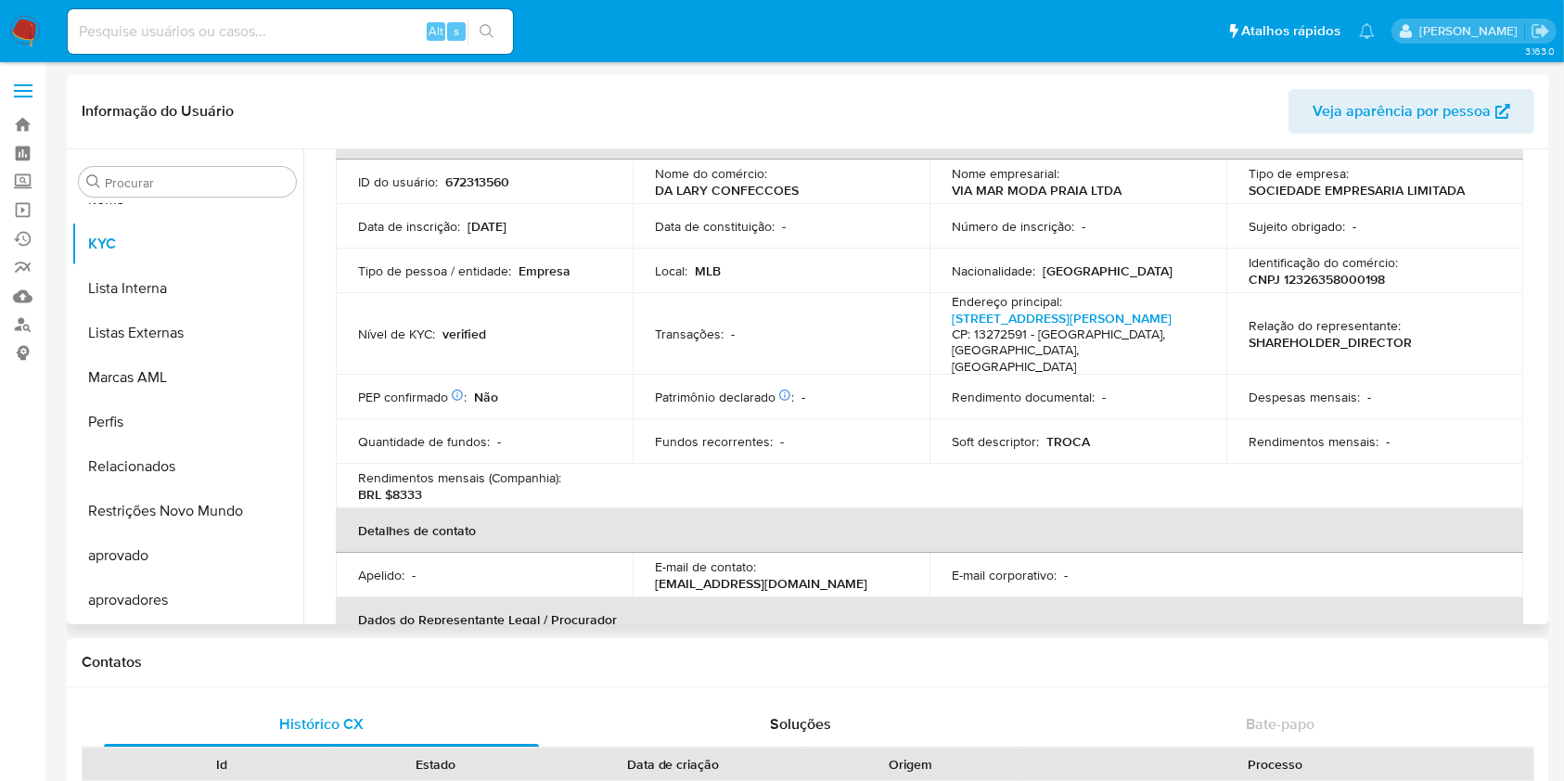
click at [1367, 279] on p "CNPJ 12326358000198" at bounding box center [1317, 279] width 136 height 17
copy p "12326358000198"
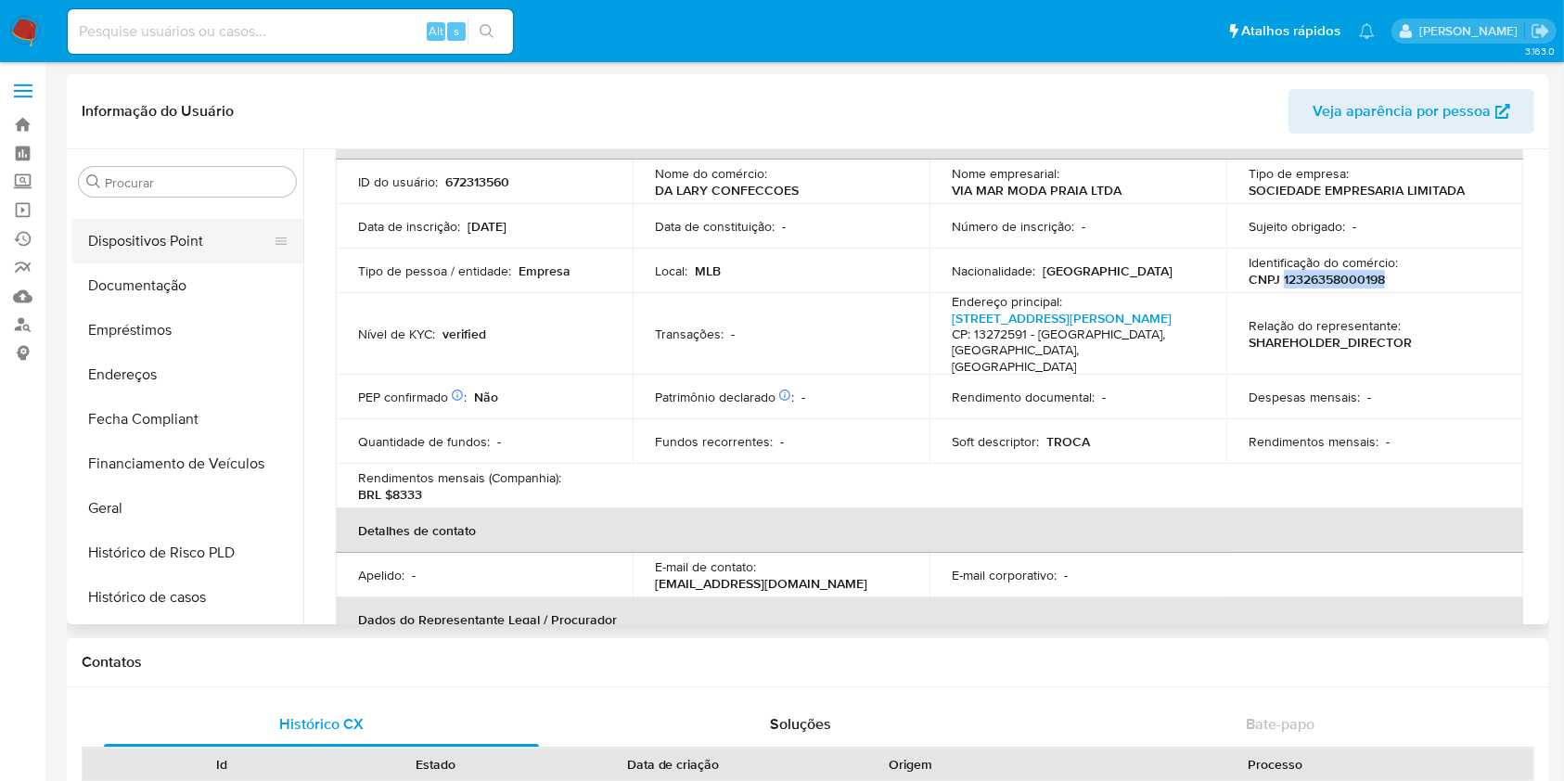
scroll to position [264, 0]
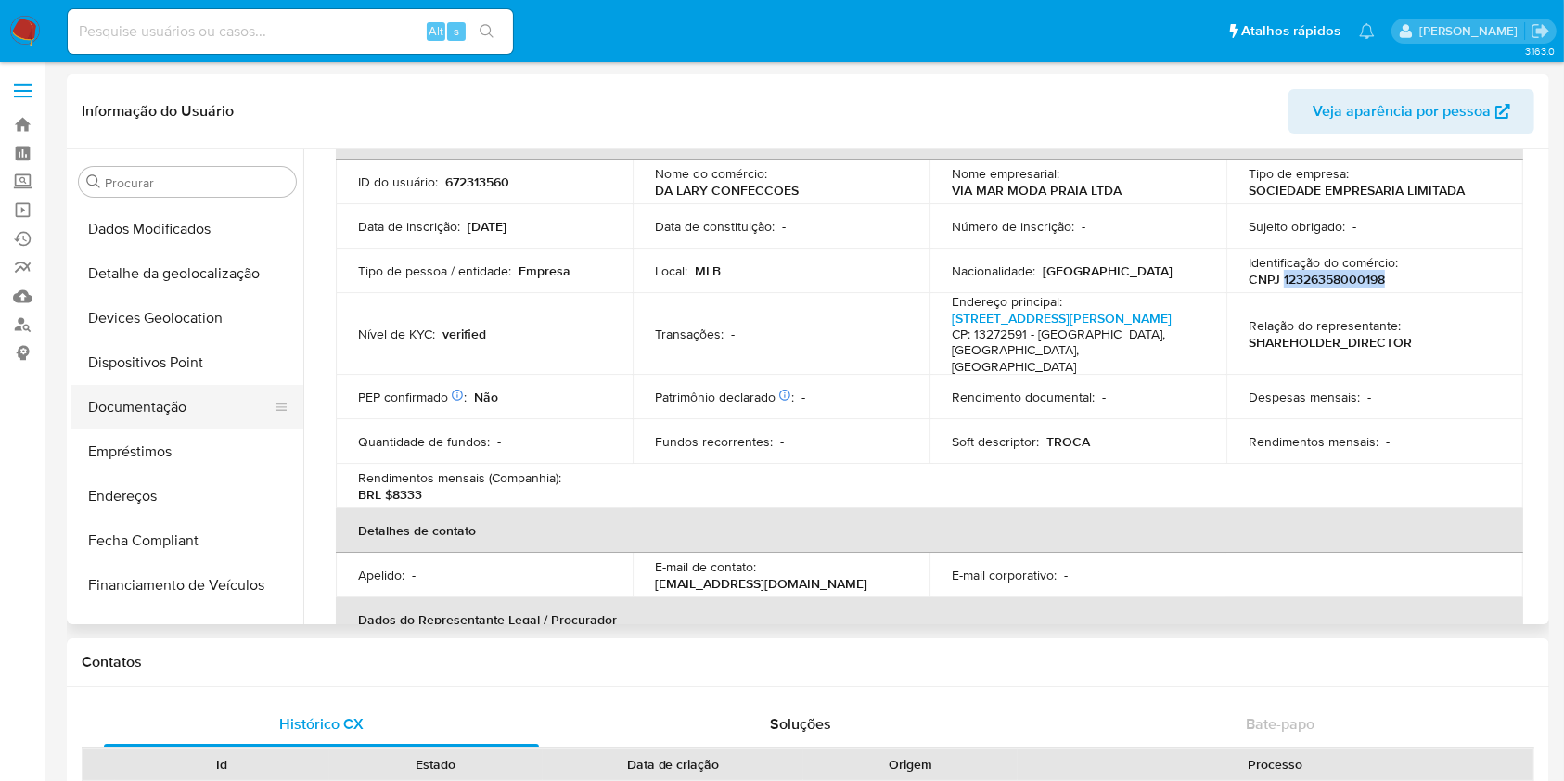
click at [186, 409] on button "Documentação" at bounding box center [179, 407] width 217 height 45
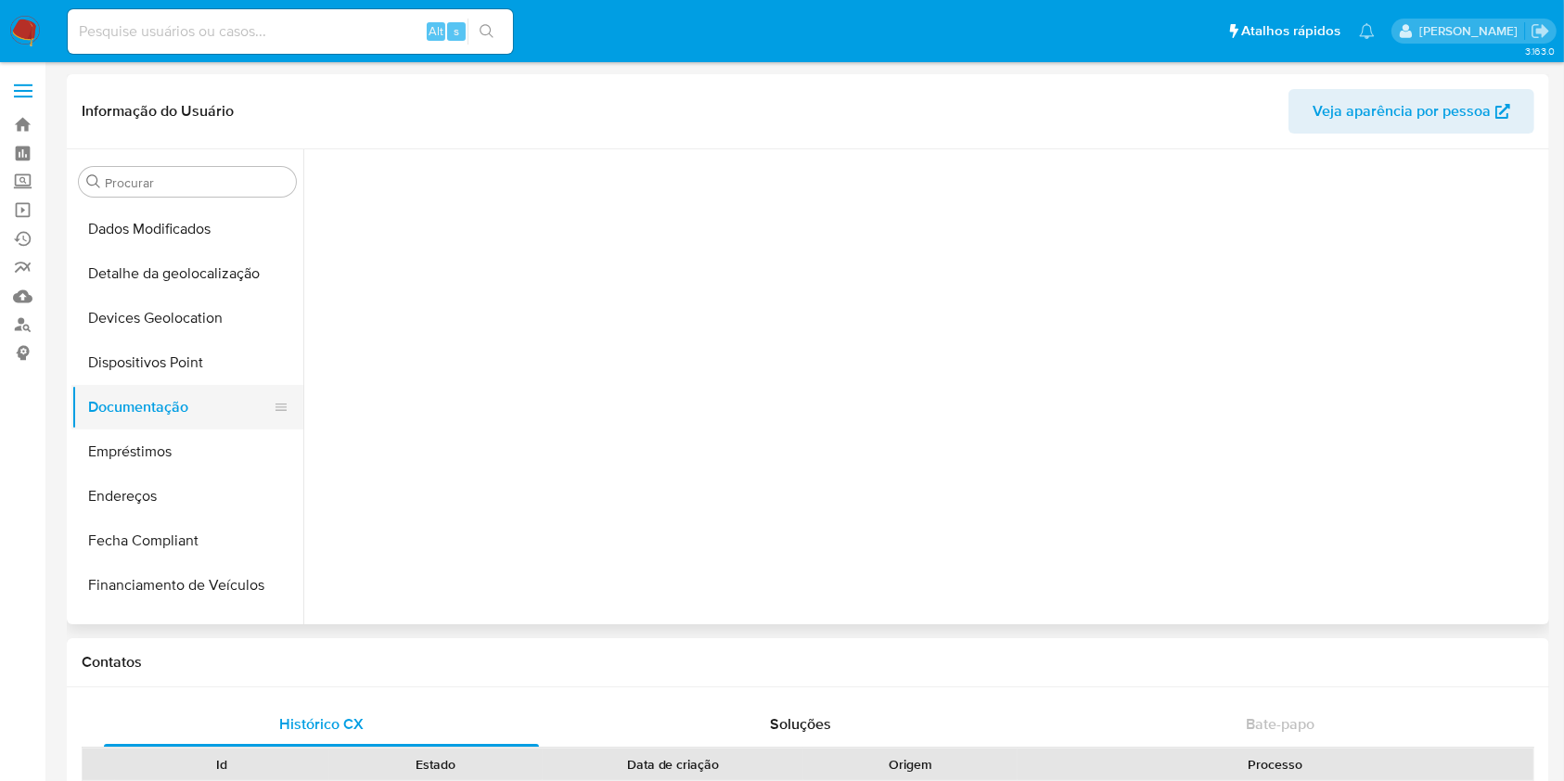
scroll to position [0, 0]
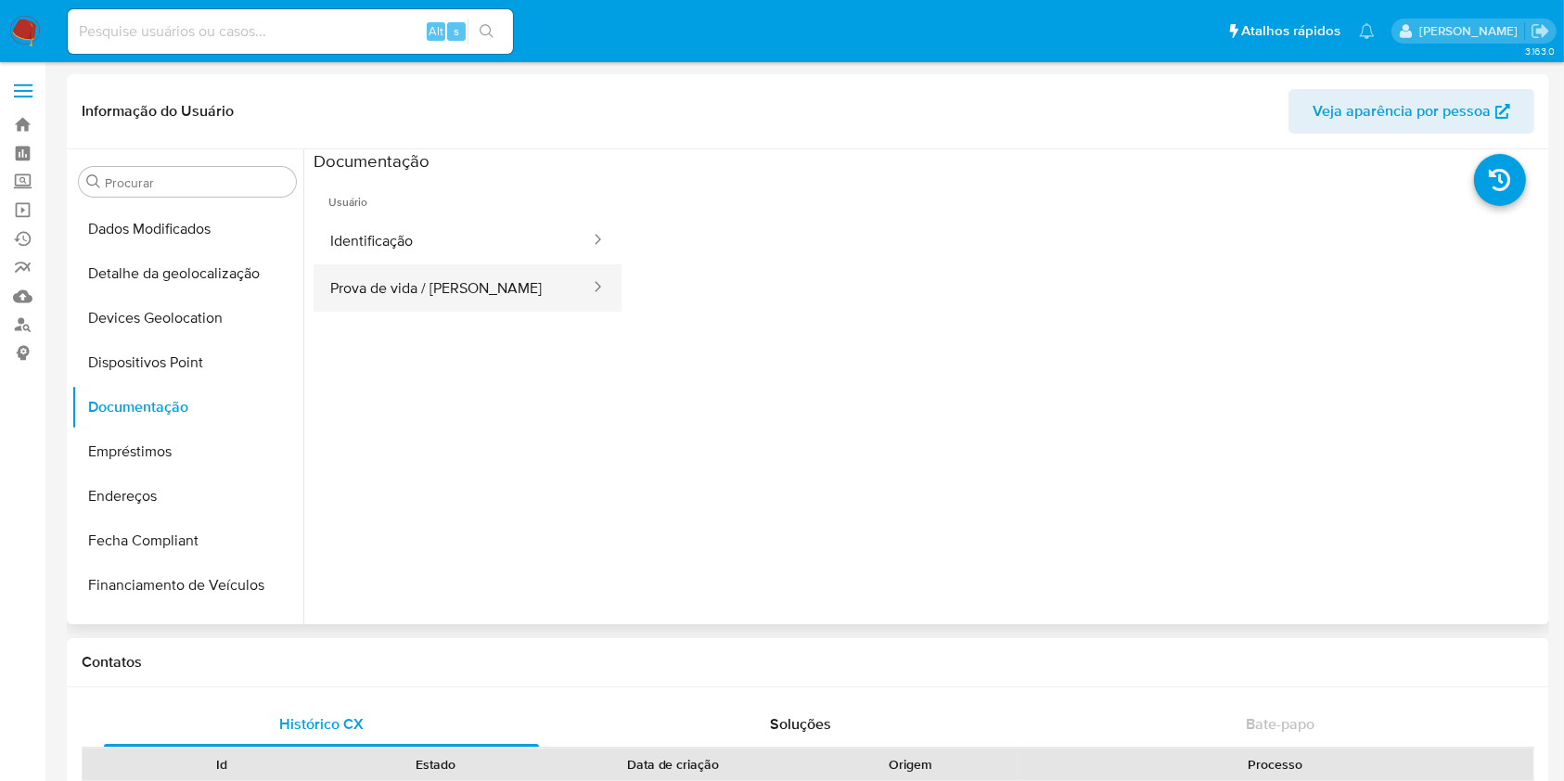
click at [454, 285] on button "Prova de vida / [PERSON_NAME]" at bounding box center [453, 287] width 278 height 47
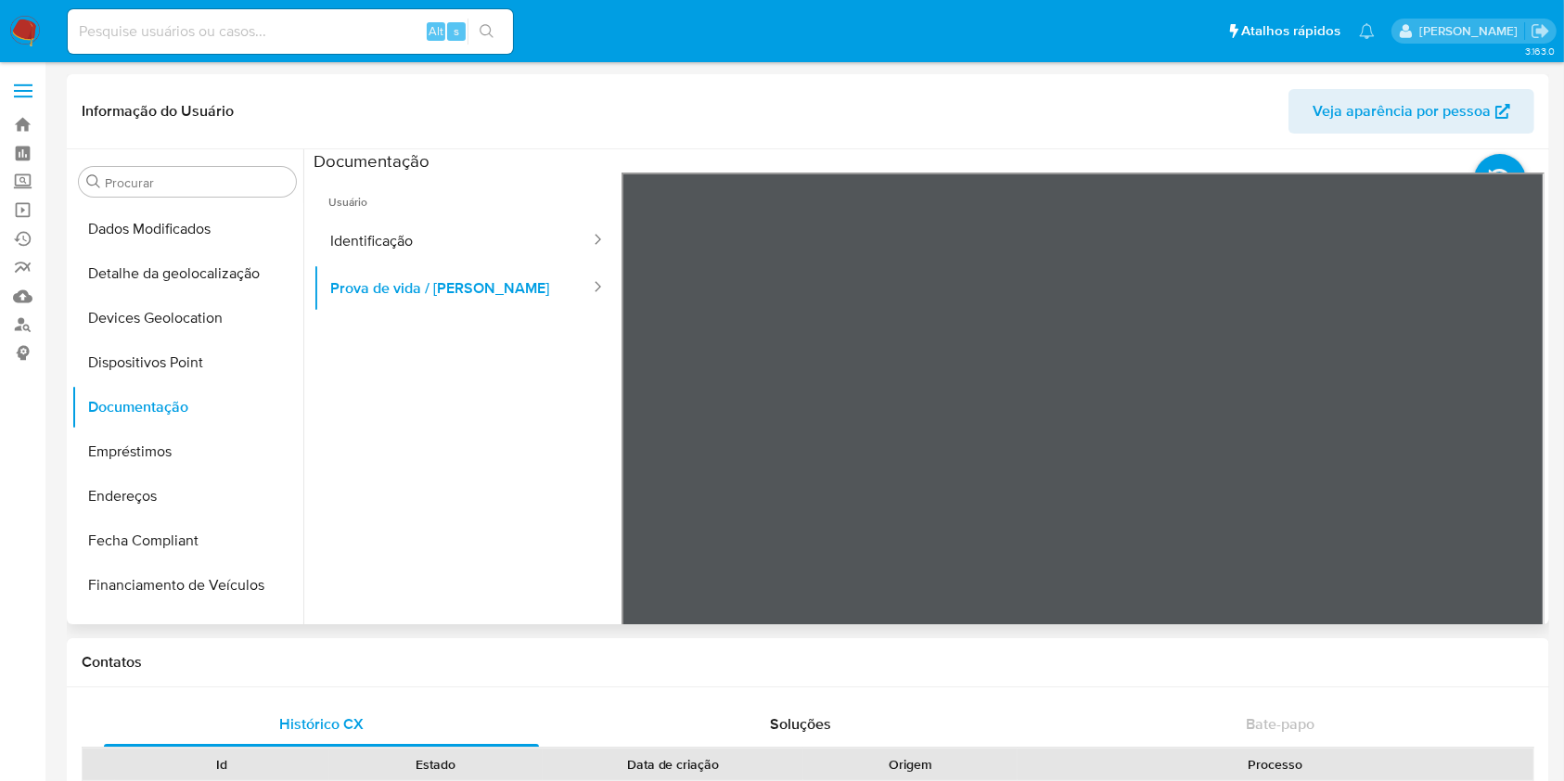
click at [420, 212] on span "Usuário" at bounding box center [468, 195] width 308 height 45
click at [424, 225] on button "Identificação" at bounding box center [453, 240] width 278 height 47
click at [1503, 471] on icon at bounding box center [1521, 474] width 37 height 37
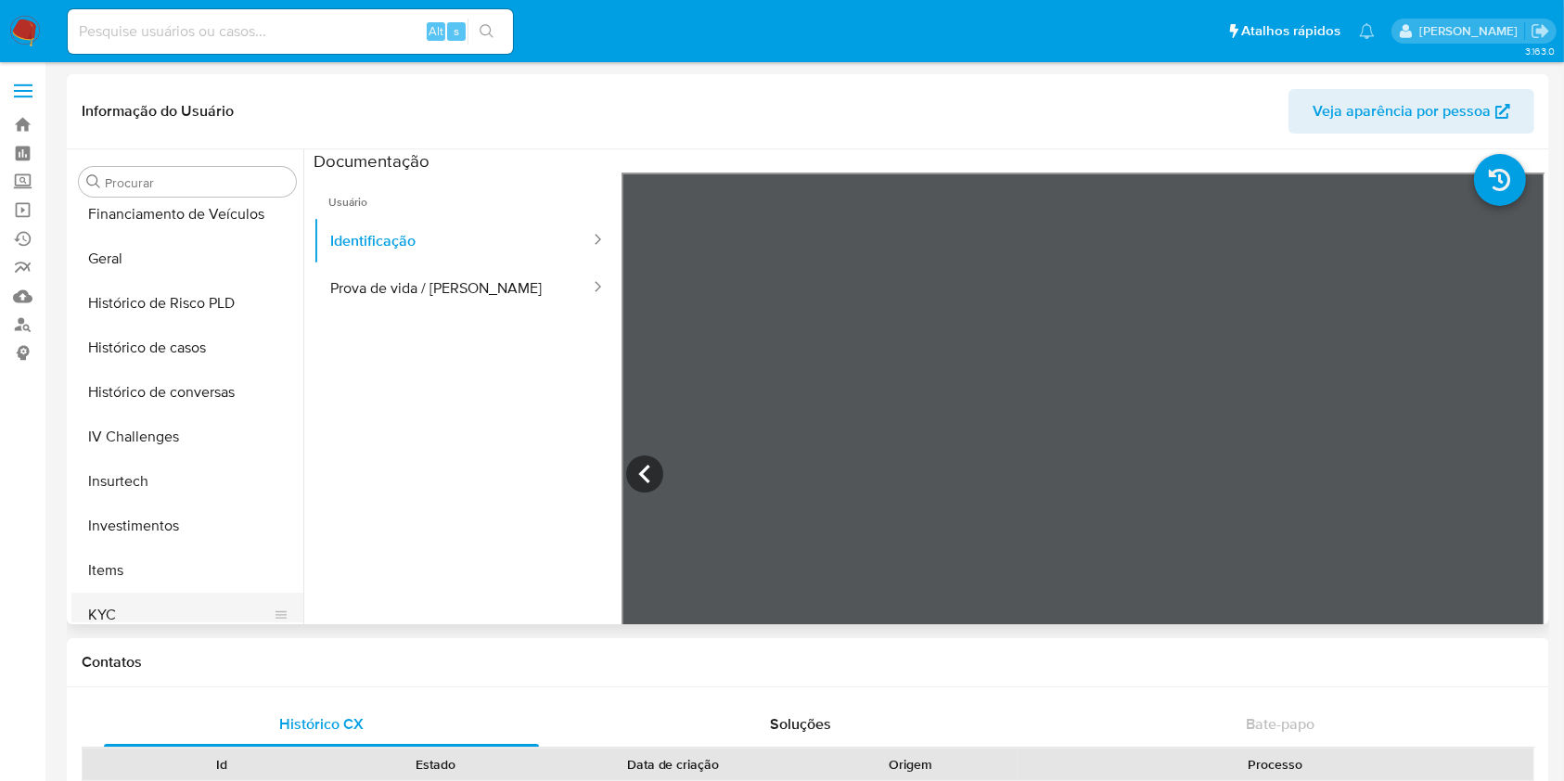
click at [135, 598] on button "KYC" at bounding box center [179, 615] width 217 height 45
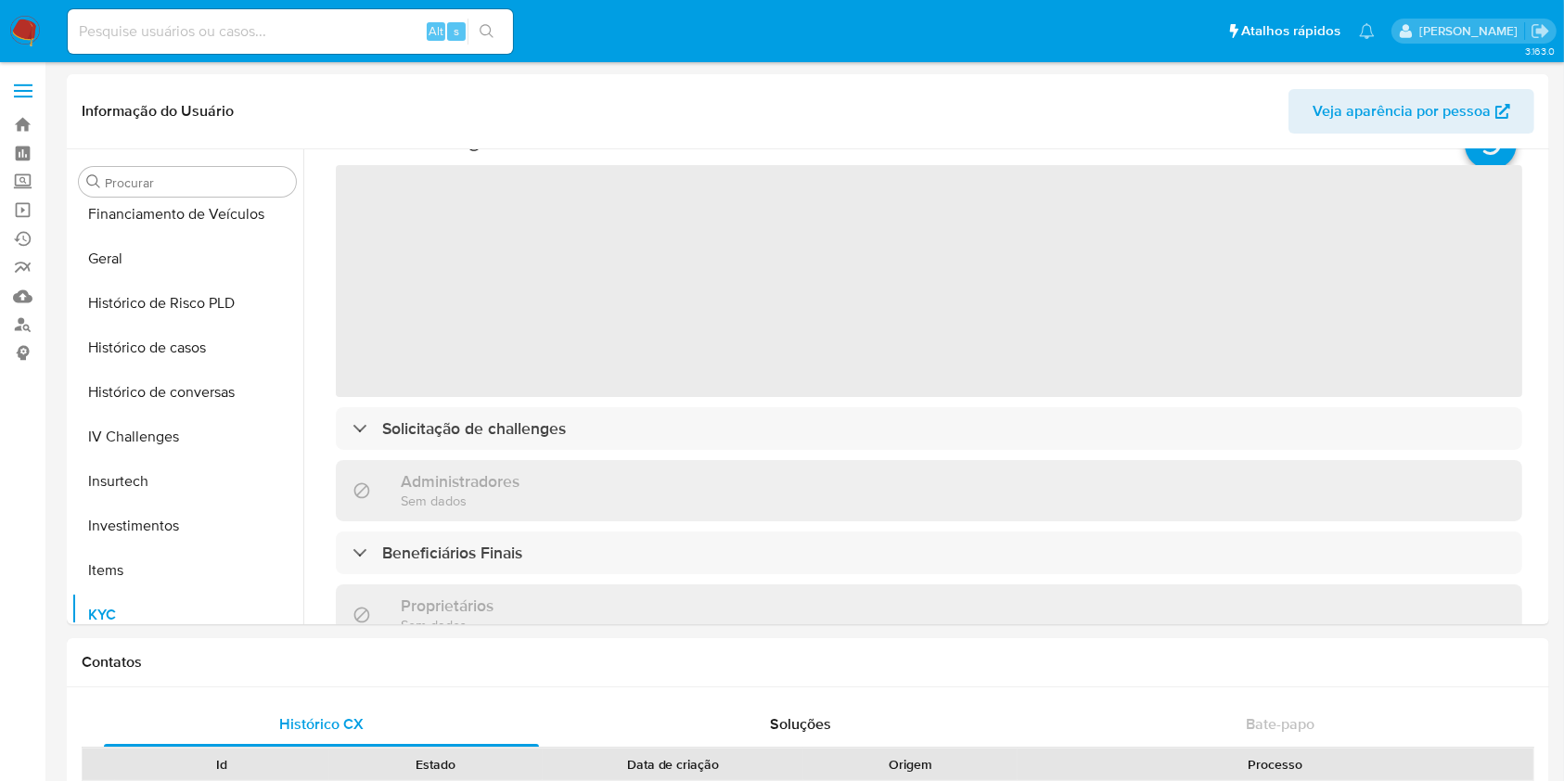
scroll to position [247, 0]
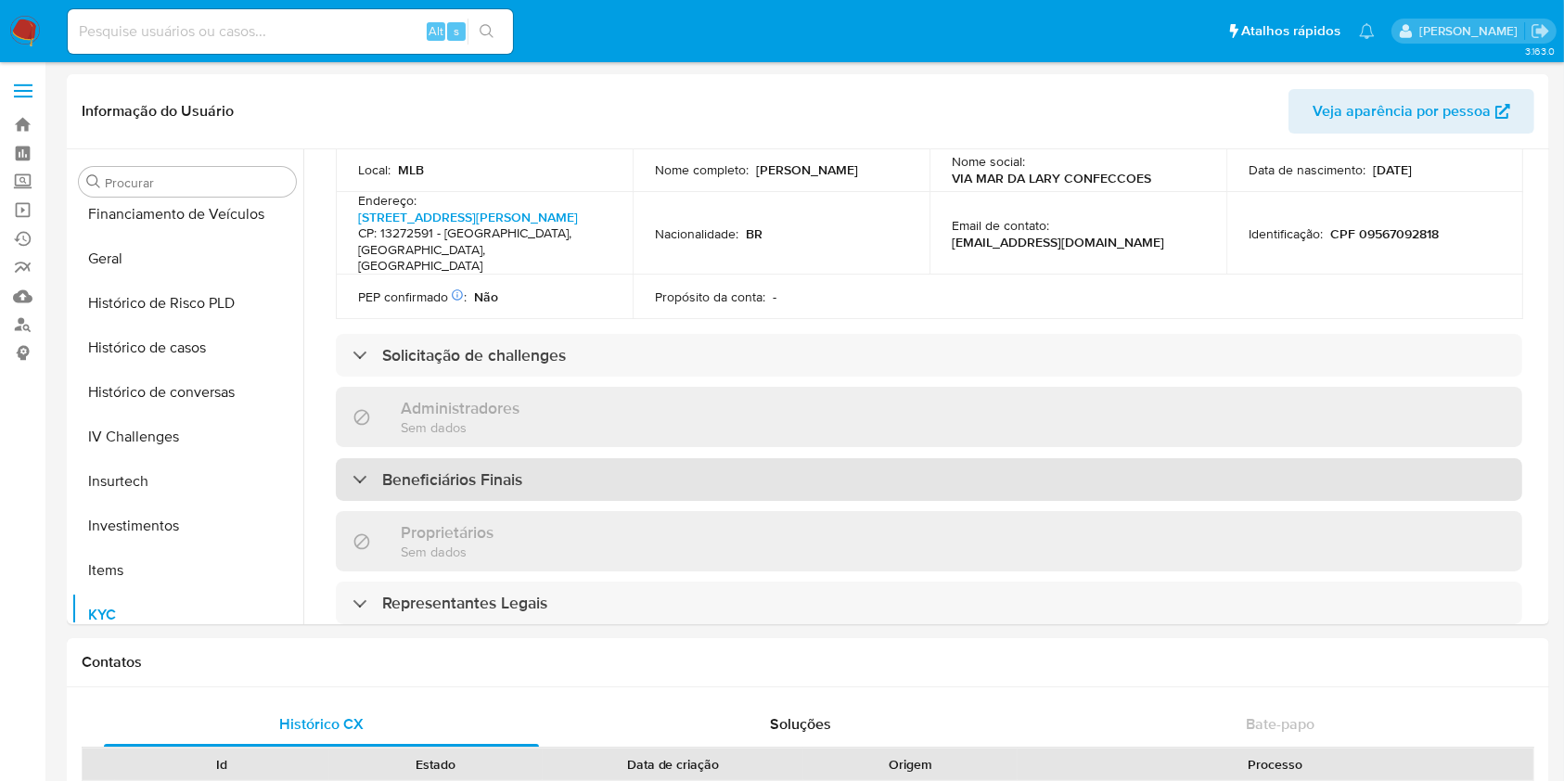
click at [472, 469] on h3 "Beneficiários Finais" at bounding box center [452, 479] width 140 height 20
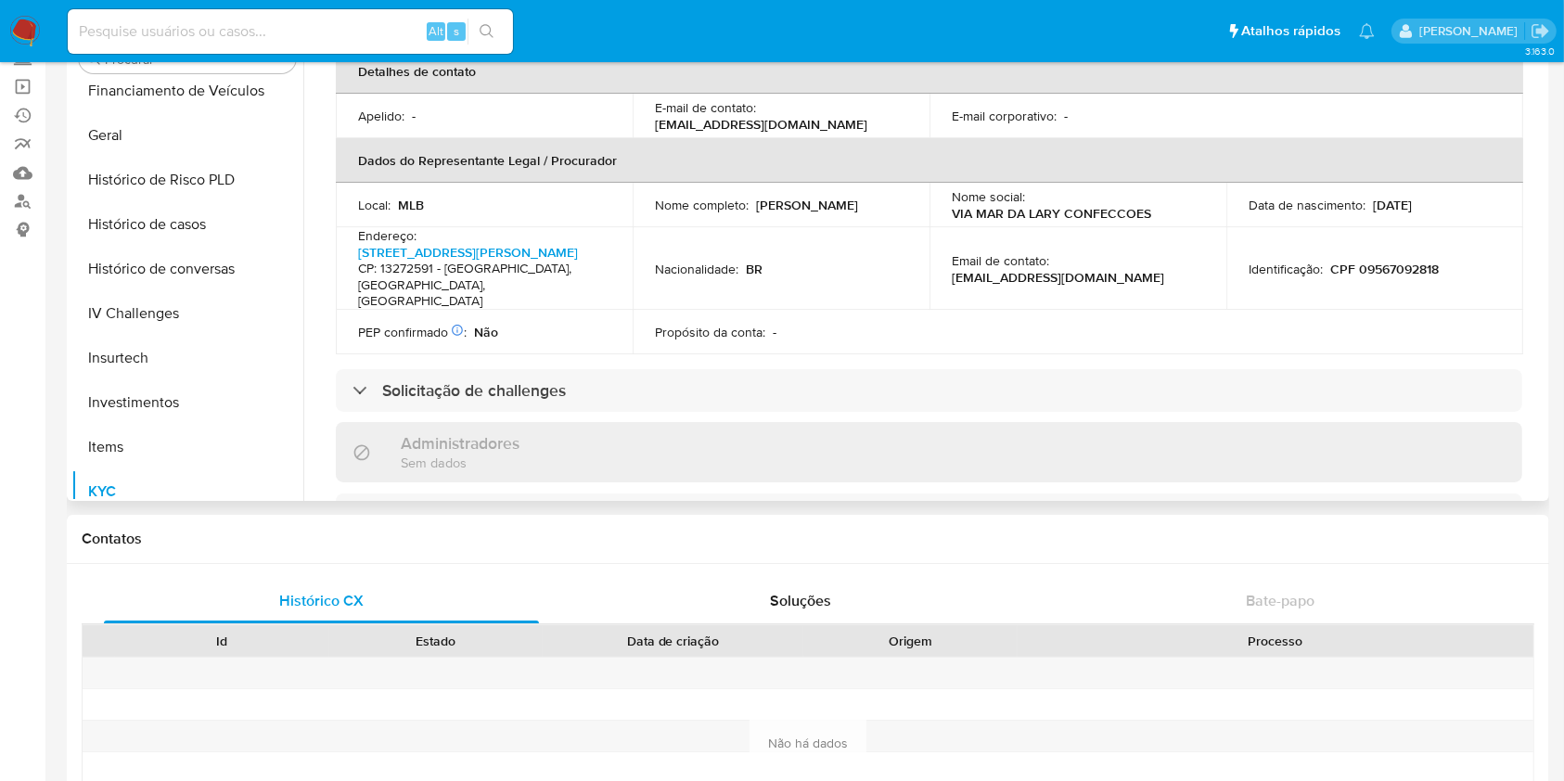
scroll to position [0, 0]
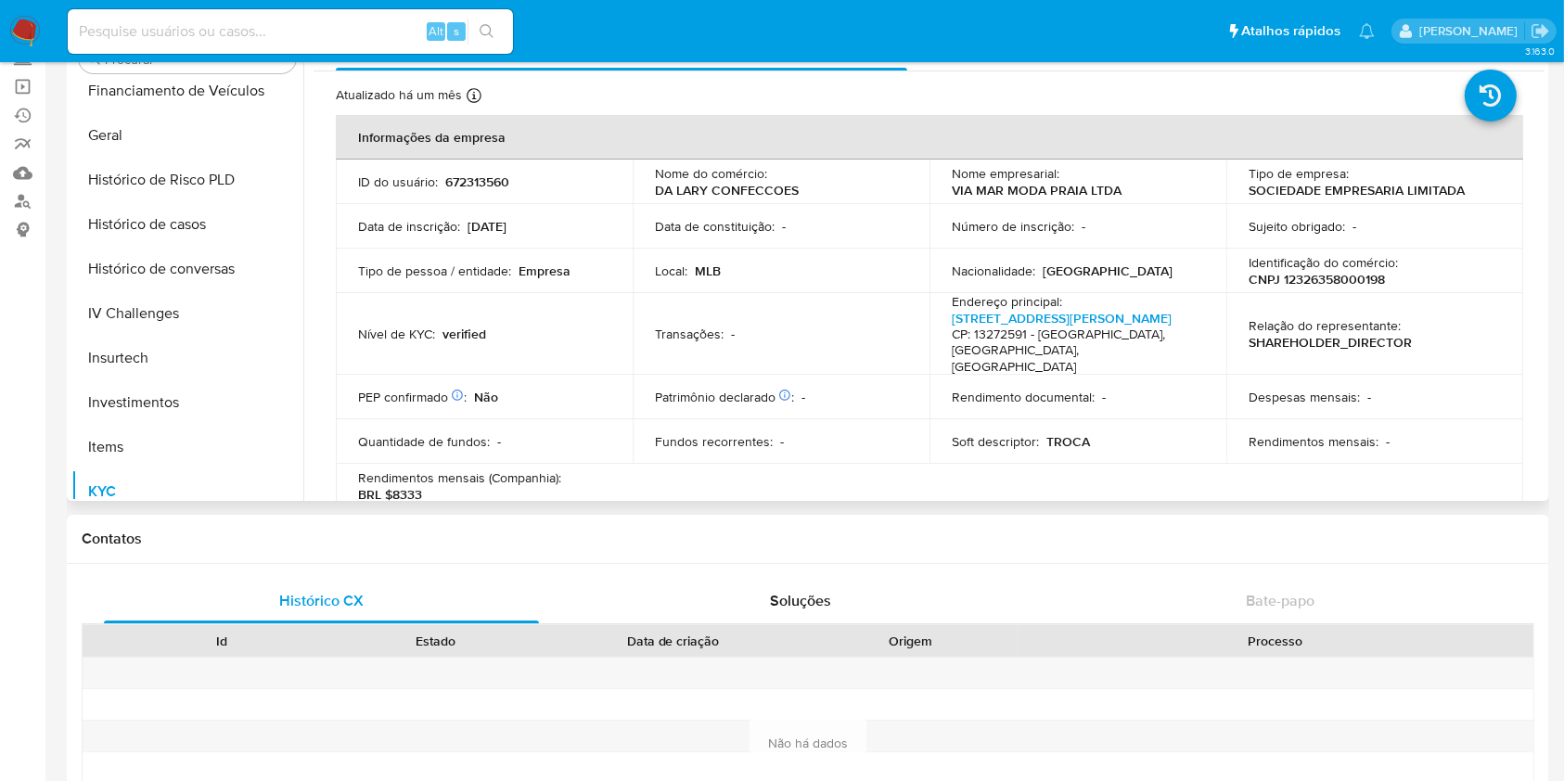
click at [1352, 282] on p "CNPJ 12326358000198" at bounding box center [1317, 279] width 136 height 17
copy p "12326358000198"
click at [1000, 189] on p "VIA MAR MODA PRAIA LTDA" at bounding box center [1037, 190] width 170 height 17
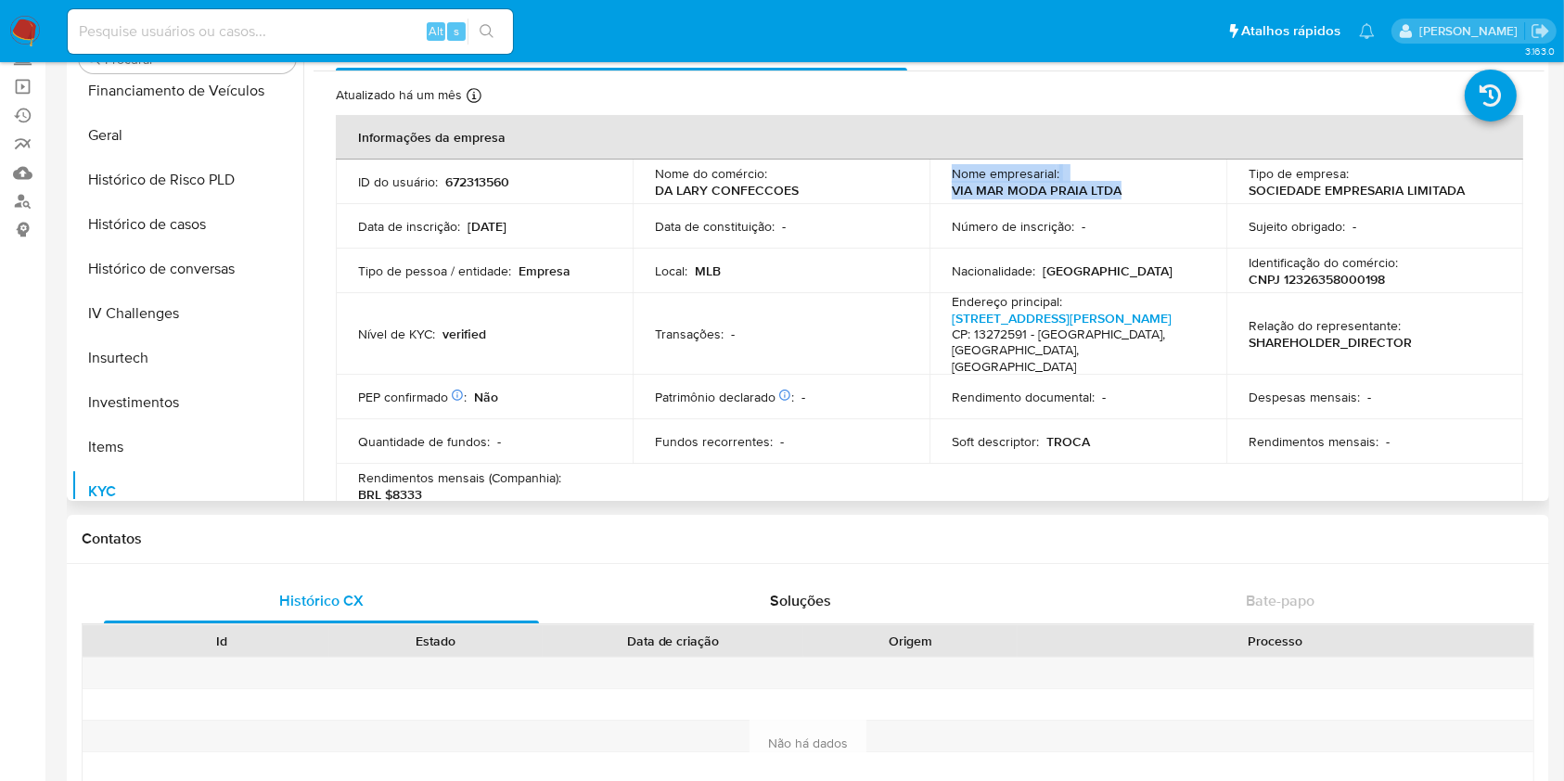
click at [1000, 189] on p "VIA MAR MODA PRAIA LTDA" at bounding box center [1037, 190] width 170 height 17
click at [1001, 187] on p "VIA MAR MODA PRAIA LTDA" at bounding box center [1037, 190] width 170 height 17
click at [1310, 281] on p "CNPJ 12326358000198" at bounding box center [1317, 279] width 136 height 17
copy p "12326358000198"
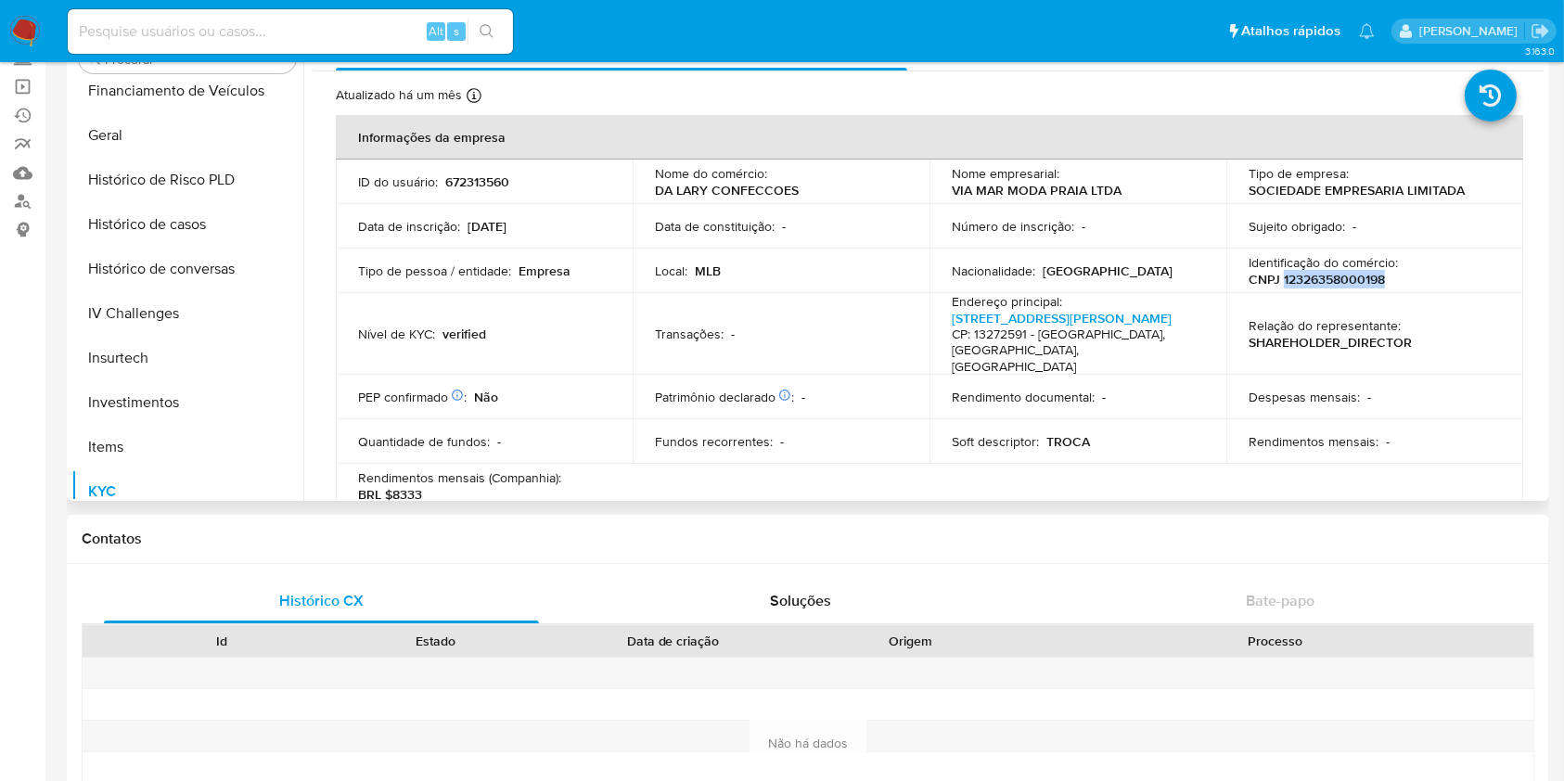
click at [1321, 280] on p "CNPJ 12326358000198" at bounding box center [1317, 279] width 136 height 17
copy p "12326358000198"
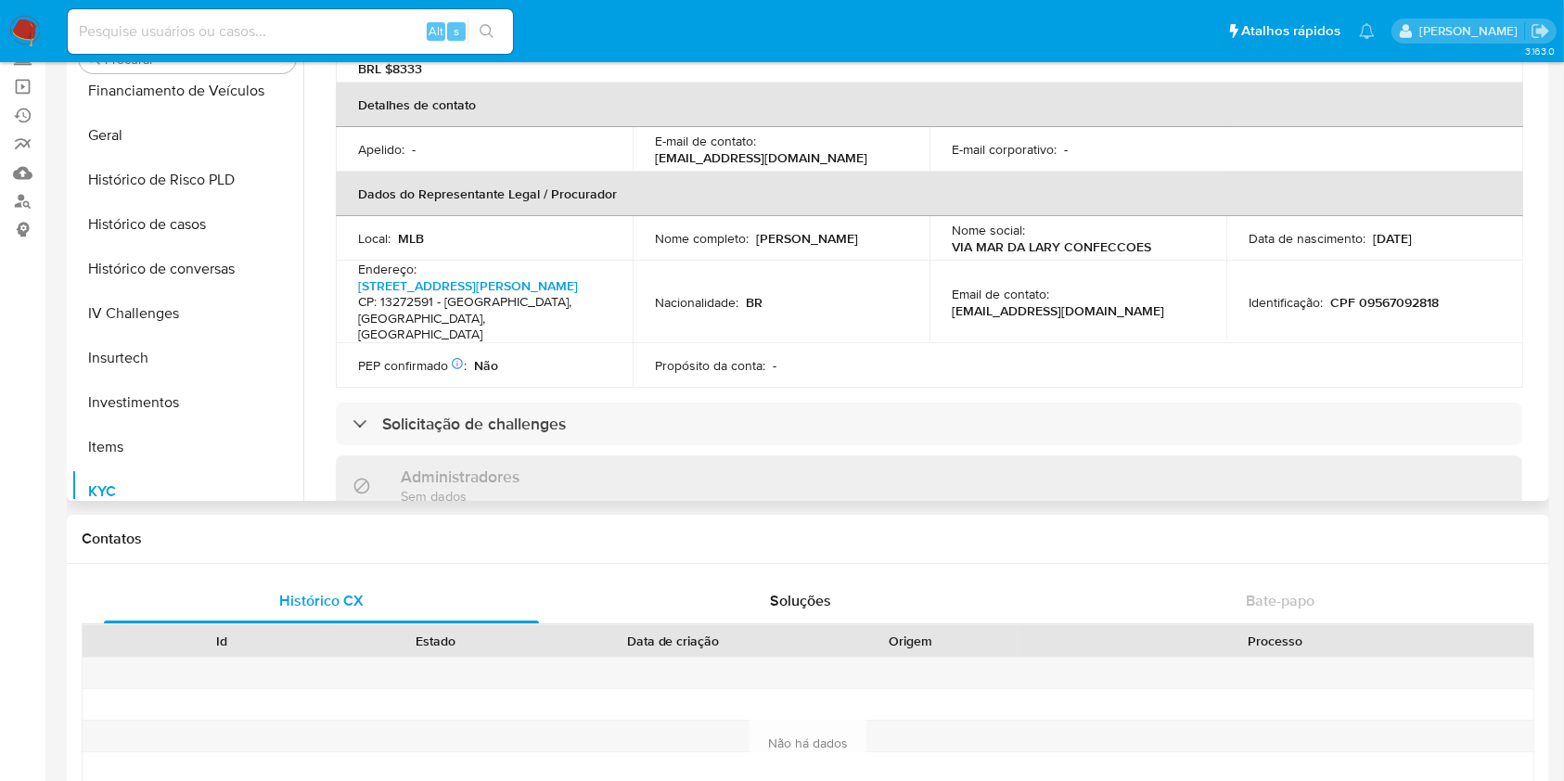
scroll to position [618, 0]
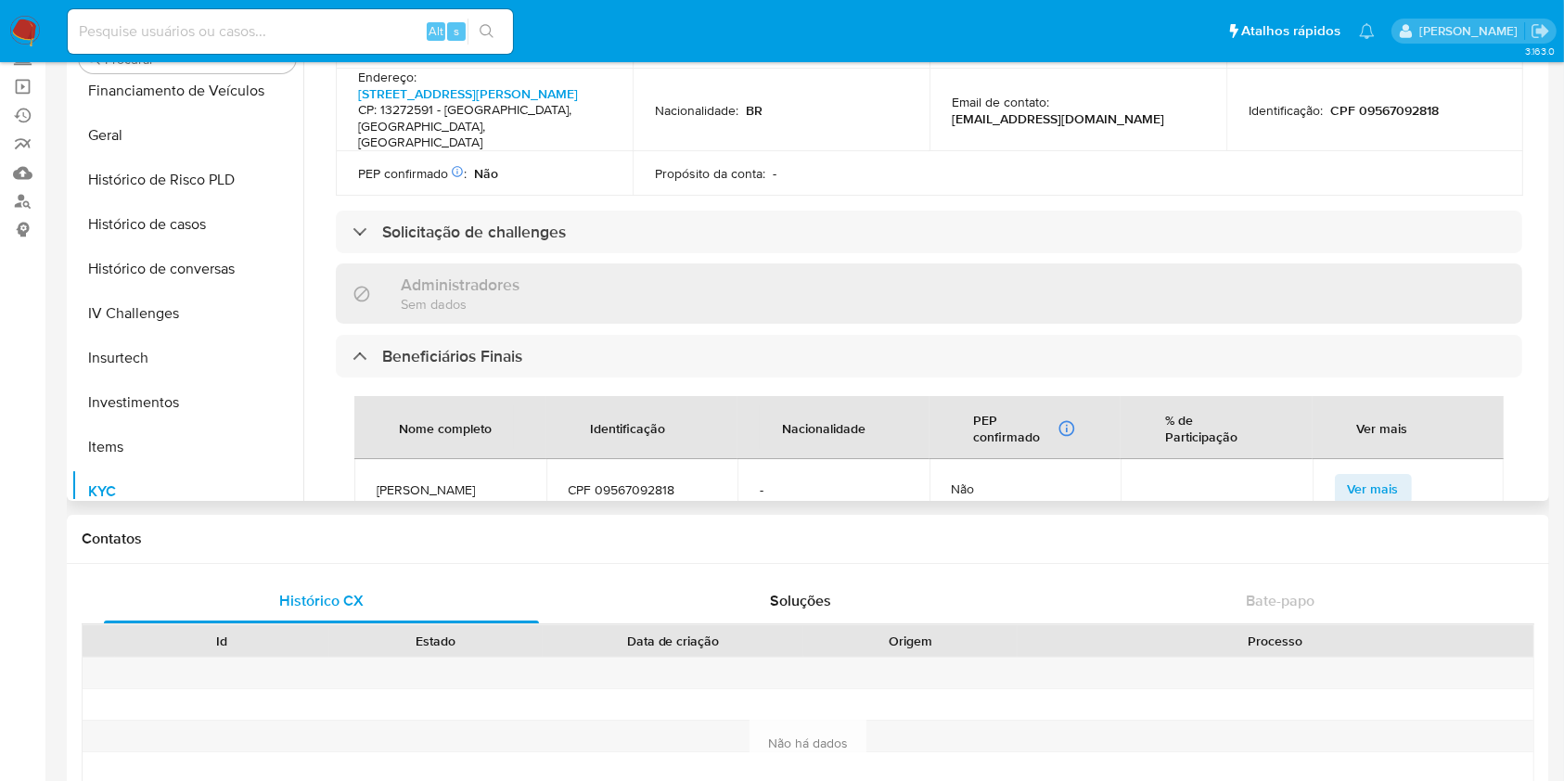
click at [445, 482] on span "ADRIANA CRISTINA VILERA CORREA" at bounding box center [451, 490] width 148 height 17
copy span "ADRIANA CRISTINA VILERA CORREA"
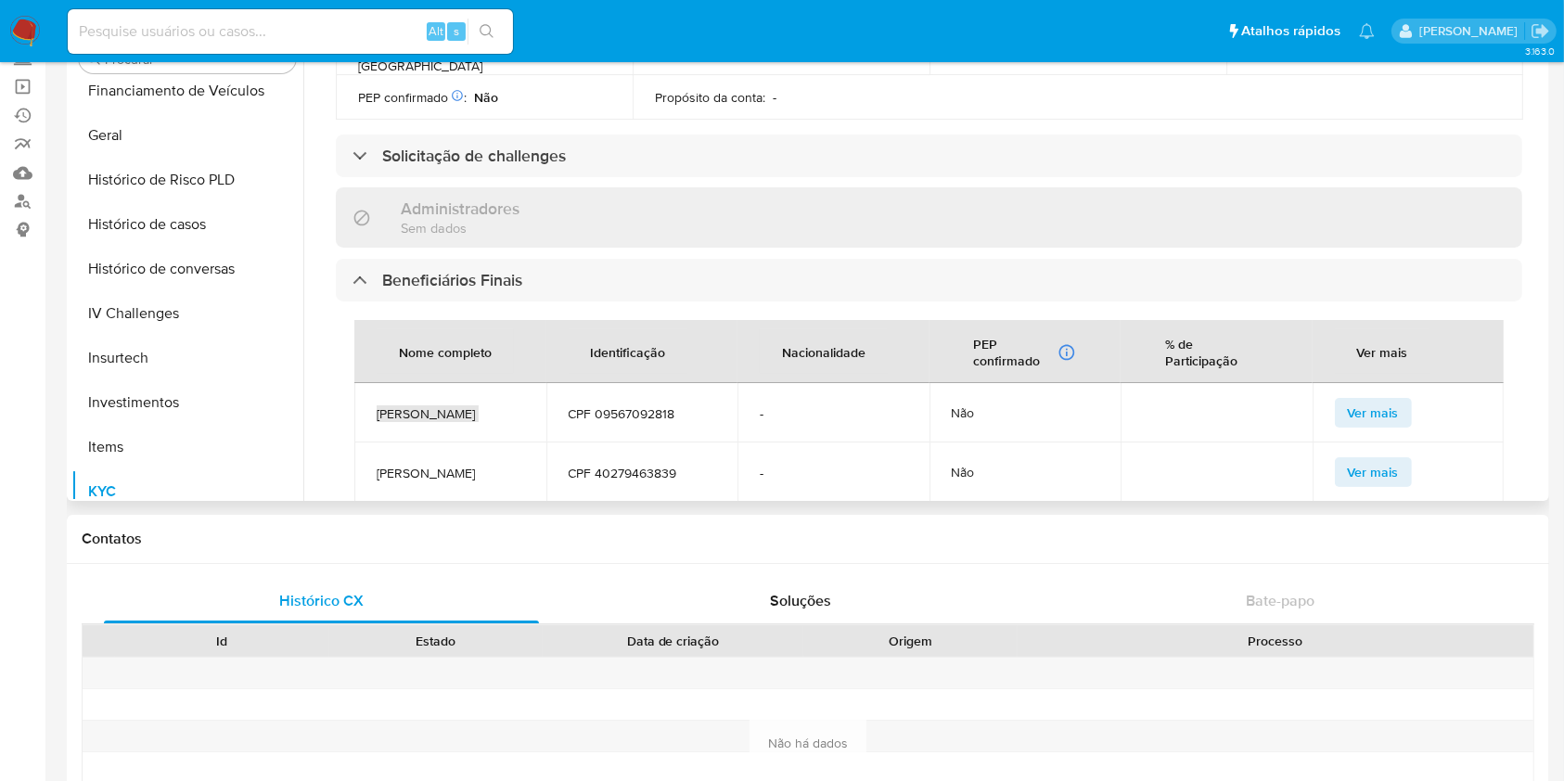
scroll to position [866, 0]
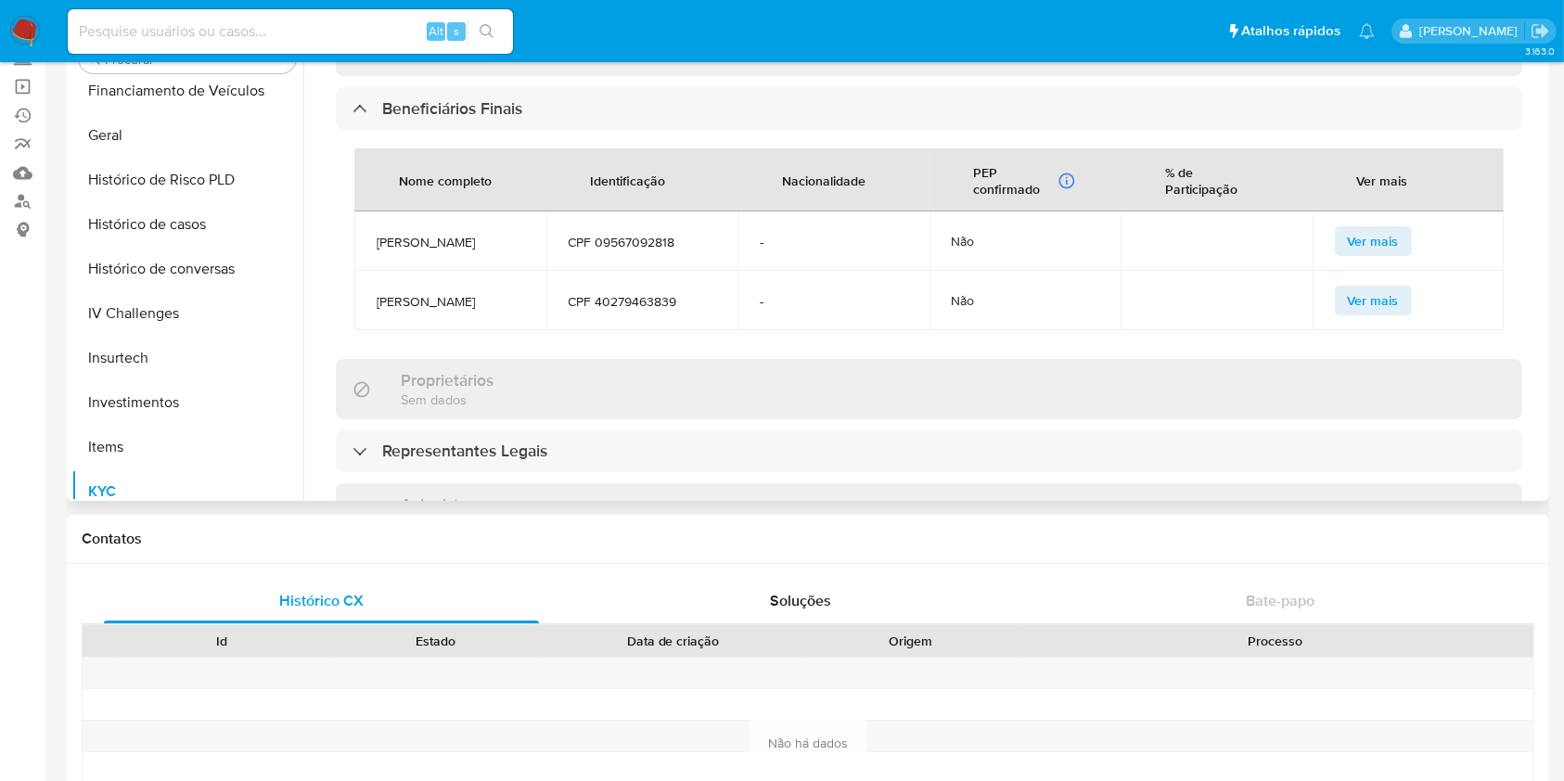
click at [419, 301] on span "LARISSA VILERA CORREA" at bounding box center [451, 301] width 148 height 17
click at [420, 301] on span "LARISSA VILERA CORREA" at bounding box center [451, 301] width 148 height 17
copy span "LARISSA VILERA CORREA"
click at [520, 542] on h1 "Contatos" at bounding box center [808, 539] width 1453 height 19
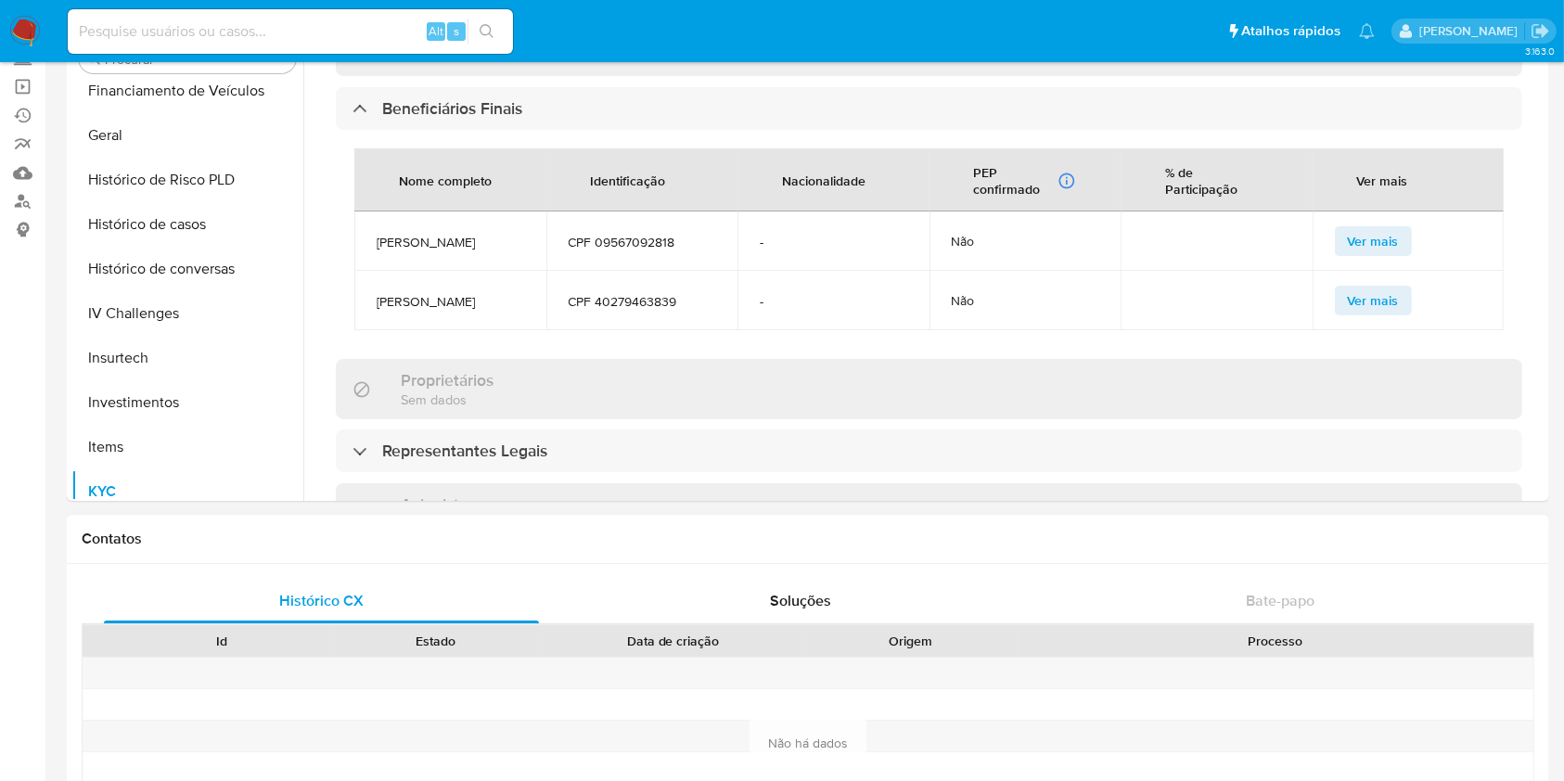
click at [421, 568] on div "Histórico CX Soluções Bate-papo Id Estado Data de criação Origem Processo Antig…" at bounding box center [808, 721] width 1483 height 314
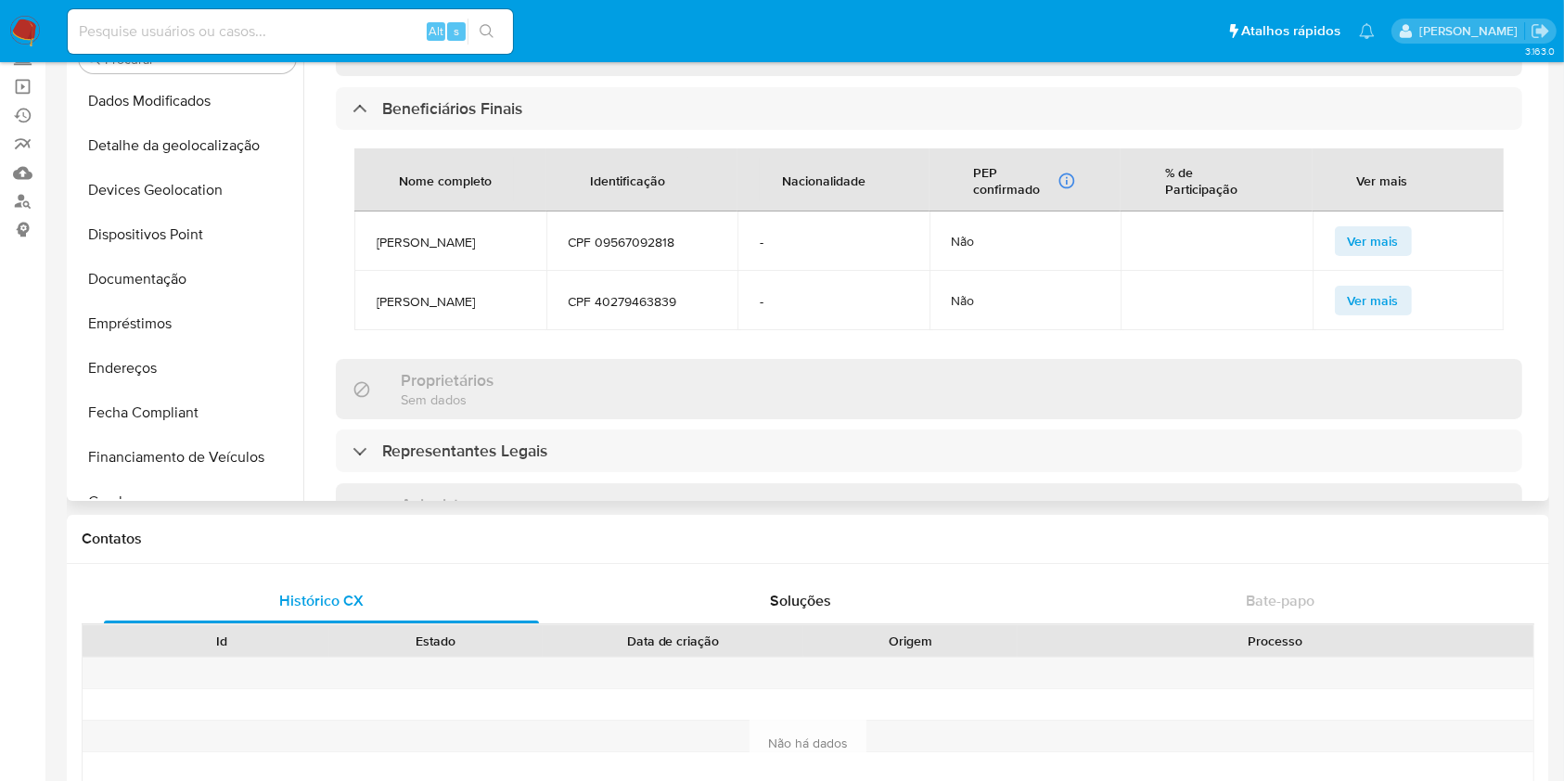
scroll to position [495, 0]
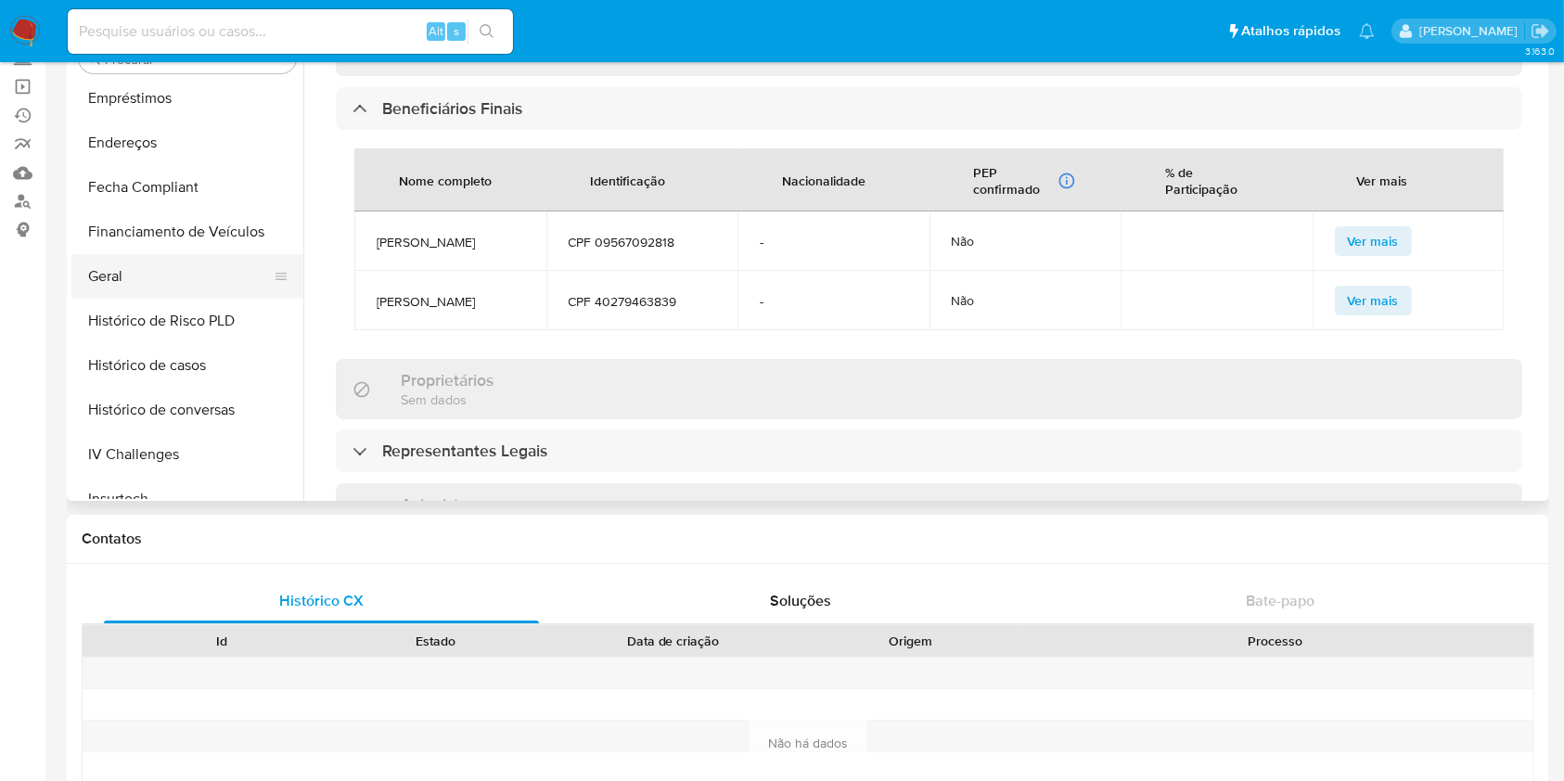
click at [148, 273] on button "Geral" at bounding box center [179, 276] width 217 height 45
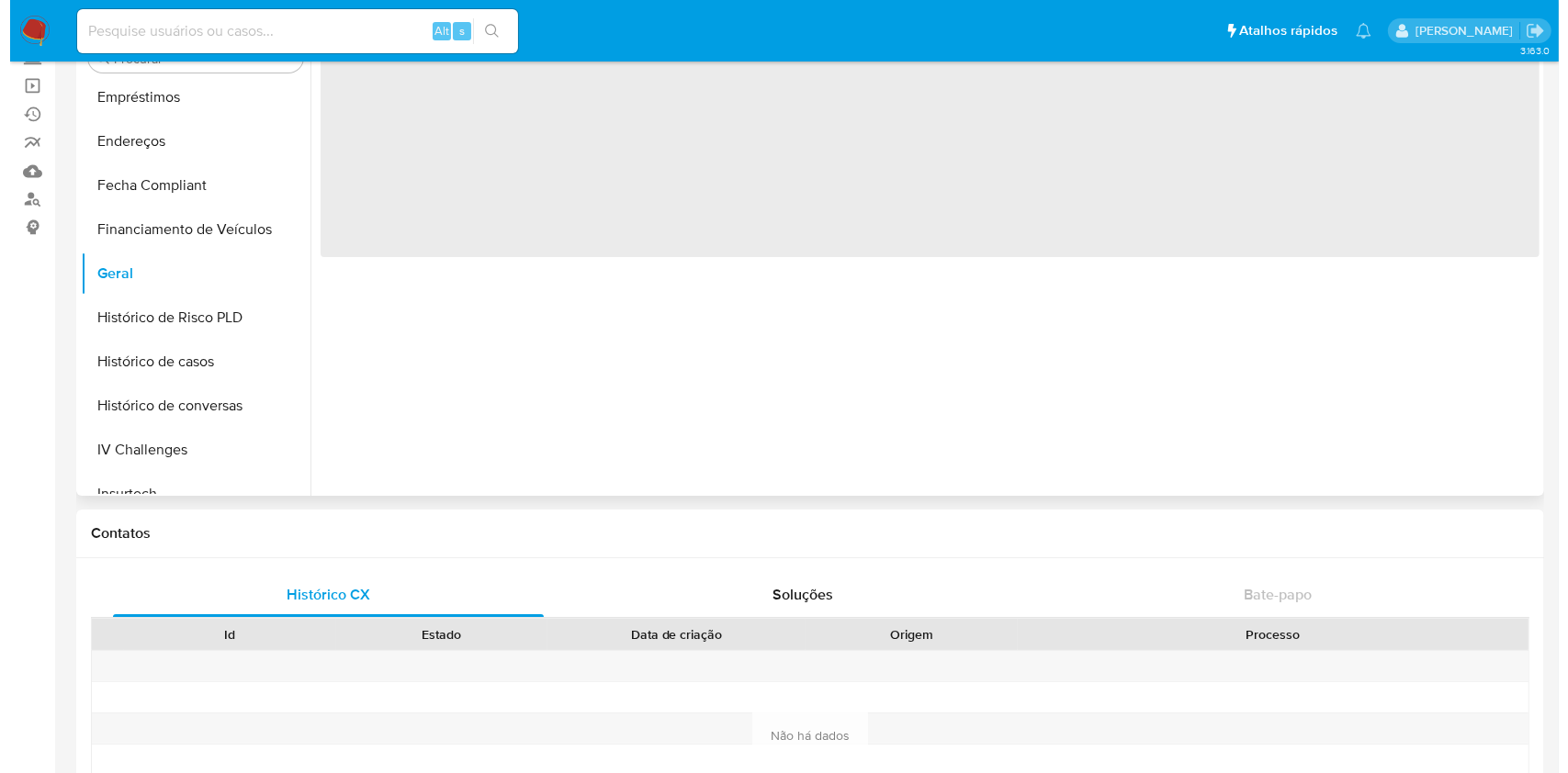
scroll to position [0, 0]
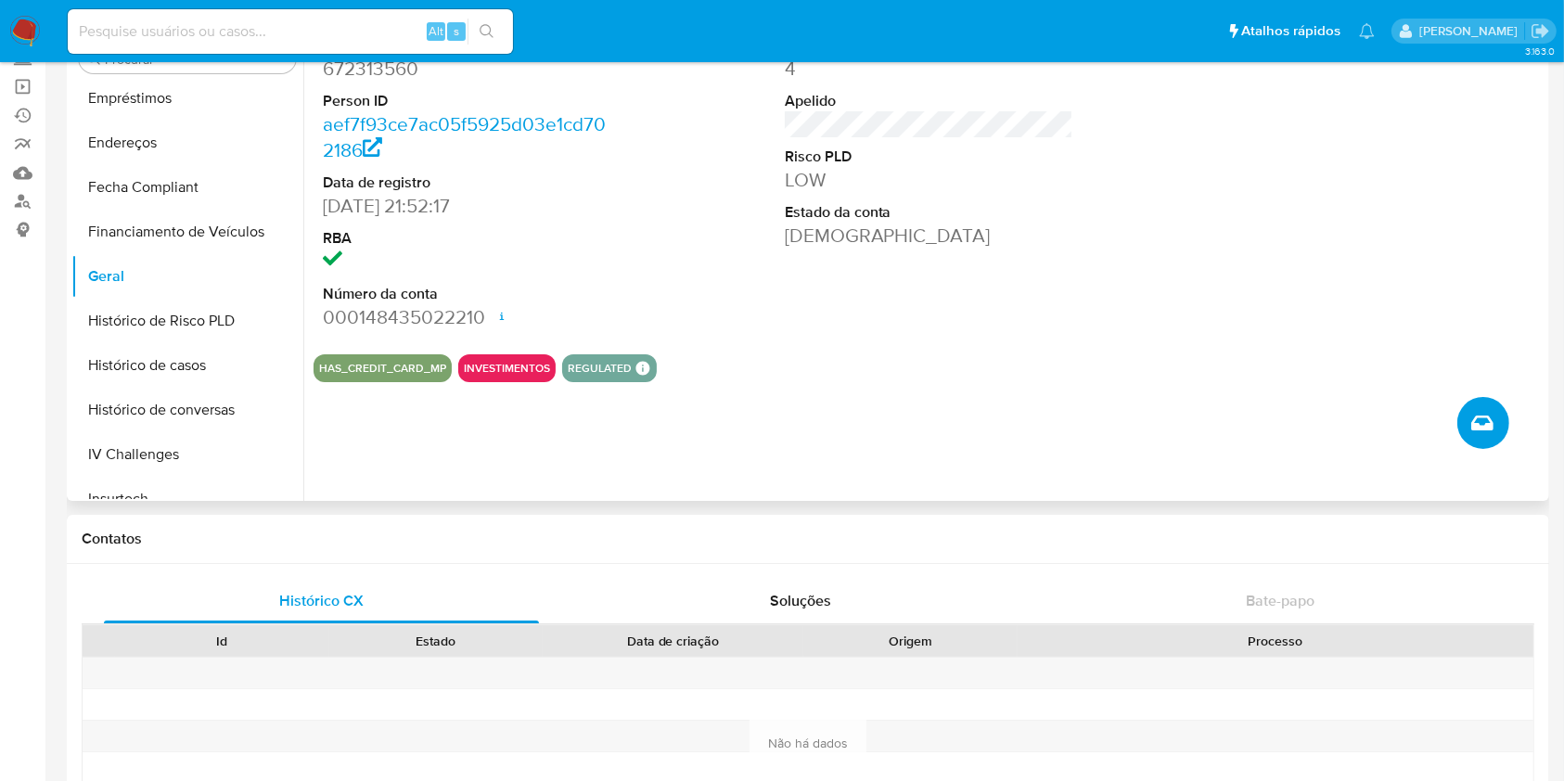
click at [1464, 409] on button "Criar caso manual" at bounding box center [1484, 423] width 52 height 52
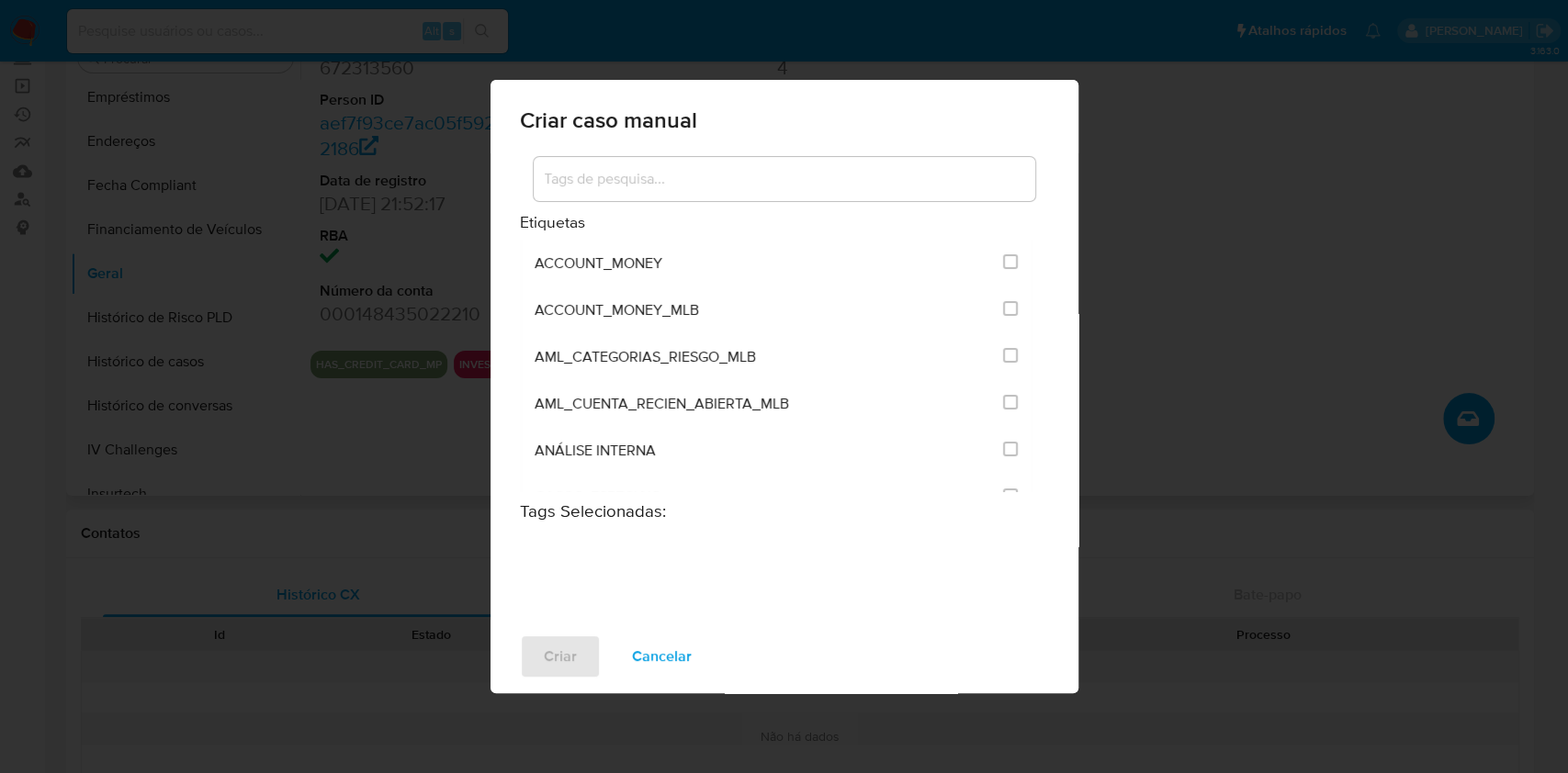
click at [682, 199] on div at bounding box center [784, 179] width 502 height 45
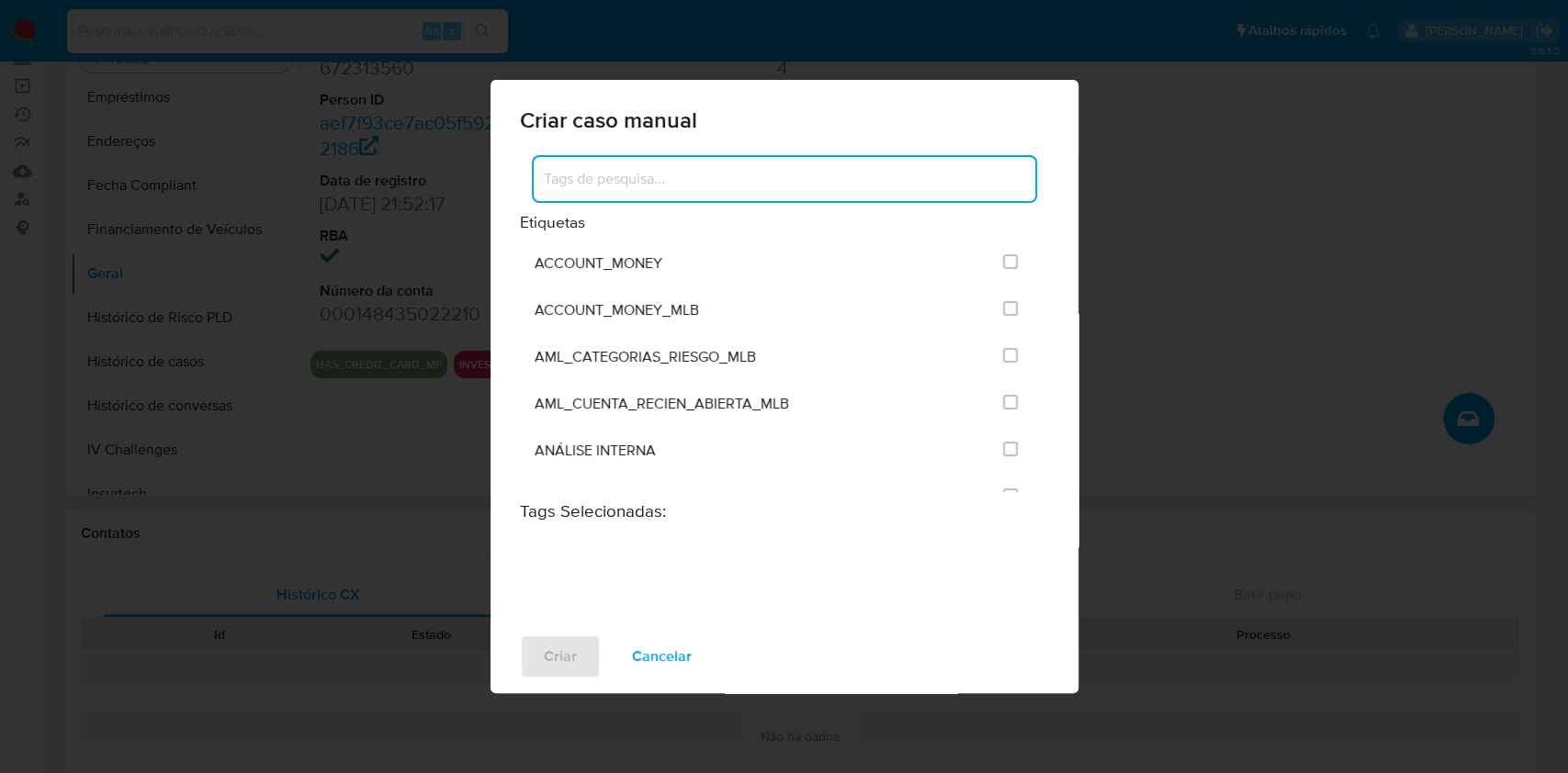
click at [678, 186] on input at bounding box center [784, 179] width 502 height 24
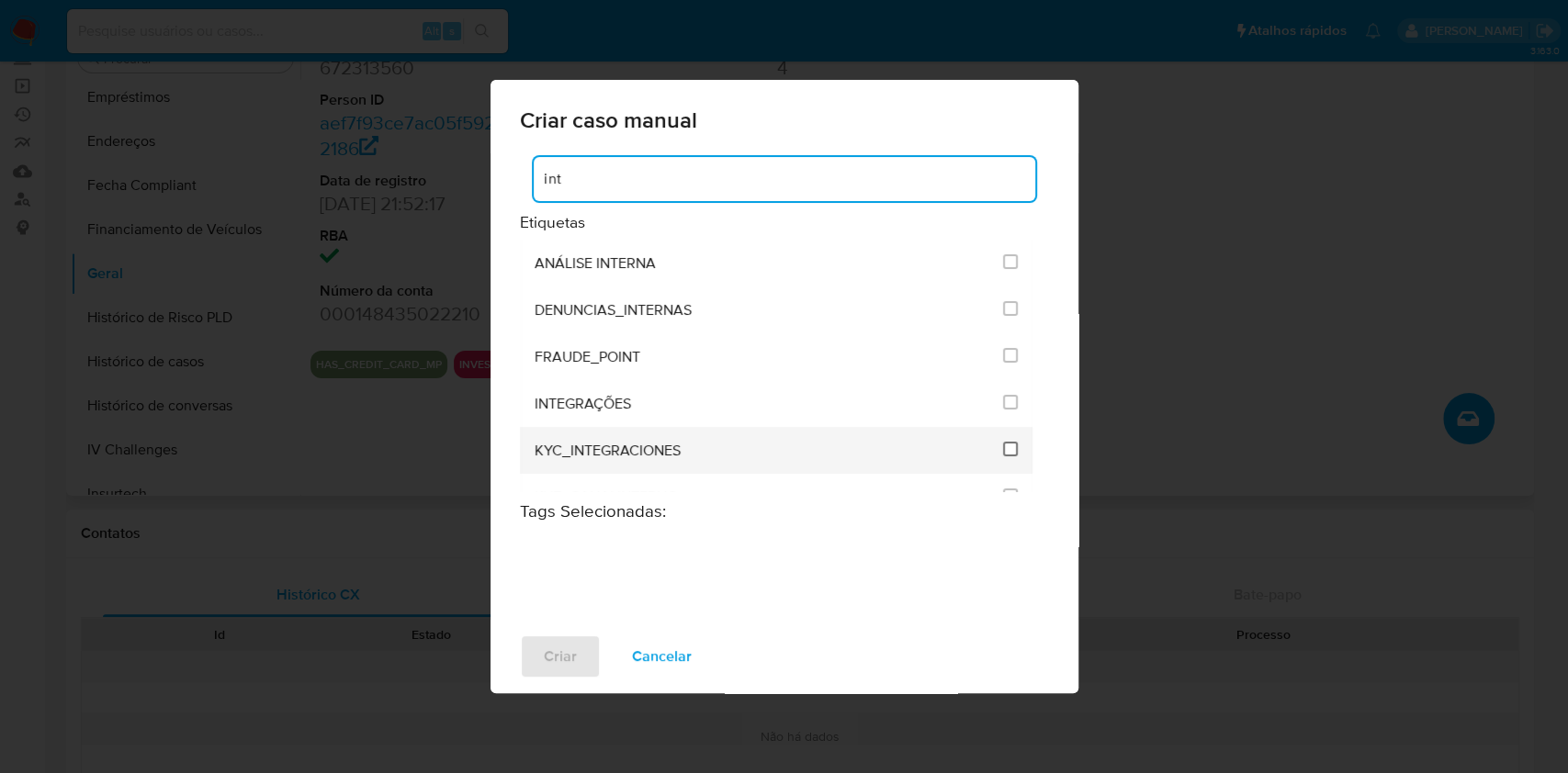
type input "int"
click at [1003, 451] on input "2093" at bounding box center [1010, 448] width 15 height 15
checkbox input "true"
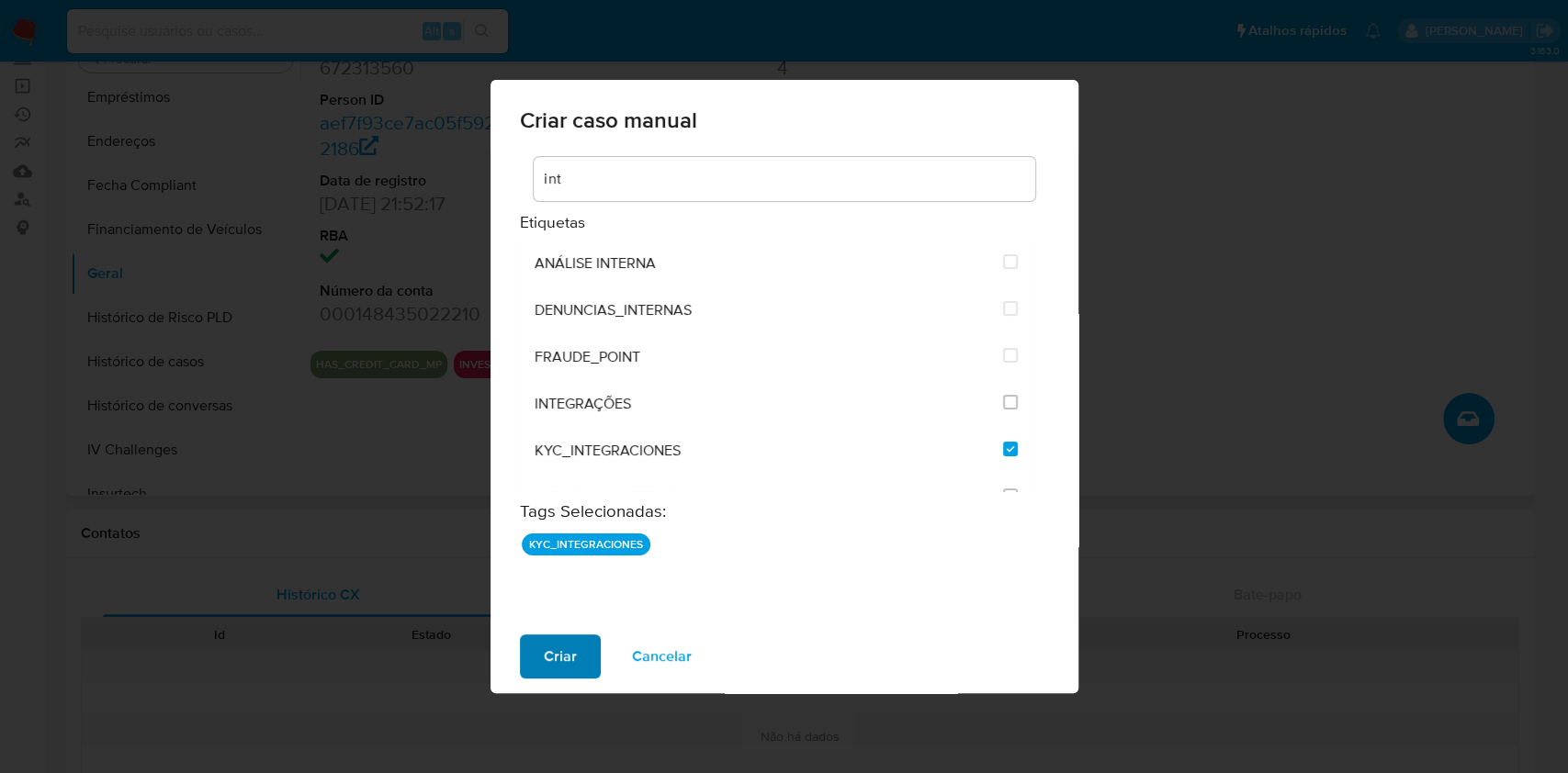
click at [573, 655] on button "Criar" at bounding box center [560, 656] width 81 height 45
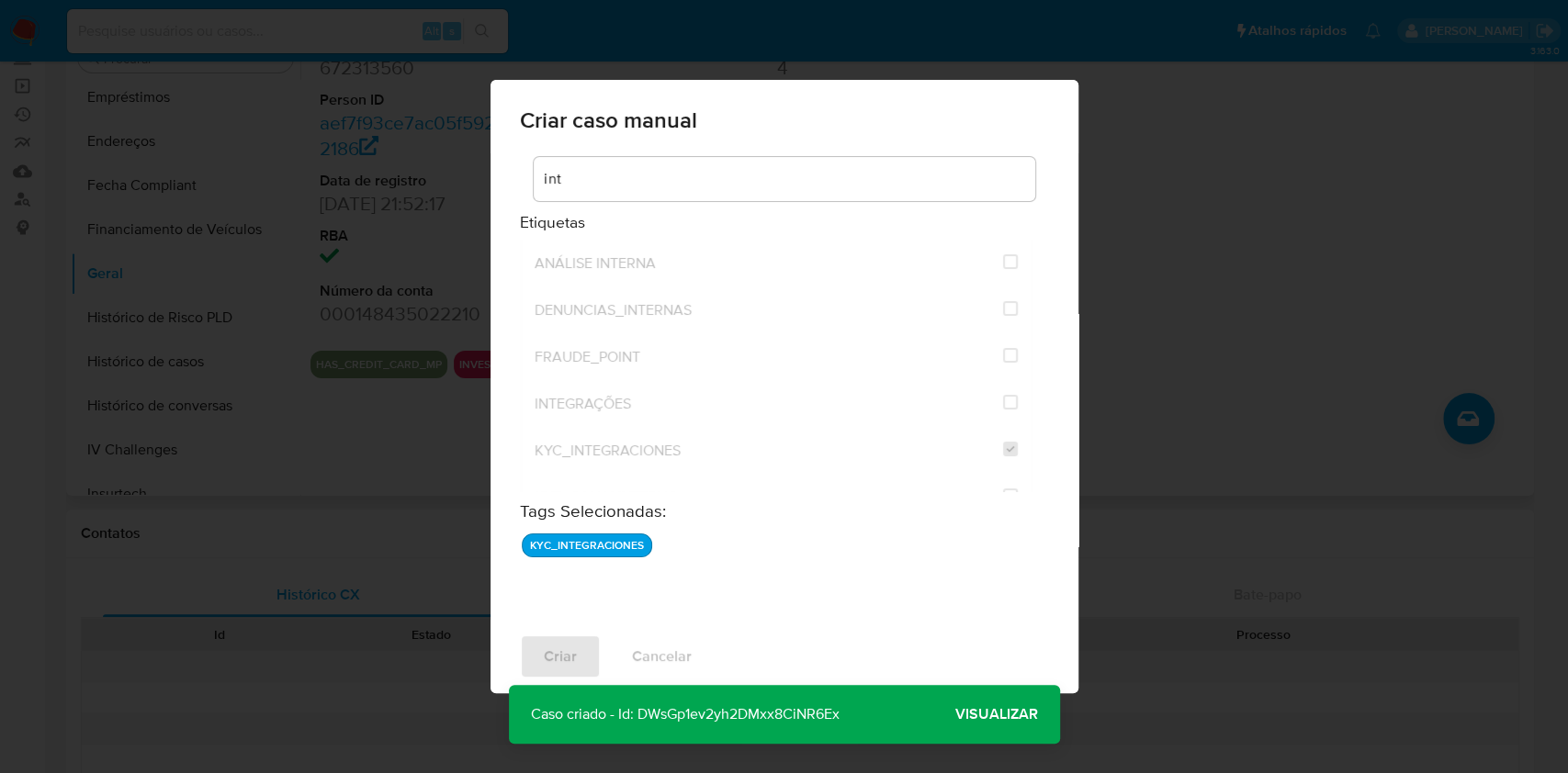
click at [981, 715] on span "Visualizar" at bounding box center [997, 715] width 83 height 0
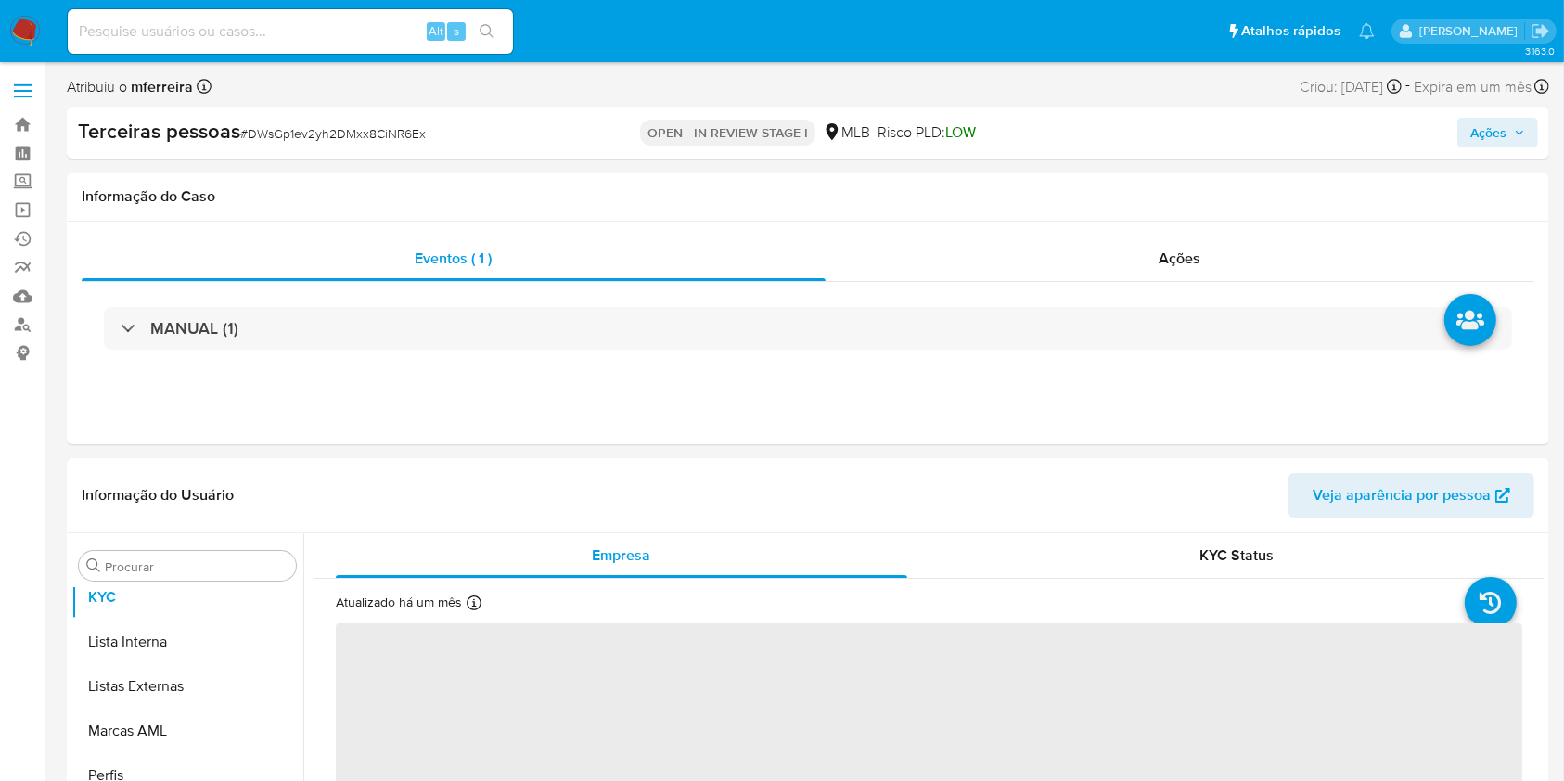
scroll to position [1051, 0]
select select "10"
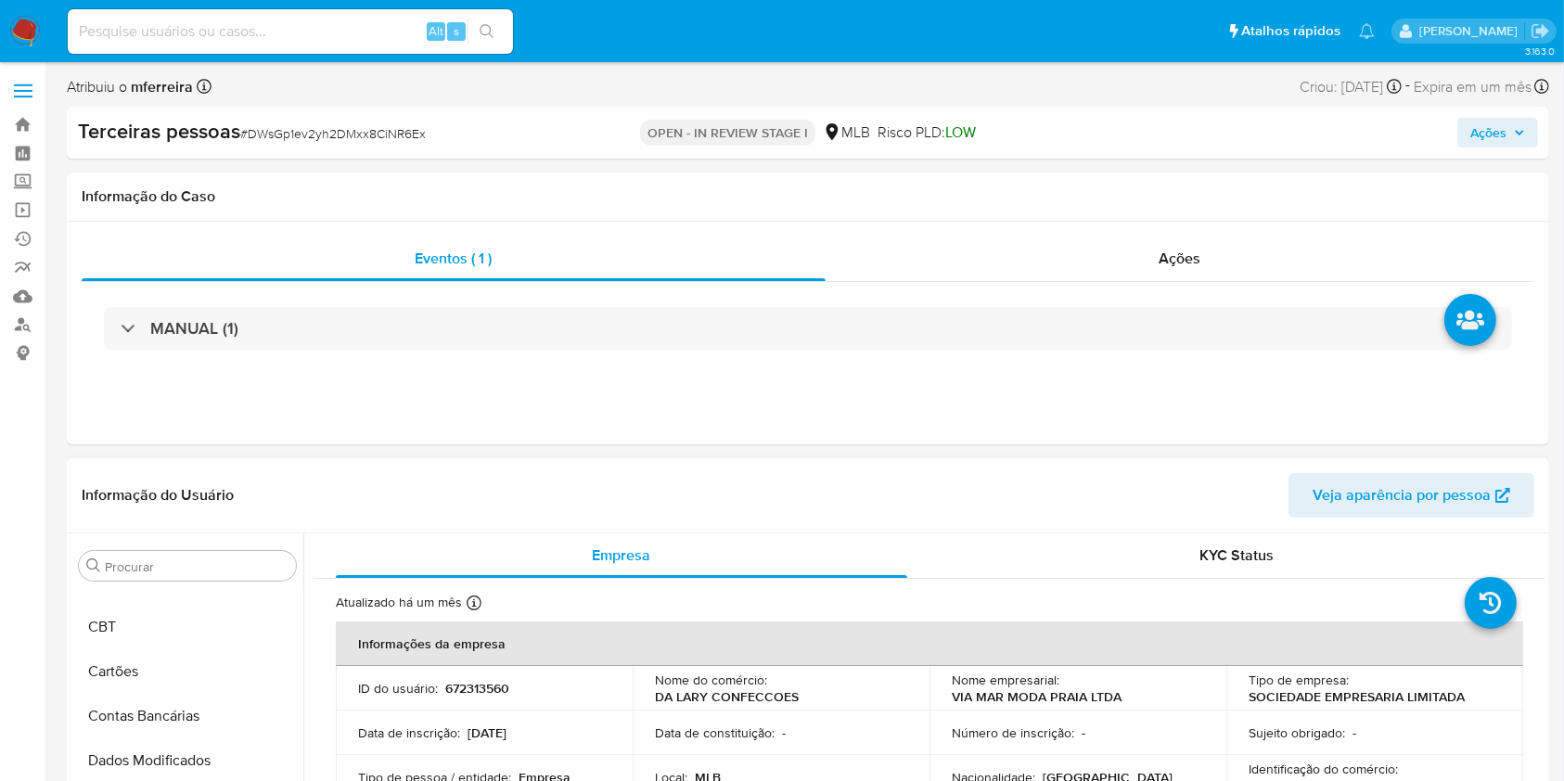
scroll to position [0, 0]
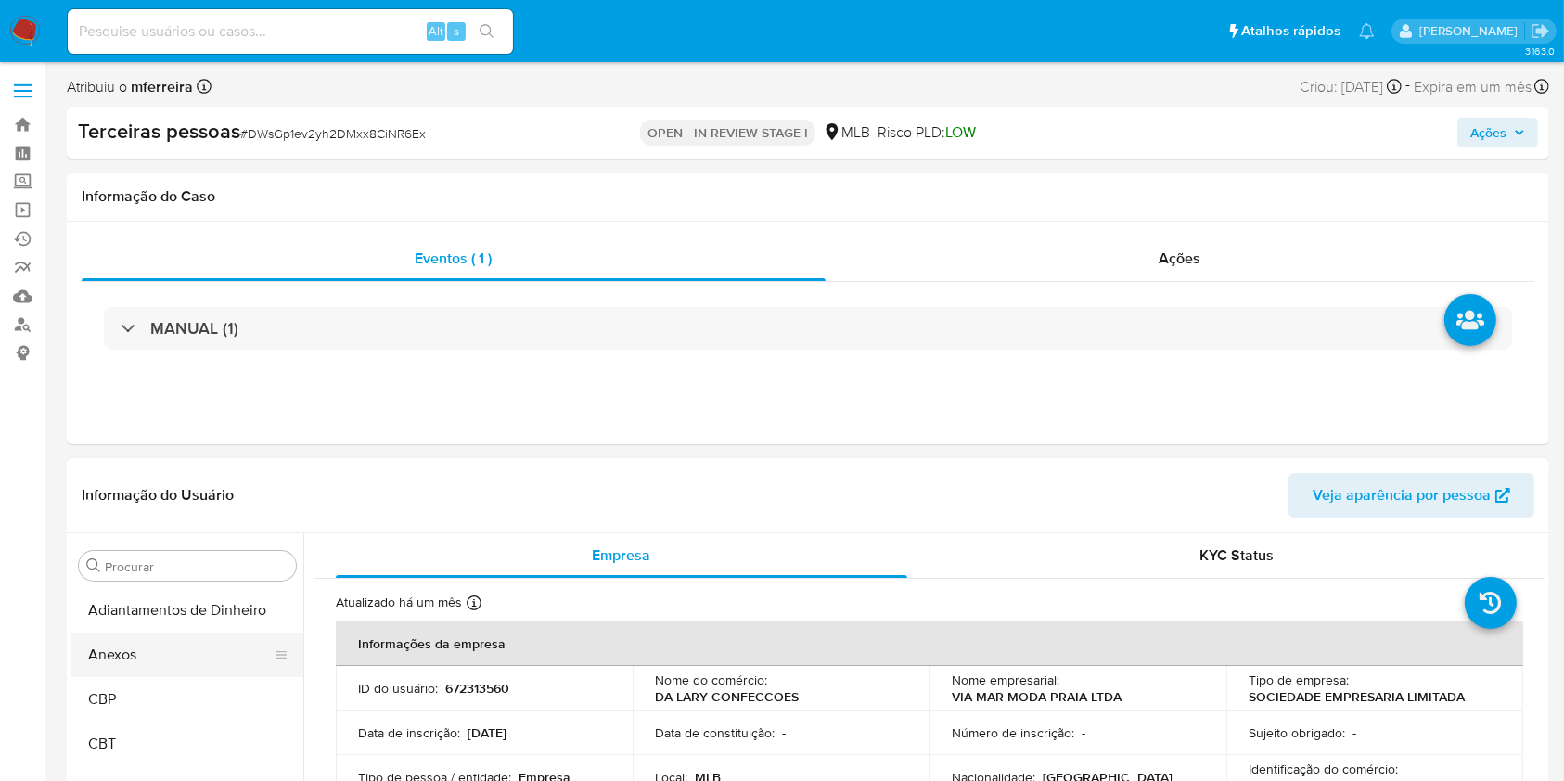
click at [172, 654] on button "Anexos" at bounding box center [179, 655] width 217 height 45
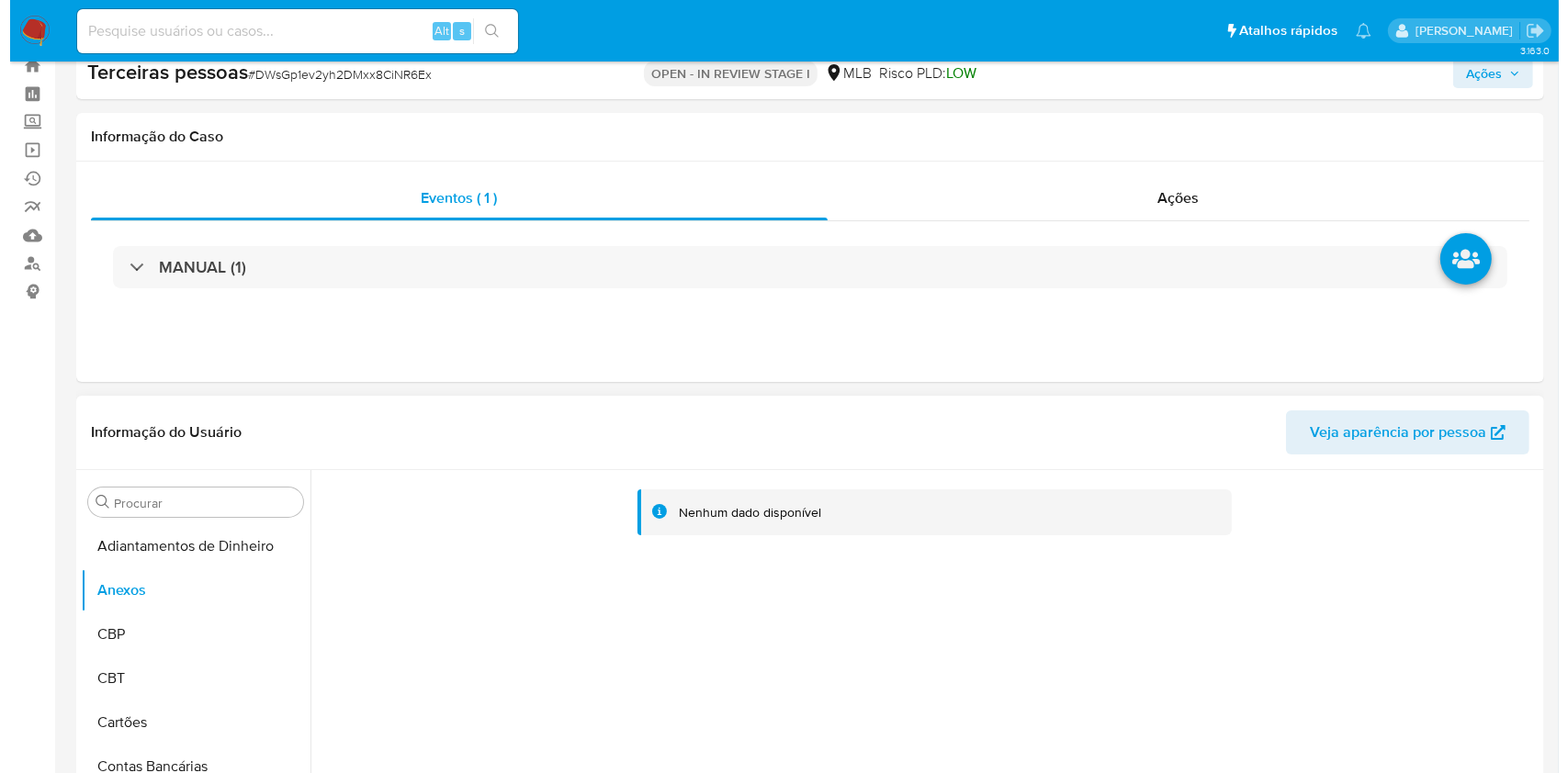
scroll to position [244, 0]
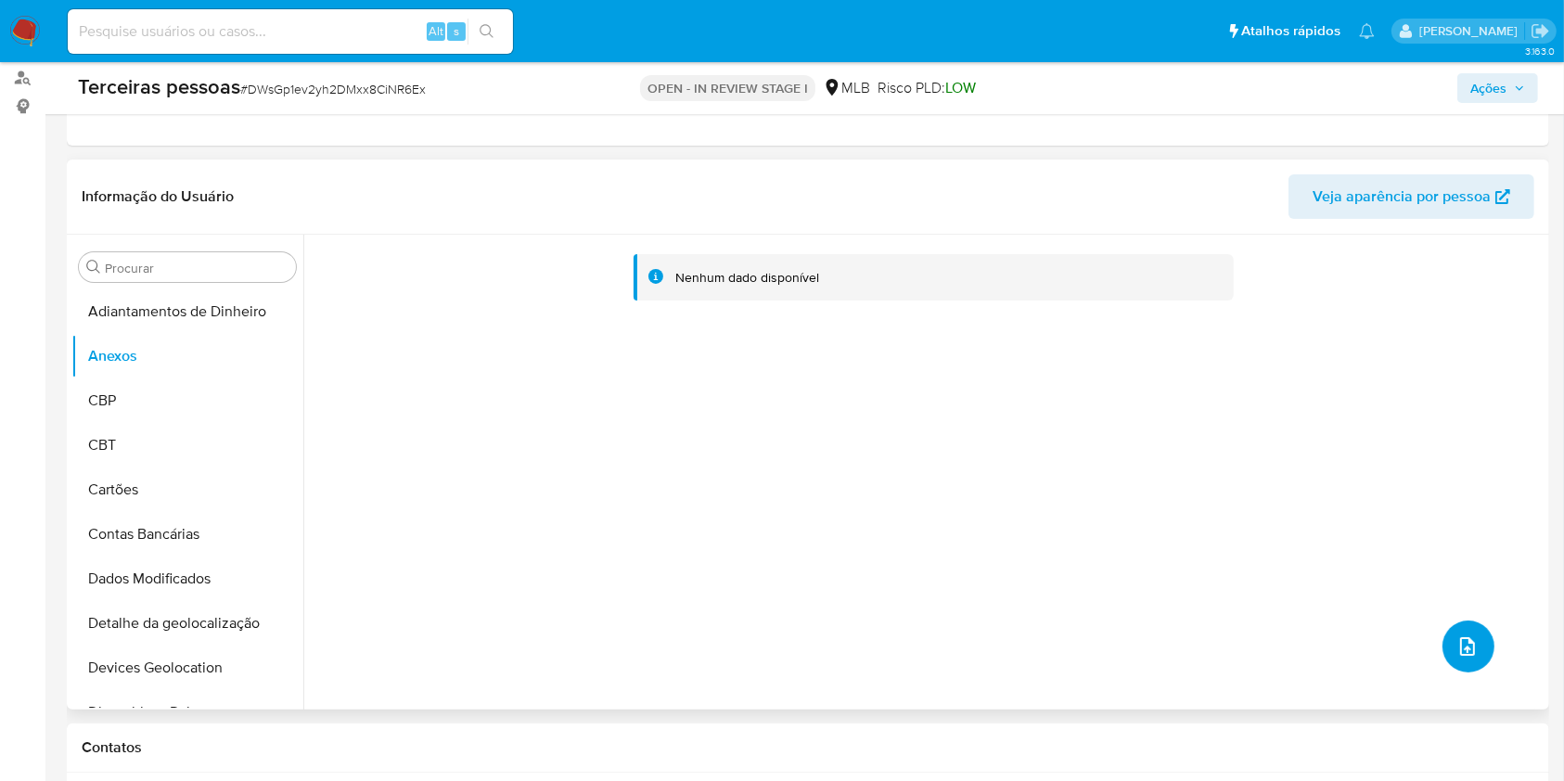
click at [1473, 657] on button "upload-file" at bounding box center [1469, 647] width 52 height 52
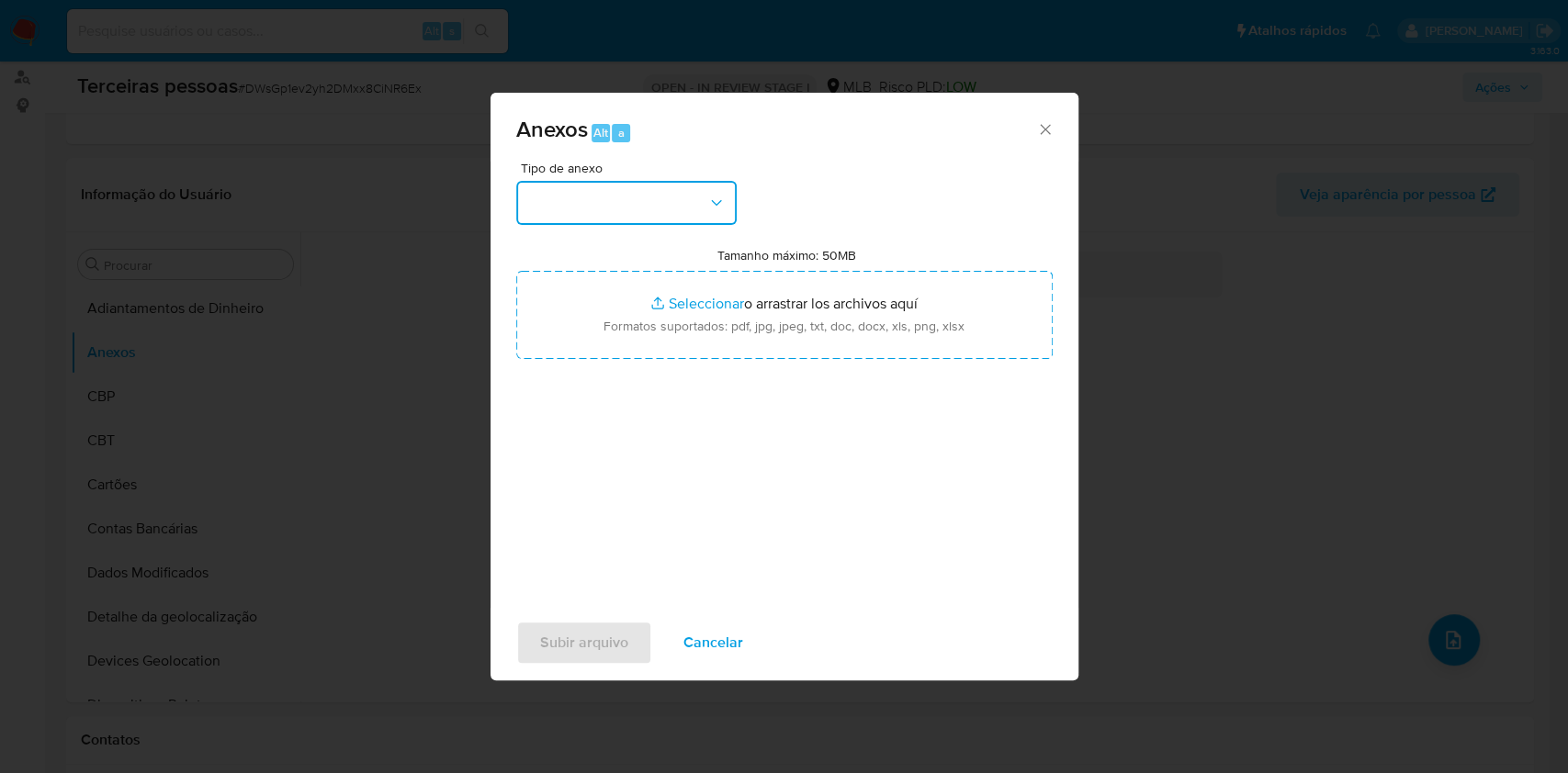
drag, startPoint x: 701, startPoint y: 223, endPoint x: 690, endPoint y: 211, distance: 16.3
click at [698, 221] on button "button" at bounding box center [626, 203] width 221 height 45
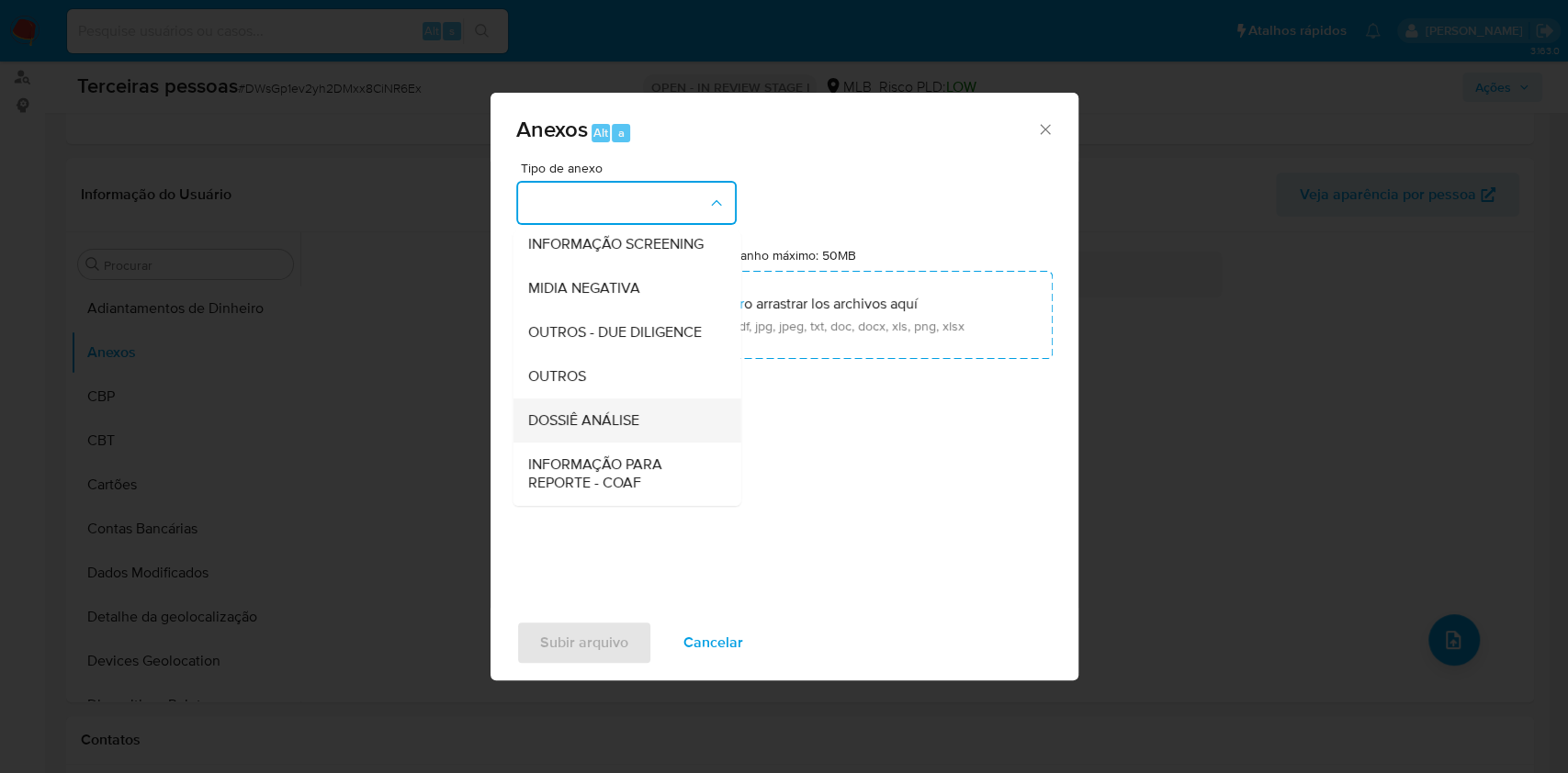
scroll to position [282, 0]
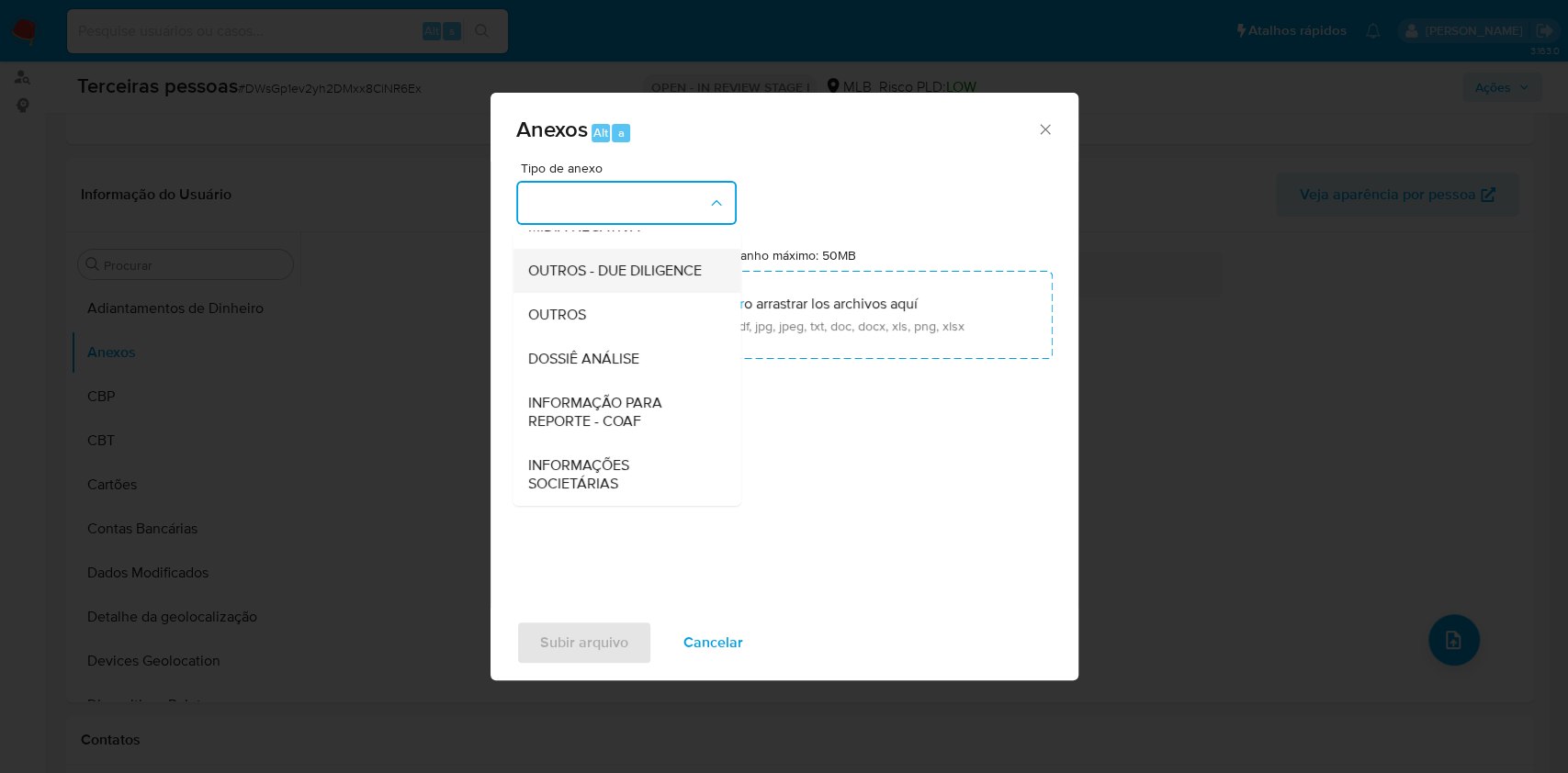
click at [596, 261] on span "OUTROS - DUE DILIGENCE" at bounding box center [614, 270] width 173 height 19
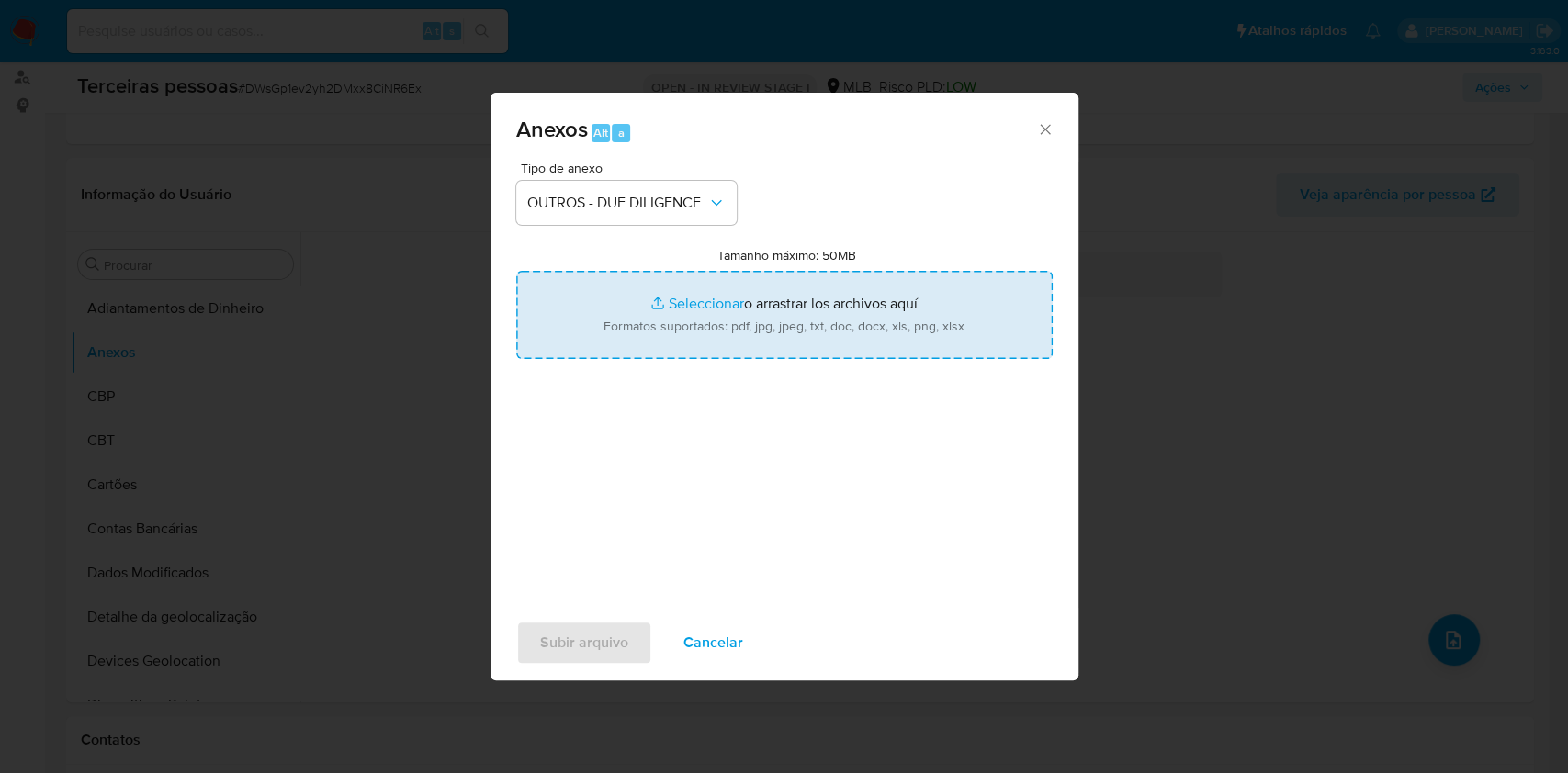
click at [664, 333] on input "Tamanho máximo: 50MB Seleccionar archivos" at bounding box center [784, 315] width 537 height 88
type input "C:\fakepath\s-VIA MAR MODA PRAIA LTDA.pdf"
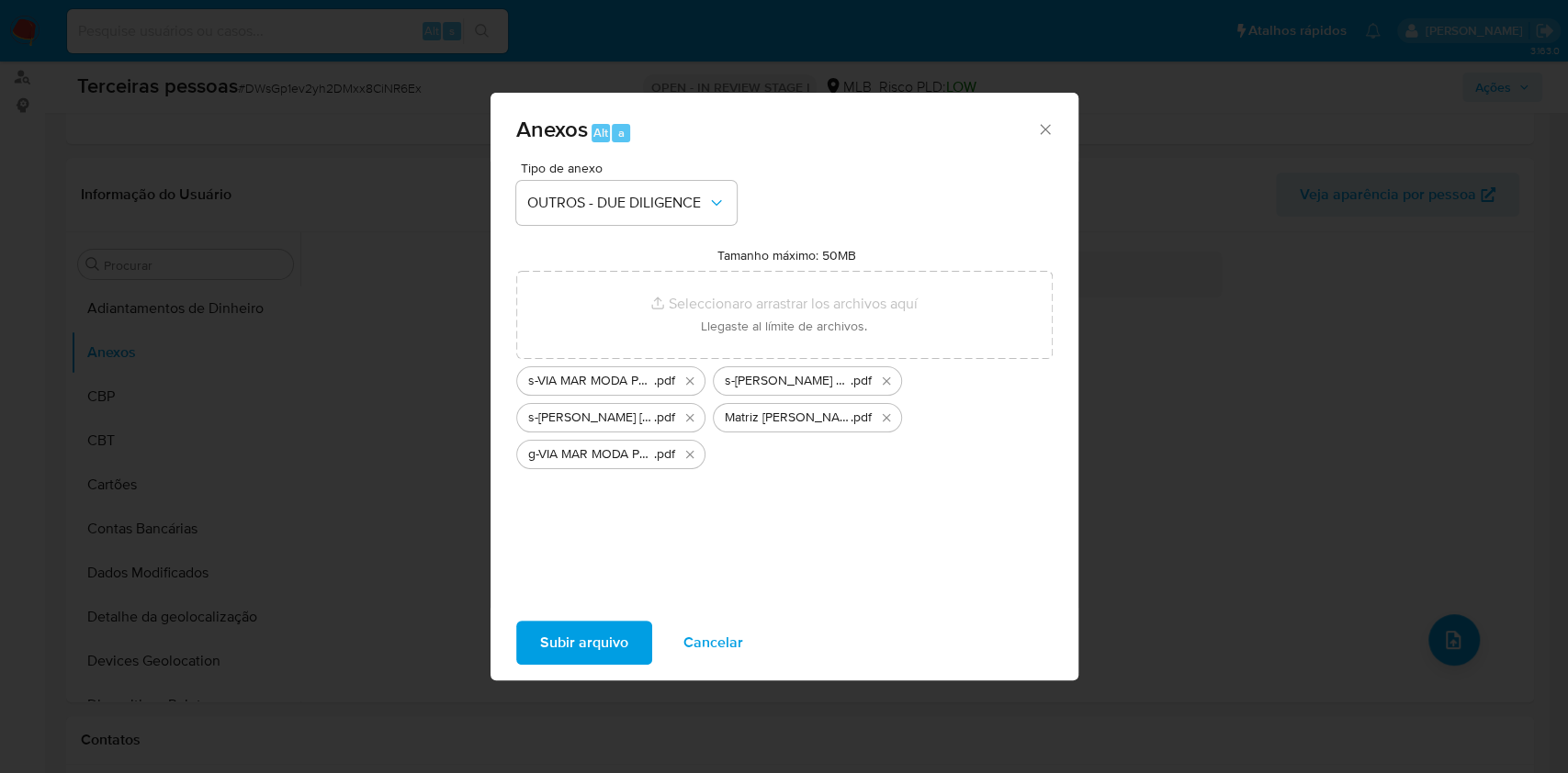
click at [579, 648] on span "Subir arquivo" at bounding box center [584, 642] width 88 height 41
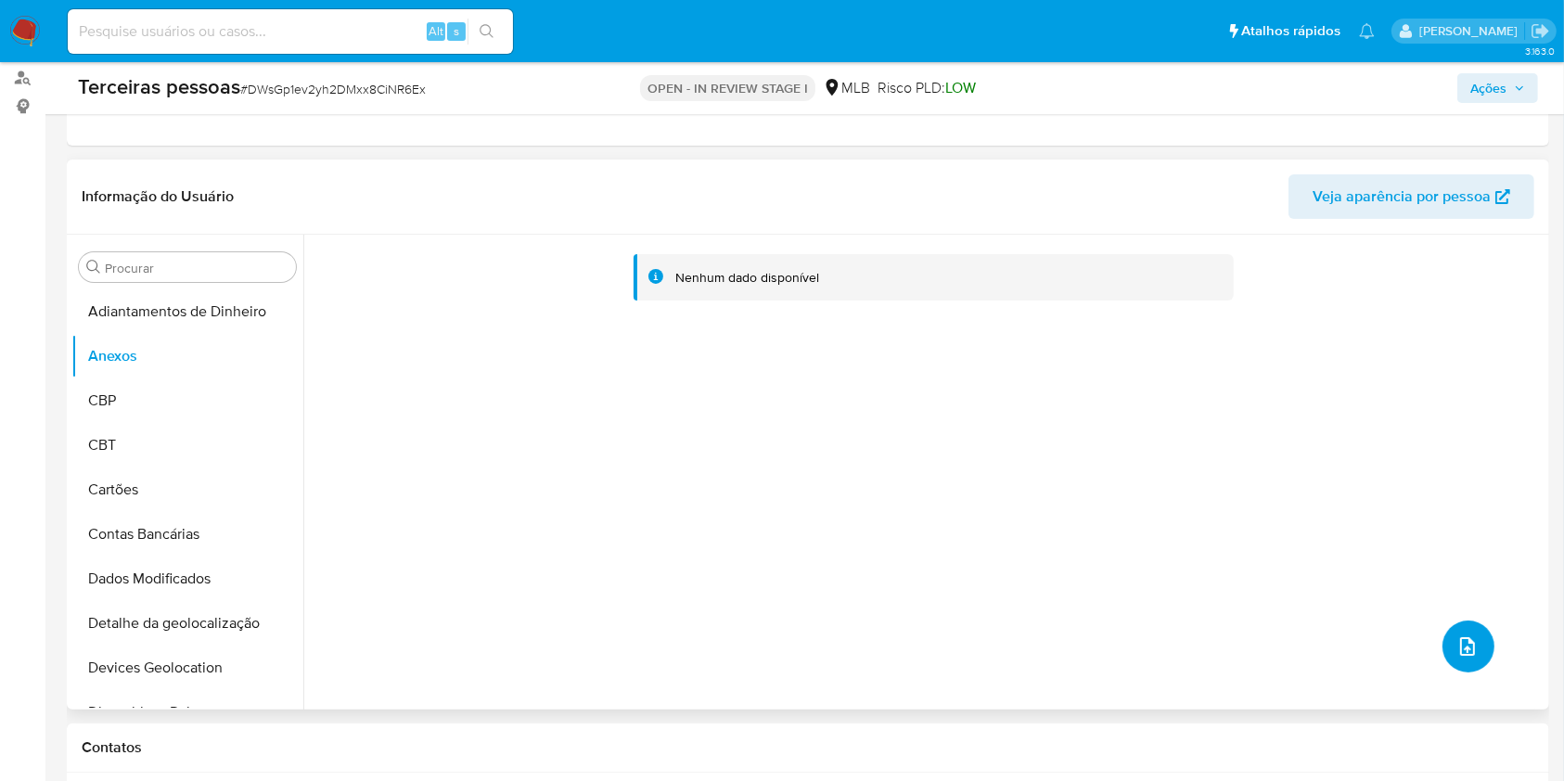
click at [1443, 650] on button "upload-file" at bounding box center [1469, 647] width 52 height 52
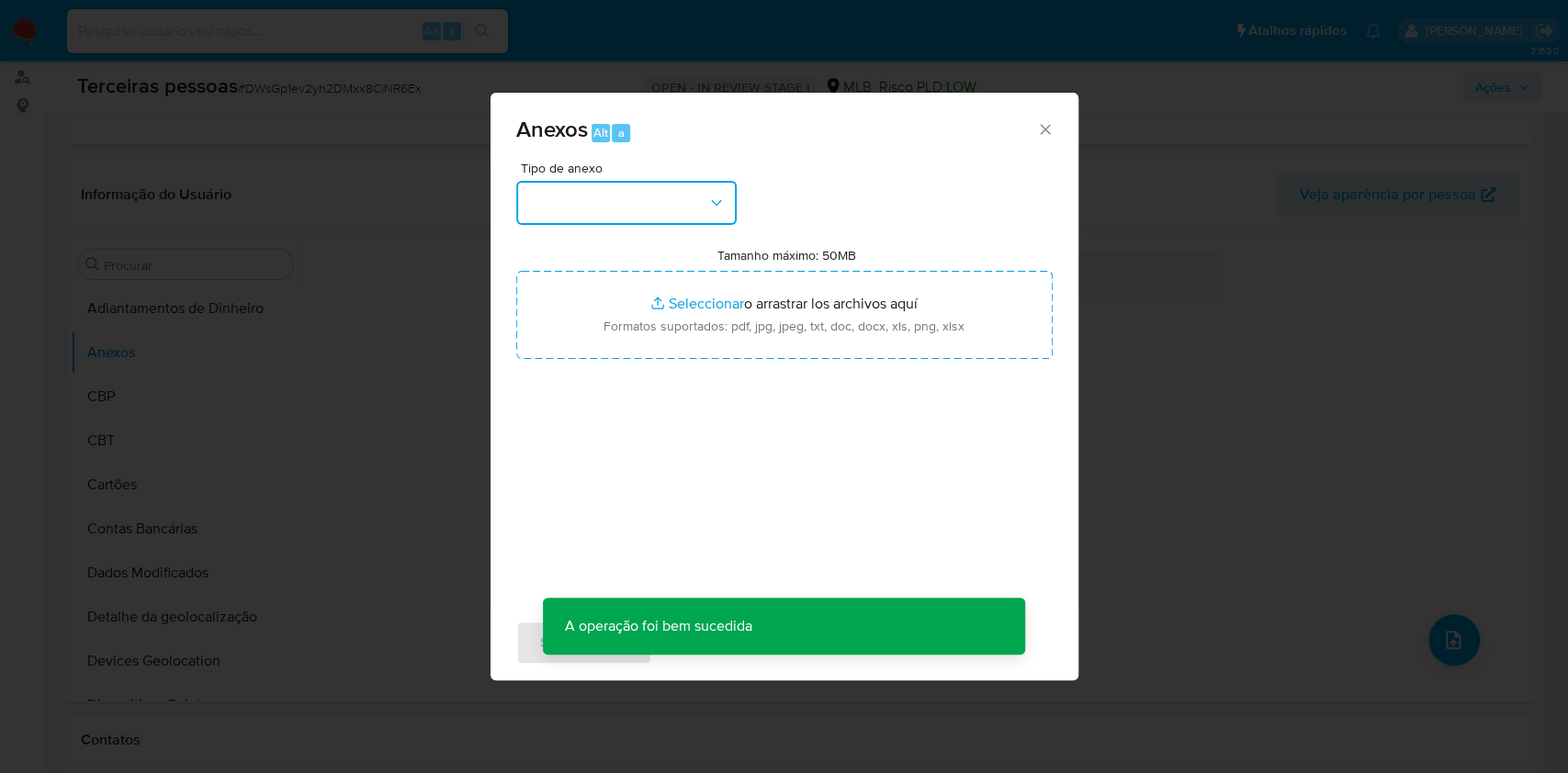
click at [658, 184] on button "button" at bounding box center [626, 203] width 221 height 45
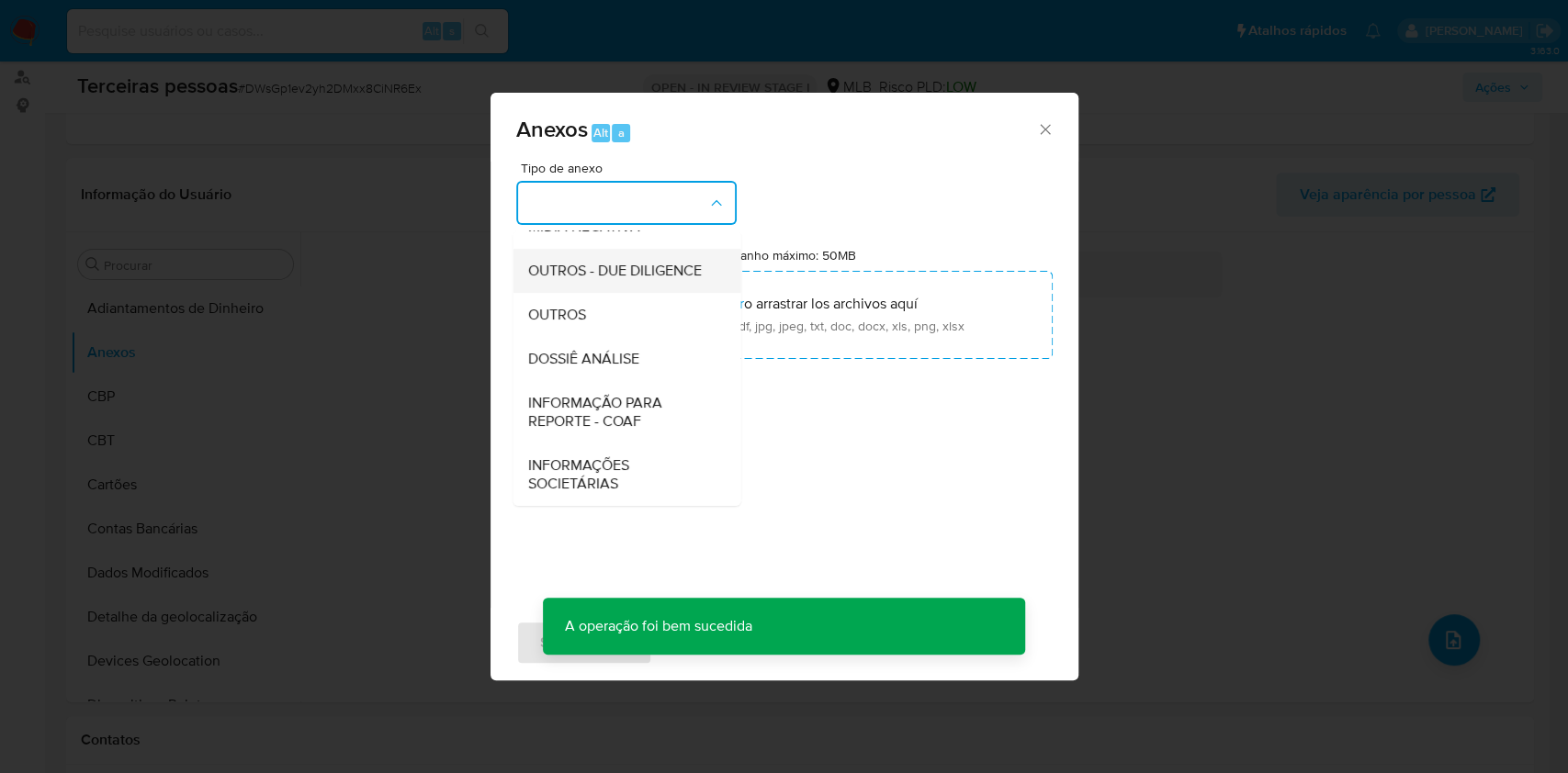
click at [589, 271] on span "OUTROS - DUE DILIGENCE" at bounding box center [614, 270] width 173 height 19
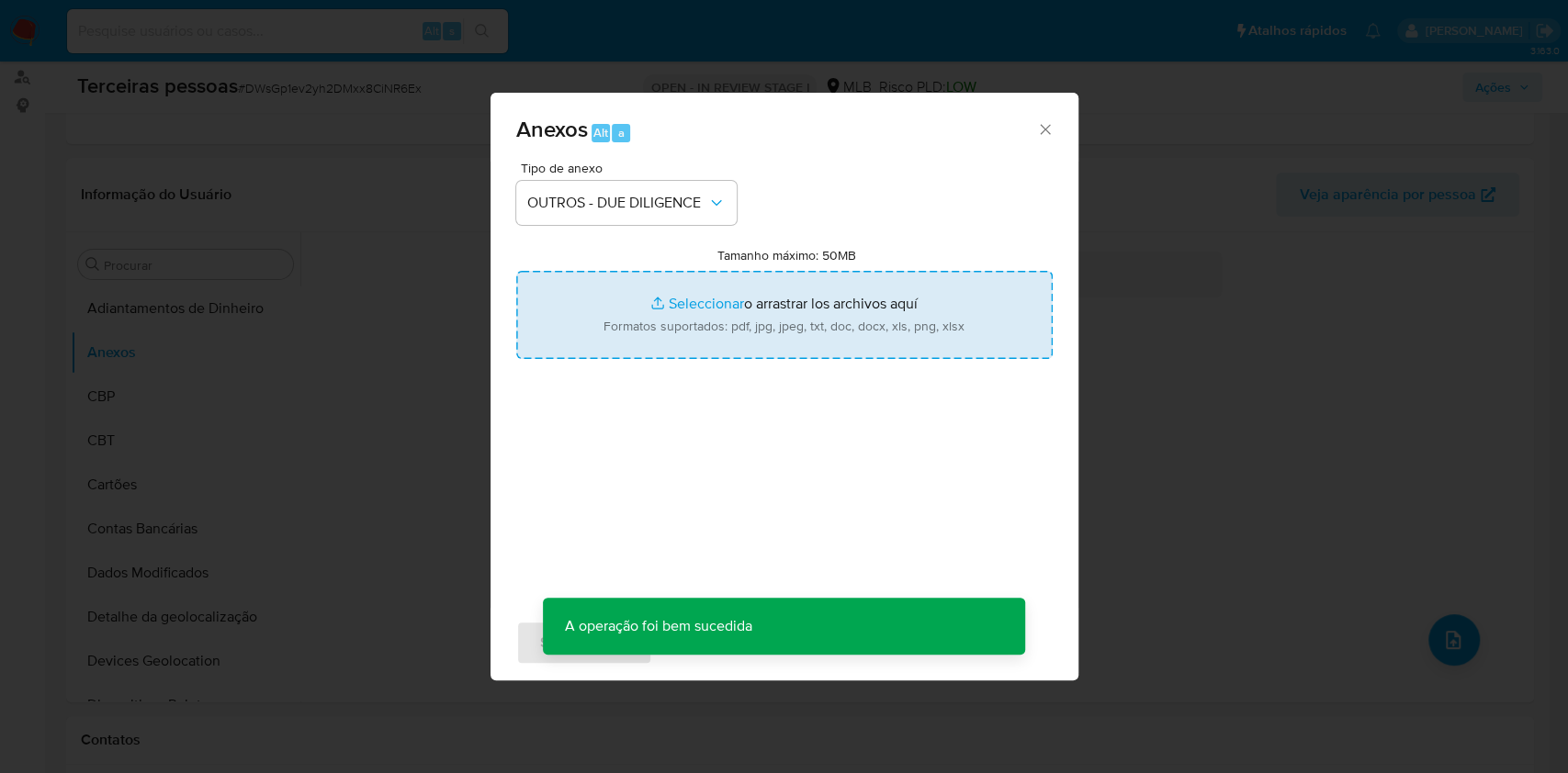
click at [615, 312] on input "Tamanho máximo: 50MB Seleccionar archivos" at bounding box center [784, 315] width 537 height 88
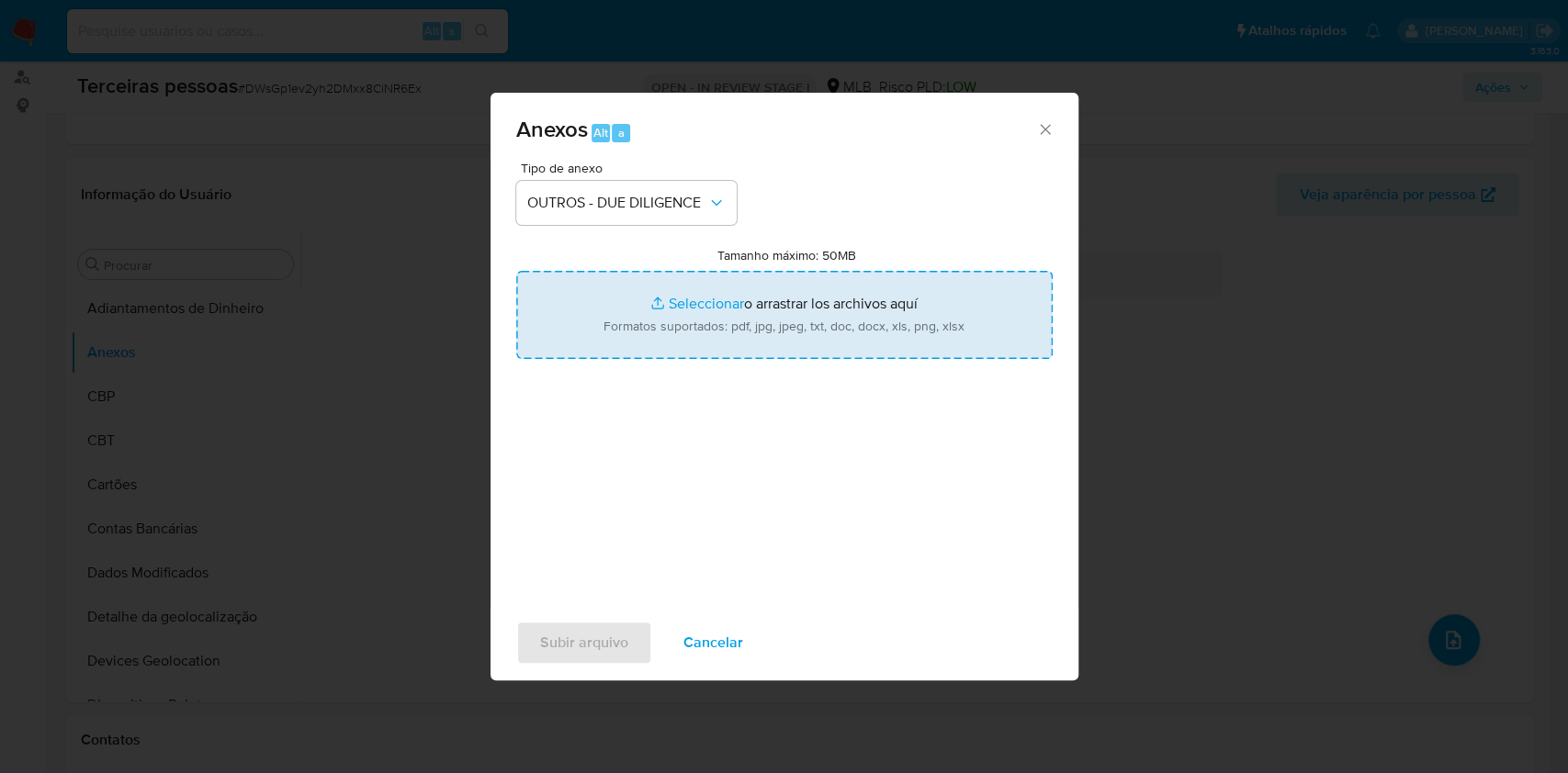
type input "C:\fakepath\g-[PERSON_NAME] VILERA [PERSON_NAME].pdf"
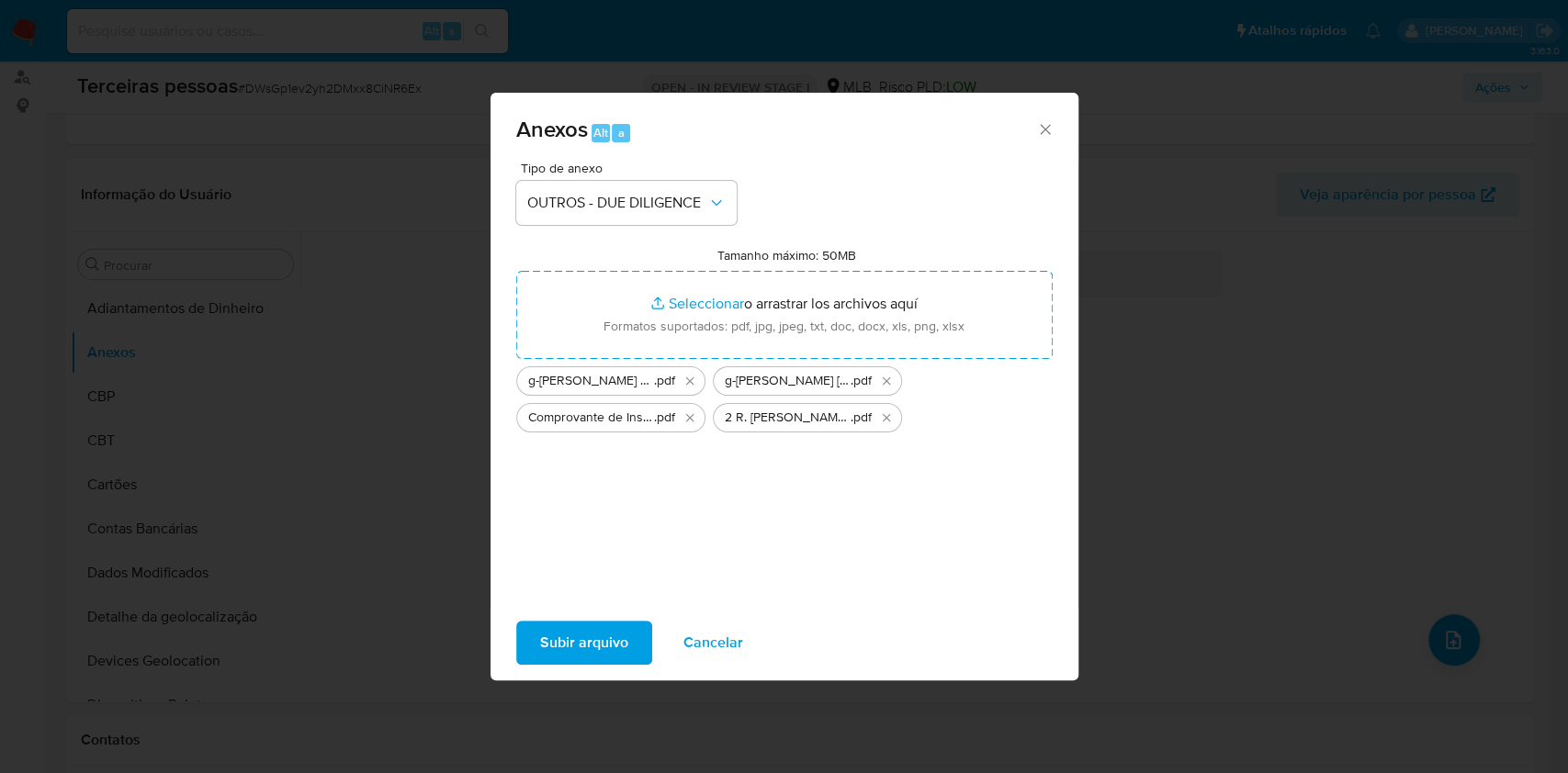
click at [633, 636] on button "Subir arquivo" at bounding box center [583, 642] width 136 height 45
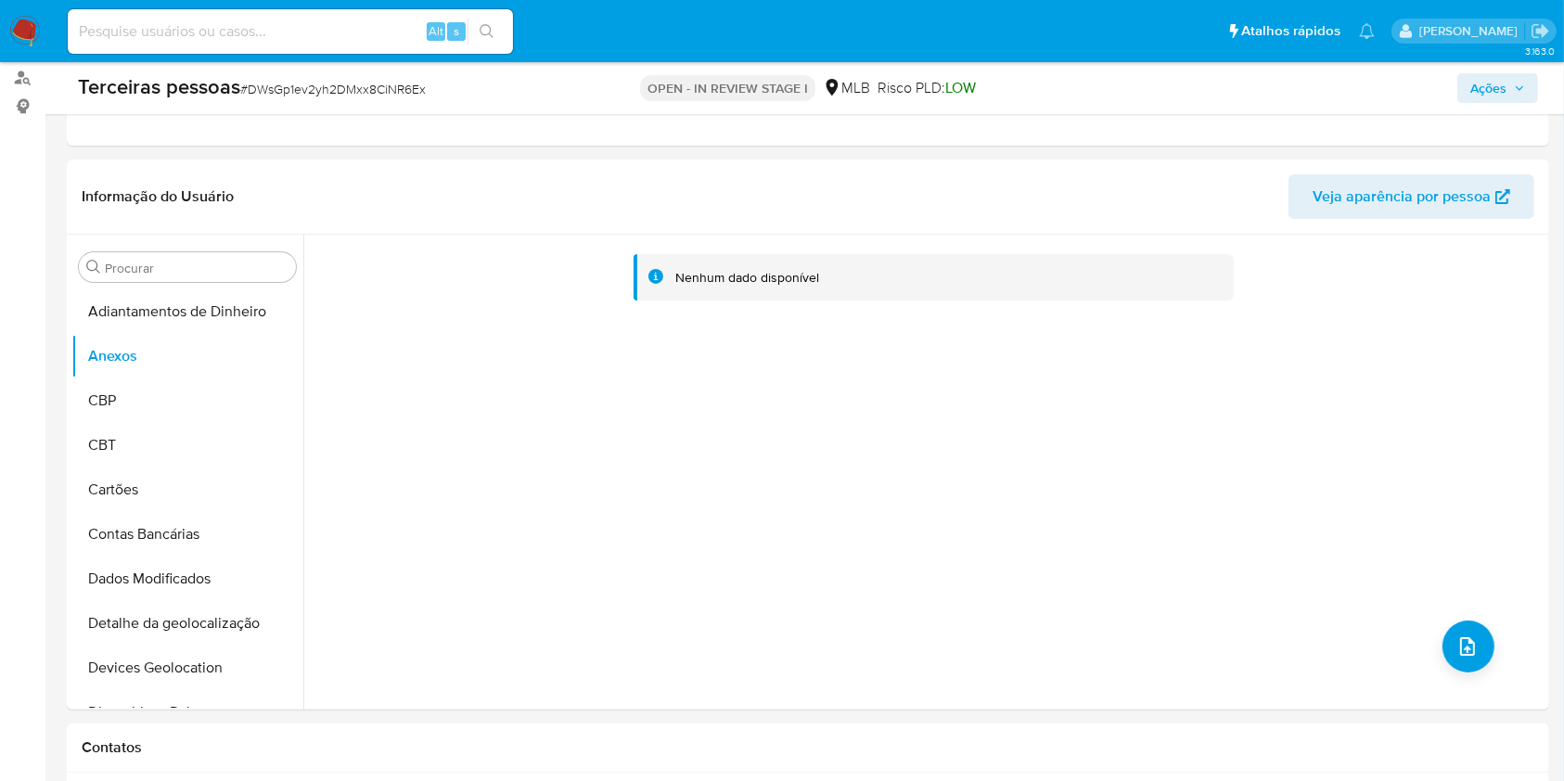
drag, startPoint x: 1512, startPoint y: 92, endPoint x: 1489, endPoint y: 101, distance: 25.0
click at [1510, 90] on span "Ações" at bounding box center [1498, 88] width 55 height 26
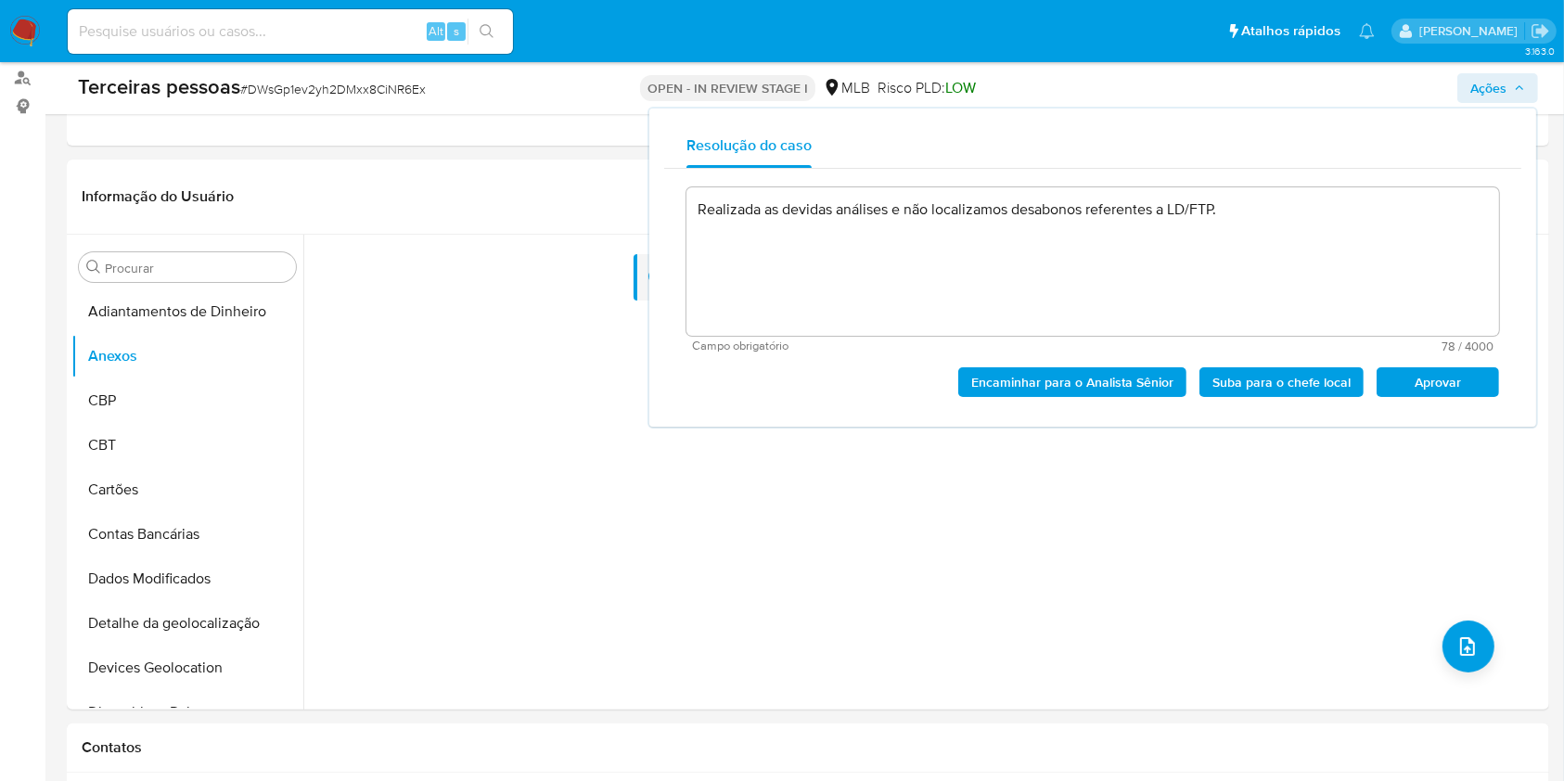
click at [1433, 380] on span "Aprovar" at bounding box center [1438, 382] width 96 height 26
type textarea "Realizada as devidas análises e não localizamos desabonos referentes a LD/FTP."
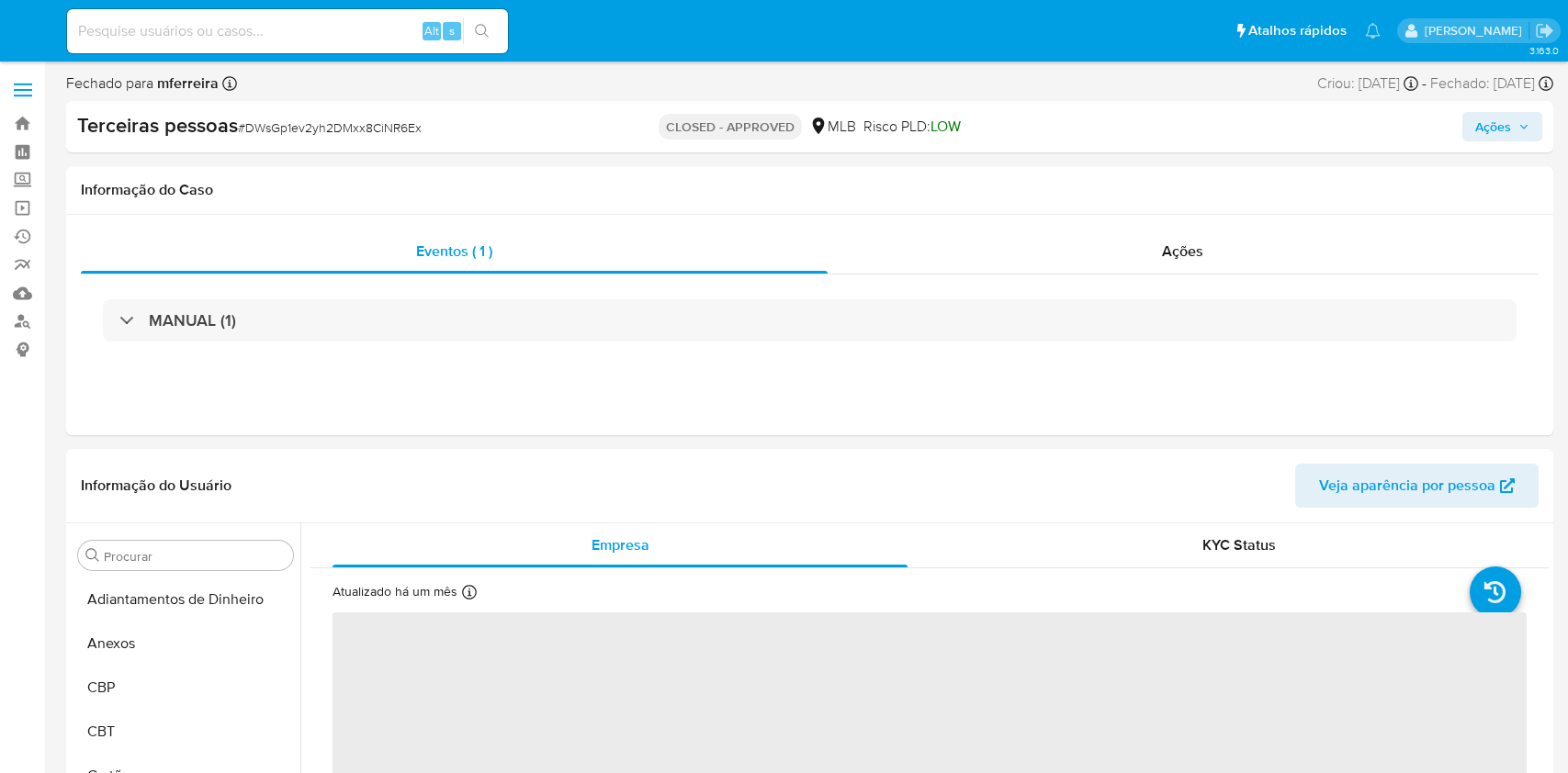
select select "10"
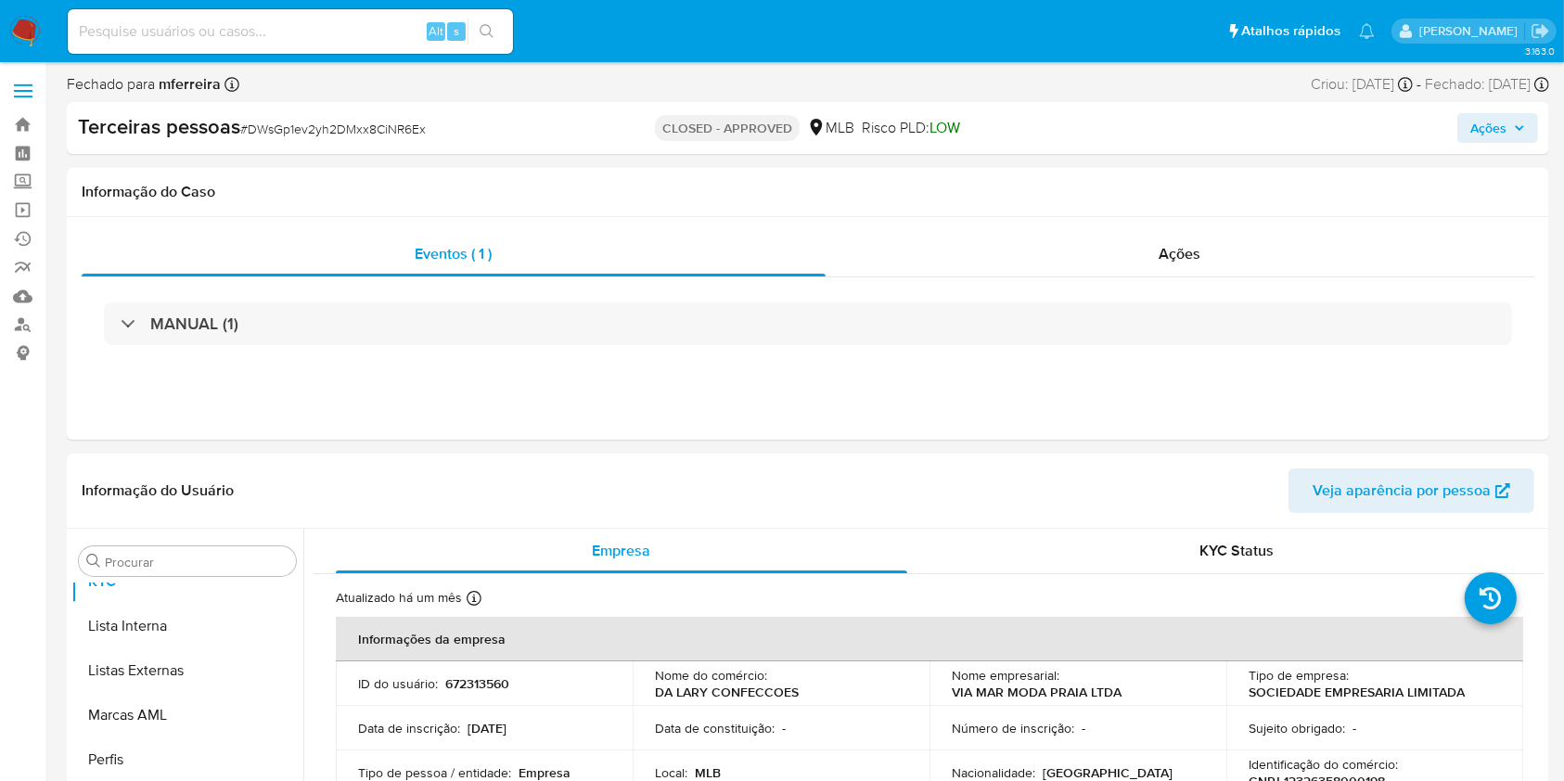
scroll to position [1051, 0]
